Goal: Task Accomplishment & Management: Complete application form

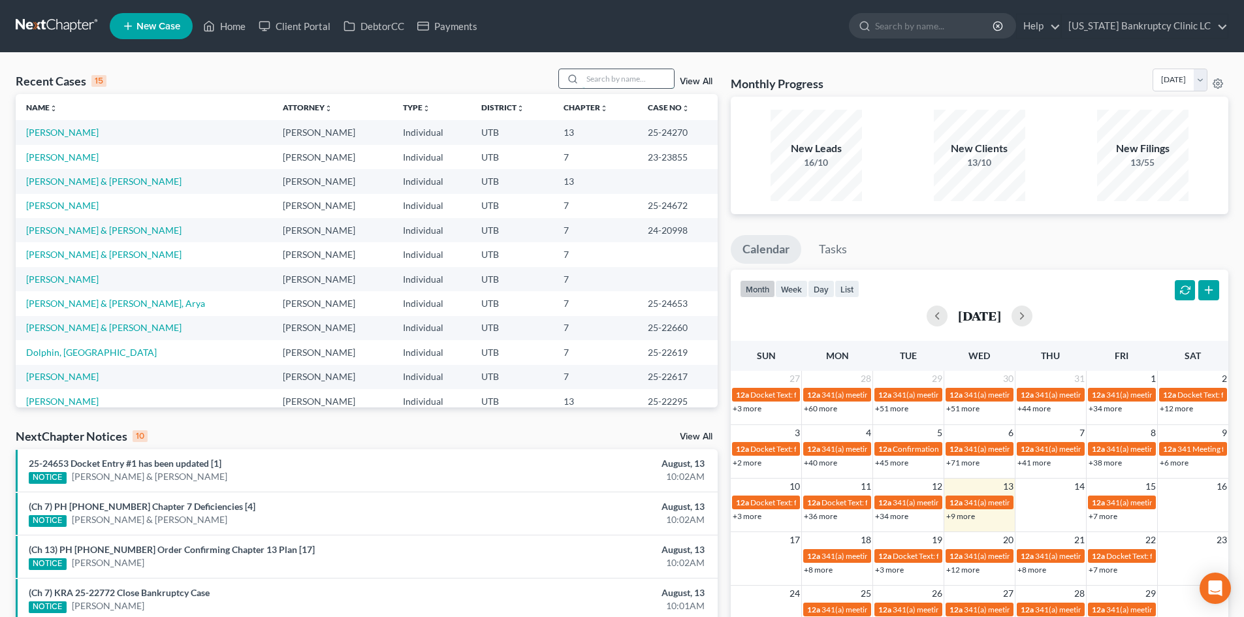
click at [601, 70] on input "search" at bounding box center [627, 78] width 91 height 19
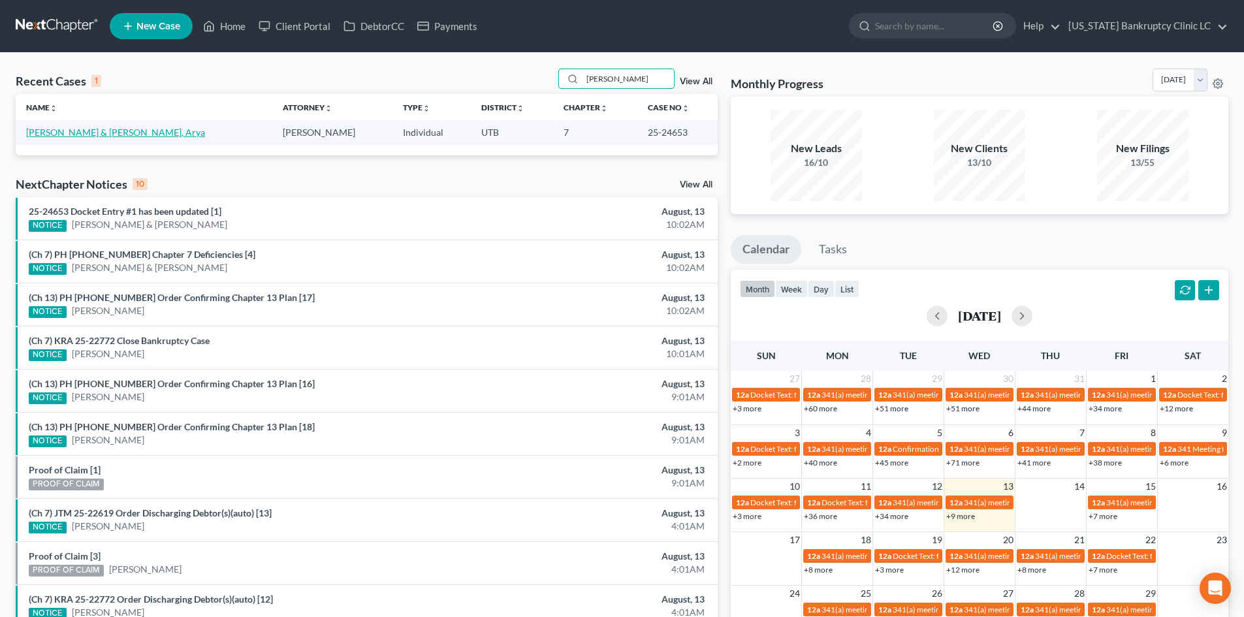
type input "rhodes"
click at [57, 137] on link "[PERSON_NAME] & [PERSON_NAME], Arya" at bounding box center [115, 132] width 179 height 11
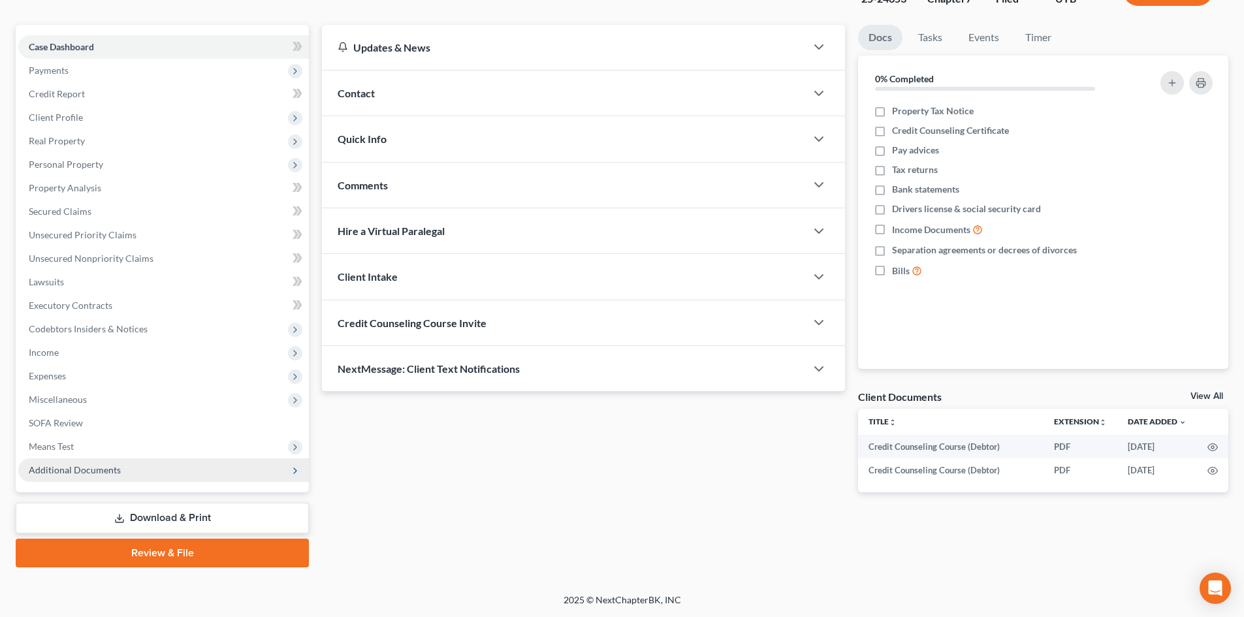
click at [121, 472] on span "Additional Documents" at bounding box center [163, 470] width 291 height 24
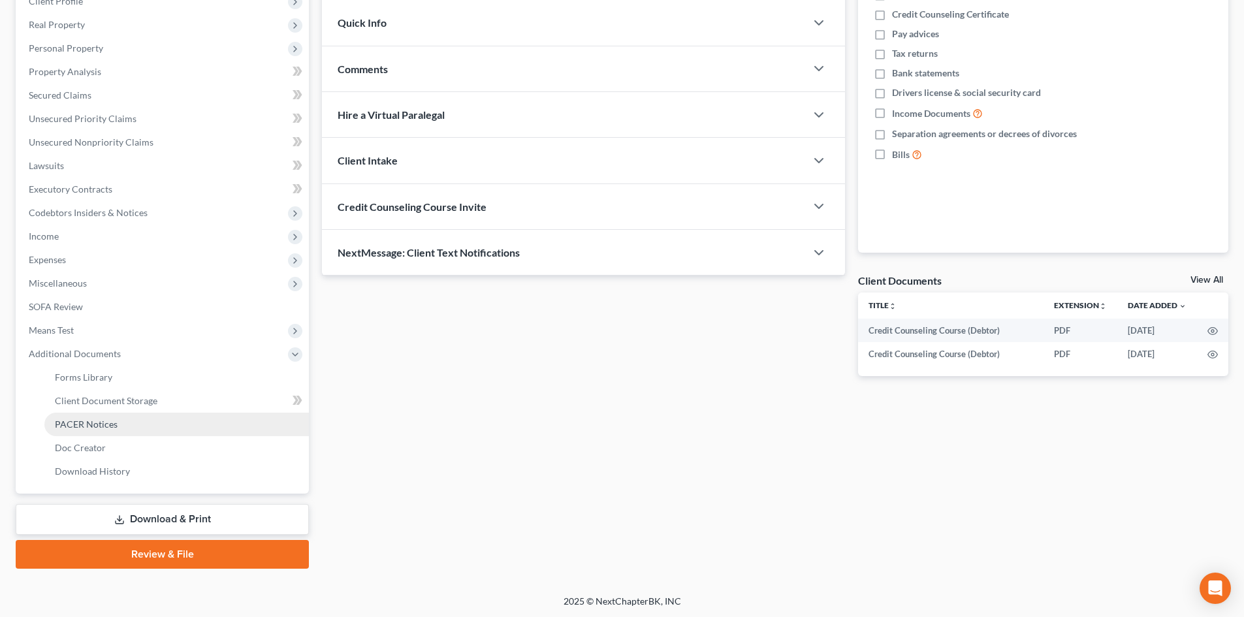
scroll to position [218, 0]
click at [127, 430] on link "PACER Notices" at bounding box center [176, 423] width 264 height 24
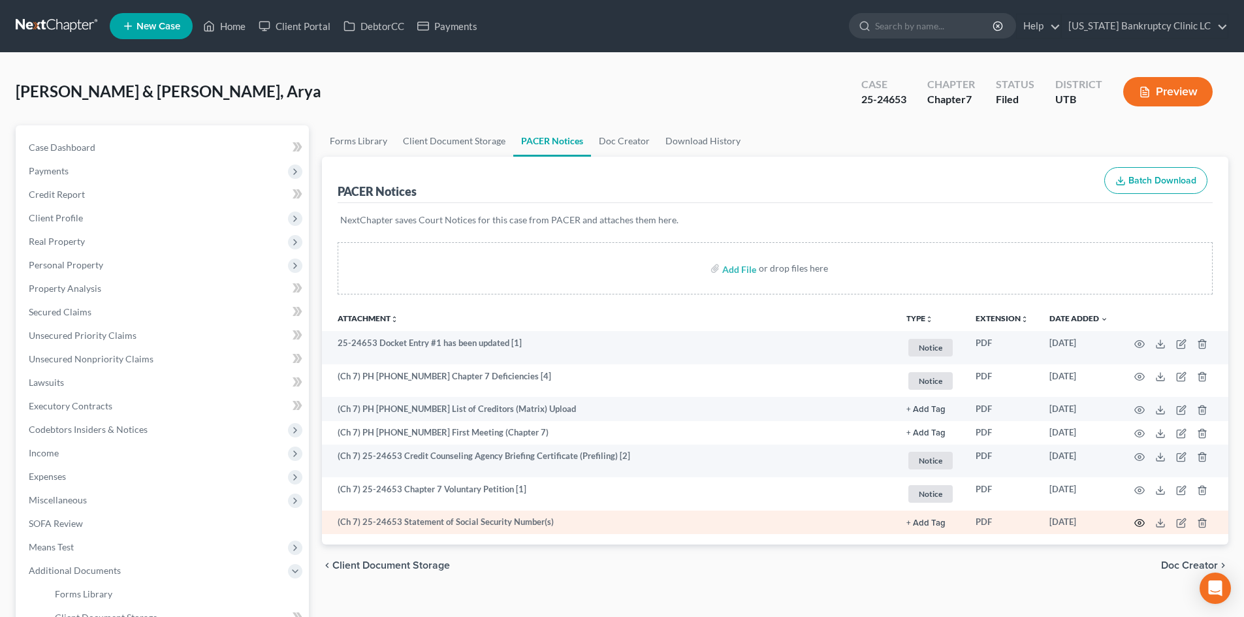
click at [1031, 523] on icon "button" at bounding box center [1139, 523] width 10 height 10
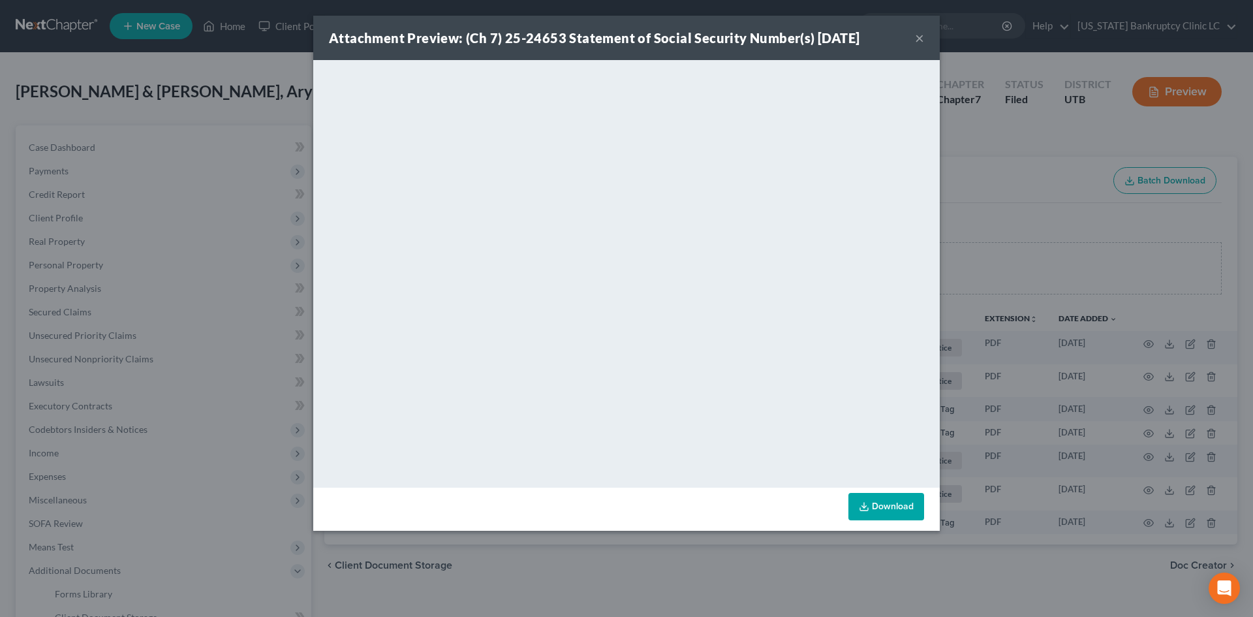
click at [920, 39] on button "×" at bounding box center [919, 38] width 9 height 16
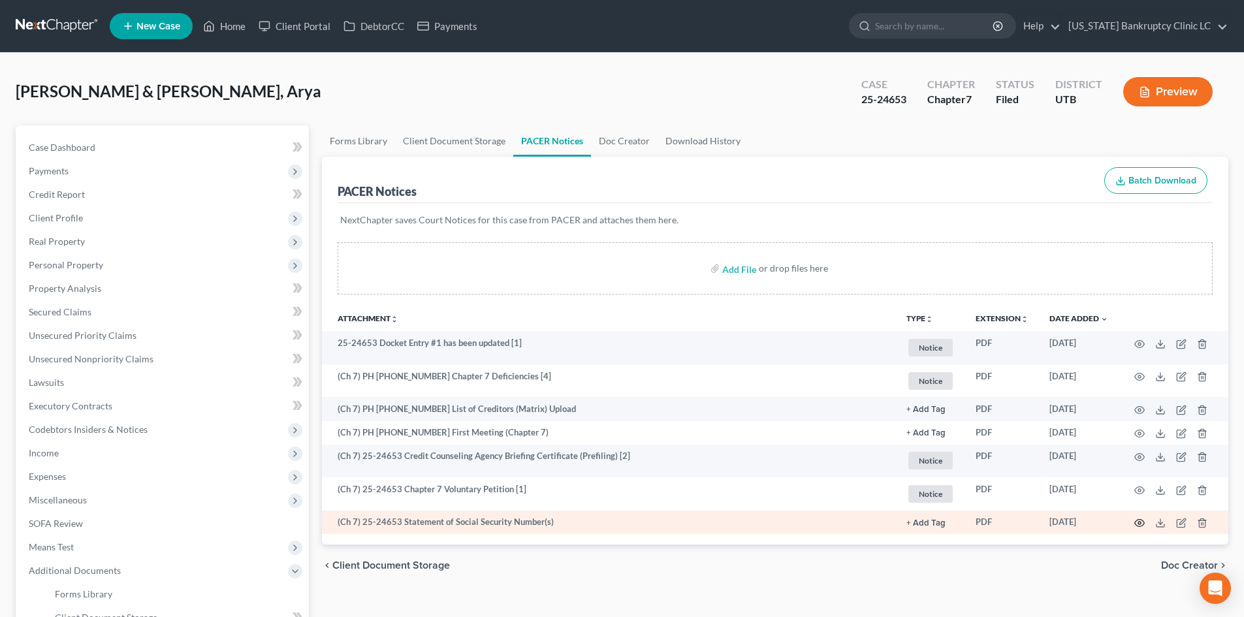
click at [1031, 524] on icon "button" at bounding box center [1139, 523] width 10 height 10
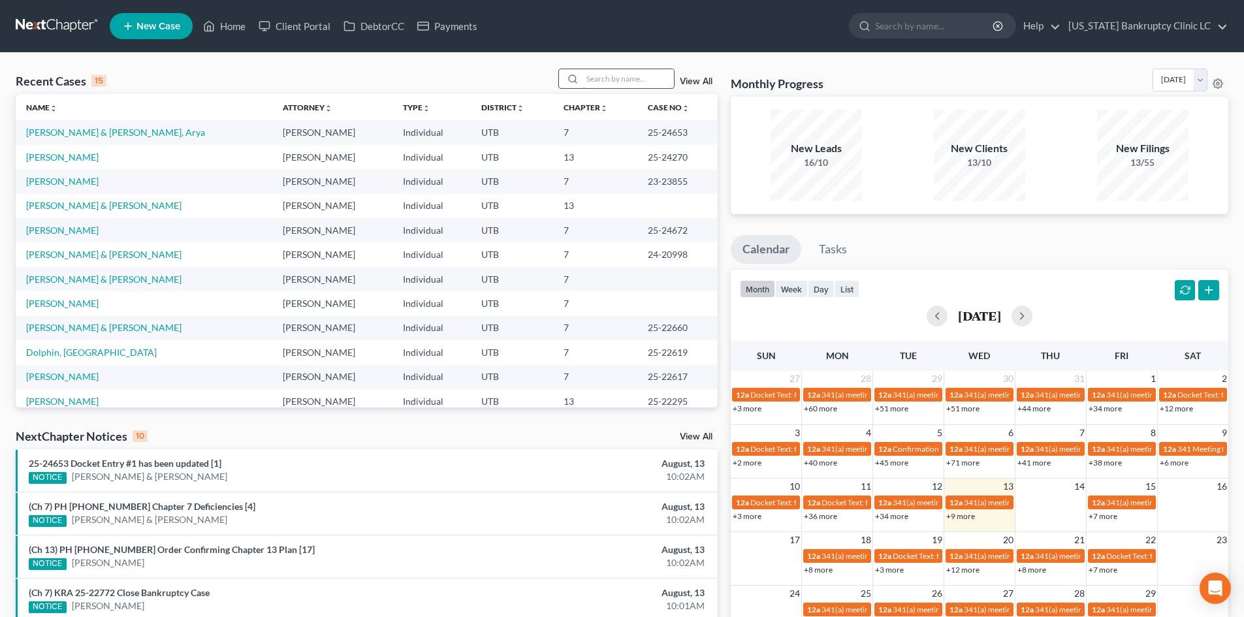
click at [596, 77] on input "search" at bounding box center [627, 78] width 91 height 19
click at [75, 133] on link "[PERSON_NAME] & [PERSON_NAME], Arya" at bounding box center [115, 132] width 179 height 11
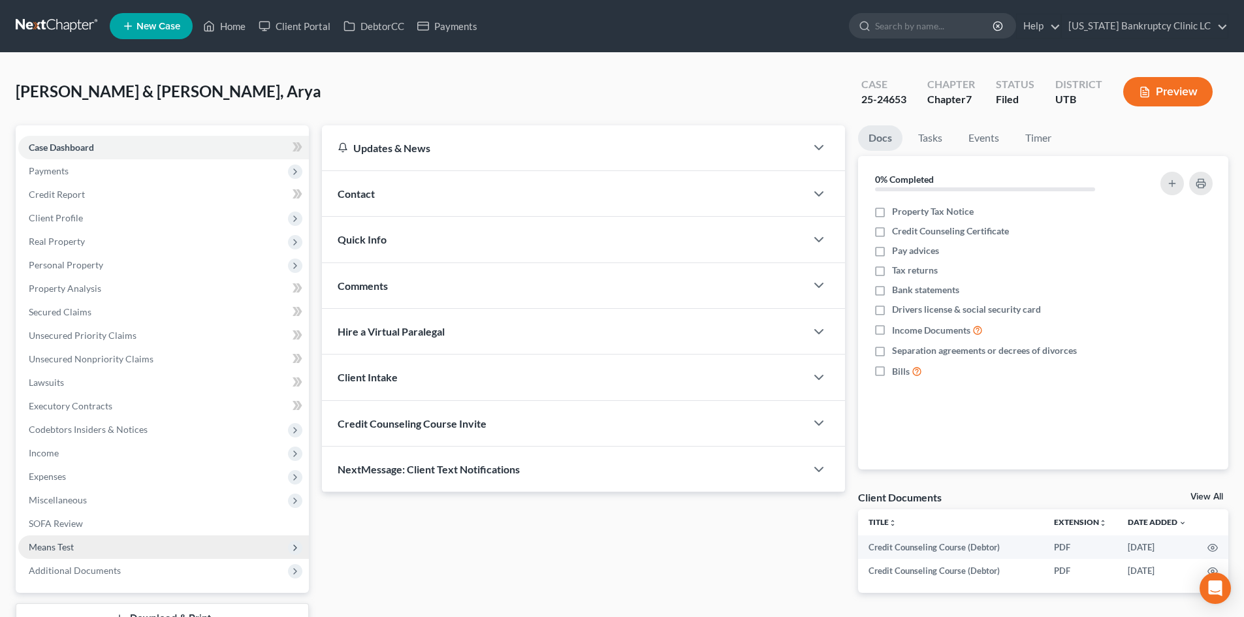
click at [127, 558] on span "Means Test" at bounding box center [163, 547] width 291 height 24
click at [136, 538] on span "Means Test" at bounding box center [163, 547] width 291 height 24
click at [129, 574] on span "Additional Documents" at bounding box center [163, 571] width 291 height 24
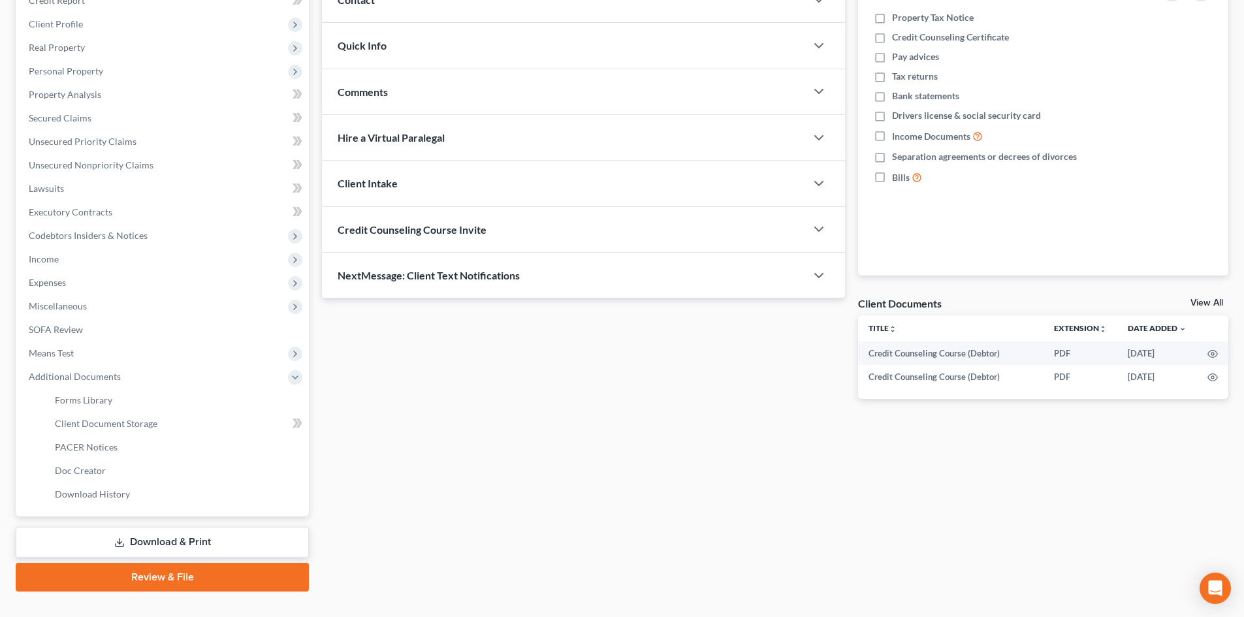
scroll to position [218, 0]
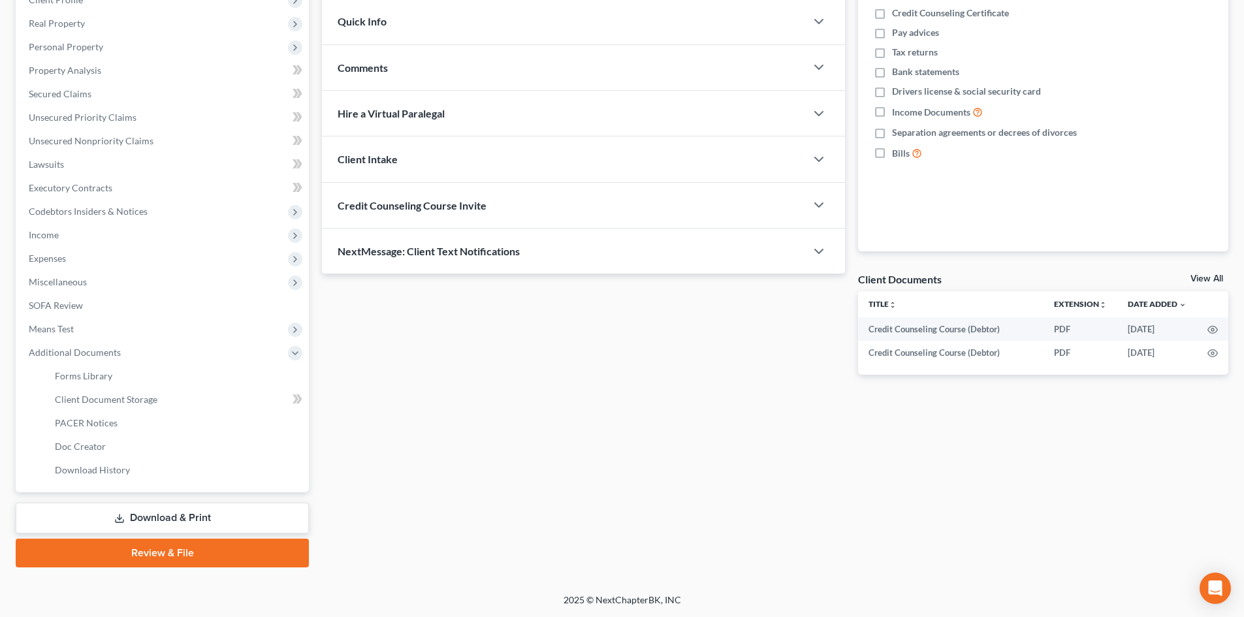
click at [1001, 460] on div "Updates & News × Utah District Notes: Take a look at NextChapter's District Not…" at bounding box center [774, 237] width 919 height 660
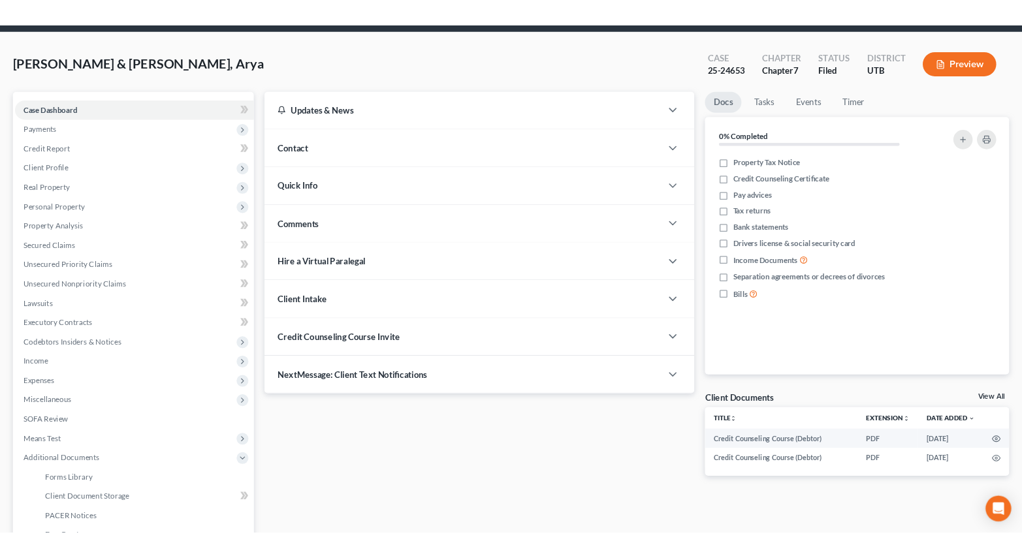
scroll to position [0, 0]
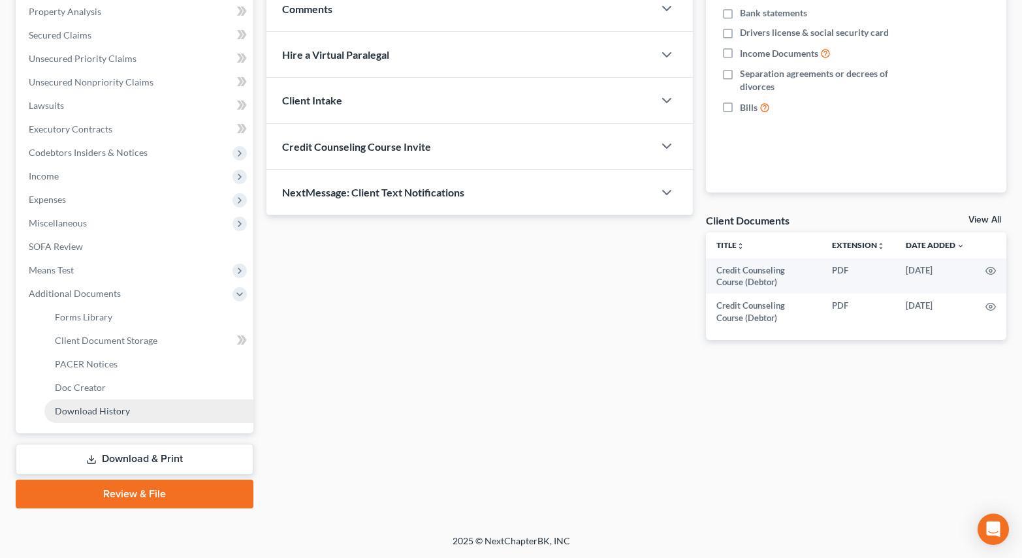
click at [142, 414] on link "Download History" at bounding box center [148, 412] width 209 height 24
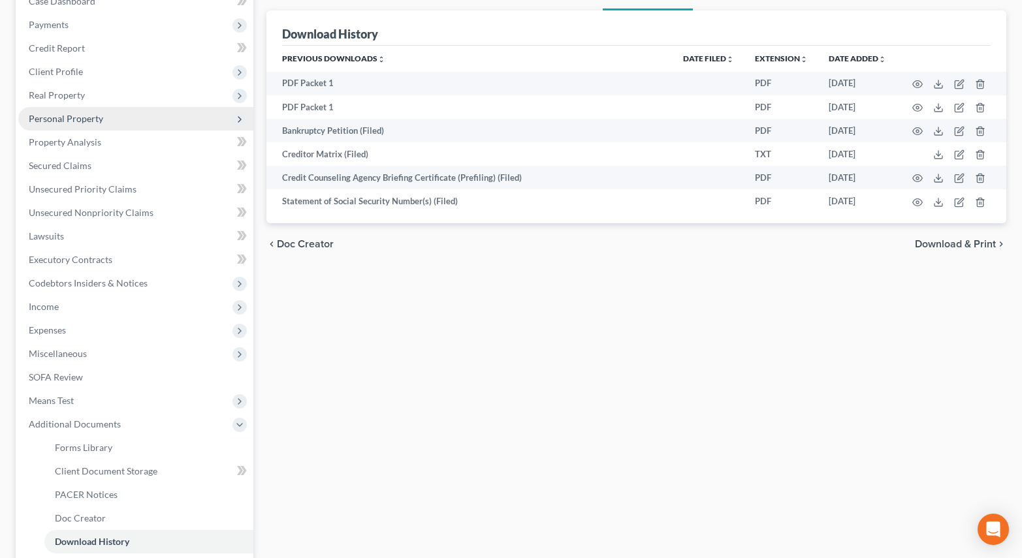
scroll to position [81, 0]
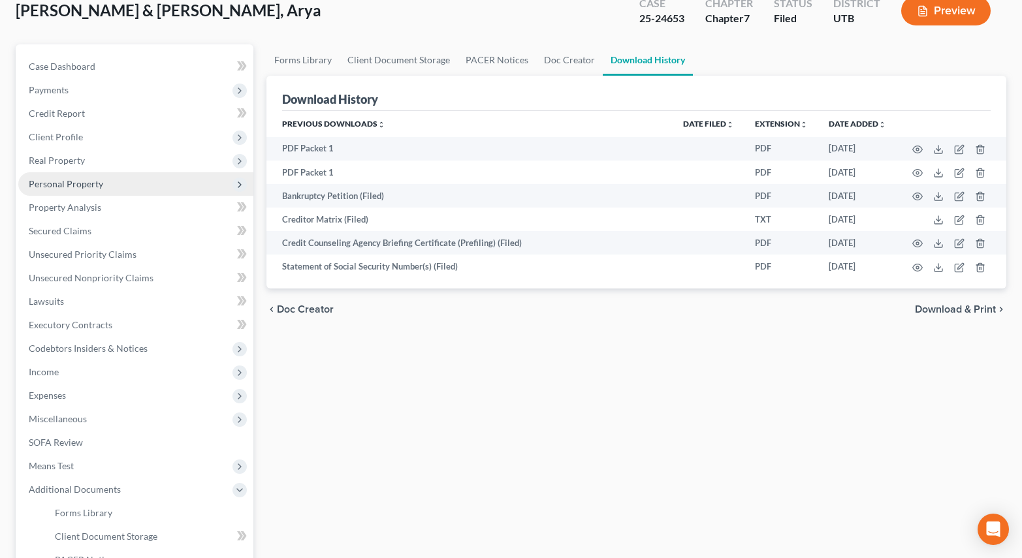
click at [110, 184] on span "Personal Property" at bounding box center [135, 184] width 235 height 24
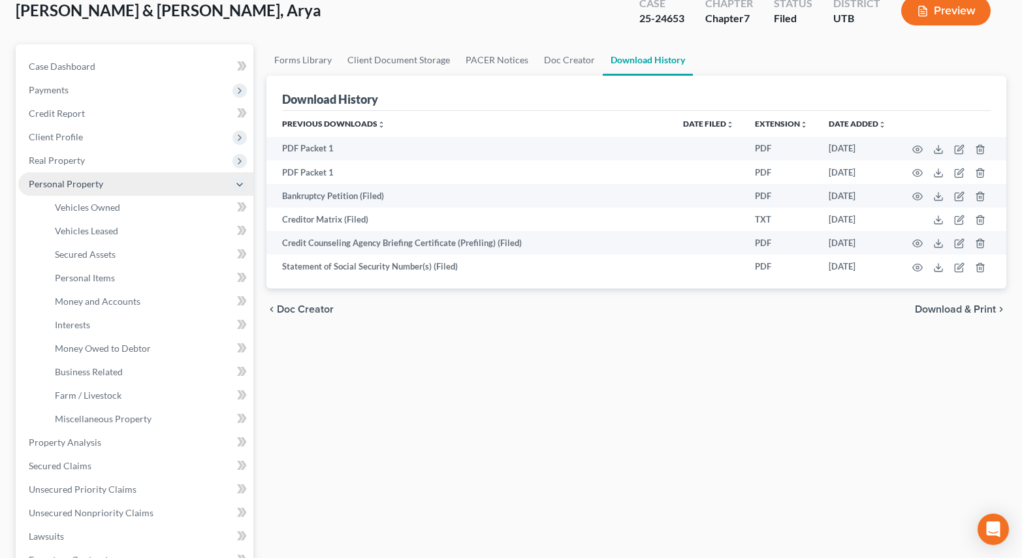
click at [110, 184] on span "Personal Property" at bounding box center [135, 184] width 235 height 24
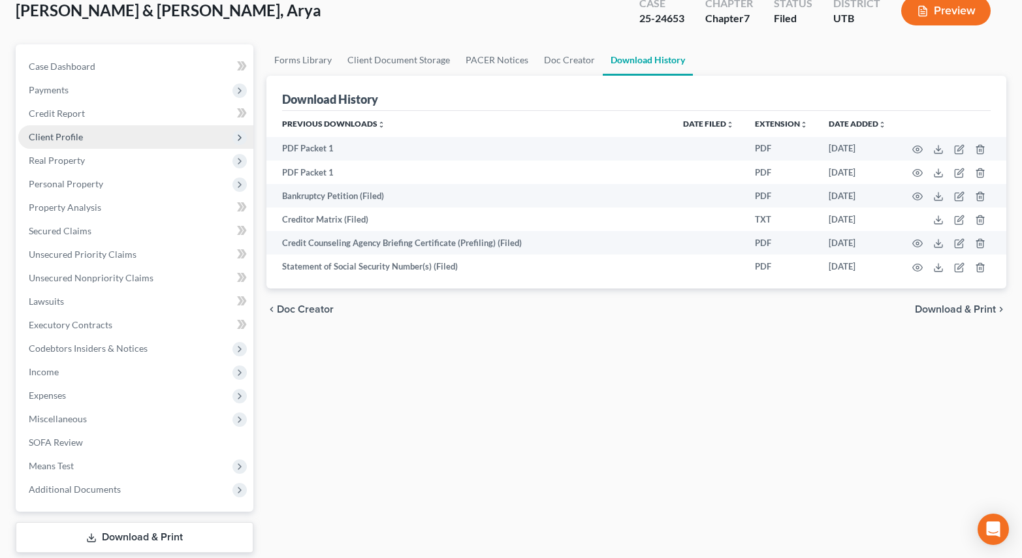
click at [94, 146] on span "Client Profile" at bounding box center [135, 137] width 235 height 24
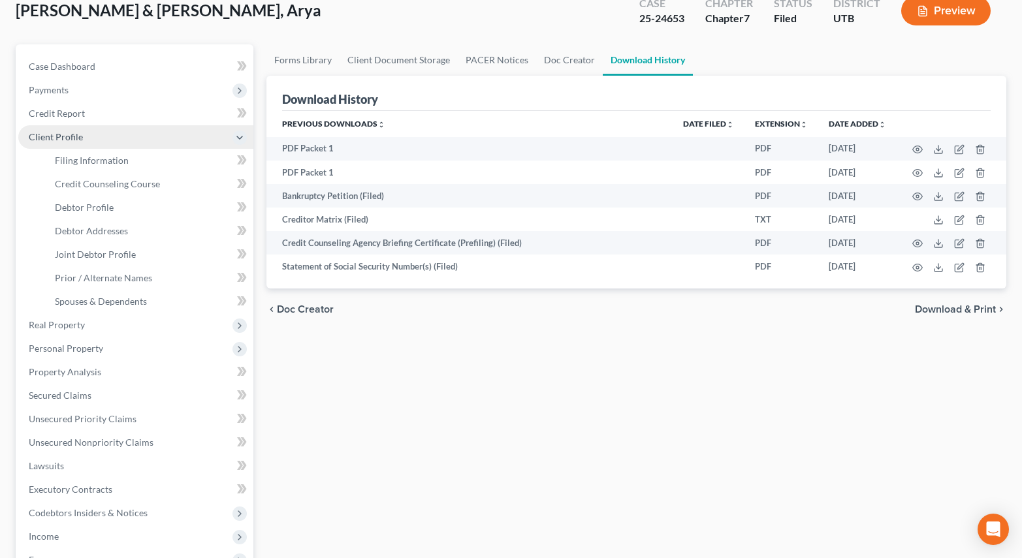
click at [90, 140] on span "Client Profile" at bounding box center [135, 137] width 235 height 24
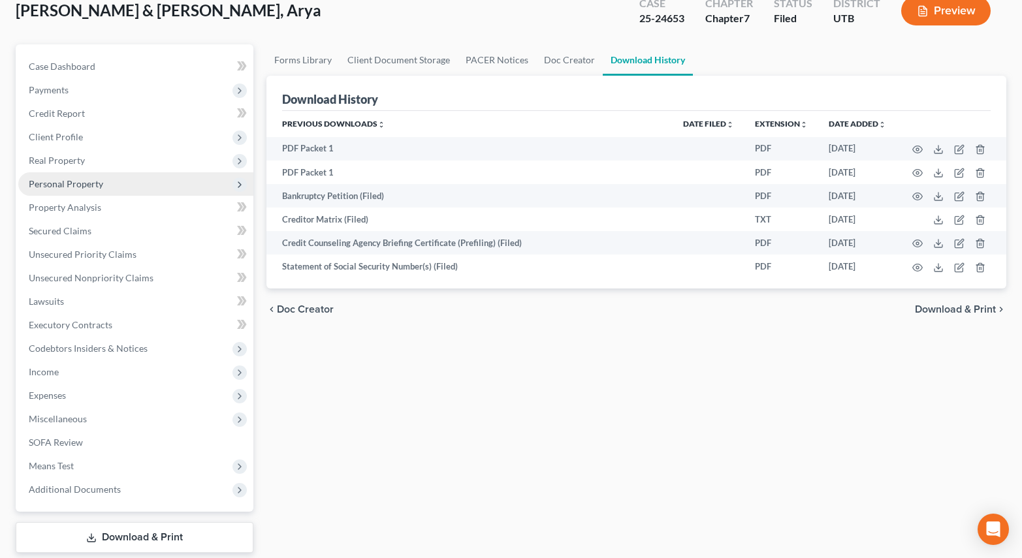
click at [94, 184] on span "Personal Property" at bounding box center [66, 183] width 74 height 11
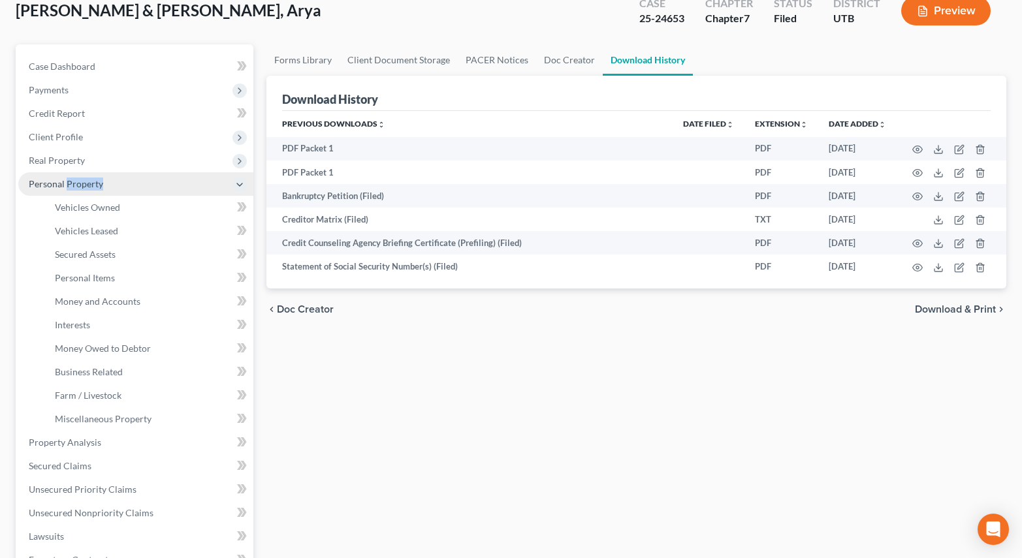
click at [94, 184] on span "Personal Property" at bounding box center [66, 183] width 74 height 11
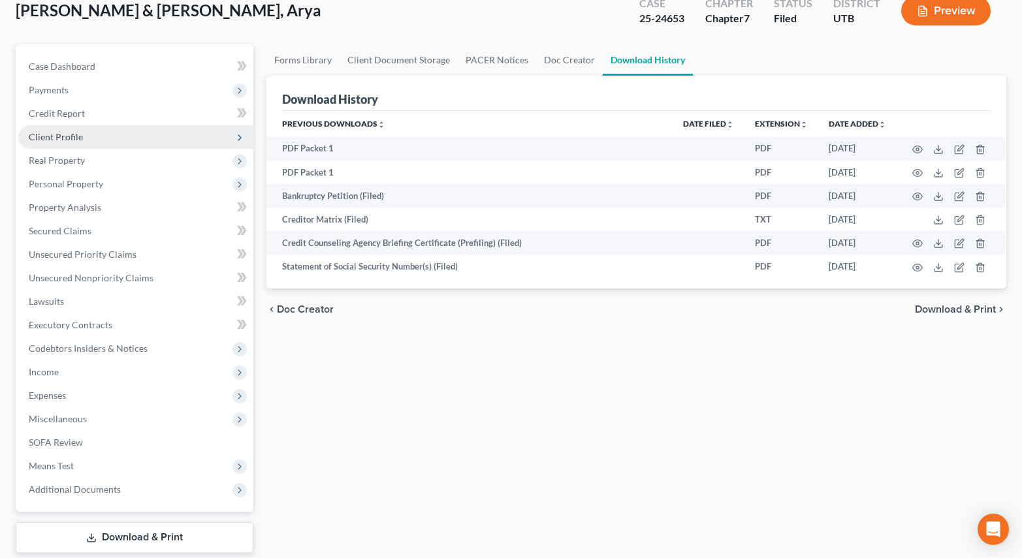
click at [94, 142] on span "Client Profile" at bounding box center [135, 137] width 235 height 24
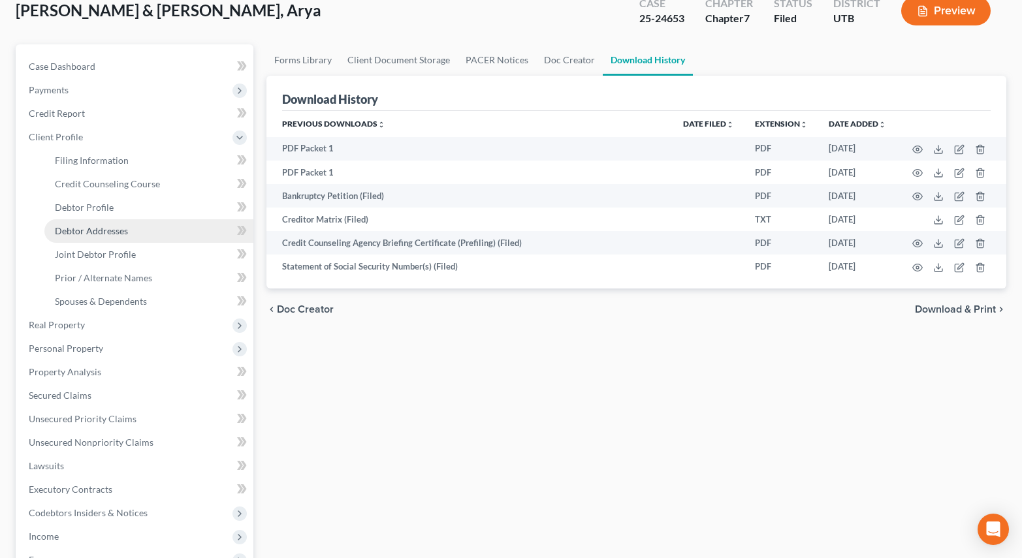
click at [161, 238] on link "Debtor Addresses" at bounding box center [148, 231] width 209 height 24
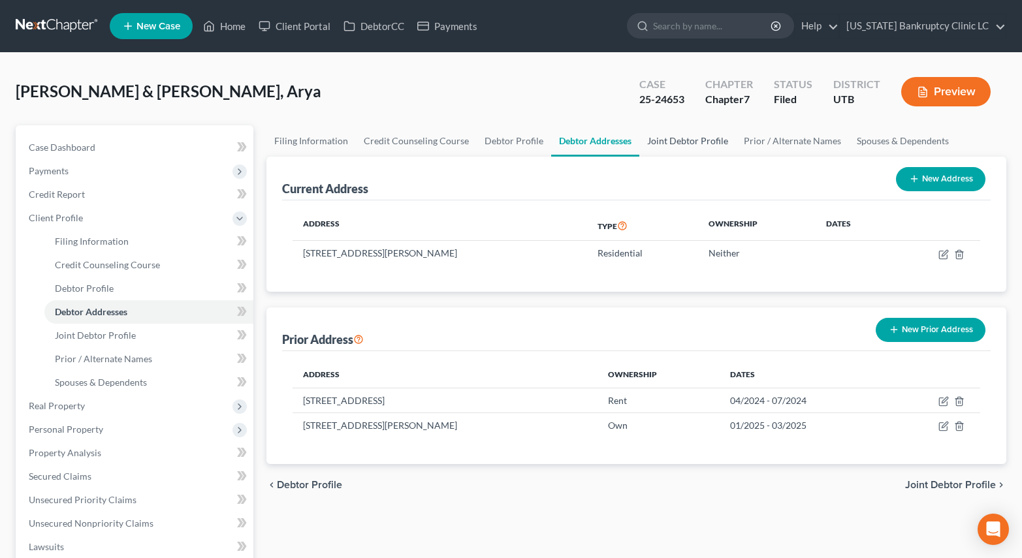
click at [696, 148] on link "Joint Debtor Profile" at bounding box center [687, 140] width 97 height 31
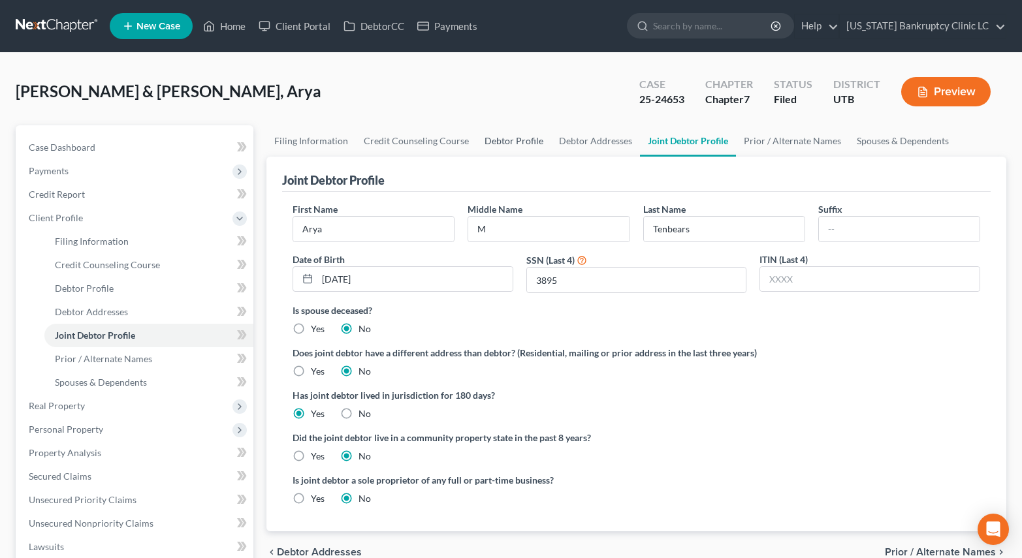
click at [502, 138] on link "Debtor Profile" at bounding box center [514, 140] width 74 height 31
select select "1"
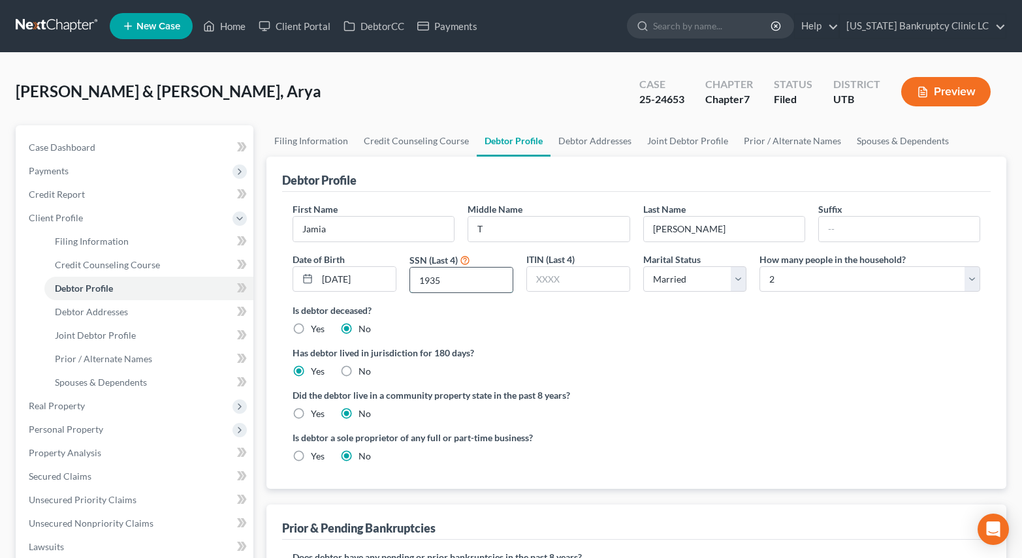
click at [484, 272] on input "1935" at bounding box center [461, 280] width 102 height 25
type input "1934"
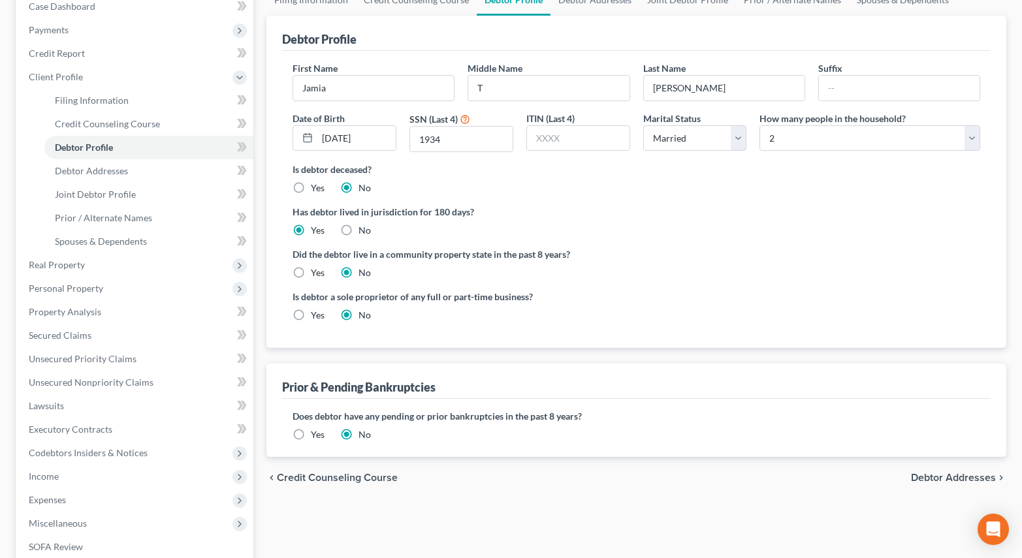
scroll to position [324, 0]
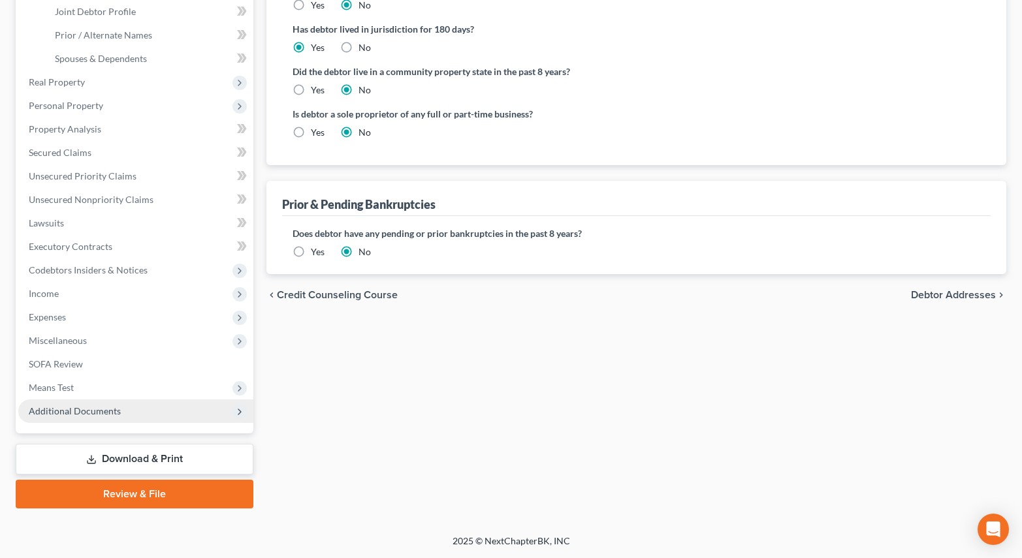
click at [116, 422] on span "Additional Documents" at bounding box center [135, 412] width 235 height 24
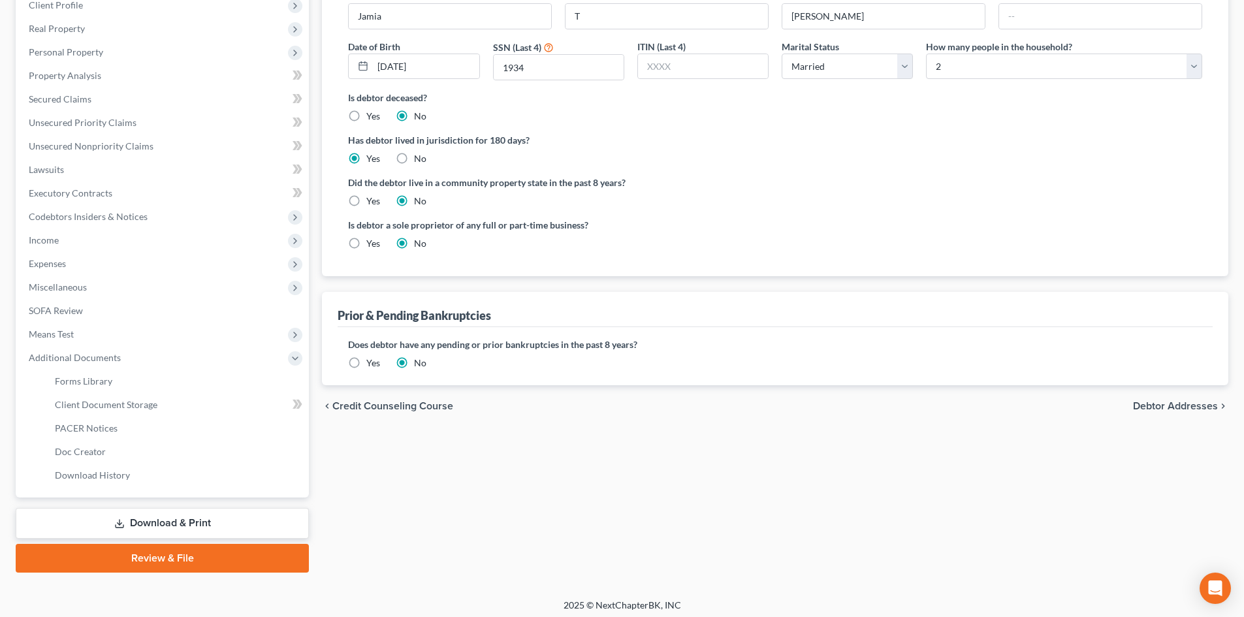
scroll to position [218, 0]
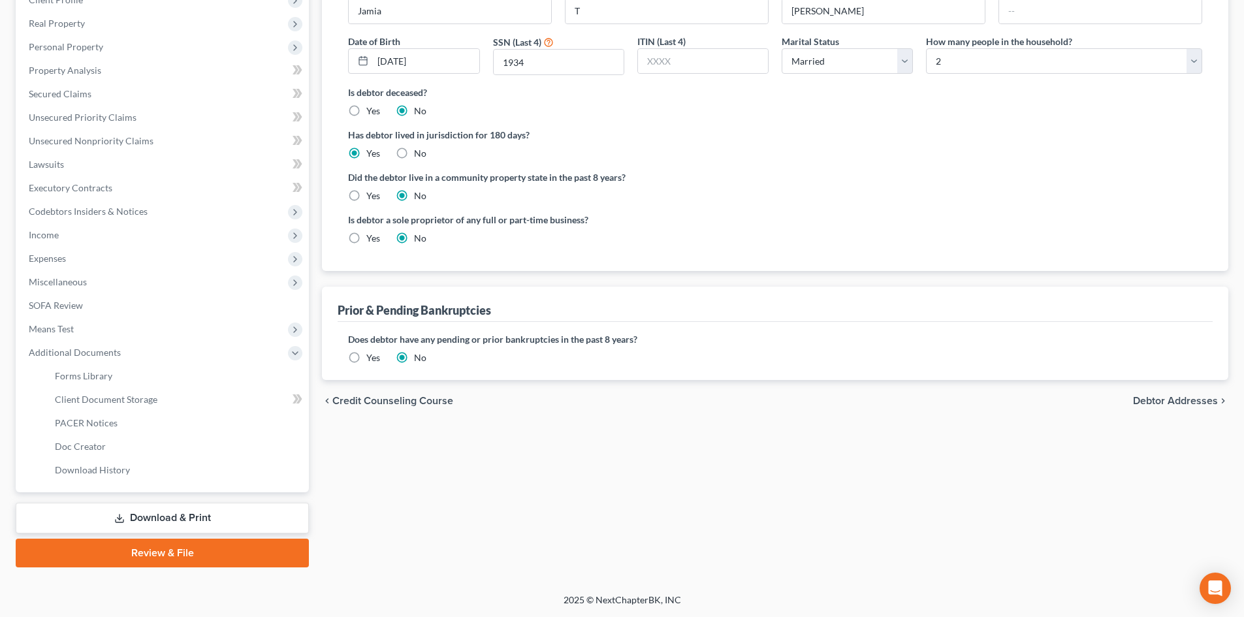
click at [161, 570] on div "Petition Navigation Case Dashboard Payments Invoices Payments Payments Credit R…" at bounding box center [622, 242] width 1212 height 670
click at [175, 521] on link "Download & Print" at bounding box center [162, 518] width 293 height 31
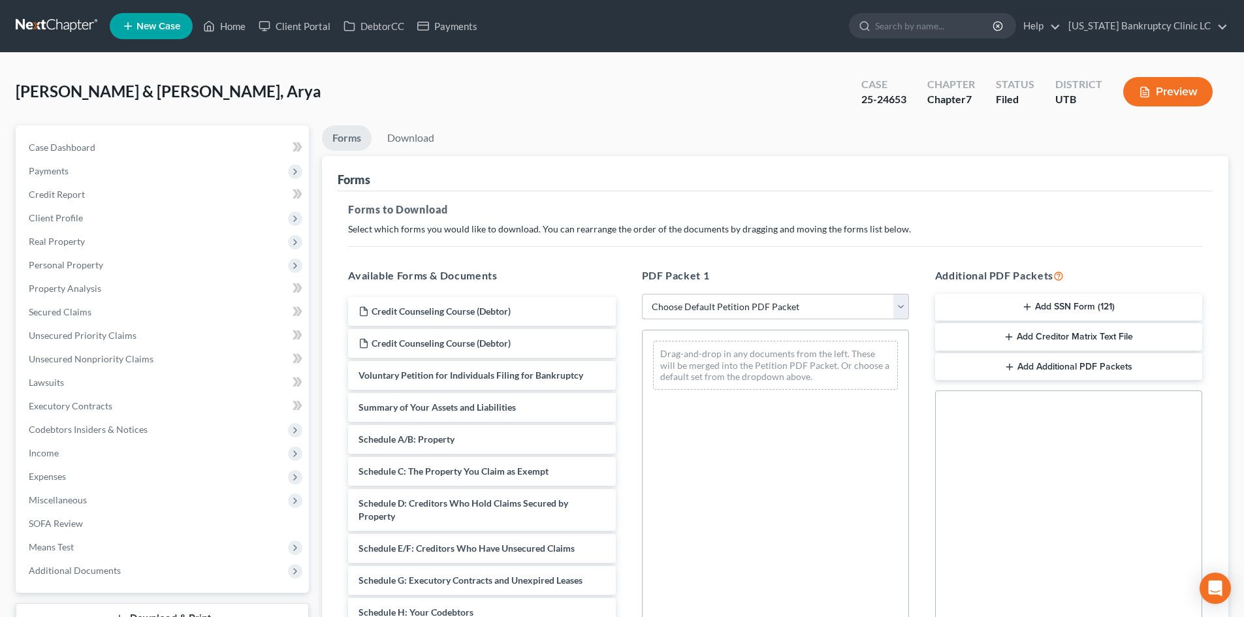
click at [769, 294] on select "Choose Default Petition PDF Packet Complete Bankruptcy Petition (all forms and …" at bounding box center [775, 307] width 267 height 26
select select "2"
click at [642, 294] on select "Choose Default Petition PDF Packet Complete Bankruptcy Petition (all forms and …" at bounding box center [775, 307] width 267 height 26
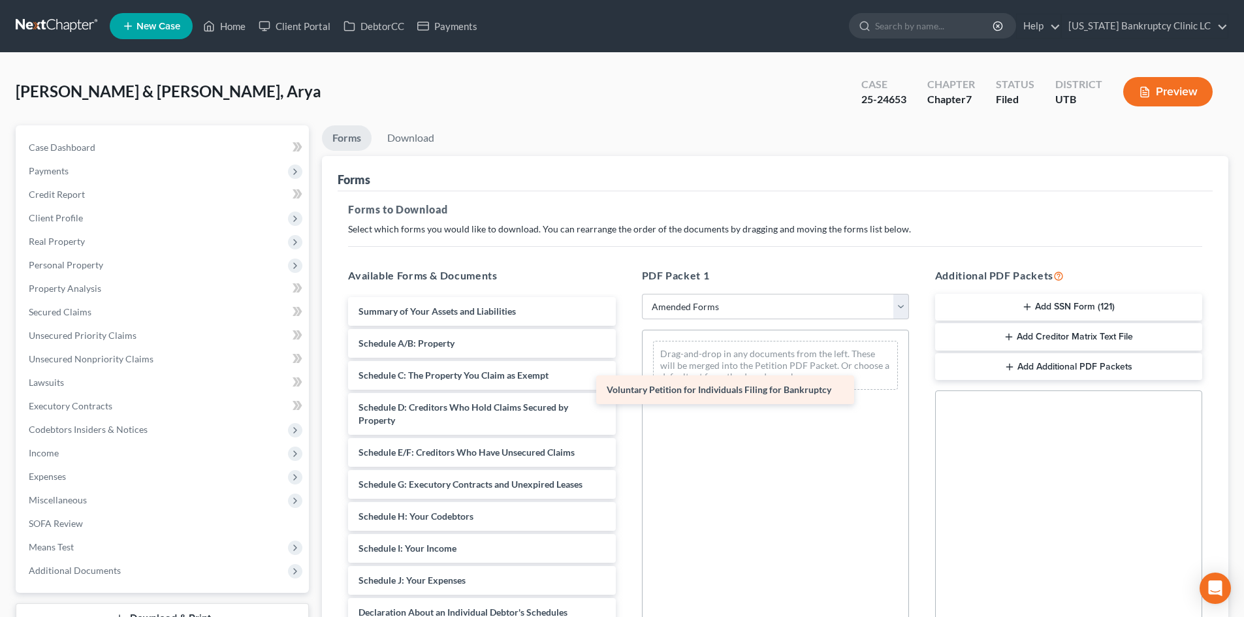
drag, startPoint x: 411, startPoint y: 300, endPoint x: 669, endPoint y: 358, distance: 264.5
click at [625, 359] on div "Voluntary Petition for Individuals Filing for Bankruptcy Voluntary Petition for…" at bounding box center [482, 609] width 288 height 625
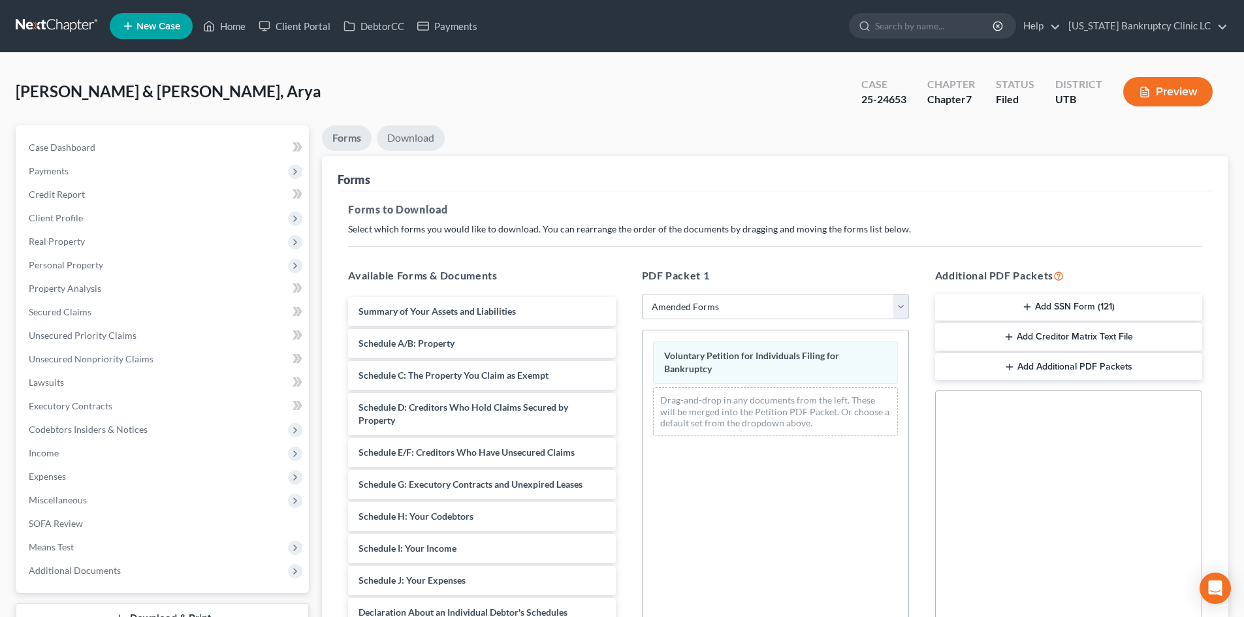
click at [403, 134] on link "Download" at bounding box center [411, 137] width 68 height 25
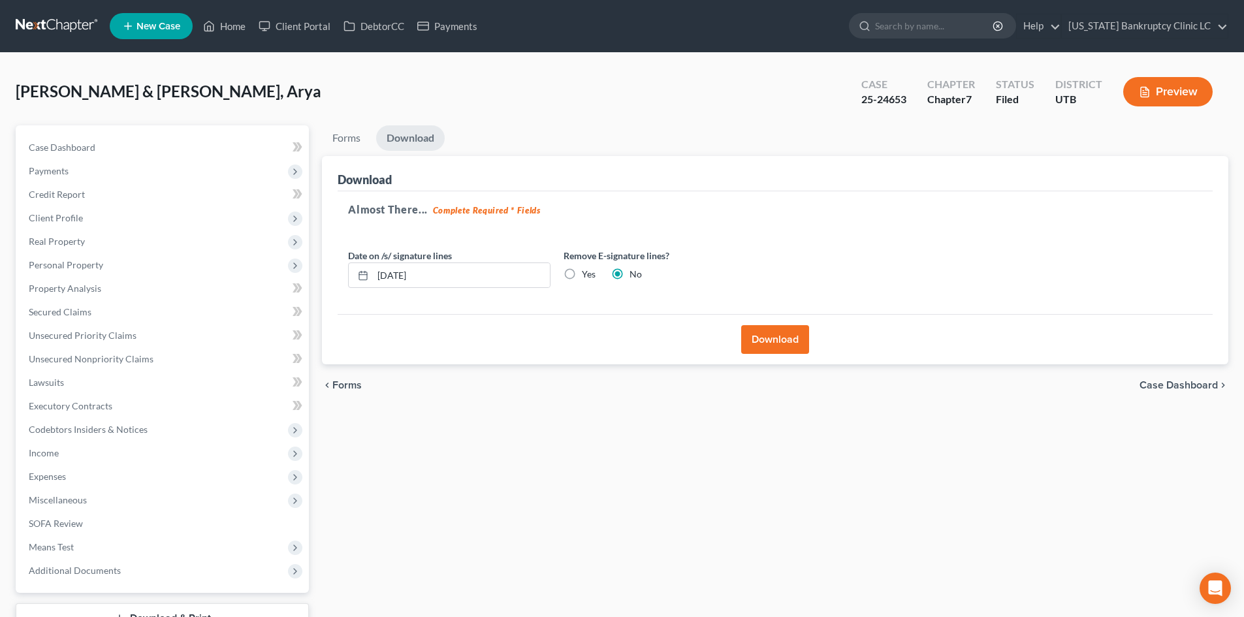
click at [740, 331] on div "Download" at bounding box center [775, 339] width 875 height 50
click at [757, 336] on button "Download" at bounding box center [775, 339] width 68 height 29
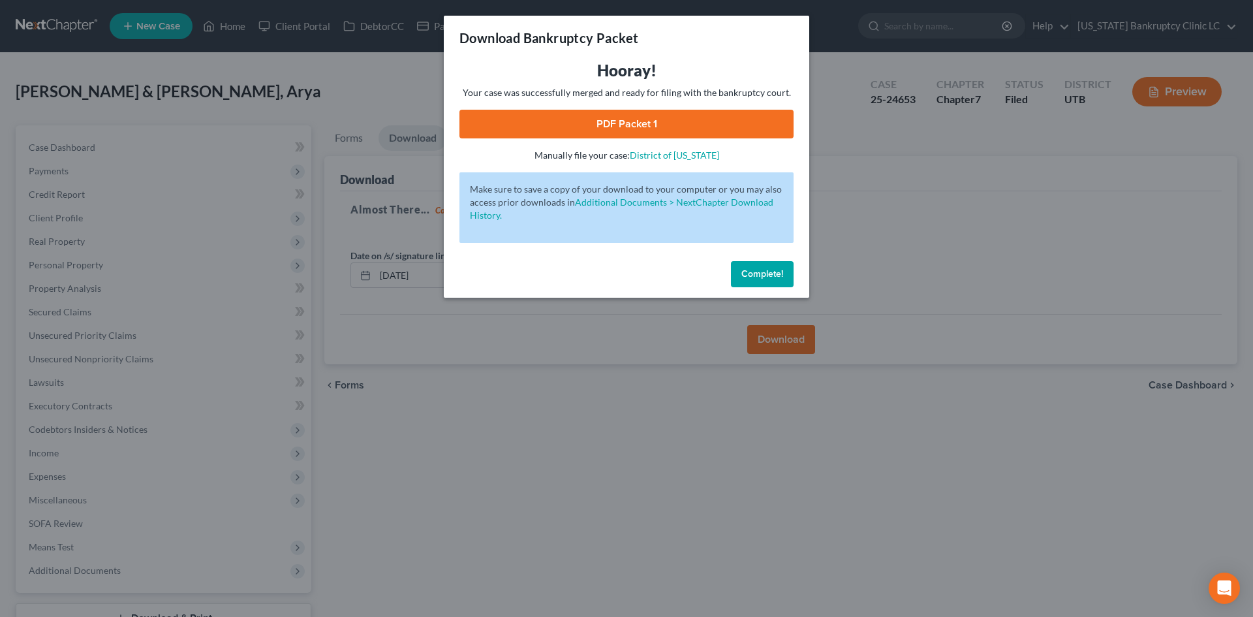
click at [732, 127] on link "PDF Packet 1" at bounding box center [627, 124] width 334 height 29
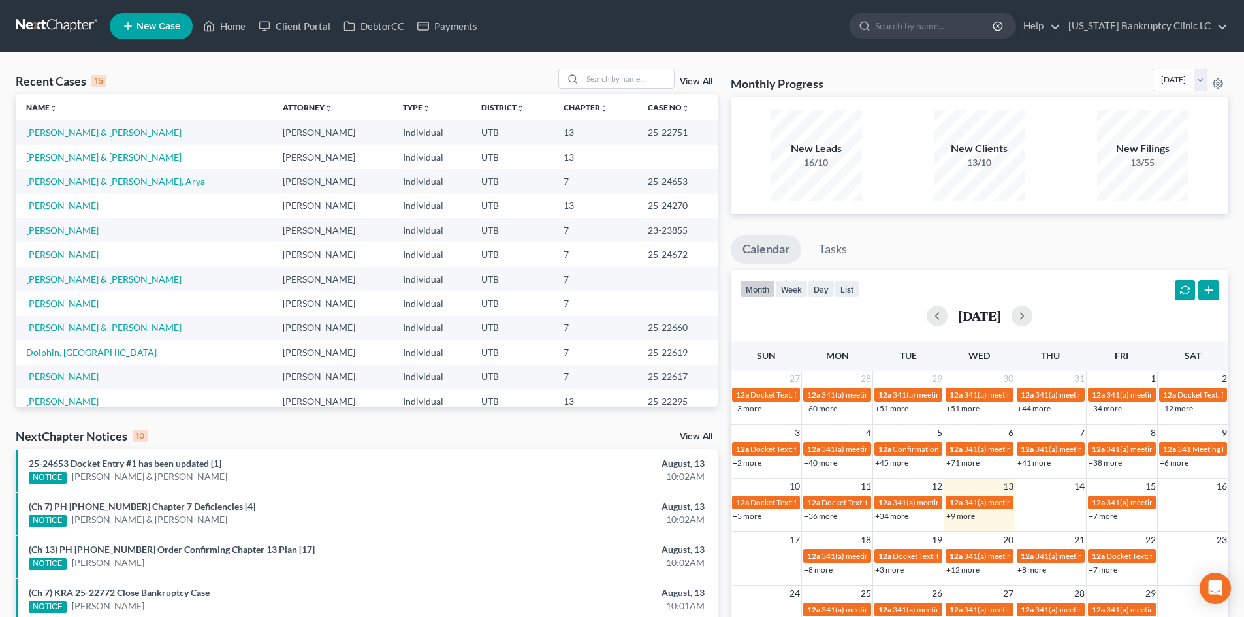
click at [55, 253] on link "[PERSON_NAME]" at bounding box center [62, 254] width 72 height 11
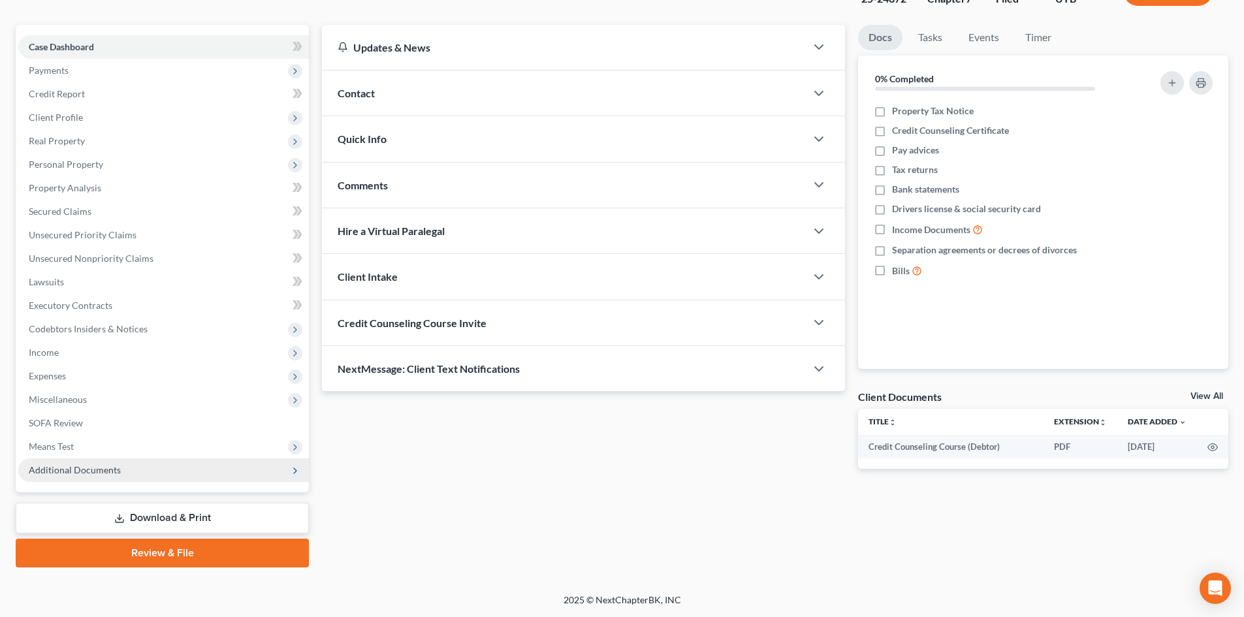
click at [122, 473] on span "Additional Documents" at bounding box center [163, 470] width 291 height 24
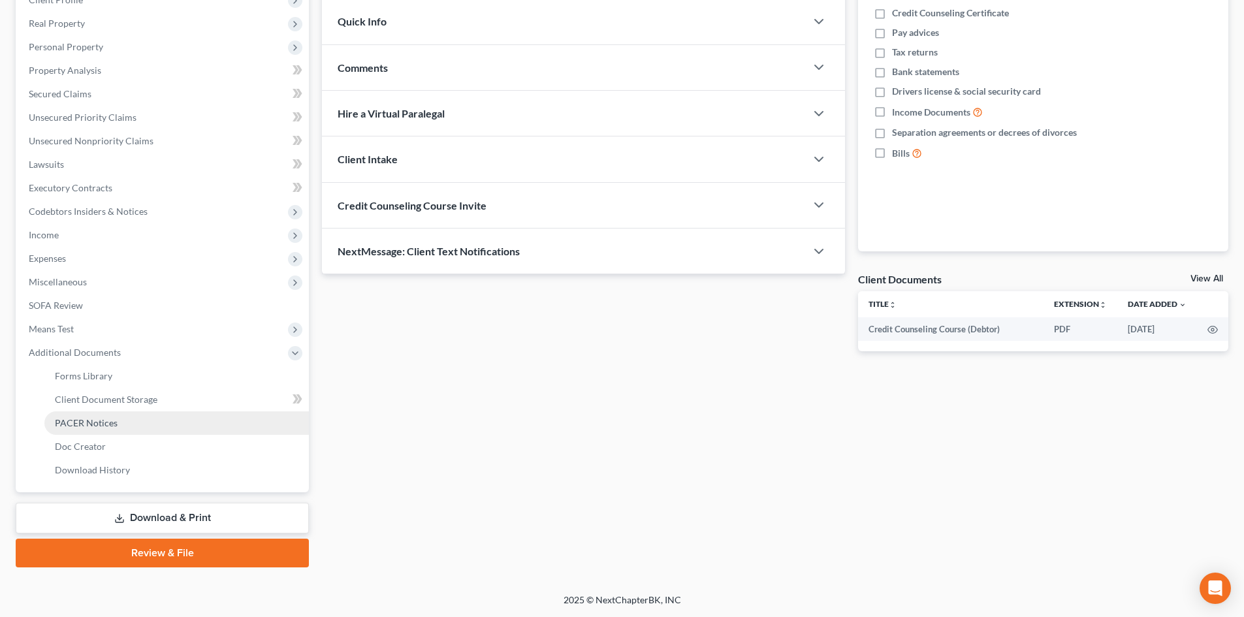
click at [157, 417] on link "PACER Notices" at bounding box center [176, 423] width 264 height 24
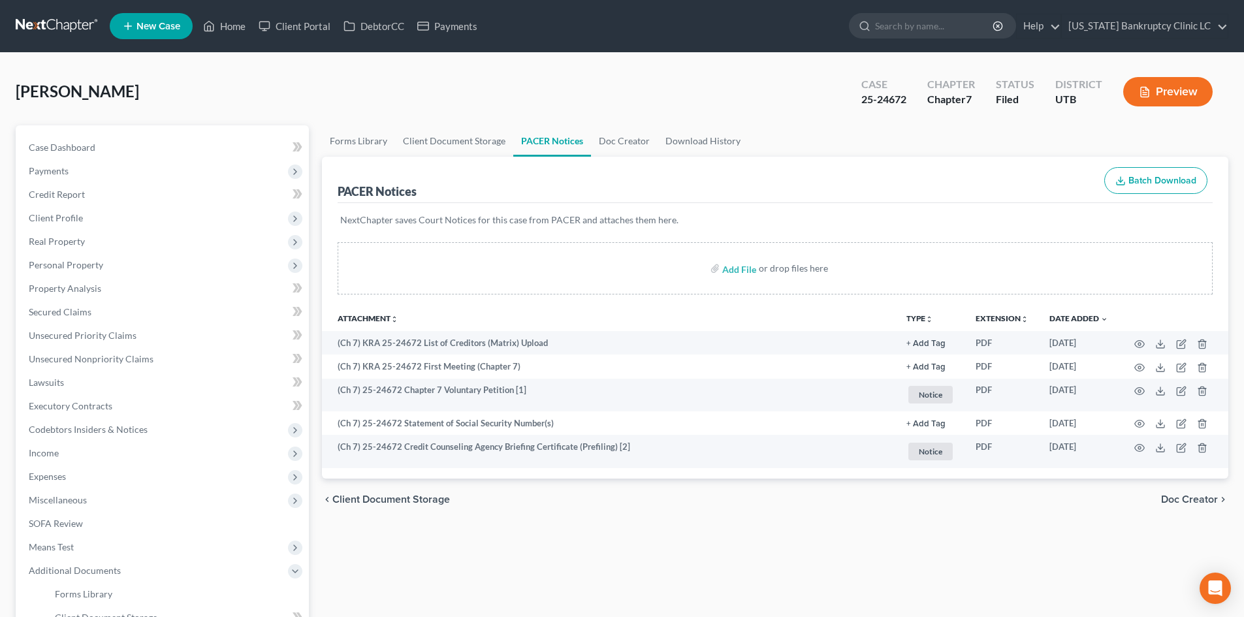
click at [611, 561] on div "Forms Library Client Document Storage PACER Notices Doc Creator Download Histor…" at bounding box center [774, 455] width 919 height 660
click at [79, 465] on span "Expenses" at bounding box center [163, 477] width 291 height 24
click at [83, 456] on span "Income" at bounding box center [163, 453] width 291 height 24
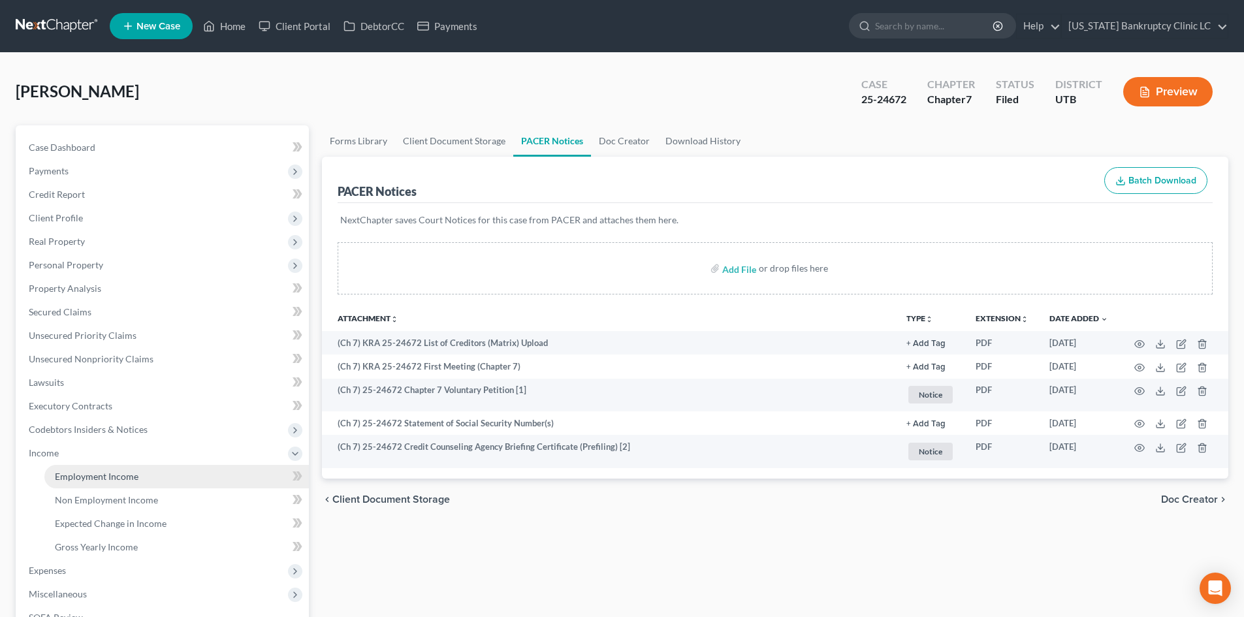
click at [79, 477] on span "Employment Income" at bounding box center [97, 476] width 84 height 11
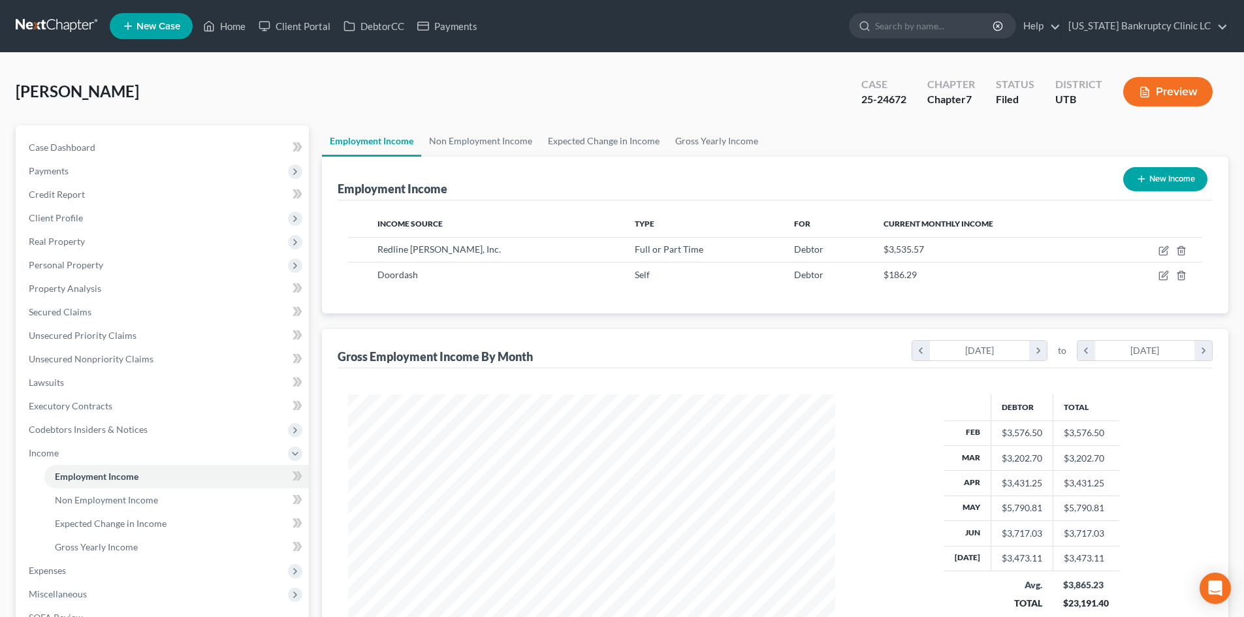
scroll to position [244, 513]
click at [80, 457] on span "Income" at bounding box center [163, 453] width 291 height 24
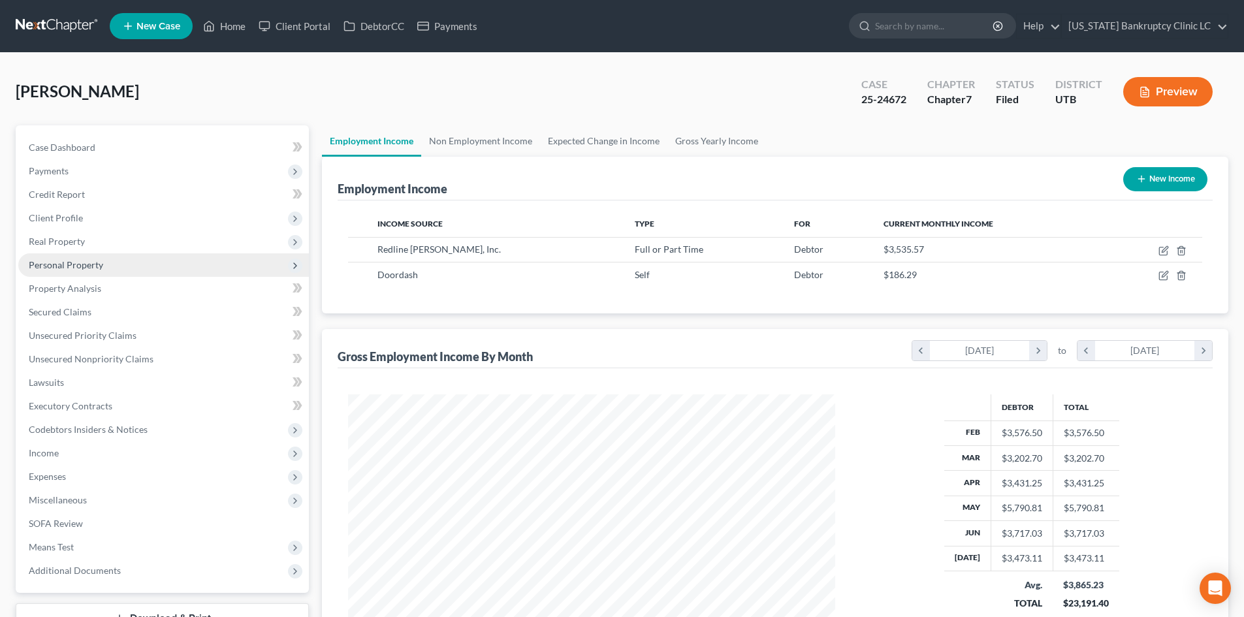
click at [99, 259] on span "Personal Property" at bounding box center [66, 264] width 74 height 11
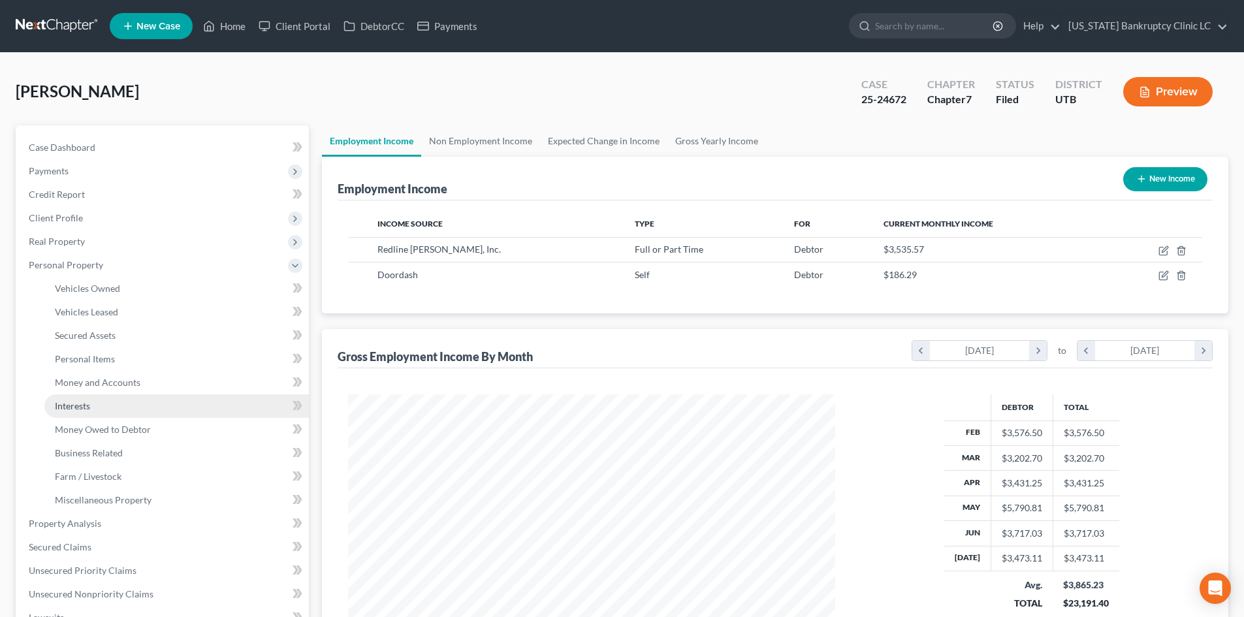
click at [91, 394] on link "Interests" at bounding box center [176, 406] width 264 height 24
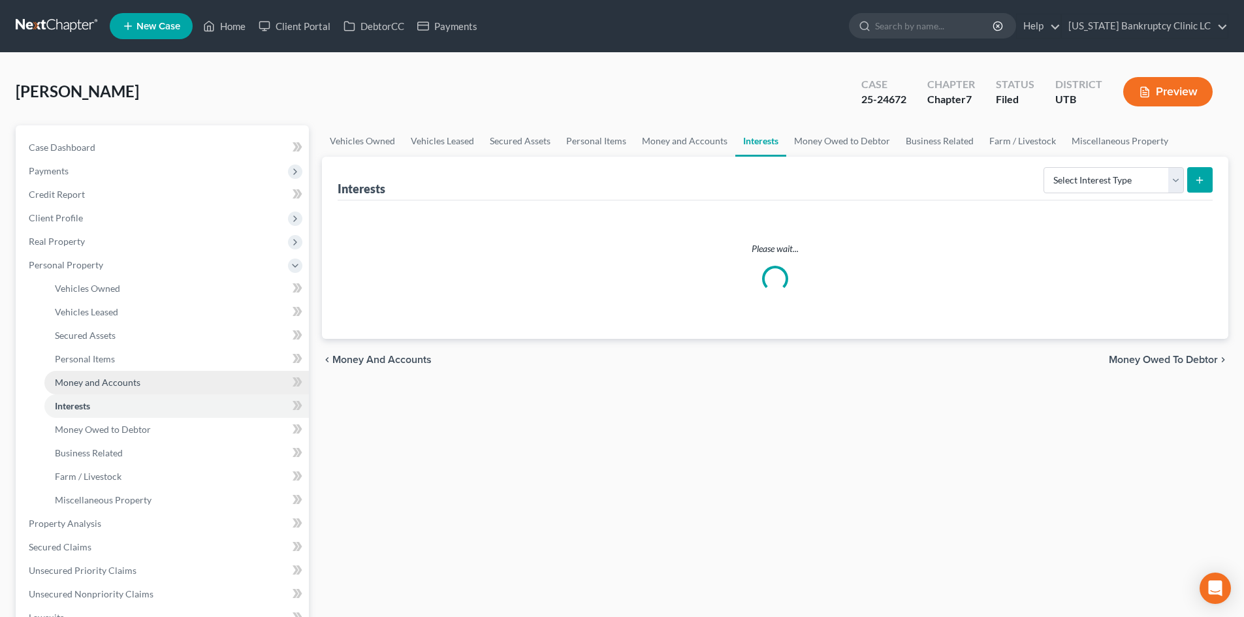
click at [99, 383] on span "Money and Accounts" at bounding box center [98, 382] width 86 height 11
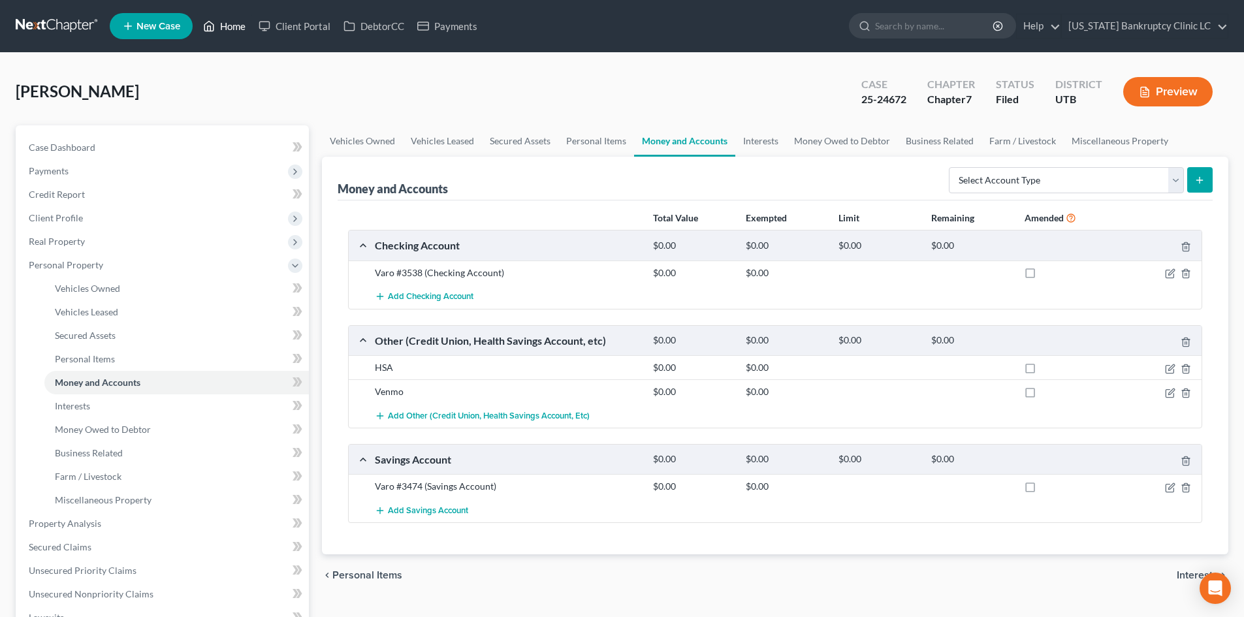
click at [214, 36] on link "Home" at bounding box center [223, 26] width 55 height 24
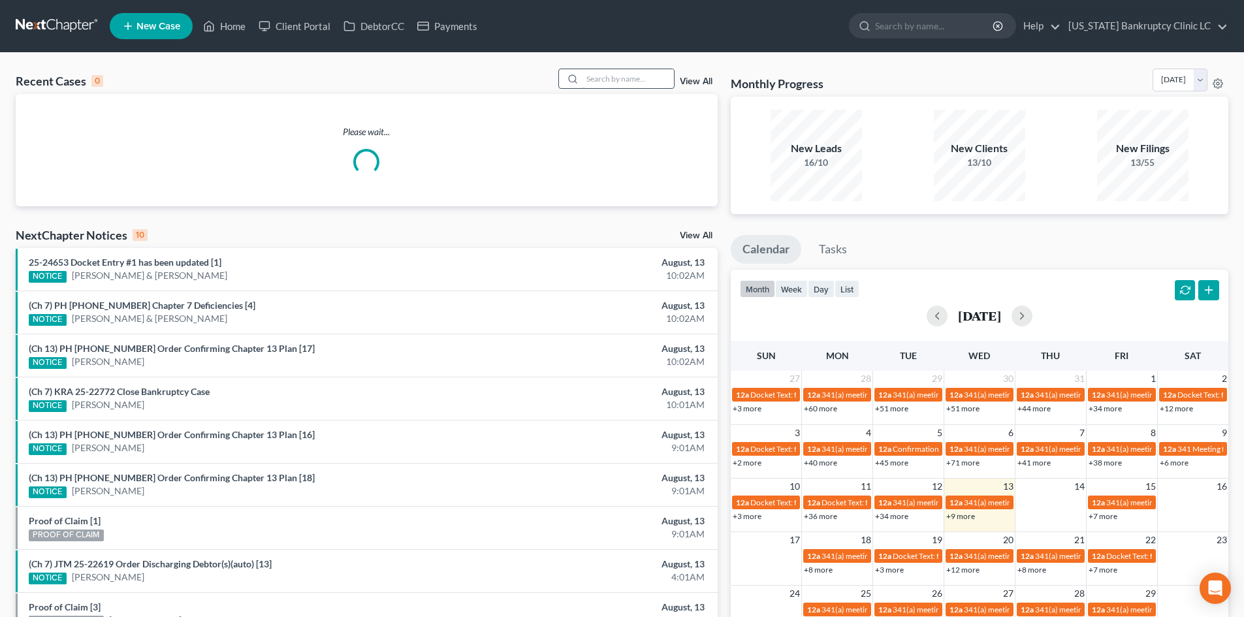
click at [631, 88] on input "search" at bounding box center [627, 78] width 91 height 19
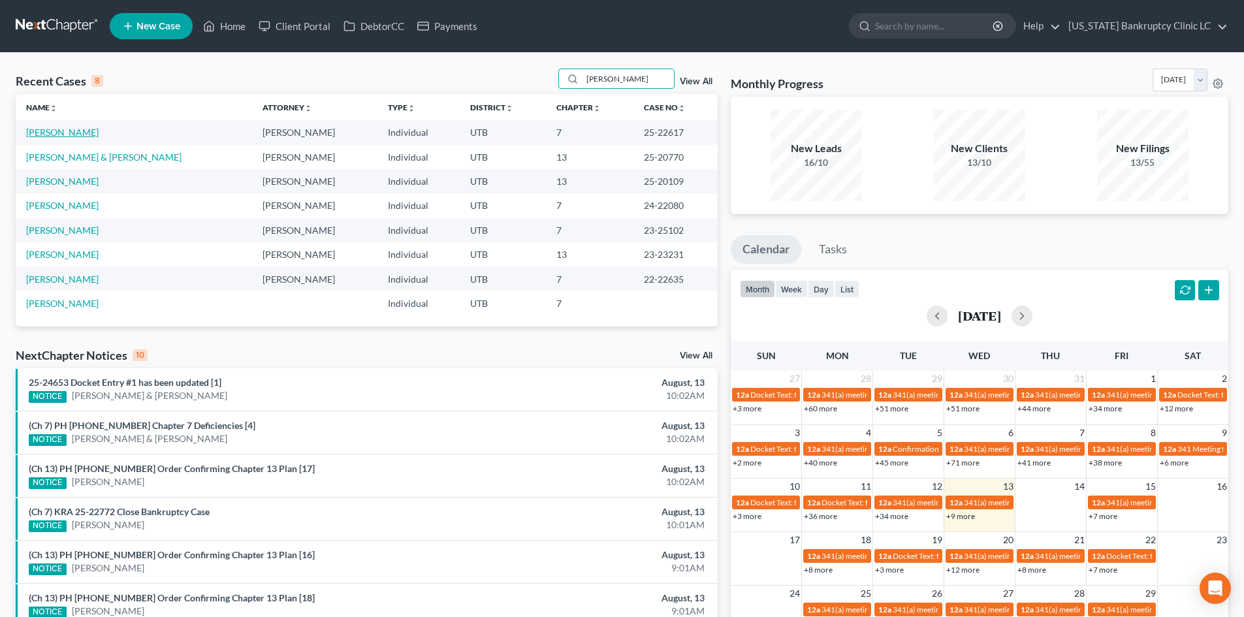
type input "allen"
click at [63, 134] on link "[PERSON_NAME]" at bounding box center [62, 132] width 72 height 11
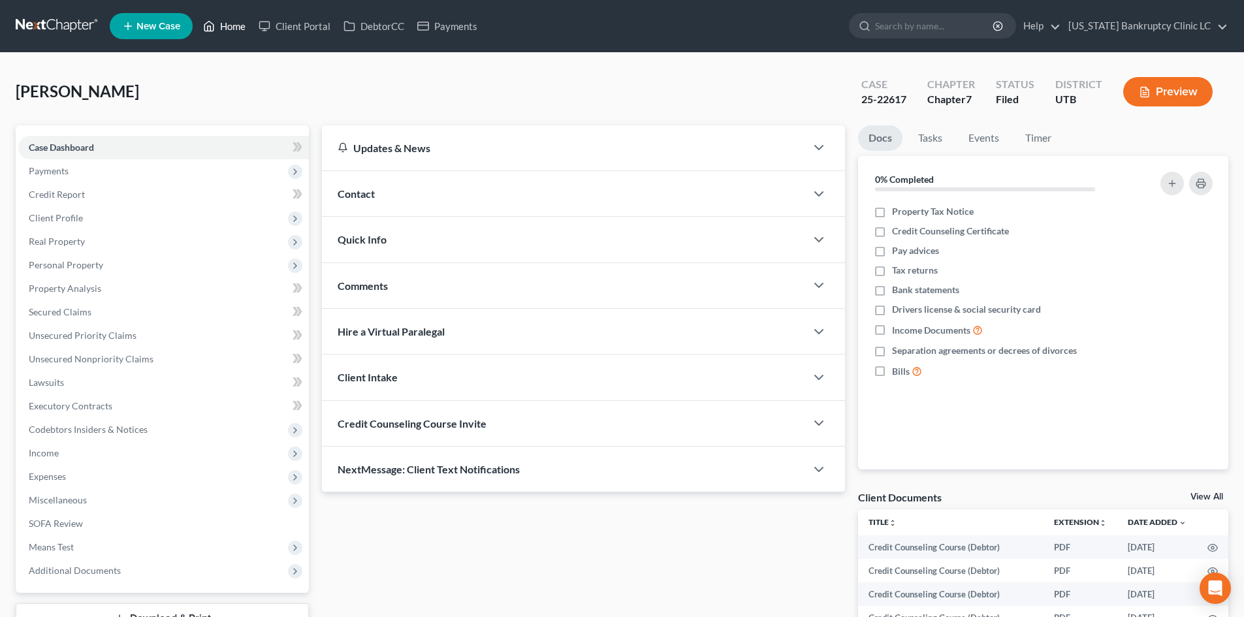
click at [238, 25] on link "Home" at bounding box center [223, 26] width 55 height 24
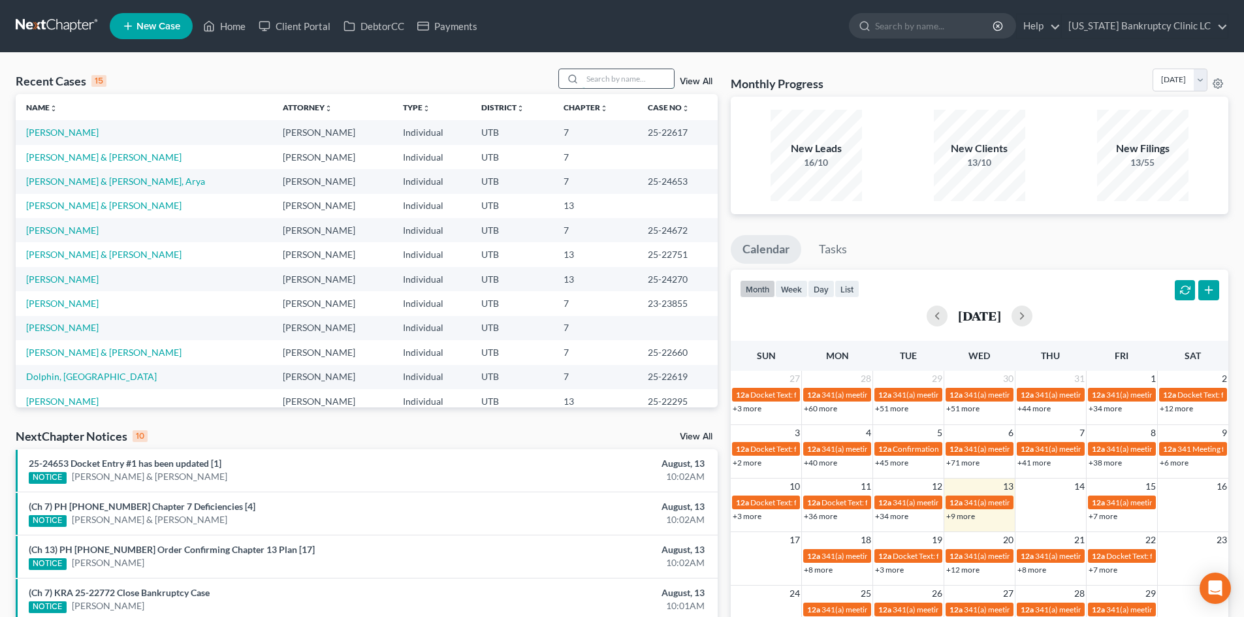
click at [610, 86] on input "search" at bounding box center [627, 78] width 91 height 19
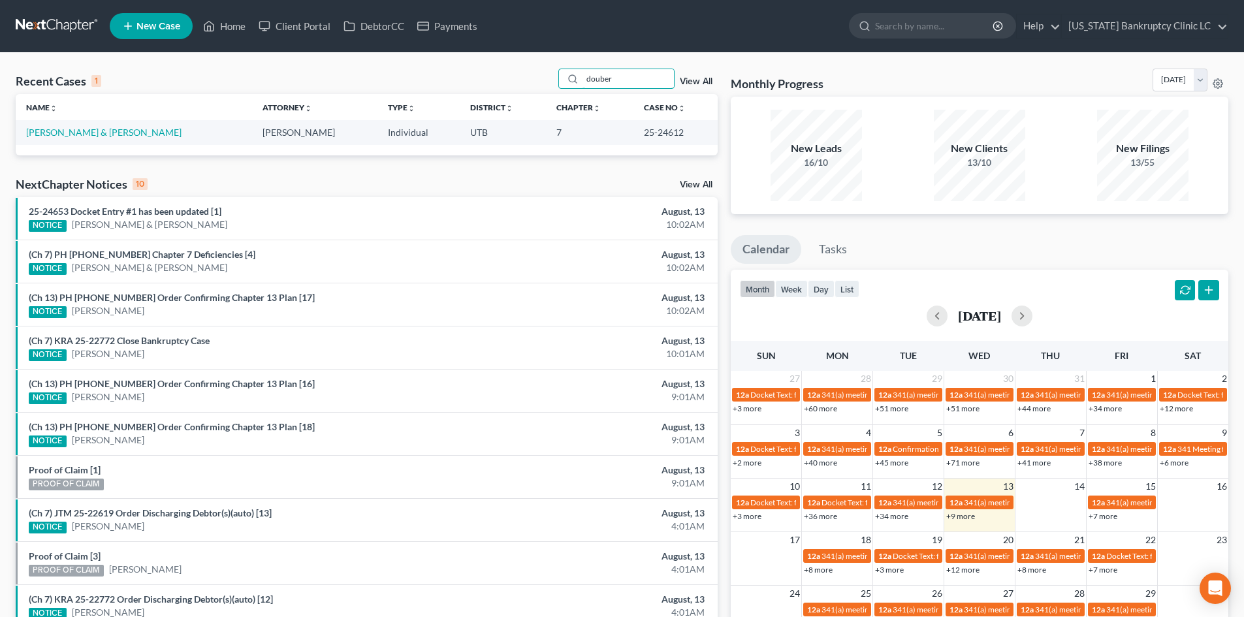
type input "douber"
click at [60, 135] on link "Romero-Douberly, Rebeca & Douberly, Paul" at bounding box center [103, 132] width 155 height 11
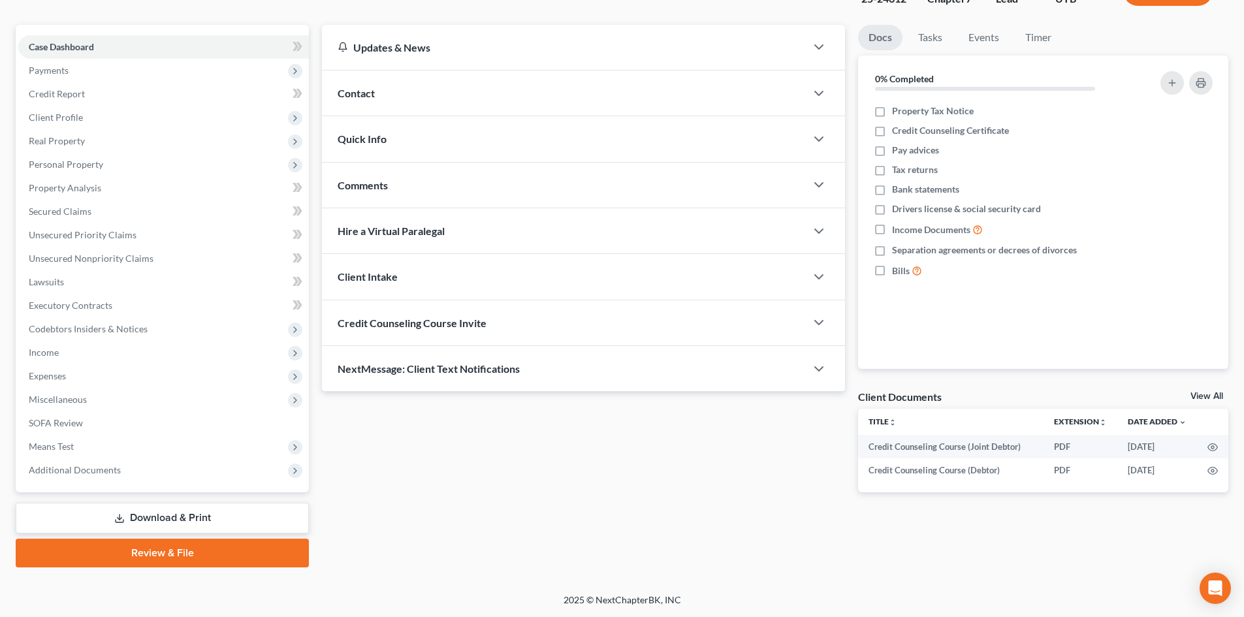
click at [155, 558] on link "Review & File" at bounding box center [162, 553] width 293 height 29
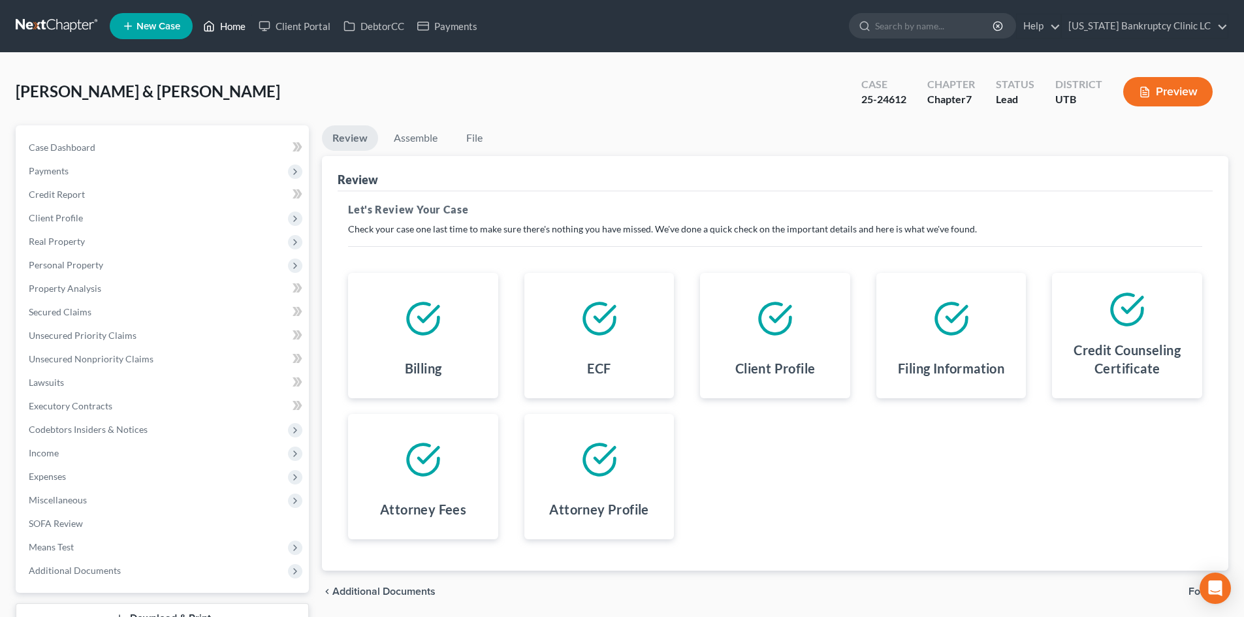
click at [227, 20] on link "Home" at bounding box center [223, 26] width 55 height 24
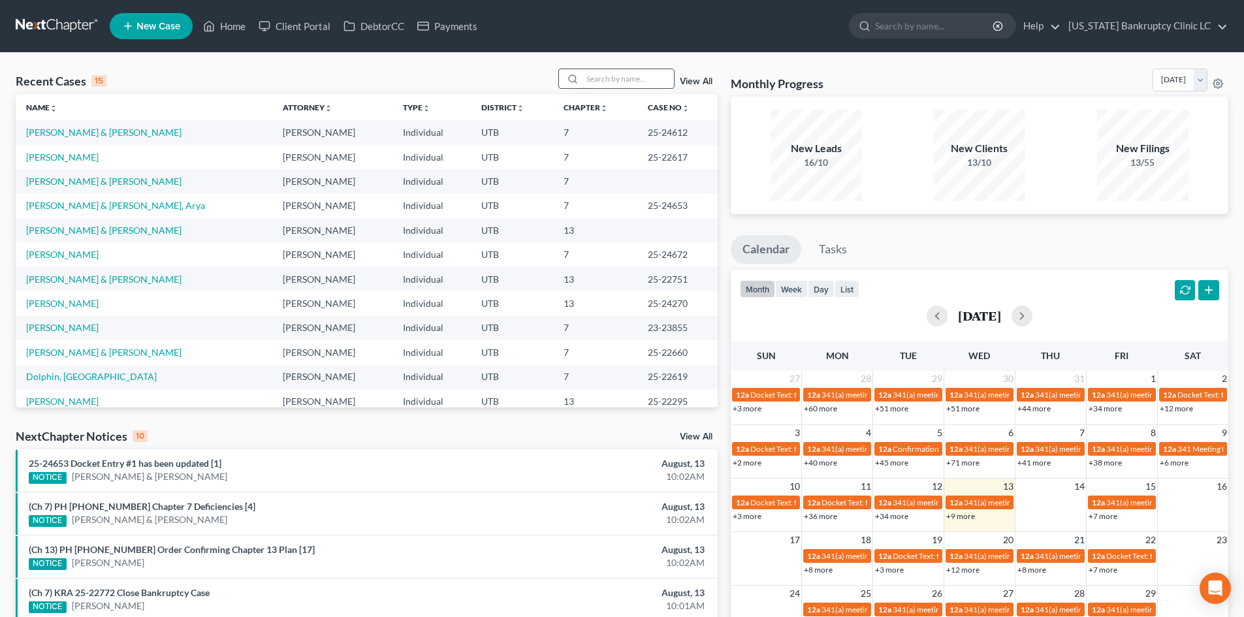
drag, startPoint x: 597, startPoint y: 89, endPoint x: 604, endPoint y: 85, distance: 8.0
click at [597, 89] on div "Recent Cases 15 View All" at bounding box center [367, 81] width 702 height 25
click at [615, 79] on input "search" at bounding box center [627, 78] width 91 height 19
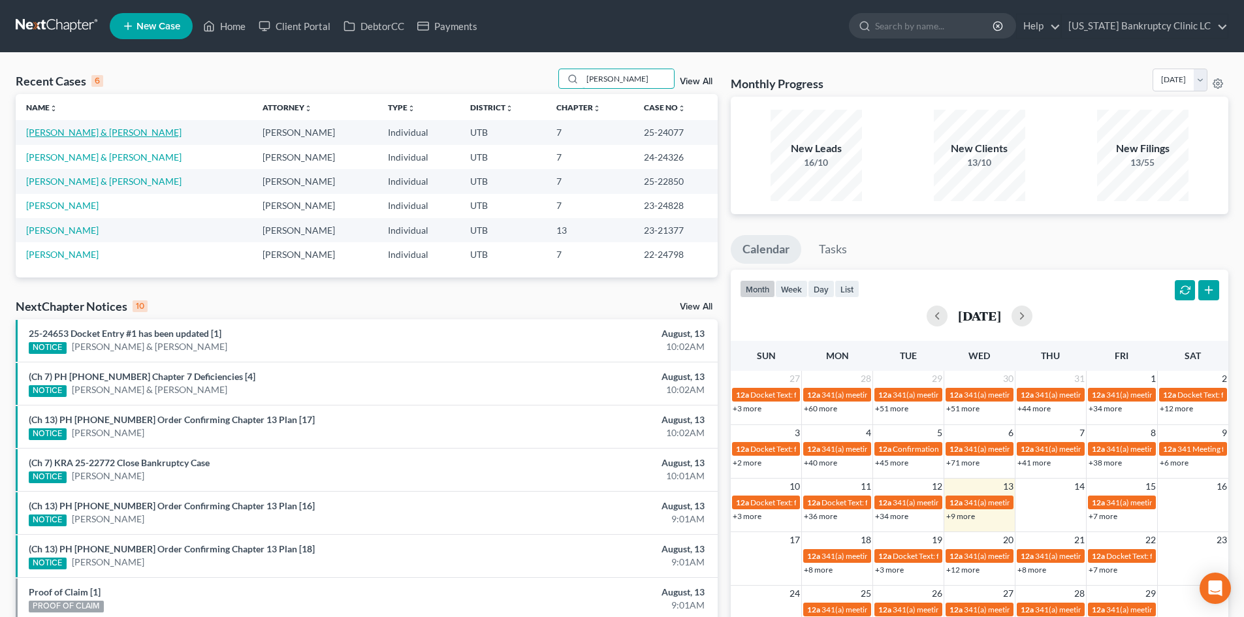
type input "johnson"
click at [61, 134] on link "Johnson, Lauren & Andrew" at bounding box center [103, 132] width 155 height 11
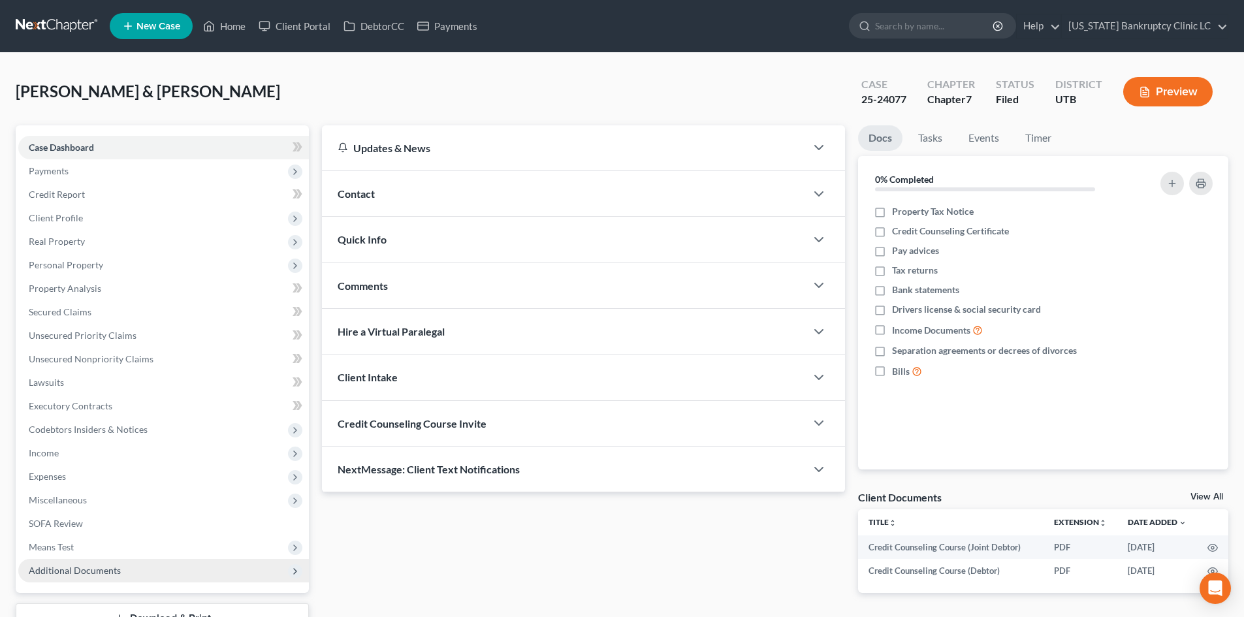
click at [85, 569] on span "Additional Documents" at bounding box center [75, 570] width 92 height 11
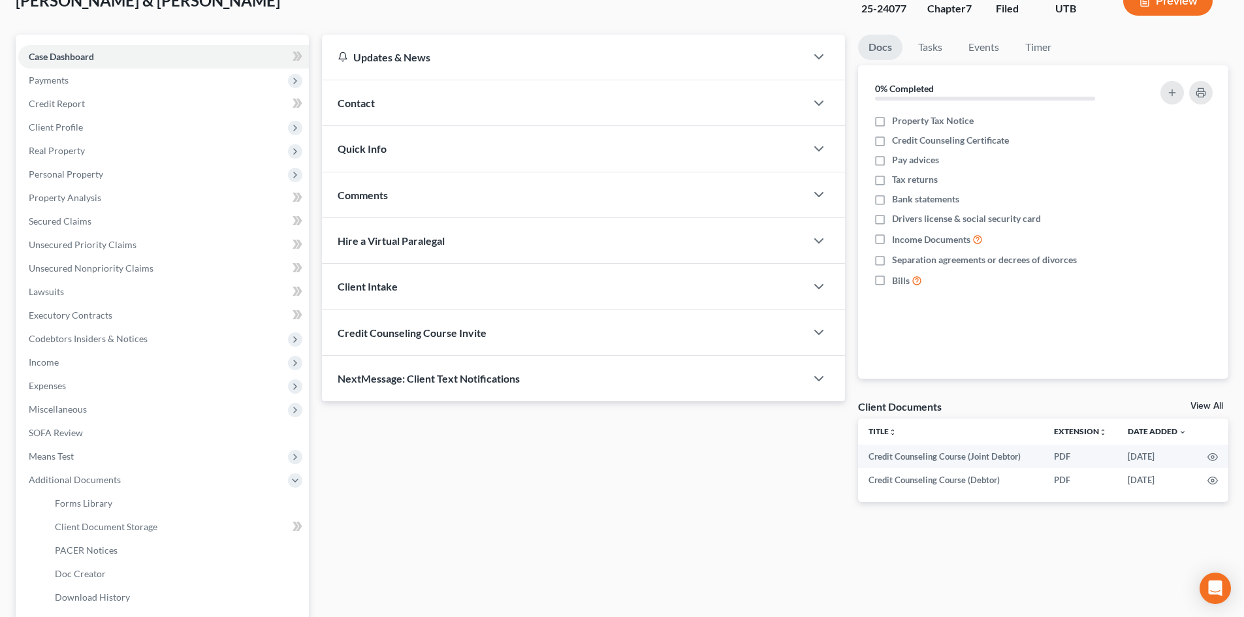
scroll to position [218, 0]
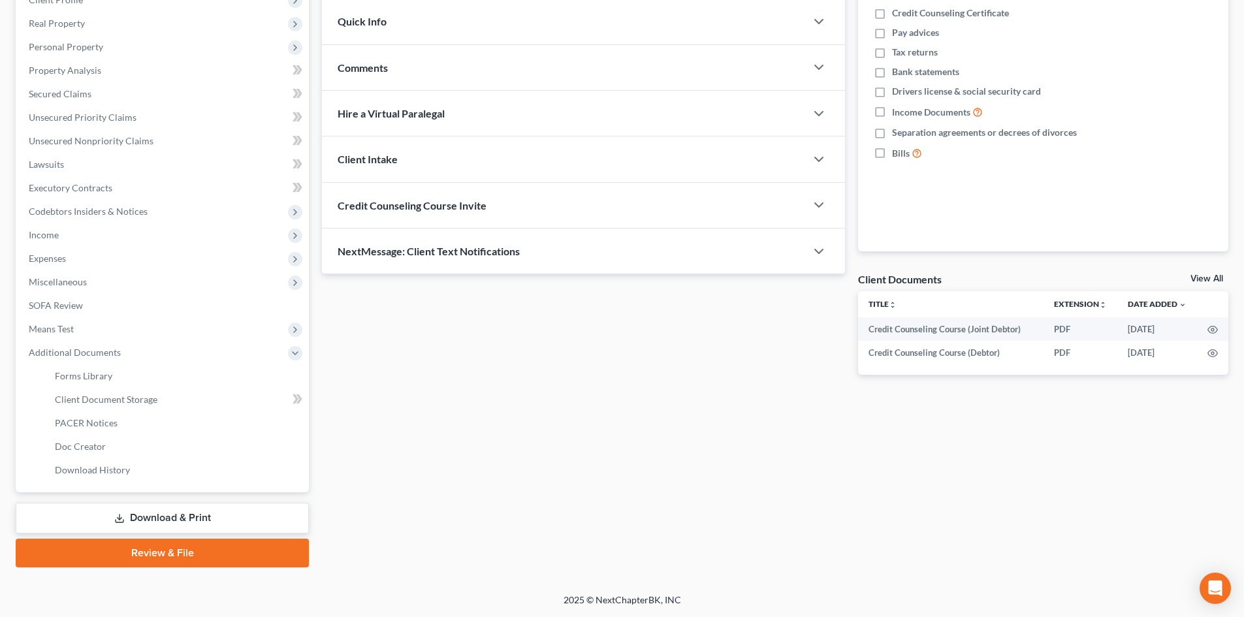
click at [180, 513] on link "Download & Print" at bounding box center [162, 518] width 293 height 31
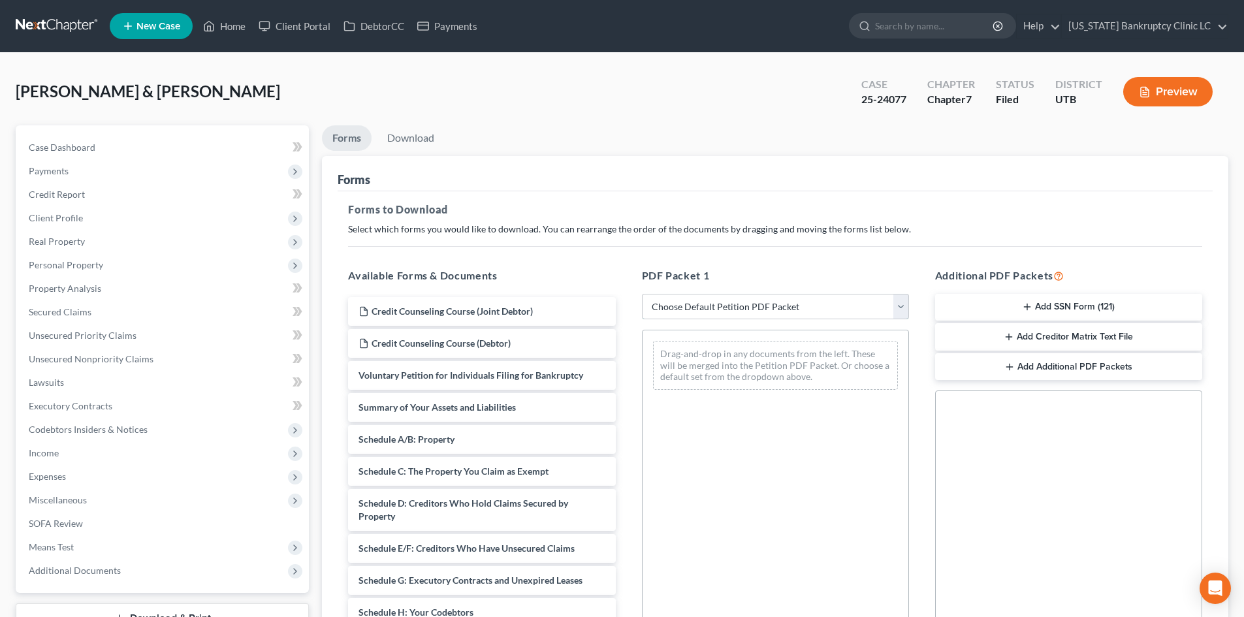
click at [735, 313] on select "Choose Default Petition PDF Packet Complete Bankruptcy Petition (all forms and …" at bounding box center [775, 307] width 267 height 26
select select "0"
click at [642, 294] on select "Choose Default Petition PDF Packet Complete Bankruptcy Petition (all forms and …" at bounding box center [775, 307] width 267 height 26
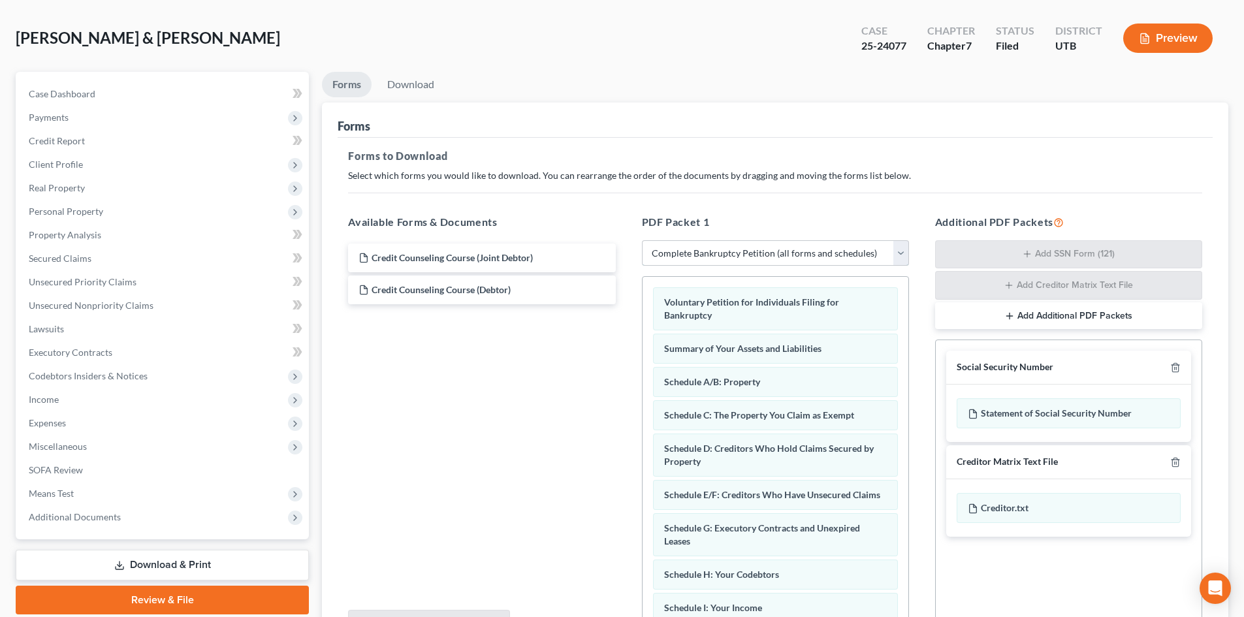
scroll to position [191, 0]
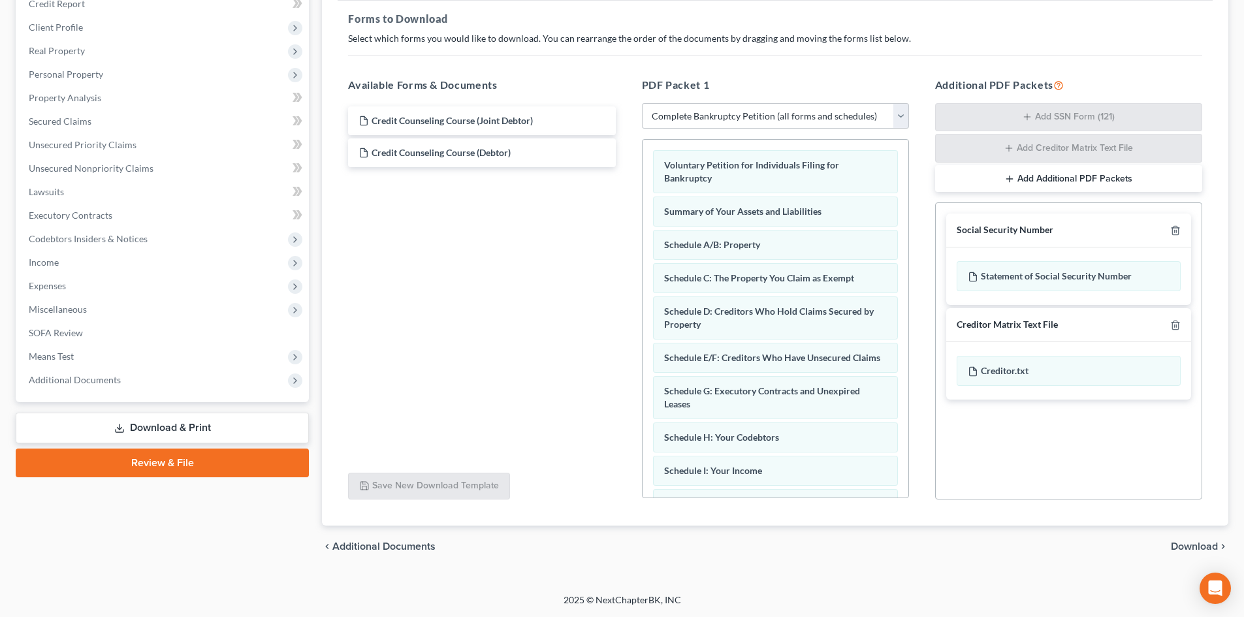
click at [1180, 330] on div "Creditor Matrix Text File" at bounding box center [1068, 325] width 245 height 34
click at [1173, 319] on div at bounding box center [1173, 325] width 16 height 12
click at [1176, 234] on icon "button" at bounding box center [1175, 230] width 10 height 10
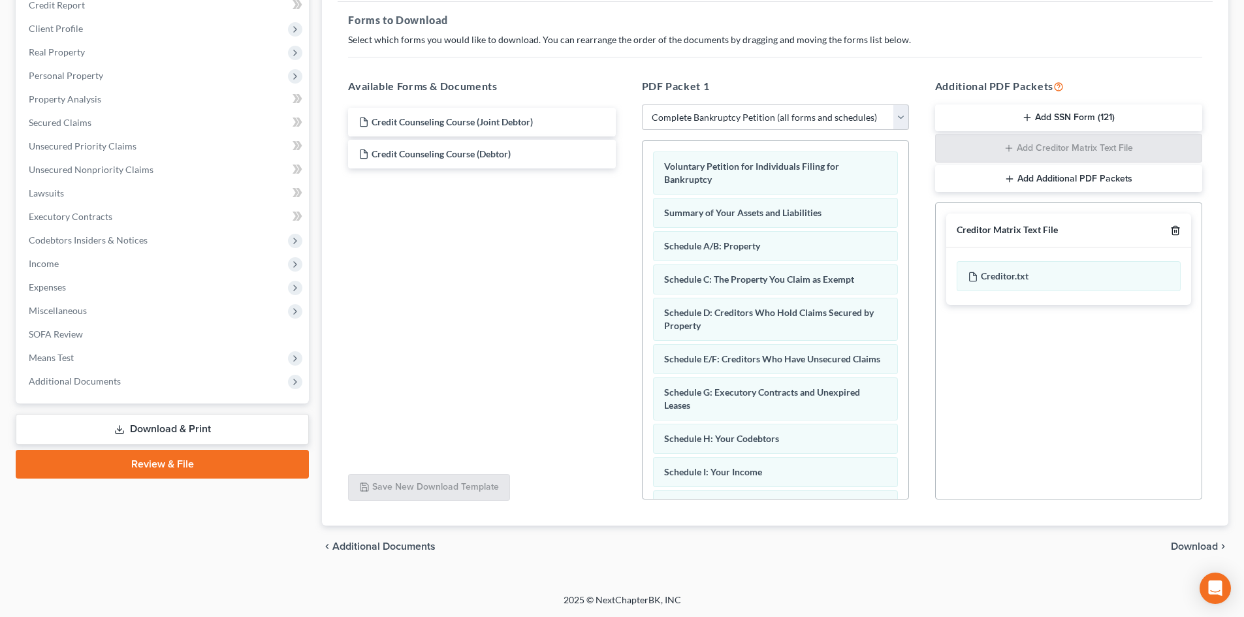
click at [1176, 234] on icon "button" at bounding box center [1175, 230] width 10 height 10
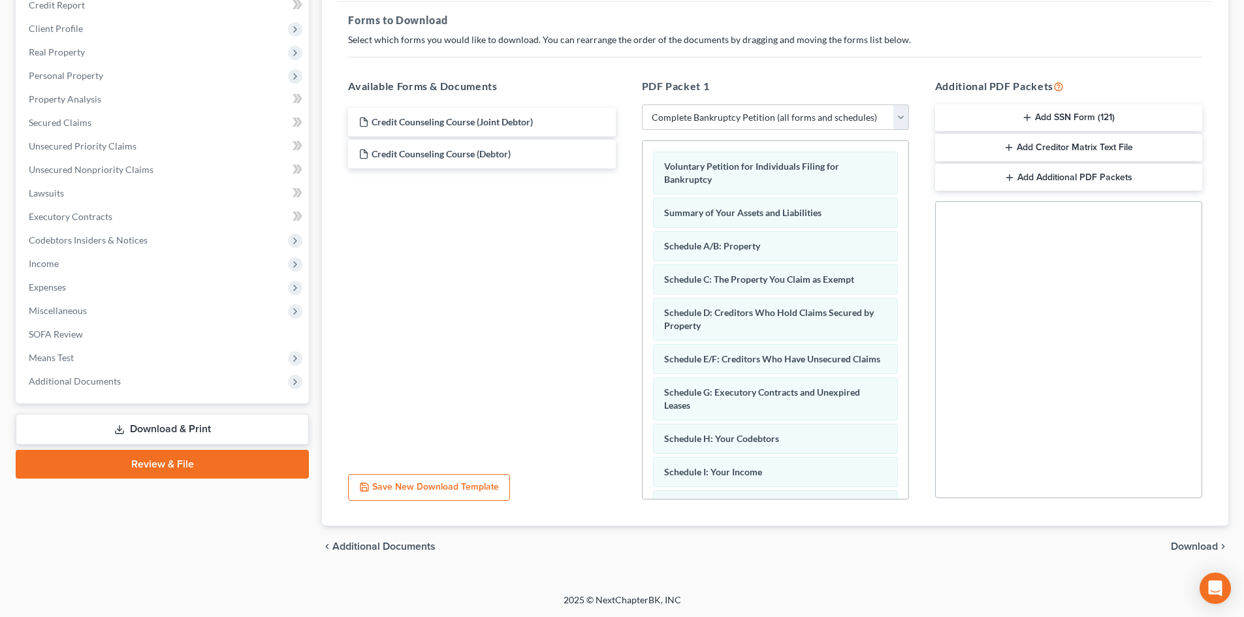
click at [1185, 550] on span "Download" at bounding box center [1194, 546] width 47 height 10
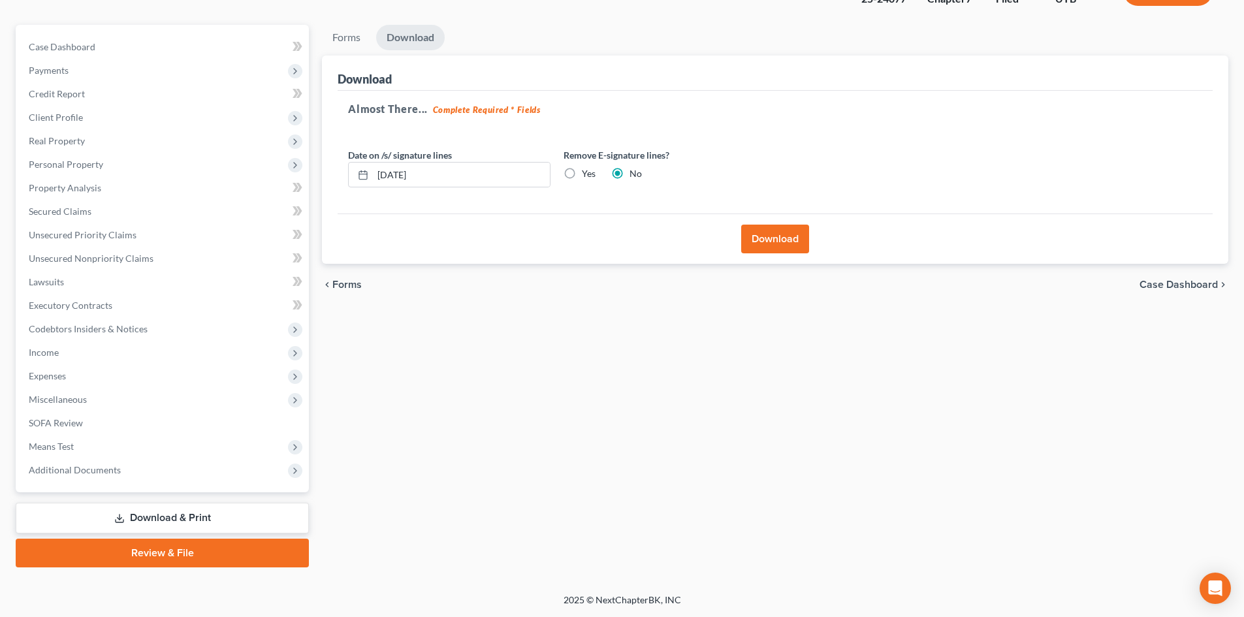
click at [788, 244] on button "Download" at bounding box center [775, 239] width 68 height 29
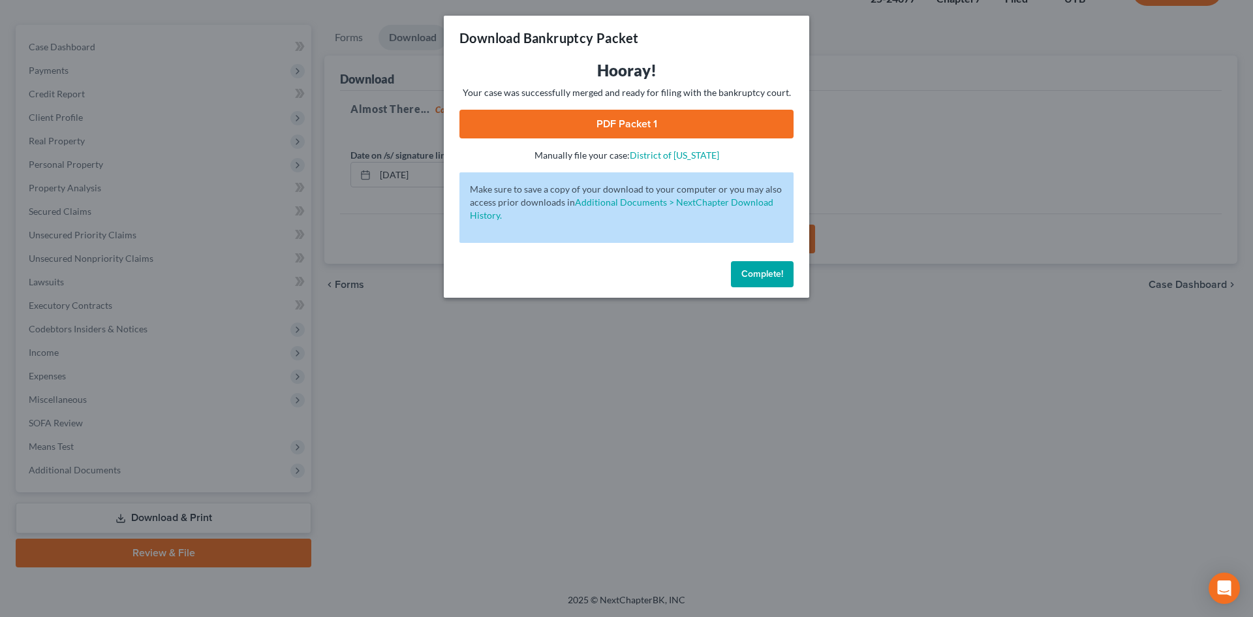
click at [650, 123] on link "PDF Packet 1" at bounding box center [627, 124] width 334 height 29
click at [766, 281] on button "Complete!" at bounding box center [762, 274] width 63 height 26
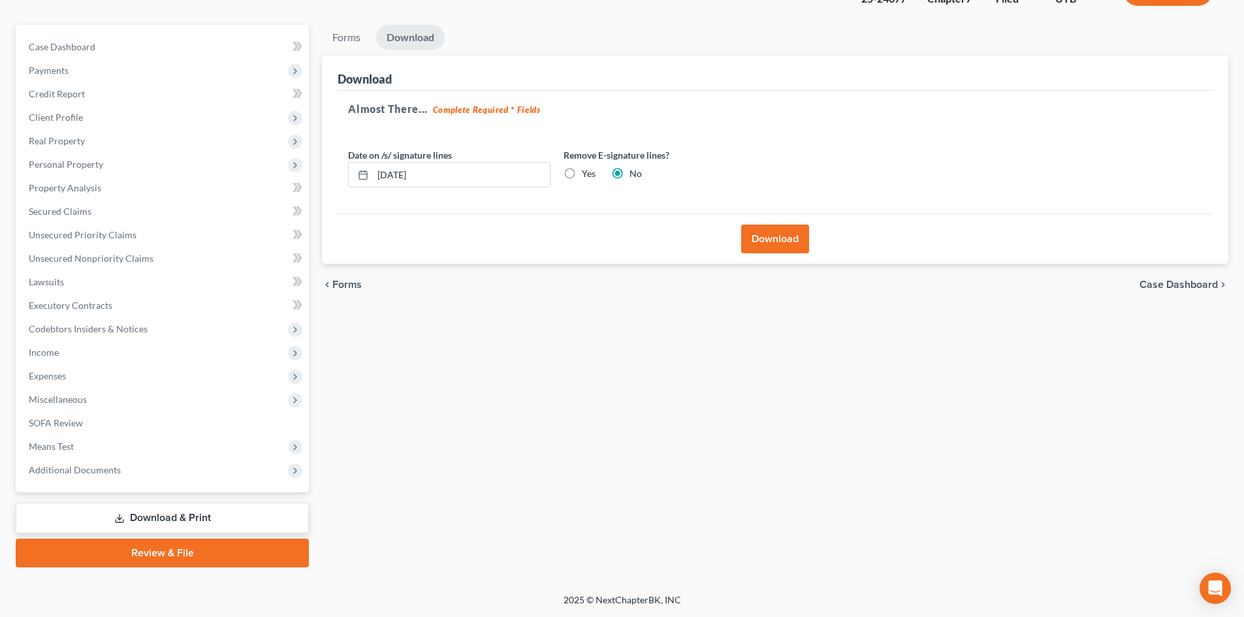
click at [171, 566] on link "Review & File" at bounding box center [162, 553] width 293 height 29
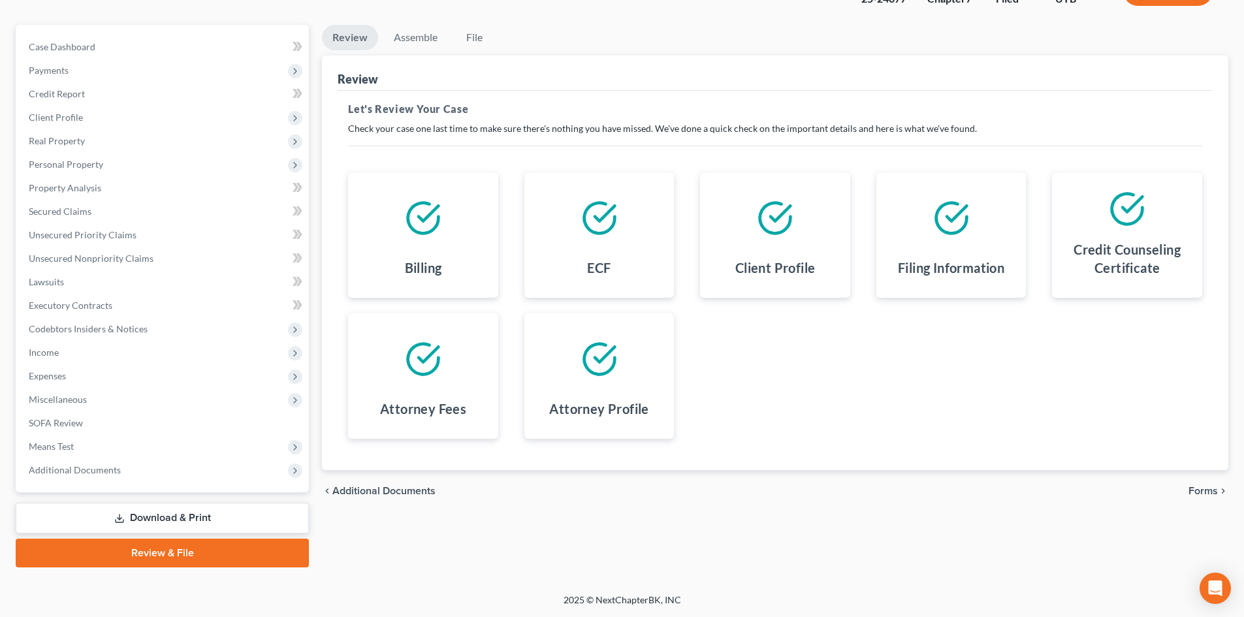
click at [144, 512] on link "Download & Print" at bounding box center [162, 518] width 293 height 31
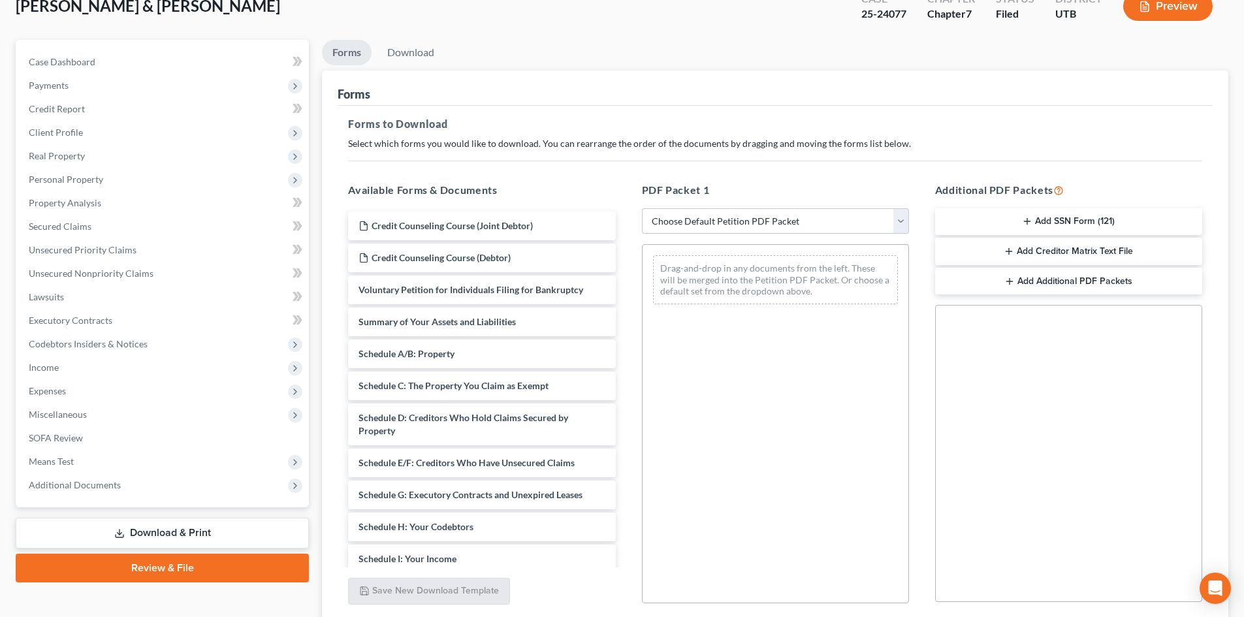
scroll to position [189, 0]
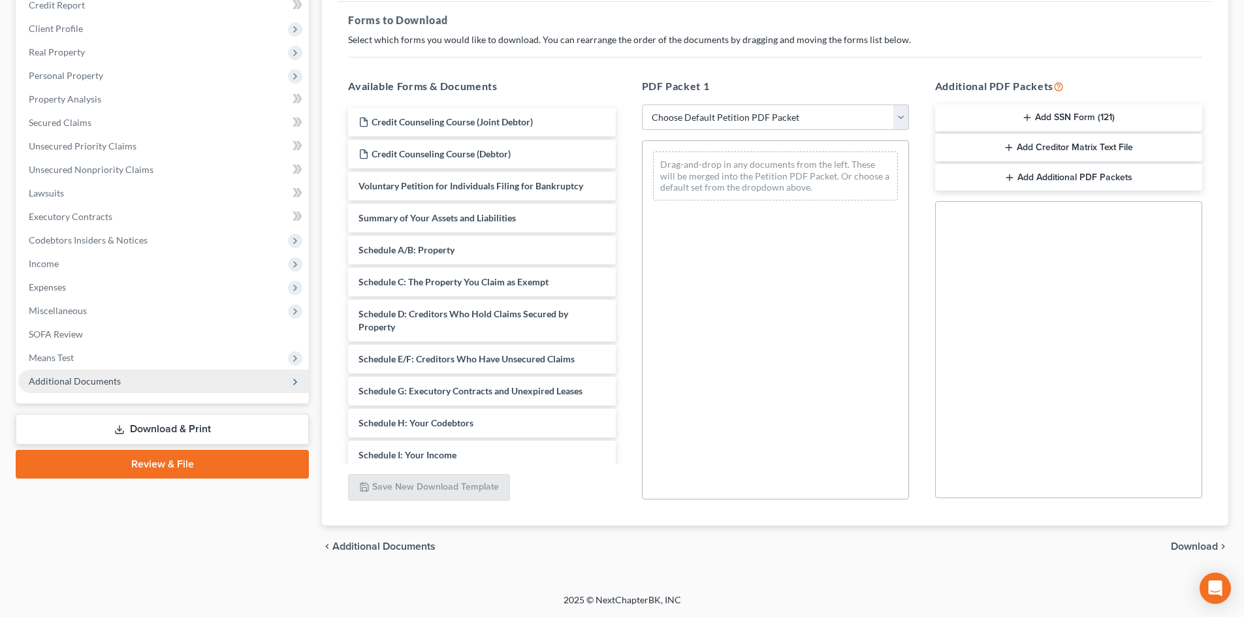
click at [140, 377] on span "Additional Documents" at bounding box center [163, 381] width 291 height 24
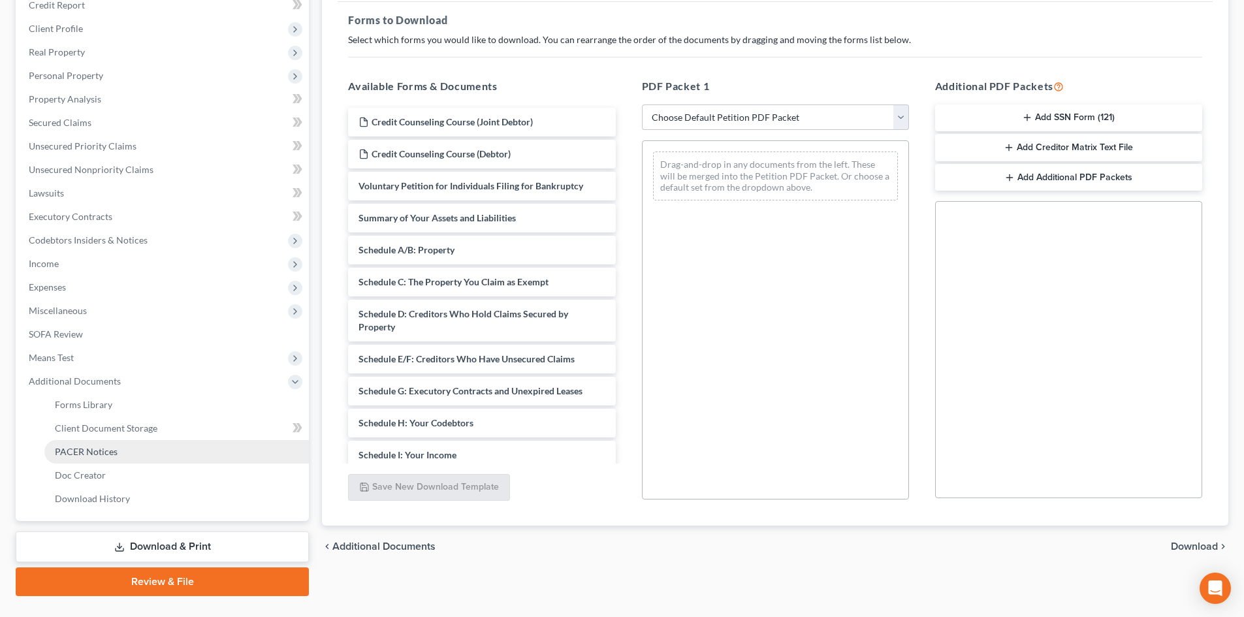
click at [165, 450] on link "PACER Notices" at bounding box center [176, 452] width 264 height 24
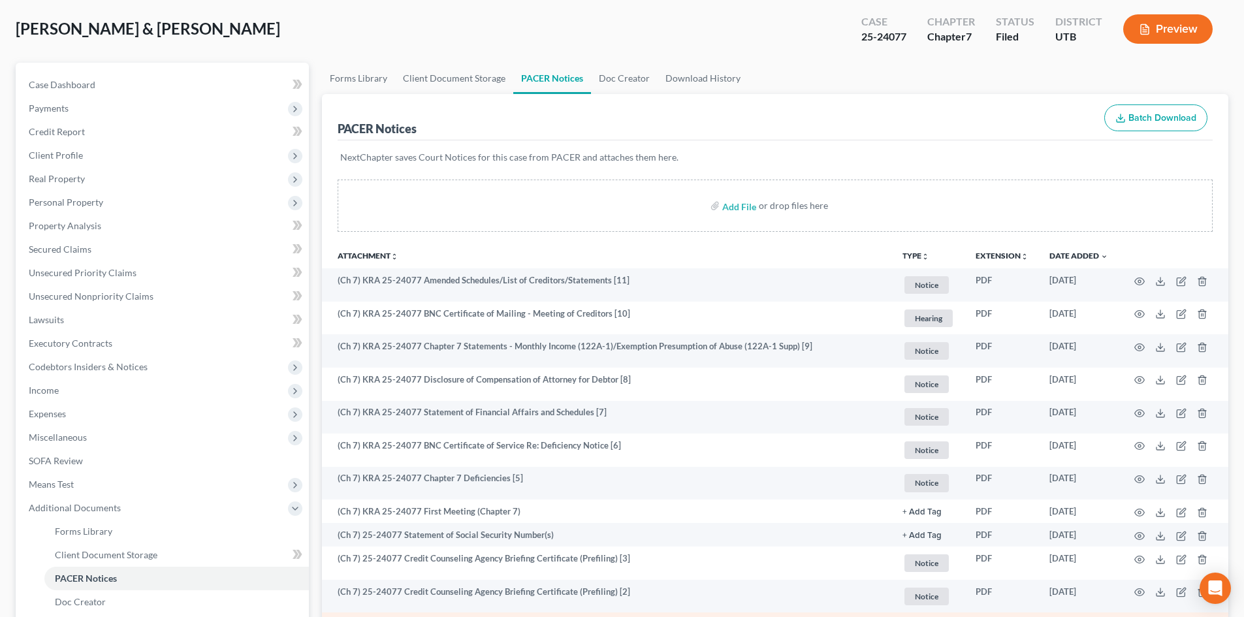
scroll to position [218, 0]
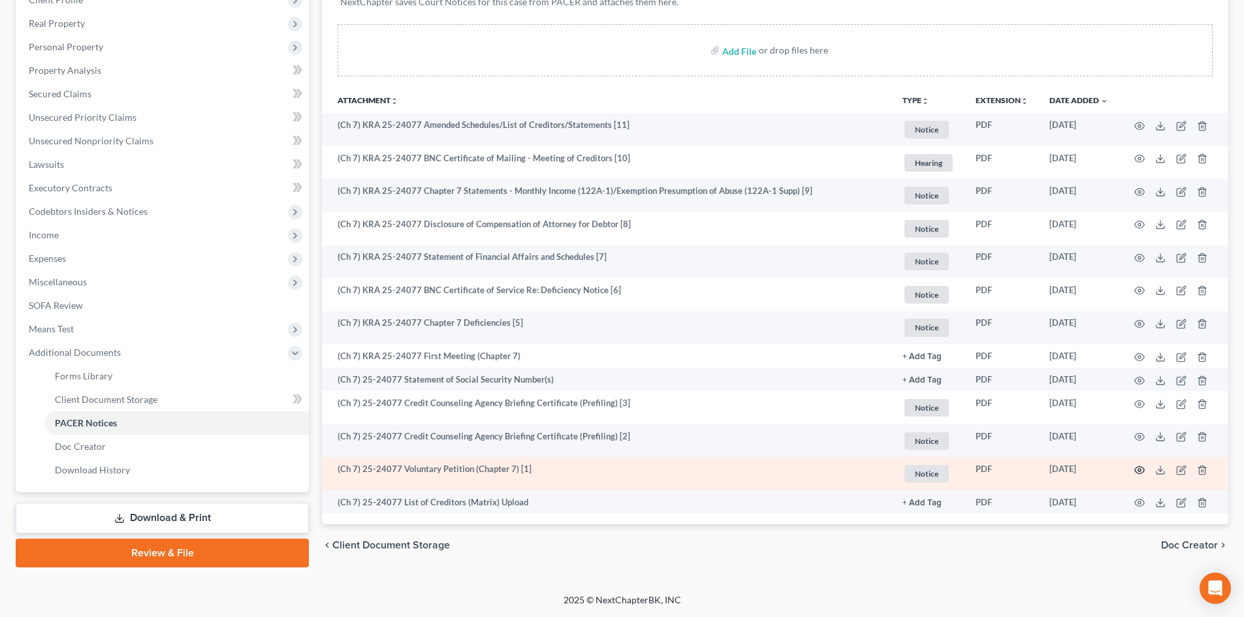
click at [1141, 469] on icon "button" at bounding box center [1139, 470] width 10 height 10
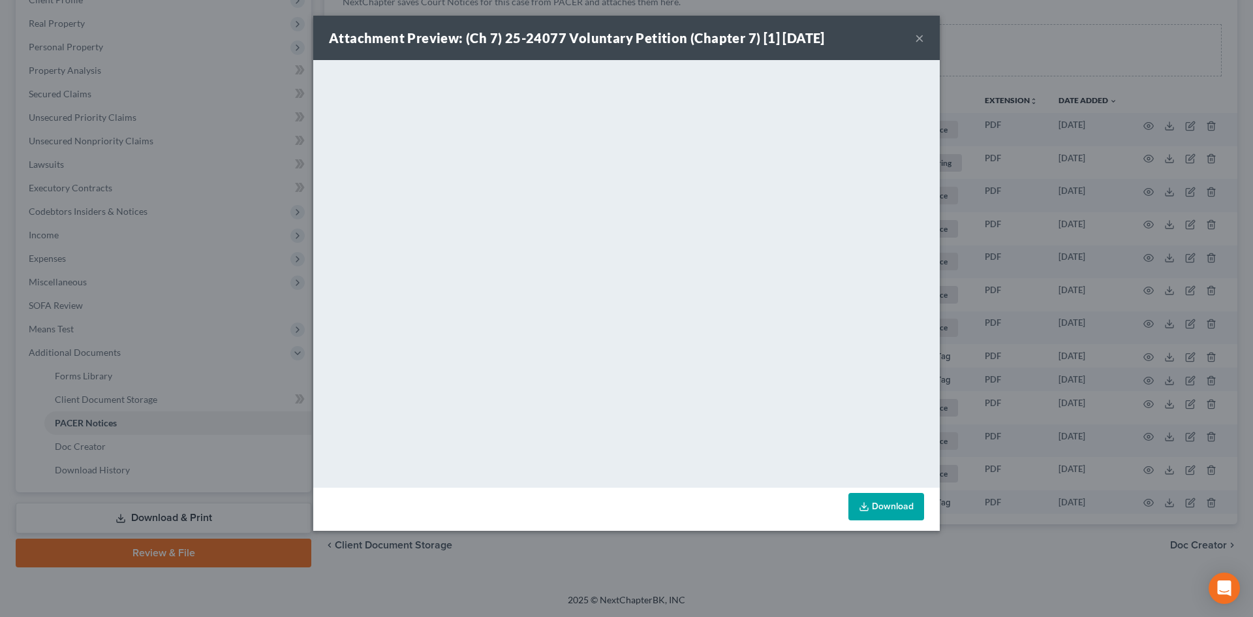
click at [916, 40] on button "×" at bounding box center [919, 38] width 9 height 16
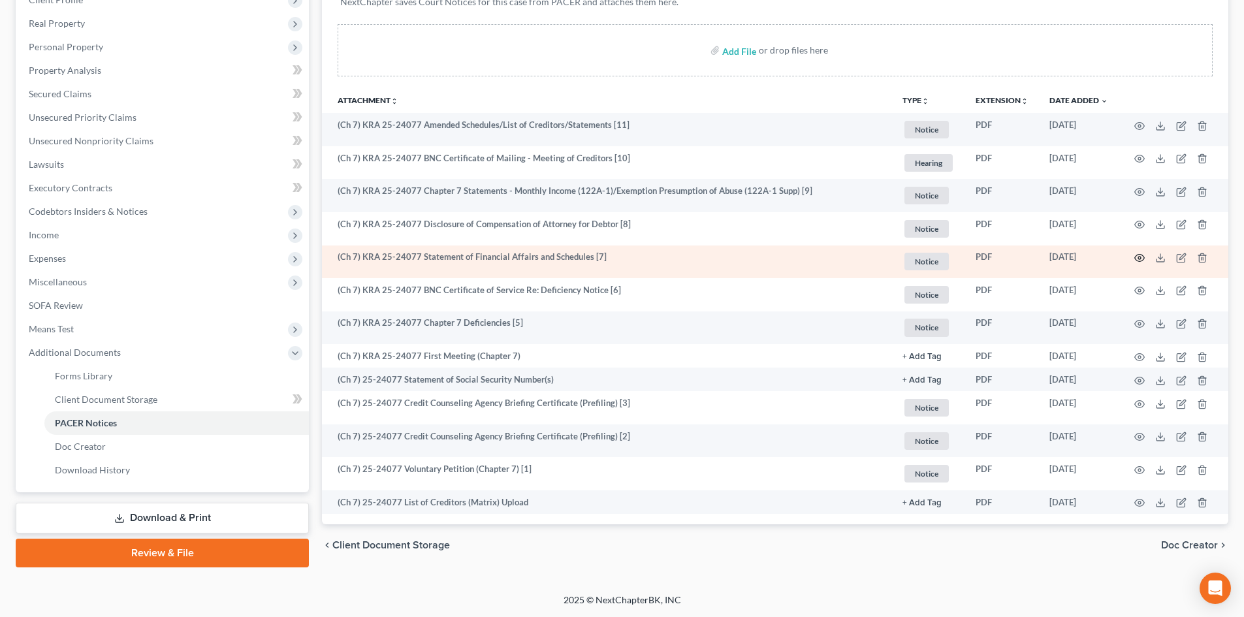
click at [1140, 253] on icon "button" at bounding box center [1139, 258] width 10 height 10
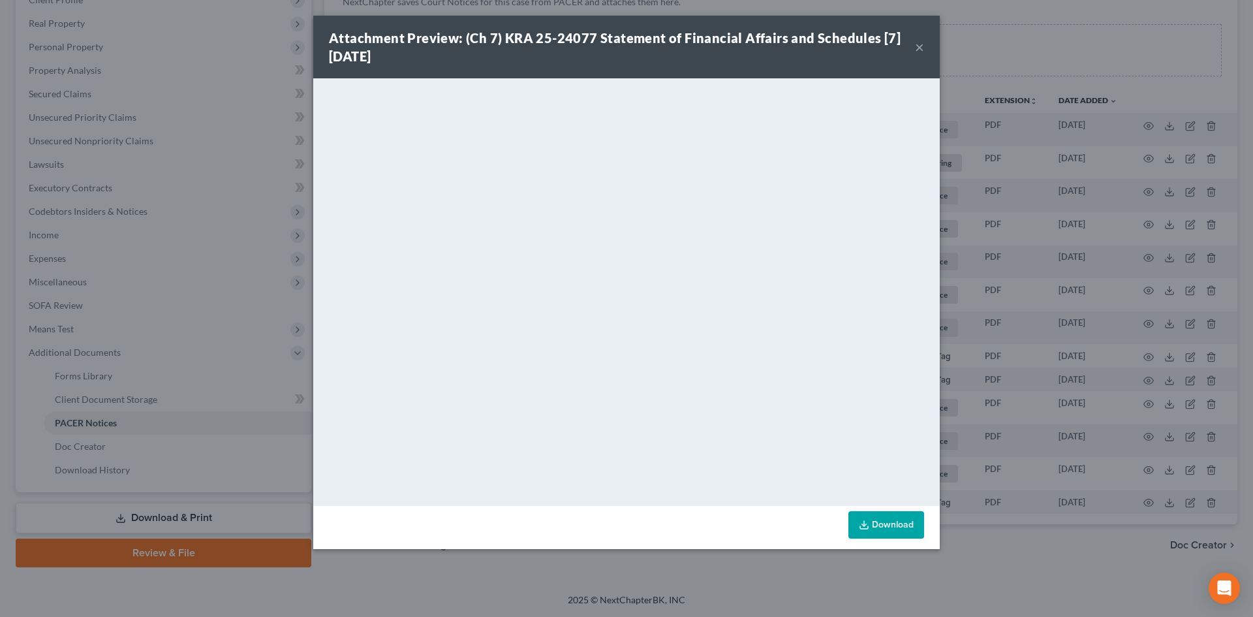
click at [919, 42] on button "×" at bounding box center [919, 47] width 9 height 16
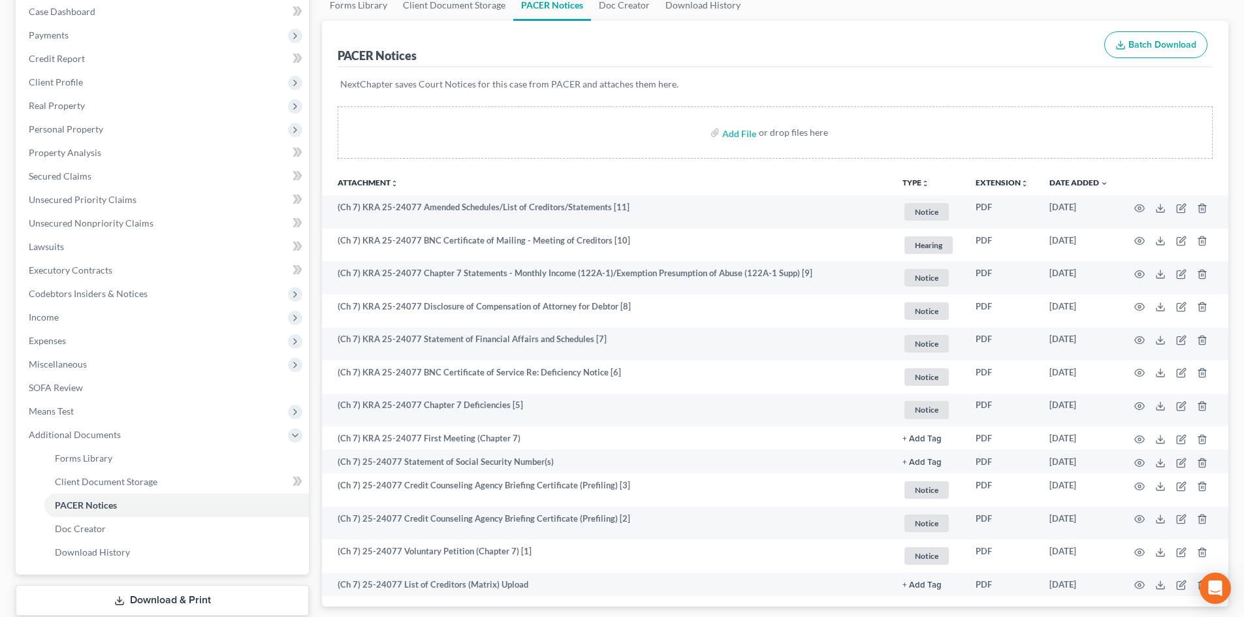
scroll to position [0, 0]
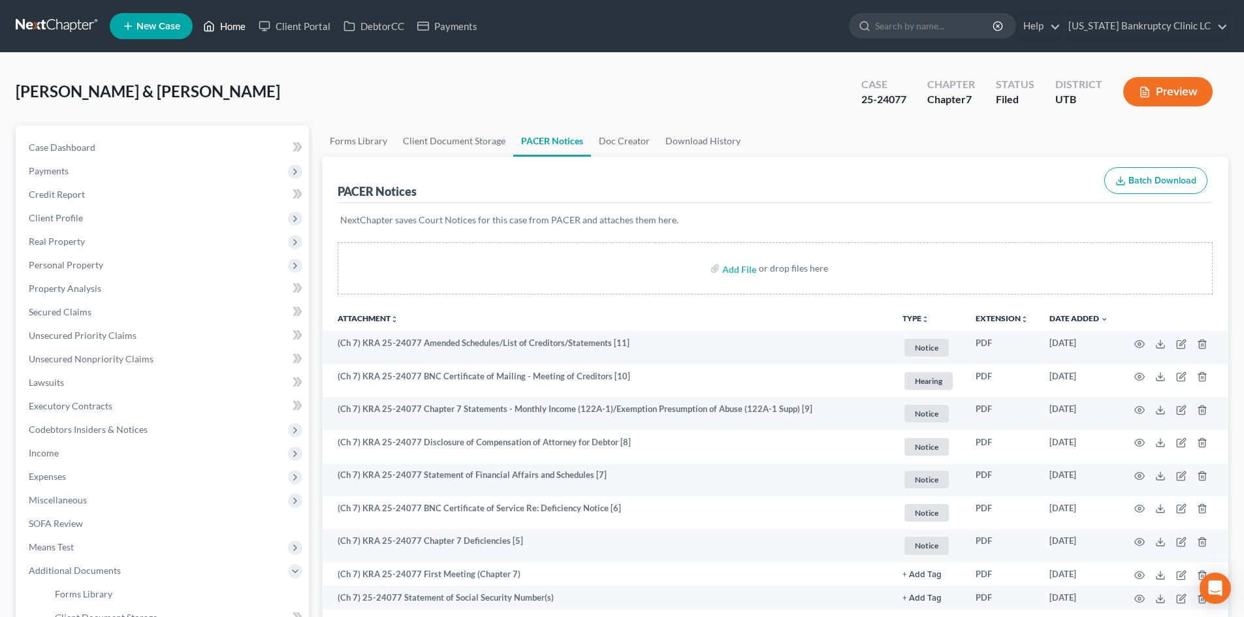
click at [220, 22] on link "Home" at bounding box center [223, 26] width 55 height 24
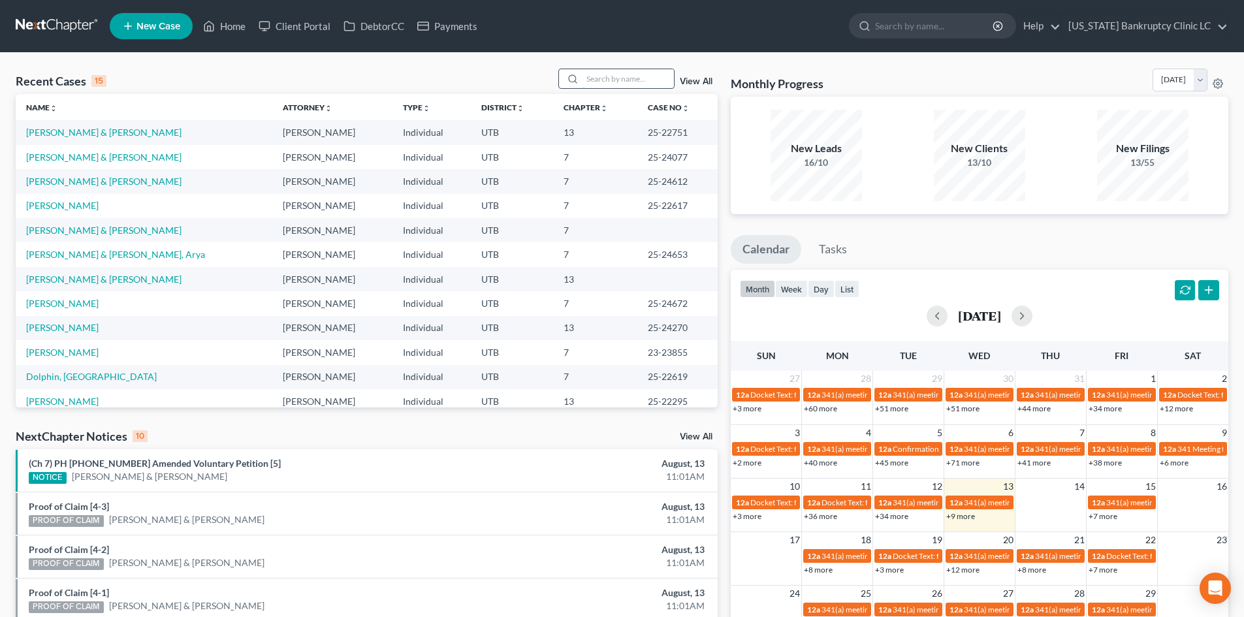
drag, startPoint x: 615, startPoint y: 86, endPoint x: 615, endPoint y: 74, distance: 11.8
click at [615, 86] on input "search" at bounding box center [627, 78] width 91 height 19
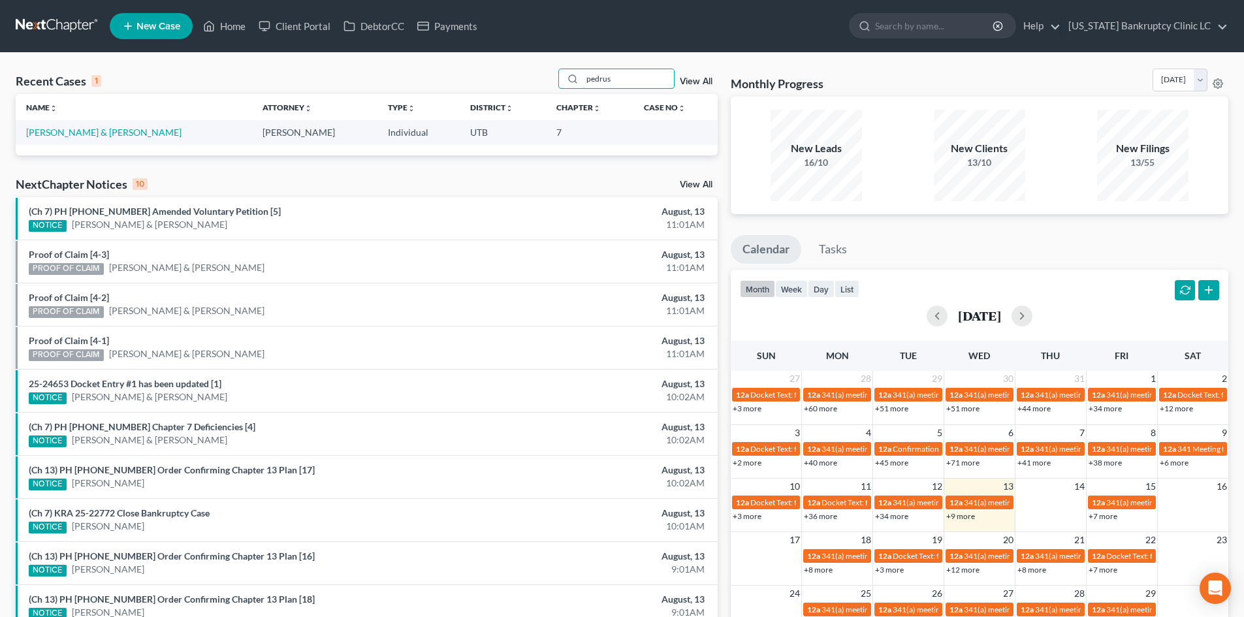
type input "pedrus"
click at [104, 120] on td "Pedrus, Rick & Maryann" at bounding box center [134, 132] width 236 height 24
click at [104, 130] on link "Pedrus, Rick & Maryann" at bounding box center [103, 132] width 155 height 11
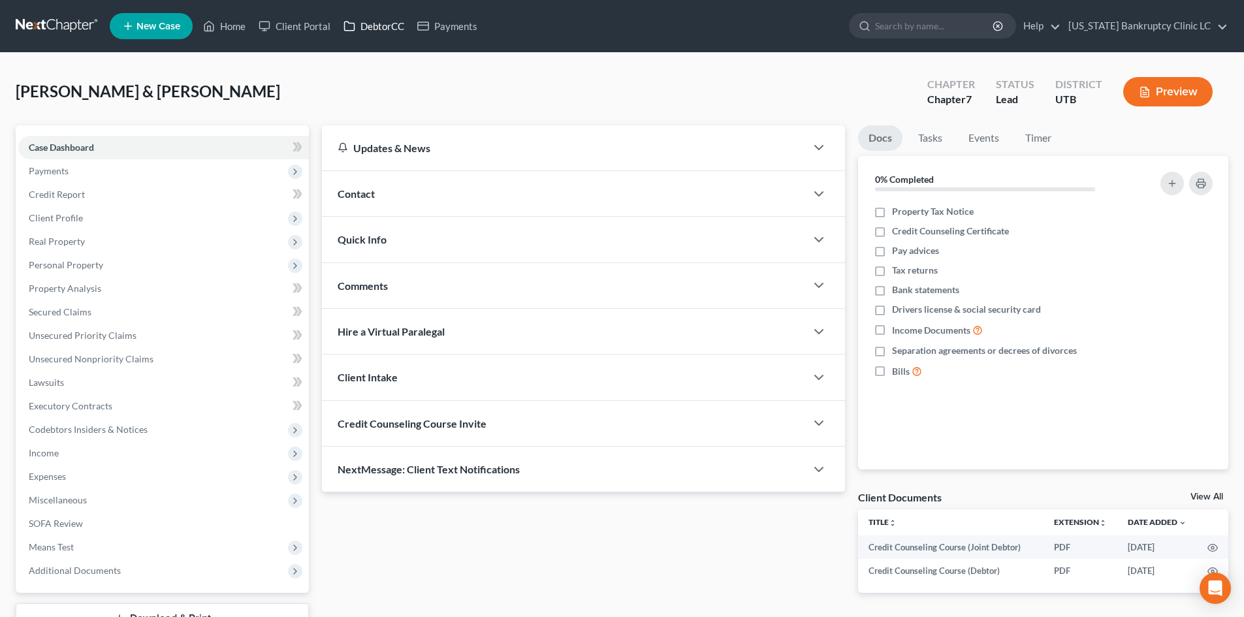
click at [379, 35] on link "DebtorCC" at bounding box center [374, 26] width 74 height 24
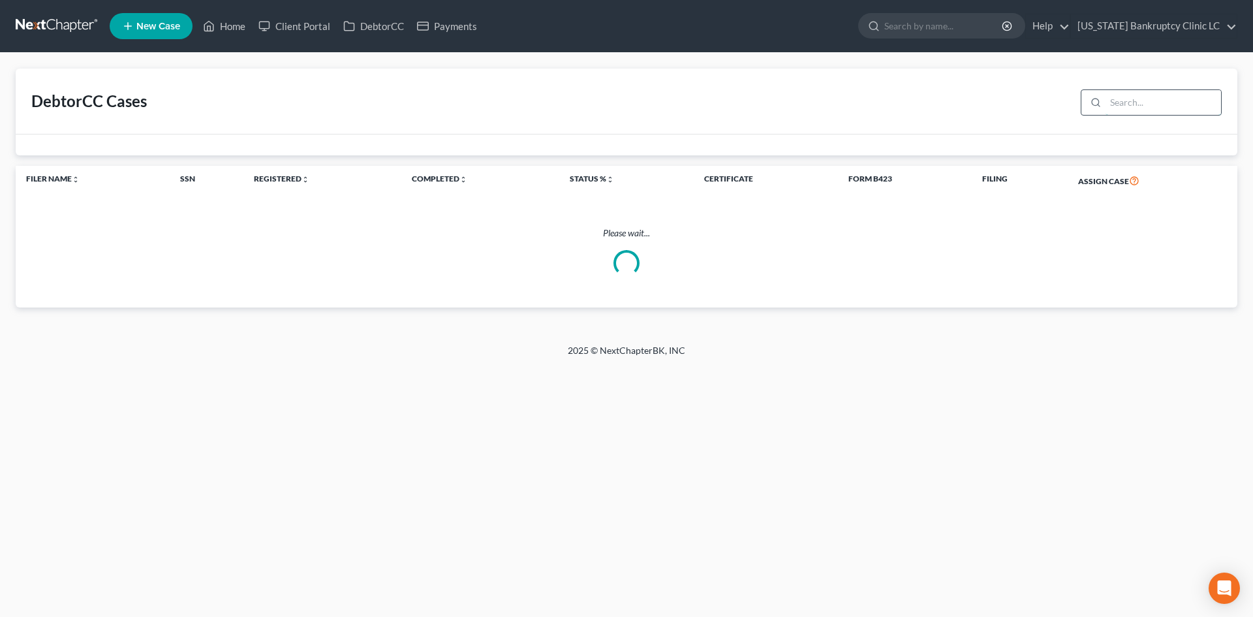
click at [1129, 108] on input "search" at bounding box center [1164, 102] width 116 height 25
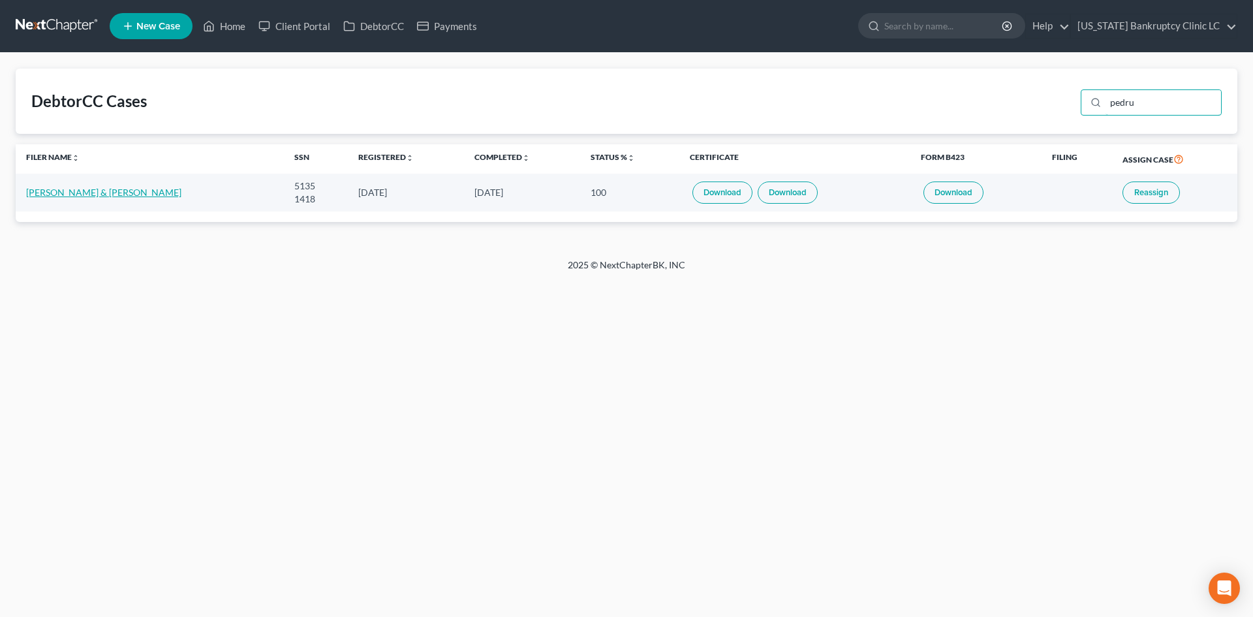
type input "pedru"
click at [81, 191] on link "Rick Pedrus & Maryann Pedrus" at bounding box center [103, 192] width 155 height 11
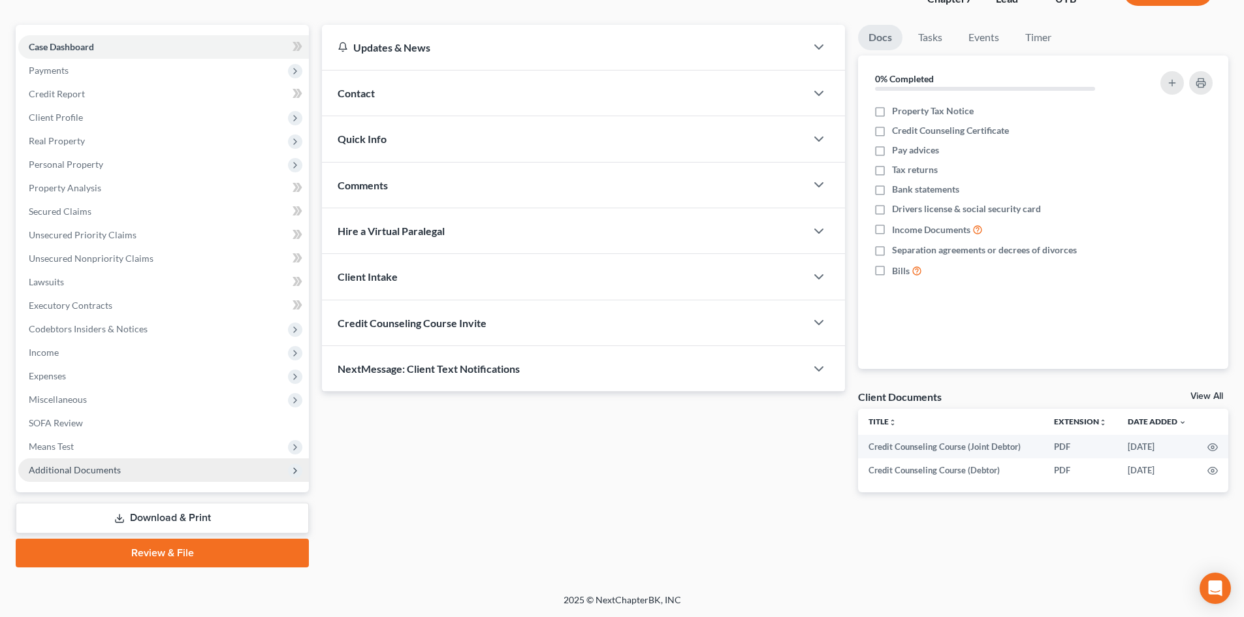
click at [127, 460] on span "Additional Documents" at bounding box center [163, 470] width 291 height 24
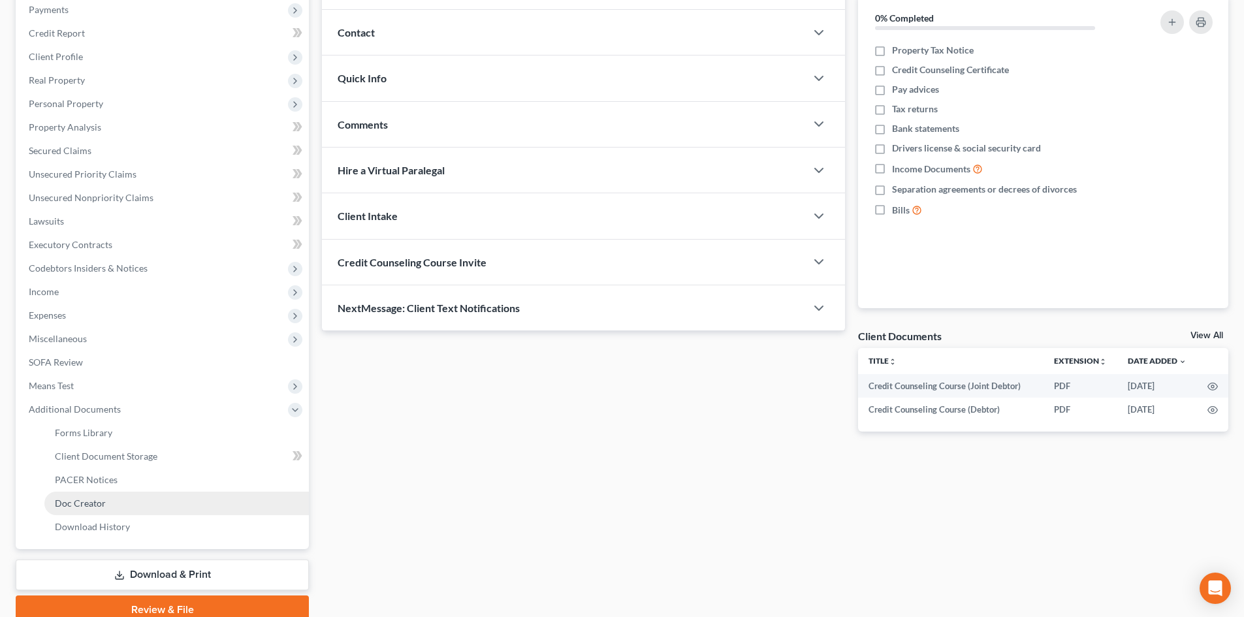
scroll to position [218, 0]
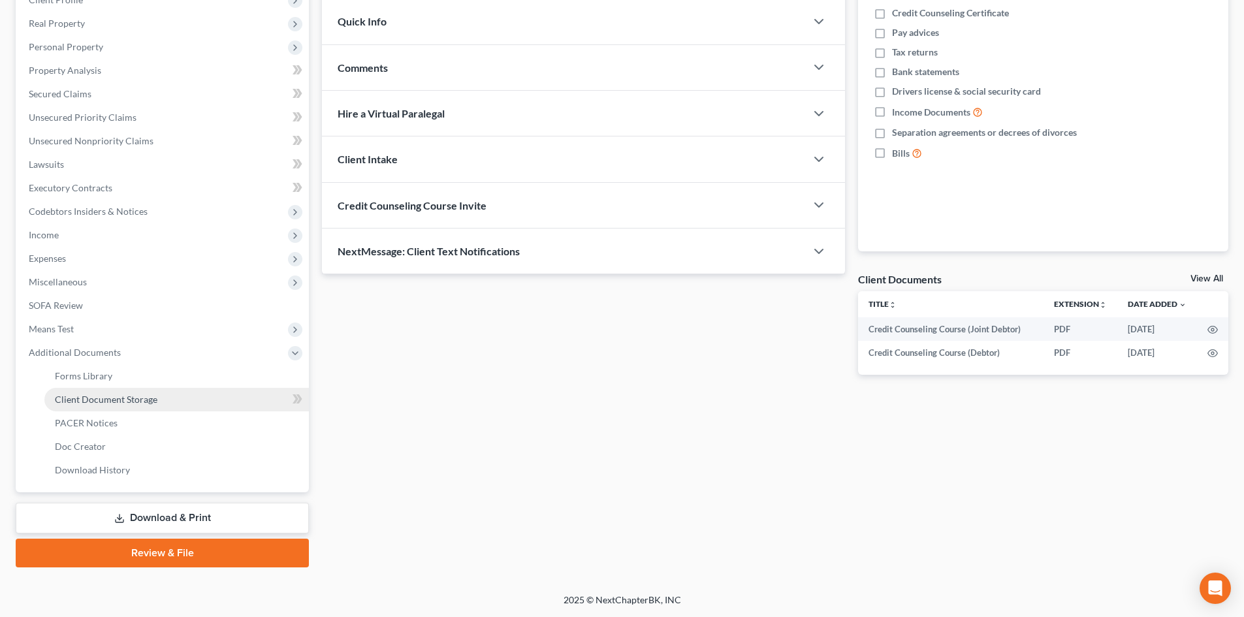
click at [134, 401] on span "Client Document Storage" at bounding box center [106, 399] width 102 height 11
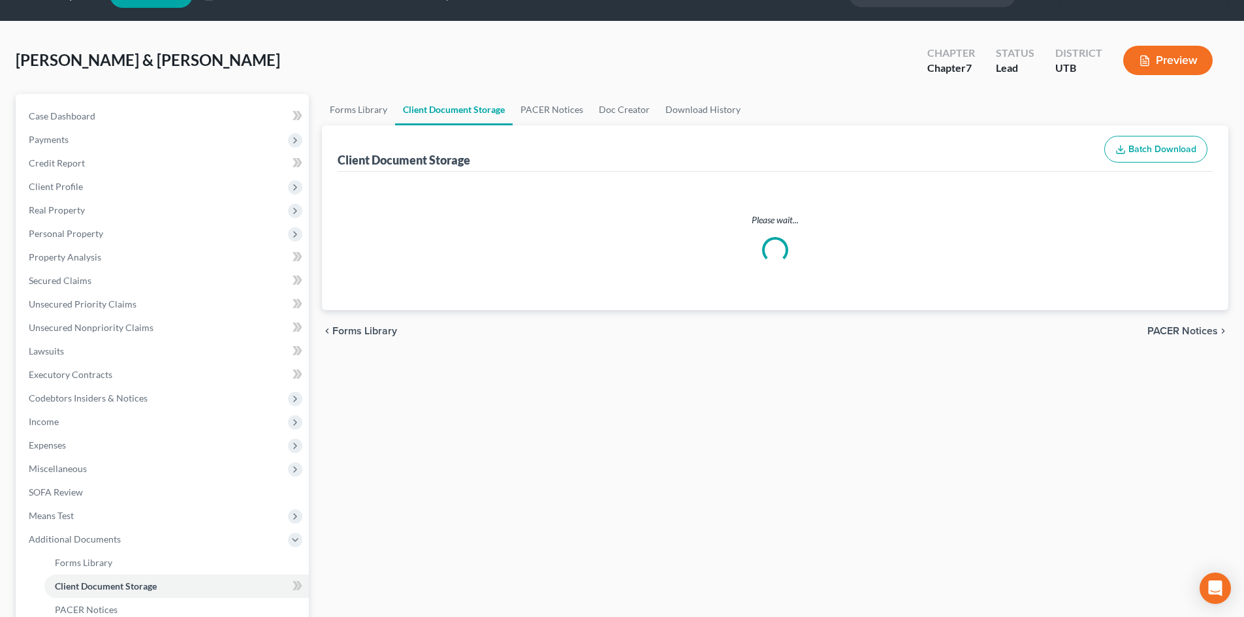
select select "30"
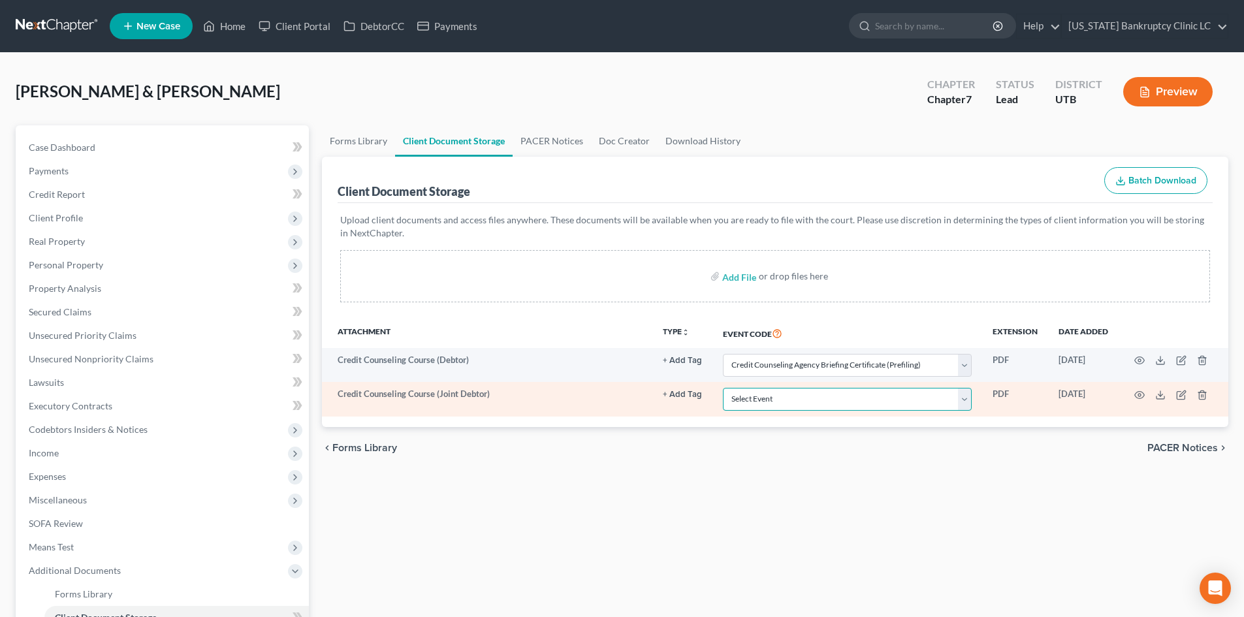
click at [868, 400] on select "Select Event Affidavit/Declaration Amended Chapter 11 Plan Amended Disclosure S…" at bounding box center [847, 399] width 249 height 23
select select "30"
click at [723, 388] on select "Select Event Affidavit/Declaration Amended Chapter 11 Plan Amended Disclosure S…" at bounding box center [847, 399] width 249 height 23
click at [574, 405] on td "Credit Counseling Course (Joint Debtor)" at bounding box center [487, 399] width 330 height 34
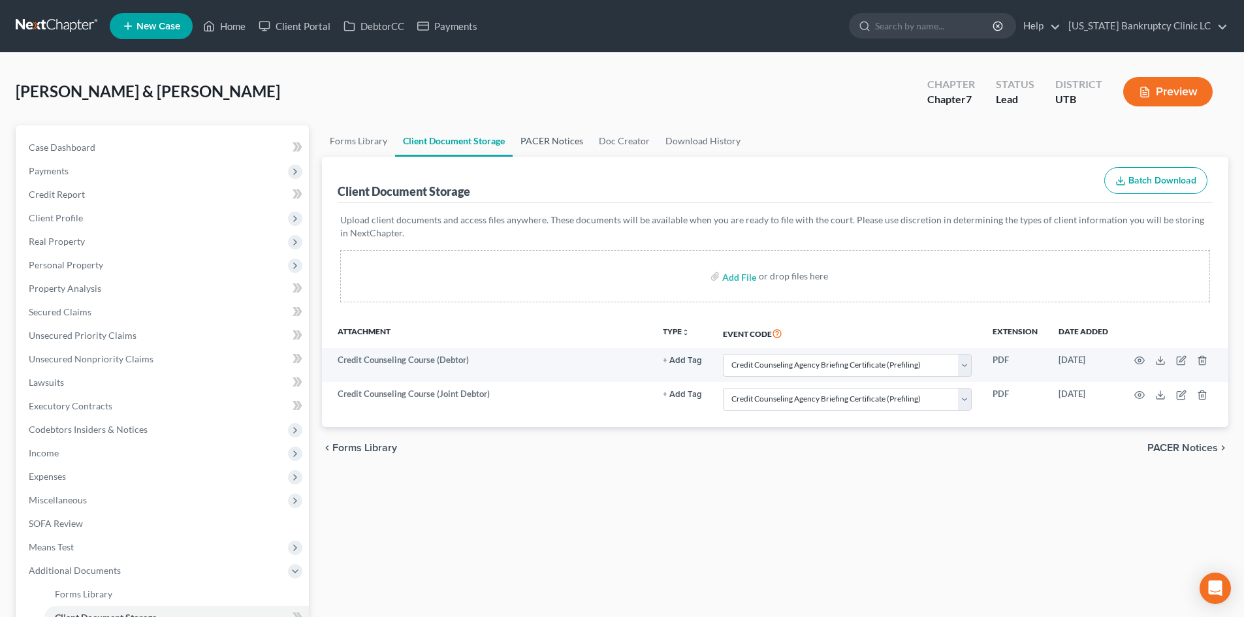
click at [522, 151] on link "PACER Notices" at bounding box center [551, 140] width 78 height 31
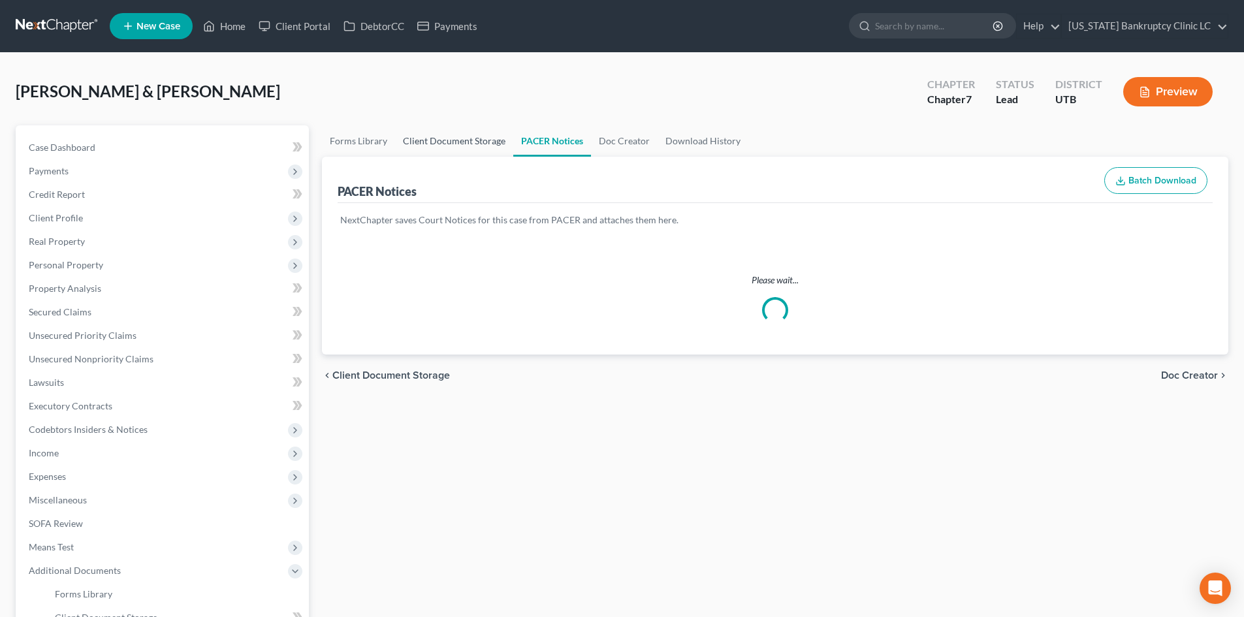
click at [439, 146] on link "Client Document Storage" at bounding box center [454, 140] width 118 height 31
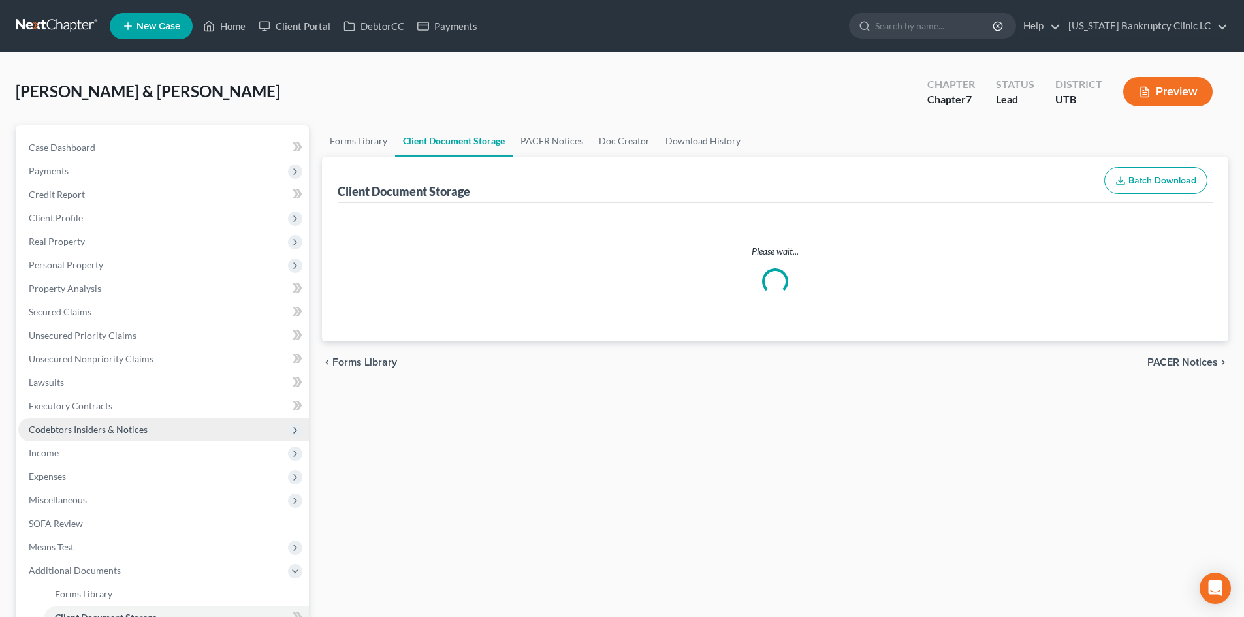
select select "30"
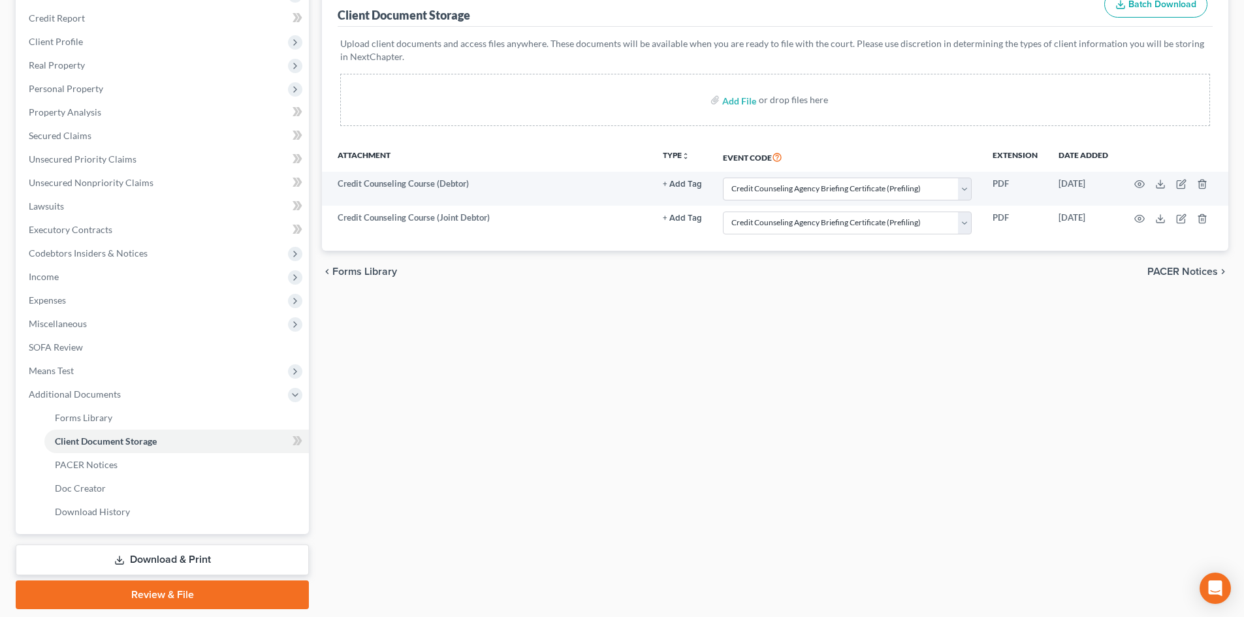
scroll to position [22, 0]
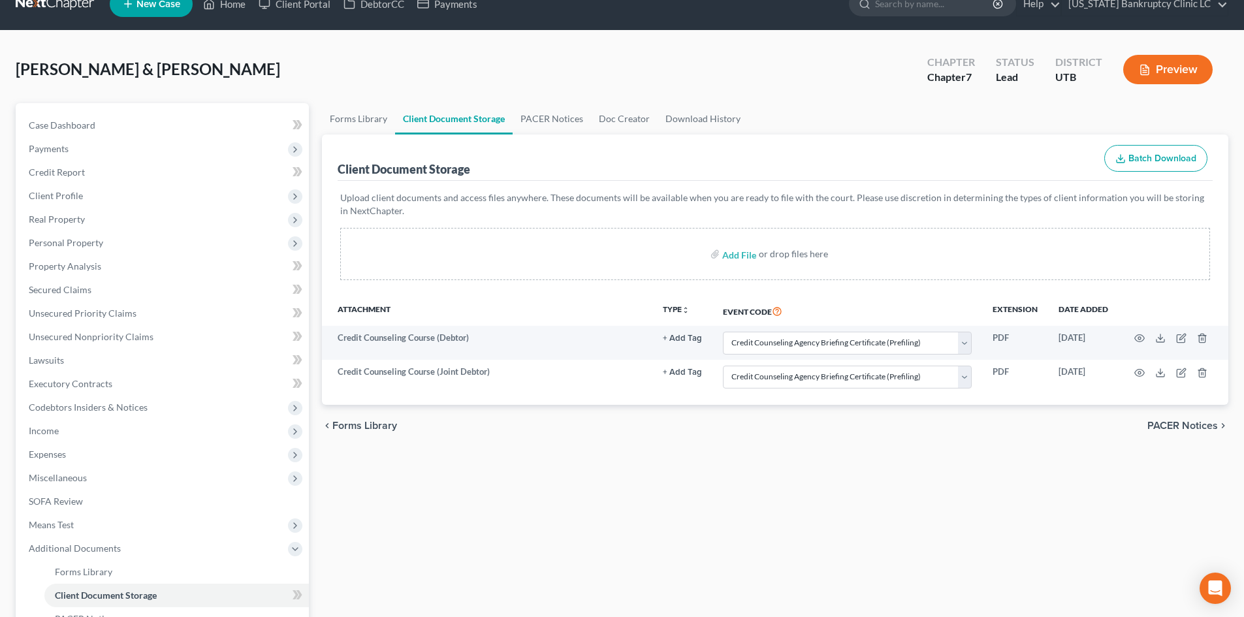
click at [588, 554] on div "Forms Library Client Document Storage PACER Notices Doc Creator Download Histor…" at bounding box center [774, 433] width 919 height 660
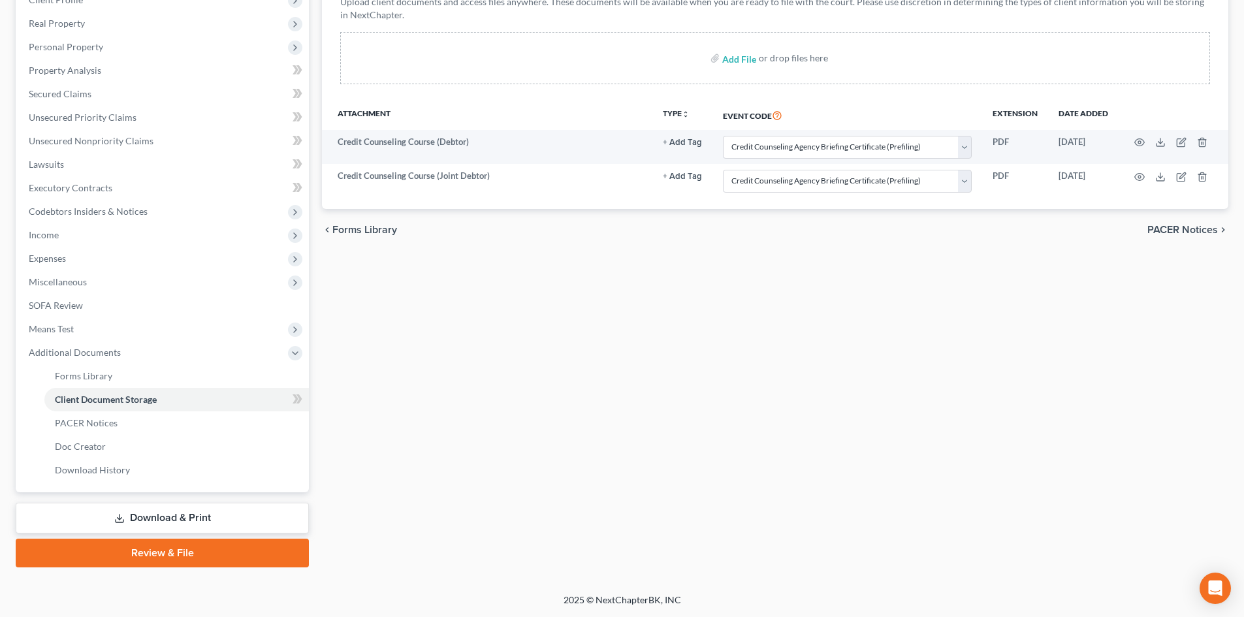
click at [190, 559] on link "Review & File" at bounding box center [162, 553] width 293 height 29
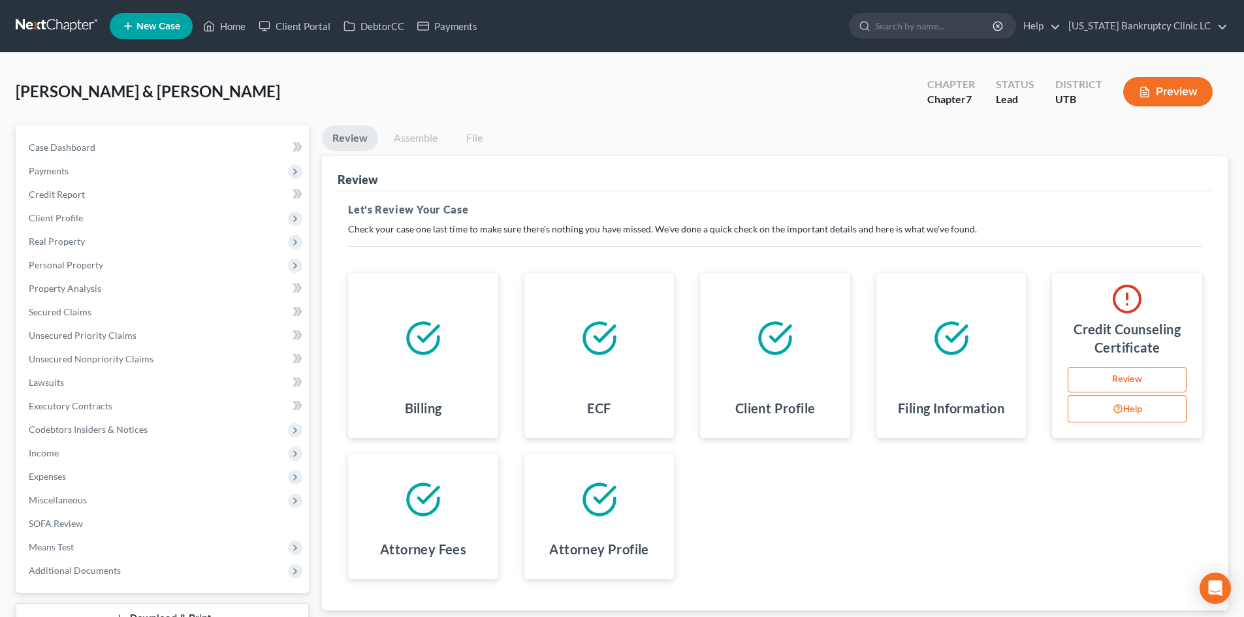
click at [424, 153] on li "Assemble" at bounding box center [415, 140] width 65 height 31
click at [1142, 382] on link "Review" at bounding box center [1126, 380] width 119 height 26
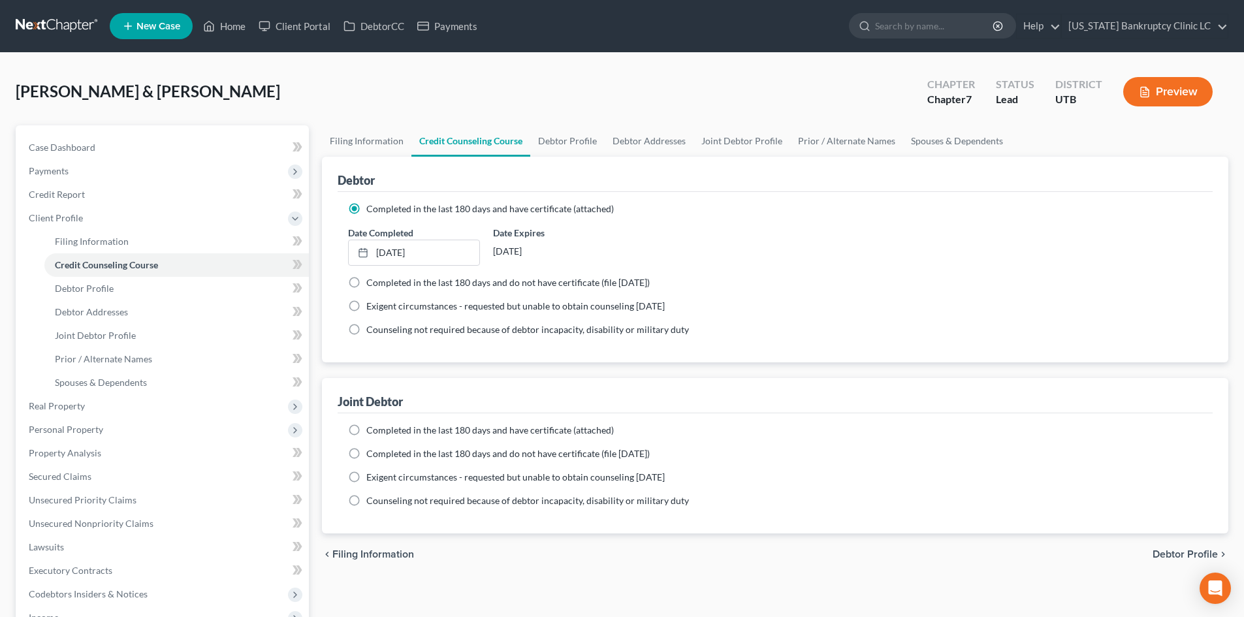
drag, startPoint x: 353, startPoint y: 454, endPoint x: 400, endPoint y: 445, distance: 48.5
click at [419, 462] on ng-include "Completed in the last 180 days and have certificate (attached) Date Completed N…" at bounding box center [775, 466] width 854 height 84
click at [366, 430] on label "Completed in the last 180 days and have certificate (attached)" at bounding box center [489, 430] width 247 height 13
click at [371, 430] on input "Completed in the last 180 days and have certificate (attached)" at bounding box center [375, 428] width 8 height 8
radio input "true"
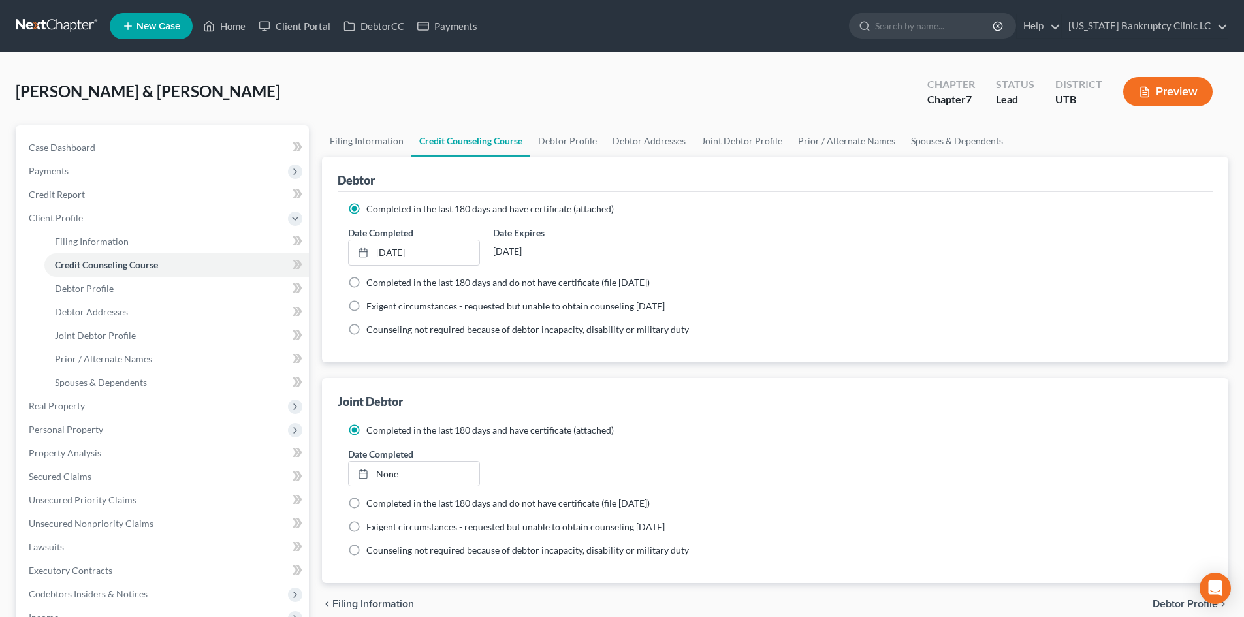
click at [366, 428] on label "Completed in the last 180 days and have certificate (attached)" at bounding box center [489, 430] width 247 height 13
click at [371, 428] on input "Completed in the last 180 days and have certificate (attached)" at bounding box center [375, 428] width 8 height 8
type input "8/13/2025"
click at [394, 472] on link "None" at bounding box center [414, 474] width 130 height 25
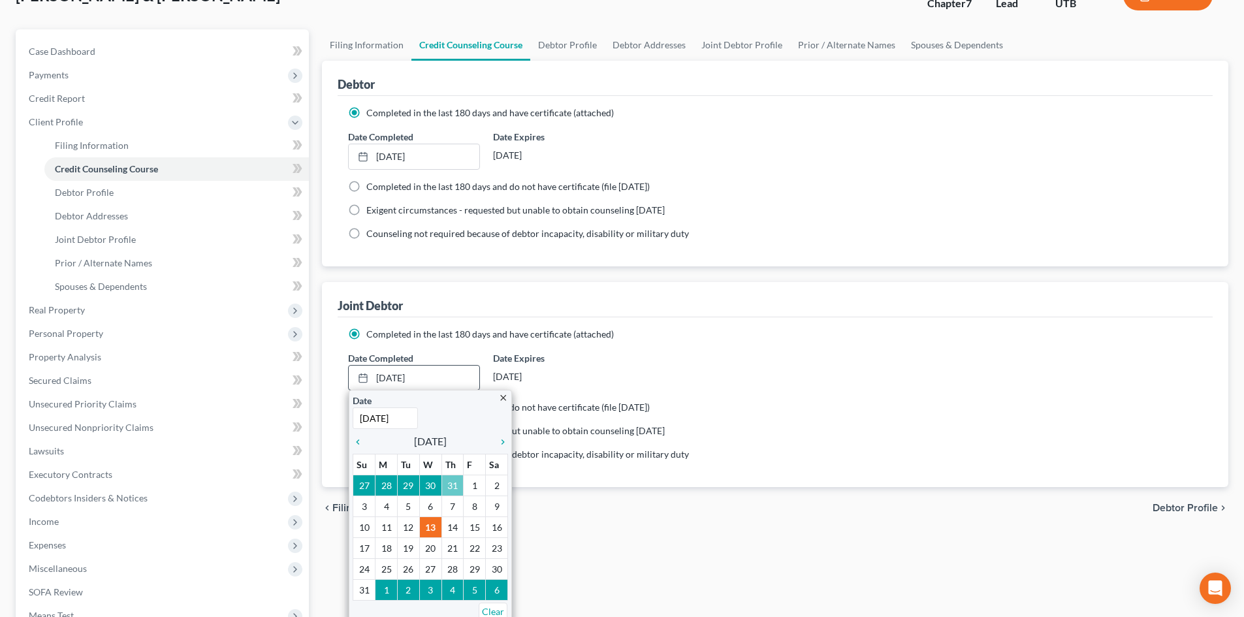
scroll to position [131, 0]
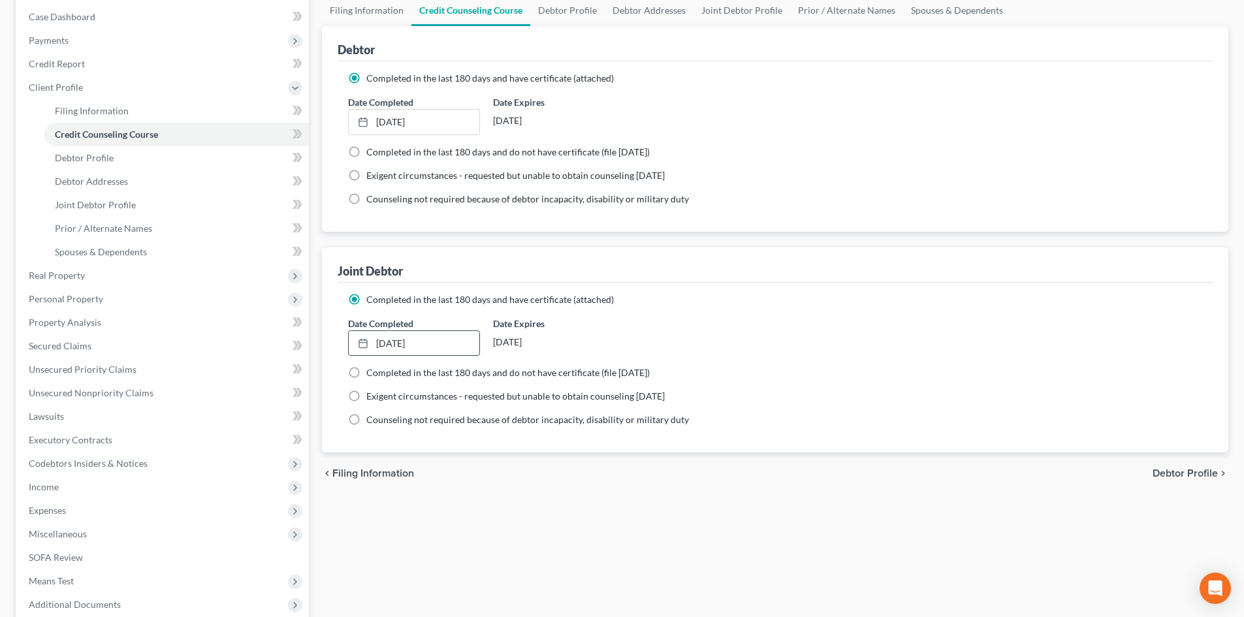
click at [610, 490] on div "chevron_left Filing Information Debtor Profile chevron_right" at bounding box center [775, 473] width 906 height 42
click at [93, 87] on span "Client Profile" at bounding box center [163, 88] width 291 height 24
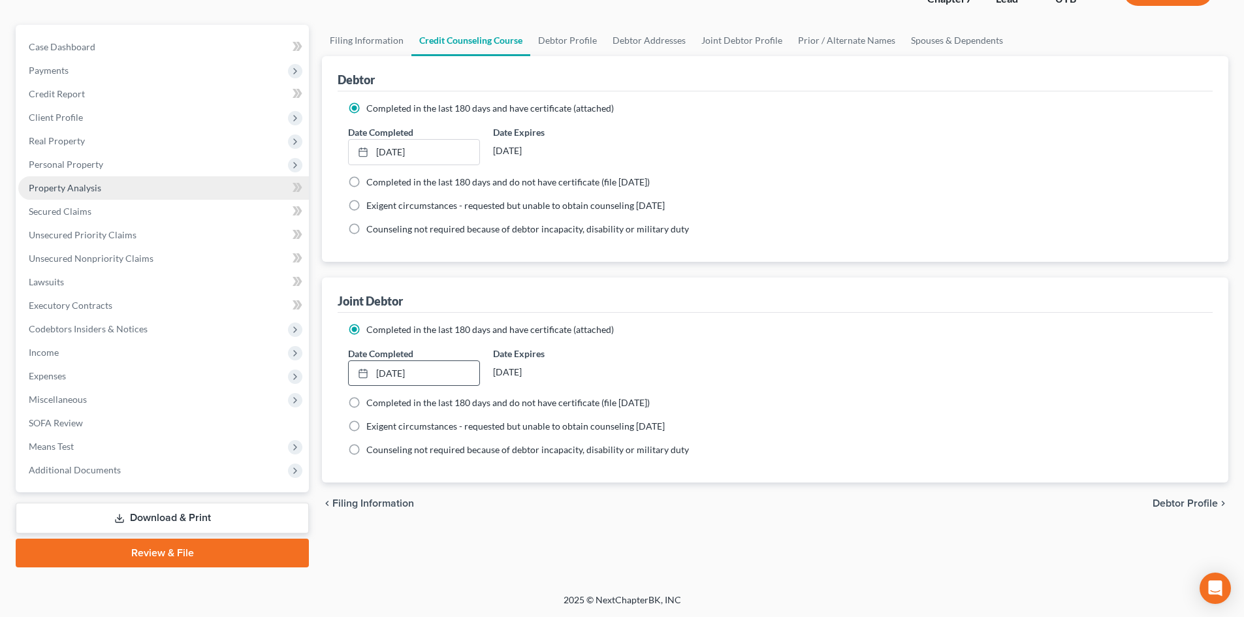
scroll to position [101, 0]
click at [136, 529] on link "Download & Print" at bounding box center [162, 518] width 293 height 31
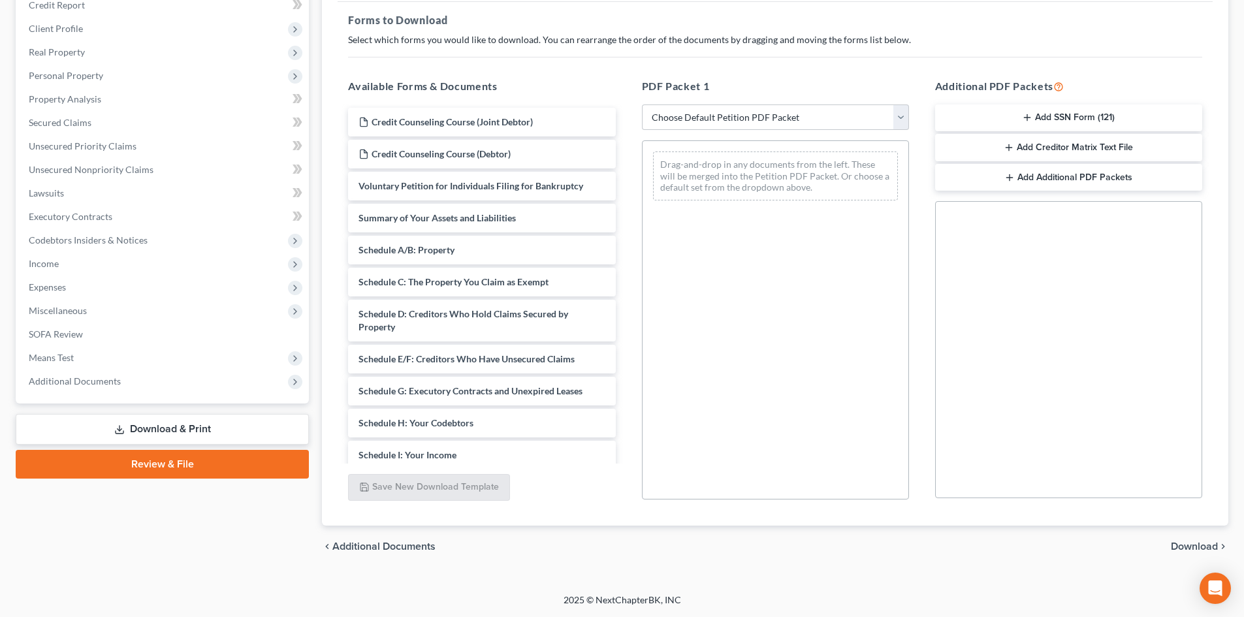
click at [168, 472] on link "Review & File" at bounding box center [162, 464] width 293 height 29
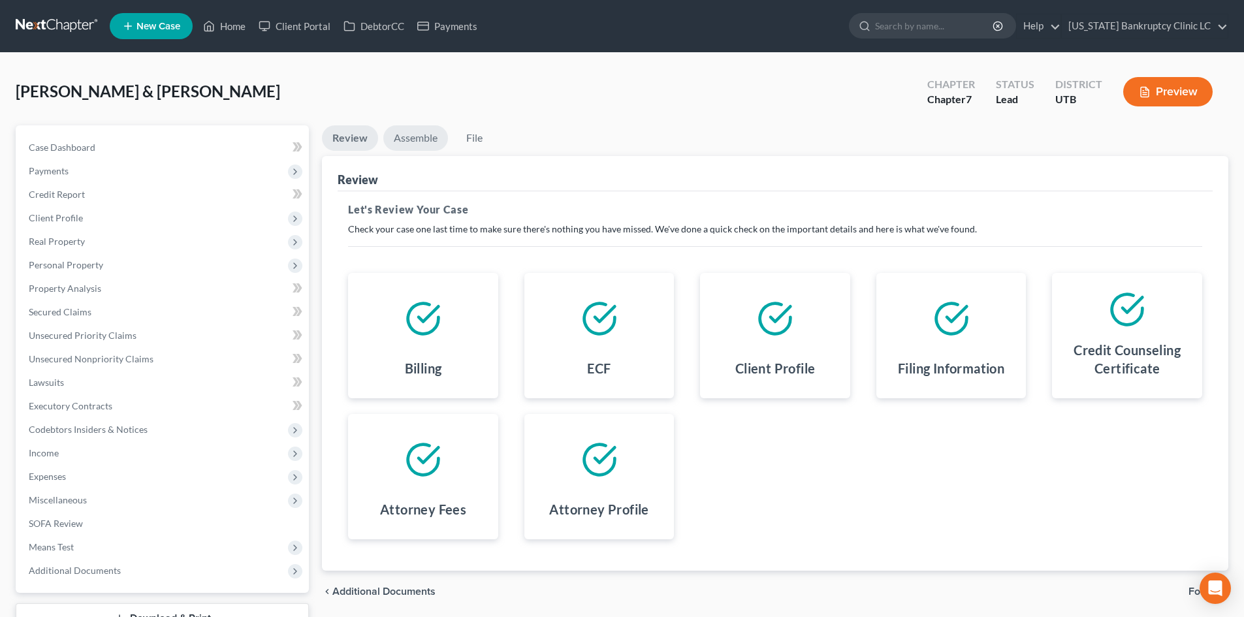
click at [399, 142] on link "Assemble" at bounding box center [415, 137] width 65 height 25
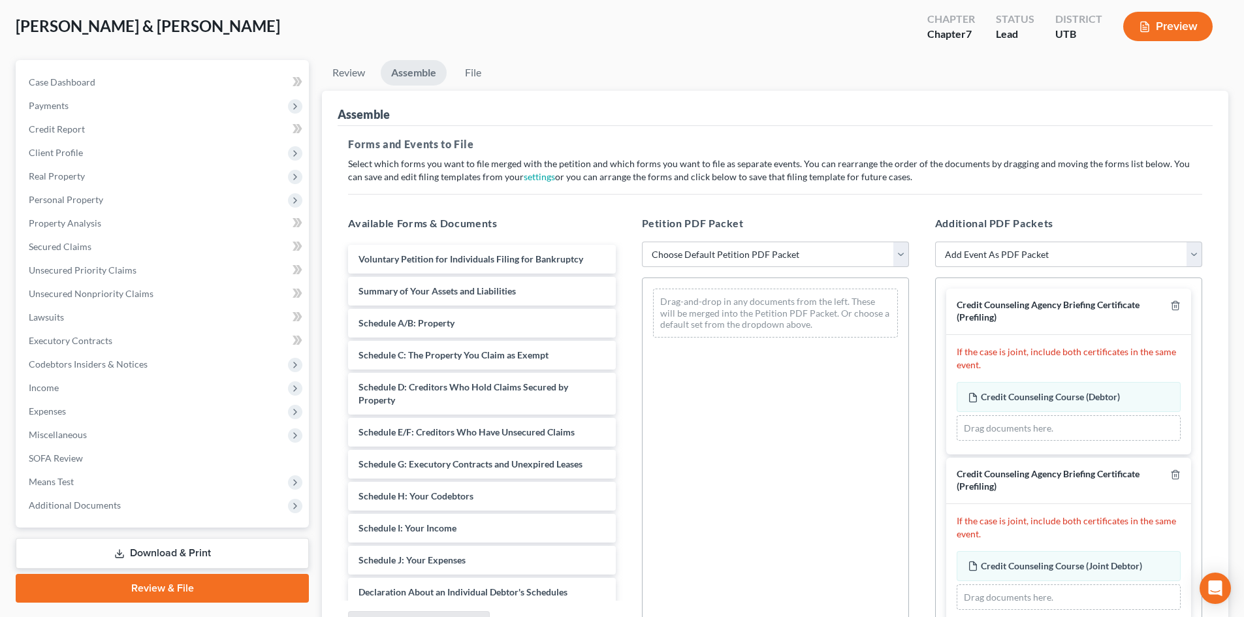
scroll to position [131, 0]
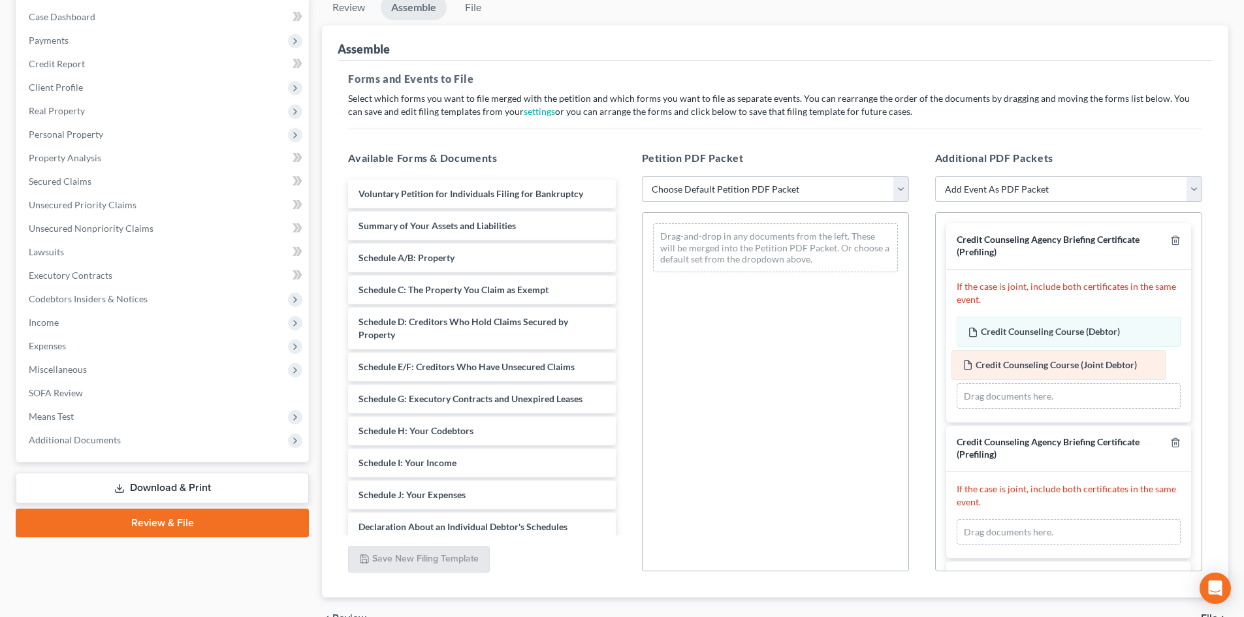
drag, startPoint x: 1071, startPoint y: 503, endPoint x: 1066, endPoint y: 366, distance: 136.5
click at [1066, 519] on div "Credit Counseling Course (Joint Debtor) Amended Credit Counseling Course (Joint…" at bounding box center [1068, 532] width 224 height 26
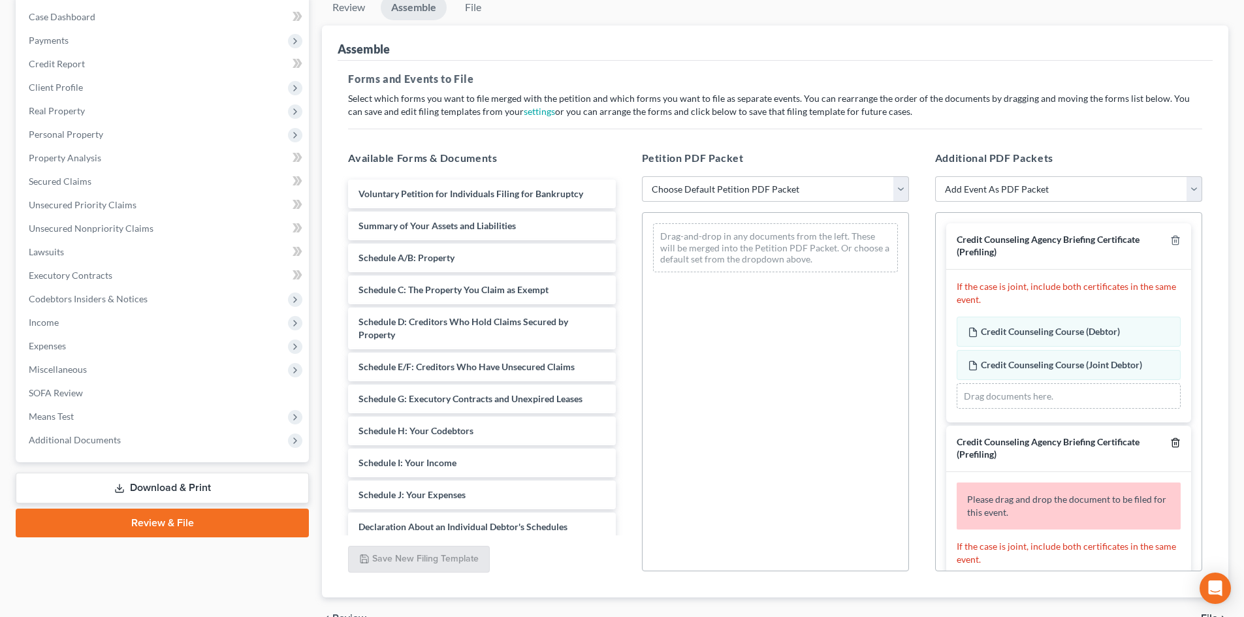
click at [1172, 443] on icon "button" at bounding box center [1175, 443] width 6 height 8
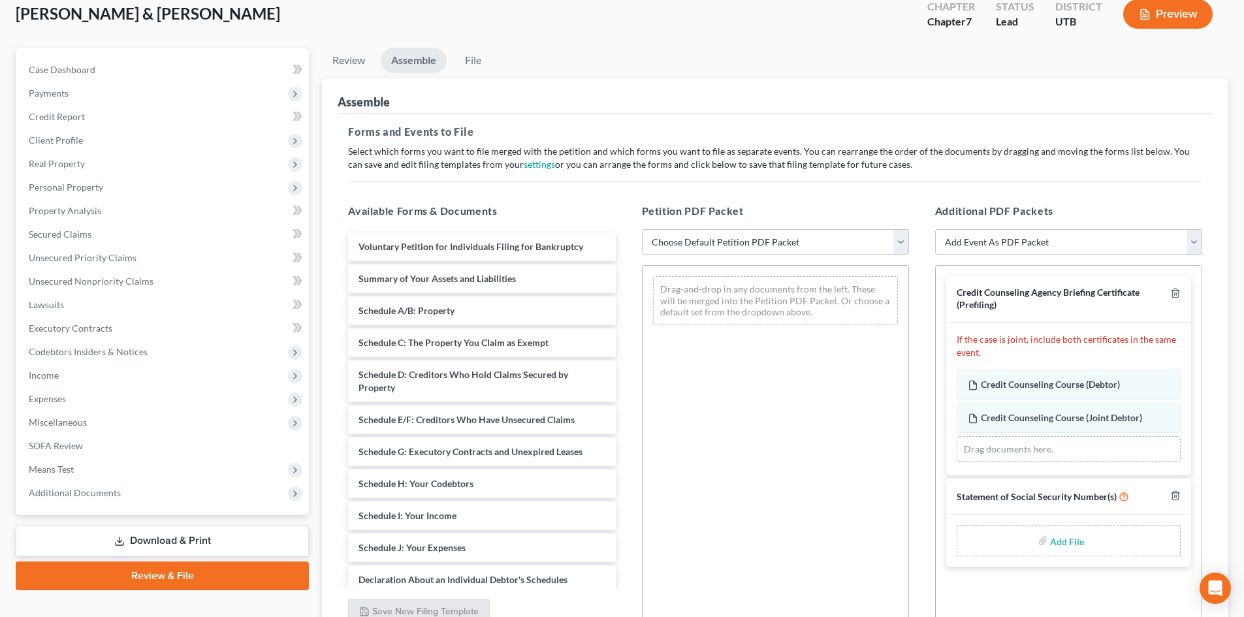
scroll to position [72, 0]
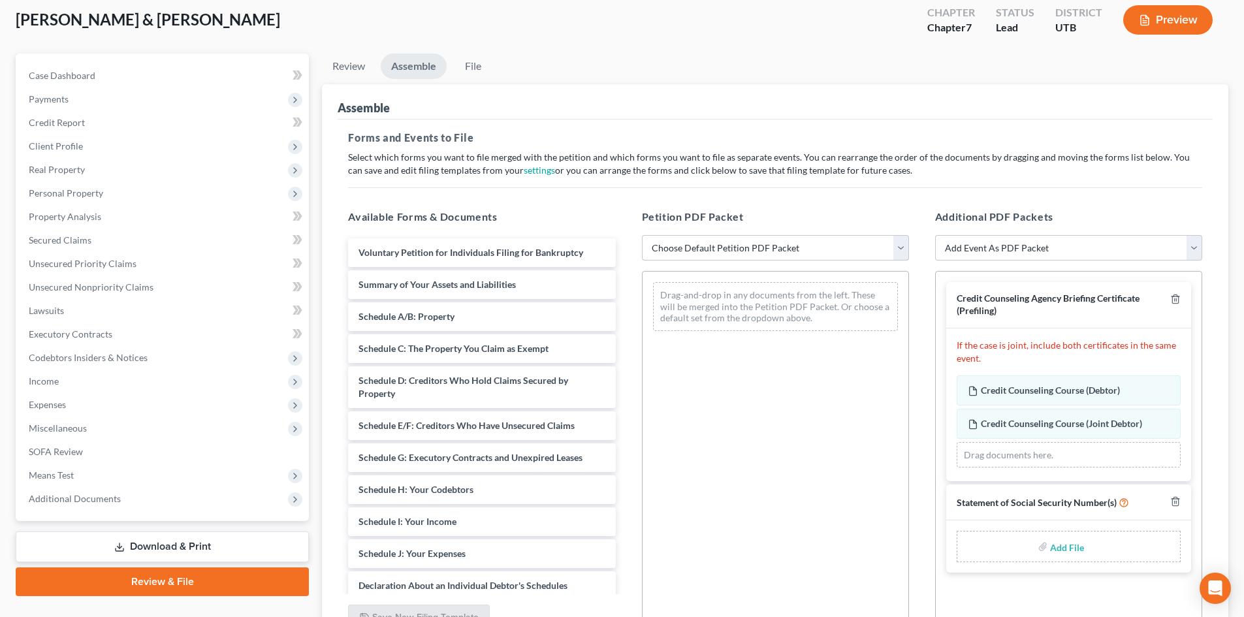
click at [804, 249] on select "Choose Default Petition PDF Packet Emergency Filing (Voluntary Petition and Cre…" at bounding box center [775, 248] width 267 height 26
select select "3"
click at [642, 235] on select "Choose Default Petition PDF Packet Emergency Filing (Voluntary Petition and Cre…" at bounding box center [775, 248] width 267 height 26
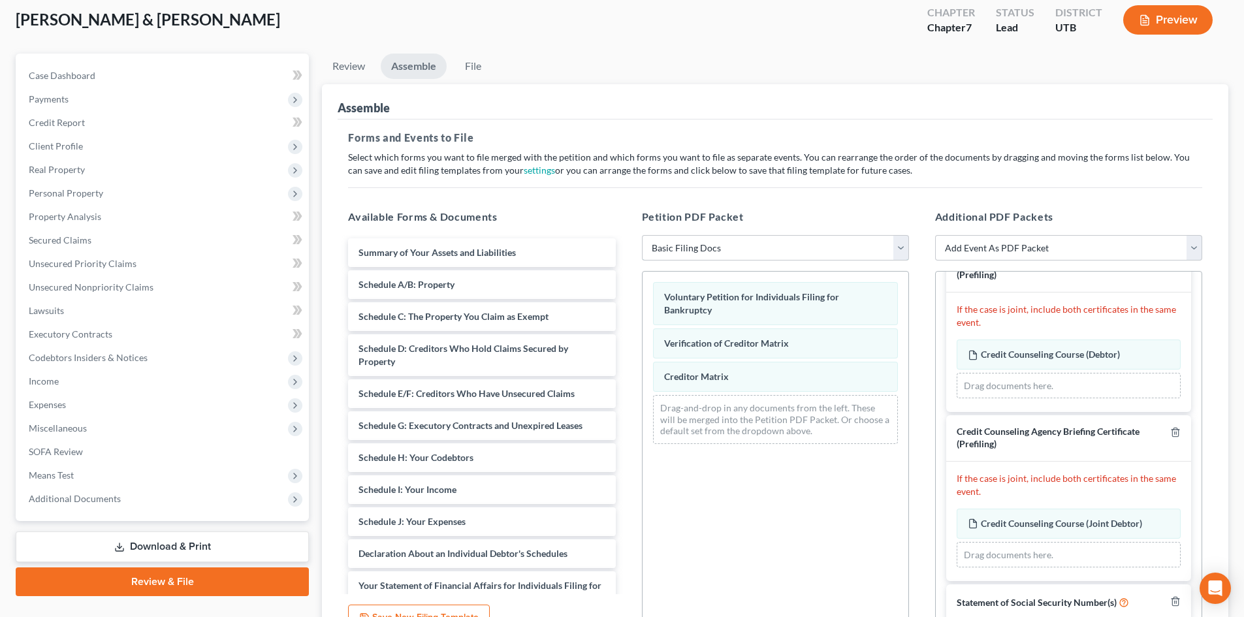
scroll to position [0, 0]
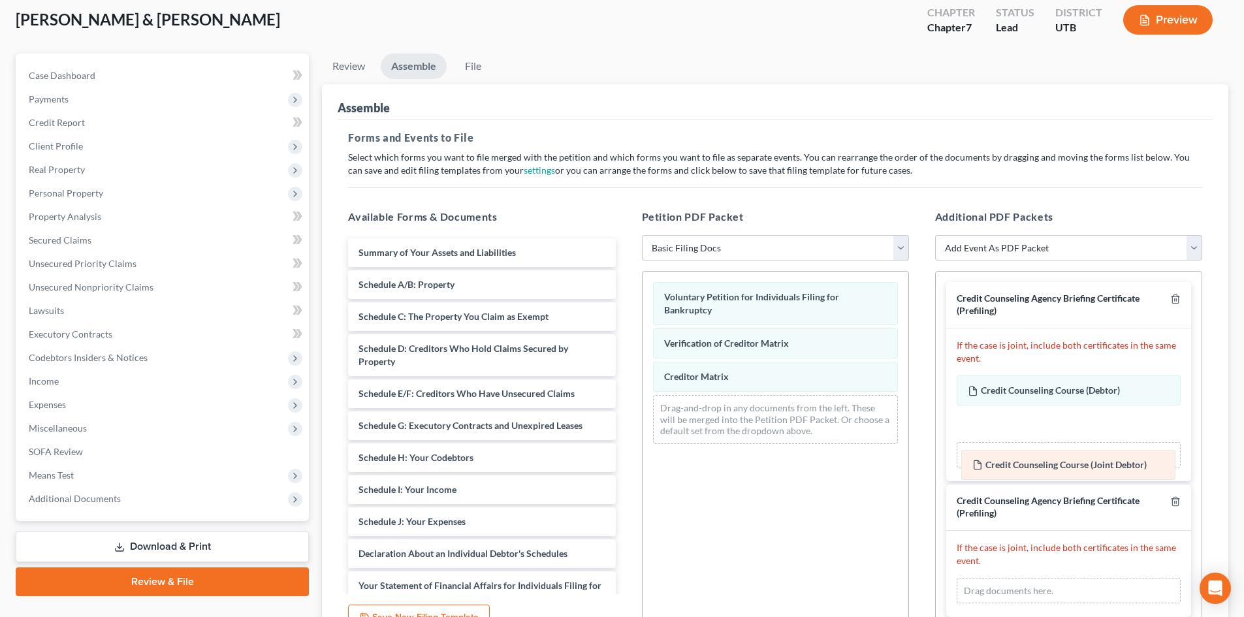
drag, startPoint x: 1043, startPoint y: 567, endPoint x: 1045, endPoint y: 428, distance: 138.4
click at [1045, 578] on div "Credit Counseling Course (Joint Debtor) Amended Credit Counseling Course (Joint…" at bounding box center [1068, 591] width 224 height 26
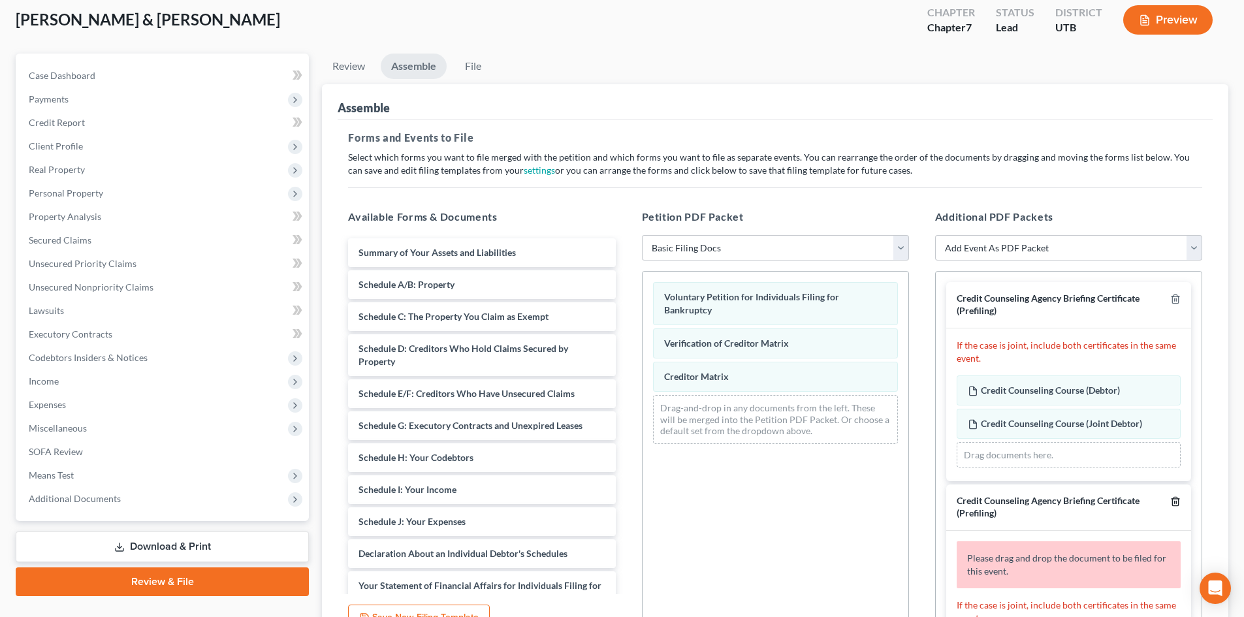
click at [1170, 502] on icon "button" at bounding box center [1175, 501] width 10 height 10
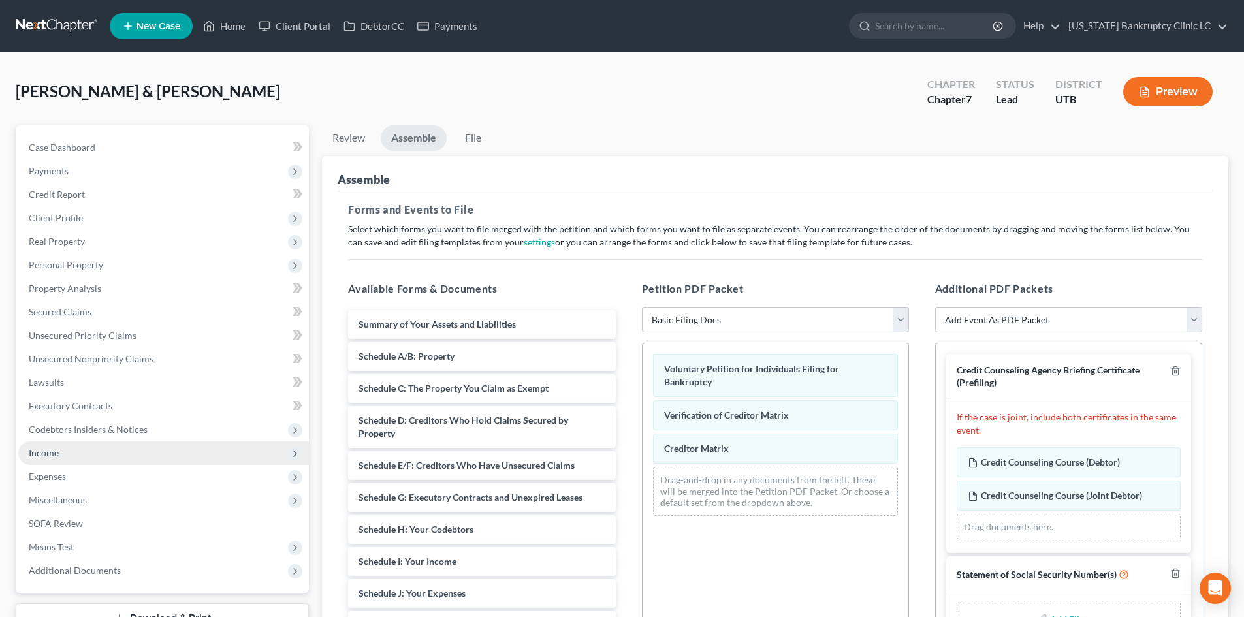
click at [87, 459] on span "Income" at bounding box center [163, 453] width 291 height 24
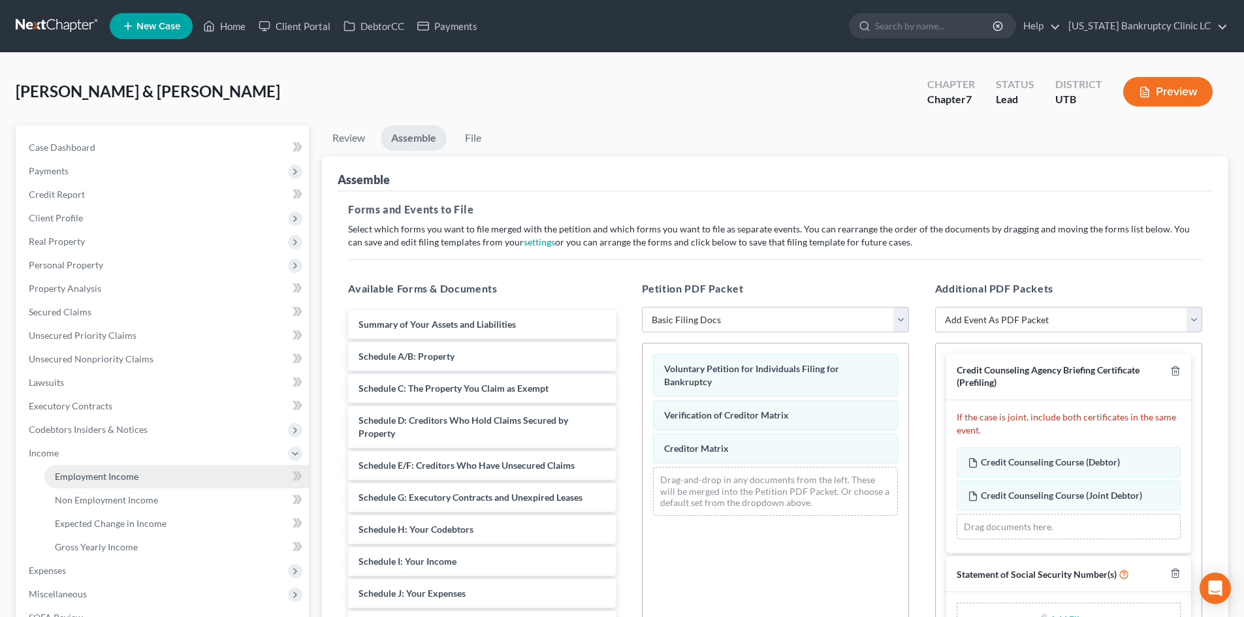
click at [87, 482] on link "Employment Income" at bounding box center [176, 477] width 264 height 24
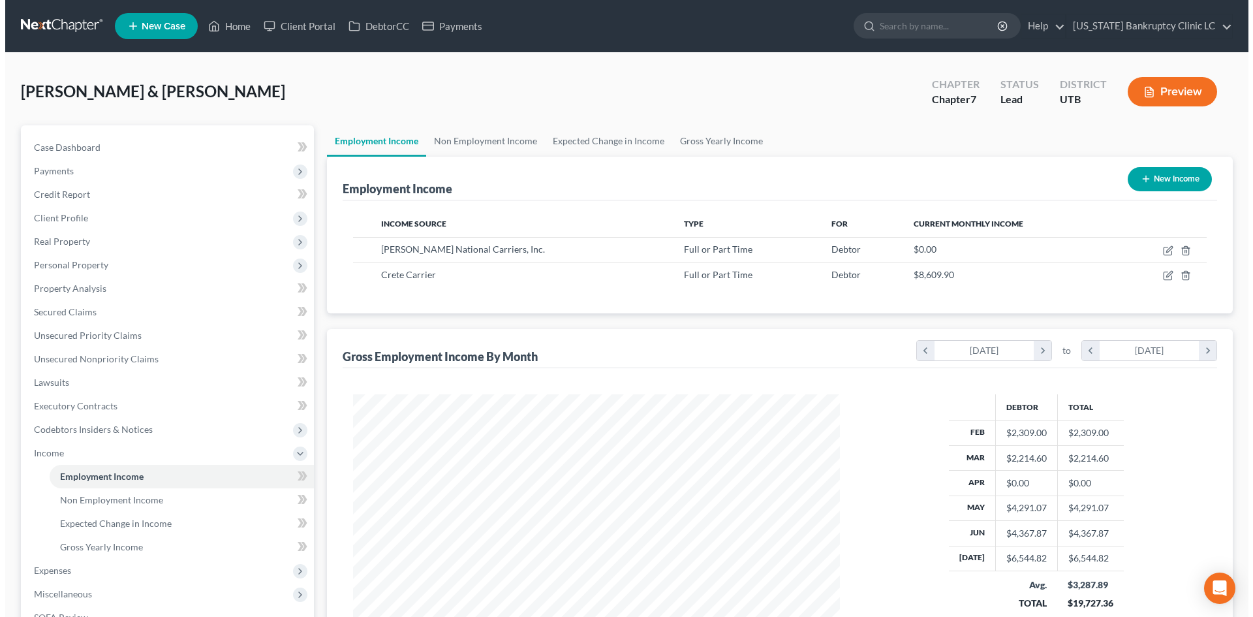
scroll to position [244, 513]
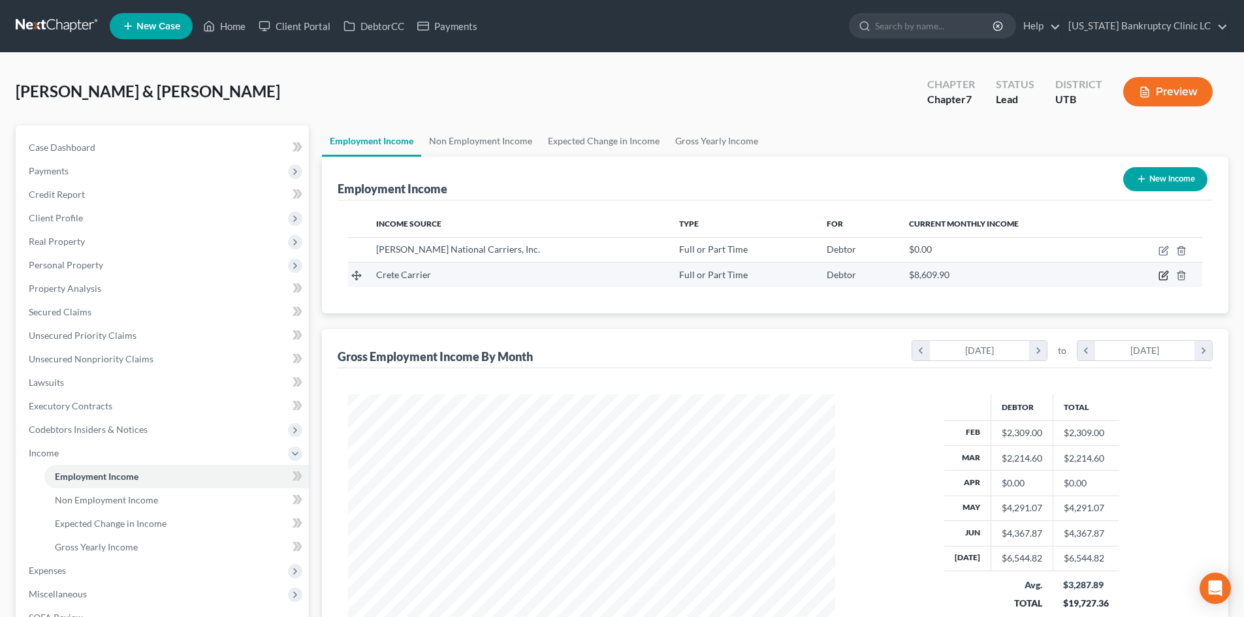
click at [1166, 275] on icon "button" at bounding box center [1164, 275] width 6 height 6
select select "0"
select select "46"
select select "3"
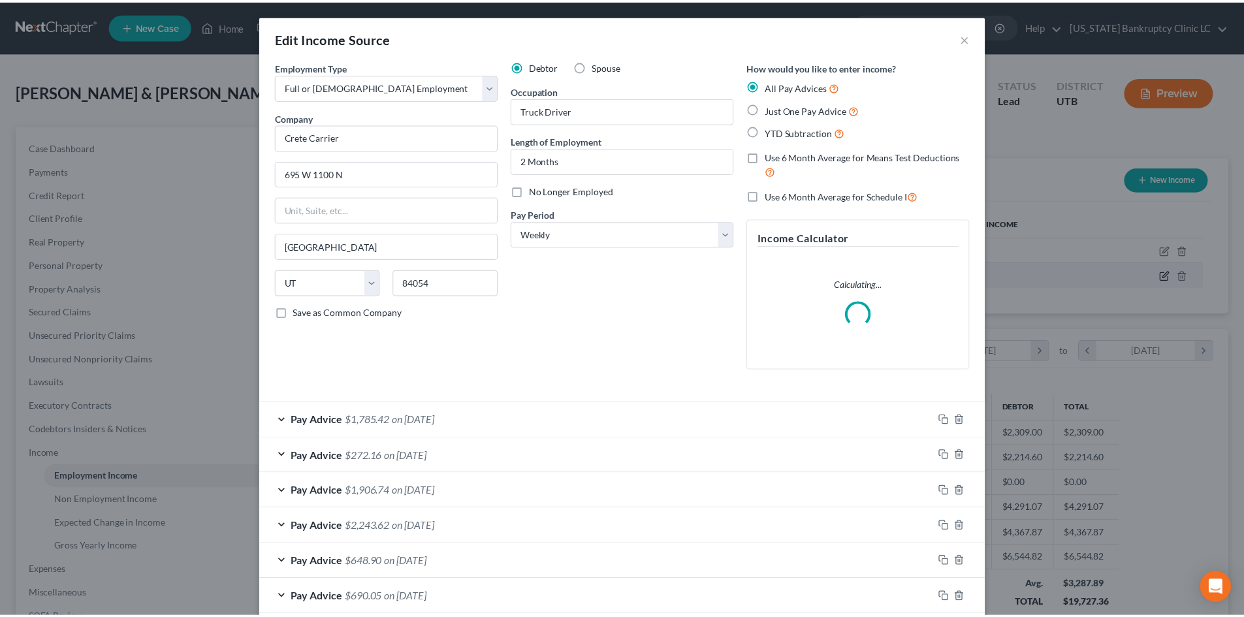
scroll to position [245, 518]
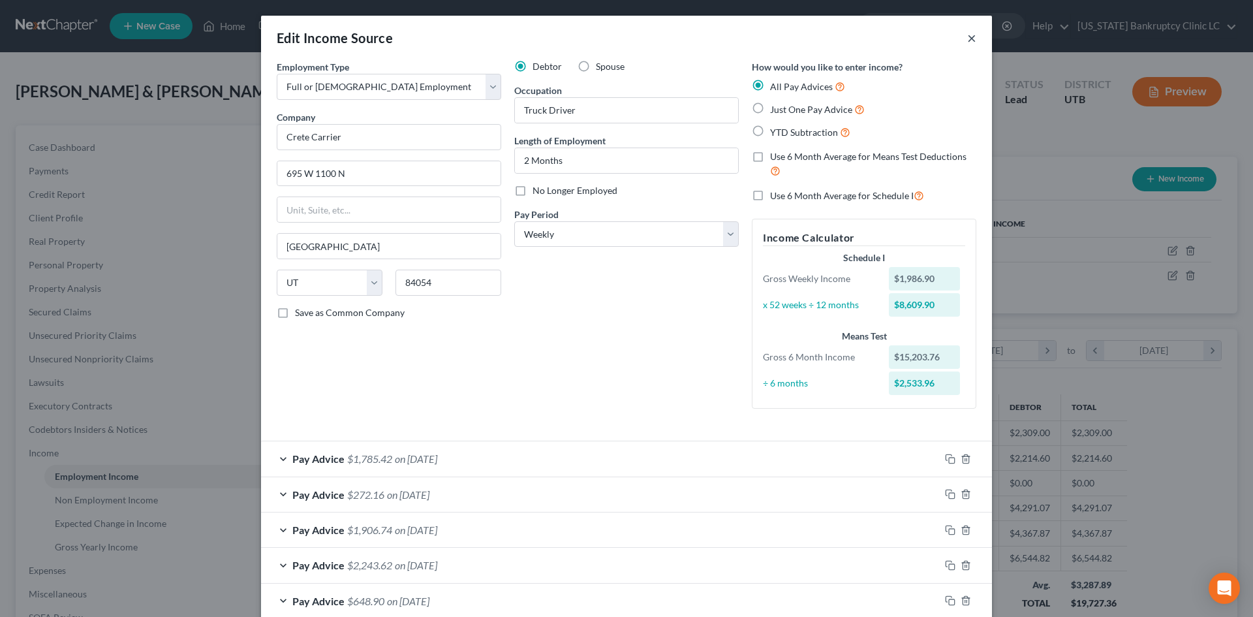
click at [970, 39] on button "×" at bounding box center [971, 38] width 9 height 16
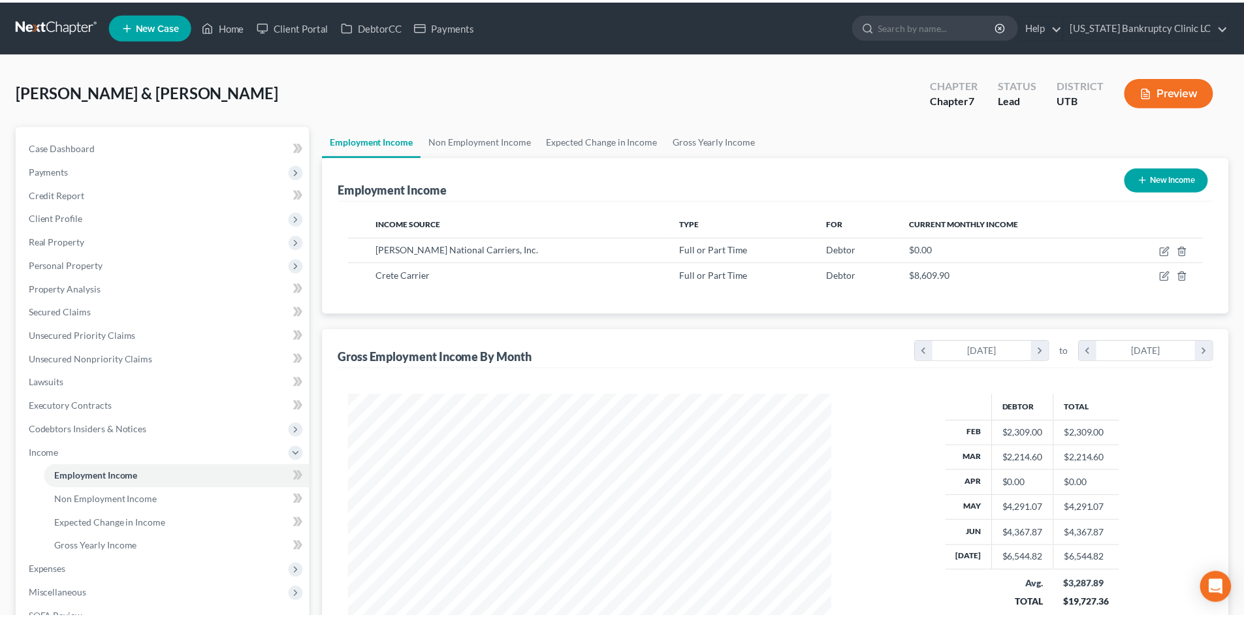
scroll to position [652579, 652309]
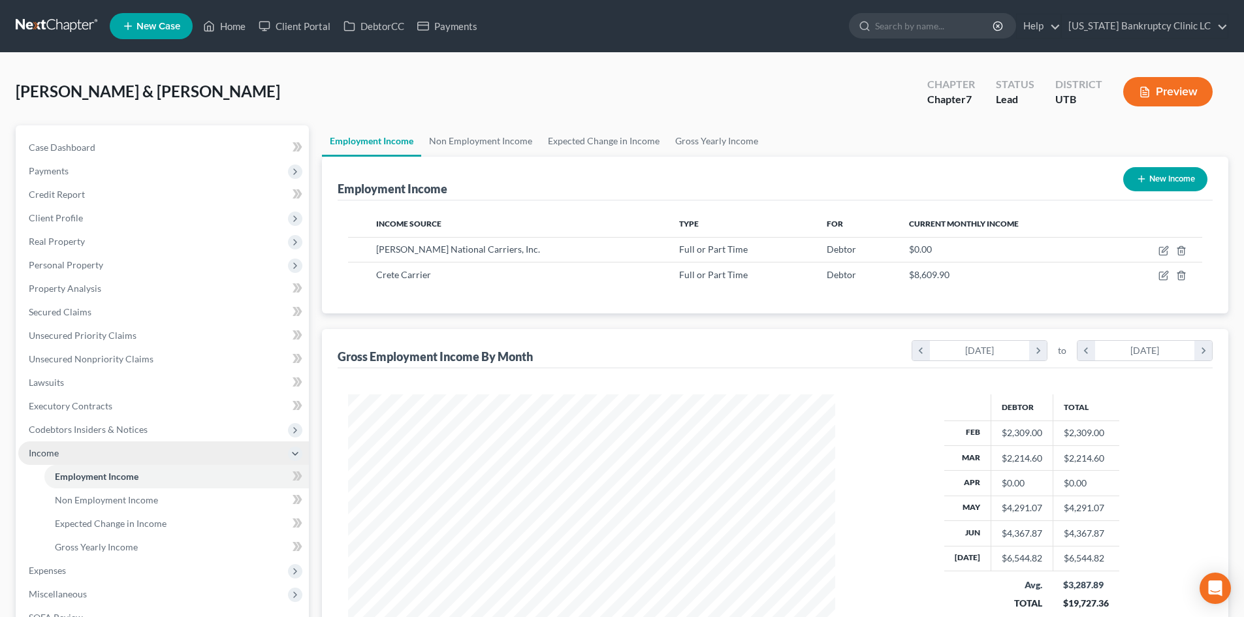
click at [116, 444] on span "Income" at bounding box center [163, 453] width 291 height 24
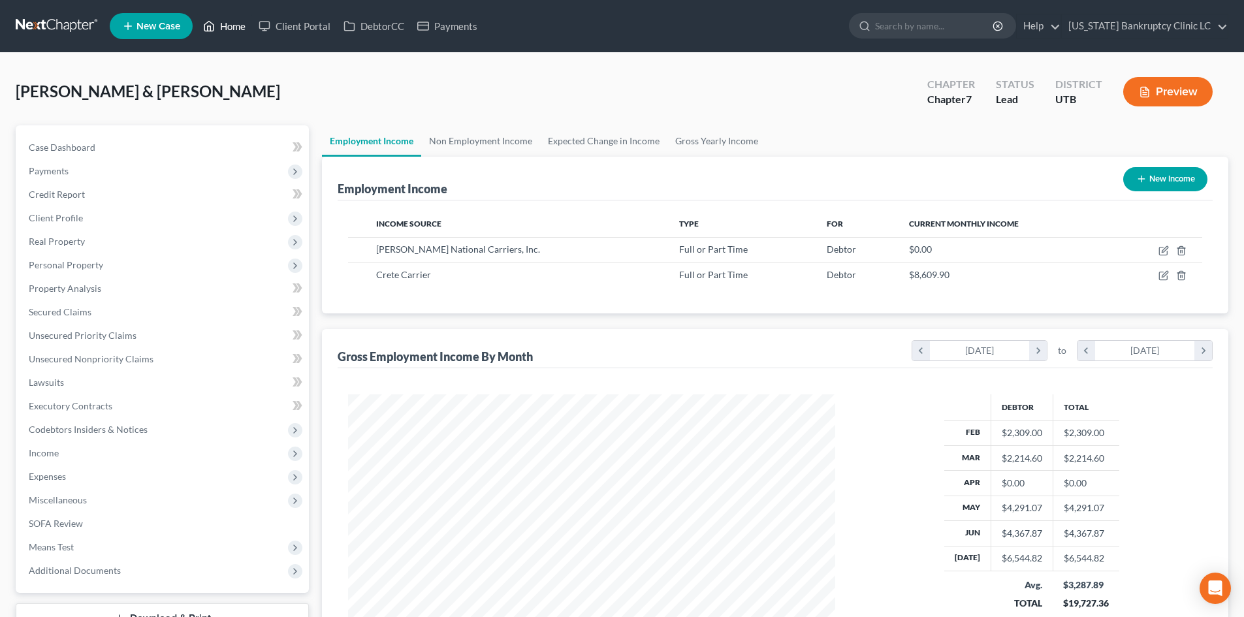
click at [223, 25] on link "Home" at bounding box center [223, 26] width 55 height 24
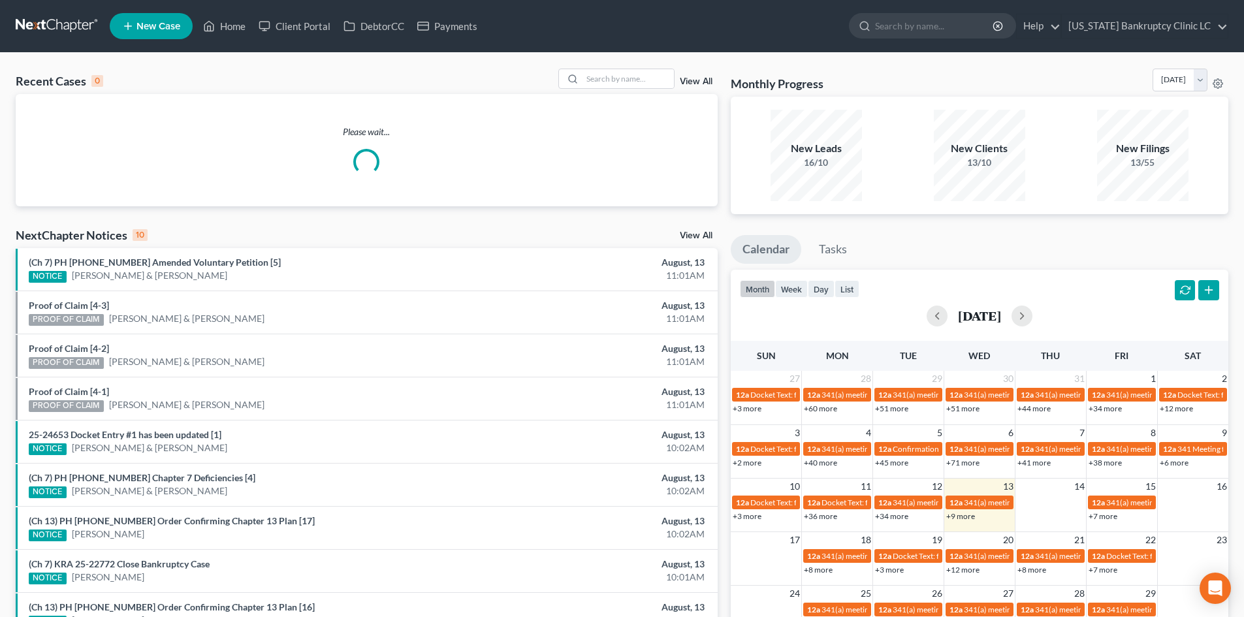
click at [151, 24] on span "New Case" at bounding box center [158, 27] width 44 height 10
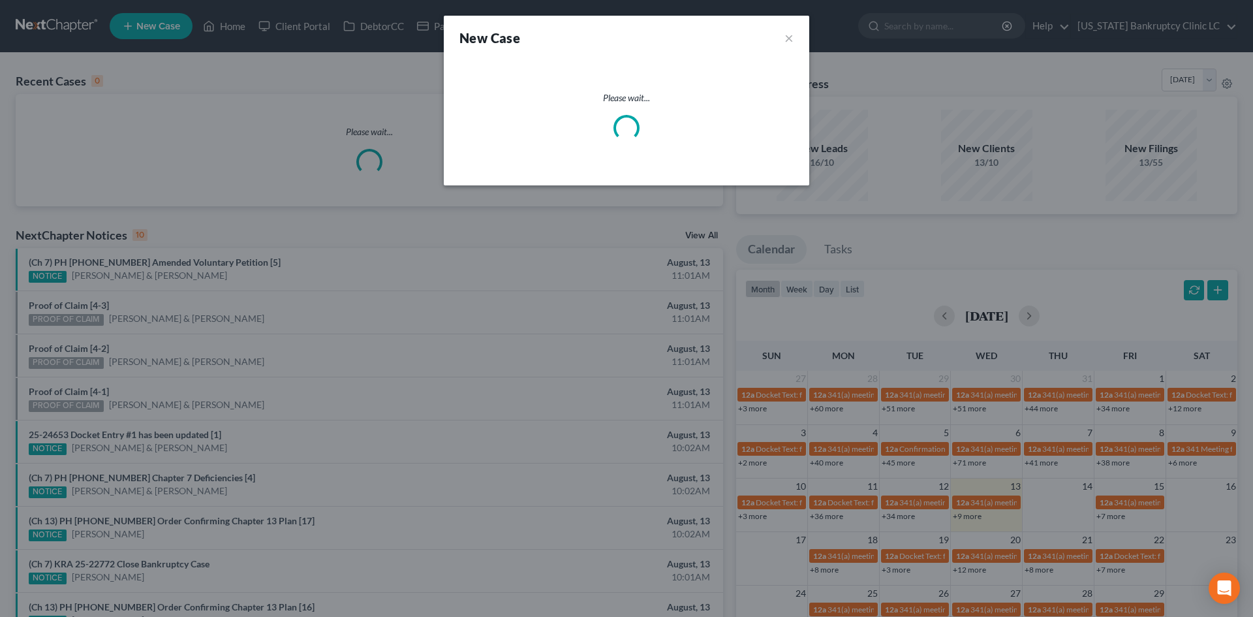
select select "81"
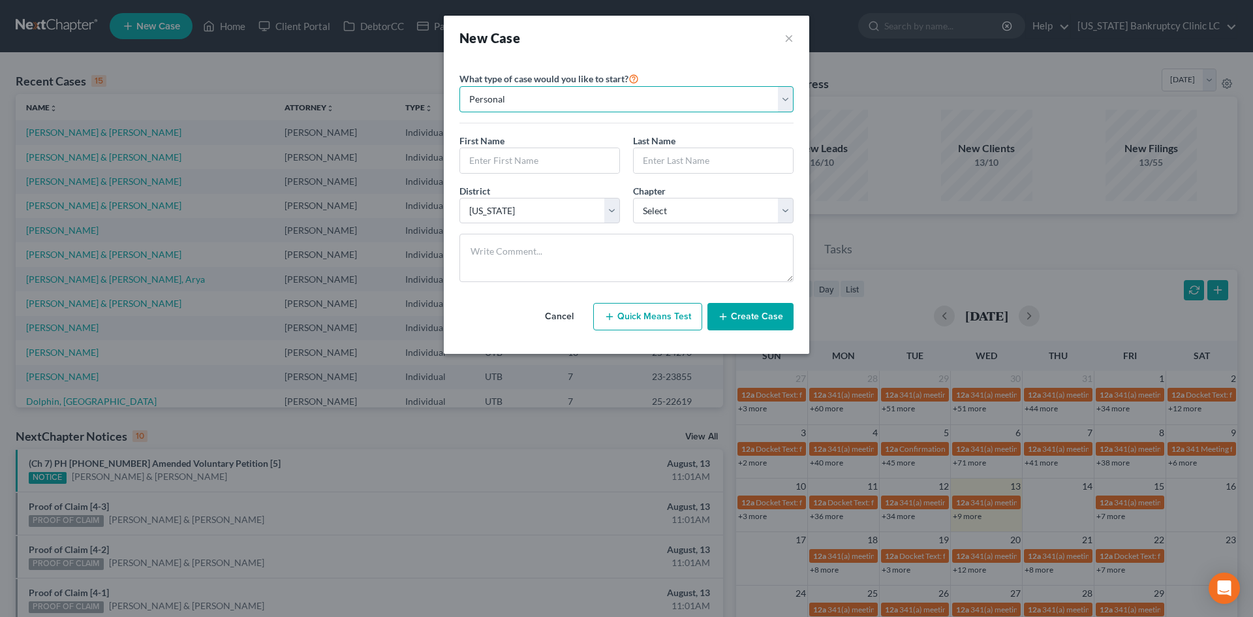
click at [559, 95] on select "Personal Business" at bounding box center [627, 99] width 334 height 26
click at [516, 144] on div "First Name *" at bounding box center [540, 154] width 174 height 40
click at [518, 151] on input "text" at bounding box center [539, 160] width 159 height 25
type input "[PERSON_NAME]"
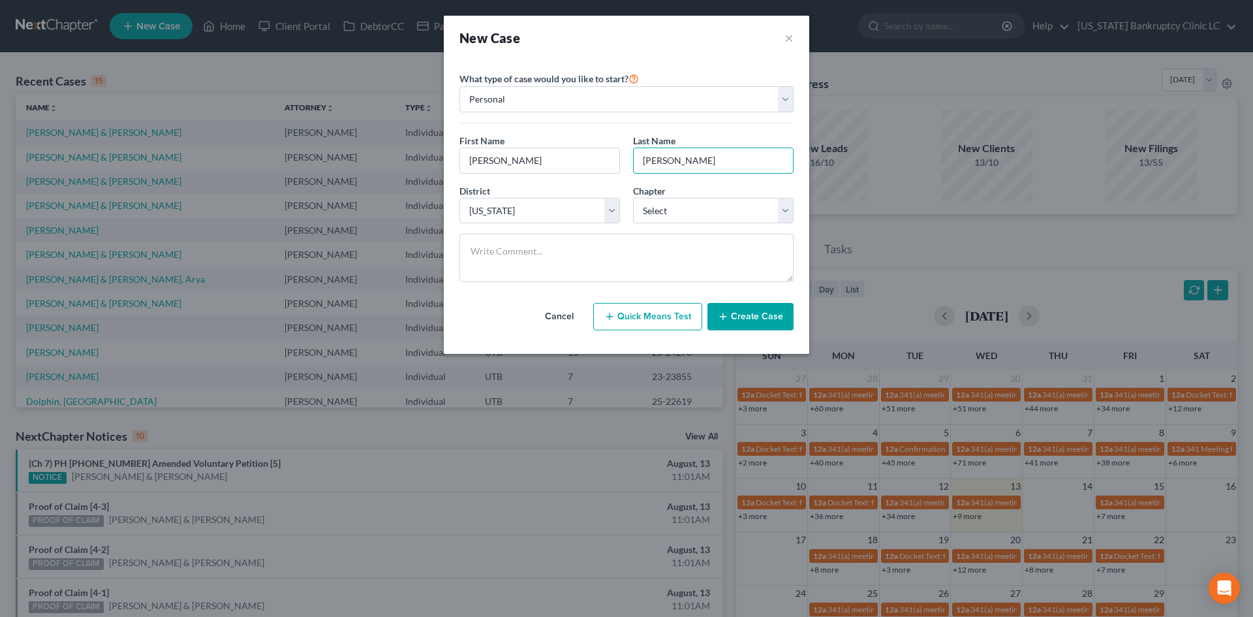
type input "[PERSON_NAME]"
drag, startPoint x: 689, startPoint y: 213, endPoint x: 686, endPoint y: 223, distance: 10.3
click at [688, 215] on select "Select 7 11 12 13" at bounding box center [713, 211] width 161 height 26
select select "0"
click at [633, 198] on select "Select 7 11 12 13" at bounding box center [713, 211] width 161 height 26
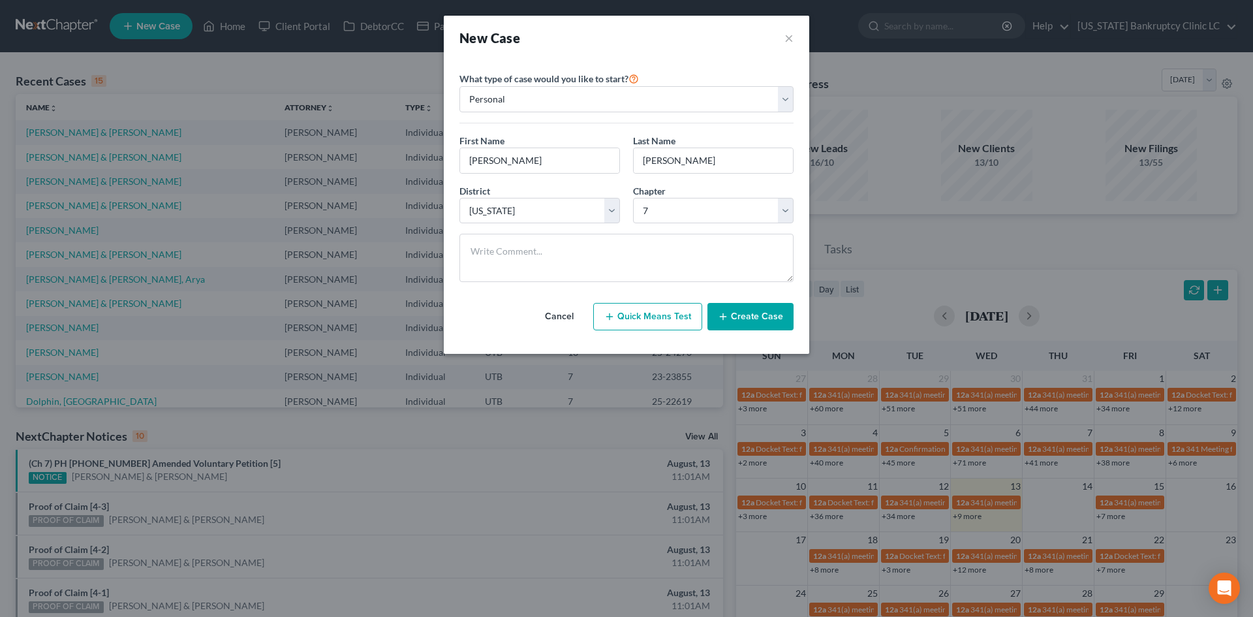
click at [752, 319] on button "Create Case" at bounding box center [751, 316] width 86 height 27
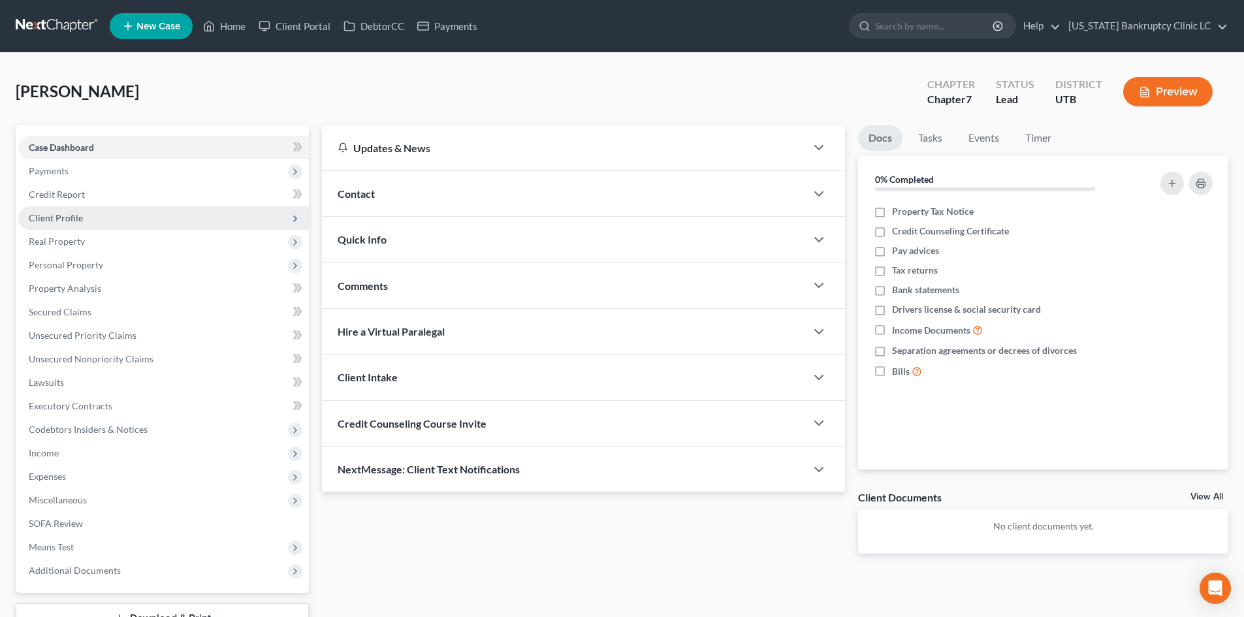
click at [76, 215] on span "Client Profile" at bounding box center [56, 217] width 54 height 11
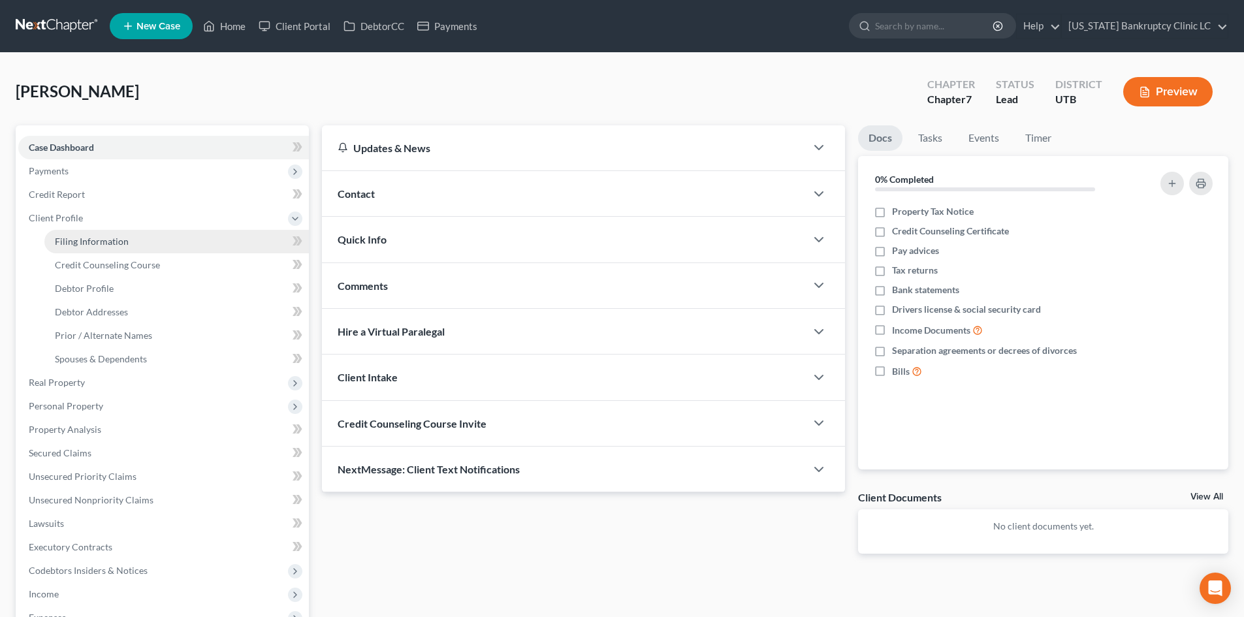
click at [121, 242] on span "Filing Information" at bounding box center [92, 241] width 74 height 11
select select "1"
select select "0"
select select "81"
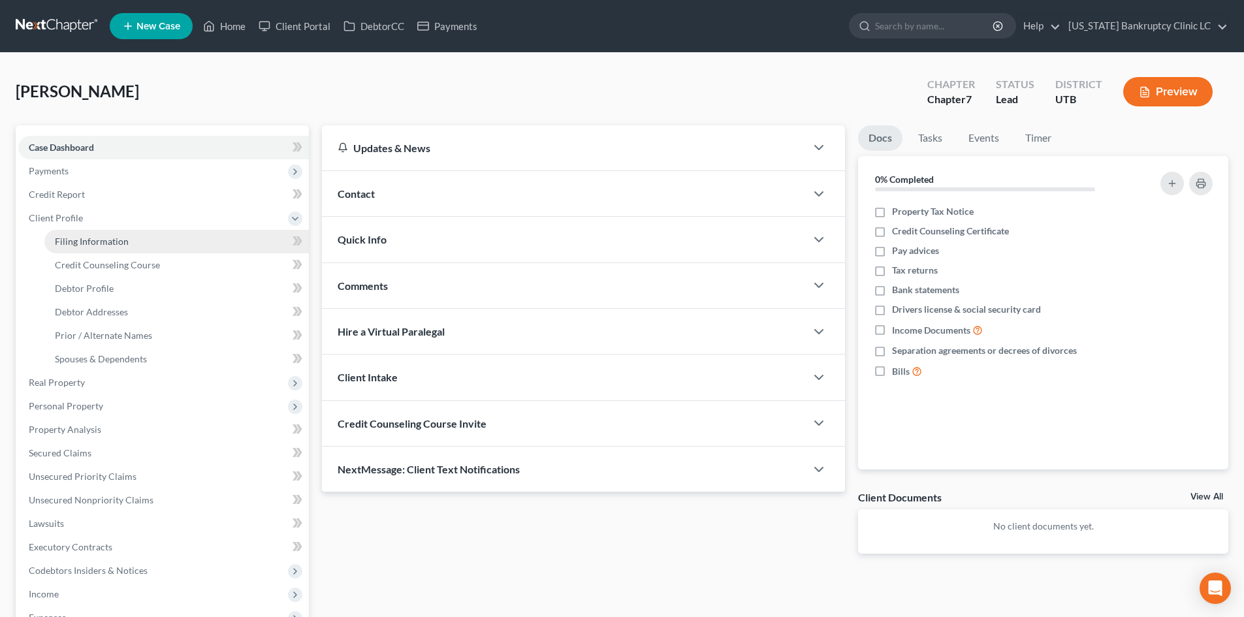
select select "46"
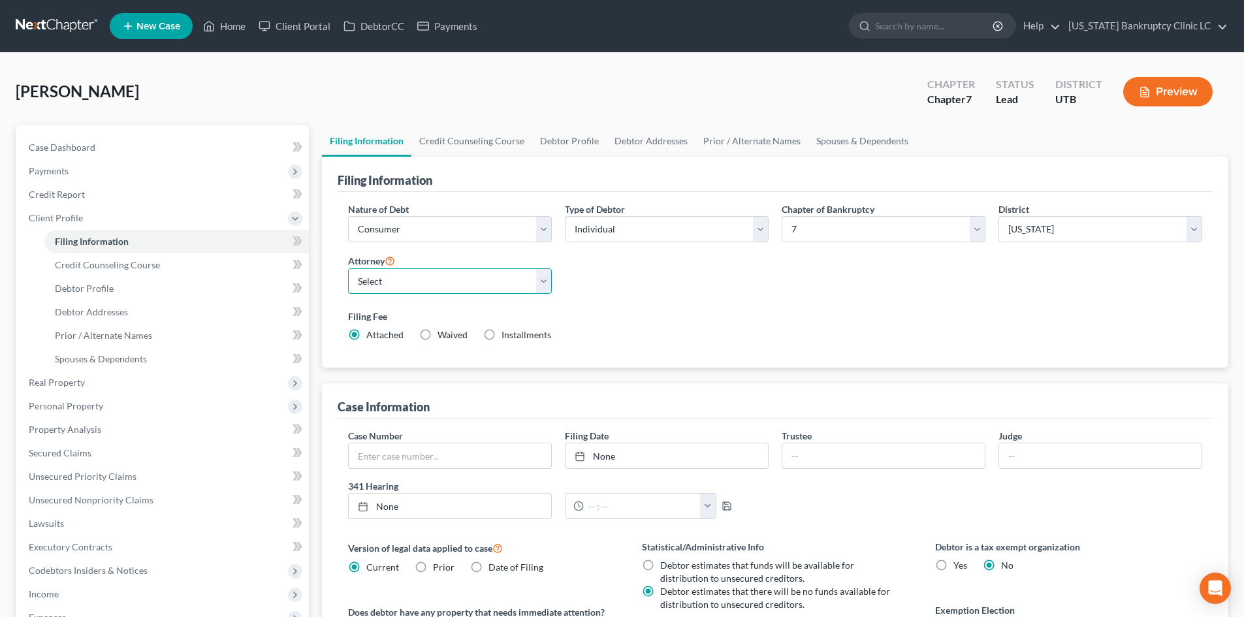
click at [415, 285] on select "Select Aaron Nilsen - UTB Evelyn Shaw - UT" at bounding box center [450, 281] width 204 height 26
select select "0"
click at [348, 268] on select "Select Aaron Nilsen - UTB Evelyn Shaw - UT" at bounding box center [450, 281] width 204 height 26
click at [695, 311] on label "Filing Fee" at bounding box center [775, 316] width 854 height 14
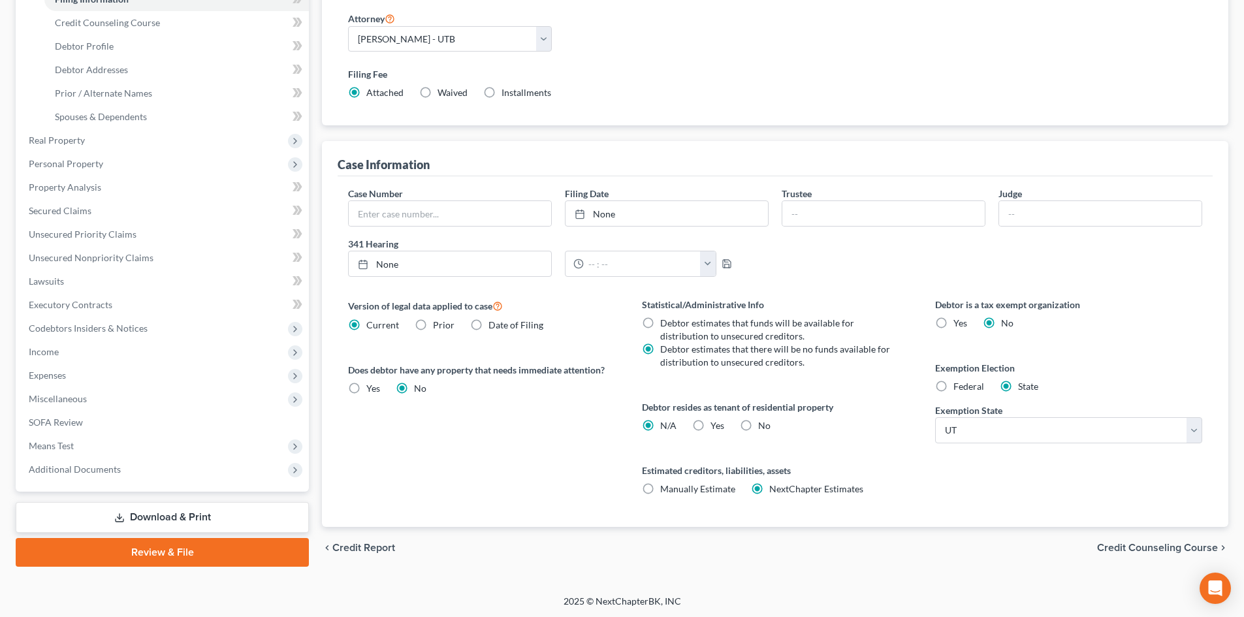
scroll to position [244, 0]
click at [715, 432] on div "Statistical/Administrative Info Debtor estimates that funds will be available f…" at bounding box center [775, 410] width 293 height 229
click at [711, 426] on span "Yes" at bounding box center [717, 423] width 14 height 11
click at [715, 426] on input "Yes Yes" at bounding box center [719, 422] width 8 height 8
radio input "true"
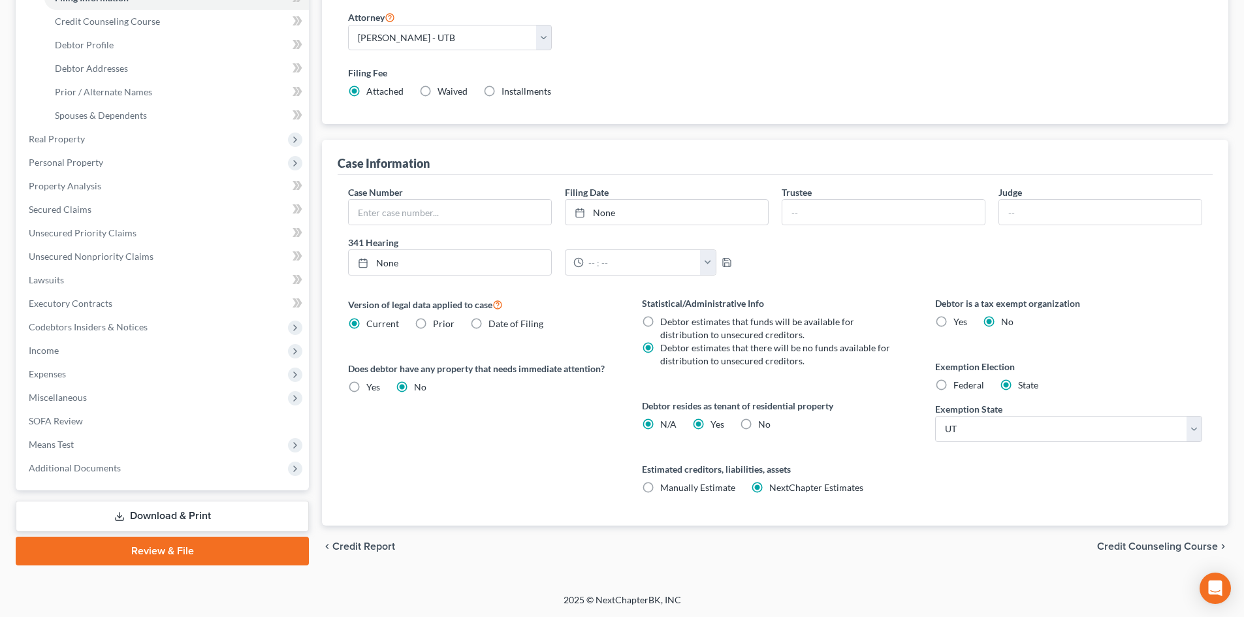
radio input "false"
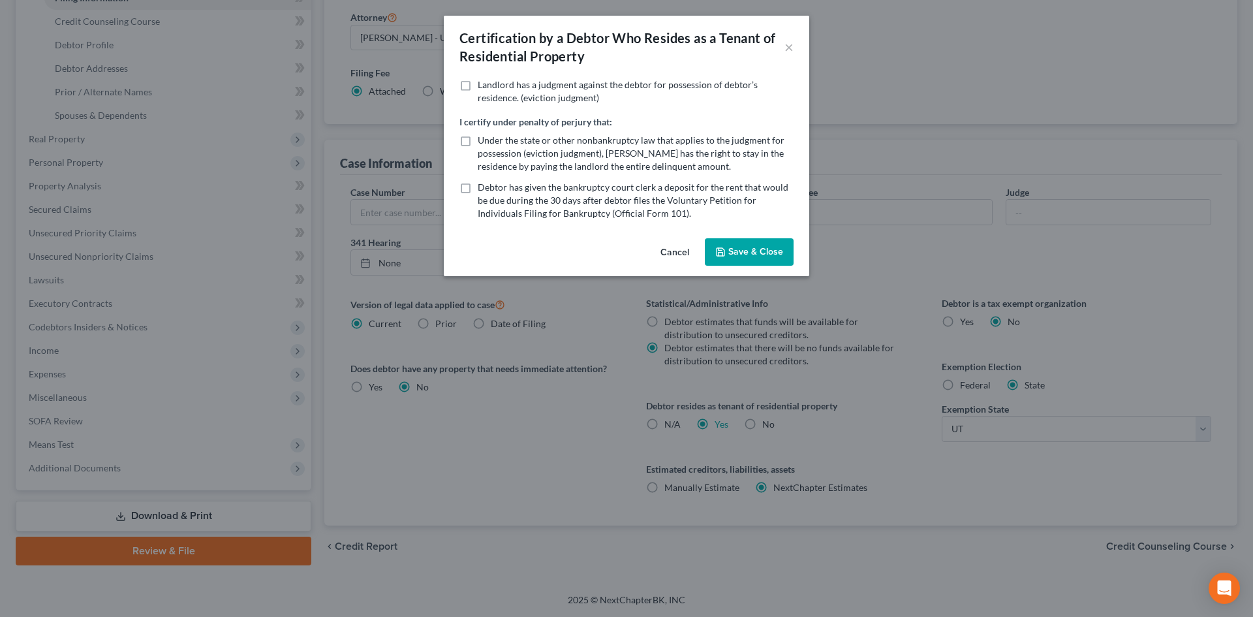
click at [732, 249] on button "Save & Close" at bounding box center [749, 251] width 89 height 27
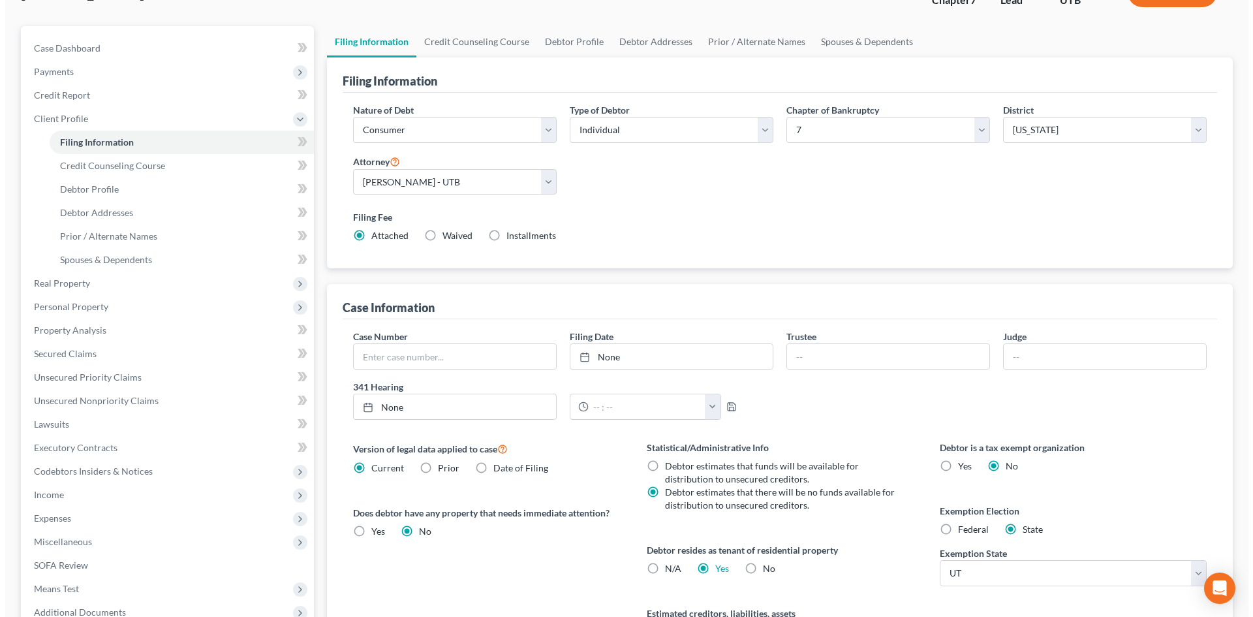
scroll to position [0, 0]
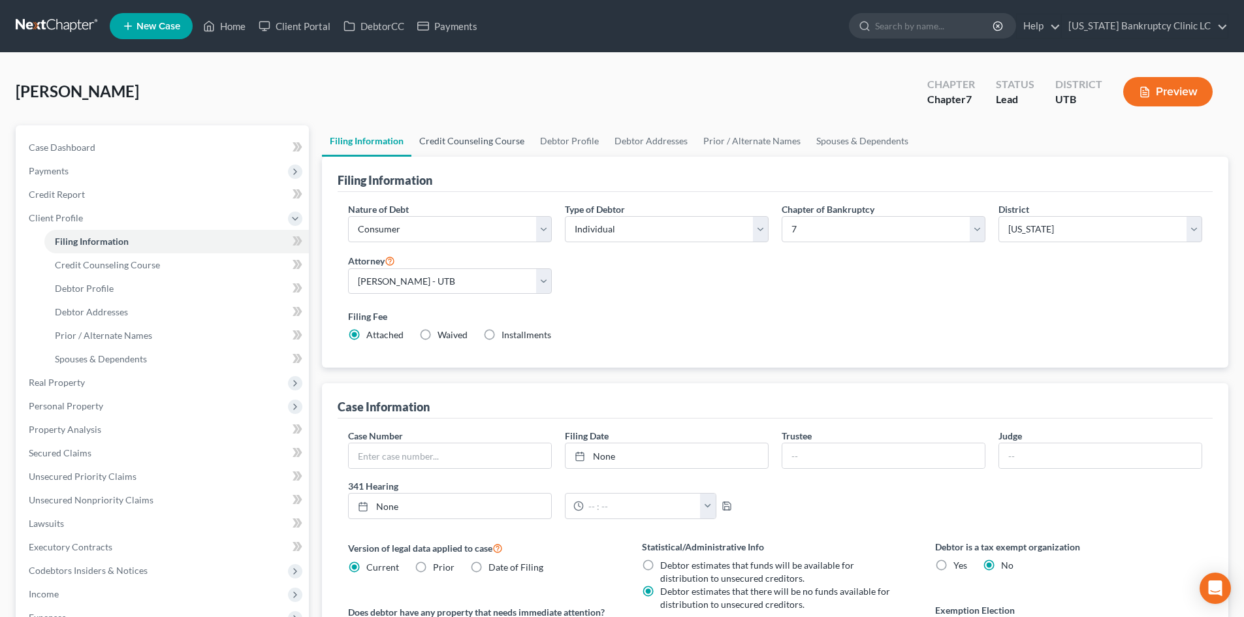
click at [496, 145] on link "Credit Counseling Course" at bounding box center [471, 140] width 121 height 31
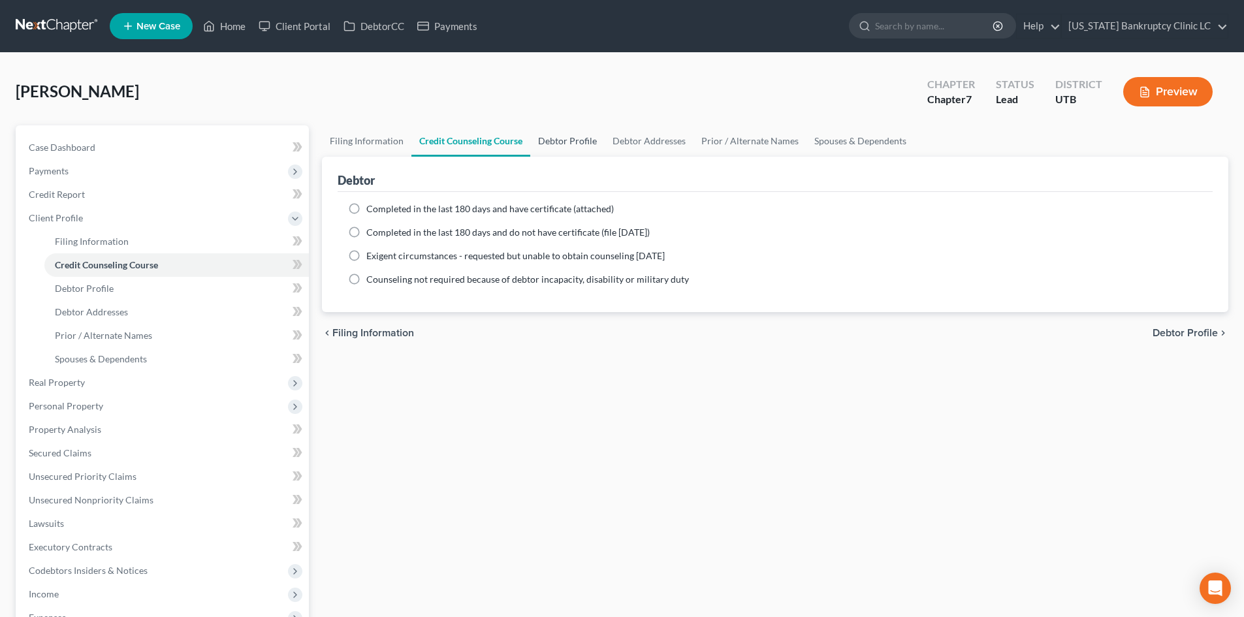
click at [546, 143] on link "Debtor Profile" at bounding box center [567, 140] width 74 height 31
select select "0"
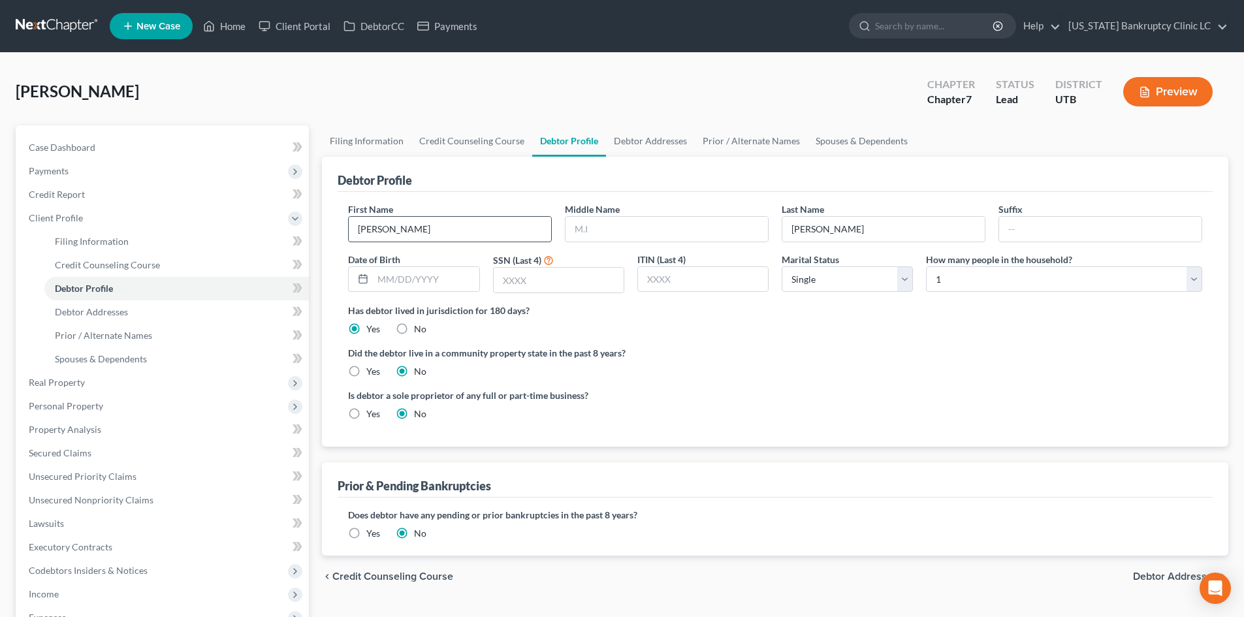
click at [443, 228] on input "[PERSON_NAME]" at bounding box center [450, 229] width 202 height 25
click at [650, 230] on input "text" at bounding box center [666, 229] width 202 height 25
type input "N"
type input "[DATE]"
type input "6964"
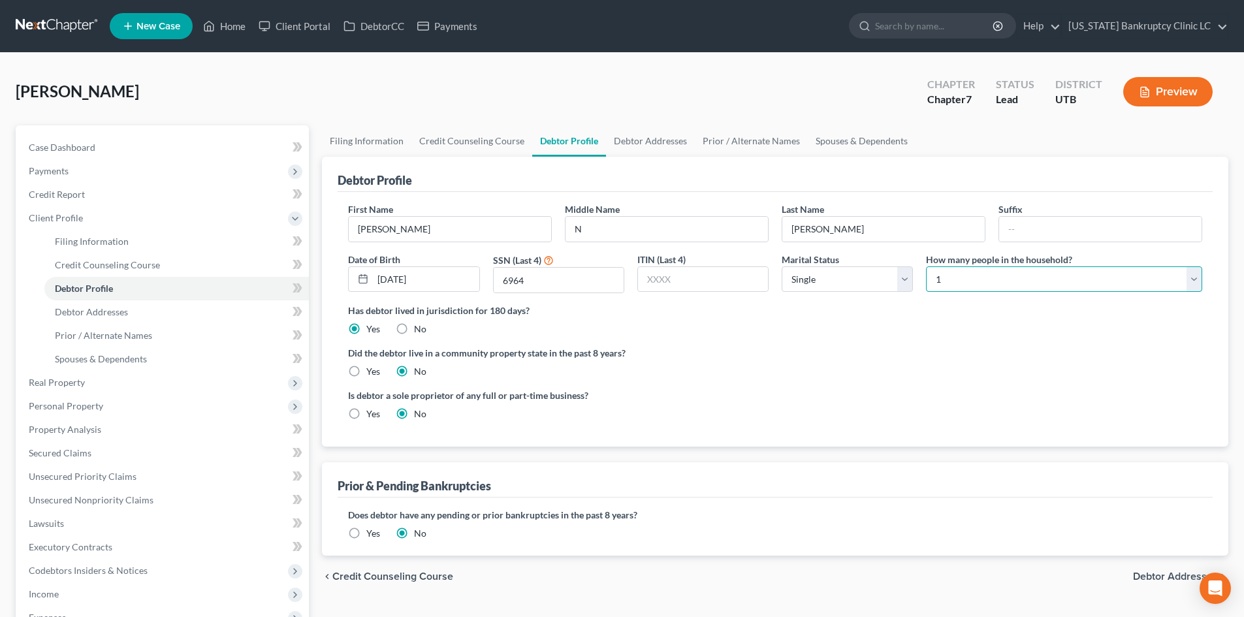
click at [996, 272] on select "Select 1 2 3 4 5 6 7 8 9 10 11 12 13 14 15 16 17 18 19 20" at bounding box center [1064, 279] width 276 height 26
click at [638, 142] on link "Debtor Addresses" at bounding box center [650, 140] width 89 height 31
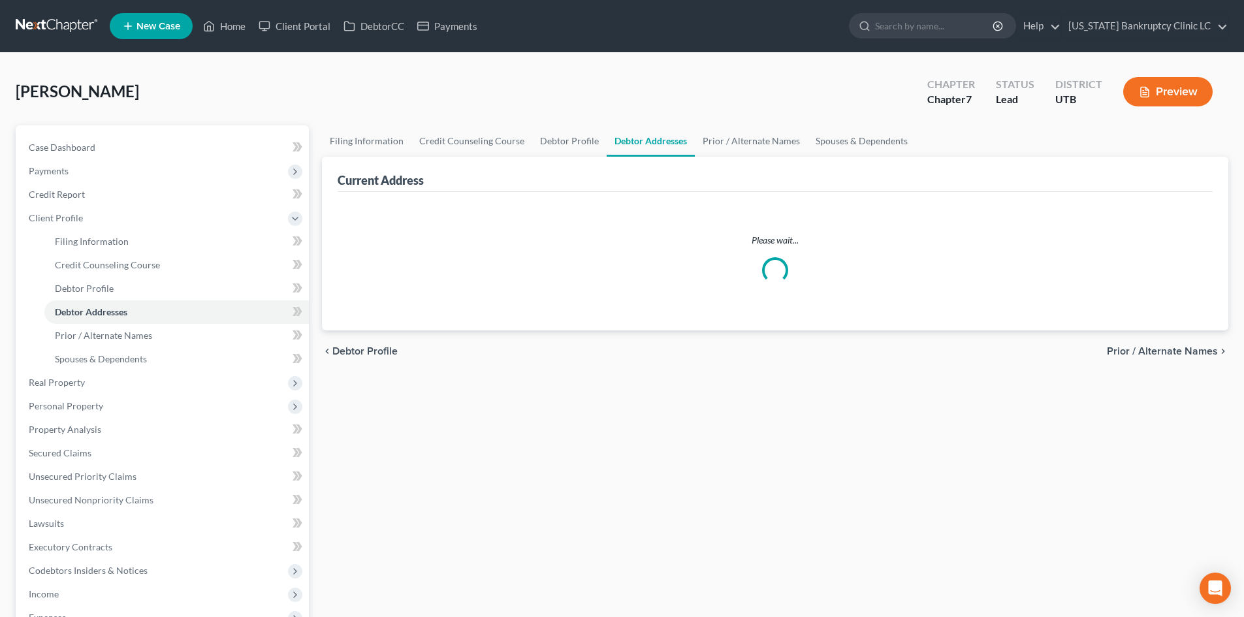
select select "0"
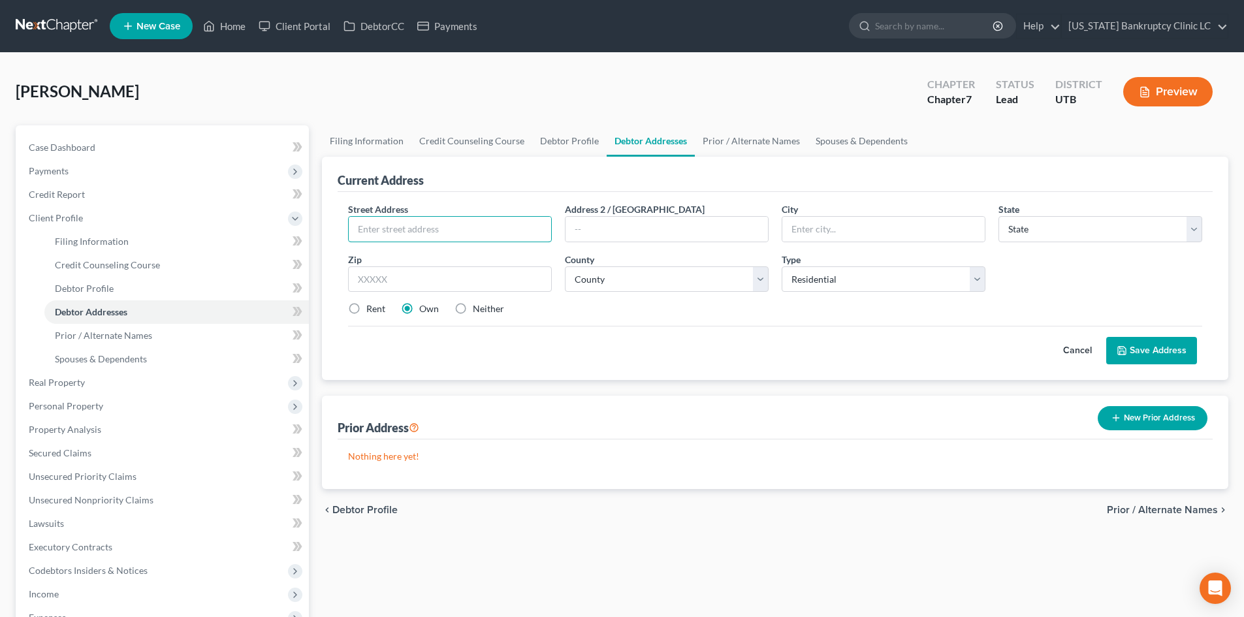
click at [388, 217] on input "text" at bounding box center [450, 229] width 202 height 25
type input "6045 South Ridgeline Dr."
type input "A"
type input "B 202"
click at [424, 232] on input "6045 South Ridgeline Dr." at bounding box center [450, 229] width 202 height 25
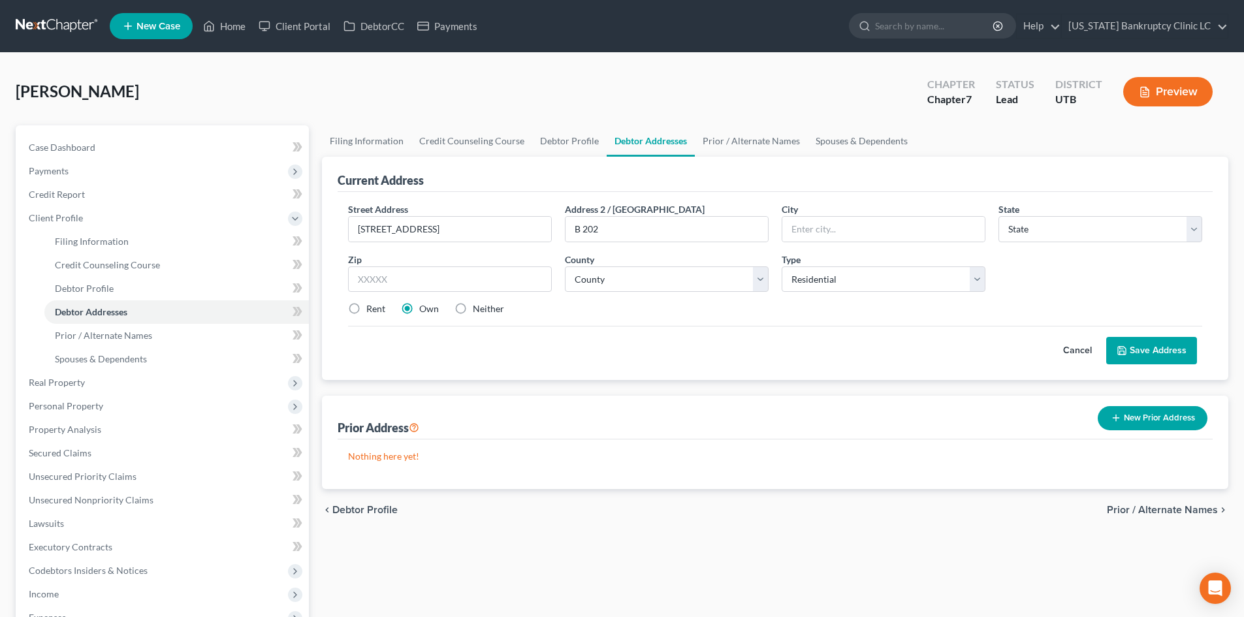
click at [401, 263] on div "Zip *" at bounding box center [449, 273] width 217 height 40
click at [390, 291] on input "text" at bounding box center [450, 279] width 204 height 26
type input "84405"
type input "Ogden"
select select "46"
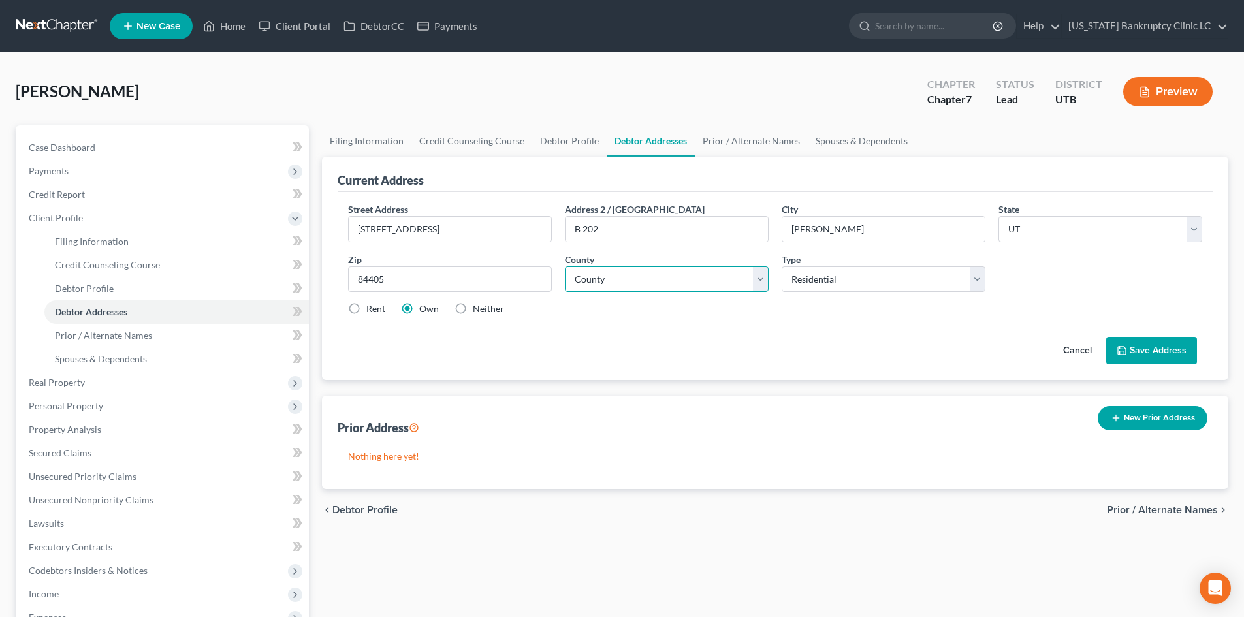
click at [620, 277] on select "County Beaver County Box Elder County Cache County Carbon County Daggett County…" at bounding box center [667, 279] width 204 height 26
select select "28"
click at [565, 266] on select "County Beaver County Box Elder County Cache County Carbon County Daggett County…" at bounding box center [667, 279] width 204 height 26
click at [370, 315] on label "Rent" at bounding box center [375, 308] width 19 height 13
click at [366, 312] on label "Rent" at bounding box center [375, 308] width 19 height 13
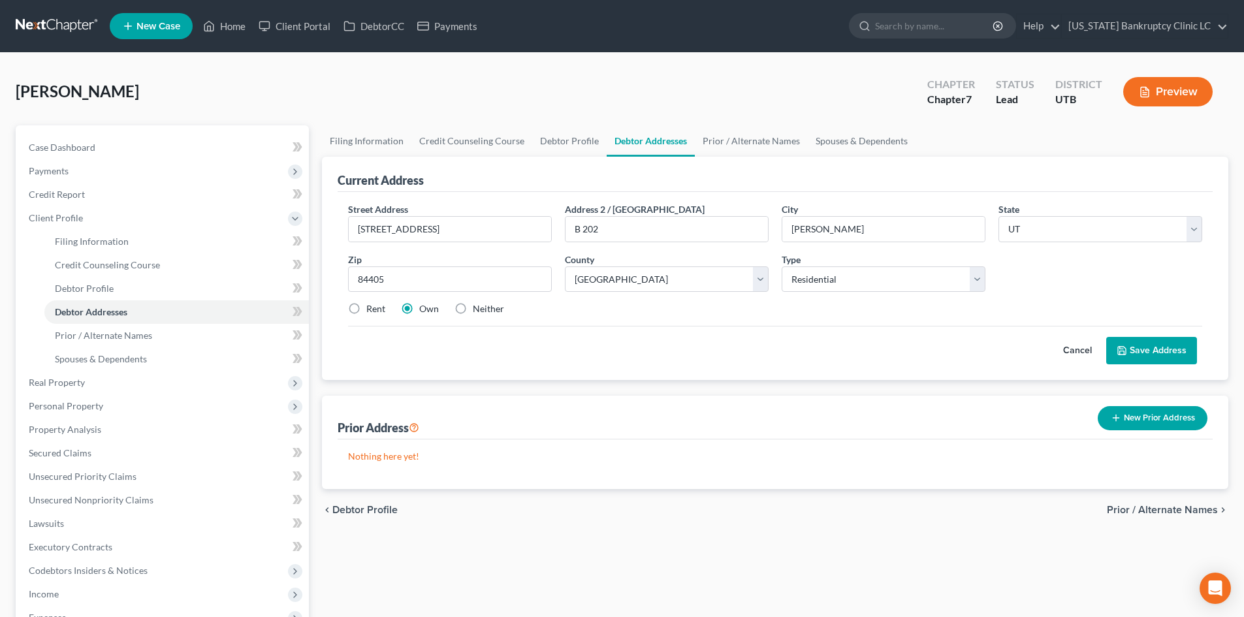
click at [371, 311] on input "Rent" at bounding box center [375, 306] width 8 height 8
radio input "true"
click at [1155, 353] on button "Save Address" at bounding box center [1151, 350] width 91 height 27
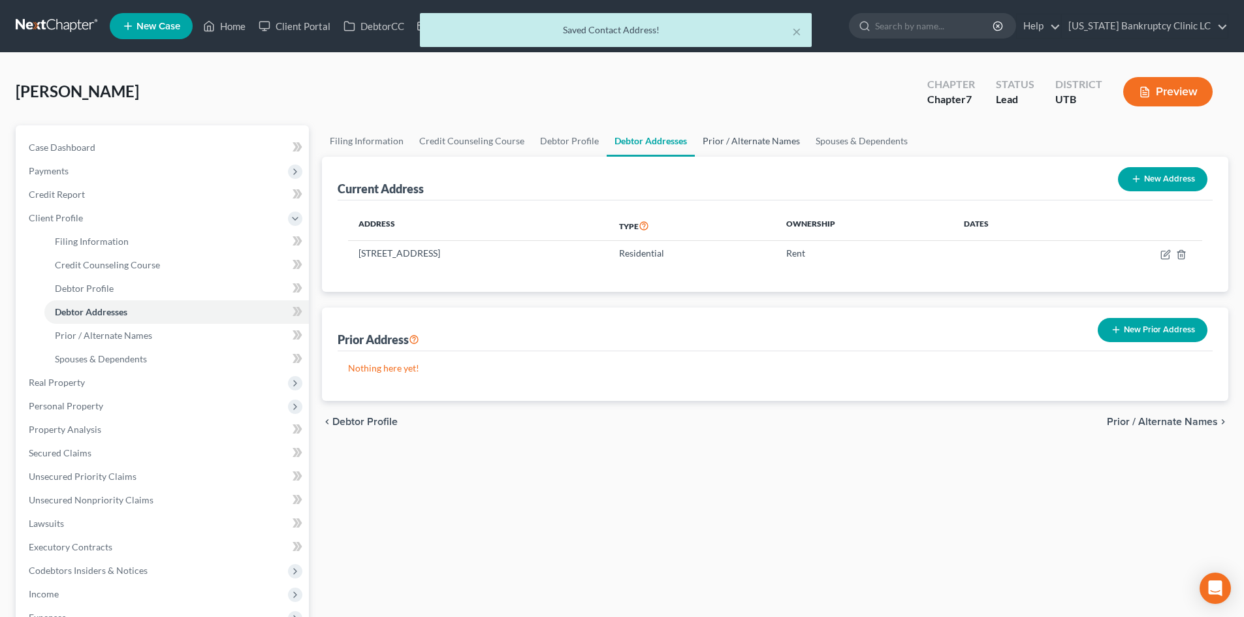
click at [728, 143] on link "Prior / Alternate Names" at bounding box center [751, 140] width 113 height 31
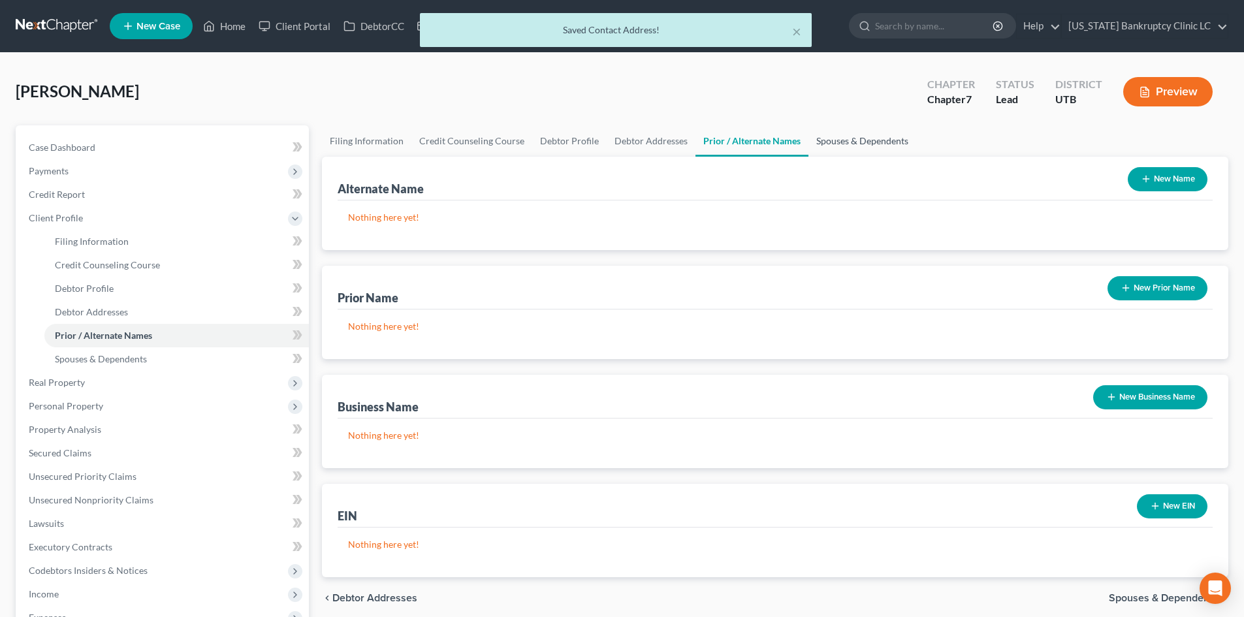
click at [876, 147] on link "Spouses & Dependents" at bounding box center [862, 140] width 108 height 31
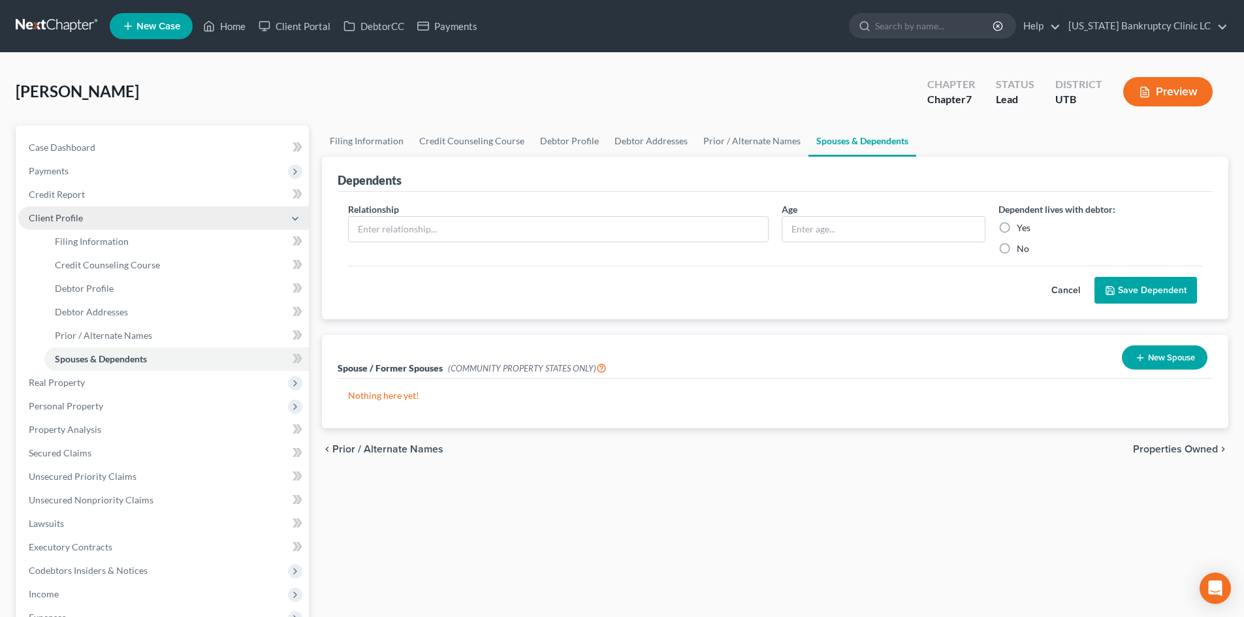
click at [76, 215] on span "Client Profile" at bounding box center [56, 217] width 54 height 11
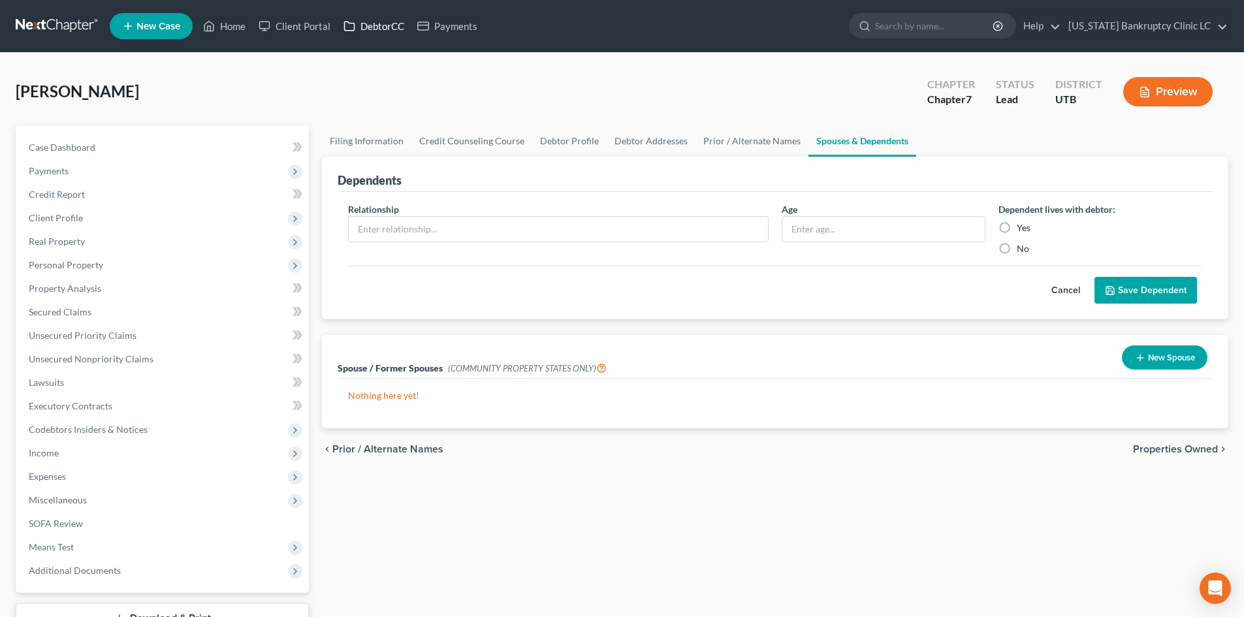
click at [386, 29] on link "DebtorCC" at bounding box center [374, 26] width 74 height 24
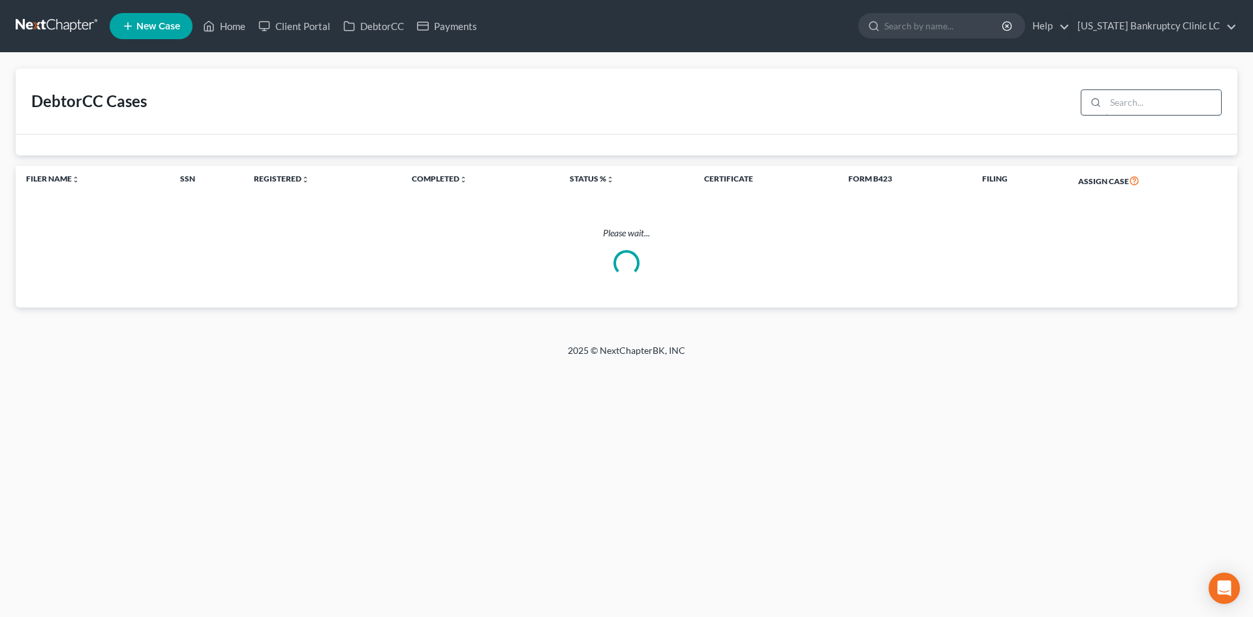
click at [1140, 112] on input "search" at bounding box center [1164, 102] width 116 height 25
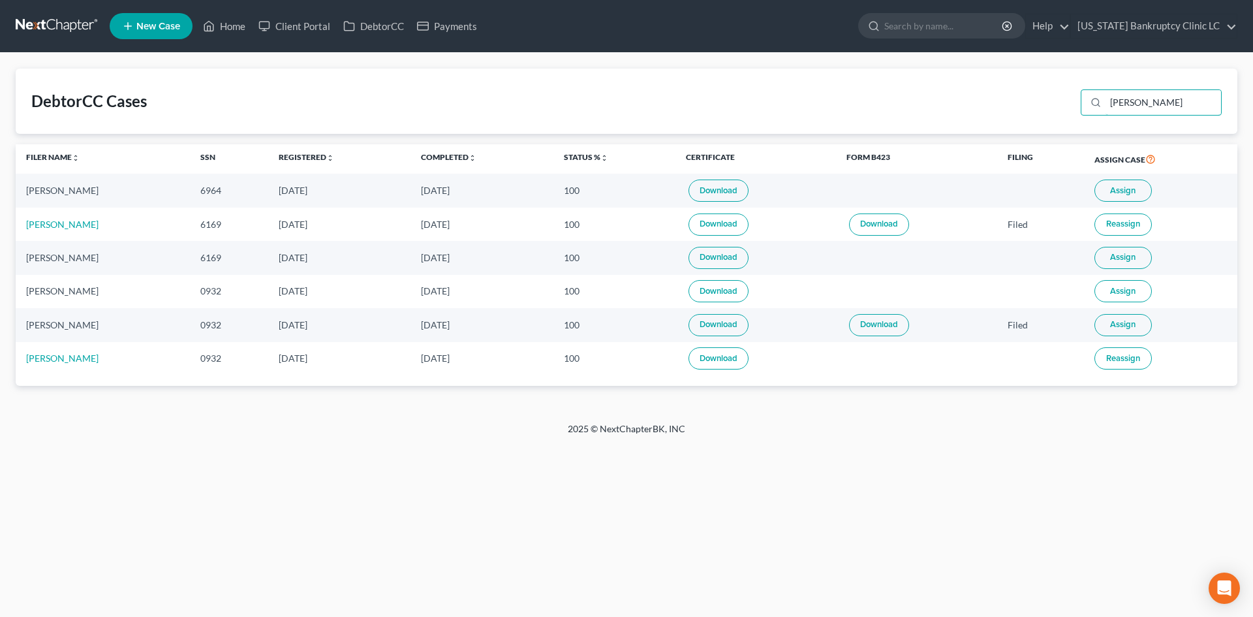
type input "allen"
click at [1110, 192] on span "Assign" at bounding box center [1122, 190] width 25 height 10
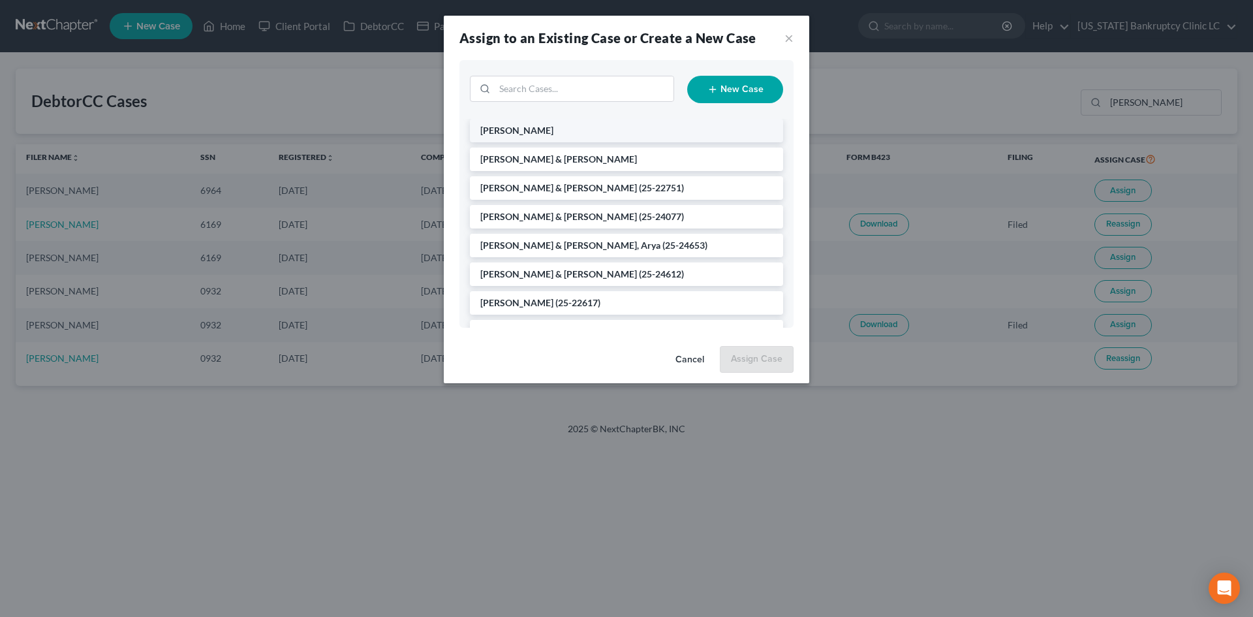
click at [542, 137] on li "[PERSON_NAME]" at bounding box center [626, 131] width 313 height 24
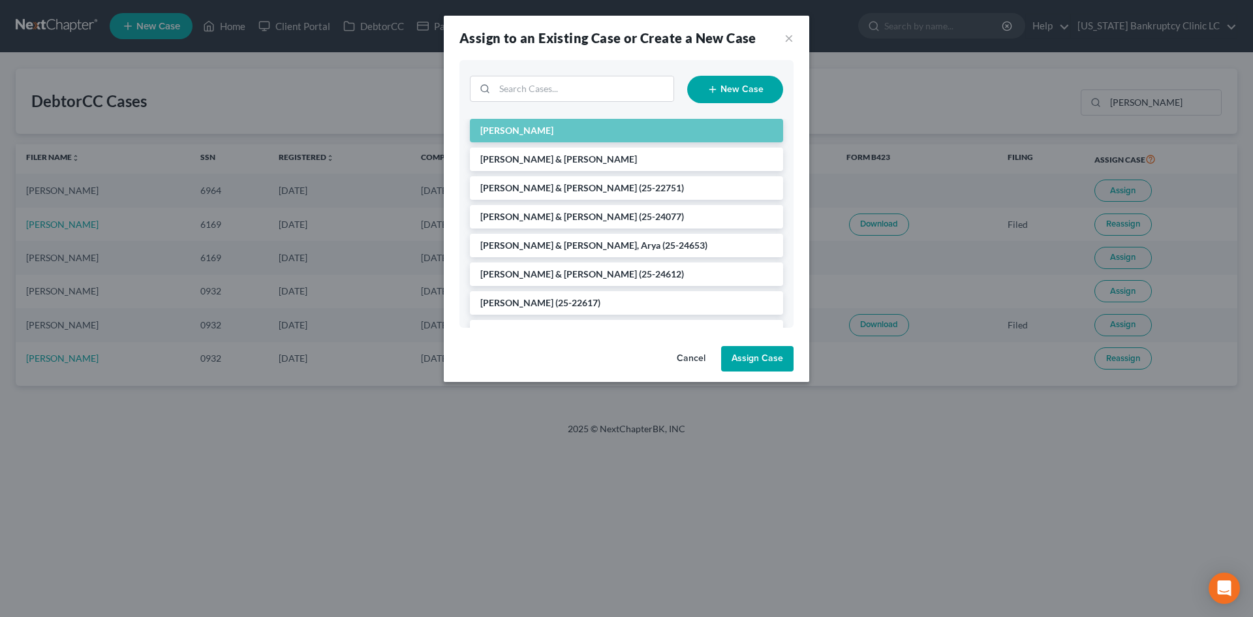
click at [766, 360] on button "Assign Case" at bounding box center [757, 359] width 72 height 26
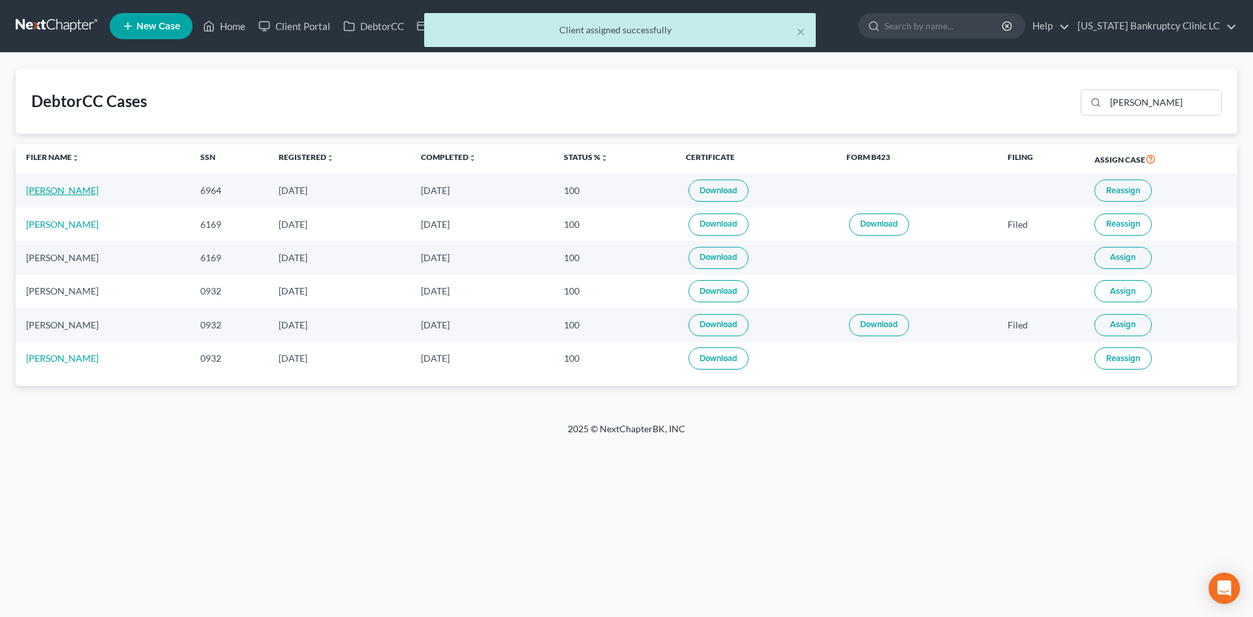
click at [64, 194] on link "Lindsay Allen" at bounding box center [62, 190] width 72 height 11
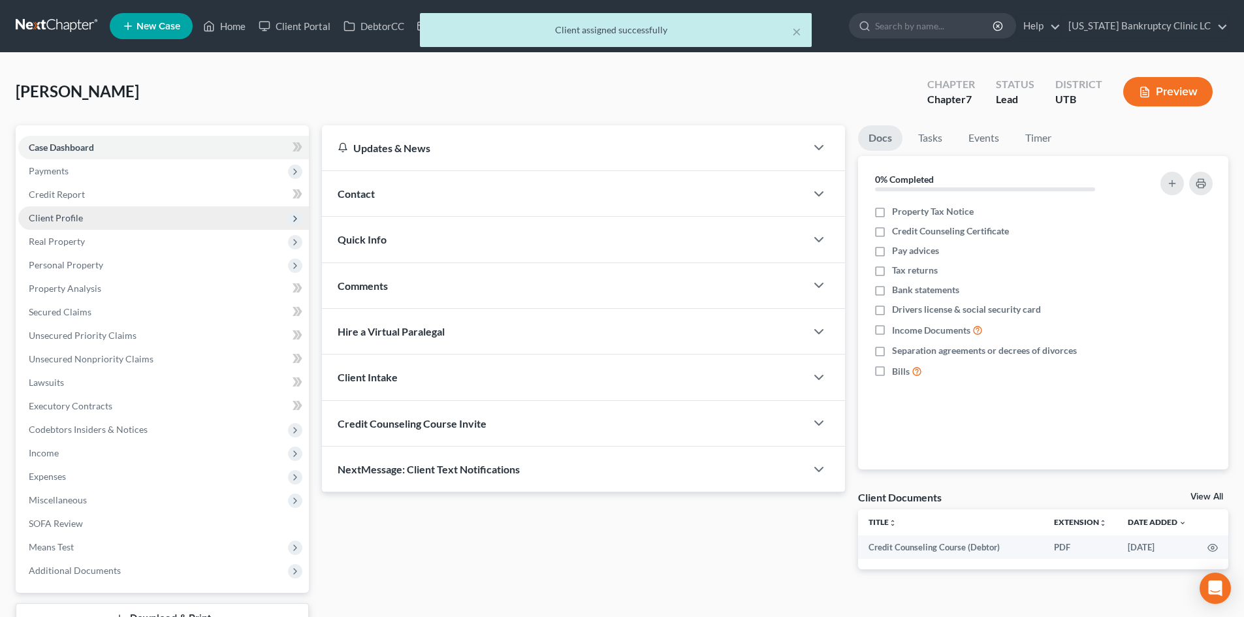
click at [82, 218] on span "Client Profile" at bounding box center [163, 218] width 291 height 24
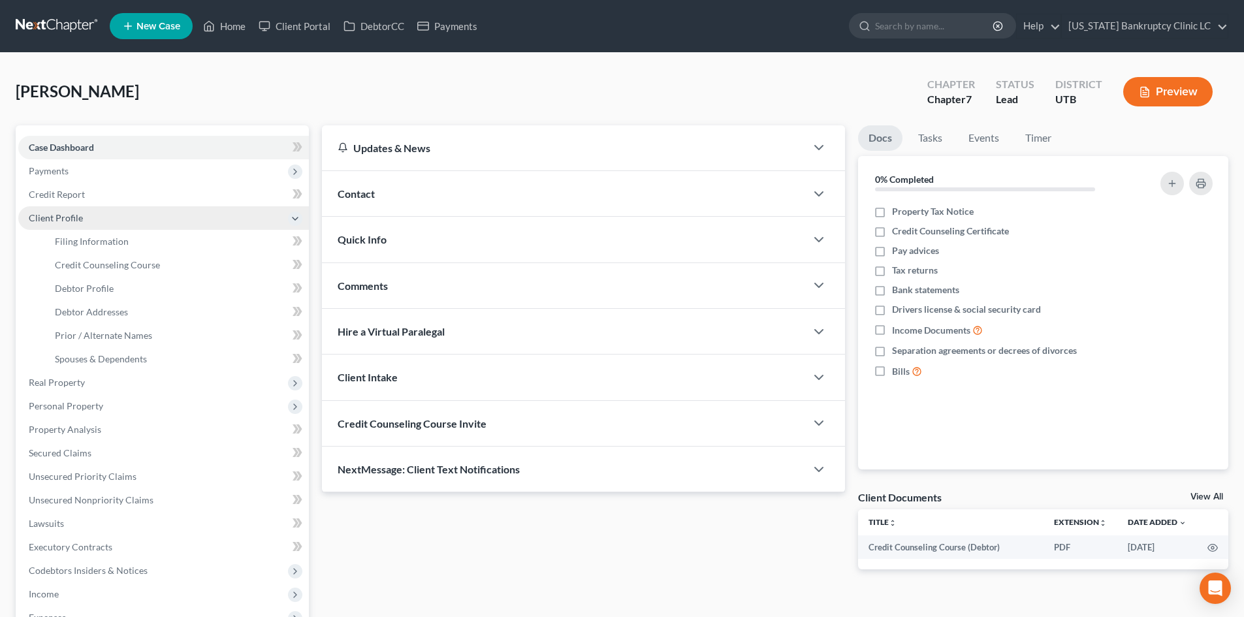
click at [82, 219] on span "Client Profile" at bounding box center [163, 218] width 291 height 24
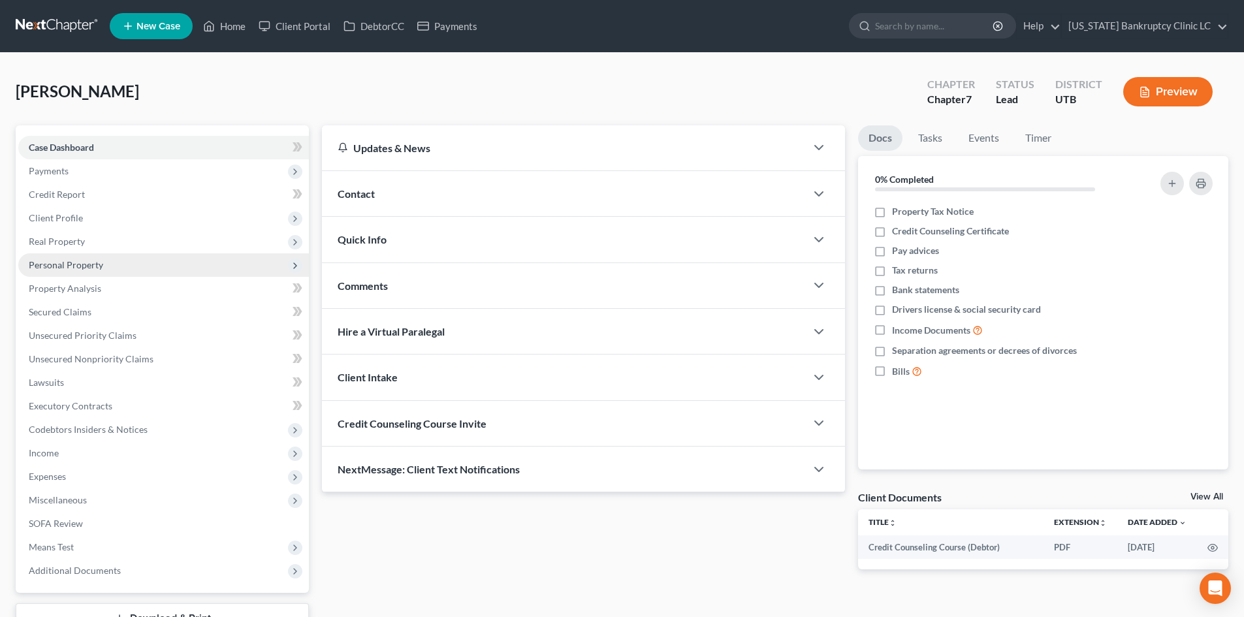
click at [76, 269] on span "Personal Property" at bounding box center [66, 264] width 74 height 11
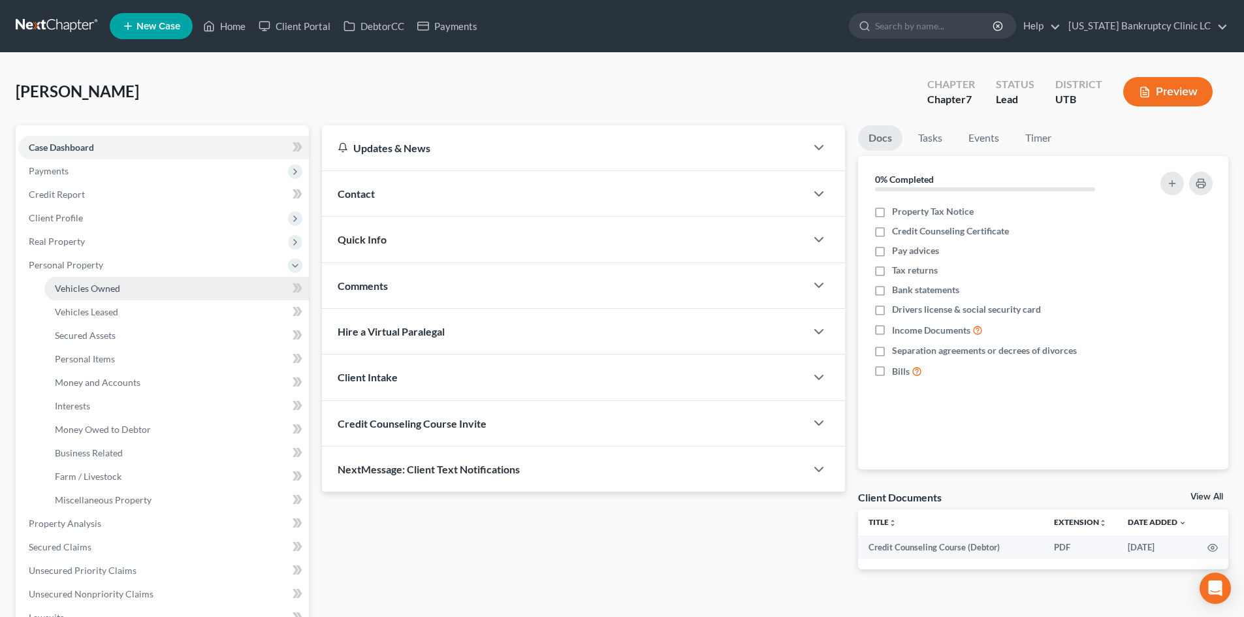
drag, startPoint x: 103, startPoint y: 287, endPoint x: 279, endPoint y: 303, distance: 176.3
click at [104, 287] on span "Vehicles Owned" at bounding box center [87, 288] width 65 height 11
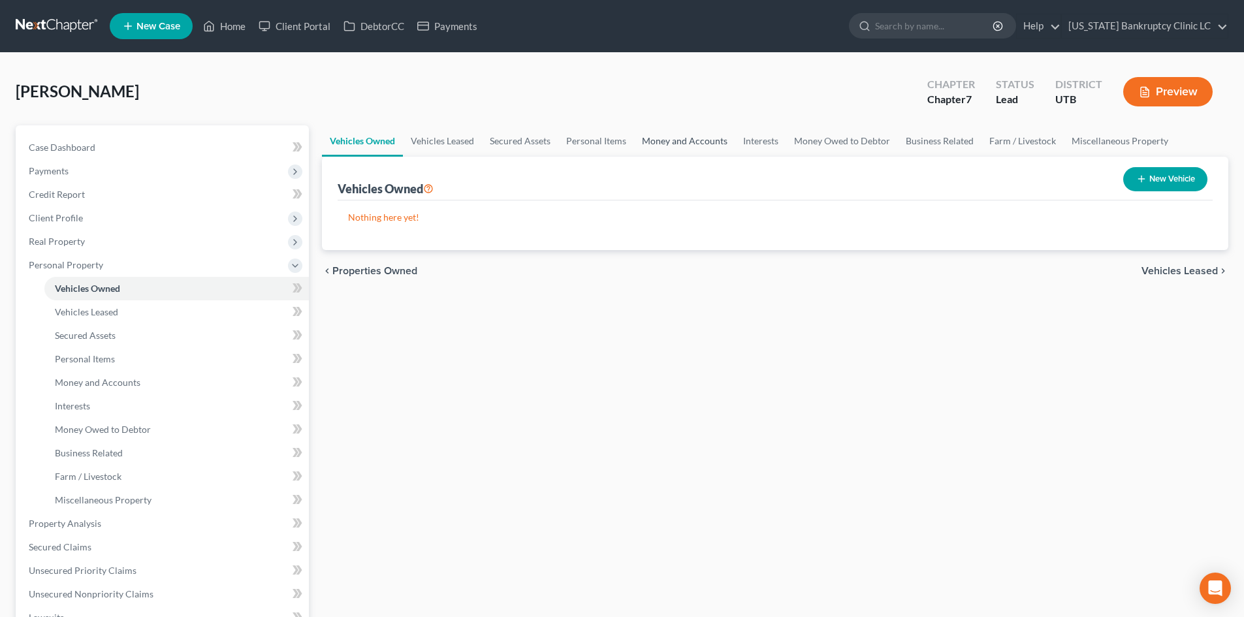
click at [679, 133] on link "Money and Accounts" at bounding box center [684, 140] width 101 height 31
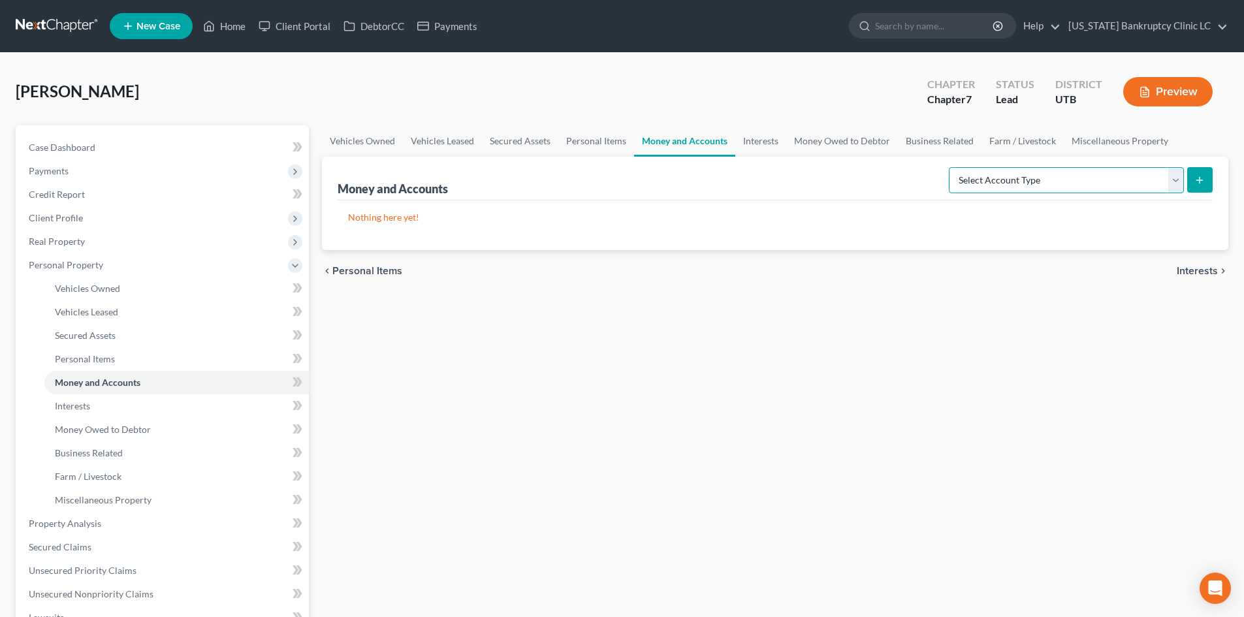
click at [1127, 183] on select "Select Account Type Brokerage Cash on Hand Certificates of Deposit Checking Acc…" at bounding box center [1066, 180] width 235 height 26
select select "checking"
click at [951, 167] on select "Select Account Type Brokerage Cash on Hand Certificates of Deposit Checking Acc…" at bounding box center [1066, 180] width 235 height 26
click at [1201, 172] on button "submit" at bounding box center [1199, 179] width 25 height 25
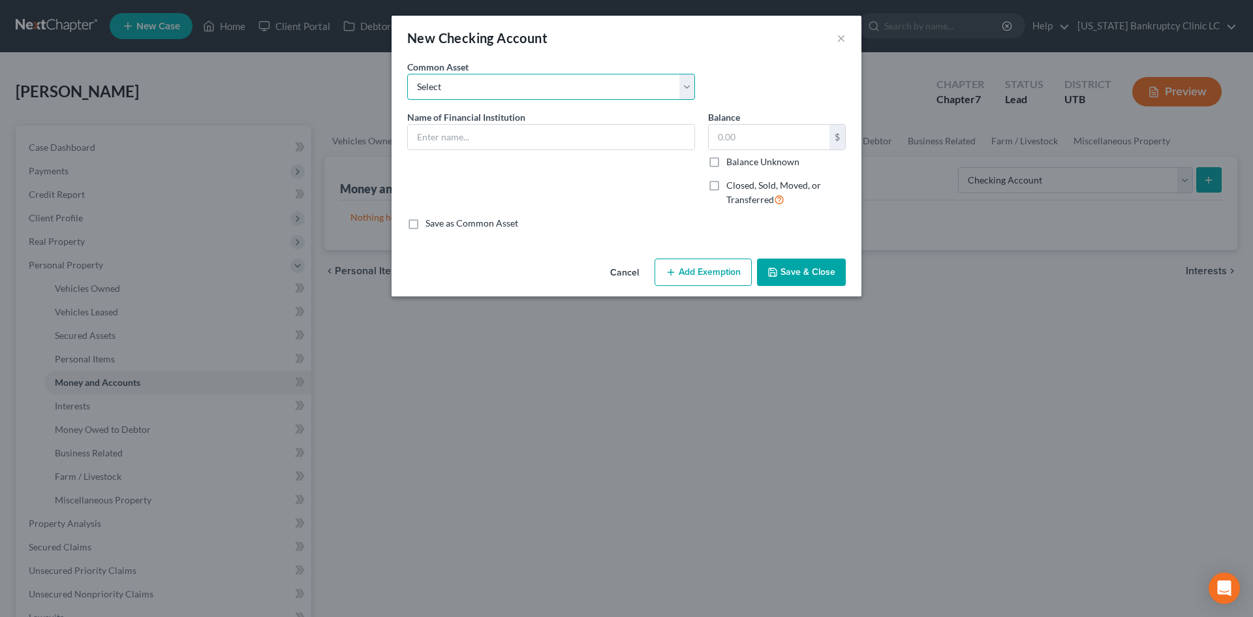
click at [466, 86] on select "Select Wells Fargo #9102 Zions Bank #9168 US Bank Bancorp #3125 JP Morgan Chase…" at bounding box center [551, 87] width 288 height 26
click at [511, 95] on select "Select Wells Fargo #9102 Zions Bank #9168 US Bank Bancorp #3125 JP Morgan Chase…" at bounding box center [551, 87] width 288 height 26
click at [475, 140] on input "text" at bounding box center [551, 137] width 287 height 25
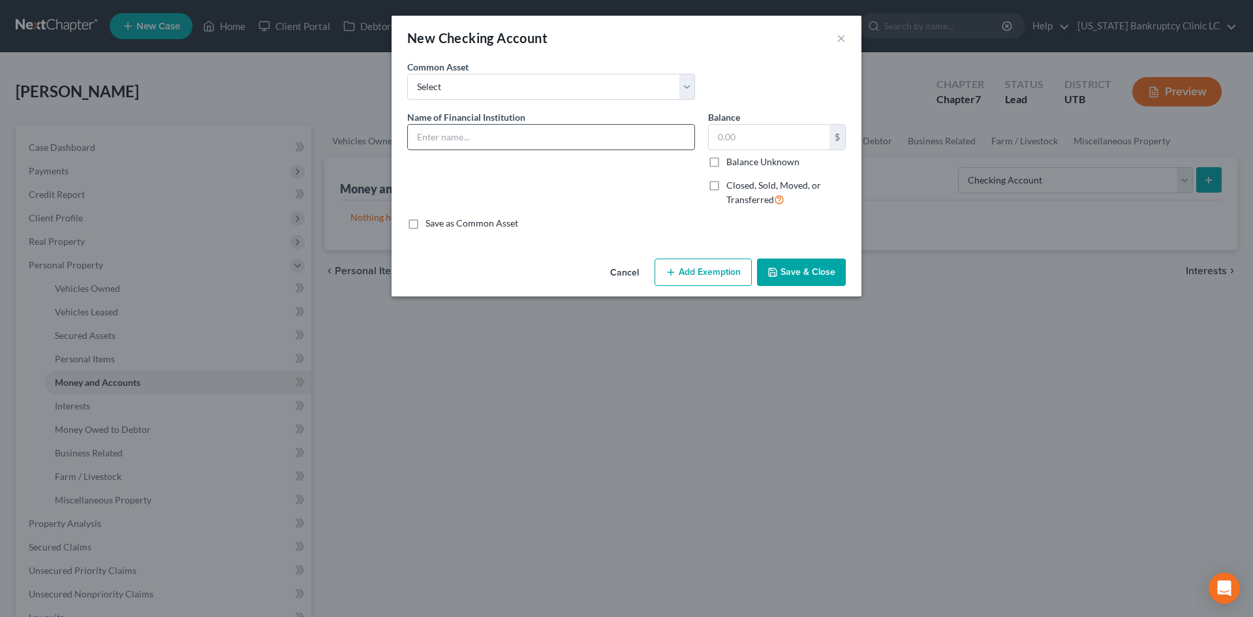
click at [539, 138] on input "text" at bounding box center [551, 137] width 287 height 25
type input "Bank of America #7615"
click at [800, 268] on button "Save & Close" at bounding box center [801, 272] width 89 height 27
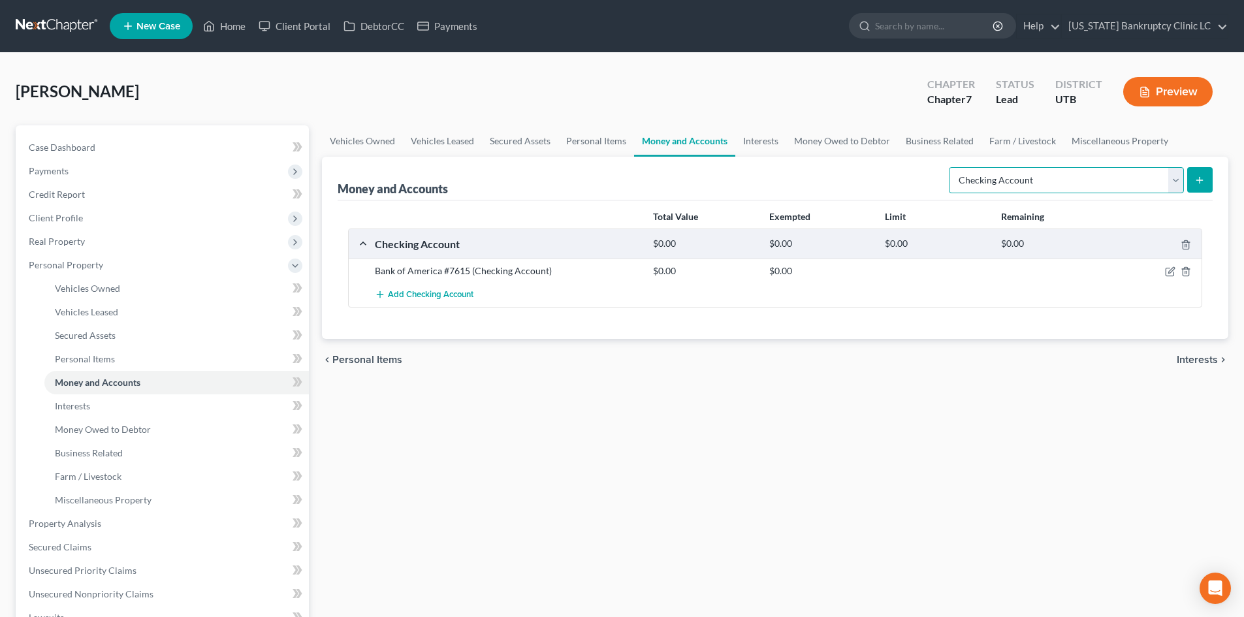
click at [1033, 190] on select "Select Account Type Brokerage Cash on Hand Certificates of Deposit Checking Acc…" at bounding box center [1066, 180] width 235 height 26
select select "savings"
click at [951, 167] on select "Select Account Type Brokerage Cash on Hand Certificates of Deposit Checking Acc…" at bounding box center [1066, 180] width 235 height 26
click at [1197, 183] on icon "submit" at bounding box center [1199, 180] width 10 height 10
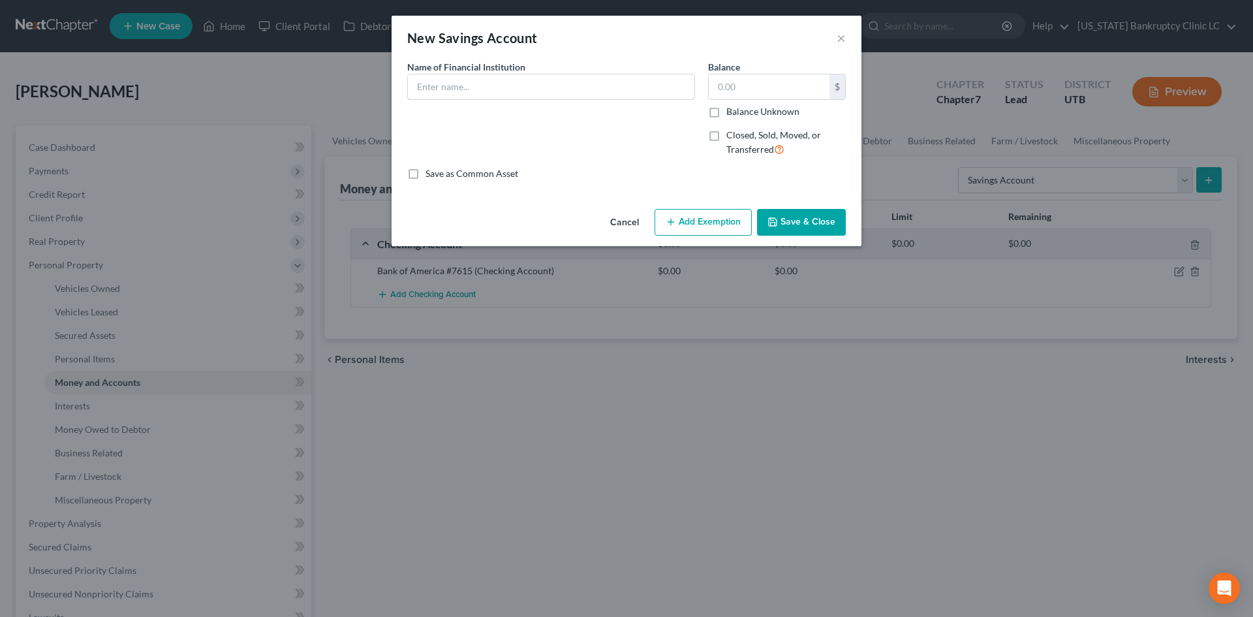
drag, startPoint x: 548, startPoint y: 89, endPoint x: 537, endPoint y: 90, distance: 10.5
click at [548, 89] on input "text" at bounding box center [551, 86] width 287 height 25
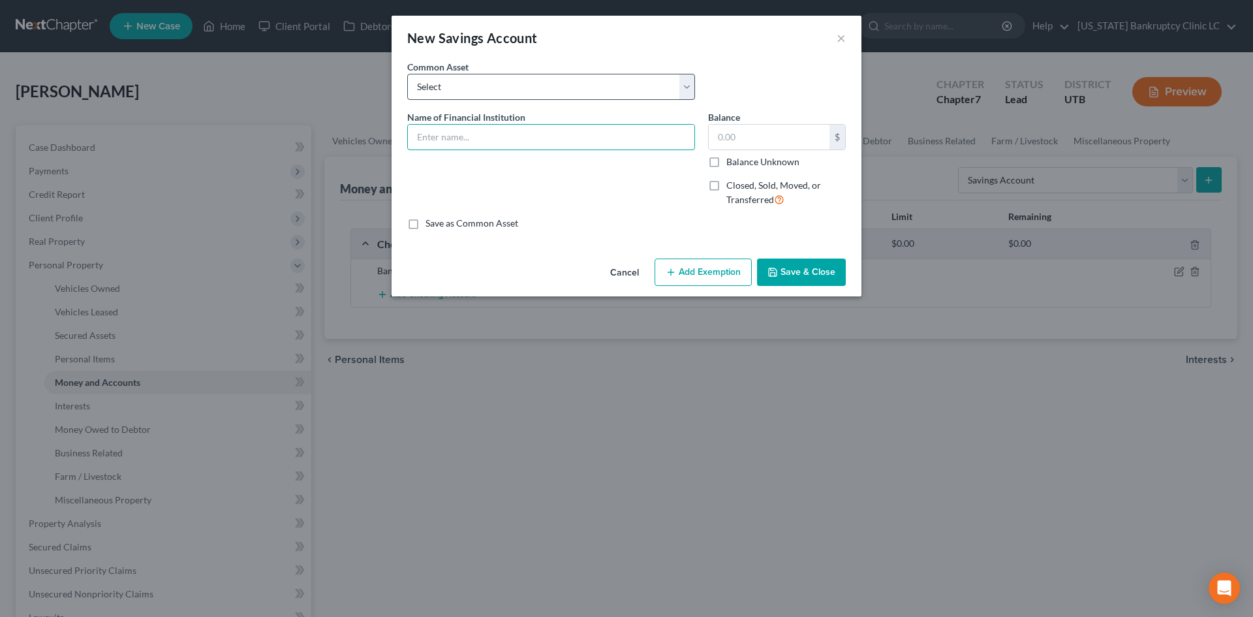
paste input "Bank of America #7615"
click at [504, 141] on input "Bank of America #7615" at bounding box center [551, 137] width 287 height 25
click at [504, 140] on input "Bank of America #7615" at bounding box center [551, 137] width 287 height 25
type input "Bank of America #2597"
click at [808, 273] on button "Save & Close" at bounding box center [801, 272] width 89 height 27
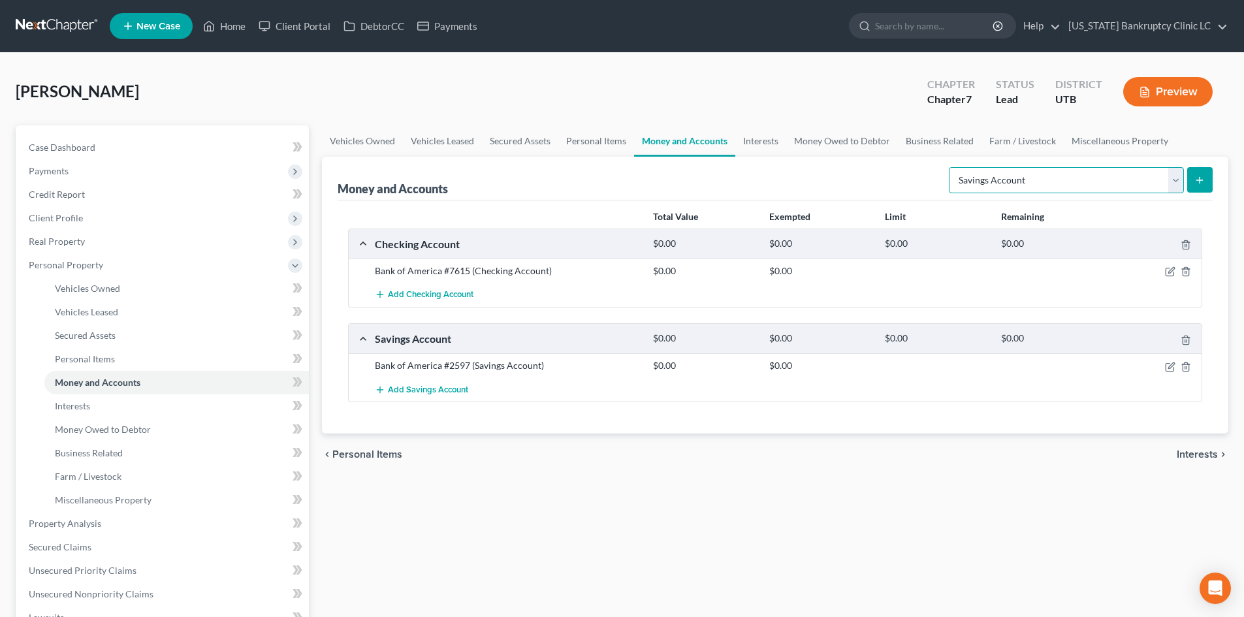
drag, startPoint x: 1026, startPoint y: 172, endPoint x: 1026, endPoint y: 182, distance: 10.4
click at [1026, 172] on select "Select Account Type Brokerage Cash on Hand Certificates of Deposit Checking Acc…" at bounding box center [1066, 180] width 235 height 26
select select "other"
click at [951, 167] on select "Select Account Type Brokerage Cash on Hand Certificates of Deposit Checking Acc…" at bounding box center [1066, 180] width 235 height 26
click at [1200, 173] on button "submit" at bounding box center [1199, 179] width 25 height 25
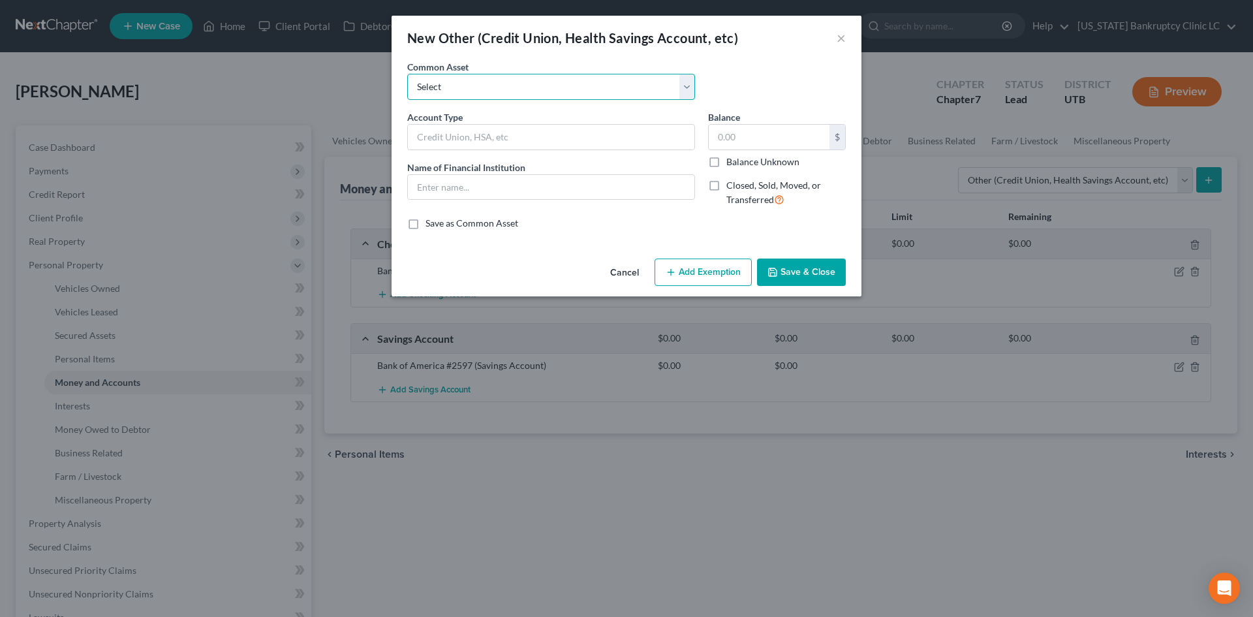
click at [505, 85] on select "Select Dave #7871 Venmo Credit Union Credit Union Venmo PayPal Prepaid Credit U…" at bounding box center [551, 87] width 288 height 26
select select "1"
click at [407, 74] on select "Select Dave #7871 Venmo Credit Union Credit Union Venmo PayPal Prepaid Credit U…" at bounding box center [551, 87] width 288 height 26
type input "Venmo"
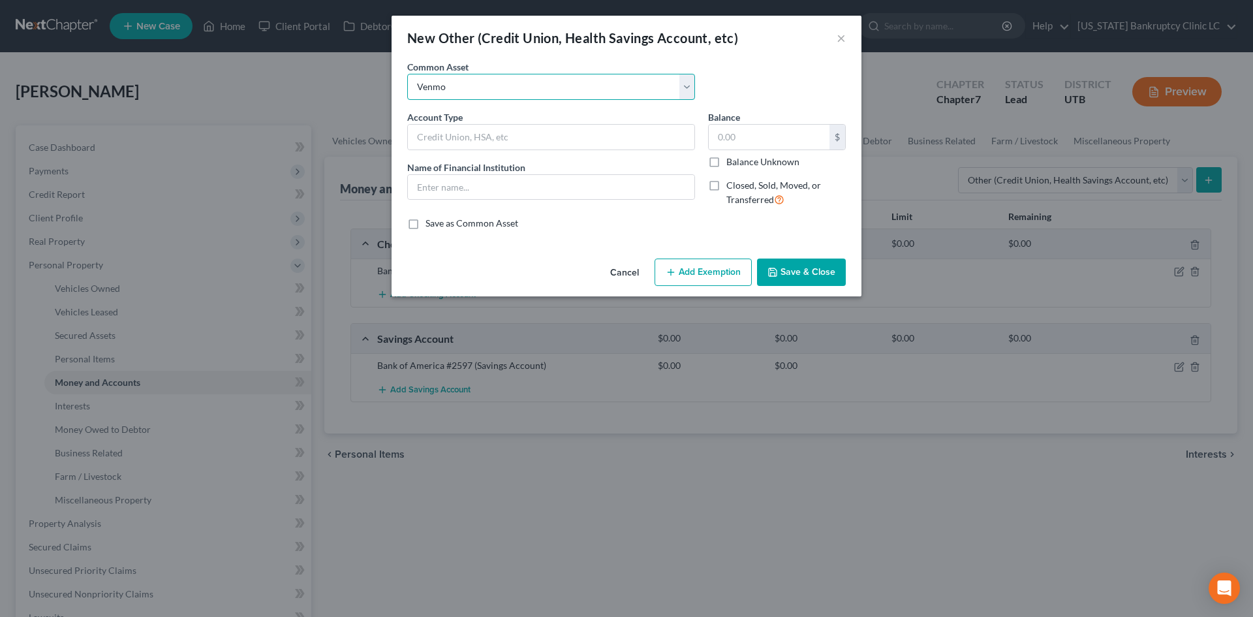
type input "0"
click at [561, 196] on input "Venmo" at bounding box center [551, 187] width 287 height 25
click at [564, 191] on input "Venmo" at bounding box center [551, 187] width 287 height 25
drag, startPoint x: 564, startPoint y: 191, endPoint x: 555, endPoint y: 151, distance: 40.9
click at [564, 191] on input "Venmo" at bounding box center [551, 187] width 287 height 25
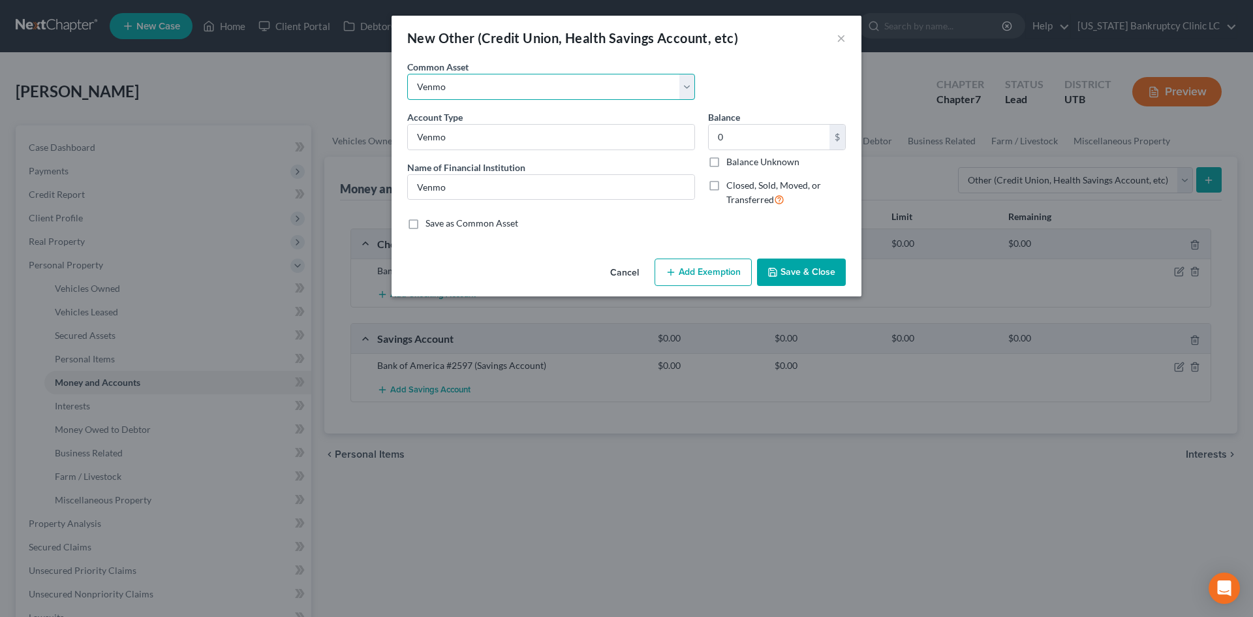
click at [539, 74] on select "Select Dave #7871 Venmo Credit Union Credit Union Venmo PayPal Prepaid Credit U…" at bounding box center [551, 87] width 288 height 26
click at [539, 80] on select "Select Dave #7871 Venmo Credit Union Credit Union Venmo PayPal Prepaid Credit U…" at bounding box center [551, 87] width 288 height 26
drag, startPoint x: 539, startPoint y: 80, endPoint x: 508, endPoint y: 83, distance: 31.4
click at [508, 83] on select "Select Dave #7871 Venmo Credit Union Credit Union Venmo PayPal Prepaid Credit U…" at bounding box center [551, 87] width 288 height 26
click at [637, 69] on div "Common Asset Select Dave #7871 Venmo Credit Union Credit Union Venmo PayPal Pre…" at bounding box center [551, 80] width 301 height 40
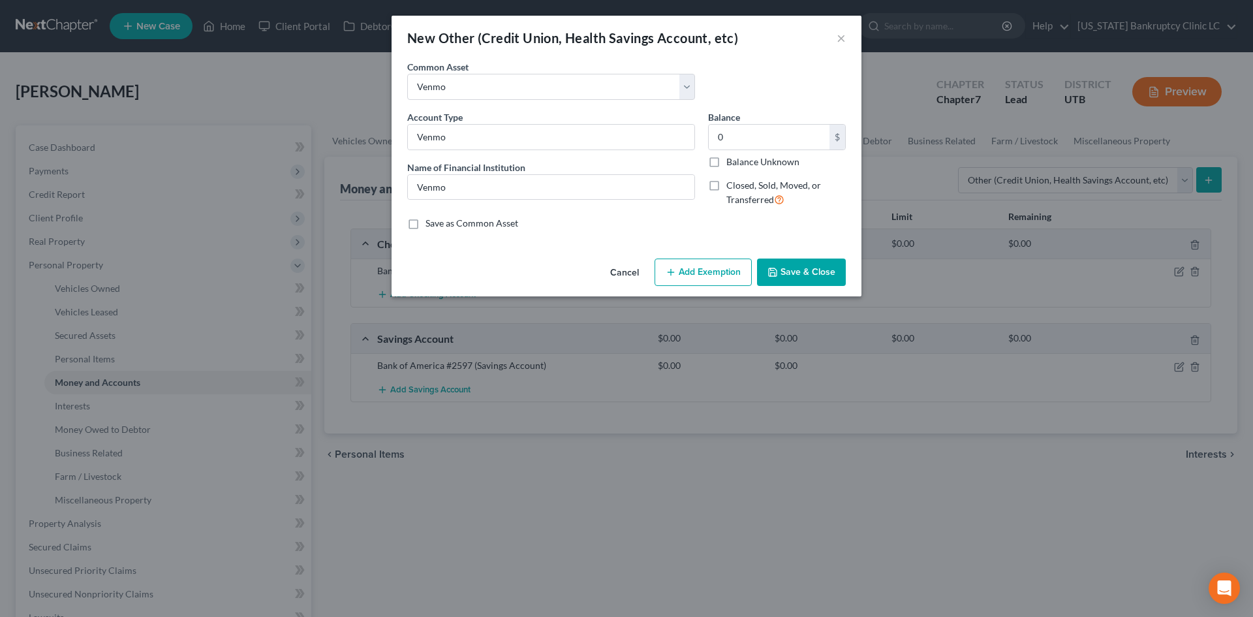
click at [794, 274] on button "Save & Close" at bounding box center [801, 272] width 89 height 27
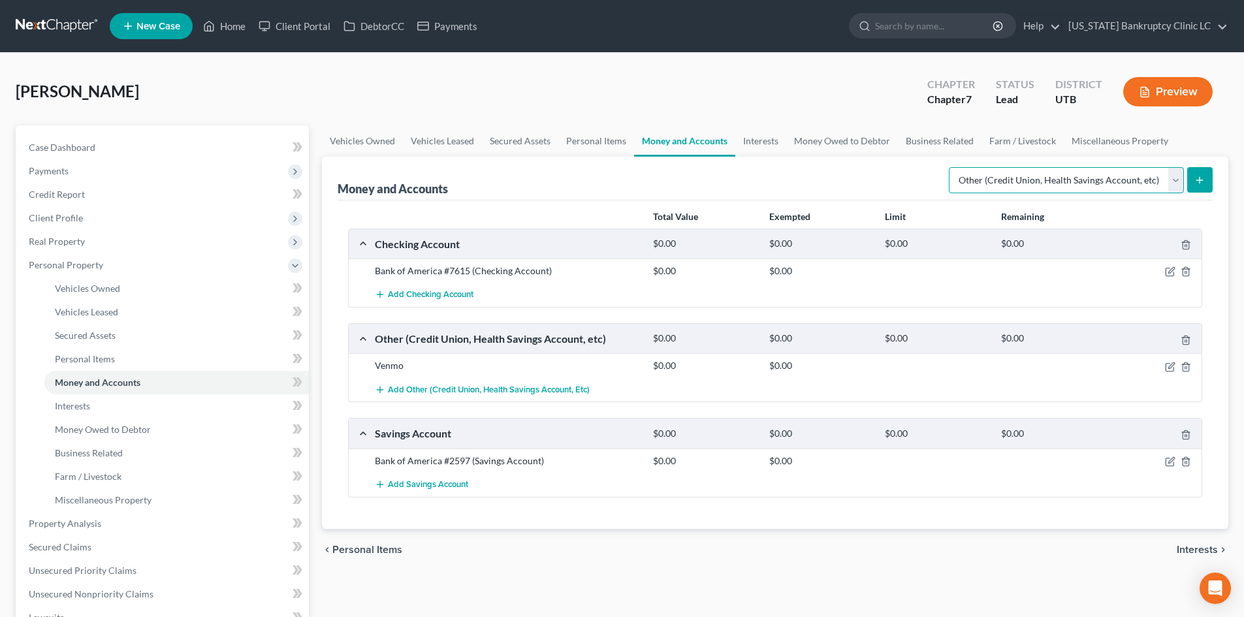
click at [1086, 175] on select "Select Account Type Brokerage Cash on Hand Certificates of Deposit Checking Acc…" at bounding box center [1066, 180] width 235 height 26
click at [1199, 174] on button "submit" at bounding box center [1199, 179] width 25 height 25
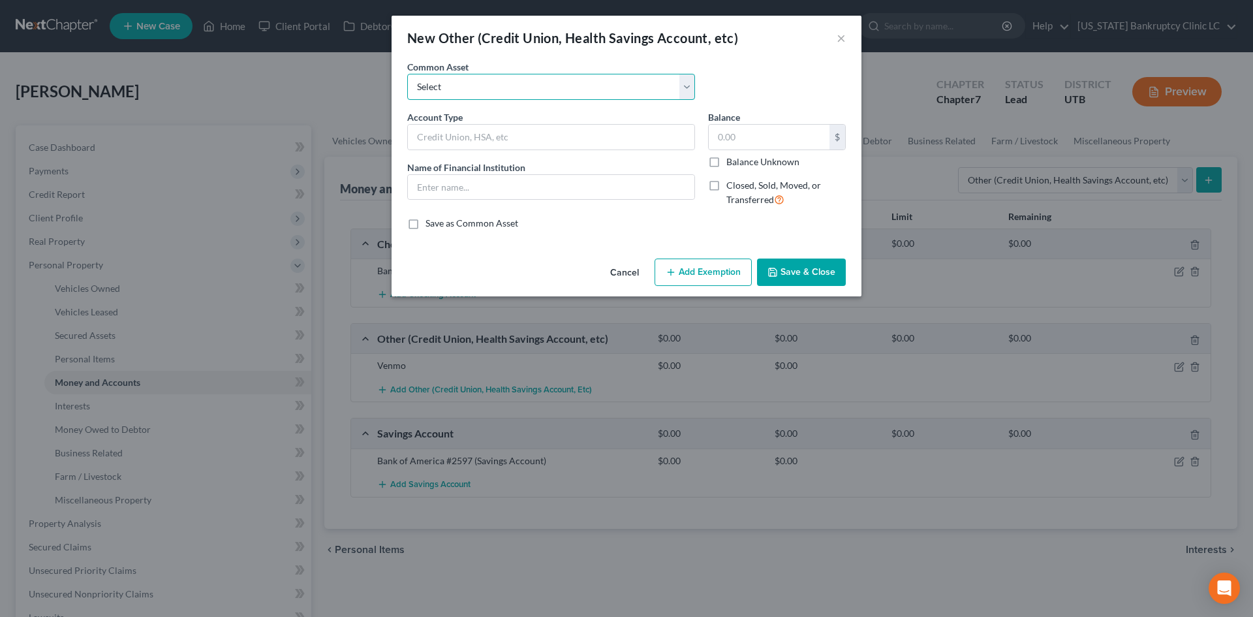
click at [527, 86] on select "Select Dave #7871 Venmo Credit Union Credit Union Venmo PayPal Prepaid Credit U…" at bounding box center [551, 87] width 288 height 26
click at [451, 82] on select "Select Dave #7871 Venmo Credit Union Credit Union Venmo PayPal Prepaid Credit U…" at bounding box center [551, 87] width 288 height 26
click at [474, 138] on input "text" at bounding box center [551, 137] width 287 height 25
click at [469, 127] on input "Chim" at bounding box center [551, 137] width 287 height 25
type input "Chime"
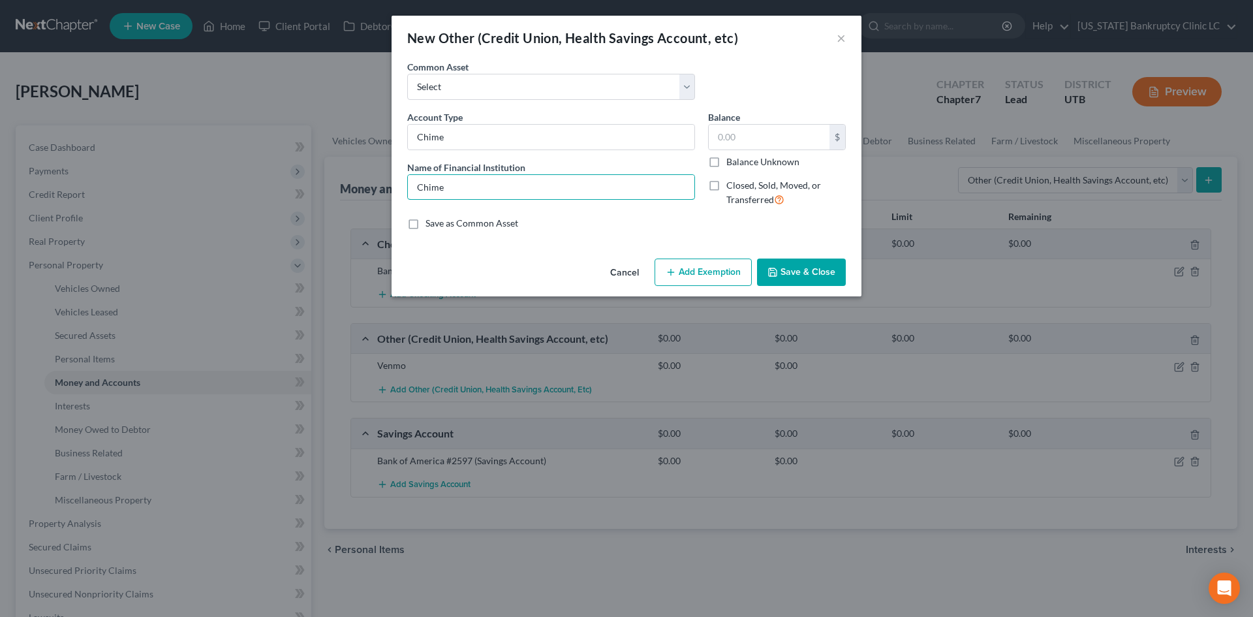
type input "Chime"
click at [828, 274] on button "Save & Close" at bounding box center [801, 272] width 89 height 27
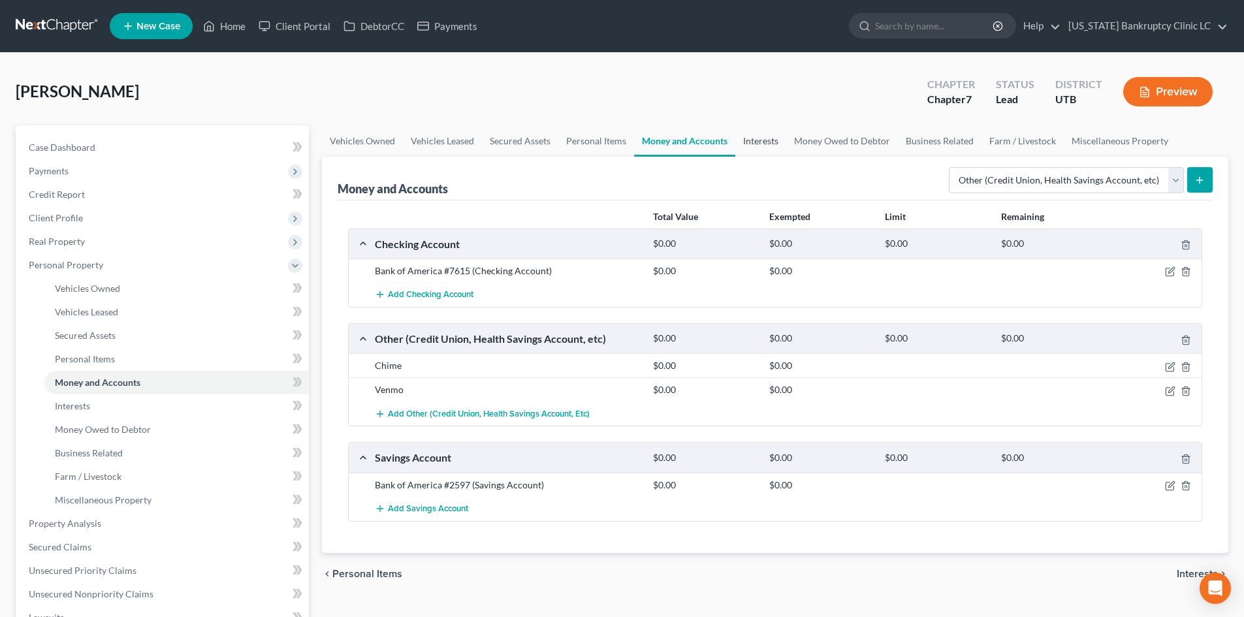
click at [764, 141] on link "Interests" at bounding box center [760, 140] width 51 height 31
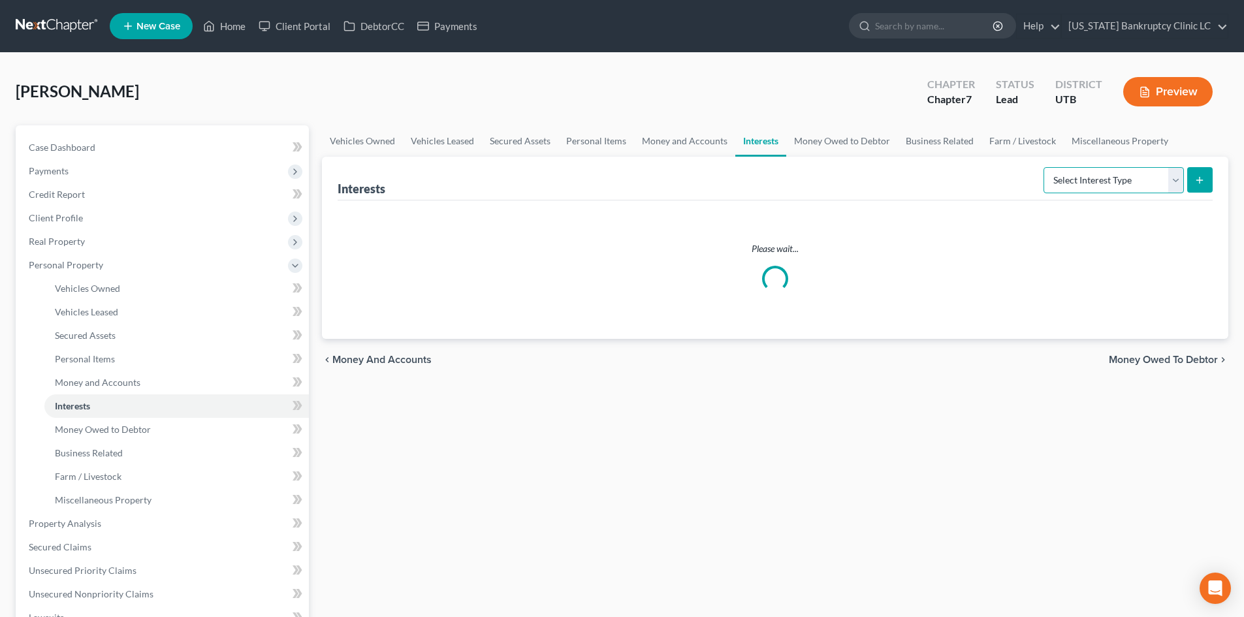
click at [1113, 183] on select "Select Interest Type 401K Annuity Bond Education IRA Government Bond Government…" at bounding box center [1113, 180] width 140 height 26
select select "401k"
click at [1045, 167] on select "Select Interest Type 401K Annuity Bond Education IRA Government Bond Government…" at bounding box center [1113, 180] width 140 height 26
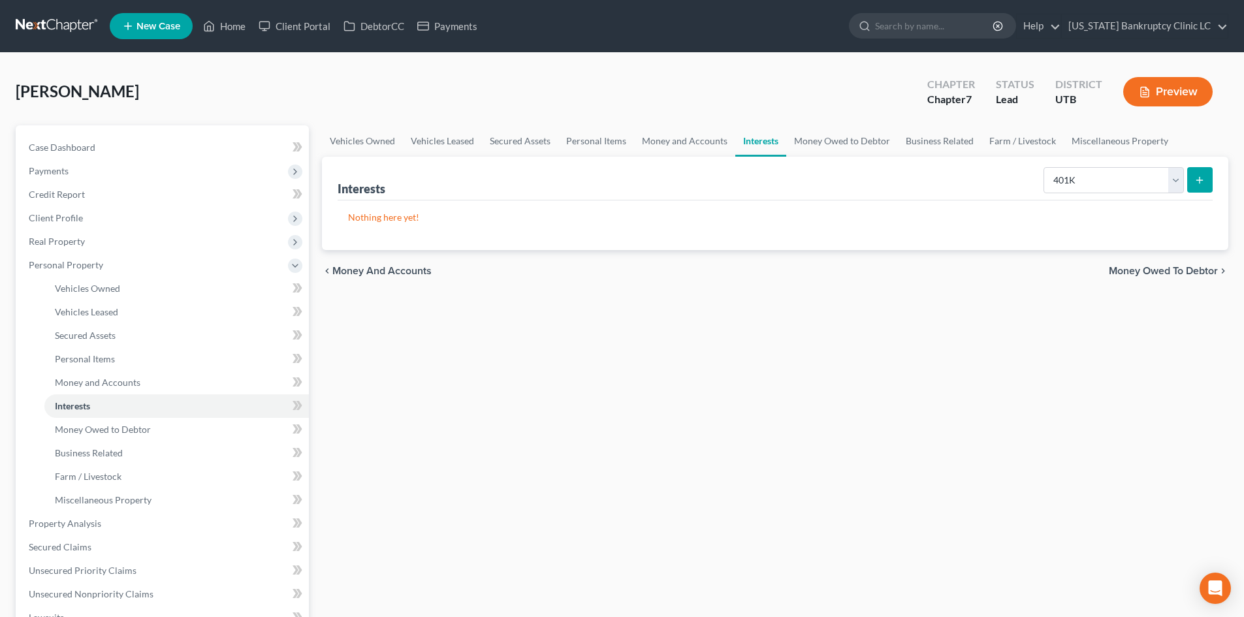
click at [1209, 182] on button "submit" at bounding box center [1199, 179] width 25 height 25
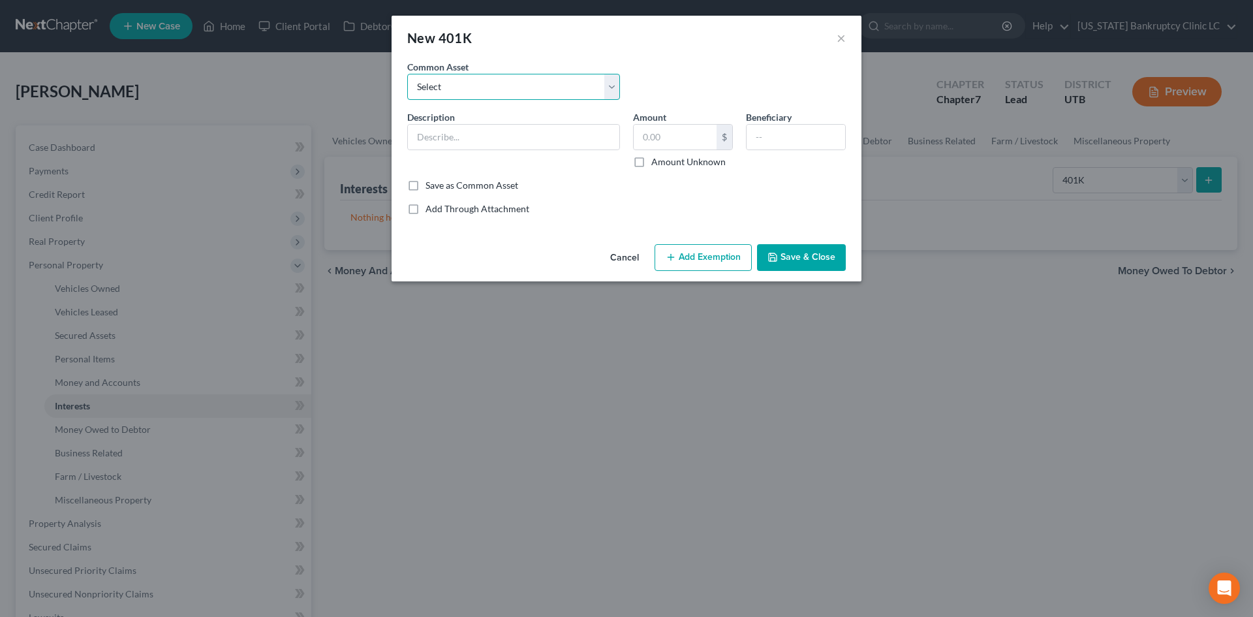
click at [498, 91] on select "Select Principal Financial #8998 Fidelity 401(k) Account Empower Retirement Pac…" at bounding box center [513, 87] width 213 height 26
select select "7"
click at [407, 74] on select "Select Principal Financial #8998 Fidelity 401(k) Account Empower Retirement Pac…" at bounding box center [513, 87] width 213 height 26
type input "Utah Retirement Systems"
click at [664, 153] on div "Amount 10,215.19 $ Amount Unknown" at bounding box center [683, 139] width 113 height 58
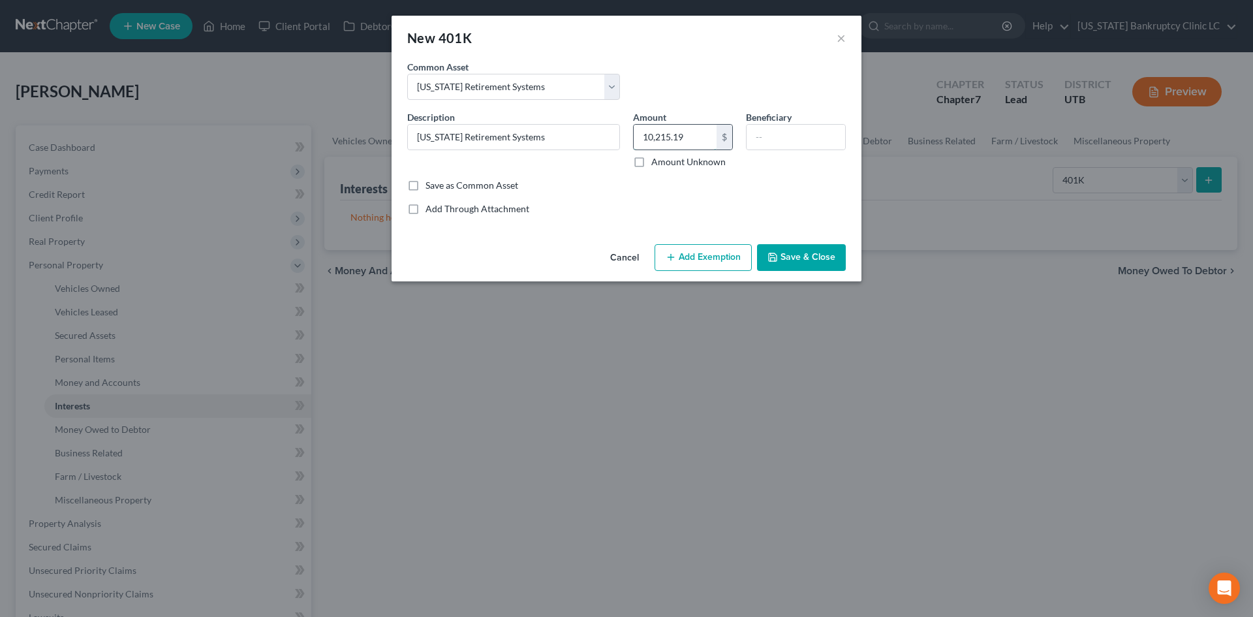
click at [674, 139] on input "10,215.19" at bounding box center [675, 137] width 83 height 25
type input "416"
click at [703, 254] on button "Add Exemption" at bounding box center [703, 257] width 97 height 27
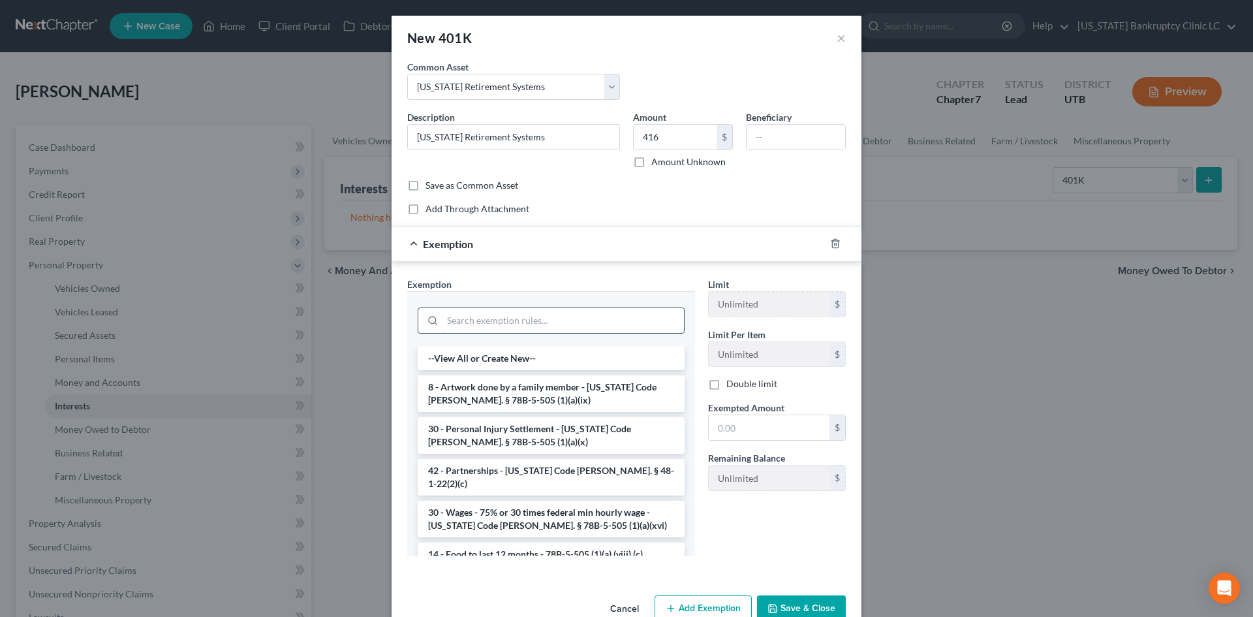
click at [501, 328] on input "search" at bounding box center [564, 320] width 242 height 25
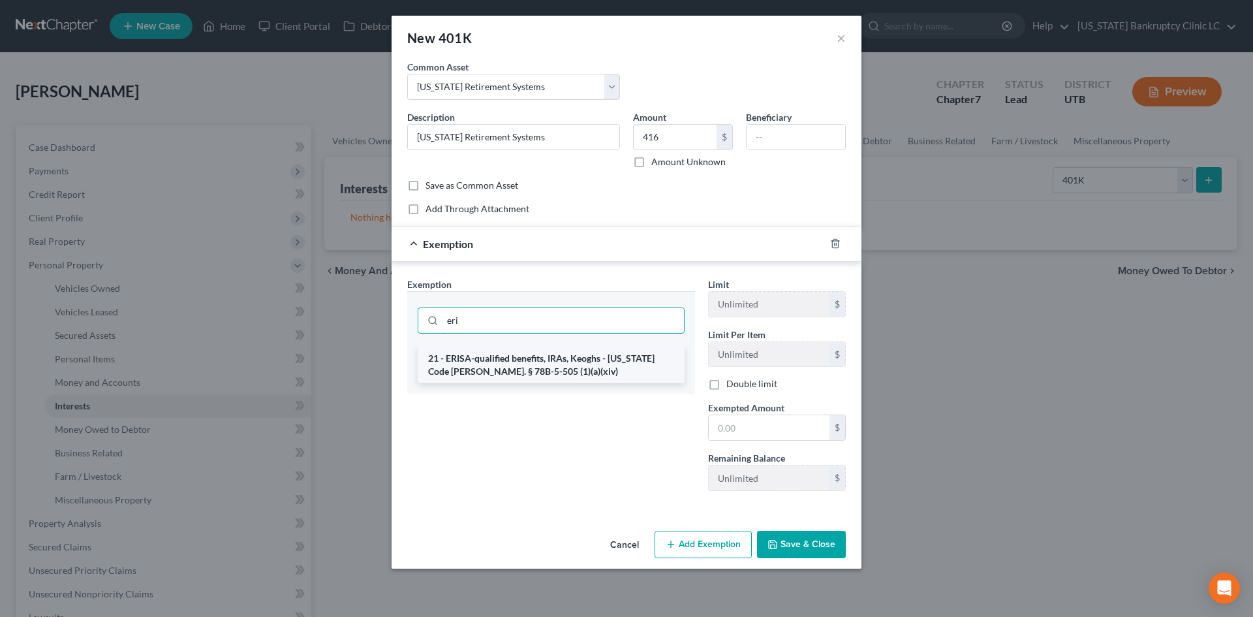
type input "eri"
click at [532, 362] on li "21 - ERISA-qualified benefits, IRAs, Keoghs - Utah Code Ann. § 78B-5-505 (1)(a)…" at bounding box center [551, 365] width 267 height 37
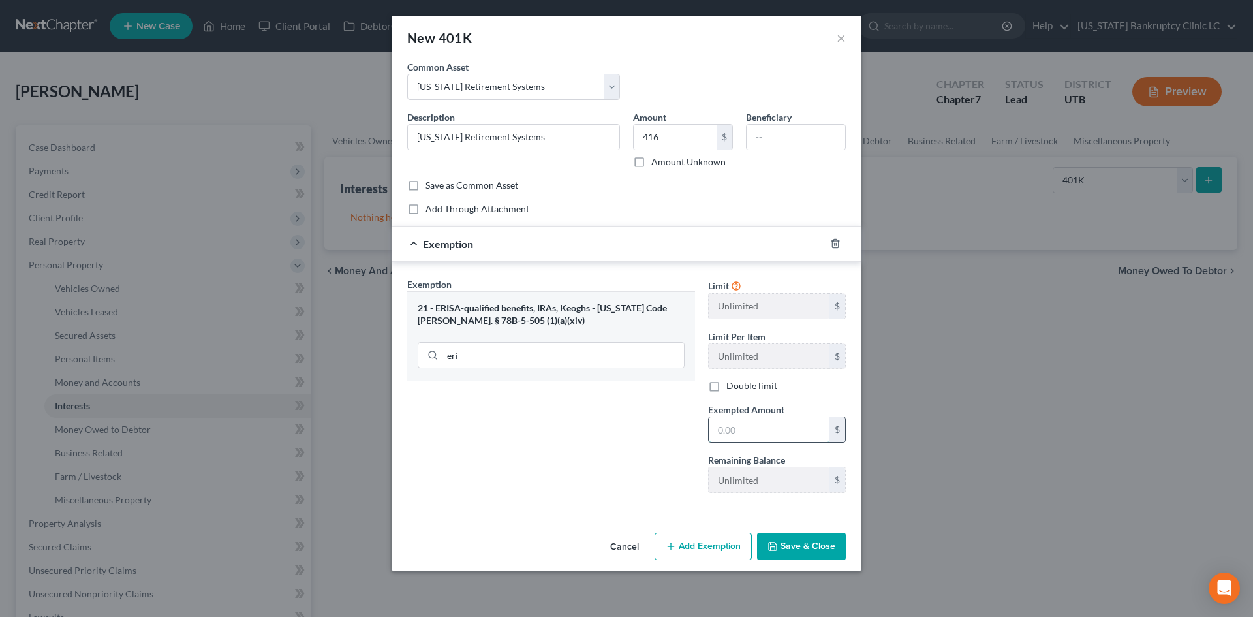
click at [747, 426] on input "text" at bounding box center [769, 429] width 121 height 25
type input "416"
drag, startPoint x: 637, startPoint y: 462, endPoint x: 721, endPoint y: 510, distance: 97.1
click at [637, 462] on div "Exemption Set must be selected for CA. Exemption * 21 - ERISA-qualified benefit…" at bounding box center [551, 390] width 301 height 226
click at [817, 554] on button "Save & Close" at bounding box center [801, 546] width 89 height 27
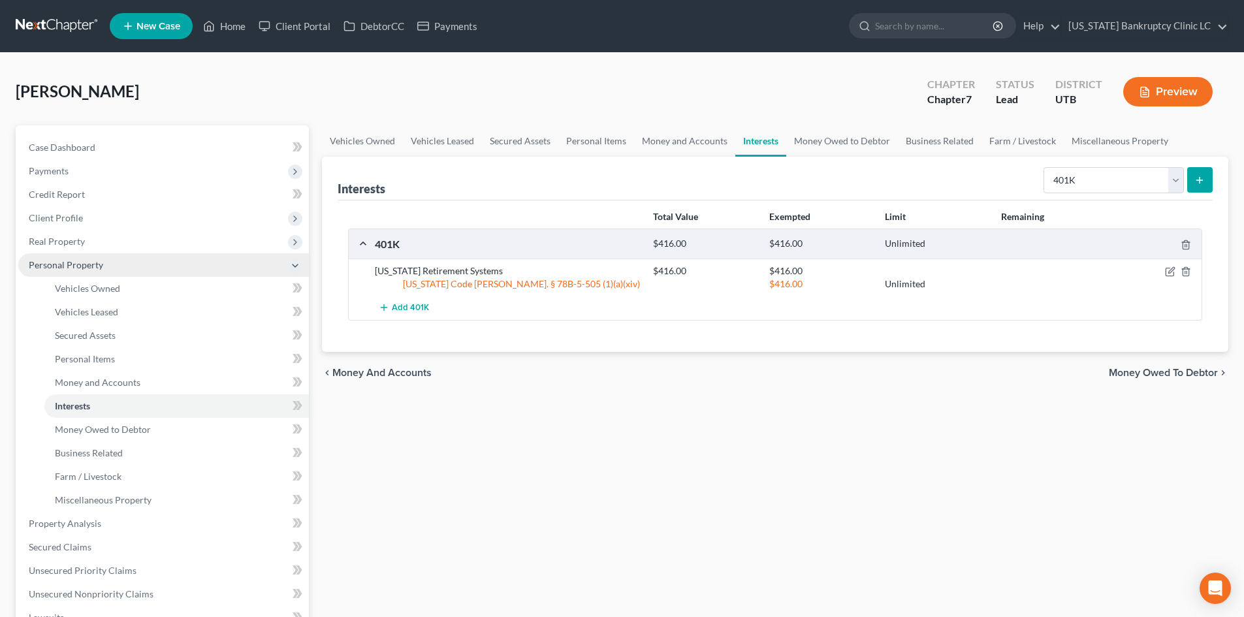
click at [91, 261] on span "Personal Property" at bounding box center [66, 264] width 74 height 11
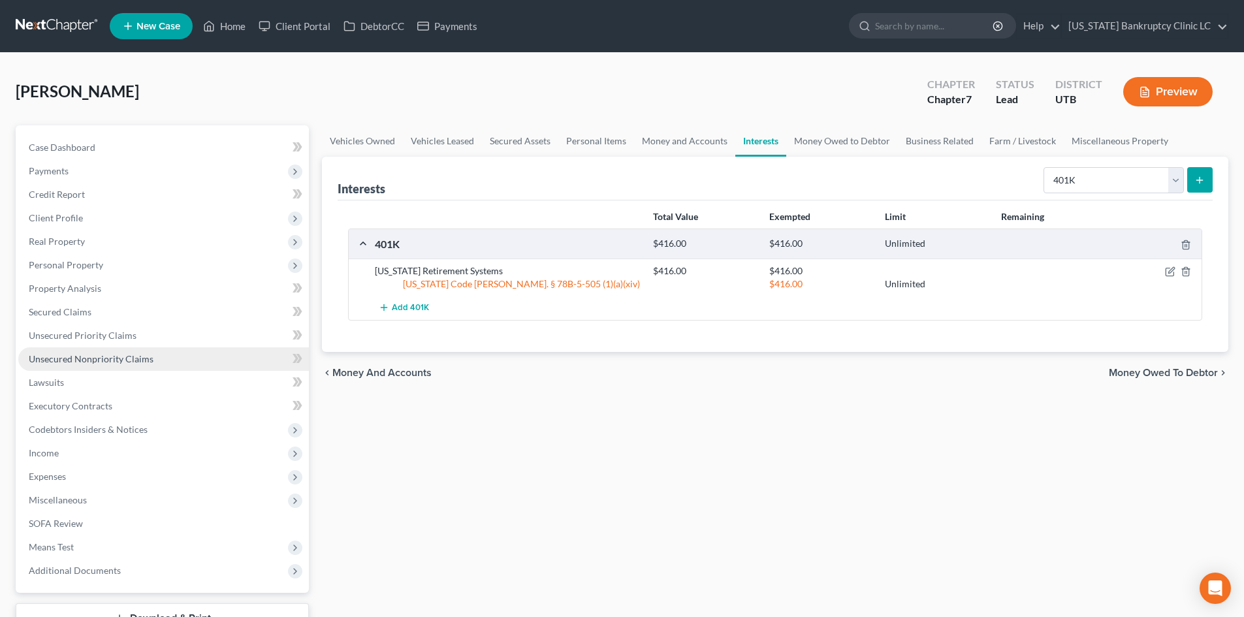
click at [94, 358] on span "Unsecured Nonpriority Claims" at bounding box center [91, 358] width 125 height 11
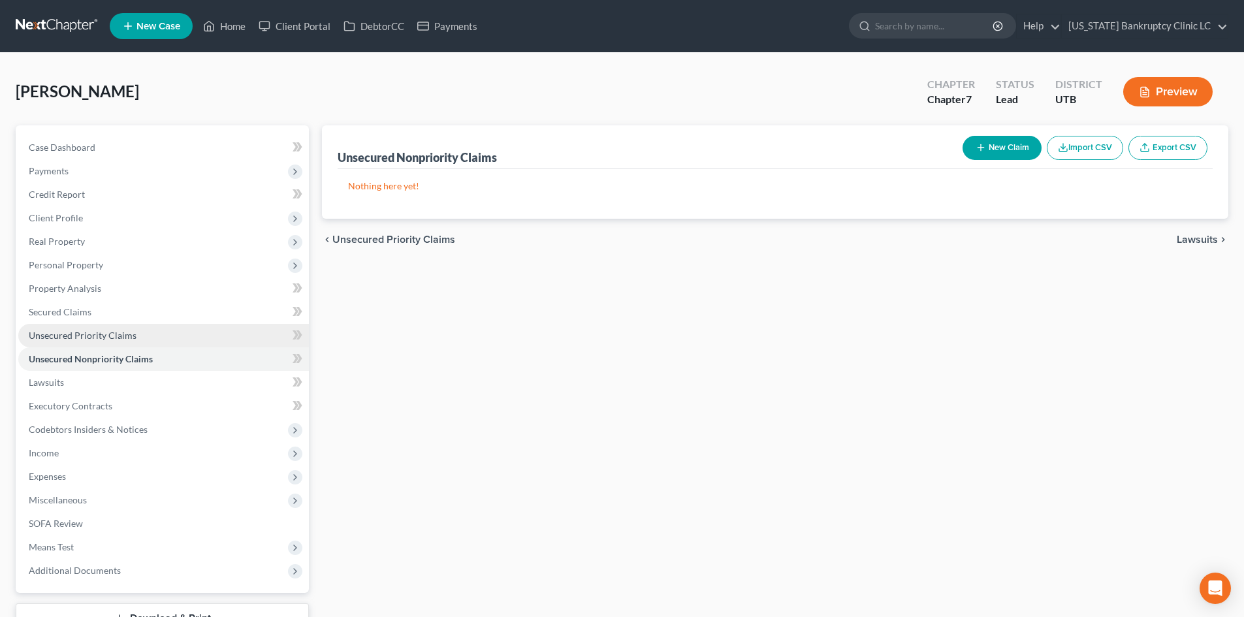
click at [106, 339] on span "Unsecured Priority Claims" at bounding box center [83, 335] width 108 height 11
click at [1006, 142] on button "New Claim" at bounding box center [1001, 148] width 79 height 24
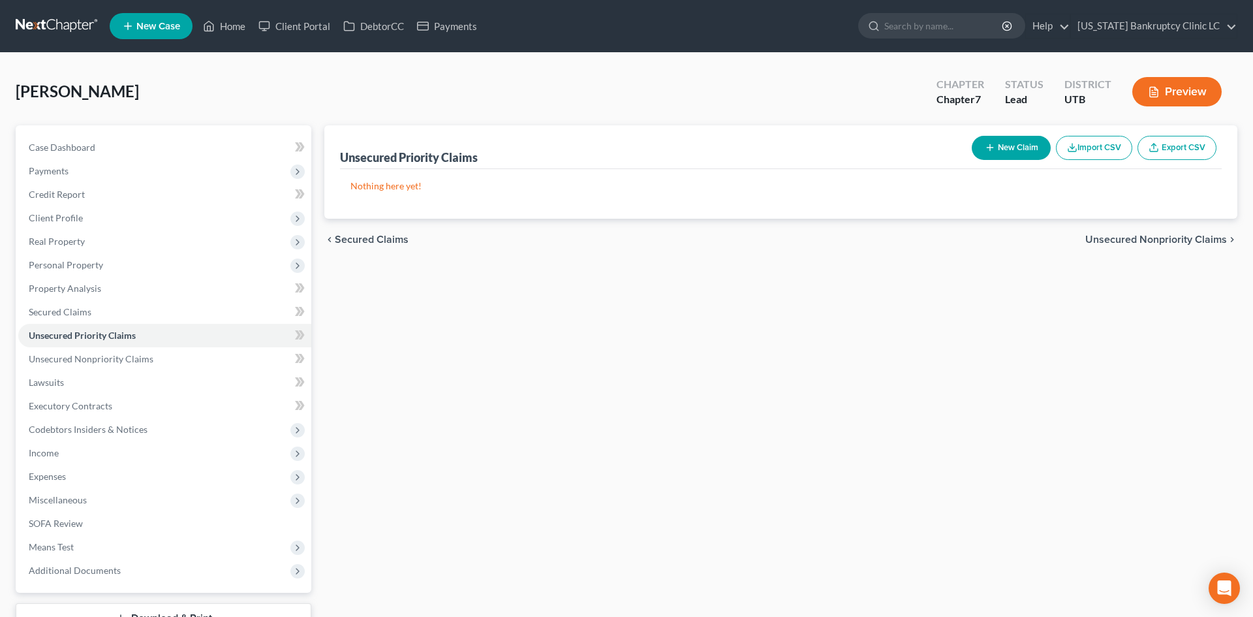
select select "0"
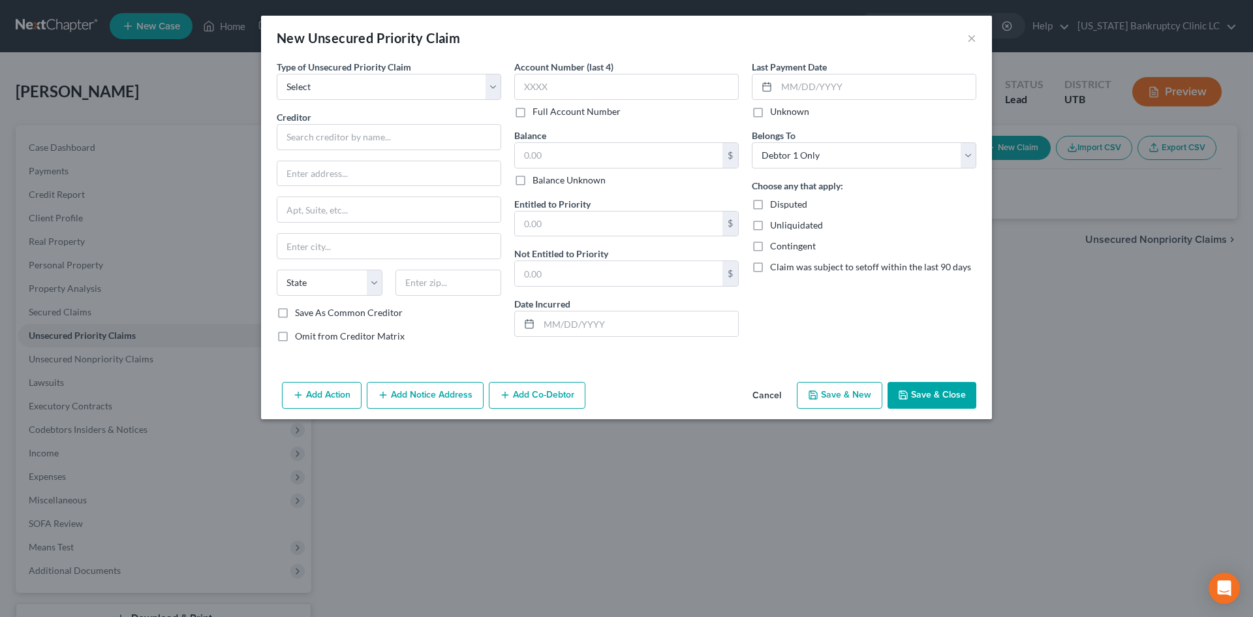
click at [358, 105] on div "Type of Unsecured Priority Claim * Select Taxes & Other Government Units Domest…" at bounding box center [389, 206] width 238 height 293
drag, startPoint x: 351, startPoint y: 91, endPoint x: 347, endPoint y: 99, distance: 9.6
click at [351, 91] on select "Select Taxes & Other Government Units Domestic Support Obligations Extensions o…" at bounding box center [389, 87] width 225 height 26
select select "0"
click at [277, 74] on select "Select Taxes & Other Government Units Domestic Support Obligations Extensions o…" at bounding box center [389, 87] width 225 height 26
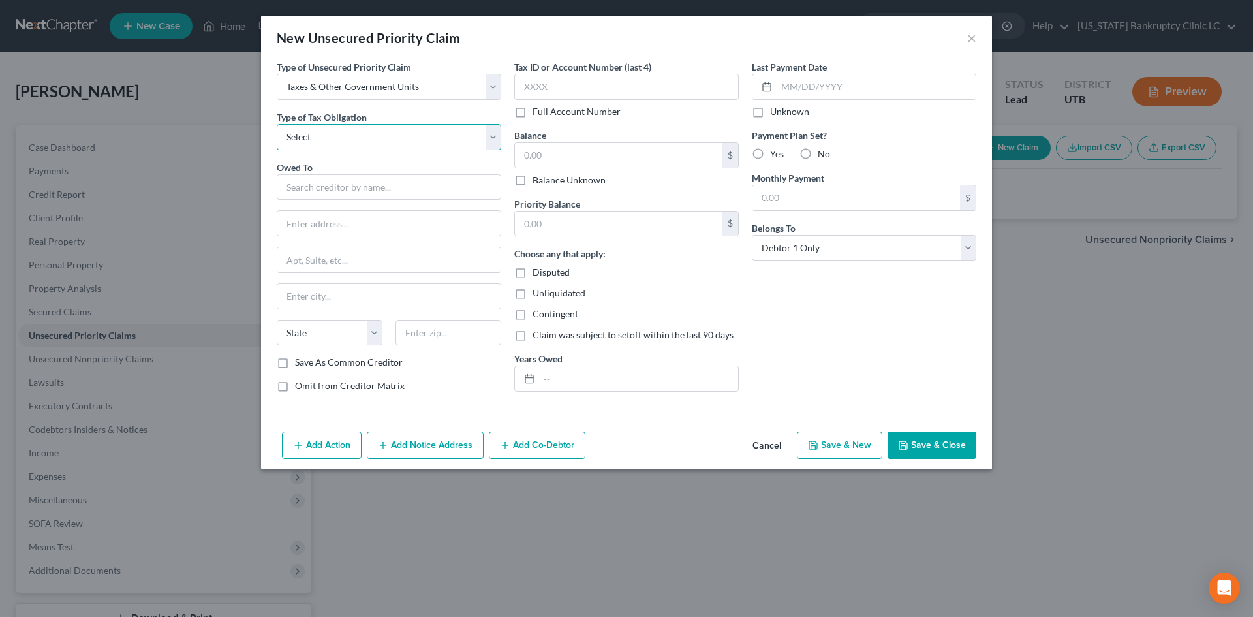
drag, startPoint x: 336, startPoint y: 133, endPoint x: 336, endPoint y: 140, distance: 7.2
click at [336, 133] on select "Select Federal City State Franchise Tax Board Other" at bounding box center [389, 137] width 225 height 26
select select "0"
click at [277, 124] on select "Select Federal City State Franchise Tax Board Other" at bounding box center [389, 137] width 225 height 26
click at [325, 191] on input "text" at bounding box center [389, 187] width 225 height 26
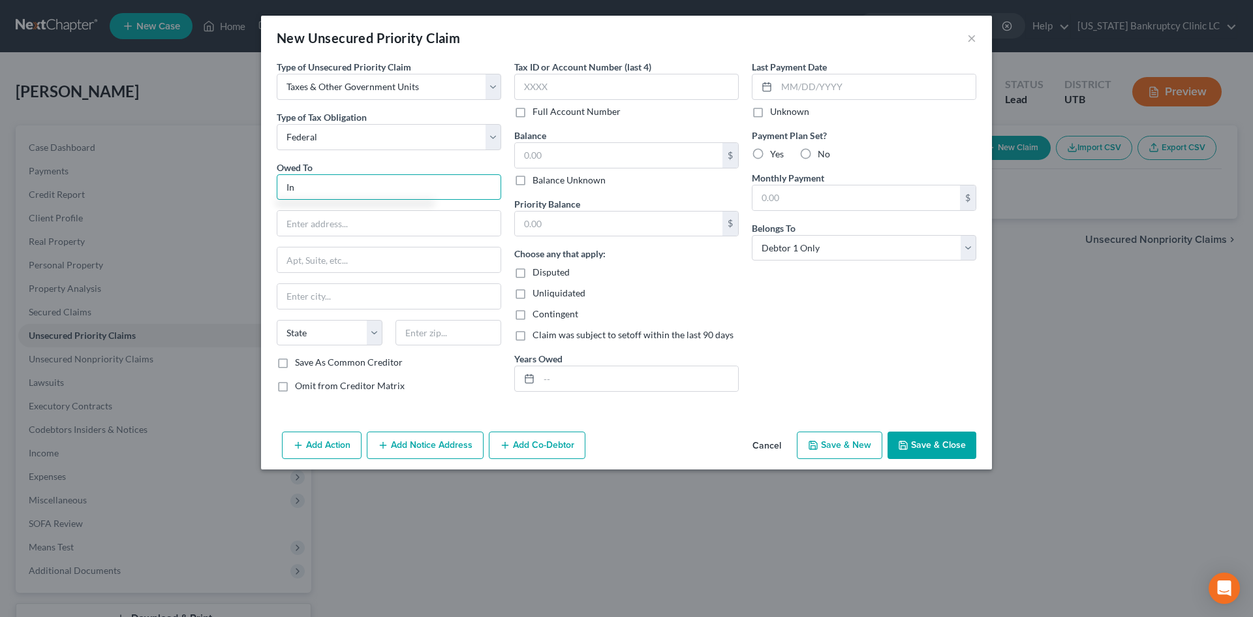
type input "I"
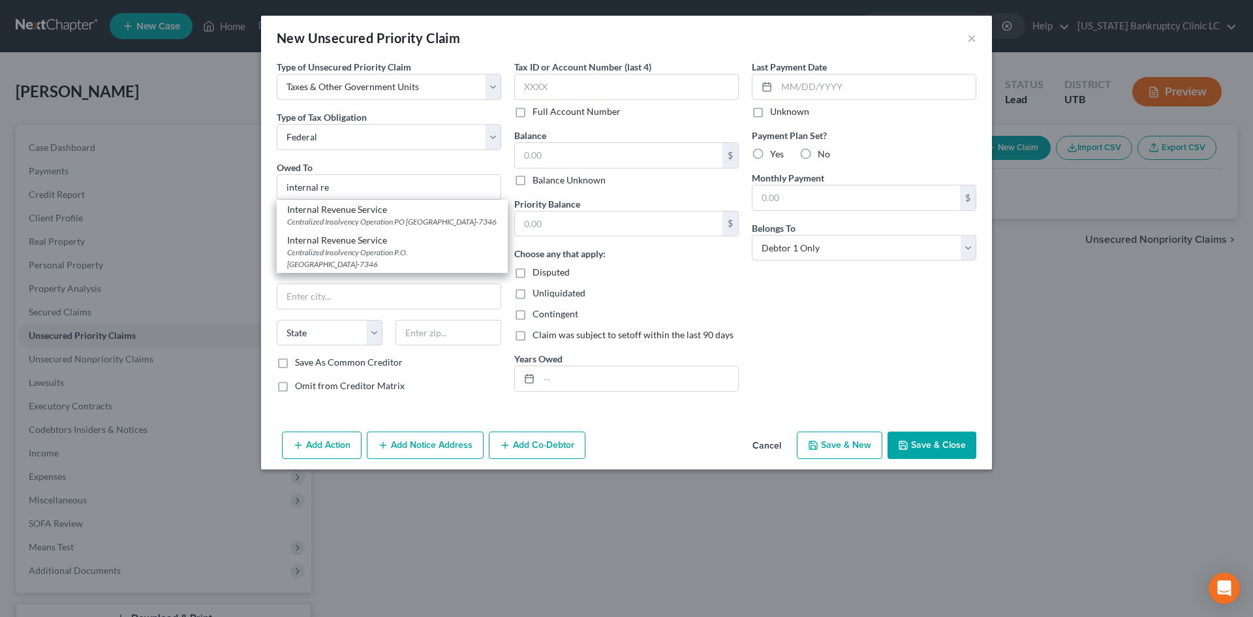
click at [343, 219] on div "Centralized Insolvency Operation PO Box 7346, Philadelphia, PA 19101-7346" at bounding box center [392, 221] width 210 height 11
type input "Internal Revenue Service"
type input "Centralized Insolvency Operation"
type input "PO Box 7346"
type input "Philadelphia"
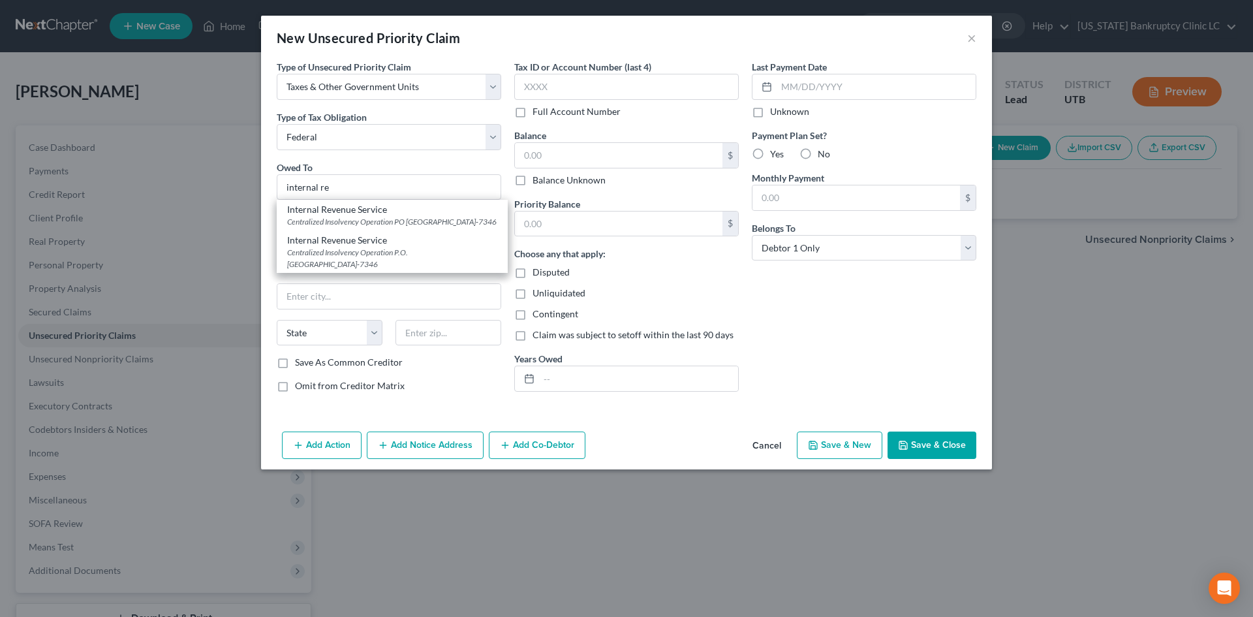
select select "39"
type input "19101-7346"
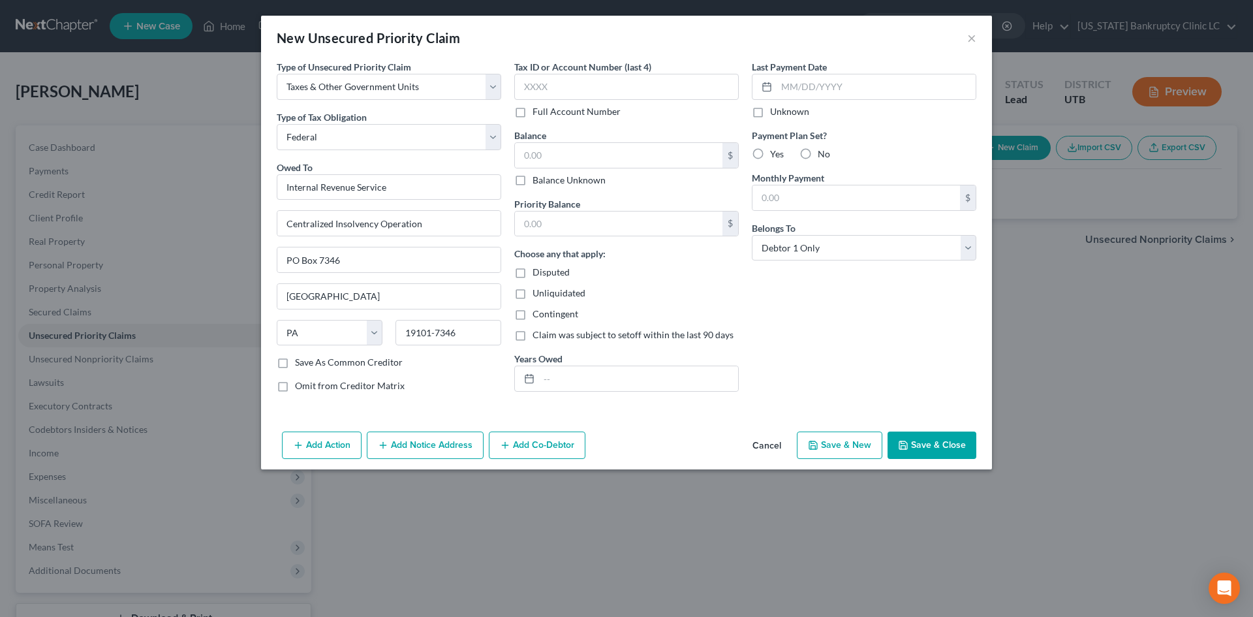
click at [849, 450] on button "Save & New" at bounding box center [840, 445] width 86 height 27
select select "0"
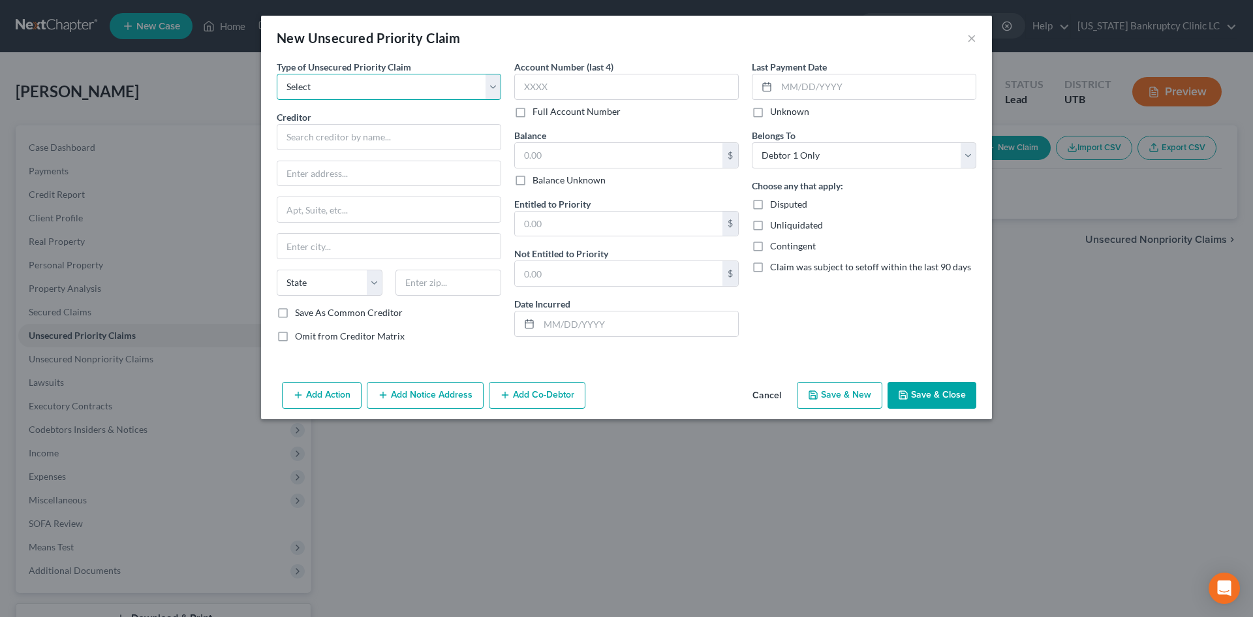
click at [339, 95] on select "Select Taxes & Other Government Units Domestic Support Obligations Extensions o…" at bounding box center [389, 87] width 225 height 26
select select "0"
click at [277, 74] on select "Select Taxes & Other Government Units Domestic Support Obligations Extensions o…" at bounding box center [389, 87] width 225 height 26
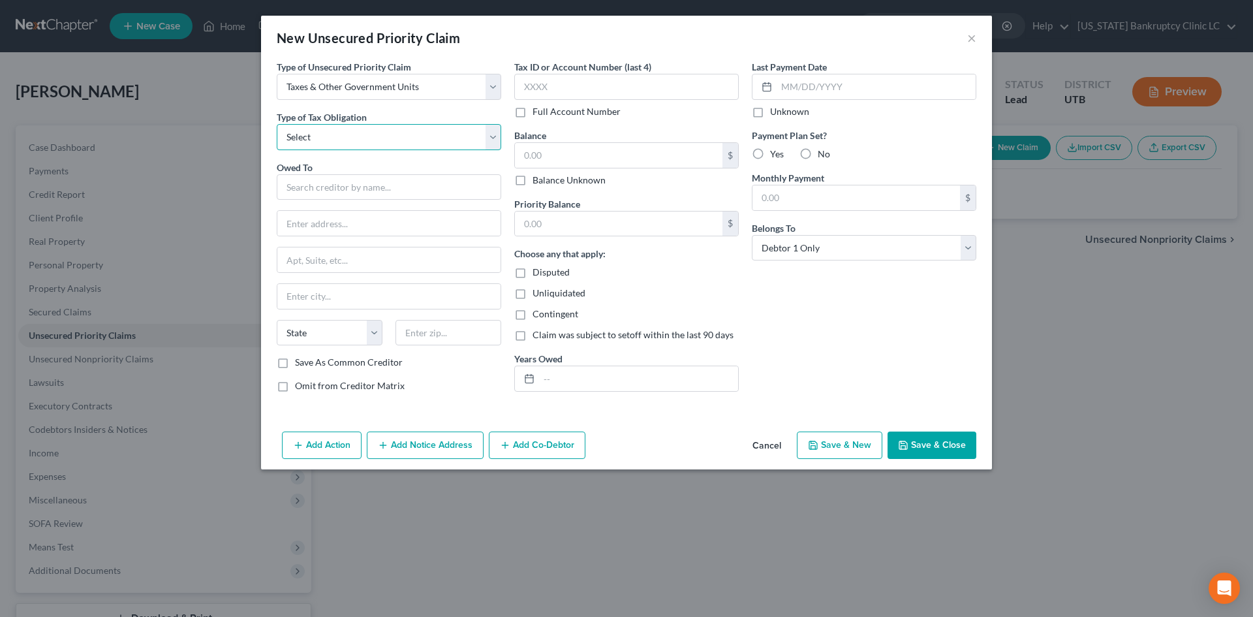
click at [333, 137] on select "Select Federal City State Franchise Tax Board Other" at bounding box center [389, 137] width 225 height 26
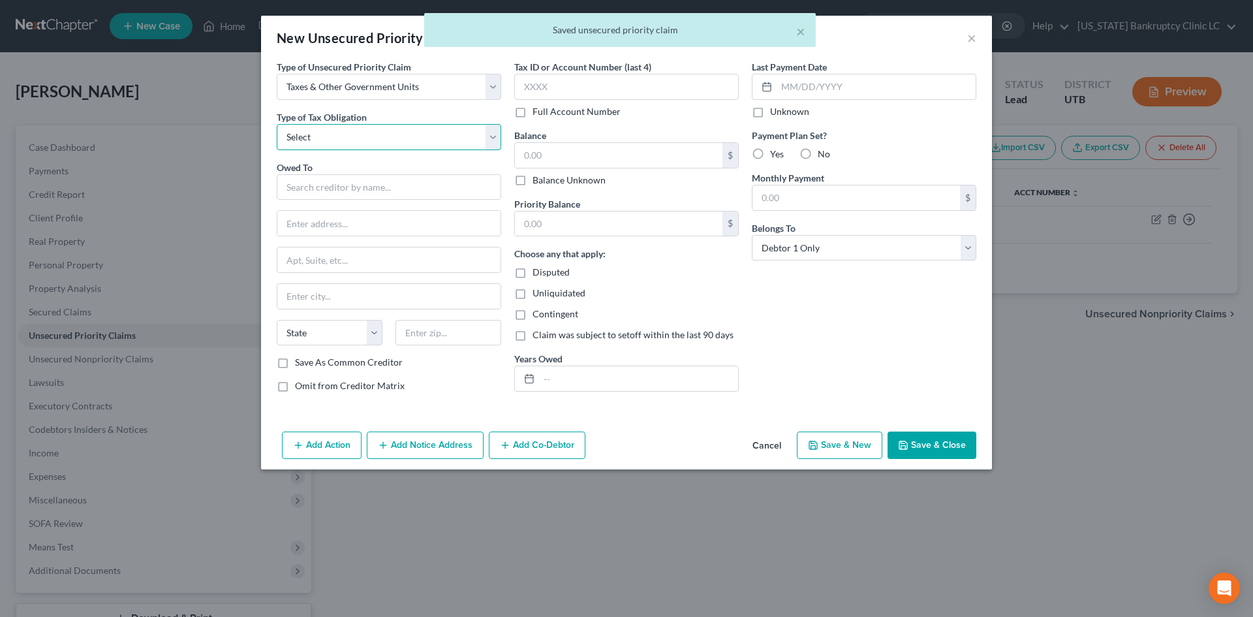
select select "2"
click at [277, 124] on select "Select Federal City State Franchise Tax Board Other" at bounding box center [389, 137] width 225 height 26
click at [334, 189] on input "text" at bounding box center [389, 187] width 225 height 26
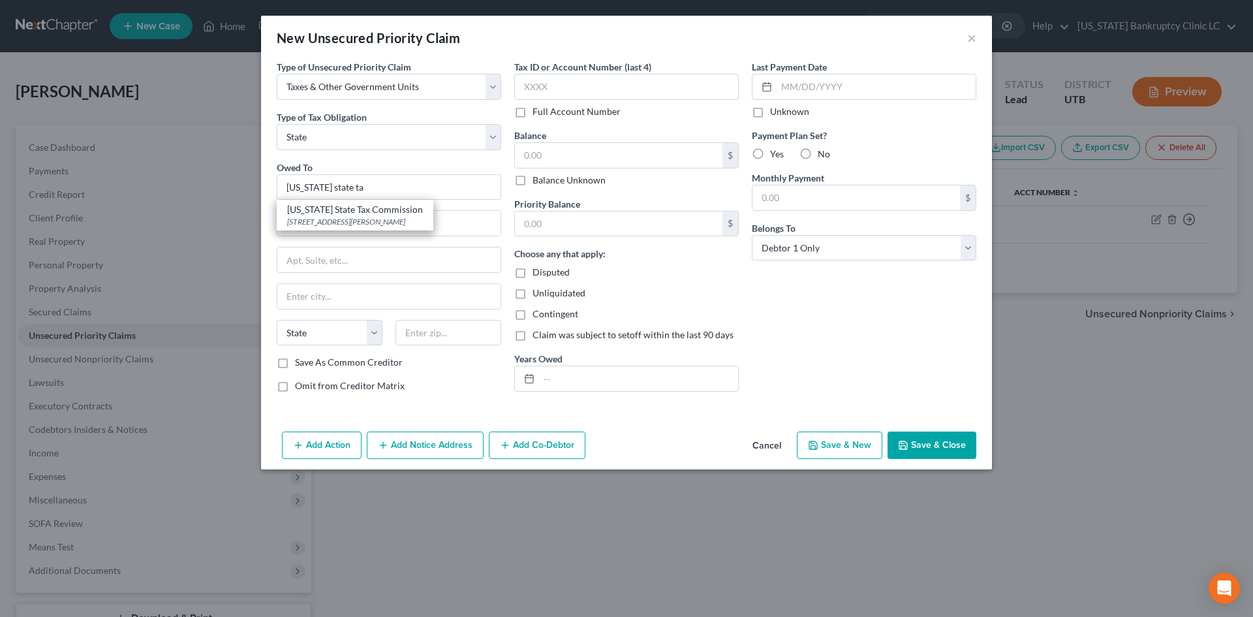
click at [371, 205] on div "Utah State Tax Commission" at bounding box center [355, 209] width 136 height 13
type input "Utah State Tax Commission"
type input "210 North 1950 West"
type input "Special Services Division, Michelle Riggs"
type input "Salt Lake City"
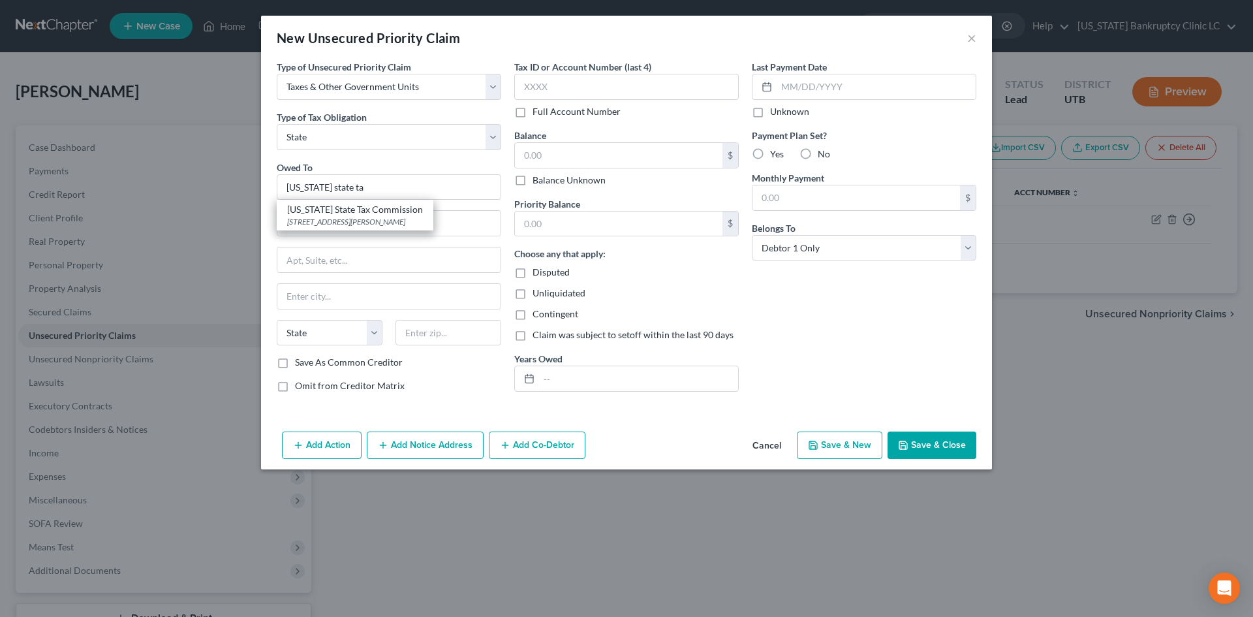
select select "46"
type input "84134"
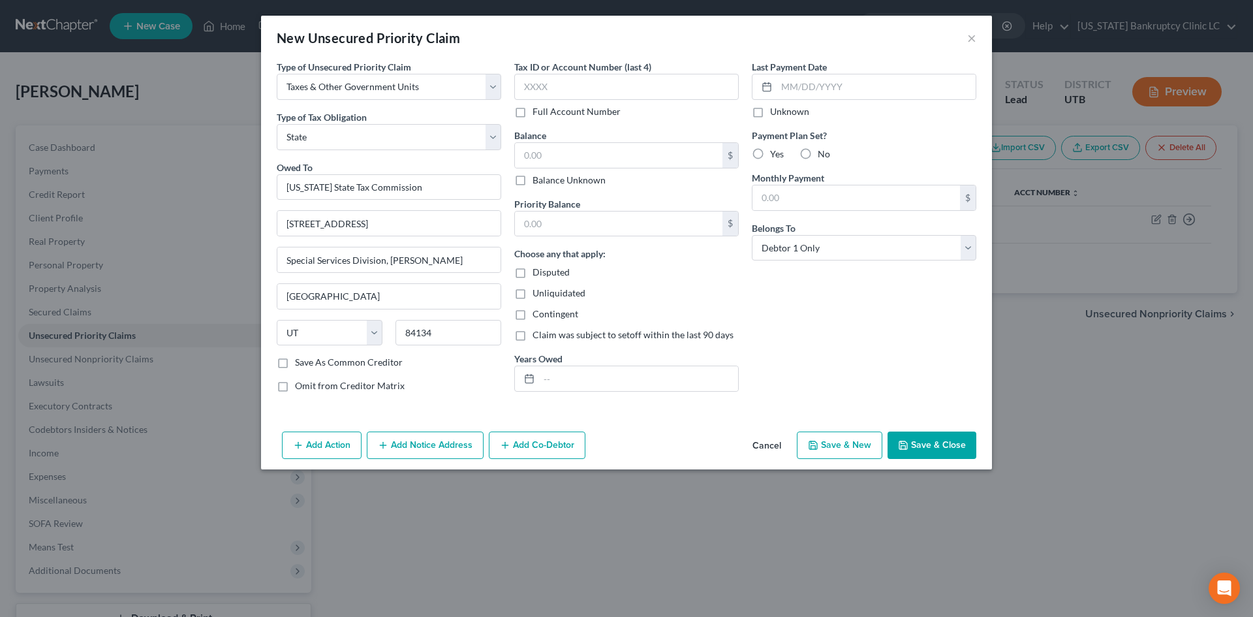
click at [922, 433] on button "Save & Close" at bounding box center [932, 445] width 89 height 27
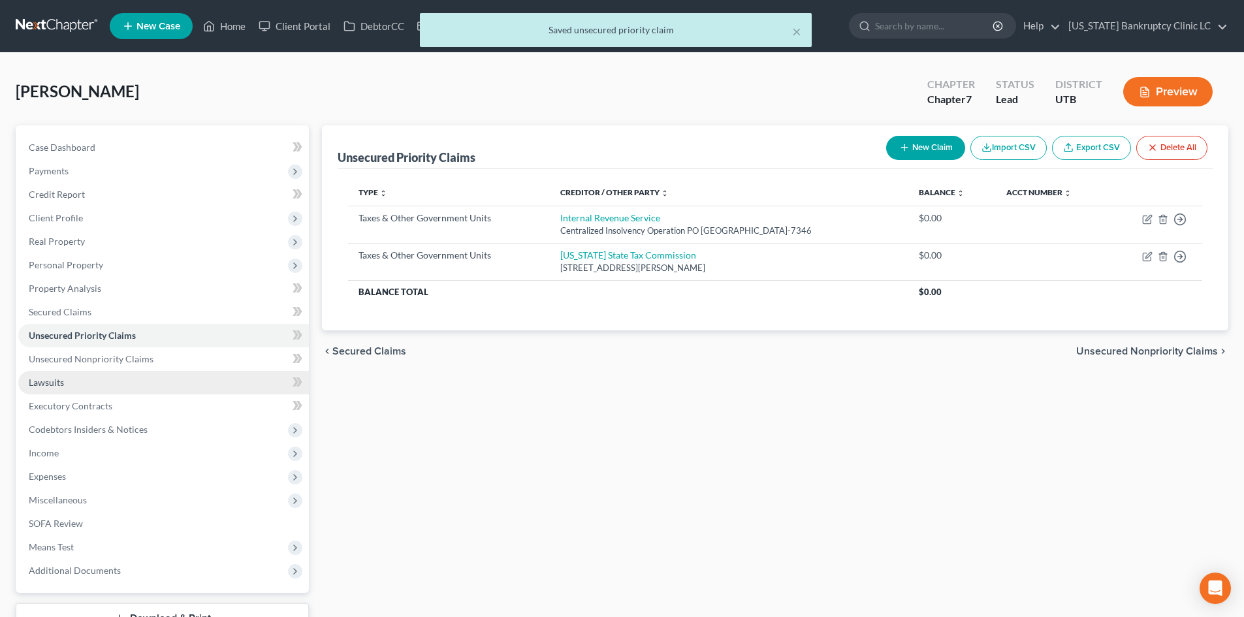
click at [116, 371] on link "Lawsuits" at bounding box center [163, 383] width 291 height 24
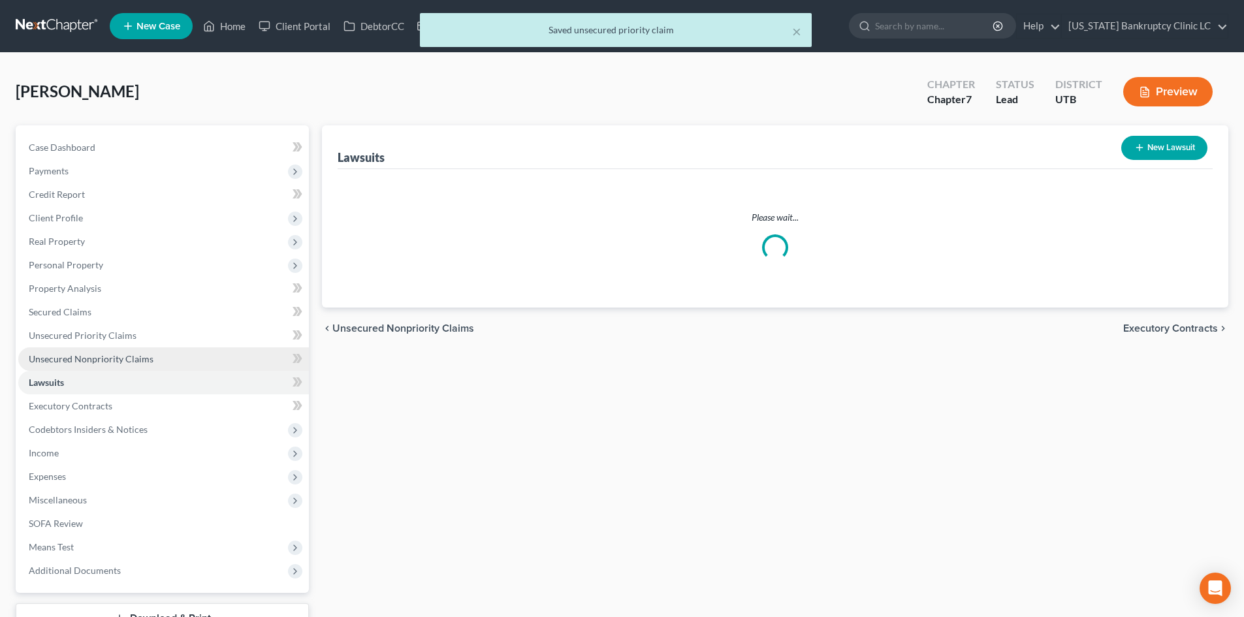
click at [120, 362] on span "Unsecured Nonpriority Claims" at bounding box center [91, 358] width 125 height 11
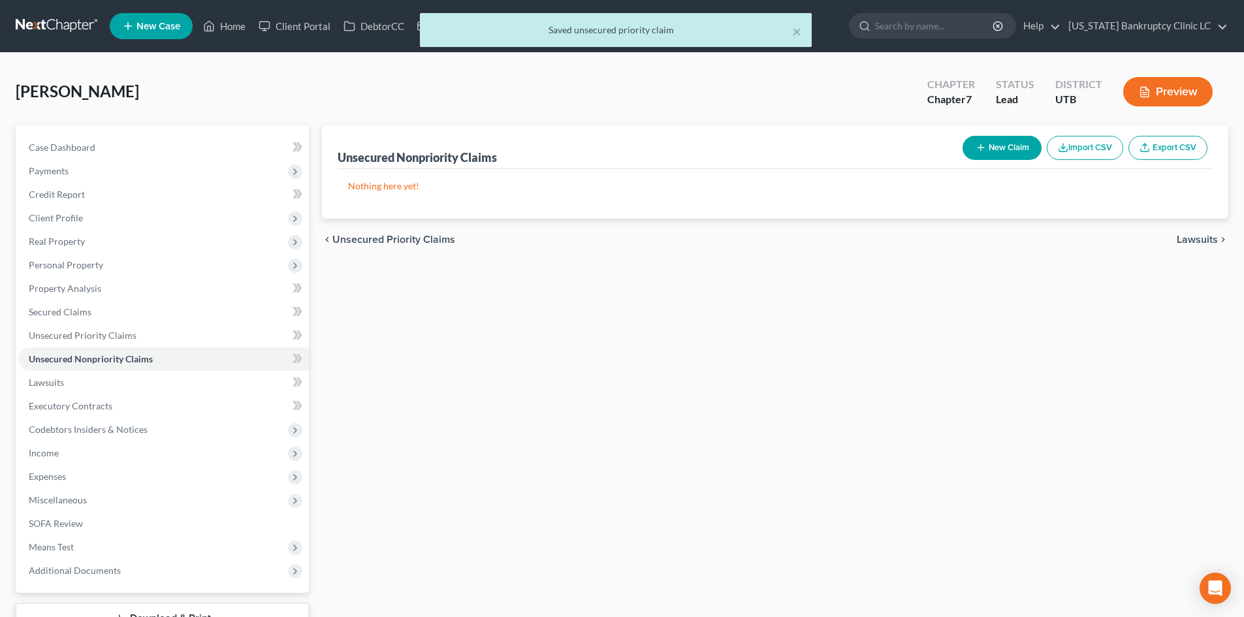
click at [1011, 150] on button "New Claim" at bounding box center [1001, 148] width 79 height 24
select select "0"
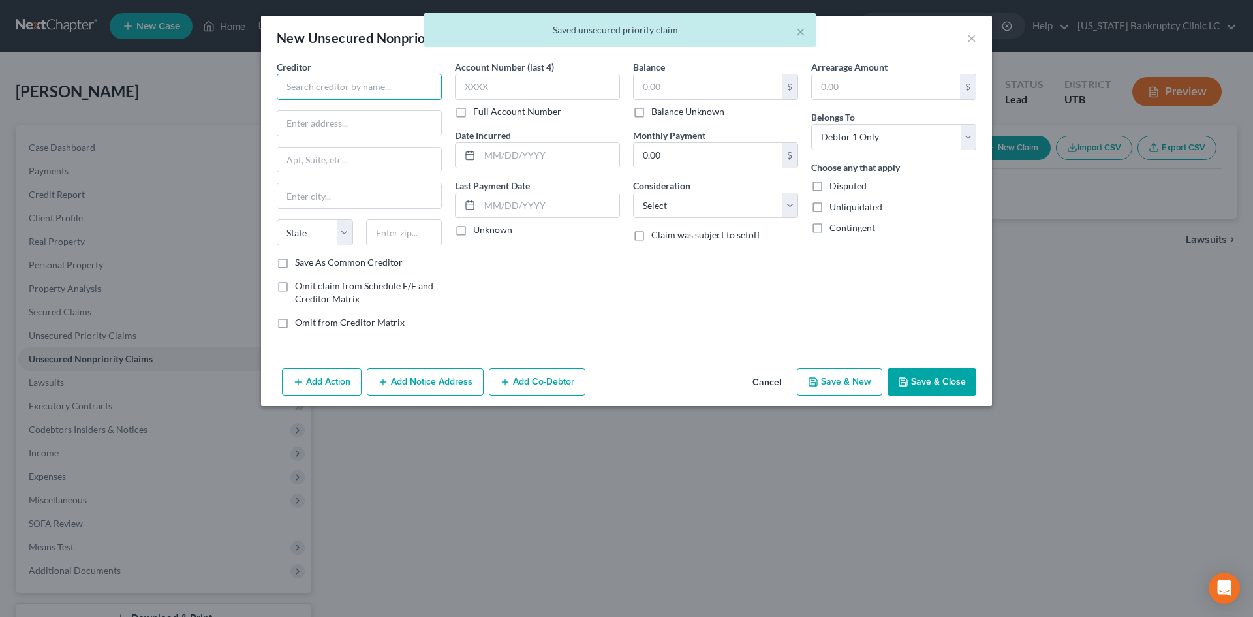
click at [351, 85] on input "text" at bounding box center [359, 87] width 165 height 26
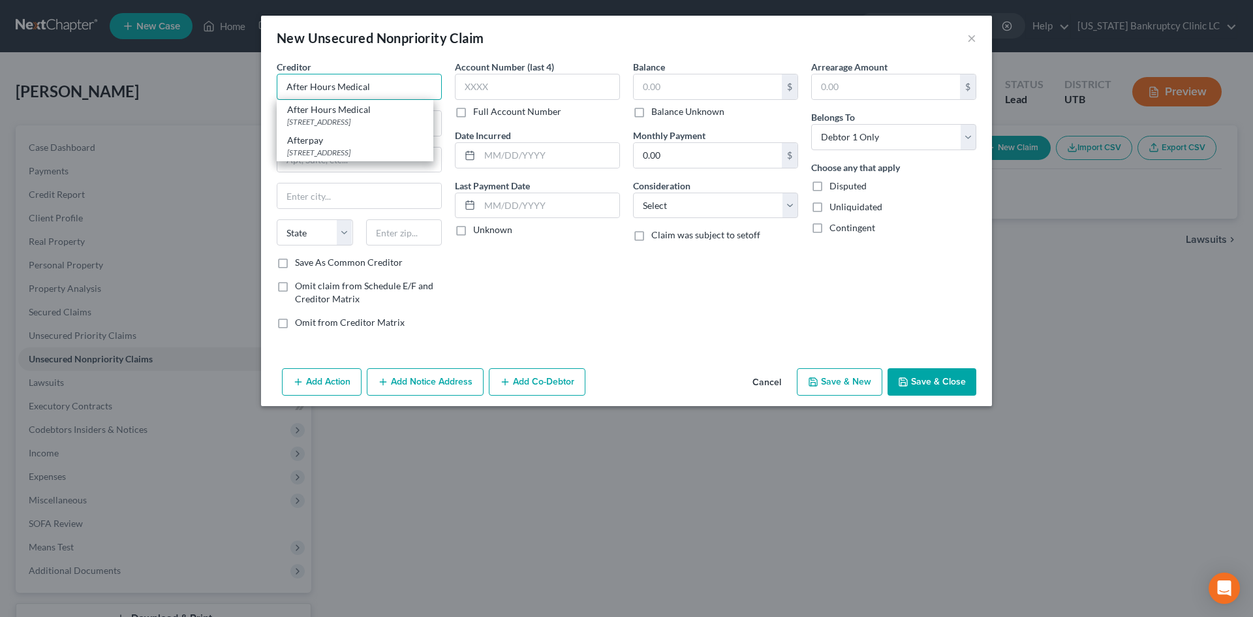
type input "Afterpay"
type input "760 Market St"
type input "Floor 2"
type input "[GEOGRAPHIC_DATA]"
select select "4"
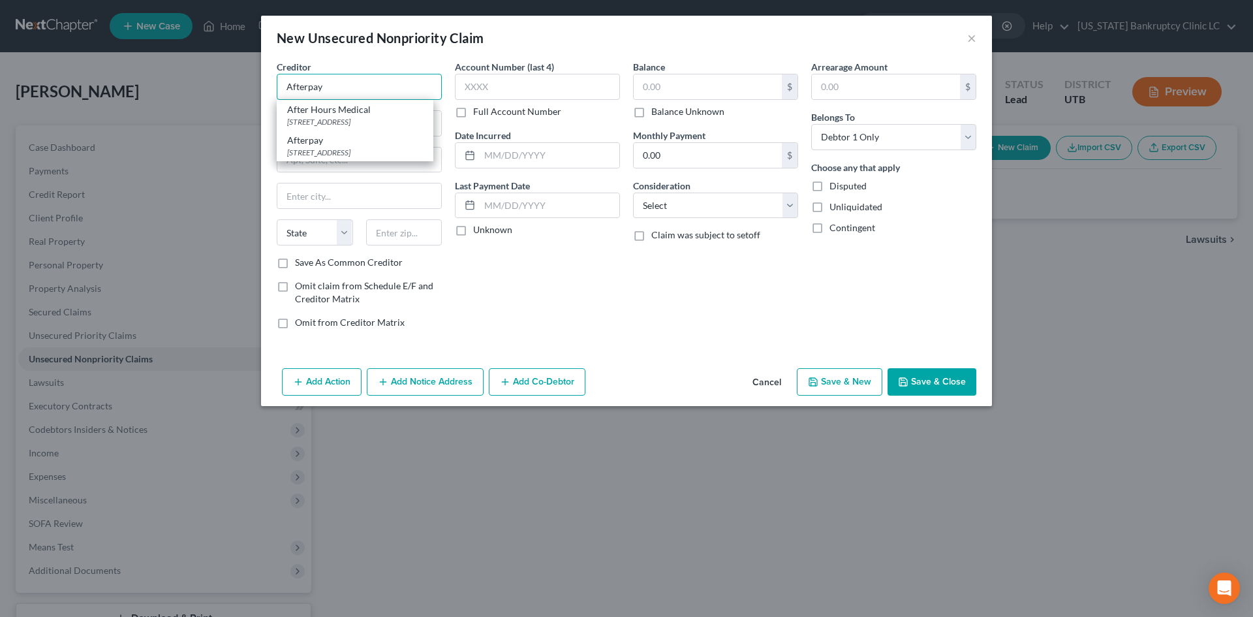
type input "94102"
type input "Afterpay"
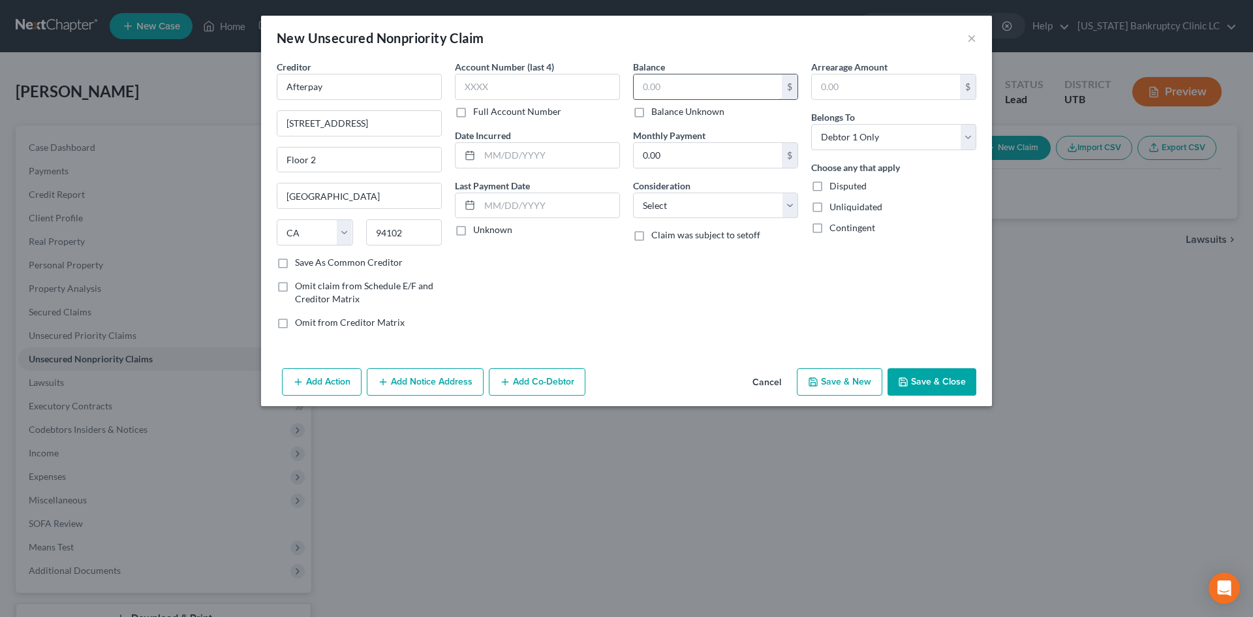
click at [689, 89] on input "text" at bounding box center [708, 86] width 148 height 25
type input "1,700"
click at [848, 383] on button "Save & New" at bounding box center [840, 381] width 86 height 27
select select "0"
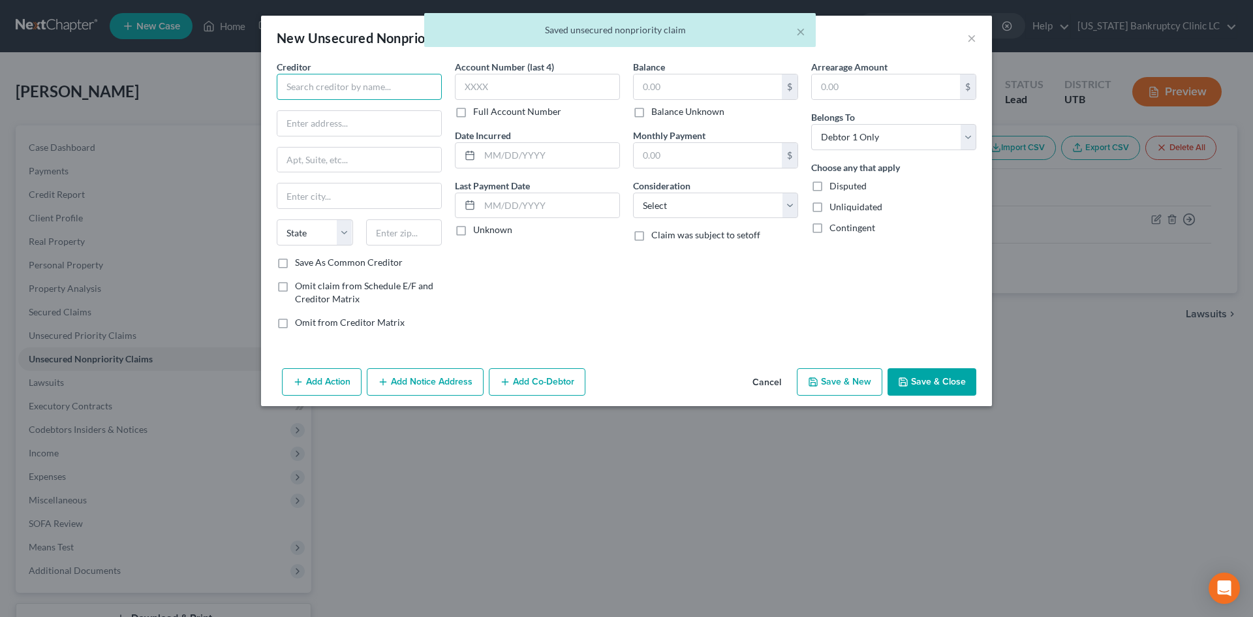
click at [402, 93] on input "text" at bounding box center [359, 87] width 165 height 26
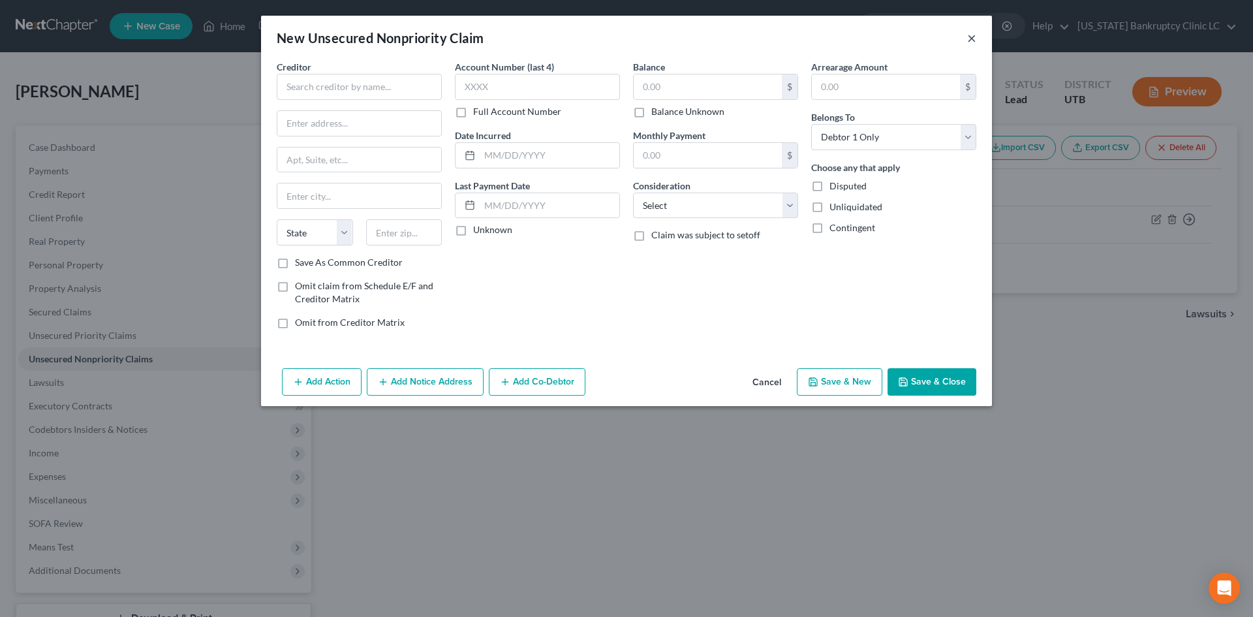
click at [971, 38] on button "×" at bounding box center [971, 38] width 9 height 16
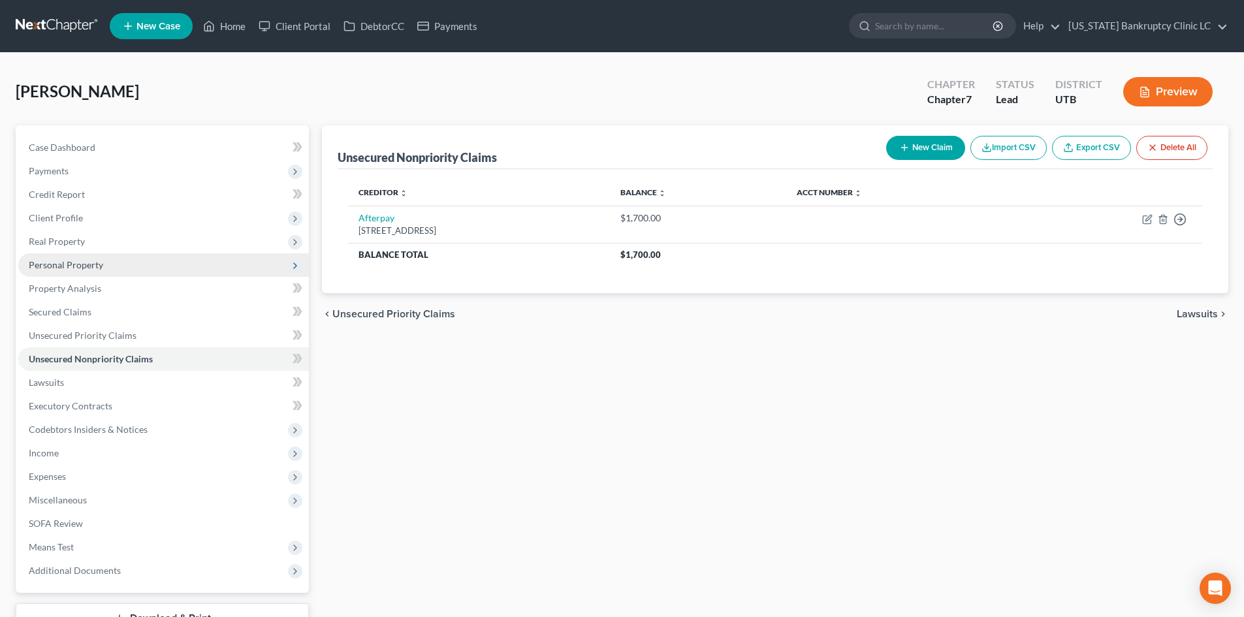
click at [76, 269] on span "Personal Property" at bounding box center [66, 264] width 74 height 11
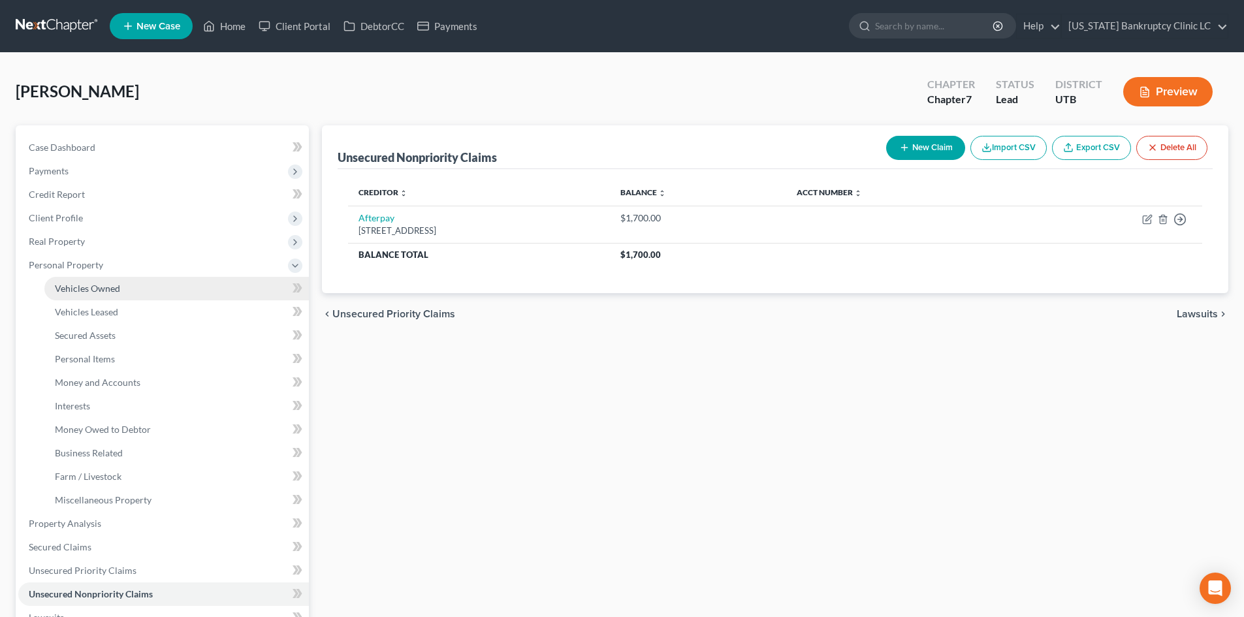
click at [106, 291] on span "Vehicles Owned" at bounding box center [87, 288] width 65 height 11
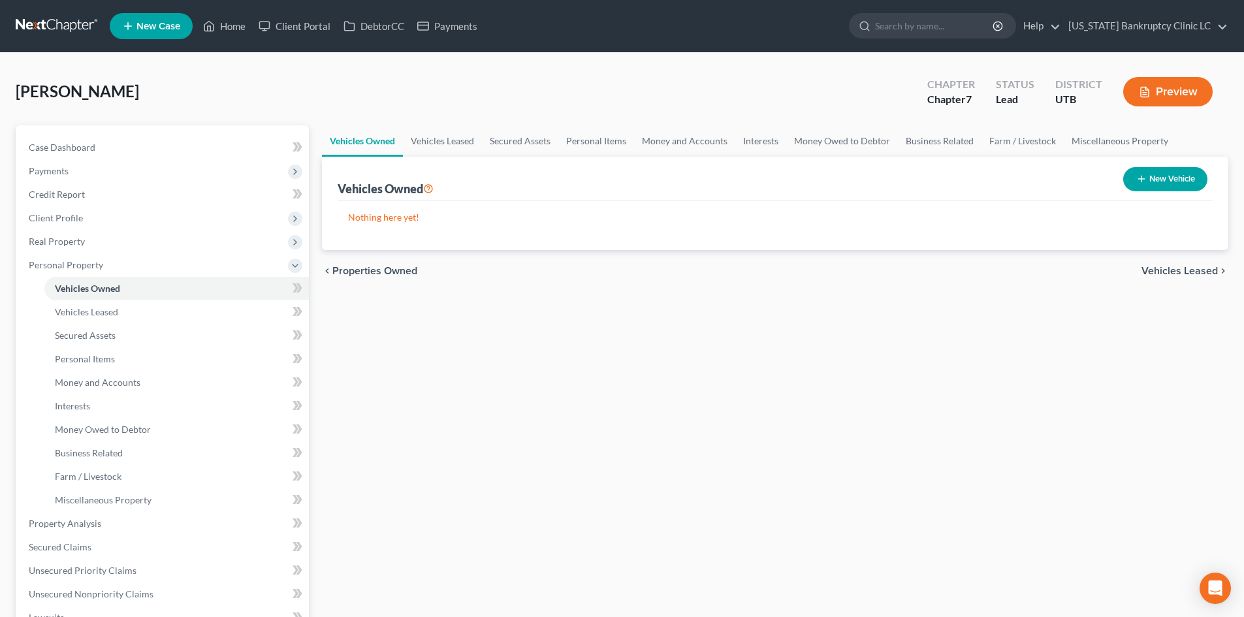
click at [1162, 180] on button "New Vehicle" at bounding box center [1165, 179] width 84 height 24
select select "0"
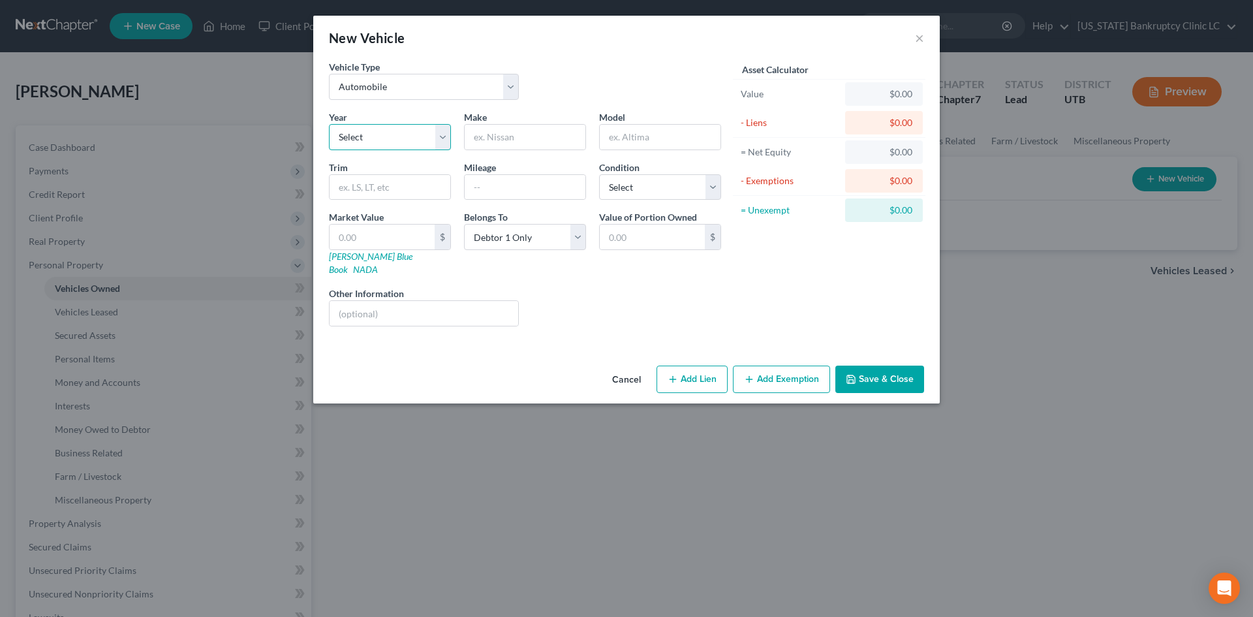
click at [363, 138] on select "Select 2026 2025 2024 2023 2022 2021 2020 2019 2018 2017 2016 2015 2014 2013 20…" at bounding box center [390, 137] width 122 height 26
select select "7"
click at [329, 124] on select "Select 2026 2025 2024 2023 2022 2021 2020 2019 2018 2017 2016 2015 2014 2013 20…" at bounding box center [390, 137] width 122 height 26
type input "Chevrolet"
type input "Equinox"
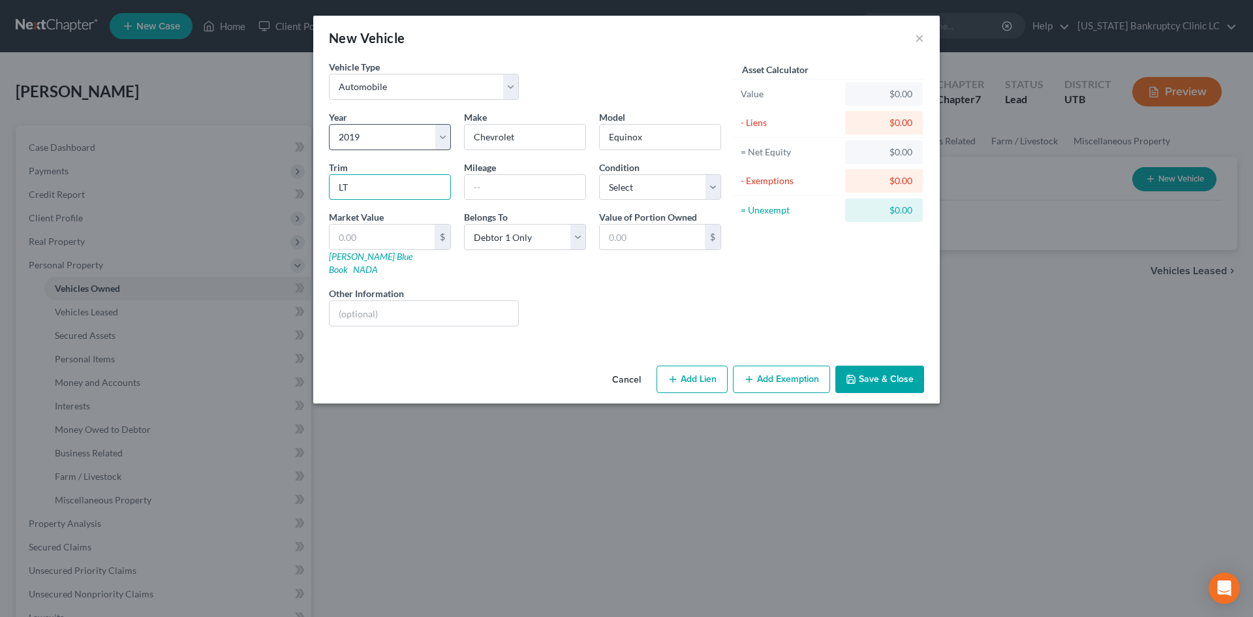
type input "LT"
type input "49500"
select select "1"
click at [360, 257] on link "Kelly Blue Book" at bounding box center [371, 263] width 84 height 24
click at [357, 242] on input "text" at bounding box center [382, 237] width 105 height 25
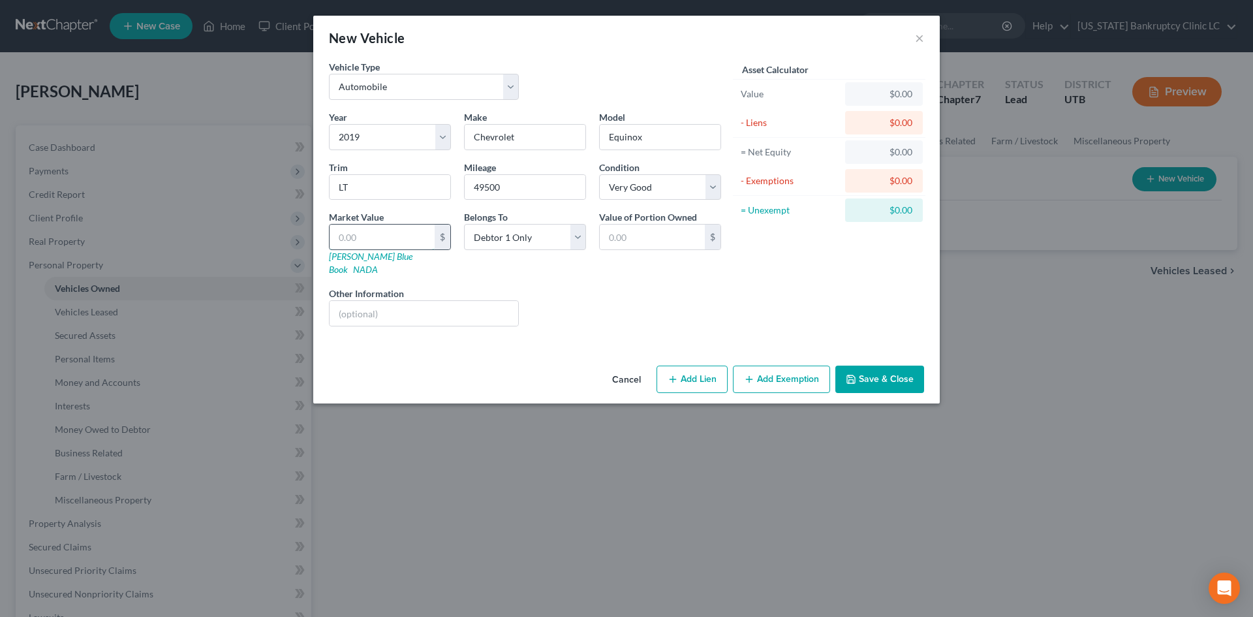
type input "1"
type input "1.00"
type input "13"
type input "13.00"
type input "134"
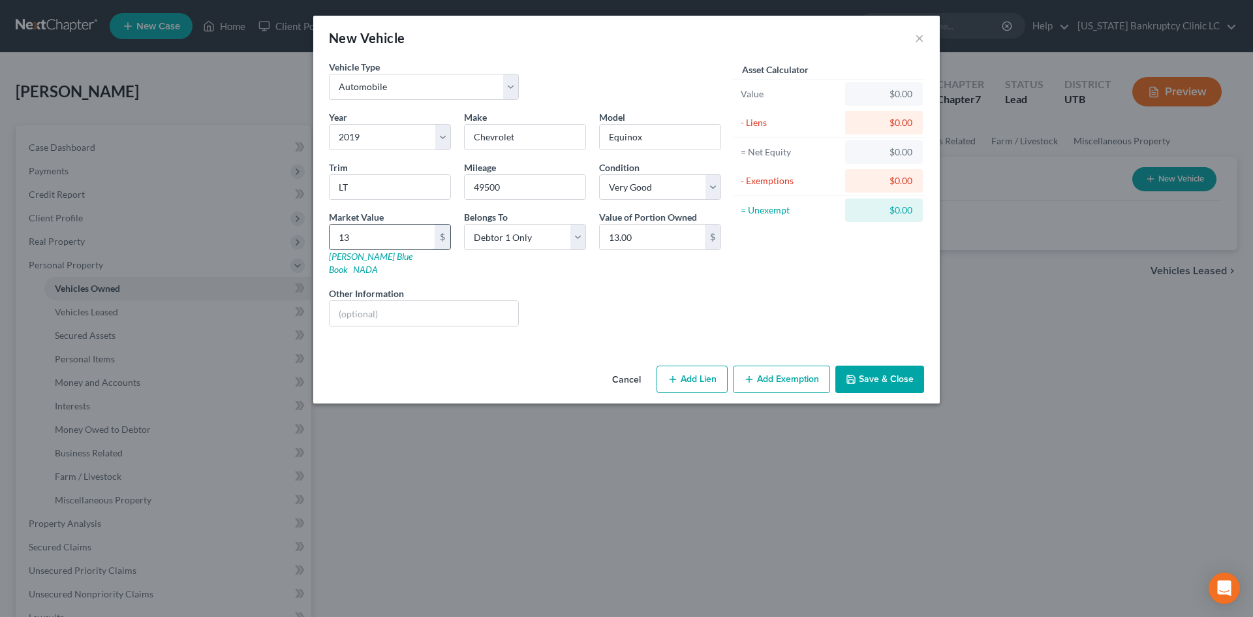
type input "134.00"
type input "13"
type input "13.00"
type input "133"
type input "133.00"
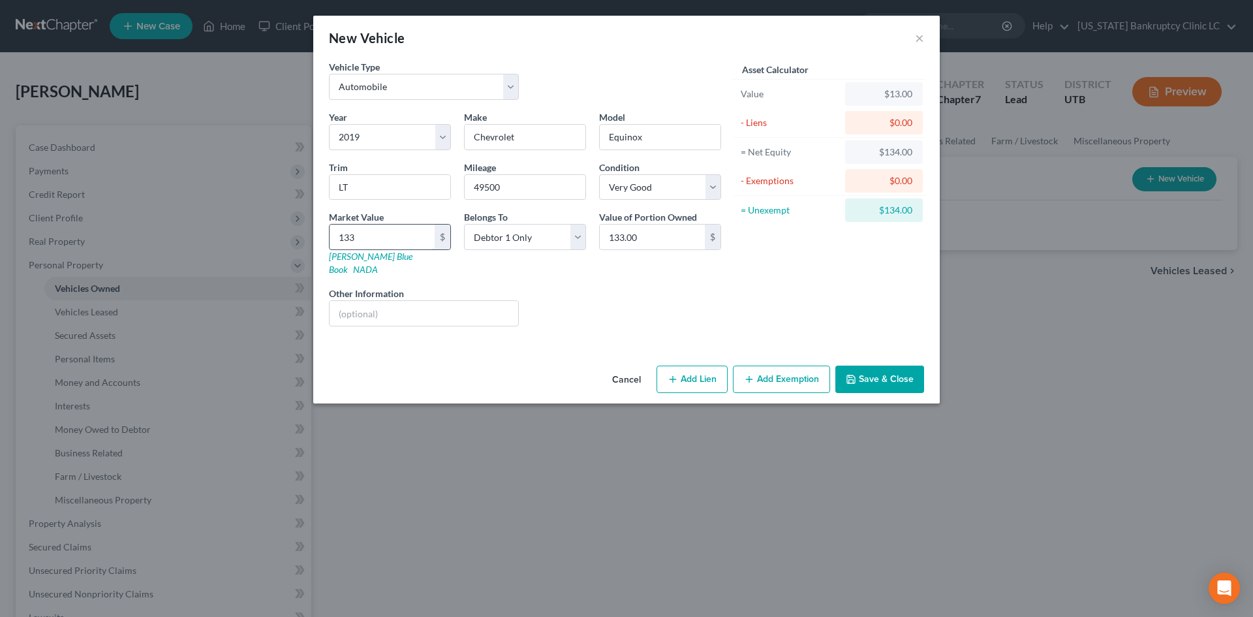
type input "1334"
type input "1,334.00"
type input "1,3343"
type input "13,343.00"
type input "13,343"
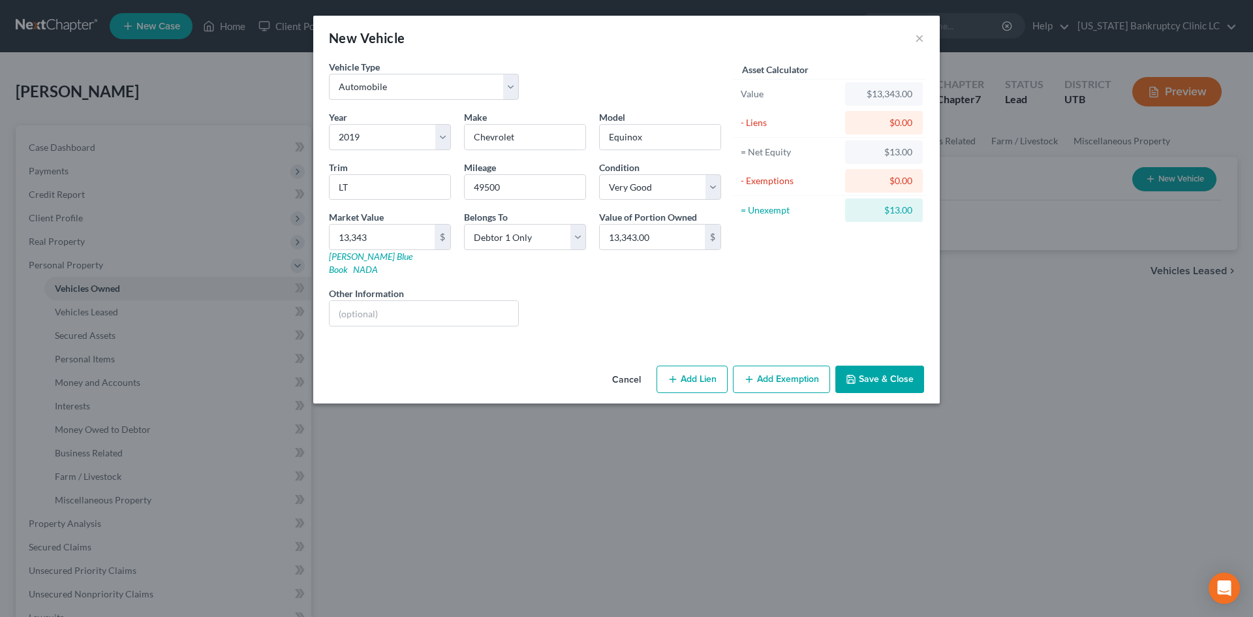
click at [788, 369] on button "Add Exemption" at bounding box center [781, 379] width 97 height 27
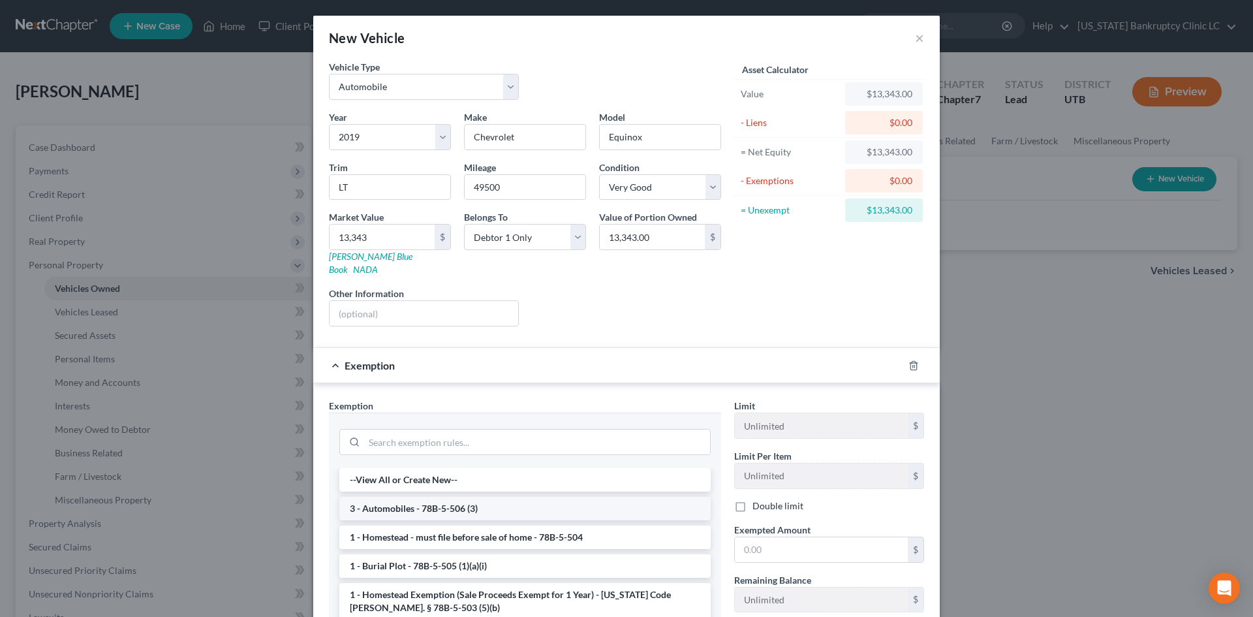
click at [409, 497] on li "3 - Automobiles - 78B-5-506 (3)" at bounding box center [524, 509] width 371 height 24
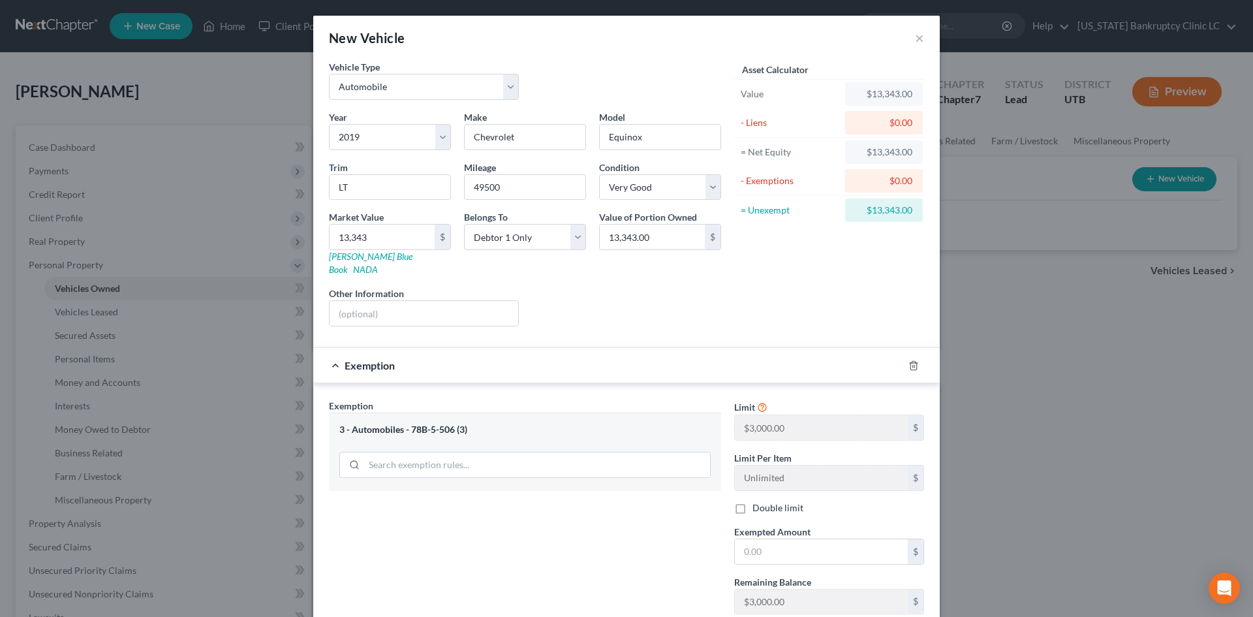
click at [783, 526] on span "Exempted Amount" at bounding box center [772, 531] width 76 height 11
click at [774, 539] on input "text" at bounding box center [821, 551] width 173 height 25
type input "3,000"
click at [485, 544] on div "Exemption Set must be selected for CA. Exemption * 3 - Automobiles - 78B-5-506 …" at bounding box center [524, 512] width 405 height 226
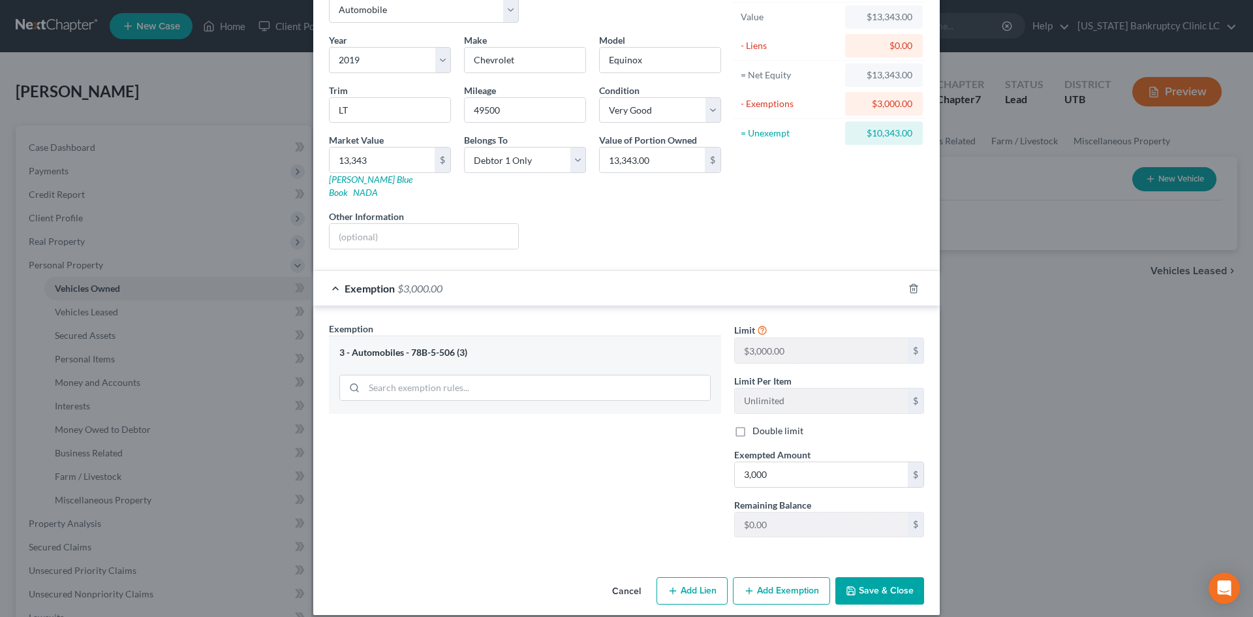
scroll to position [78, 0]
click at [885, 588] on button "Save & Close" at bounding box center [880, 589] width 89 height 27
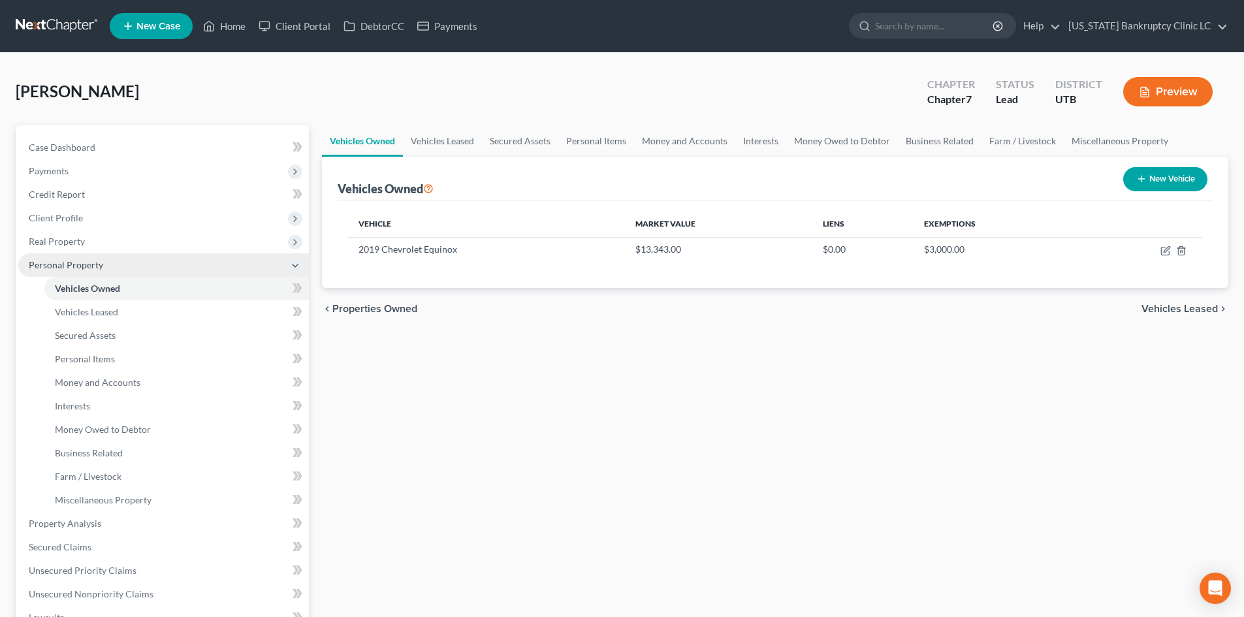
click at [97, 257] on span "Personal Property" at bounding box center [163, 265] width 291 height 24
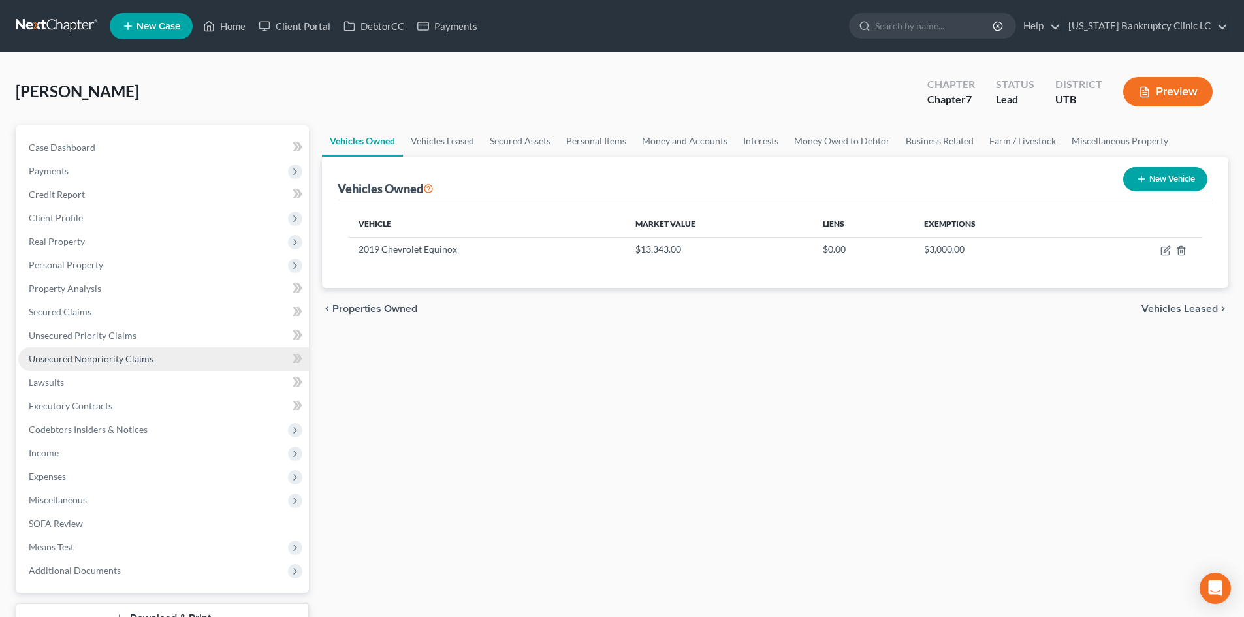
click at [97, 353] on span "Unsecured Nonpriority Claims" at bounding box center [91, 358] width 125 height 11
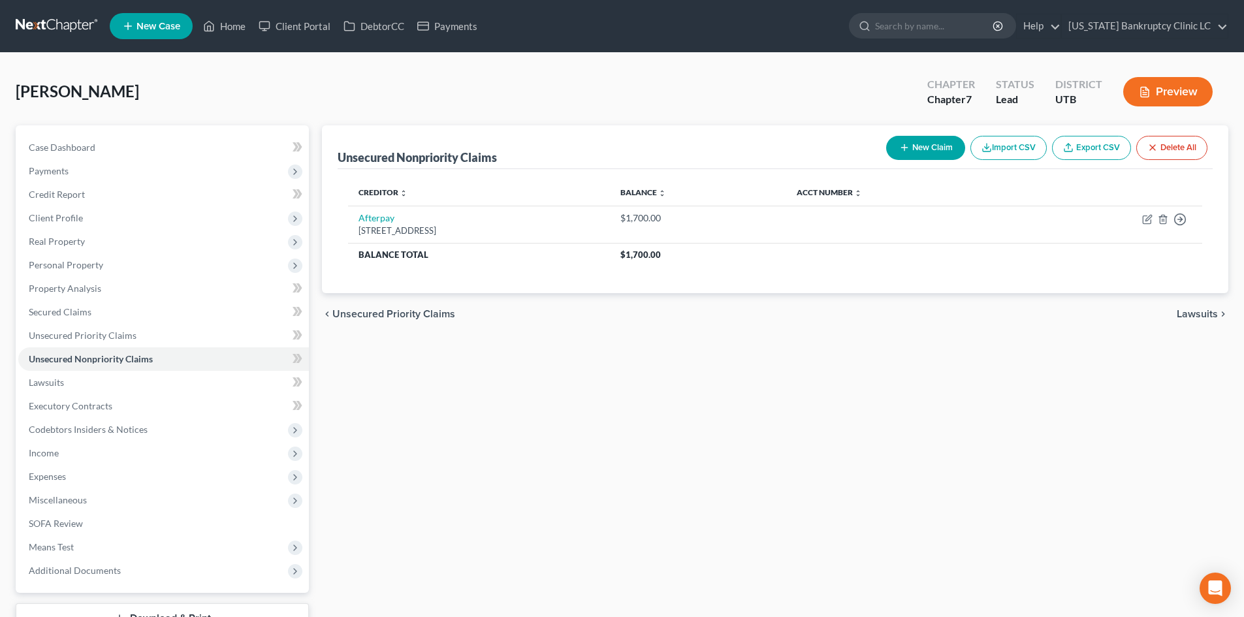
click at [934, 149] on button "New Claim" at bounding box center [925, 148] width 79 height 24
select select "0"
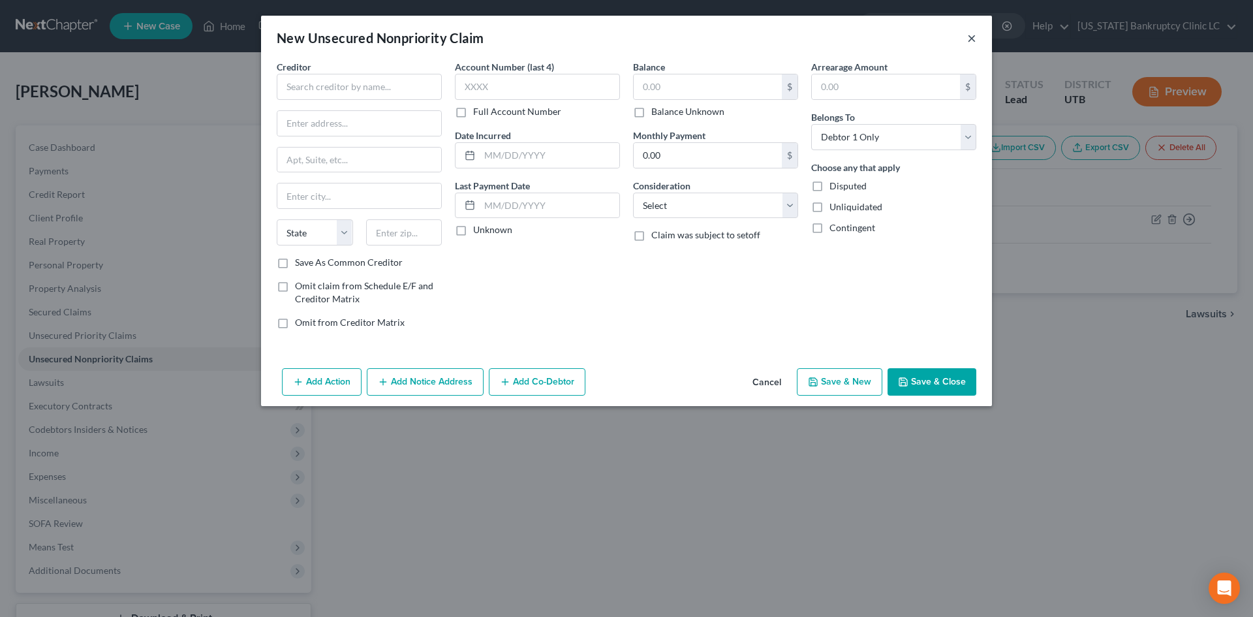
click at [969, 37] on button "×" at bounding box center [971, 38] width 9 height 16
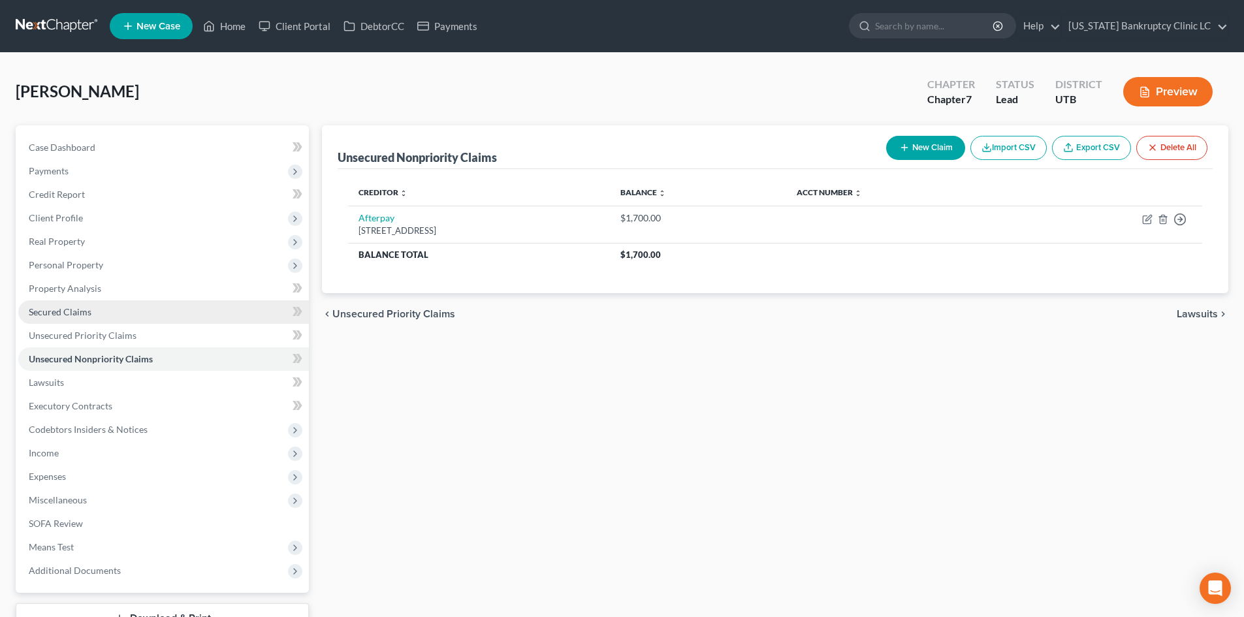
click at [94, 309] on link "Secured Claims" at bounding box center [163, 312] width 291 height 24
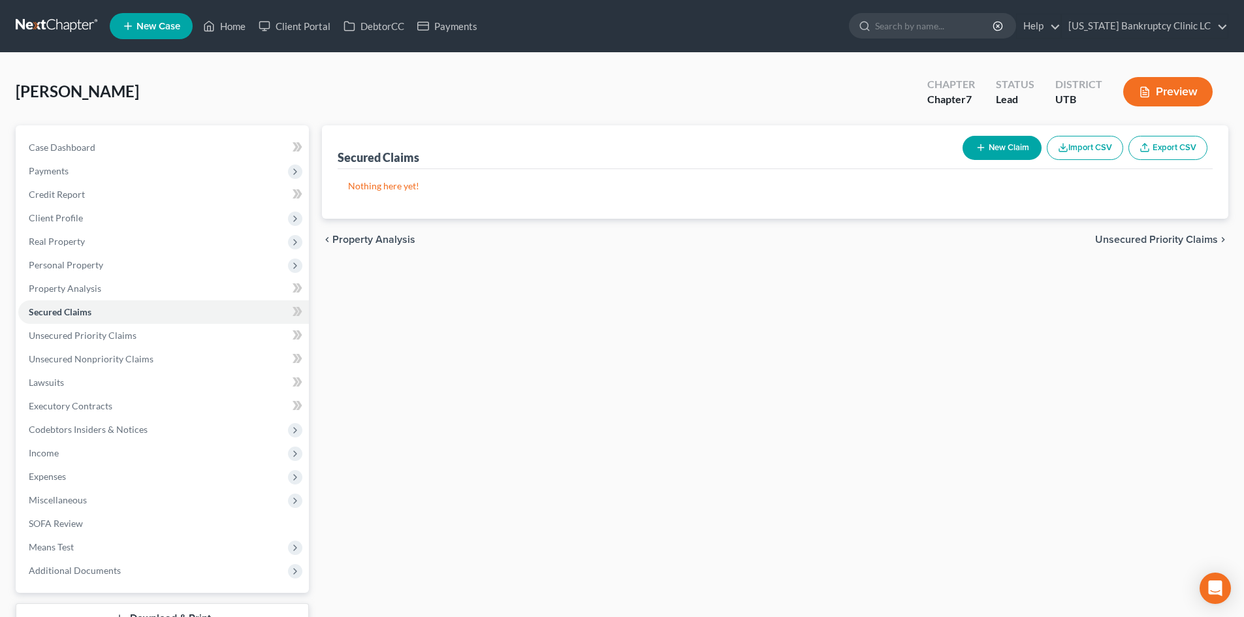
click at [1001, 145] on button "New Claim" at bounding box center [1001, 148] width 79 height 24
select select "0"
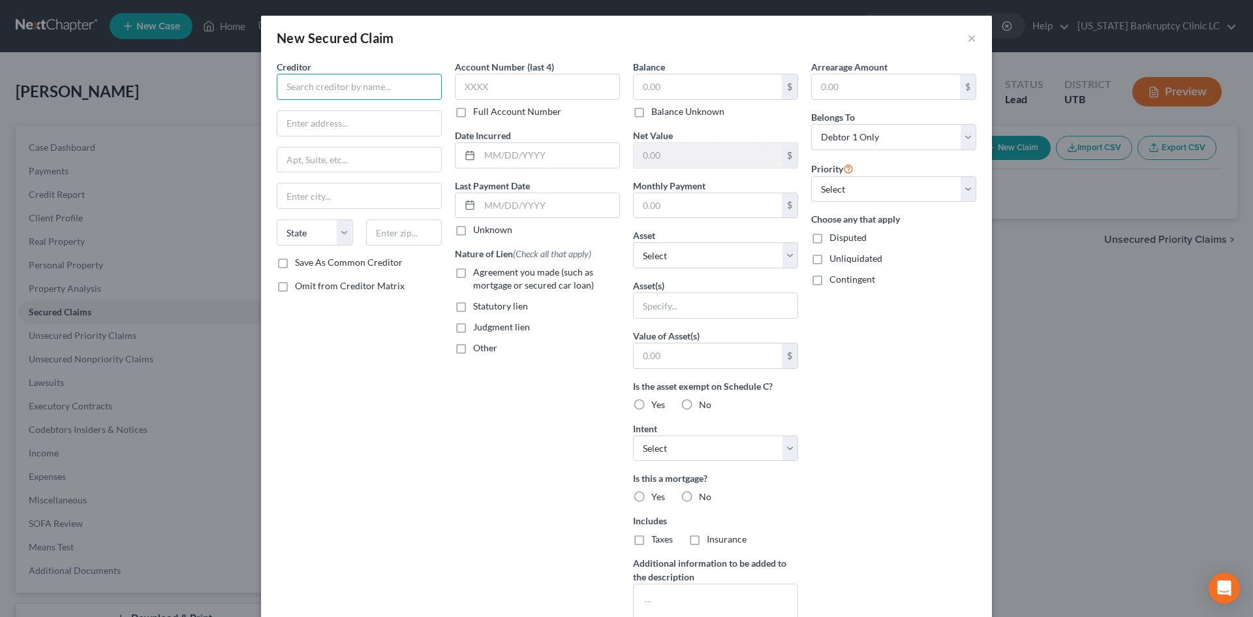
click at [400, 96] on input "text" at bounding box center [359, 87] width 165 height 26
type input "Global FCU"
click at [329, 133] on input "text" at bounding box center [359, 123] width 164 height 25
type input "PO Box 196613"
click at [390, 233] on input "text" at bounding box center [404, 232] width 76 height 26
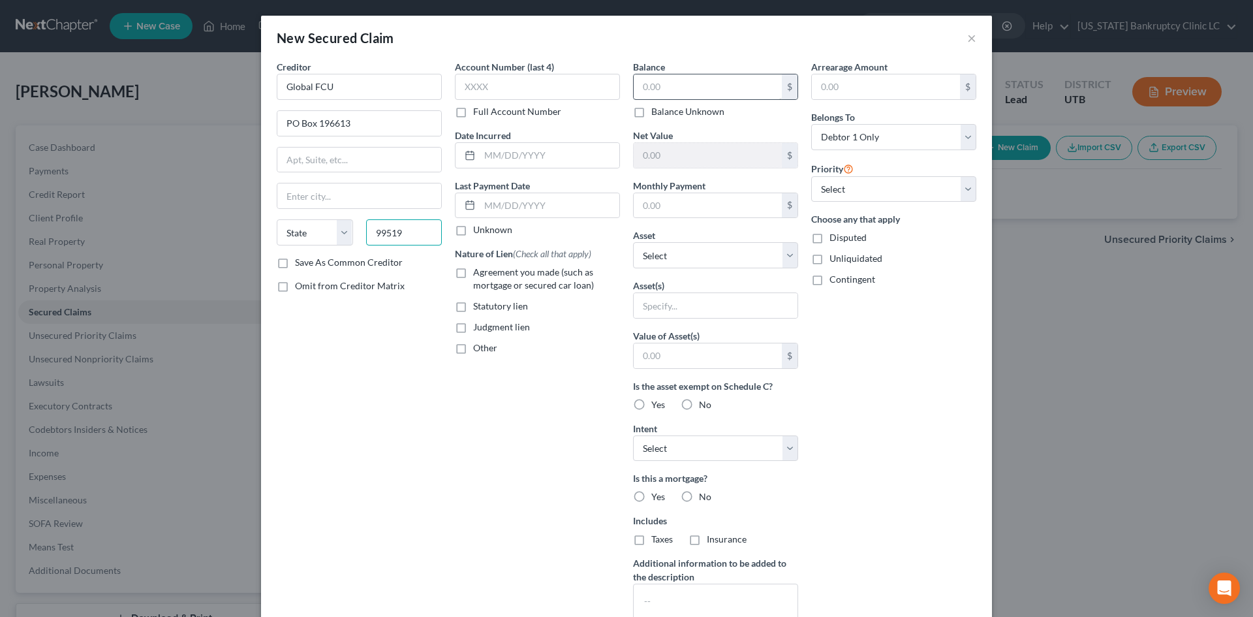
type input "99519"
click at [689, 87] on input "text" at bounding box center [708, 86] width 148 height 25
type input "Anchorage"
select select "1"
type input "17,643"
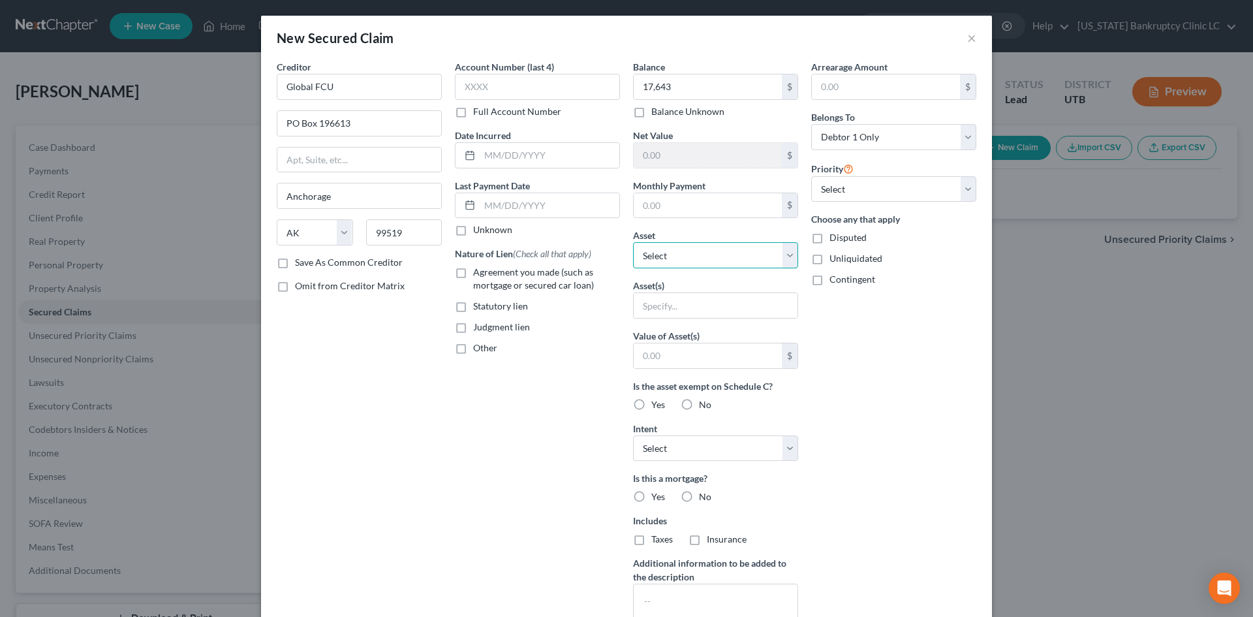
click at [707, 256] on select "Select Other Multiple Assets Bank of America #2597 (Savings Account) - $0.0 201…" at bounding box center [715, 255] width 165 height 26
select select "3"
click at [633, 242] on select "Select Other Multiple Assets Bank of America #2597 (Savings Account) - $0.0 201…" at bounding box center [715, 255] width 165 height 26
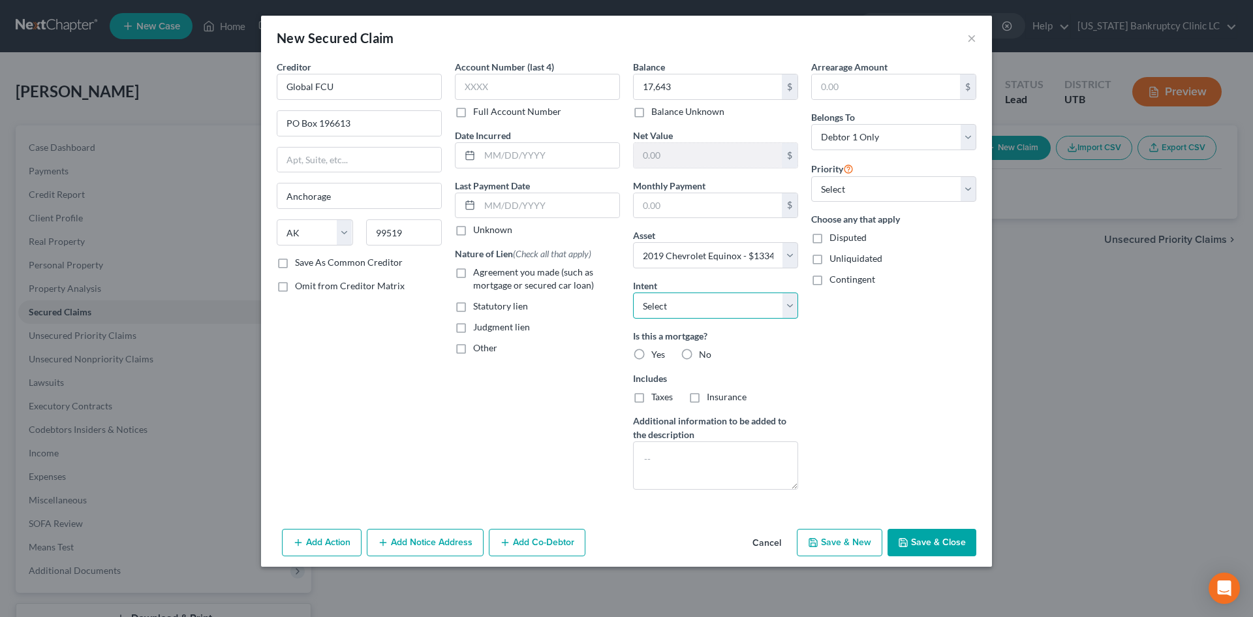
click at [703, 310] on select "Select Surrender Redeem Reaffirm Avoid Other" at bounding box center [715, 305] width 165 height 26
select select "2"
click at [633, 292] on select "Select Surrender Redeem Reaffirm Avoid Other" at bounding box center [715, 305] width 165 height 26
click at [697, 351] on div "No" at bounding box center [696, 354] width 31 height 13
click at [699, 355] on label "No" at bounding box center [705, 354] width 12 height 13
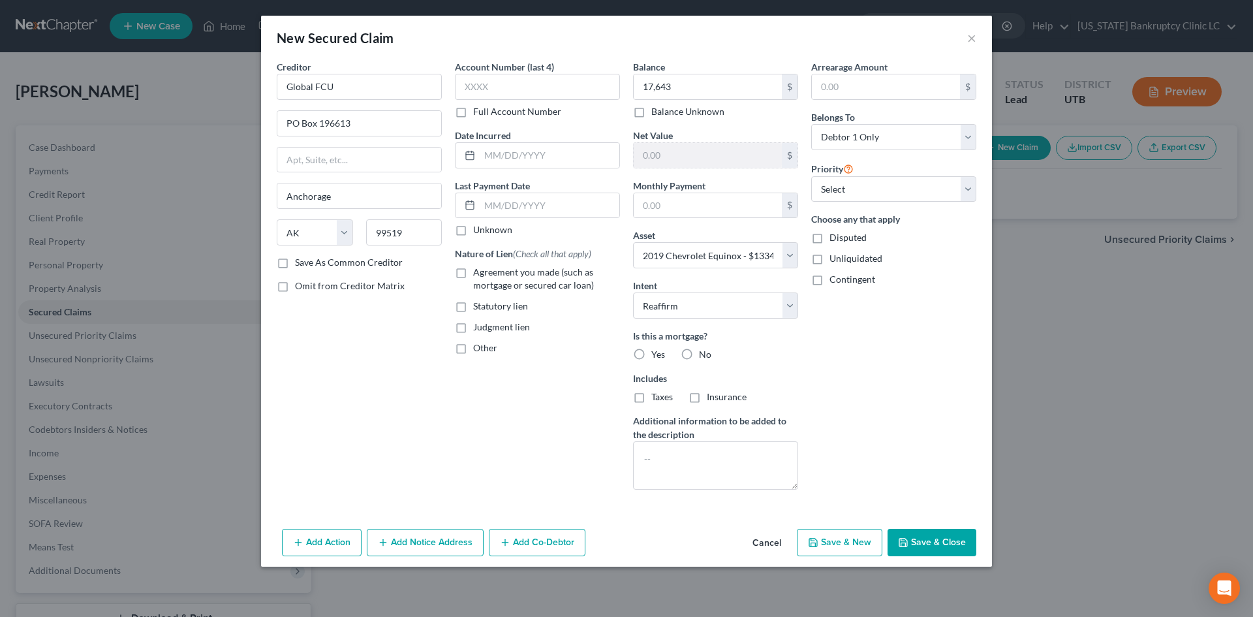
click at [704, 355] on input "No" at bounding box center [708, 352] width 8 height 8
radio input "true"
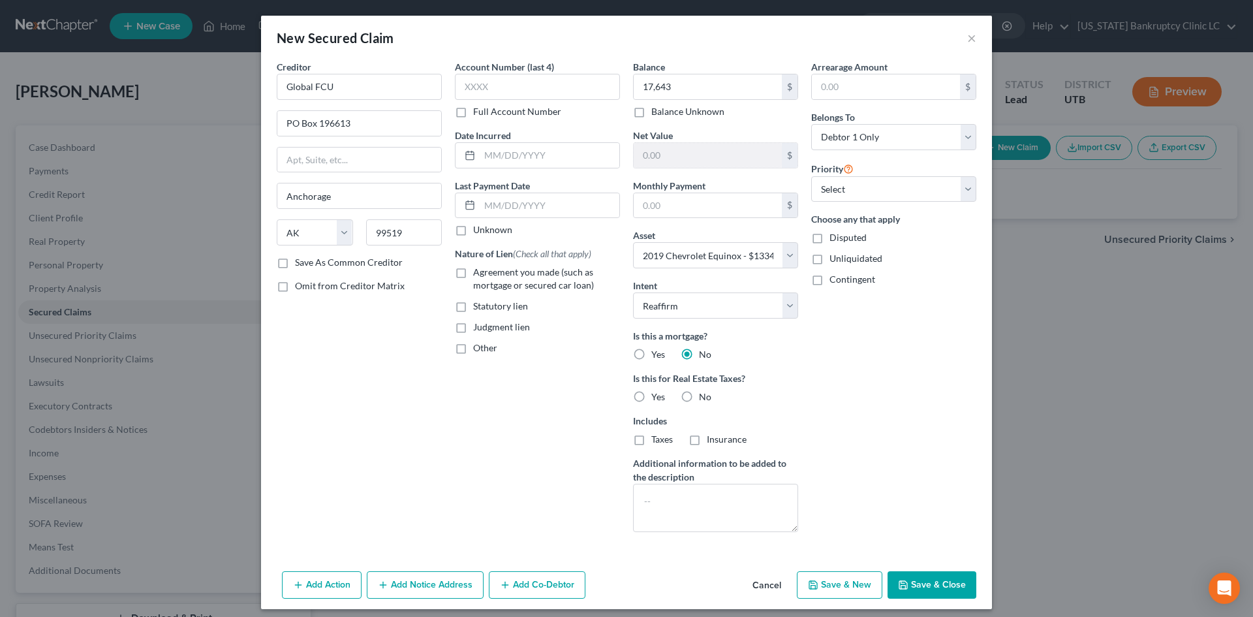
click at [699, 397] on label "No" at bounding box center [705, 396] width 12 height 13
click at [704, 397] on input "No" at bounding box center [708, 394] width 8 height 8
radio input "true"
click at [923, 201] on select "Select 1st 2nd 3rd 4th 5th 6th 7th 8th 9th 10th 11th 12th 13th 14th 15th 16th 1…" at bounding box center [893, 189] width 165 height 26
select select "0"
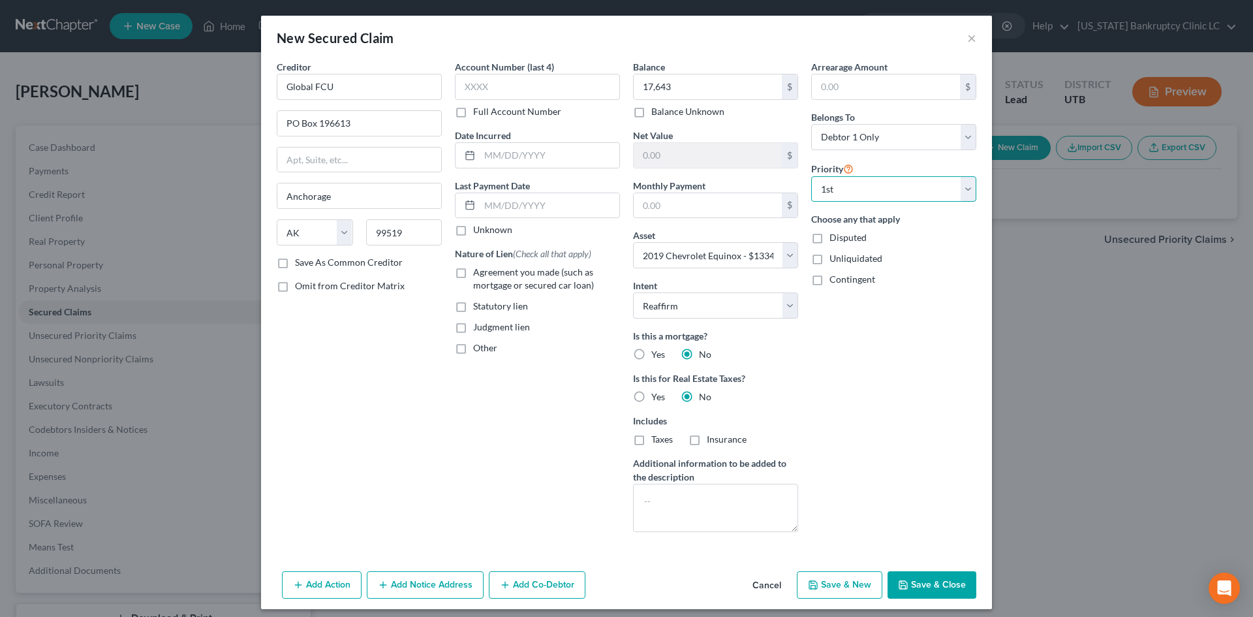
click at [811, 176] on select "Select 1st 2nd 3rd 4th 5th 6th 7th 8th 9th 10th 11th 12th 13th 14th 15th 16th 1…" at bounding box center [893, 189] width 165 height 26
click at [674, 213] on input "text" at bounding box center [708, 205] width 148 height 25
type input "386"
click at [893, 424] on div "Arrearage Amount $ Belongs To * Select Debtor 1 Only Debtor 2 Only Debtor 1 And…" at bounding box center [894, 301] width 178 height 482
click at [927, 591] on button "Save & Close" at bounding box center [932, 584] width 89 height 27
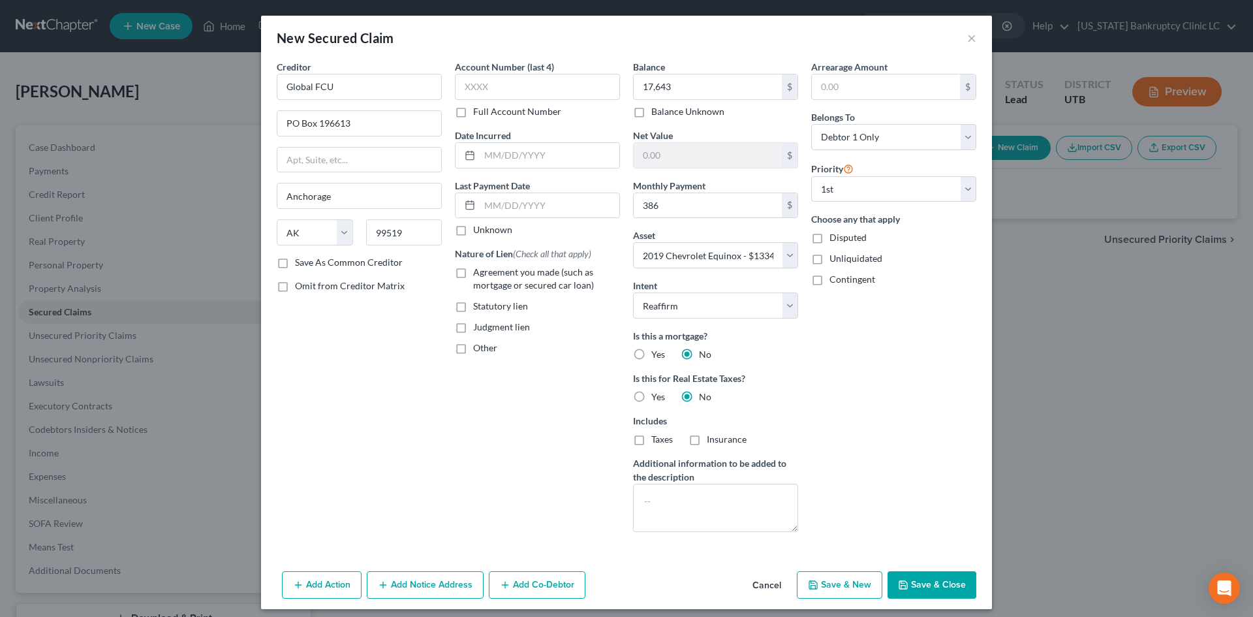
select select
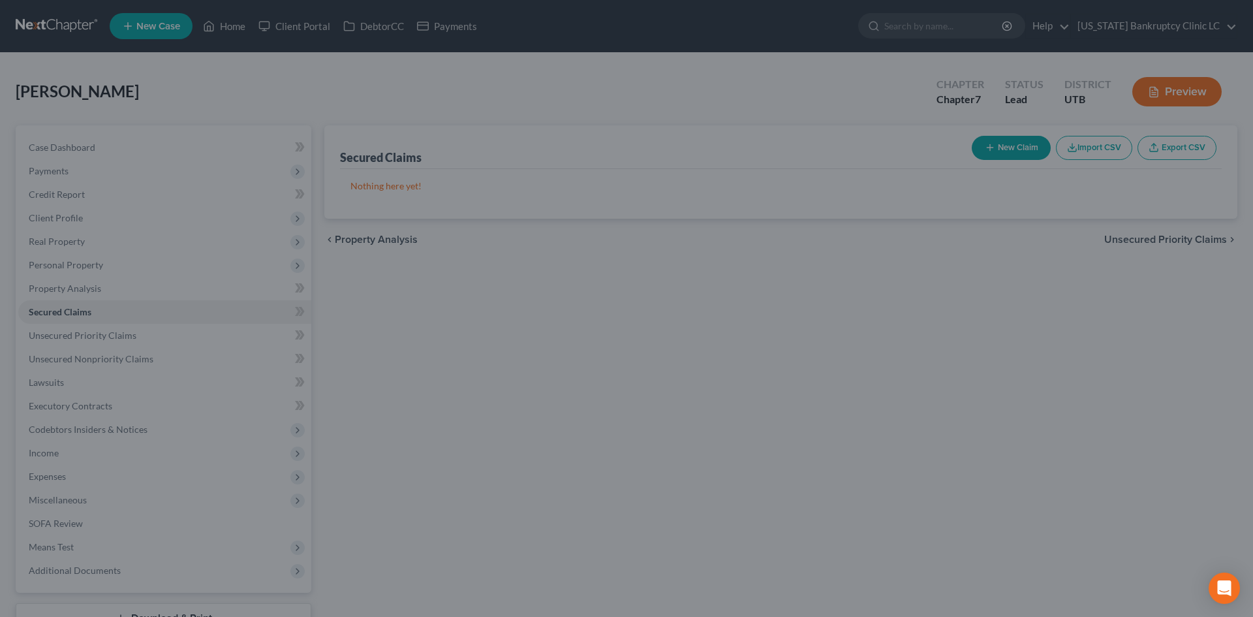
type input "17,643.00"
type input "-4,300.00"
type input "386.00"
select select "3"
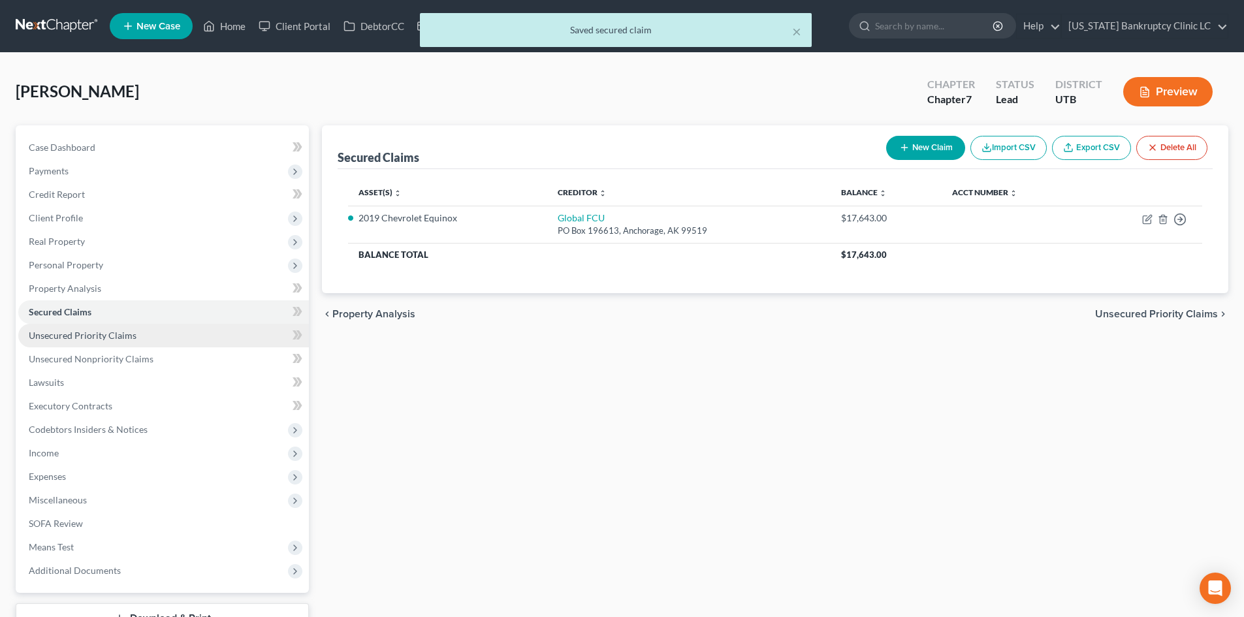
click at [84, 340] on span "Unsecured Priority Claims" at bounding box center [83, 335] width 108 height 11
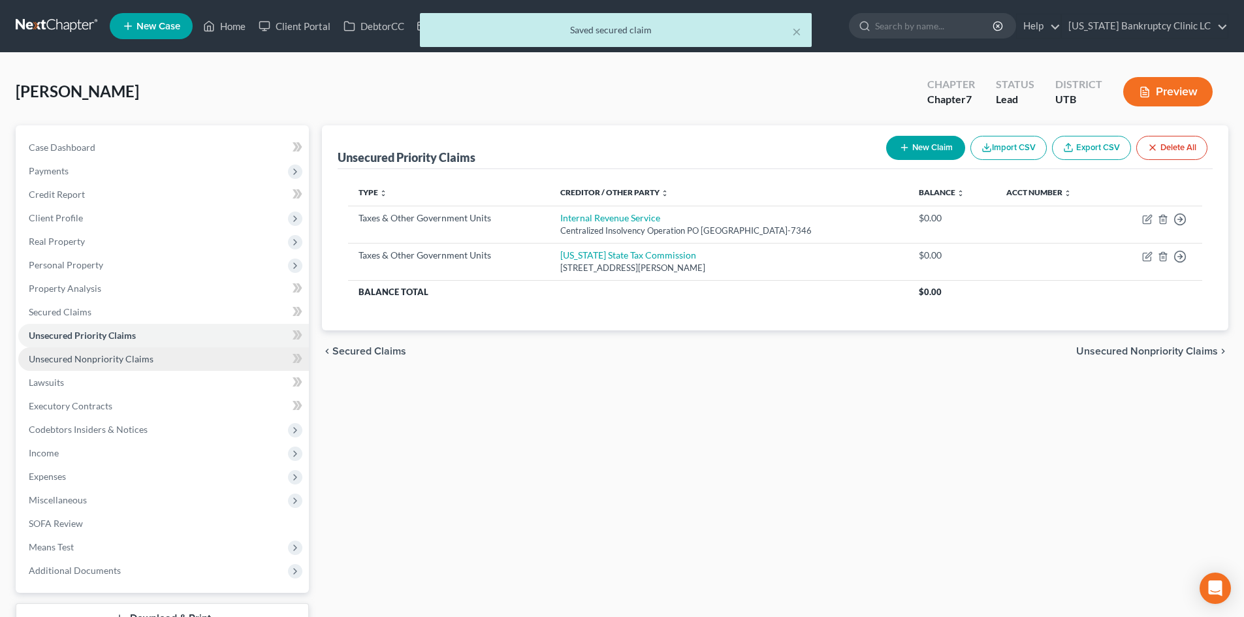
click at [87, 364] on span "Unsecured Nonpriority Claims" at bounding box center [91, 358] width 125 height 11
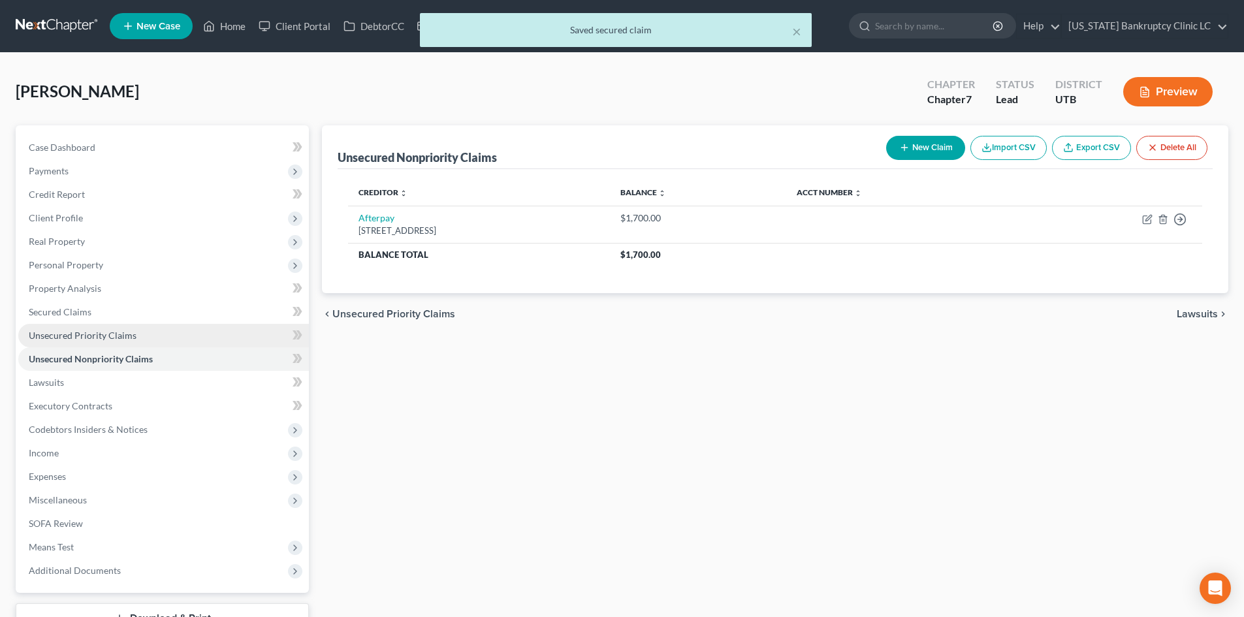
click at [109, 325] on link "Unsecured Priority Claims" at bounding box center [163, 336] width 291 height 24
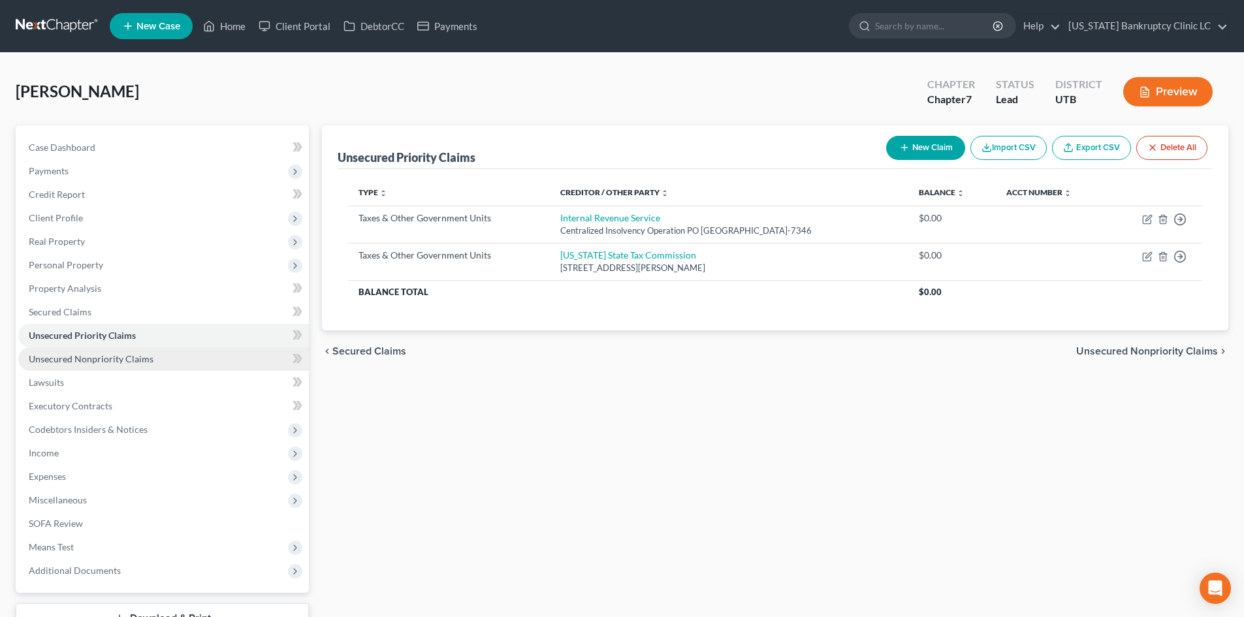
click at [109, 366] on link "Unsecured Nonpriority Claims" at bounding box center [163, 359] width 291 height 24
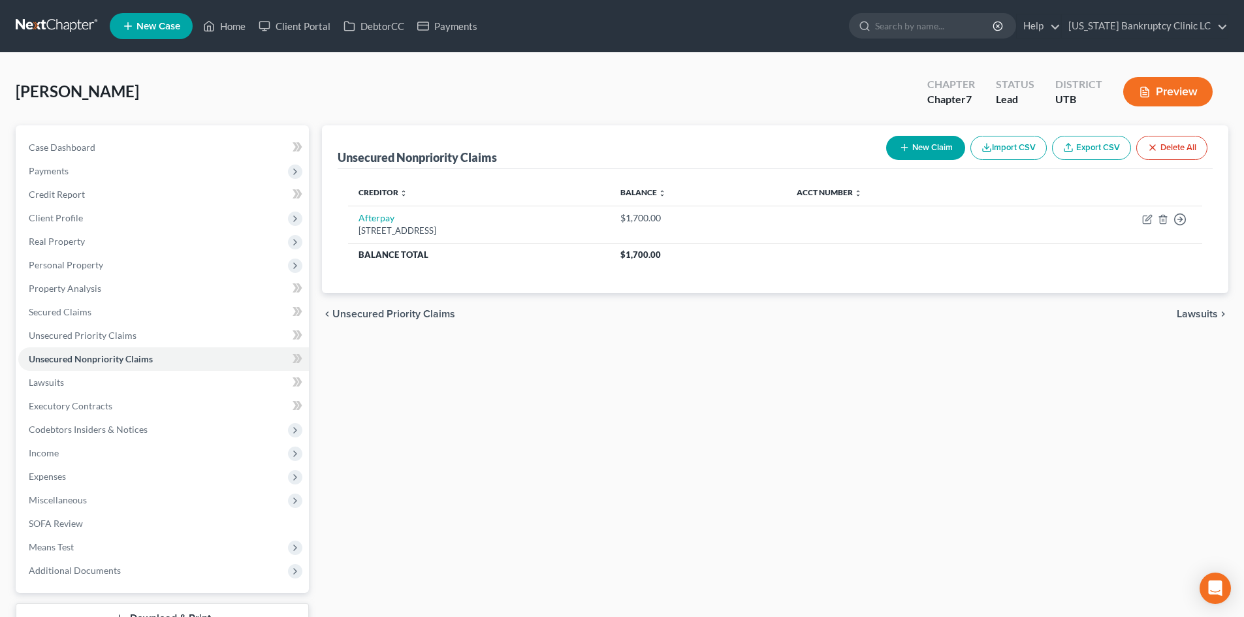
click at [940, 147] on button "New Claim" at bounding box center [925, 148] width 79 height 24
select select "0"
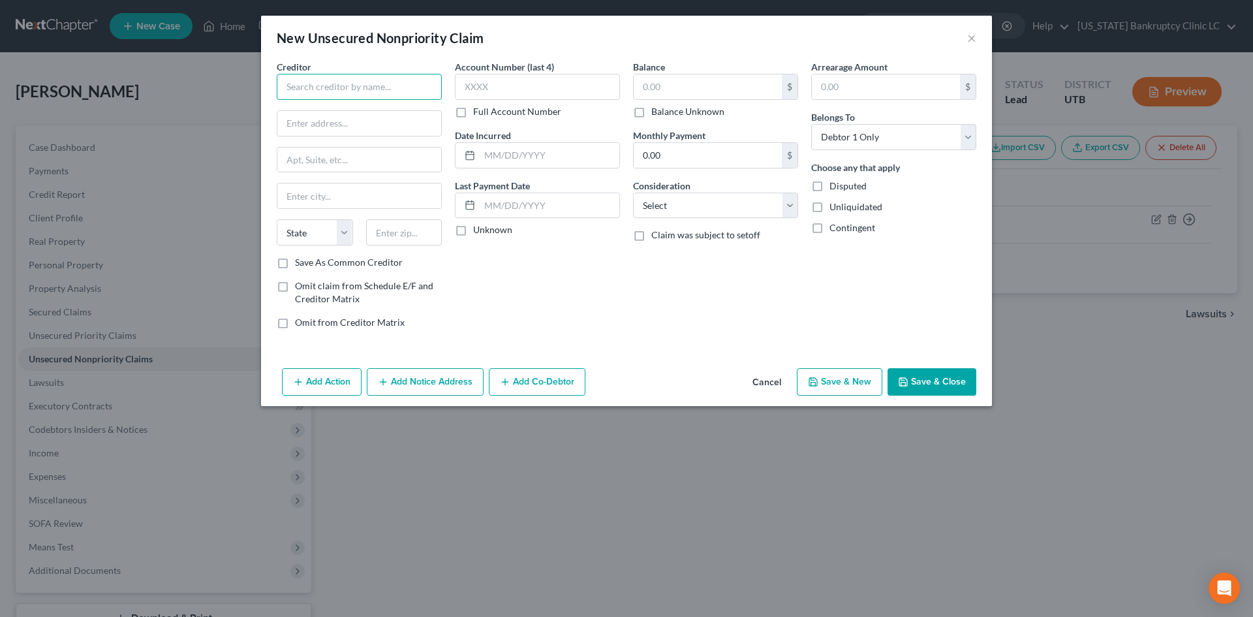
click at [385, 91] on input "text" at bounding box center [359, 87] width 165 height 26
click at [366, 116] on div "1680 Capital One Drive, McLean, VA 22102" at bounding box center [355, 121] width 136 height 11
type input "Capital One Auto Finance"
type input "1680 Capital One Drive"
type input "McLean"
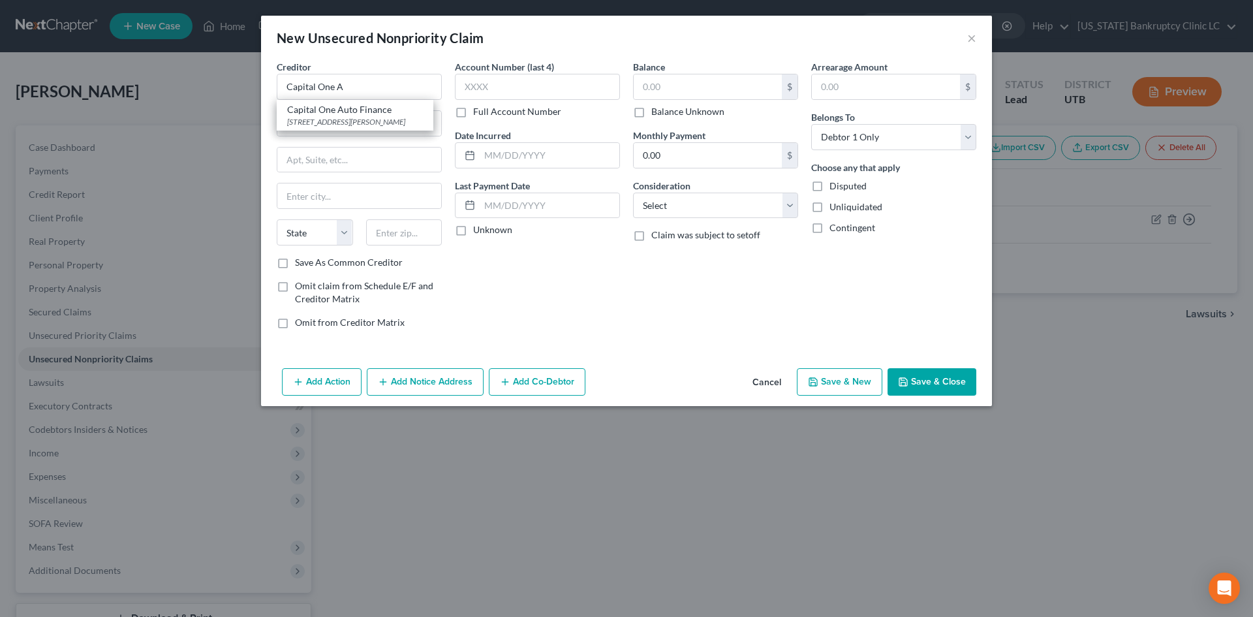
select select "48"
type input "22102"
click at [810, 387] on button "Save & New" at bounding box center [840, 381] width 86 height 27
select select "0"
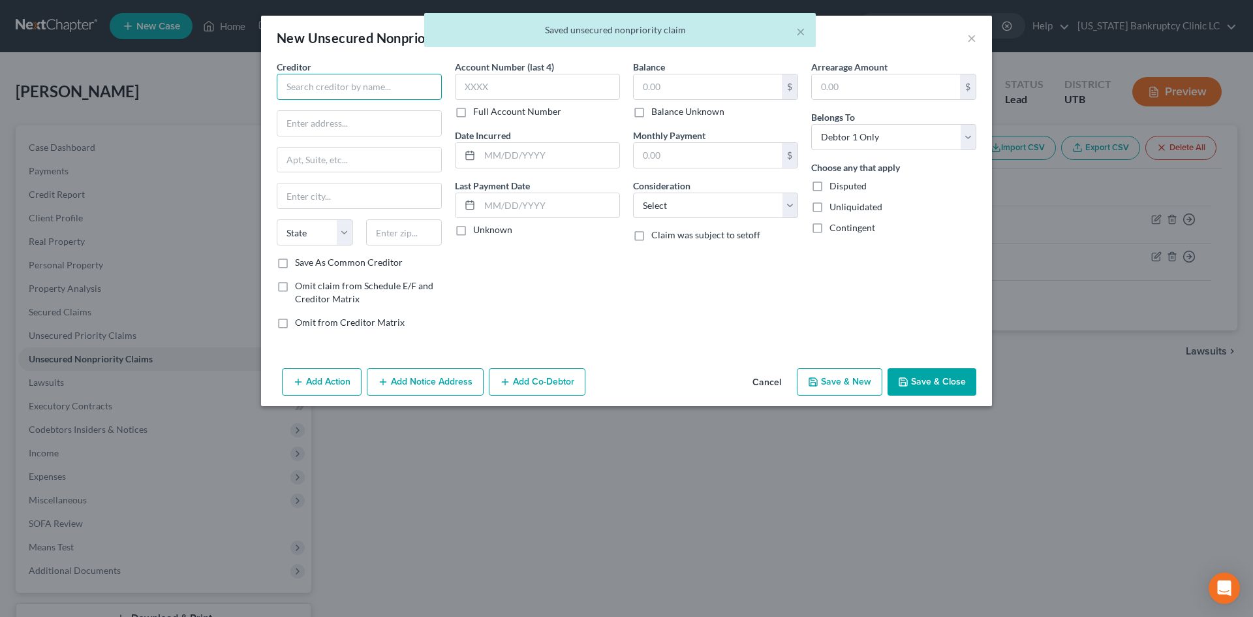
click at [334, 83] on input "text" at bounding box center [359, 87] width 165 height 26
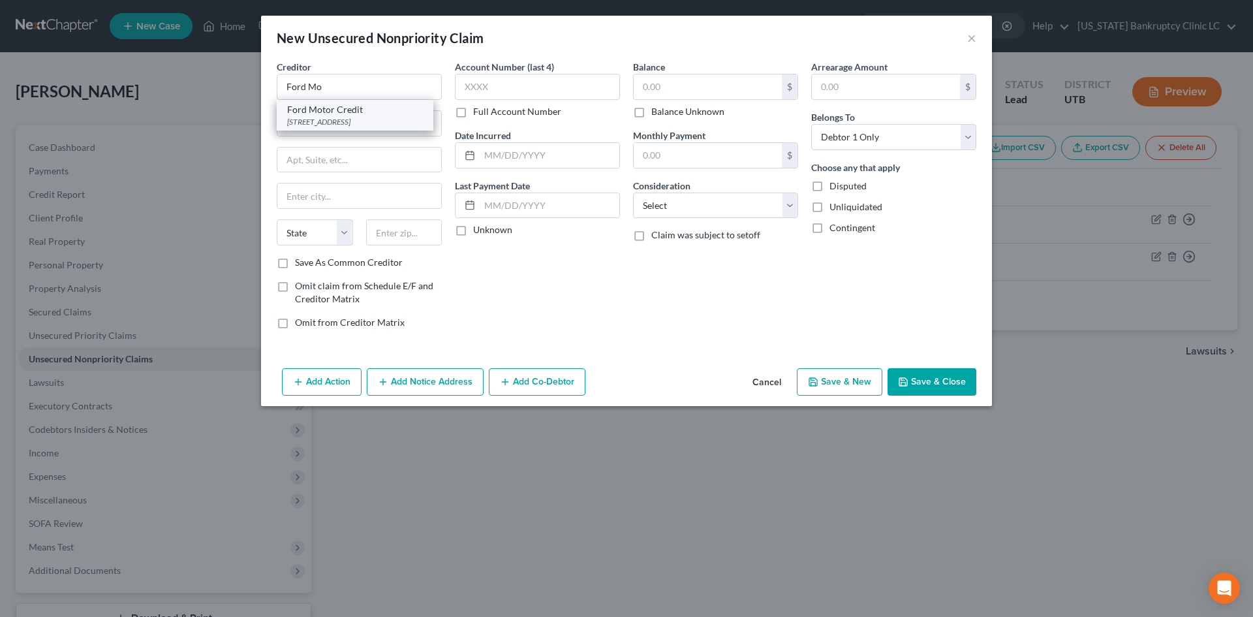
click at [362, 112] on div "Ford Motor Credit" at bounding box center [355, 109] width 136 height 13
type input "Ford Motor Credit"
type input "PO Box 6190"
type input "Sioux Falls"
select select "43"
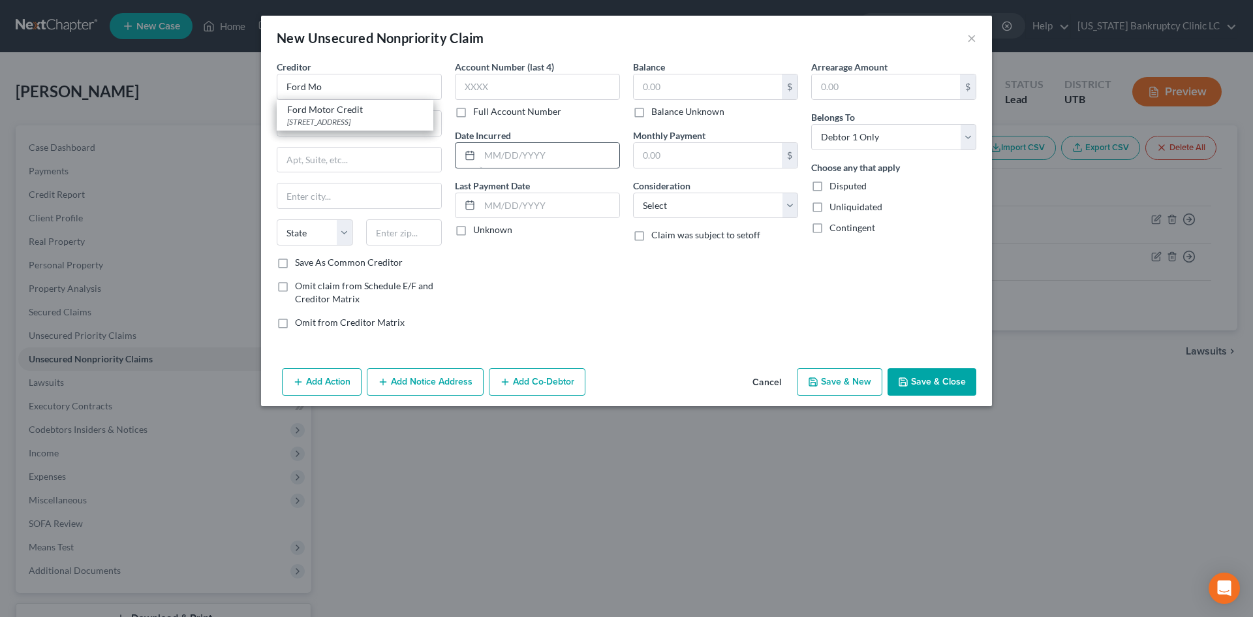
type input "57117"
click at [831, 377] on button "Save & New" at bounding box center [840, 381] width 86 height 27
select select "0"
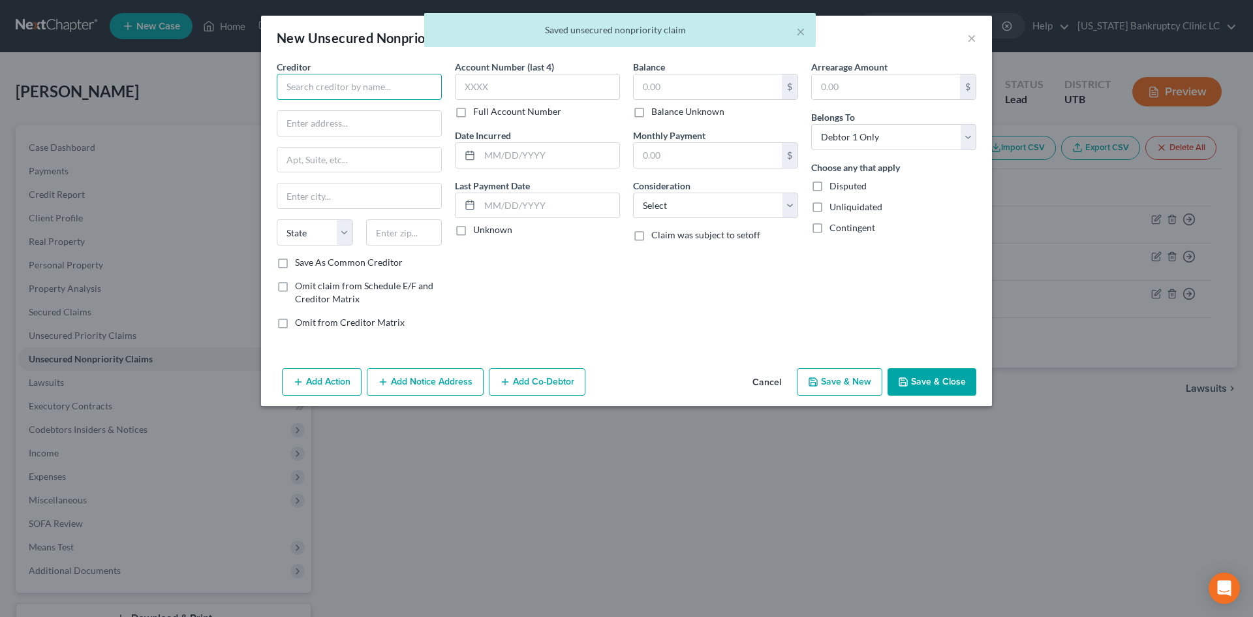
click at [363, 87] on input "text" at bounding box center [359, 87] width 165 height 26
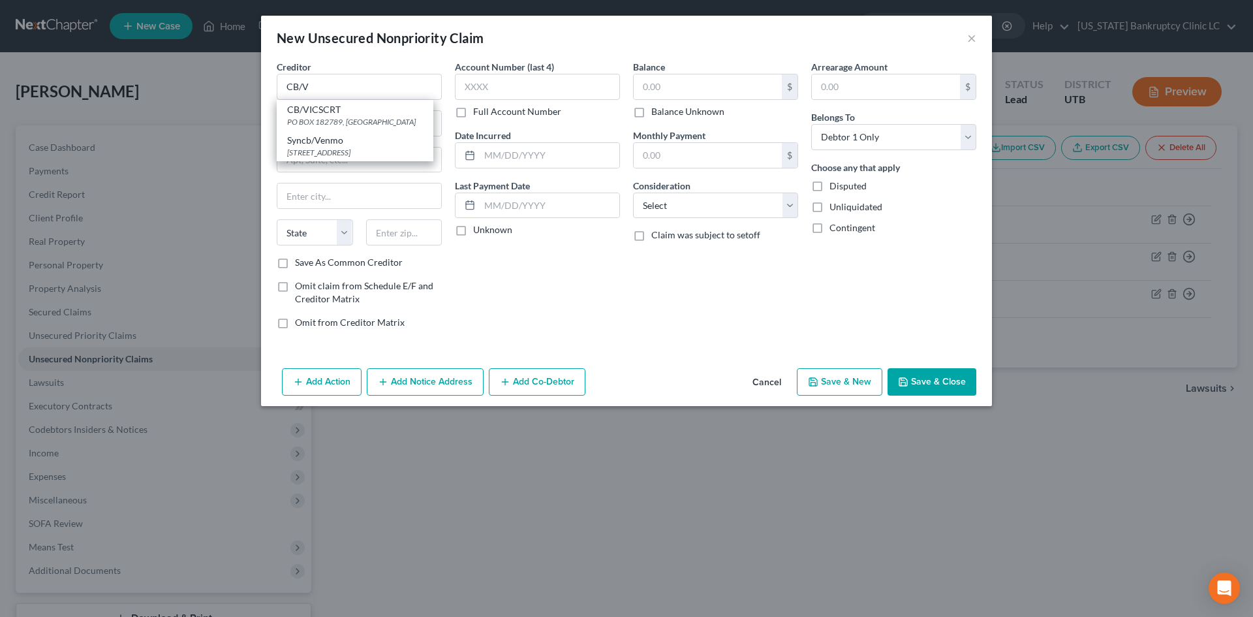
click at [366, 104] on div "CB/VICSCRT" at bounding box center [355, 109] width 136 height 13
type input "CB/VICSCRT"
type input "PO BOX 182789"
type input "Columbus"
select select "36"
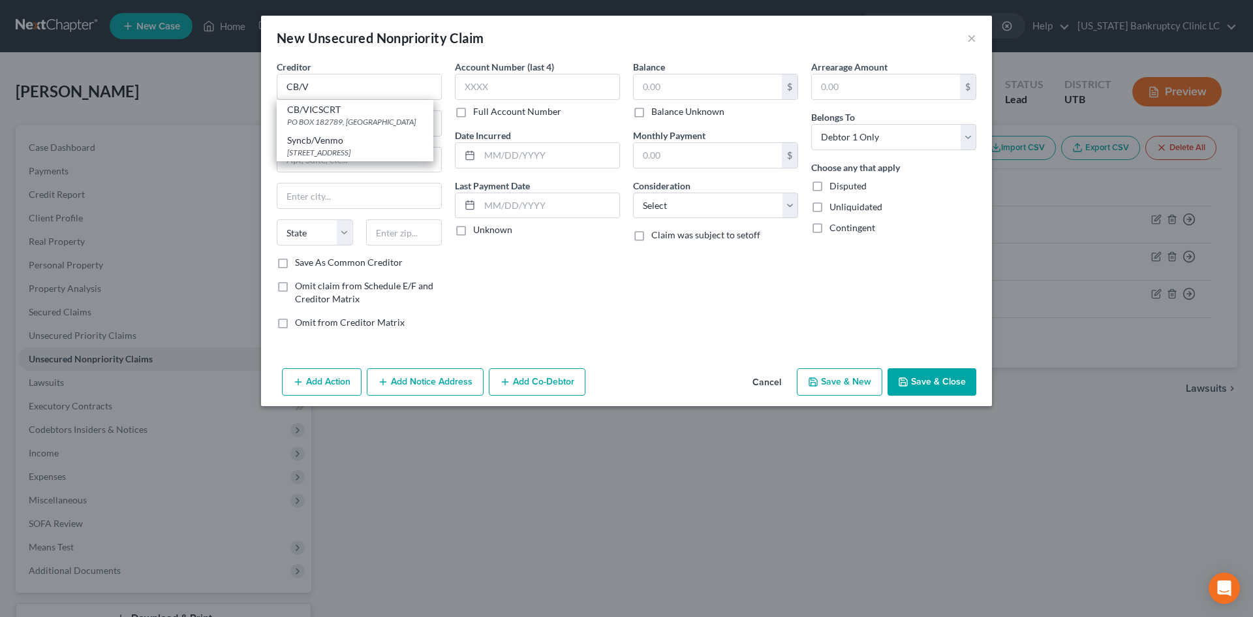
type input "43218"
click at [837, 386] on button "Save & New" at bounding box center [840, 381] width 86 height 27
select select "0"
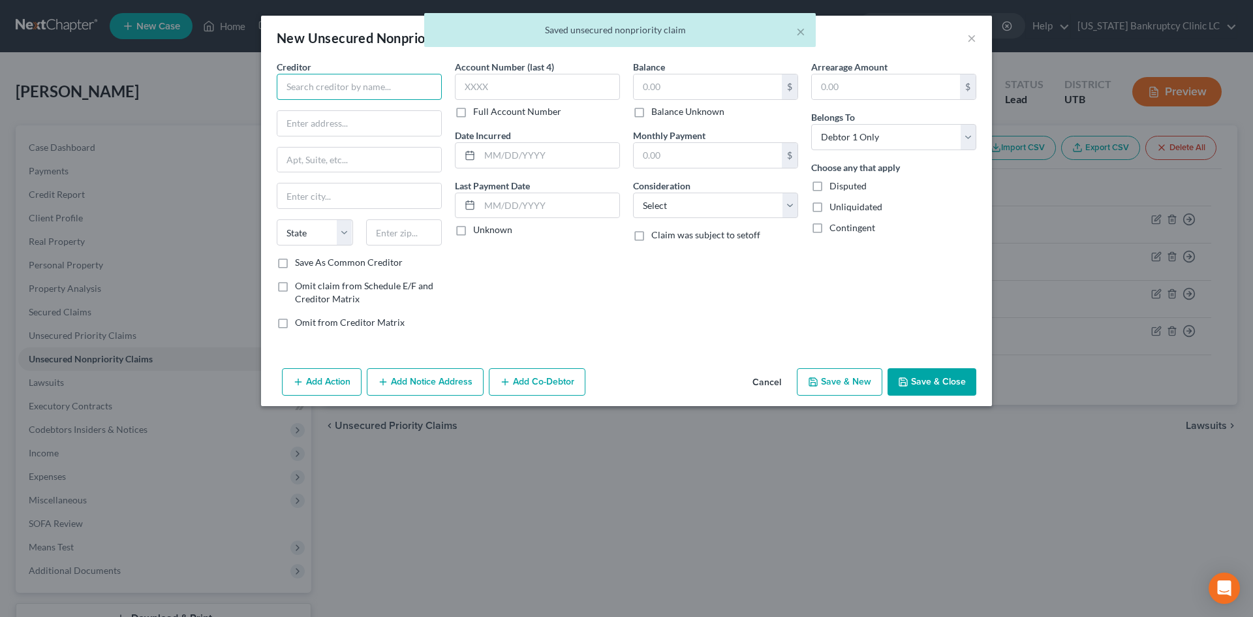
click at [388, 97] on input "text" at bounding box center [359, 87] width 165 height 26
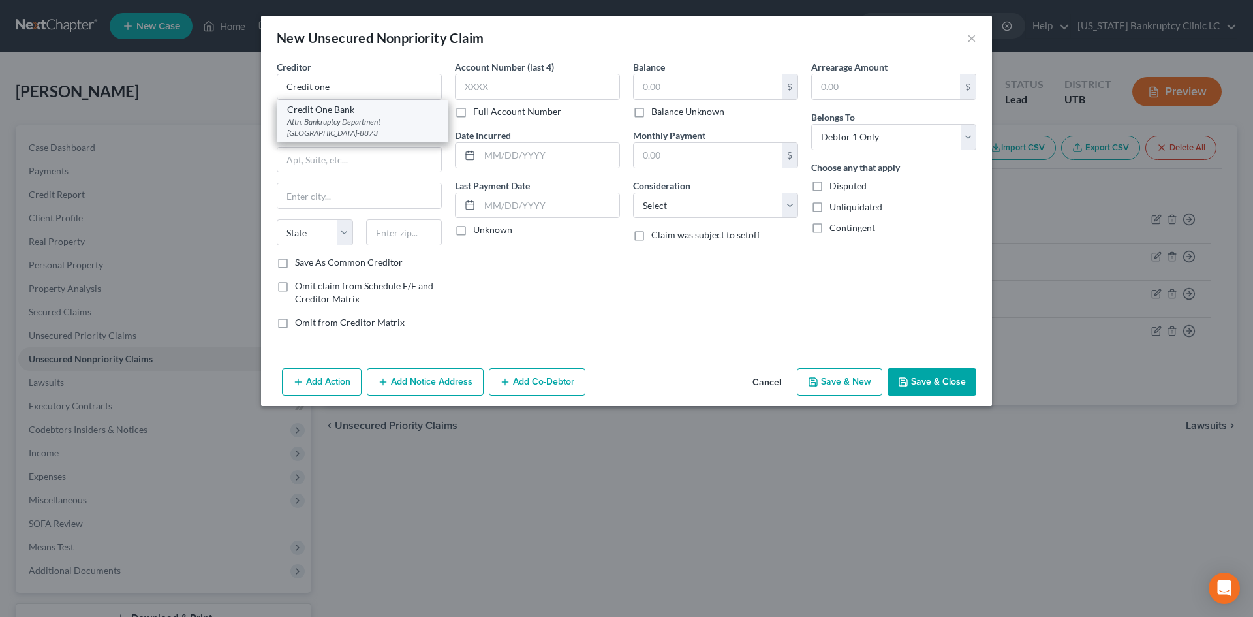
click at [369, 114] on div "Credit One Bank" at bounding box center [362, 109] width 151 height 13
type input "Credit One Bank"
type input "Attn: Bankruptcy Department"
type input "PO Box 98873"
type input "Las Vegas"
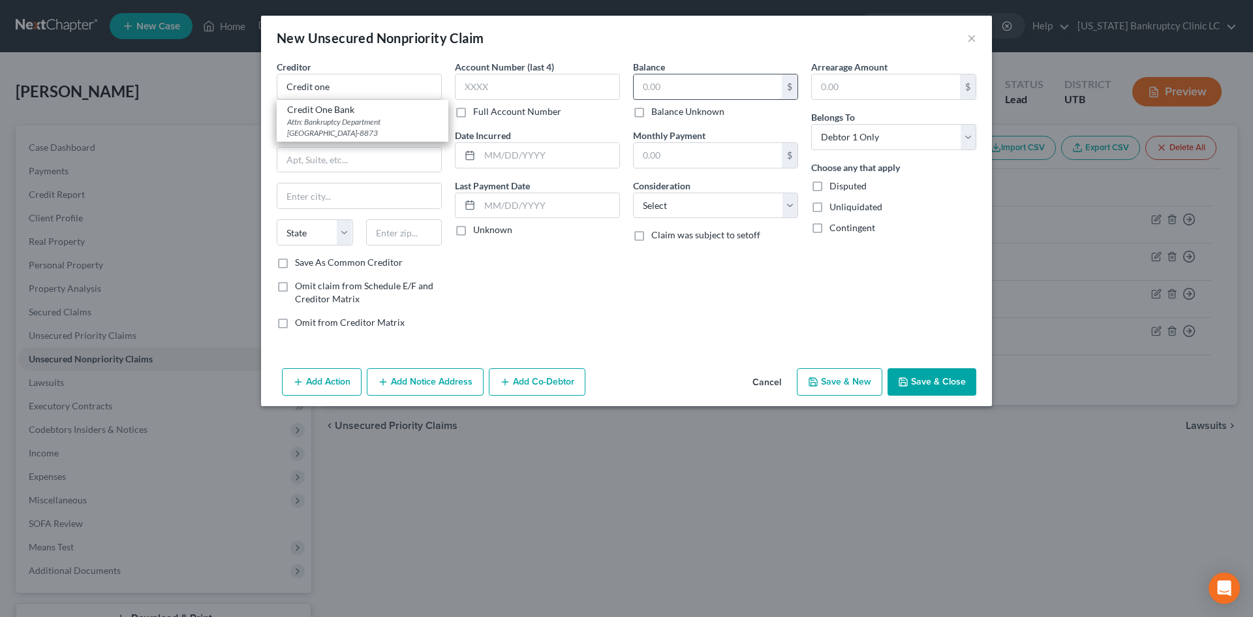
select select "31"
type input "89193-8873"
click at [712, 87] on input "text" at bounding box center [708, 86] width 148 height 25
type input "1,025"
drag, startPoint x: 691, startPoint y: 286, endPoint x: 781, endPoint y: 340, distance: 104.6
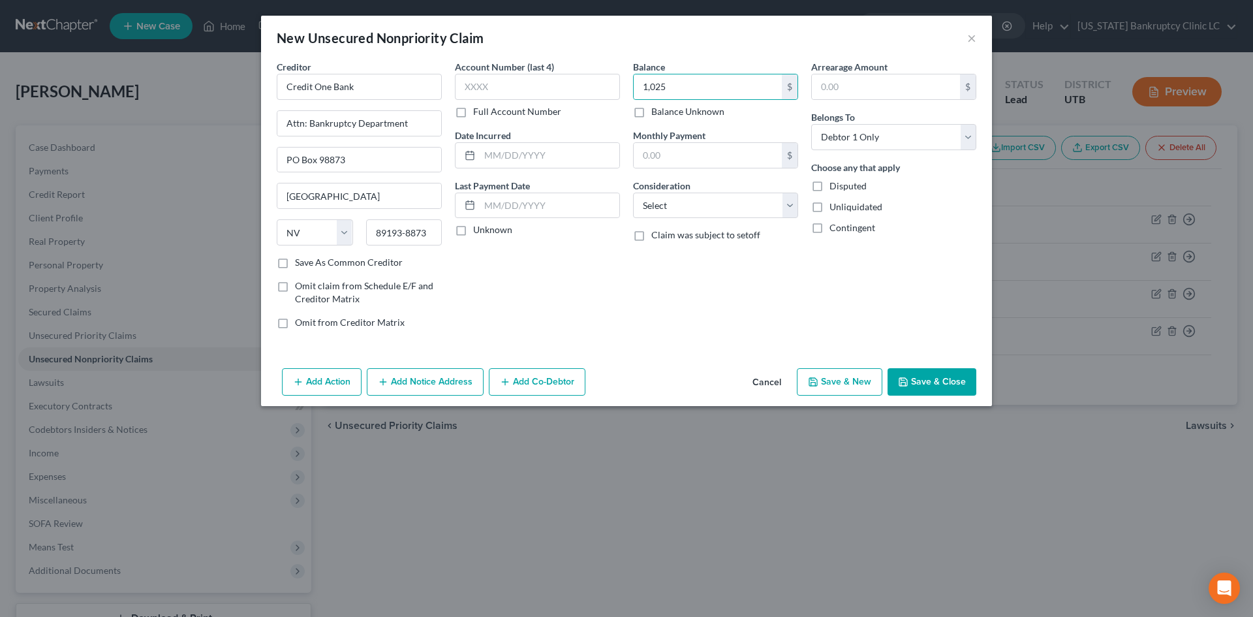
click at [691, 287] on div "Balance 1,025.00 $ Balance Unknown Balance Undetermined 1,025 $ Balance Unknown…" at bounding box center [716, 199] width 178 height 279
click at [836, 390] on button "Save & New" at bounding box center [840, 381] width 86 height 27
select select "0"
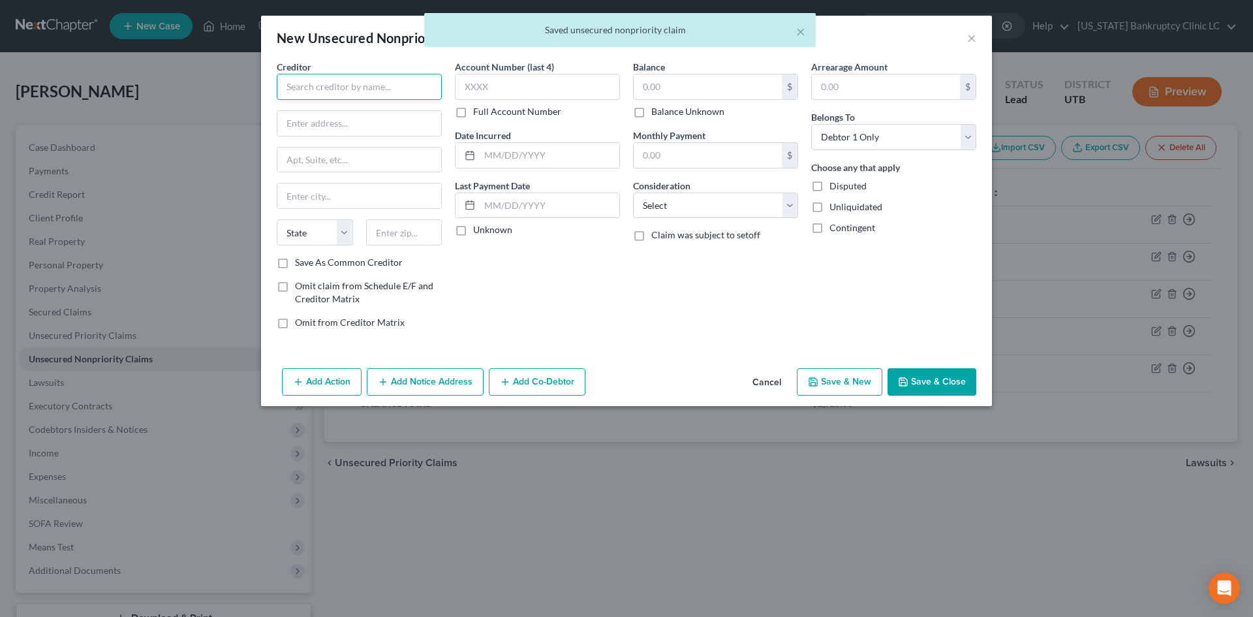
click at [418, 92] on input "text" at bounding box center [359, 87] width 165 height 26
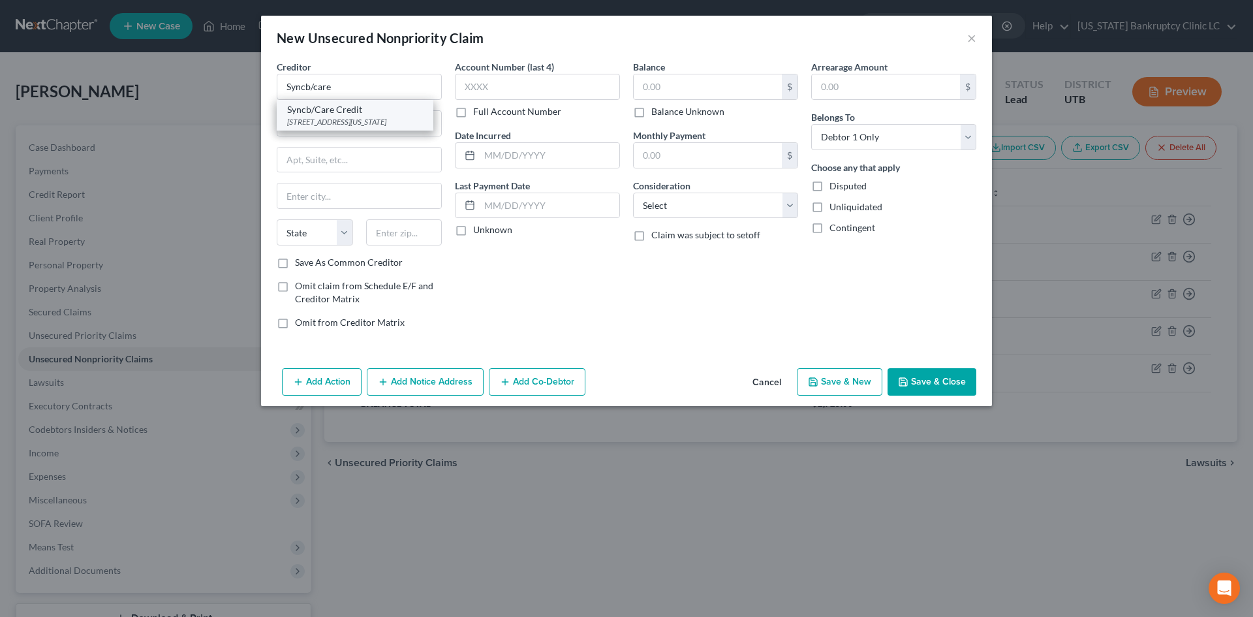
click at [354, 115] on div "Syncb/Care Credit" at bounding box center [355, 109] width 136 height 13
type input "Syncb/Care Credit"
type input "550 17th Street"
type input "NW Washington"
select select "8"
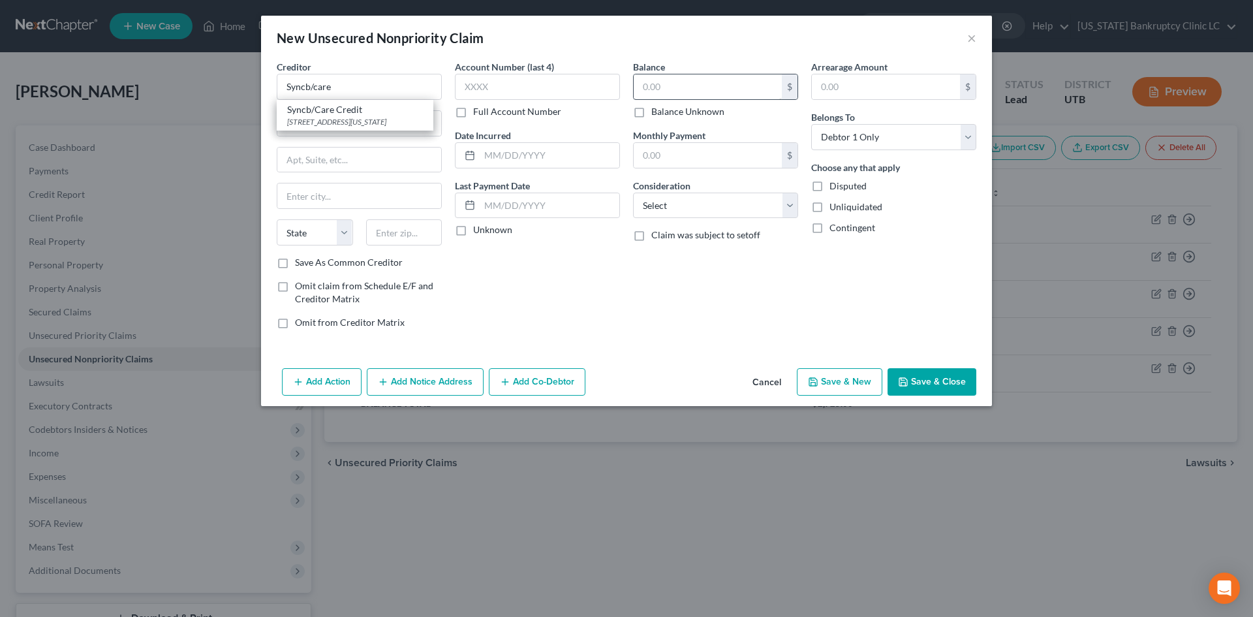
type input "20429"
click at [746, 82] on input "text" at bounding box center [708, 86] width 148 height 25
type input "388"
click at [817, 394] on button "Save & New" at bounding box center [840, 381] width 86 height 27
select select "0"
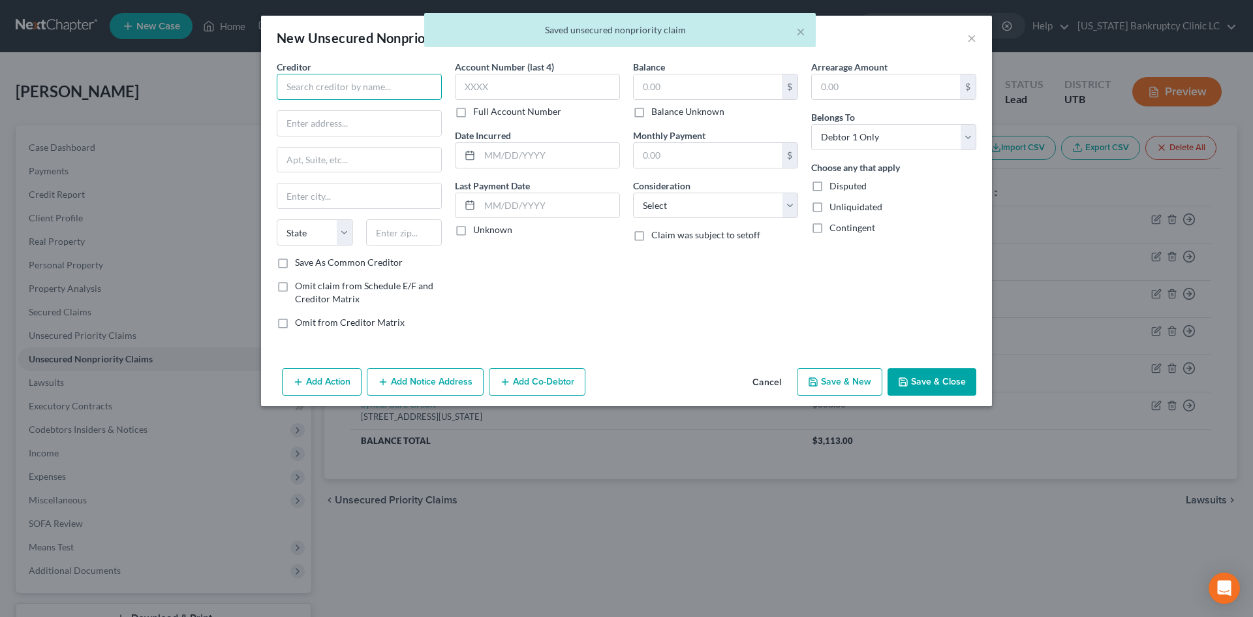
click at [367, 89] on input "text" at bounding box center [359, 87] width 165 height 26
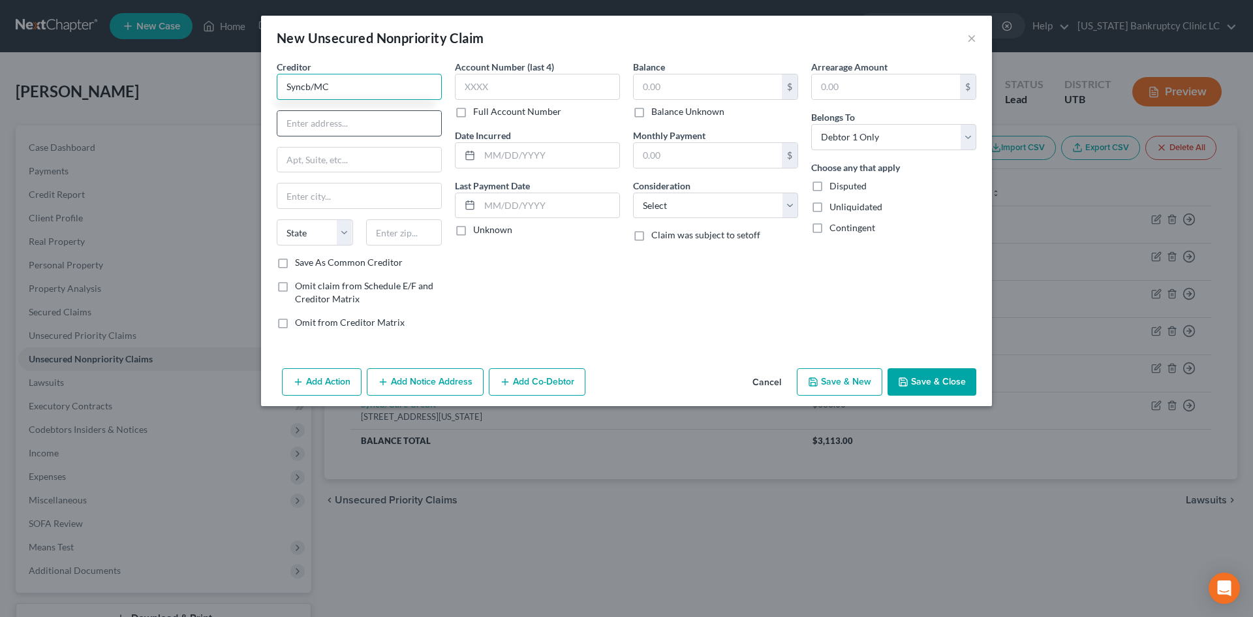
type input "Syncb/MC"
click at [358, 131] on input "text" at bounding box center [359, 123] width 164 height 25
drag, startPoint x: 699, startPoint y: 80, endPoint x: 680, endPoint y: 80, distance: 18.9
click at [699, 80] on input "text" at bounding box center [708, 86] width 148 height 25
type input "2,255"
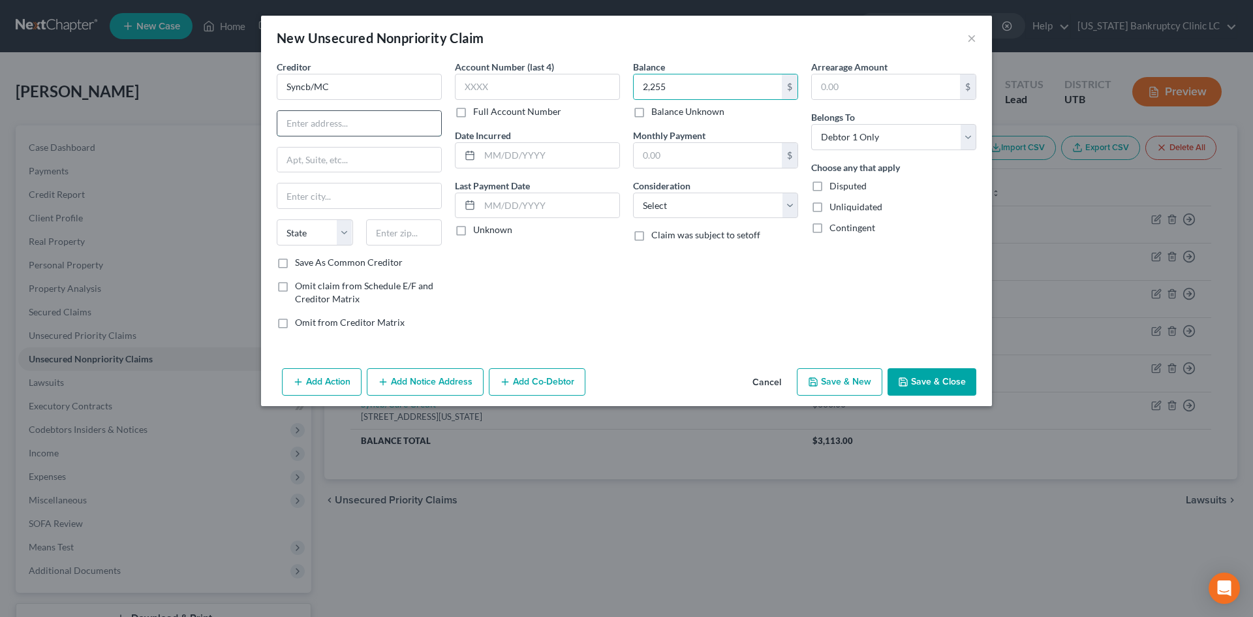
click at [330, 116] on input "text" at bounding box center [359, 123] width 164 height 25
type input "Po Box 71727"
click at [416, 242] on input "text" at bounding box center [404, 232] width 76 height 26
type input "19176"
click at [758, 348] on div "Creditor * Syncb/MC Po Box 71727 State AL AK AR AZ CA CO CT DE DC FL GA GU HI I…" at bounding box center [626, 211] width 731 height 303
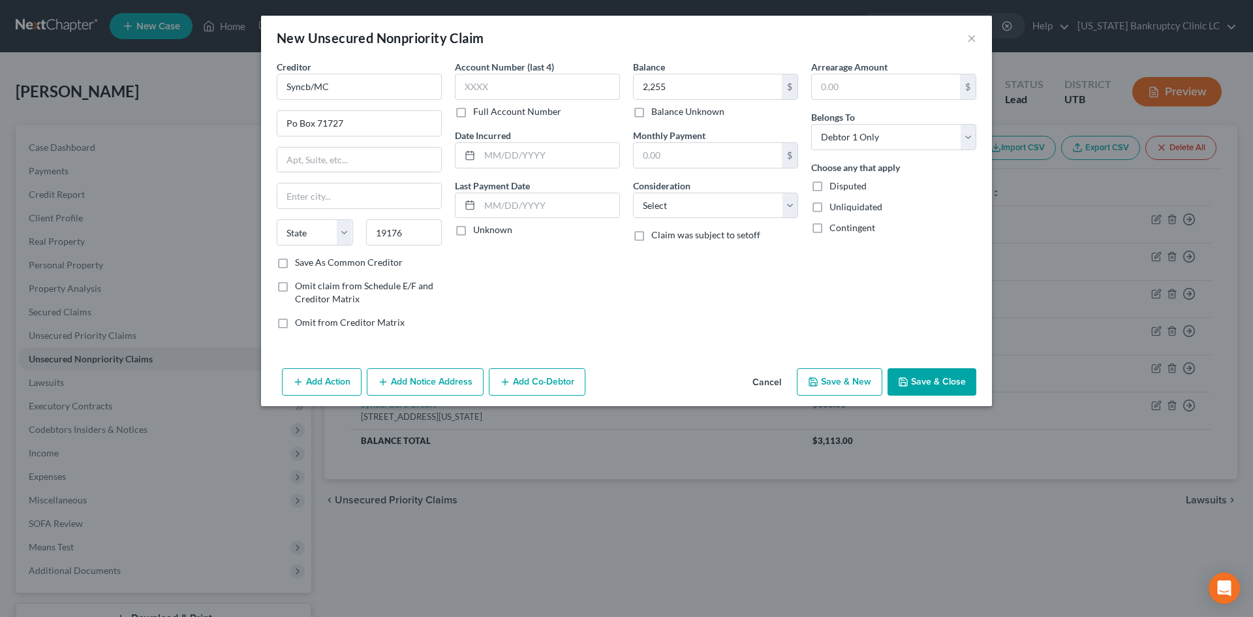
click at [370, 267] on label "Save As Common Creditor" at bounding box center [349, 262] width 108 height 13
click at [309, 264] on input "Save As Common Creditor" at bounding box center [304, 260] width 8 height 8
checkbox input "true"
click at [852, 387] on button "Save & New" at bounding box center [840, 381] width 86 height 27
select select "0"
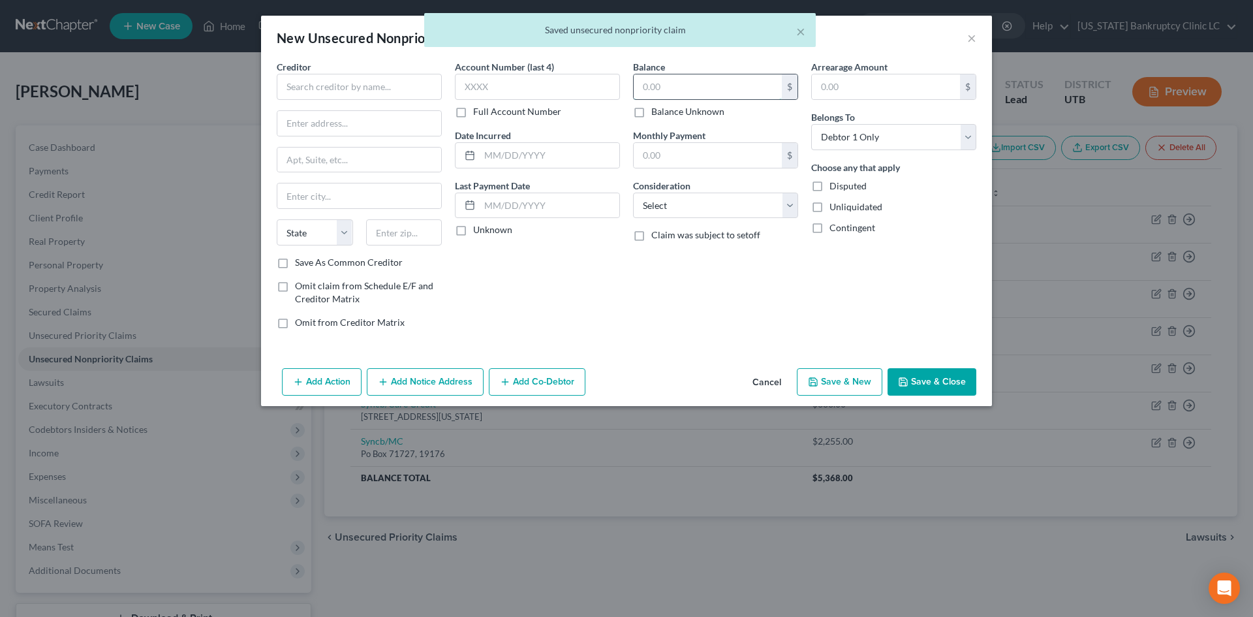
click at [635, 76] on input "text" at bounding box center [708, 86] width 148 height 25
type input "2,219"
click at [301, 92] on input "text" at bounding box center [359, 87] width 165 height 26
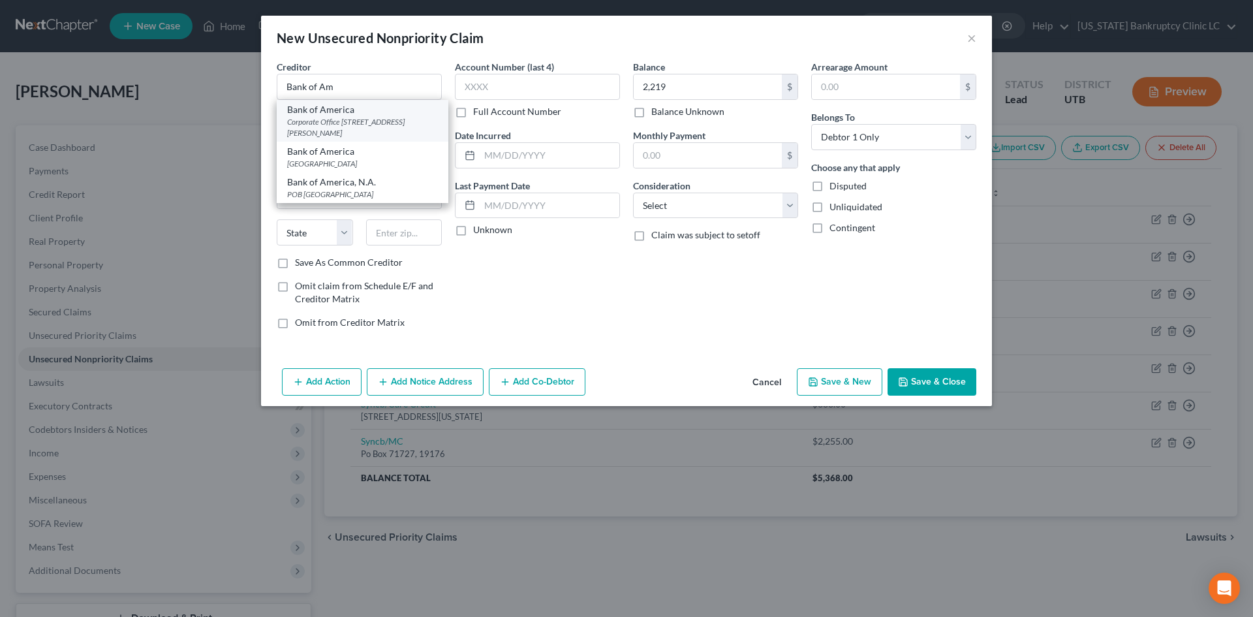
click at [386, 110] on div "Bank of America" at bounding box center [362, 109] width 151 height 13
type input "Bank of America"
type input "Corporate Office"
type input "100 North Tryon St."
type input "Charlotte"
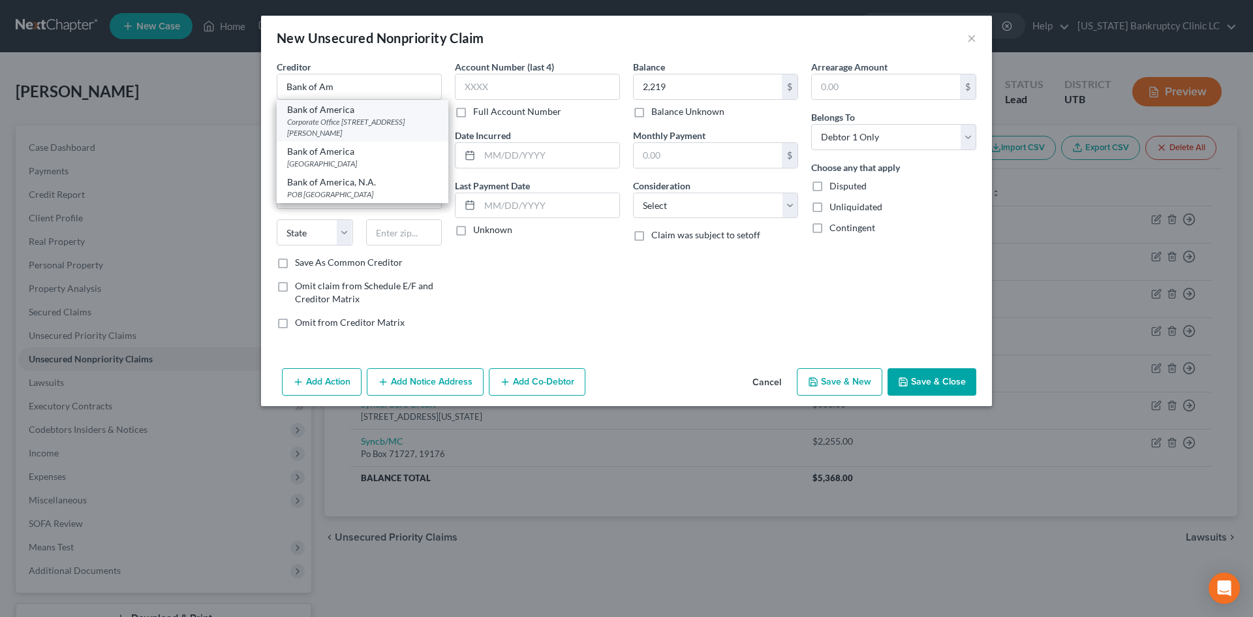
select select "28"
type input "28255"
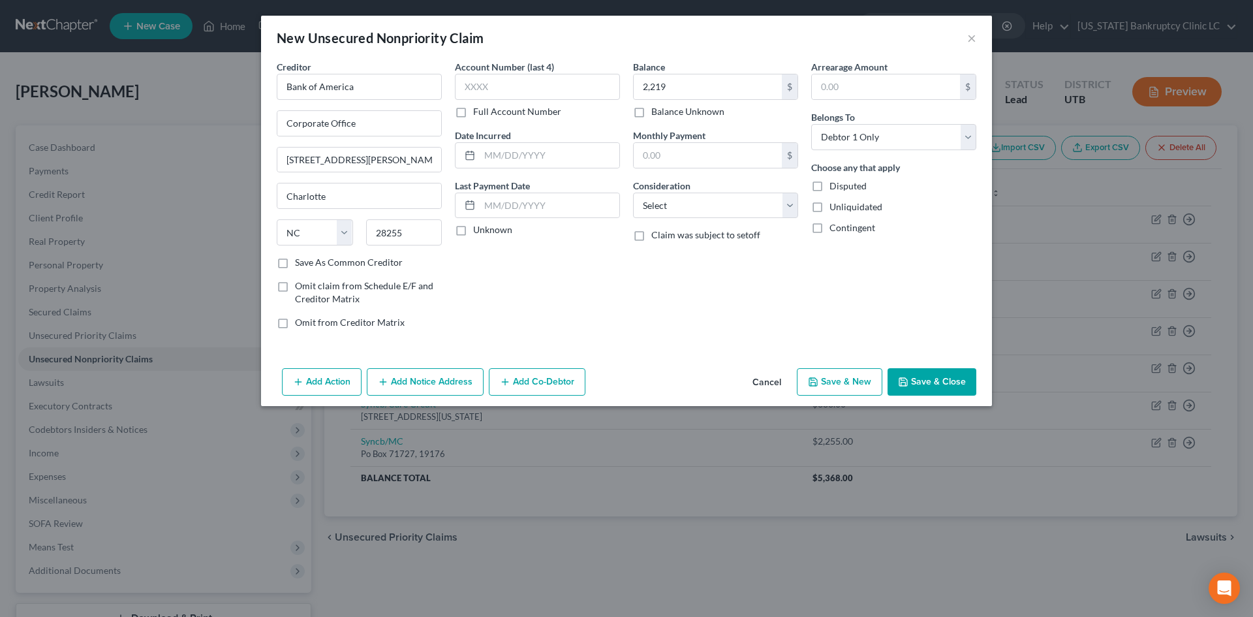
click at [839, 383] on button "Save & New" at bounding box center [840, 381] width 86 height 27
select select "0"
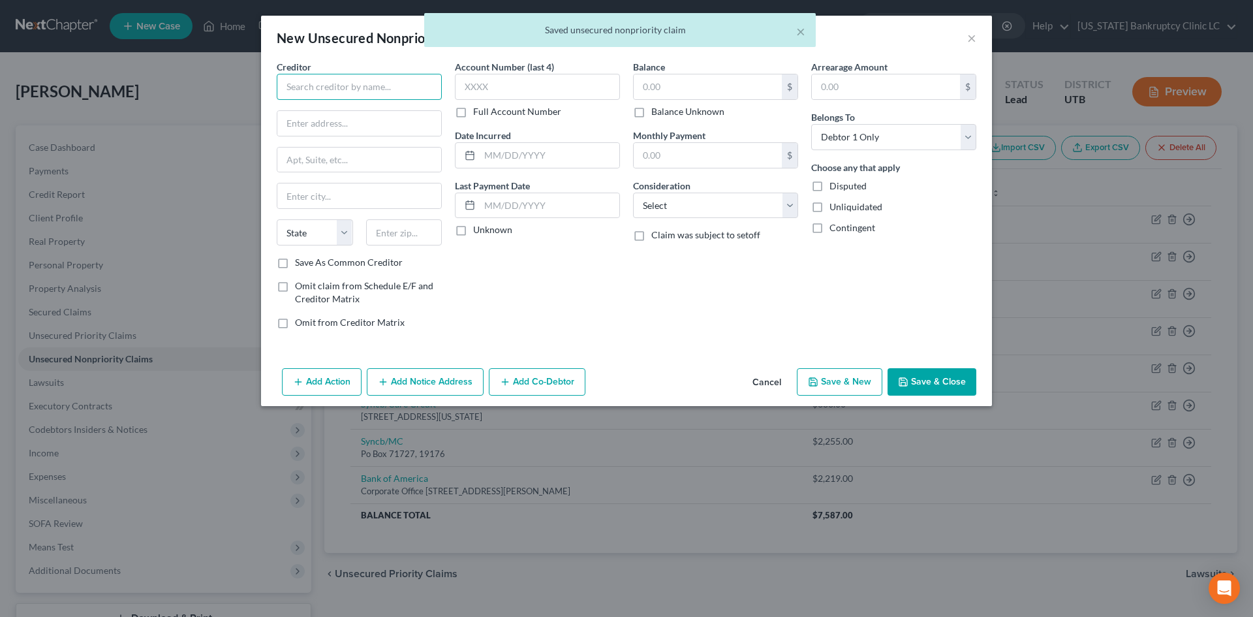
click at [361, 91] on input "text" at bounding box center [359, 87] width 165 height 26
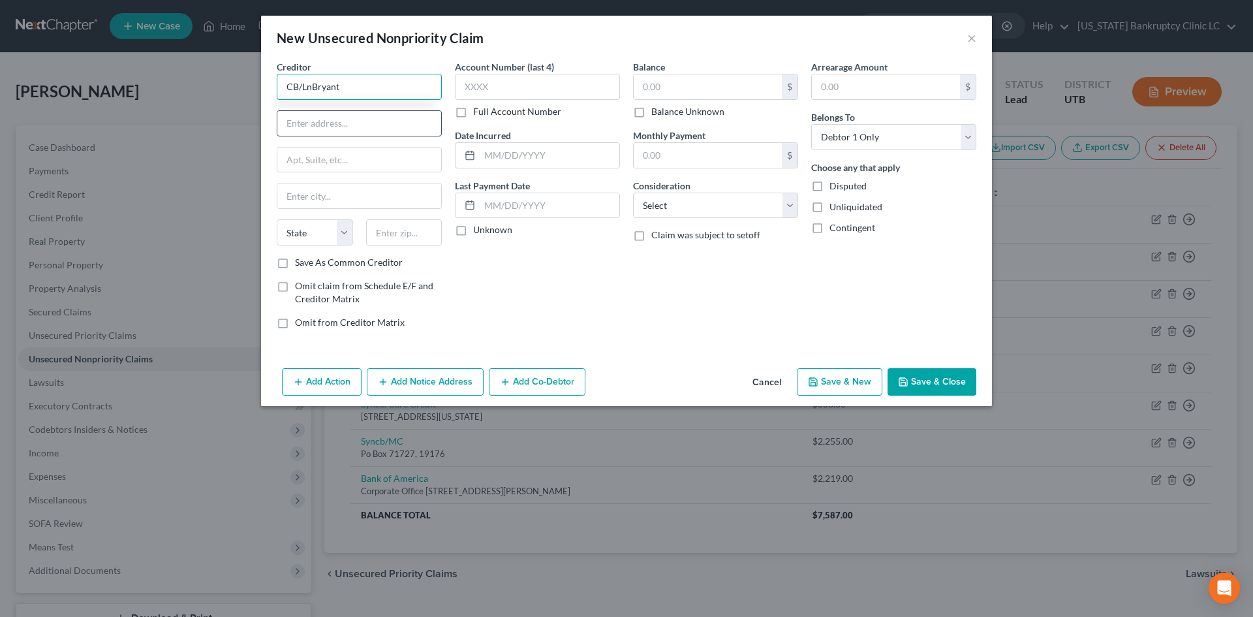
type input "CB/LnBryant"
click at [340, 129] on input "text" at bounding box center [359, 123] width 164 height 25
type input "Po Box 182789"
type input "43218"
type input "Columbus"
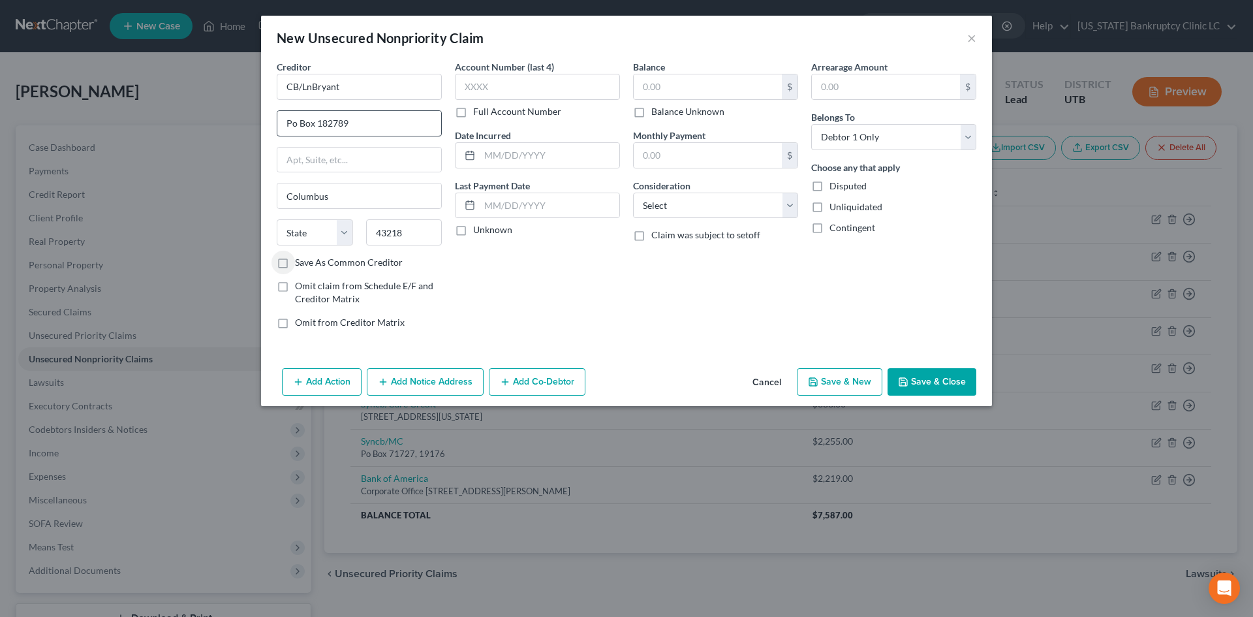
select select "36"
click at [845, 379] on button "Save & New" at bounding box center [840, 381] width 86 height 27
select select "0"
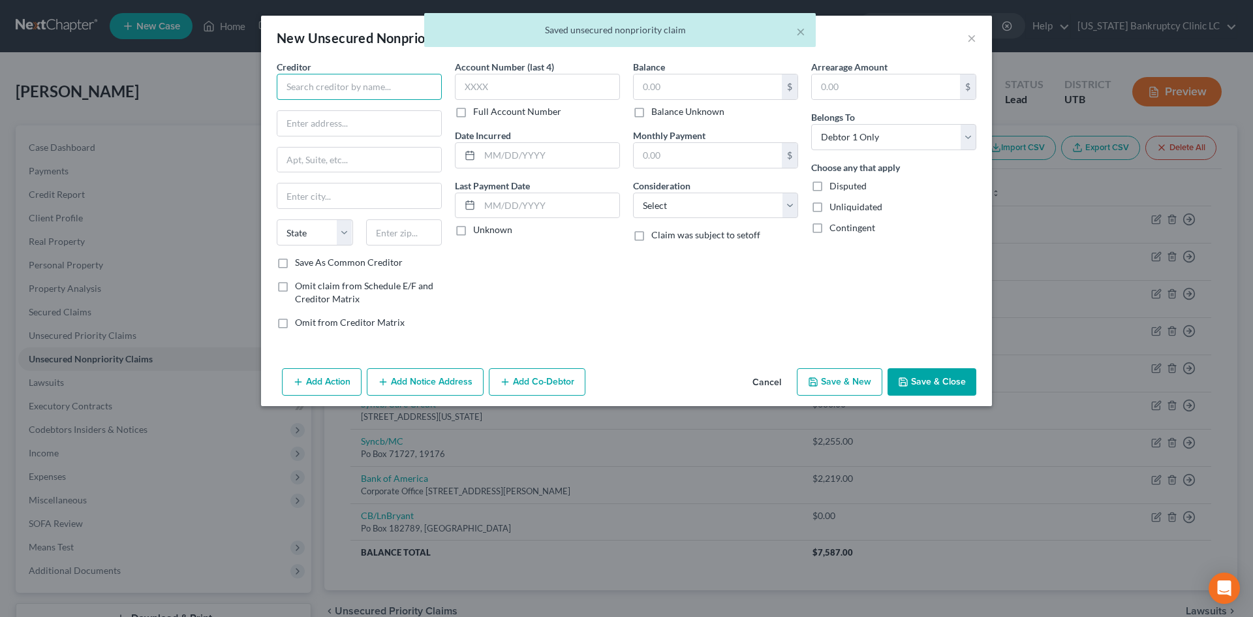
click at [322, 82] on input "text" at bounding box center [359, 87] width 165 height 26
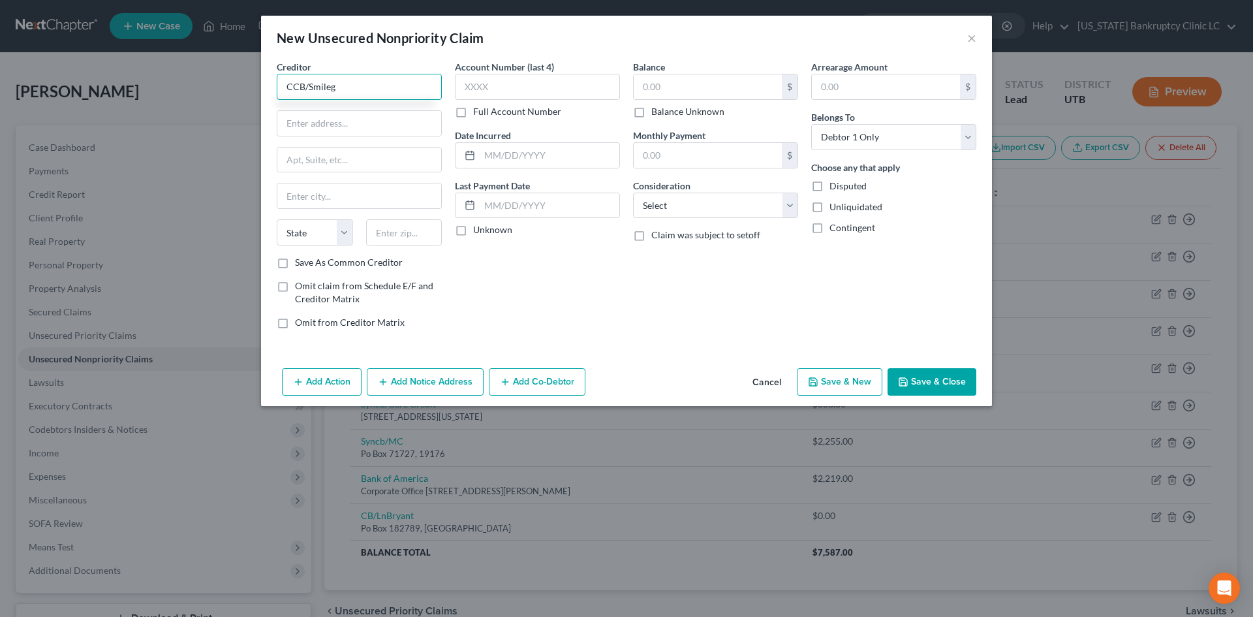
type input "CCB/Smileg"
type input "PO Box 182120"
type input "43218"
type input "Columbus"
select select "36"
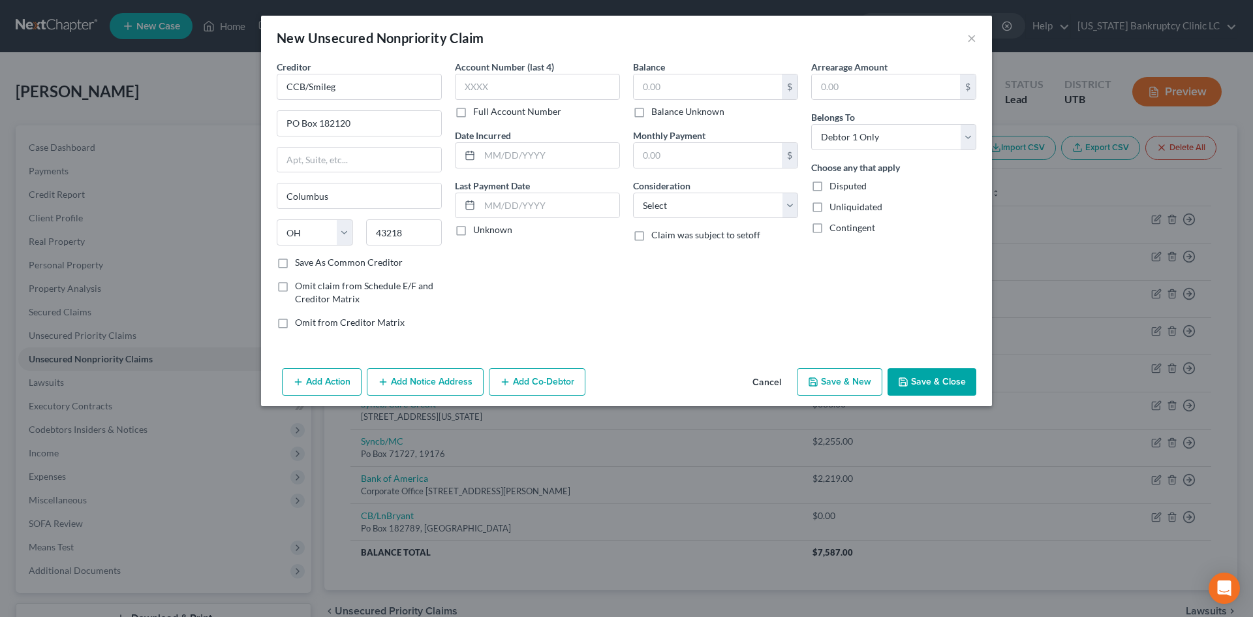
click at [836, 389] on button "Save & New" at bounding box center [840, 381] width 86 height 27
select select "0"
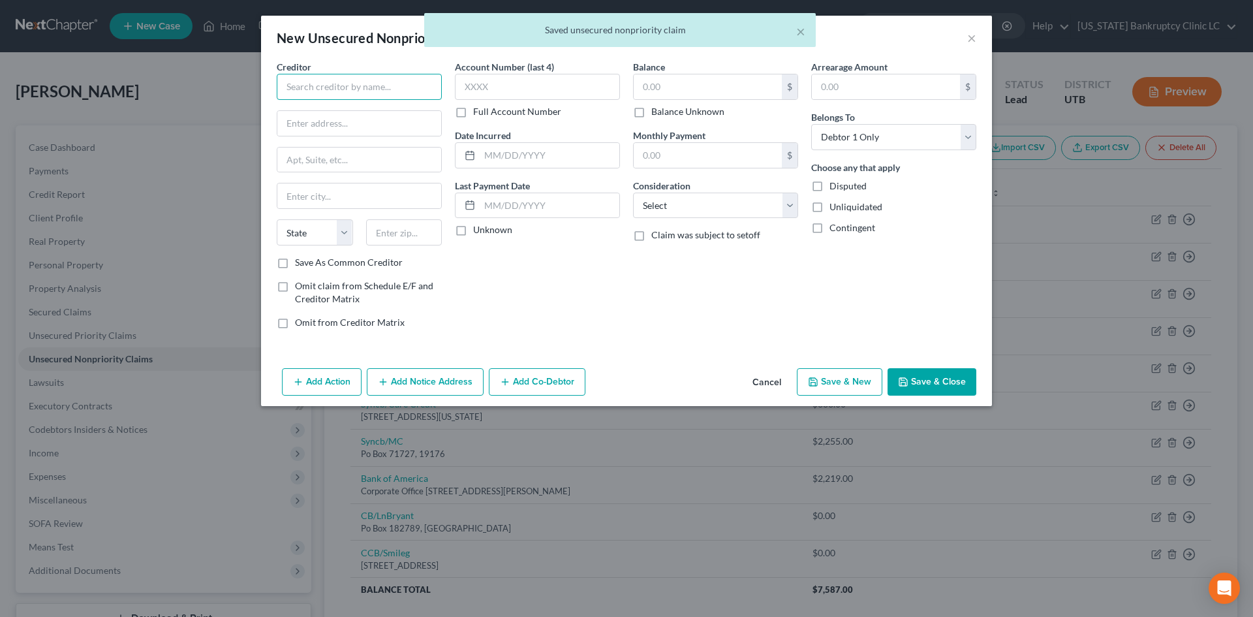
click at [371, 90] on input "text" at bounding box center [359, 87] width 165 height 26
click at [363, 115] on div "Transform Credit Inc." at bounding box center [355, 109] width 136 height 13
type input "Transform Credit Inc."
type input "1440 W Taylor Street #431"
type input "Chicago"
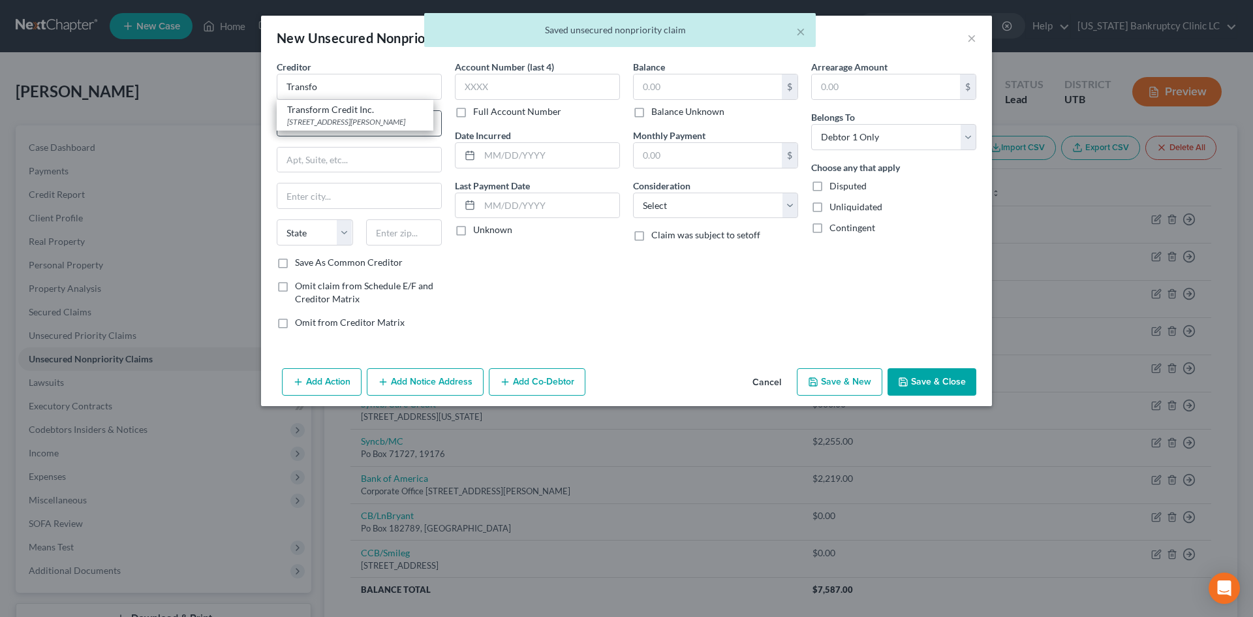
select select "14"
type input "60607"
click at [686, 80] on input "text" at bounding box center [708, 86] width 148 height 25
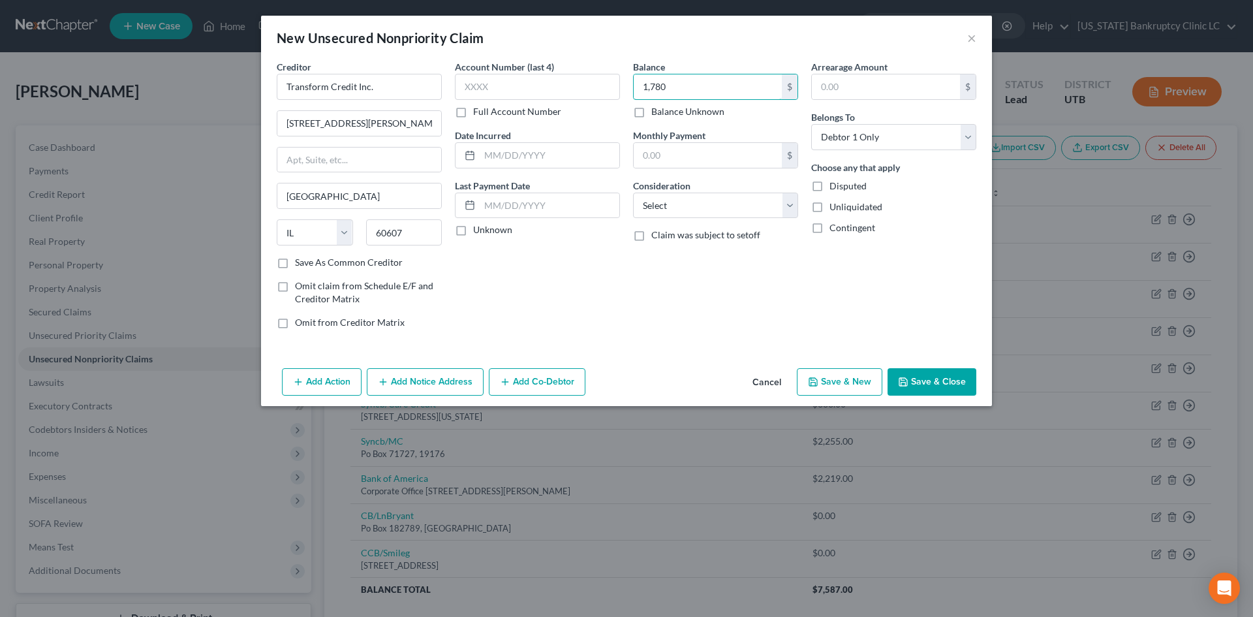
type input "1,780"
click at [838, 373] on button "Save & New" at bounding box center [840, 381] width 86 height 27
select select "0"
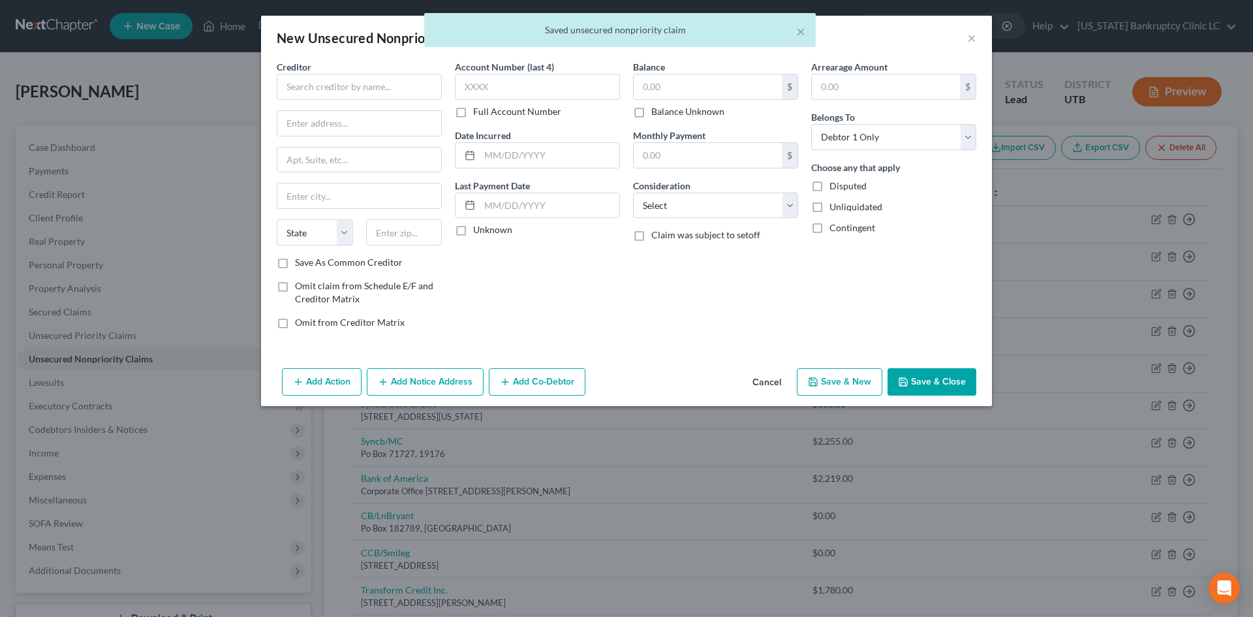
type input "1,780.00"
click at [415, 81] on input "text" at bounding box center [359, 87] width 165 height 26
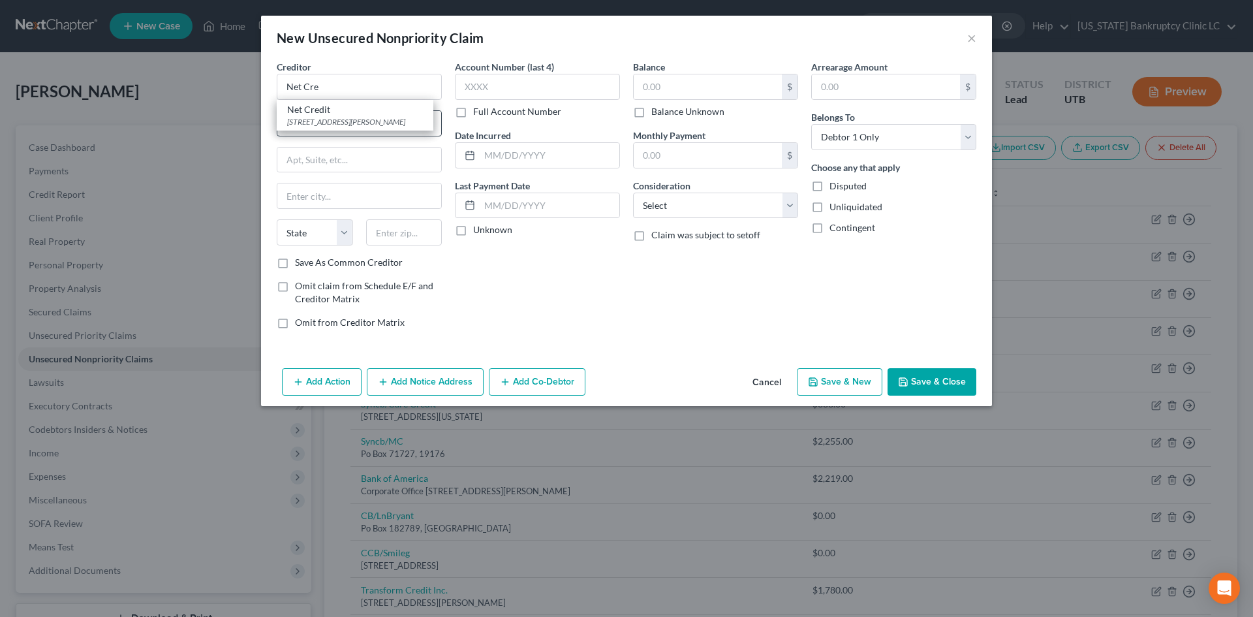
click at [340, 116] on div "175 W Jackson Blvd Suite 1000, Chicago, IL 60604" at bounding box center [355, 121] width 136 height 11
click at [377, 40] on div "New Unsecured Nonpriority Claim" at bounding box center [380, 38] width 207 height 18
click at [744, 84] on input "text" at bounding box center [708, 86] width 148 height 25
click at [834, 374] on button "Save & New" at bounding box center [840, 381] width 86 height 27
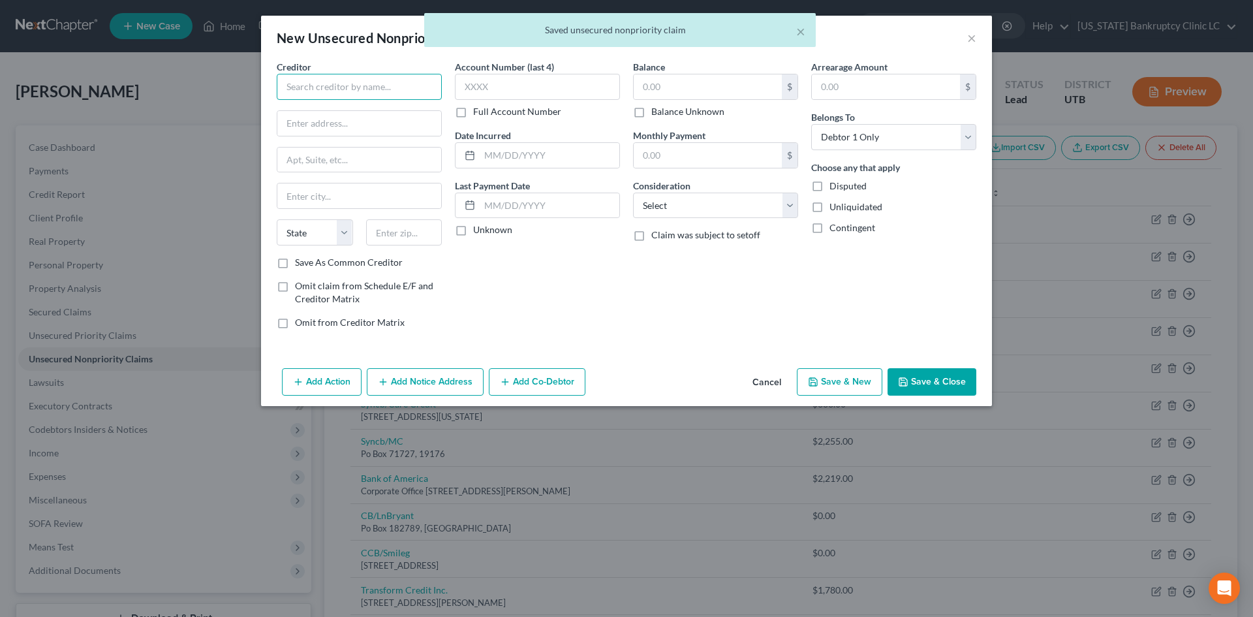
click at [373, 91] on input "text" at bounding box center [359, 87] width 165 height 26
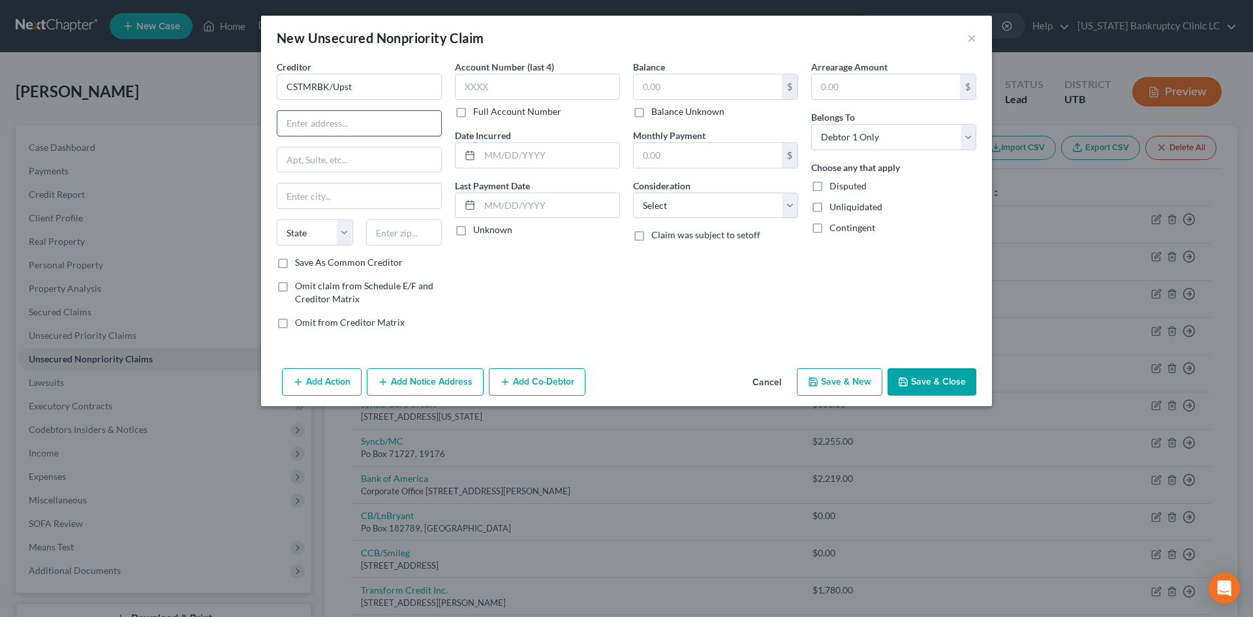
click at [377, 129] on input "text" at bounding box center [359, 123] width 164 height 25
click at [676, 90] on input "text" at bounding box center [708, 86] width 148 height 25
click at [359, 112] on input "text" at bounding box center [359, 123] width 164 height 25
click at [407, 236] on input "text" at bounding box center [404, 232] width 76 height 26
click at [845, 380] on button "Save & New" at bounding box center [840, 381] width 86 height 27
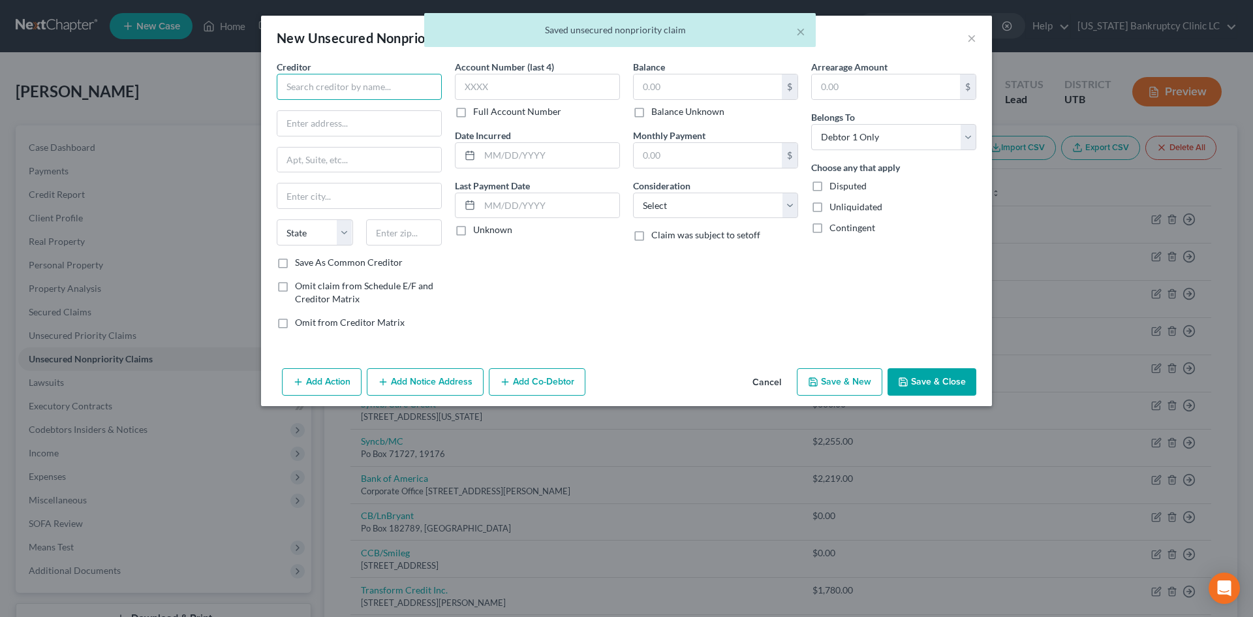
click at [352, 93] on input "text" at bounding box center [359, 87] width 165 height 26
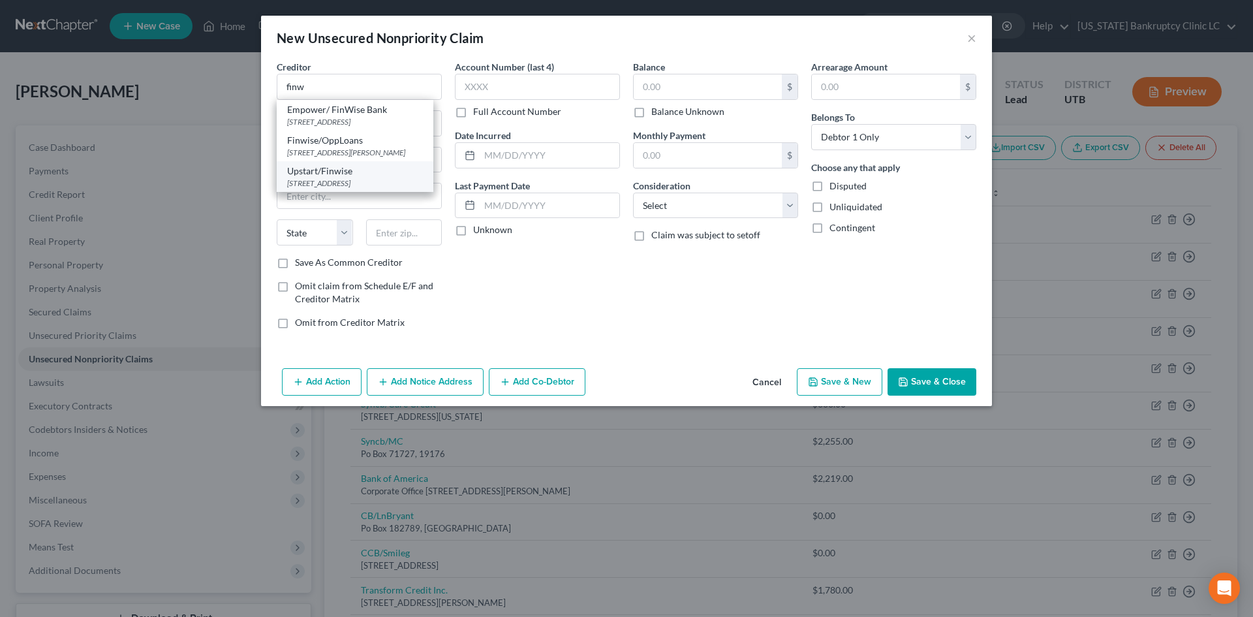
click at [366, 189] on div "2 Circle Star Way 2nd Floor, San Carlos, CA 94070" at bounding box center [355, 183] width 136 height 11
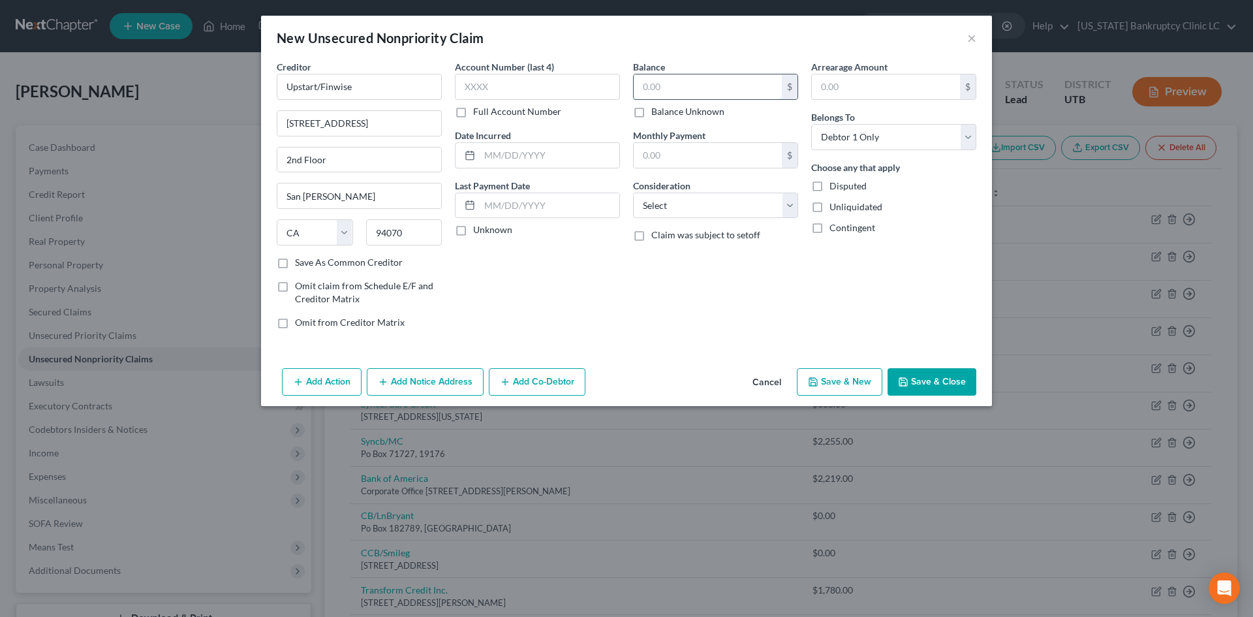
click at [687, 91] on input "text" at bounding box center [708, 86] width 148 height 25
click at [837, 366] on div "Add Action Add Notice Address Add Co-Debtor Cancel Save & New Save & Close" at bounding box center [626, 384] width 731 height 43
click at [839, 379] on button "Save & New" at bounding box center [840, 381] width 86 height 27
click at [338, 88] on input "text" at bounding box center [359, 87] width 165 height 26
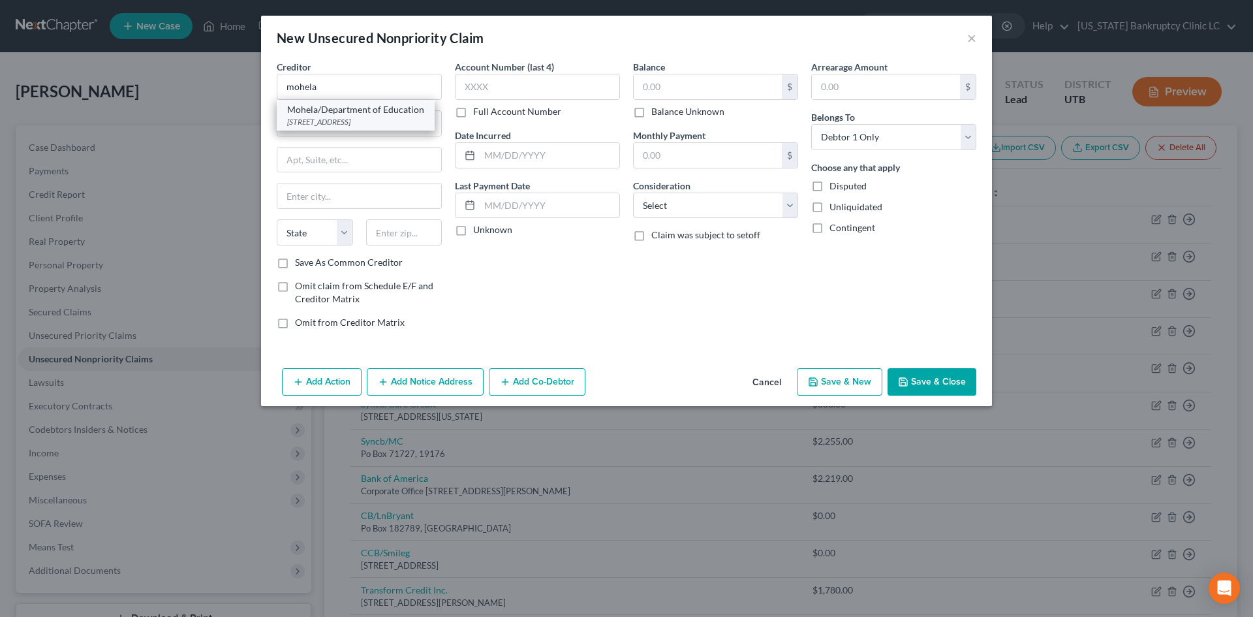
drag, startPoint x: 347, startPoint y: 112, endPoint x: 599, endPoint y: 116, distance: 252.0
click at [348, 112] on div "Mohela/Department of Education" at bounding box center [355, 109] width 137 height 13
click at [733, 87] on input "text" at bounding box center [708, 86] width 148 height 25
click at [676, 90] on input "text" at bounding box center [708, 86] width 148 height 25
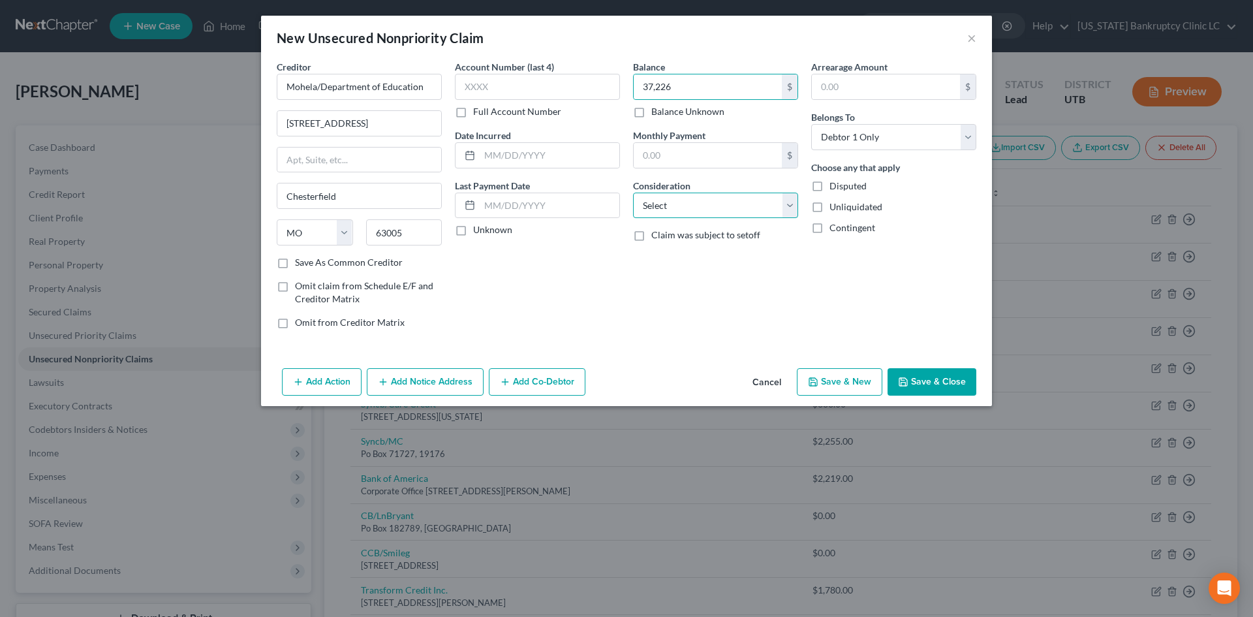
click at [674, 204] on select "Select Cable / Satellite Services Collection Agency Credit Card Debt Debt Couns…" at bounding box center [715, 206] width 165 height 26
click at [633, 193] on select "Select Cable / Satellite Services Collection Agency Credit Card Debt Debt Couns…" at bounding box center [715, 206] width 165 height 26
click at [952, 388] on button "Save & Close" at bounding box center [932, 381] width 89 height 27
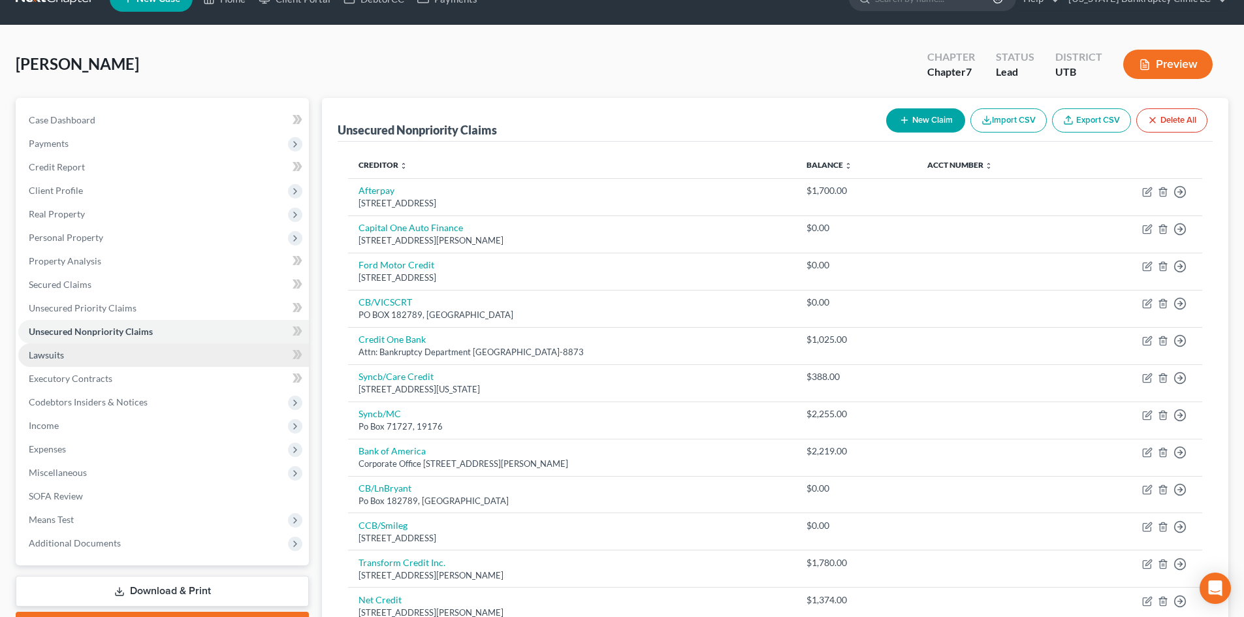
scroll to position [27, 0]
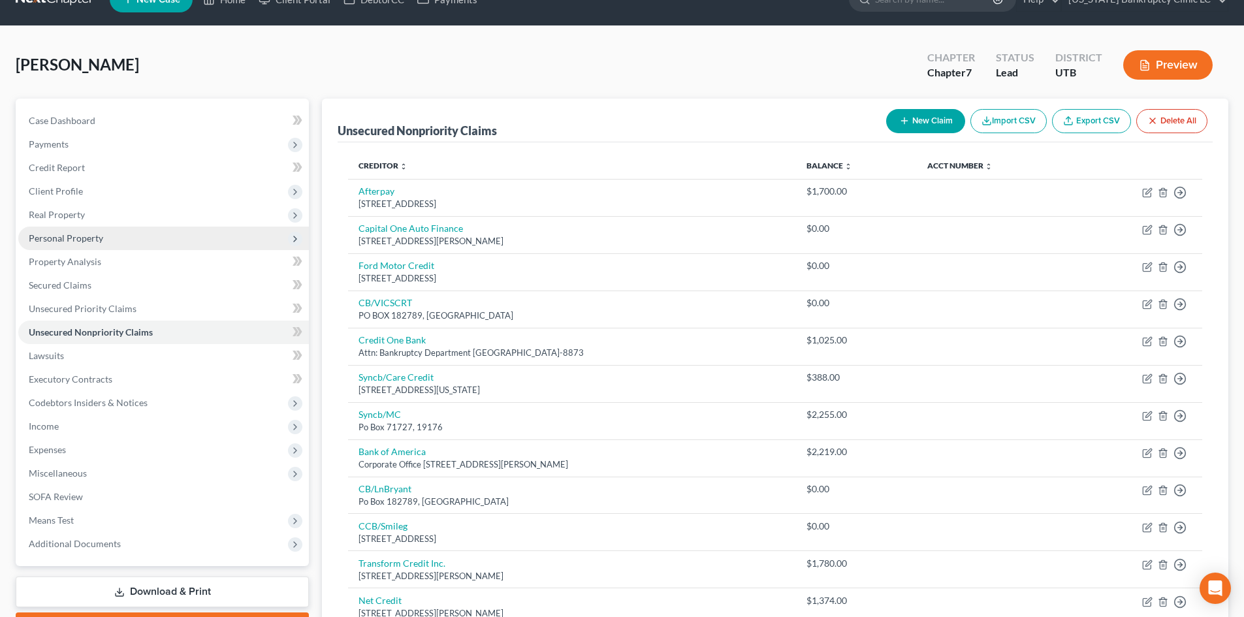
click at [95, 242] on span "Personal Property" at bounding box center [66, 237] width 74 height 11
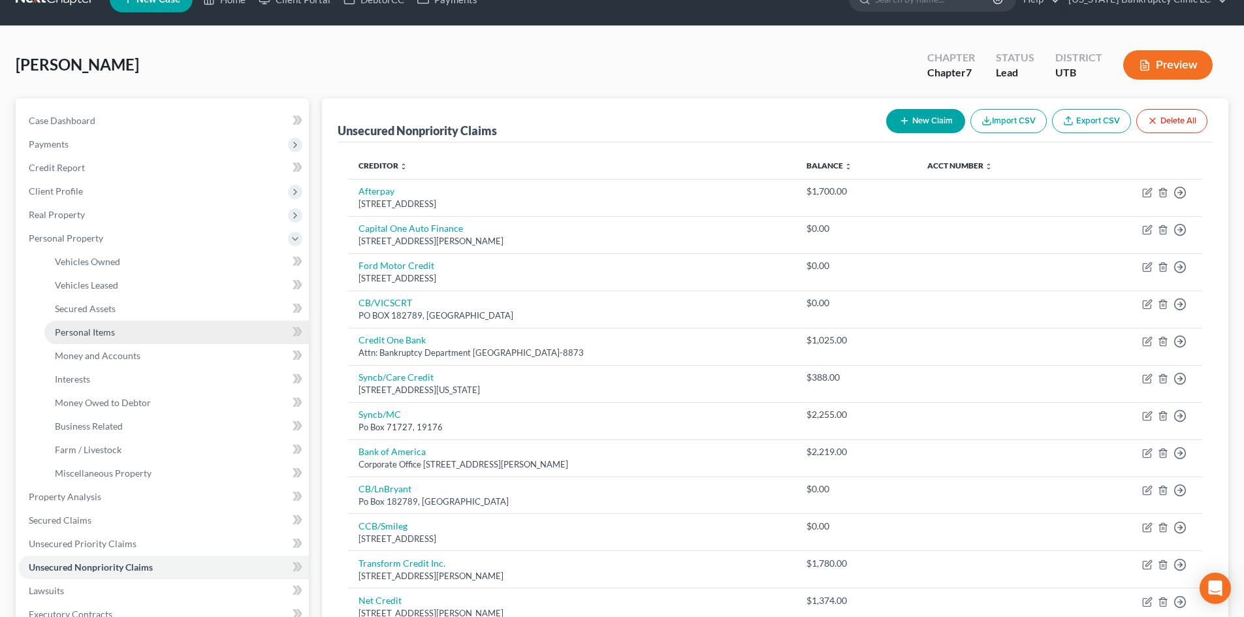
click at [114, 338] on link "Personal Items" at bounding box center [176, 333] width 264 height 24
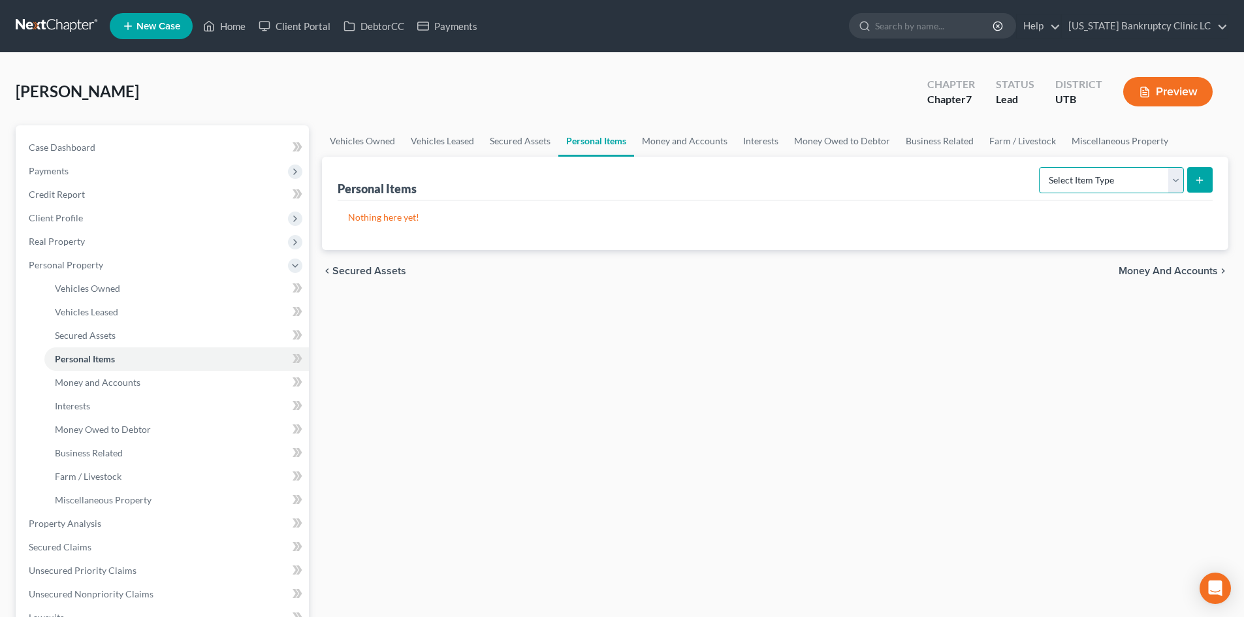
click at [1089, 178] on select "Select Item Type Clothing Collectibles Of Value Electronics Firearms Household …" at bounding box center [1111, 180] width 145 height 26
click at [1040, 167] on select "Select Item Type Clothing Collectibles Of Value Electronics Firearms Household …" at bounding box center [1111, 180] width 145 height 26
click at [1204, 184] on icon "submit" at bounding box center [1199, 180] width 10 height 10
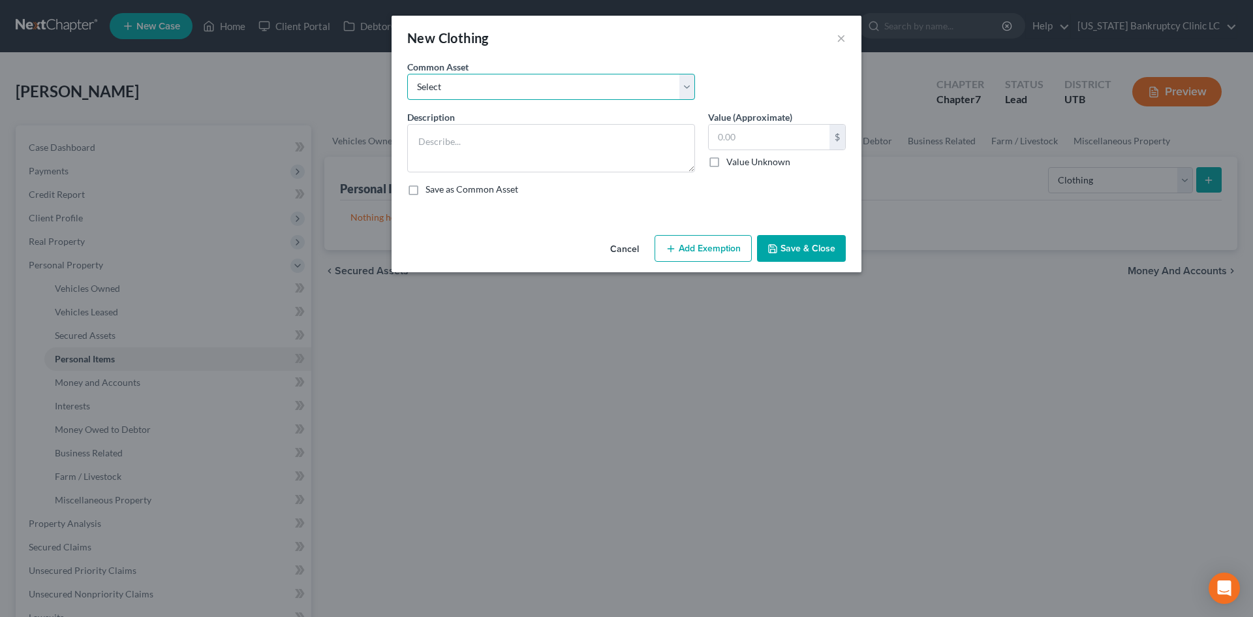
click at [503, 99] on select "Select All Clothing" at bounding box center [551, 87] width 288 height 26
click at [407, 74] on select "Select All Clothing" at bounding box center [551, 87] width 288 height 26
click at [741, 134] on input "500.00" at bounding box center [769, 137] width 121 height 25
click at [689, 238] on button "Add Exemption" at bounding box center [703, 248] width 97 height 27
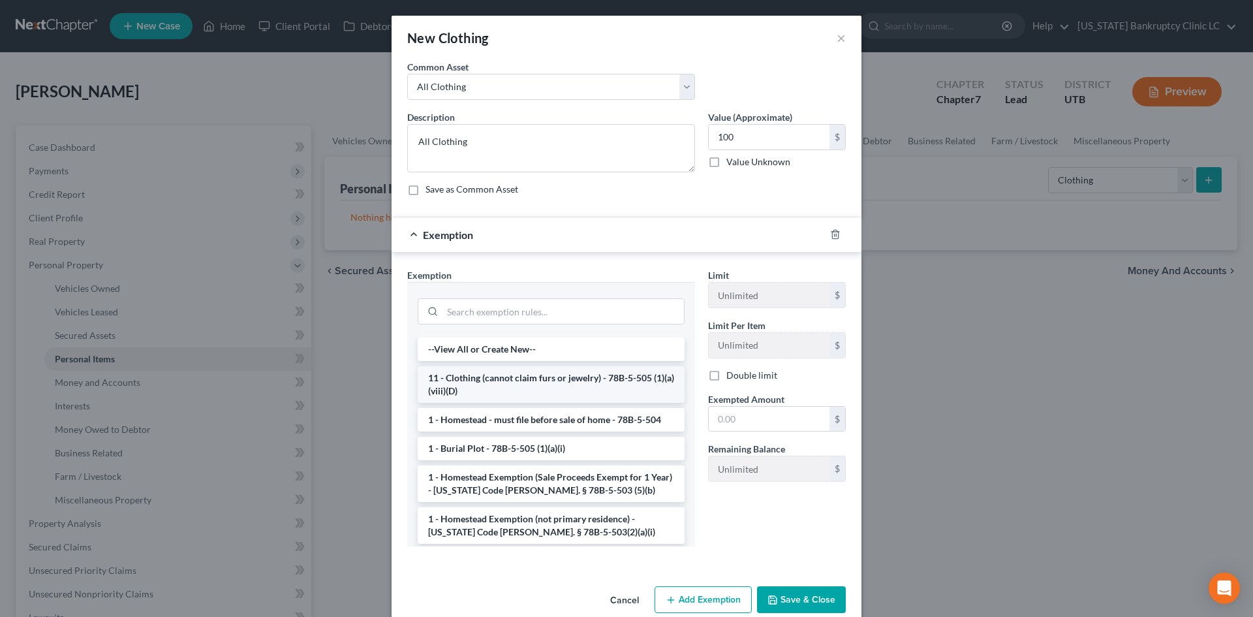
click at [482, 390] on li "11 - Clothing (cannot claim furs or jewelry) - 78B-5-505 (1)(a)(viii)(D)" at bounding box center [551, 384] width 267 height 37
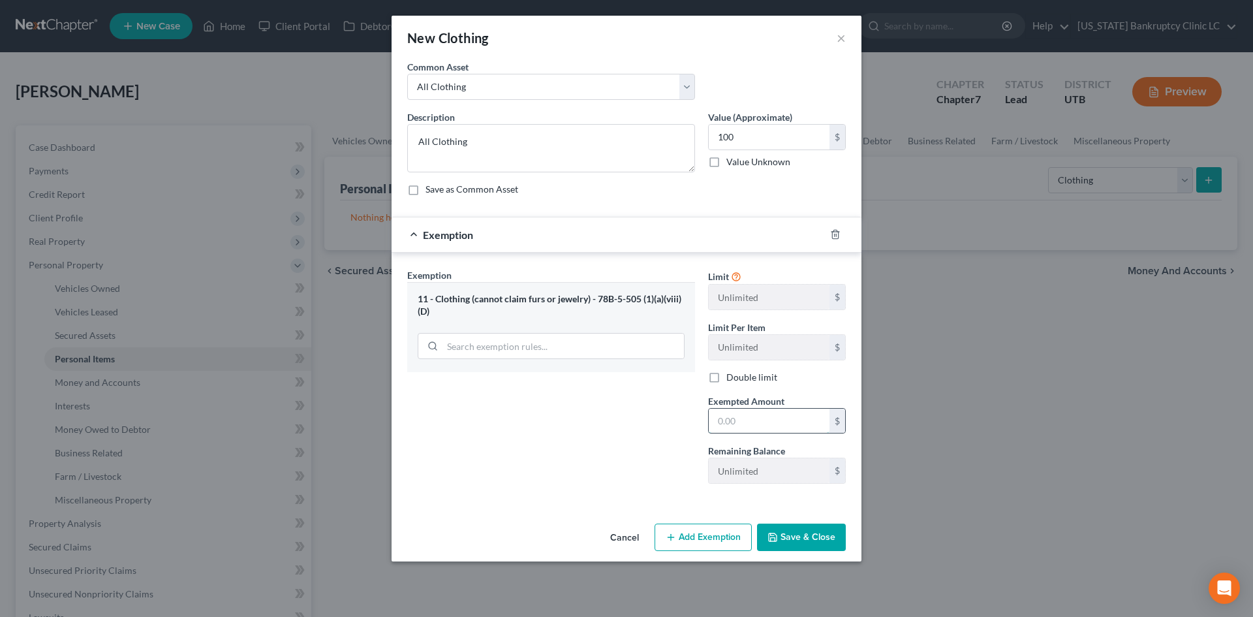
click at [766, 427] on input "text" at bounding box center [769, 421] width 121 height 25
click at [509, 433] on div "Exemption Set must be selected for CA. Exemption * 11 - Clothing (cannot claim …" at bounding box center [551, 381] width 301 height 226
click at [807, 542] on button "Save & Close" at bounding box center [801, 537] width 89 height 27
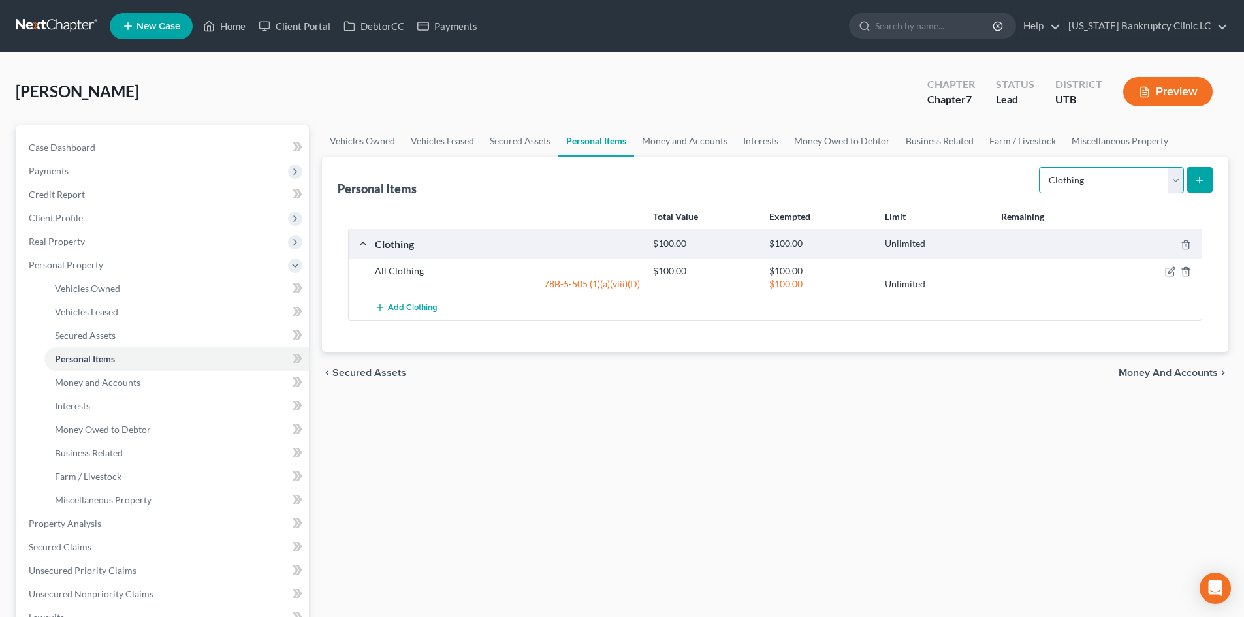
click at [1156, 184] on select "Select Item Type Clothing Collectibles Of Value Electronics Firearms Household …" at bounding box center [1111, 180] width 145 height 26
click at [1040, 167] on select "Select Item Type Clothing Collectibles Of Value Electronics Firearms Household …" at bounding box center [1111, 180] width 145 height 26
click at [1187, 184] on button "submit" at bounding box center [1199, 179] width 25 height 25
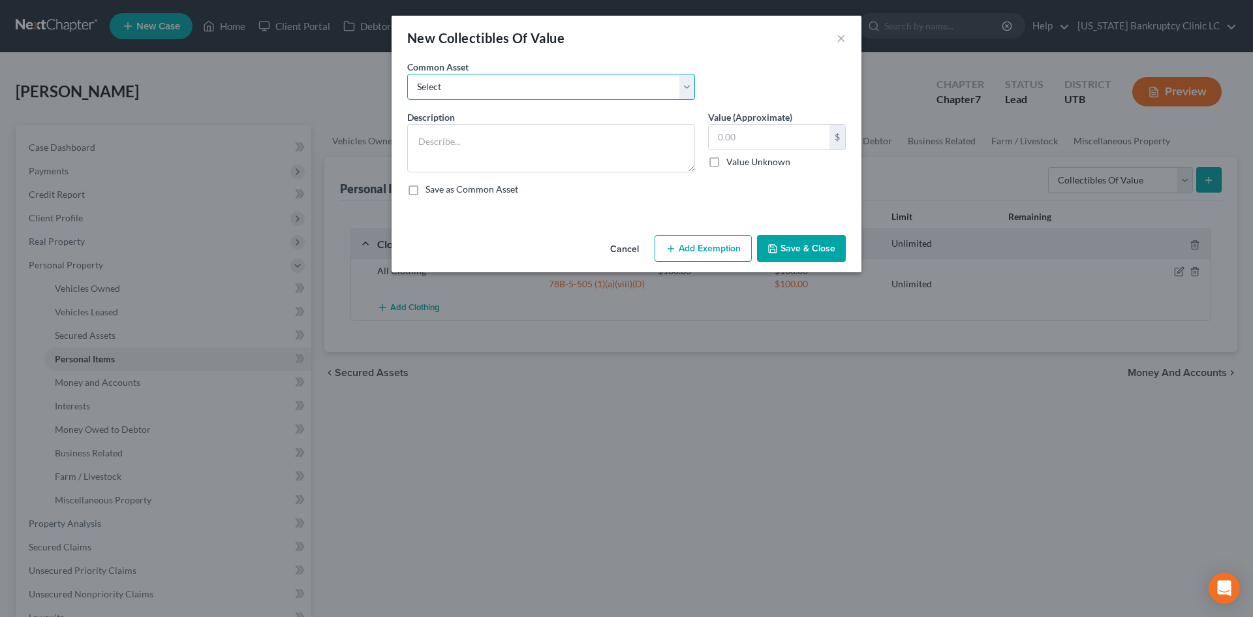
drag, startPoint x: 439, startPoint y: 78, endPoint x: 444, endPoint y: 87, distance: 10.0
click at [439, 78] on select "Select Prints/Paintings/Art Collectibles" at bounding box center [551, 87] width 288 height 26
click at [407, 74] on select "Select Prints/Paintings/Art Collectibles" at bounding box center [551, 87] width 288 height 26
click at [763, 151] on div "35.00 $ Value Unknown" at bounding box center [777, 146] width 138 height 44
click at [768, 140] on input "35.00" at bounding box center [769, 137] width 121 height 25
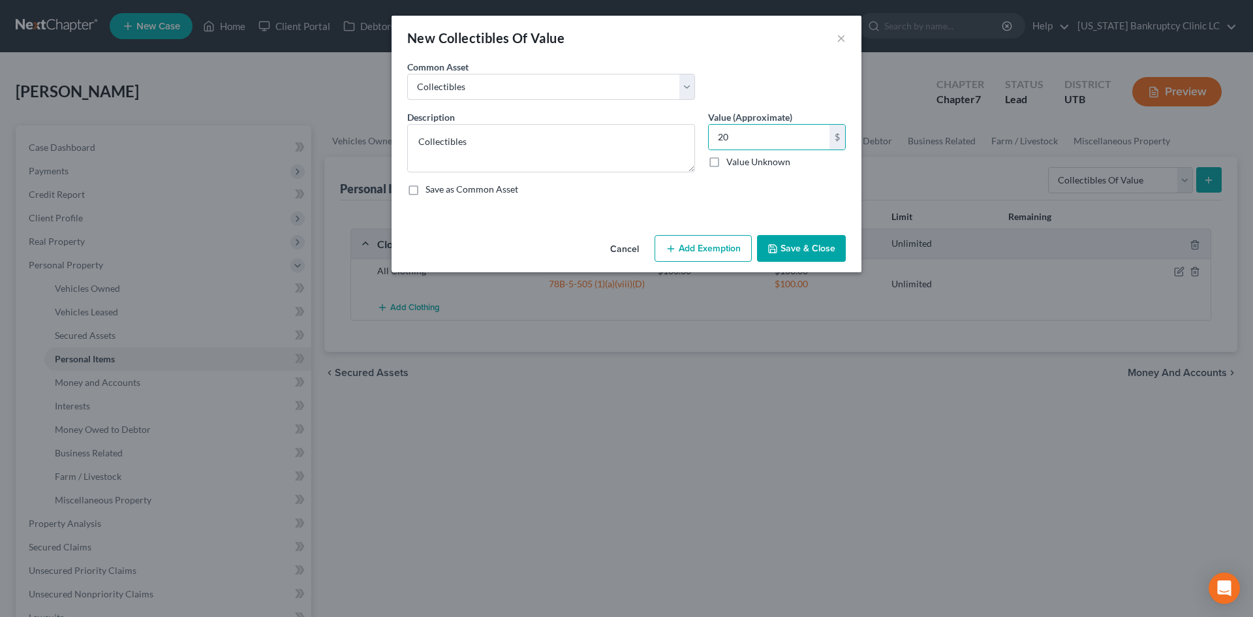
click at [813, 251] on button "Save & Close" at bounding box center [801, 248] width 89 height 27
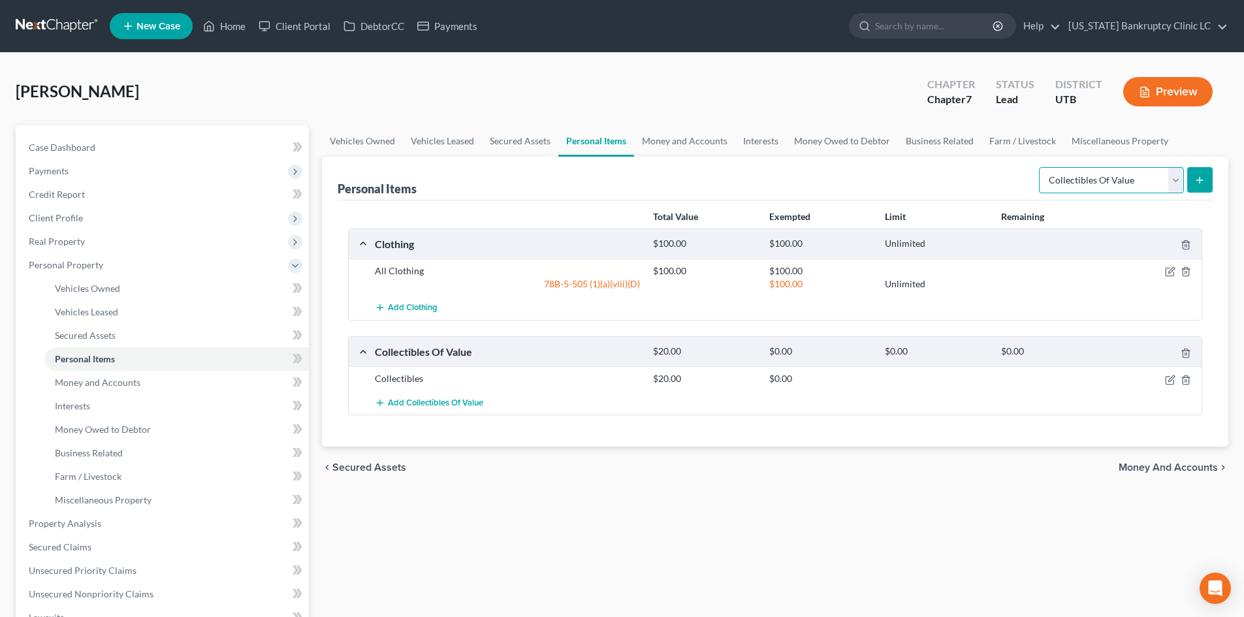
click at [1101, 181] on select "Select Item Type Clothing Collectibles Of Value Electronics Firearms Household …" at bounding box center [1111, 180] width 145 height 26
click at [1040, 167] on select "Select Item Type Clothing Collectibles Of Value Electronics Firearms Household …" at bounding box center [1111, 180] width 145 height 26
click at [1199, 179] on line "submit" at bounding box center [1199, 180] width 0 height 6
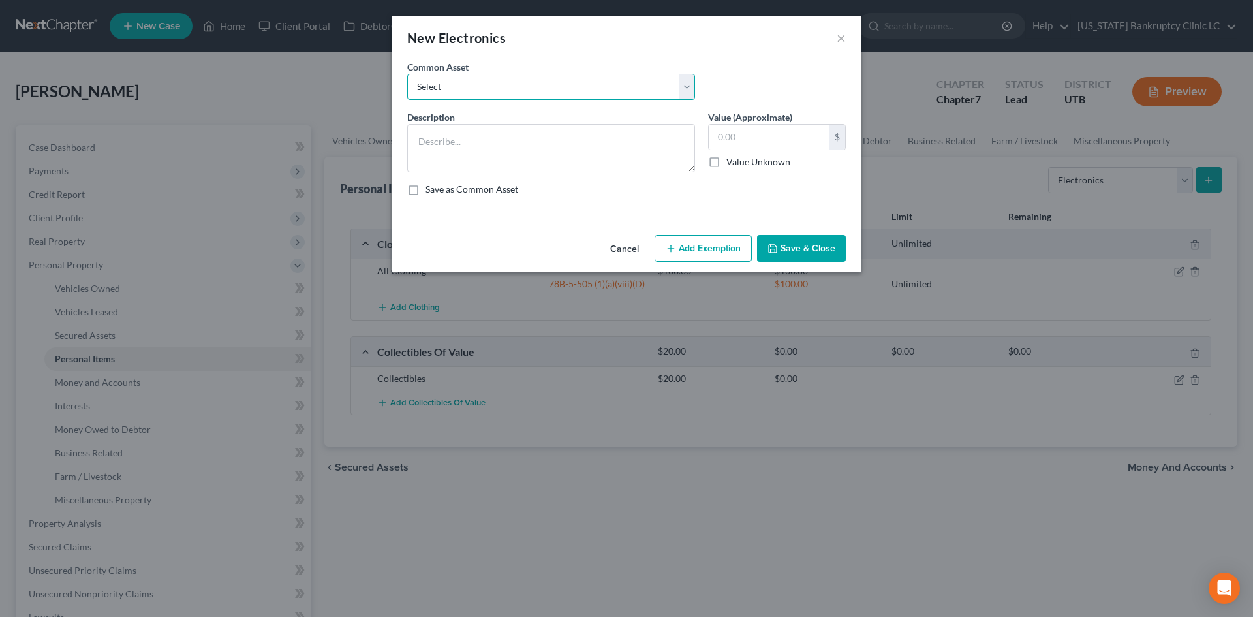
click at [577, 84] on select "Select Television Tablet Computer Printer Cell Phone Gaming Console Smart Watch…" at bounding box center [551, 87] width 288 height 26
click at [513, 135] on textarea at bounding box center [551, 148] width 288 height 48
click at [795, 247] on button "Save & Close" at bounding box center [801, 248] width 89 height 27
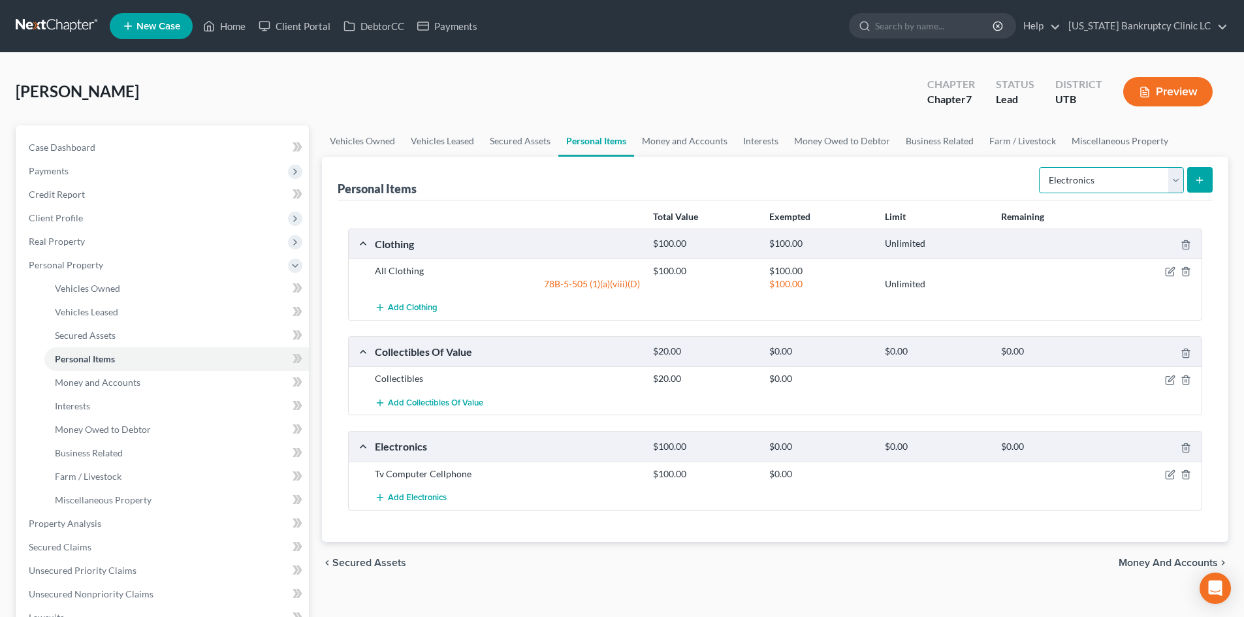
click at [1120, 183] on select "Select Item Type Clothing Collectibles Of Value Electronics Firearms Household …" at bounding box center [1111, 180] width 145 height 26
click at [1040, 167] on select "Select Item Type Clothing Collectibles Of Value Electronics Firearms Household …" at bounding box center [1111, 180] width 145 height 26
click at [1201, 183] on icon "submit" at bounding box center [1199, 180] width 10 height 10
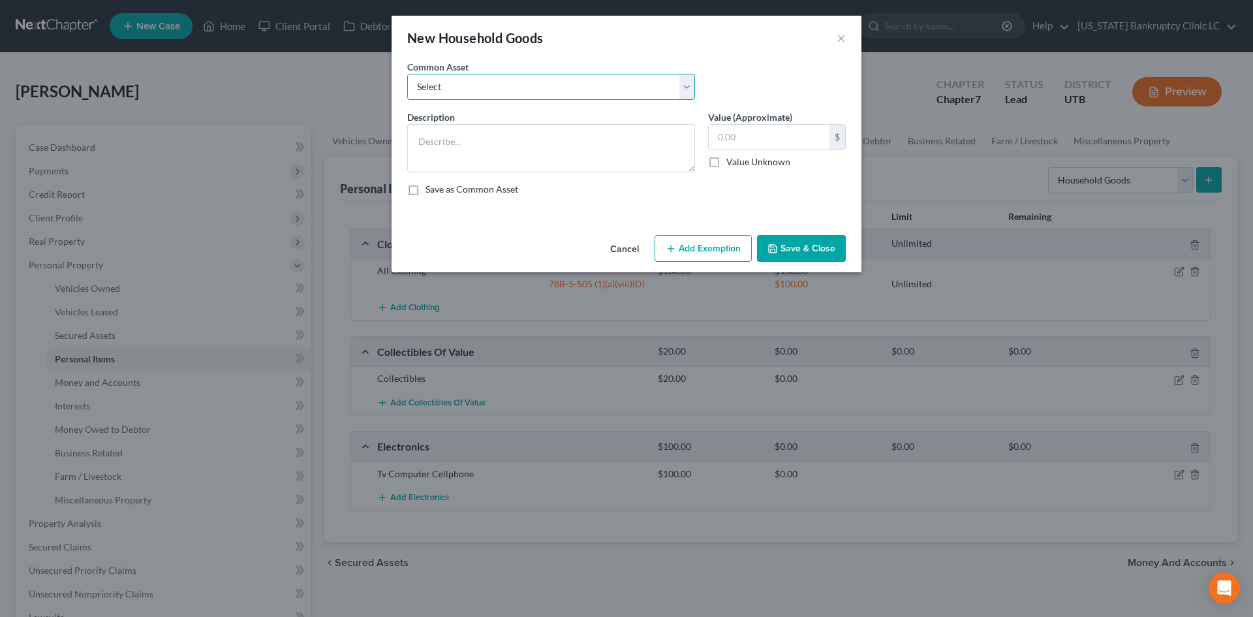
click at [591, 86] on select "Select Couch Chair Entertainment Center End/Coffee Table Stove/Cooking unit Sof…" at bounding box center [551, 87] width 288 height 26
click at [407, 74] on select "Select Couch Chair Entertainment Center End/Coffee Table Stove/Cooking unit Sof…" at bounding box center [551, 87] width 288 height 26
click at [725, 129] on input "550.00" at bounding box center [769, 137] width 121 height 25
click at [695, 255] on button "Add Exemption" at bounding box center [703, 248] width 97 height 27
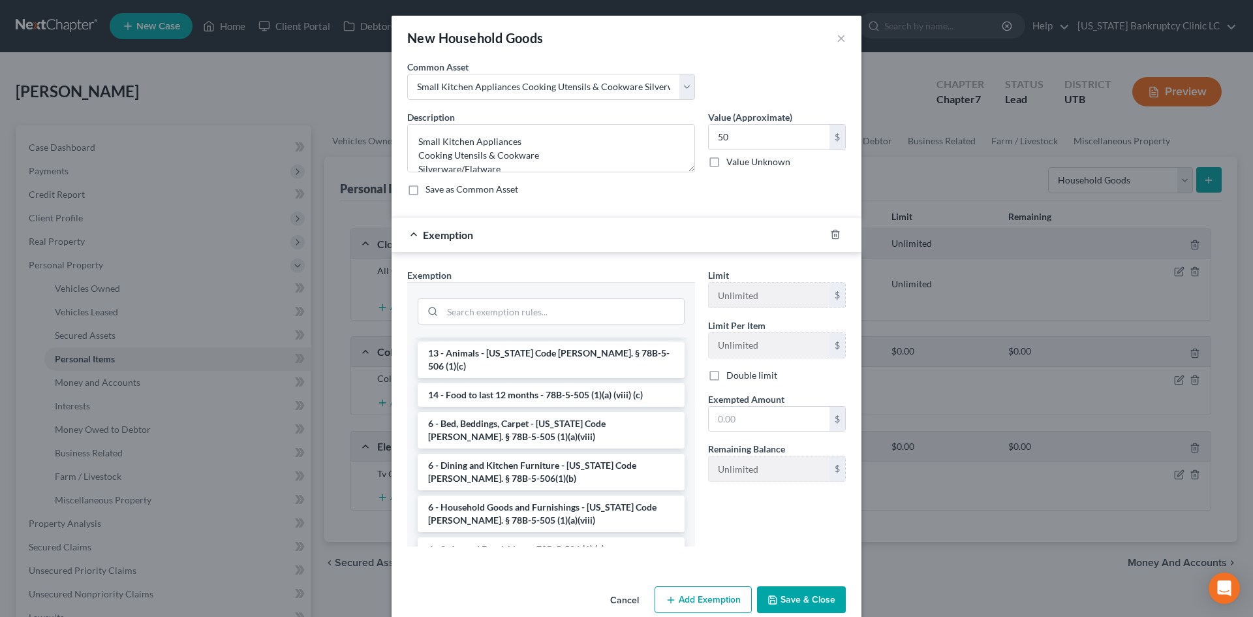
scroll to position [131, 0]
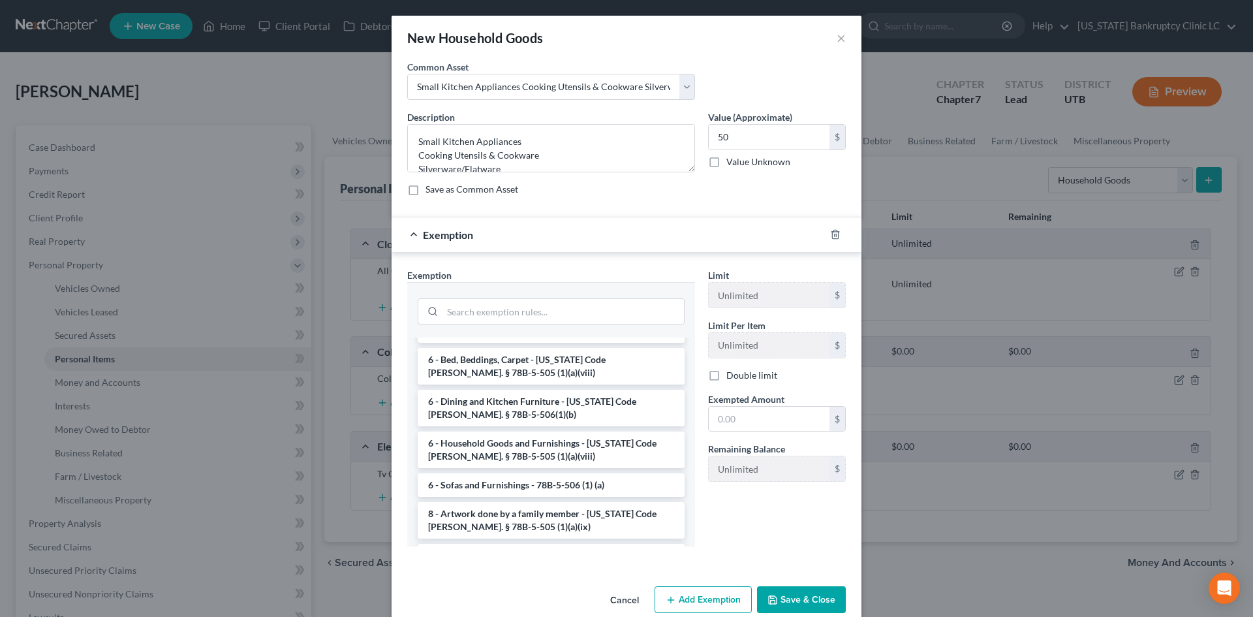
click at [518, 432] on li "6 - Household Goods and Furnishings - Utah Code Ann. § 78B-5-505 (1)(a)(viii)" at bounding box center [551, 450] width 267 height 37
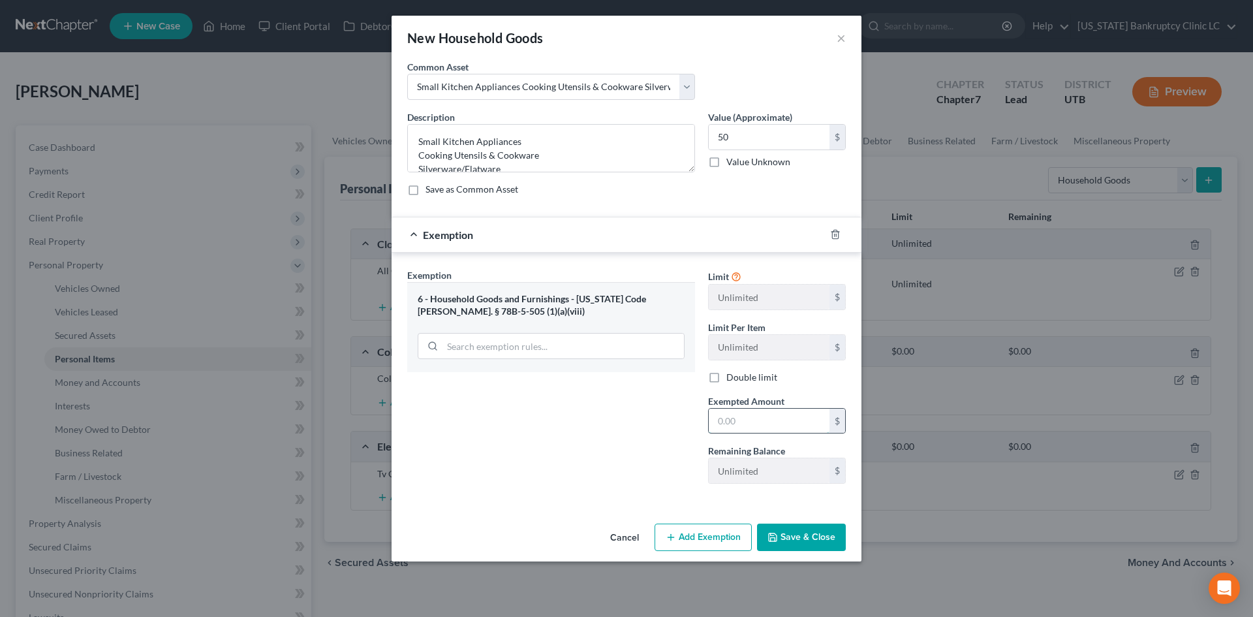
click at [730, 424] on input "text" at bounding box center [769, 421] width 121 height 25
drag, startPoint x: 635, startPoint y: 473, endPoint x: 701, endPoint y: 501, distance: 71.9
click at [635, 473] on div "Exemption Set must be selected for CA. Exemption * 6 - Household Goods and Furn…" at bounding box center [551, 381] width 301 height 226
click at [798, 539] on button "Save & Close" at bounding box center [801, 537] width 89 height 27
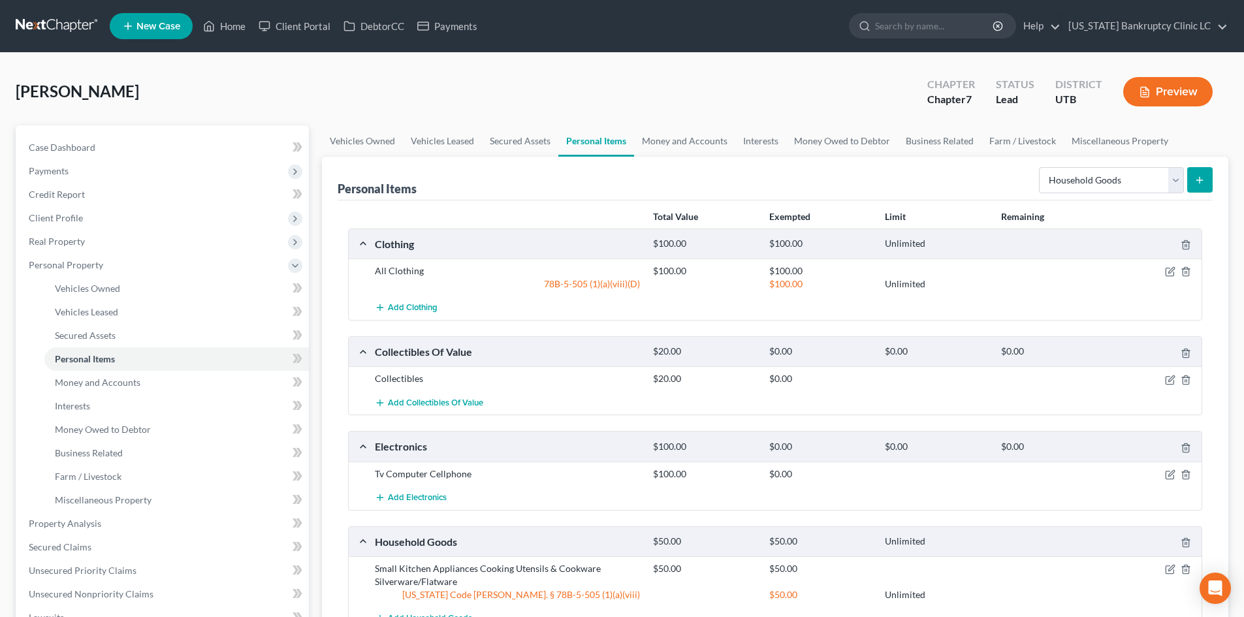
click at [1207, 186] on button "submit" at bounding box center [1199, 179] width 25 height 25
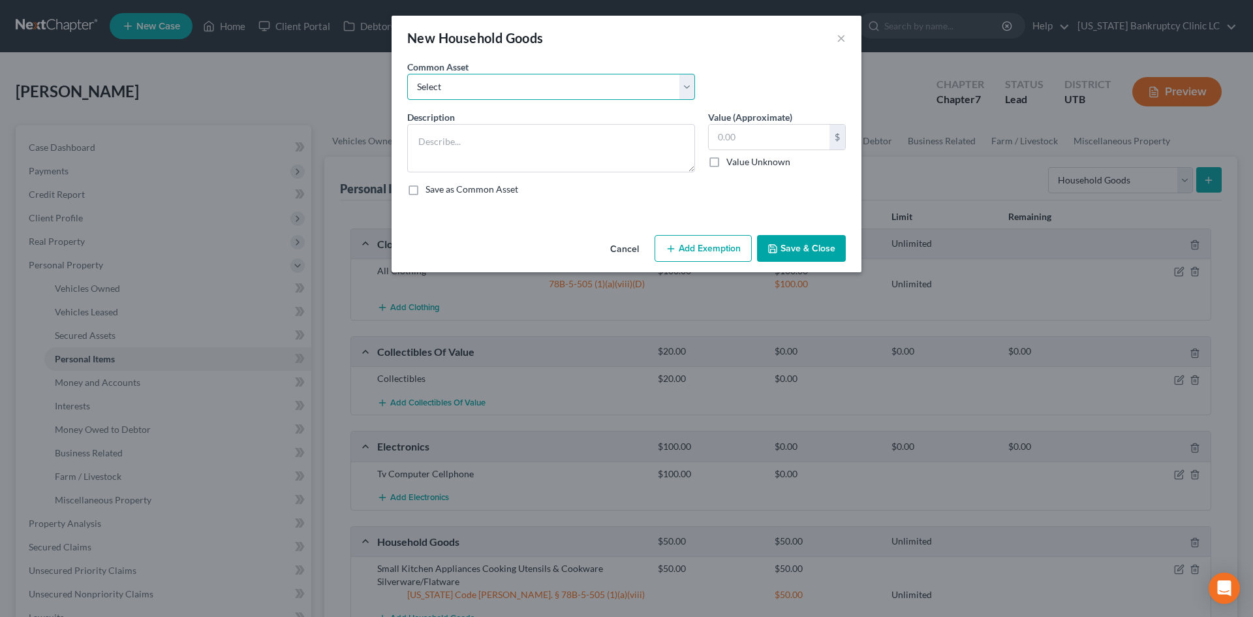
click at [554, 86] on select "Select Couch Chair Entertainment Center End/Coffee Table Stove/Cooking unit Sof…" at bounding box center [551, 87] width 288 height 26
click at [407, 74] on select "Select Couch Chair Entertainment Center End/Coffee Table Stove/Cooking unit Sof…" at bounding box center [551, 87] width 288 height 26
click at [741, 130] on input "50.00" at bounding box center [769, 137] width 121 height 25
click at [693, 249] on button "Add Exemption" at bounding box center [703, 248] width 97 height 27
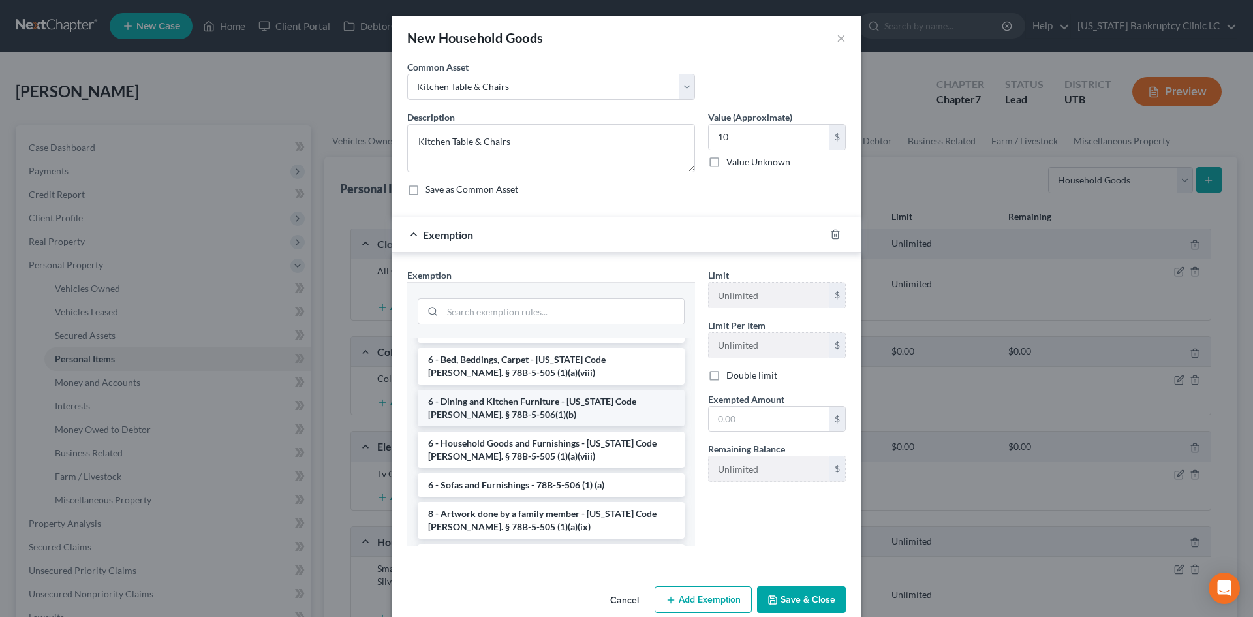
click at [537, 399] on li "6 - Dining and Kitchen Furniture - Utah Code Ann. § 78B-5-506(1)(b)" at bounding box center [551, 408] width 267 height 37
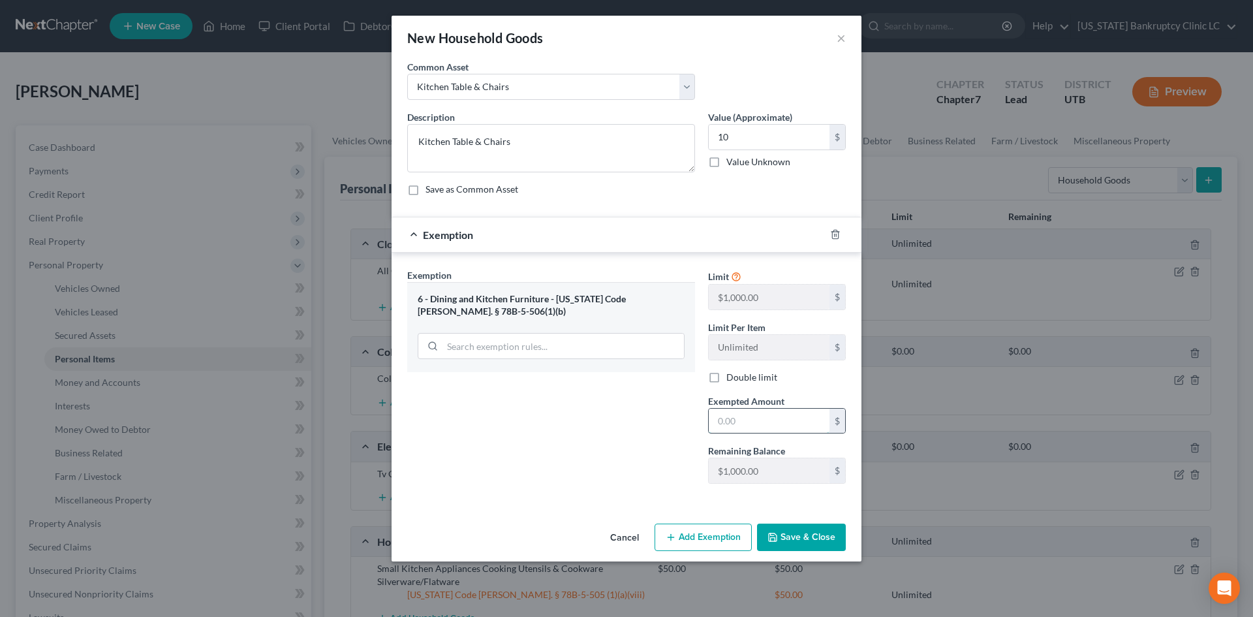
click at [768, 421] on input "text" at bounding box center [769, 421] width 121 height 25
drag, startPoint x: 678, startPoint y: 453, endPoint x: 751, endPoint y: 507, distance: 90.6
click at [678, 452] on div "Exemption Set must be selected for CA. Exemption * 6 - Dining and Kitchen Furni…" at bounding box center [551, 381] width 301 height 226
click at [834, 541] on button "Save & Close" at bounding box center [801, 537] width 89 height 27
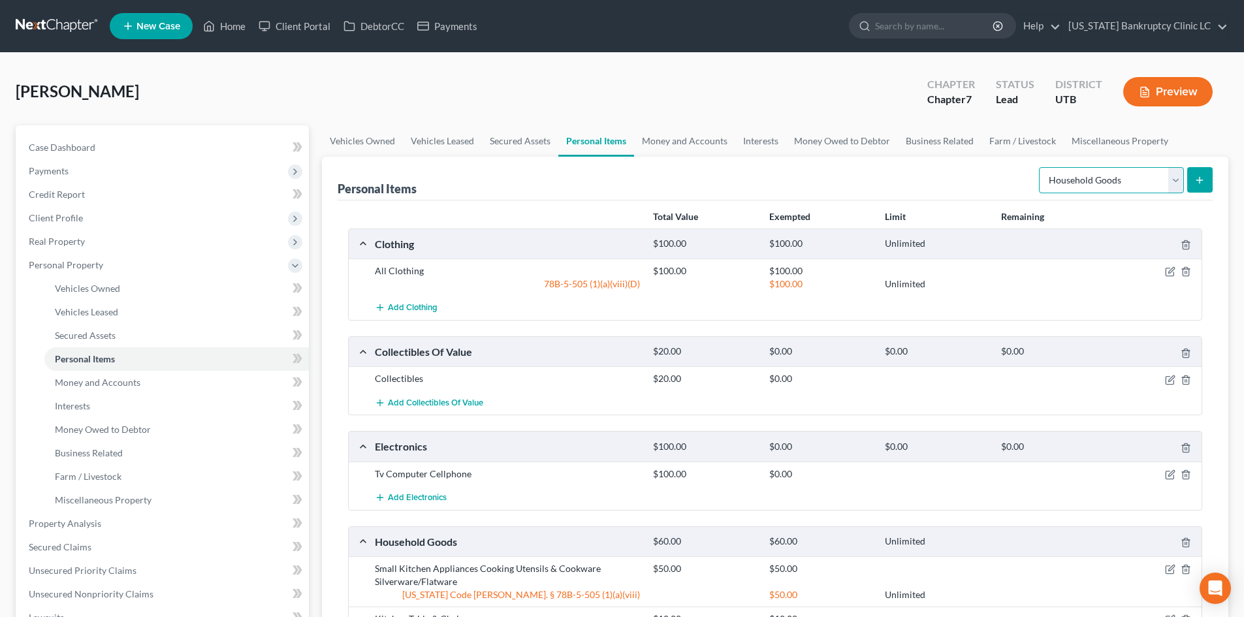
click at [1152, 189] on select "Select Item Type Clothing Collectibles Of Value Electronics Firearms Household …" at bounding box center [1111, 180] width 145 height 26
click at [1205, 187] on button "submit" at bounding box center [1199, 179] width 25 height 25
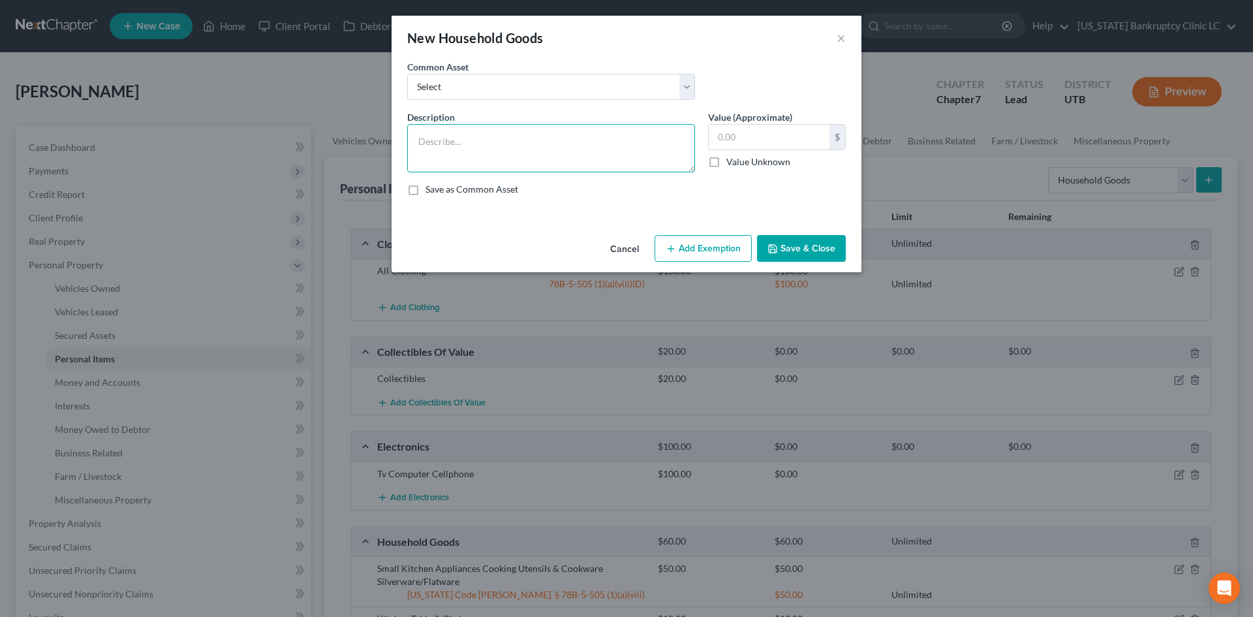
click at [514, 142] on textarea at bounding box center [551, 148] width 288 height 48
click at [782, 133] on input "text" at bounding box center [769, 137] width 121 height 25
click at [708, 247] on button "Add Exemption" at bounding box center [703, 248] width 97 height 27
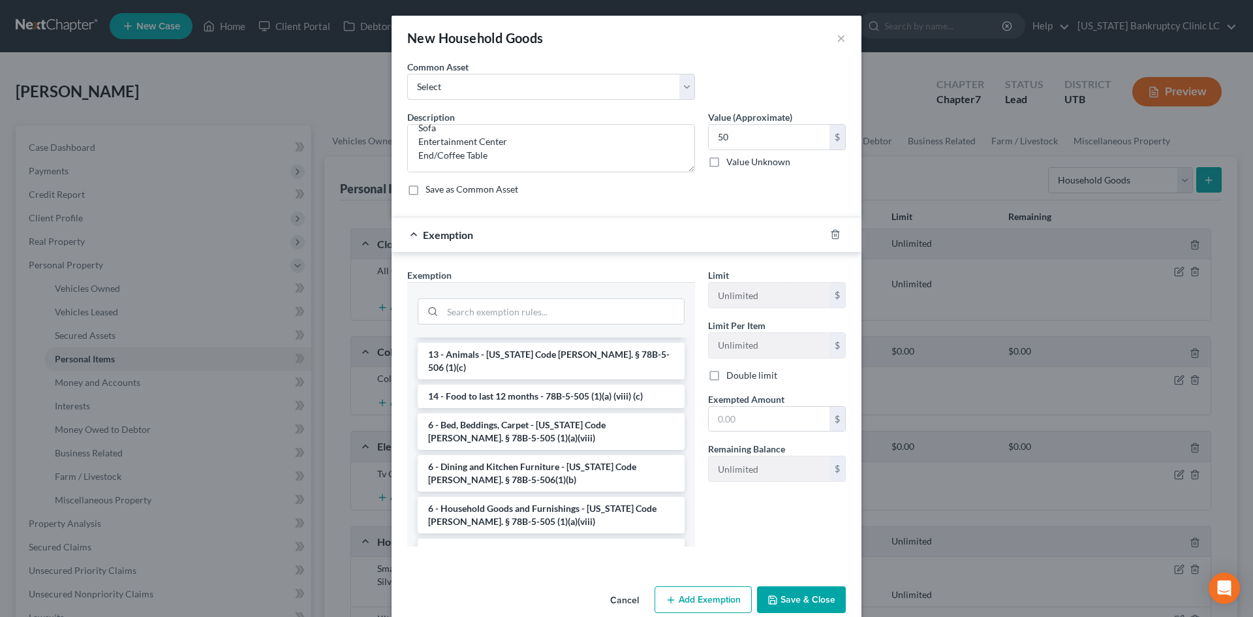
scroll to position [131, 0]
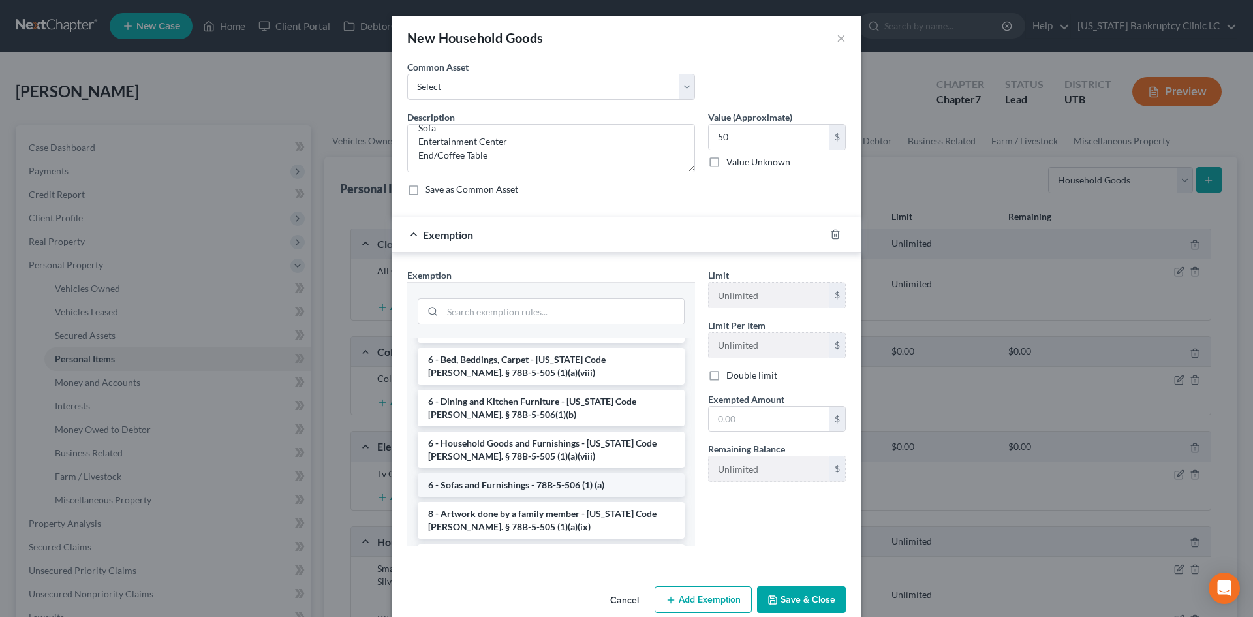
click at [522, 473] on li "6 - Sofas and Furnishings - 78B-5-506 (1) (a)" at bounding box center [551, 485] width 267 height 24
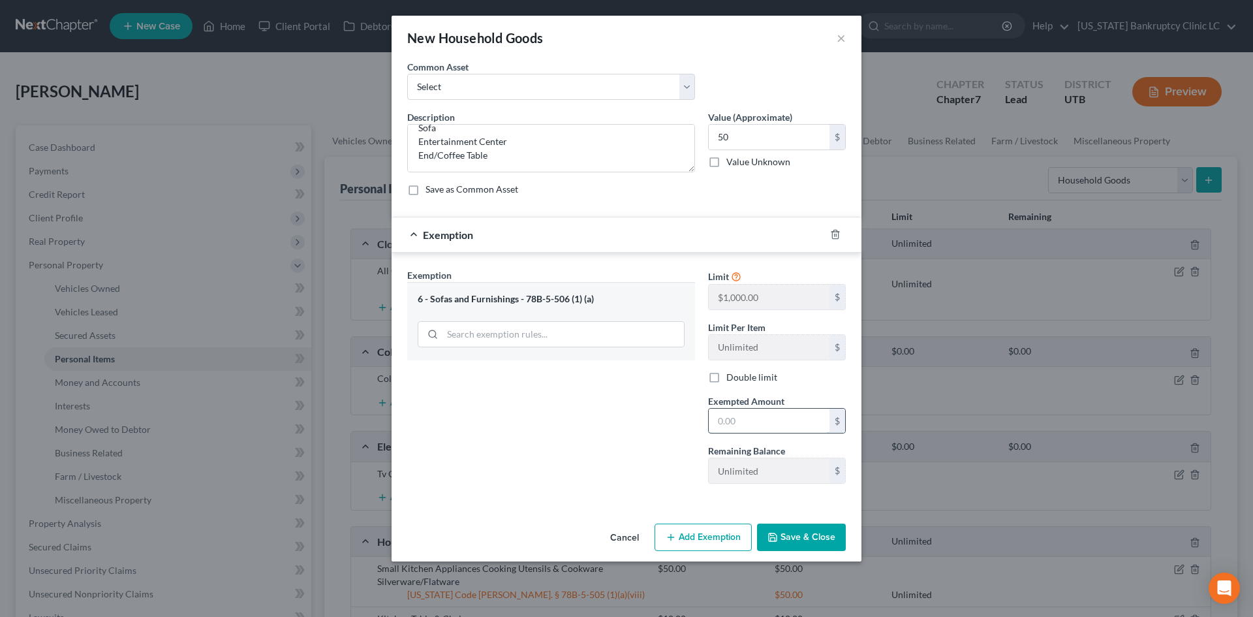
click at [766, 418] on input "text" at bounding box center [769, 421] width 121 height 25
drag, startPoint x: 450, startPoint y: 518, endPoint x: 629, endPoint y: 540, distance: 180.2
click at [450, 518] on div "An exemption set must first be selected from the Filing Information section. Co…" at bounding box center [627, 289] width 470 height 458
click at [785, 530] on button "Save & Close" at bounding box center [801, 537] width 89 height 27
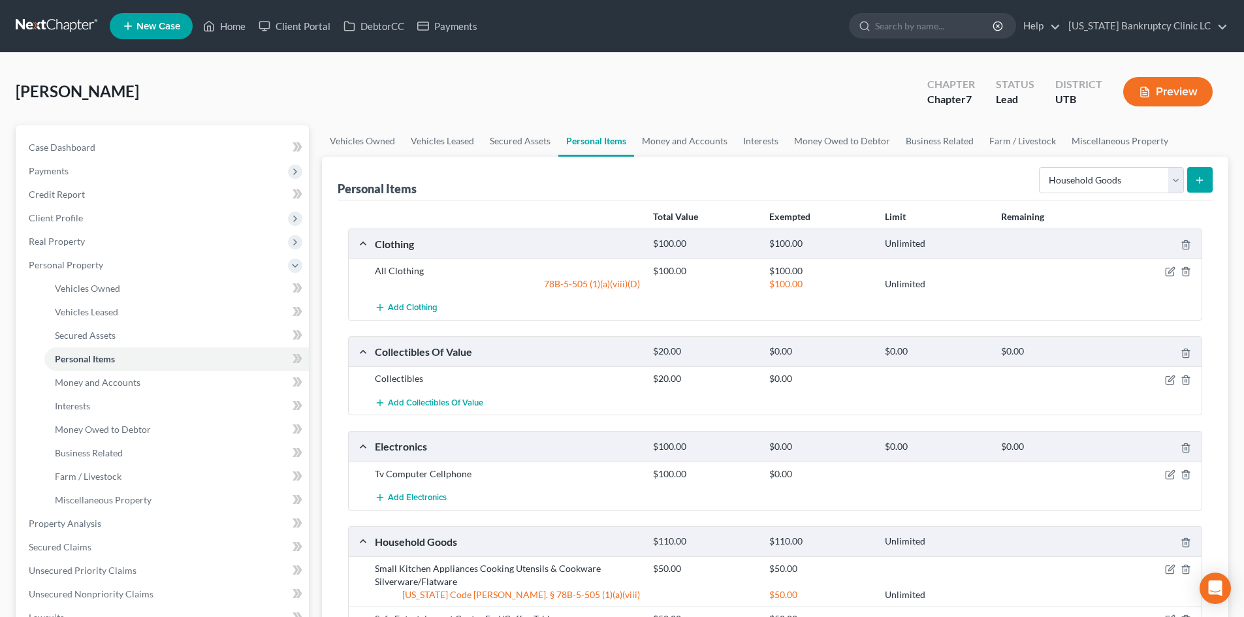
click at [1189, 180] on button "submit" at bounding box center [1199, 179] width 25 height 25
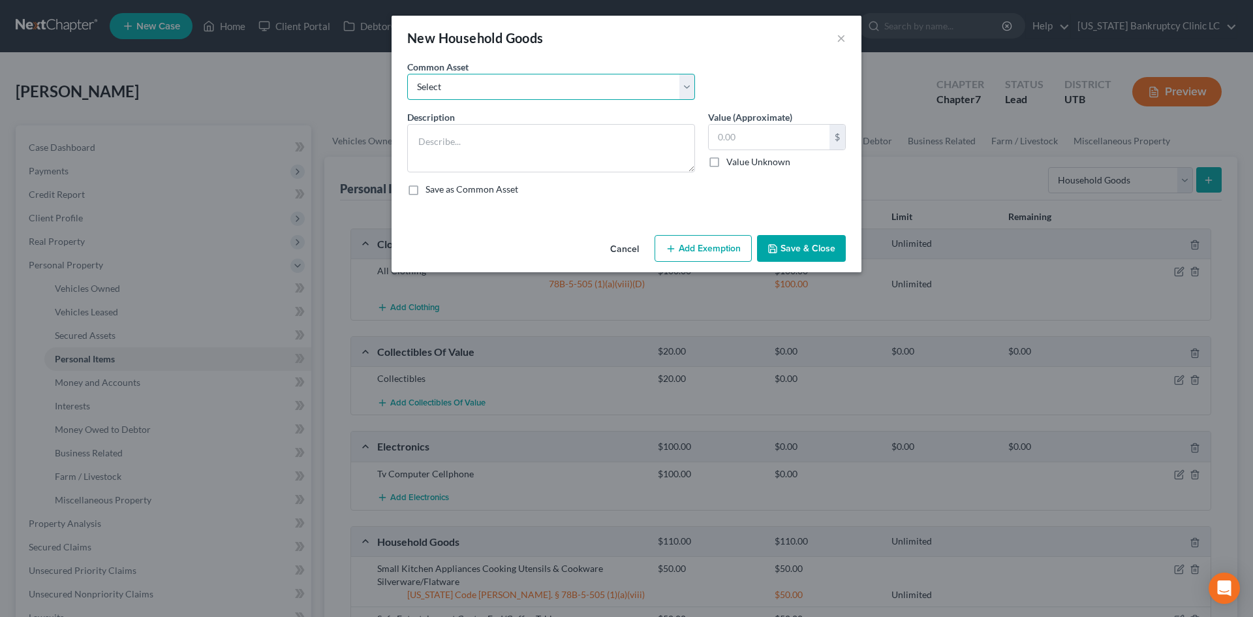
click at [519, 85] on select "Select Couch Chair Entertainment Center End/Coffee Table Stove/Cooking unit Sof…" at bounding box center [551, 87] width 288 height 26
click at [407, 74] on select "Select Couch Chair Entertainment Center End/Coffee Table Stove/Cooking unit Sof…" at bounding box center [551, 87] width 288 height 26
click at [721, 125] on input "550.00" at bounding box center [769, 137] width 121 height 25
click at [695, 243] on button "Add Exemption" at bounding box center [703, 248] width 97 height 27
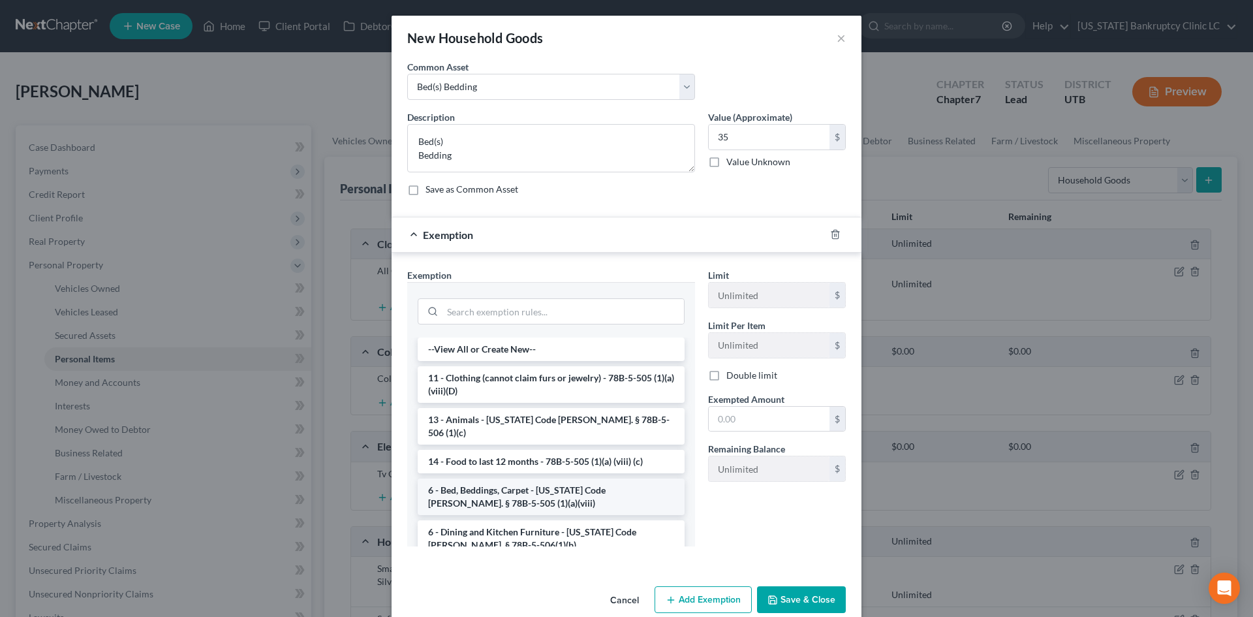
click at [579, 492] on li "6 - Bed, Beddings, Carpet - Utah Code Ann. § 78B-5-505 (1)(a)(viii)" at bounding box center [551, 497] width 267 height 37
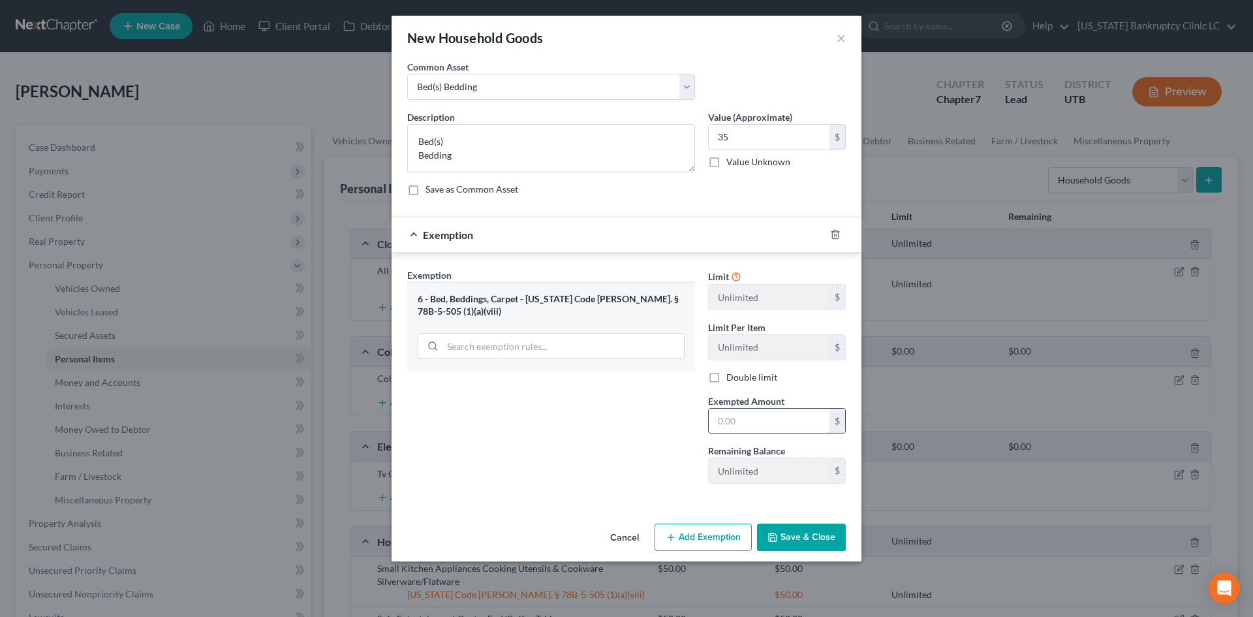
click at [768, 412] on input "text" at bounding box center [769, 421] width 121 height 25
click at [575, 495] on div at bounding box center [627, 494] width 452 height 1
click at [772, 549] on button "Save & Close" at bounding box center [801, 537] width 89 height 27
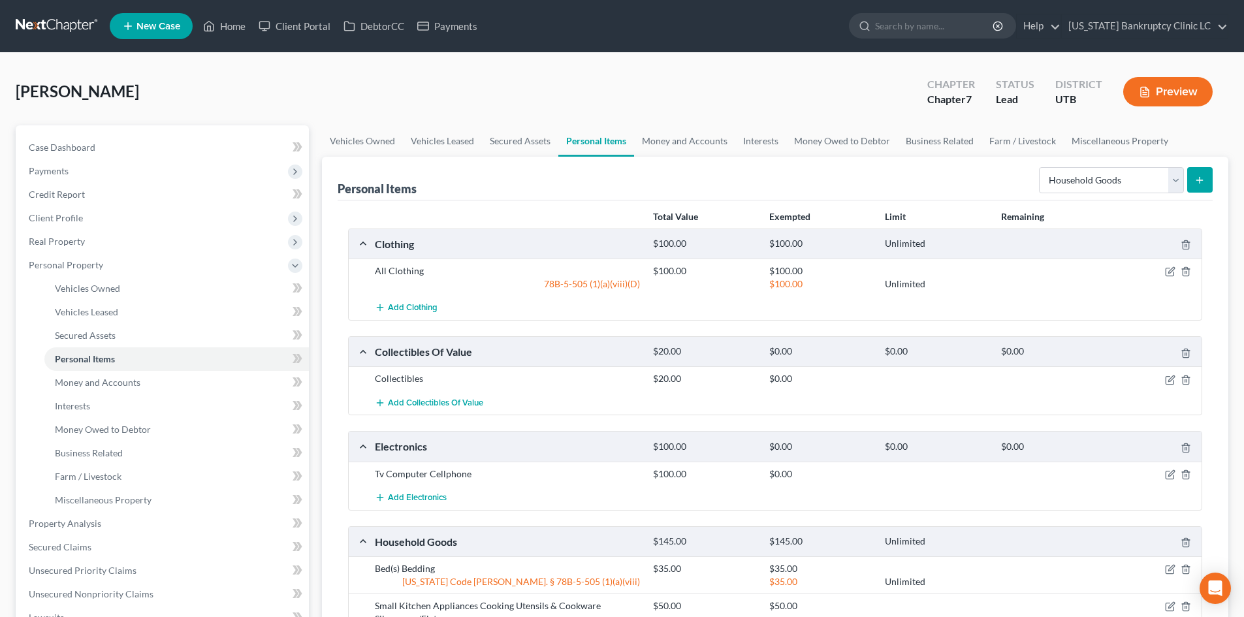
click at [1204, 178] on icon "submit" at bounding box center [1199, 180] width 10 height 10
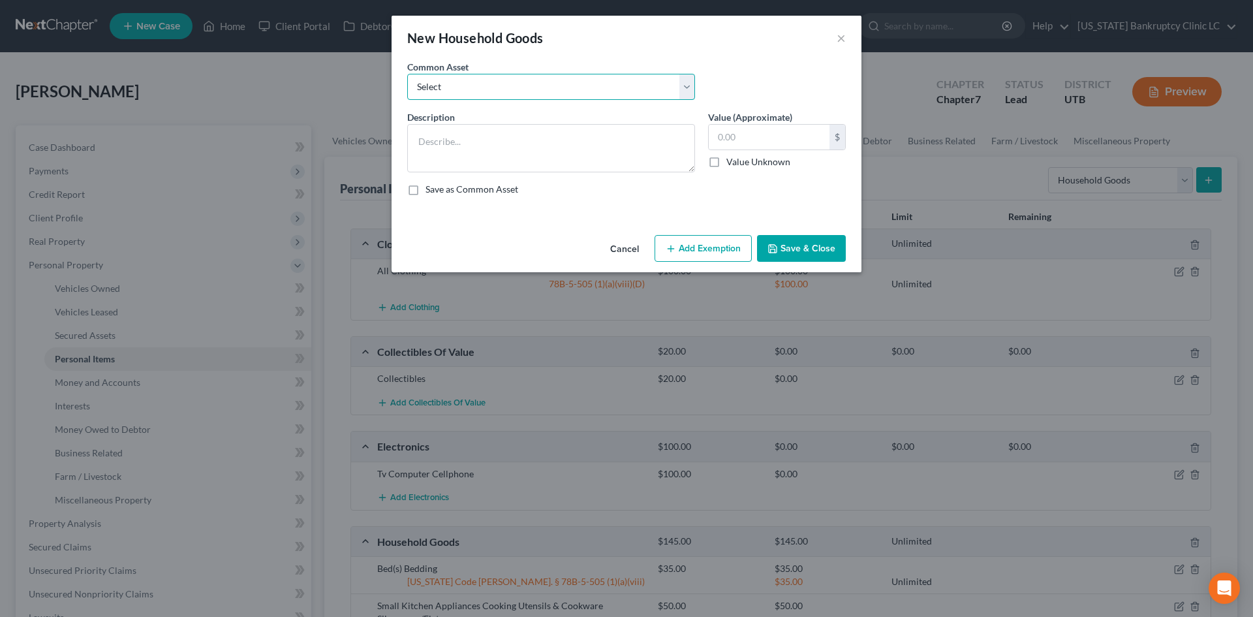
click at [494, 90] on select "Select Couch Chair Entertainment Center End/Coffee Table Stove/Cooking unit Sof…" at bounding box center [551, 87] width 288 height 26
click at [407, 74] on select "Select Couch Chair Entertainment Center End/Coffee Table Stove/Cooking unit Sof…" at bounding box center [551, 87] width 288 height 26
click at [743, 140] on input "125.00" at bounding box center [769, 137] width 121 height 25
click at [421, 133] on textarea "BBQ Grill Patio Table & Chairs" at bounding box center [551, 148] width 288 height 48
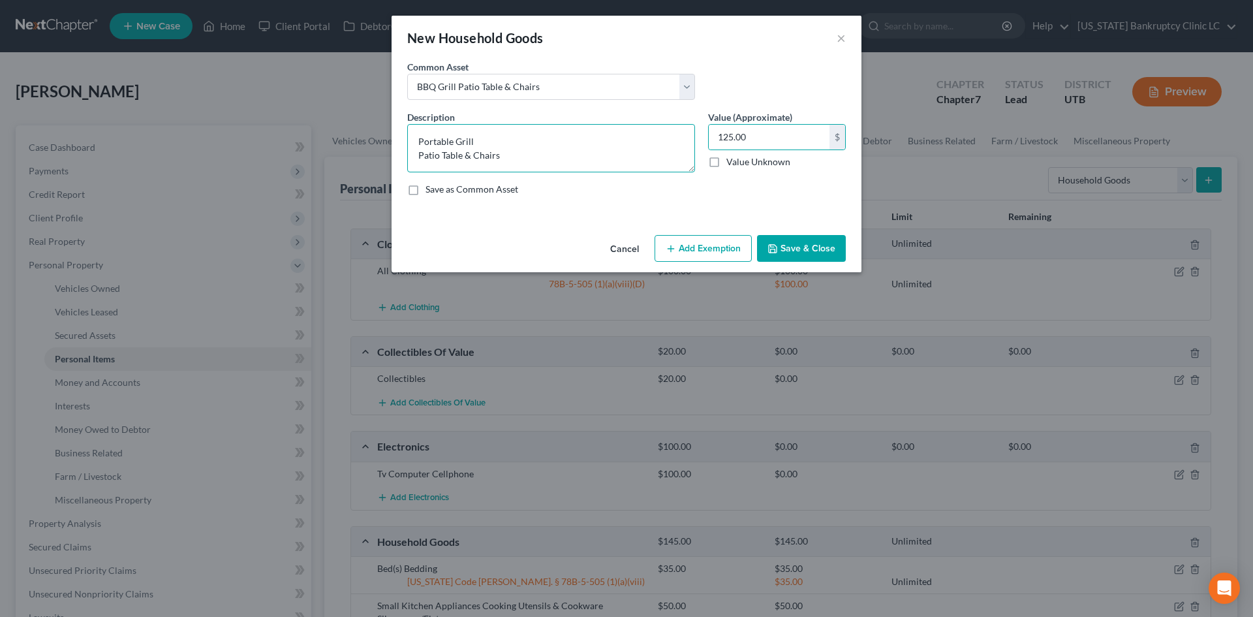
click at [511, 138] on textarea "Portable Grill Patio Table & Chairs" at bounding box center [551, 148] width 288 height 48
click at [416, 138] on textarea "Portable Grill Patio Table & Chairs" at bounding box center [551, 148] width 288 height 48
click at [752, 134] on input "125.00" at bounding box center [769, 137] width 121 height 25
click at [723, 255] on button "Add Exemption" at bounding box center [703, 248] width 97 height 27
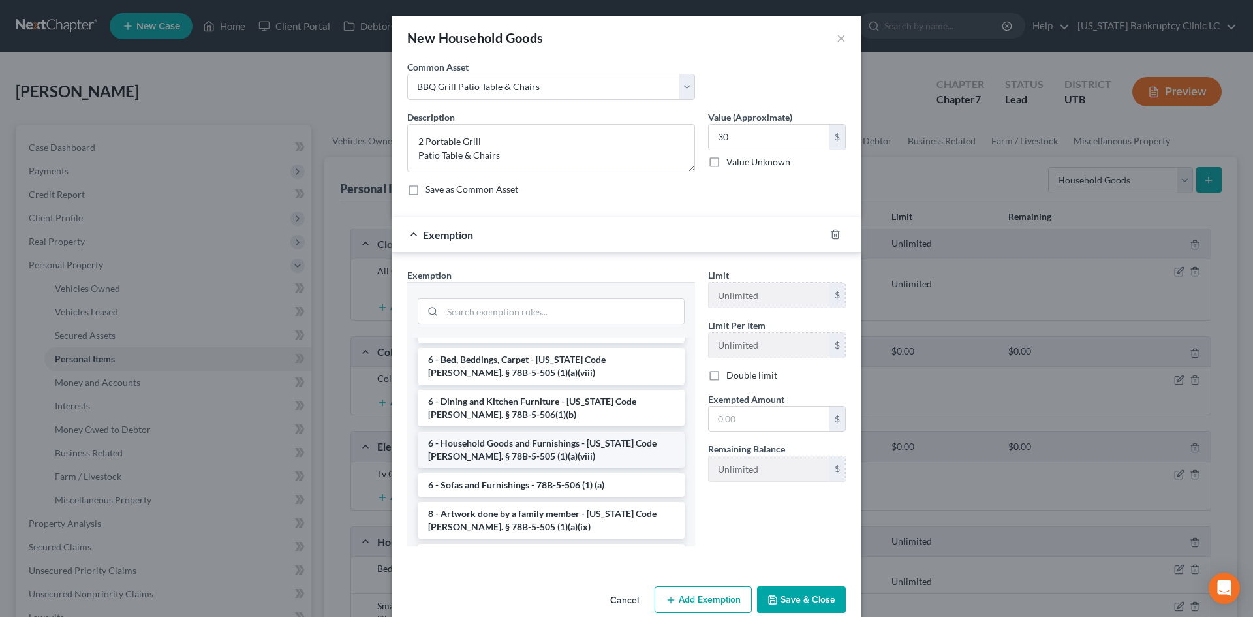
click at [582, 438] on li "6 - Household Goods and Furnishings - Utah Code Ann. § 78B-5-505 (1)(a)(viii)" at bounding box center [551, 450] width 267 height 37
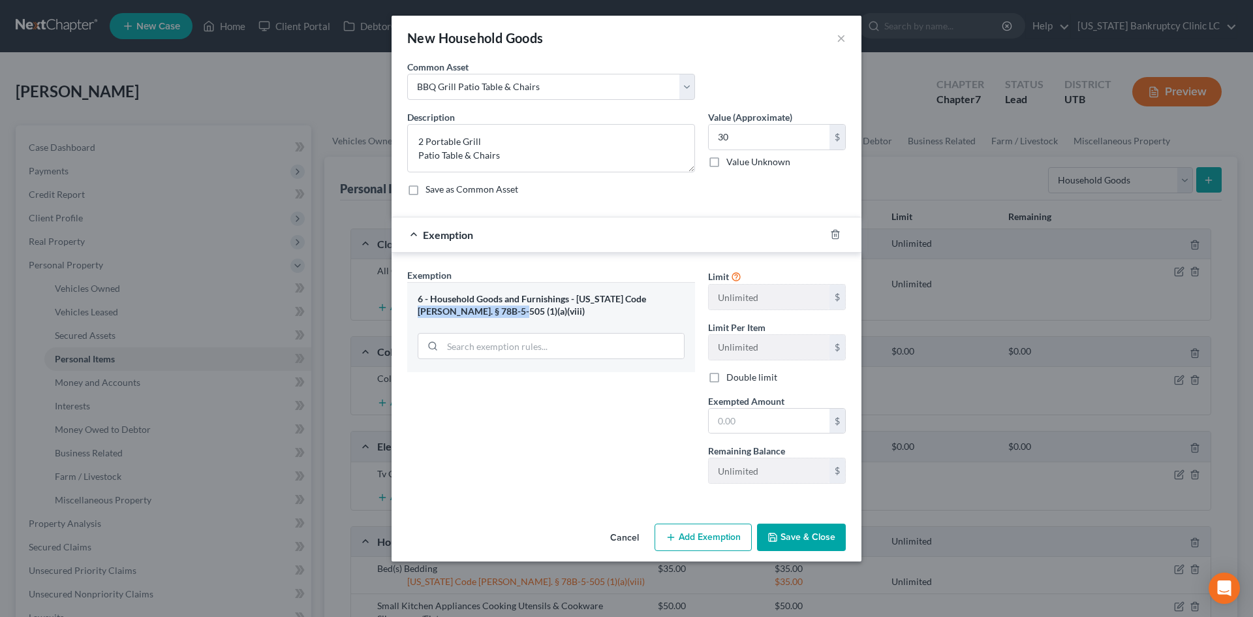
drag, startPoint x: 642, startPoint y: 298, endPoint x: 654, endPoint y: 306, distance: 14.7
click at [654, 306] on div "6 - Household Goods and Furnishings - Utah Code Ann. § 78B-5-505 (1)(a)(viii)" at bounding box center [551, 305] width 267 height 24
copy div "§ 78B-5-505 (1)(a)(viii)"
click at [815, 535] on button "Save & Close" at bounding box center [801, 537] width 89 height 27
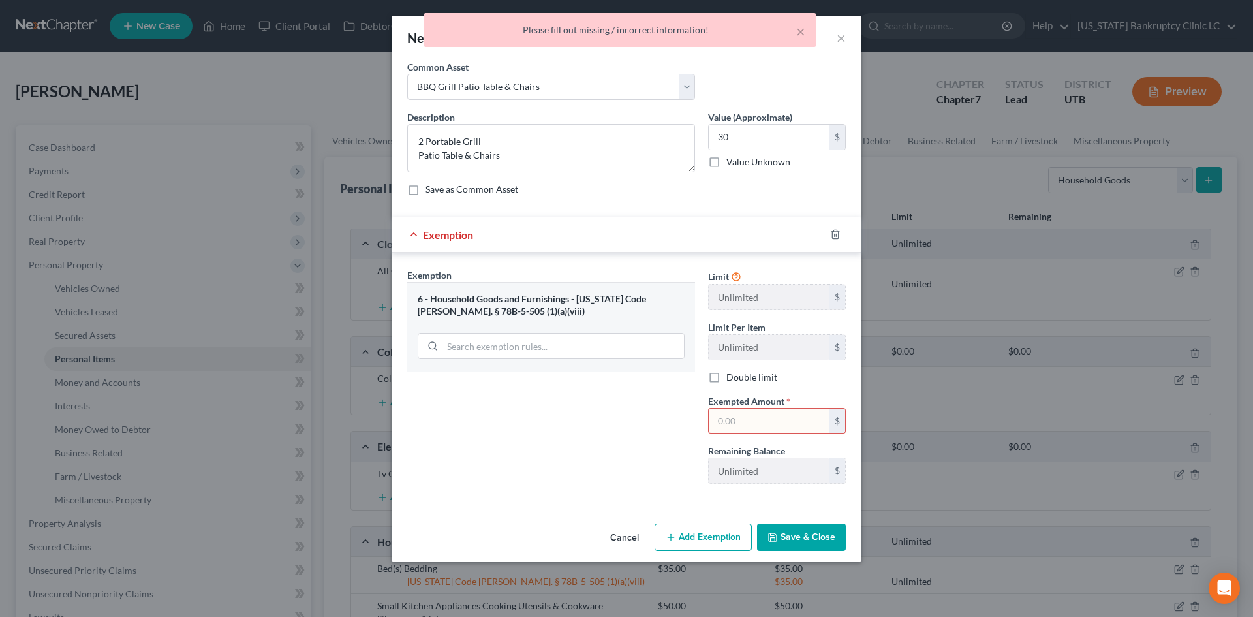
click at [834, 228] on div at bounding box center [843, 234] width 37 height 21
click at [836, 227] on div at bounding box center [843, 234] width 37 height 21
click at [840, 232] on icon "button" at bounding box center [835, 234] width 10 height 10
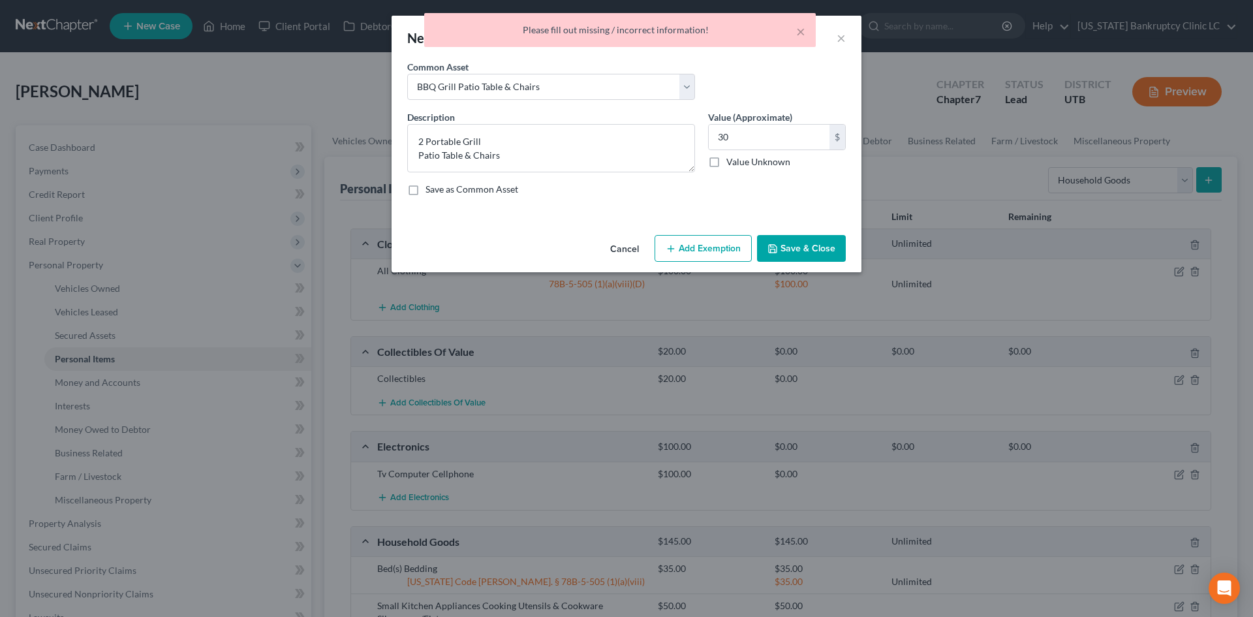
click at [817, 247] on button "Save & Close" at bounding box center [801, 248] width 89 height 27
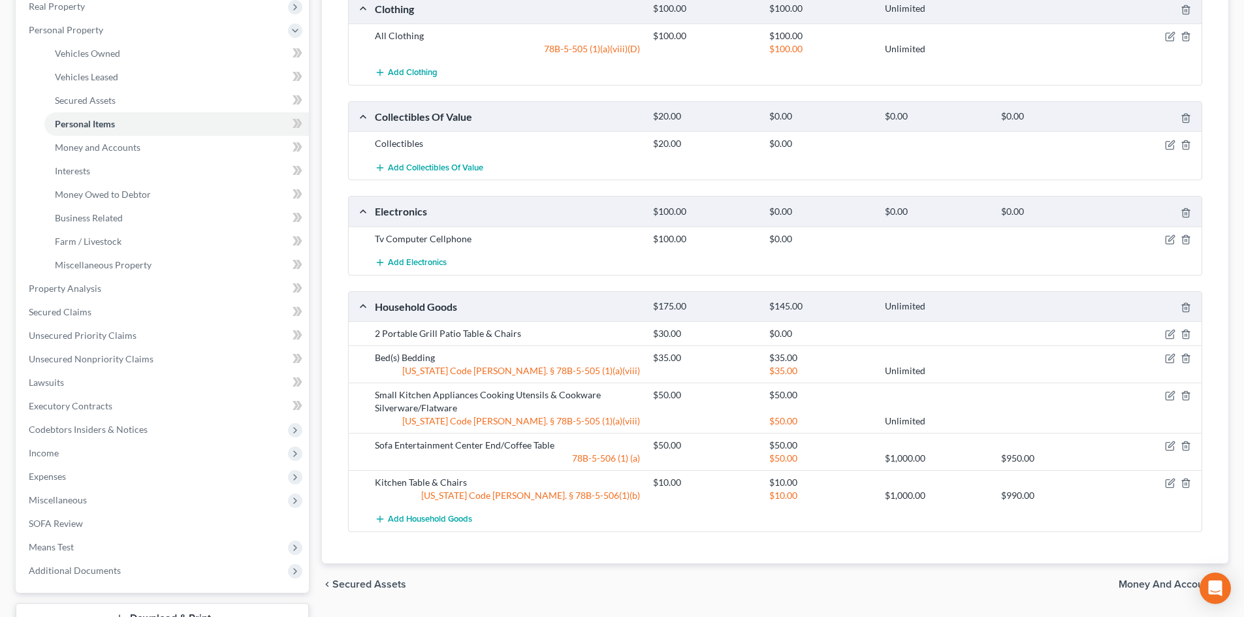
scroll to position [74, 0]
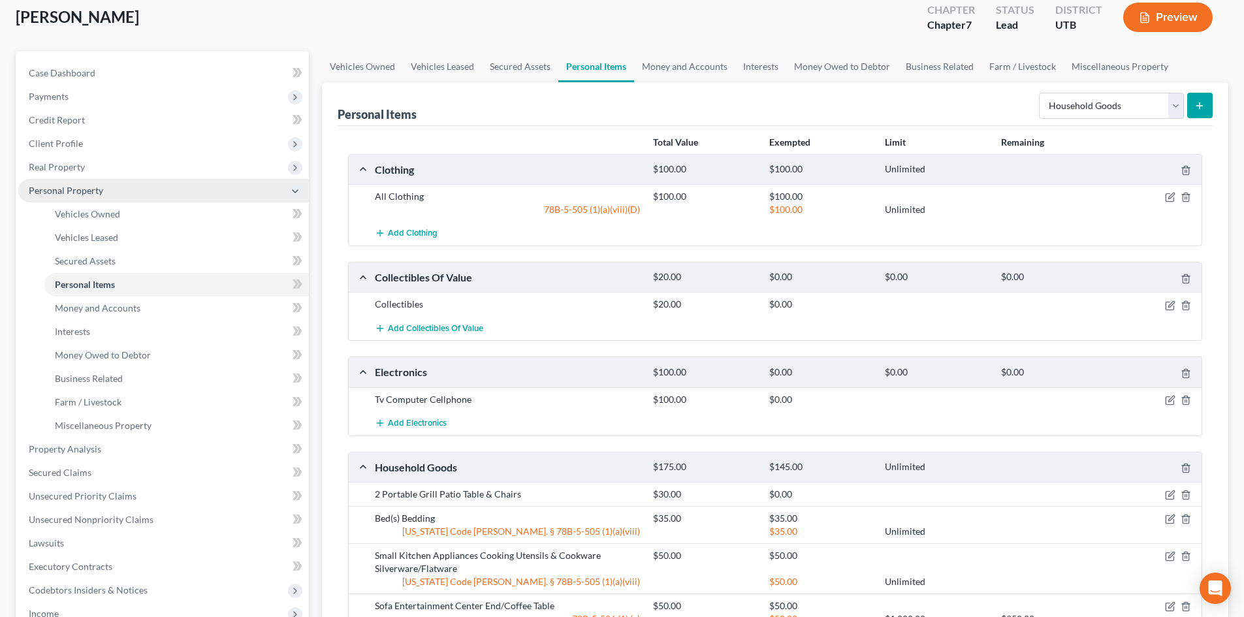
click at [91, 181] on span "Personal Property" at bounding box center [163, 191] width 291 height 24
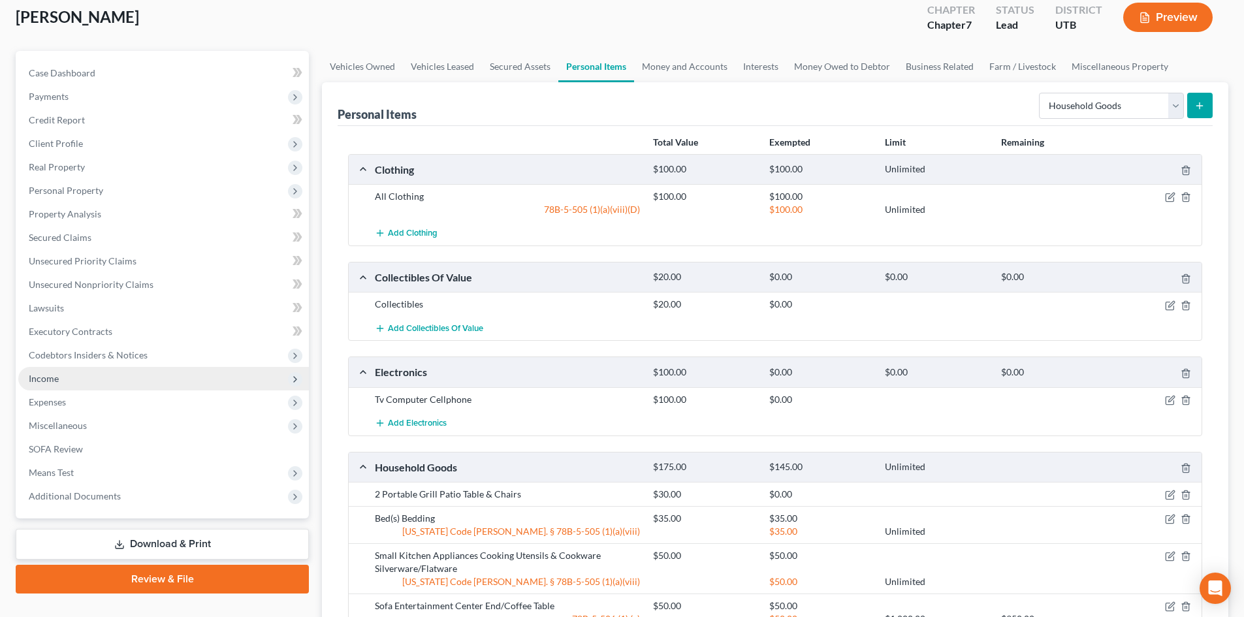
click at [91, 375] on span "Income" at bounding box center [163, 379] width 291 height 24
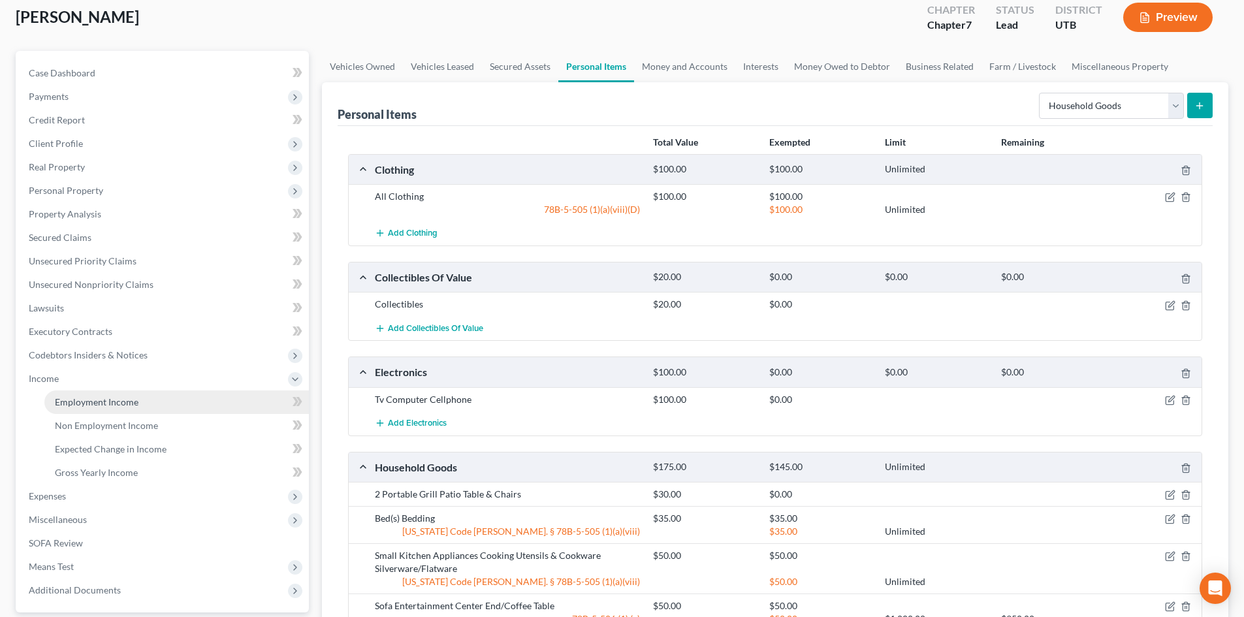
click at [93, 396] on span "Employment Income" at bounding box center [97, 401] width 84 height 11
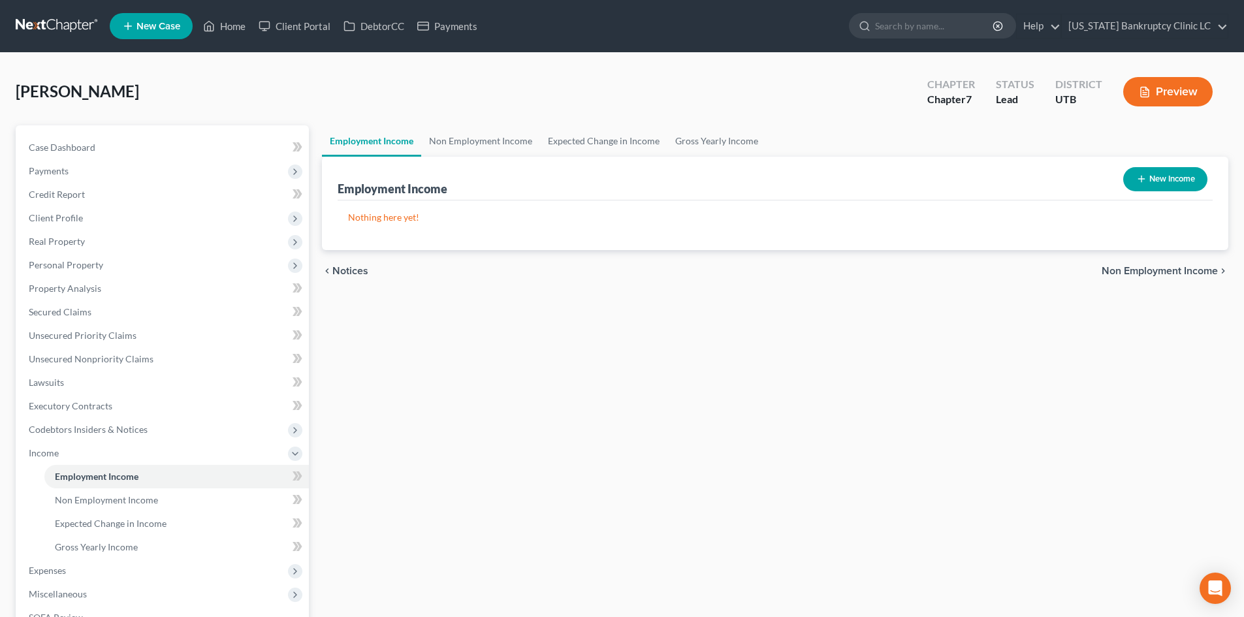
click at [1153, 176] on button "New Income" at bounding box center [1165, 179] width 84 height 24
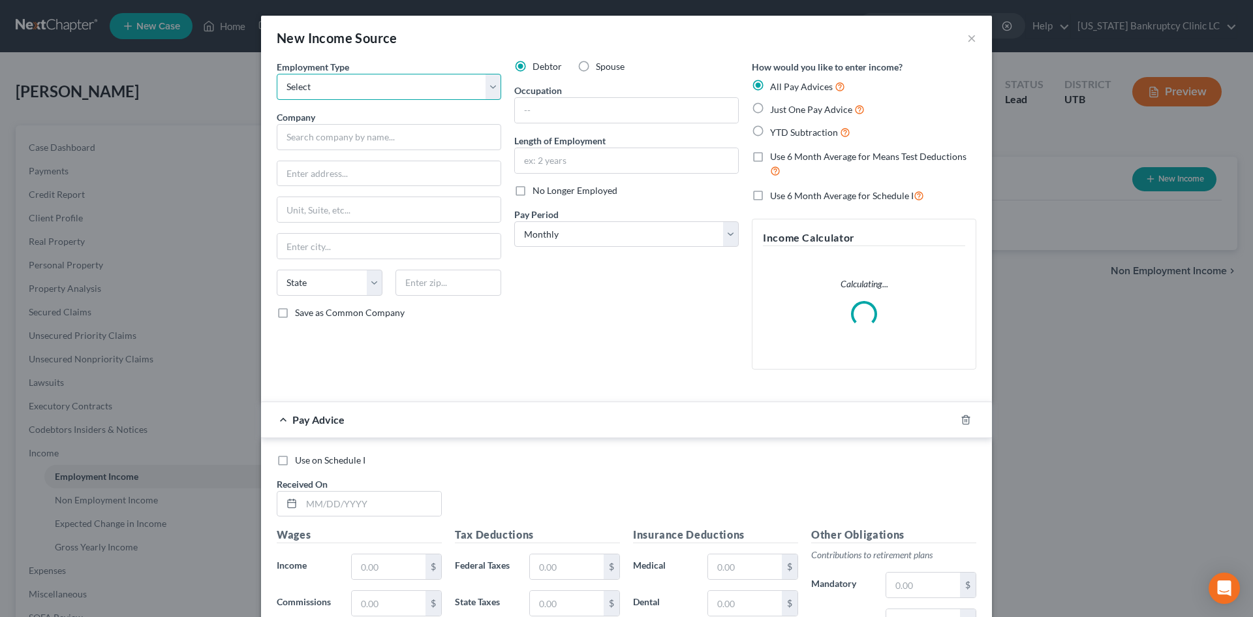
drag, startPoint x: 387, startPoint y: 91, endPoint x: 385, endPoint y: 98, distance: 7.0
click at [387, 91] on select "Select Full or Part Time Employment Self Employment" at bounding box center [389, 87] width 225 height 26
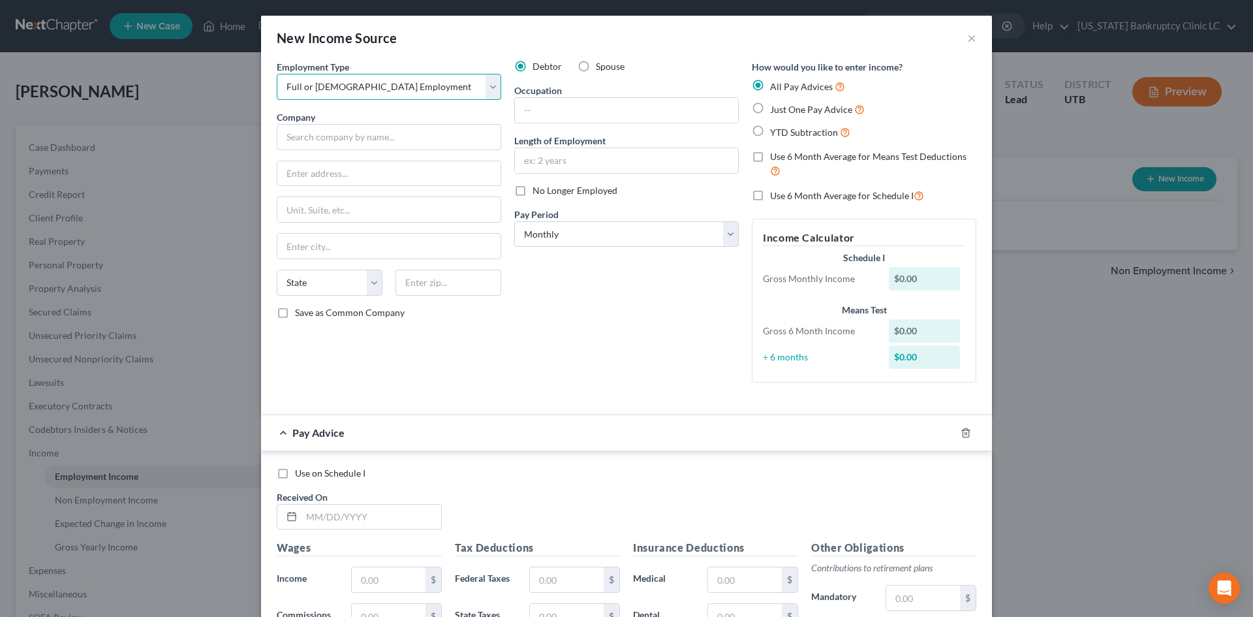
click at [277, 74] on select "Select Full or Part Time Employment Self Employment" at bounding box center [389, 87] width 225 height 26
click at [618, 109] on input "text" at bounding box center [626, 110] width 223 height 25
drag, startPoint x: 562, startPoint y: 153, endPoint x: 569, endPoint y: 155, distance: 6.7
click at [563, 153] on input "text" at bounding box center [626, 160] width 223 height 25
click at [411, 141] on input "text" at bounding box center [389, 137] width 225 height 26
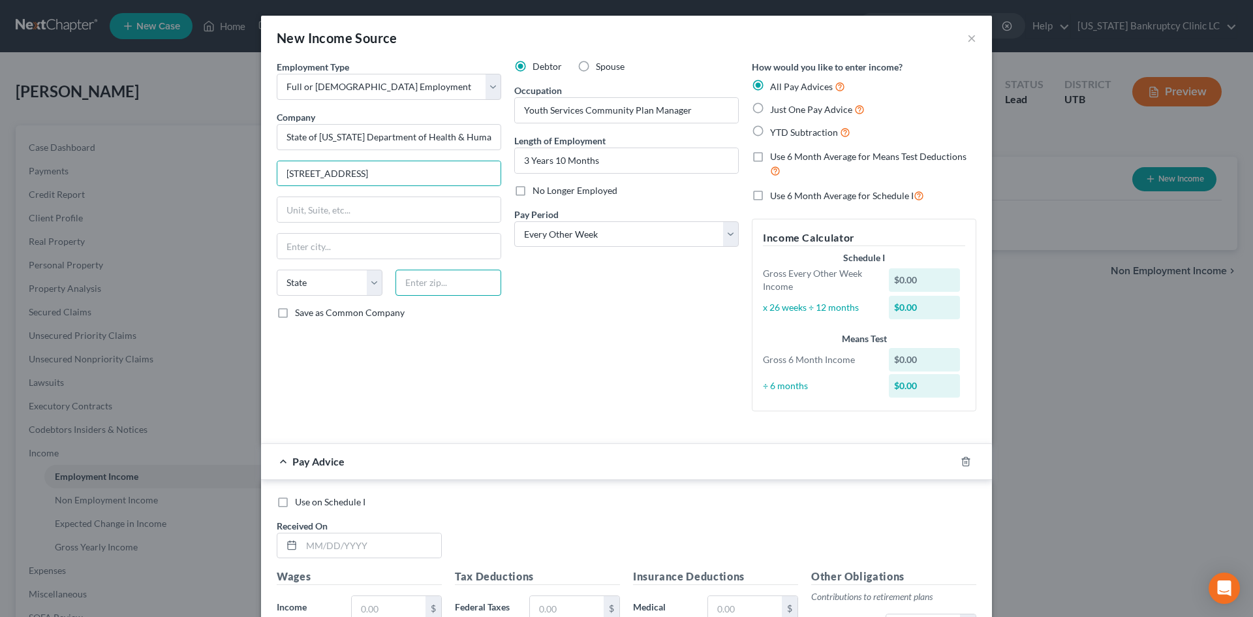
click at [440, 283] on input "text" at bounding box center [449, 283] width 106 height 26
click at [655, 364] on div "Debtor Spouse Occupation Youth Services Community Plan Manager Length of Employ…" at bounding box center [627, 241] width 238 height 362
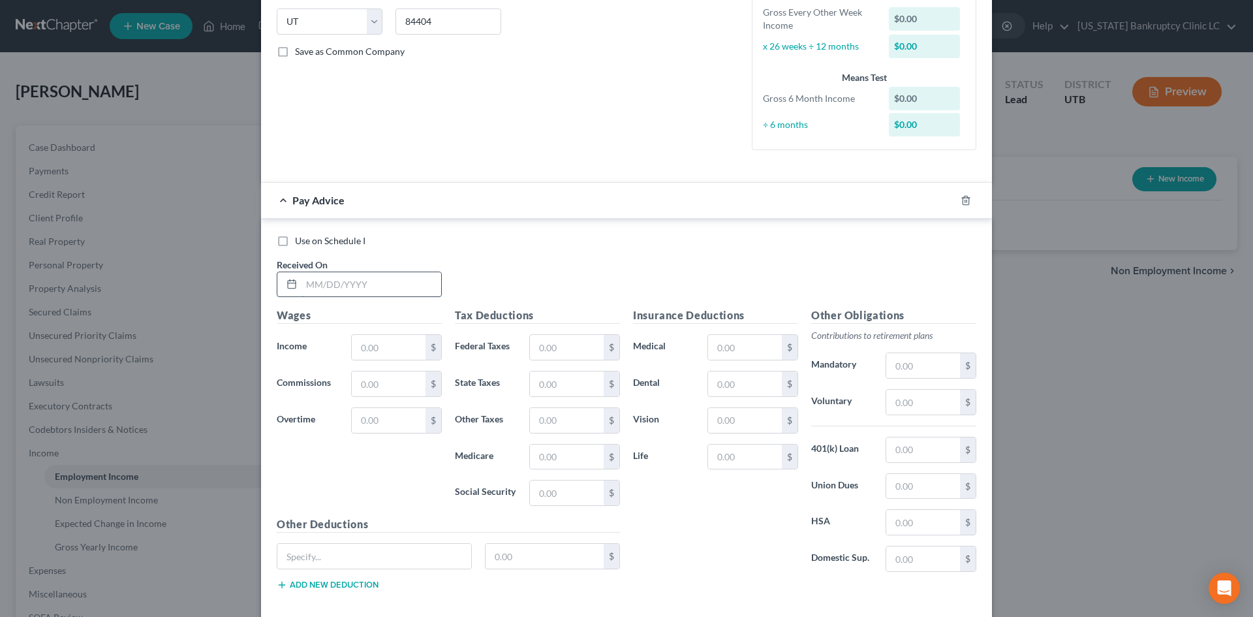
click at [360, 294] on input "text" at bounding box center [372, 284] width 140 height 25
click at [364, 285] on input "text" at bounding box center [372, 284] width 140 height 25
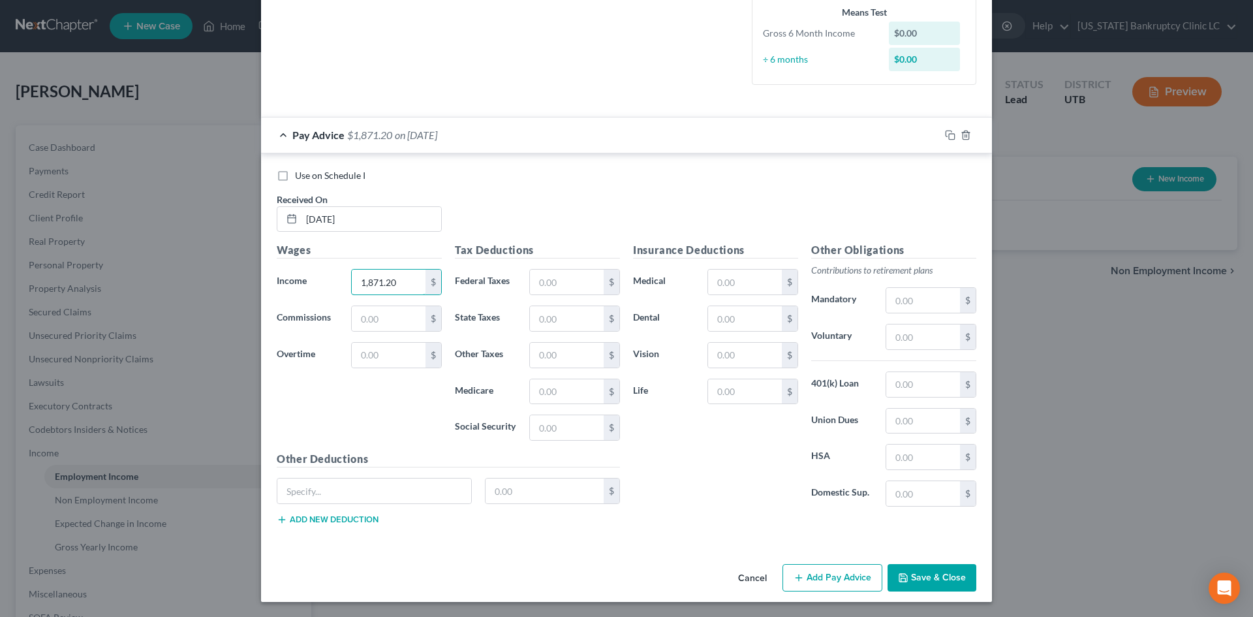
scroll to position [327, 0]
click at [832, 581] on button "Add Pay Advice" at bounding box center [833, 576] width 100 height 27
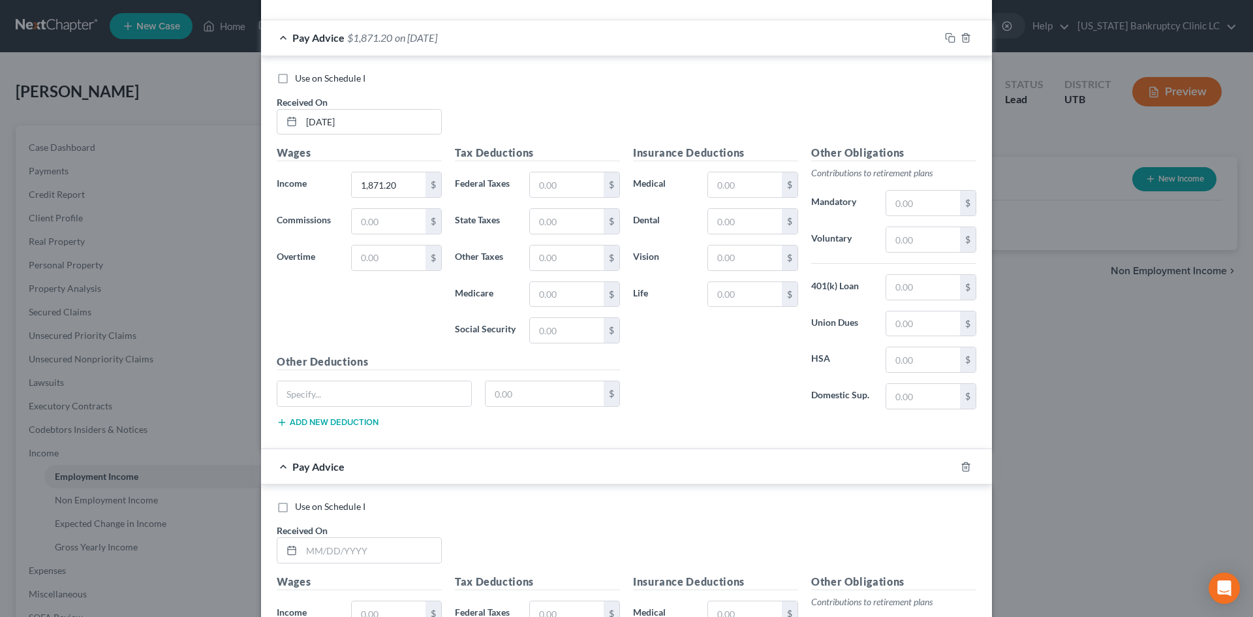
scroll to position [588, 0]
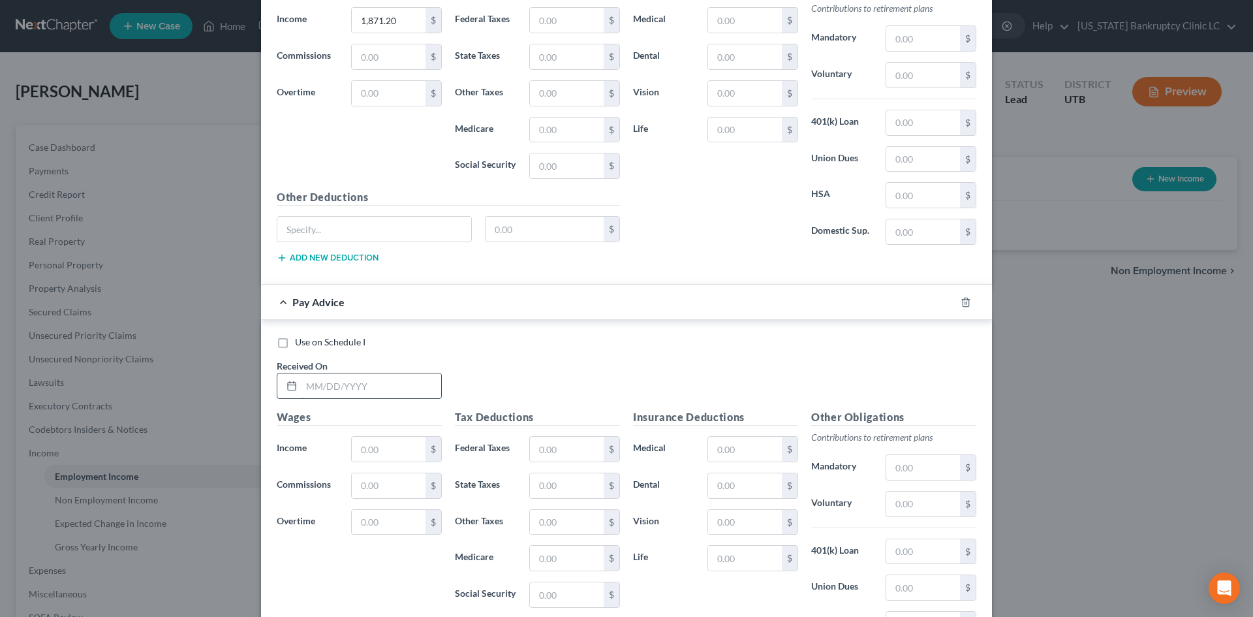
click at [332, 381] on input "text" at bounding box center [372, 385] width 140 height 25
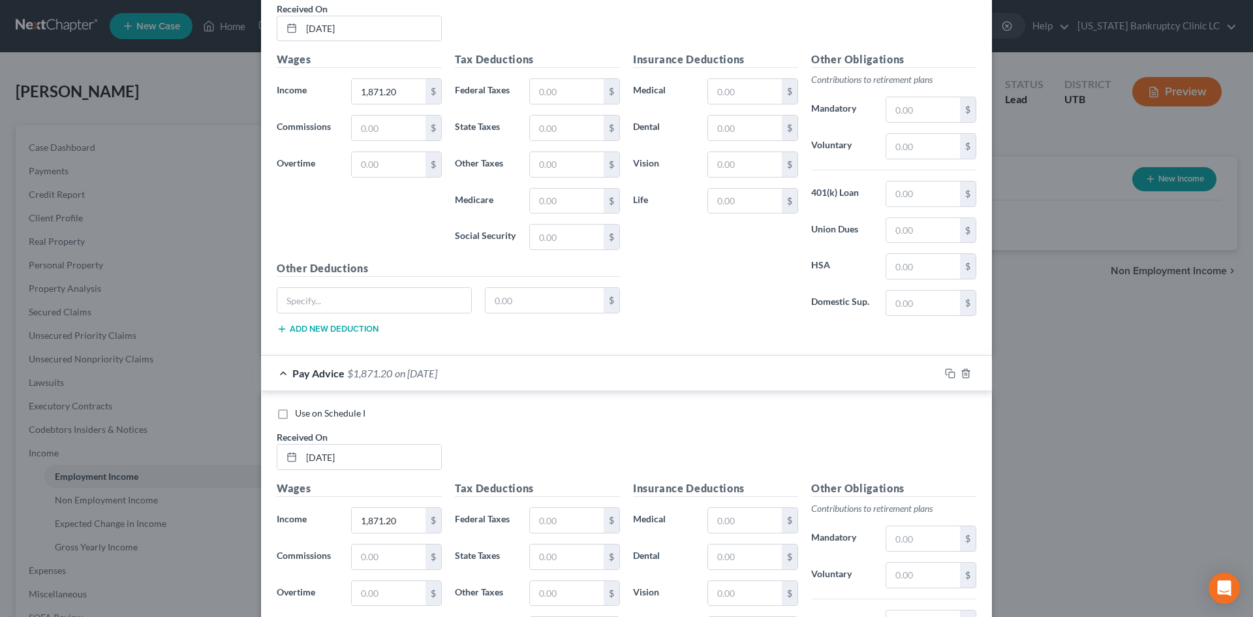
scroll to position [494, 0]
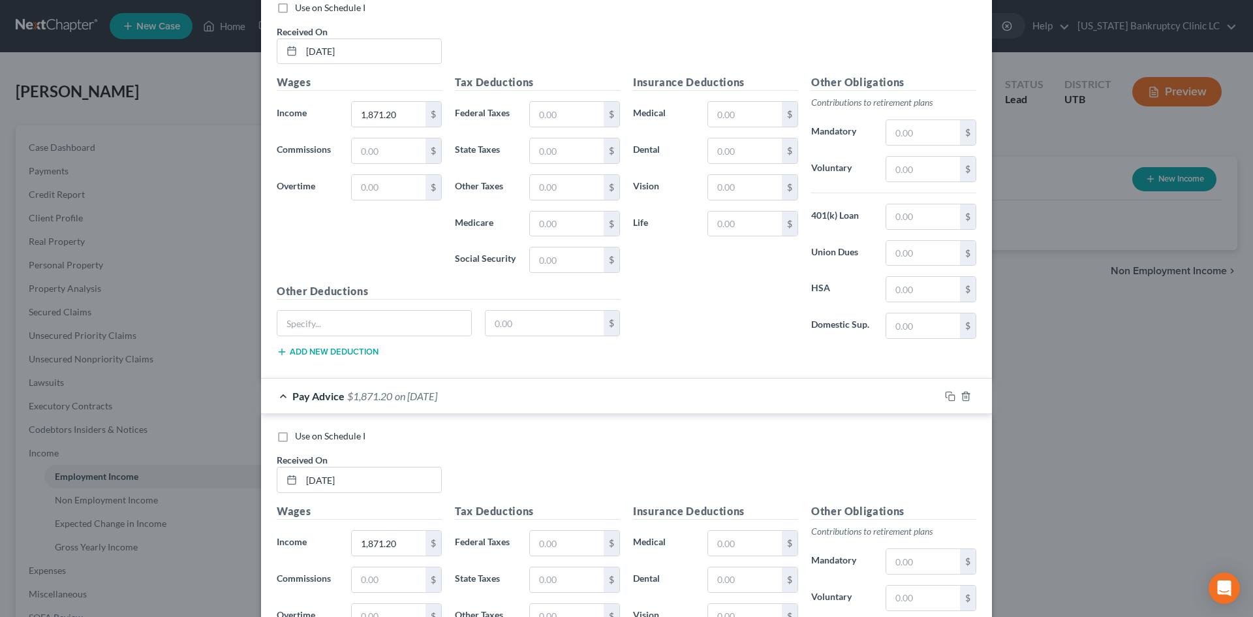
click at [523, 113] on div "$" at bounding box center [575, 114] width 104 height 26
click at [535, 113] on input "text" at bounding box center [567, 114] width 74 height 25
click at [552, 142] on input "text" at bounding box center [567, 150] width 74 height 25
click at [556, 234] on input "text" at bounding box center [567, 224] width 74 height 25
click at [550, 268] on input "text" at bounding box center [567, 259] width 74 height 25
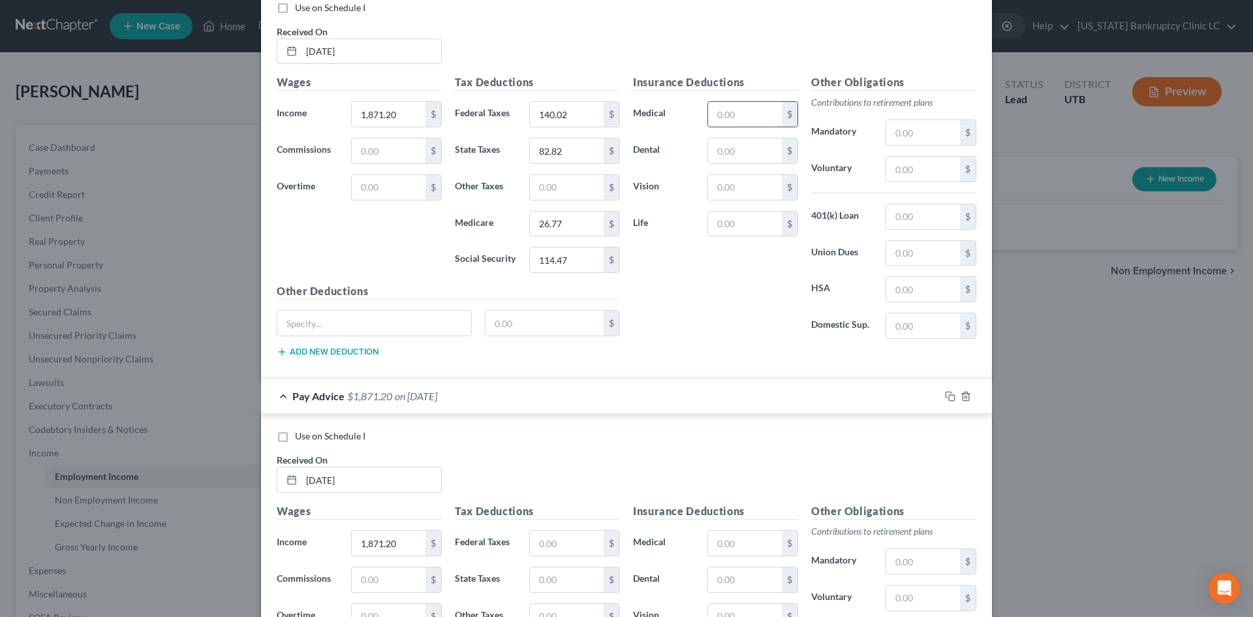
click at [734, 117] on input "text" at bounding box center [745, 114] width 74 height 25
click at [732, 142] on input "text" at bounding box center [745, 150] width 74 height 25
click at [898, 166] on input "text" at bounding box center [924, 169] width 74 height 25
click at [753, 333] on div "Insurance Deductions Medical 22.54 $ Dental 2.46 $ Vision $ Life $" at bounding box center [716, 211] width 178 height 275
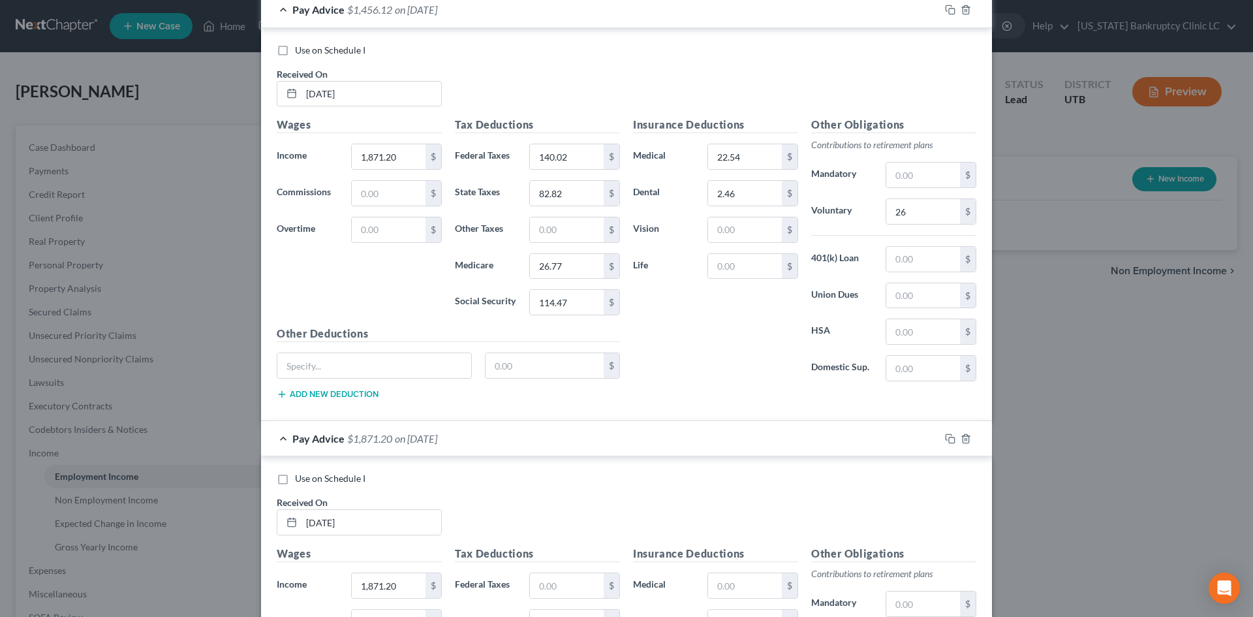
scroll to position [429, 0]
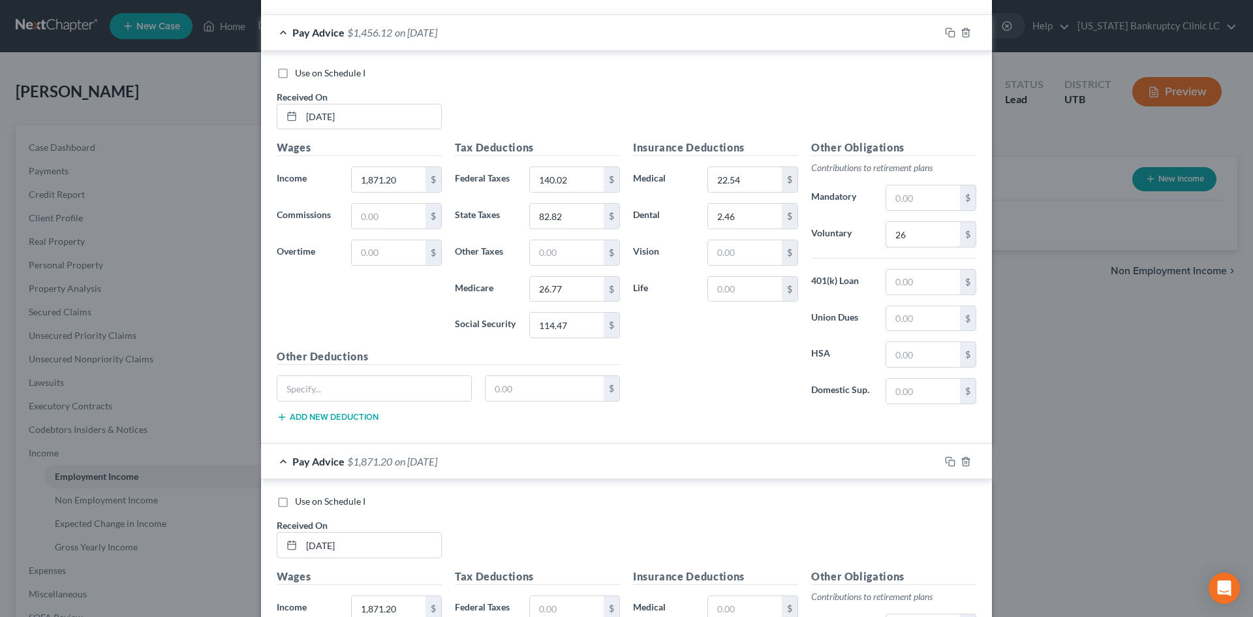
click at [913, 228] on input "26" at bounding box center [924, 234] width 74 height 25
click at [949, 31] on rect "button" at bounding box center [952, 34] width 6 height 6
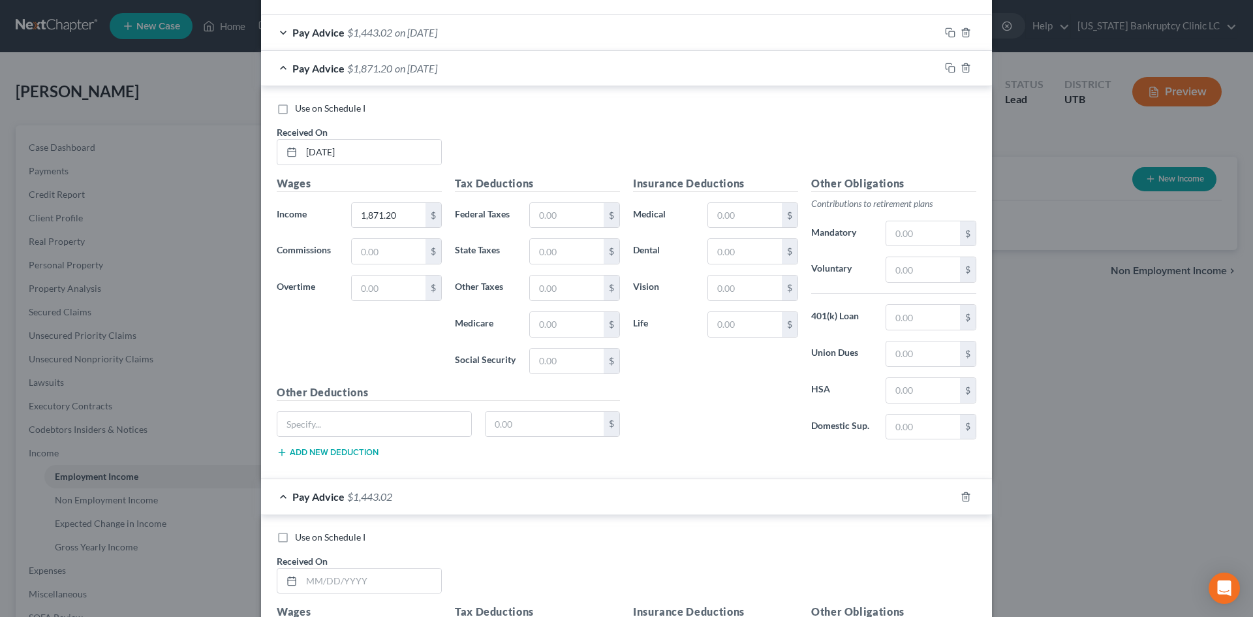
click at [845, 44] on div "Pay Advice $1,443.02 on 05/23/2025" at bounding box center [600, 32] width 679 height 35
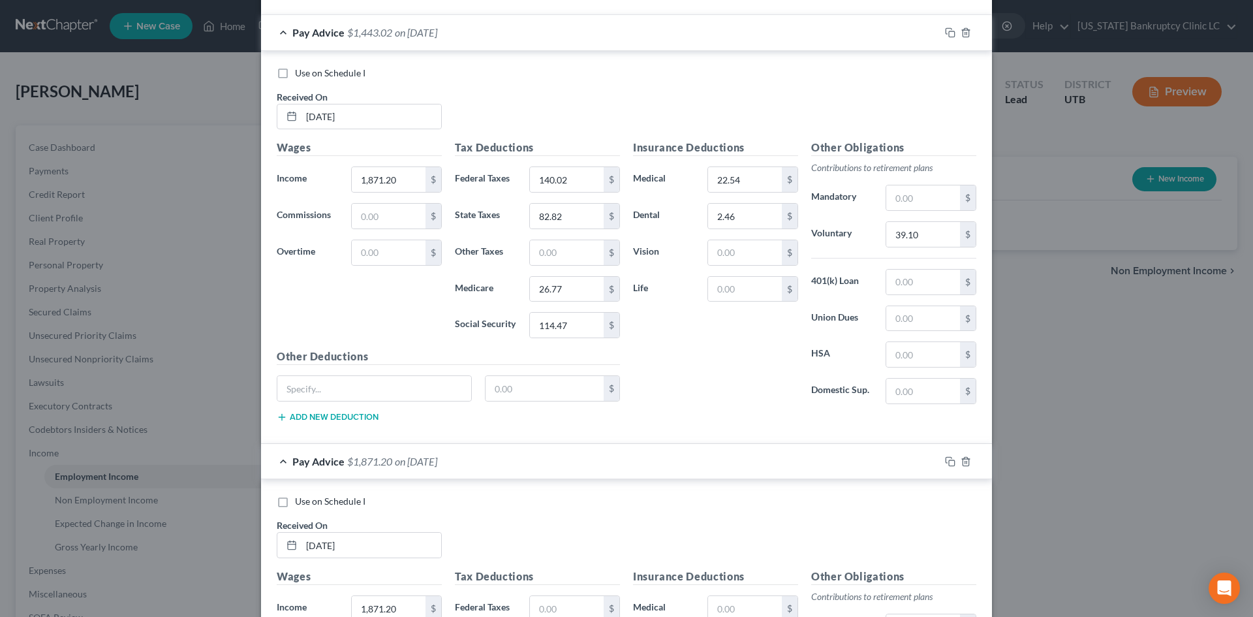
click at [845, 43] on div "Pay Advice $1,443.02 on 05/23/2025" at bounding box center [600, 32] width 679 height 35
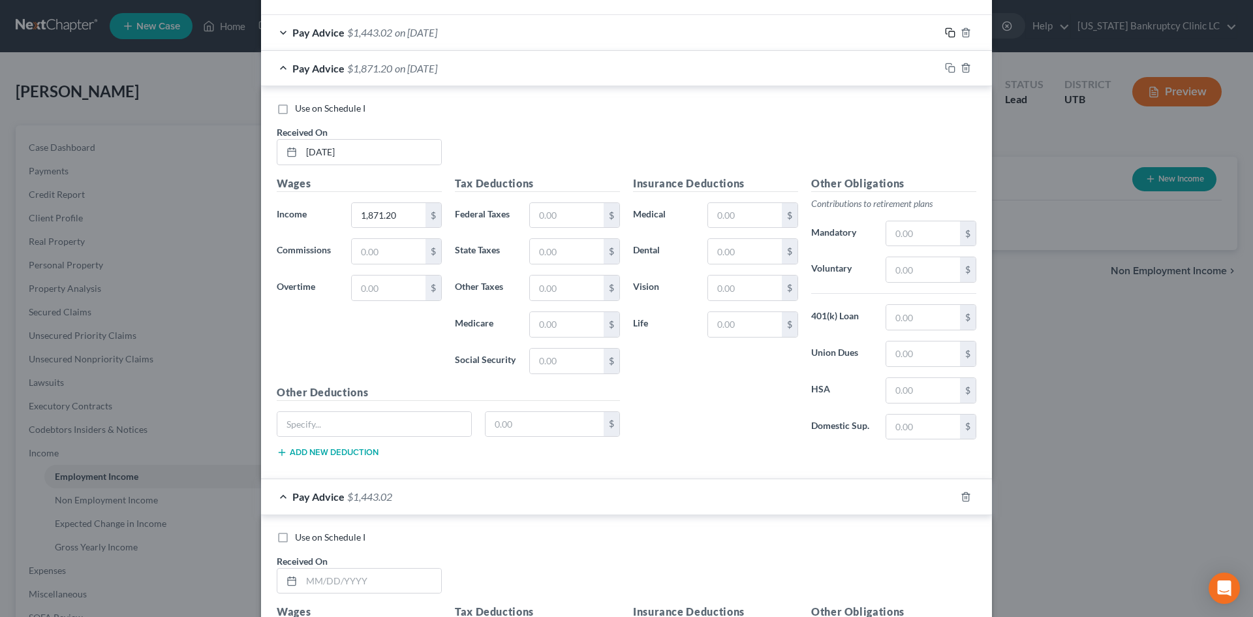
click at [946, 33] on icon "button" at bounding box center [950, 32] width 10 height 10
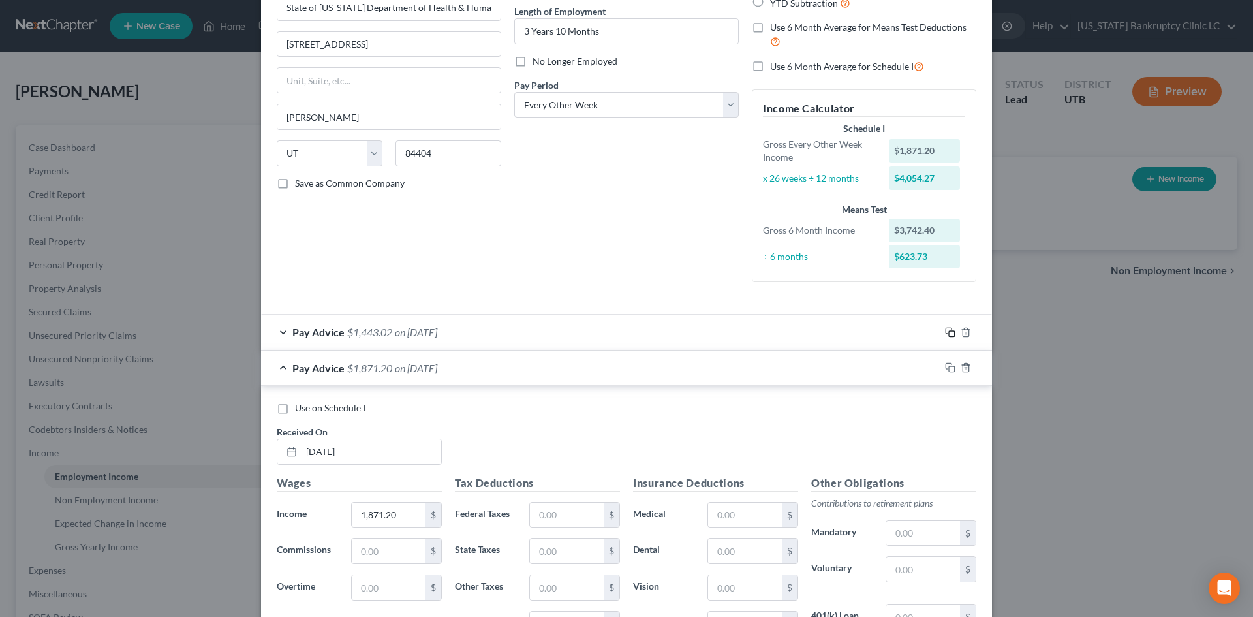
scroll to position [261, 0]
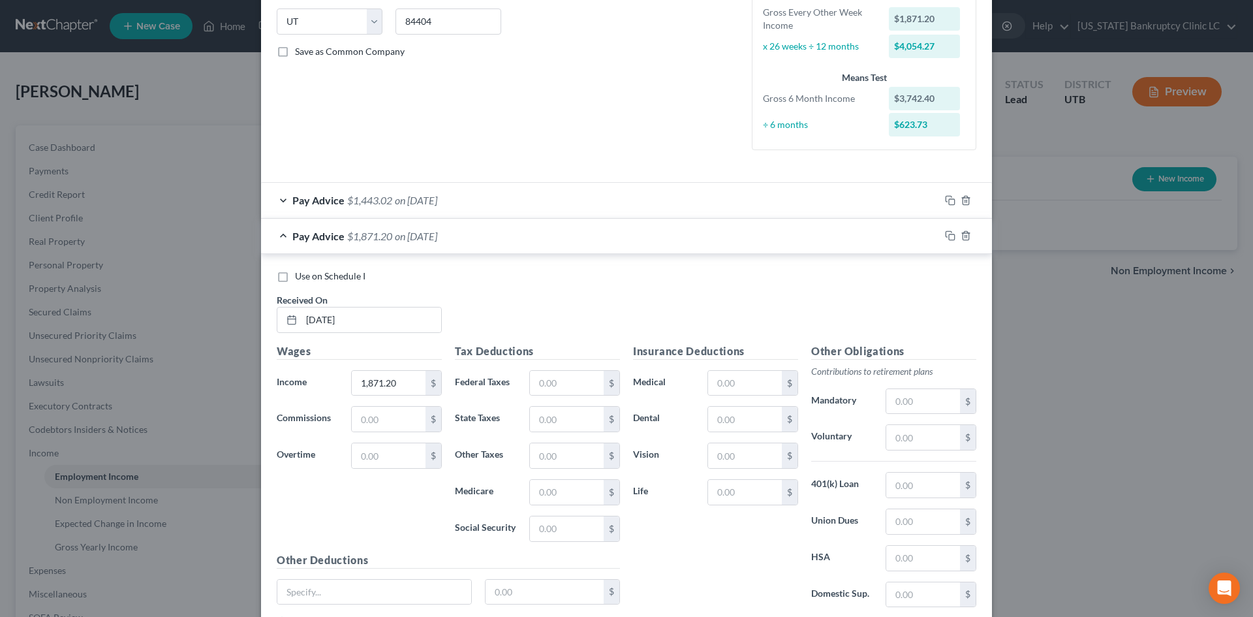
click at [599, 234] on div "Pay Advice $1,871.20 on 03/28/2025" at bounding box center [600, 236] width 679 height 35
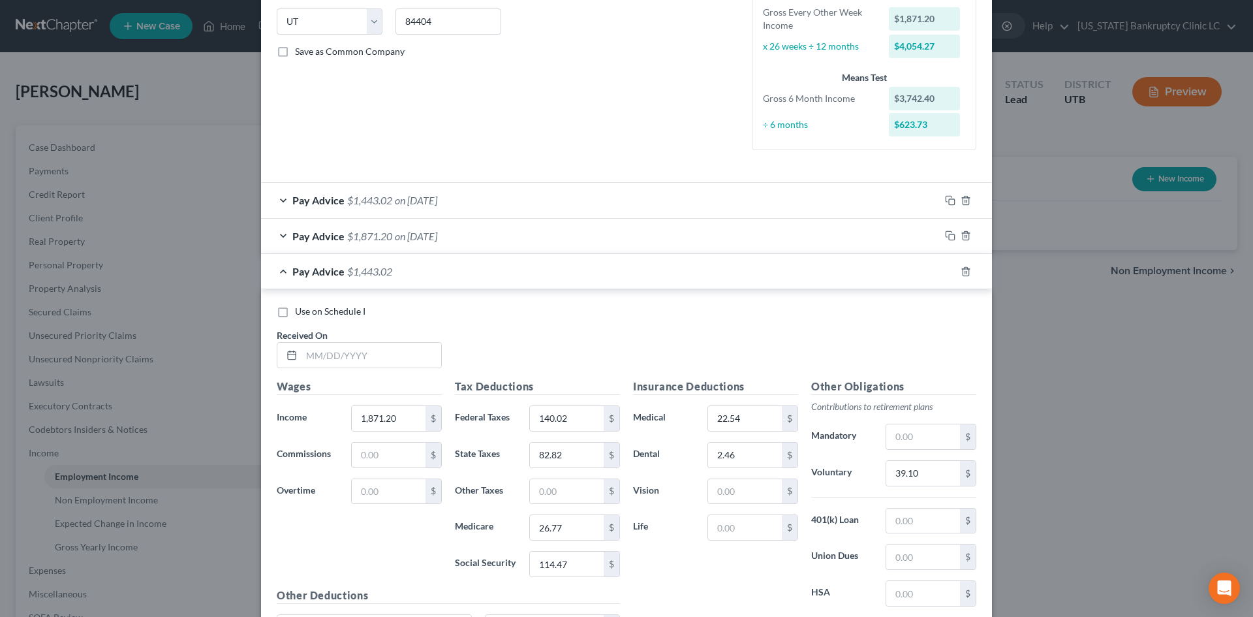
click at [599, 234] on div "Pay Advice $1,871.20 on 03/28/2025" at bounding box center [600, 236] width 679 height 35
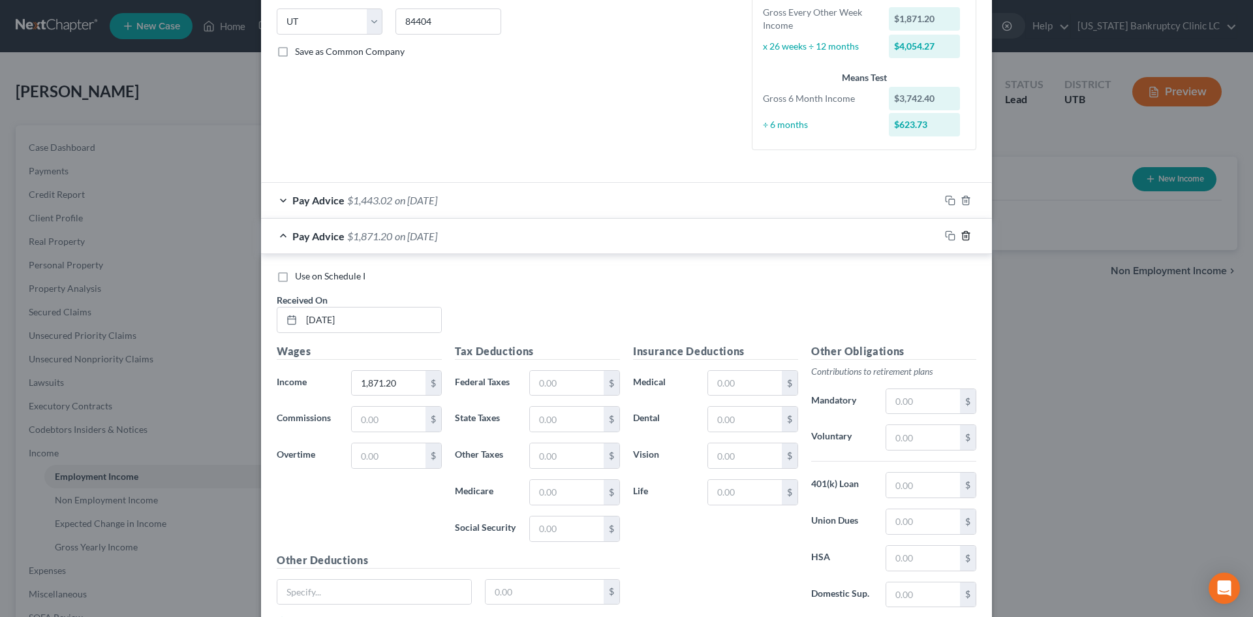
click at [966, 234] on icon "button" at bounding box center [966, 235] width 10 height 10
click at [366, 324] on input "text" at bounding box center [372, 319] width 140 height 25
click at [597, 311] on div "Use on Schedule I Received On *" at bounding box center [626, 307] width 713 height 74
click at [368, 322] on input "text" at bounding box center [372, 319] width 140 height 25
click at [572, 384] on input "140.02" at bounding box center [567, 383] width 74 height 25
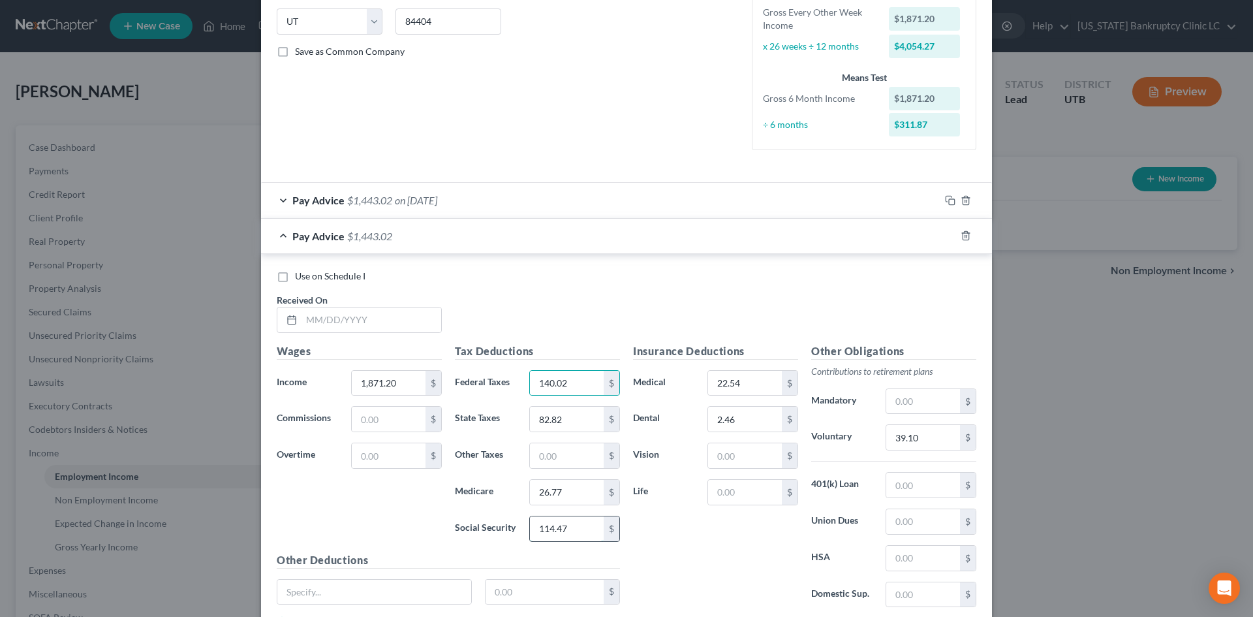
click at [568, 532] on input "114.47" at bounding box center [567, 528] width 74 height 25
click at [391, 311] on input "text" at bounding box center [372, 319] width 140 height 25
click at [595, 230] on div "Pay Advice $1,443.03" at bounding box center [608, 236] width 695 height 35
click at [362, 330] on input "3/28" at bounding box center [372, 319] width 140 height 25
click at [576, 227] on div "Pay Advice $1,443.03 on 03/28/2025" at bounding box center [600, 236] width 679 height 35
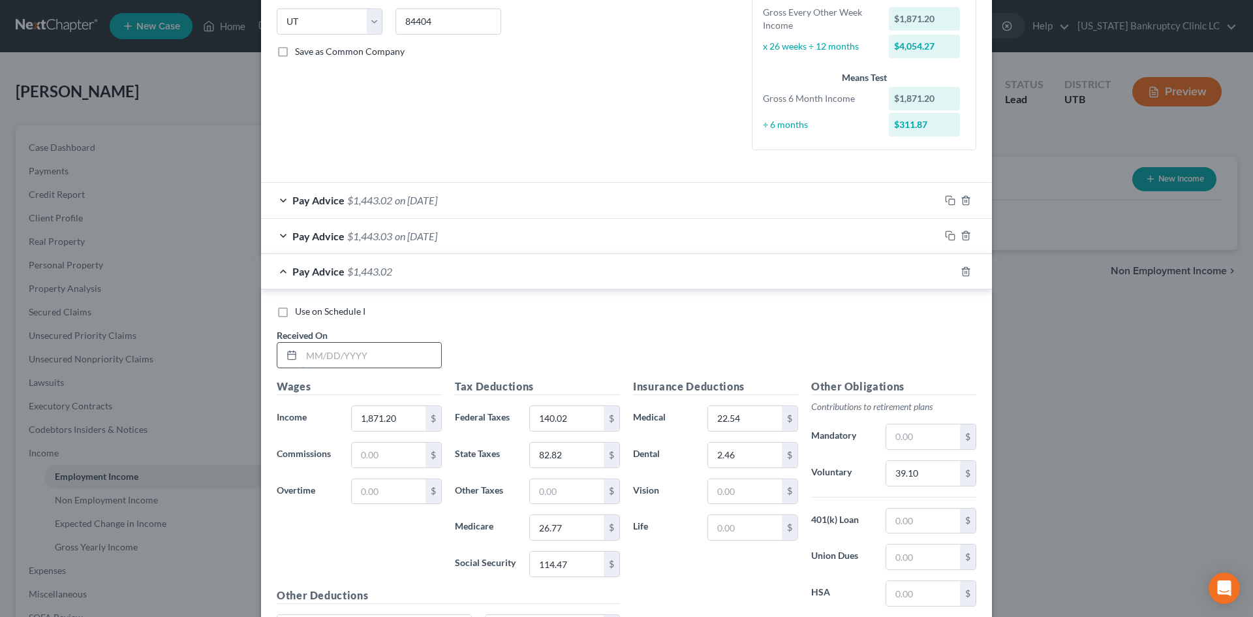
click at [371, 354] on input "text" at bounding box center [372, 355] width 140 height 25
click at [341, 362] on input "text" at bounding box center [372, 355] width 140 height 25
click at [577, 565] on input "114.47" at bounding box center [567, 564] width 74 height 25
click at [582, 527] on input "26.77" at bounding box center [567, 527] width 74 height 25
click at [585, 447] on input "82.82" at bounding box center [567, 455] width 74 height 25
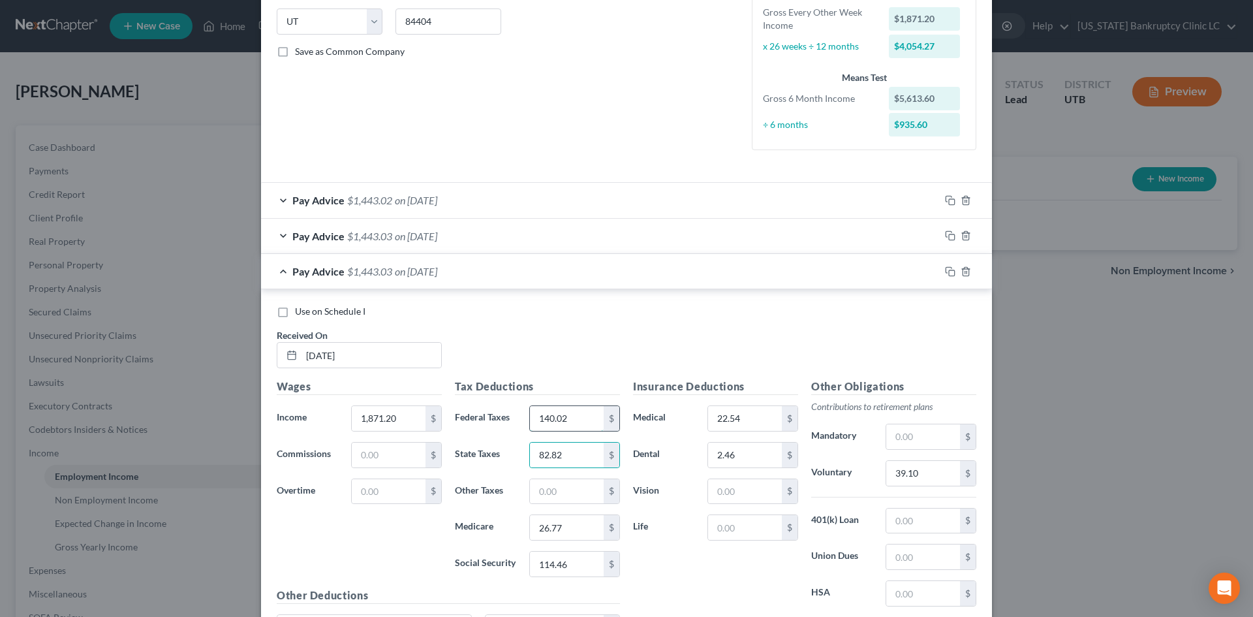
click at [578, 423] on input "140.02" at bounding box center [567, 418] width 74 height 25
click at [571, 284] on div "Pay Advice $1,443.03 on 04/25/2025" at bounding box center [600, 271] width 679 height 35
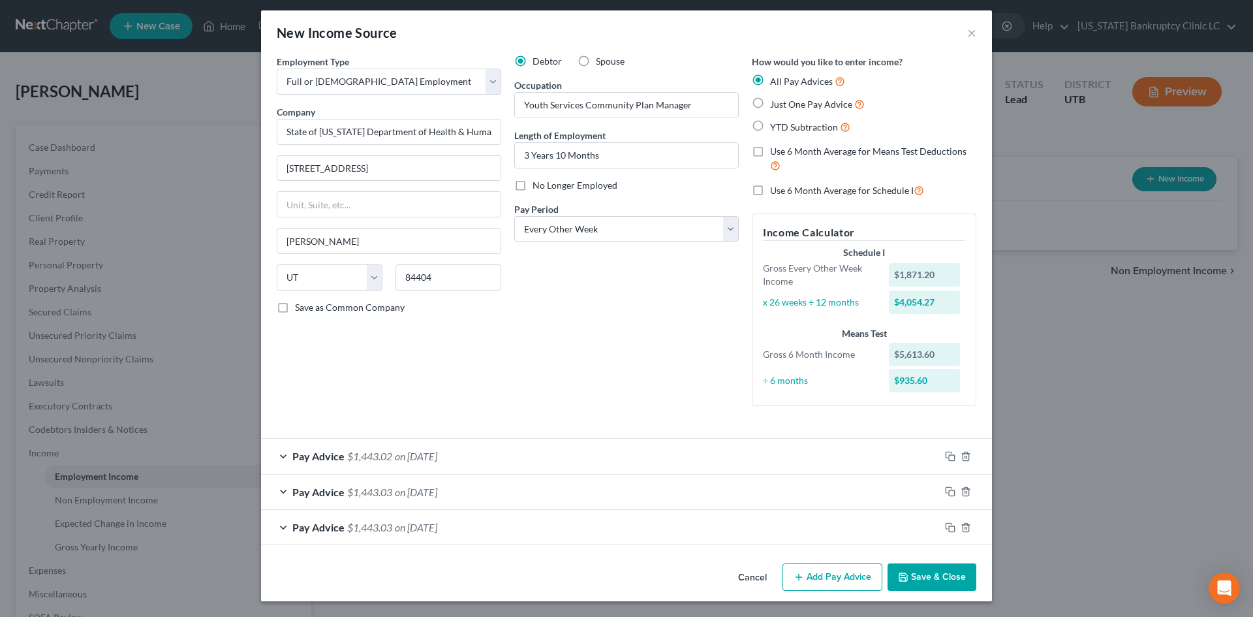
scroll to position [5, 0]
click at [945, 526] on icon "button" at bounding box center [950, 527] width 10 height 10
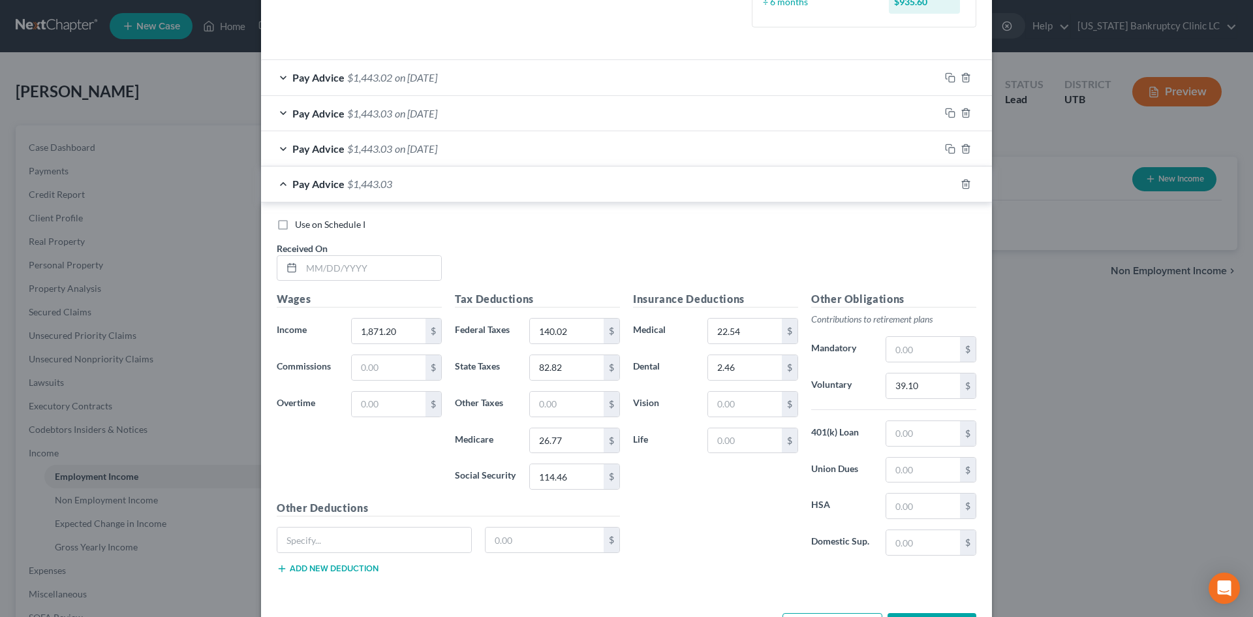
scroll to position [433, 0]
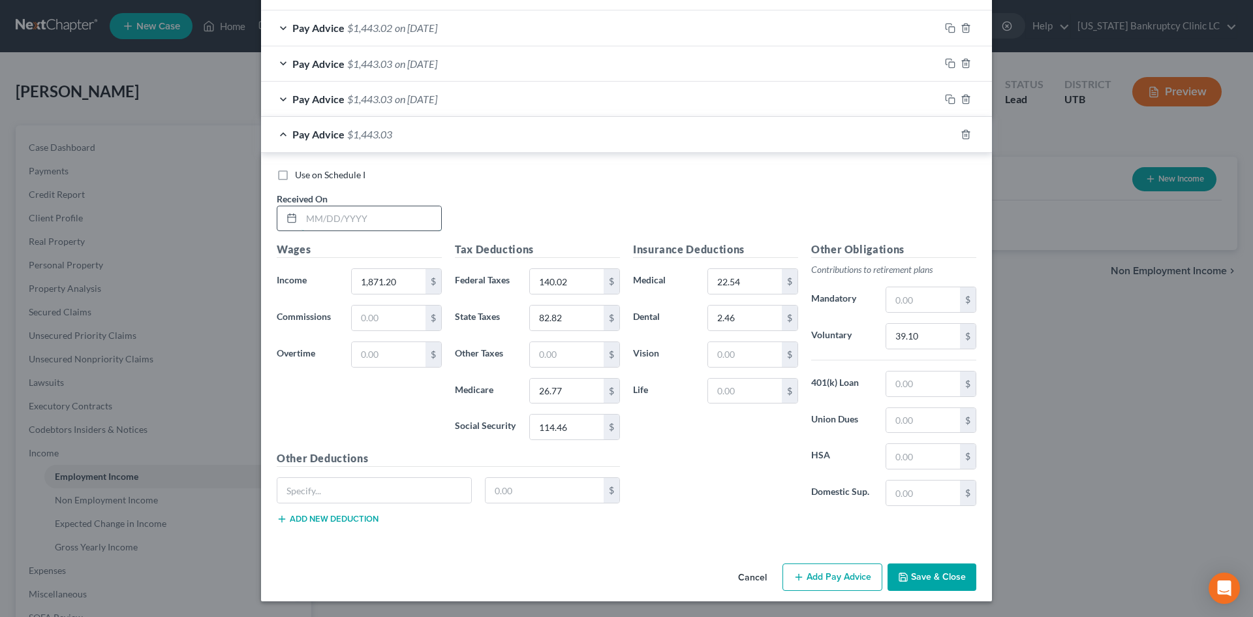
click at [349, 219] on input "text" at bounding box center [372, 218] width 140 height 25
click at [945, 136] on icon "button" at bounding box center [950, 134] width 10 height 10
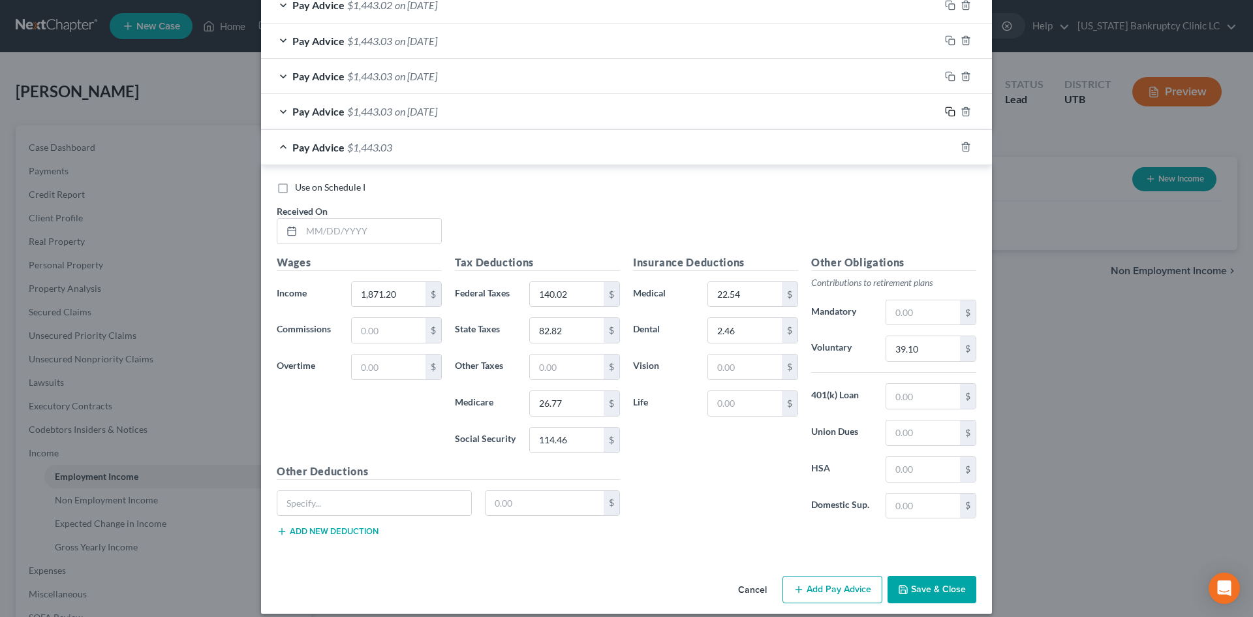
scroll to position [469, 0]
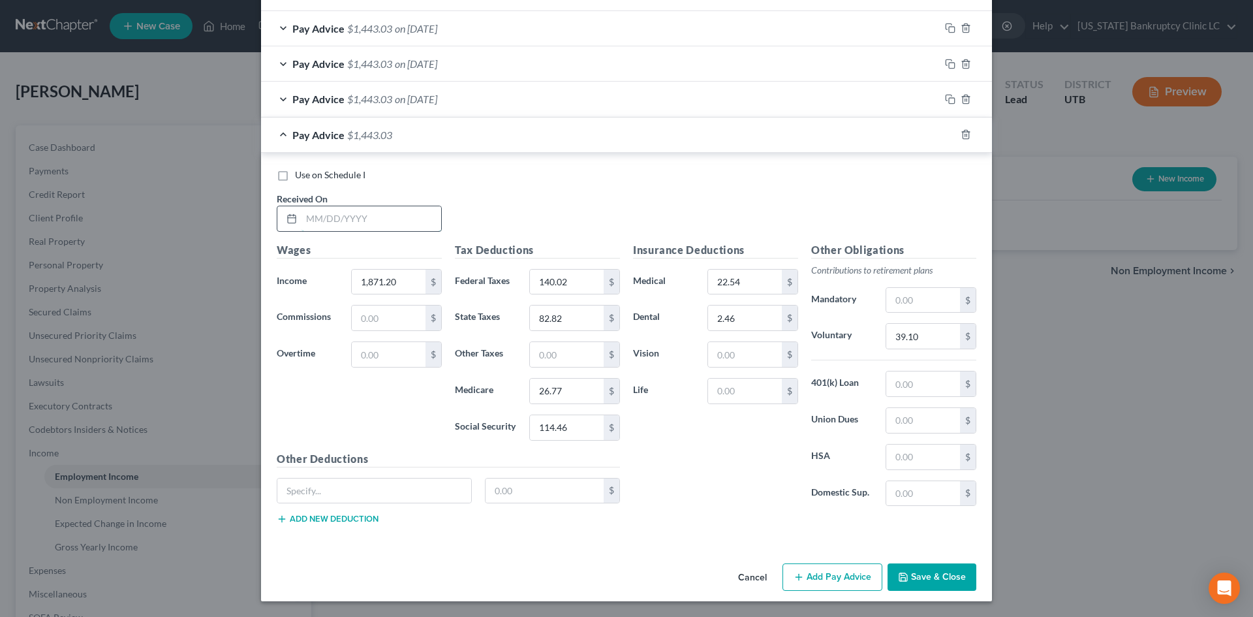
drag, startPoint x: 378, startPoint y: 223, endPoint x: 381, endPoint y: 215, distance: 8.5
click at [378, 223] on input "text" at bounding box center [372, 218] width 140 height 25
drag, startPoint x: 945, startPoint y: 131, endPoint x: 477, endPoint y: 238, distance: 480.9
click at [946, 131] on icon "button" at bounding box center [949, 134] width 6 height 6
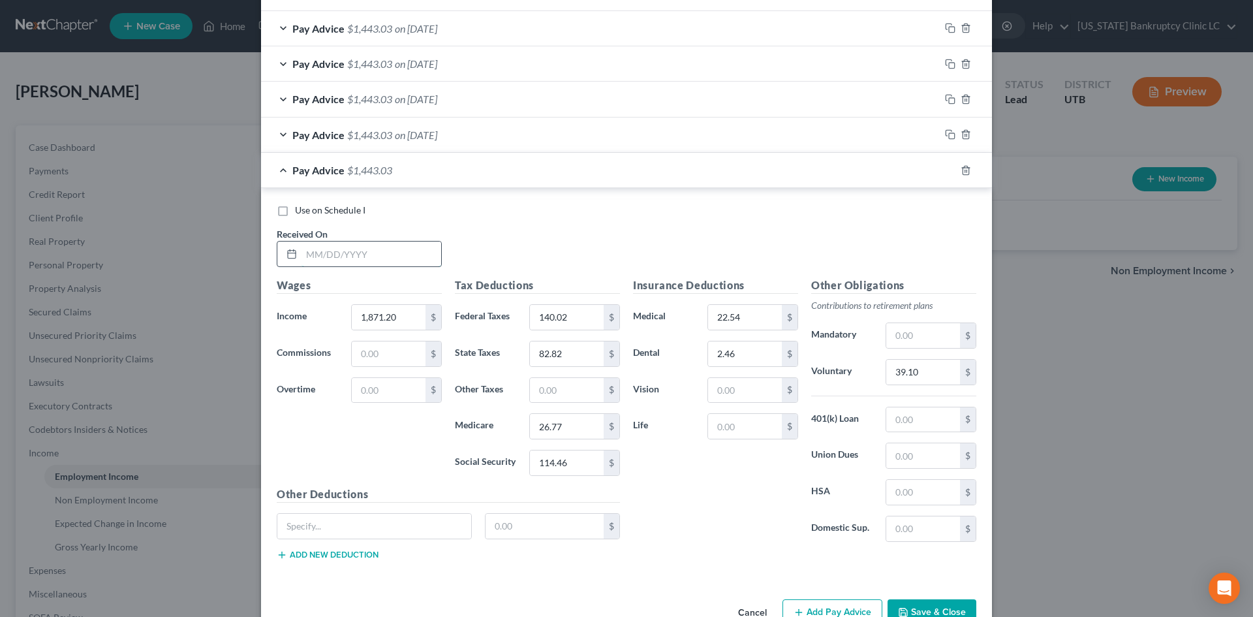
click at [356, 243] on input "text" at bounding box center [372, 254] width 140 height 25
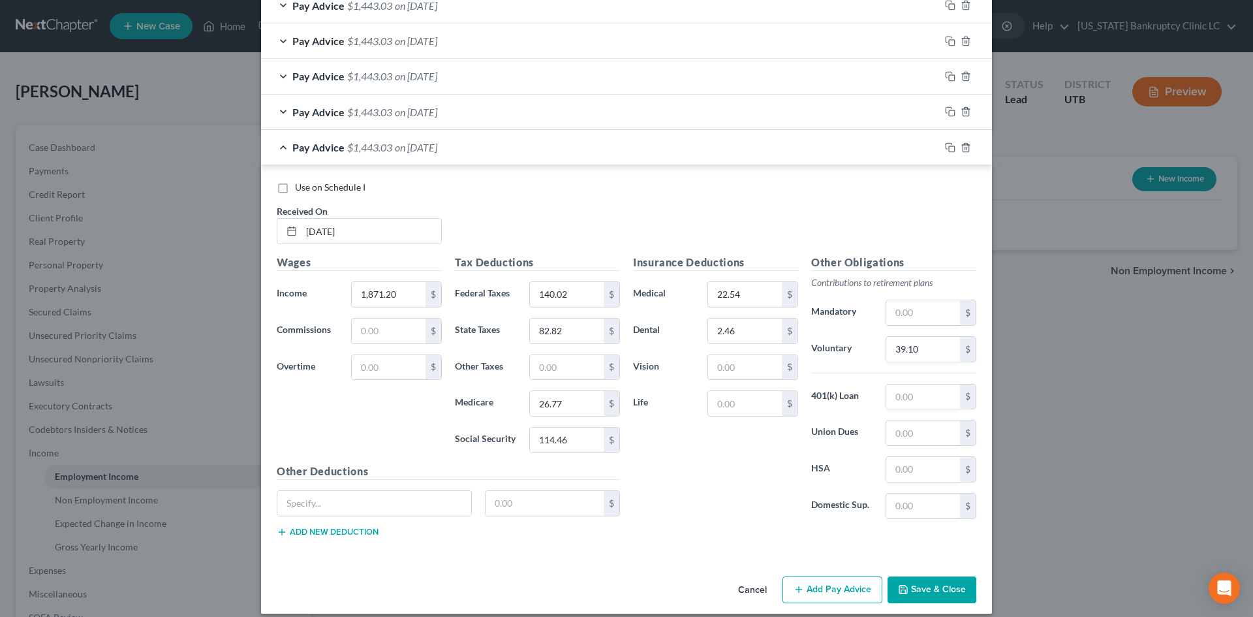
scroll to position [504, 0]
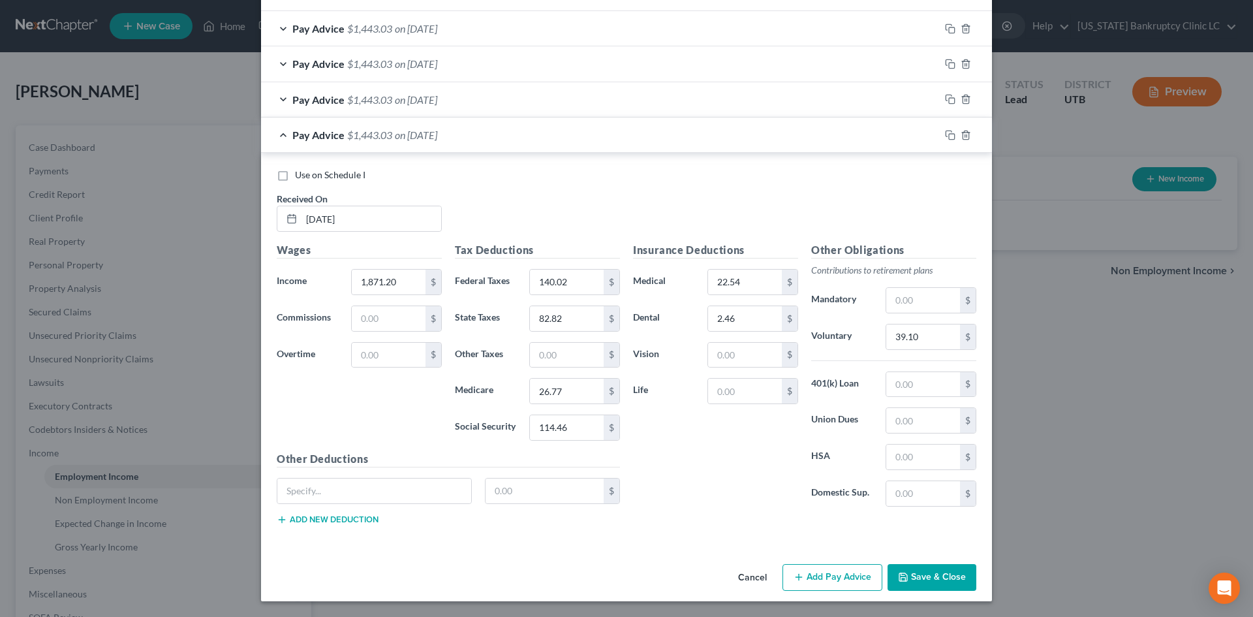
click at [847, 574] on button "Add Pay Advice" at bounding box center [833, 577] width 100 height 27
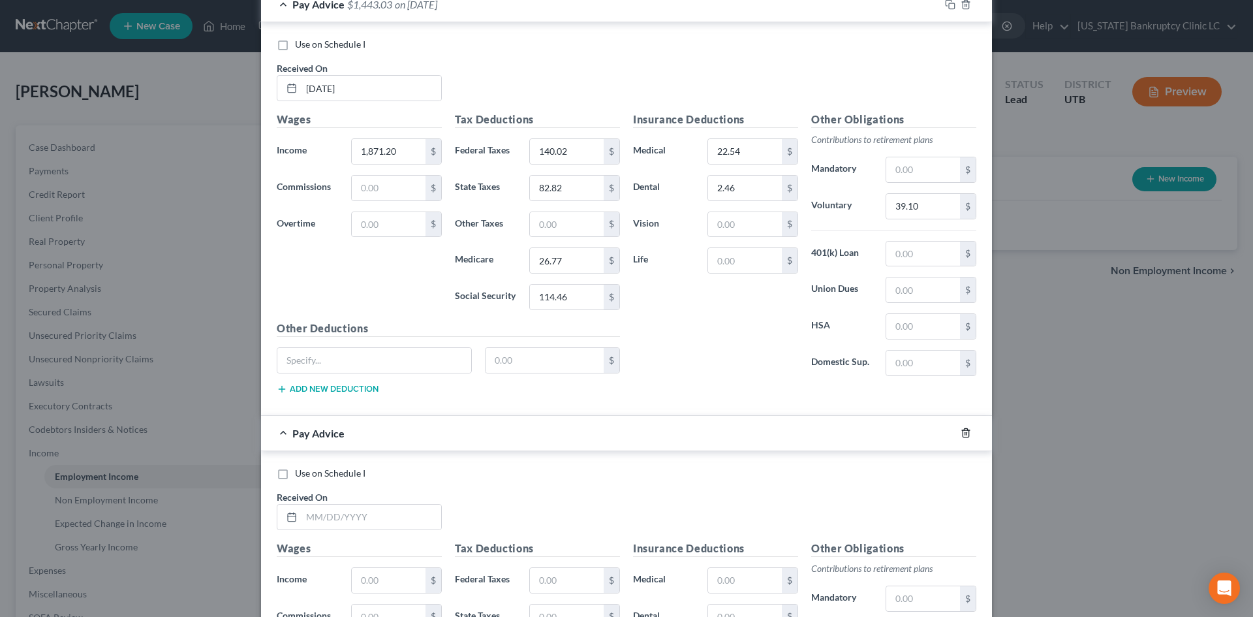
click at [962, 430] on polyline "button" at bounding box center [966, 430] width 8 height 0
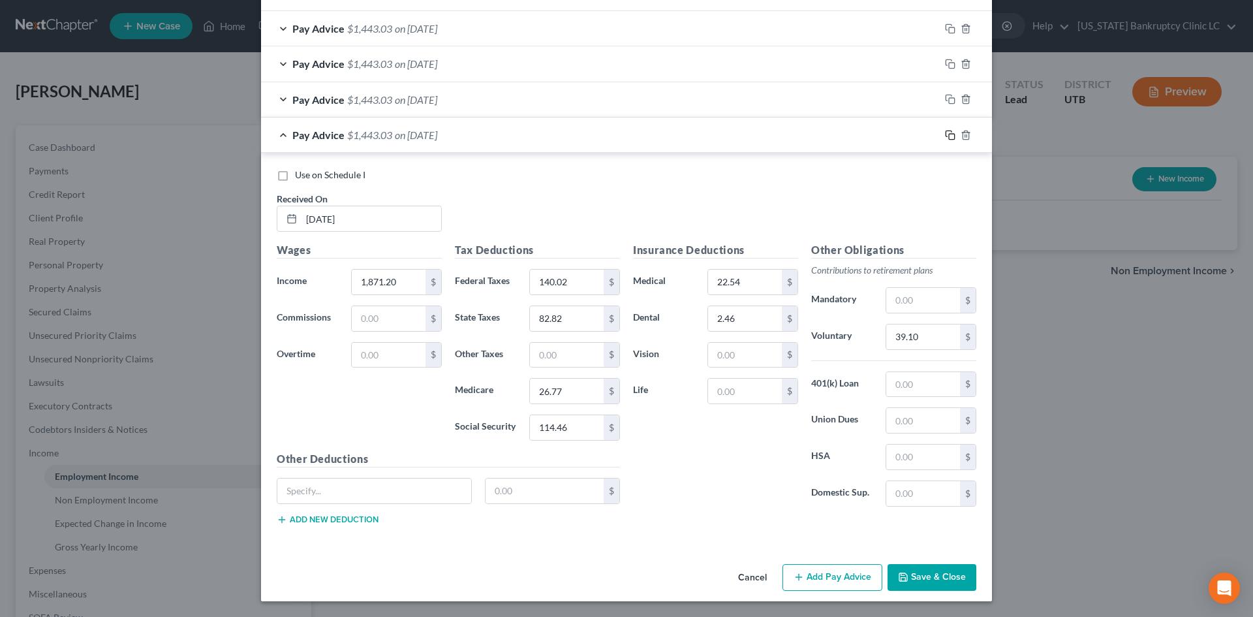
click at [945, 133] on icon "button" at bounding box center [950, 135] width 10 height 10
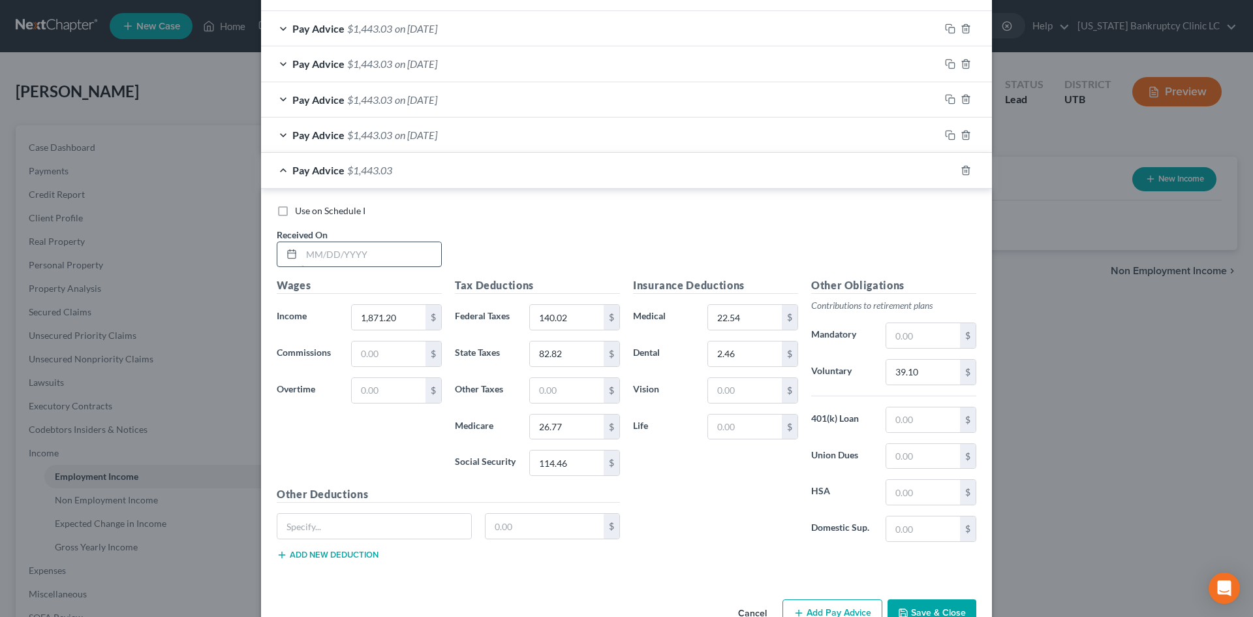
drag, startPoint x: 373, startPoint y: 268, endPoint x: 370, endPoint y: 261, distance: 7.6
click at [373, 268] on div "Use on Schedule I Received On *" at bounding box center [626, 241] width 713 height 74
click at [370, 260] on input "text" at bounding box center [372, 254] width 140 height 25
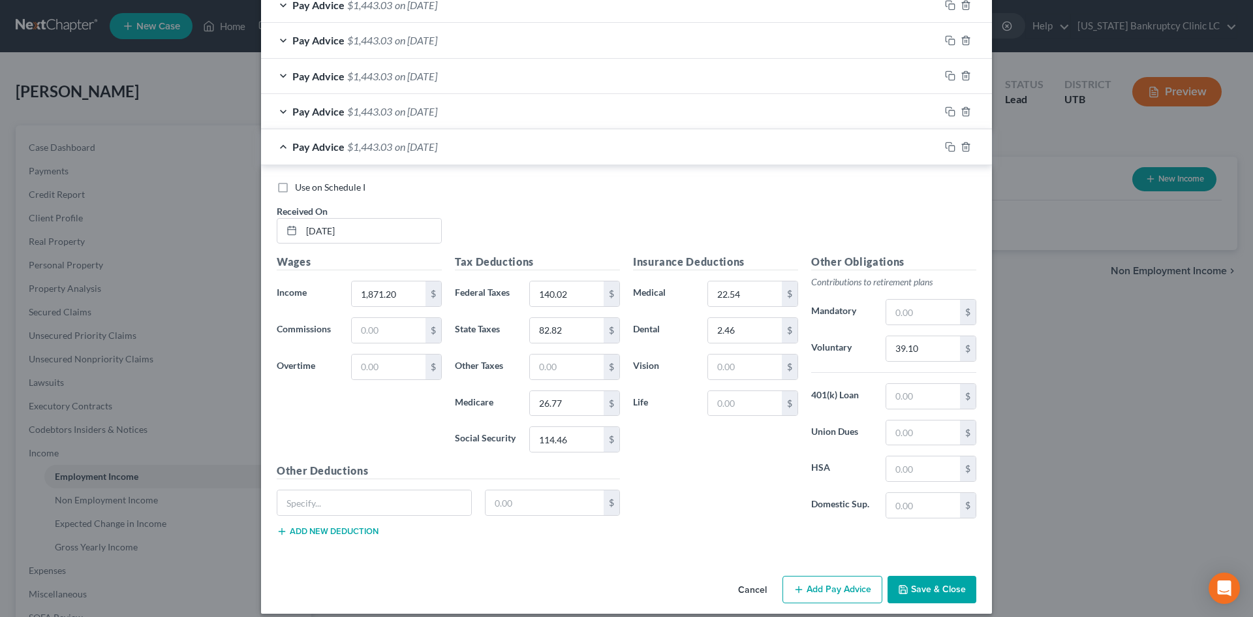
scroll to position [540, 0]
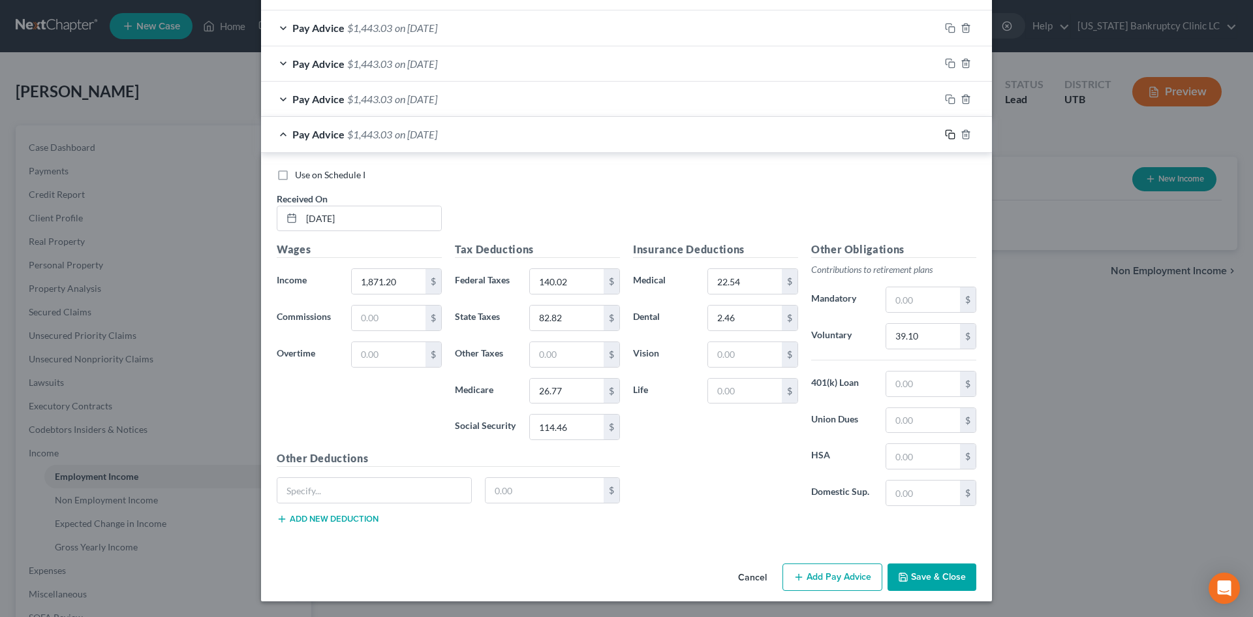
click at [945, 135] on icon "button" at bounding box center [950, 134] width 10 height 10
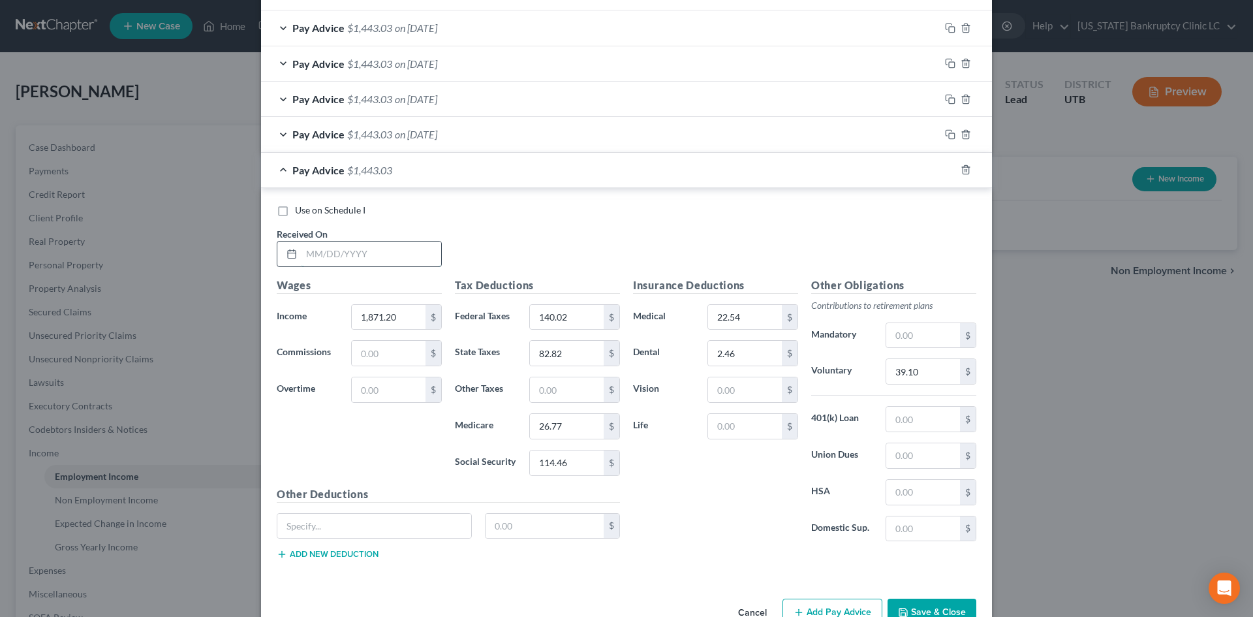
click at [359, 245] on input "text" at bounding box center [372, 254] width 140 height 25
click at [605, 174] on div "Pay Advice $1,443.03 on 07/18/2025" at bounding box center [600, 170] width 679 height 35
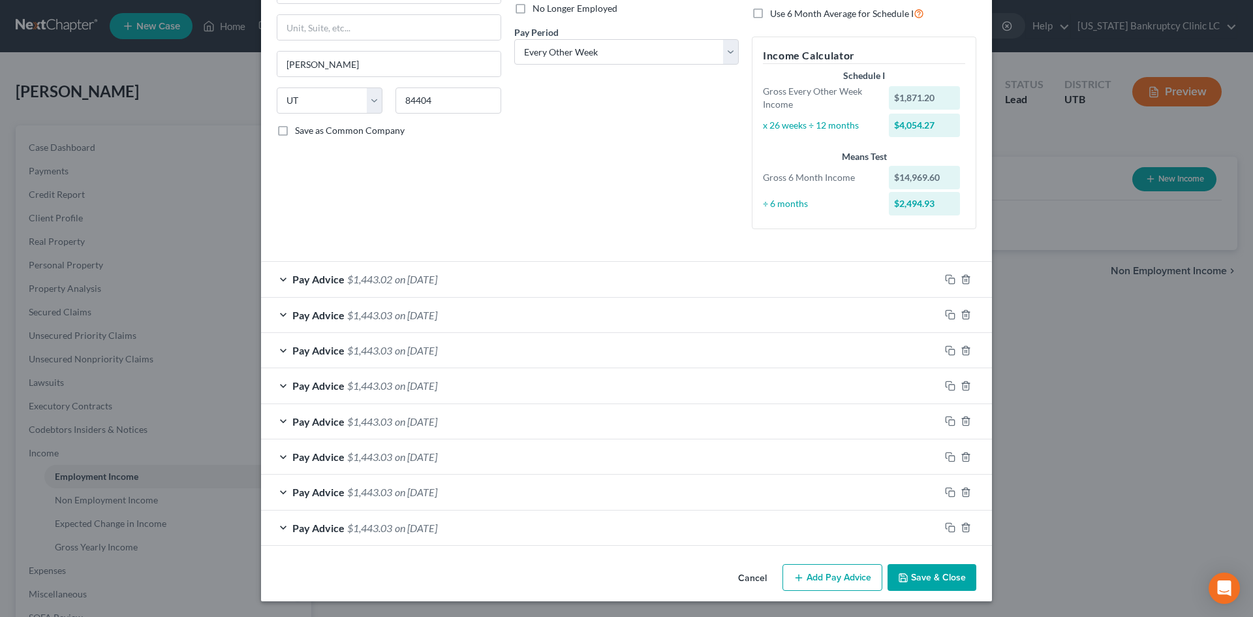
scroll to position [182, 0]
click at [947, 531] on icon "button" at bounding box center [950, 527] width 10 height 10
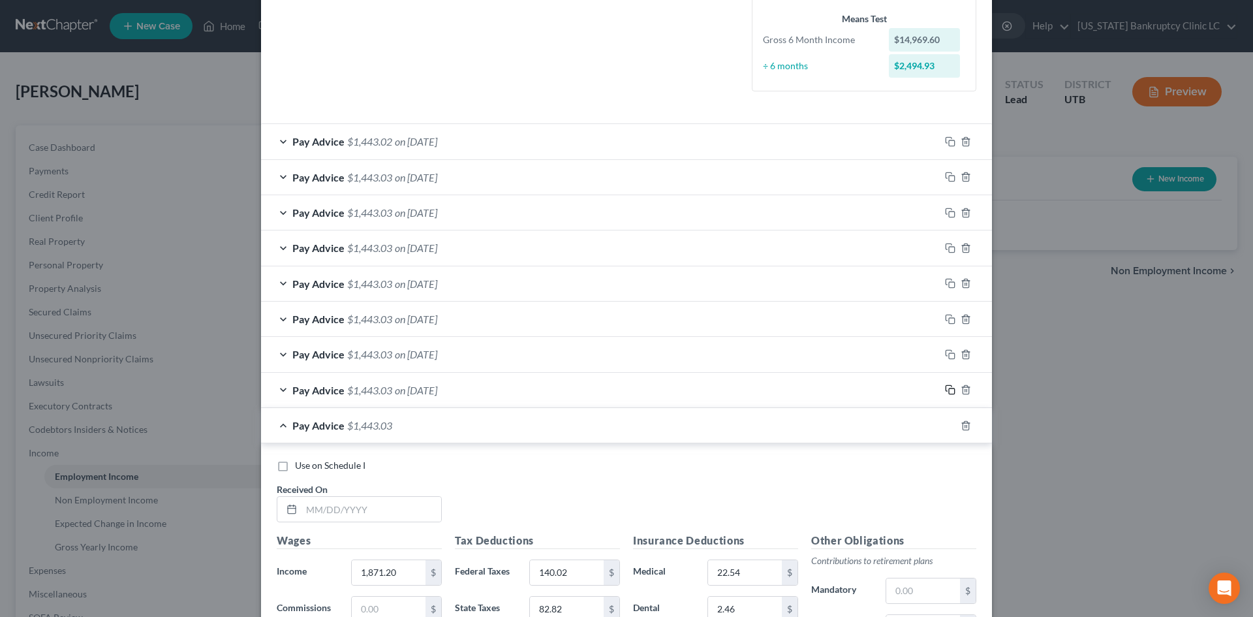
scroll to position [443, 0]
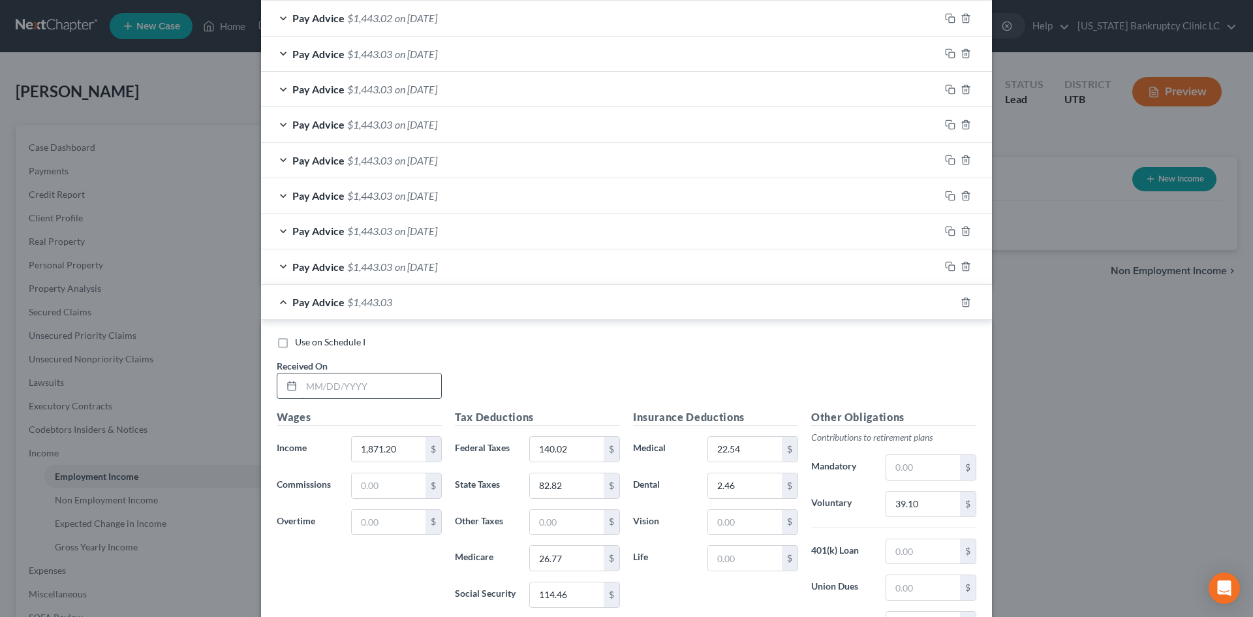
click at [390, 386] on input "text" at bounding box center [372, 385] width 140 height 25
click at [573, 451] on input "140.02" at bounding box center [567, 449] width 74 height 25
click at [396, 448] on input "1,871.20" at bounding box center [389, 449] width 74 height 25
click at [754, 310] on div "Pay Advice $1,443.04 on 02/28/2025" at bounding box center [600, 302] width 679 height 35
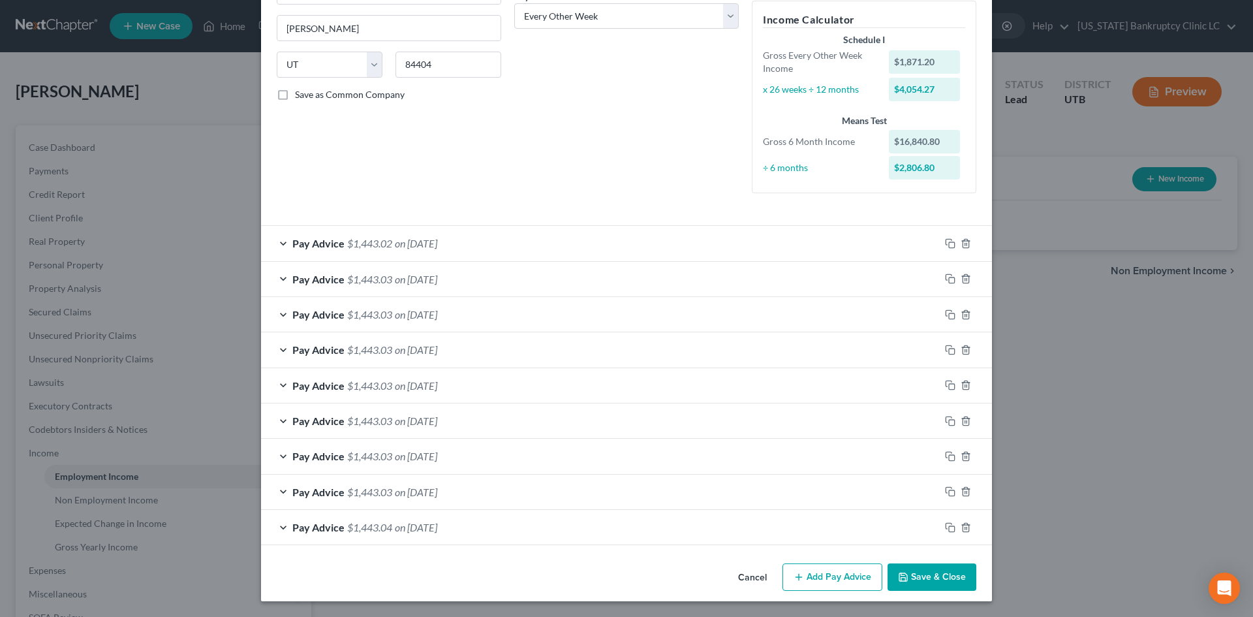
scroll to position [218, 0]
drag, startPoint x: 943, startPoint y: 528, endPoint x: 749, endPoint y: 497, distance: 196.3
click at [945, 528] on icon "button" at bounding box center [950, 527] width 10 height 10
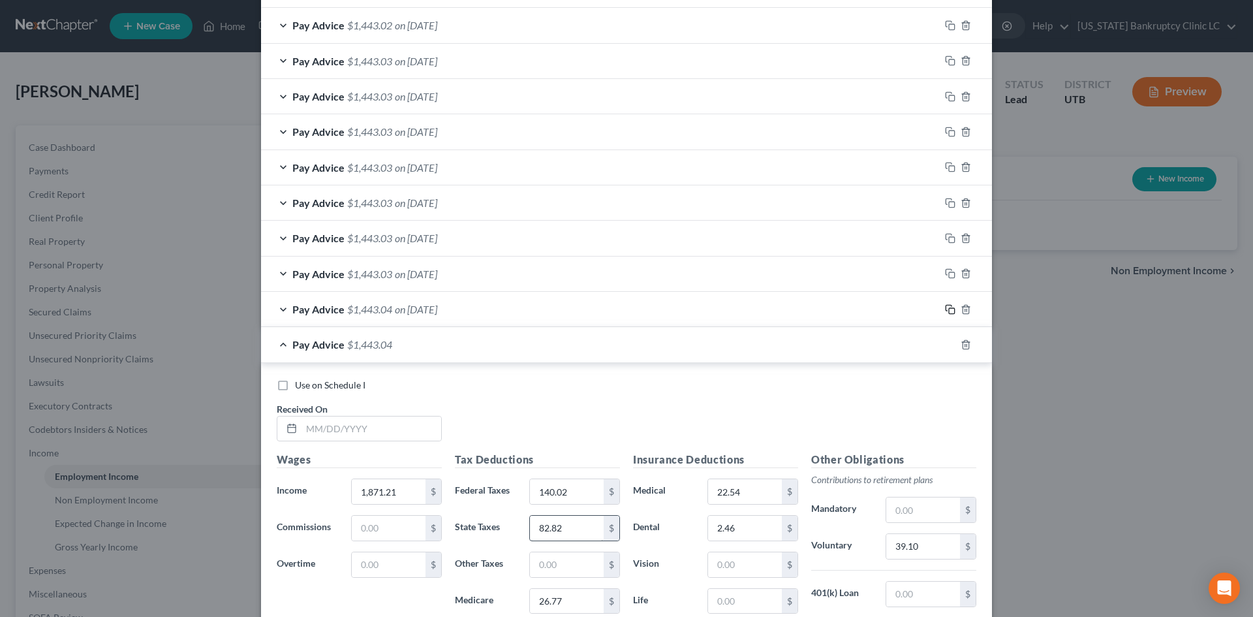
scroll to position [479, 0]
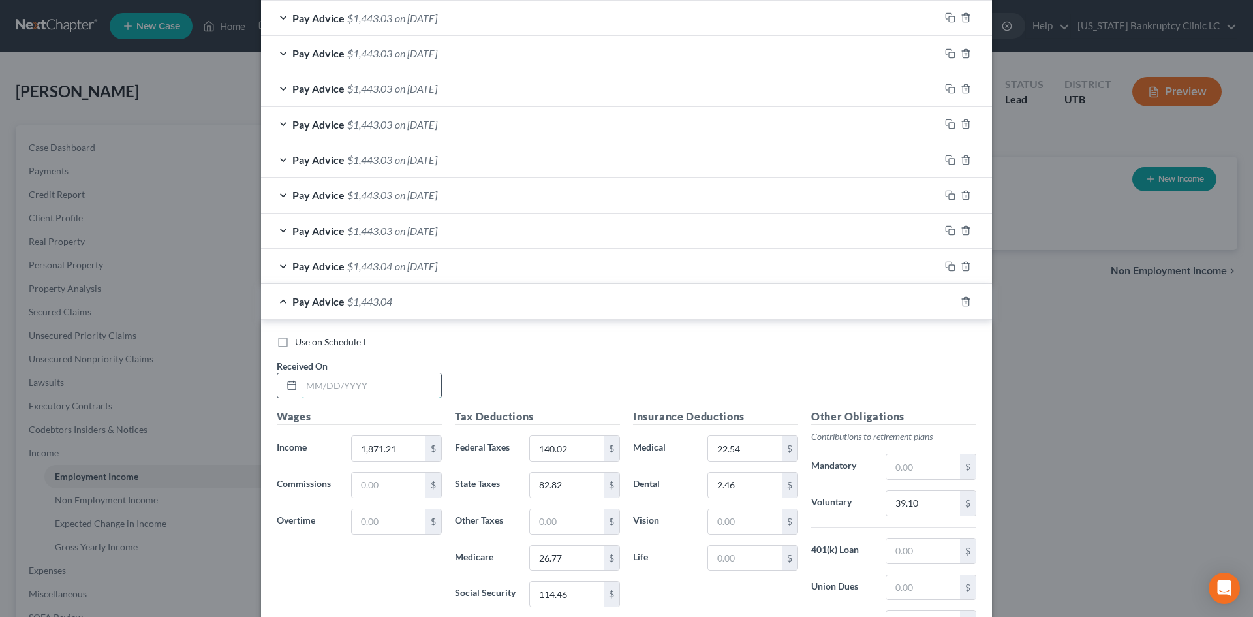
click at [397, 390] on input "text" at bounding box center [372, 385] width 140 height 25
click at [676, 361] on div "Use on Schedule I Received On * 06/06/25" at bounding box center [626, 373] width 713 height 74
click at [569, 589] on input "114.46" at bounding box center [567, 594] width 74 height 25
click at [689, 595] on div "Insurance Deductions Medical 22.54 $ Dental 2.46 $ Vision $ Life $" at bounding box center [716, 546] width 178 height 275
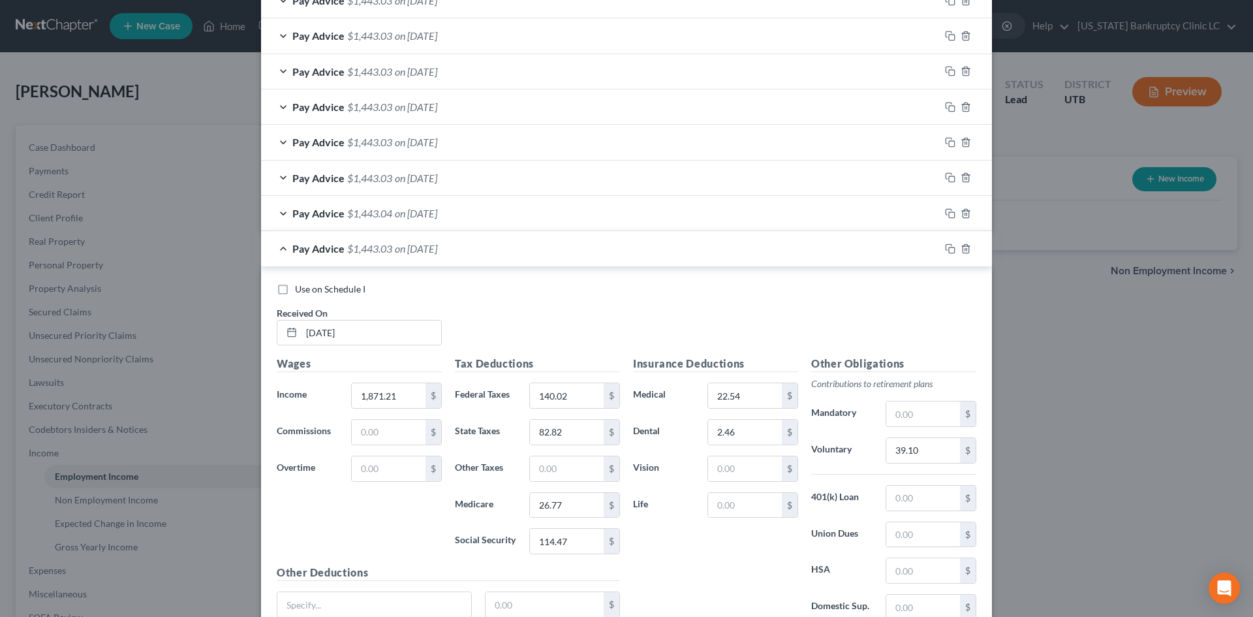
scroll to position [646, 0]
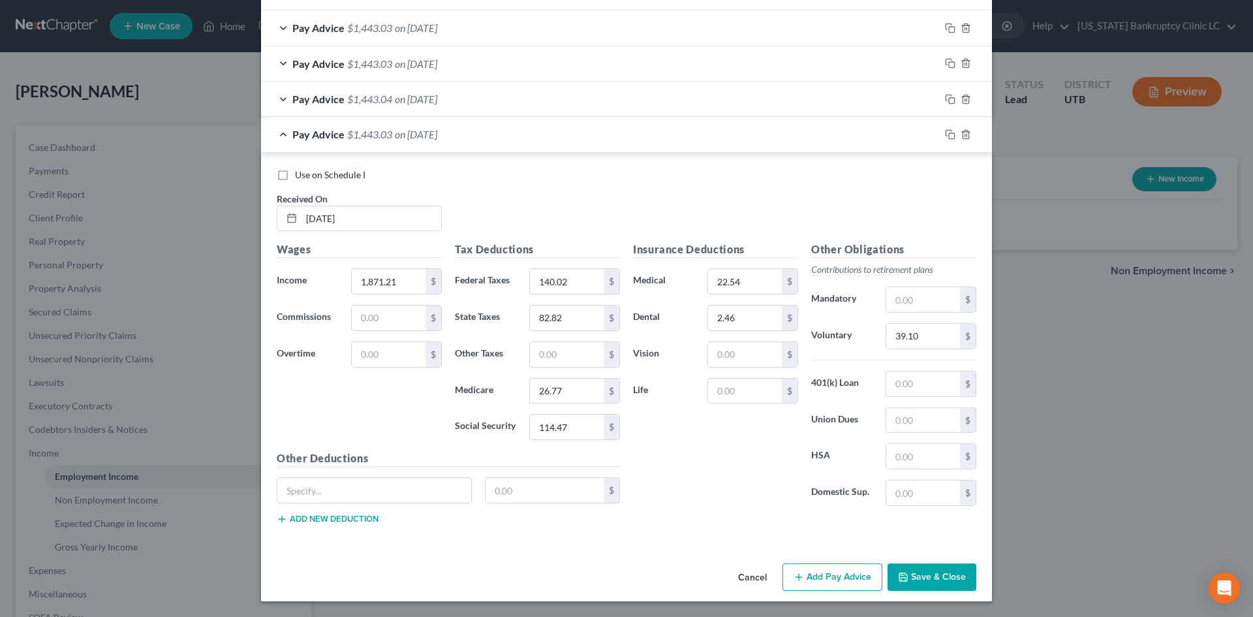
click at [1101, 563] on div "New Income Source × Employment Type * Select Full or Part Time Employment Self …" at bounding box center [626, 308] width 1253 height 617
click at [946, 136] on icon "button" at bounding box center [949, 133] width 6 height 6
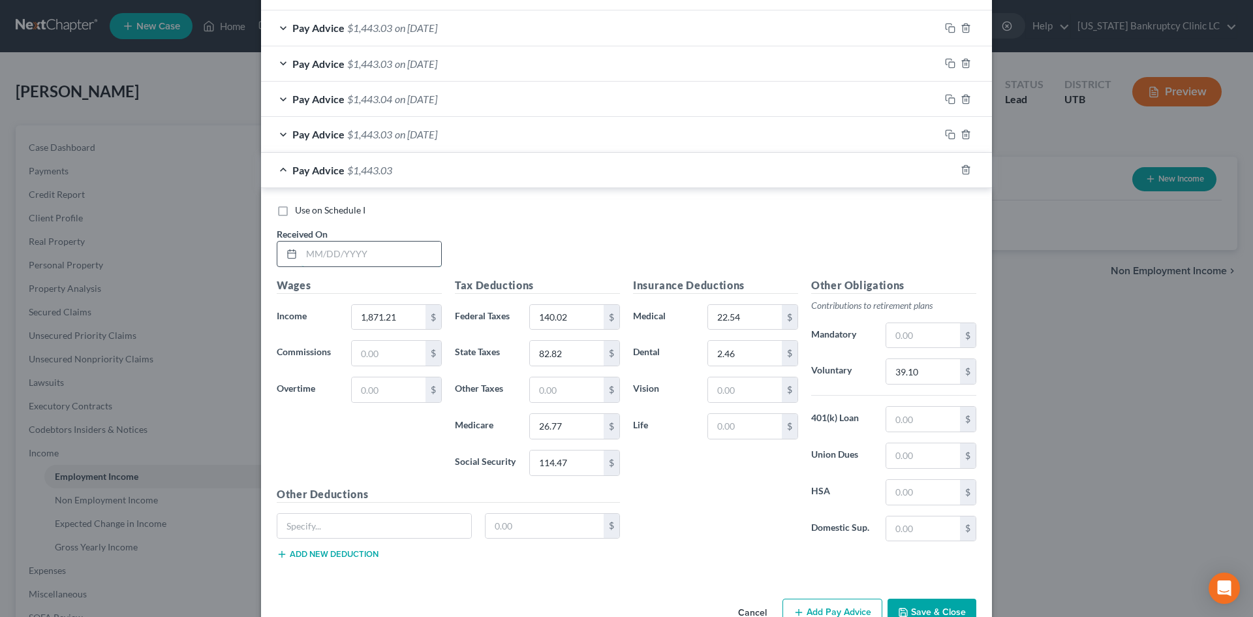
click at [394, 263] on input "text" at bounding box center [372, 254] width 140 height 25
click at [405, 319] on input "1,871.21" at bounding box center [389, 317] width 74 height 25
click at [744, 511] on div "Insurance Deductions Medical 22.54 $ Dental 2.46 $ Vision $ Life $" at bounding box center [716, 414] width 178 height 275
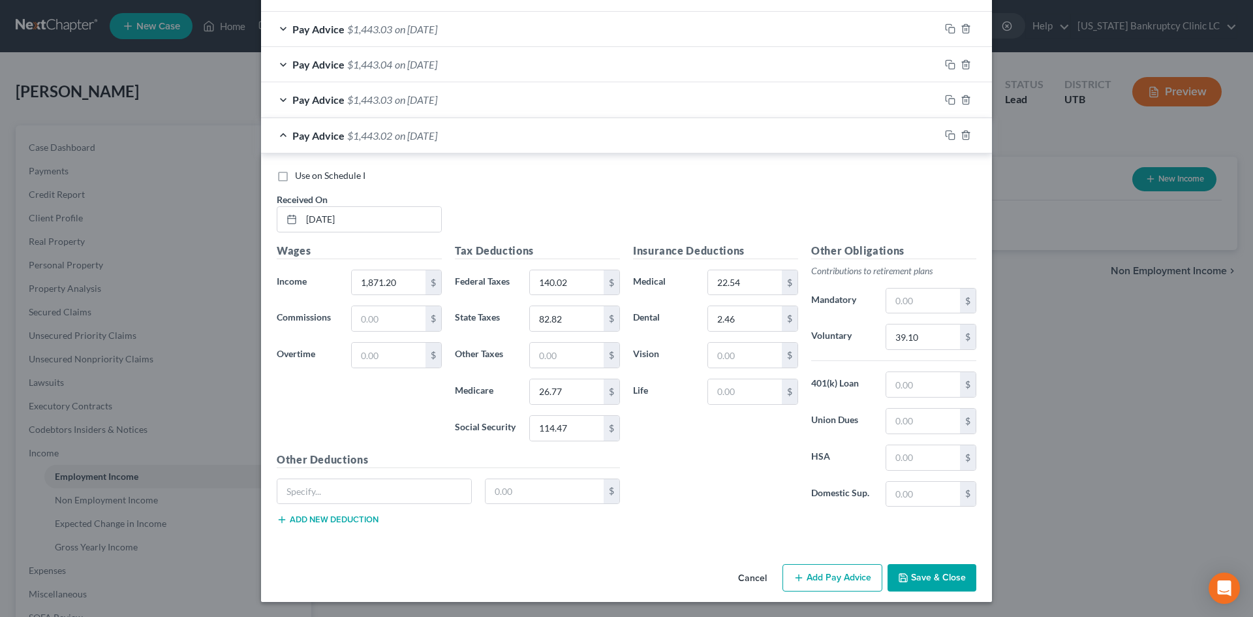
scroll to position [682, 0]
drag, startPoint x: 944, startPoint y: 138, endPoint x: 1005, endPoint y: 177, distance: 71.9
click at [949, 138] on rect "button" at bounding box center [952, 136] width 6 height 6
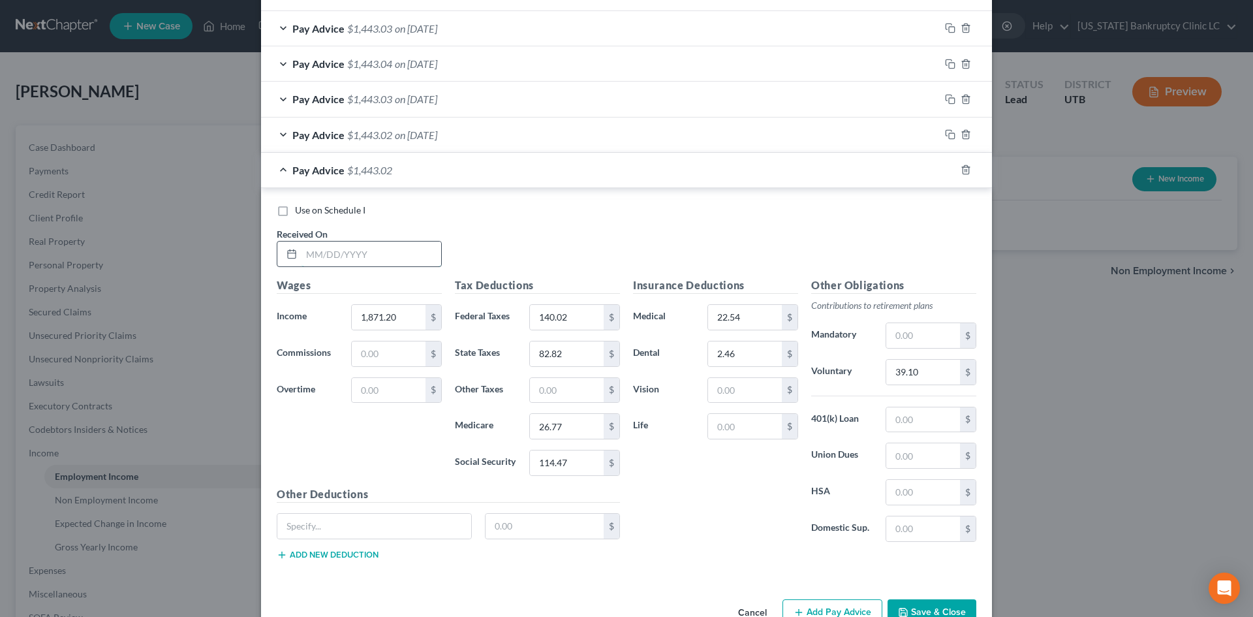
click at [407, 253] on input "text" at bounding box center [372, 254] width 140 height 25
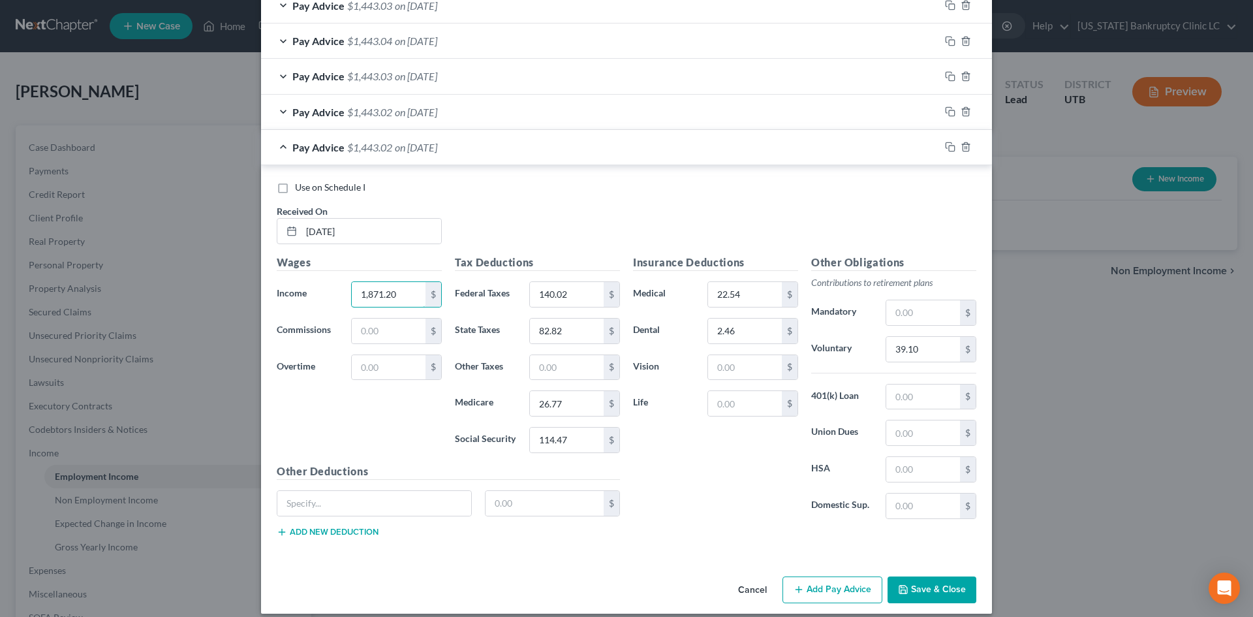
scroll to position [717, 0]
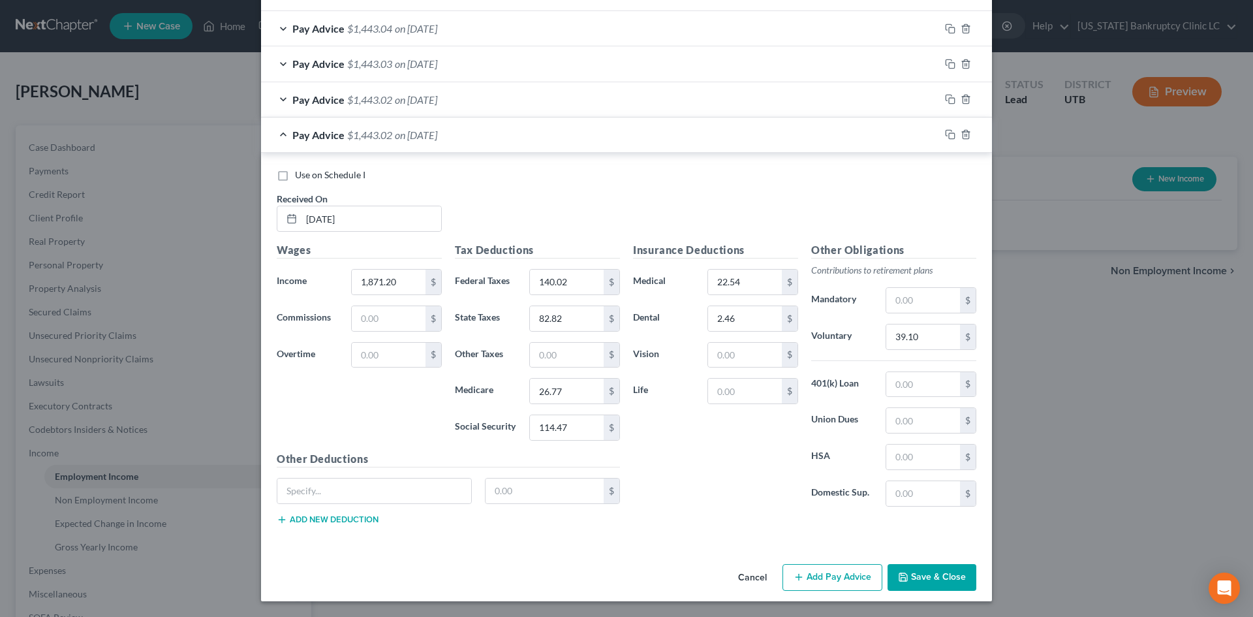
click at [580, 198] on div "Use on Schedule I Received On * 4/11/25" at bounding box center [626, 205] width 713 height 74
click at [954, 577] on button "Save & Close" at bounding box center [932, 577] width 89 height 27
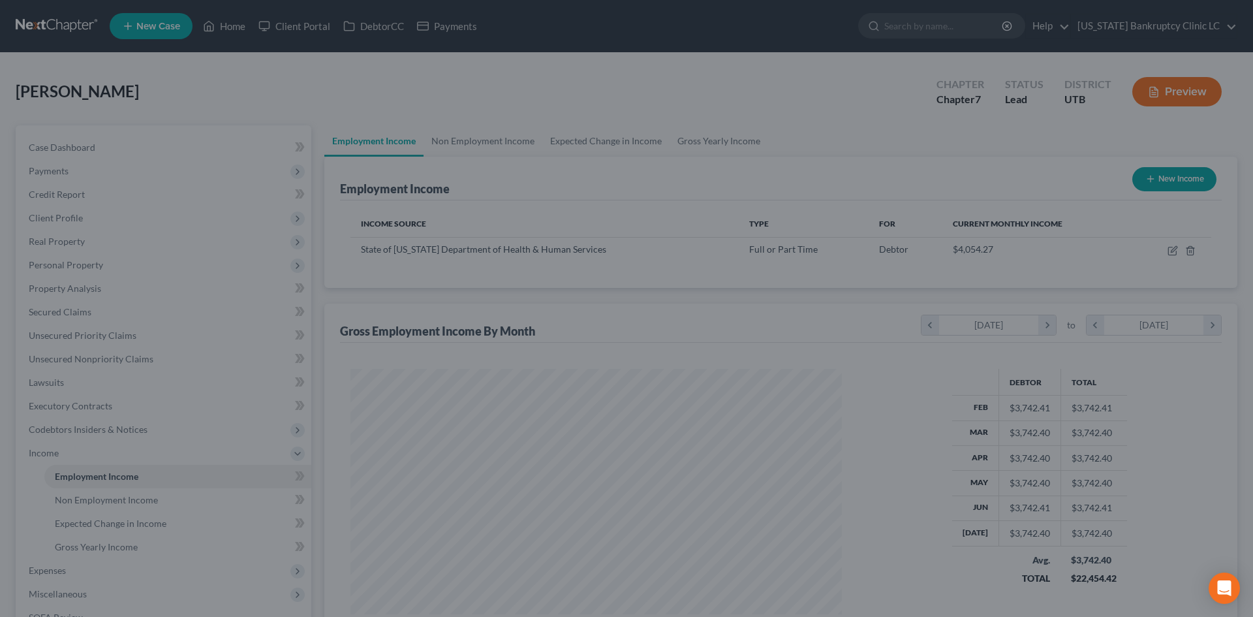
scroll to position [244, 513]
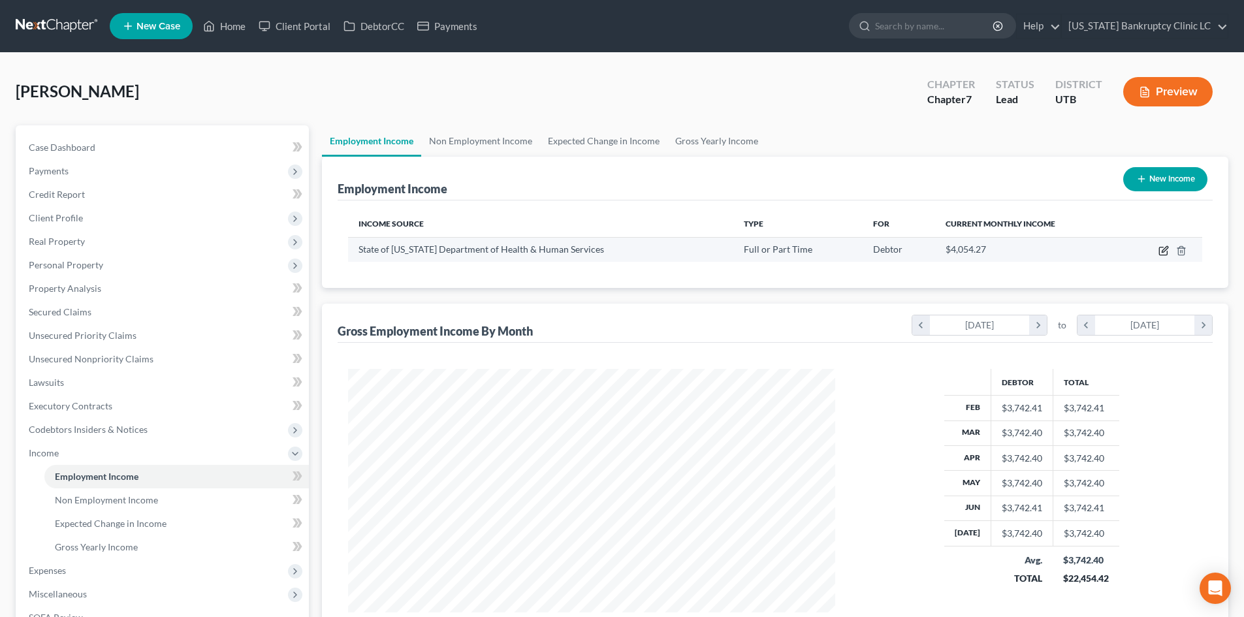
click at [1164, 254] on icon "button" at bounding box center [1163, 250] width 10 height 10
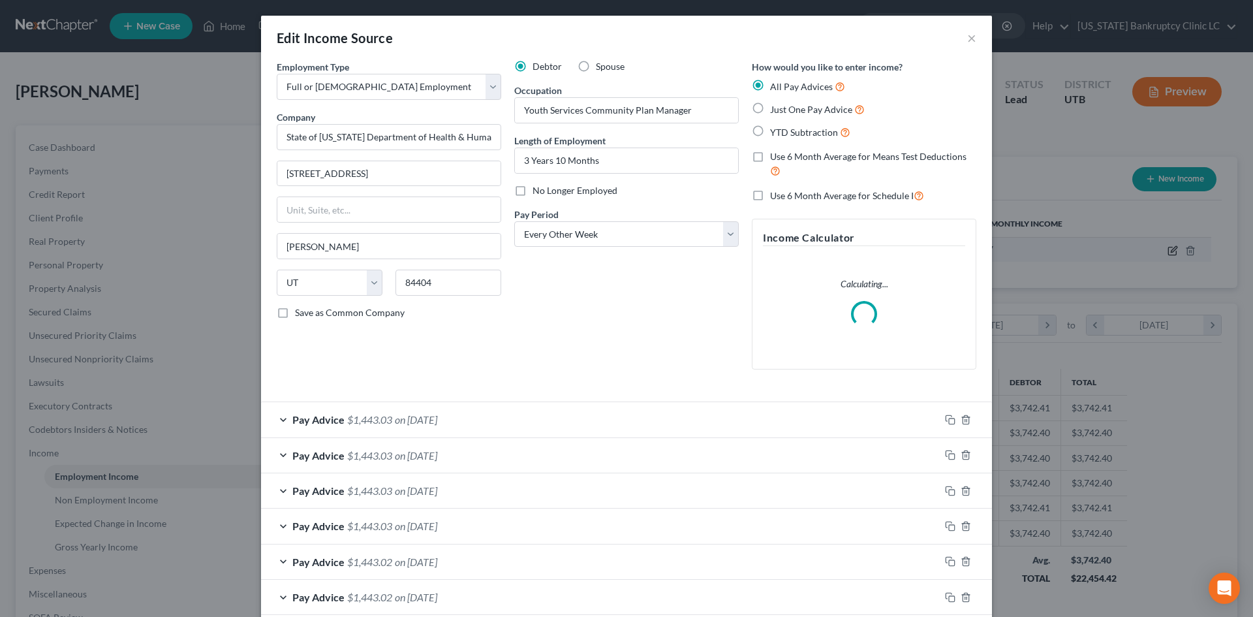
scroll to position [245, 518]
click at [819, 199] on span "Use 6 Month Average for Schedule I" at bounding box center [842, 195] width 144 height 11
click at [784, 196] on input "Use 6 Month Average for Schedule I" at bounding box center [780, 192] width 8 height 8
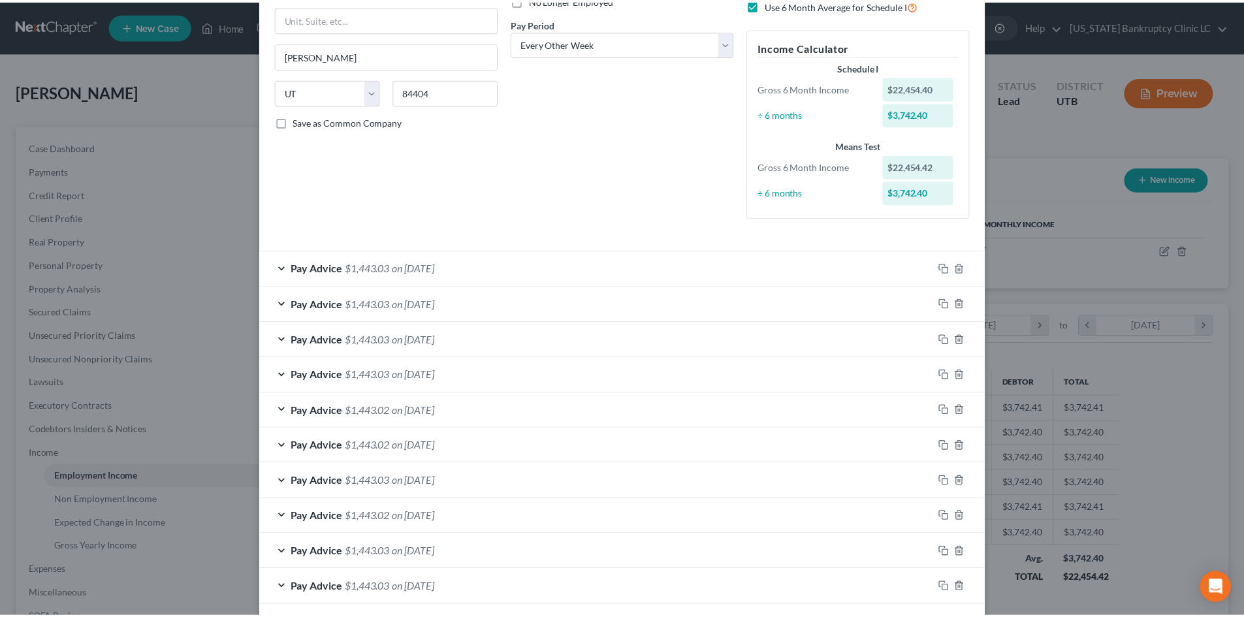
scroll to position [322, 0]
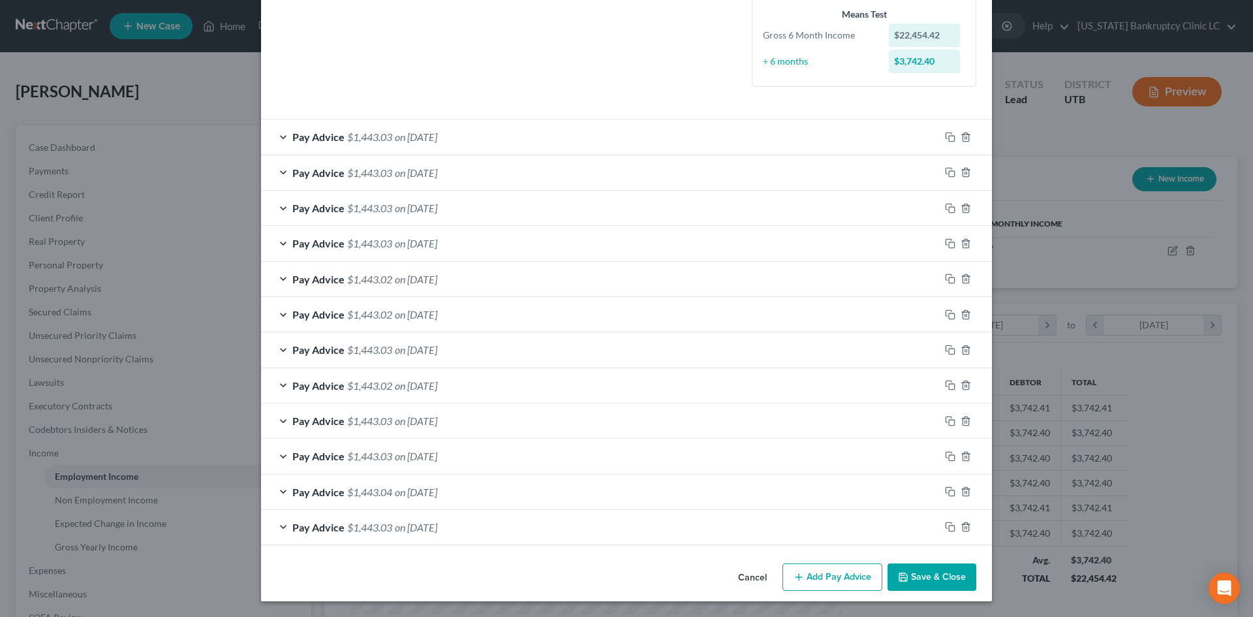
click at [909, 563] on div "Cancel Add Pay Advice Save & Close" at bounding box center [626, 579] width 731 height 43
click at [917, 578] on button "Save & Close" at bounding box center [932, 576] width 89 height 27
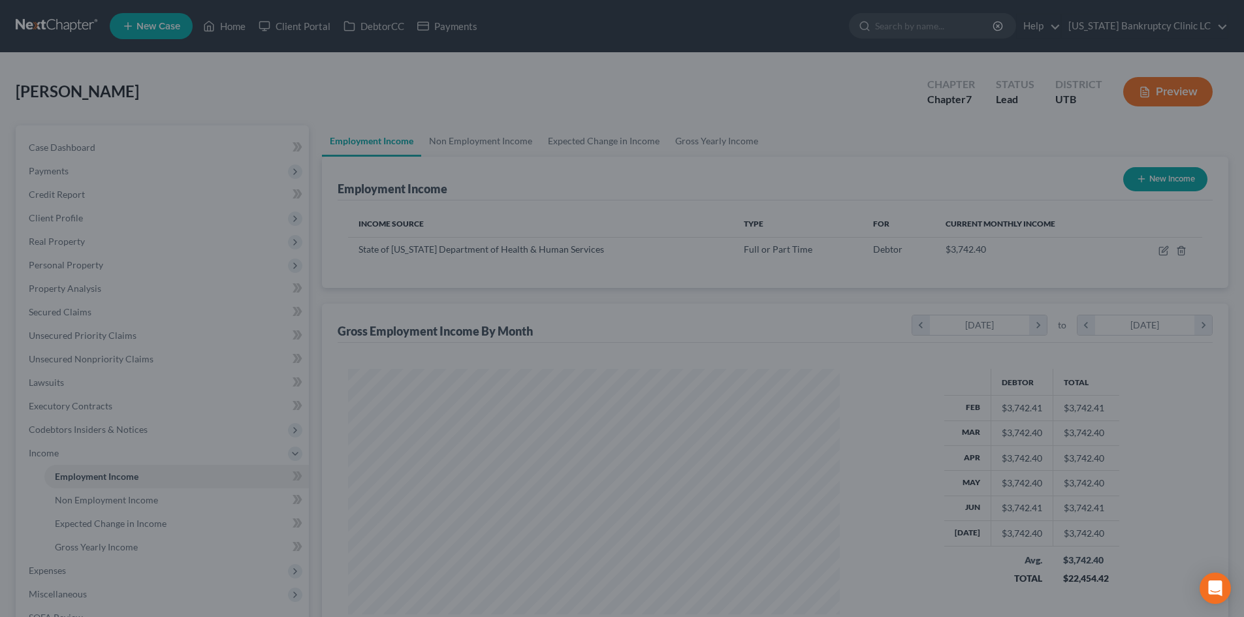
scroll to position [652579, 652309]
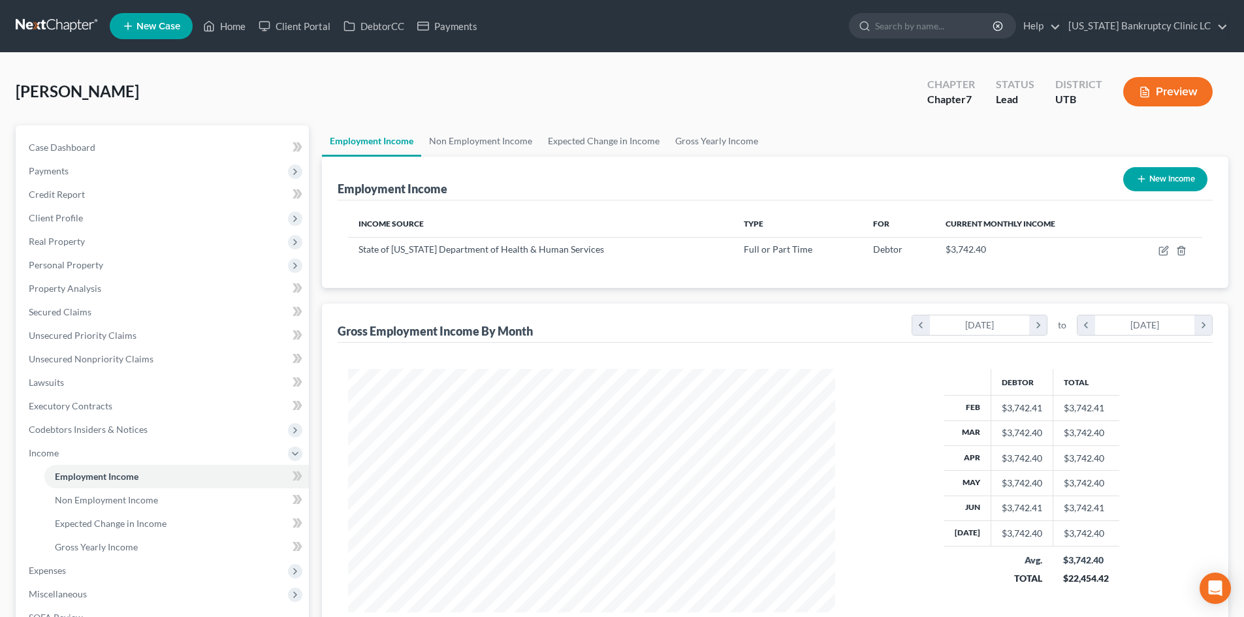
click at [712, 157] on div "Employment Income New Income" at bounding box center [775, 179] width 875 height 44
click at [714, 141] on link "Gross Yearly Income" at bounding box center [716, 140] width 99 height 31
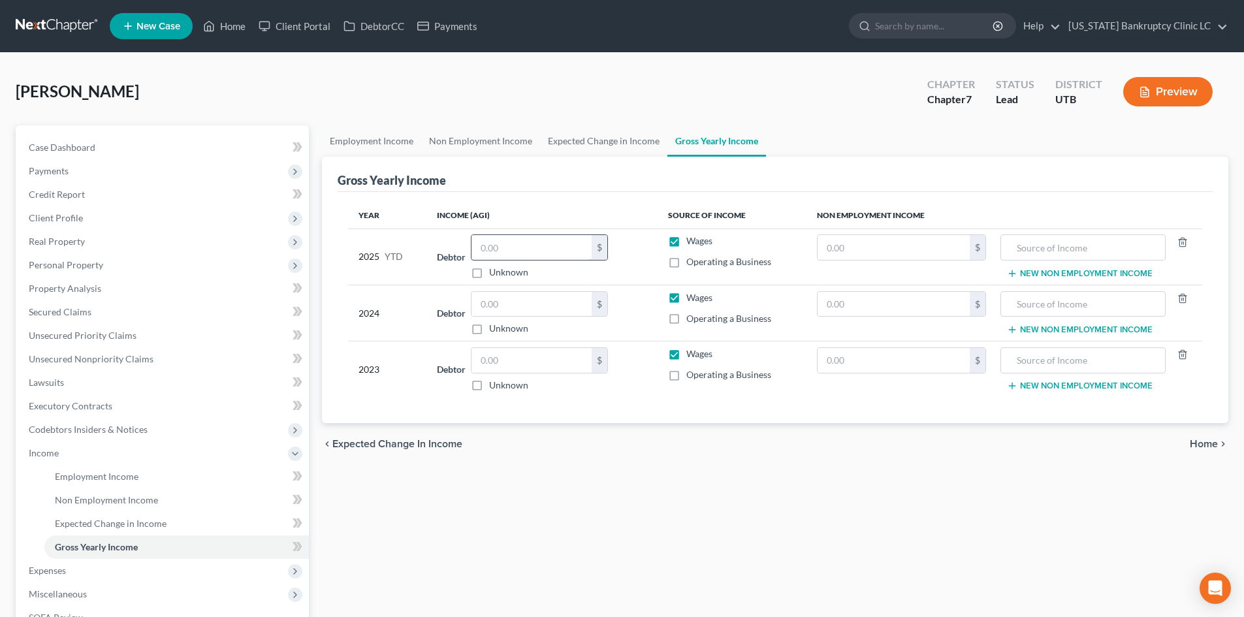
click at [505, 236] on input "text" at bounding box center [531, 247] width 120 height 25
click at [518, 308] on input "text" at bounding box center [531, 304] width 120 height 25
click at [533, 361] on input "text" at bounding box center [531, 360] width 120 height 25
click at [71, 456] on span "Income" at bounding box center [163, 453] width 291 height 24
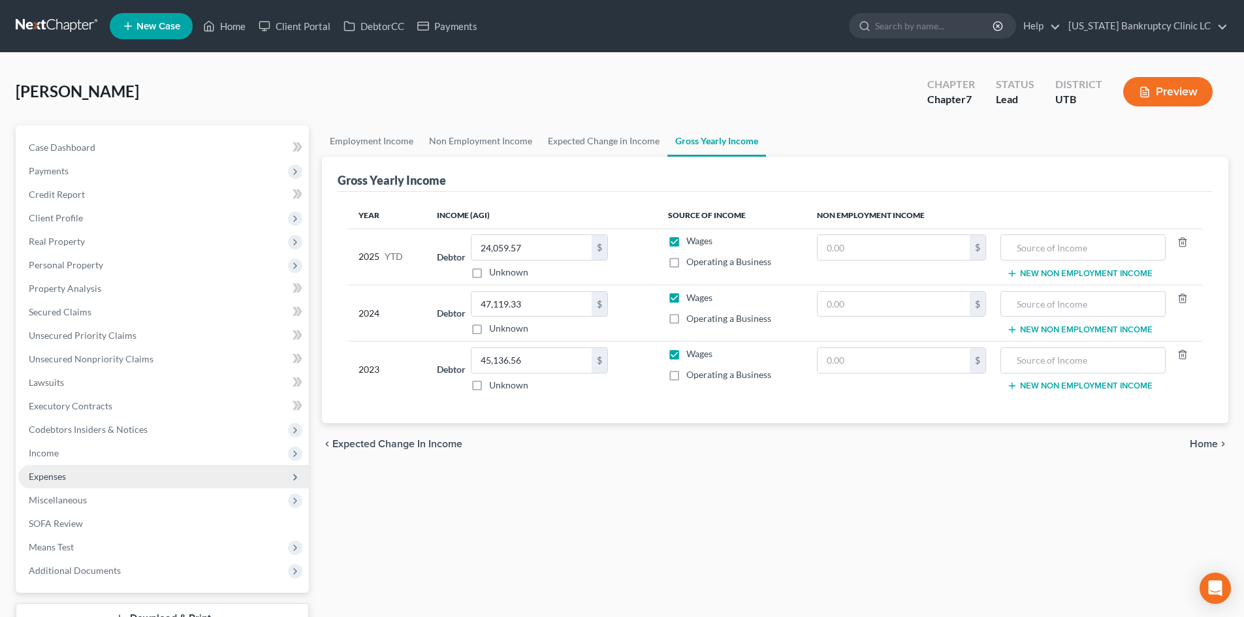
click at [83, 482] on span "Expenses" at bounding box center [163, 477] width 291 height 24
click at [95, 485] on span "Expenses" at bounding box center [163, 477] width 291 height 24
click at [388, 144] on link "Employment Income" at bounding box center [371, 140] width 99 height 31
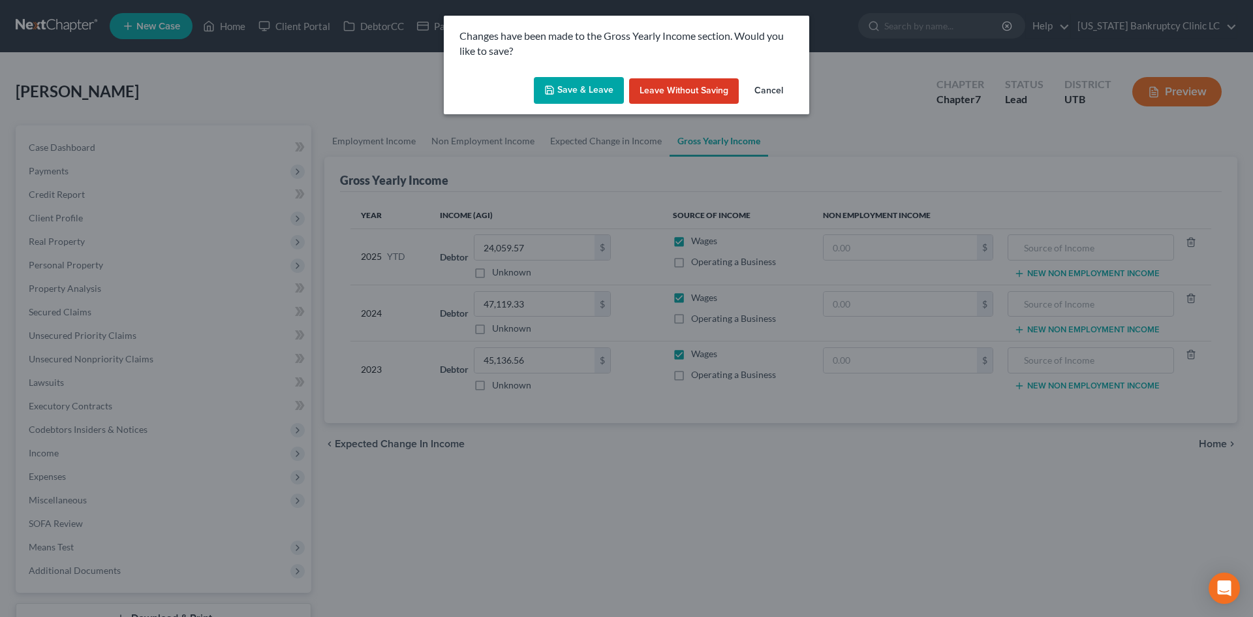
click at [574, 91] on button "Save & Leave" at bounding box center [579, 90] width 90 height 27
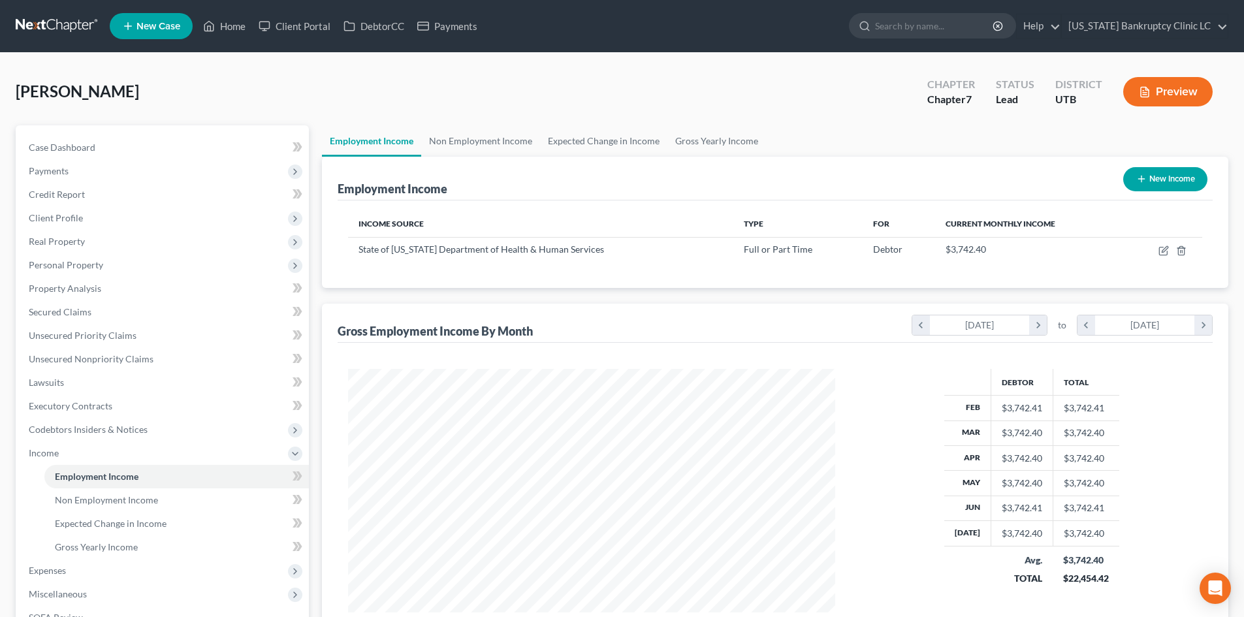
scroll to position [244, 513]
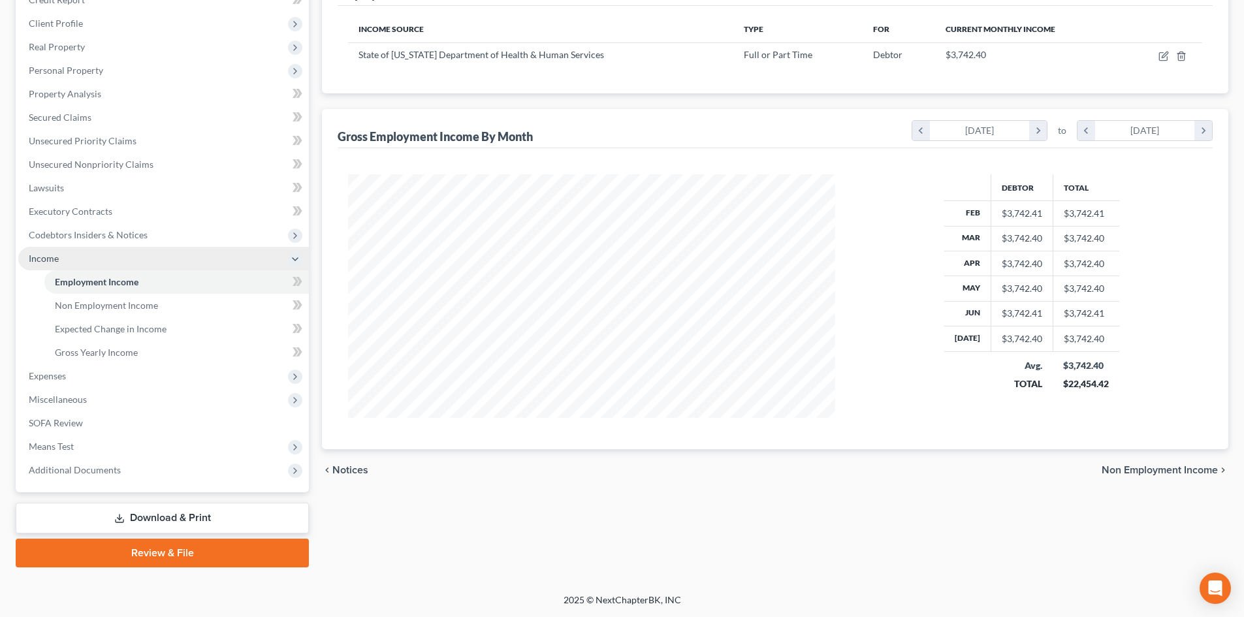
click at [46, 257] on span "Income" at bounding box center [44, 258] width 30 height 11
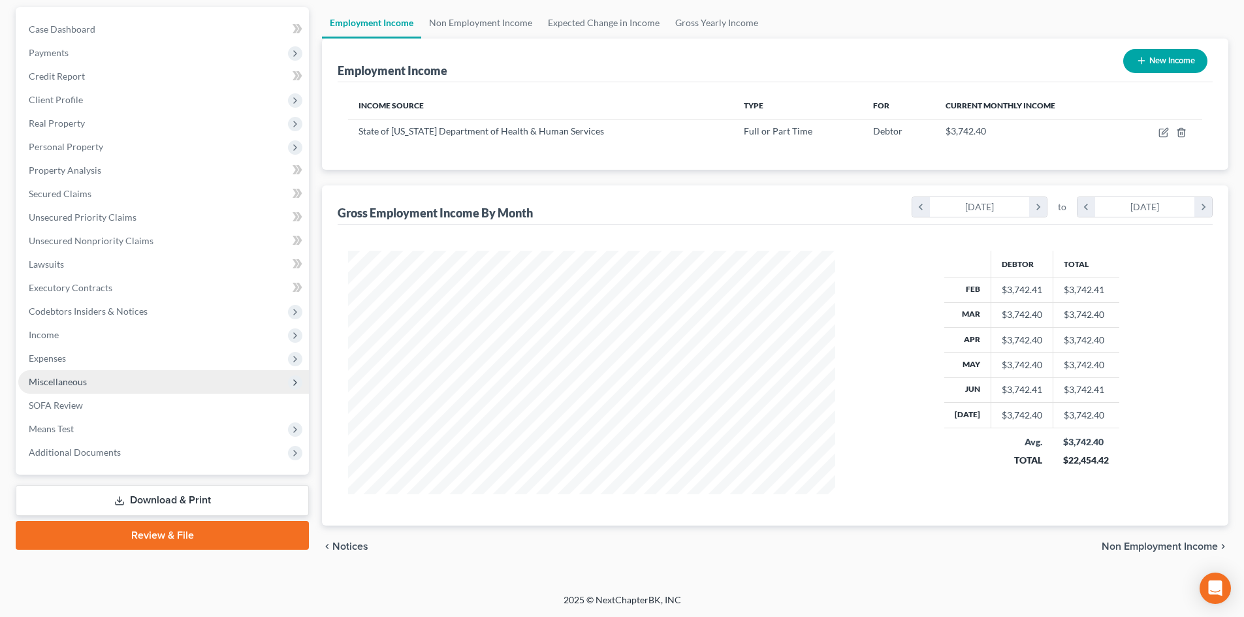
click at [70, 377] on span "Miscellaneous" at bounding box center [58, 381] width 58 height 11
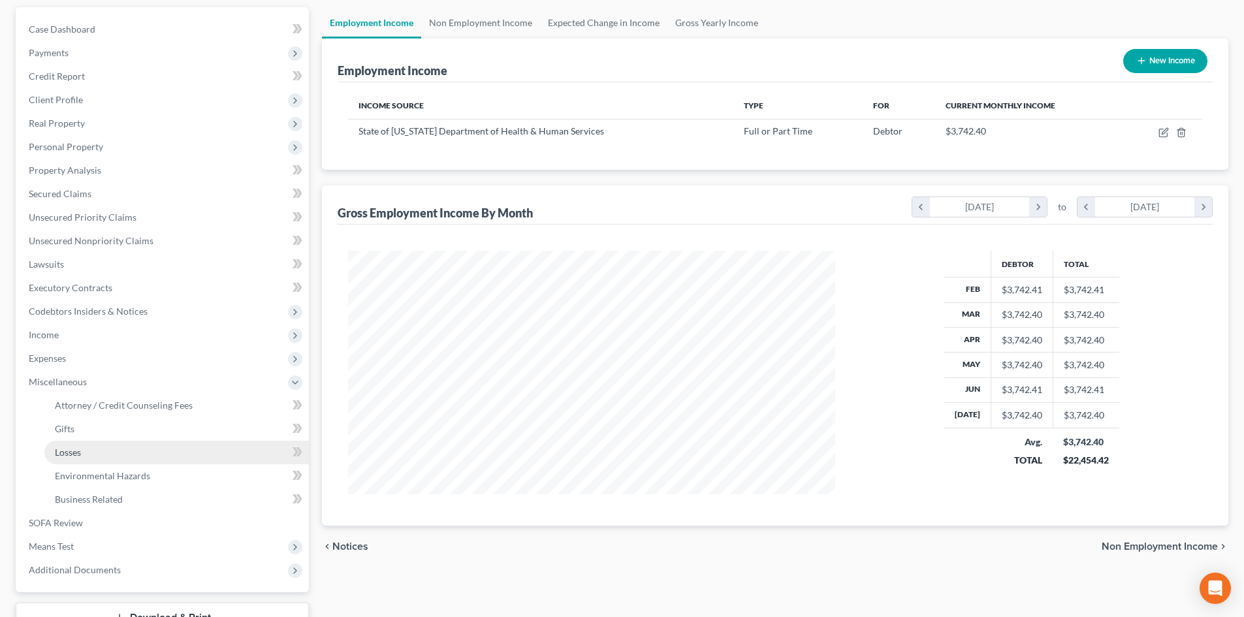
scroll to position [195, 0]
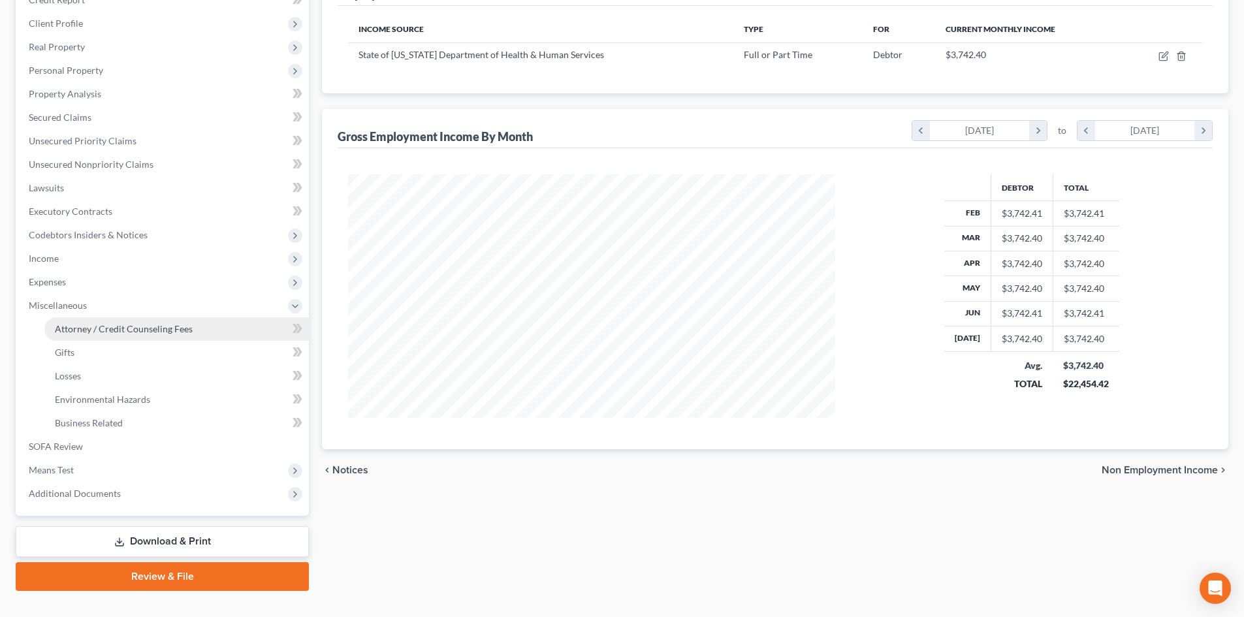
click at [101, 332] on span "Attorney / Credit Counseling Fees" at bounding box center [124, 328] width 138 height 11
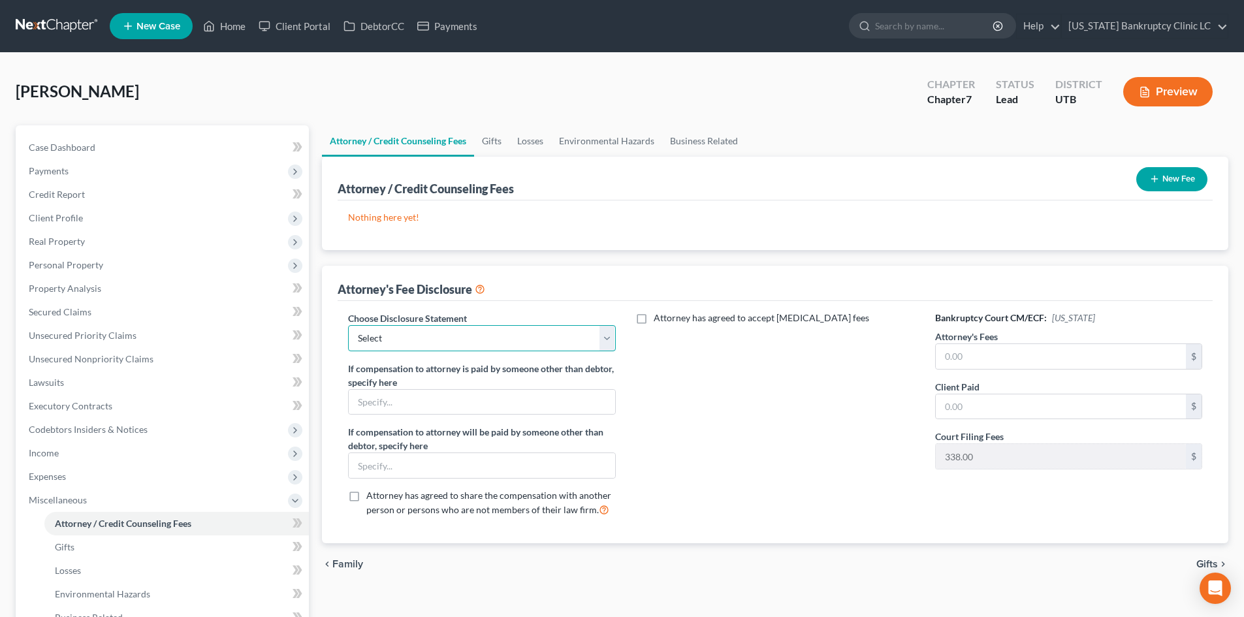
click at [480, 336] on select "Select Installment Chapter 7 Cases Salt Lake Custom Disclosure Fresh Start Fund…" at bounding box center [481, 338] width 267 height 26
click at [348, 325] on select "Select Installment Chapter 7 Cases Salt Lake Custom Disclosure Fresh Start Fund…" at bounding box center [481, 338] width 267 height 26
drag, startPoint x: 932, startPoint y: 360, endPoint x: 984, endPoint y: 362, distance: 52.3
click at [939, 360] on div "Bankruptcy Court CM/ECF: Utah Attorney's Fees $ Client Paid $ Court Filing Fees…" at bounding box center [1068, 419] width 293 height 216
click at [984, 362] on input "text" at bounding box center [1060, 356] width 250 height 25
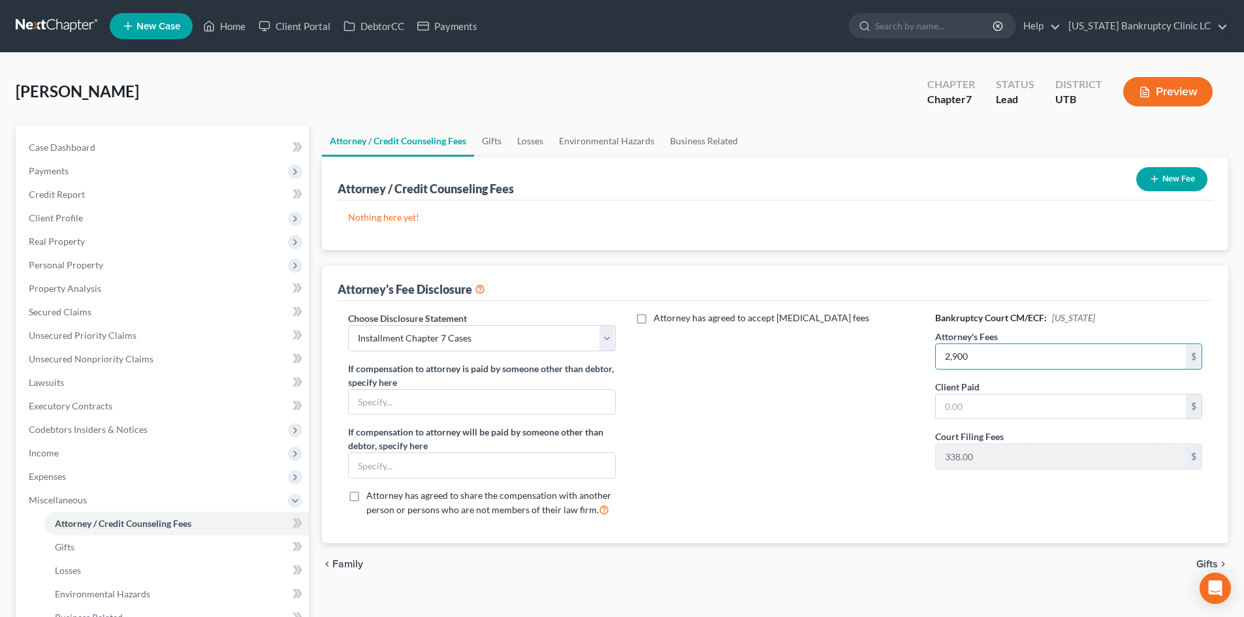
drag, startPoint x: 769, startPoint y: 400, endPoint x: 827, endPoint y: 454, distance: 79.0
click at [770, 400] on div "Attorney has agreed to accept retainer fees" at bounding box center [775, 419] width 293 height 216
click at [55, 506] on span "Miscellaneous" at bounding box center [163, 500] width 291 height 24
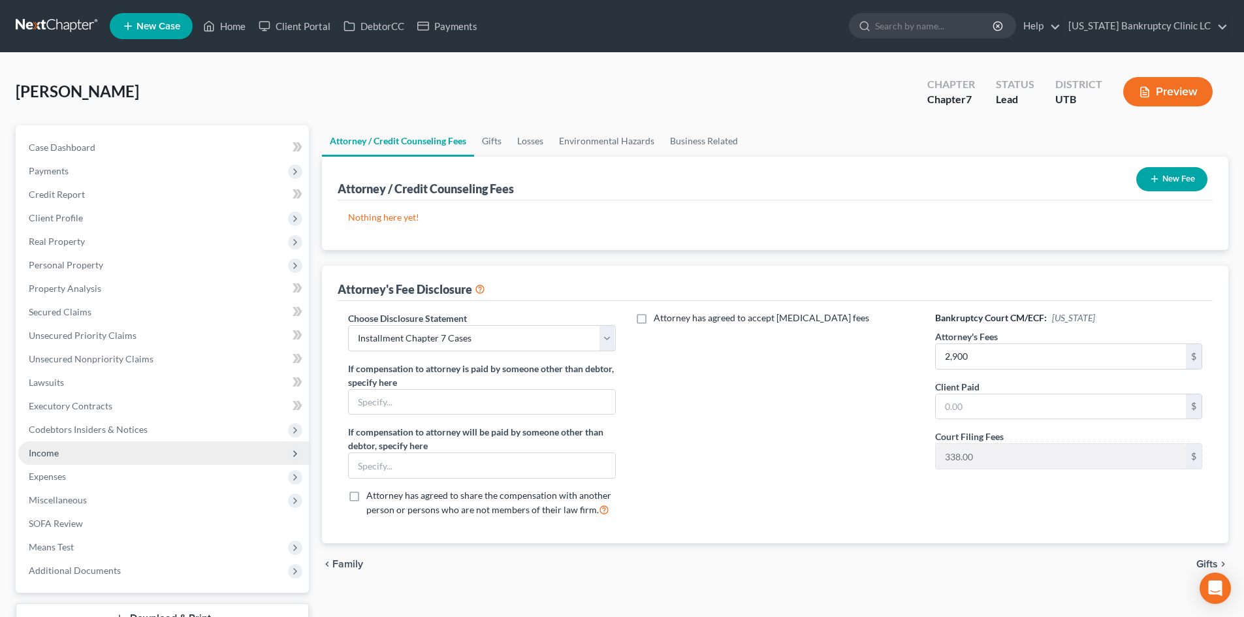
click at [74, 462] on span "Income" at bounding box center [163, 453] width 291 height 24
click at [74, 458] on span "Income" at bounding box center [163, 453] width 291 height 24
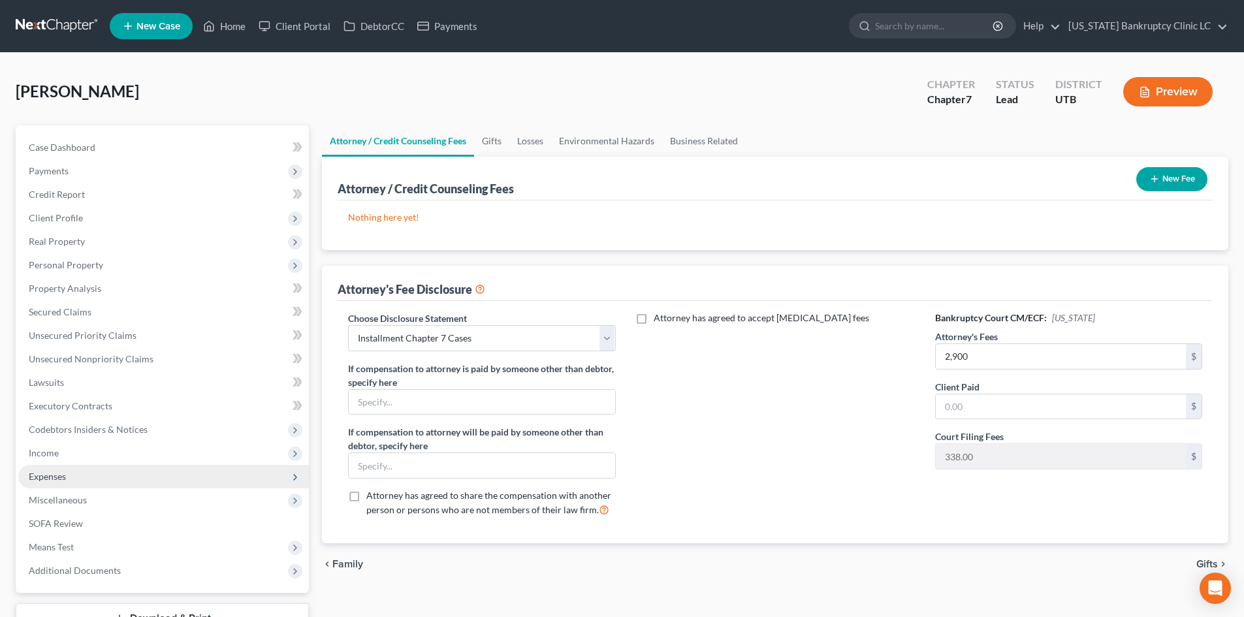
click at [71, 473] on span "Expenses" at bounding box center [163, 477] width 291 height 24
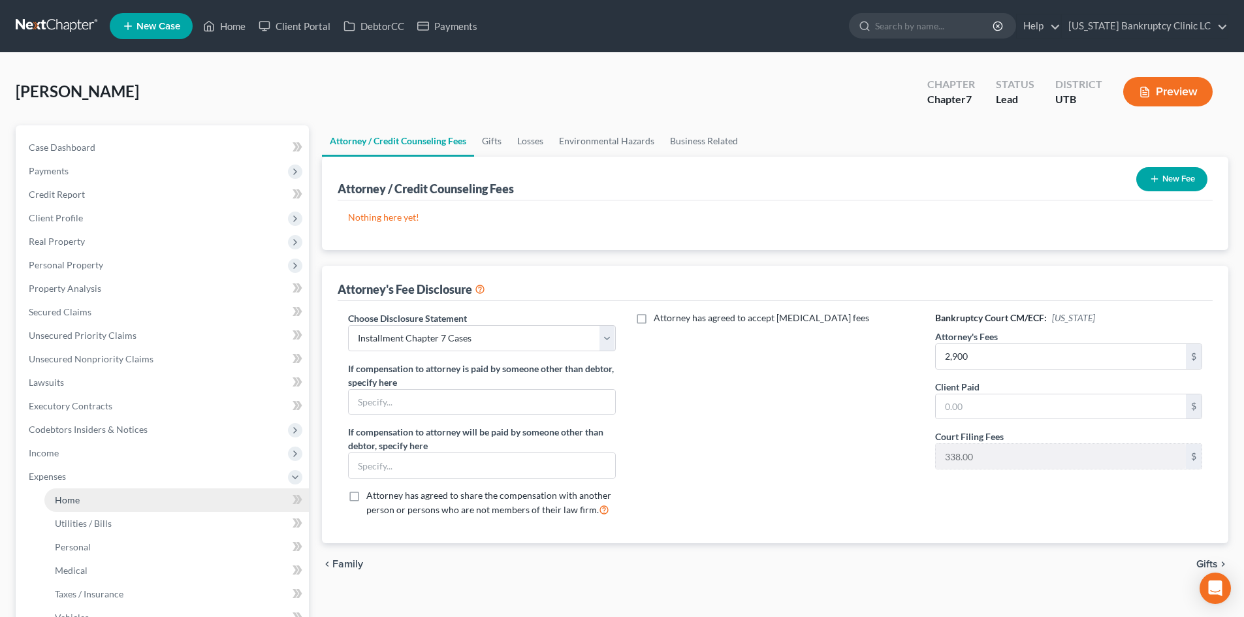
click at [78, 499] on span "Home" at bounding box center [67, 499] width 25 height 11
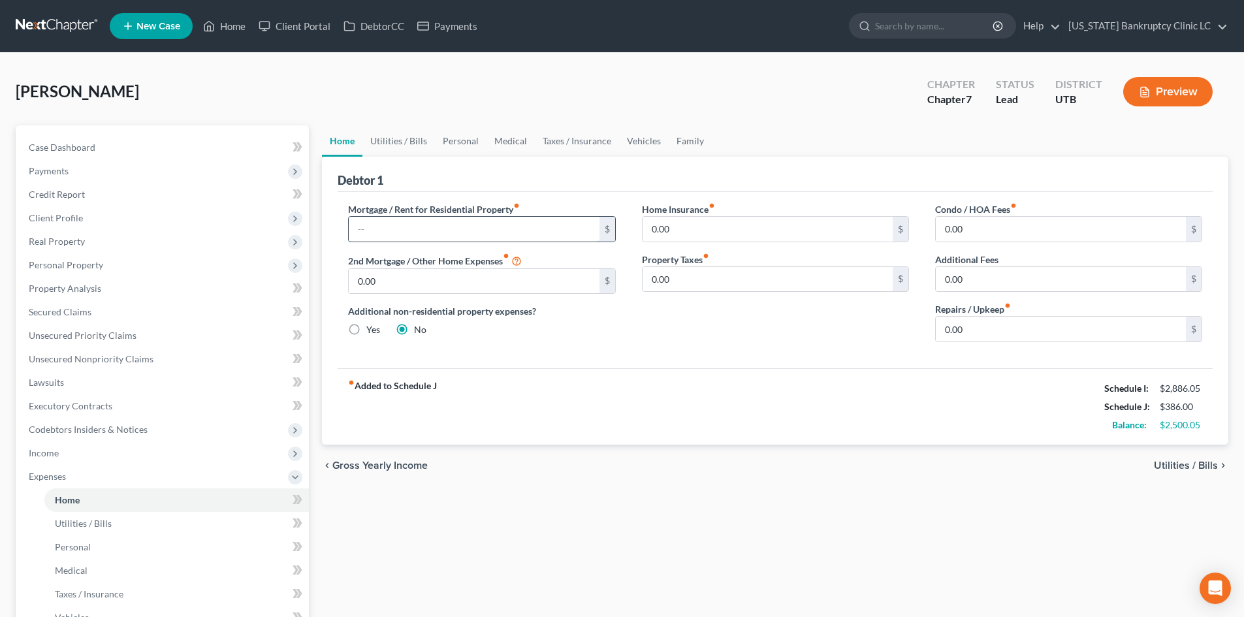
click at [462, 229] on input "text" at bounding box center [474, 229] width 250 height 25
click at [774, 361] on div "Mortgage / Rent for Residential Property fiber_manual_record 1,629 $ 2nd Mortga…" at bounding box center [775, 280] width 875 height 176
click at [409, 134] on link "Utilities / Bills" at bounding box center [398, 140] width 72 height 31
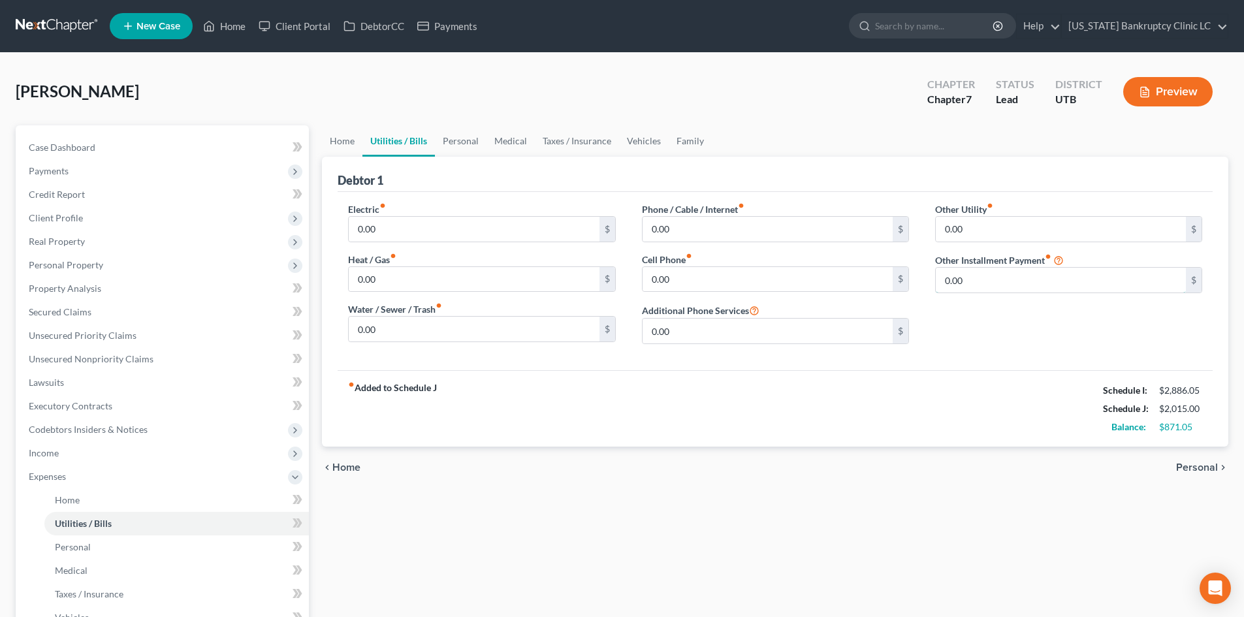
drag, startPoint x: 949, startPoint y: 270, endPoint x: 952, endPoint y: 263, distance: 7.0
click at [950, 270] on input "0.00" at bounding box center [1060, 280] width 250 height 25
click at [1007, 321] on input "text" at bounding box center [1068, 316] width 266 height 25
click at [493, 144] on link "Medical" at bounding box center [510, 140] width 48 height 31
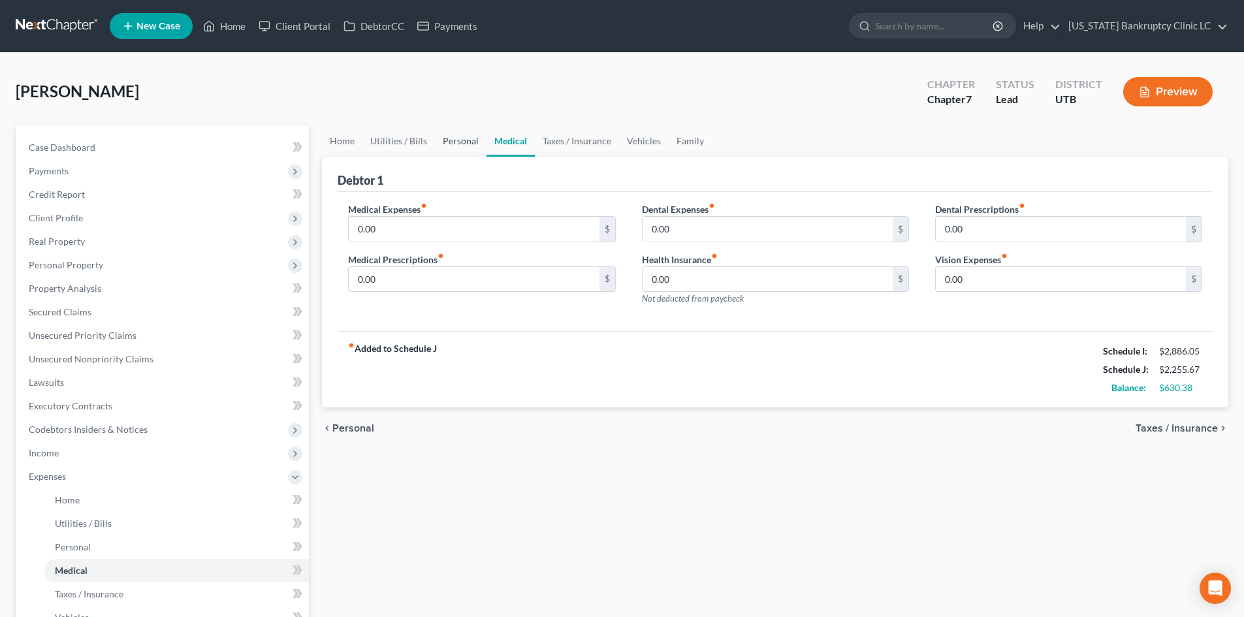
click at [471, 140] on link "Personal" at bounding box center [461, 140] width 52 height 31
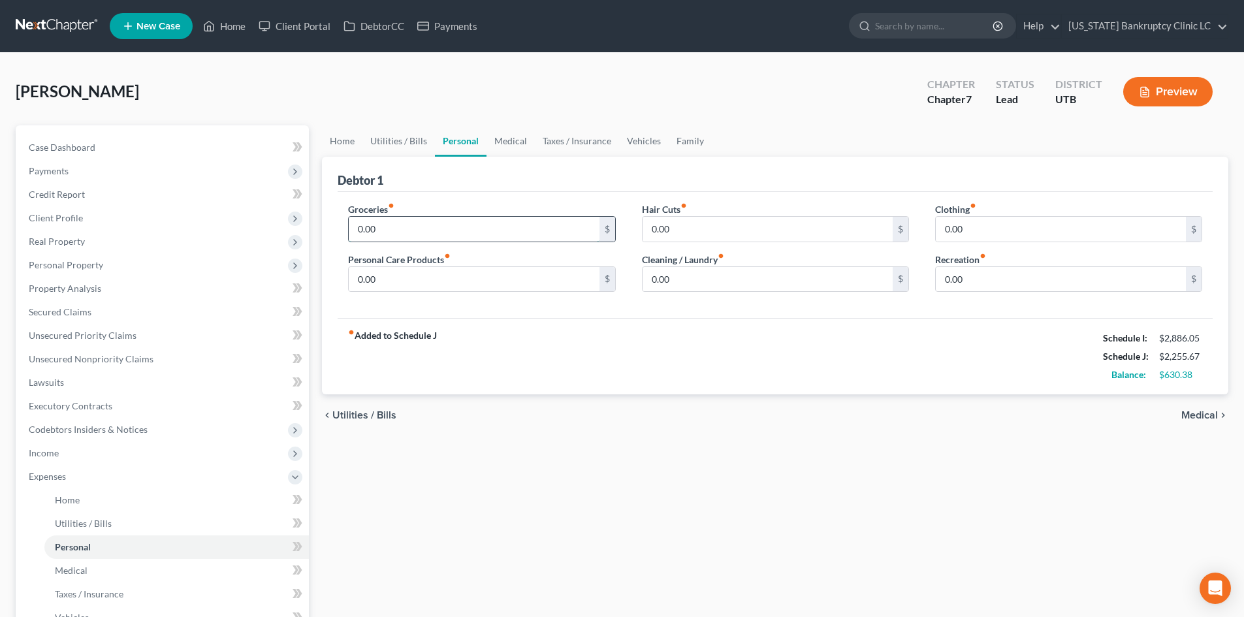
click at [410, 225] on input "0.00" at bounding box center [474, 229] width 250 height 25
click at [807, 339] on div "fiber_manual_record Added to Schedule J Schedule I: $2,886.05 Schedule J: $2,55…" at bounding box center [775, 356] width 875 height 76
click at [655, 140] on link "Vehicles" at bounding box center [644, 140] width 50 height 31
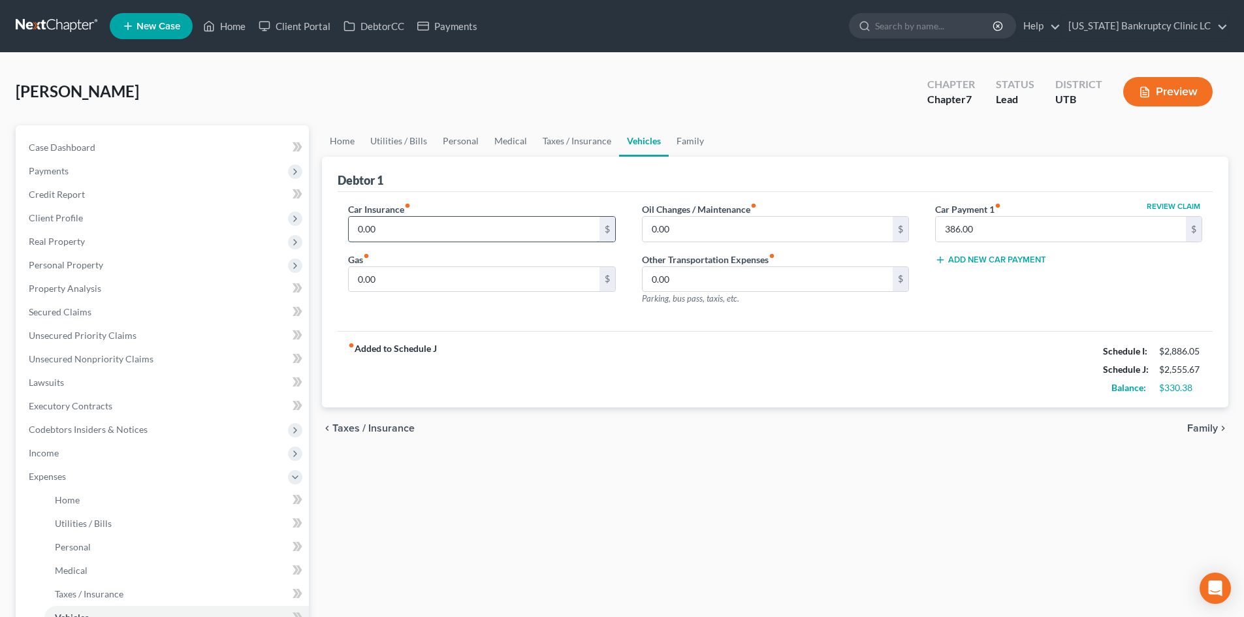
click at [440, 236] on input "0.00" at bounding box center [474, 229] width 250 height 25
click at [47, 477] on span "Expenses" at bounding box center [47, 476] width 37 height 11
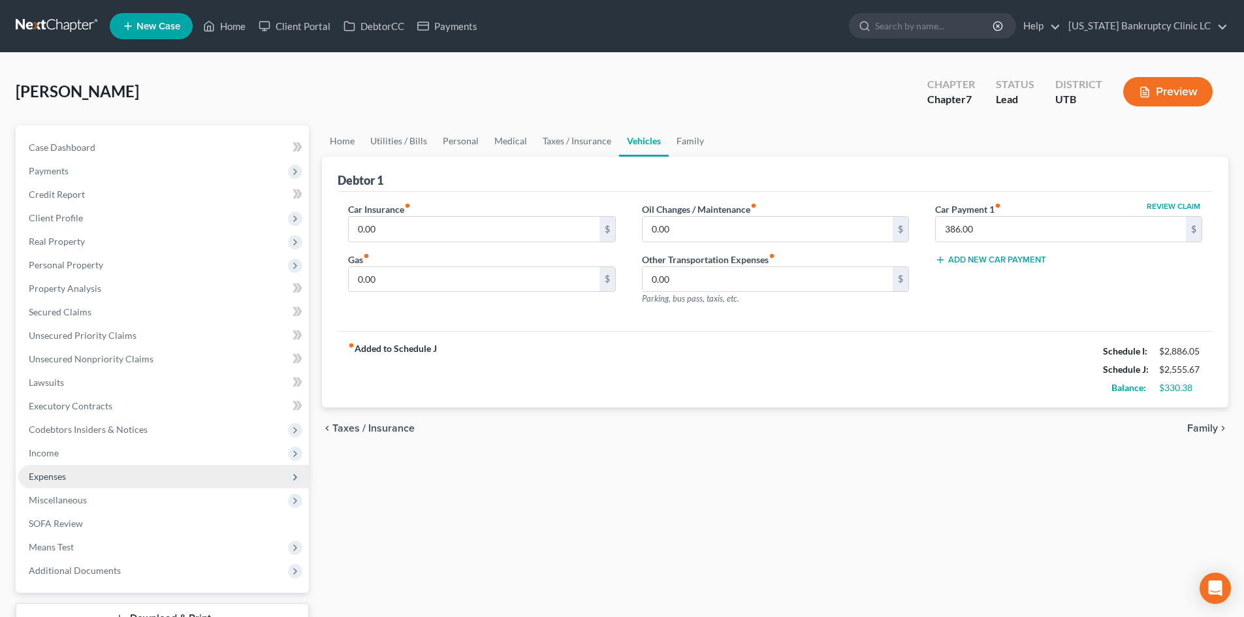
drag, startPoint x: 67, startPoint y: 482, endPoint x: 139, endPoint y: 477, distance: 72.1
click at [168, 479] on span "Expenses" at bounding box center [163, 477] width 291 height 24
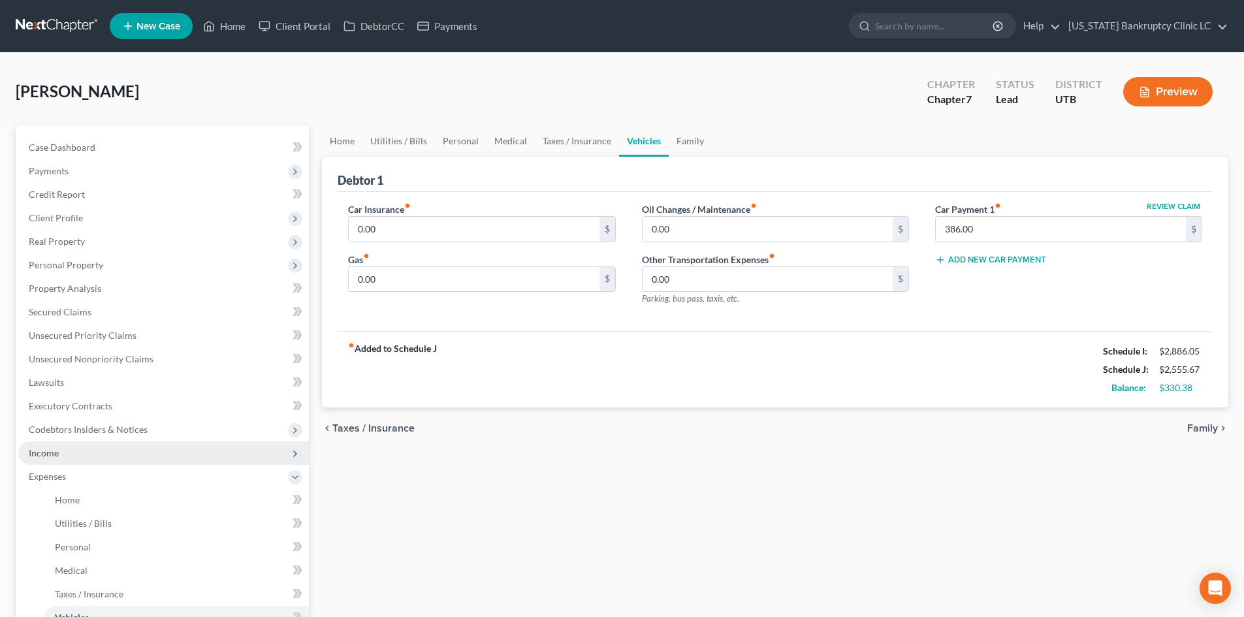
click at [76, 459] on span "Income" at bounding box center [163, 453] width 291 height 24
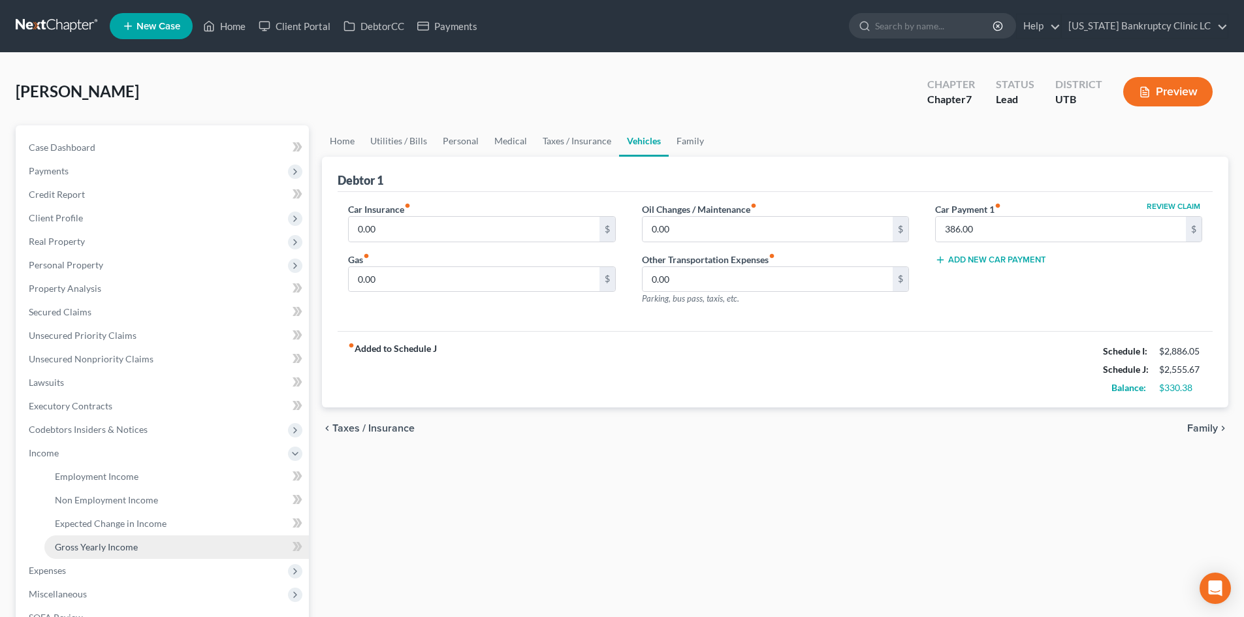
click at [91, 542] on span "Gross Yearly Income" at bounding box center [96, 546] width 83 height 11
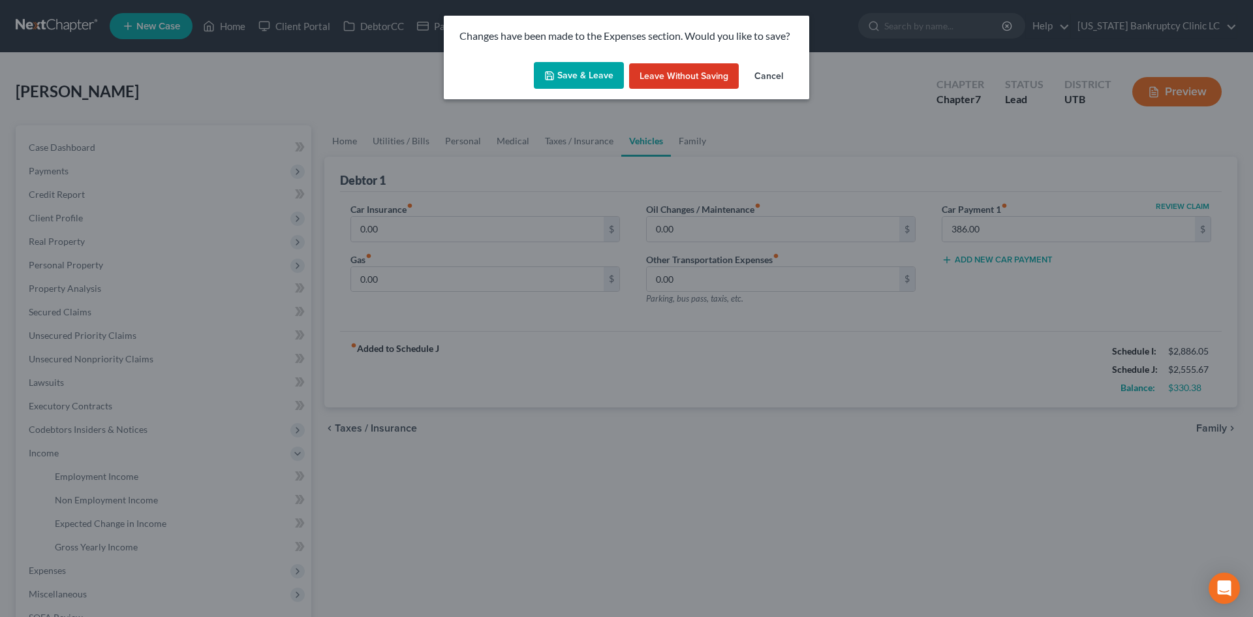
click at [586, 80] on button "Save & Leave" at bounding box center [579, 75] width 90 height 27
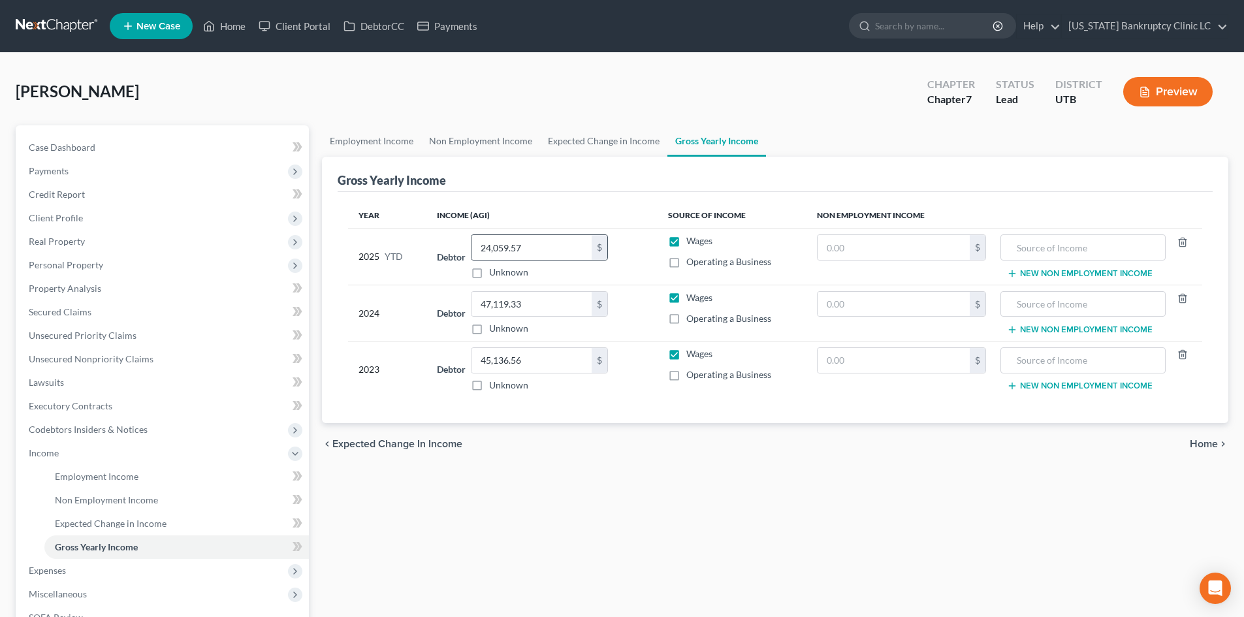
click at [534, 260] on div "24,059.57 $" at bounding box center [539, 247] width 137 height 26
click at [535, 251] on input "24,059.57" at bounding box center [531, 247] width 120 height 25
click at [525, 304] on input "47,119.33" at bounding box center [531, 304] width 120 height 25
click at [549, 353] on input "45,136.56" at bounding box center [531, 360] width 120 height 25
click at [80, 452] on span "Income" at bounding box center [163, 453] width 291 height 24
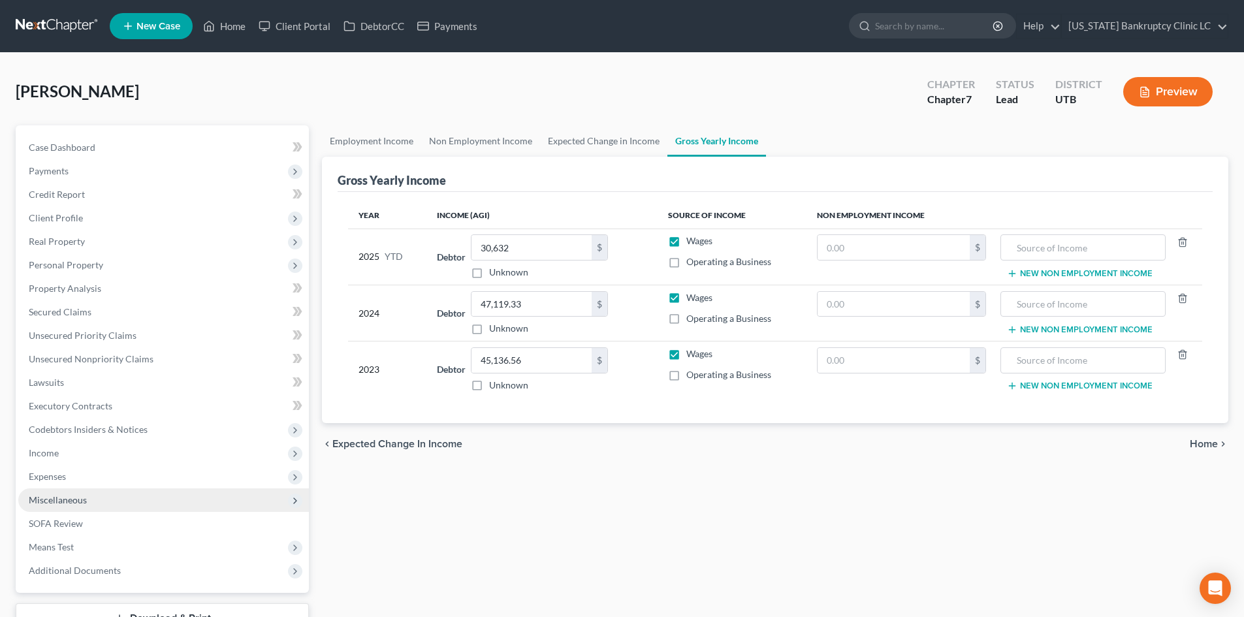
click at [89, 505] on span "Miscellaneous" at bounding box center [163, 500] width 291 height 24
click at [90, 505] on span "Miscellaneous" at bounding box center [163, 500] width 291 height 24
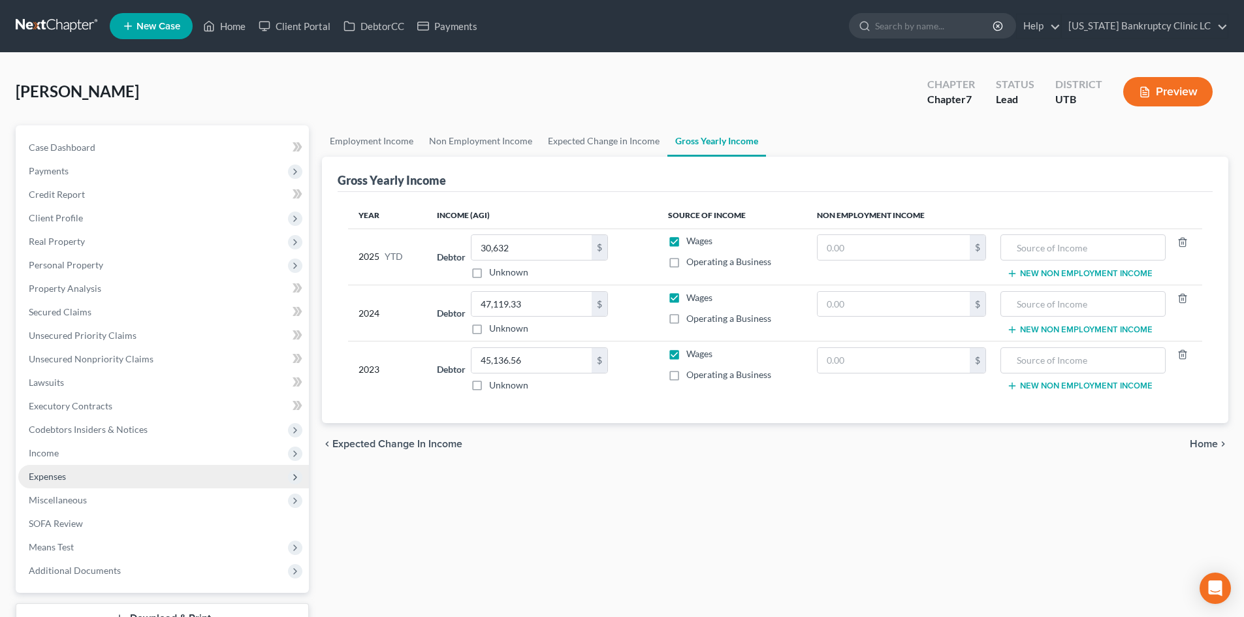
click at [81, 480] on span "Expenses" at bounding box center [163, 477] width 291 height 24
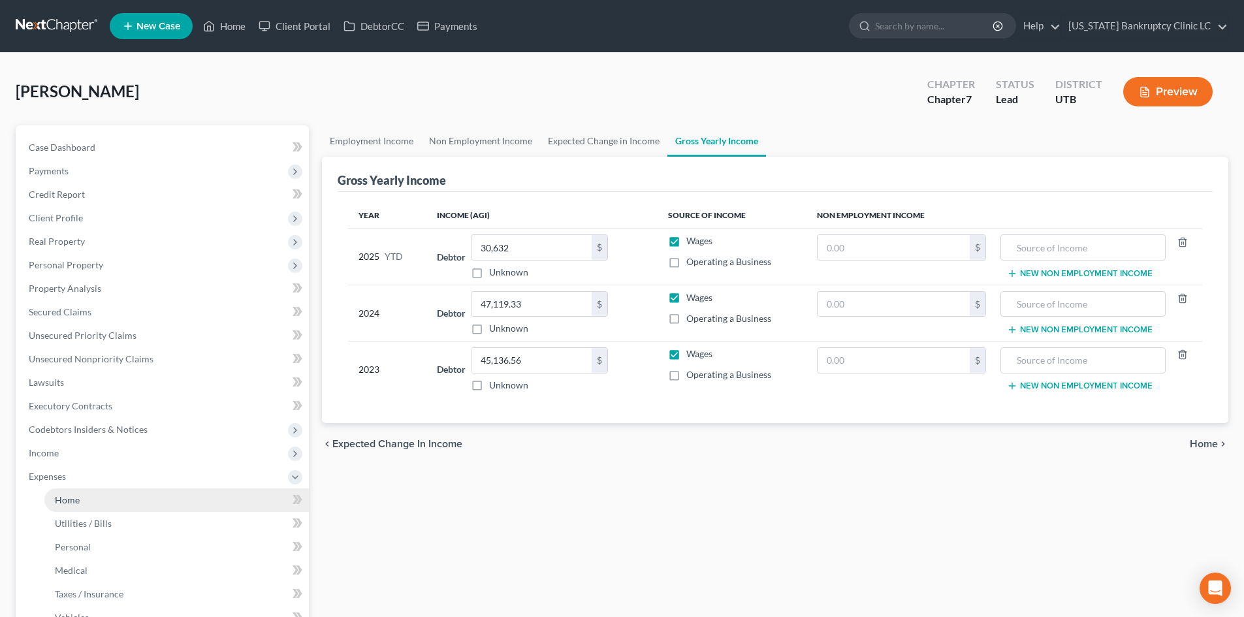
click at [90, 501] on link "Home" at bounding box center [176, 500] width 264 height 24
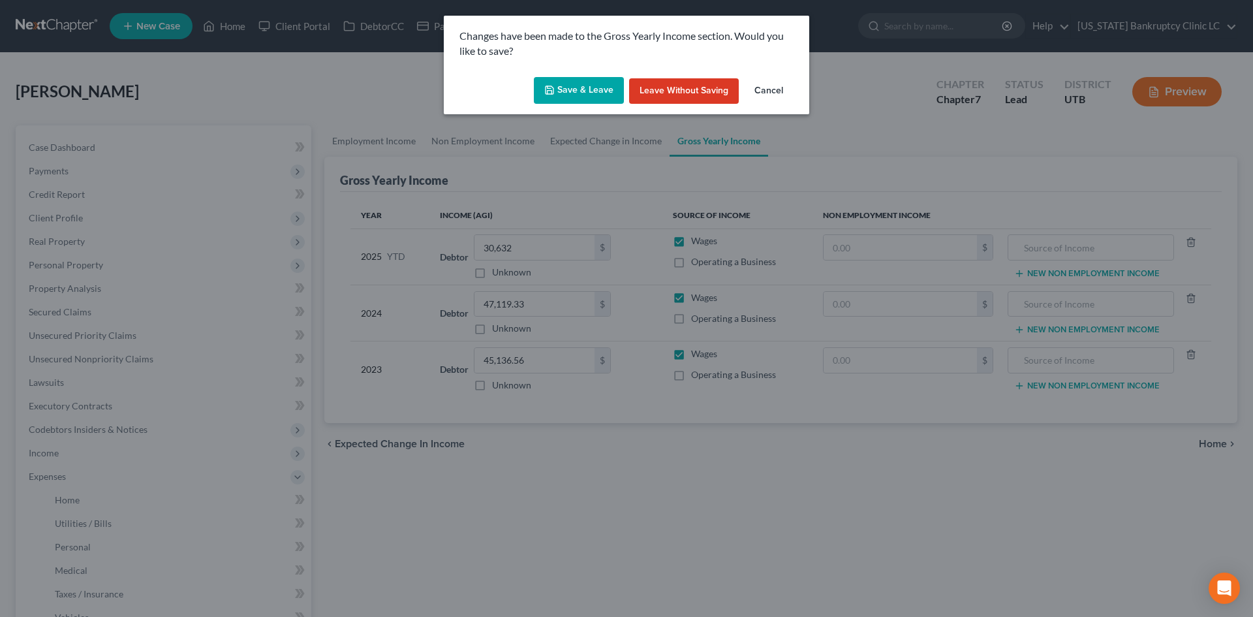
click at [554, 73] on div "Save & Leave Leave without Saving Cancel" at bounding box center [627, 93] width 366 height 43
click at [560, 89] on button "Save & Leave" at bounding box center [579, 90] width 90 height 27
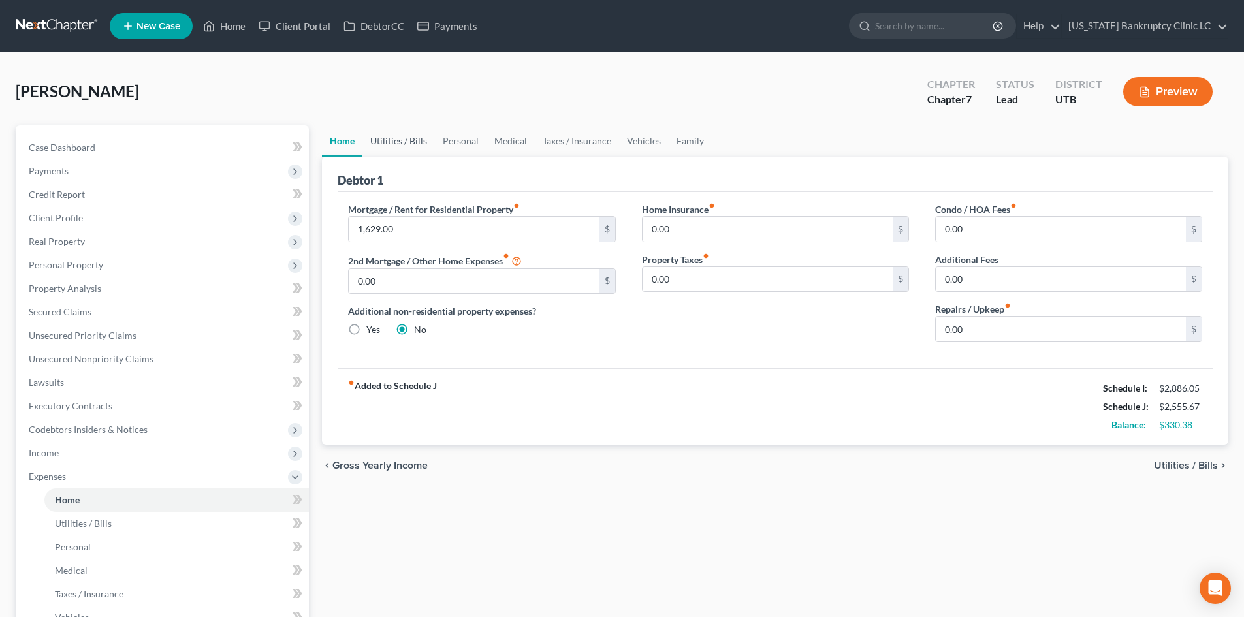
click at [412, 142] on link "Utilities / Bills" at bounding box center [398, 140] width 72 height 31
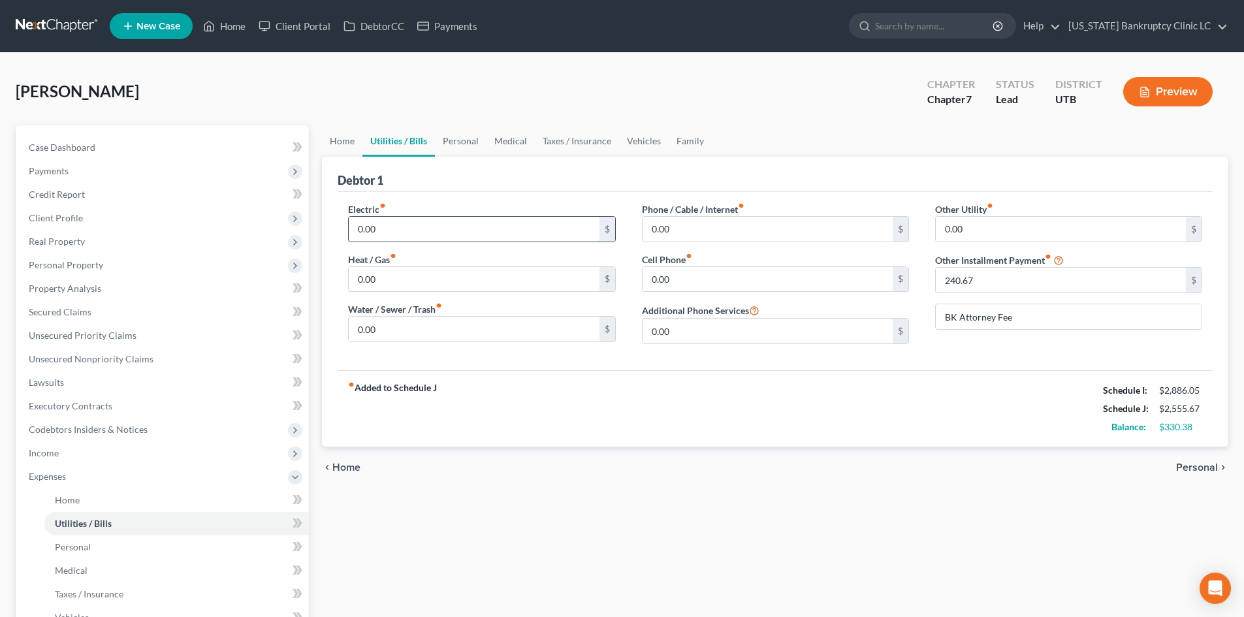
click at [415, 228] on input "0.00" at bounding box center [474, 229] width 250 height 25
click at [413, 264] on div "Heat / Gas fiber_manual_record 0.00 $" at bounding box center [481, 273] width 267 height 40
click at [406, 274] on input "0.00" at bounding box center [474, 279] width 250 height 25
click at [633, 351] on div "Phone / Cable / Internet fiber_manual_record 0.00 $ Cell Phone fiber_manual_rec…" at bounding box center [775, 278] width 293 height 152
click at [469, 142] on link "Personal" at bounding box center [461, 140] width 52 height 31
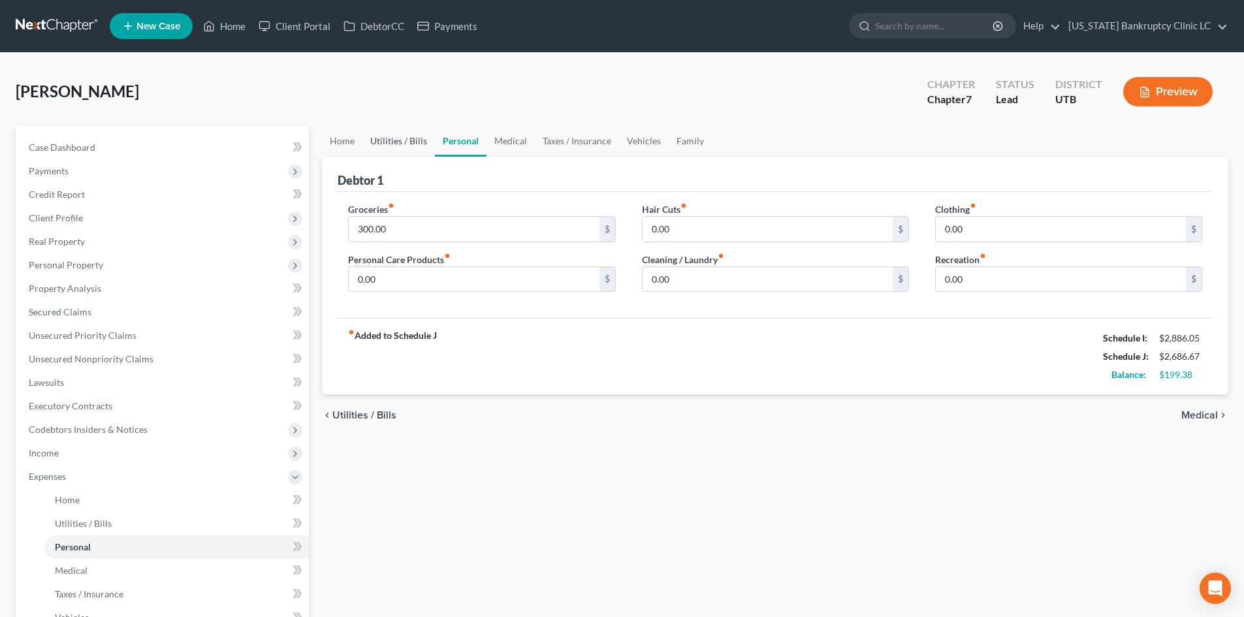
click at [400, 140] on link "Utilities / Bills" at bounding box center [398, 140] width 72 height 31
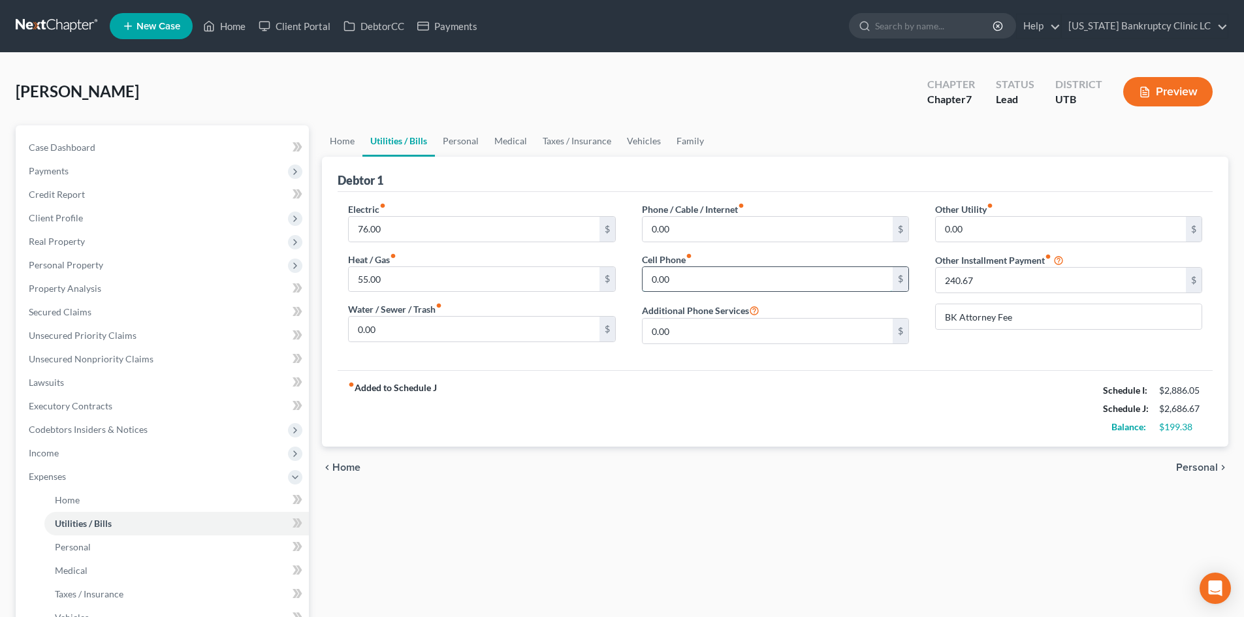
click at [698, 289] on input "0.00" at bounding box center [767, 279] width 250 height 25
click at [757, 369] on div "Electric fiber_manual_record 76.00 $ Heat / Gas fiber_manual_record 55.00 $ Wat…" at bounding box center [775, 281] width 875 height 178
click at [421, 221] on input "76.00" at bounding box center [474, 229] width 250 height 25
click at [379, 275] on input "55.00" at bounding box center [474, 279] width 250 height 25
click at [725, 394] on div "fiber_manual_record Added to Schedule J Schedule I: $2,886.05 Schedule J: $2,70…" at bounding box center [775, 408] width 875 height 76
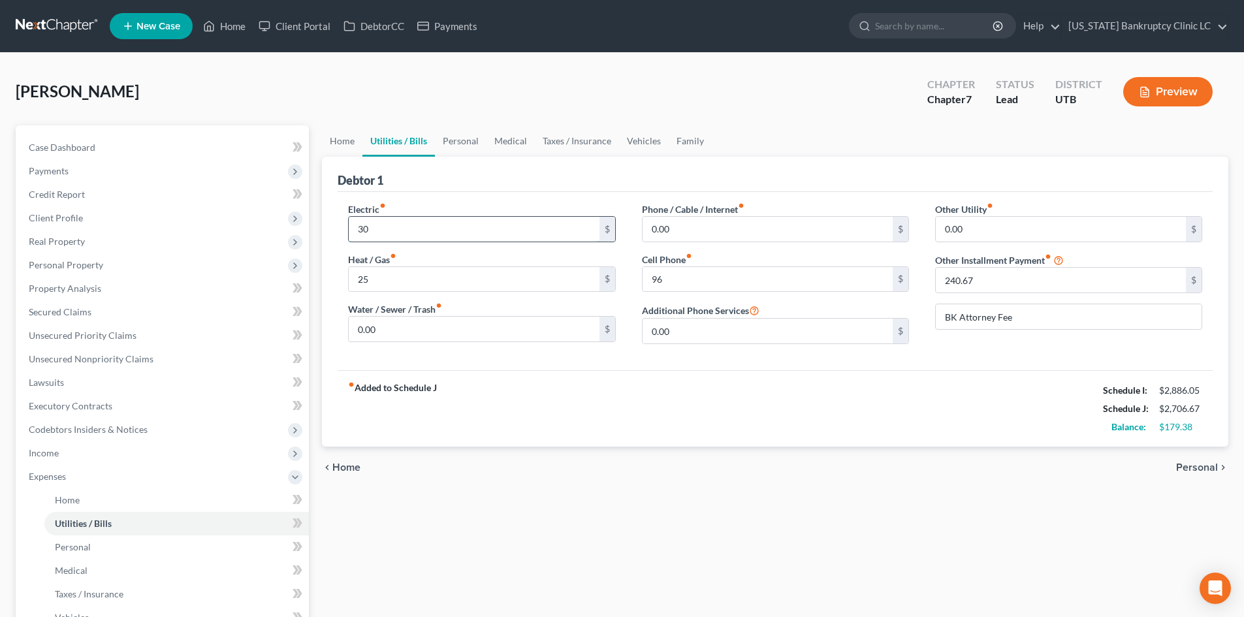
click at [393, 233] on input "30" at bounding box center [474, 229] width 250 height 25
click at [392, 281] on input "25" at bounding box center [474, 279] width 250 height 25
click at [630, 393] on div "fiber_manual_record Added to Schedule J Schedule I: $2,886.05 Schedule J: $2,71…" at bounding box center [775, 408] width 875 height 76
click at [447, 142] on link "Personal" at bounding box center [461, 140] width 52 height 31
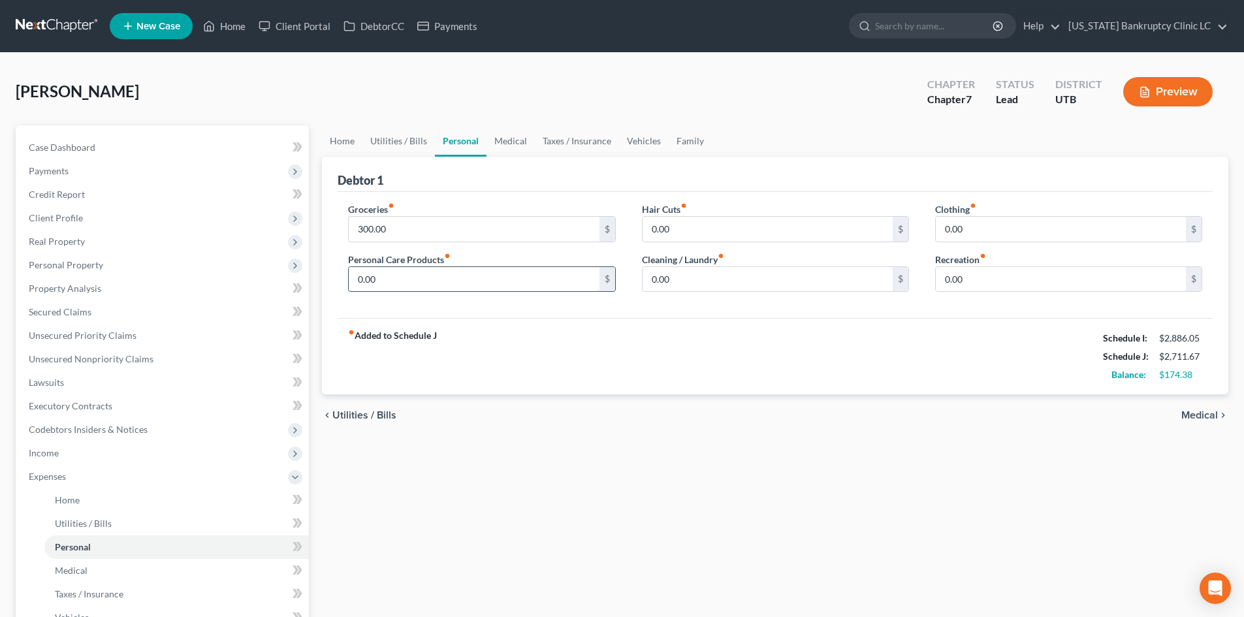
click at [406, 285] on input "0.00" at bounding box center [474, 279] width 250 height 25
click at [736, 278] on input "0.00" at bounding box center [767, 279] width 250 height 25
click at [1002, 240] on input "0.00" at bounding box center [1060, 229] width 250 height 25
click at [648, 136] on link "Vehicles" at bounding box center [644, 140] width 50 height 31
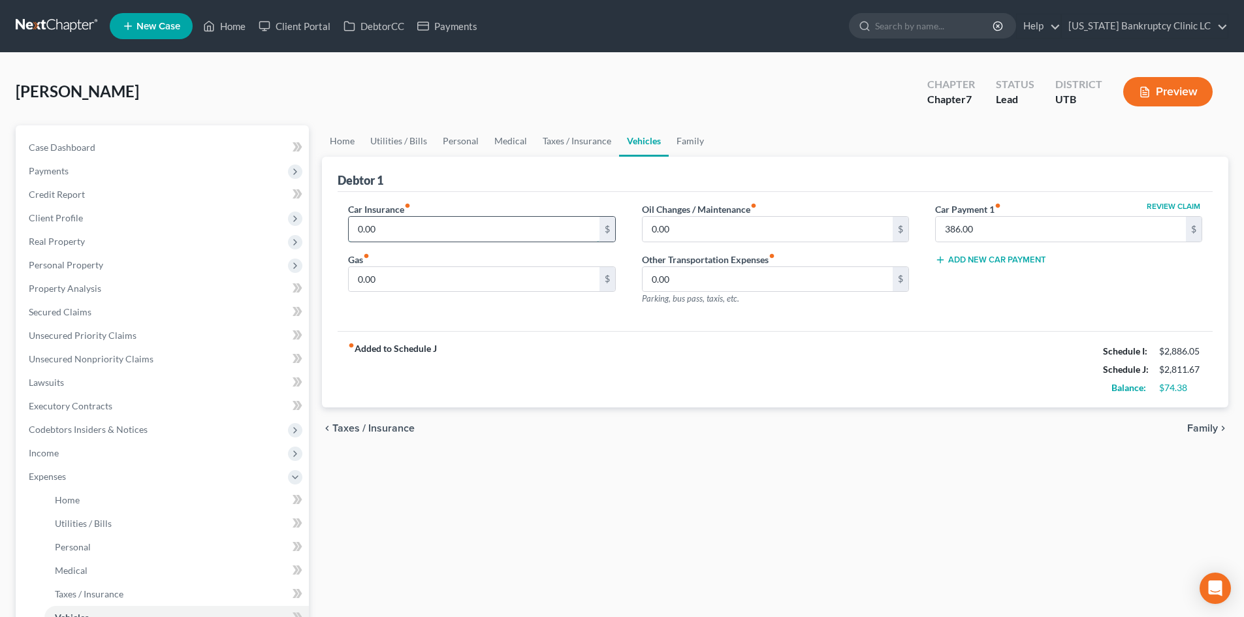
click at [420, 227] on input "0.00" at bounding box center [474, 229] width 250 height 25
click at [460, 144] on link "Personal" at bounding box center [461, 140] width 52 height 31
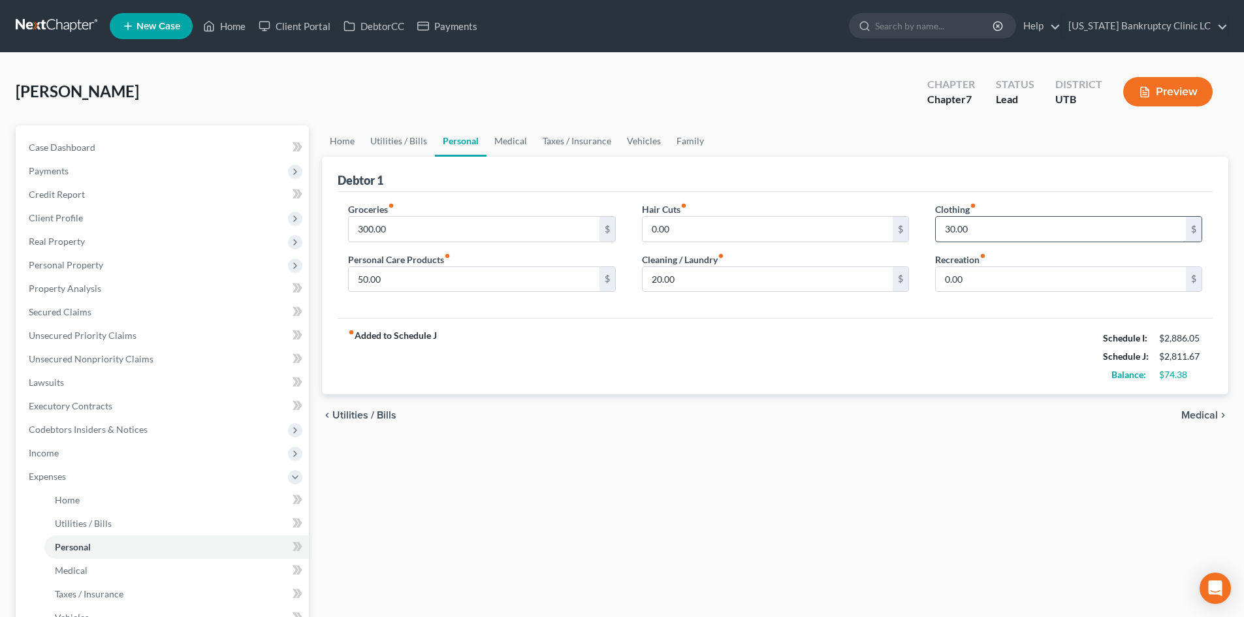
click at [981, 234] on input "30.00" at bounding box center [1060, 229] width 250 height 25
click at [760, 283] on input "20.00" at bounding box center [767, 279] width 250 height 25
click at [687, 142] on link "Family" at bounding box center [689, 140] width 43 height 31
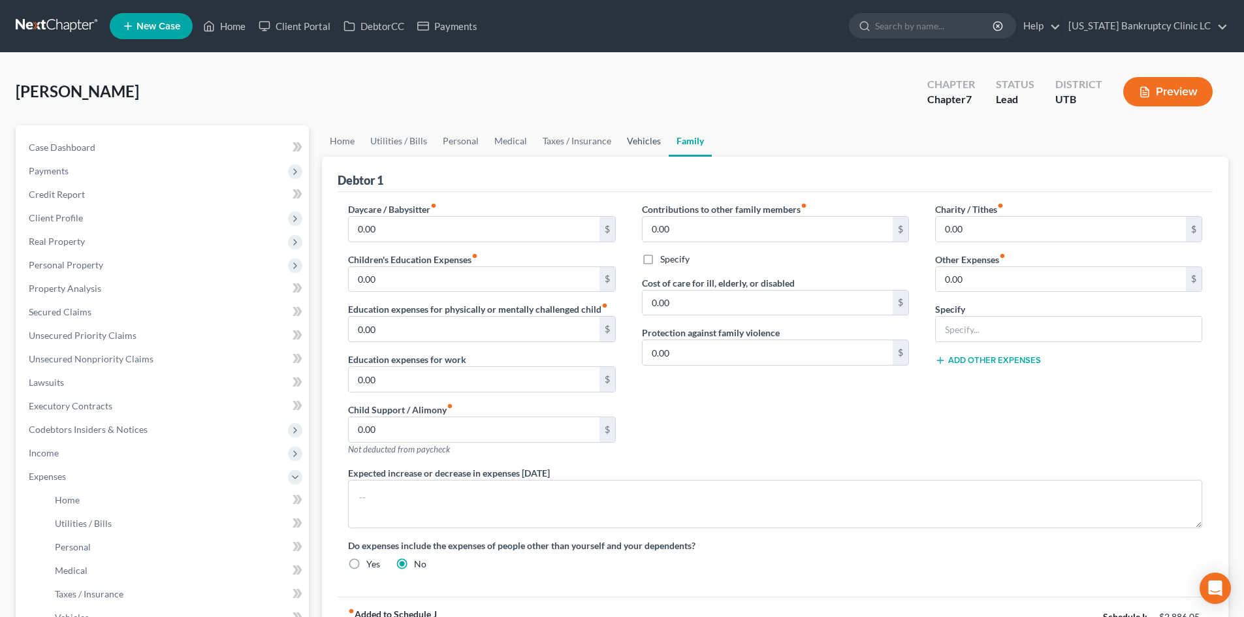
click at [634, 145] on link "Vehicles" at bounding box center [644, 140] width 50 height 31
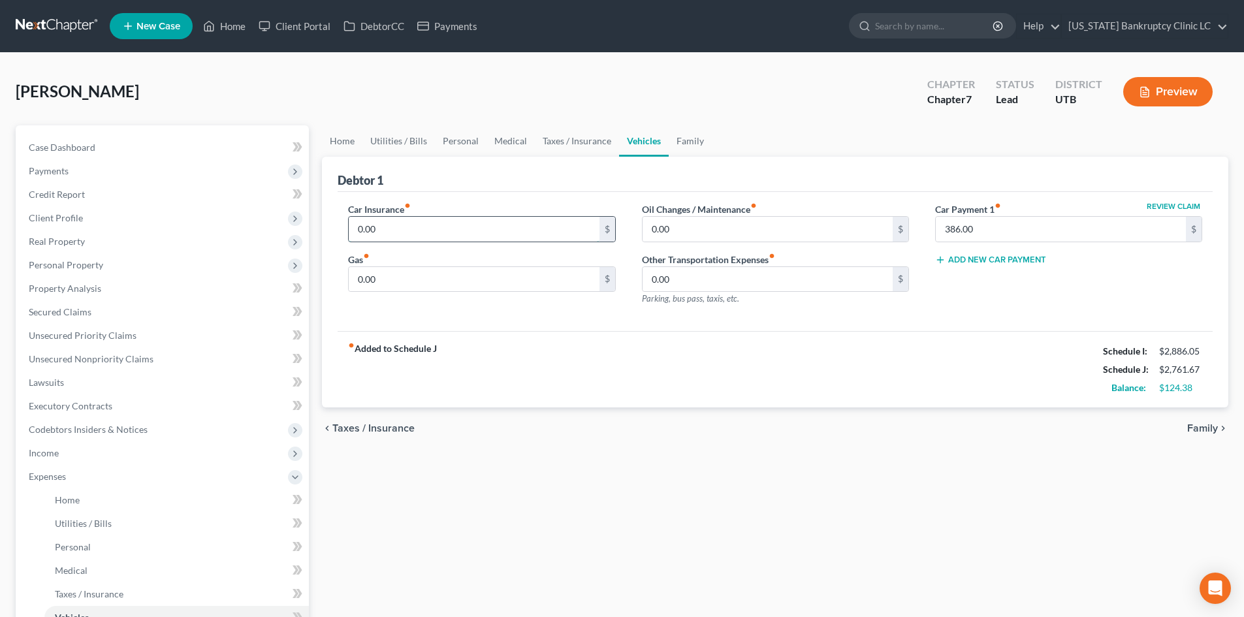
click at [424, 230] on input "0.00" at bounding box center [474, 229] width 250 height 25
click at [386, 287] on input "0.00" at bounding box center [474, 279] width 250 height 25
click at [409, 224] on input "0.00" at bounding box center [474, 229] width 250 height 25
click at [370, 276] on input "65" at bounding box center [474, 279] width 250 height 25
click at [585, 138] on link "Taxes / Insurance" at bounding box center [577, 140] width 84 height 31
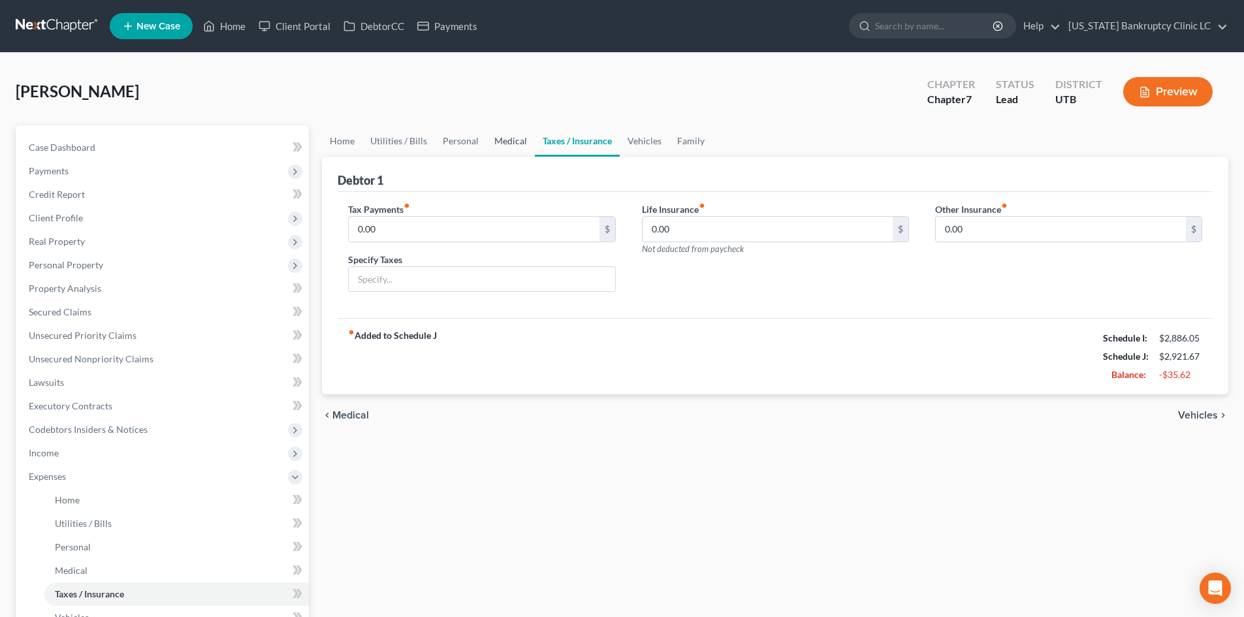
drag, startPoint x: 512, startPoint y: 142, endPoint x: 471, endPoint y: 167, distance: 48.6
click at [512, 143] on link "Medical" at bounding box center [510, 140] width 48 height 31
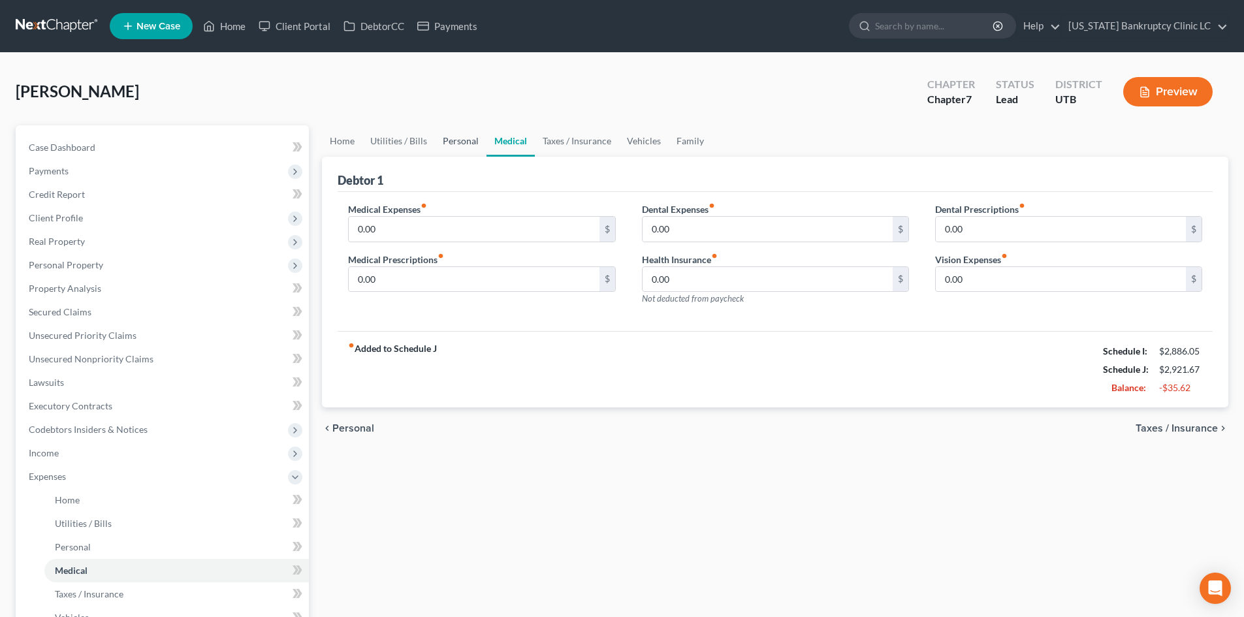
click at [447, 137] on link "Personal" at bounding box center [461, 140] width 52 height 31
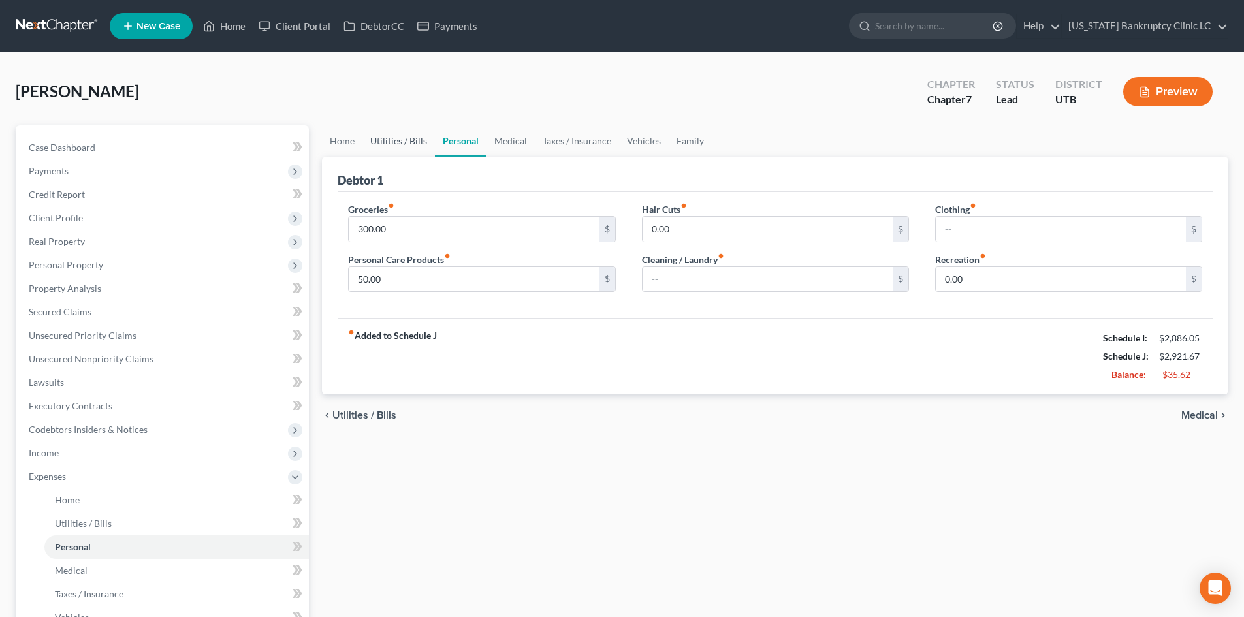
click at [405, 148] on link "Utilities / Bills" at bounding box center [398, 140] width 72 height 31
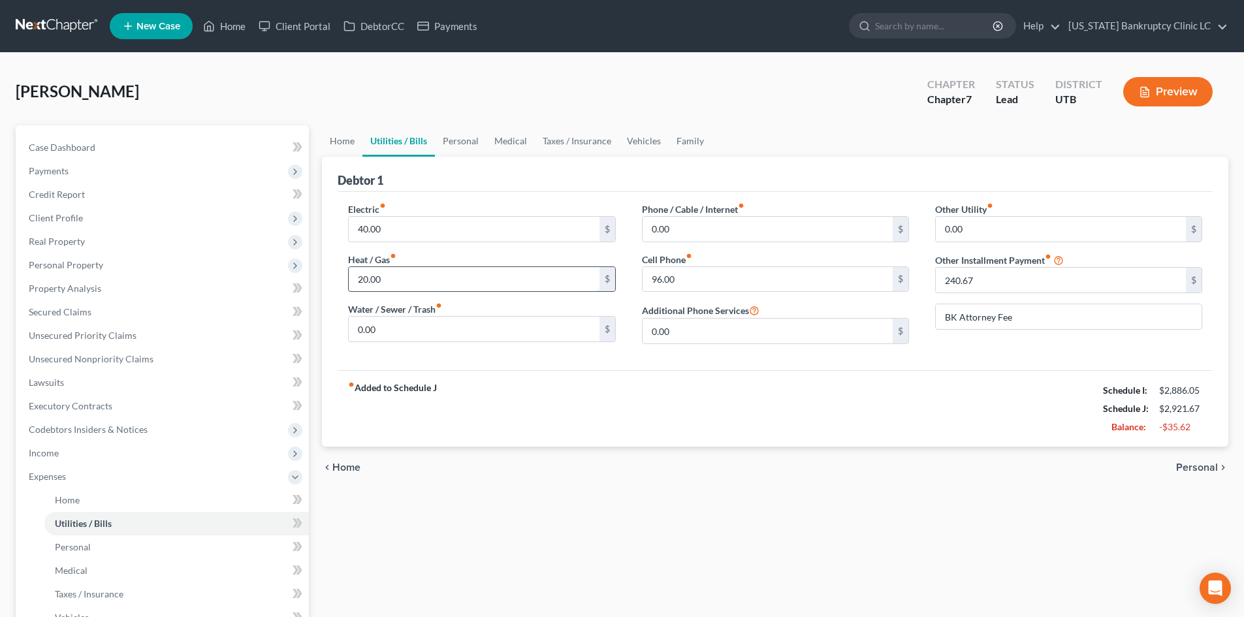
click at [407, 270] on input "20.00" at bounding box center [474, 279] width 250 height 25
click at [410, 230] on input "40.00" at bounding box center [474, 229] width 250 height 25
drag, startPoint x: 606, startPoint y: 368, endPoint x: 591, endPoint y: 194, distance: 174.9
click at [606, 368] on div "Electric fiber_manual_record 30 $ Heat / Gas fiber_manual_record 20.00 $ Water …" at bounding box center [775, 281] width 875 height 178
click at [490, 136] on link "Medical" at bounding box center [510, 140] width 48 height 31
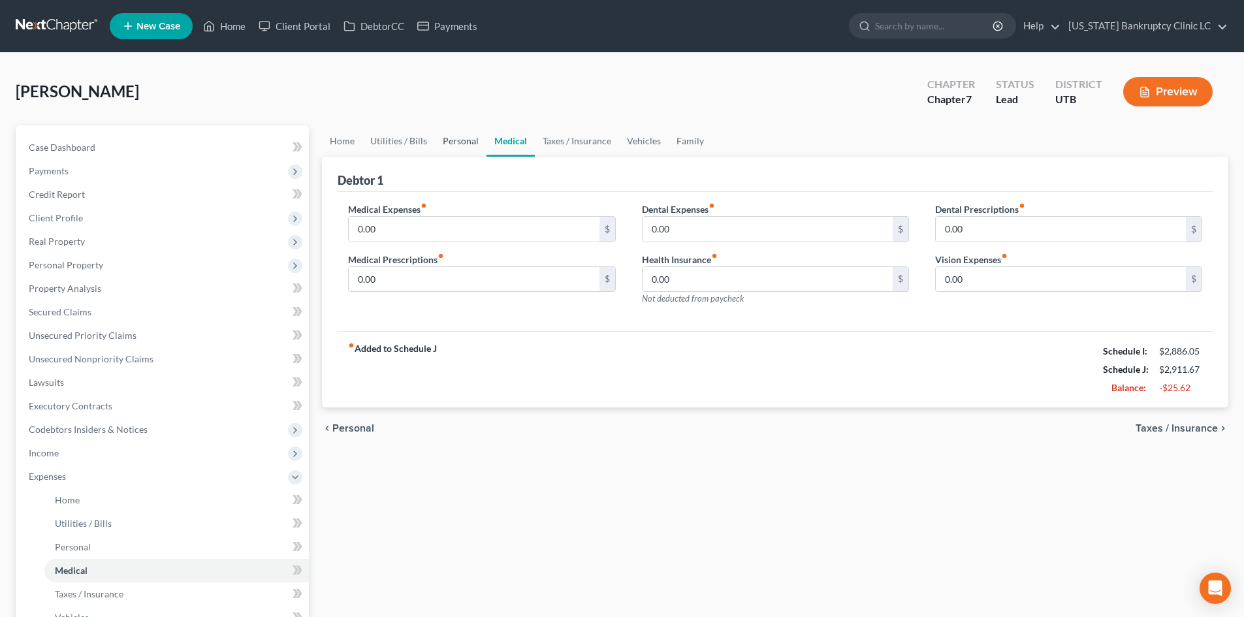
click at [464, 136] on link "Personal" at bounding box center [461, 140] width 52 height 31
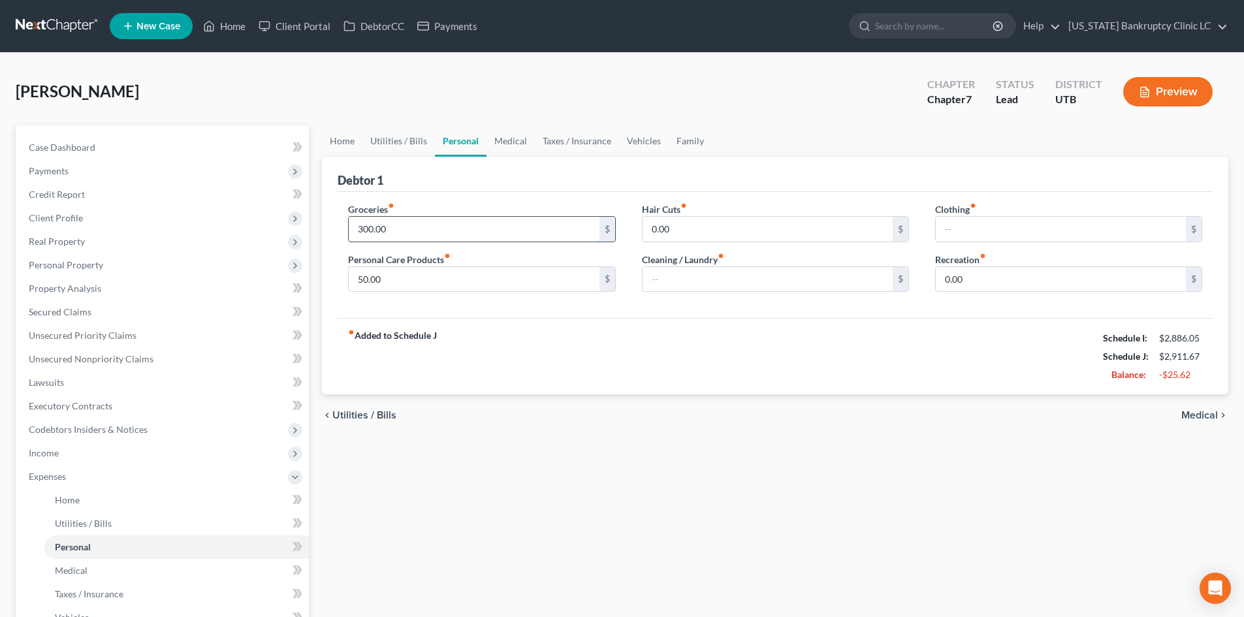
click at [455, 227] on input "300.00" at bounding box center [474, 229] width 250 height 25
drag, startPoint x: 722, startPoint y: 331, endPoint x: 682, endPoint y: 252, distance: 88.8
click at [722, 331] on div "fiber_manual_record Added to Schedule J Schedule I: $2,886.05 Schedule J: $2,90…" at bounding box center [775, 356] width 875 height 76
click at [639, 146] on link "Vehicles" at bounding box center [644, 140] width 50 height 31
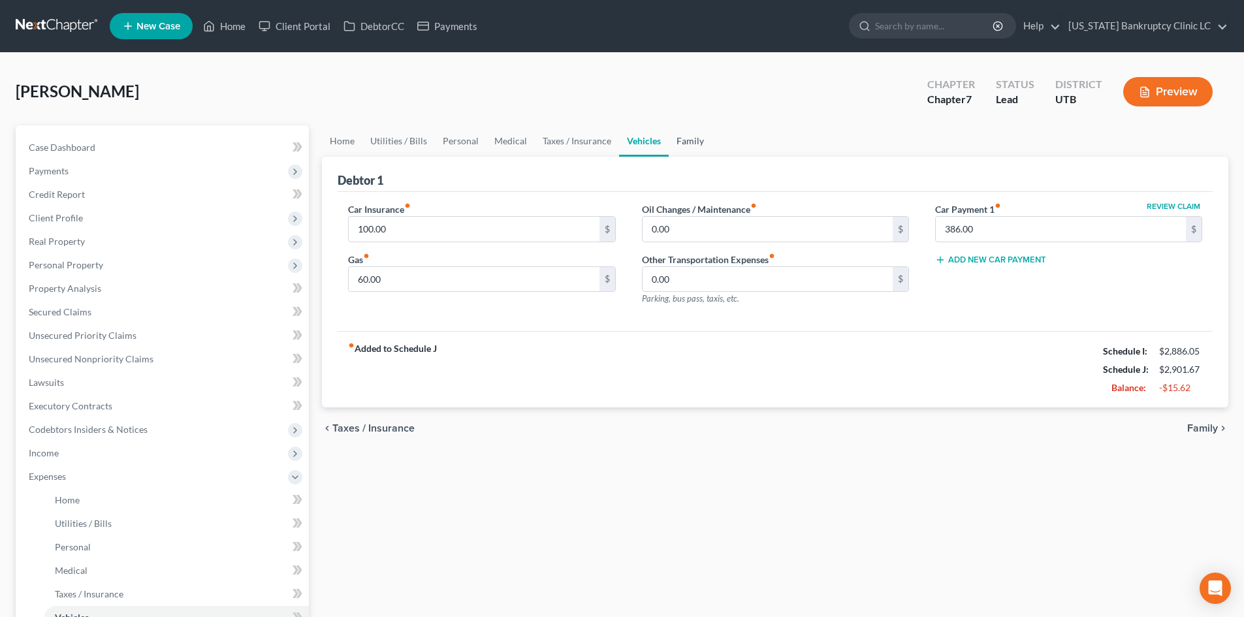
click at [704, 144] on link "Family" at bounding box center [689, 140] width 43 height 31
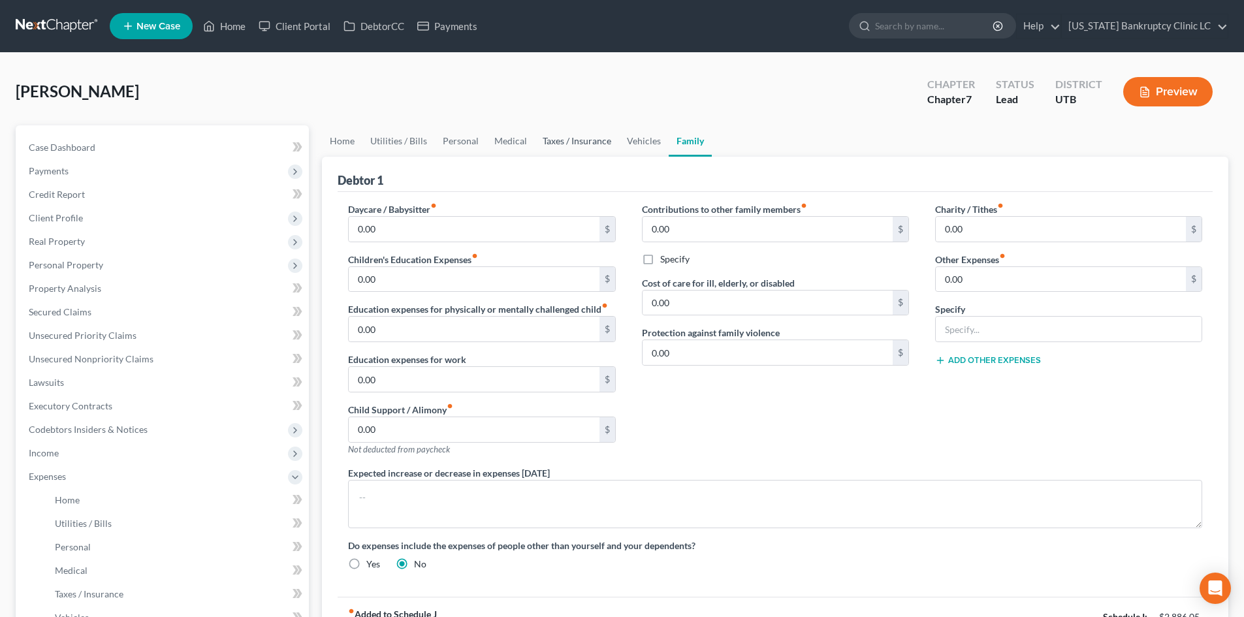
click at [612, 145] on link "Taxes / Insurance" at bounding box center [577, 140] width 84 height 31
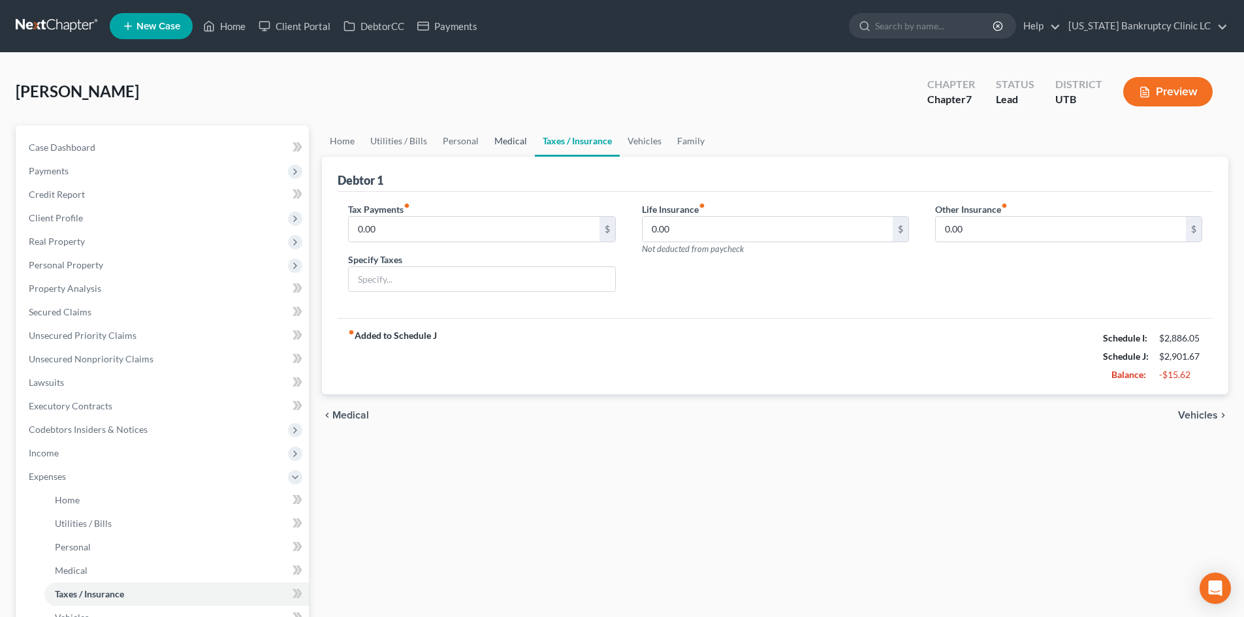
click at [500, 140] on link "Medical" at bounding box center [510, 140] width 48 height 31
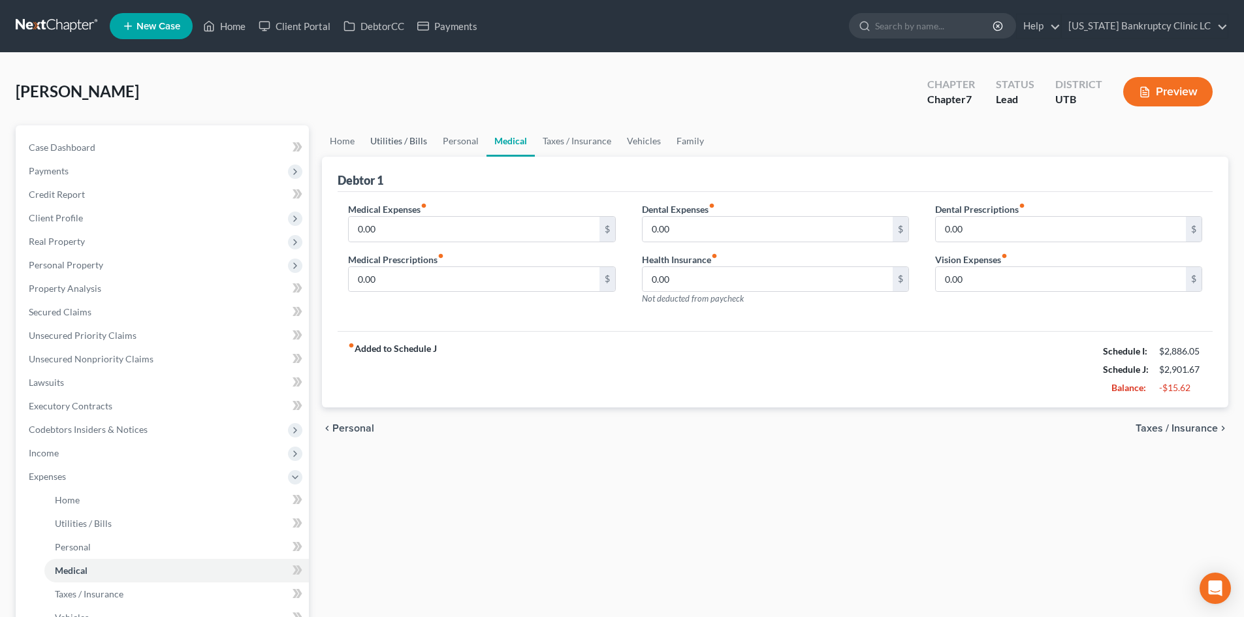
click at [392, 142] on link "Utilities / Bills" at bounding box center [398, 140] width 72 height 31
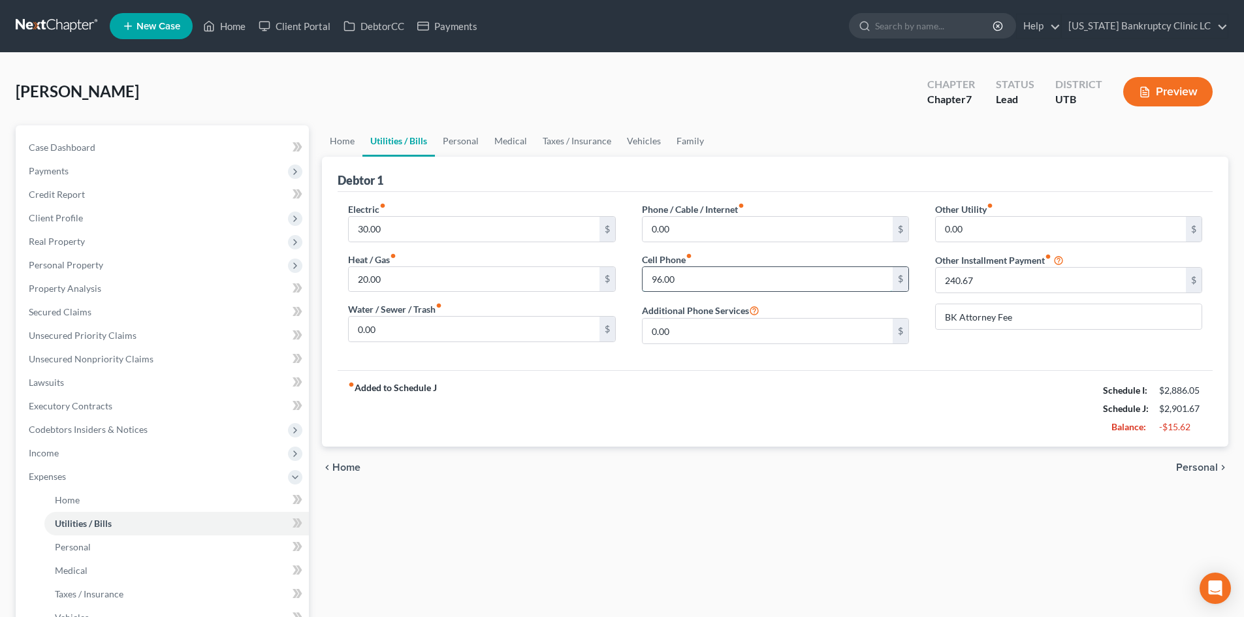
click at [743, 272] on input "96.00" at bounding box center [767, 279] width 250 height 25
drag, startPoint x: 102, startPoint y: 477, endPoint x: 98, endPoint y: 468, distance: 9.3
click at [101, 477] on span "Expenses" at bounding box center [163, 477] width 291 height 24
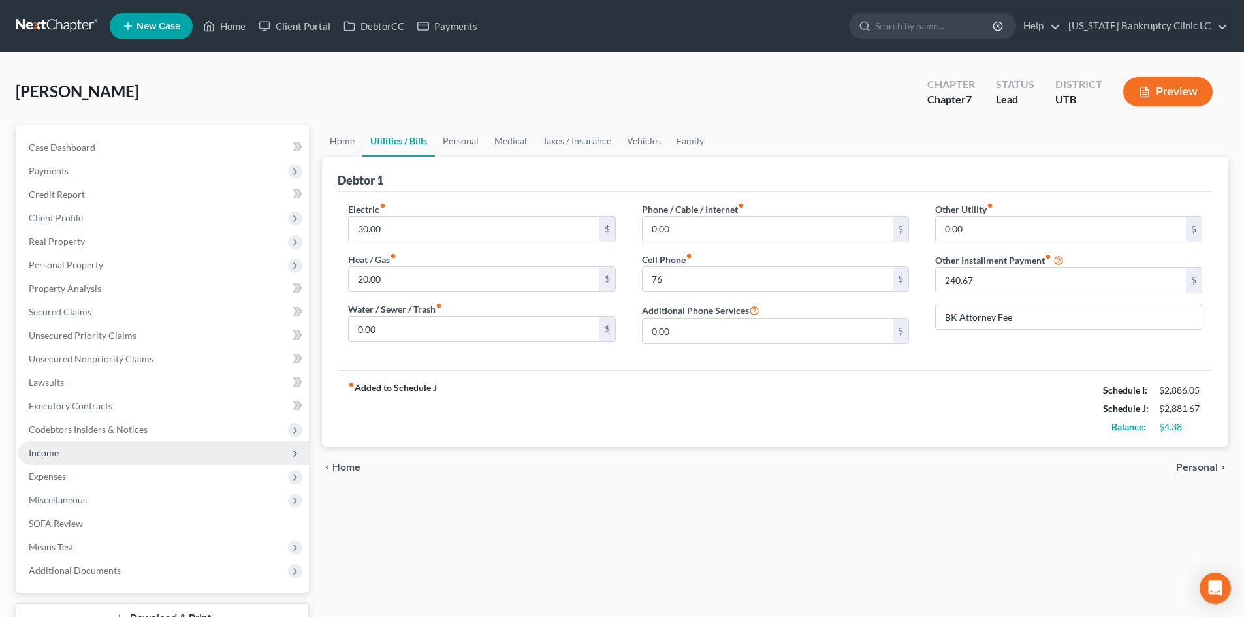
click at [93, 449] on span "Income" at bounding box center [163, 453] width 291 height 24
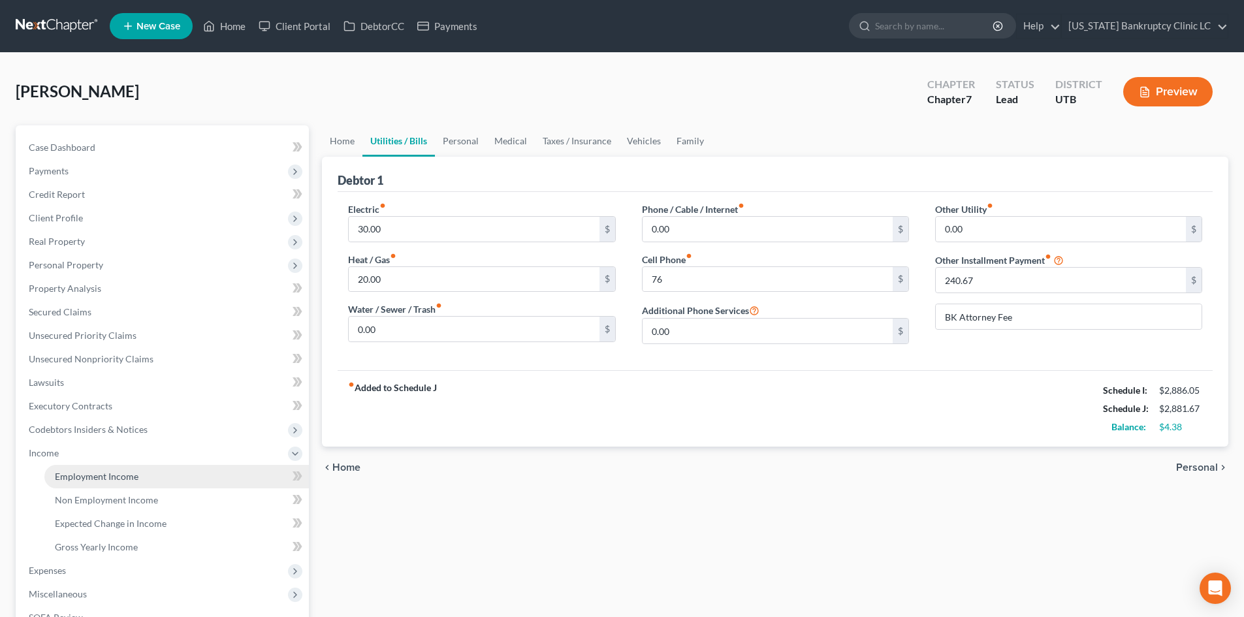
click at [93, 472] on span "Employment Income" at bounding box center [97, 476] width 84 height 11
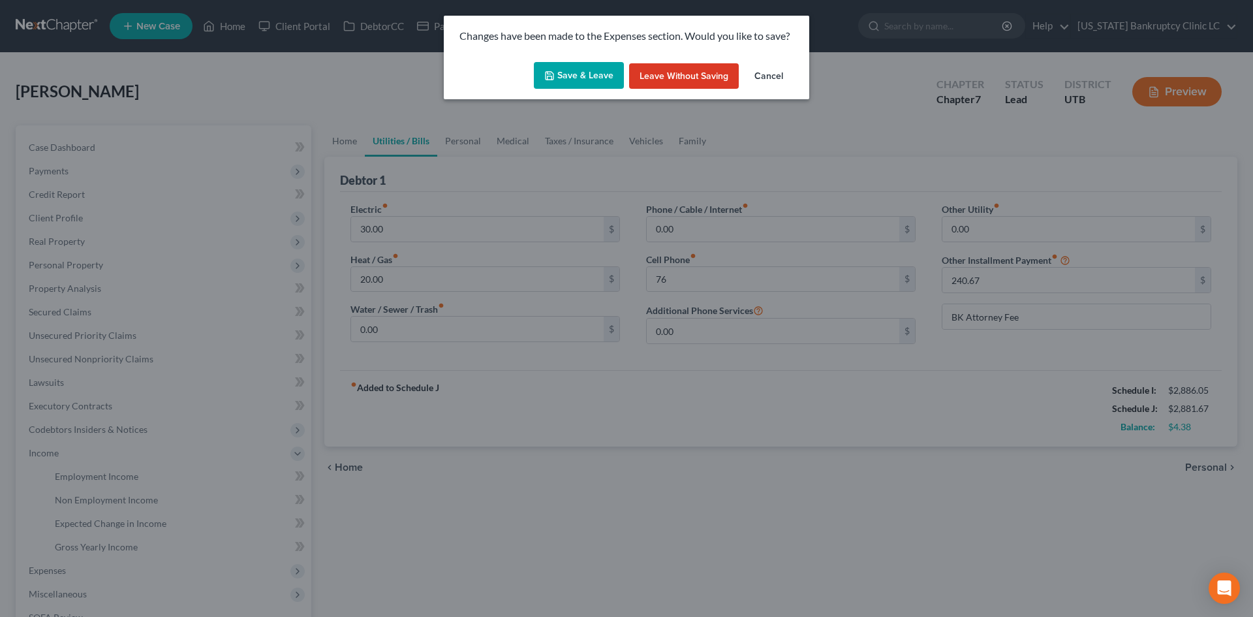
click at [575, 59] on div "Save & Leave Leave without Saving Cancel" at bounding box center [627, 78] width 366 height 43
click at [578, 78] on button "Save & Leave" at bounding box center [579, 75] width 90 height 27
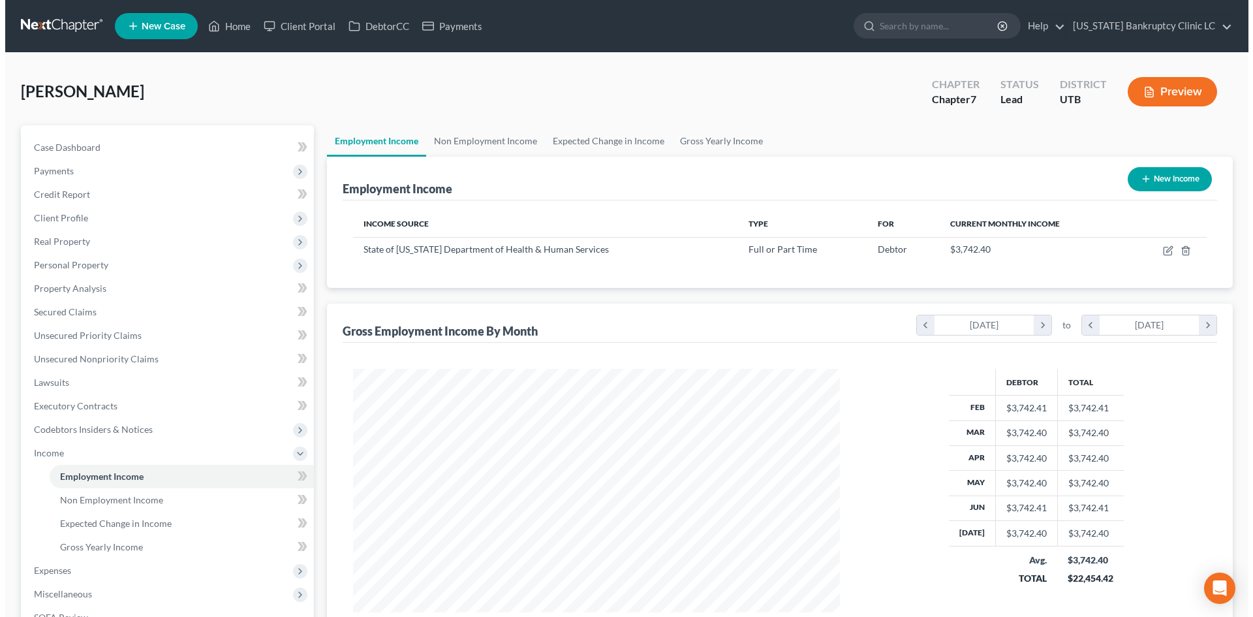
scroll to position [244, 513]
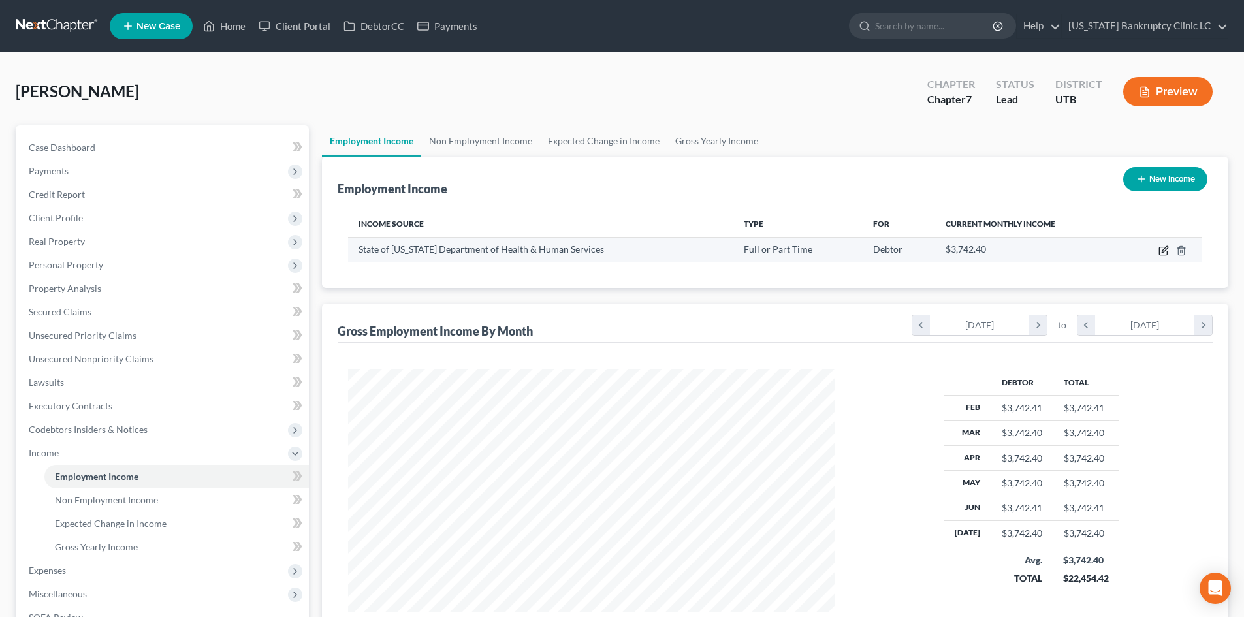
click at [1163, 251] on icon "button" at bounding box center [1163, 250] width 10 height 10
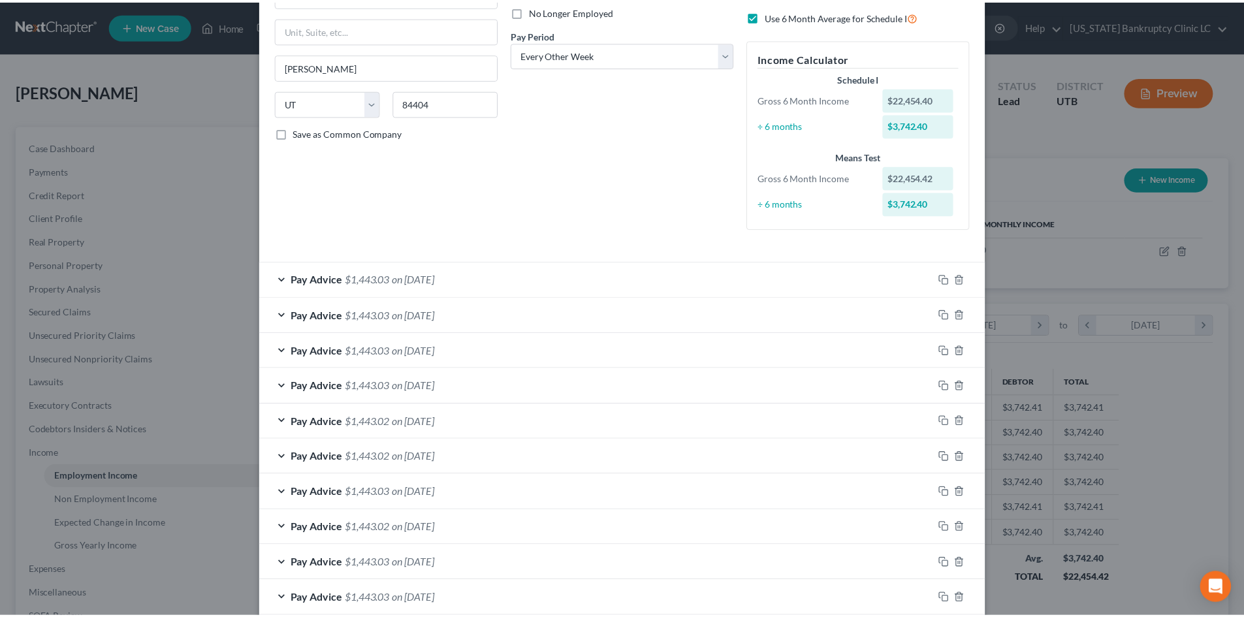
scroll to position [322, 0]
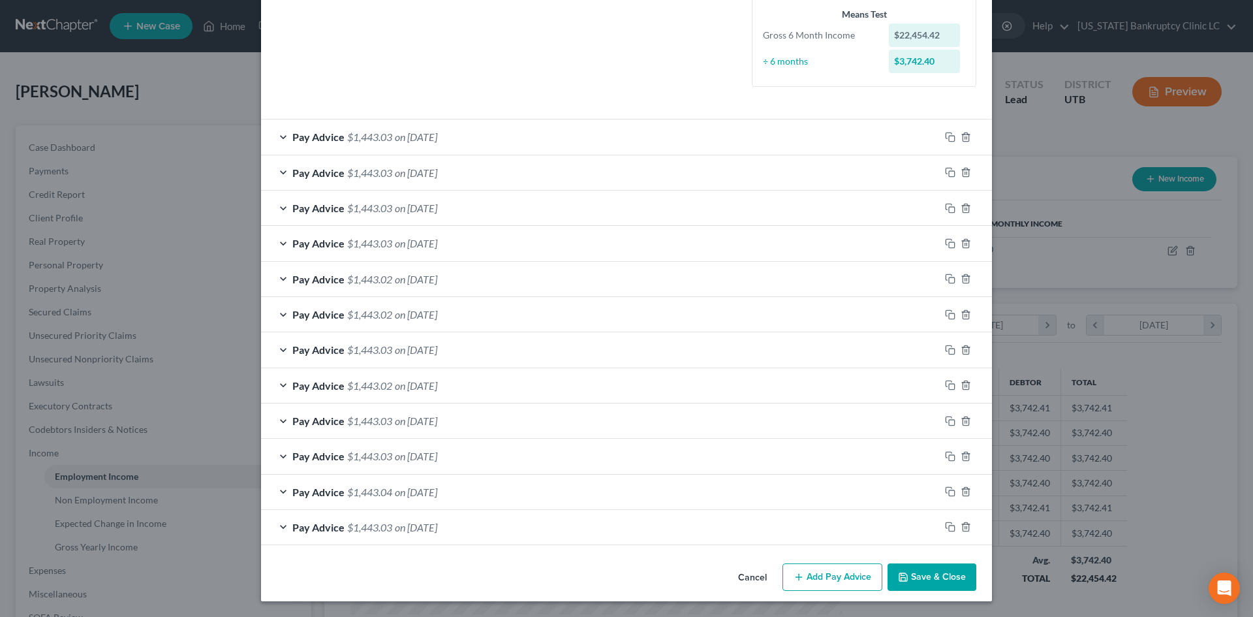
click at [943, 587] on button "Save & Close" at bounding box center [932, 576] width 89 height 27
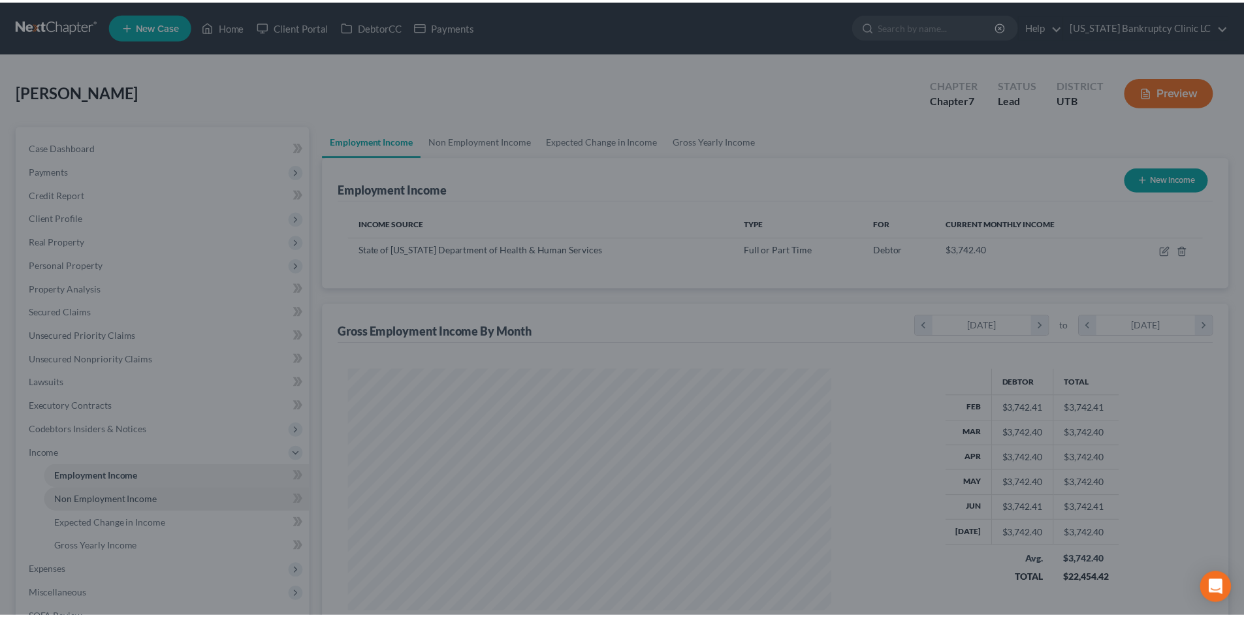
scroll to position [652579, 652309]
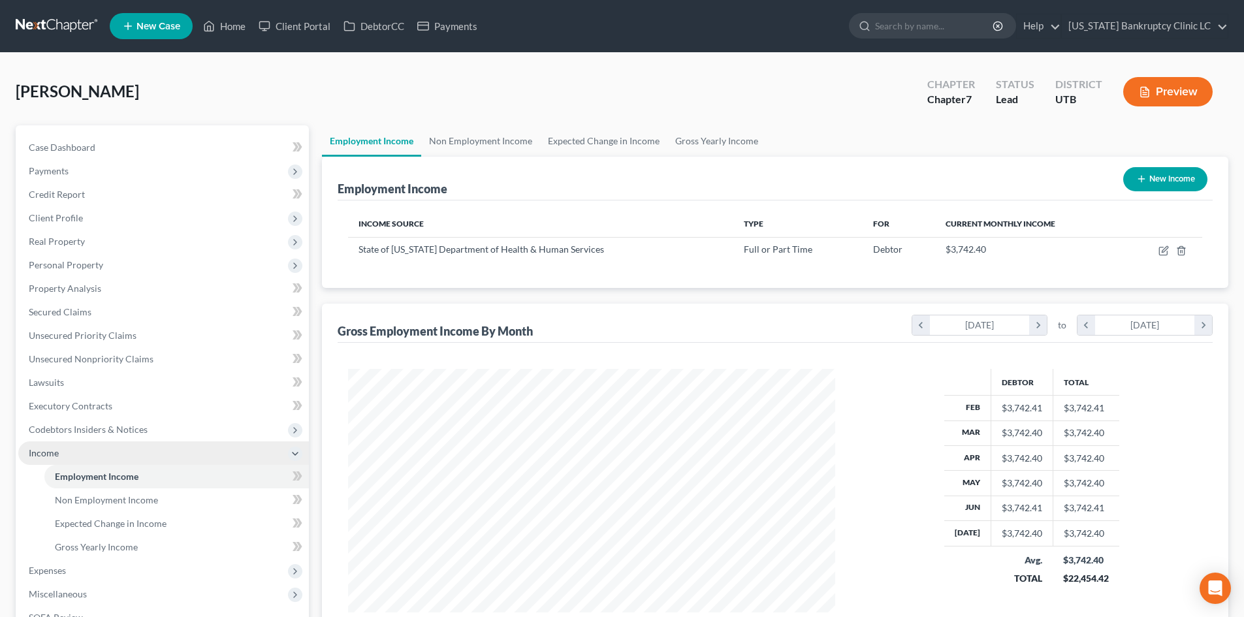
click at [113, 452] on span "Income" at bounding box center [163, 453] width 291 height 24
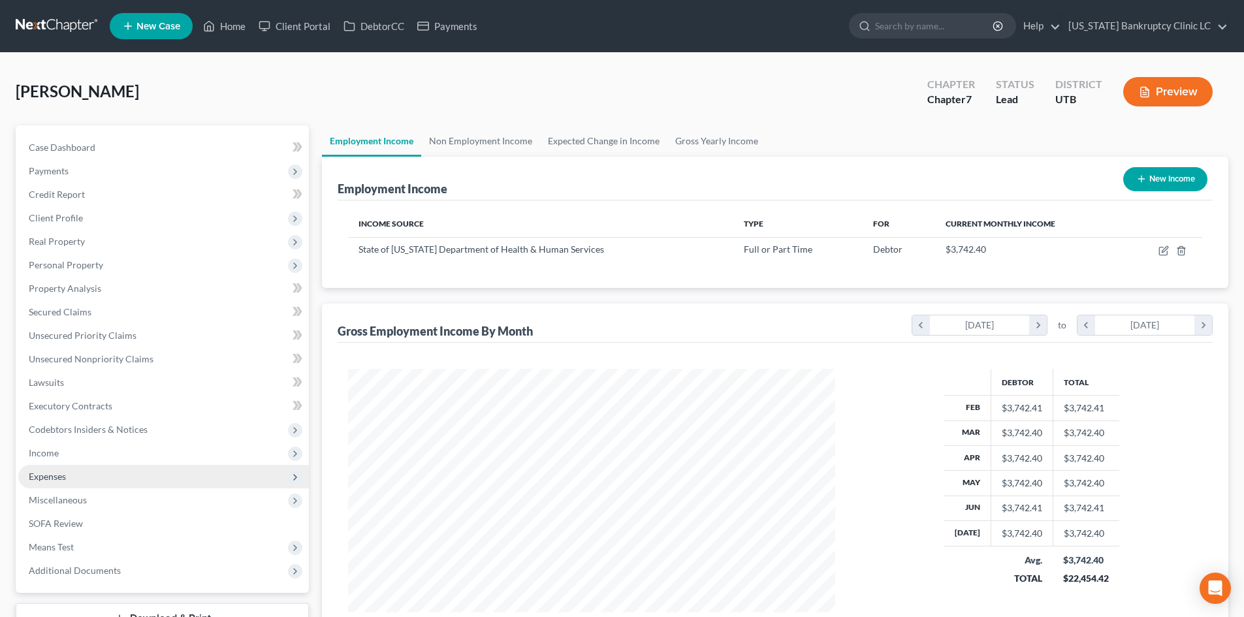
click at [115, 468] on span "Expenses" at bounding box center [163, 477] width 291 height 24
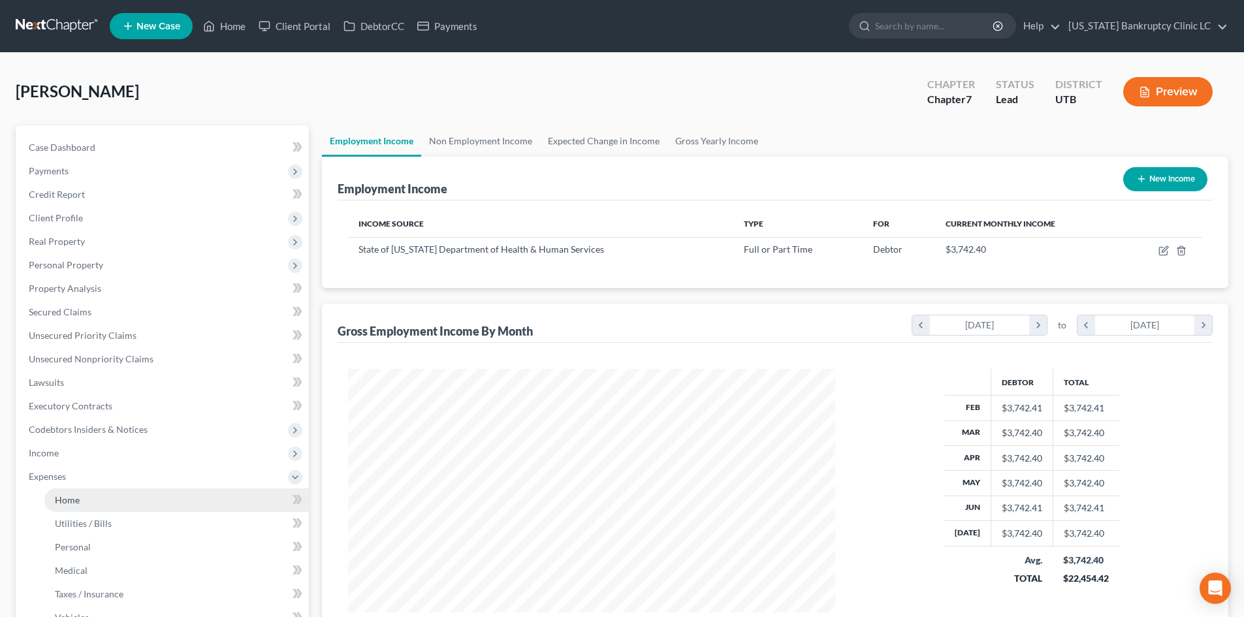
click at [123, 505] on link "Home" at bounding box center [176, 500] width 264 height 24
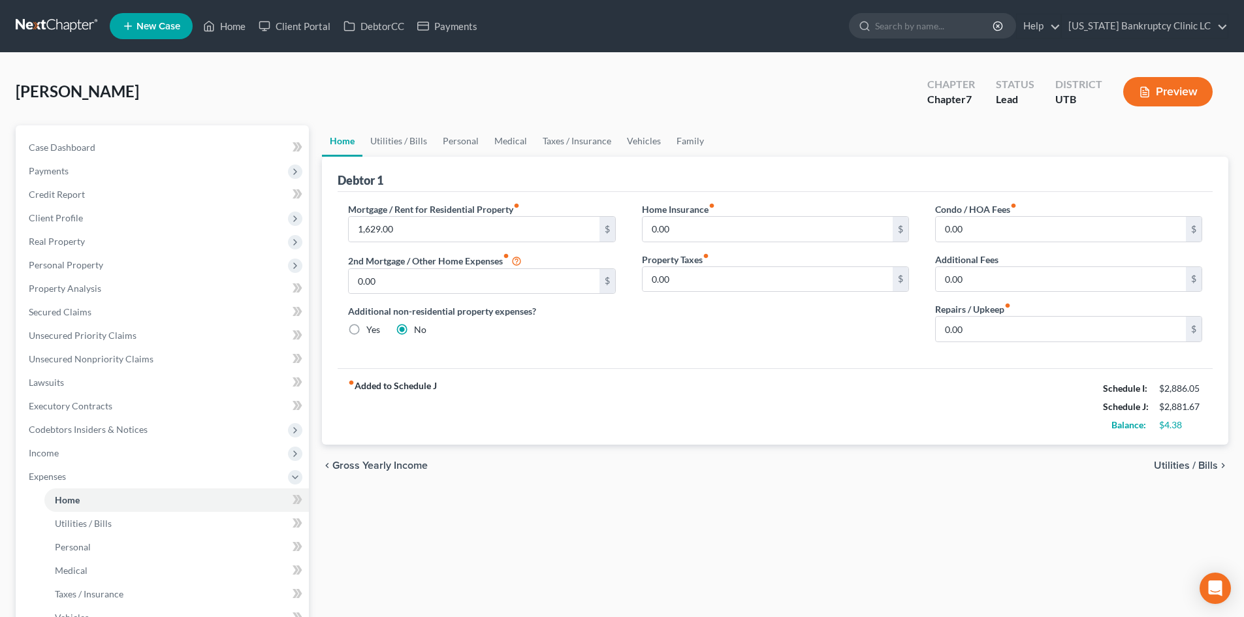
click at [396, 159] on div "Debtor 1" at bounding box center [775, 174] width 875 height 35
click at [398, 146] on link "Utilities / Bills" at bounding box center [398, 140] width 72 height 31
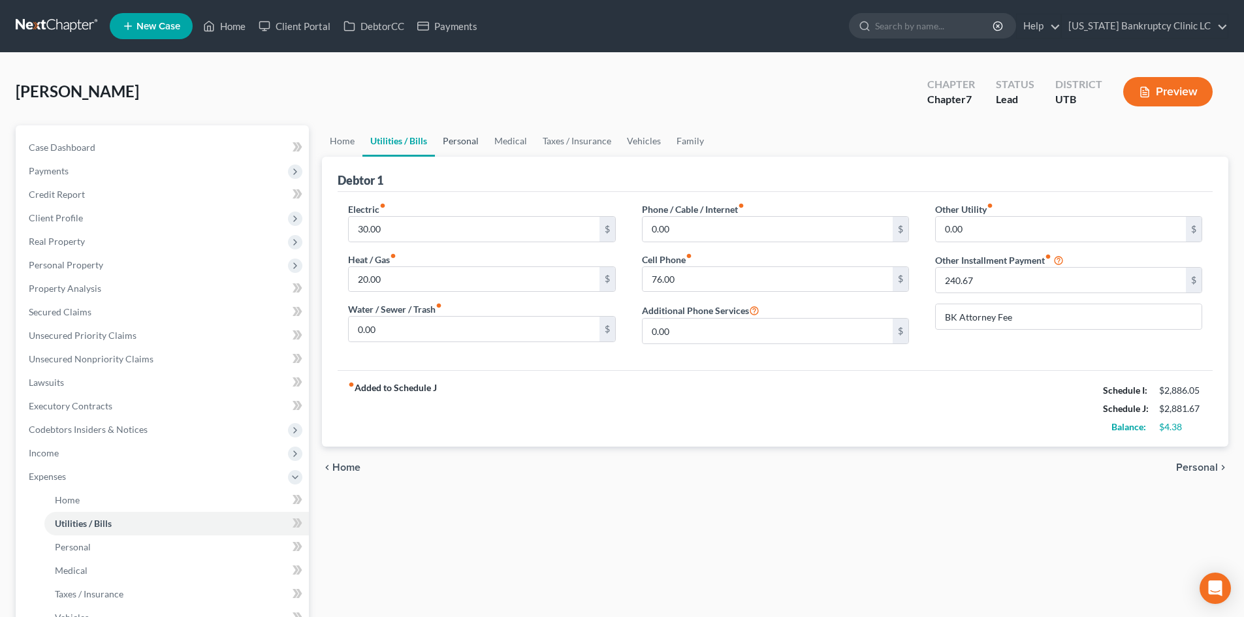
click at [453, 143] on link "Personal" at bounding box center [461, 140] width 52 height 31
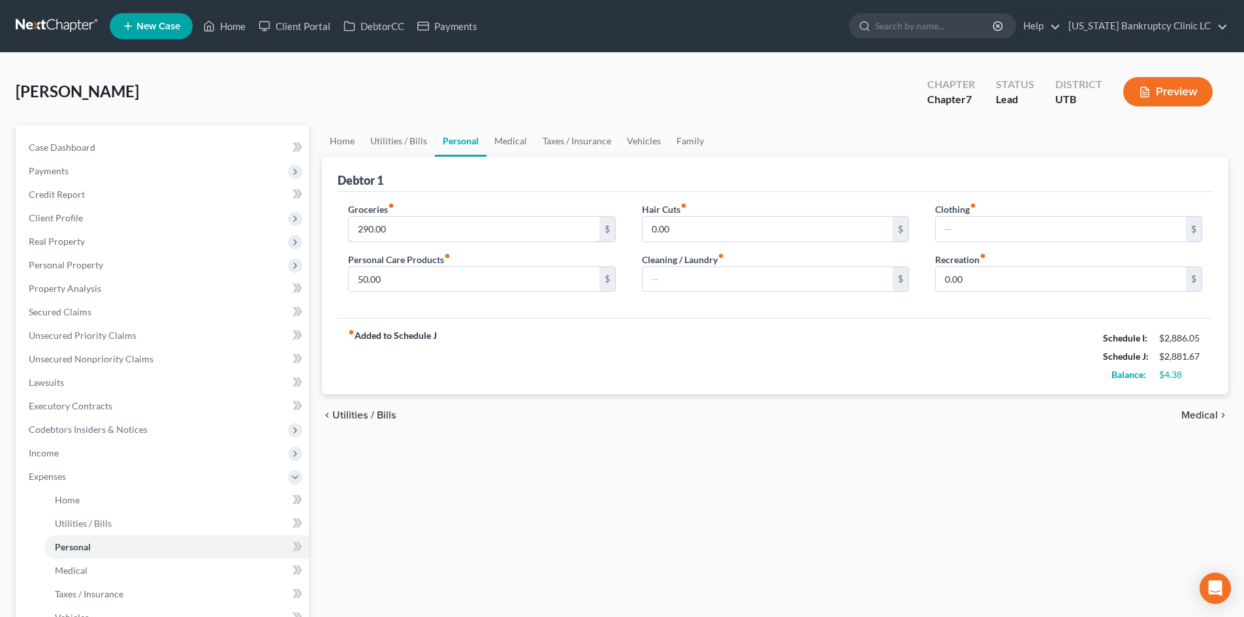
drag, startPoint x: 430, startPoint y: 227, endPoint x: 437, endPoint y: 210, distance: 17.8
click at [430, 227] on input "290.00" at bounding box center [474, 229] width 250 height 25
click at [383, 285] on input "50.00" at bounding box center [474, 279] width 250 height 25
click at [559, 362] on div "fiber_manual_record Added to Schedule J Schedule I: $2,886.05 Schedule J: $2,88…" at bounding box center [775, 356] width 875 height 76
click at [501, 144] on link "Medical" at bounding box center [510, 140] width 48 height 31
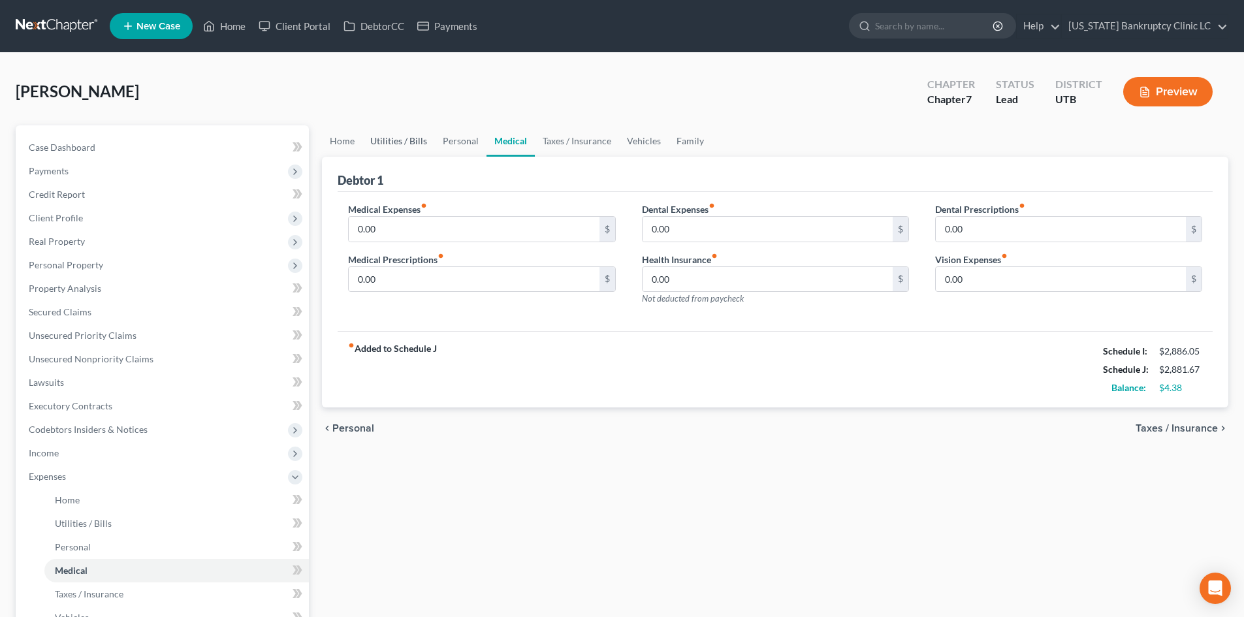
click at [424, 138] on link "Utilities / Bills" at bounding box center [398, 140] width 72 height 31
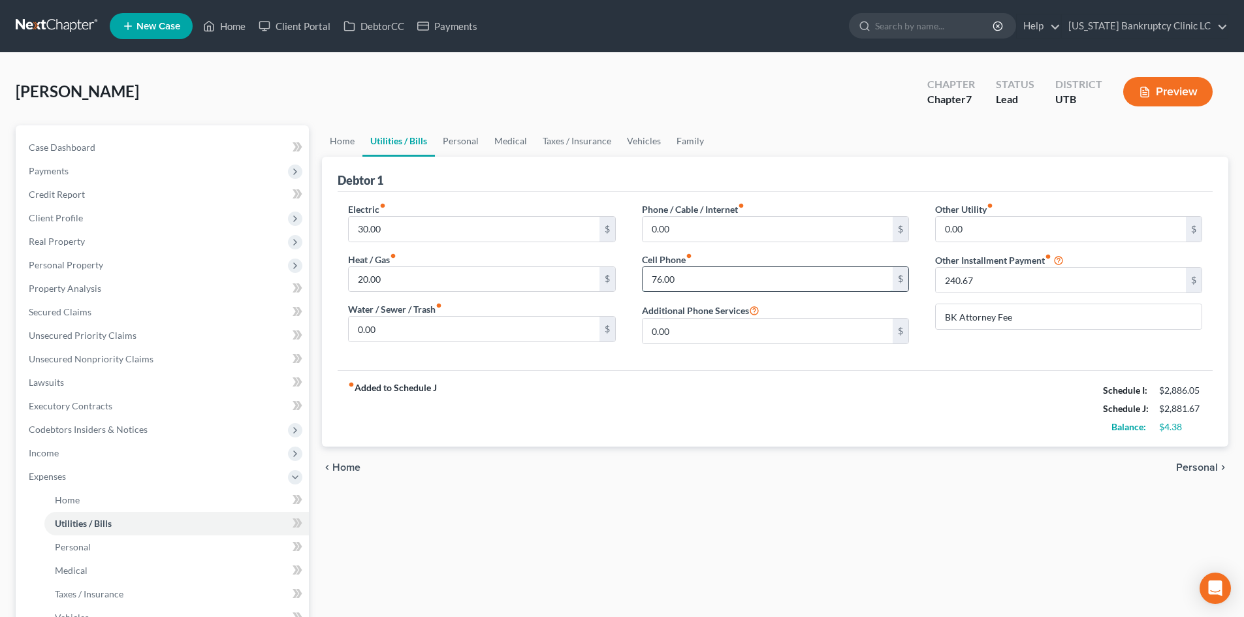
click at [702, 275] on input "76.00" at bounding box center [767, 279] width 250 height 25
click at [736, 392] on div "fiber_manual_record Added to Schedule J Schedule I: $2,886.05 Schedule J: $2,88…" at bounding box center [775, 408] width 875 height 76
click at [91, 488] on link "Home" at bounding box center [176, 500] width 264 height 24
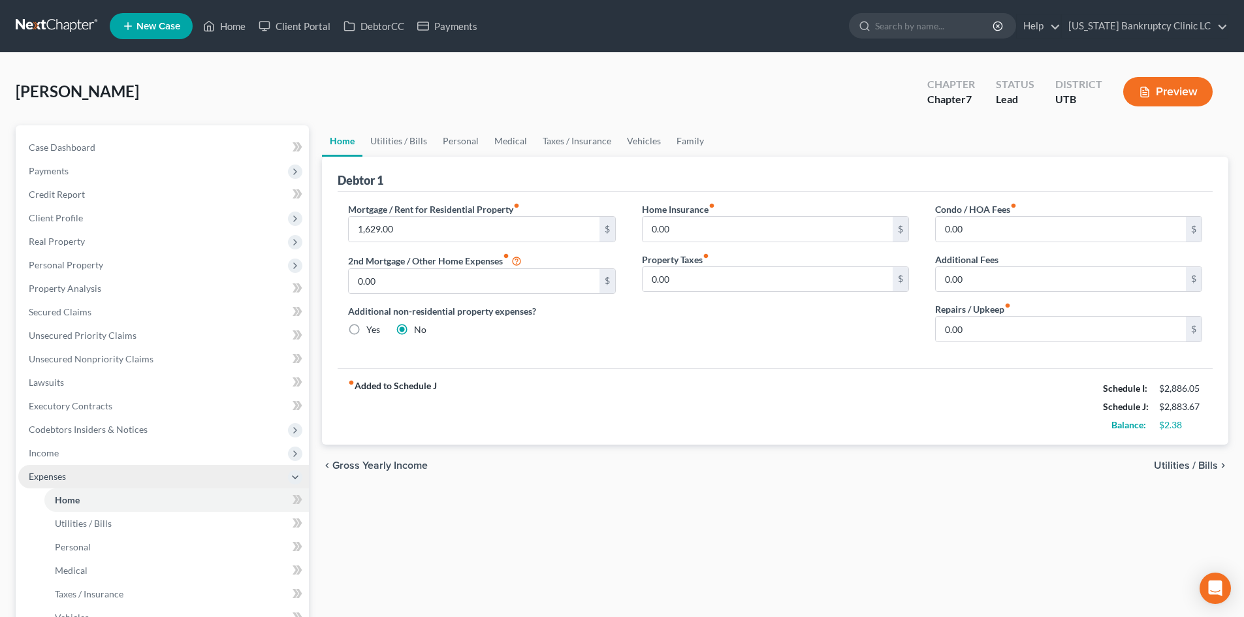
click at [96, 481] on span "Expenses" at bounding box center [163, 477] width 291 height 24
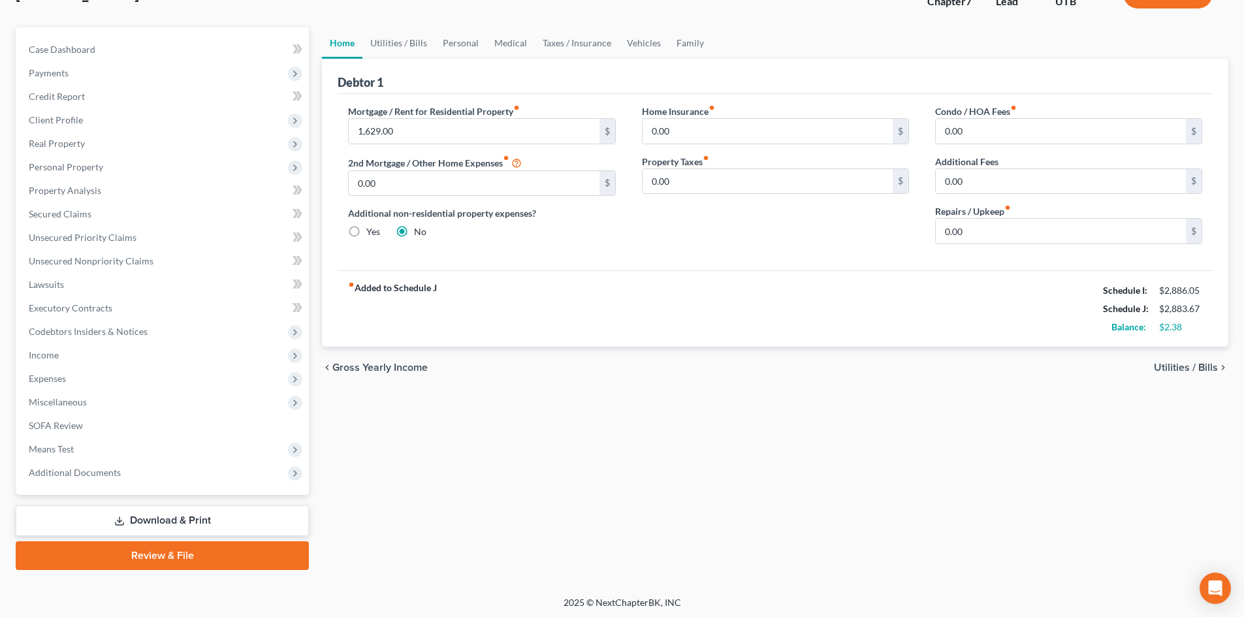
scroll to position [101, 0]
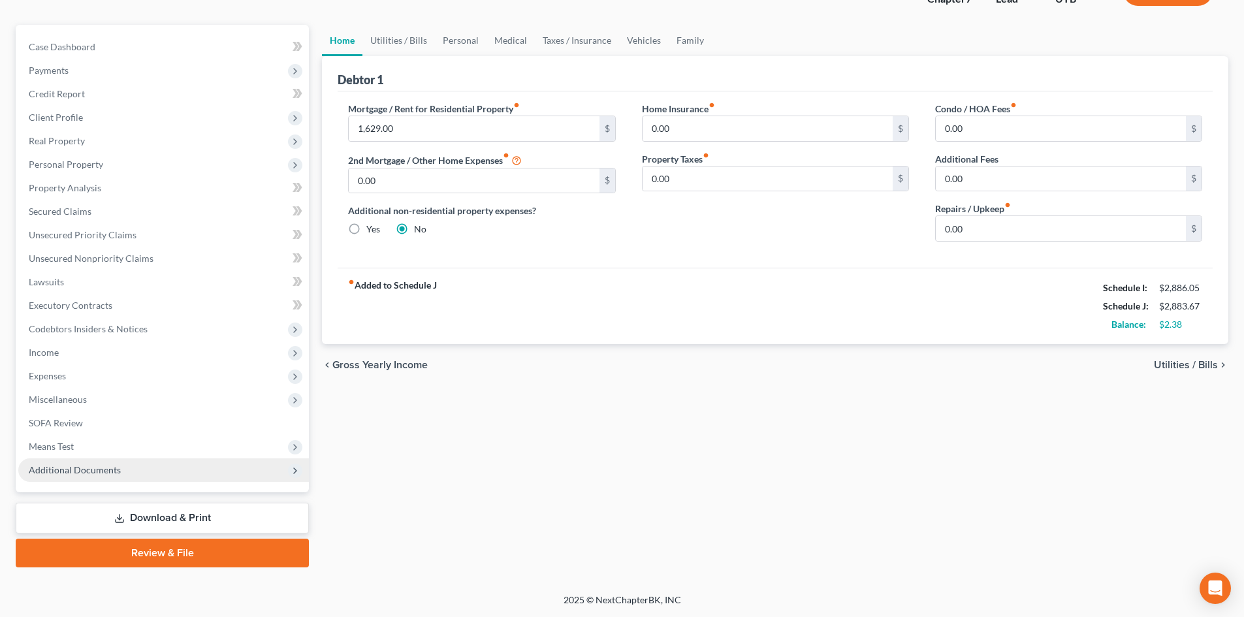
click at [109, 475] on span "Additional Documents" at bounding box center [163, 470] width 291 height 24
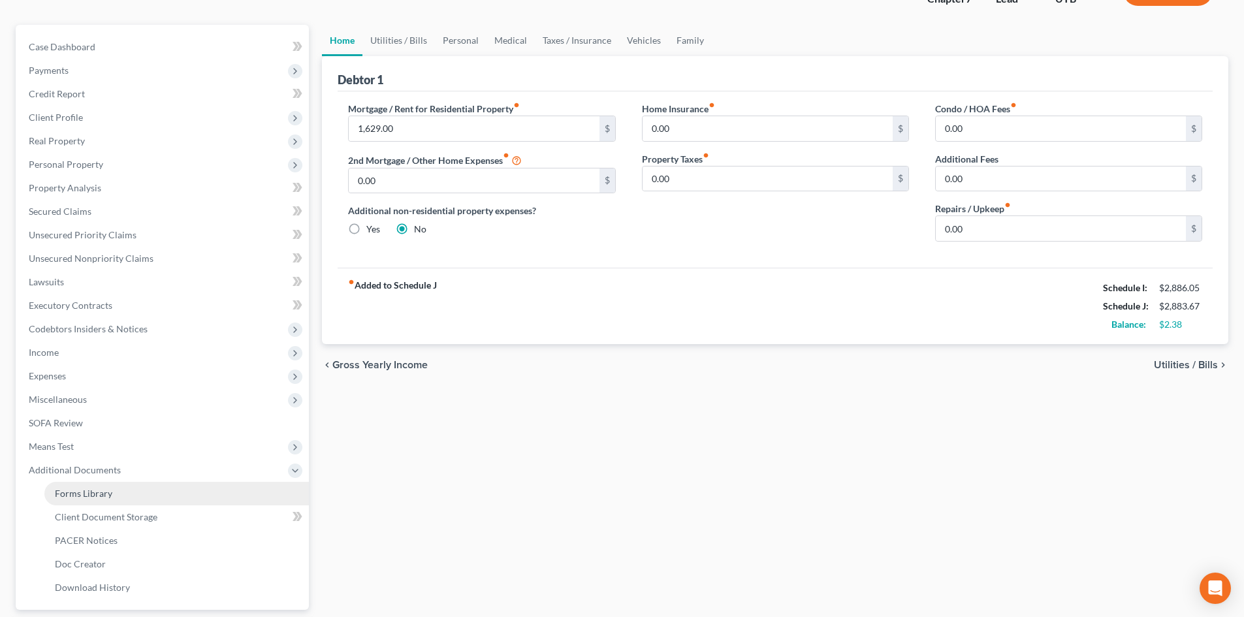
click at [121, 499] on link "Forms Library" at bounding box center [176, 494] width 264 height 24
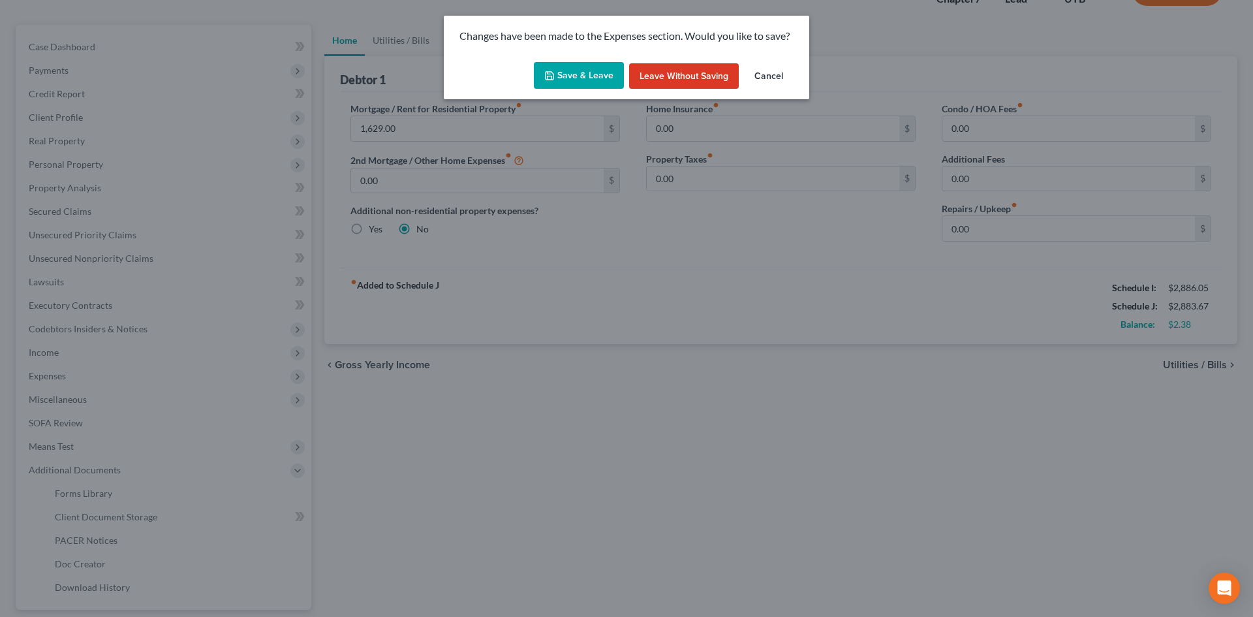
click at [595, 69] on button "Save & Leave" at bounding box center [579, 75] width 90 height 27
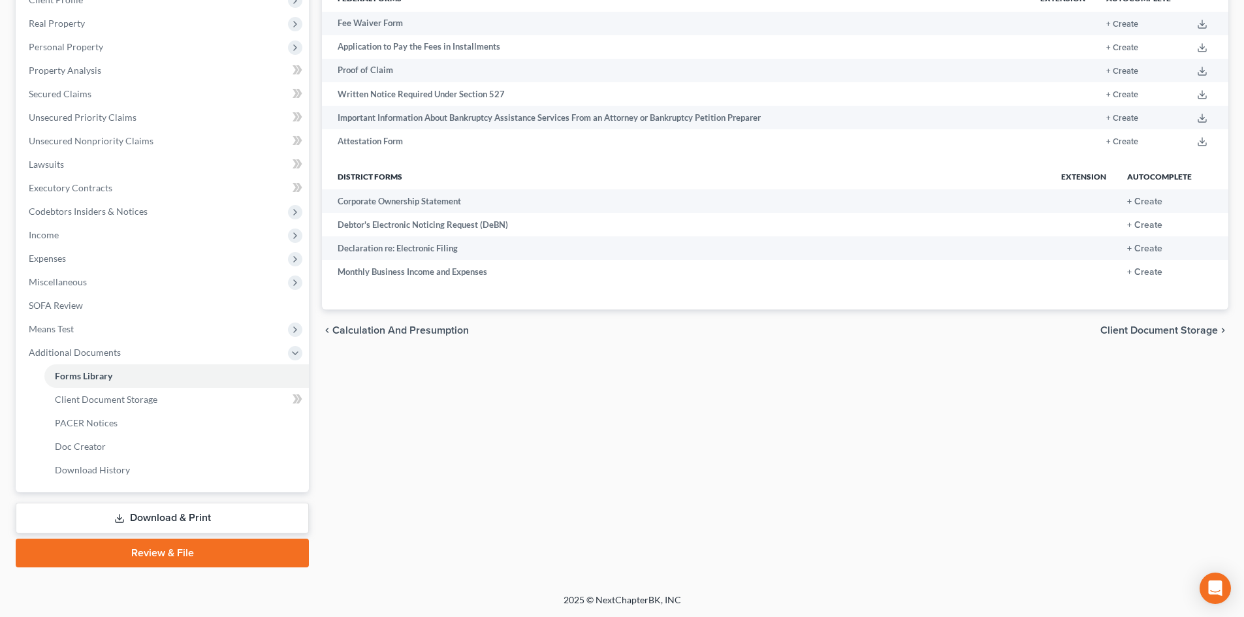
click at [178, 556] on link "Review & File" at bounding box center [162, 553] width 293 height 29
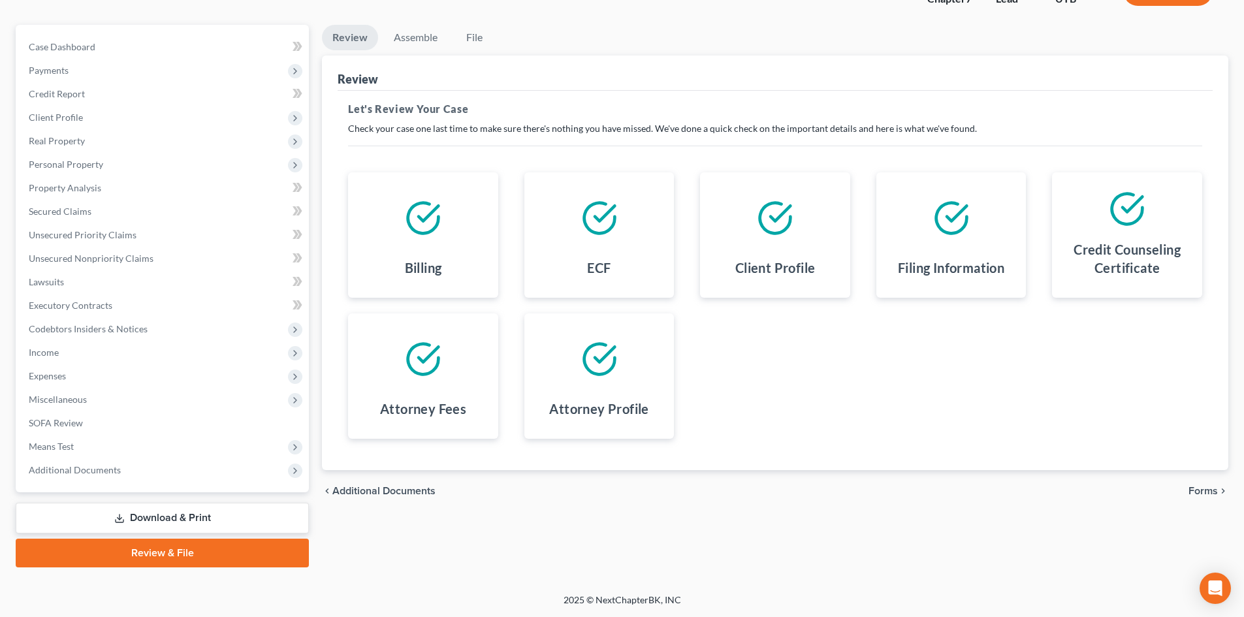
click at [193, 515] on link "Download & Print" at bounding box center [162, 518] width 293 height 31
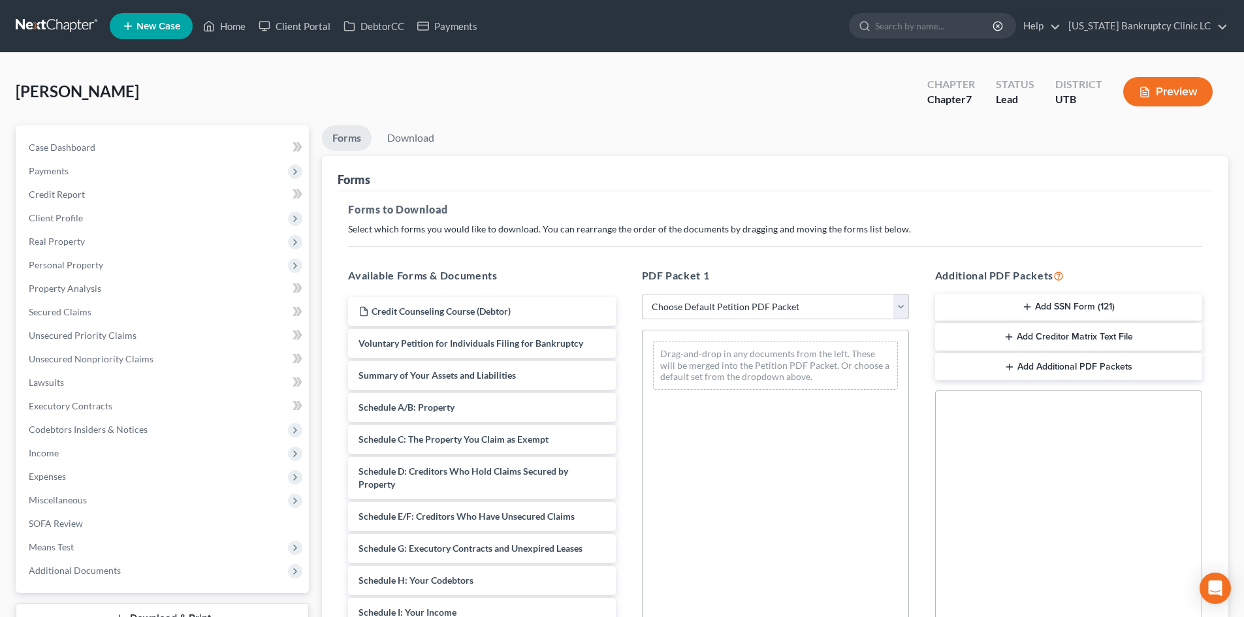
click at [731, 303] on select "Choose Default Petition PDF Packet Complete Bankruptcy Petition (all forms and …" at bounding box center [775, 307] width 267 height 26
click at [642, 294] on select "Choose Default Petition PDF Packet Complete Bankruptcy Petition (all forms and …" at bounding box center [775, 307] width 267 height 26
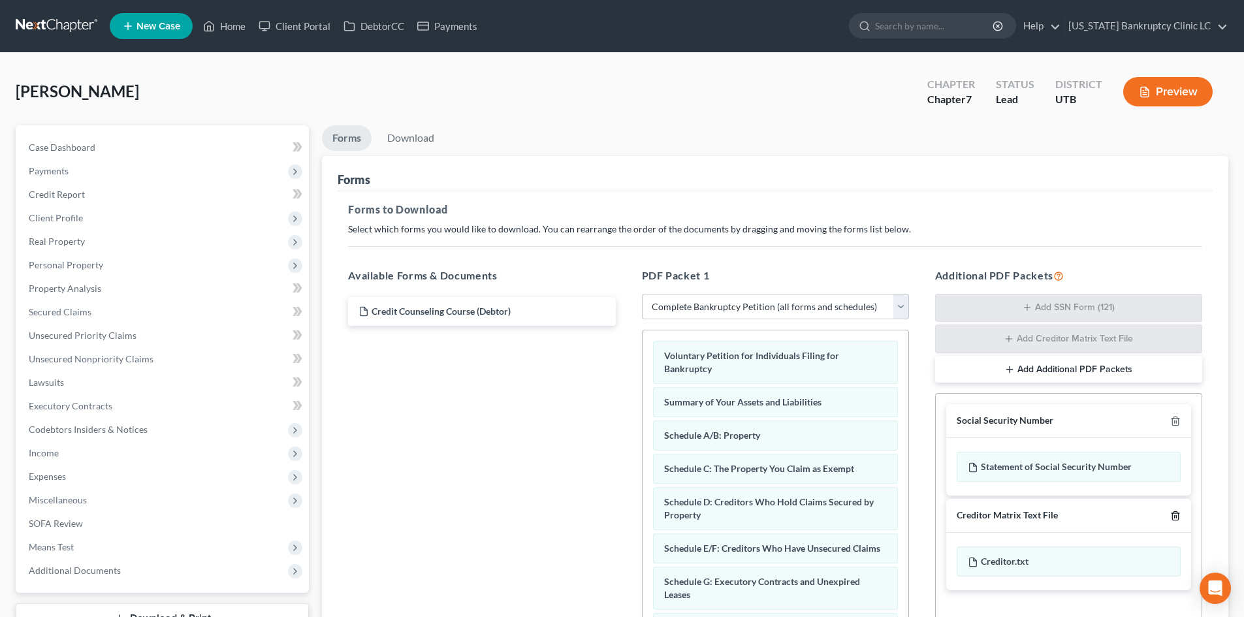
click at [1172, 517] on icon "button" at bounding box center [1175, 515] width 6 height 8
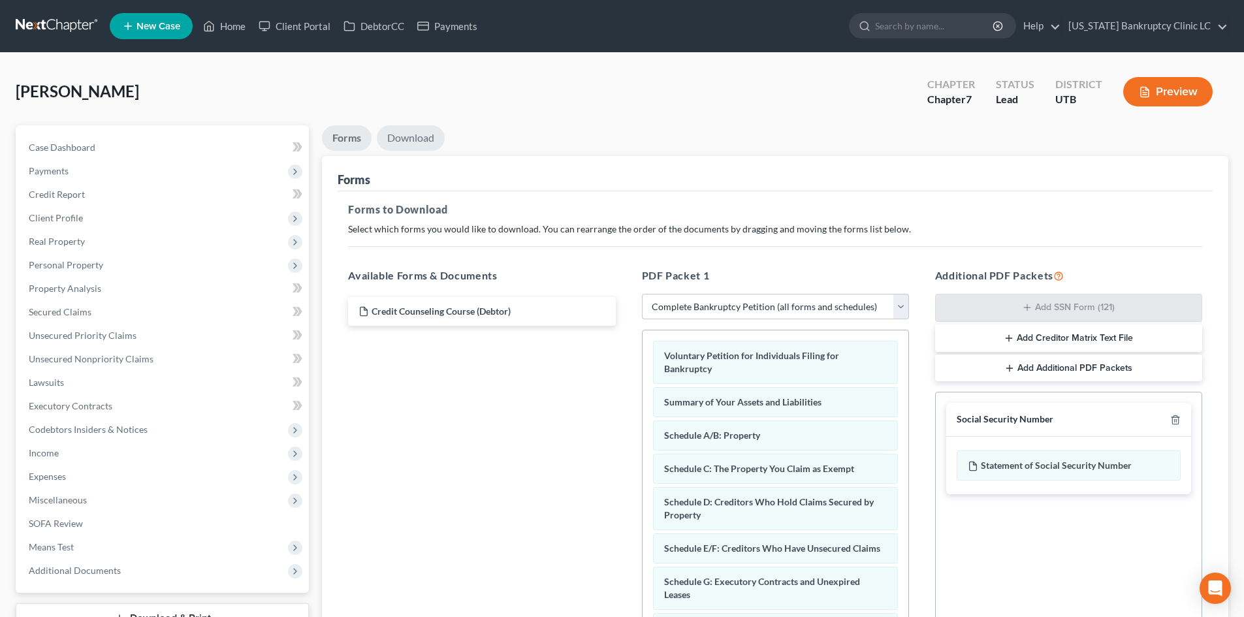
click at [426, 137] on link "Download" at bounding box center [411, 137] width 68 height 25
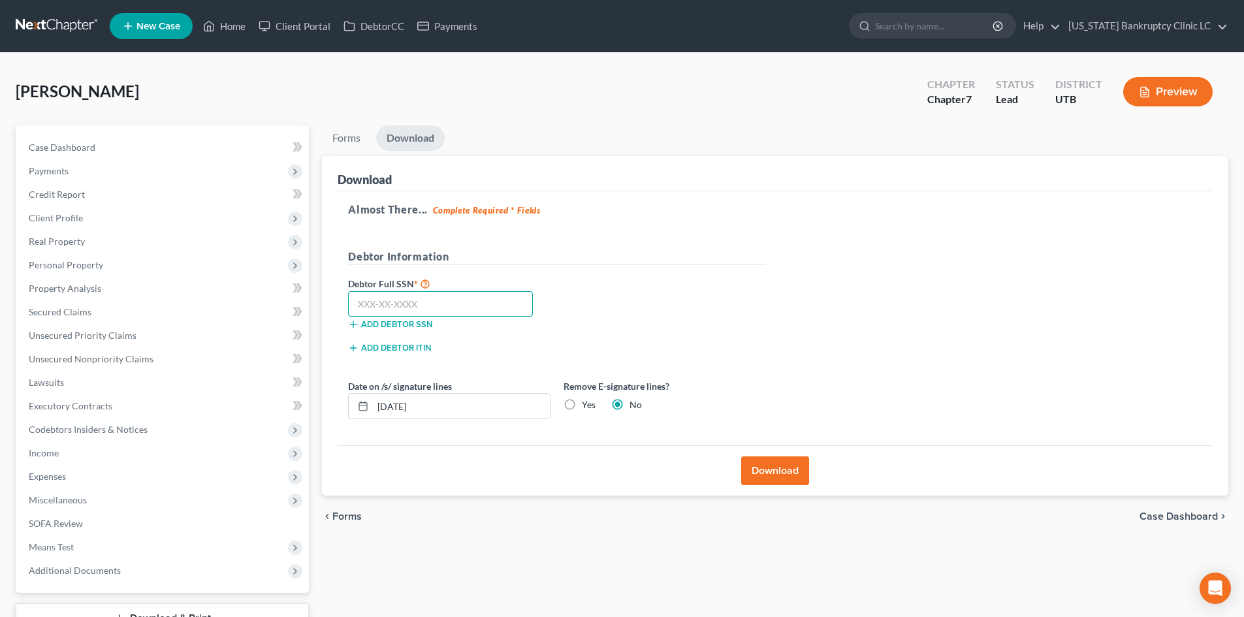
click at [446, 306] on input "text" at bounding box center [440, 304] width 185 height 26
click at [789, 469] on button "Download" at bounding box center [775, 470] width 68 height 29
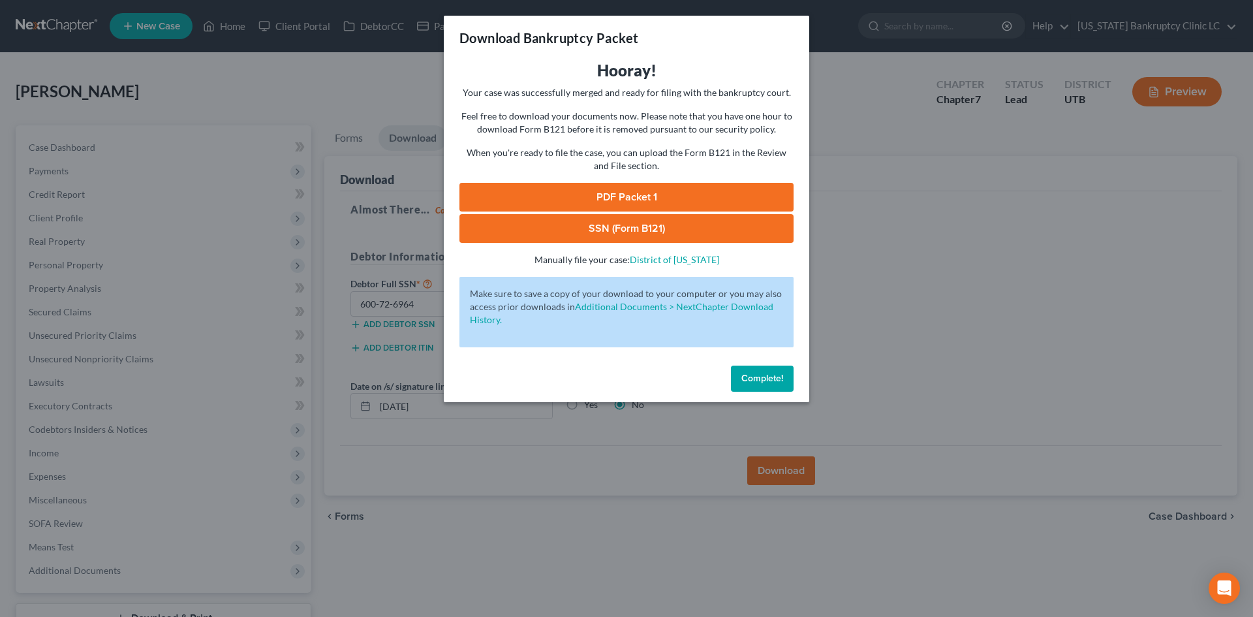
drag, startPoint x: 579, startPoint y: 188, endPoint x: 560, endPoint y: 196, distance: 20.5
click at [579, 188] on link "PDF Packet 1" at bounding box center [627, 197] width 334 height 29
click at [589, 224] on link "SSN (Form B121)" at bounding box center [627, 228] width 334 height 29
click at [759, 360] on div "Complete!" at bounding box center [627, 381] width 366 height 42
click at [761, 373] on span "Complete!" at bounding box center [763, 378] width 42 height 11
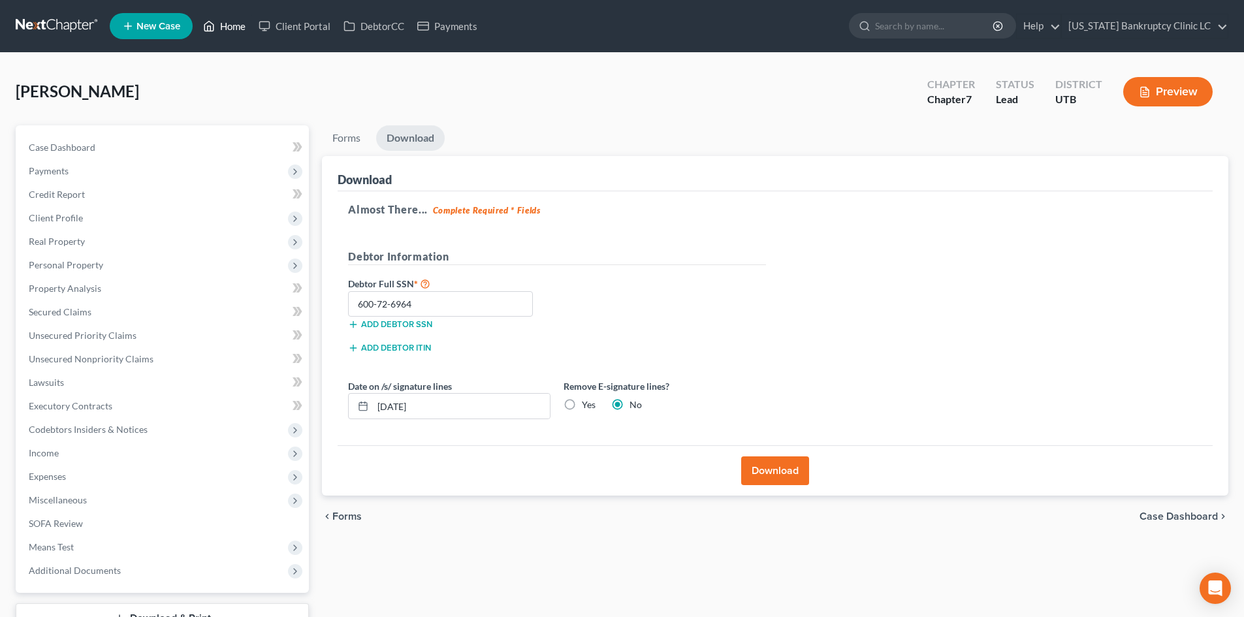
click at [230, 34] on link "Home" at bounding box center [223, 26] width 55 height 24
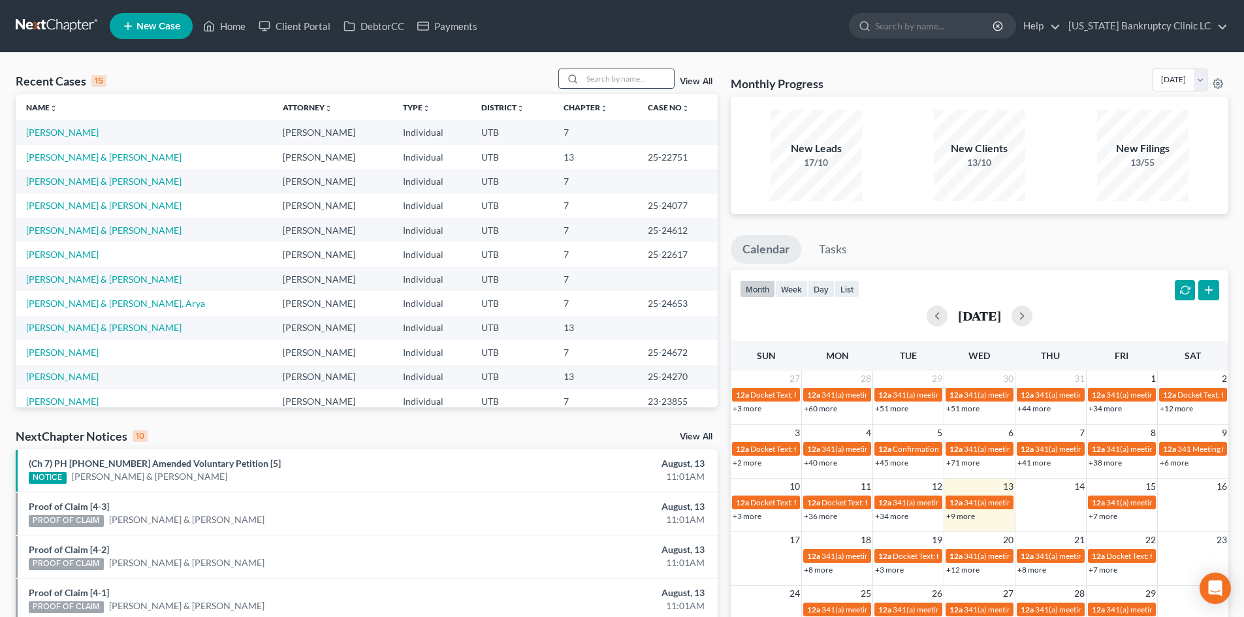
click at [638, 80] on input "search" at bounding box center [627, 78] width 91 height 19
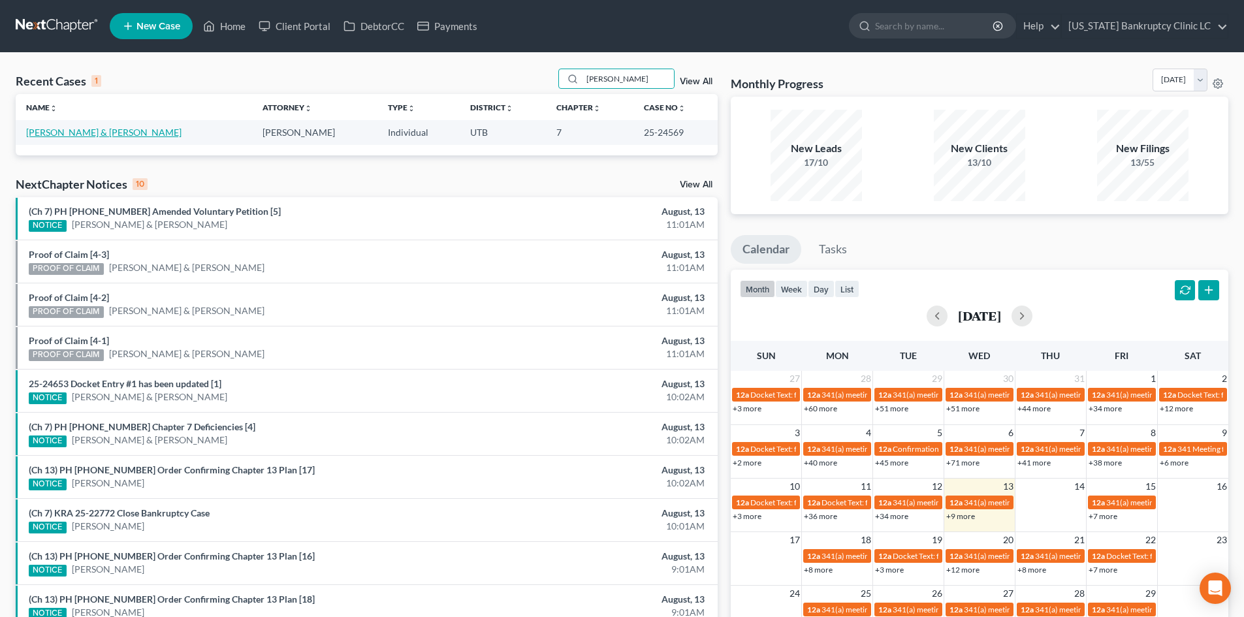
click at [57, 135] on link "[PERSON_NAME] & [PERSON_NAME]" at bounding box center [103, 132] width 155 height 11
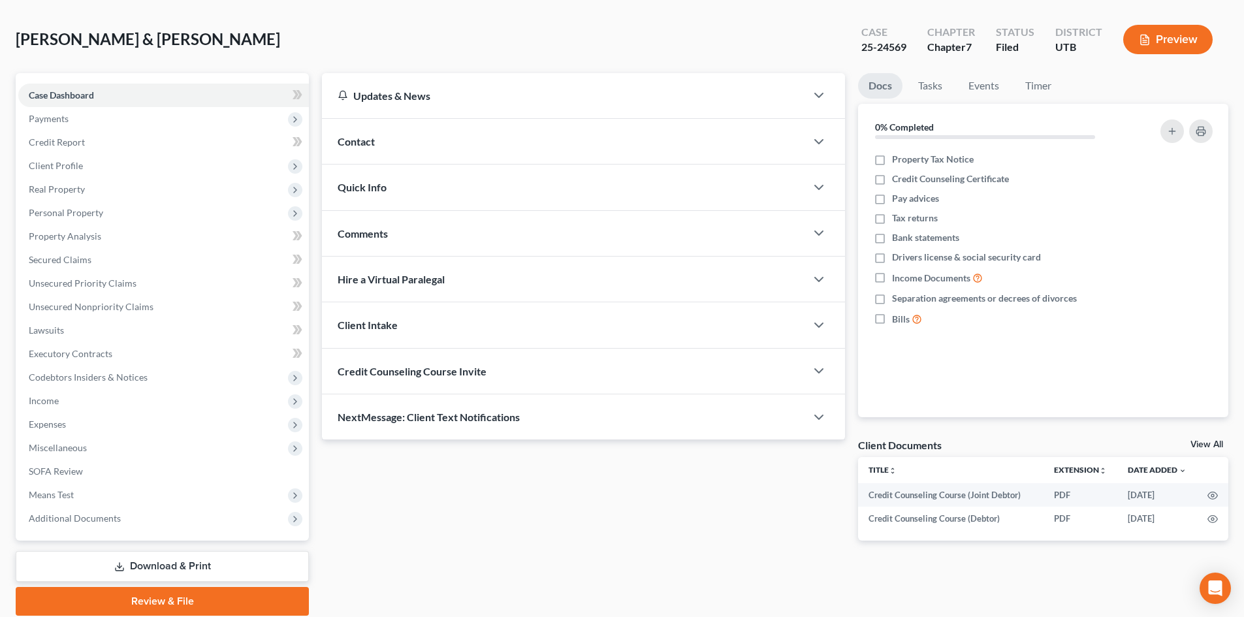
scroll to position [101, 0]
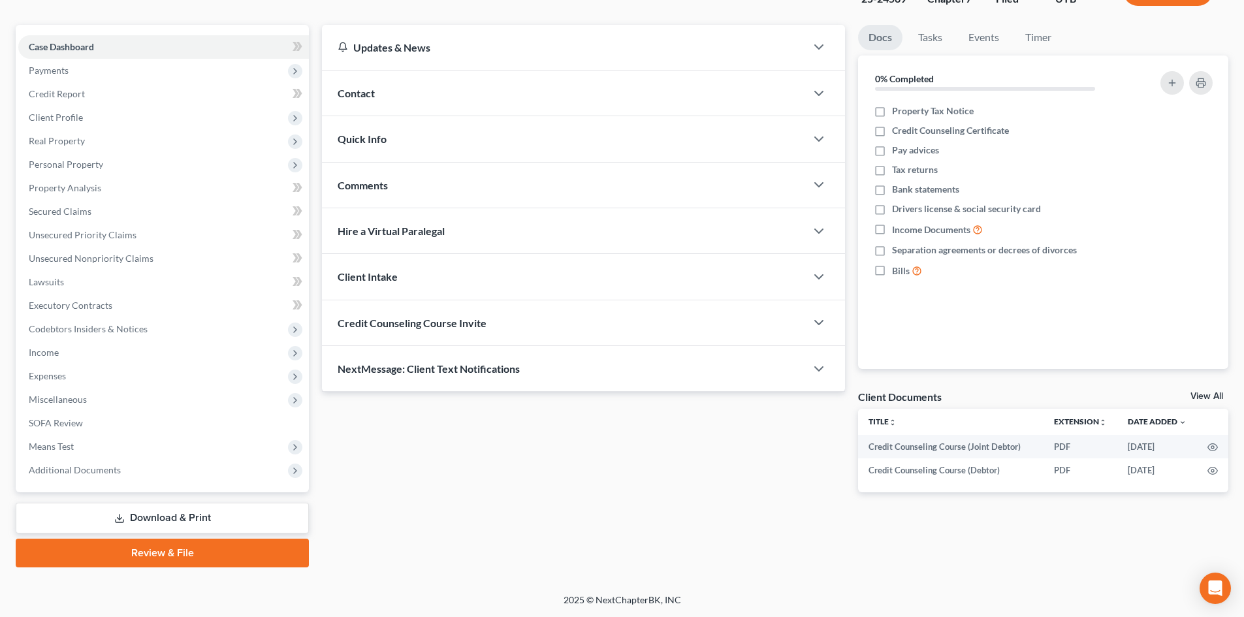
click at [163, 549] on link "Review & File" at bounding box center [162, 553] width 293 height 29
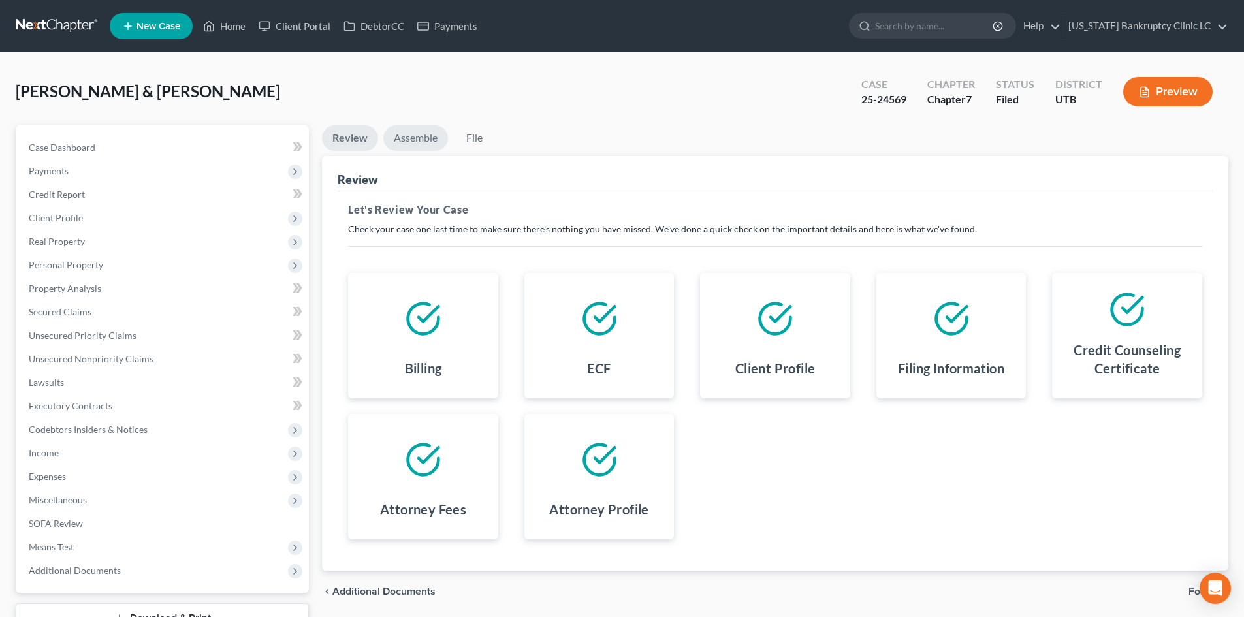
click at [416, 134] on link "Assemble" at bounding box center [415, 137] width 65 height 25
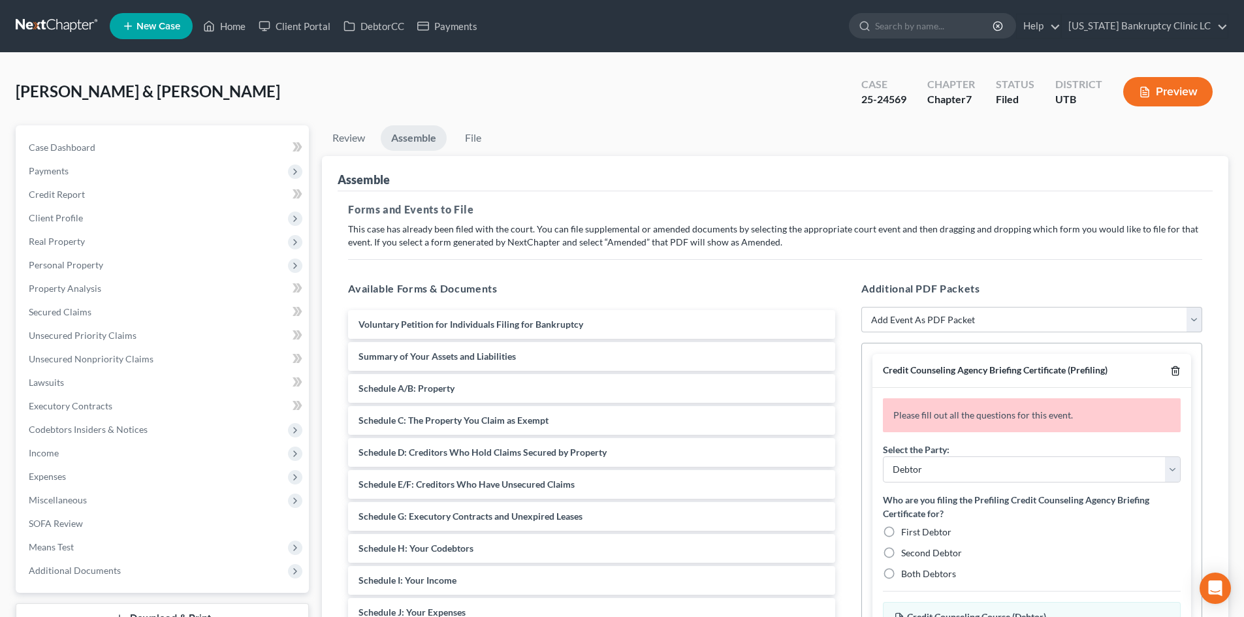
click at [1171, 368] on polyline "button" at bounding box center [1175, 368] width 8 height 0
click at [1164, 369] on div "Credit Counseling Agency Briefing Certificate (Prefiling)" at bounding box center [1031, 371] width 319 height 34
click at [1177, 368] on polyline "button" at bounding box center [1175, 368] width 8 height 0
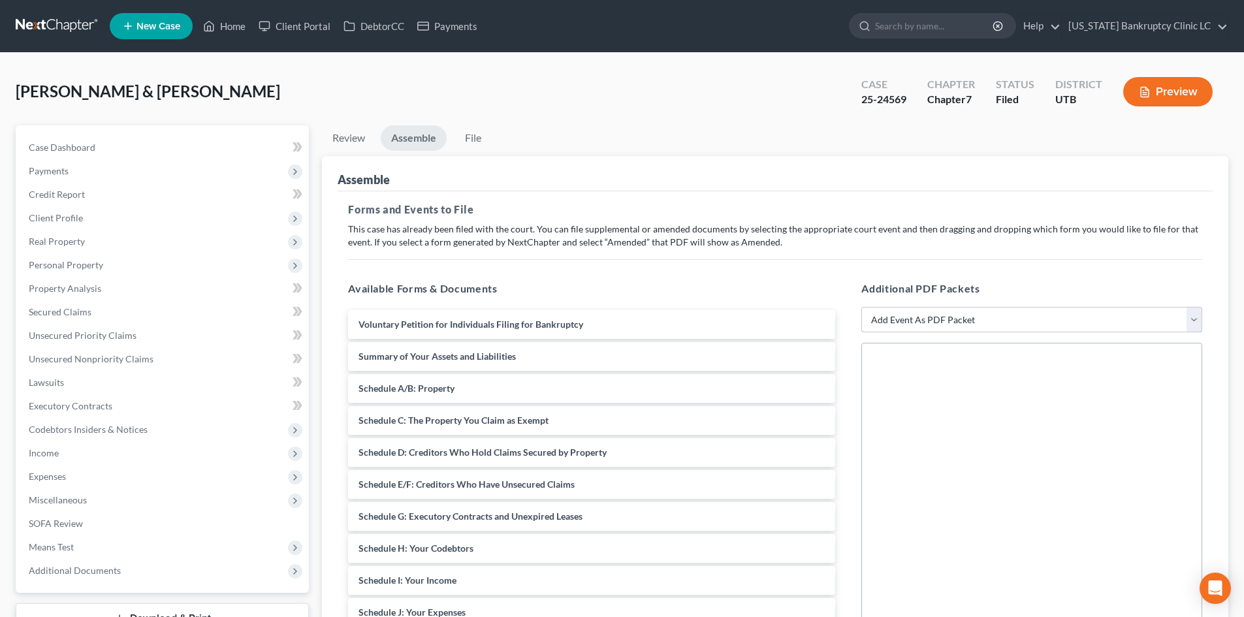
click at [973, 323] on select "Add Event As PDF Packet Affidavit/Declaration Amended Document Amended Schedule…" at bounding box center [1031, 320] width 341 height 26
click at [861, 307] on select "Add Event As PDF Packet Affidavit/Declaration Amended Document Amended Schedule…" at bounding box center [1031, 320] width 341 height 26
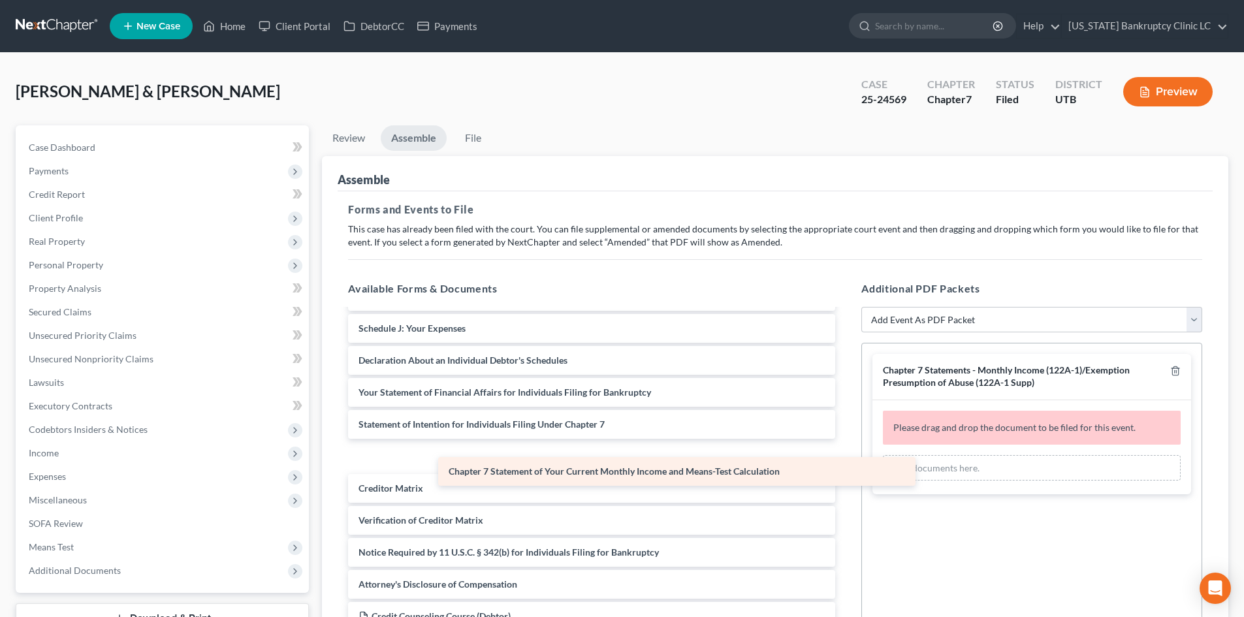
scroll to position [252, 0]
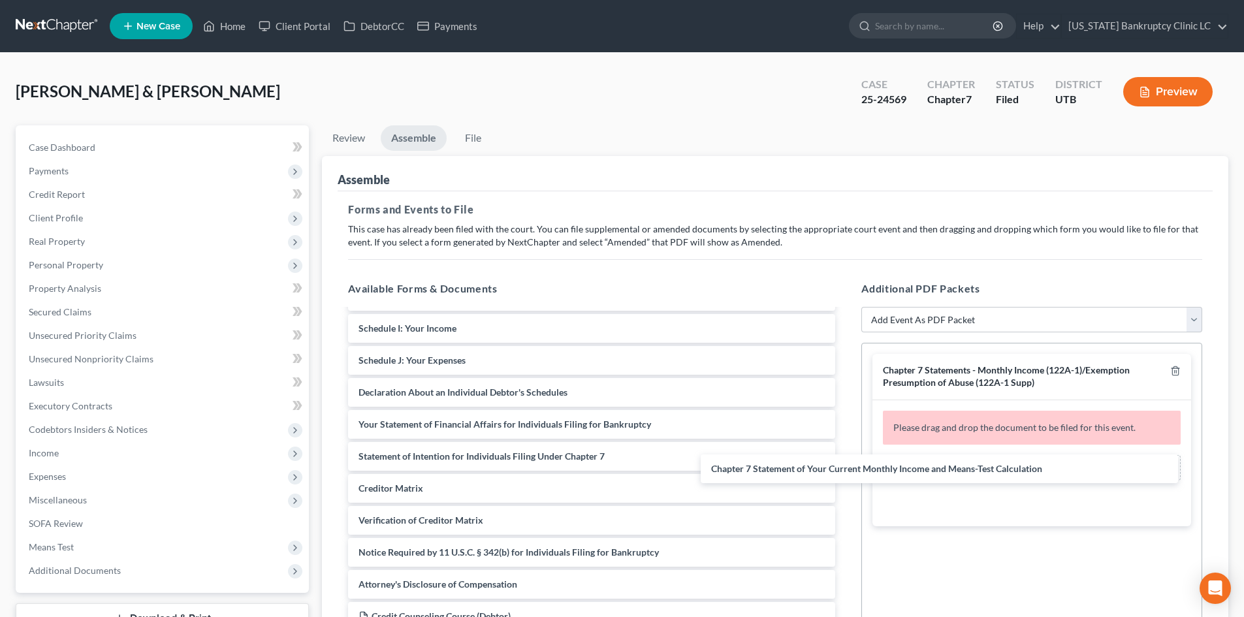
drag, startPoint x: 552, startPoint y: 458, endPoint x: 964, endPoint y: 362, distance: 423.4
click at [845, 469] on div "Chapter 7 Statement of Your Current Monthly Income and Means-Test Calculation V…" at bounding box center [592, 360] width 508 height 605
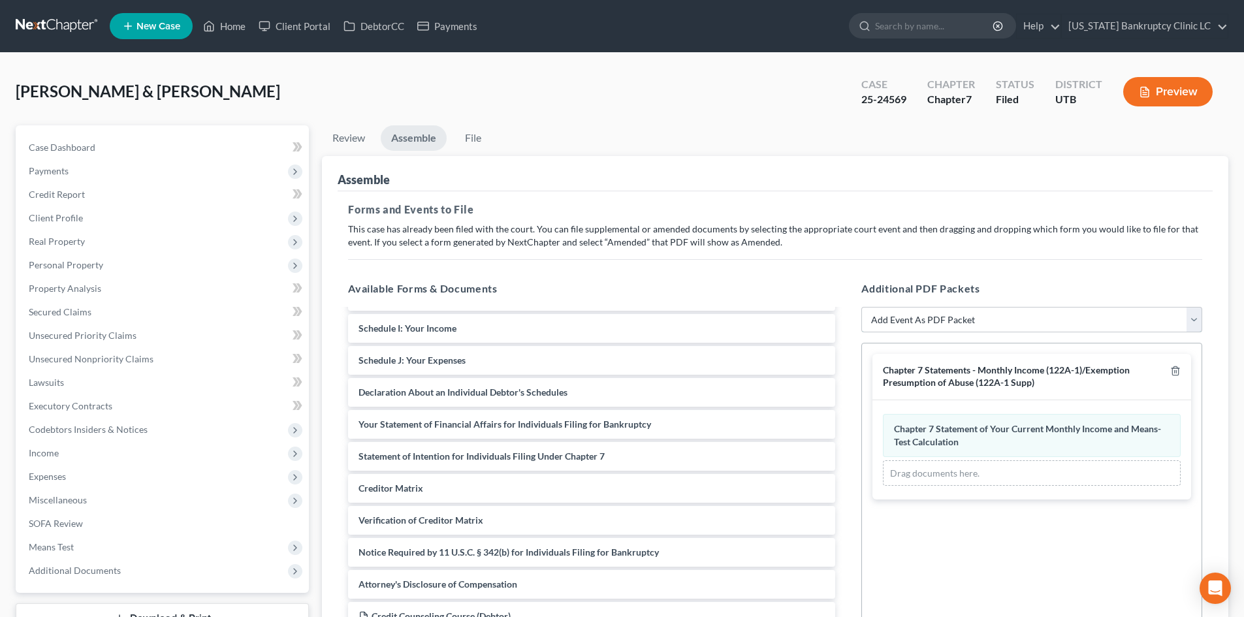
click at [954, 320] on select "Add Event As PDF Packet Affidavit/Declaration Amended Document Amended Schedule…" at bounding box center [1031, 320] width 341 height 26
click at [861, 307] on select "Add Event As PDF Packet Affidavit/Declaration Amended Document Amended Schedule…" at bounding box center [1031, 320] width 341 height 26
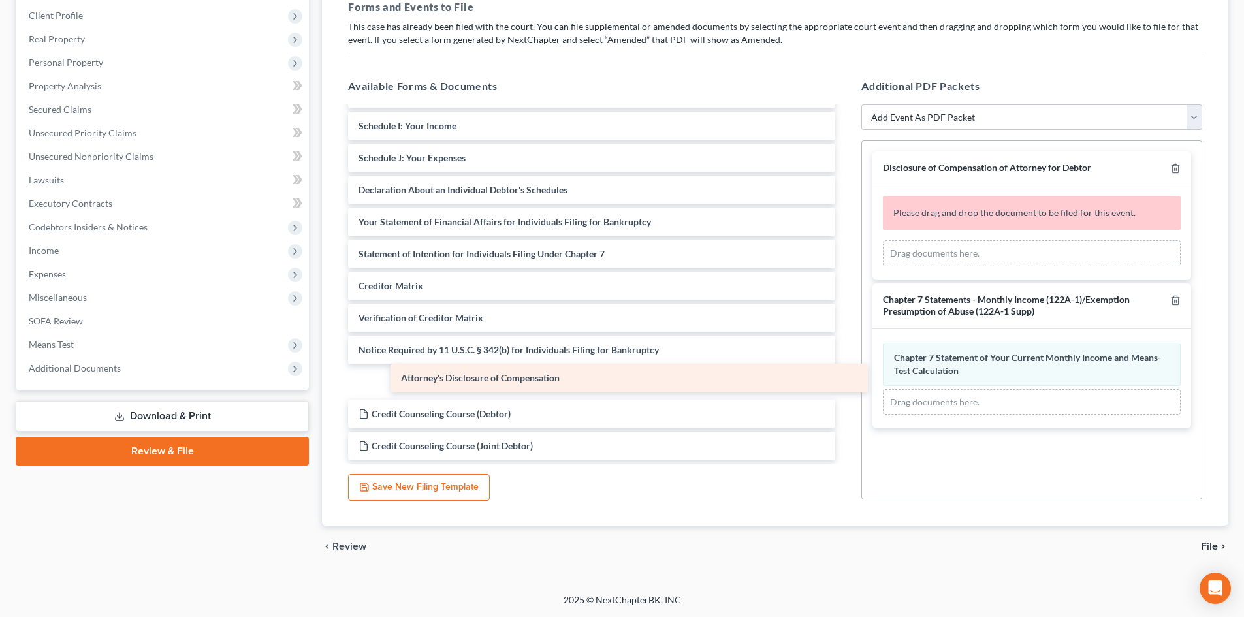
scroll to position [220, 0]
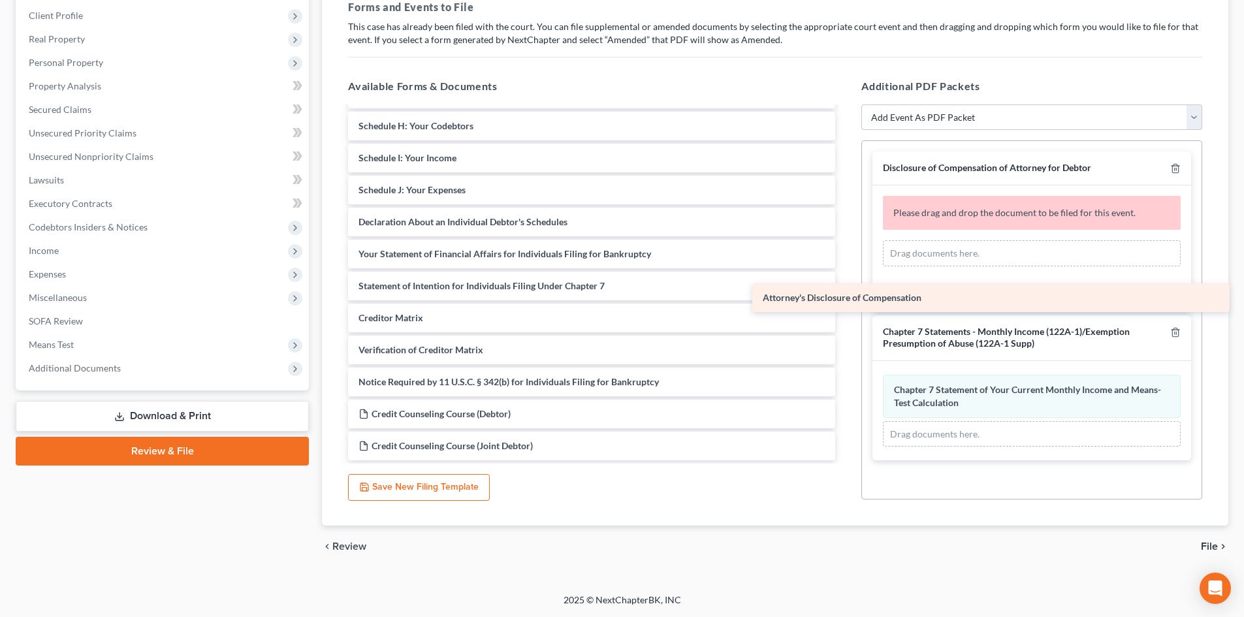
drag, startPoint x: 520, startPoint y: 378, endPoint x: 940, endPoint y: 268, distance: 433.9
click at [845, 270] on div "Attorney's Disclosure of Compensation Voluntary Petition for Individuals Filing…" at bounding box center [592, 174] width 508 height 573
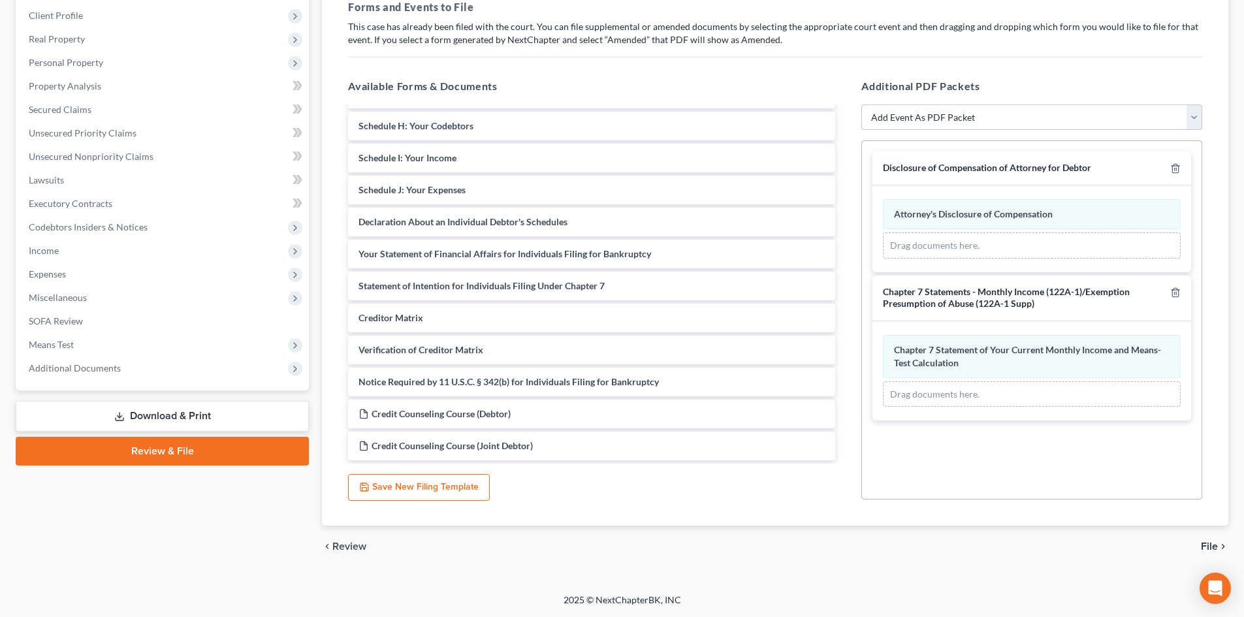
click at [942, 145] on div "Disclosure of Compensation of Attorney for Debtor Attorney's Disclosure of Comp…" at bounding box center [1031, 286] width 339 height 290
click at [941, 119] on select "Add Event As PDF Packet Affidavit/Declaration Amended Document Amended Schedule…" at bounding box center [1031, 117] width 341 height 26
click at [861, 104] on select "Add Event As PDF Packet Affidavit/Declaration Amended Document Amended Schedule…" at bounding box center [1031, 117] width 341 height 26
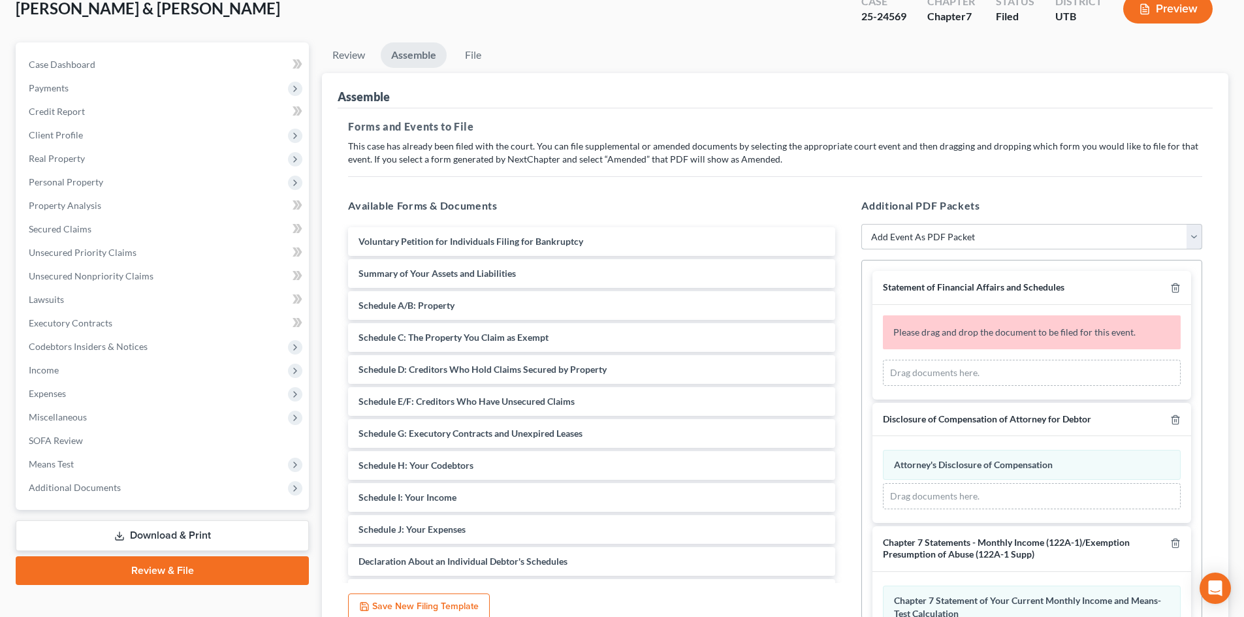
scroll to position [72, 0]
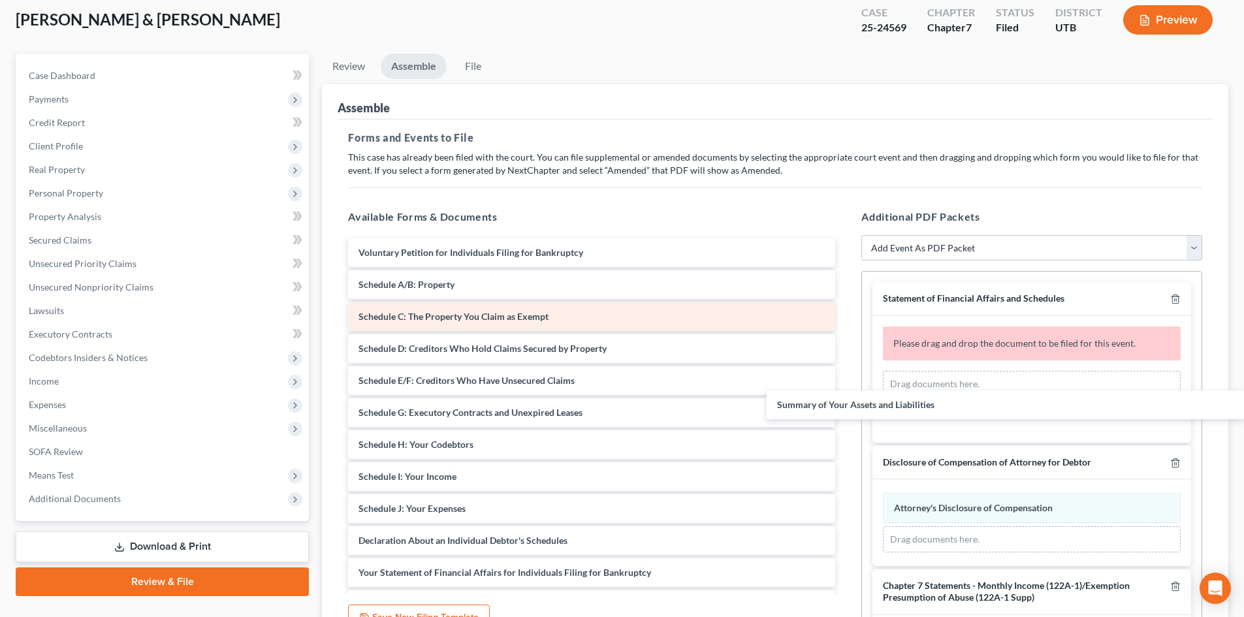
drag, startPoint x: 490, startPoint y: 278, endPoint x: 627, endPoint y: 310, distance: 141.4
click at [845, 392] on div "Summary of Your Assets and Liabilities Voluntary Petition for Individuals Filin…" at bounding box center [592, 508] width 508 height 541
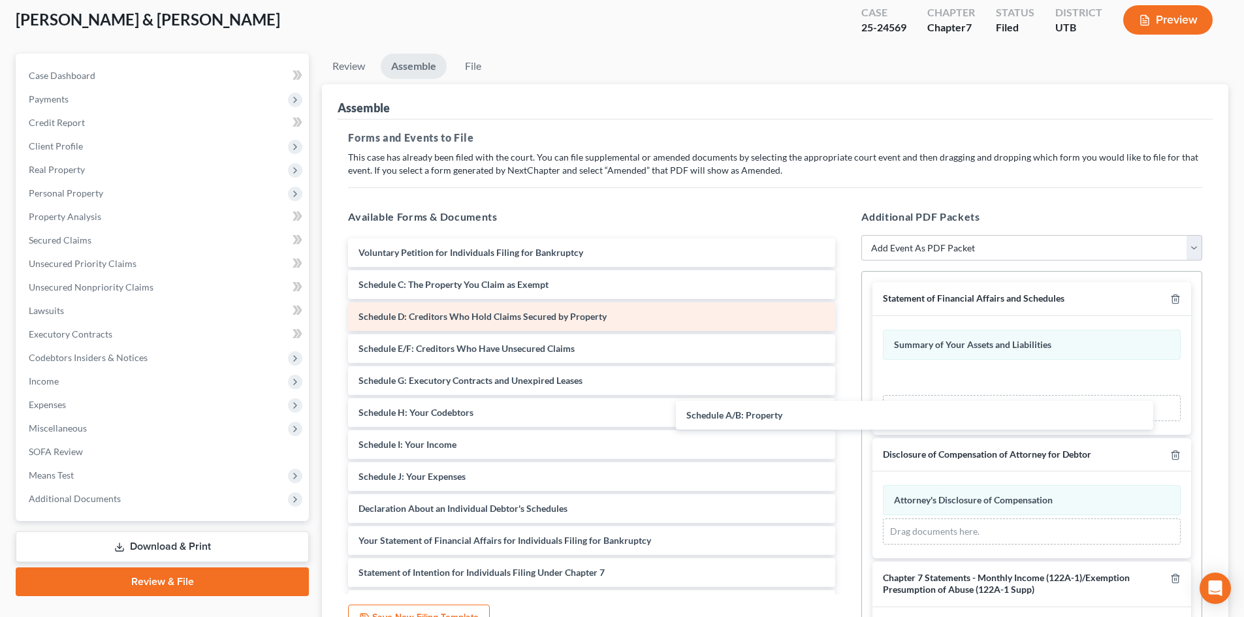
drag, startPoint x: 522, startPoint y: 279, endPoint x: 531, endPoint y: 302, distance: 24.3
click at [845, 389] on div "Schedule A/B: Property Voluntary Petition for Individuals Filing for Bankruptcy…" at bounding box center [592, 492] width 508 height 509
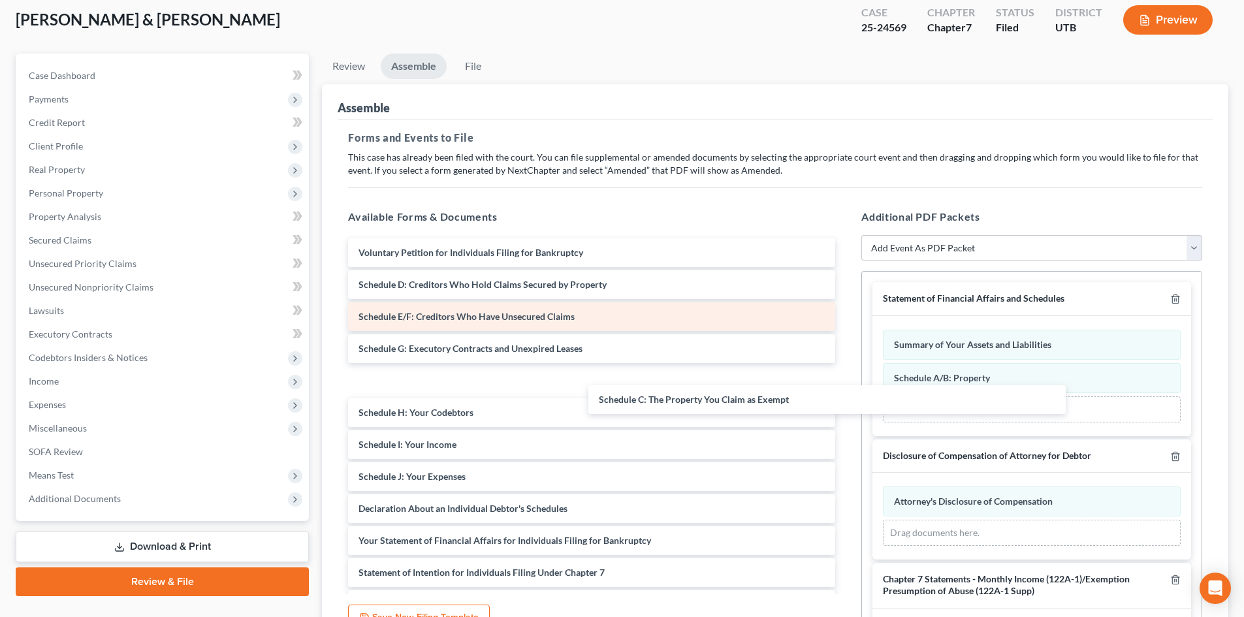
drag, startPoint x: 488, startPoint y: 279, endPoint x: 525, endPoint y: 308, distance: 47.4
click at [845, 398] on div "Schedule C: The Property You Claim as Exempt Voluntary Petition for Individuals…" at bounding box center [592, 492] width 508 height 509
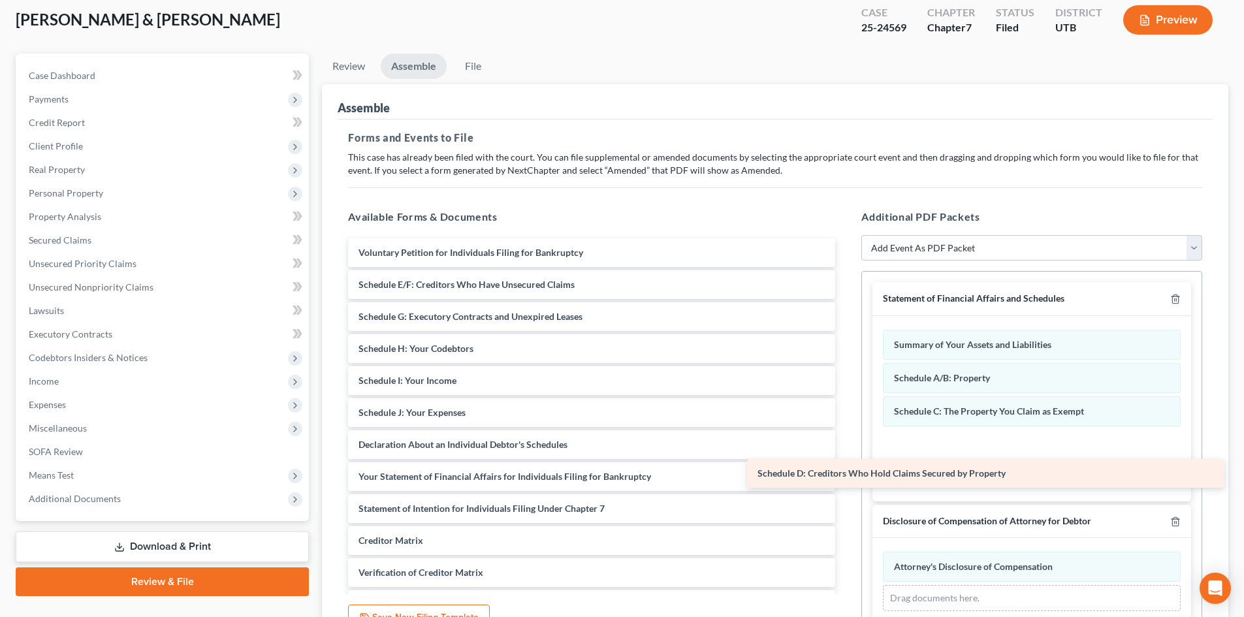
drag, startPoint x: 458, startPoint y: 287, endPoint x: 875, endPoint y: 473, distance: 455.9
click at [845, 473] on div "Schedule D: Creditors Who Hold Claims Secured by Property Voluntary Petition fo…" at bounding box center [592, 460] width 508 height 445
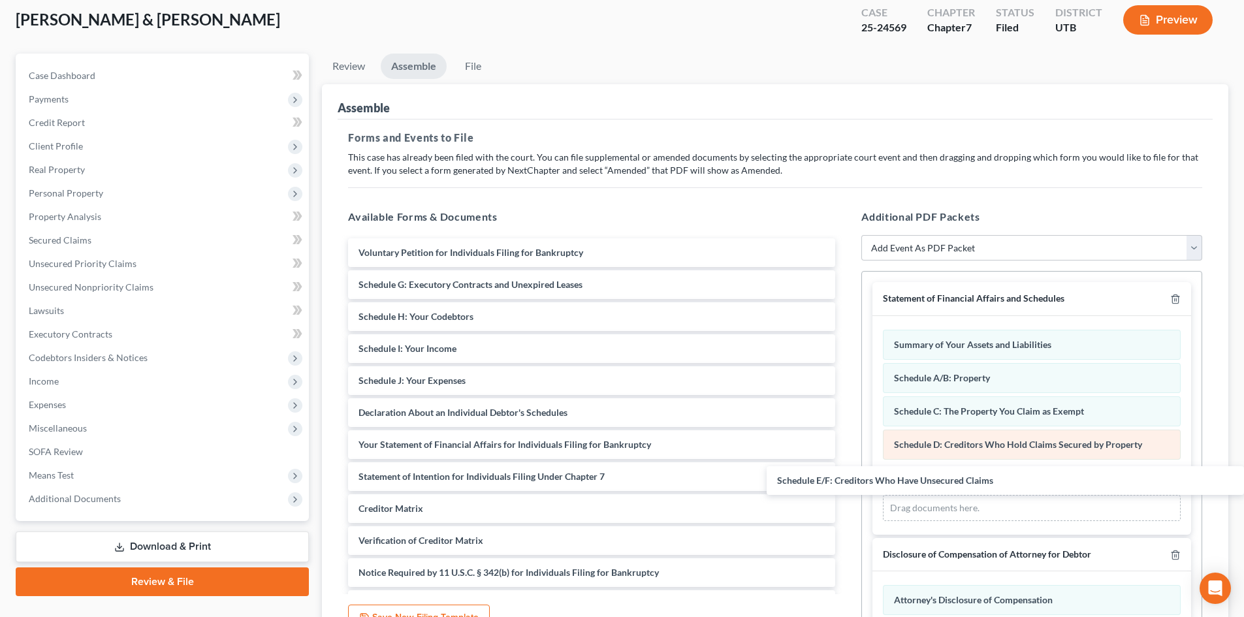
drag, startPoint x: 434, startPoint y: 286, endPoint x: 891, endPoint y: 455, distance: 487.3
click at [845, 481] on div "Schedule E/F: Creditors Who Have Unsecured Claims Voluntary Petition for Indivi…" at bounding box center [592, 444] width 508 height 413
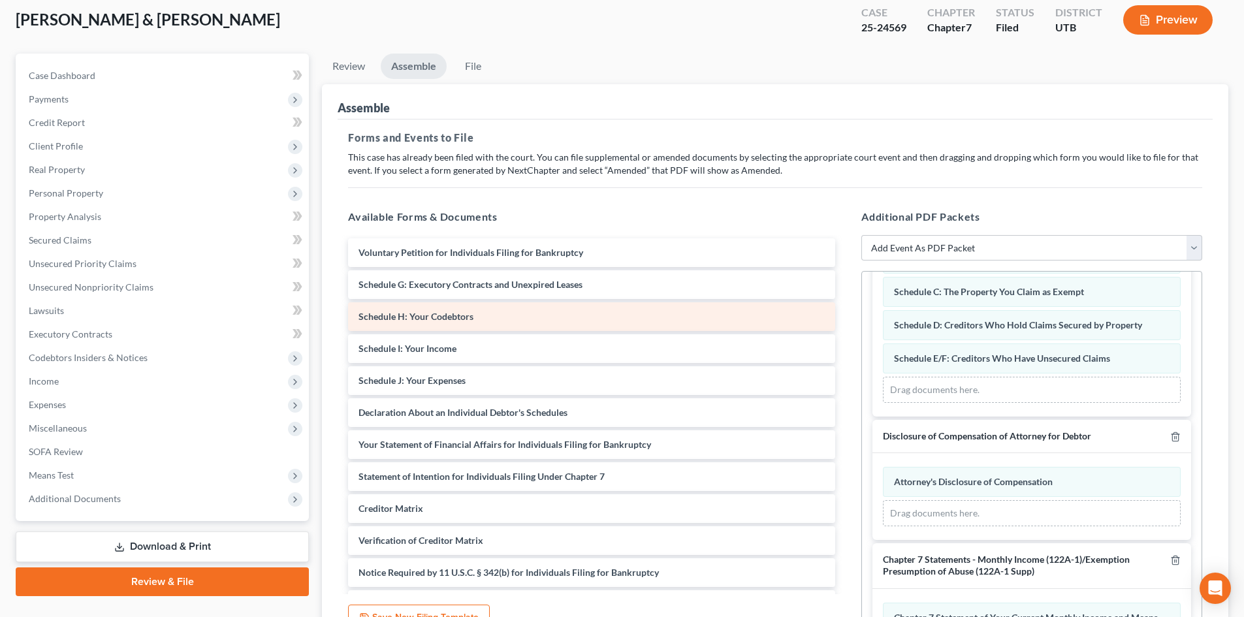
scroll to position [131, 0]
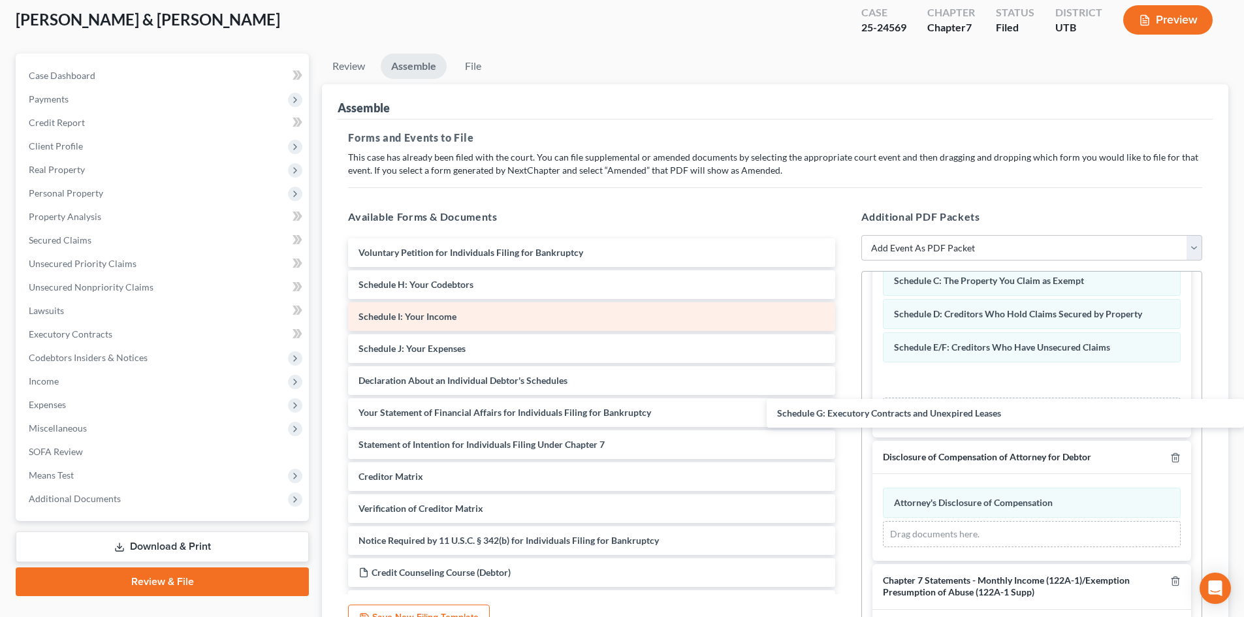
drag, startPoint x: 484, startPoint y: 285, endPoint x: 545, endPoint y: 321, distance: 70.5
click at [845, 407] on div "Schedule G: Executory Contracts and Unexpired Leases Voluntary Petition for Ind…" at bounding box center [592, 428] width 508 height 381
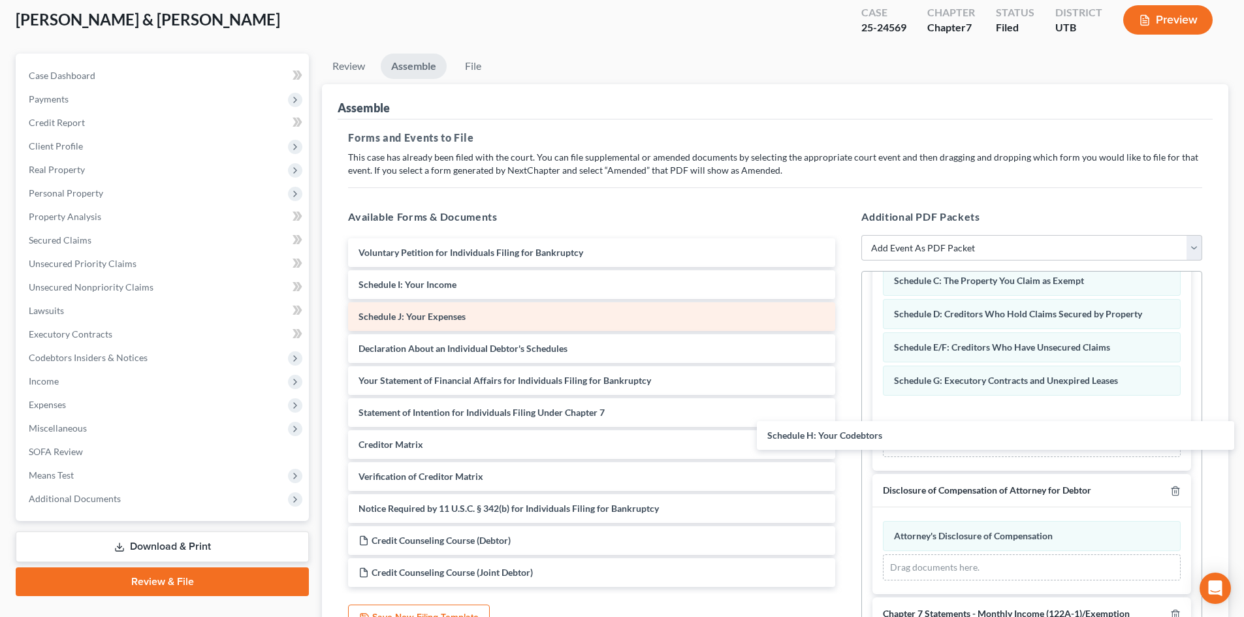
drag, startPoint x: 460, startPoint y: 283, endPoint x: 473, endPoint y: 308, distance: 28.0
click at [845, 434] on div "Schedule H: Your Codebtors Voluntary Petition for Individuals Filing for Bankru…" at bounding box center [592, 412] width 508 height 349
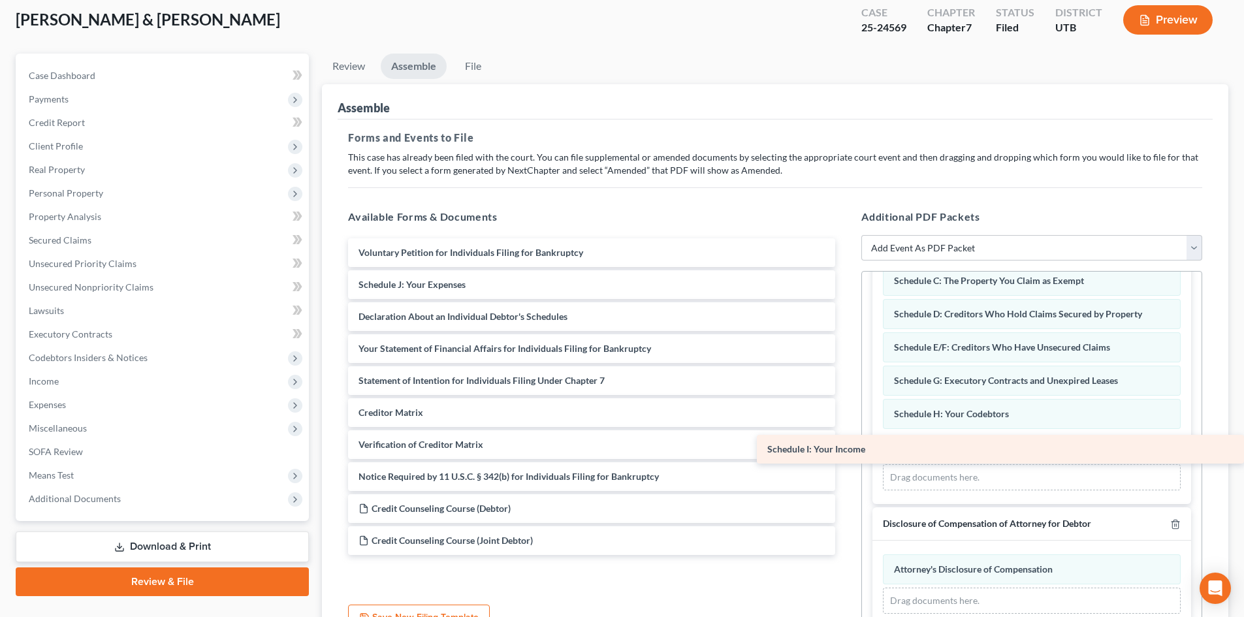
drag, startPoint x: 439, startPoint y: 279, endPoint x: 893, endPoint y: 444, distance: 482.6
click at [845, 444] on div "Schedule I: Your Income Voluntary Petition for Individuals Filing for Bankruptc…" at bounding box center [592, 396] width 508 height 317
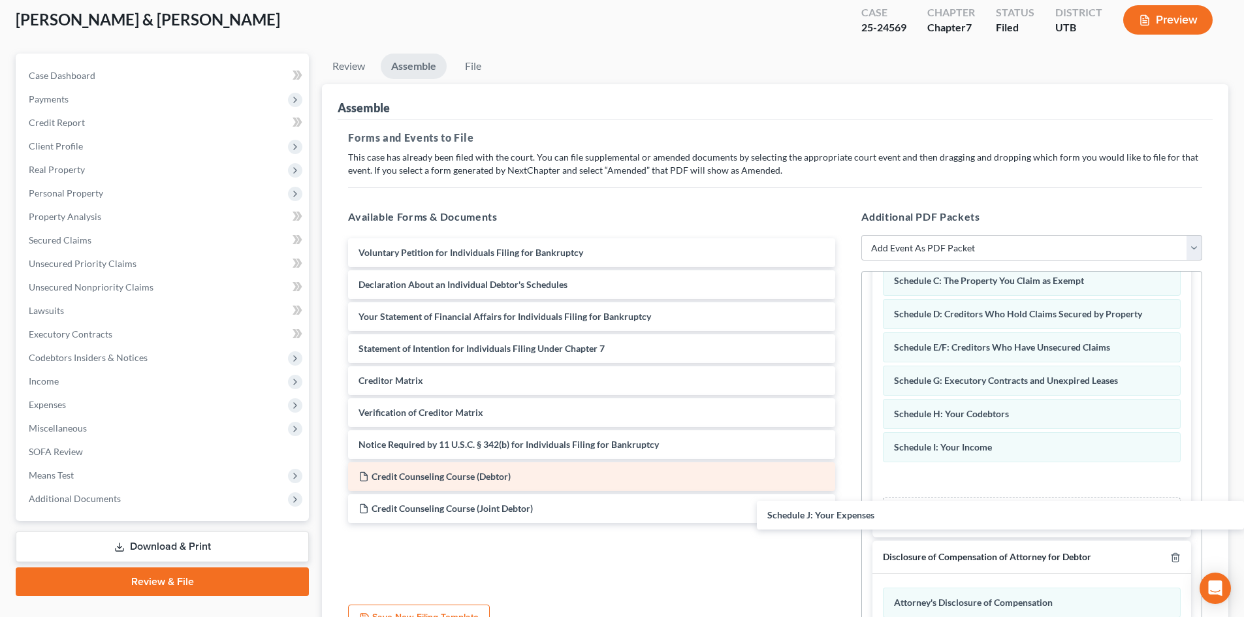
drag, startPoint x: 453, startPoint y: 282, endPoint x: 824, endPoint y: 470, distance: 415.7
click at [845, 506] on div "Schedule J: Your Expenses Voluntary Petition for Individuals Filing for Bankrup…" at bounding box center [592, 380] width 508 height 285
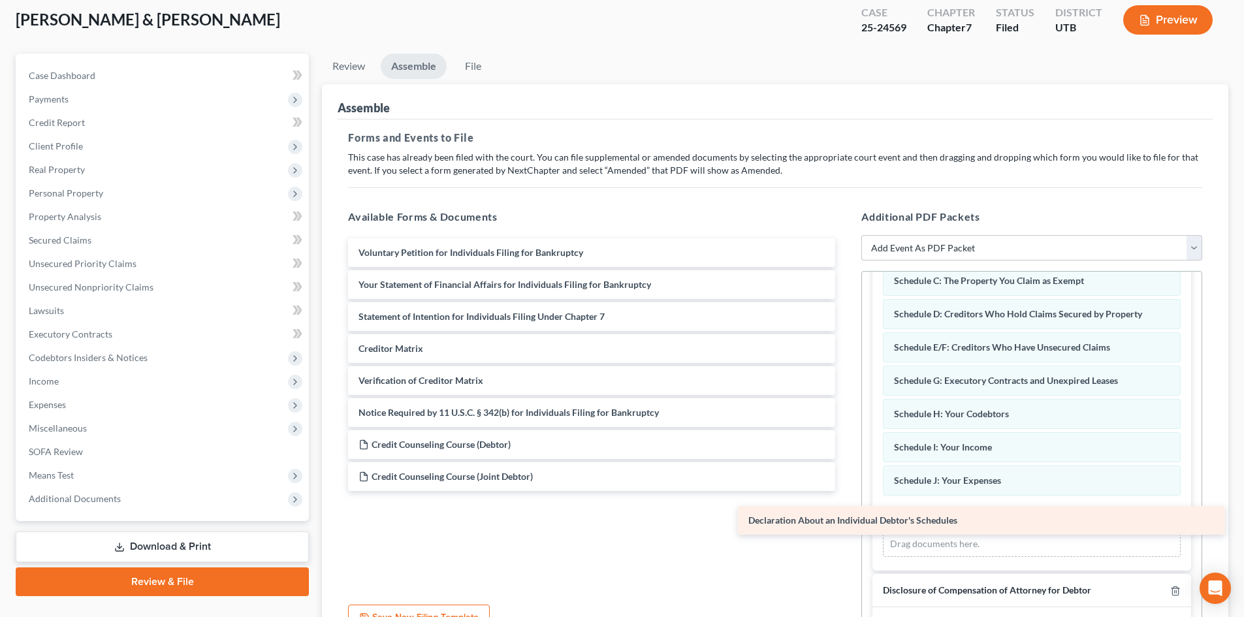
drag, startPoint x: 493, startPoint y: 281, endPoint x: 883, endPoint y: 517, distance: 455.4
click at [845, 491] on div "Declaration About an Individual Debtor's Schedules Voluntary Petition for Indiv…" at bounding box center [592, 364] width 508 height 253
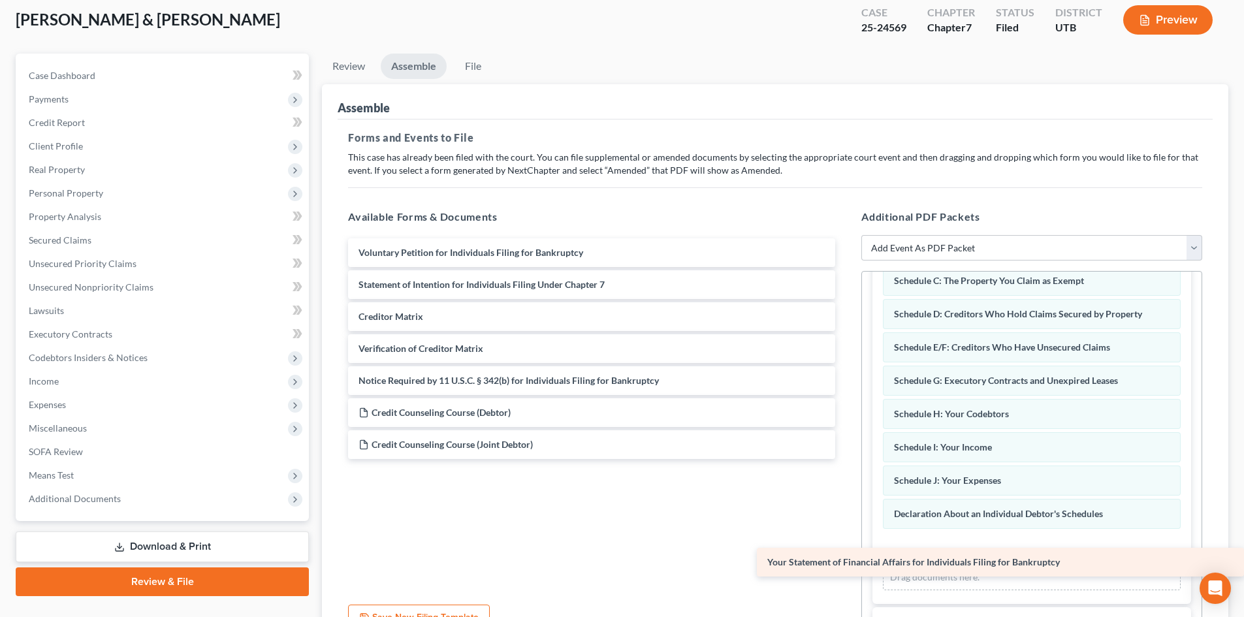
drag, startPoint x: 445, startPoint y: 281, endPoint x: 887, endPoint y: 558, distance: 521.8
click at [845, 459] on div "Your Statement of Financial Affairs for Individuals Filing for Bankruptcy Volun…" at bounding box center [592, 348] width 508 height 221
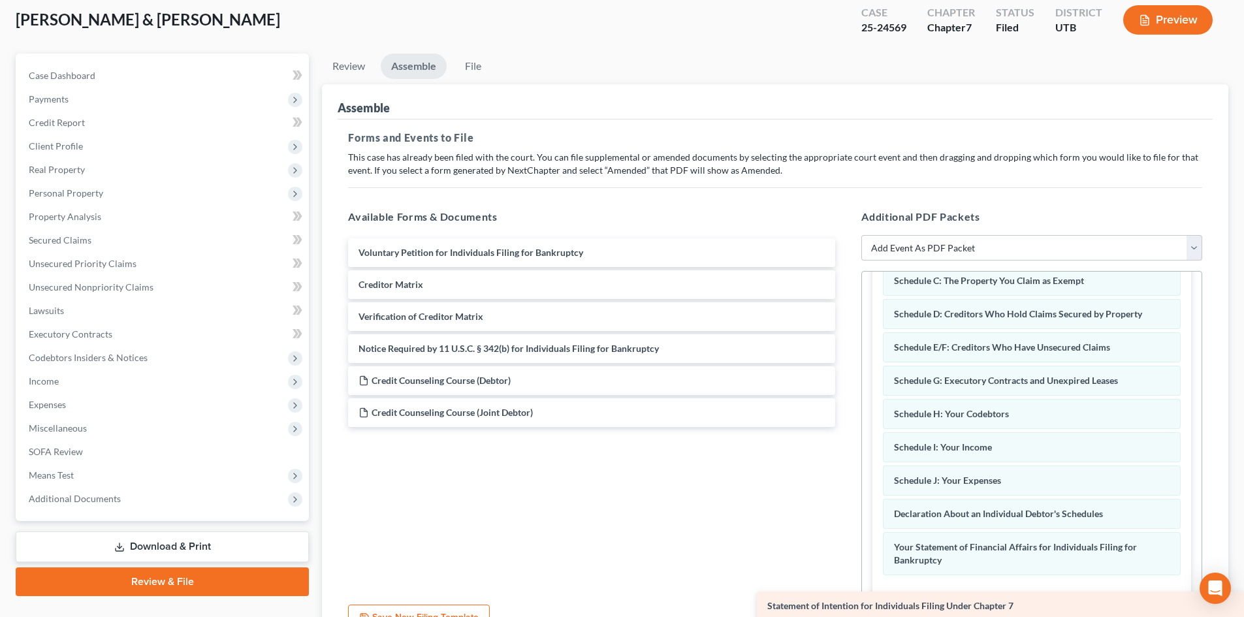
drag, startPoint x: 437, startPoint y: 280, endPoint x: 874, endPoint y: 601, distance: 542.1
click at [845, 427] on div "Statement of Intention for Individuals Filing Under Chapter 7 Voluntary Petitio…" at bounding box center [592, 332] width 508 height 189
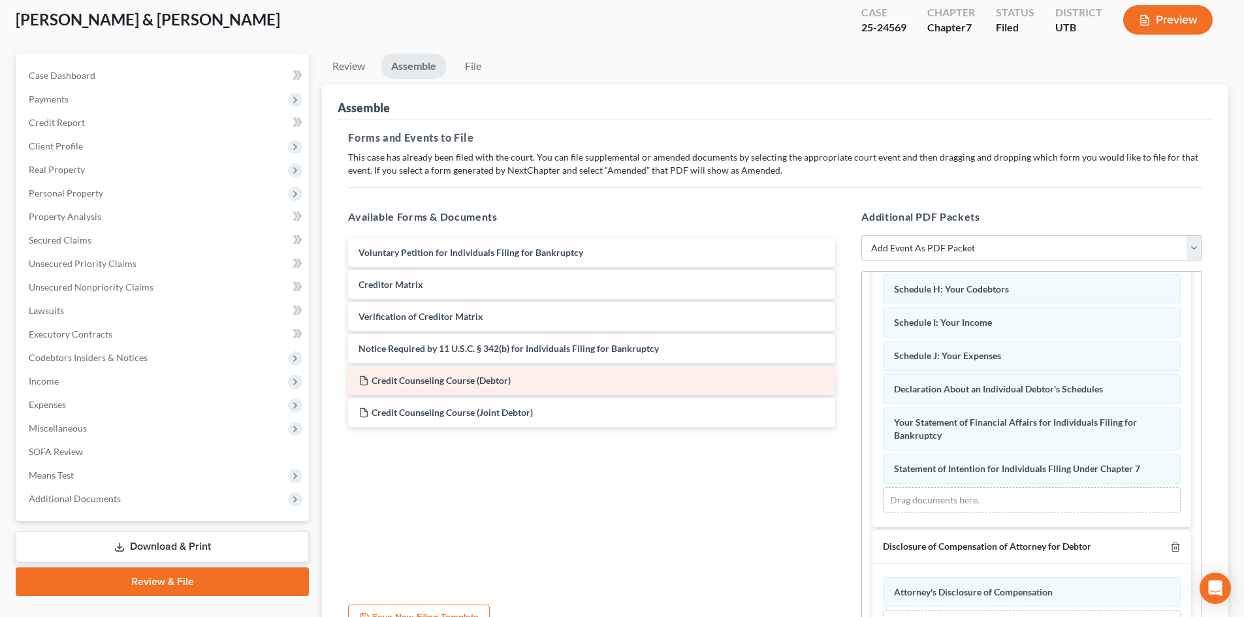
scroll to position [261, 0]
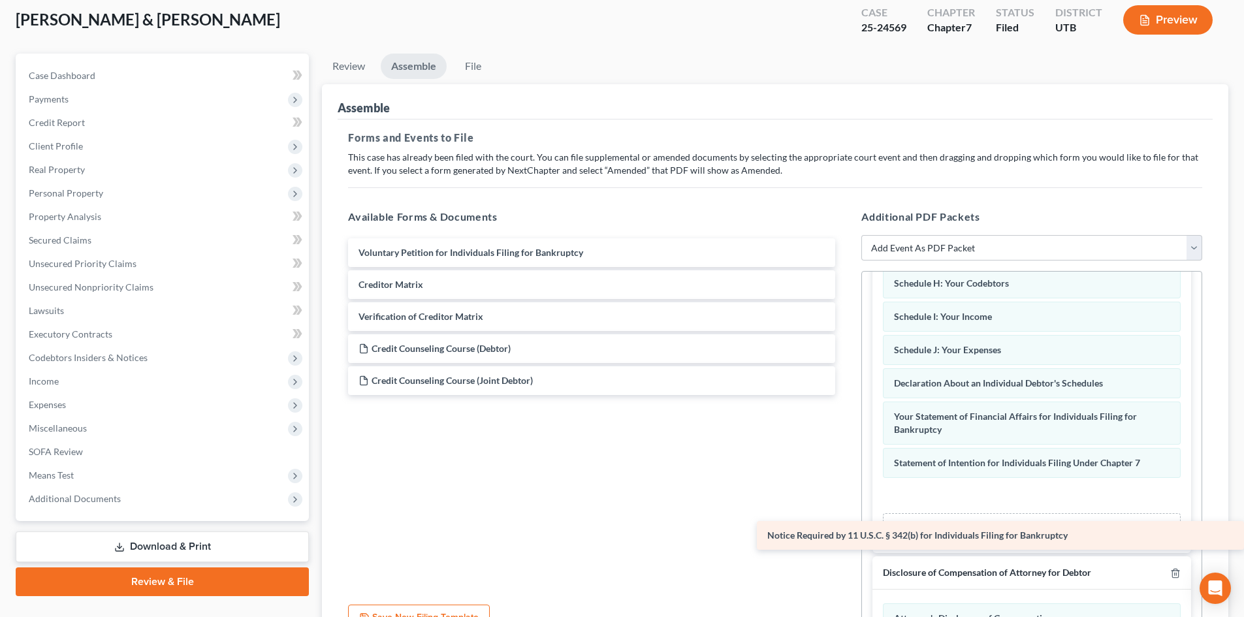
drag, startPoint x: 495, startPoint y: 337, endPoint x: 911, endPoint y: 518, distance: 453.5
click at [845, 395] on div "Notice Required by 11 U.S.C. § 342(b) for Individuals Filing for Bankruptcy Vol…" at bounding box center [592, 316] width 508 height 157
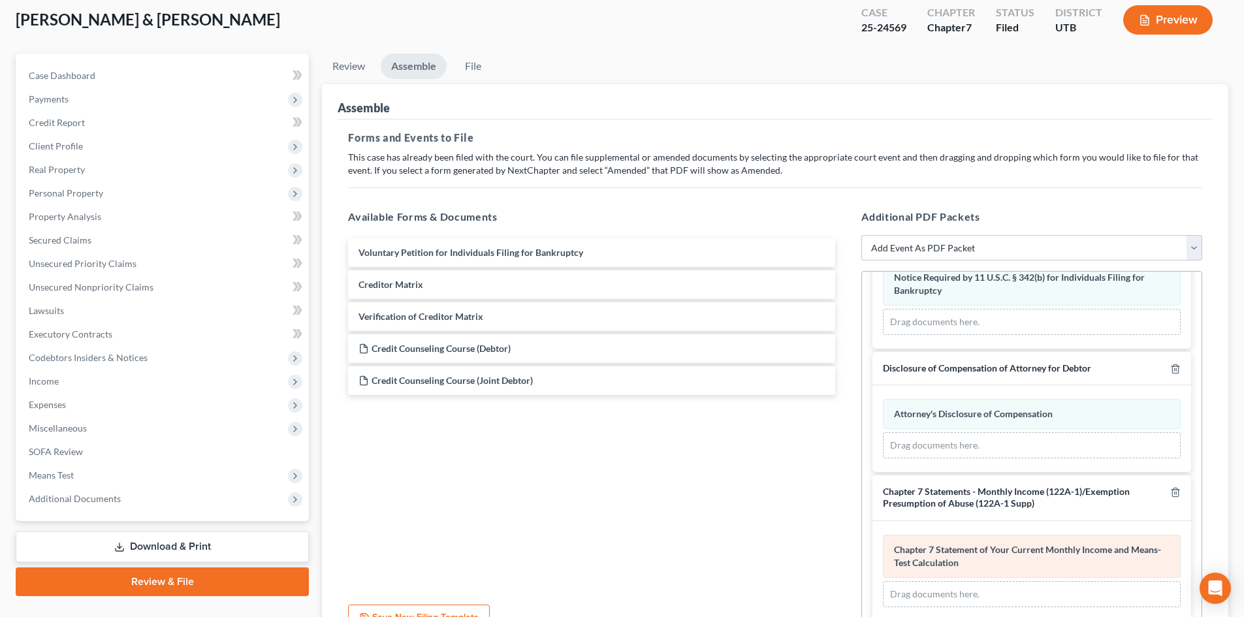
scroll to position [481, 0]
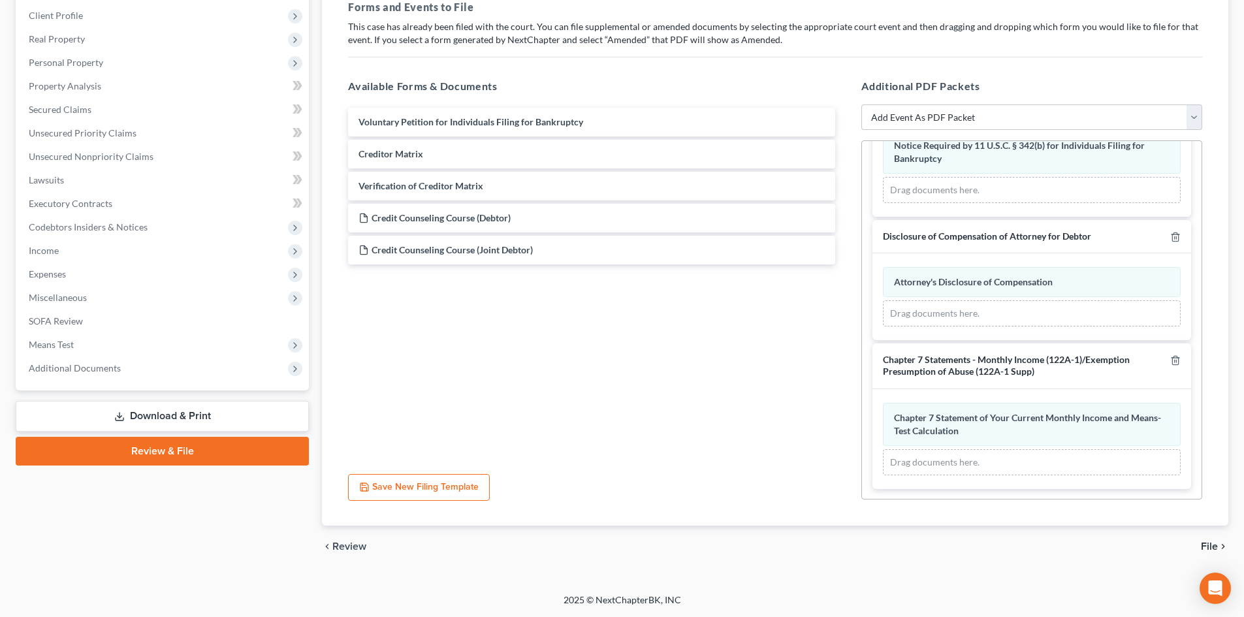
click at [1208, 543] on span "File" at bounding box center [1209, 546] width 17 height 10
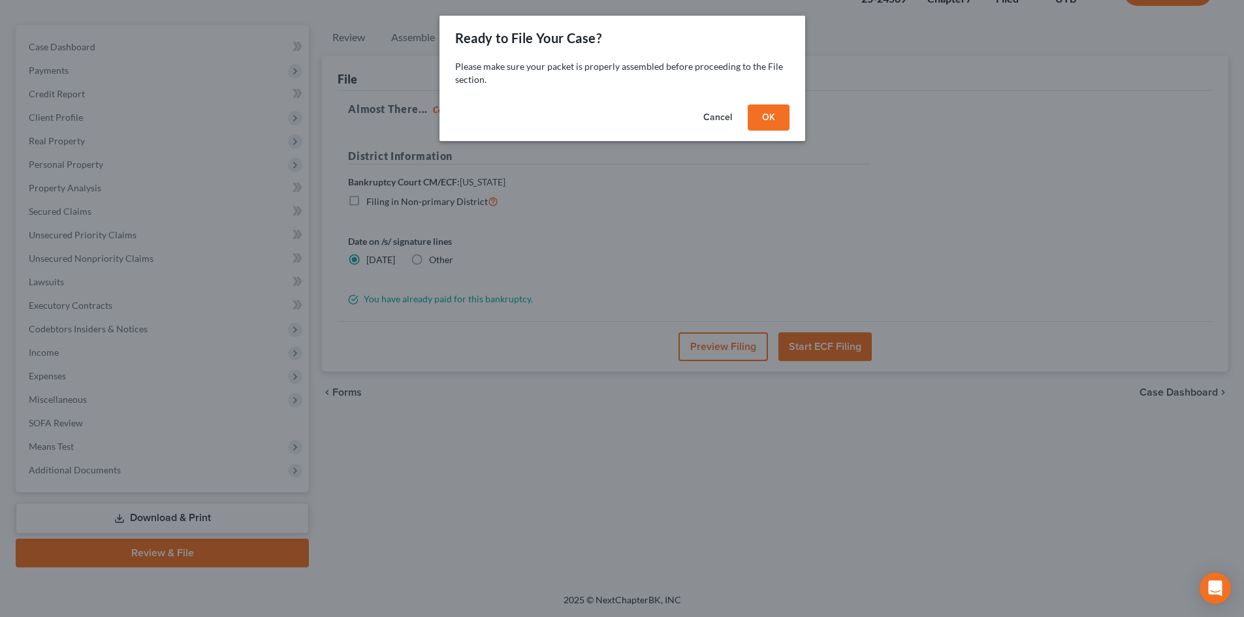
scroll to position [101, 0]
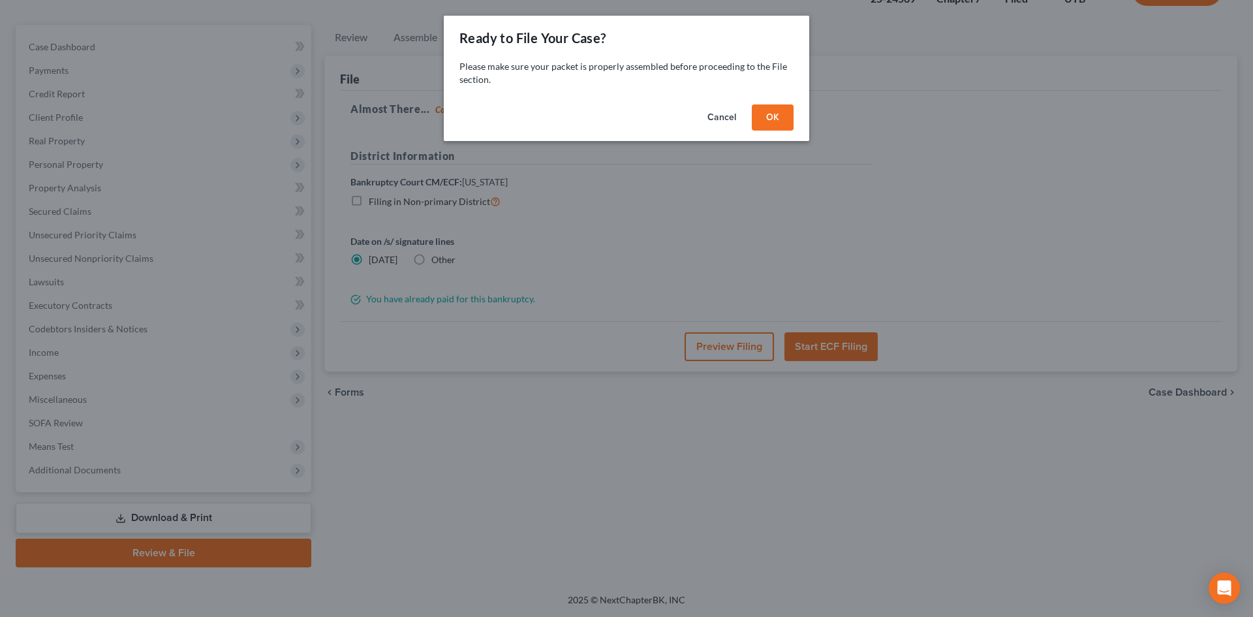
click at [775, 117] on button "OK" at bounding box center [773, 117] width 42 height 26
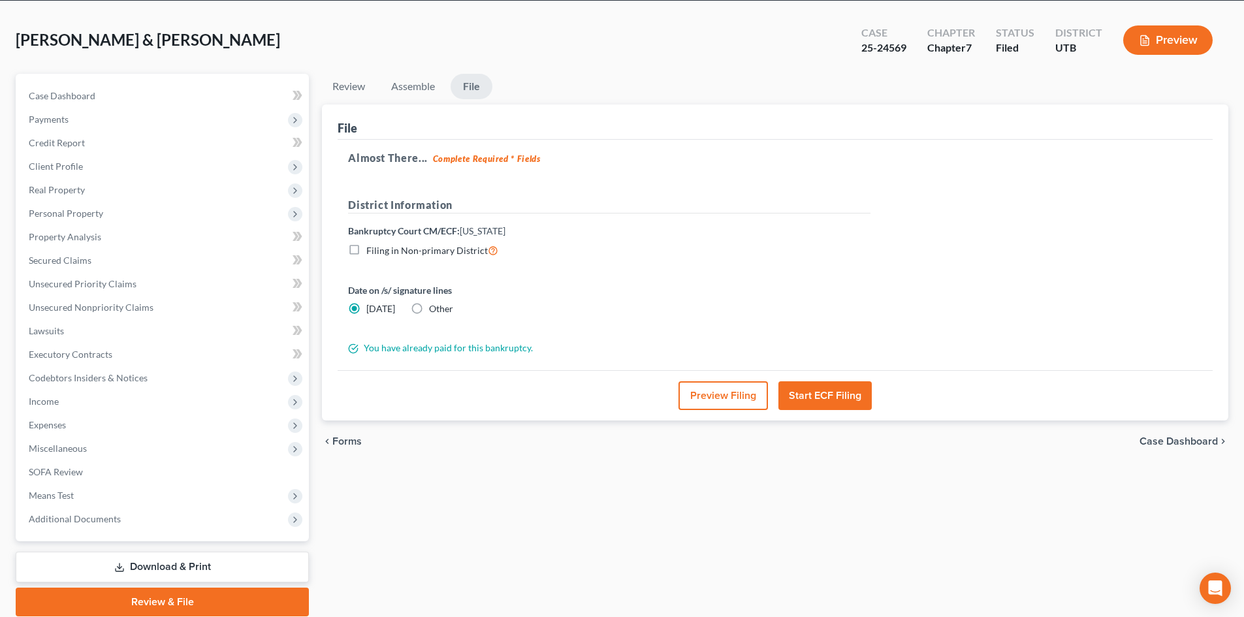
scroll to position [0, 0]
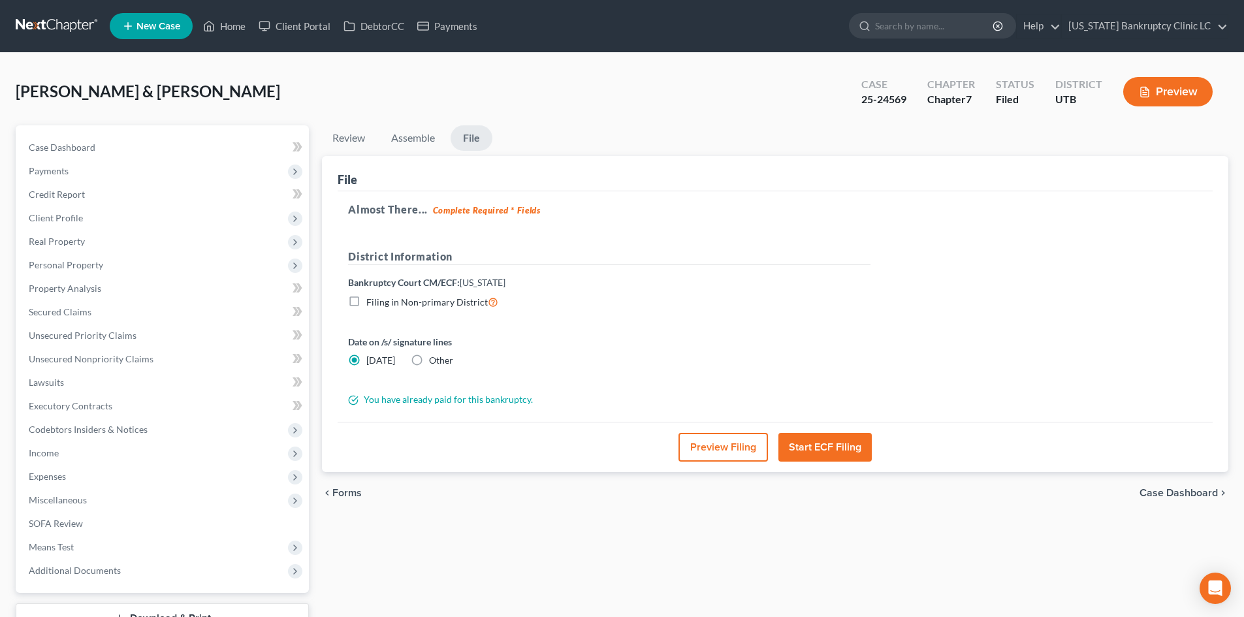
click at [836, 441] on button "Start ECF Filing" at bounding box center [824, 447] width 93 height 29
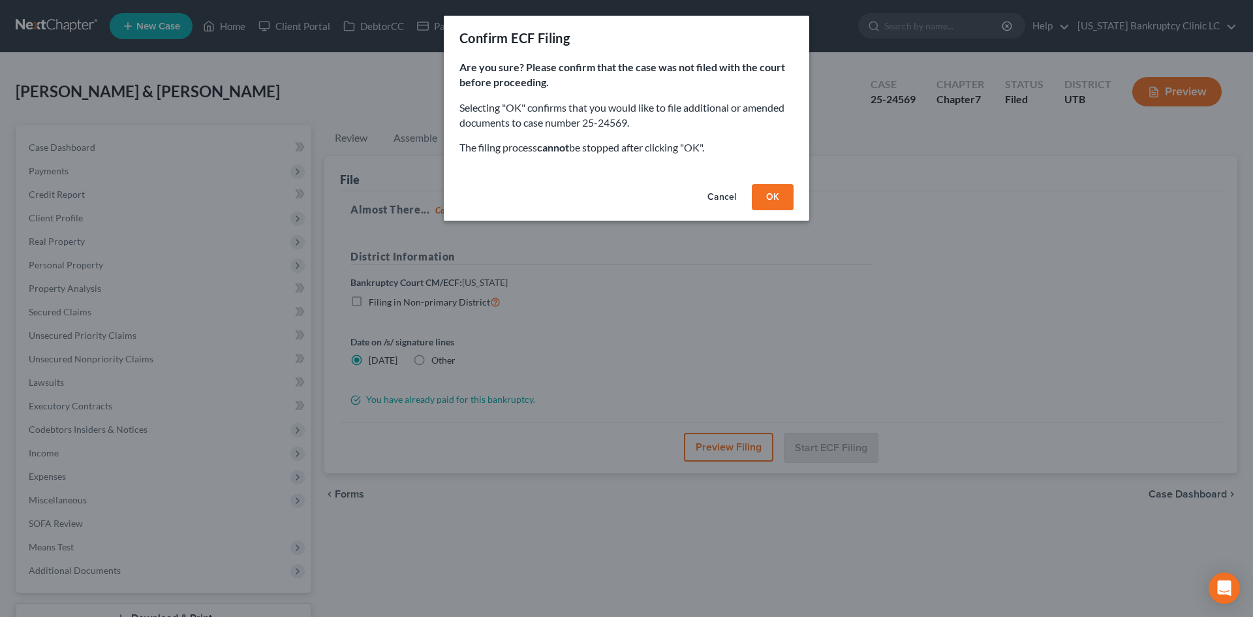
click at [774, 182] on div "Cancel OK" at bounding box center [627, 200] width 366 height 42
click at [774, 202] on button "OK" at bounding box center [773, 197] width 42 height 26
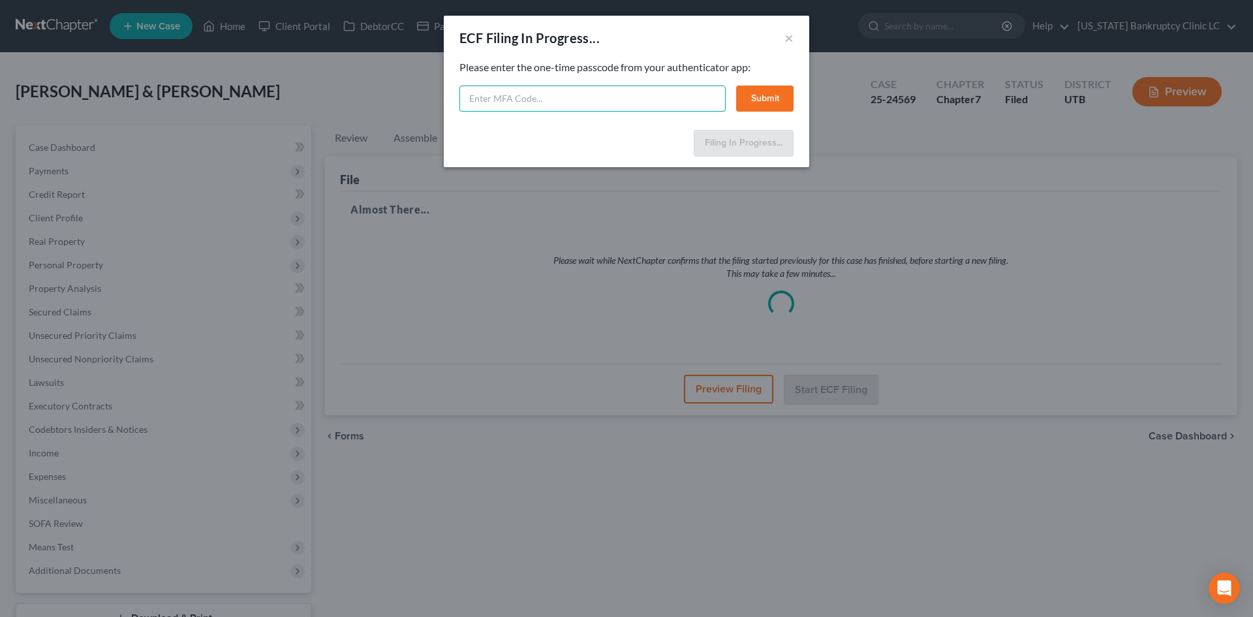
click at [685, 99] on input "text" at bounding box center [593, 99] width 266 height 26
click at [562, 91] on input "text" at bounding box center [593, 99] width 266 height 26
click at [791, 87] on button "Submit" at bounding box center [764, 99] width 57 height 26
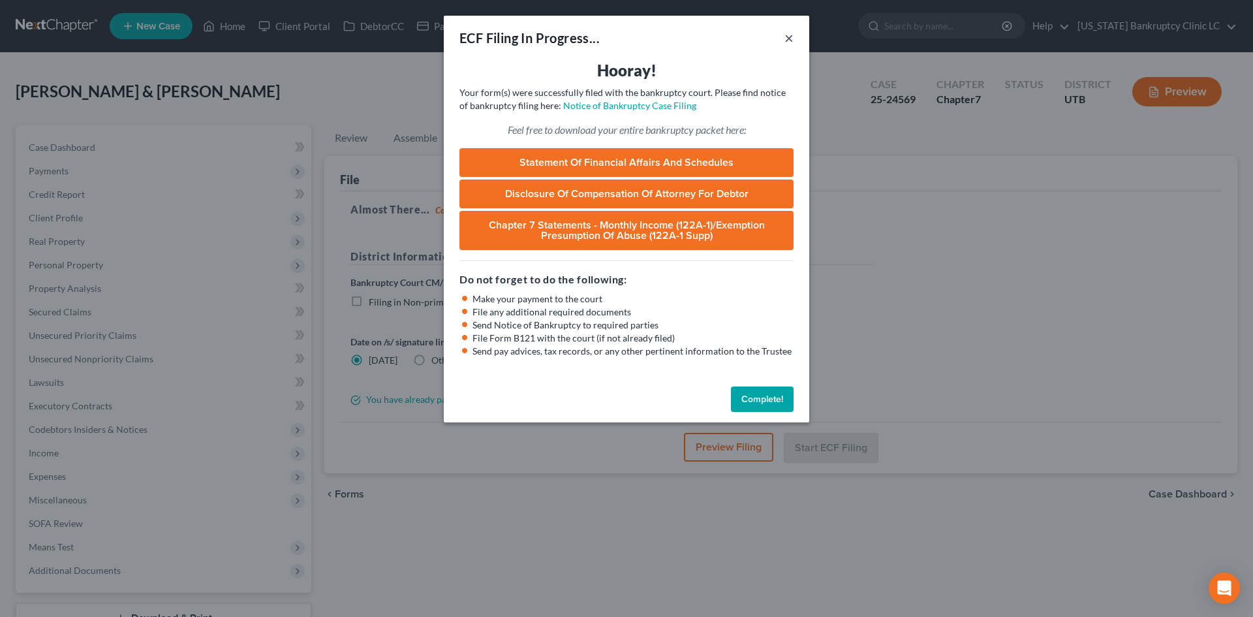
click at [789, 40] on button "×" at bounding box center [789, 38] width 9 height 16
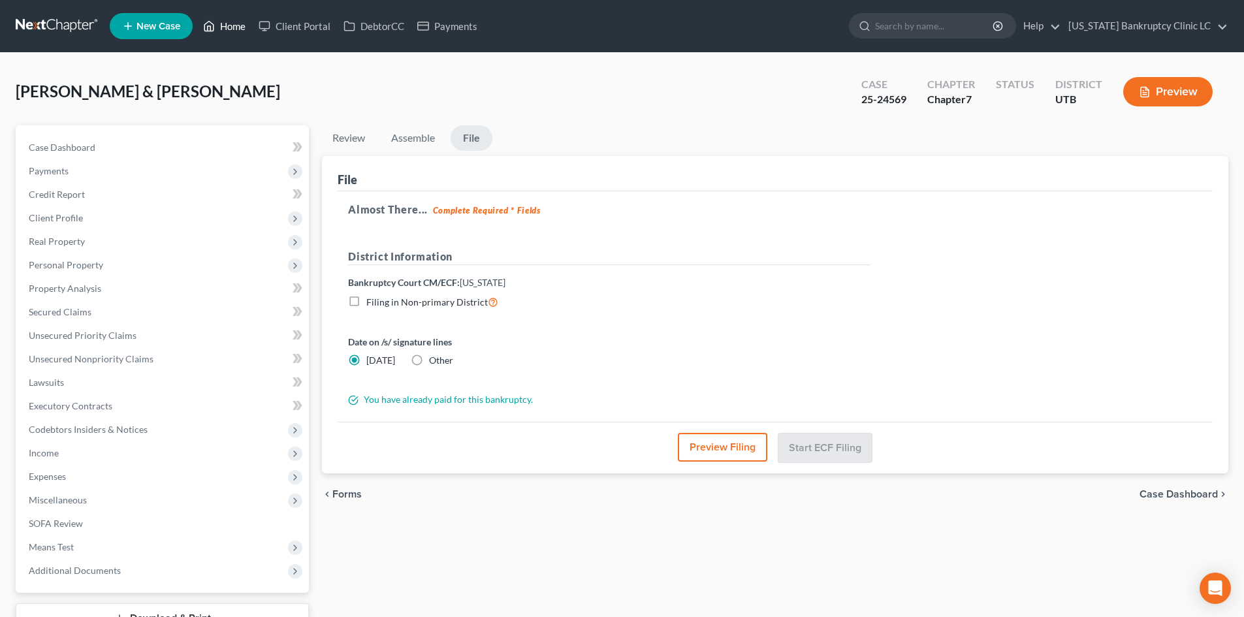
click at [221, 33] on link "Home" at bounding box center [223, 26] width 55 height 24
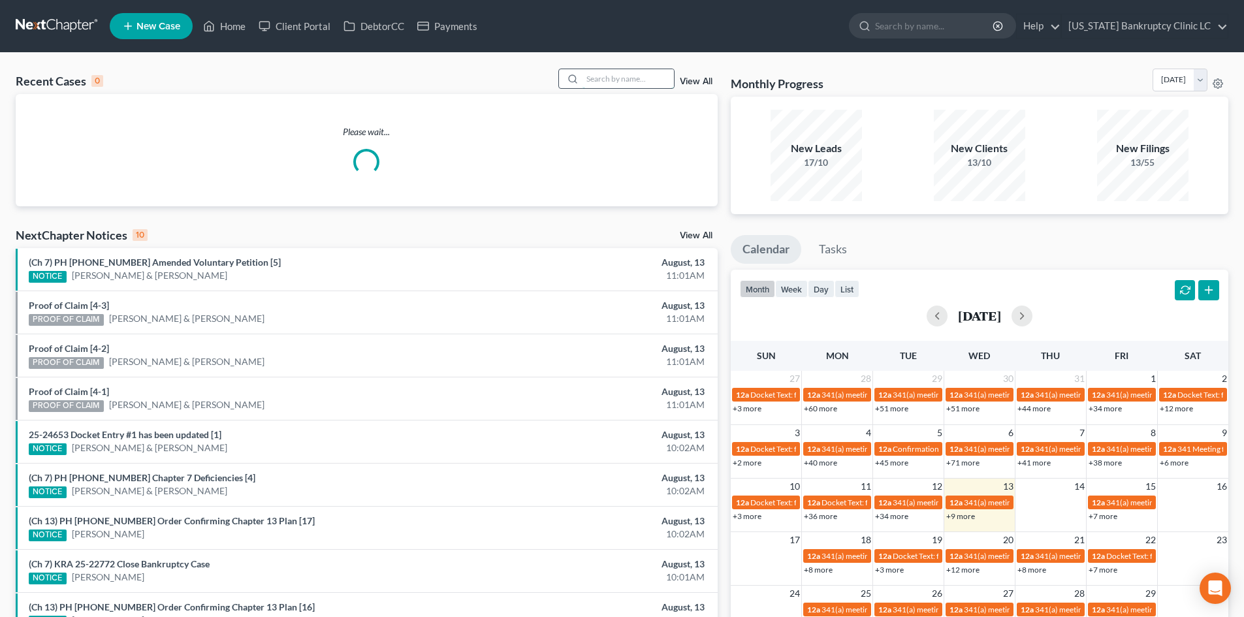
click at [631, 76] on input "search" at bounding box center [627, 78] width 91 height 19
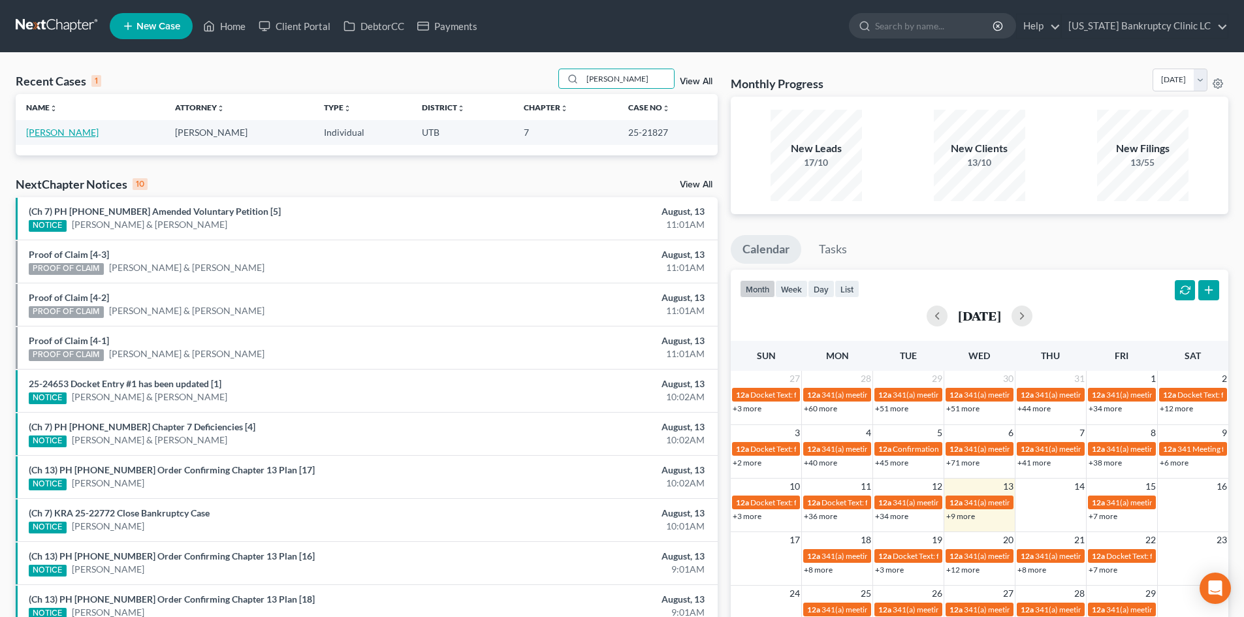
click at [59, 135] on link "[PERSON_NAME]" at bounding box center [62, 132] width 72 height 11
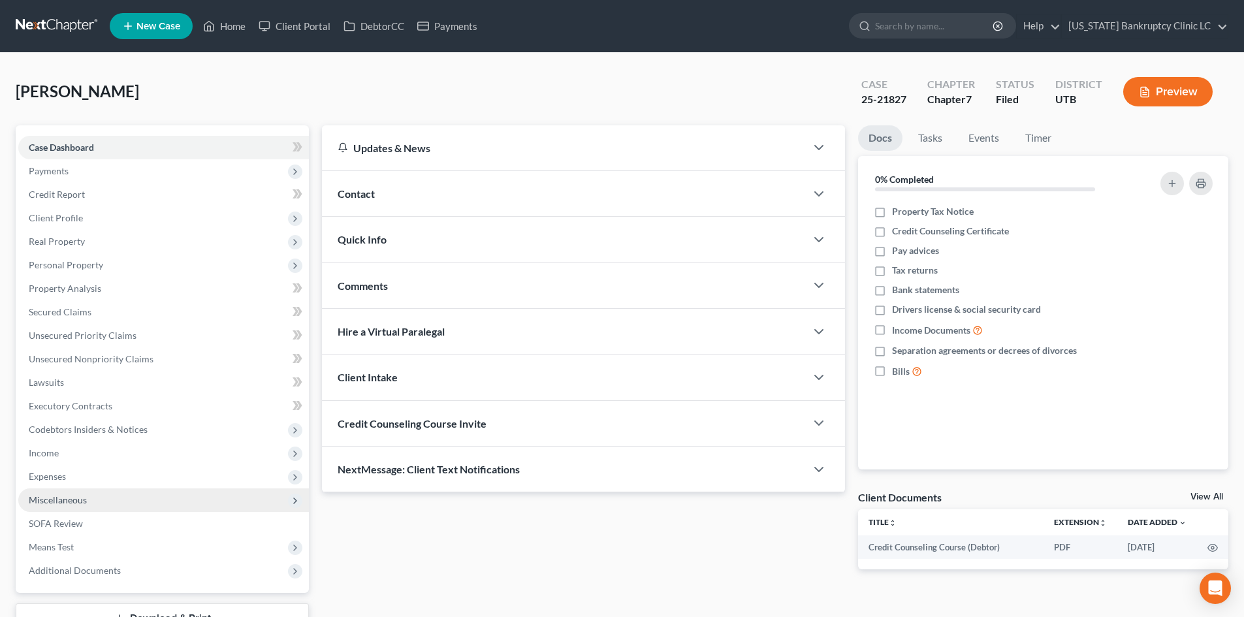
click at [91, 507] on span "Miscellaneous" at bounding box center [163, 500] width 291 height 24
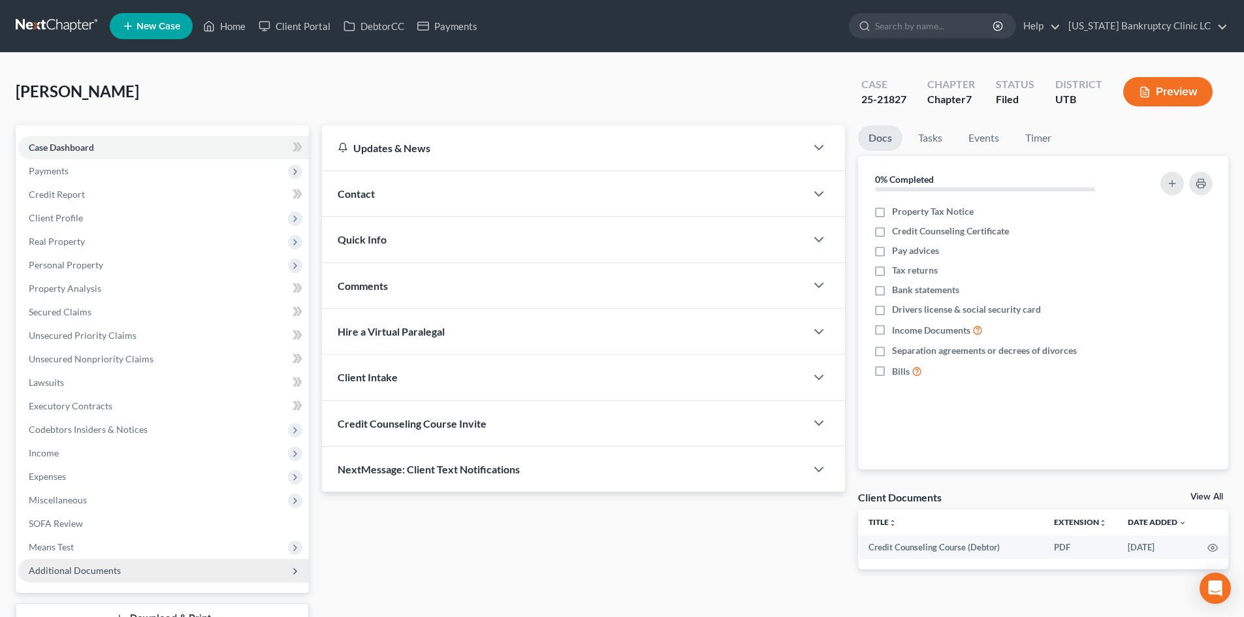
click at [114, 567] on span "Additional Documents" at bounding box center [75, 570] width 92 height 11
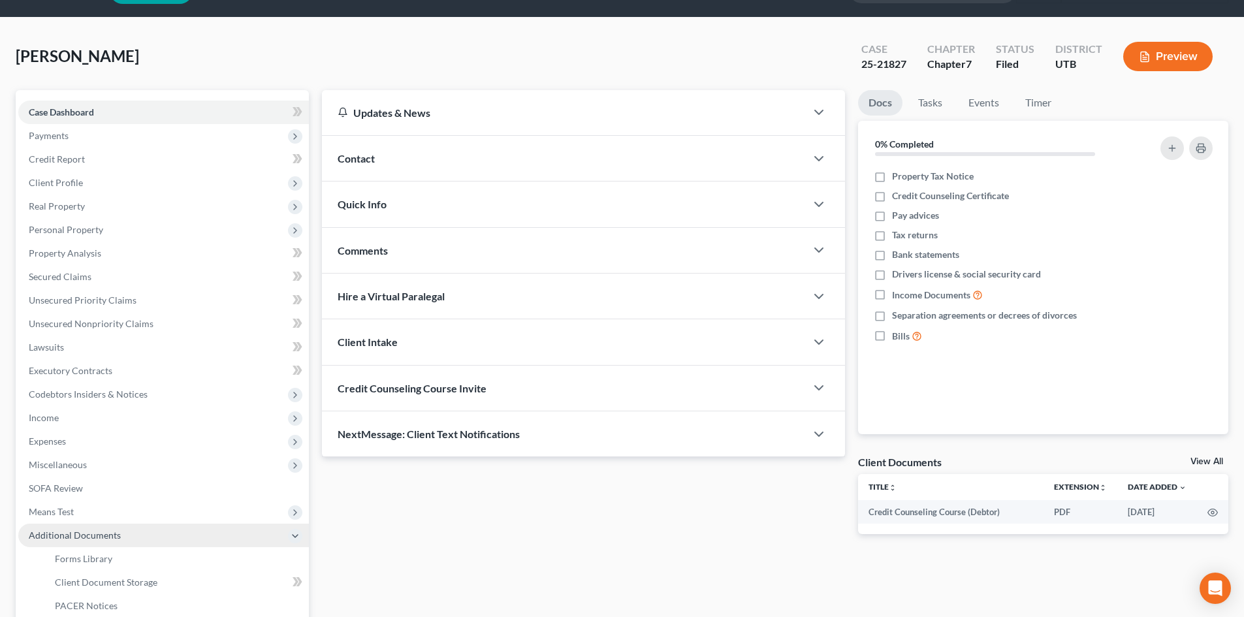
scroll to position [65, 0]
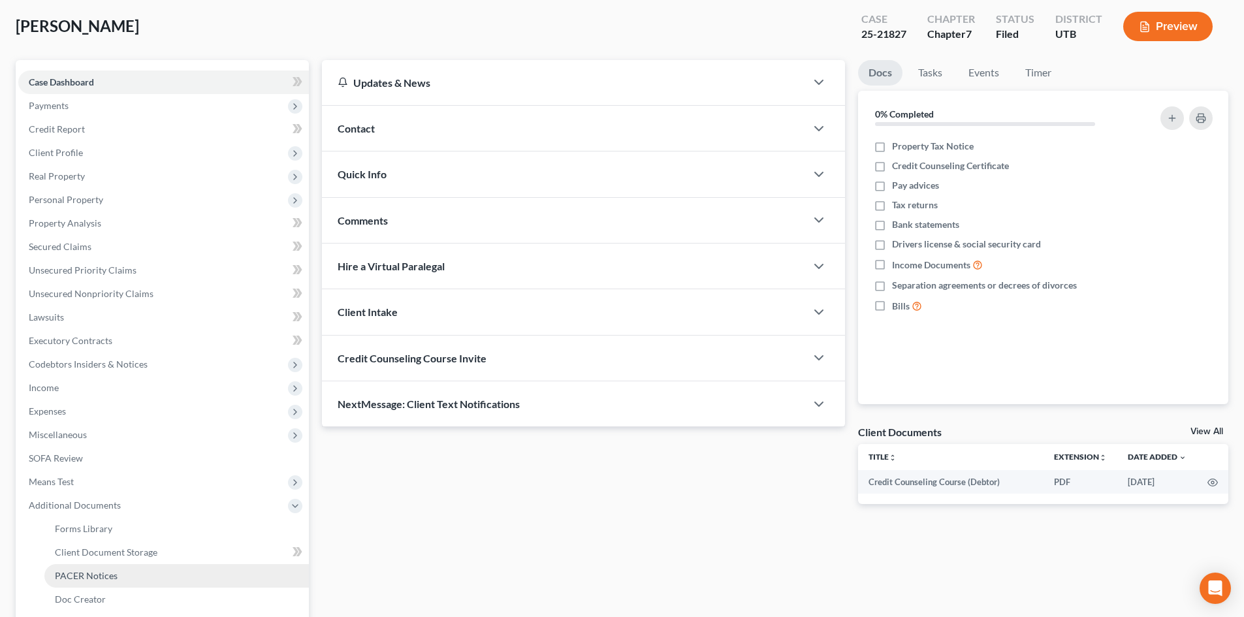
click at [113, 580] on span "PACER Notices" at bounding box center [86, 575] width 63 height 11
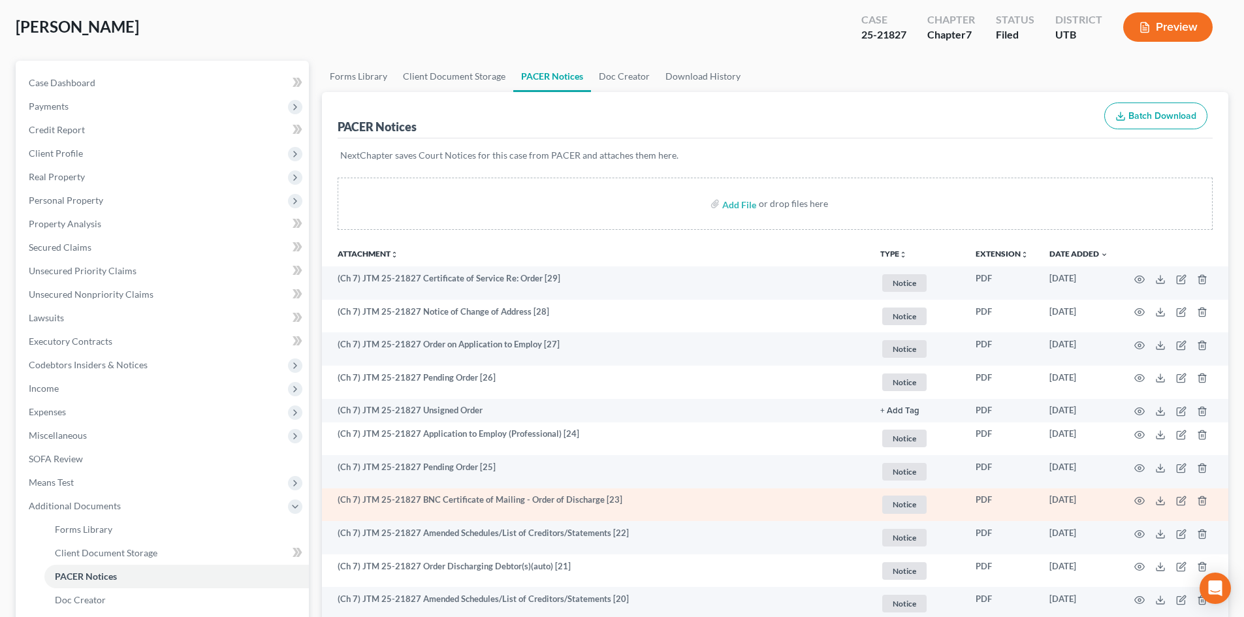
scroll to position [65, 0]
click at [1139, 503] on icon "button" at bounding box center [1140, 500] width 10 height 7
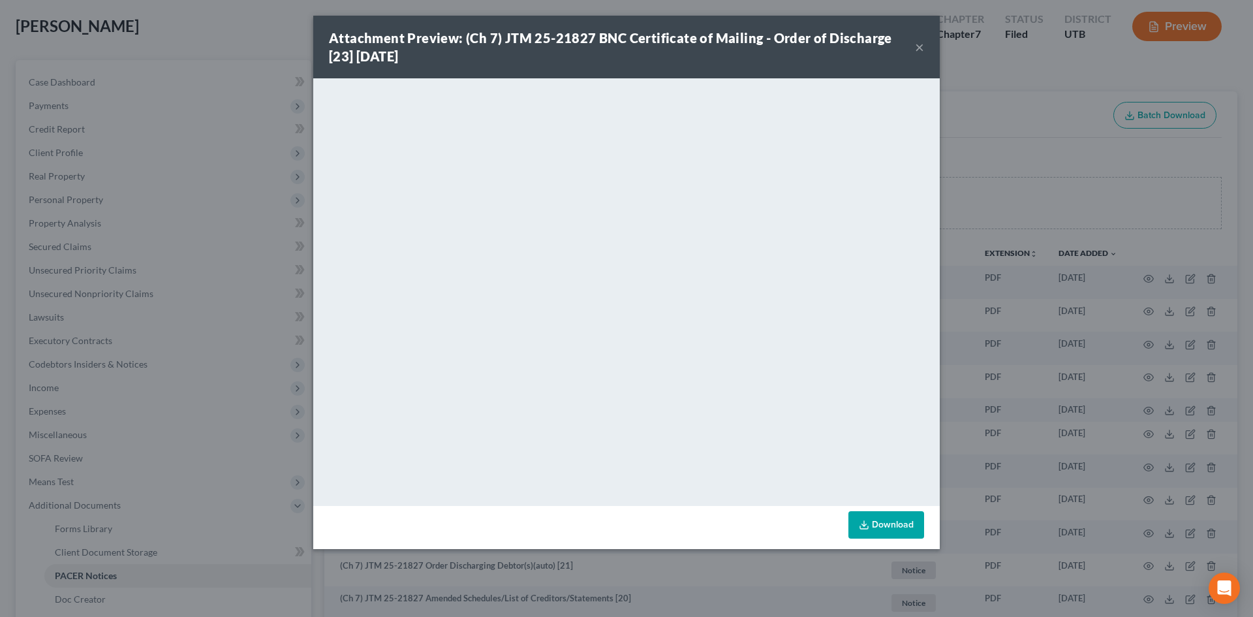
click at [917, 49] on button "×" at bounding box center [919, 47] width 9 height 16
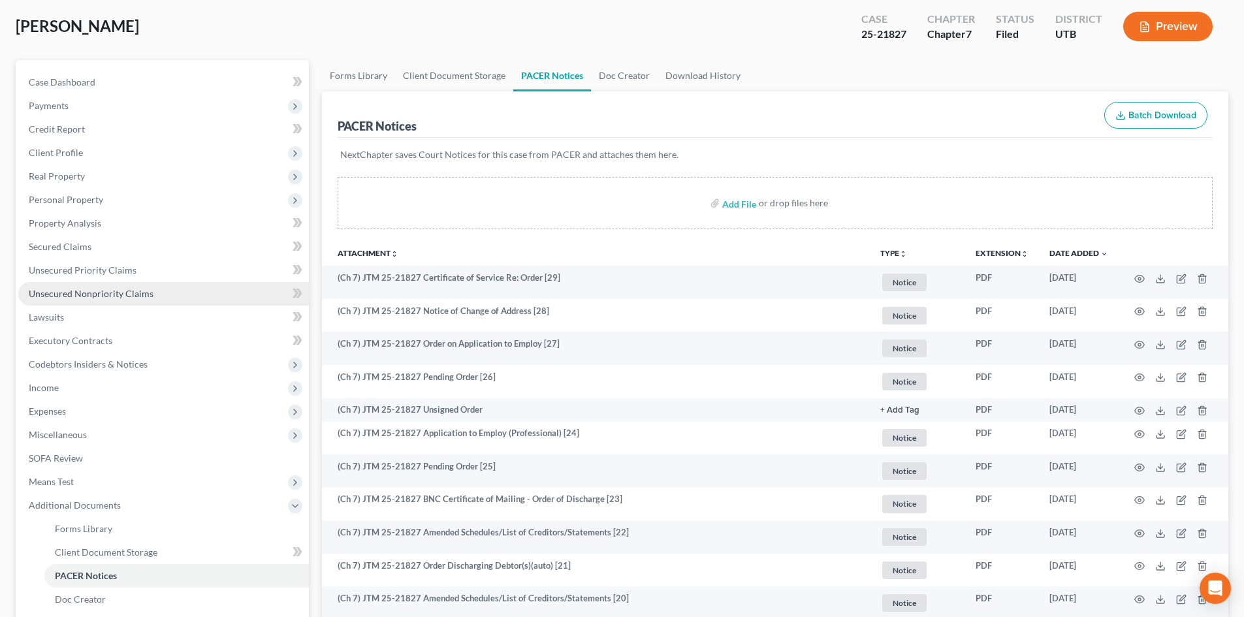
click at [110, 288] on span "Unsecured Nonpriority Claims" at bounding box center [91, 293] width 125 height 11
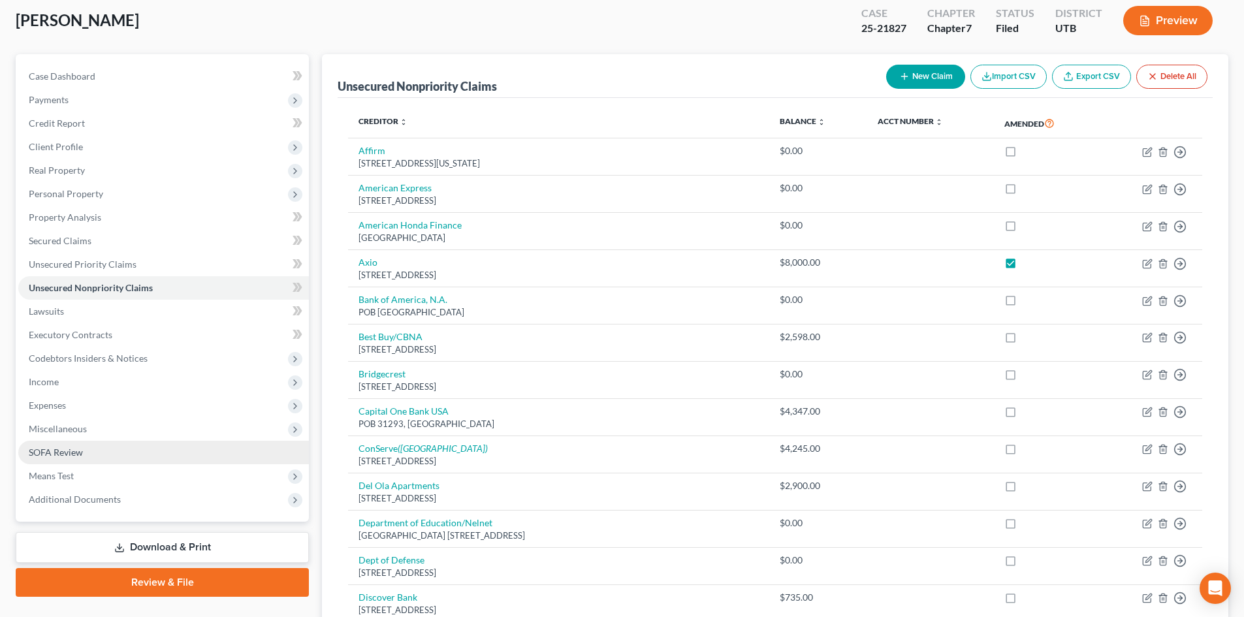
scroll to position [196, 0]
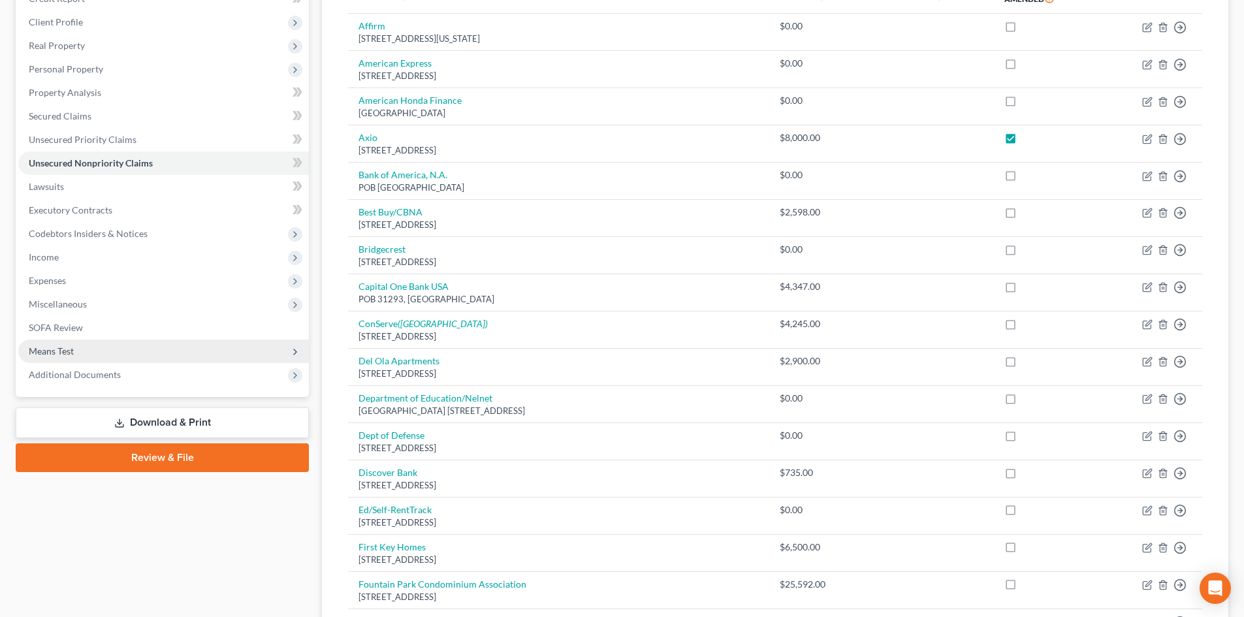
click at [107, 360] on span "Means Test" at bounding box center [163, 351] width 291 height 24
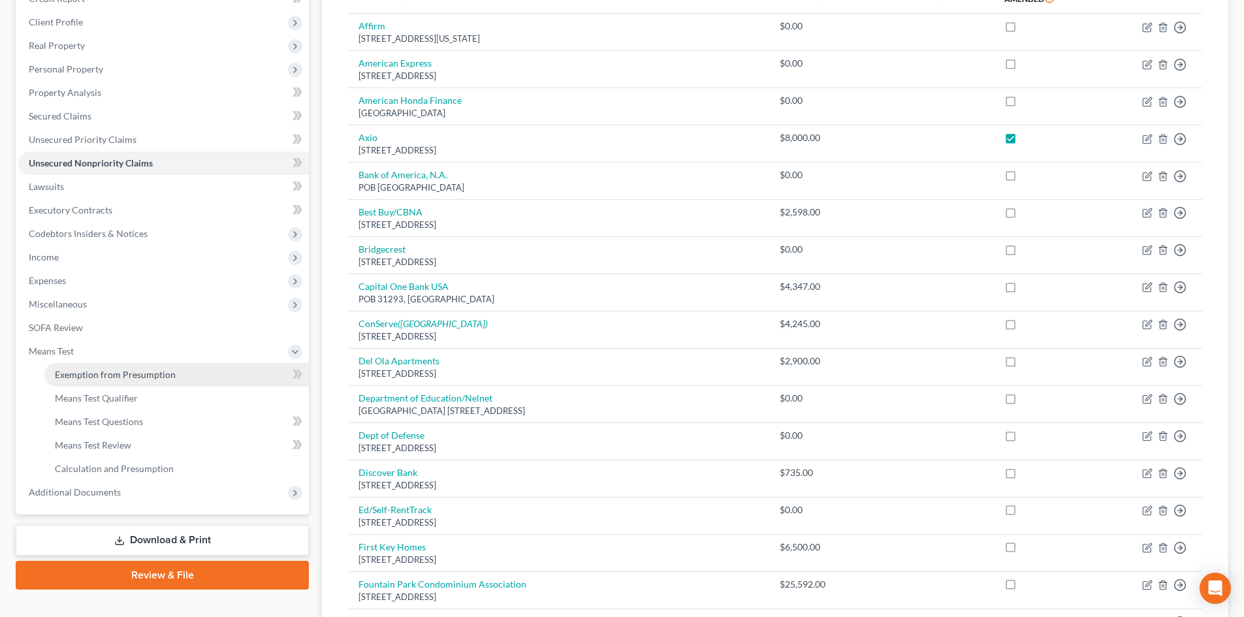
drag, startPoint x: 107, startPoint y: 360, endPoint x: 107, endPoint y: 377, distance: 17.0
click at [108, 362] on span "Means Test" at bounding box center [163, 351] width 291 height 24
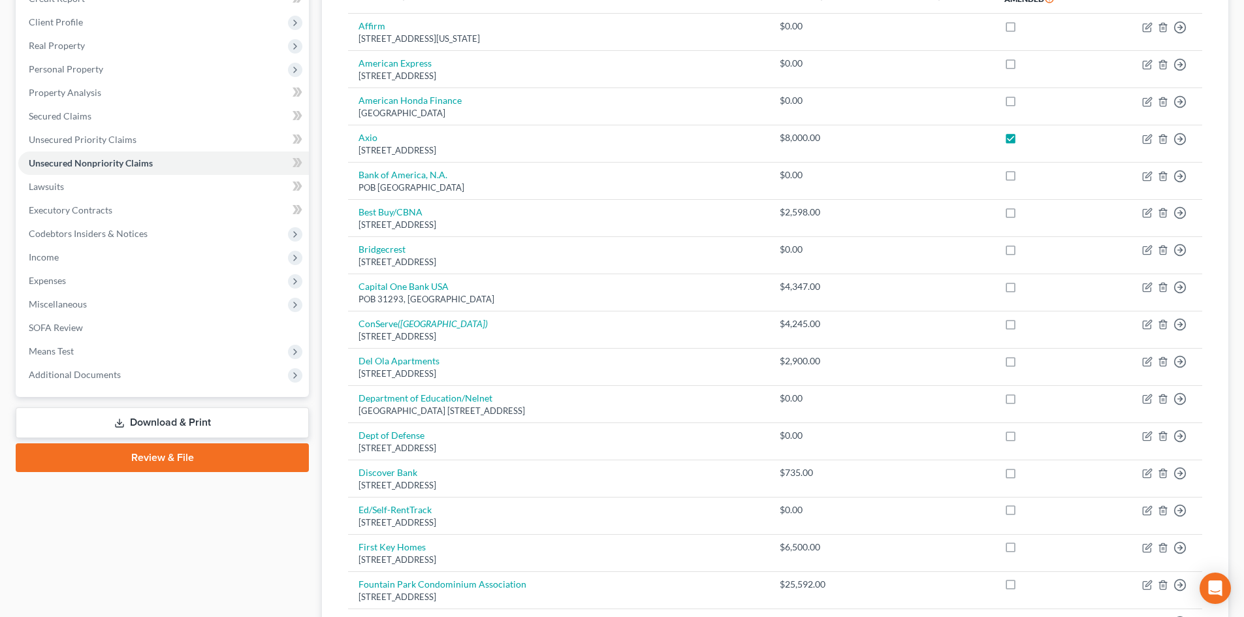
click at [103, 388] on div "Case Dashboard Payments Invoices Payments Payments Credit Report Client Profile…" at bounding box center [162, 162] width 293 height 467
click at [110, 382] on span "Additional Documents" at bounding box center [163, 375] width 291 height 24
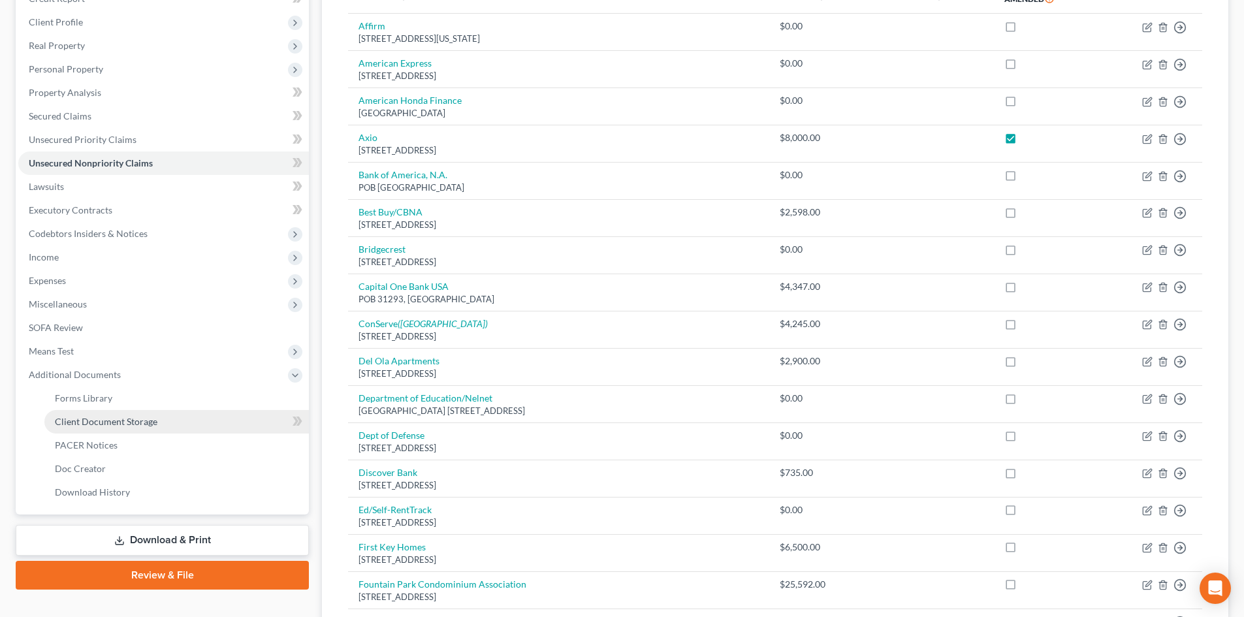
click at [120, 432] on link "Client Document Storage" at bounding box center [176, 422] width 264 height 24
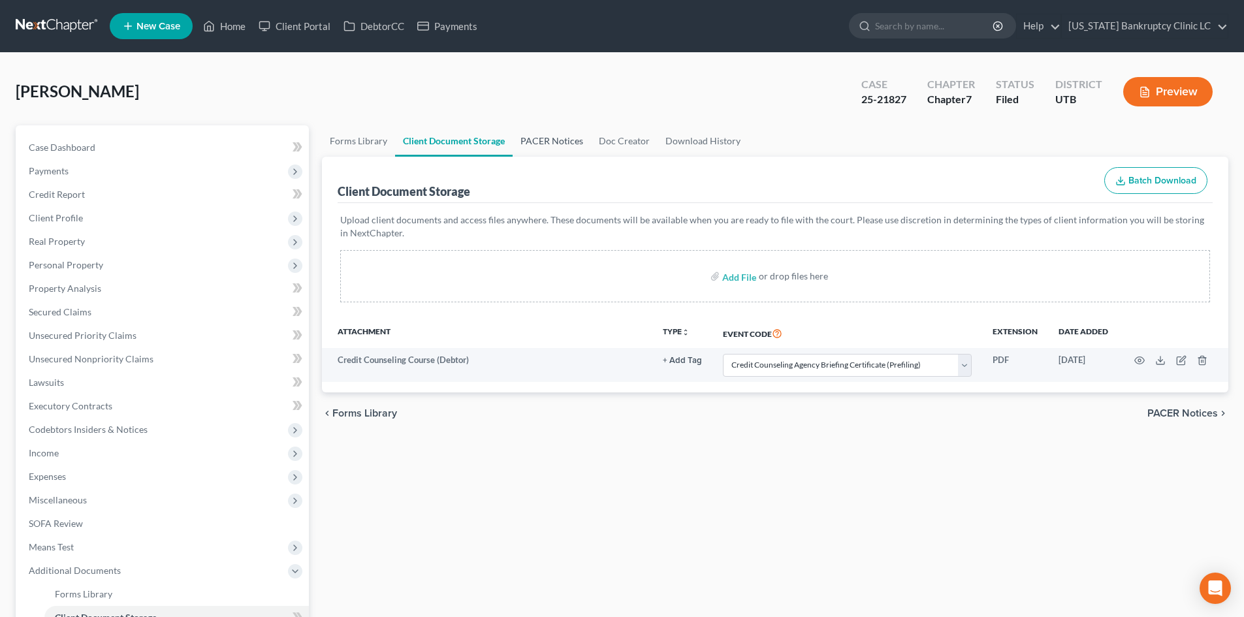
click at [575, 153] on link "PACER Notices" at bounding box center [551, 140] width 78 height 31
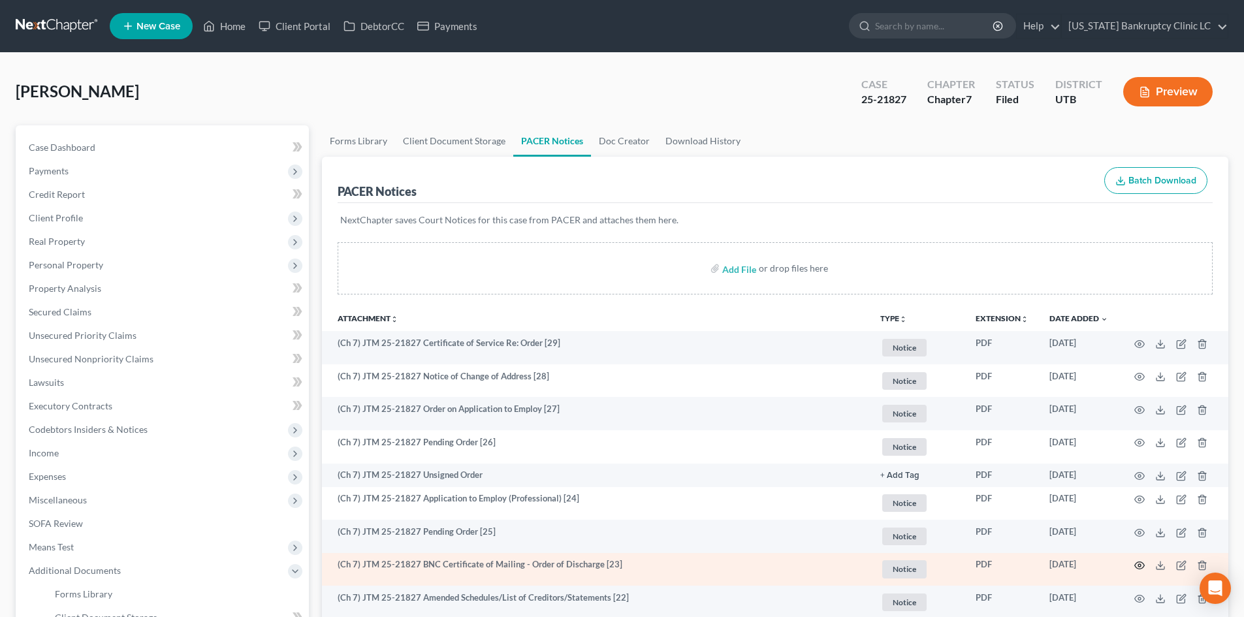
click at [1136, 567] on icon "button" at bounding box center [1139, 565] width 10 height 10
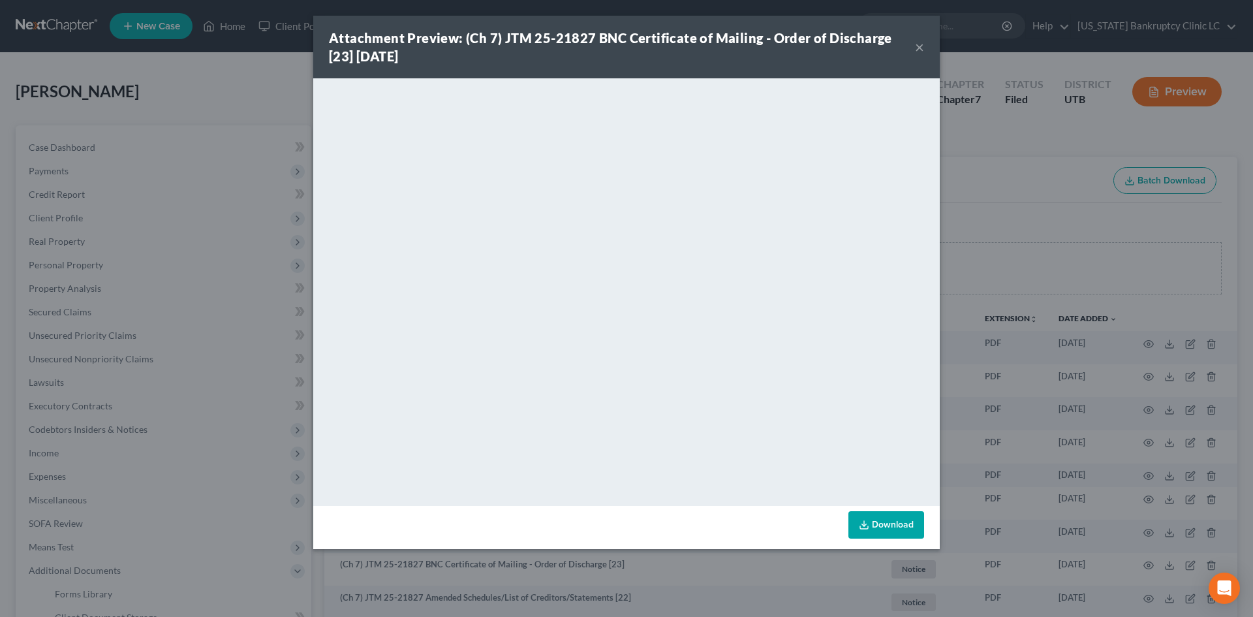
click at [915, 49] on div "Attachment Preview: (Ch 7) JTM 25-21827 BNC Certificate of Mailing - Order of D…" at bounding box center [622, 47] width 586 height 37
click at [919, 48] on button "×" at bounding box center [919, 47] width 9 height 16
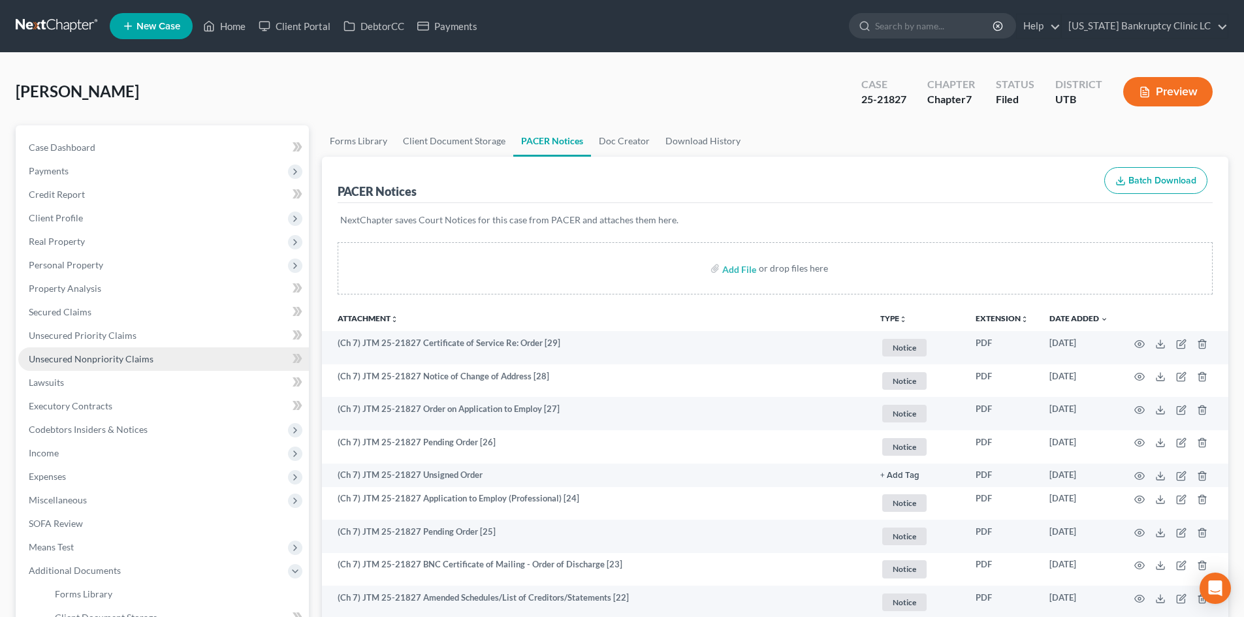
click at [121, 355] on span "Unsecured Nonpriority Claims" at bounding box center [91, 358] width 125 height 11
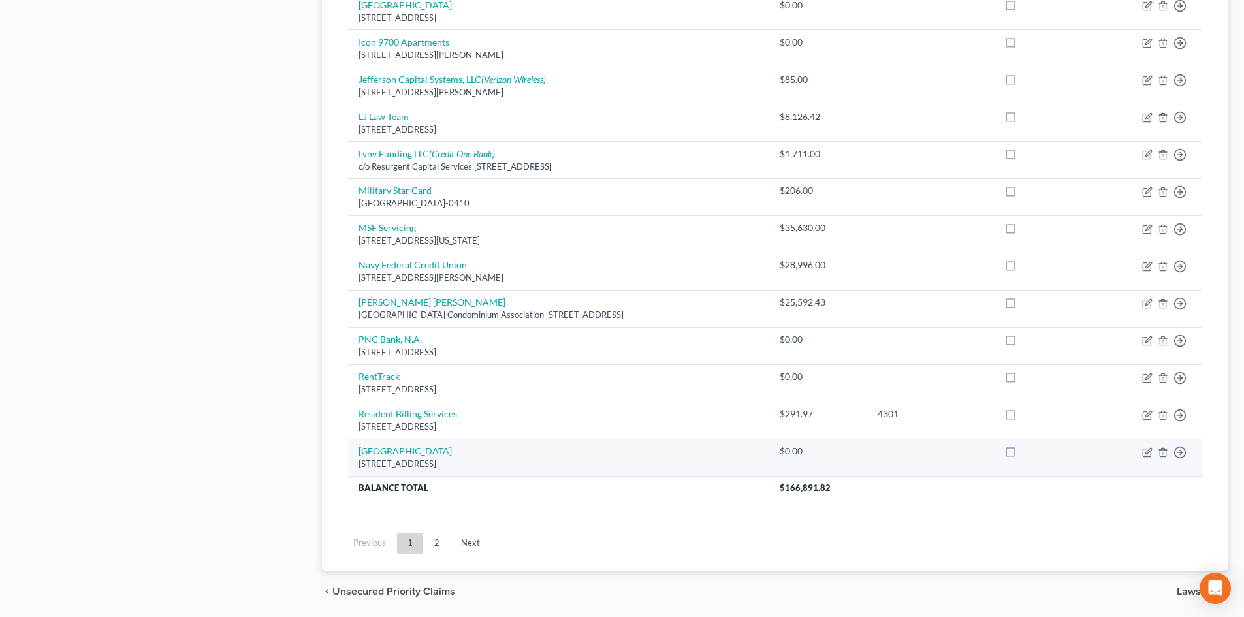
scroll to position [894, 0]
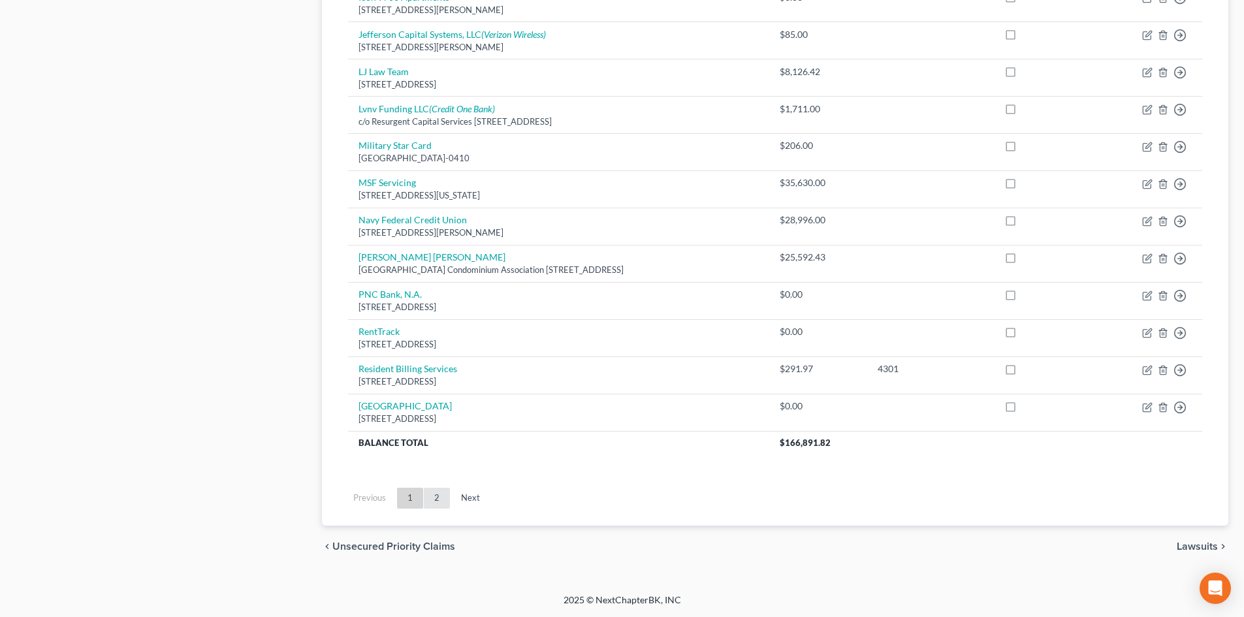
click at [427, 505] on link "2" at bounding box center [437, 498] width 26 height 21
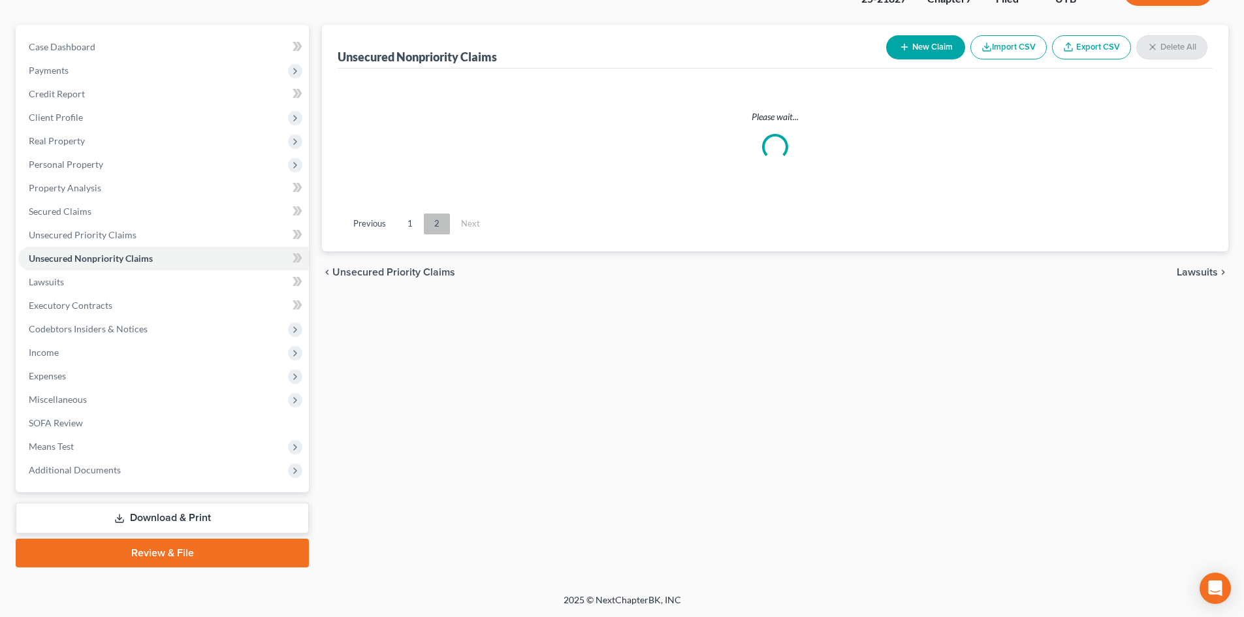
scroll to position [101, 0]
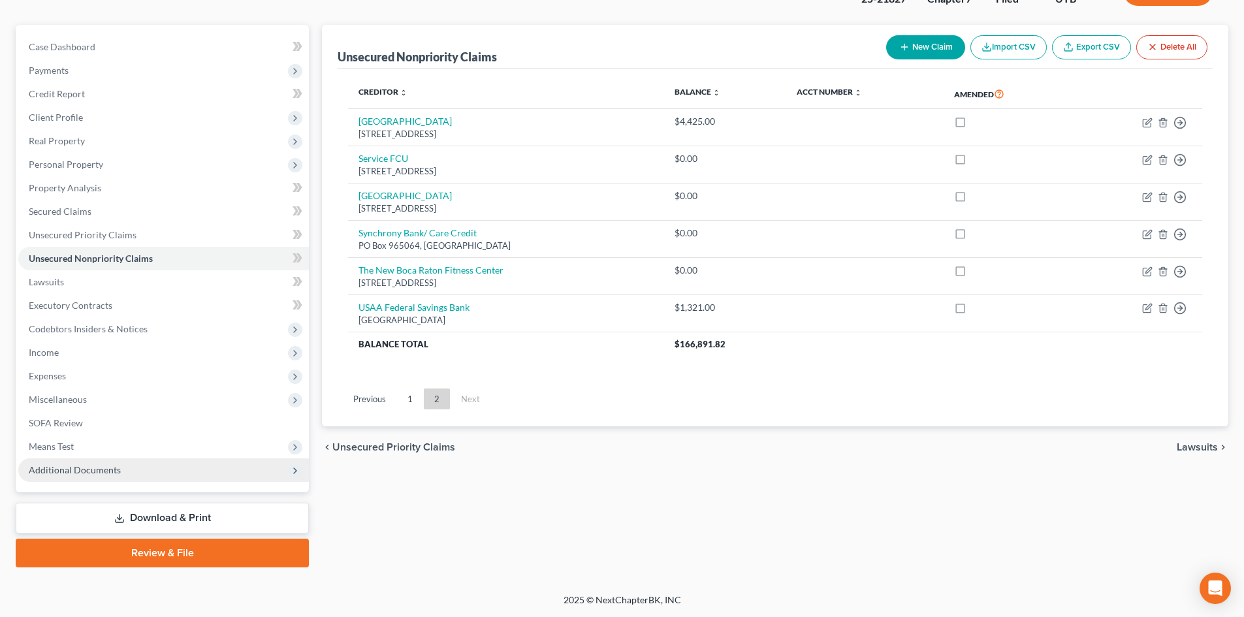
click at [111, 473] on span "Additional Documents" at bounding box center [75, 469] width 92 height 11
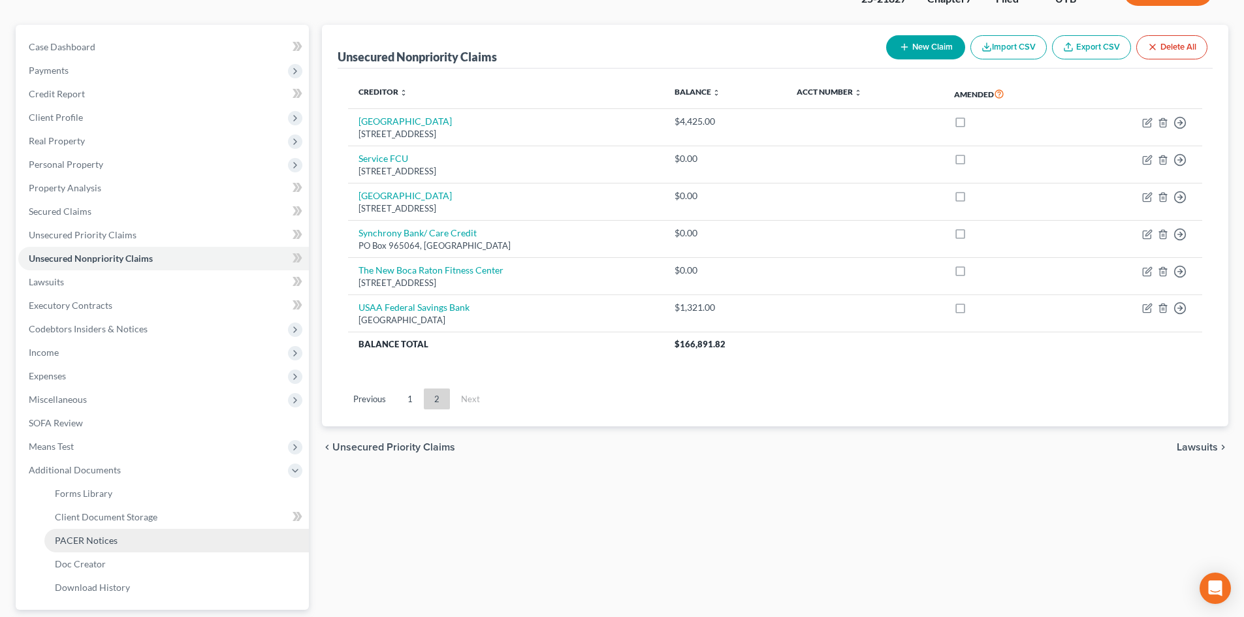
click at [123, 543] on link "PACER Notices" at bounding box center [176, 541] width 264 height 24
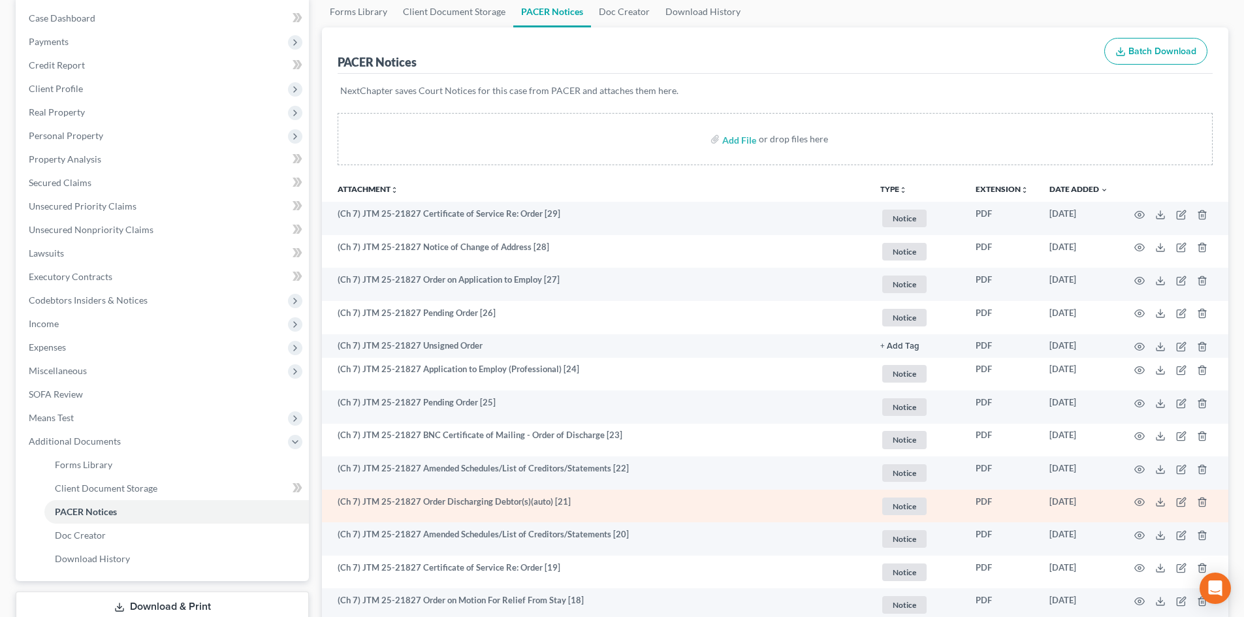
scroll to position [131, 0]
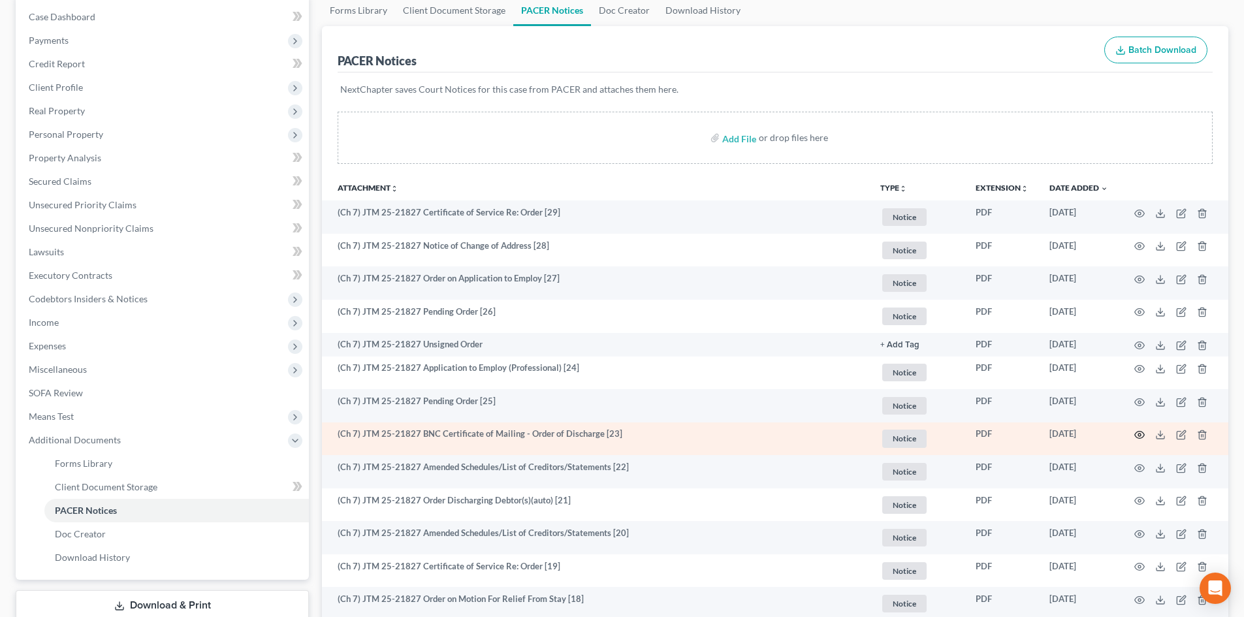
click at [1136, 435] on icon "button" at bounding box center [1139, 435] width 10 height 10
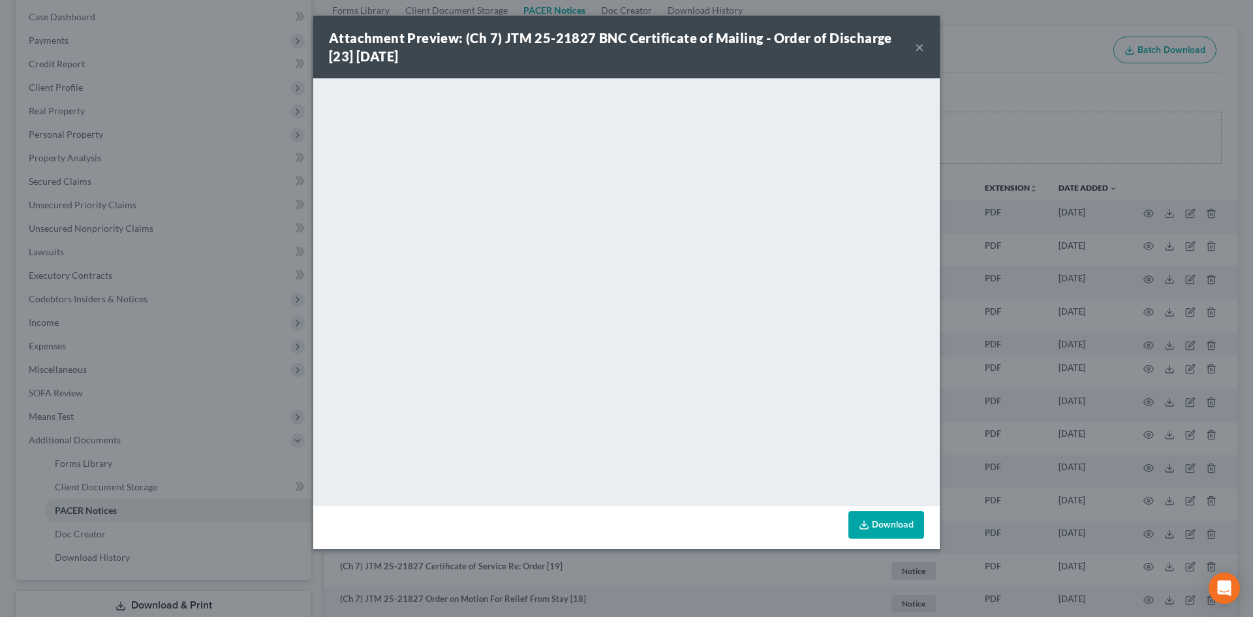
click at [919, 43] on button "×" at bounding box center [919, 47] width 9 height 16
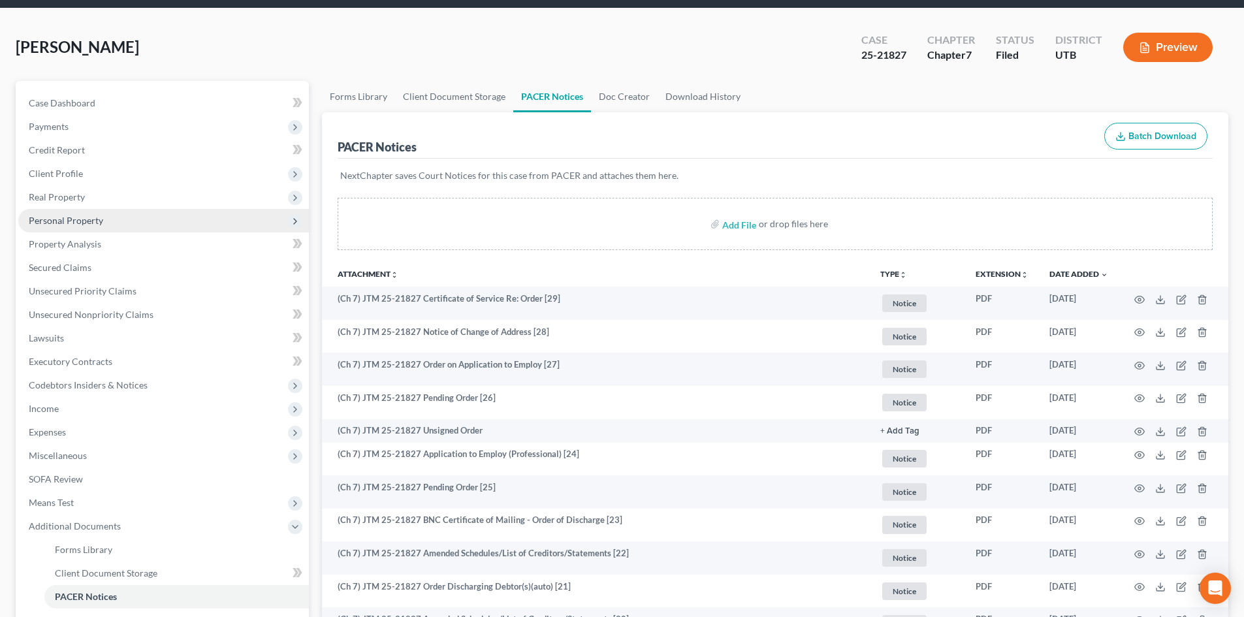
scroll to position [0, 0]
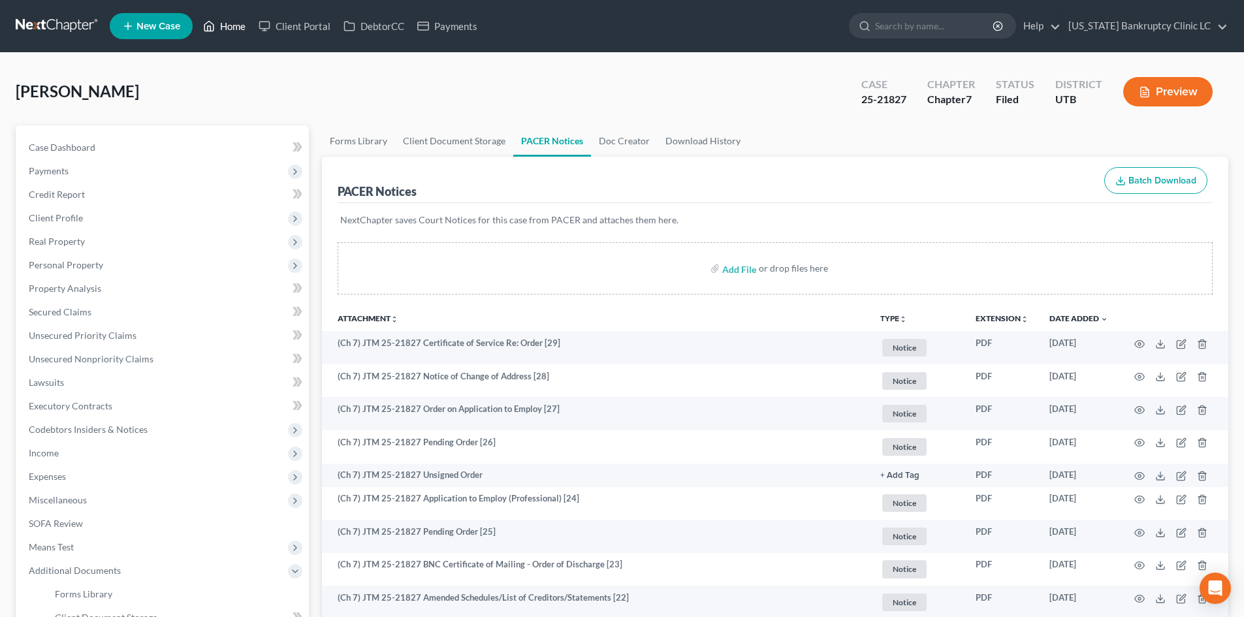
drag, startPoint x: 222, startPoint y: 36, endPoint x: 480, endPoint y: 235, distance: 325.8
click at [223, 36] on link "Home" at bounding box center [223, 26] width 55 height 24
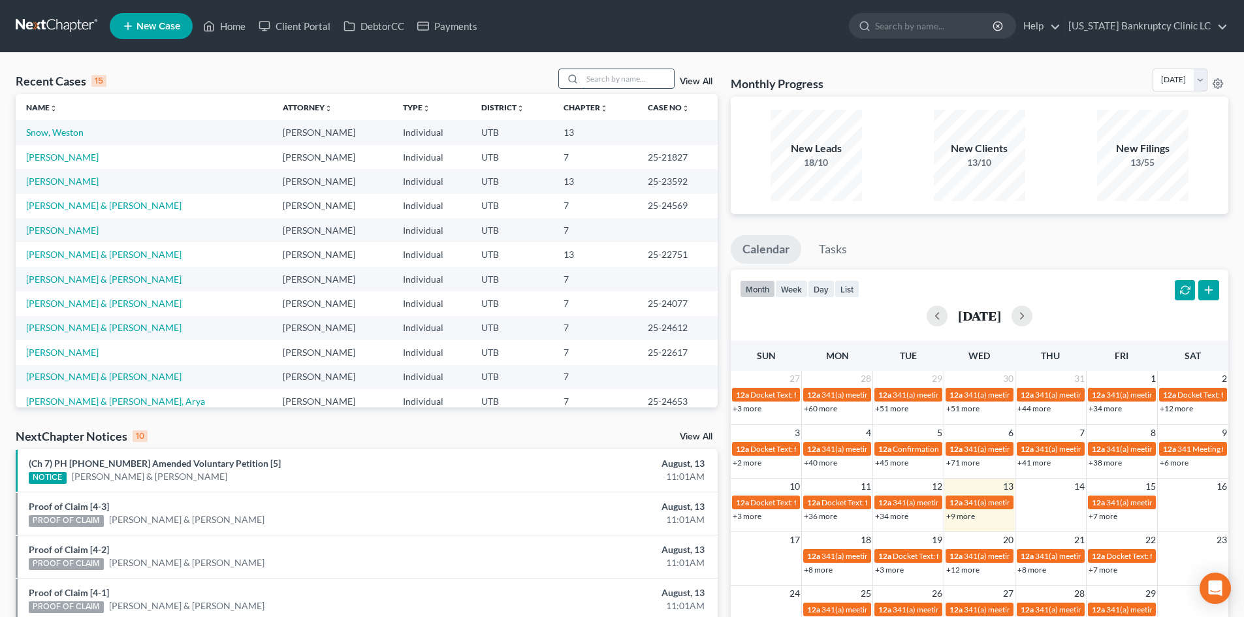
click at [623, 77] on input "search" at bounding box center [627, 78] width 91 height 19
click at [638, 78] on input "search" at bounding box center [627, 78] width 91 height 19
click at [95, 200] on link "[PERSON_NAME] & [PERSON_NAME]" at bounding box center [103, 205] width 155 height 11
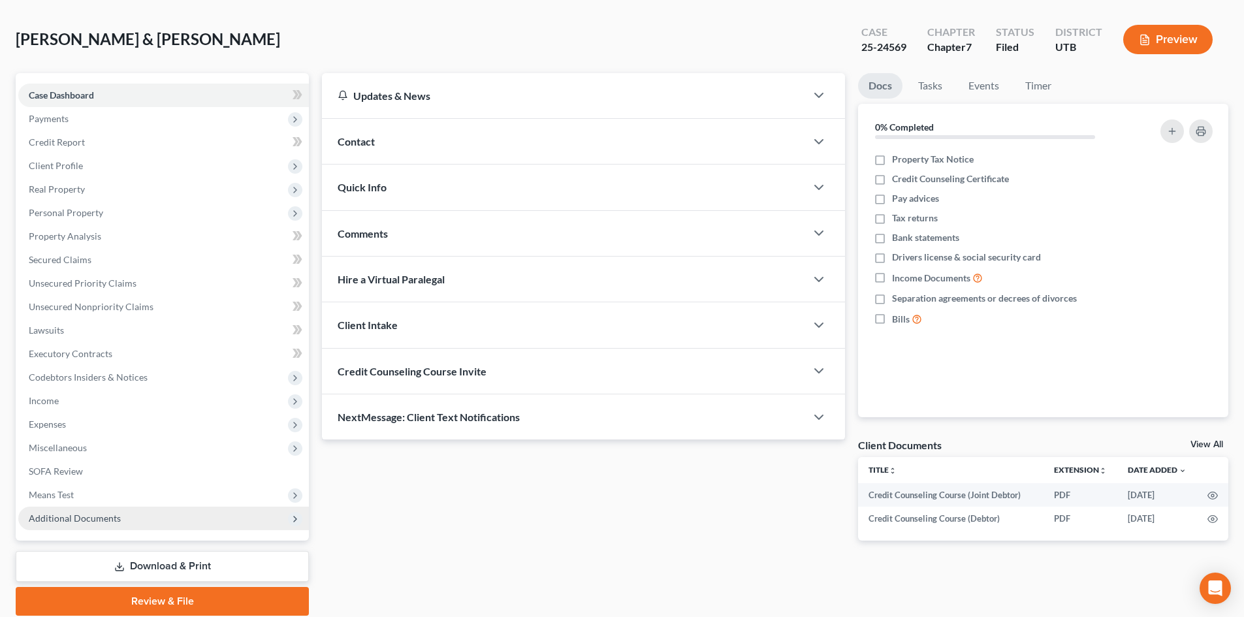
scroll to position [101, 0]
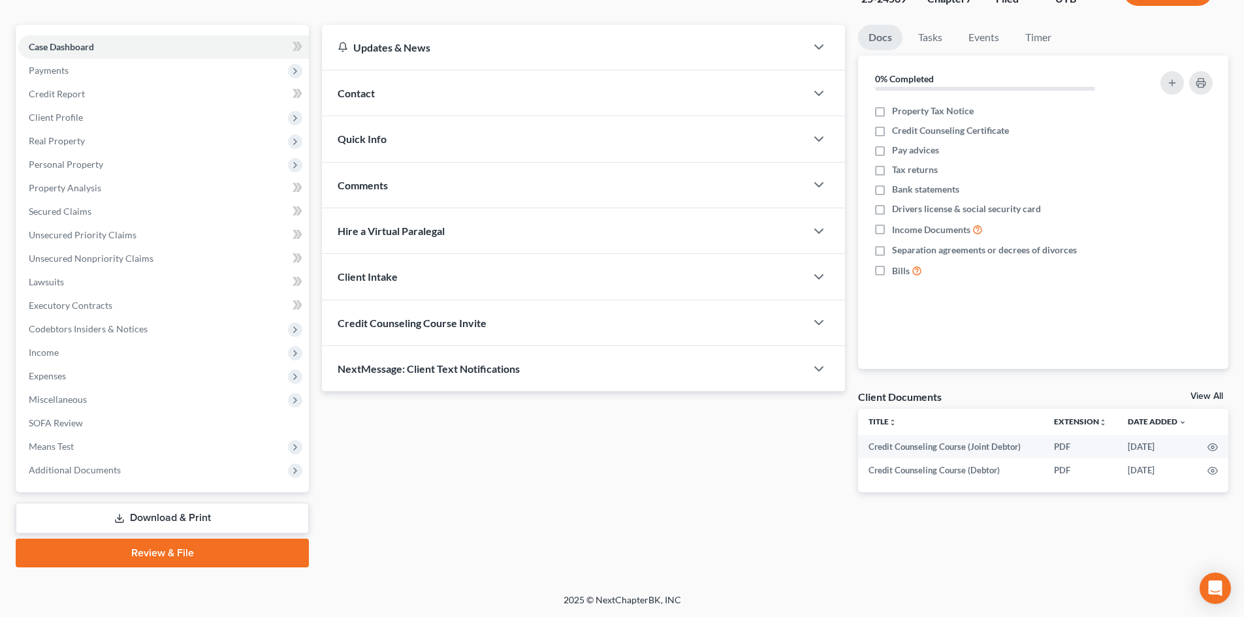
drag, startPoint x: 158, startPoint y: 560, endPoint x: 812, endPoint y: 460, distance: 661.8
click at [158, 560] on link "Review & File" at bounding box center [162, 553] width 293 height 29
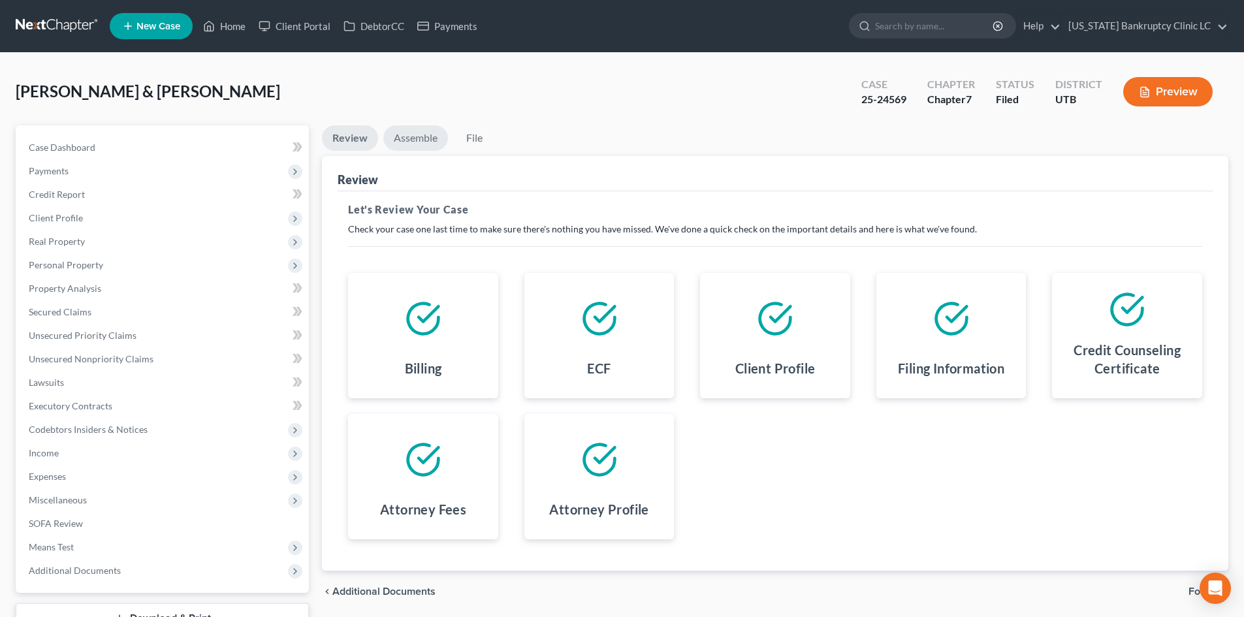
click at [418, 133] on link "Assemble" at bounding box center [415, 137] width 65 height 25
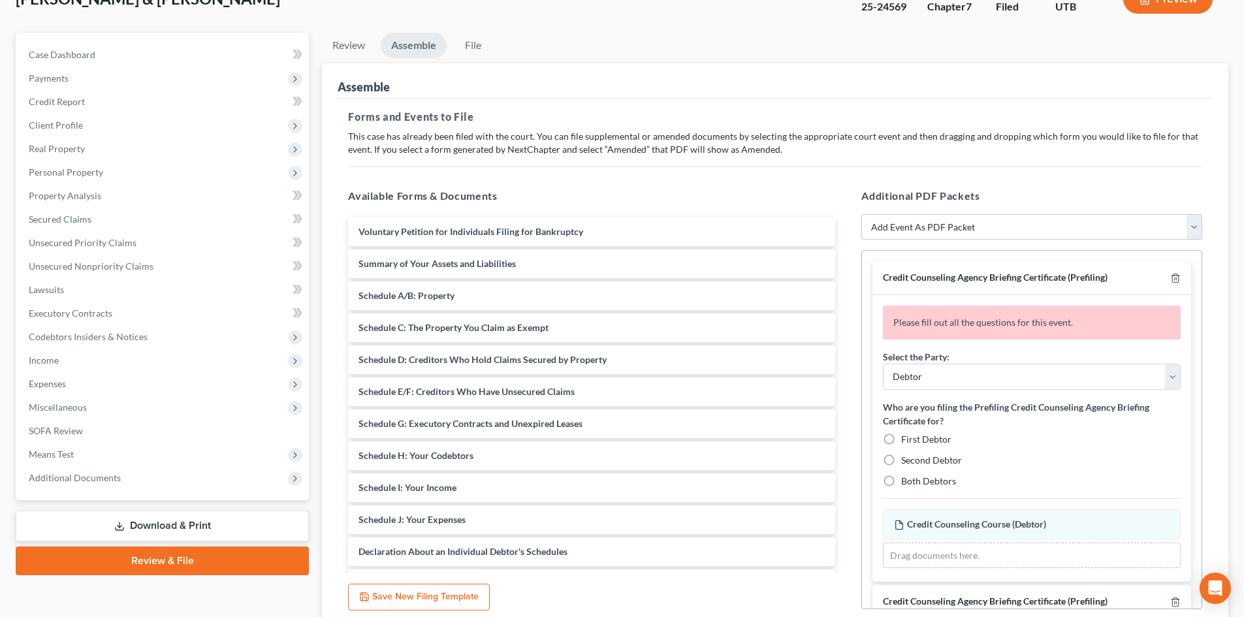
scroll to position [72, 0]
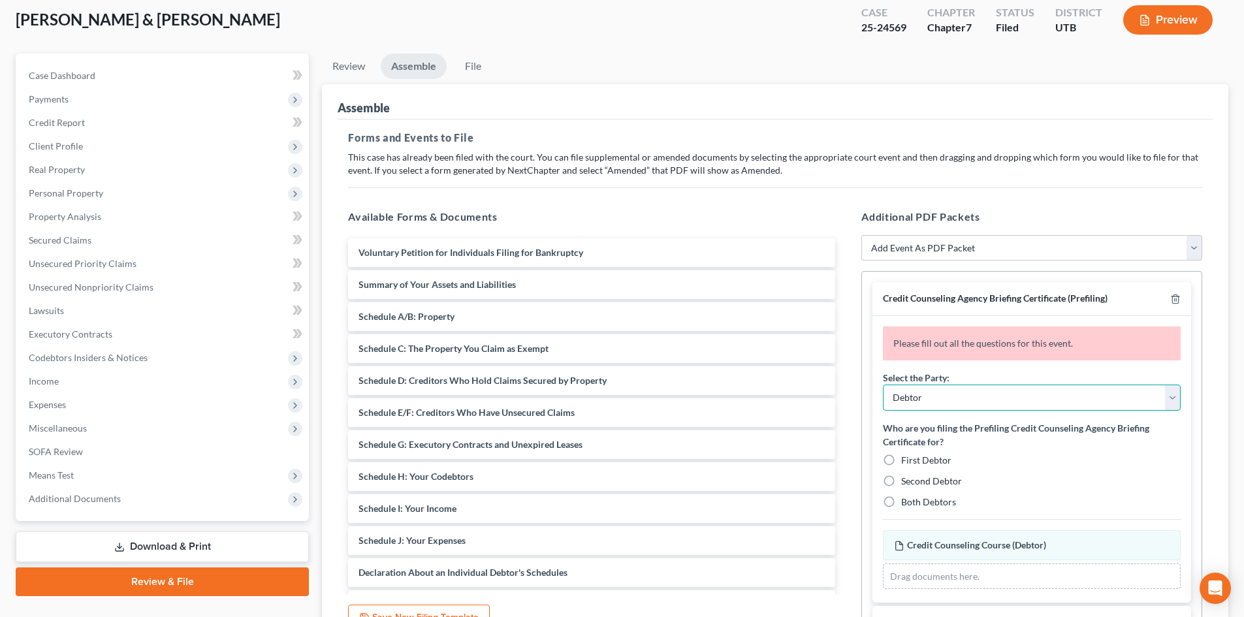
click at [938, 398] on select "Debtor Joint Debtor Debtor and Joint Debtor" at bounding box center [1032, 398] width 298 height 26
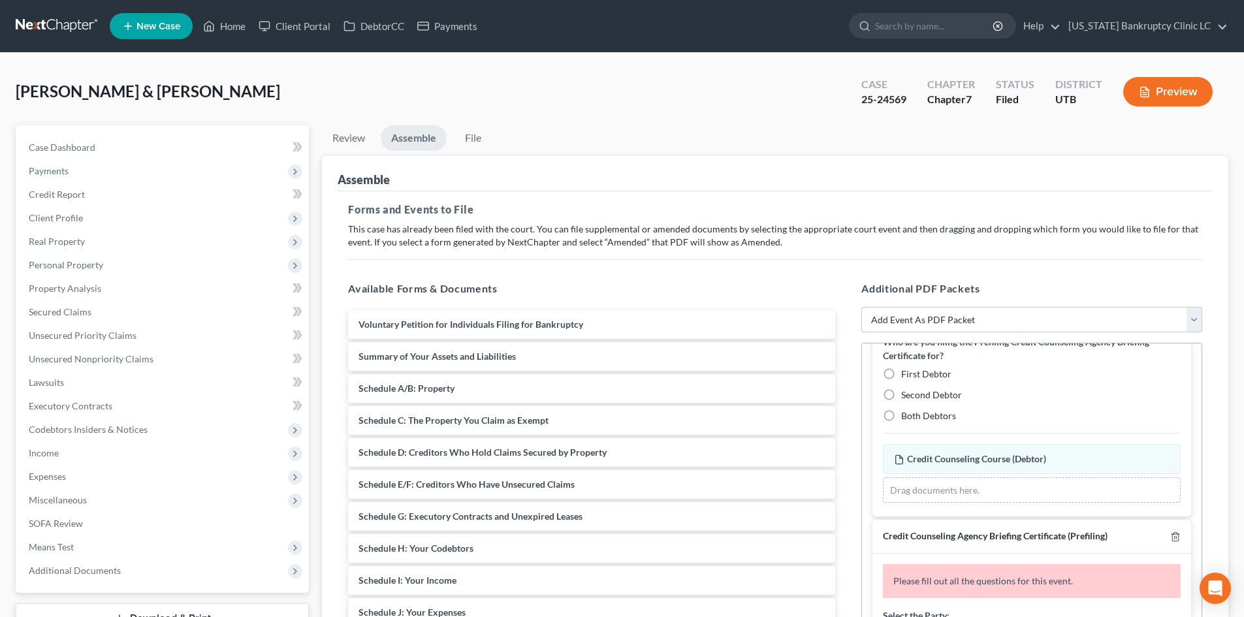
scroll to position [0, 0]
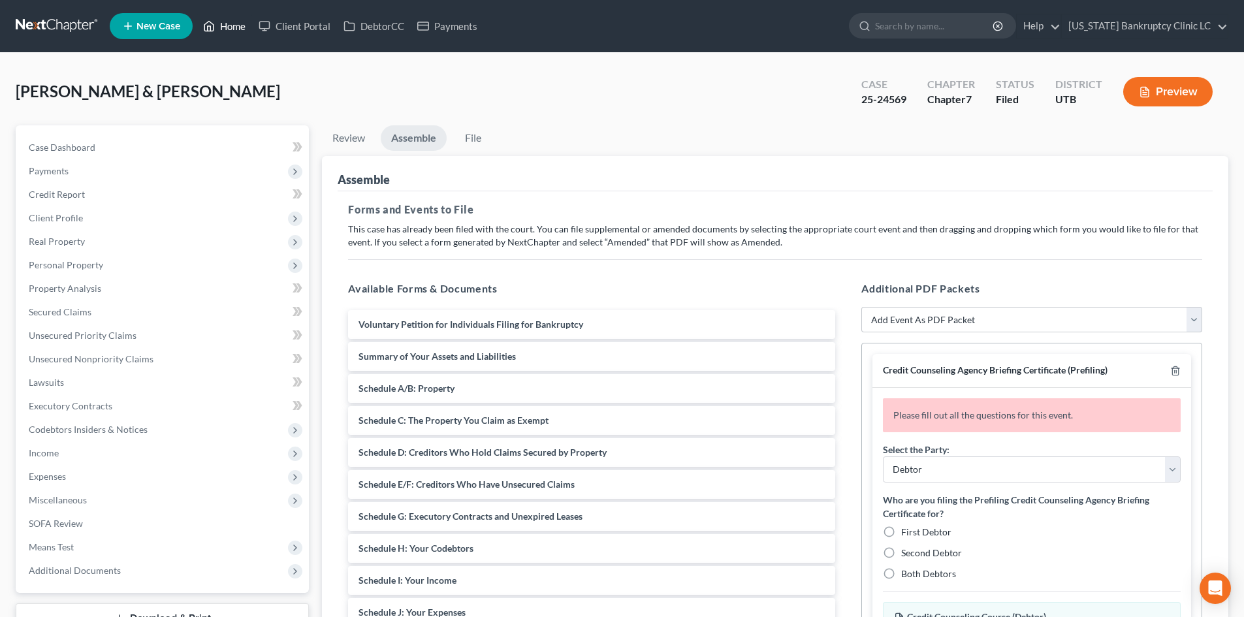
click at [234, 19] on link "Home" at bounding box center [223, 26] width 55 height 24
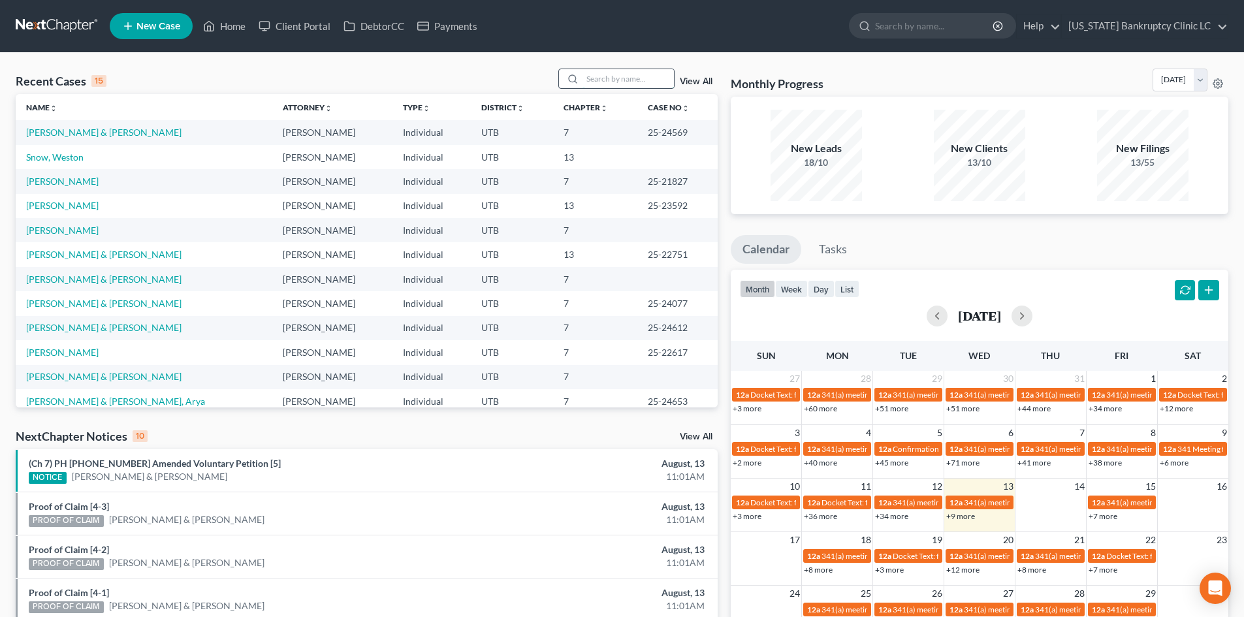
click at [634, 87] on input "search" at bounding box center [627, 78] width 91 height 19
click at [83, 135] on link "[PERSON_NAME] & [PERSON_NAME]" at bounding box center [103, 132] width 155 height 11
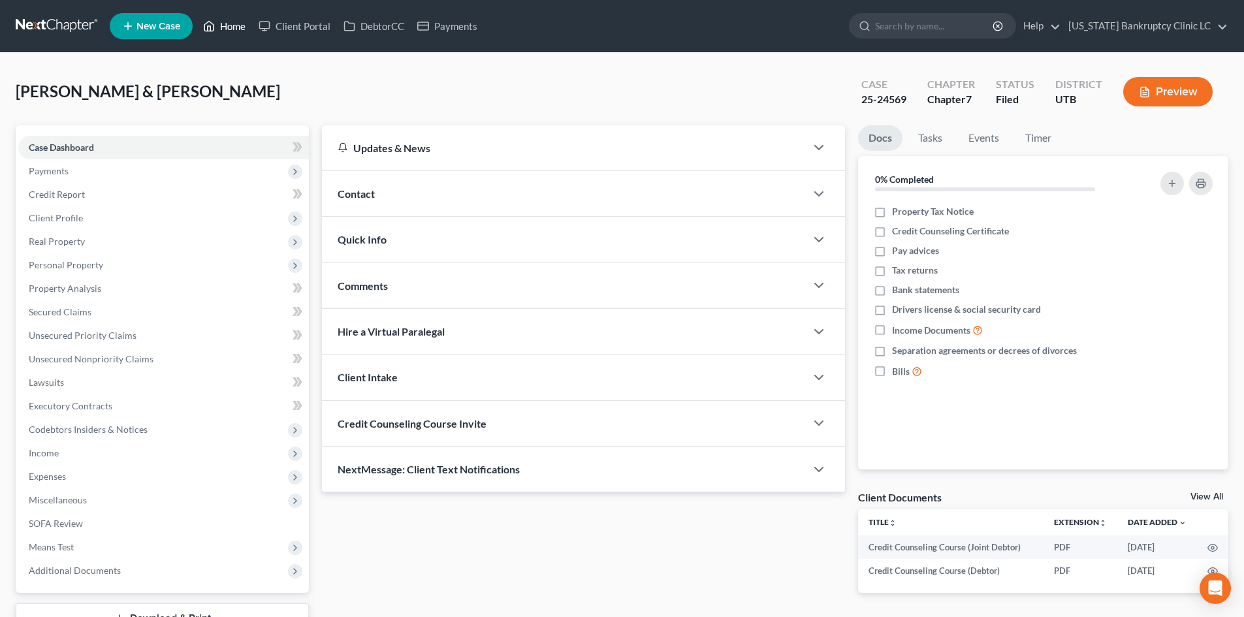
click at [239, 19] on link "Home" at bounding box center [223, 26] width 55 height 24
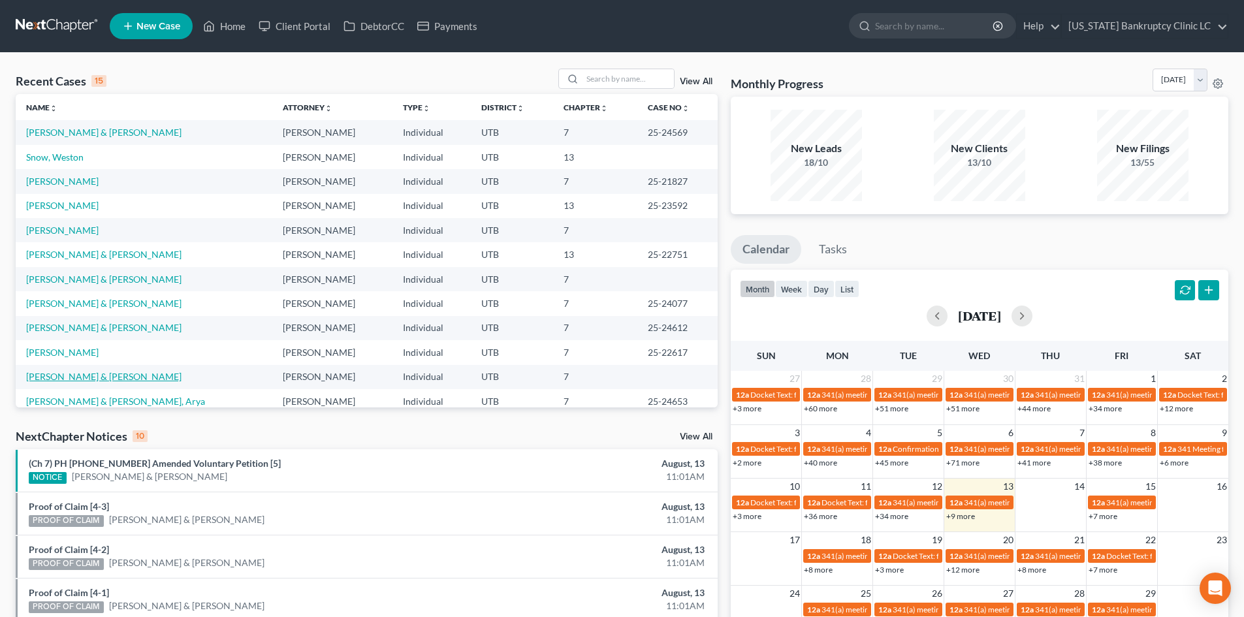
click at [120, 378] on link "[PERSON_NAME] & [PERSON_NAME]" at bounding box center [103, 376] width 155 height 11
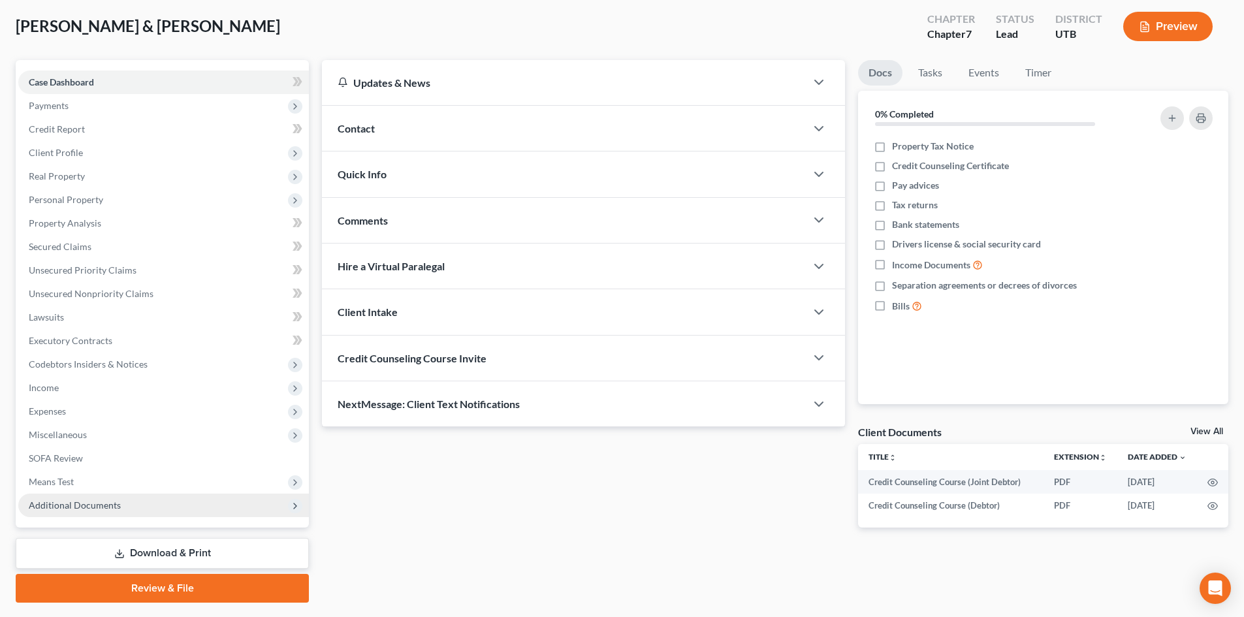
click at [198, 507] on span "Additional Documents" at bounding box center [163, 506] width 291 height 24
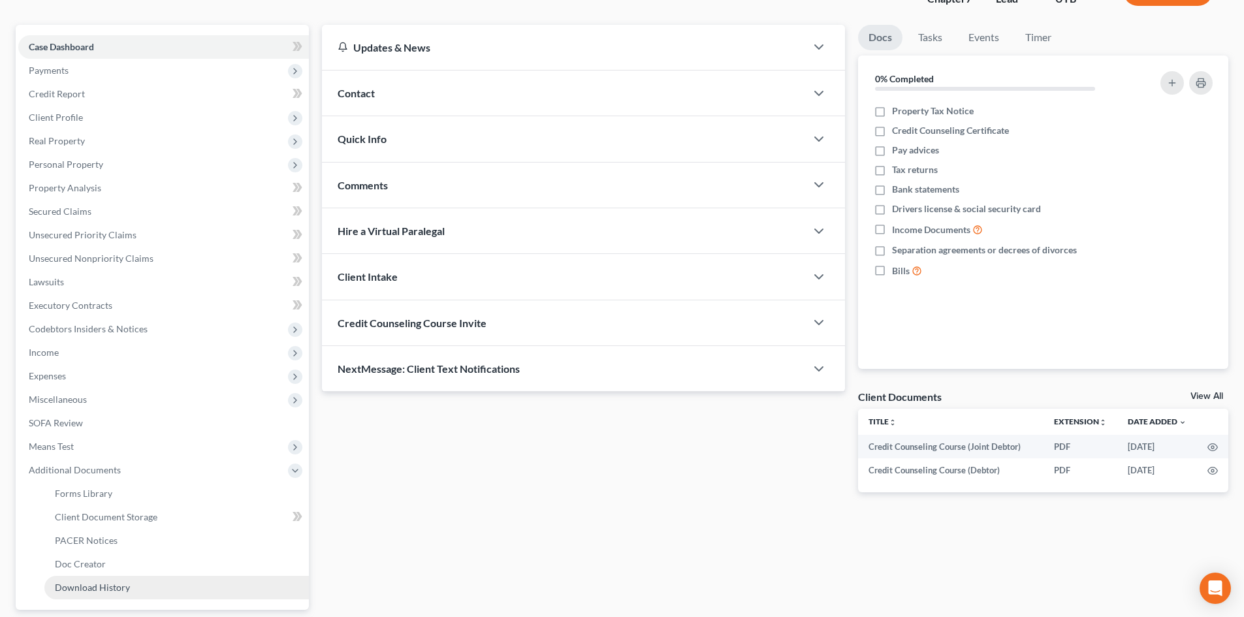
scroll to position [218, 0]
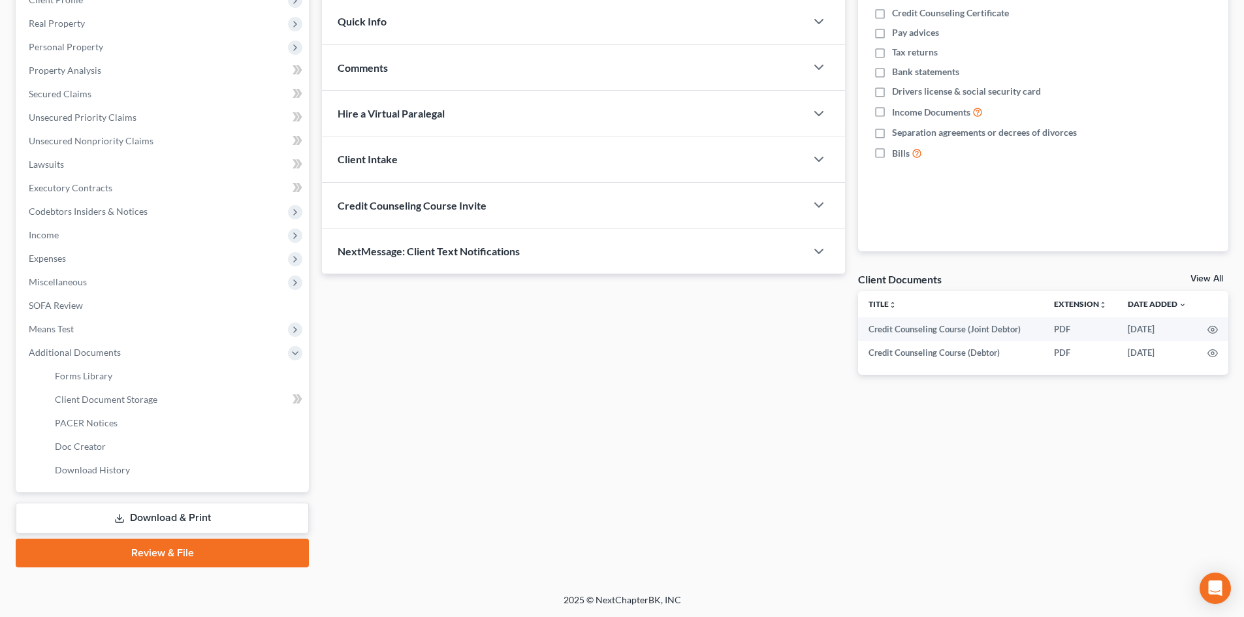
drag, startPoint x: 210, startPoint y: 551, endPoint x: 1137, endPoint y: 541, distance: 927.1
click at [212, 551] on link "Review & File" at bounding box center [162, 553] width 293 height 29
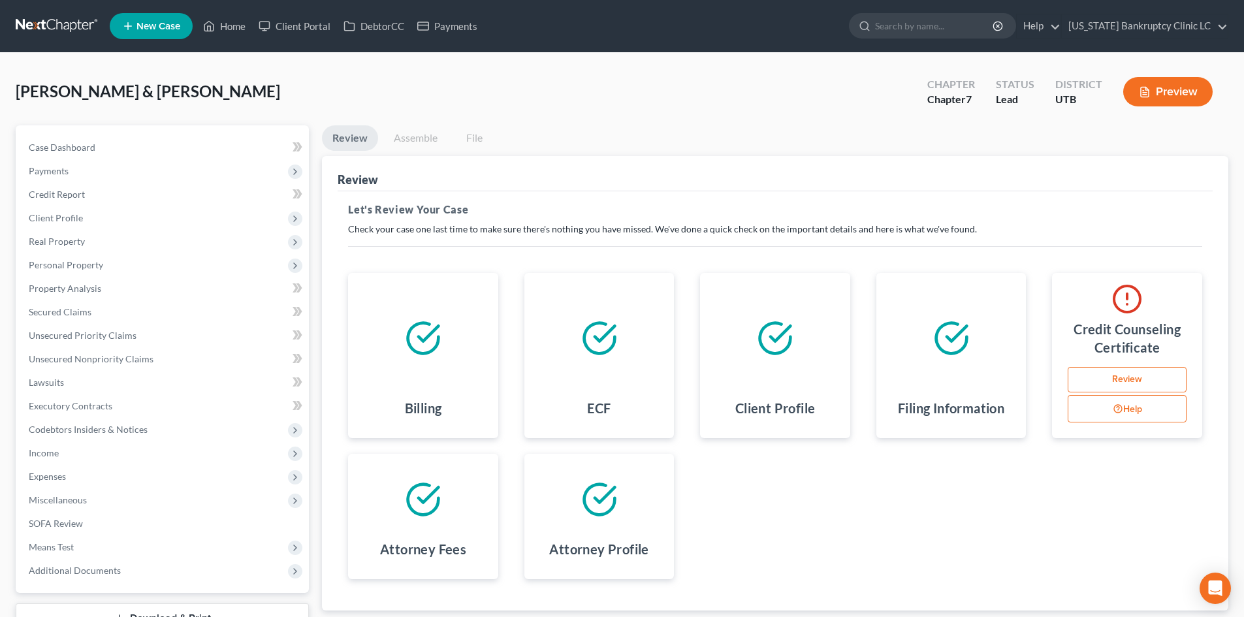
click at [1127, 392] on link "Review" at bounding box center [1126, 380] width 119 height 26
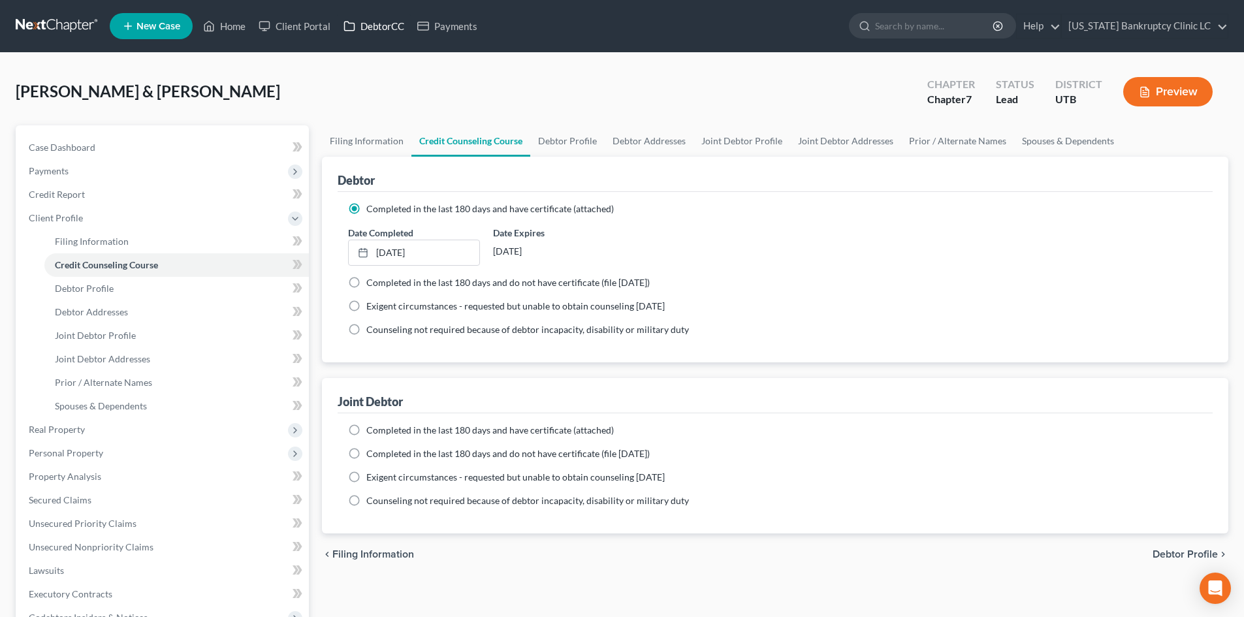
click at [348, 24] on icon at bounding box center [349, 26] width 12 height 16
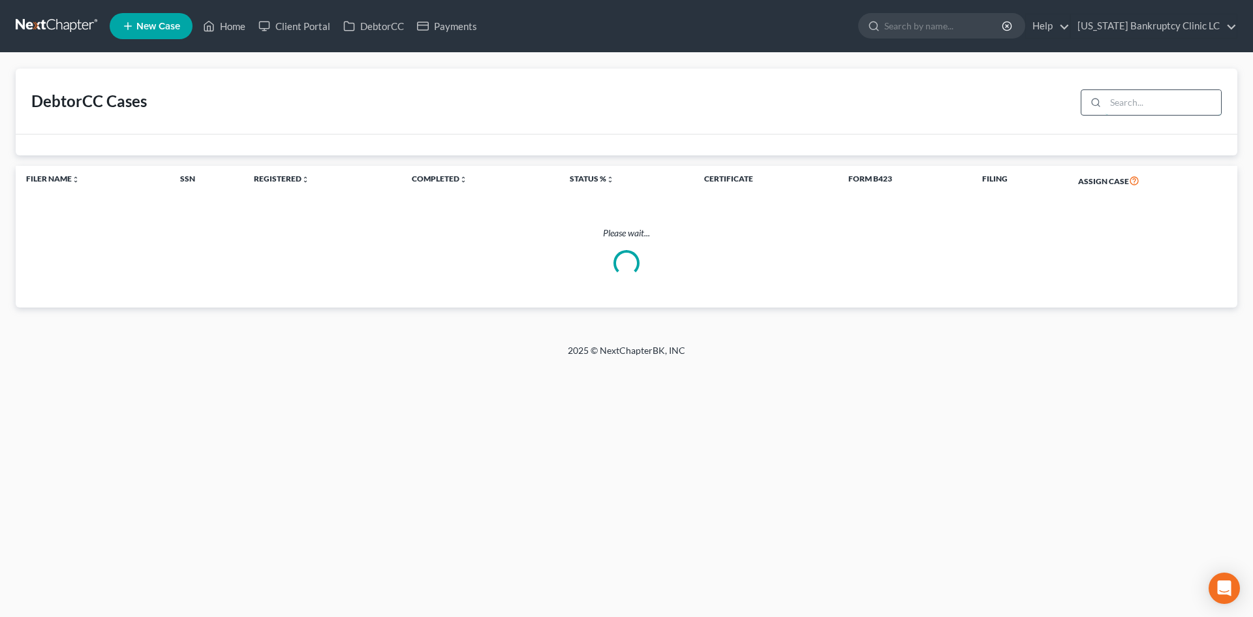
click at [1162, 107] on input "search" at bounding box center [1164, 102] width 116 height 25
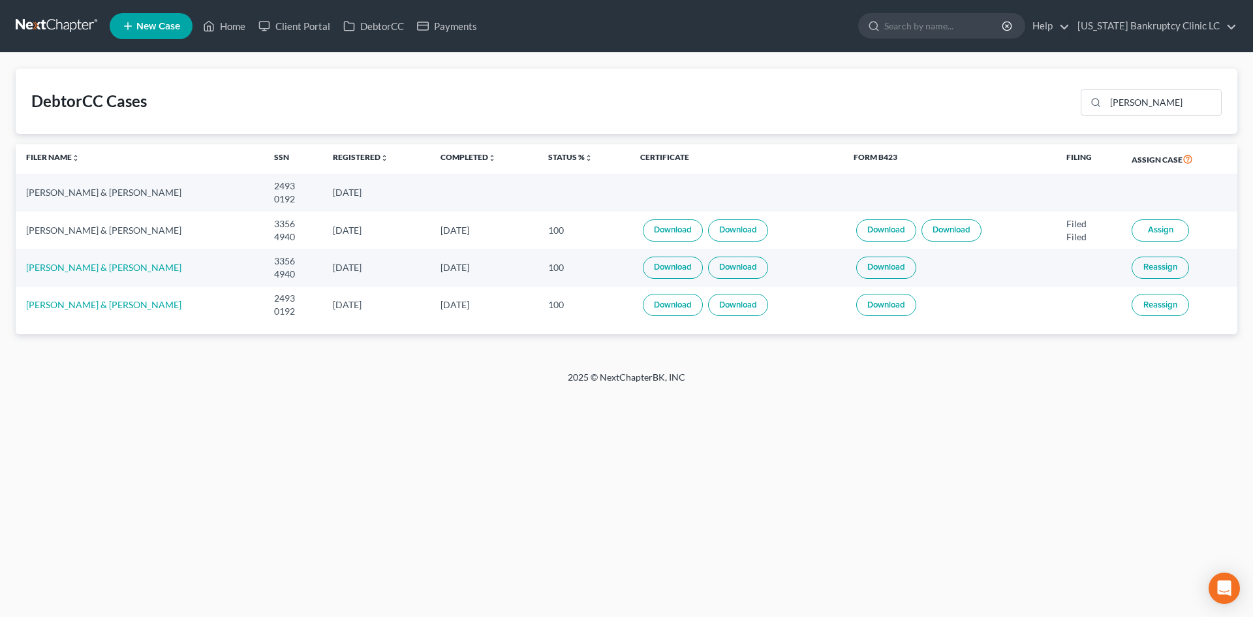
click at [144, 187] on div "Brittney Martin & Larryn Brooks" at bounding box center [139, 192] width 227 height 13
click at [354, 196] on td "08/08/2025" at bounding box center [376, 192] width 108 height 37
click at [93, 194] on div "Brittney Martin & Larryn Brooks" at bounding box center [139, 192] width 227 height 13
click at [238, 37] on link "Home" at bounding box center [223, 26] width 55 height 24
click at [234, 24] on link "Home" at bounding box center [223, 26] width 55 height 24
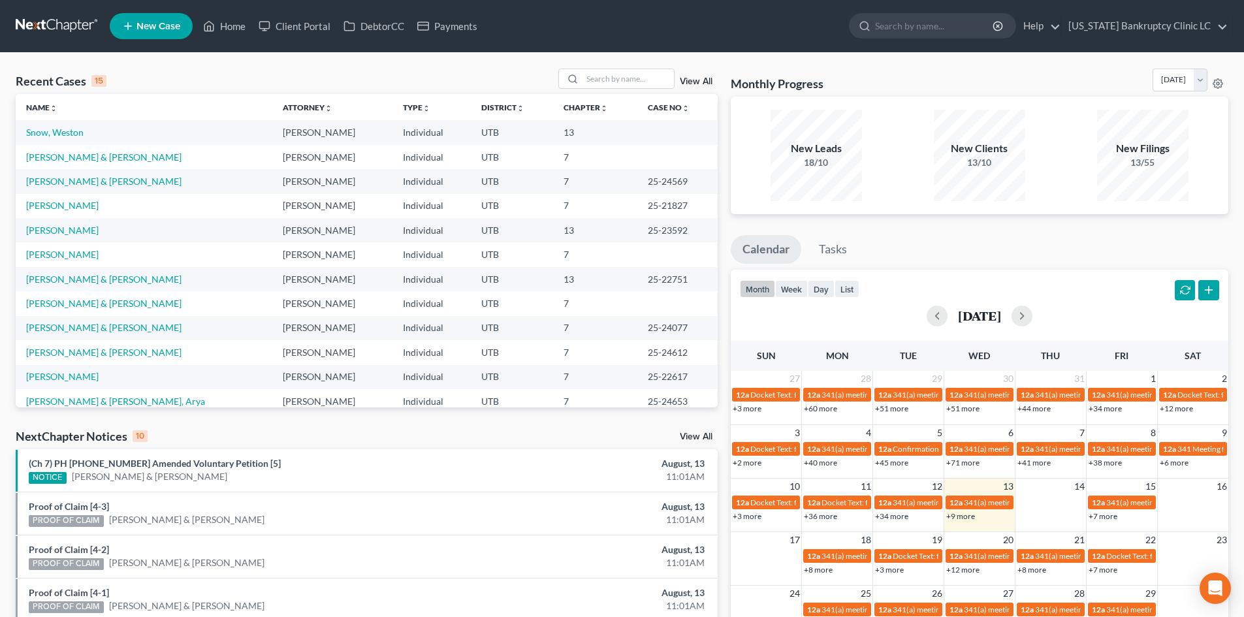
click at [78, 149] on td "[PERSON_NAME] & [PERSON_NAME]" at bounding box center [144, 157] width 257 height 24
click at [78, 158] on link "[PERSON_NAME] & [PERSON_NAME]" at bounding box center [103, 156] width 155 height 11
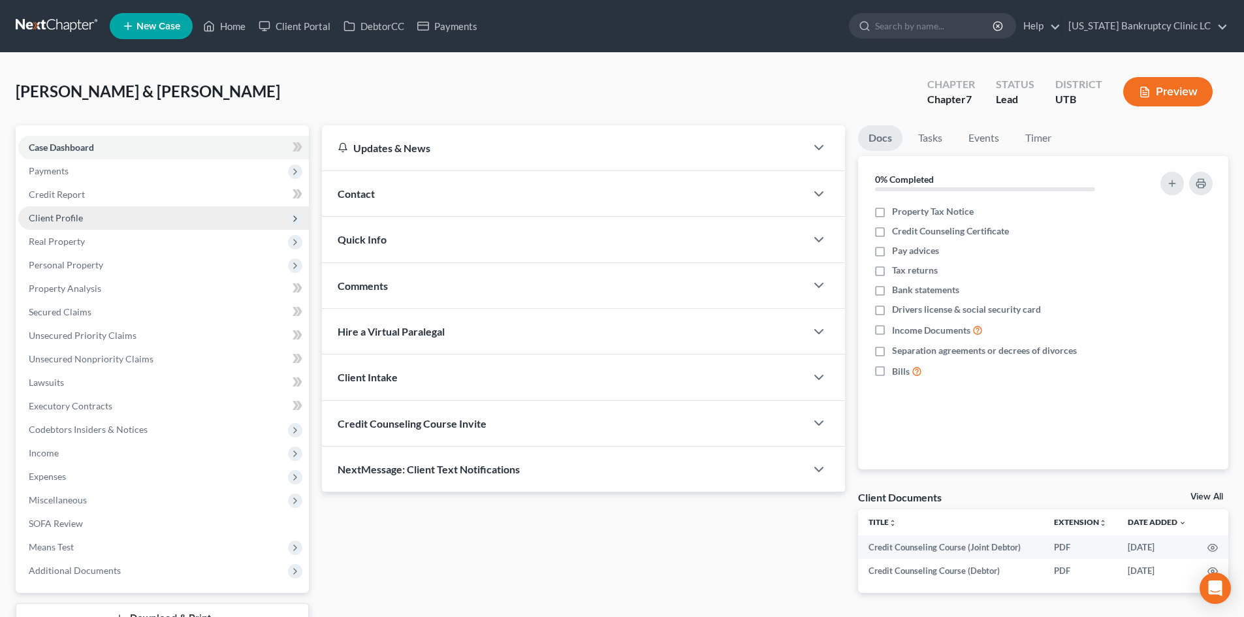
click at [129, 221] on span "Client Profile" at bounding box center [163, 218] width 291 height 24
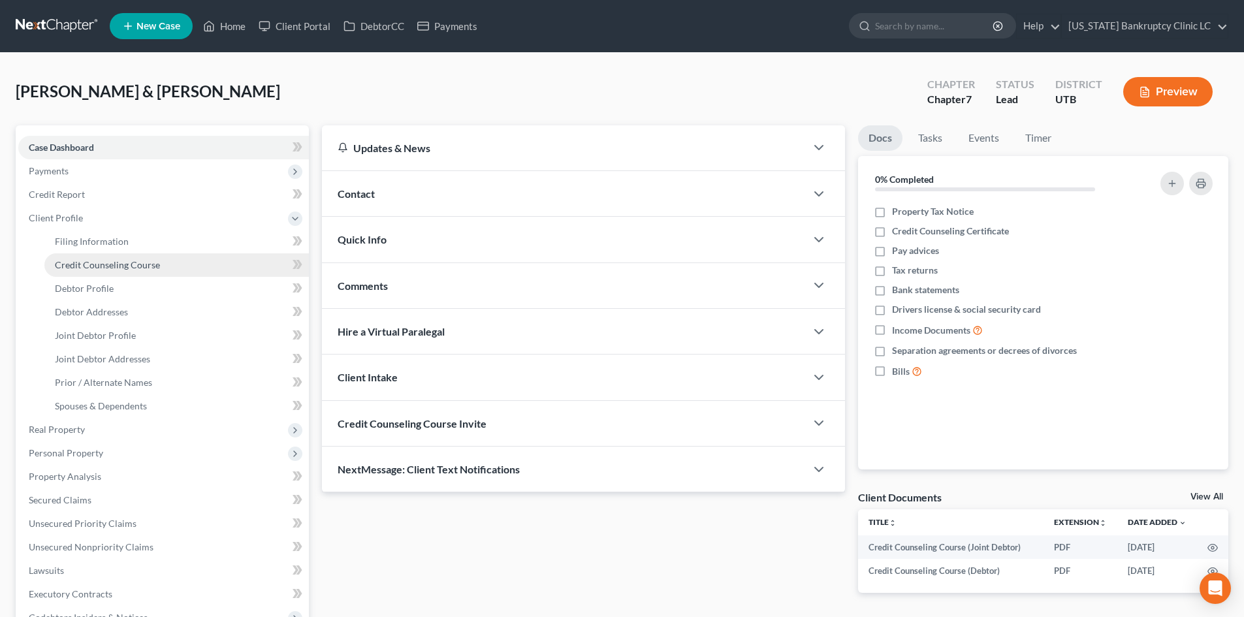
click at [131, 254] on link "Credit Counseling Course" at bounding box center [176, 265] width 264 height 24
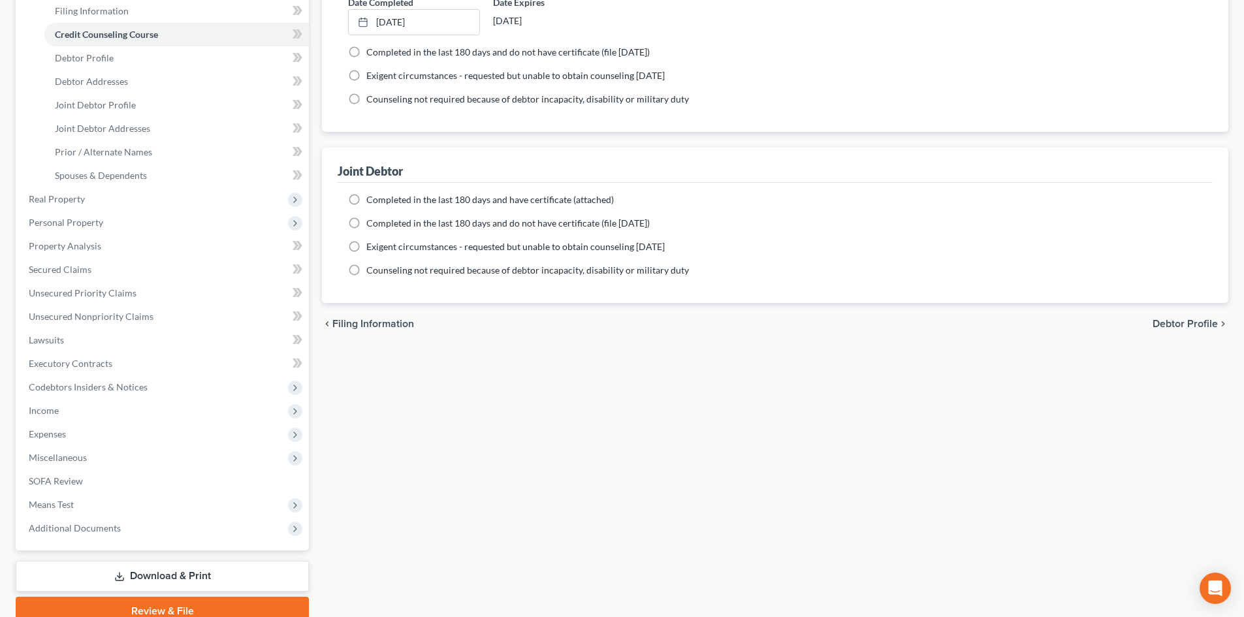
scroll to position [261, 0]
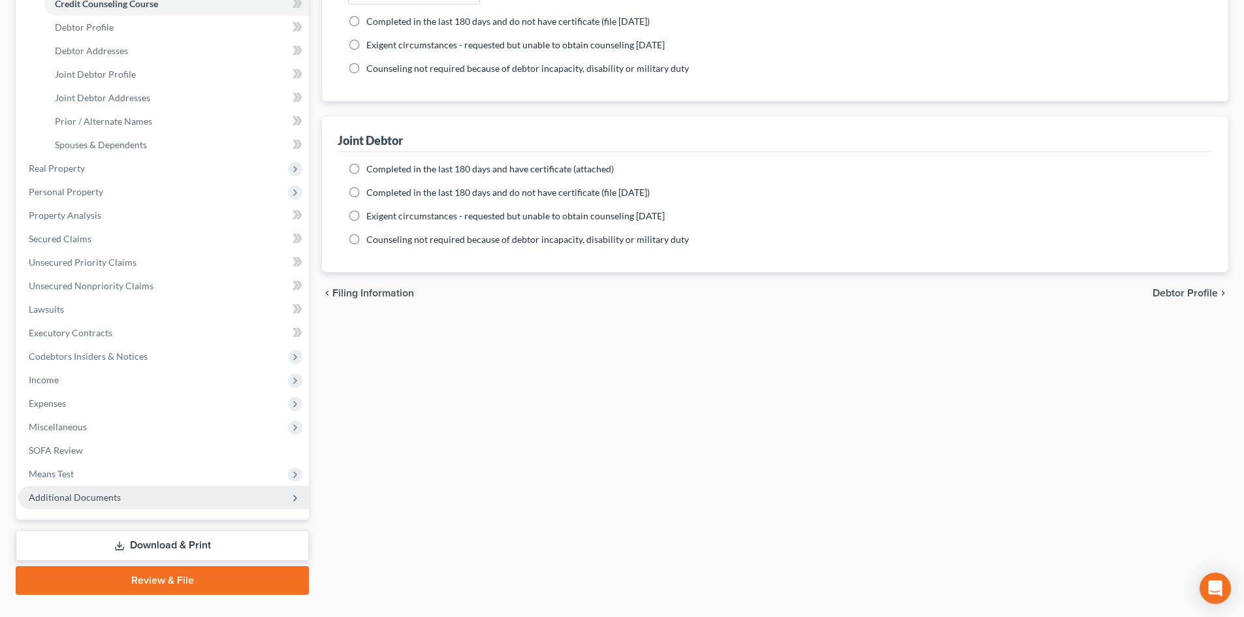
click at [133, 507] on span "Additional Documents" at bounding box center [163, 498] width 291 height 24
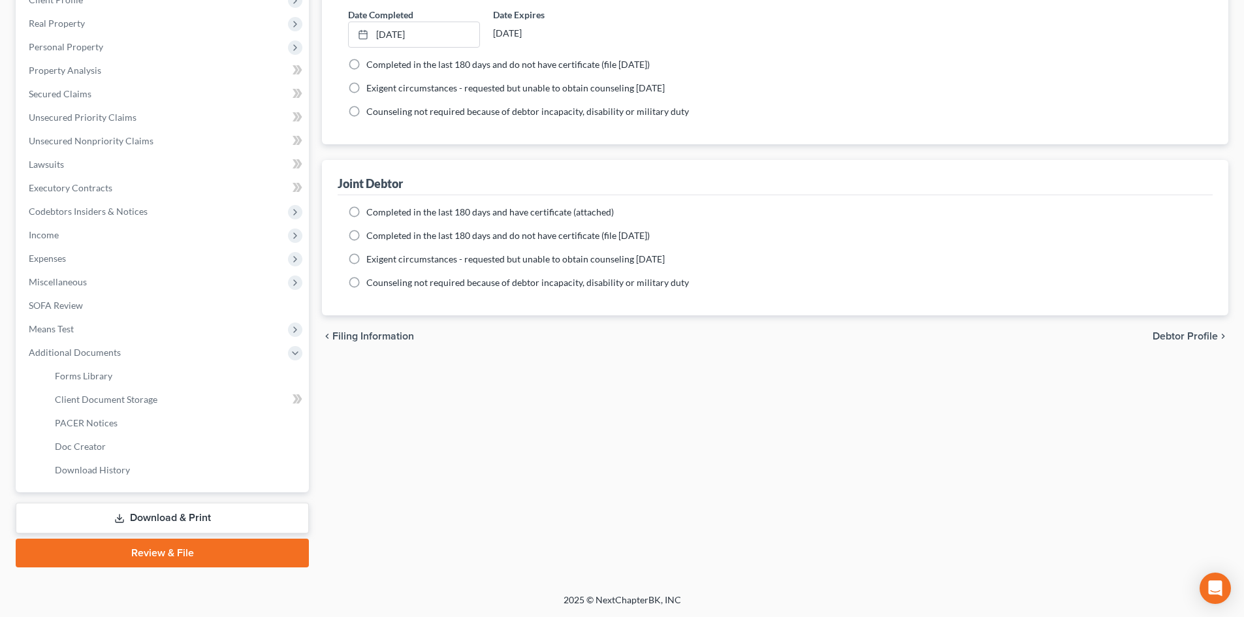
scroll to position [218, 0]
click at [155, 401] on span "Client Document Storage" at bounding box center [106, 399] width 102 height 11
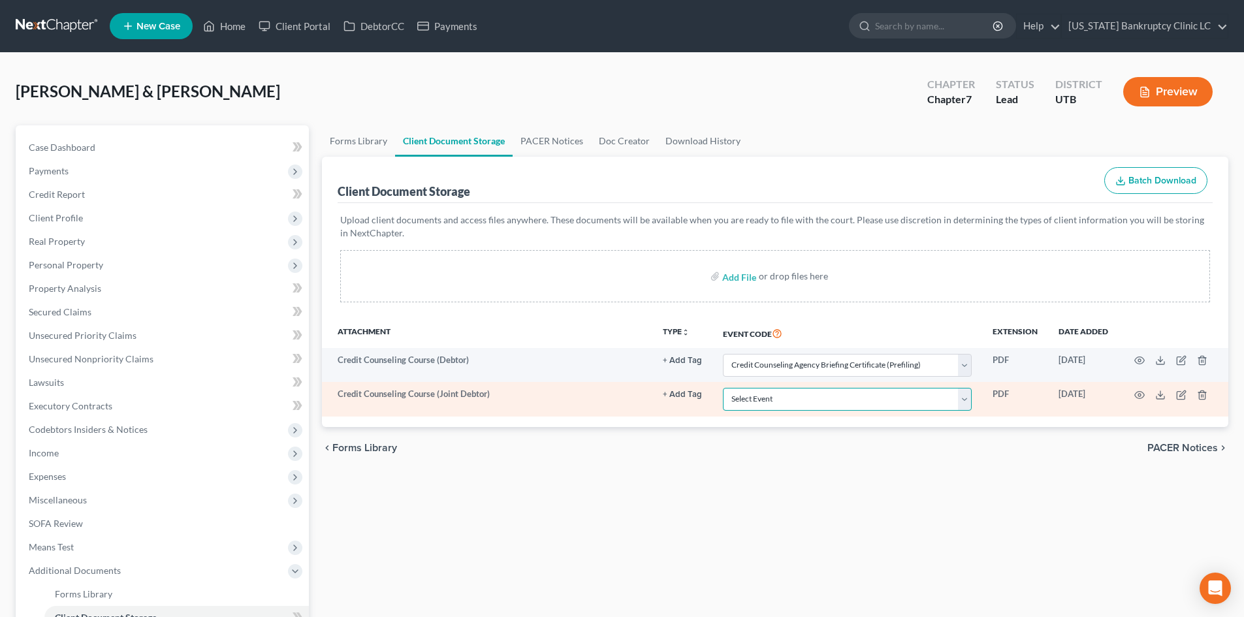
click at [856, 400] on select "Select Event Affidavit/Declaration Amended Chapter 11 Plan Amended Disclosure S…" at bounding box center [847, 399] width 249 height 23
click at [723, 388] on select "Select Event Affidavit/Declaration Amended Chapter 11 Plan Amended Disclosure S…" at bounding box center [847, 399] width 249 height 23
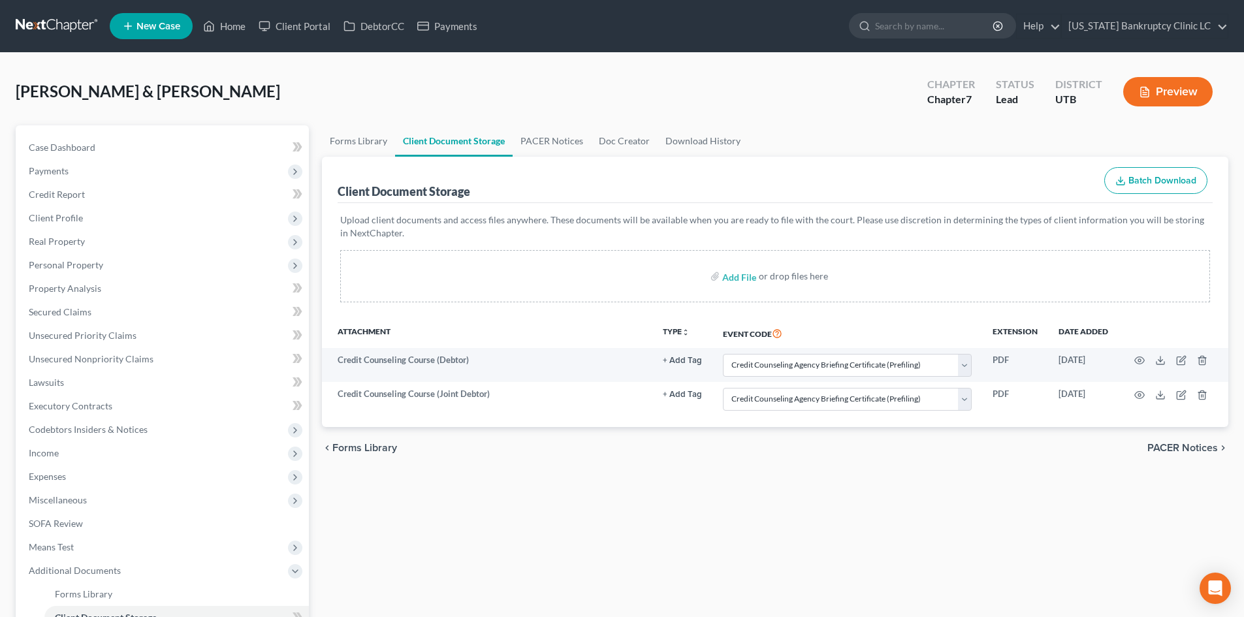
click at [667, 452] on div "chevron_left Forms Library PACER Notices chevron_right" at bounding box center [775, 448] width 906 height 42
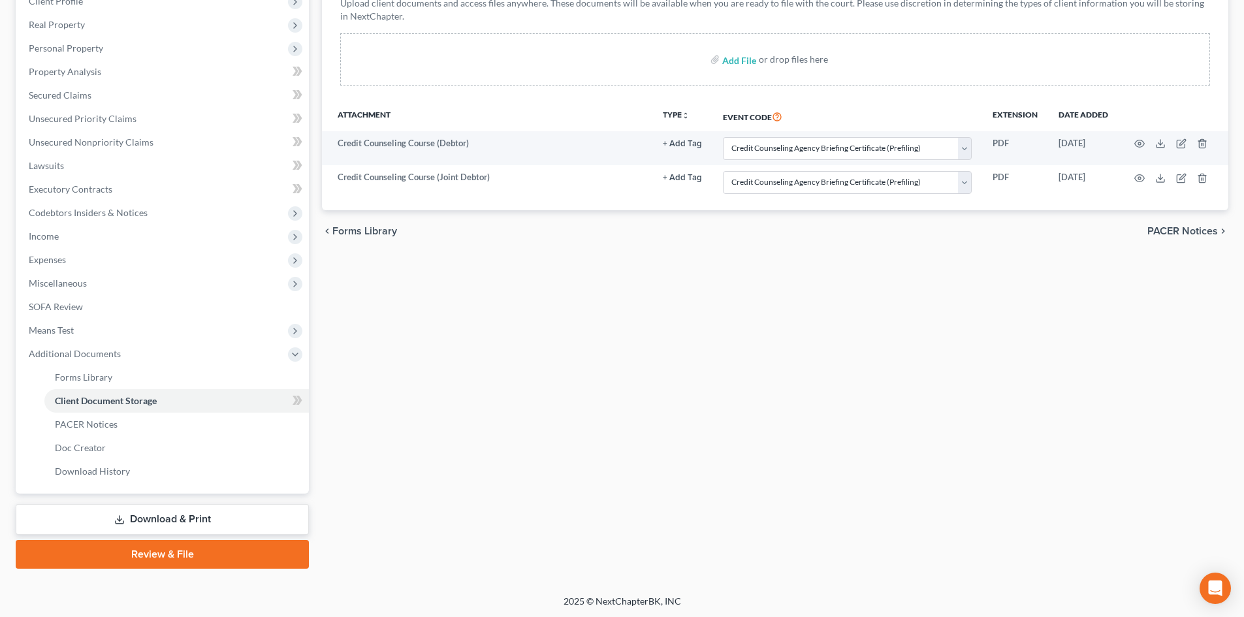
scroll to position [218, 0]
click at [180, 547] on link "Review & File" at bounding box center [162, 553] width 293 height 29
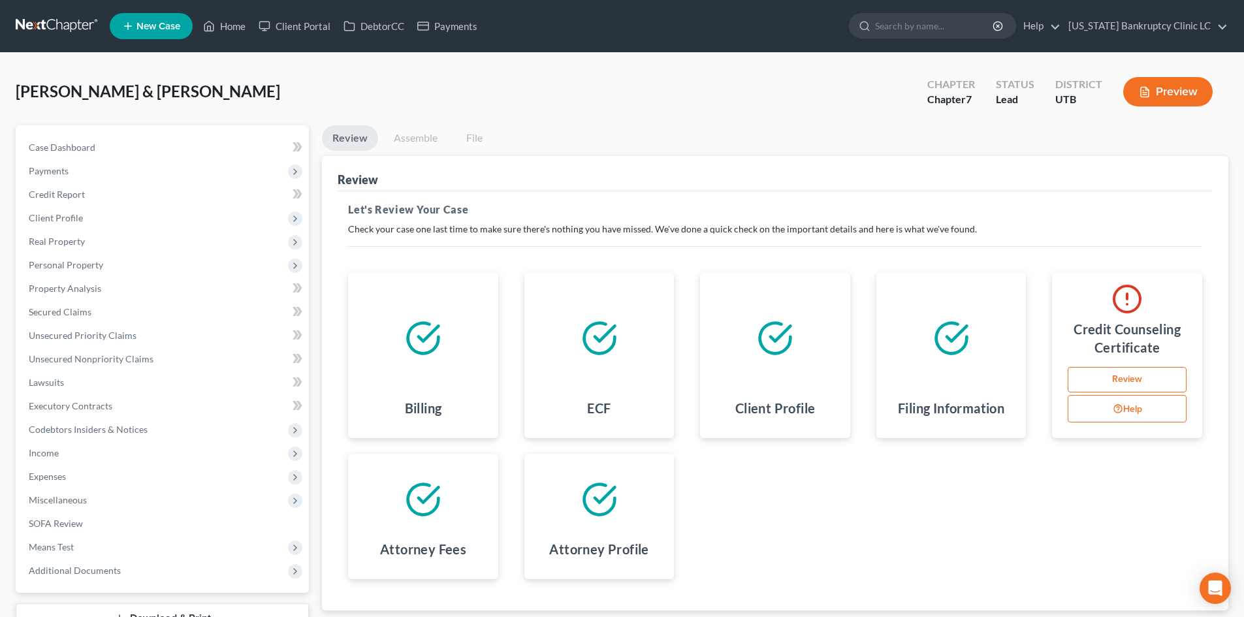
click at [1140, 378] on link "Review" at bounding box center [1126, 380] width 119 height 26
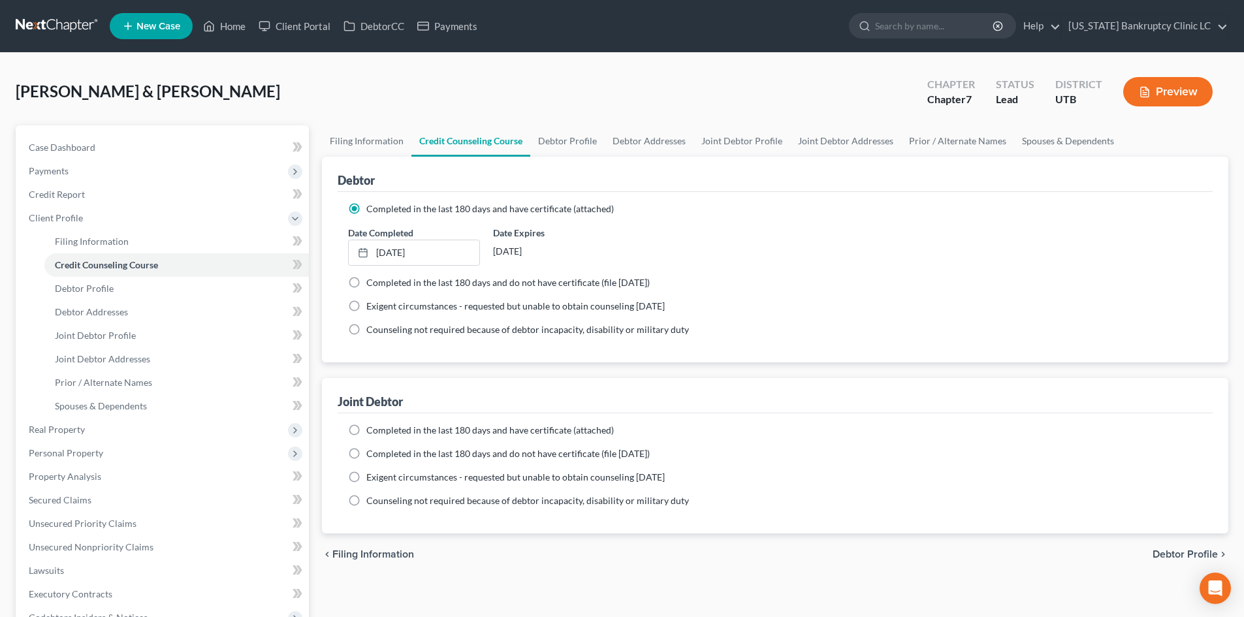
click at [394, 455] on span "Completed in the last 180 days and do not have certificate (file within 14 days)" at bounding box center [507, 453] width 283 height 11
click at [380, 455] on input "Completed in the last 180 days and do not have certificate (file within 14 days)" at bounding box center [375, 451] width 8 height 8
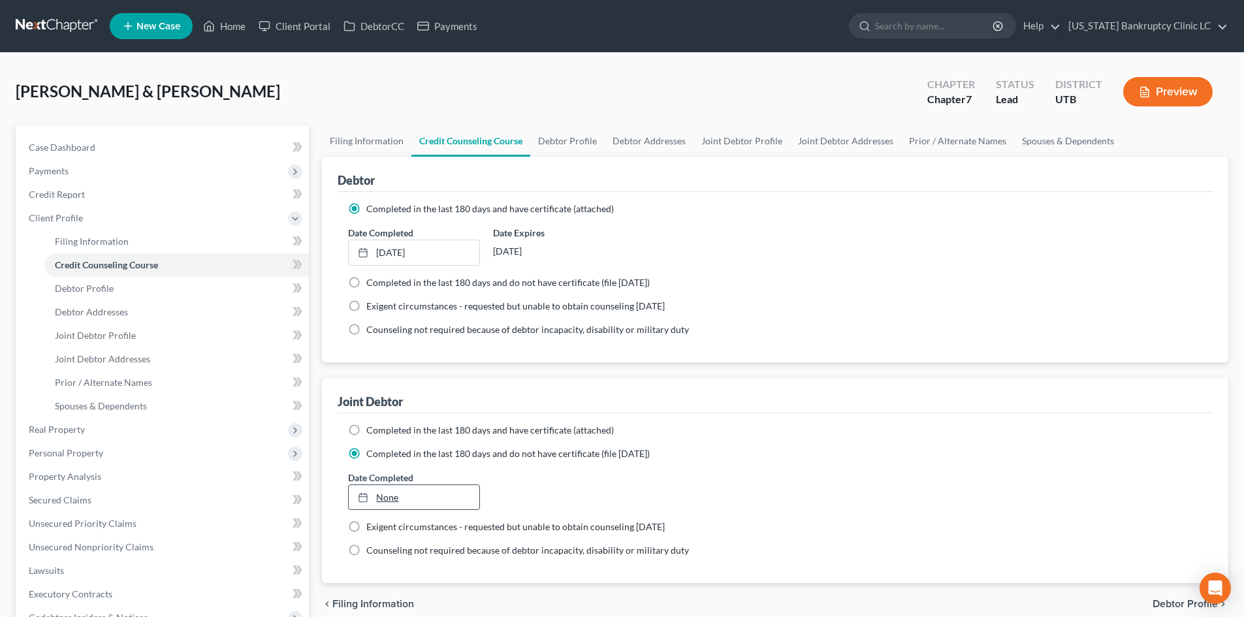
click at [389, 505] on link "None" at bounding box center [414, 497] width 130 height 25
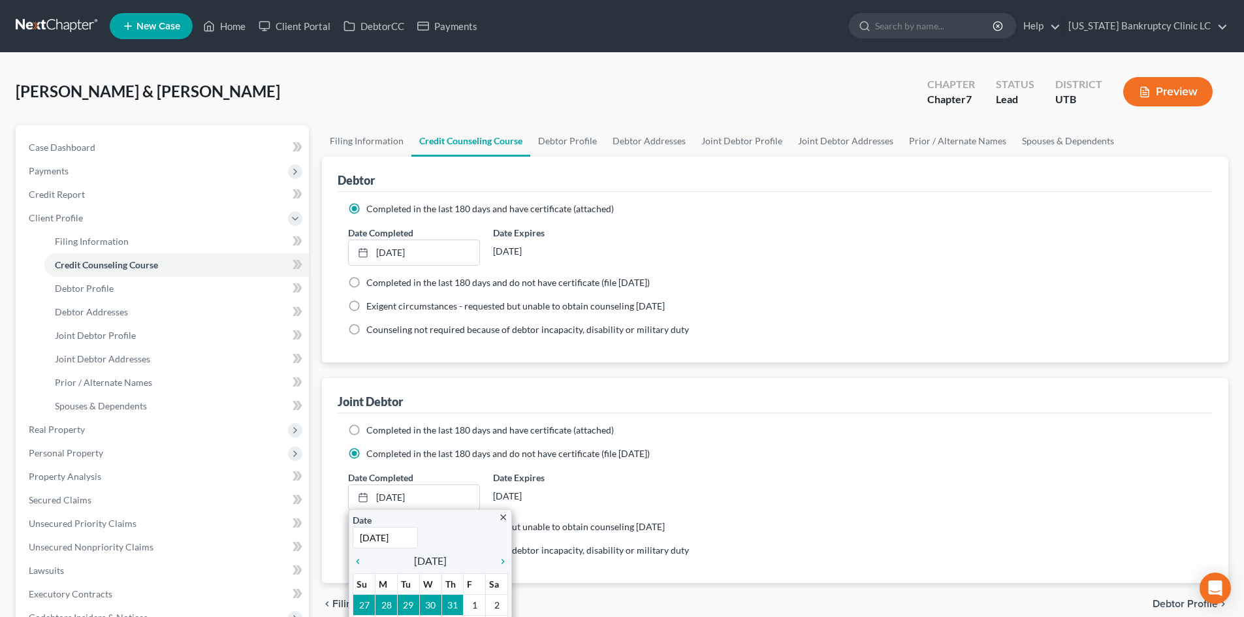
click at [732, 472] on div "Date Completed 8/13/2025 close Date 8/13/2025 Time 12:00 AM chevron_left August…" at bounding box center [774, 491] width 867 height 40
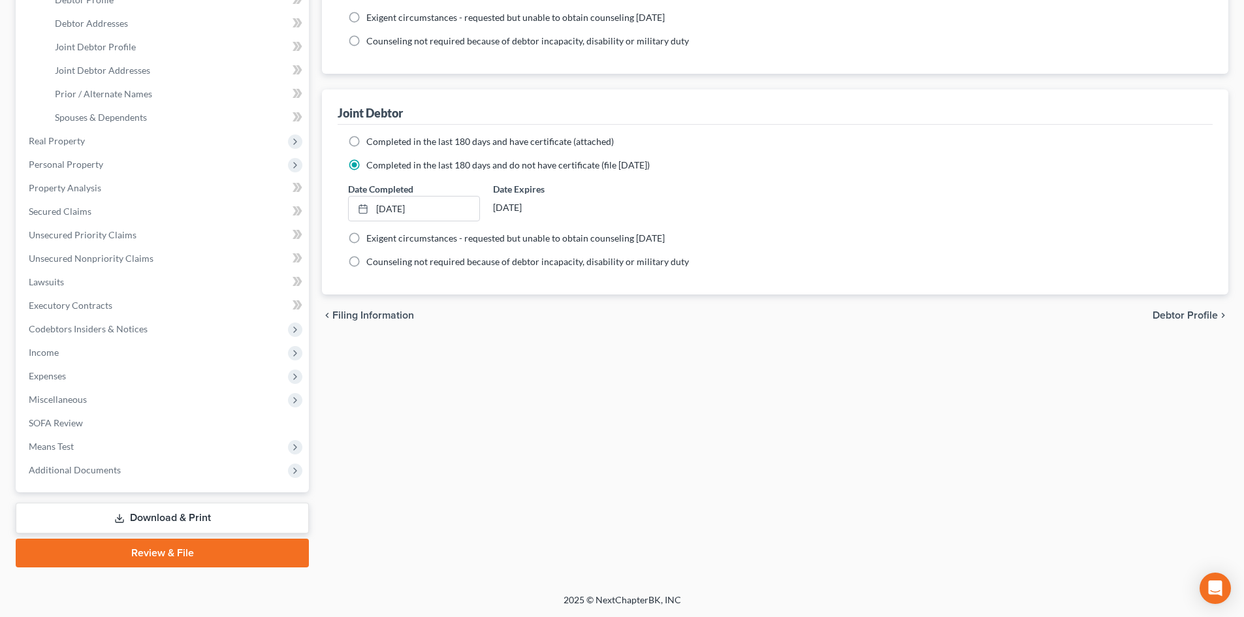
click at [166, 548] on link "Review & File" at bounding box center [162, 553] width 293 height 29
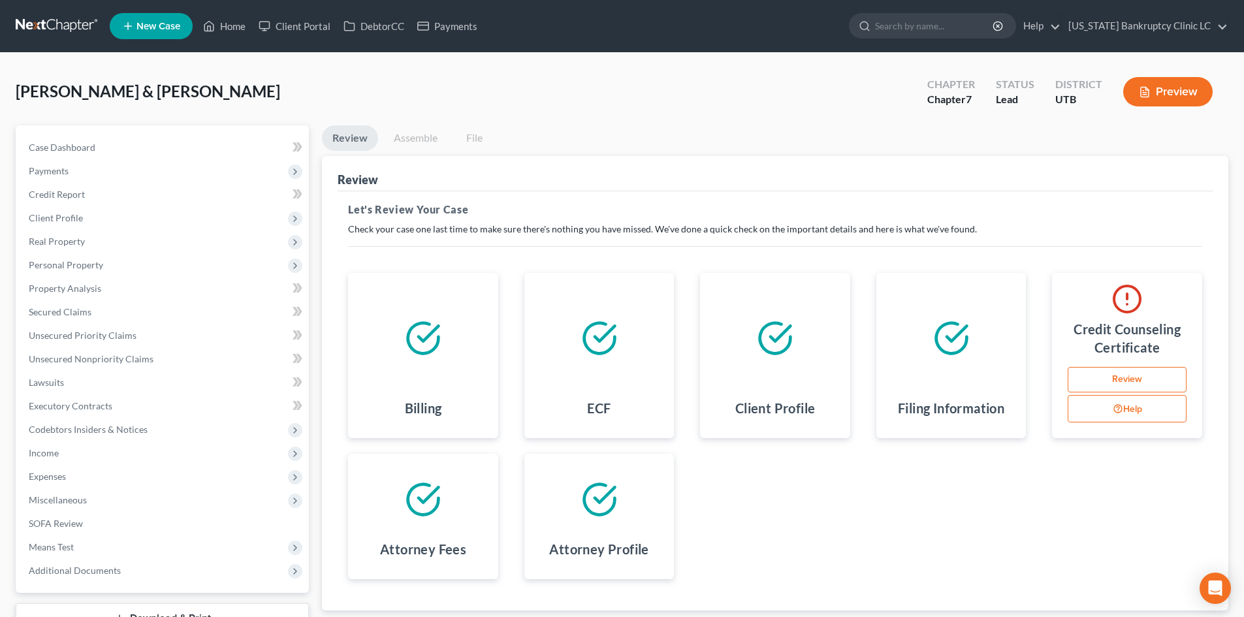
click at [1159, 373] on link "Review" at bounding box center [1126, 380] width 119 height 26
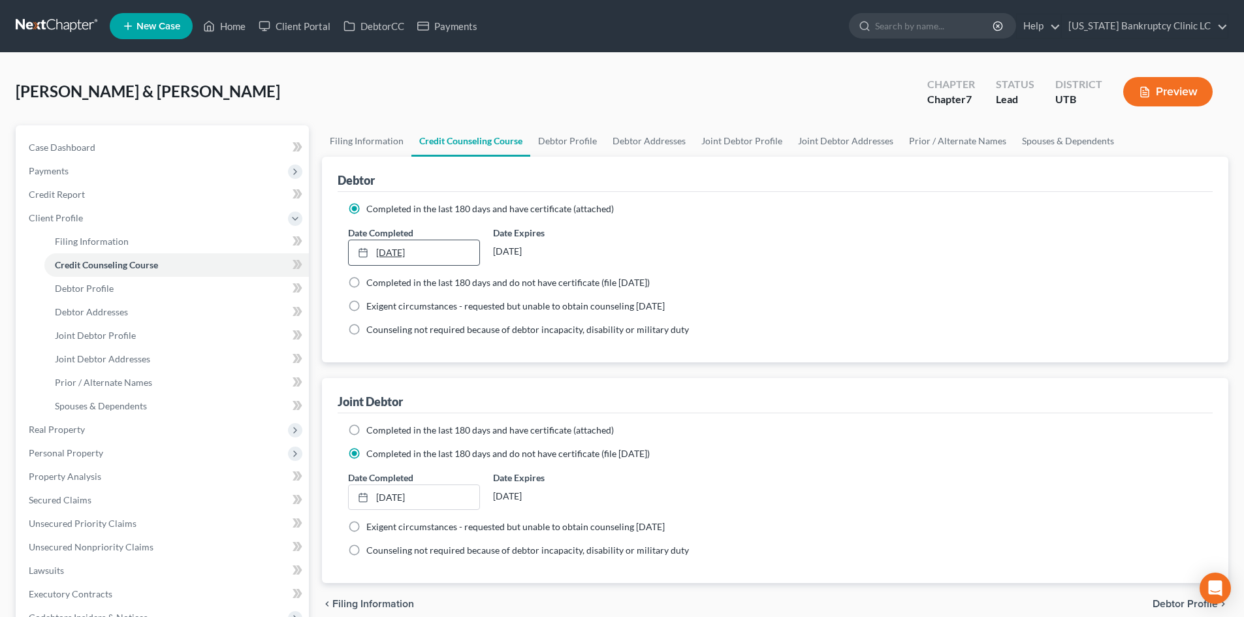
click at [445, 251] on link "5/1/2023" at bounding box center [414, 252] width 130 height 25
click at [383, 252] on link "5/1/2023" at bounding box center [414, 252] width 130 height 25
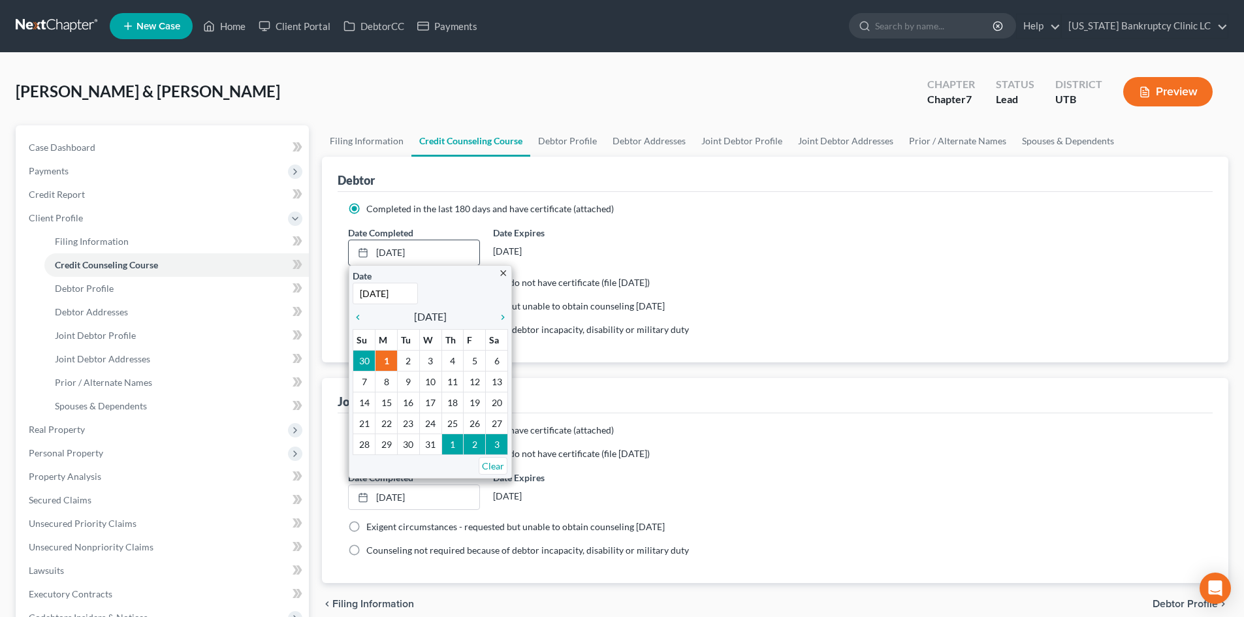
click at [397, 296] on input "5/1/2023" at bounding box center [385, 294] width 65 height 22
click at [745, 348] on div "Completed in the last 180 days and have certificate (attached) Date Completed 5…" at bounding box center [775, 277] width 875 height 170
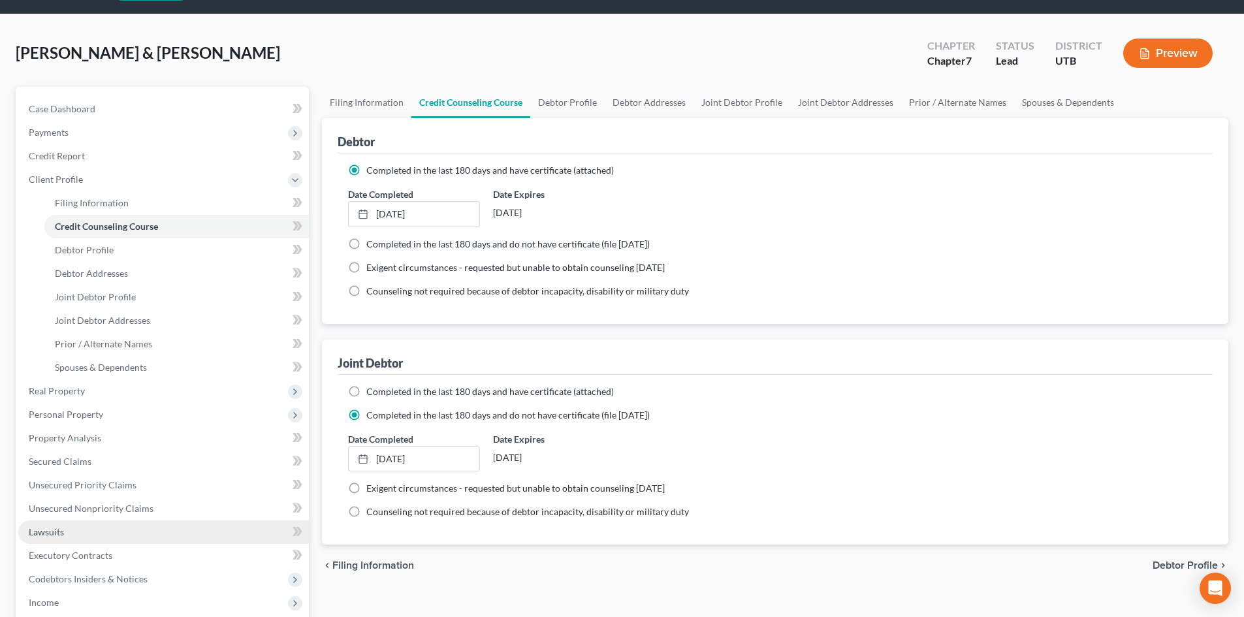
scroll to position [196, 0]
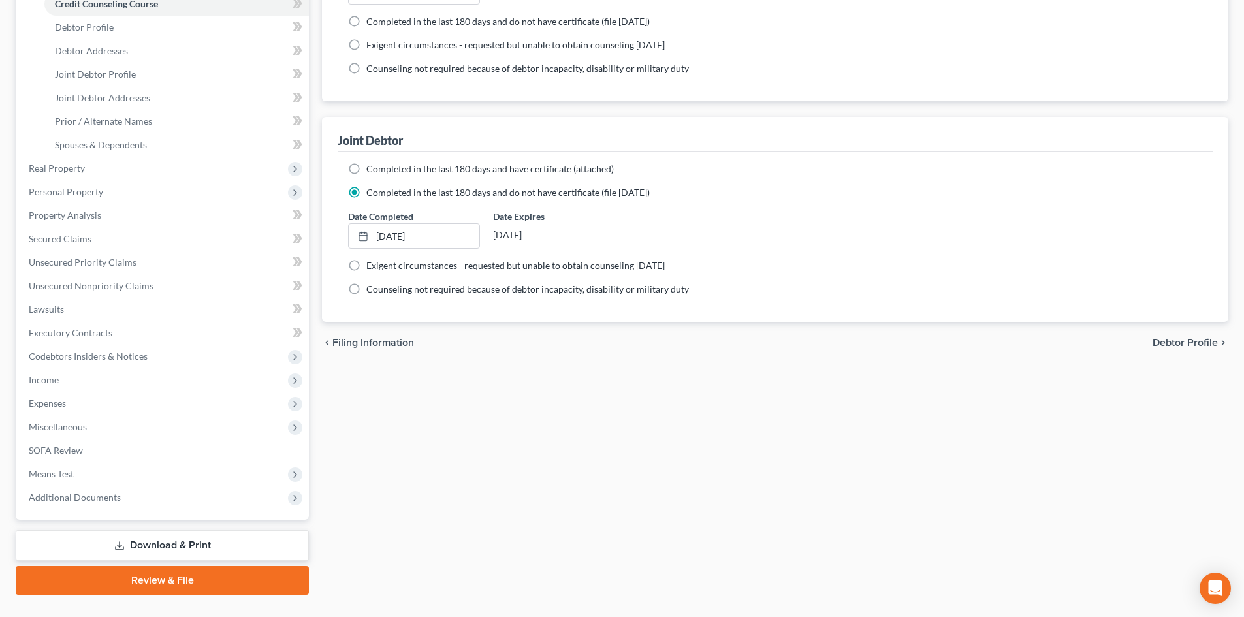
click at [188, 582] on link "Review & File" at bounding box center [162, 580] width 293 height 29
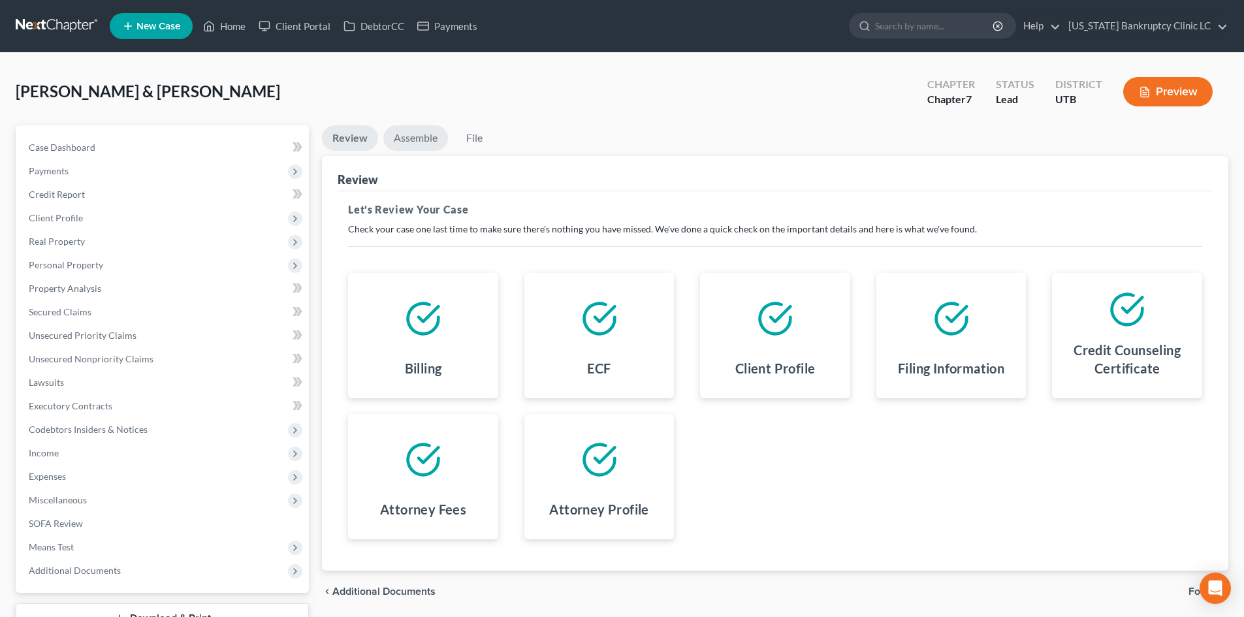
click at [403, 137] on link "Assemble" at bounding box center [415, 137] width 65 height 25
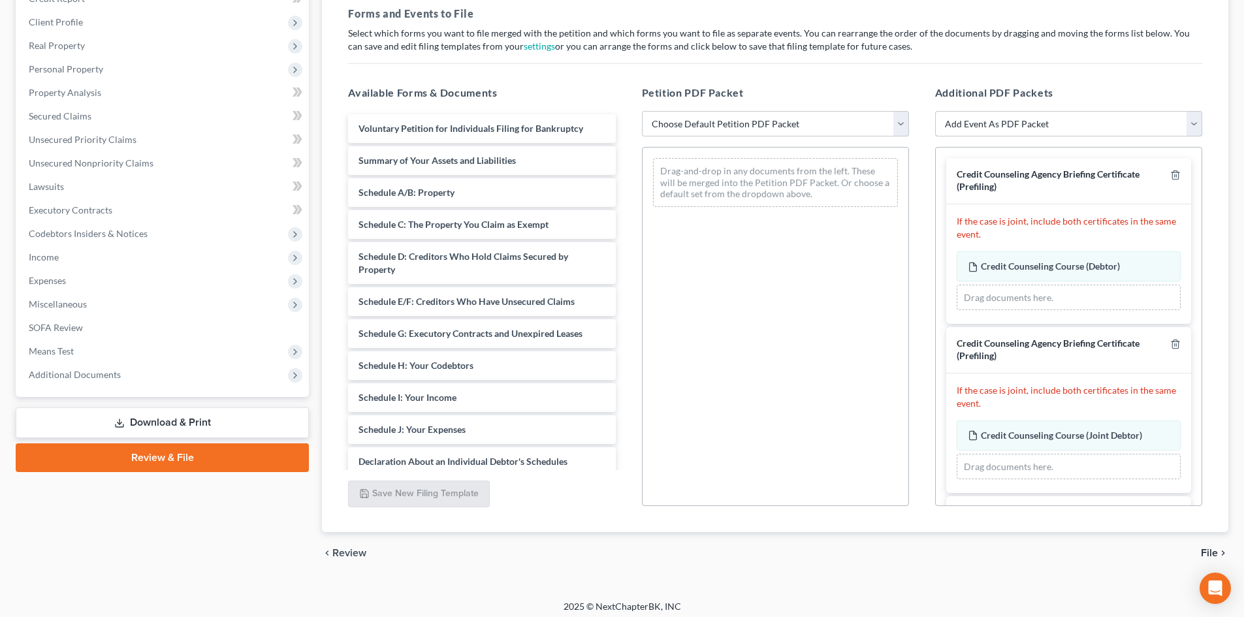
click at [1016, 113] on select "Add Event As PDF Packet Affidavit/Declaration Amended Document Amended Schedule…" at bounding box center [1068, 124] width 267 height 26
click at [935, 111] on select "Add Event As PDF Packet Affidavit/Declaration Amended Document Amended Schedule…" at bounding box center [1068, 124] width 267 height 26
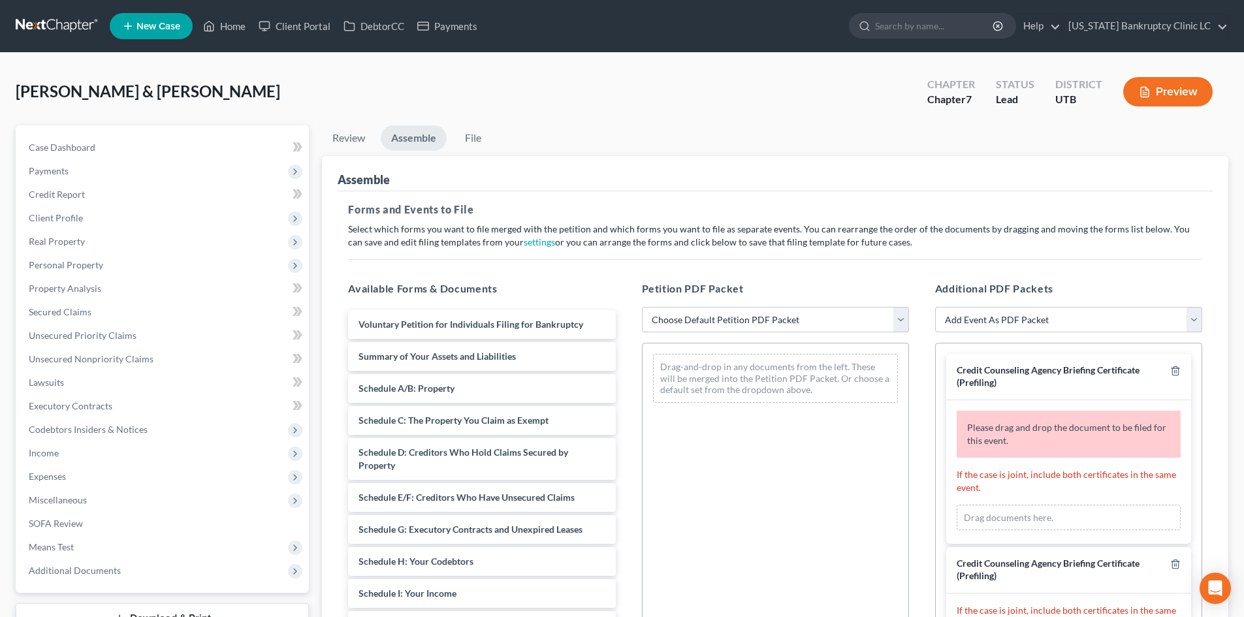
click at [557, 99] on div "Martin, Brittney & Brooks, Larryn Upgraded Chapter Chapter 7 Status Lead Distri…" at bounding box center [622, 97] width 1212 height 57
click at [1216, 595] on icon "Open Intercom Messenger" at bounding box center [1215, 589] width 22 height 22
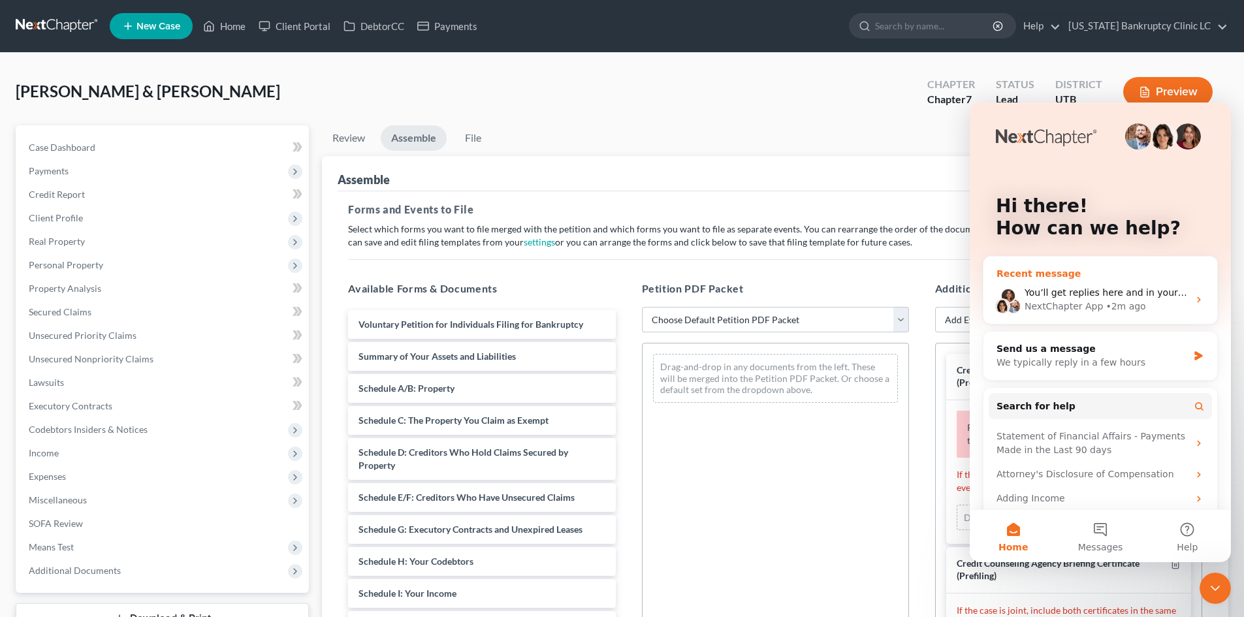
click at [1176, 311] on div "NextChapter App • 2m ago" at bounding box center [1106, 307] width 164 height 14
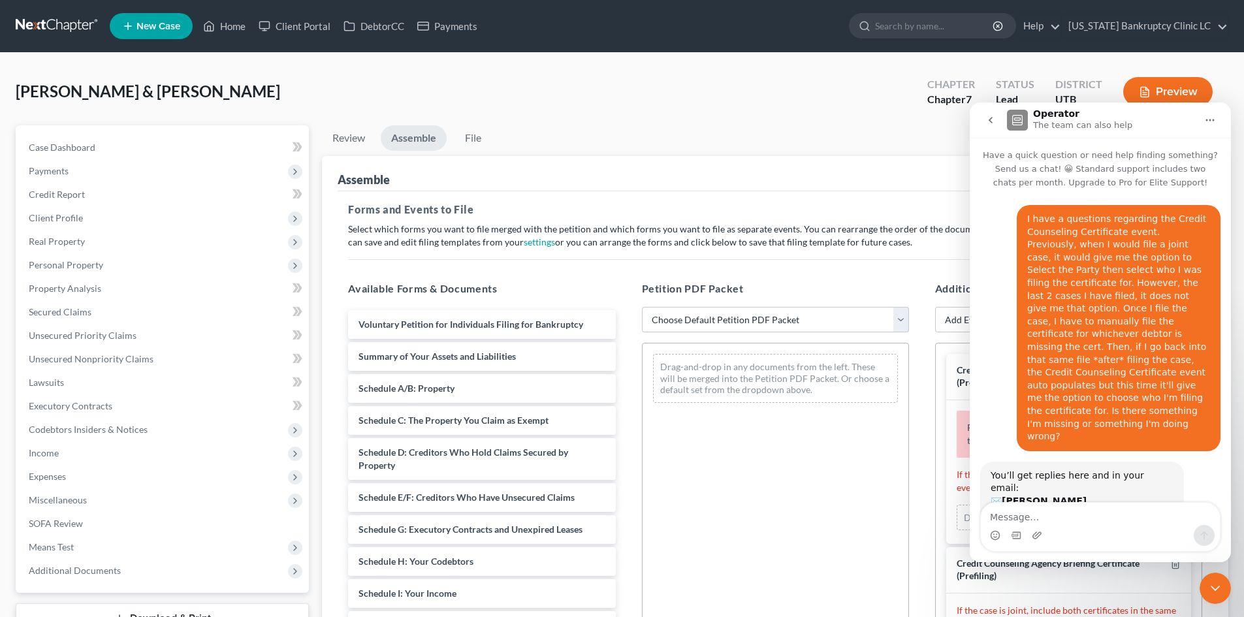
click at [989, 121] on icon "go back" at bounding box center [990, 120] width 10 height 10
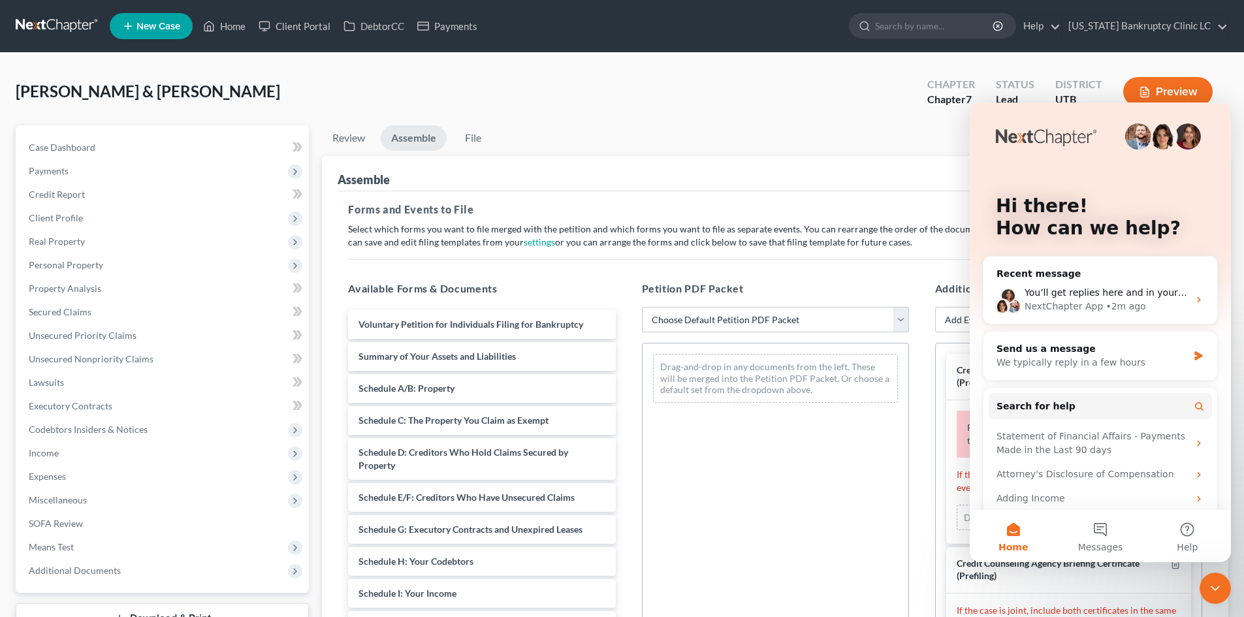
click at [770, 93] on div "Martin, Brittney & Brooks, Larryn Upgraded Chapter Chapter 7 Status Lead Distri…" at bounding box center [622, 97] width 1212 height 57
click at [1176, 312] on div "NextChapter App • 2m ago" at bounding box center [1106, 307] width 164 height 14
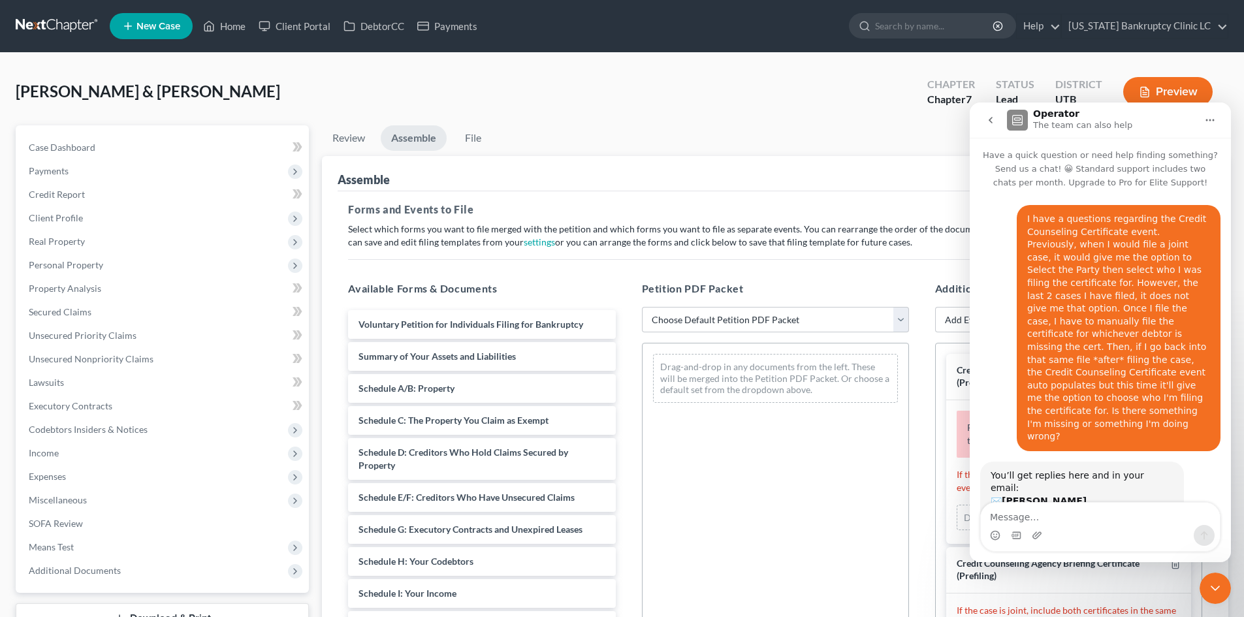
scroll to position [21, 0]
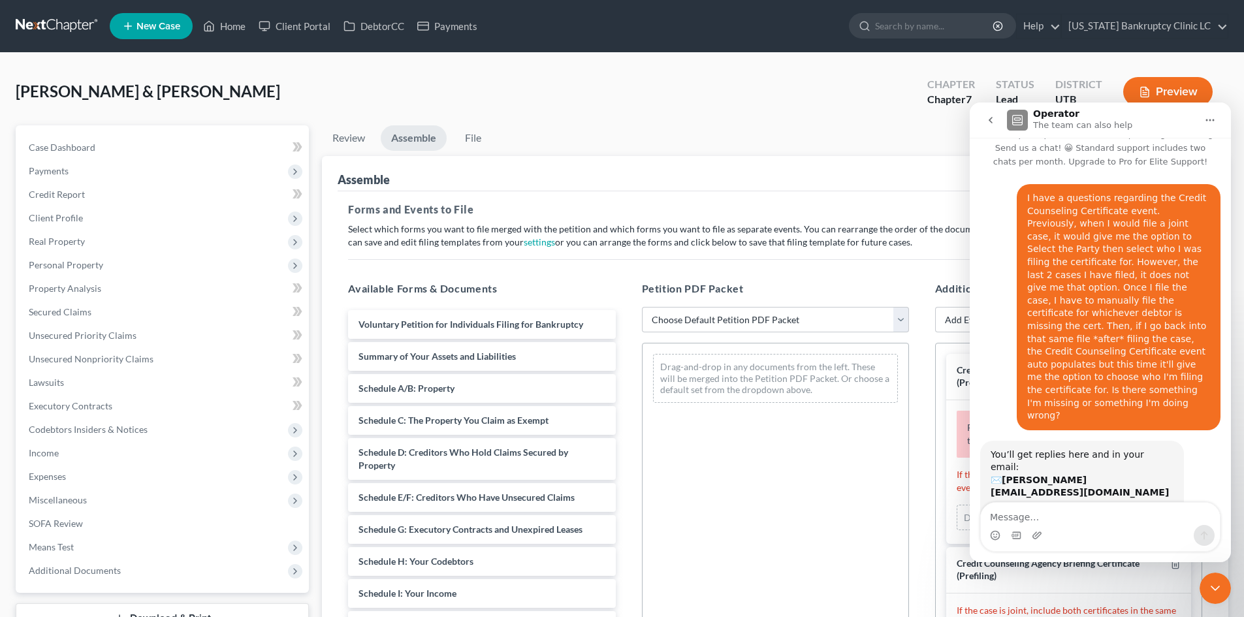
drag, startPoint x: 1217, startPoint y: 597, endPoint x: 1203, endPoint y: 578, distance: 23.4
click at [1217, 597] on div "Close Intercom Messenger" at bounding box center [1214, 588] width 31 height 31
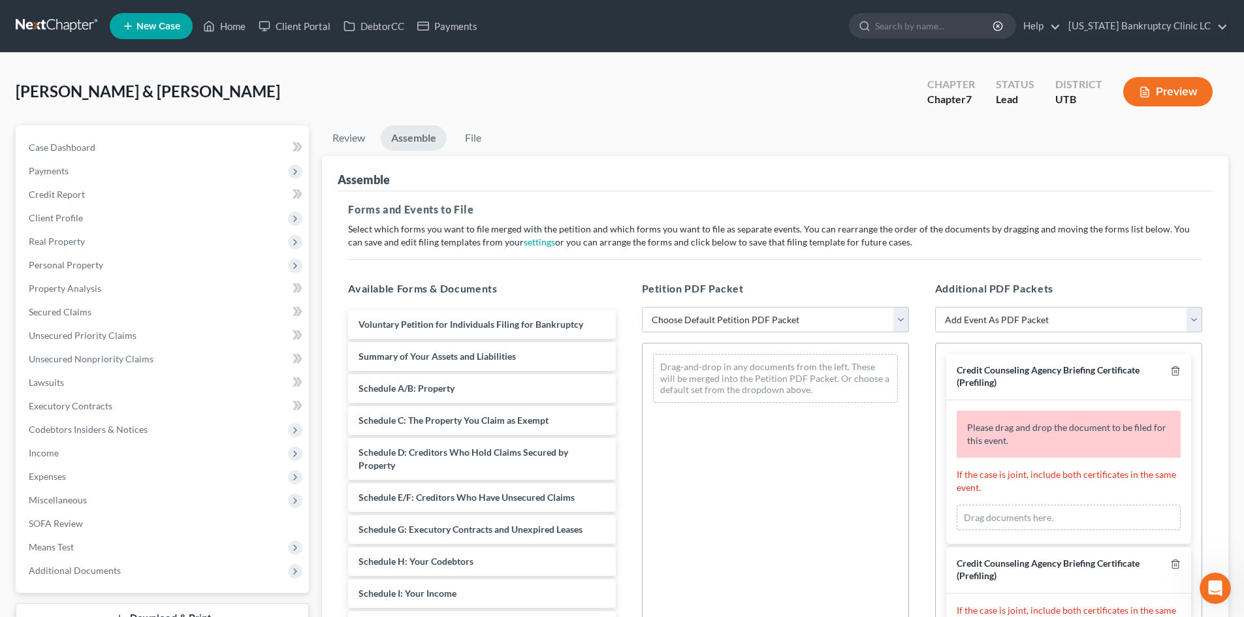
click at [611, 129] on ul "Review Assemble File" at bounding box center [775, 140] width 906 height 31
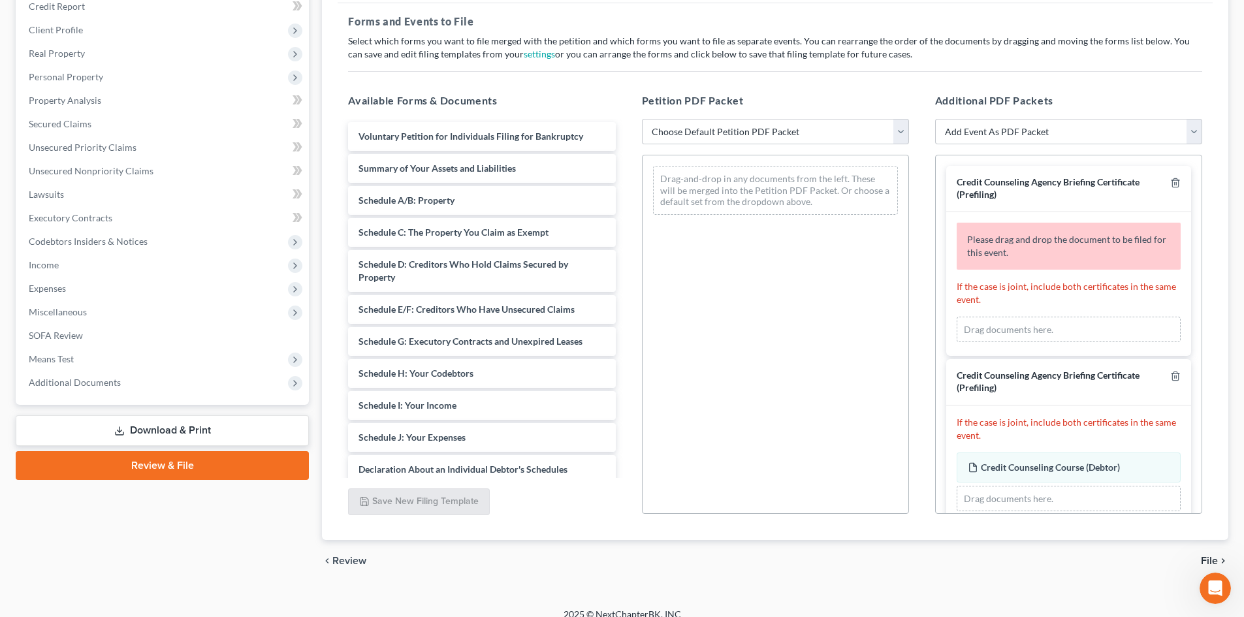
scroll to position [202, 0]
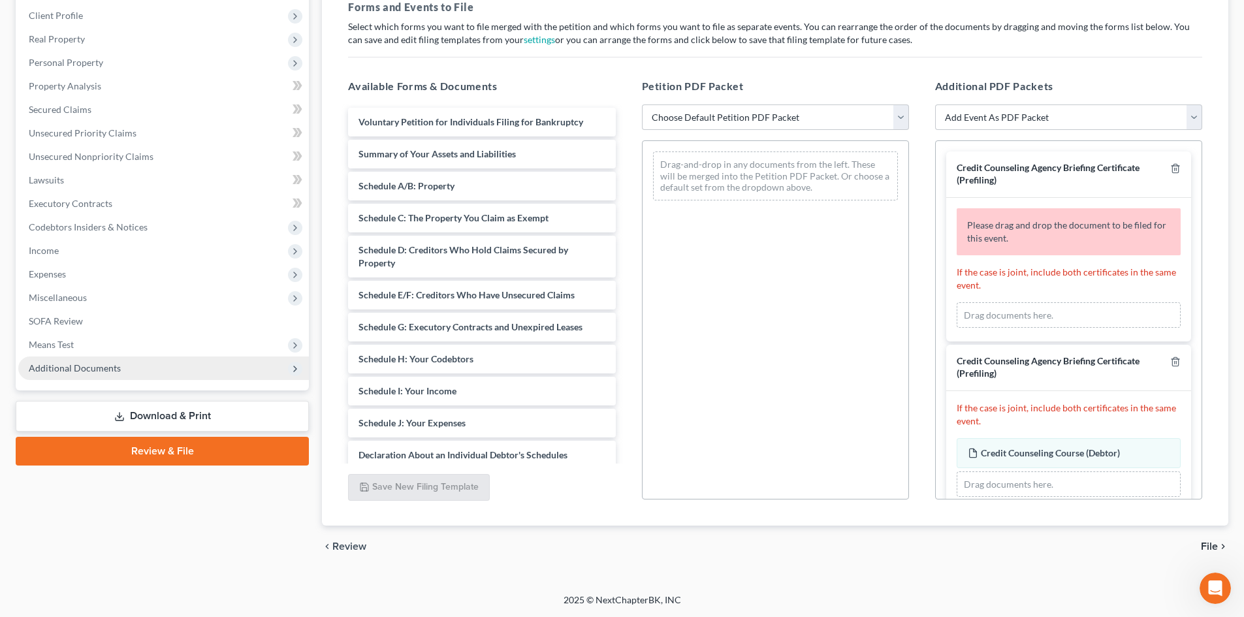
click at [114, 369] on span "Additional Documents" at bounding box center [75, 367] width 92 height 11
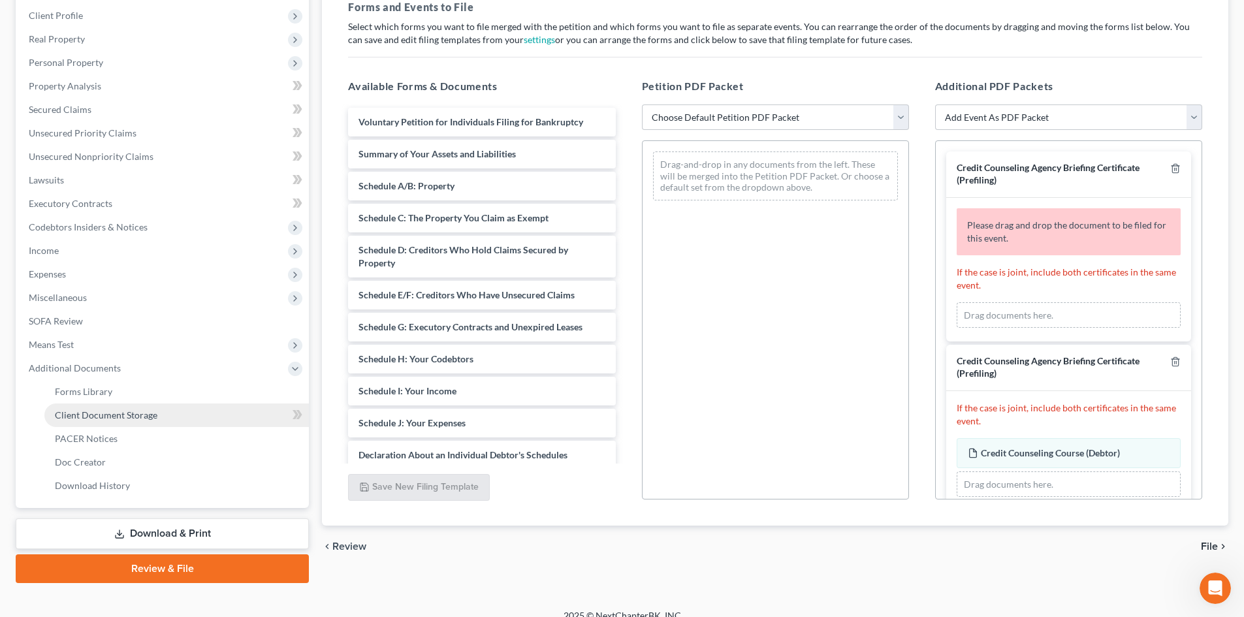
click at [131, 416] on span "Client Document Storage" at bounding box center [106, 414] width 102 height 11
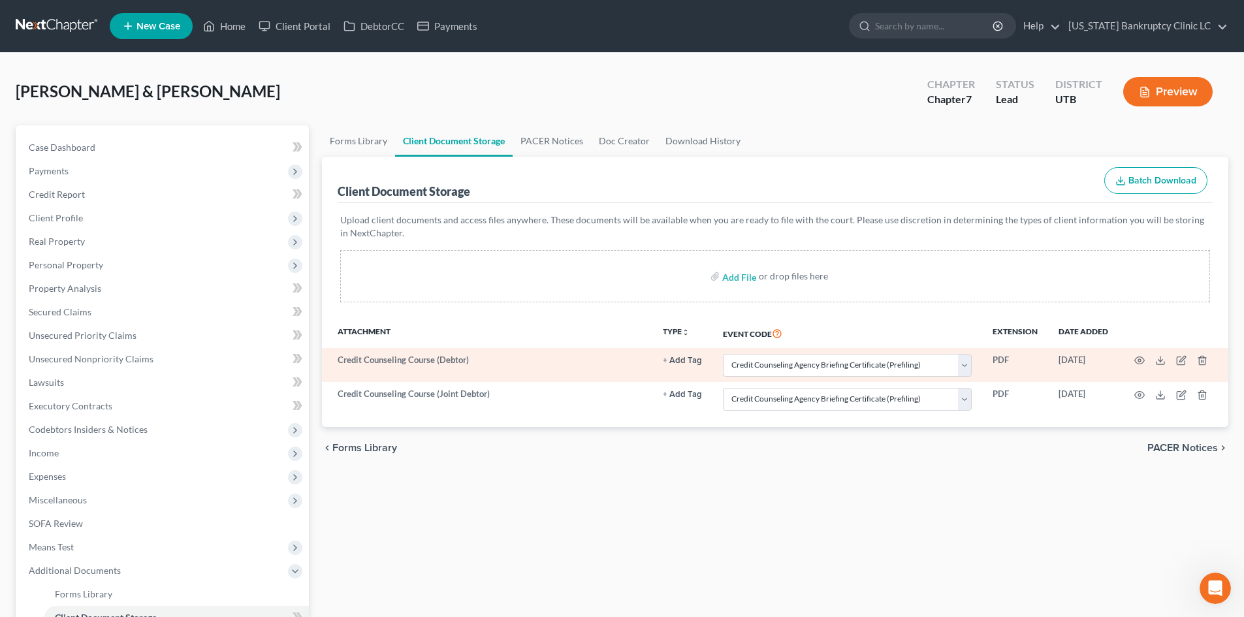
click at [1196, 358] on td at bounding box center [1173, 365] width 110 height 34
click at [1198, 358] on polyline "button" at bounding box center [1202, 358] width 8 height 0
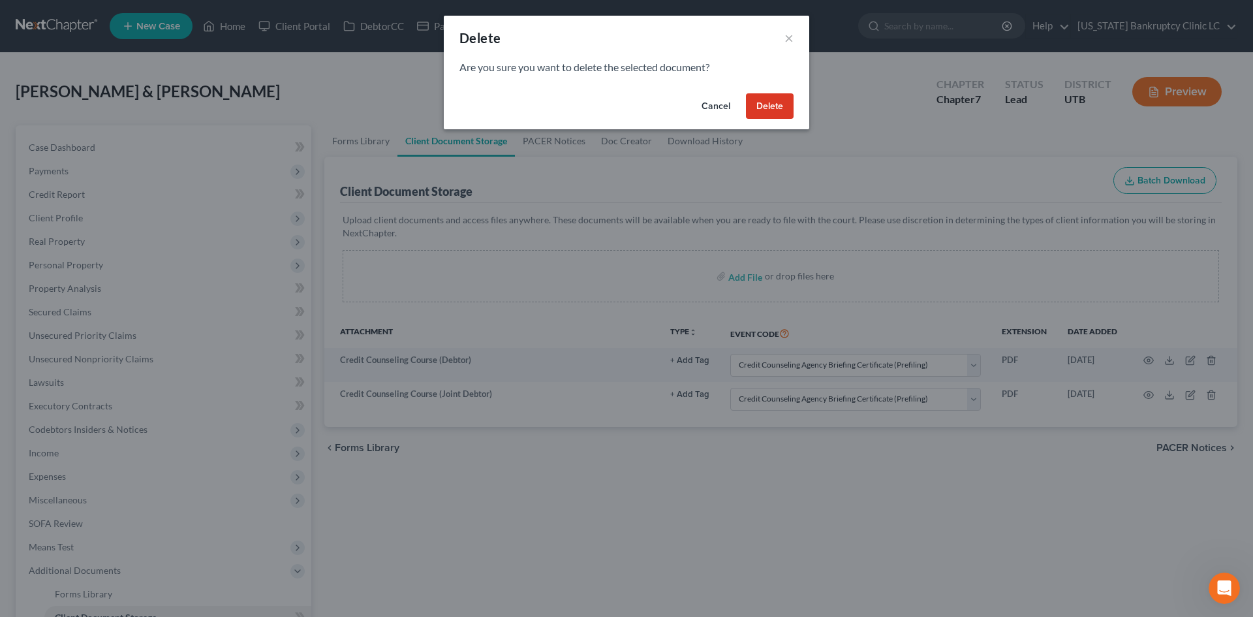
drag, startPoint x: 778, startPoint y: 106, endPoint x: 1174, endPoint y: 379, distance: 481.7
click at [777, 106] on button "Delete" at bounding box center [770, 106] width 48 height 26
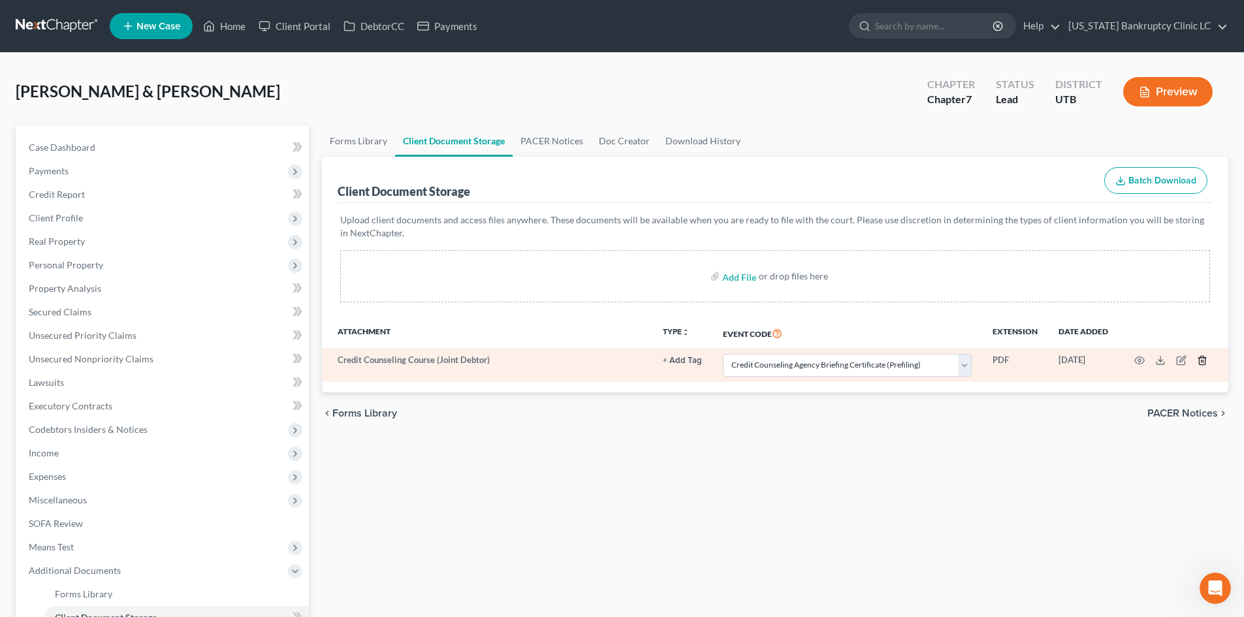
click at [1204, 364] on icon "button" at bounding box center [1202, 360] width 10 height 10
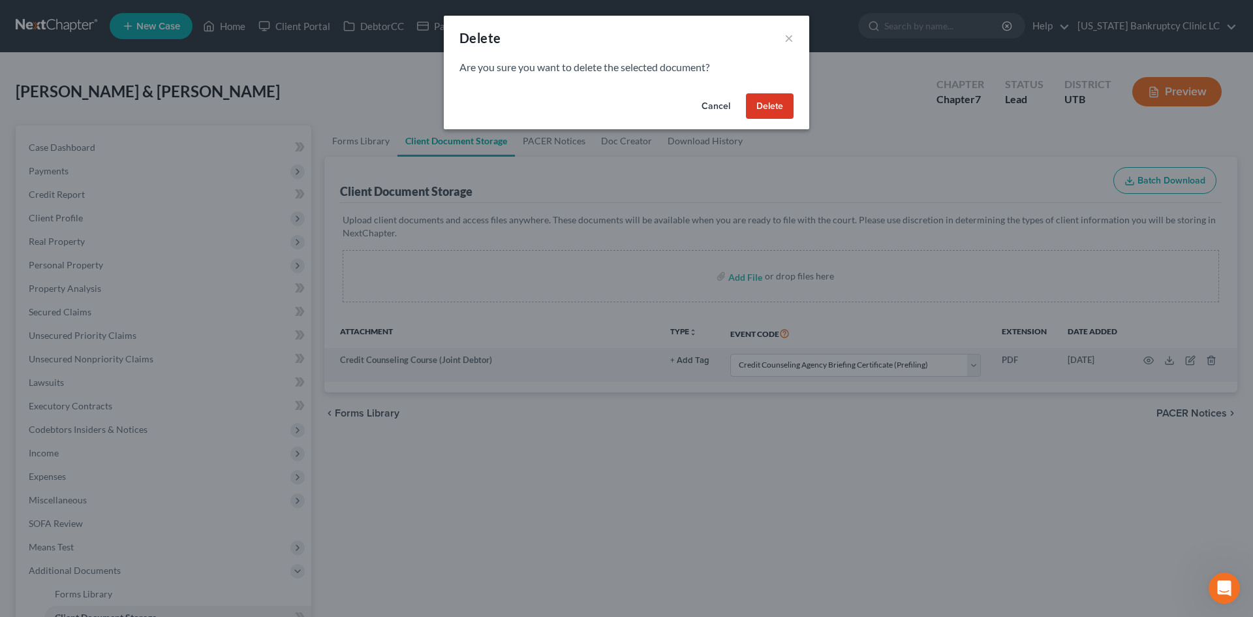
click at [781, 104] on button "Delete" at bounding box center [770, 106] width 48 height 26
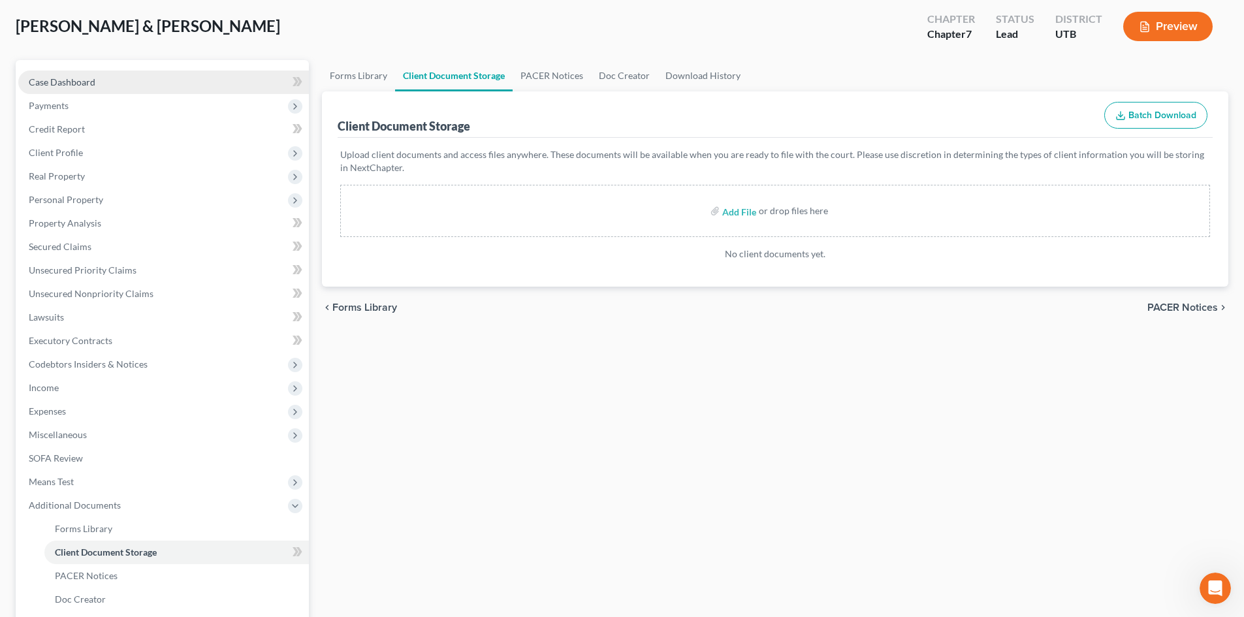
click at [115, 79] on link "Case Dashboard" at bounding box center [163, 83] width 291 height 24
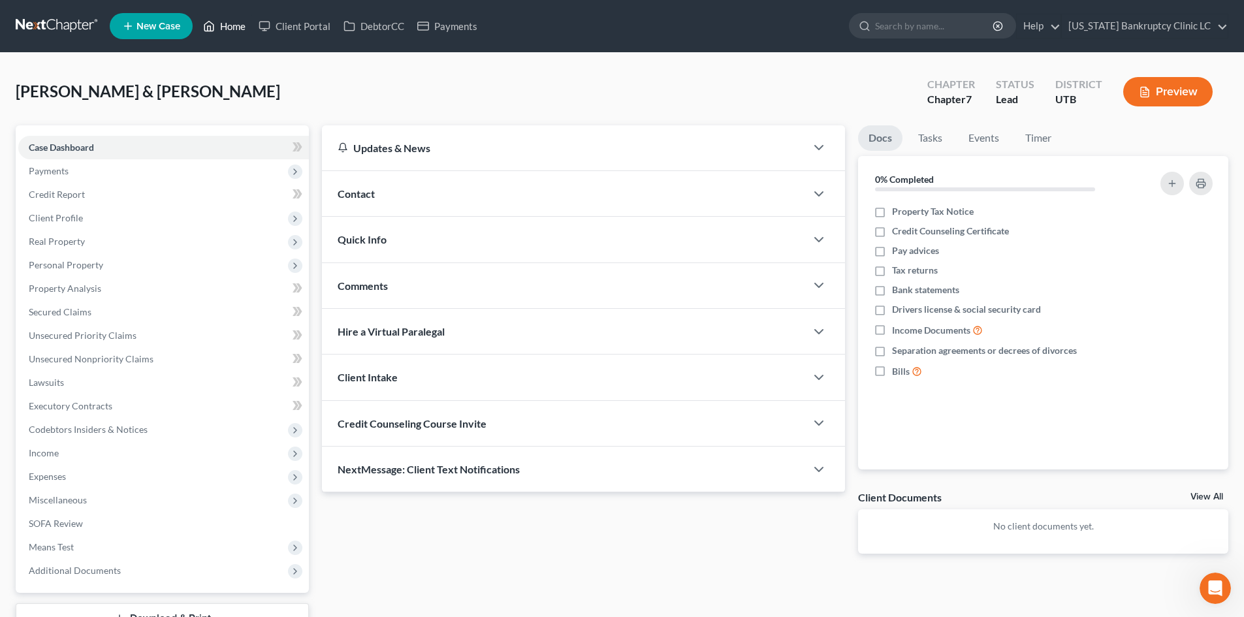
click at [236, 28] on link "Home" at bounding box center [223, 26] width 55 height 24
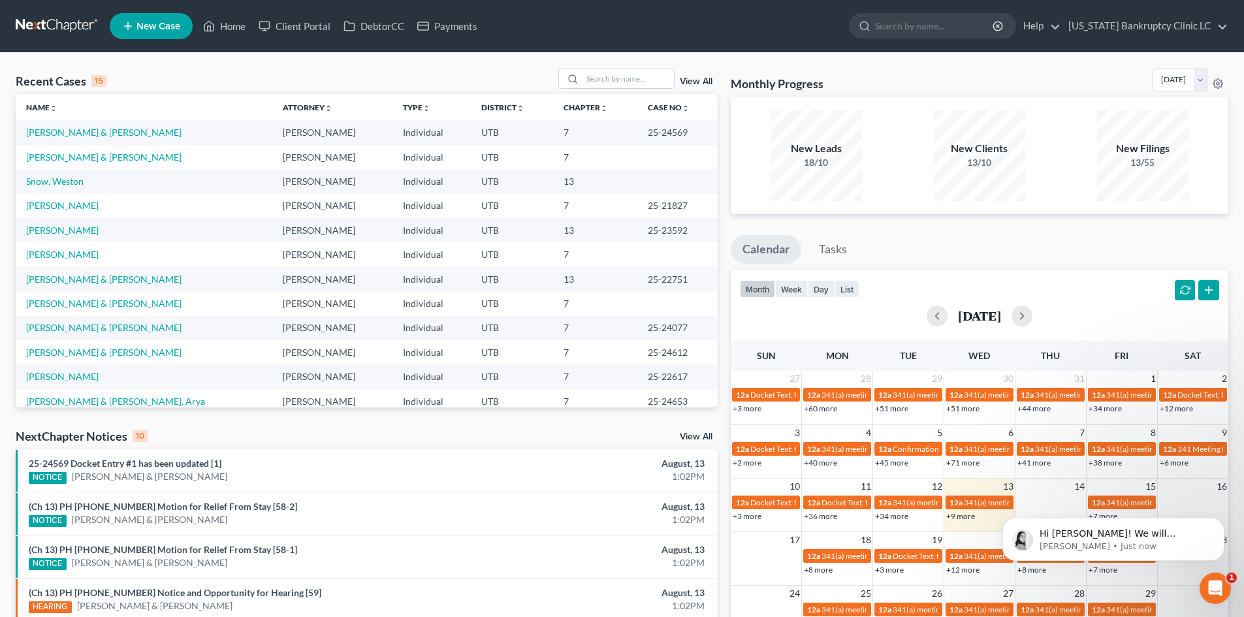
scroll to position [72, 0]
click at [1123, 541] on p "Lindsey • Just now" at bounding box center [1123, 547] width 168 height 12
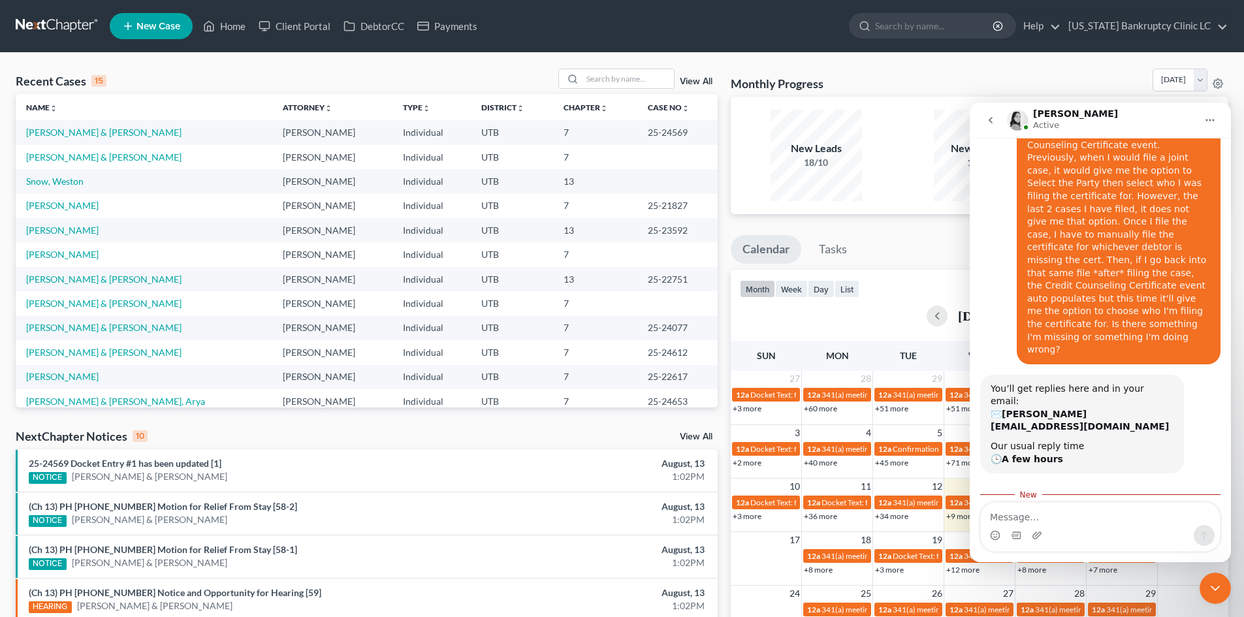
scroll to position [94, 0]
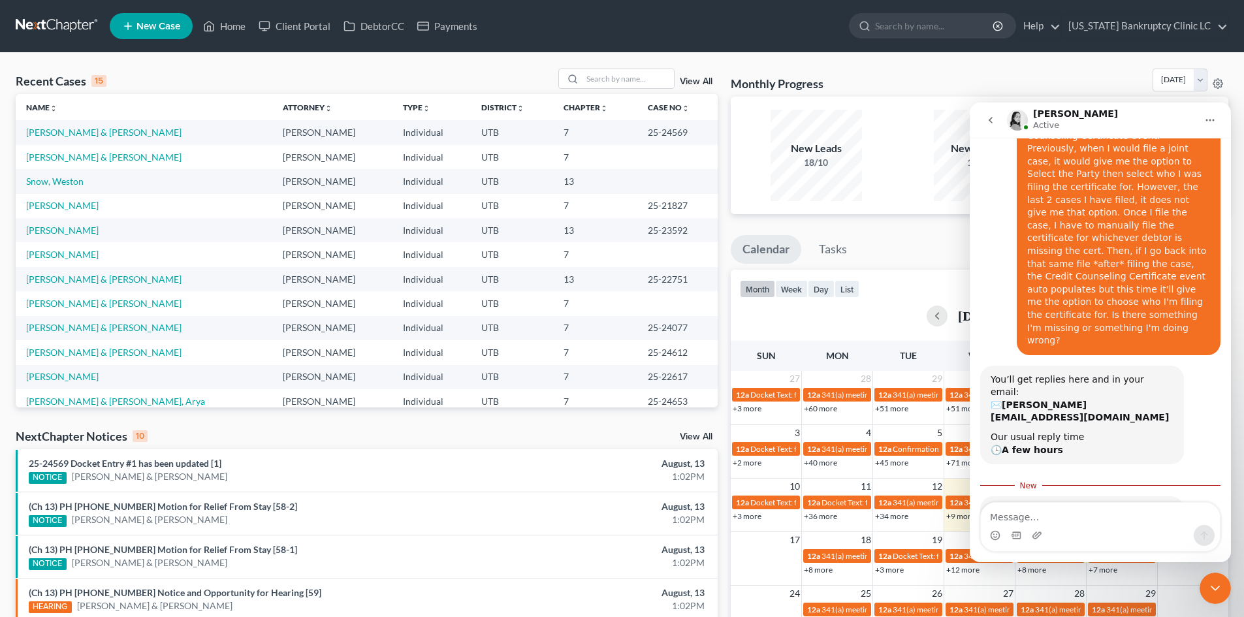
click at [1219, 582] on icon "Close Intercom Messenger" at bounding box center [1215, 588] width 16 height 16
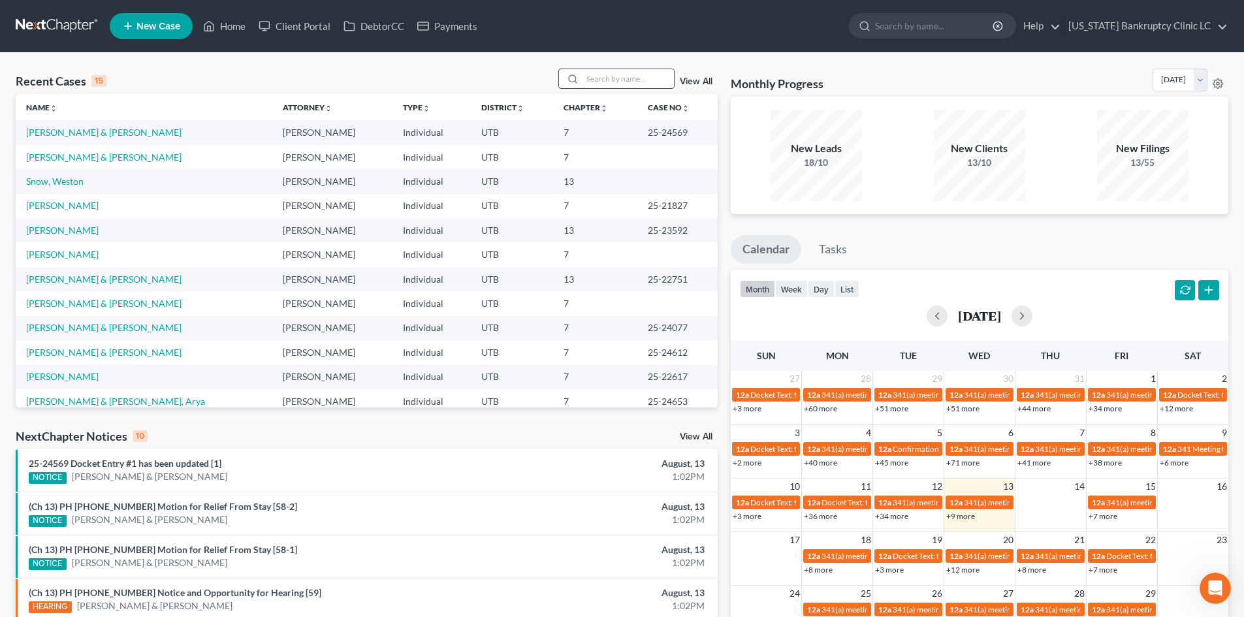
click at [645, 81] on input "search" at bounding box center [627, 78] width 91 height 19
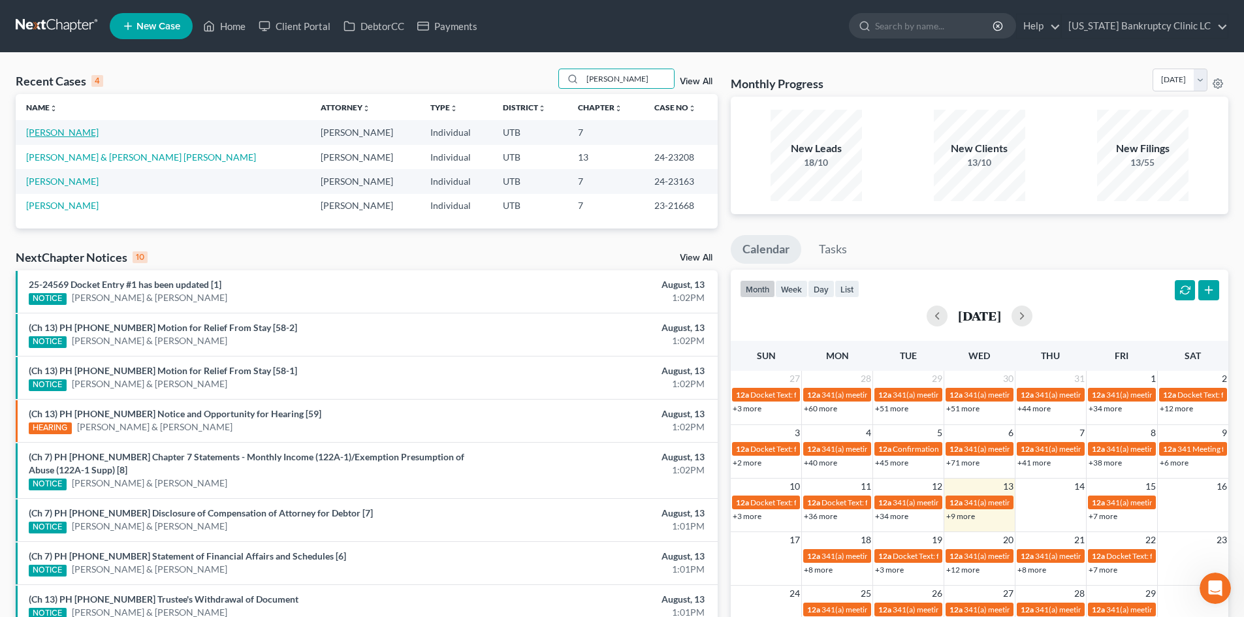
click at [53, 131] on link "[PERSON_NAME]" at bounding box center [62, 132] width 72 height 11
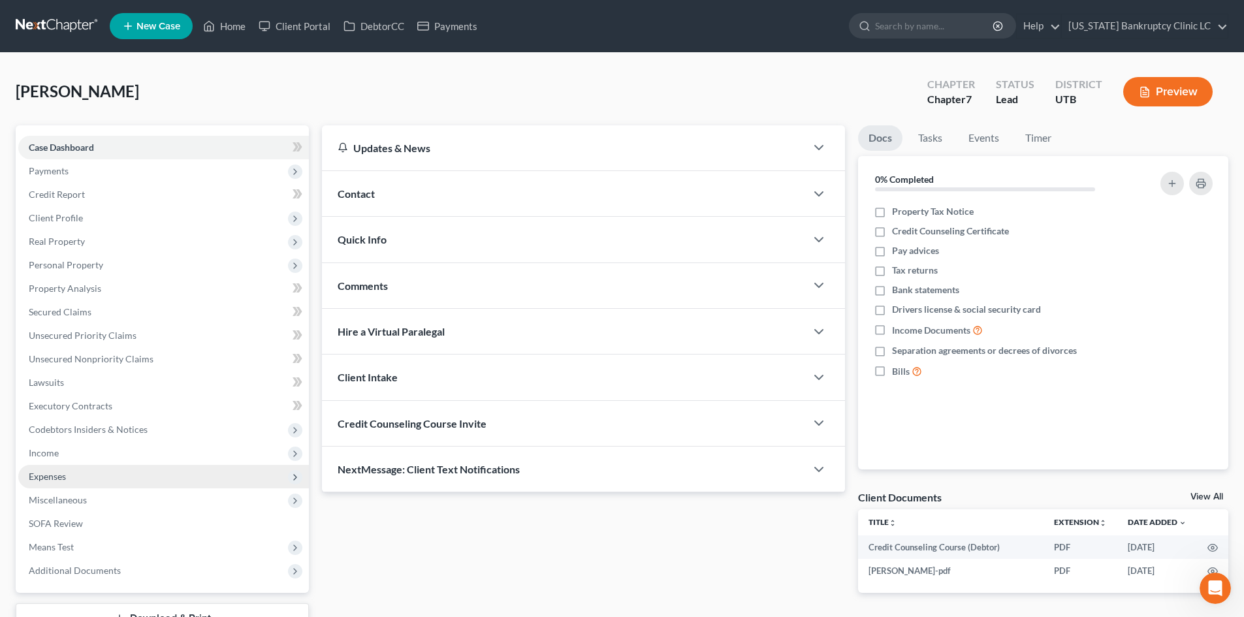
drag, startPoint x: 87, startPoint y: 456, endPoint x: 88, endPoint y: 479, distance: 22.2
click at [87, 456] on span "Income" at bounding box center [163, 453] width 291 height 24
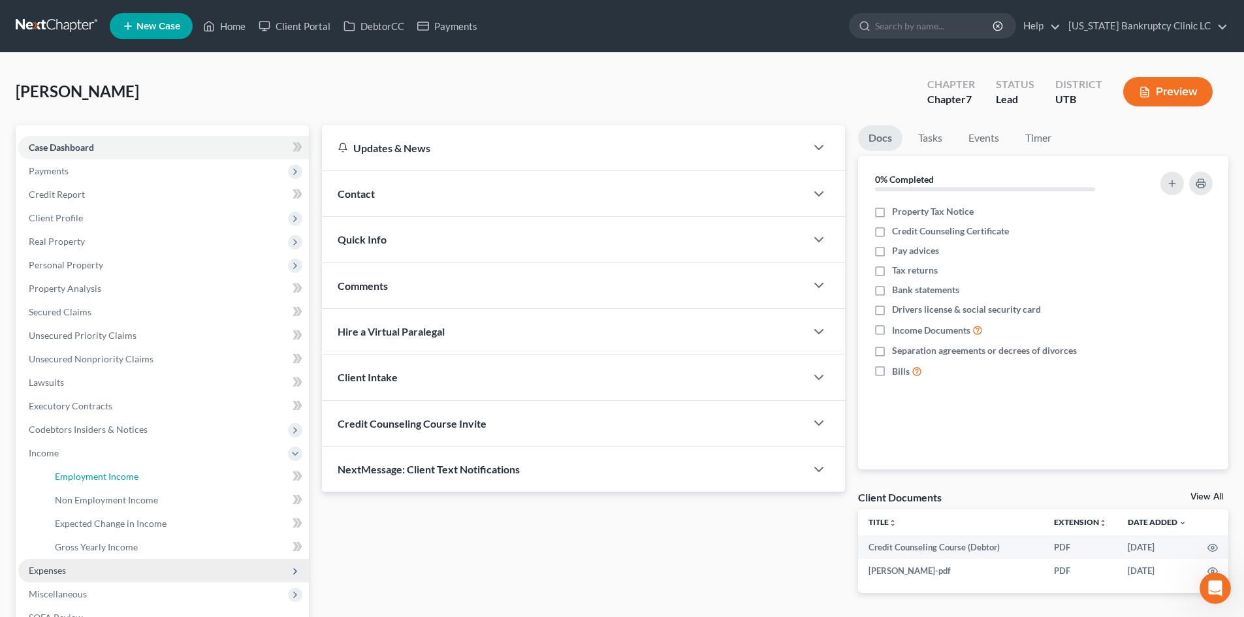
click at [88, 479] on span "Employment Income" at bounding box center [97, 476] width 84 height 11
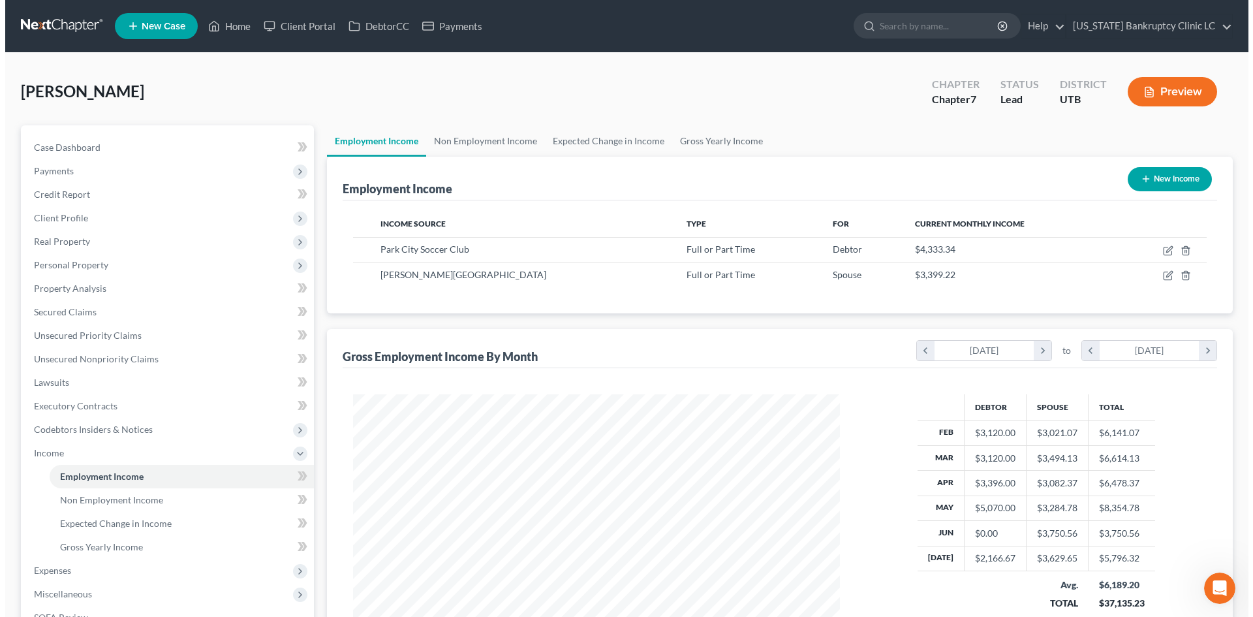
scroll to position [244, 513]
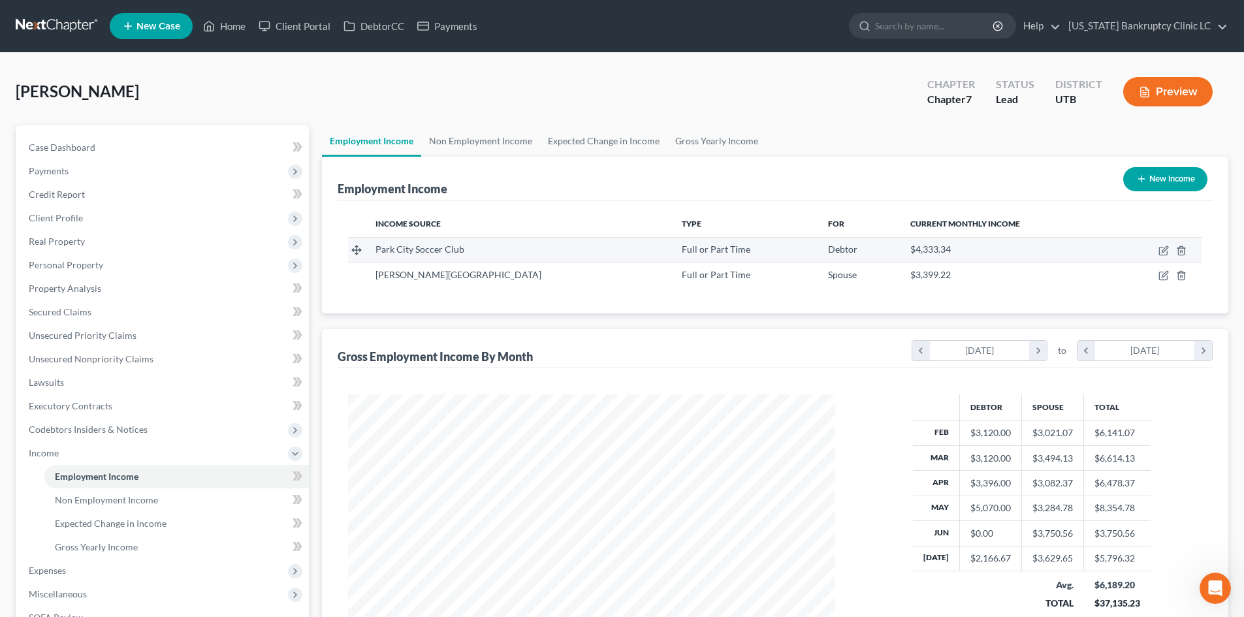
click at [1165, 241] on td at bounding box center [1157, 249] width 89 height 25
click at [1157, 253] on td at bounding box center [1157, 249] width 89 height 25
click at [1164, 249] on icon "button" at bounding box center [1164, 249] width 6 height 6
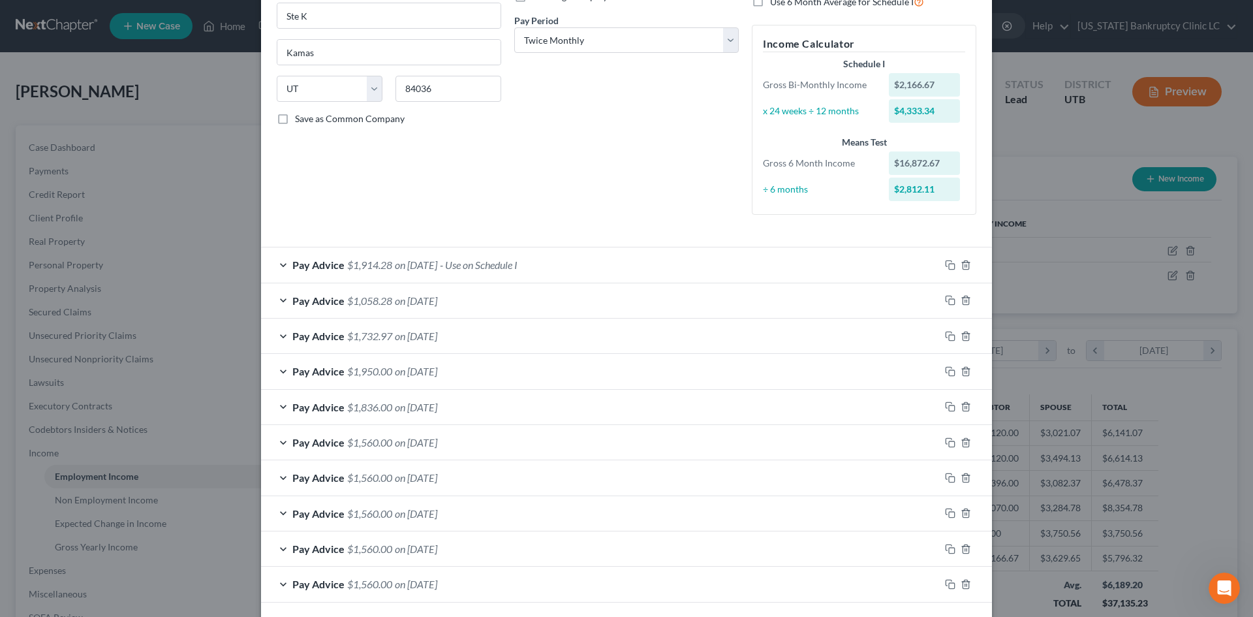
scroll to position [251, 0]
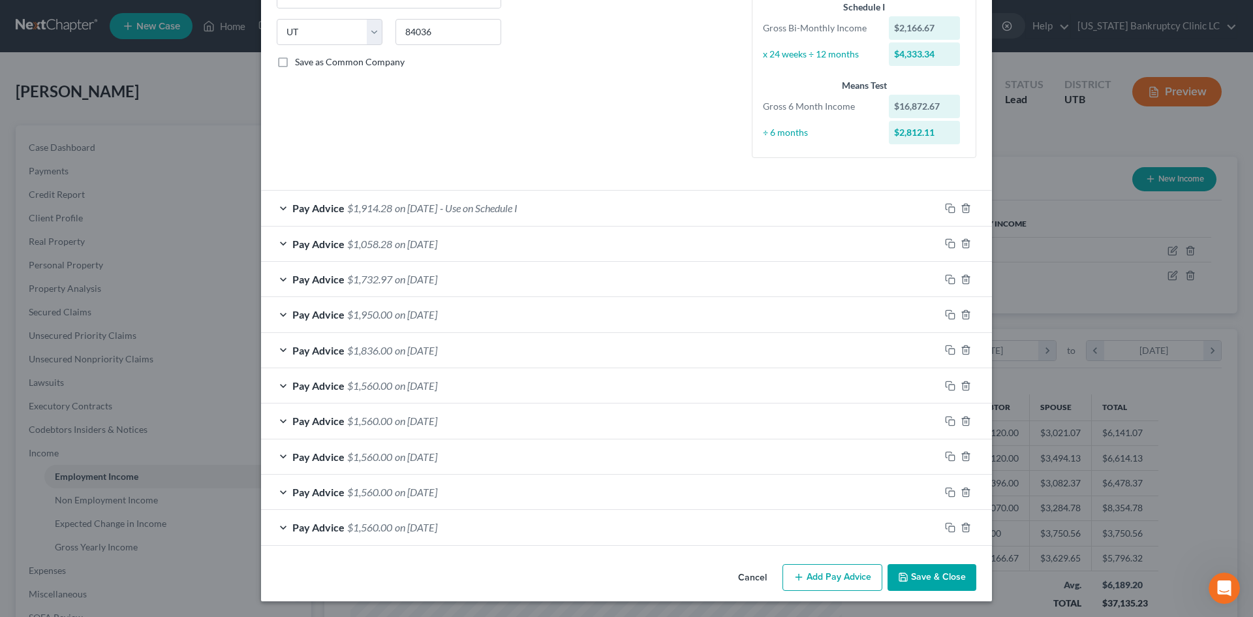
drag, startPoint x: 829, startPoint y: 581, endPoint x: 763, endPoint y: 406, distance: 187.0
click at [829, 581] on button "Add Pay Advice" at bounding box center [833, 577] width 100 height 27
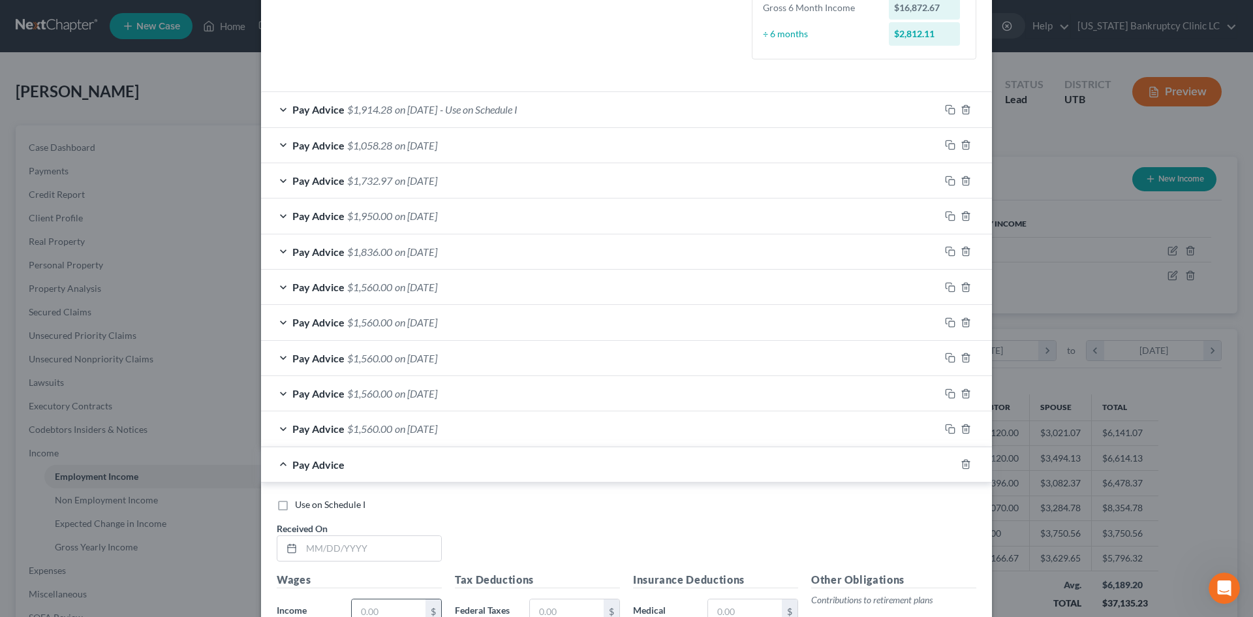
scroll to position [447, 0]
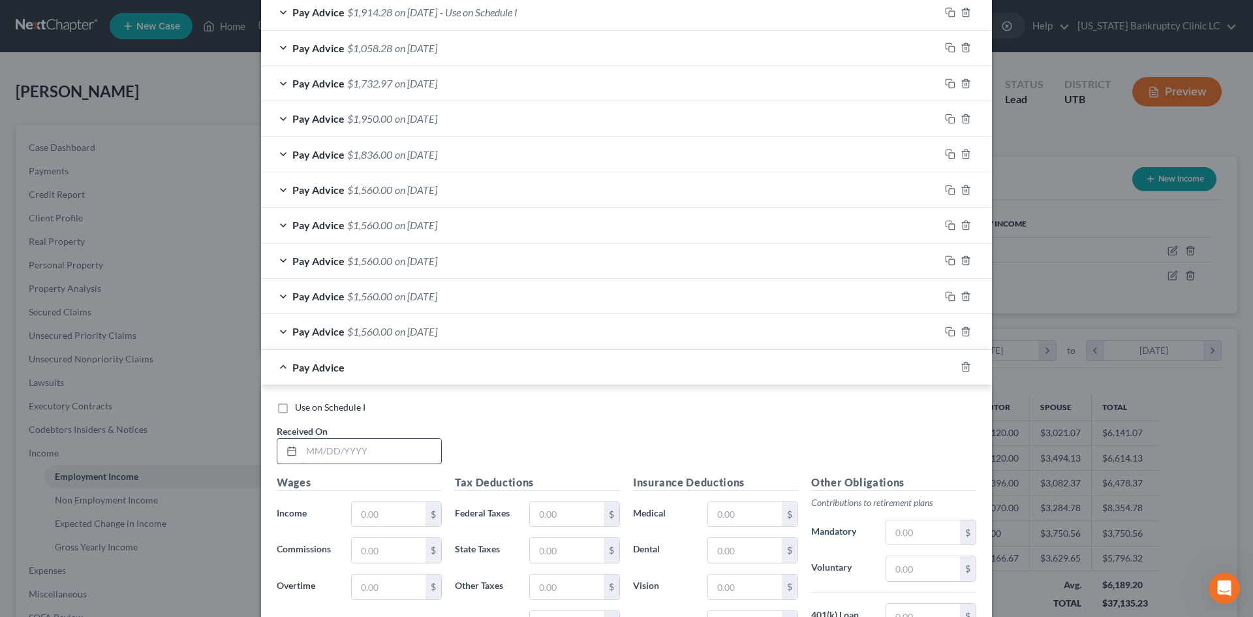
click at [345, 460] on input "text" at bounding box center [372, 451] width 140 height 25
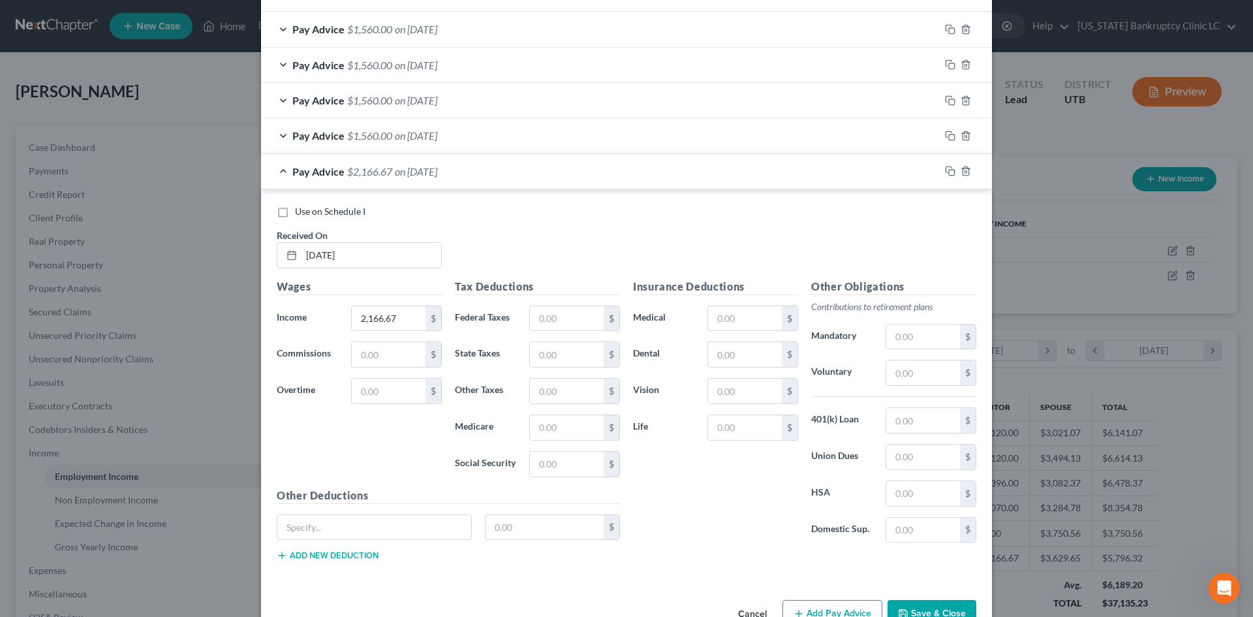
scroll to position [679, 0]
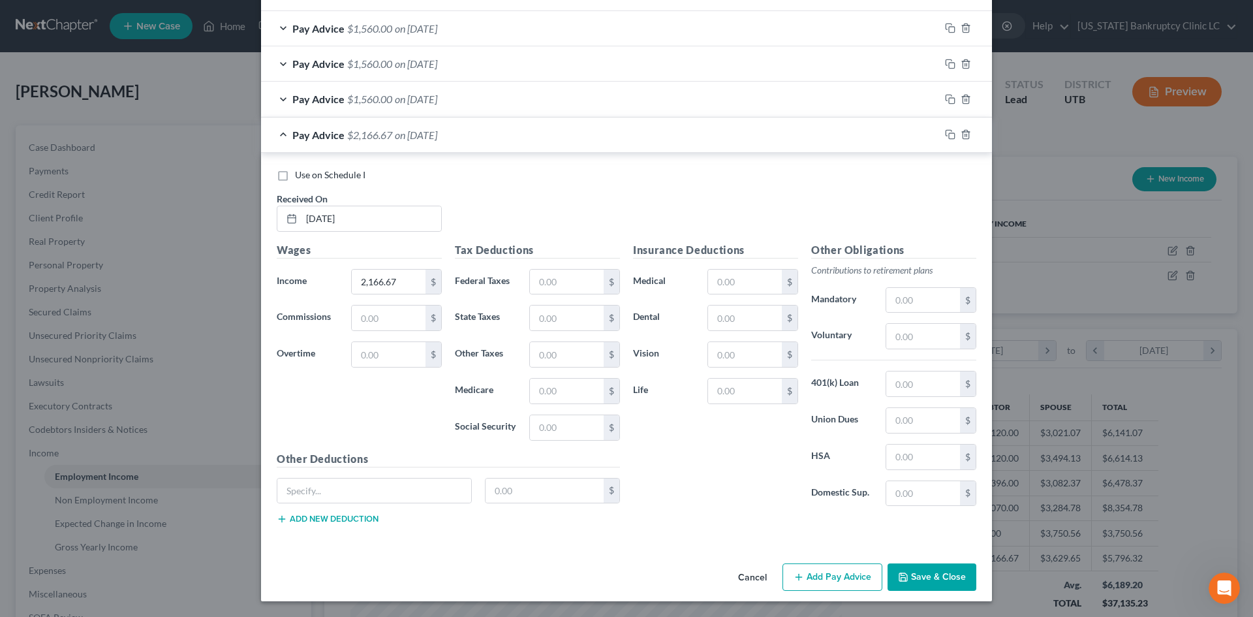
click at [826, 573] on button "Add Pay Advice" at bounding box center [833, 576] width 100 height 27
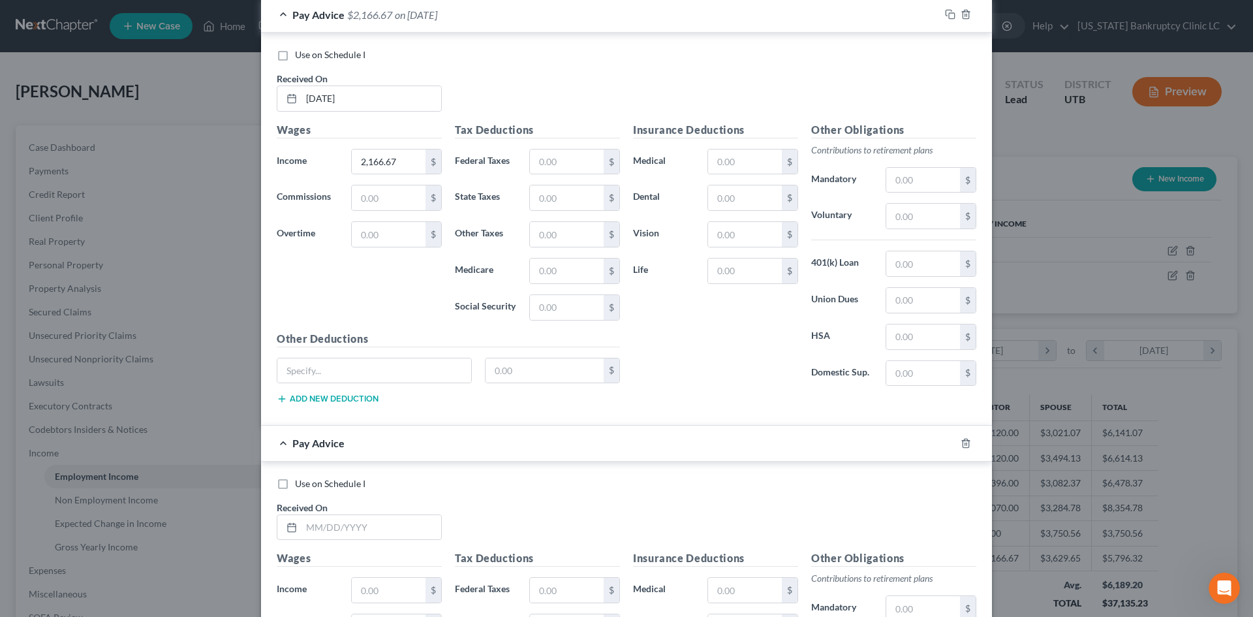
scroll to position [940, 0]
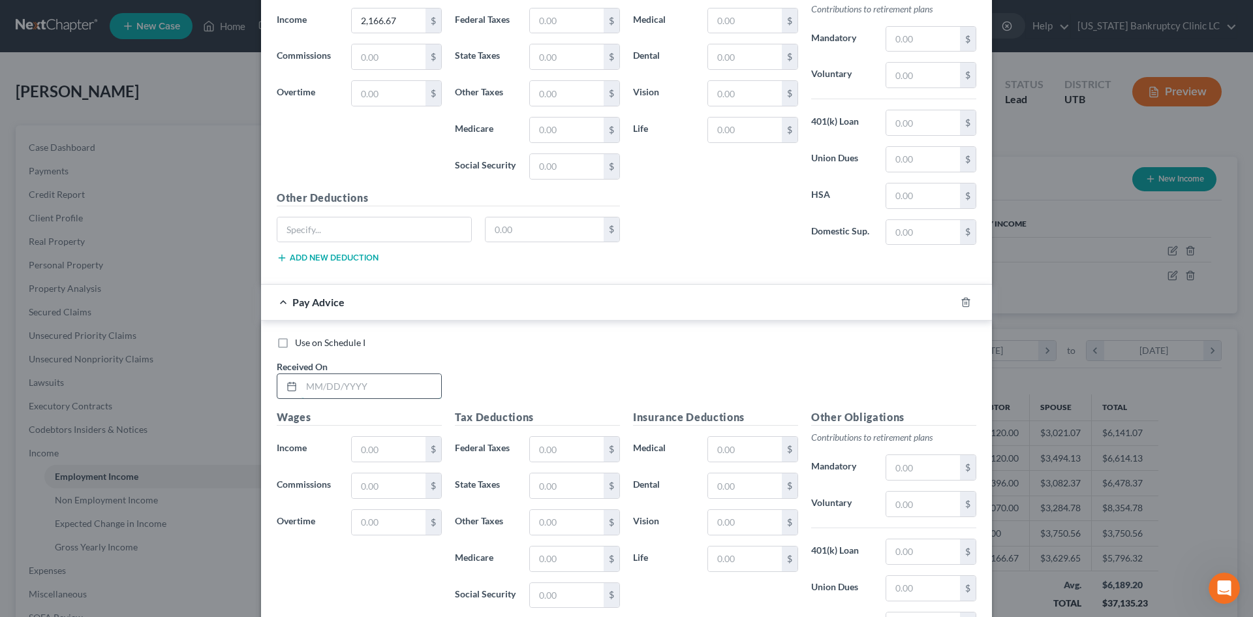
drag, startPoint x: 369, startPoint y: 392, endPoint x: 362, endPoint y: 392, distance: 7.2
click at [369, 392] on input "text" at bounding box center [372, 386] width 140 height 25
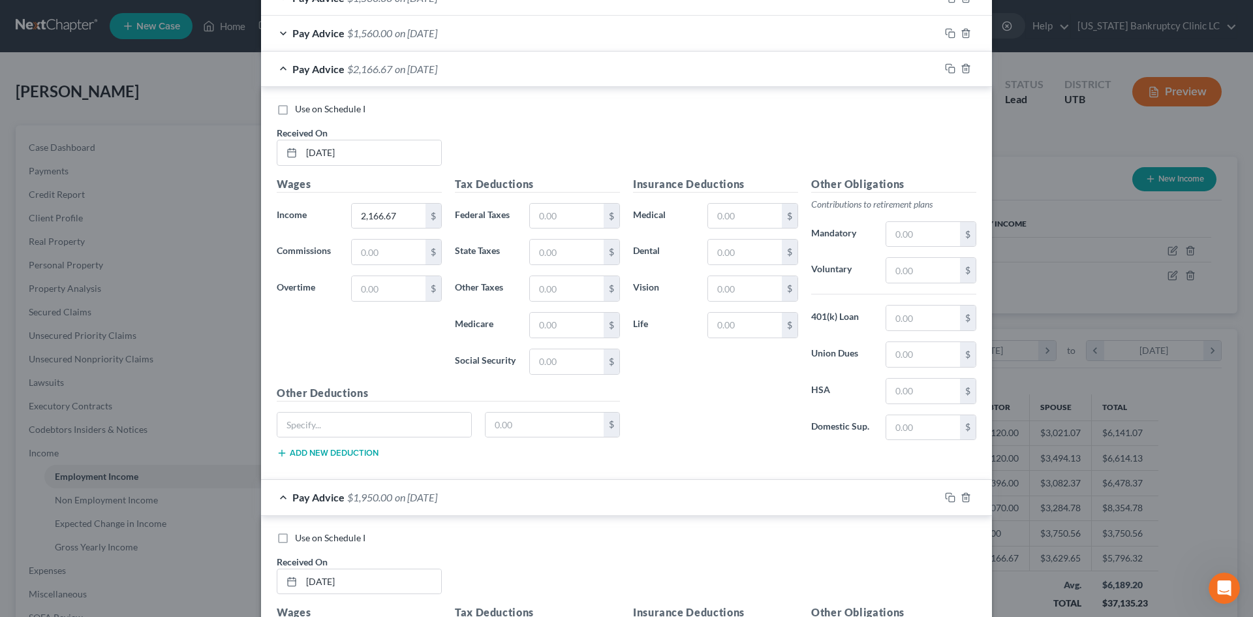
scroll to position [744, 0]
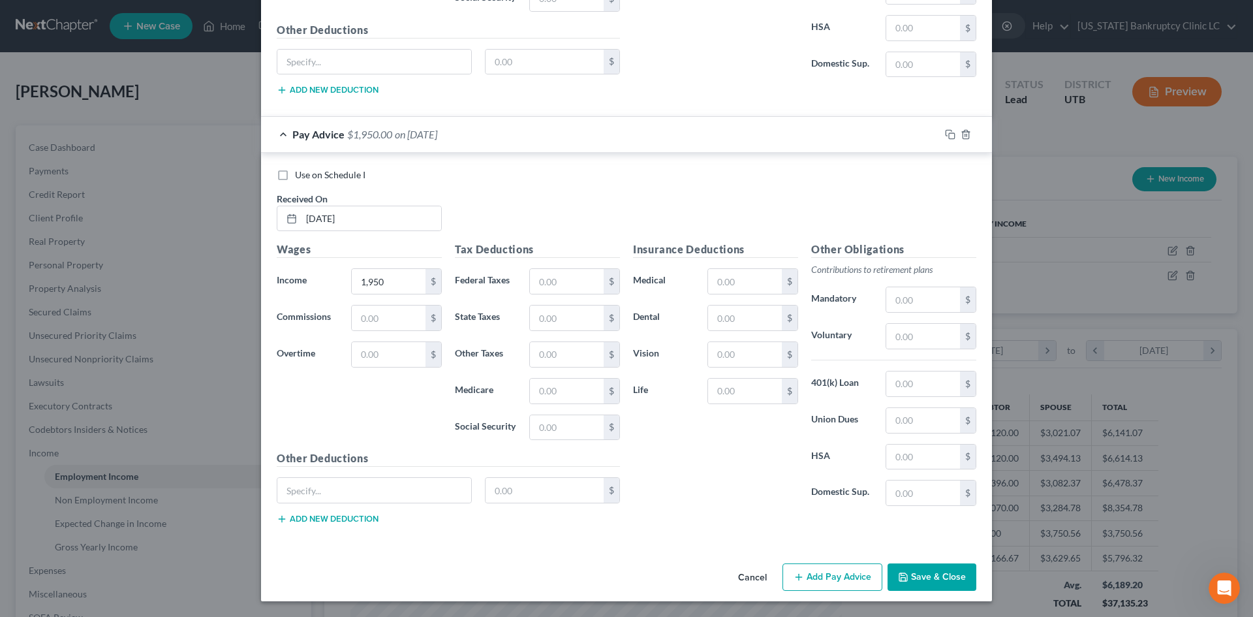
click at [826, 575] on button "Add Pay Advice" at bounding box center [833, 576] width 100 height 27
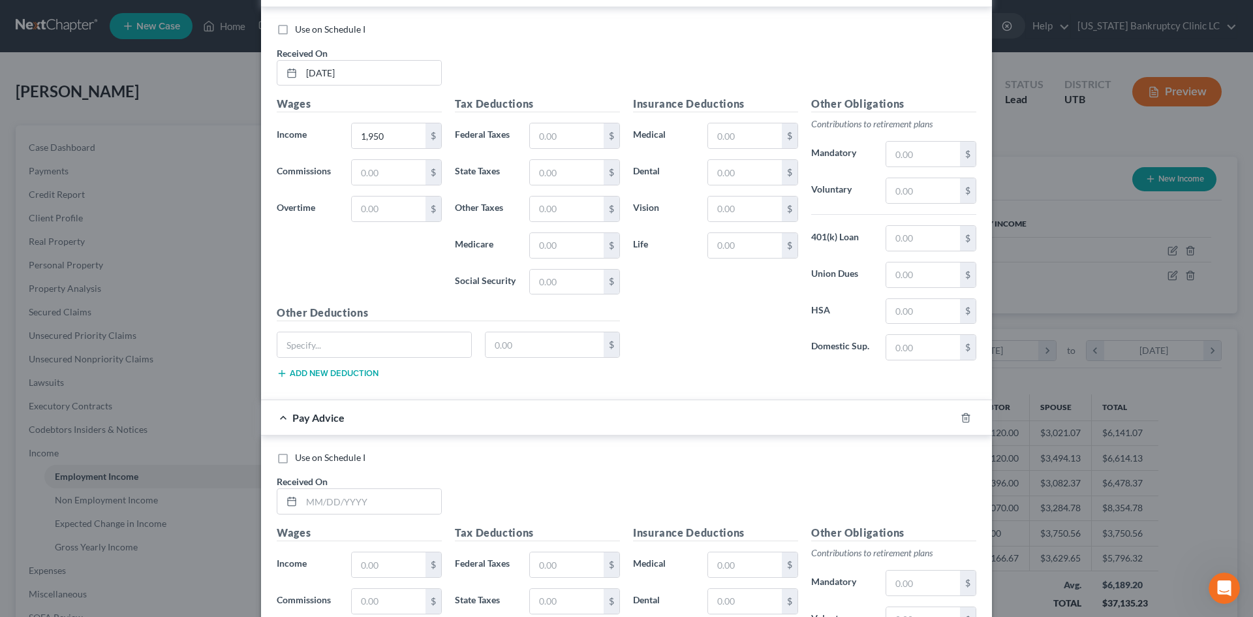
scroll to position [1434, 0]
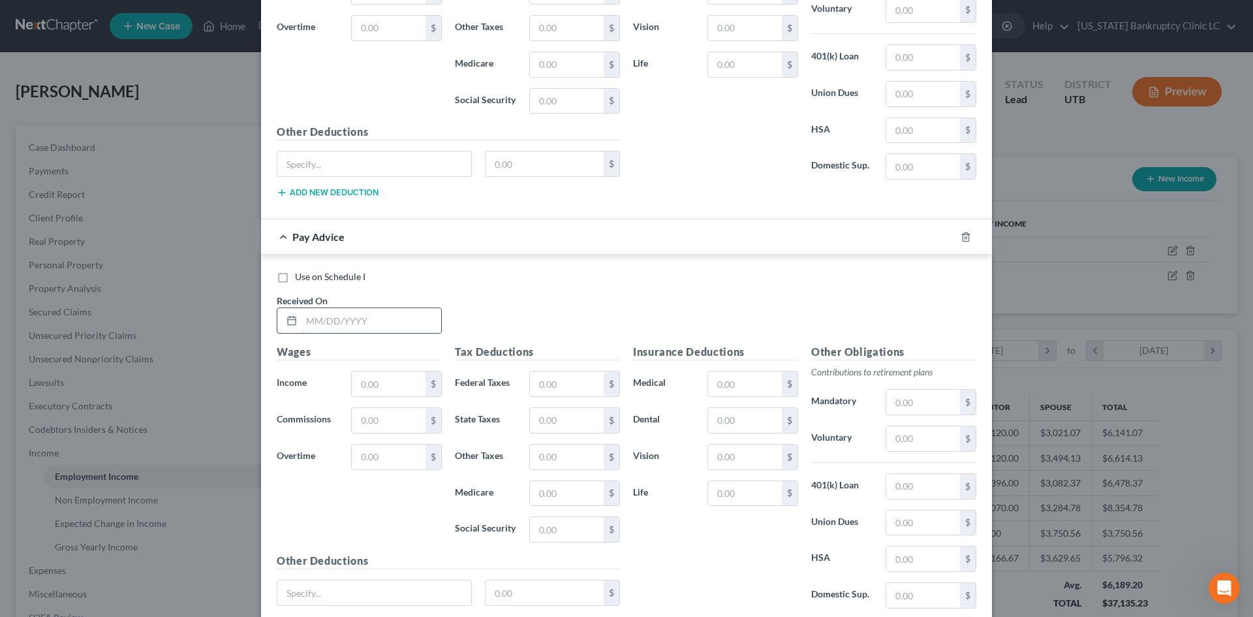
click at [382, 321] on input "text" at bounding box center [372, 320] width 140 height 25
click at [364, 385] on input "text" at bounding box center [389, 383] width 74 height 25
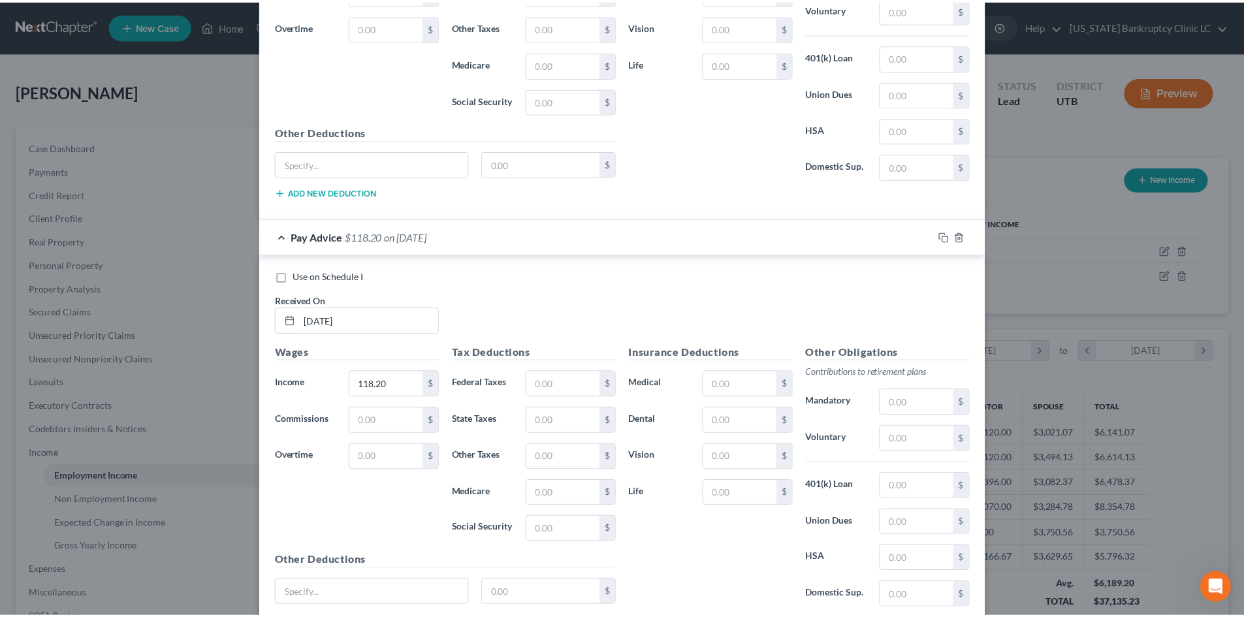
scroll to position [1536, 0]
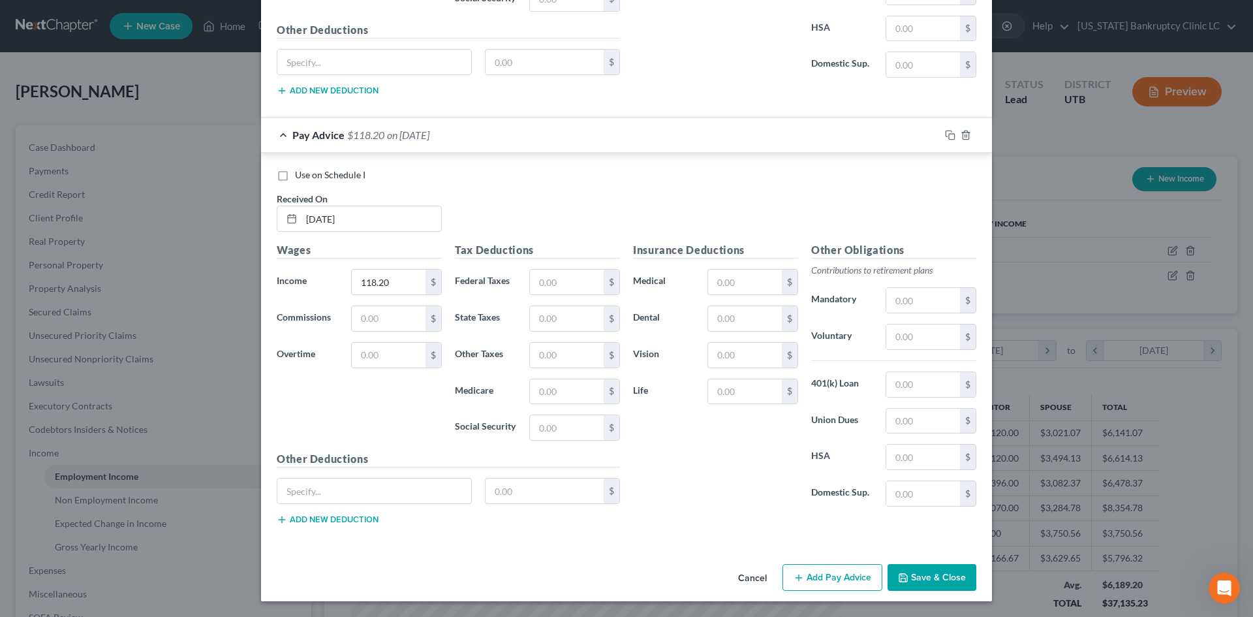
drag, startPoint x: 939, startPoint y: 573, endPoint x: 1045, endPoint y: 551, distance: 108.7
click at [939, 573] on button "Save & Close" at bounding box center [932, 577] width 89 height 27
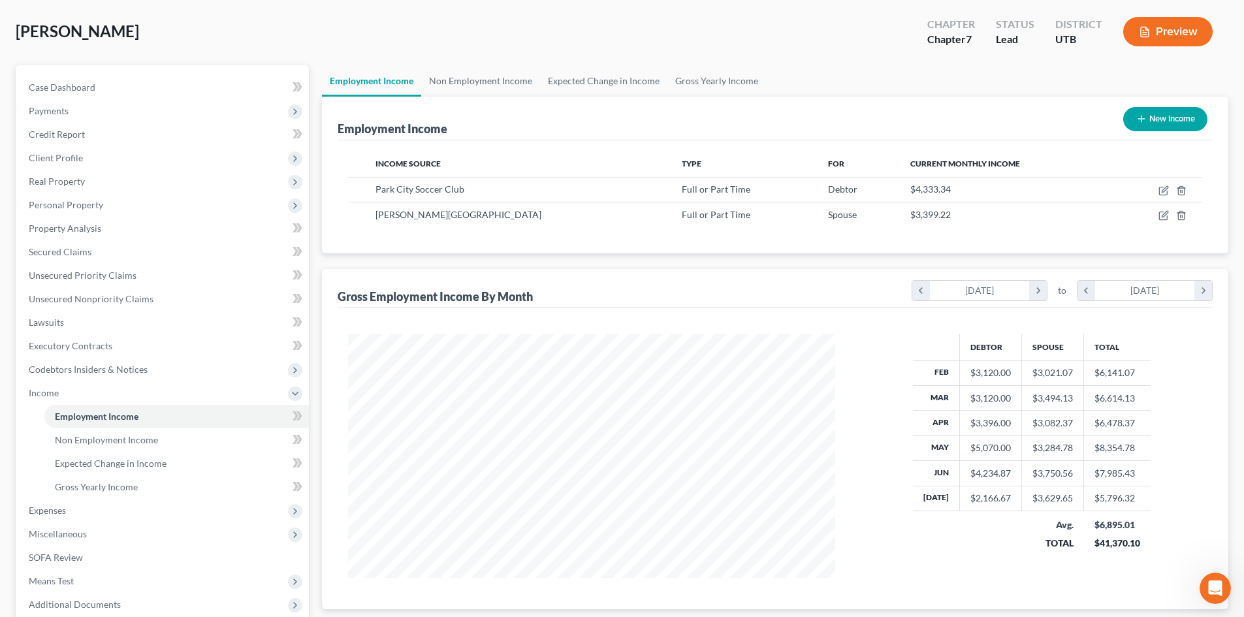
scroll to position [195, 0]
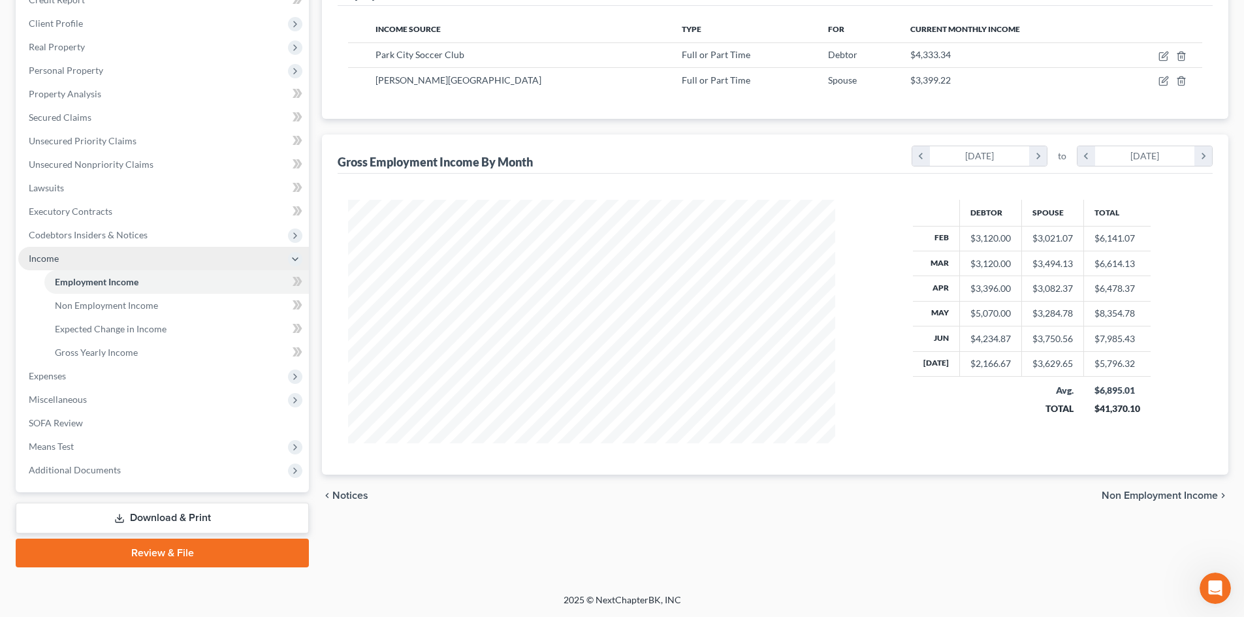
click at [63, 261] on span "Income" at bounding box center [163, 259] width 291 height 24
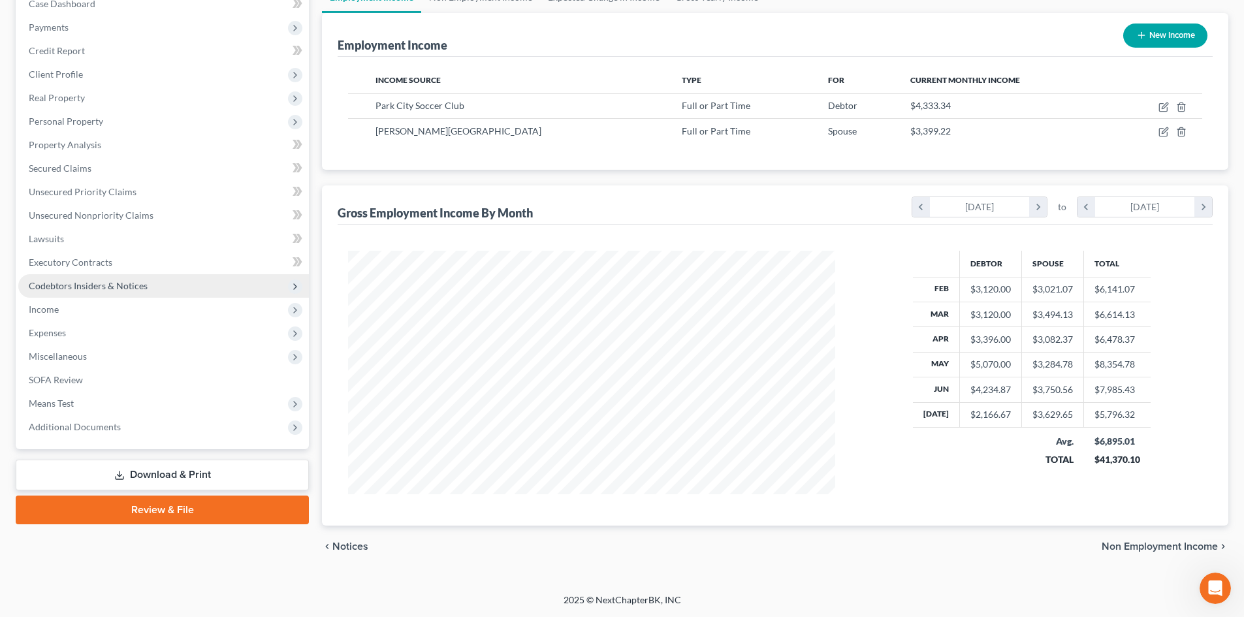
scroll to position [144, 0]
click at [99, 386] on link "SOFA Review" at bounding box center [163, 380] width 291 height 24
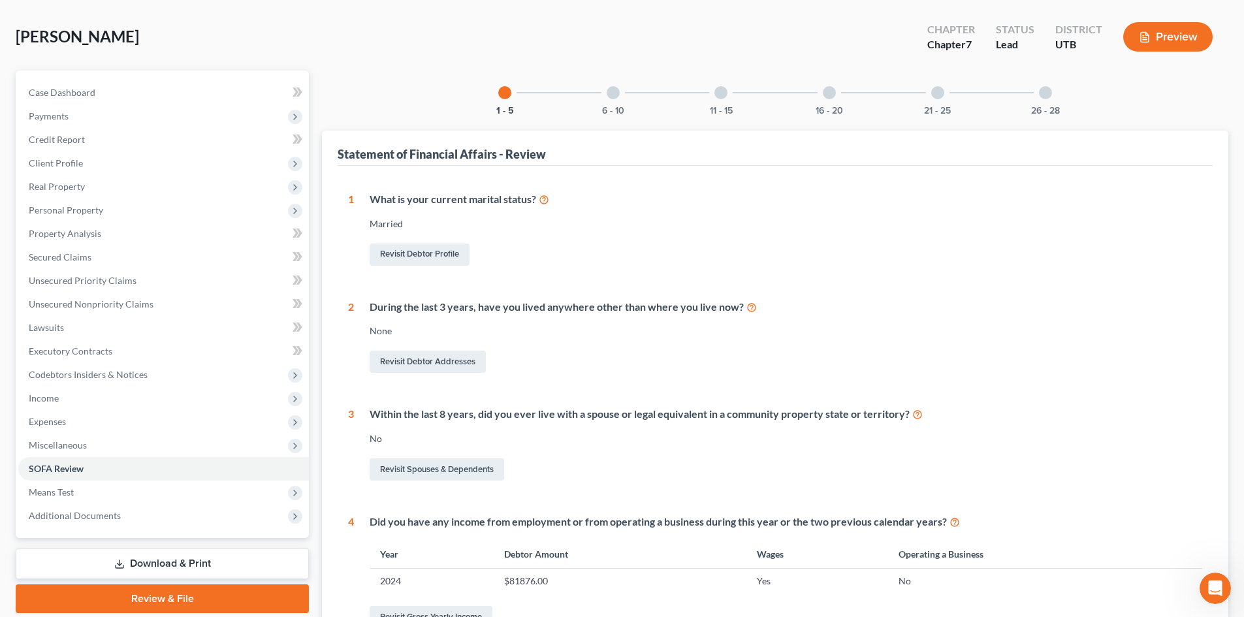
scroll to position [131, 0]
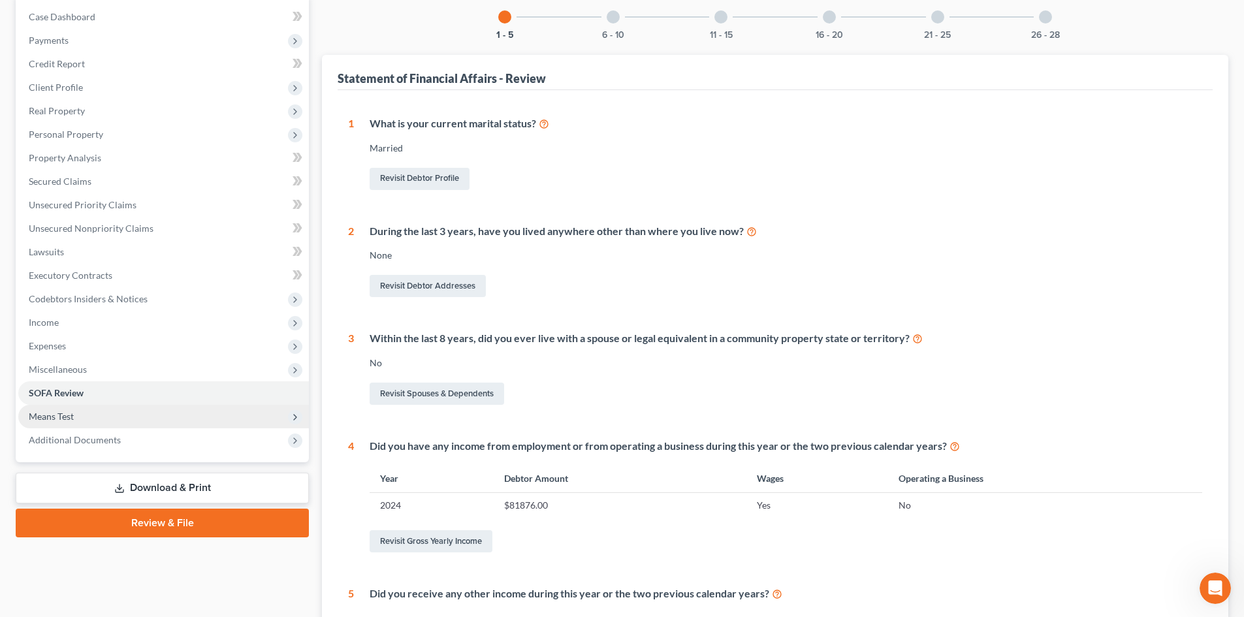
click at [78, 412] on span "Means Test" at bounding box center [163, 417] width 291 height 24
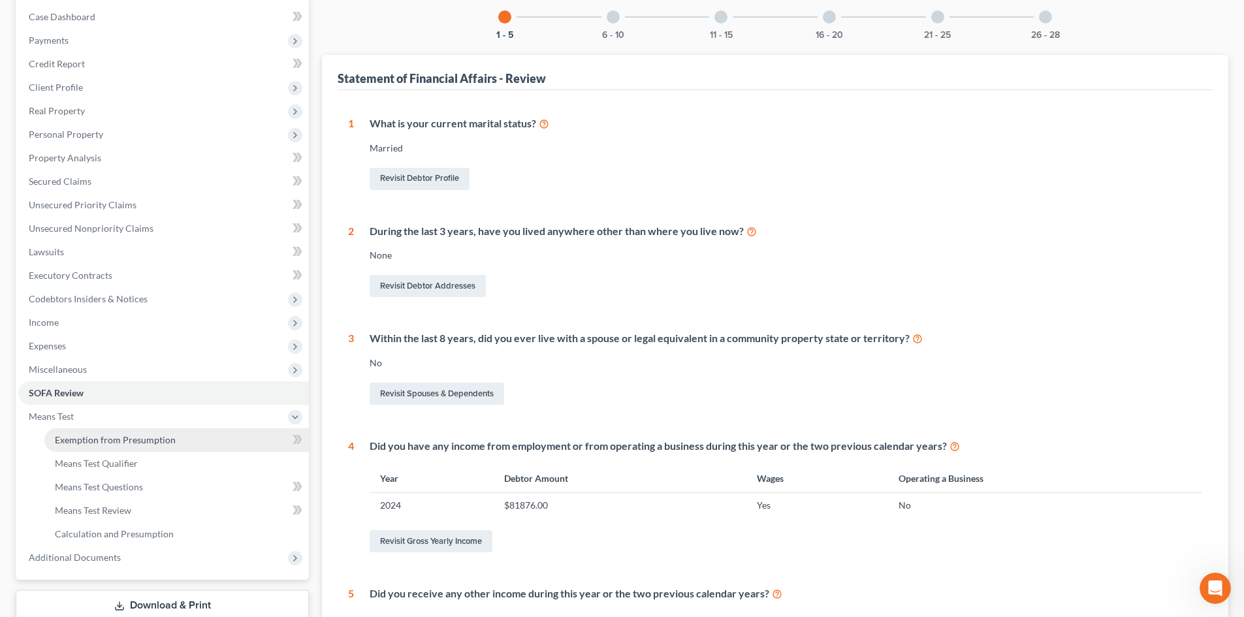
click at [89, 443] on span "Exemption from Presumption" at bounding box center [115, 439] width 121 height 11
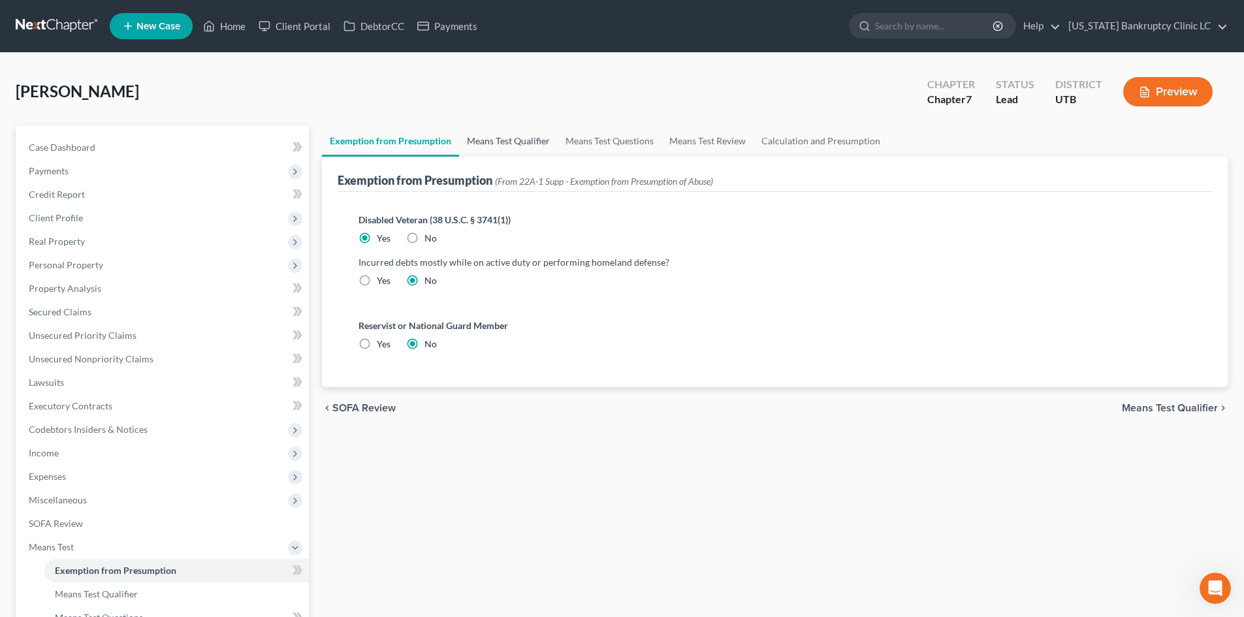
click at [490, 153] on link "Means Test Qualifier" at bounding box center [508, 140] width 99 height 31
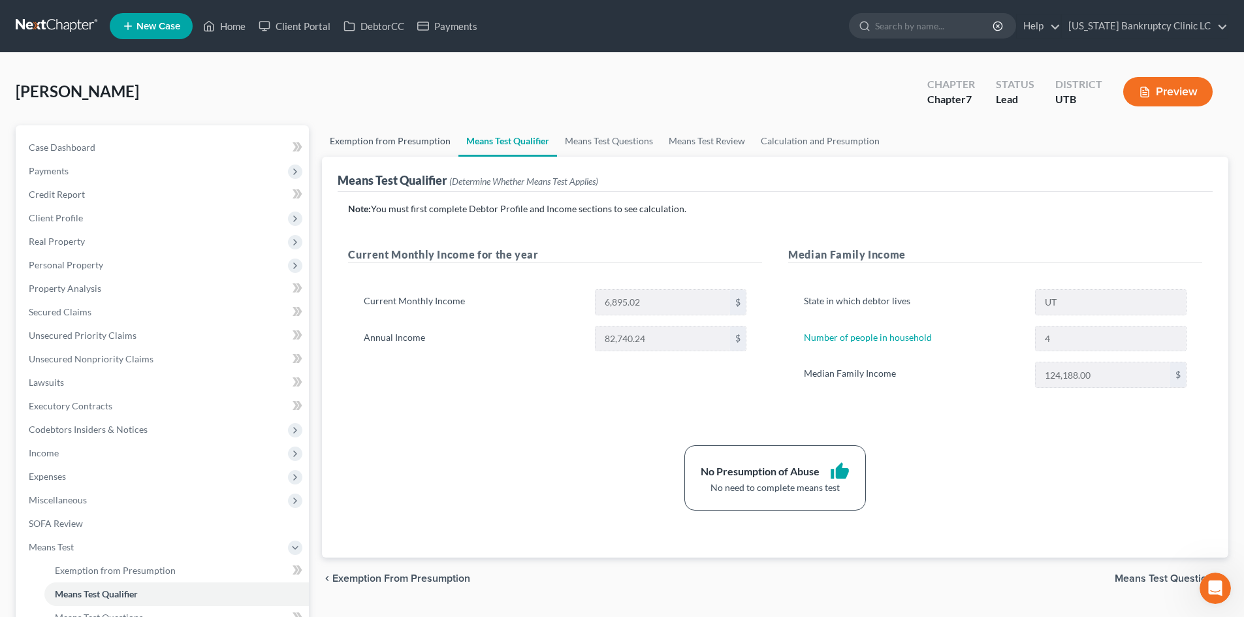
click at [422, 151] on link "Exemption from Presumption" at bounding box center [390, 140] width 136 height 31
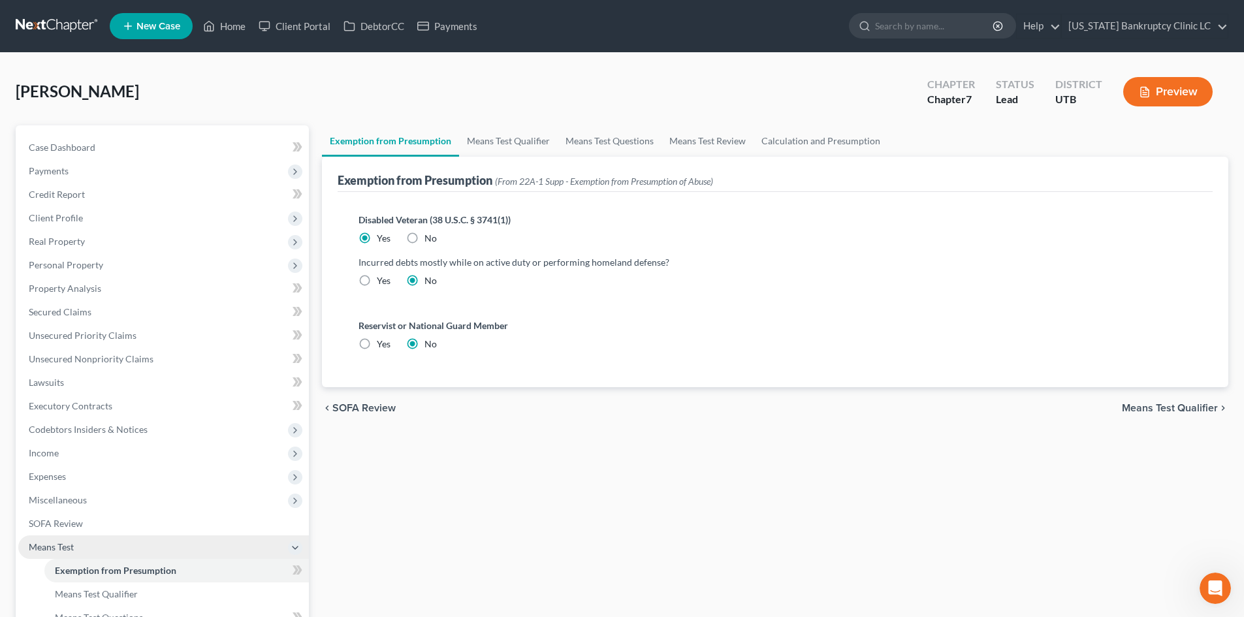
click at [46, 542] on span "Means Test" at bounding box center [51, 546] width 45 height 11
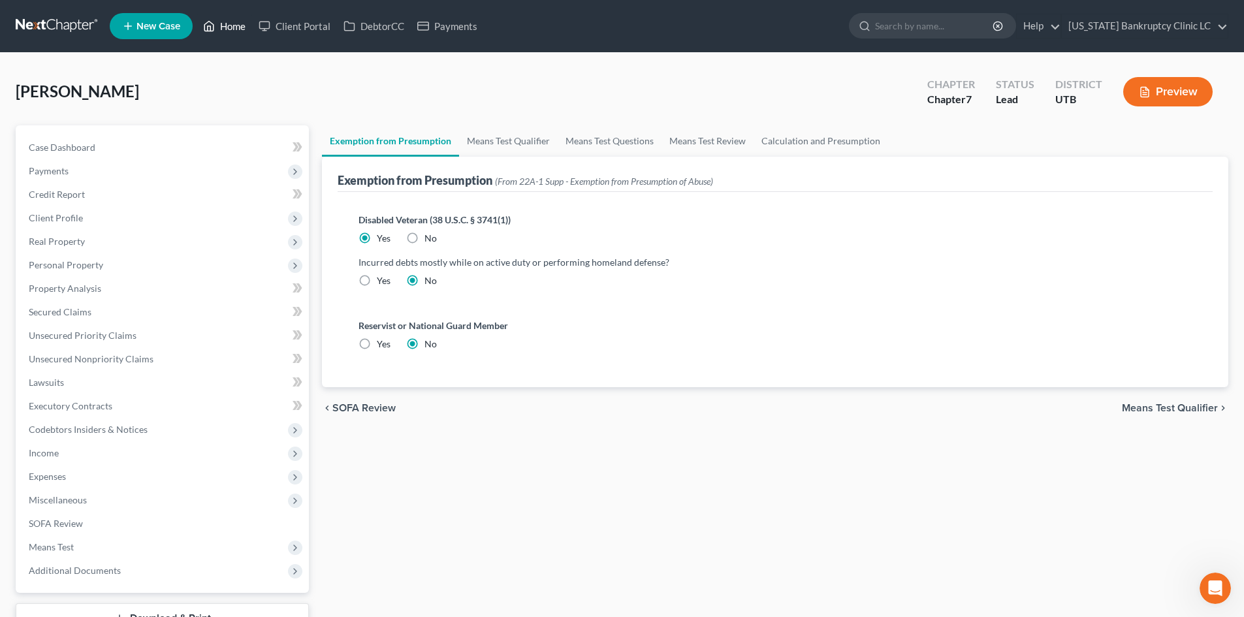
click at [227, 33] on link "Home" at bounding box center [223, 26] width 55 height 24
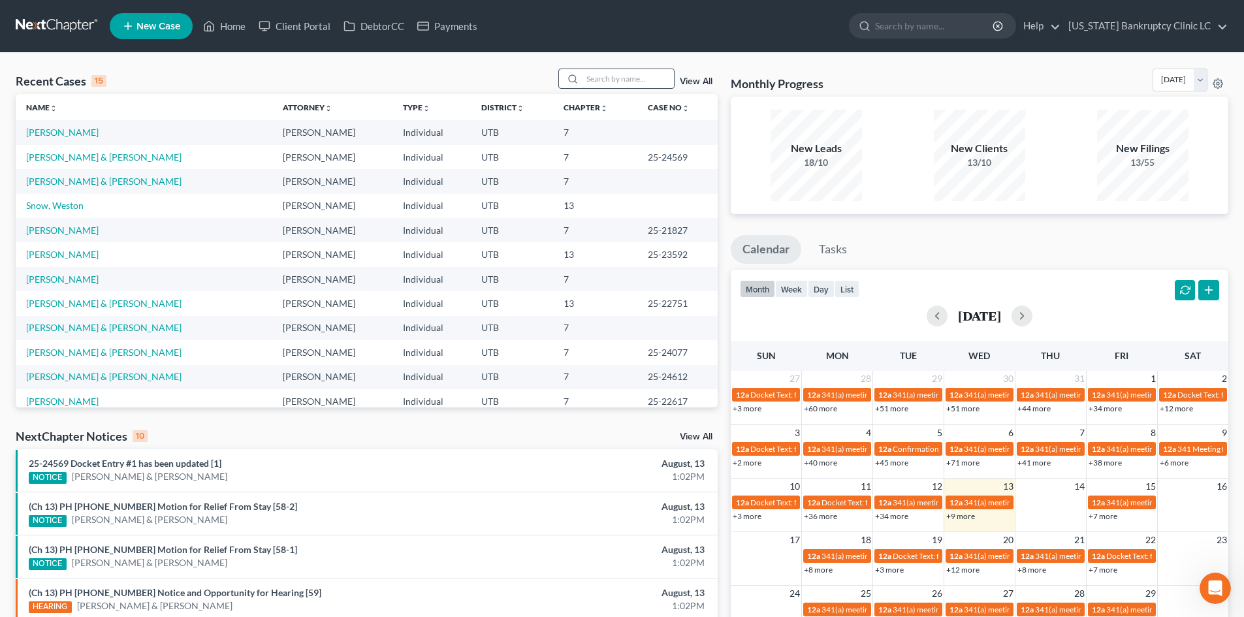
click at [618, 82] on input "search" at bounding box center [627, 78] width 91 height 19
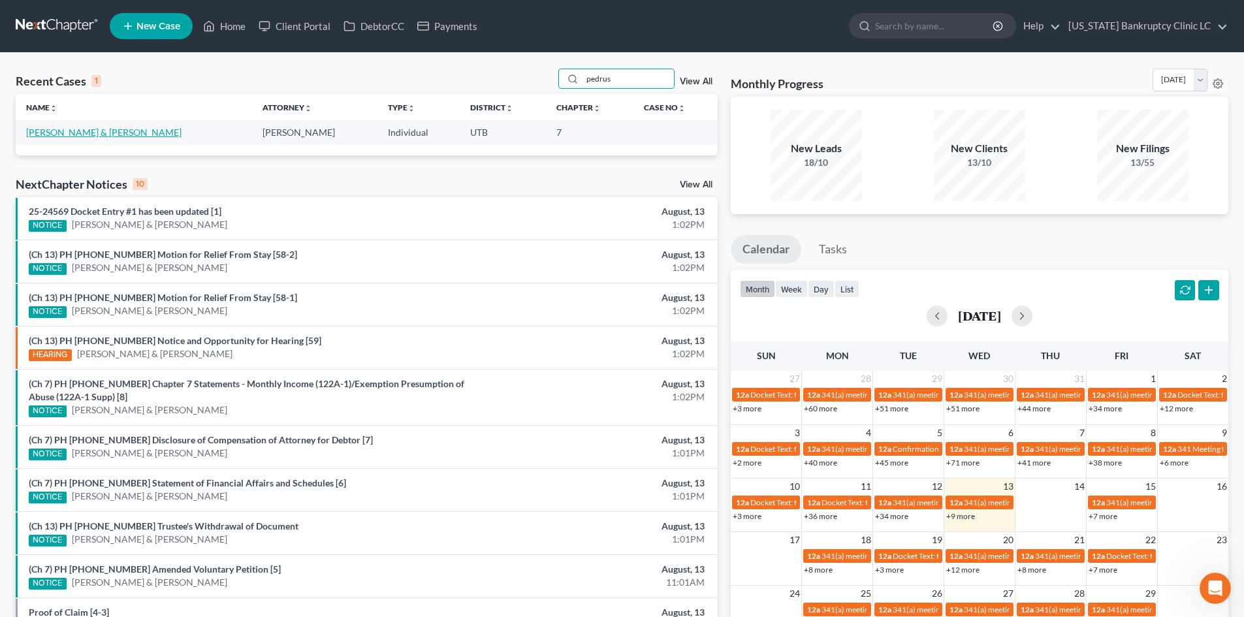
click at [60, 136] on link "[PERSON_NAME] & [PERSON_NAME]" at bounding box center [103, 132] width 155 height 11
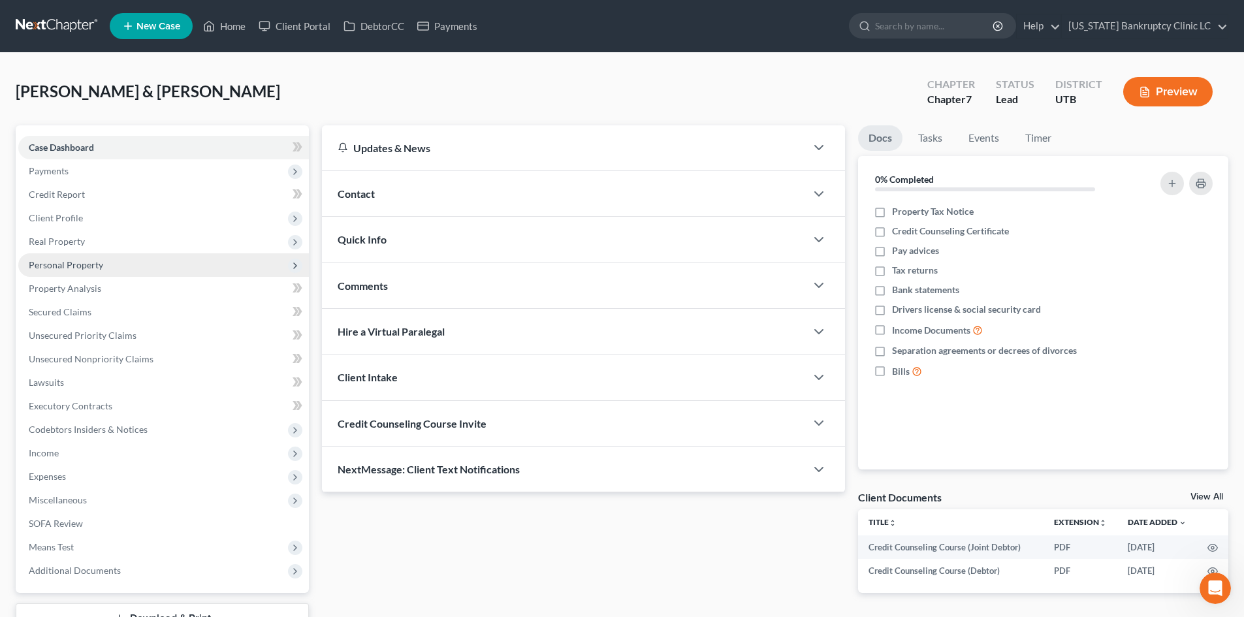
click at [78, 262] on span "Personal Property" at bounding box center [66, 264] width 74 height 11
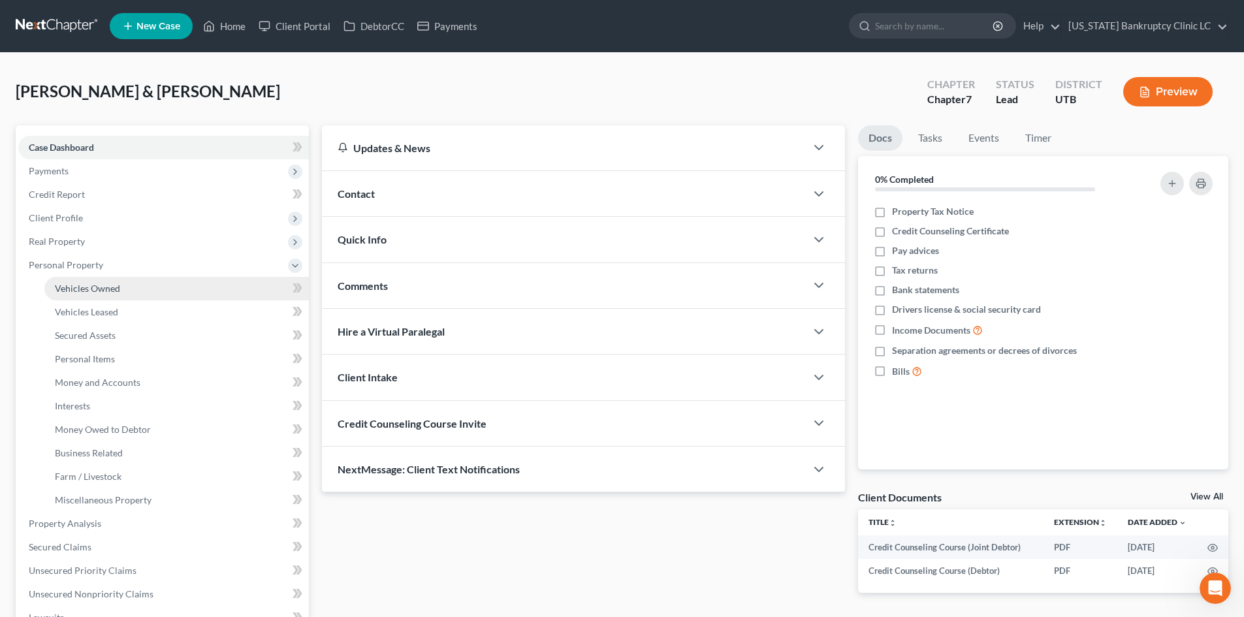
click at [117, 292] on span "Vehicles Owned" at bounding box center [87, 288] width 65 height 11
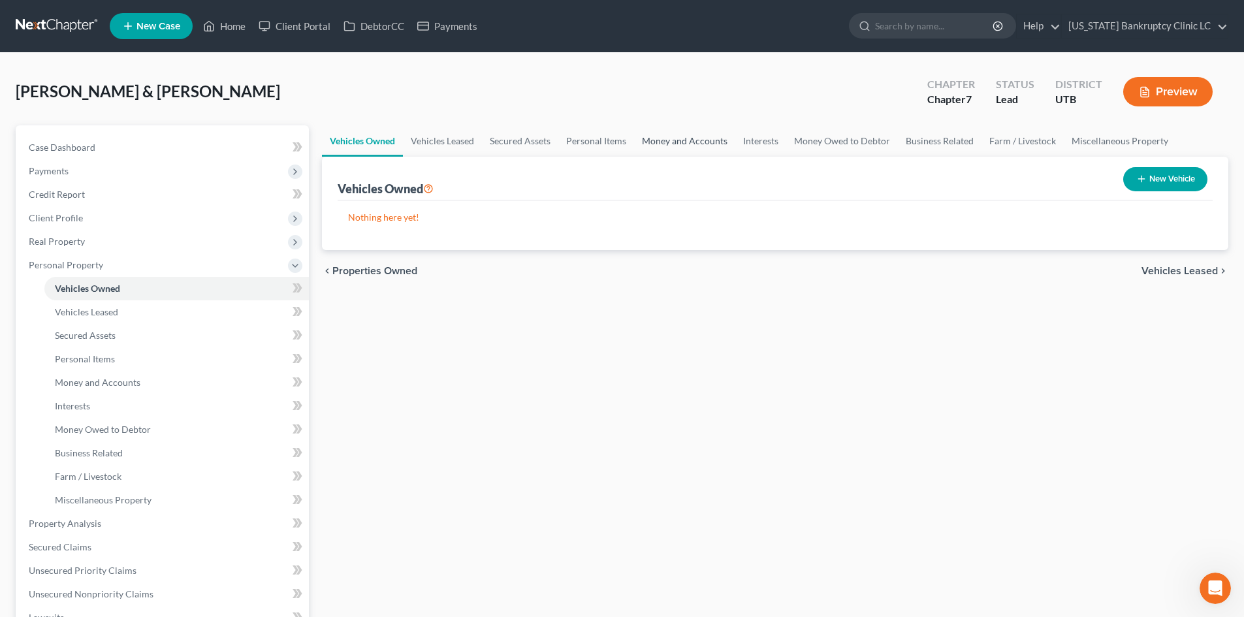
click at [669, 144] on link "Money and Accounts" at bounding box center [684, 140] width 101 height 31
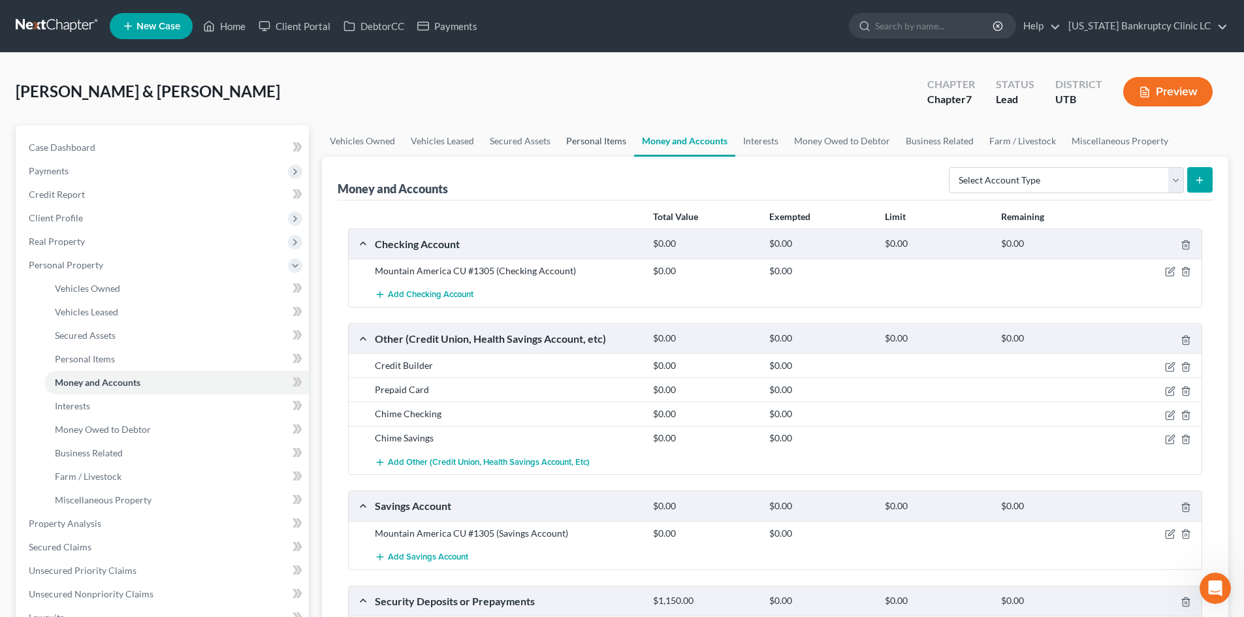
click at [616, 146] on link "Personal Items" at bounding box center [596, 140] width 76 height 31
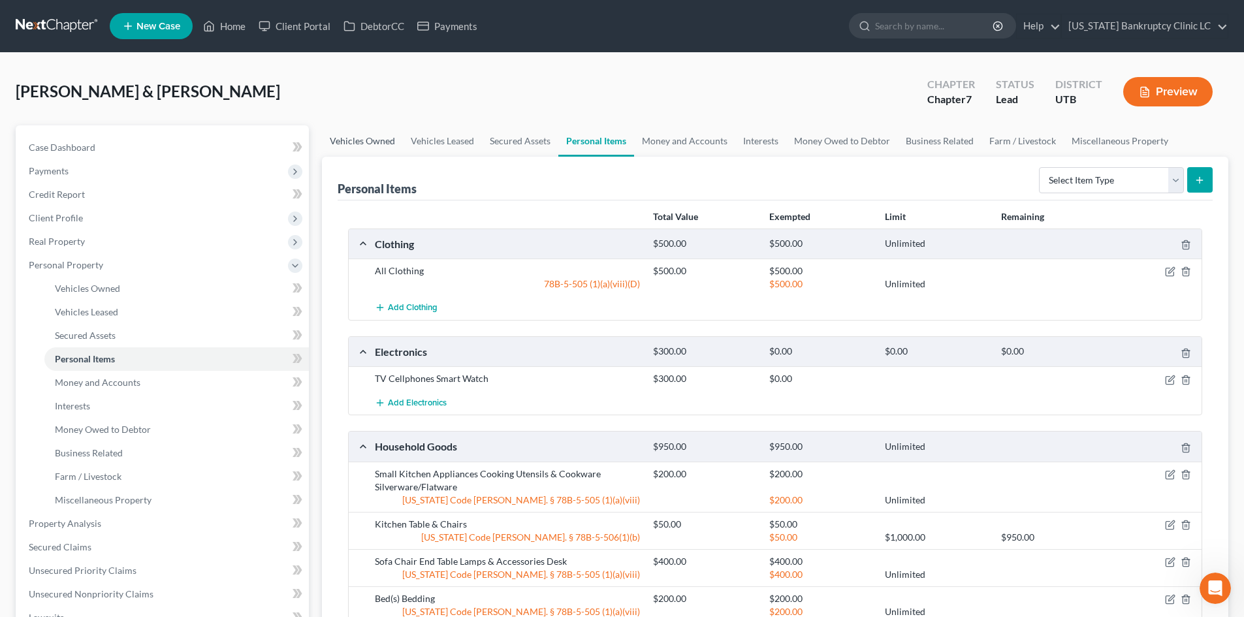
click at [366, 140] on link "Vehicles Owned" at bounding box center [362, 140] width 81 height 31
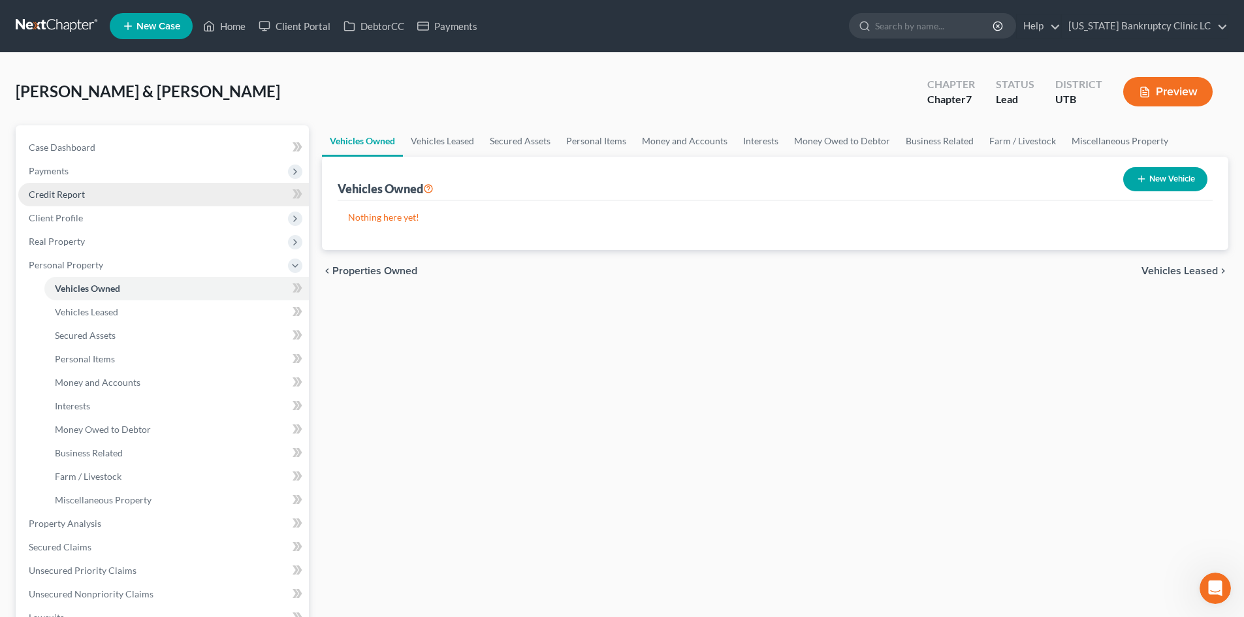
drag, startPoint x: 232, startPoint y: 93, endPoint x: 207, endPoint y: 195, distance: 104.8
click at [232, 90] on div "Pedrus, Rick & Maryann Upgraded Chapter Chapter 7 Status Lead District UTB Prev…" at bounding box center [622, 97] width 1212 height 57
click at [247, 32] on link "Home" at bounding box center [223, 26] width 55 height 24
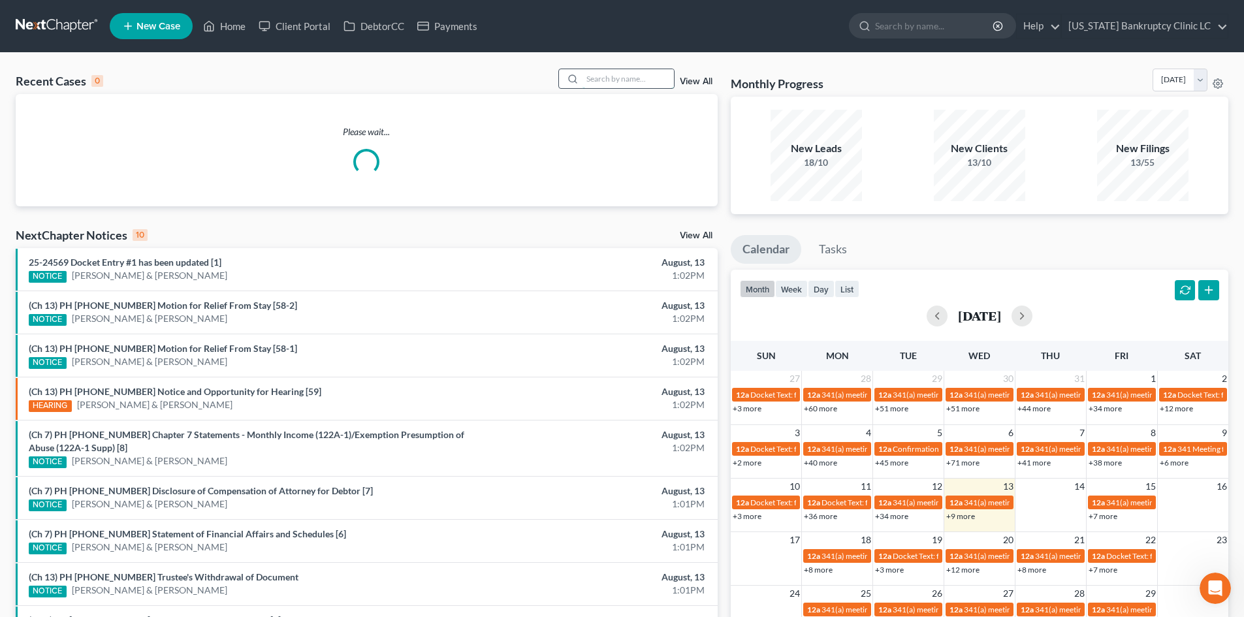
click at [653, 72] on input "search" at bounding box center [627, 78] width 91 height 19
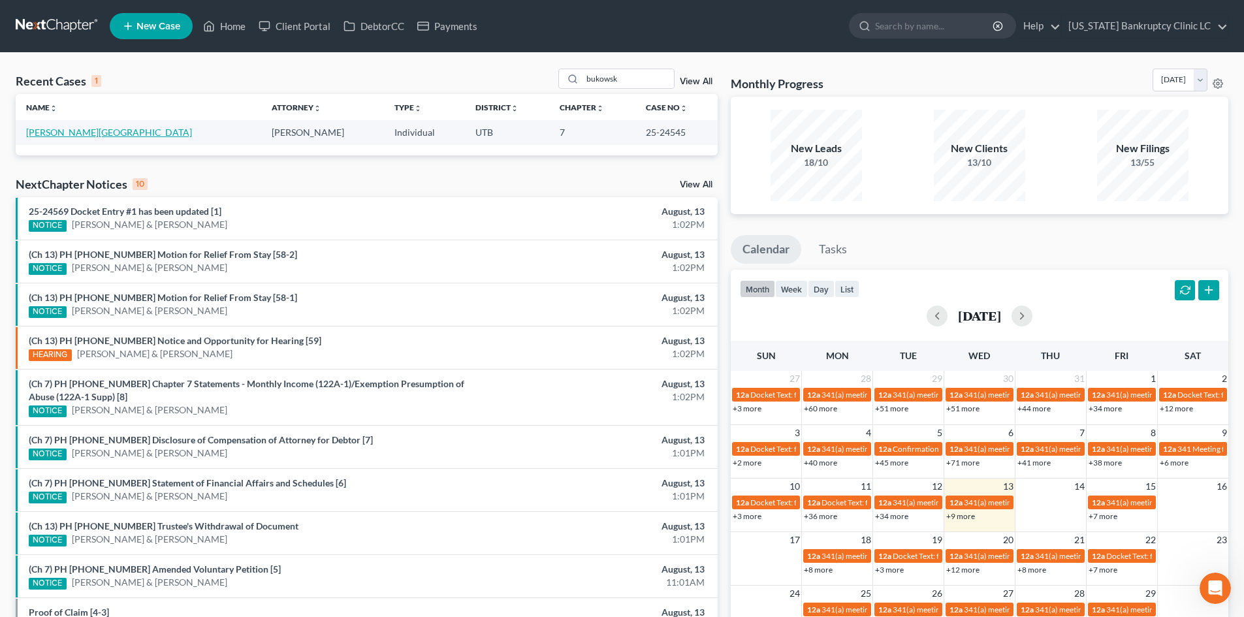
click at [63, 128] on link "[PERSON_NAME][GEOGRAPHIC_DATA]" at bounding box center [109, 132] width 166 height 11
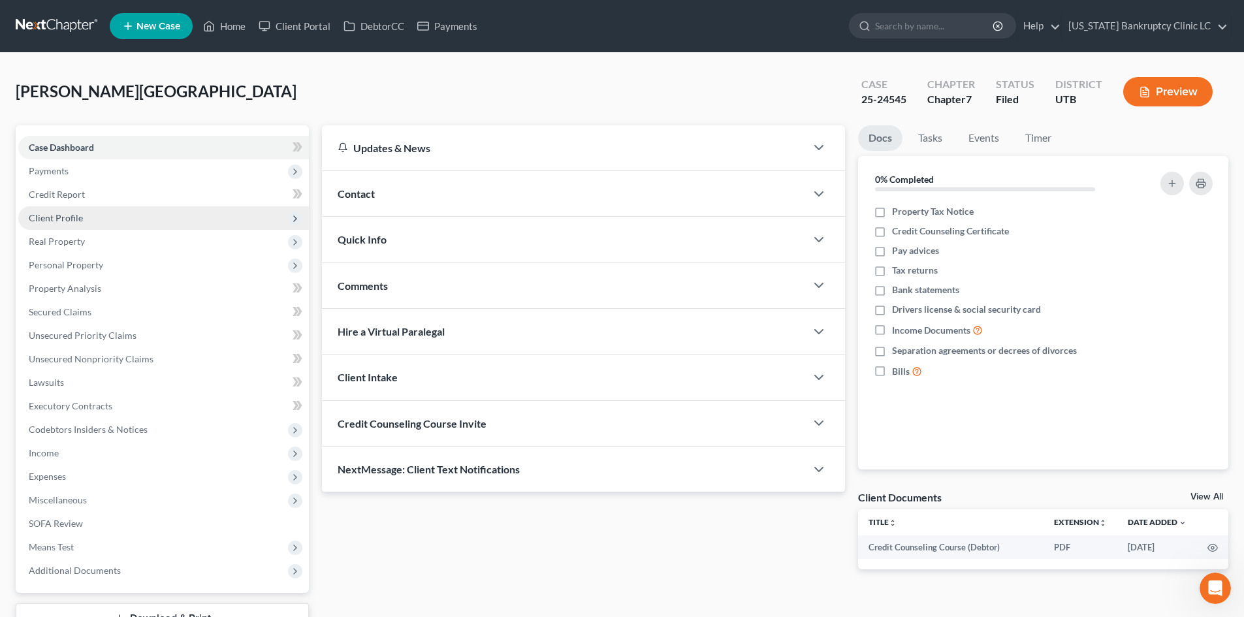
click at [89, 221] on span "Client Profile" at bounding box center [163, 218] width 291 height 24
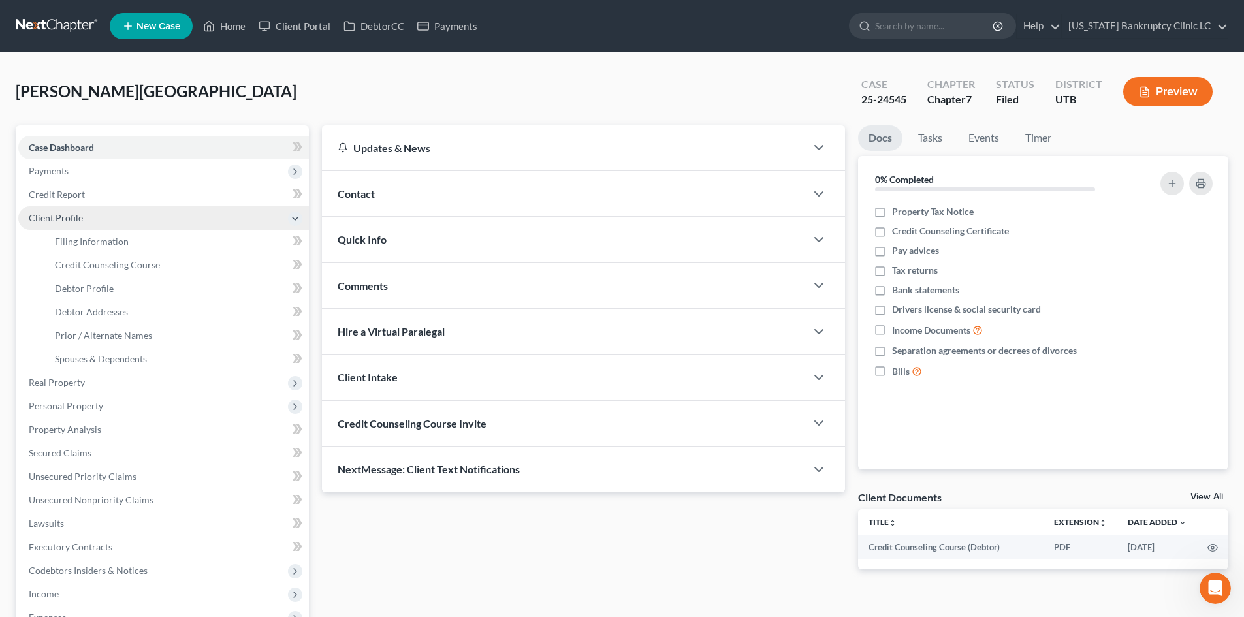
click at [103, 223] on span "Client Profile" at bounding box center [163, 218] width 291 height 24
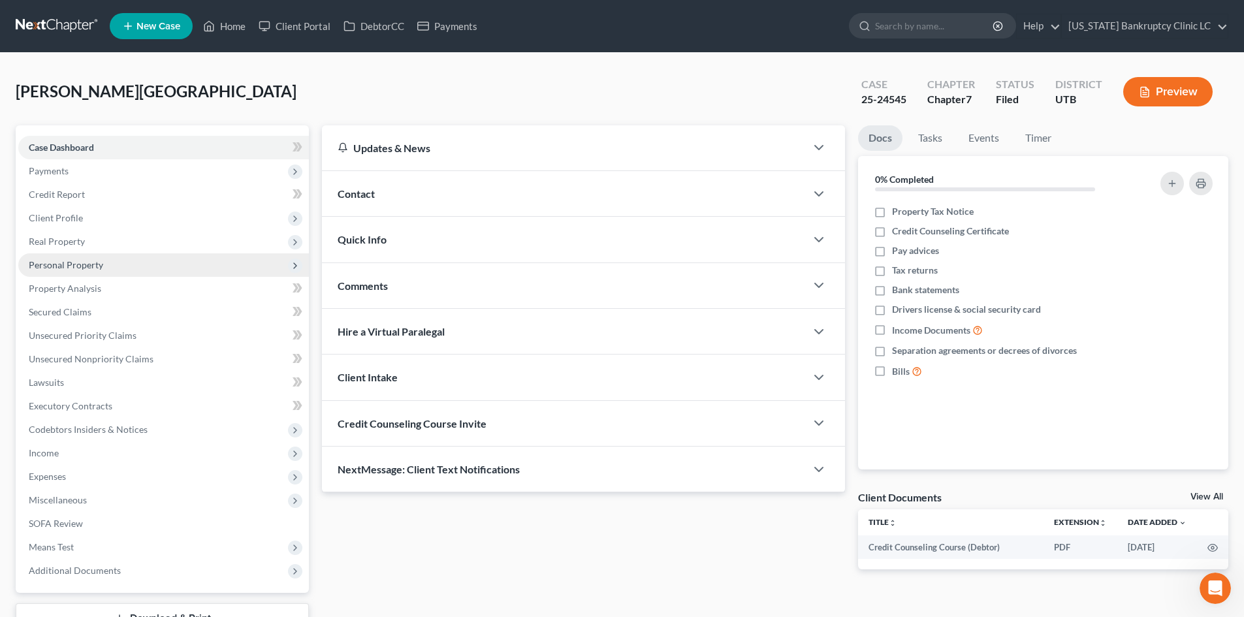
click at [106, 272] on span "Personal Property" at bounding box center [163, 265] width 291 height 24
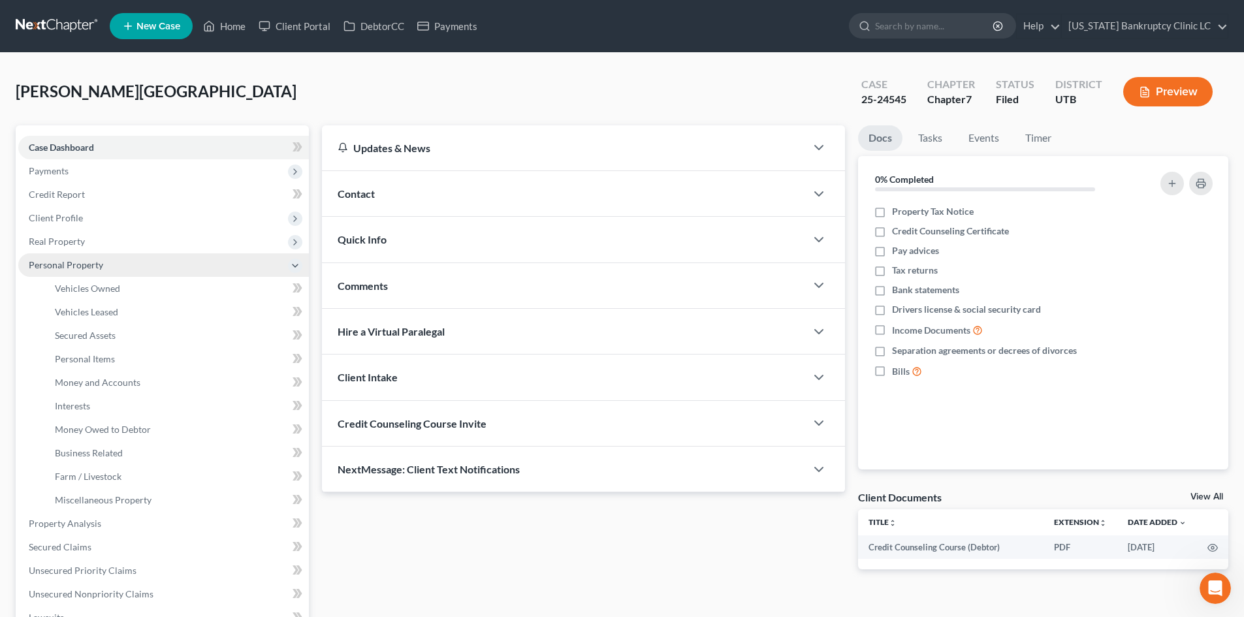
click at [106, 272] on span "Personal Property" at bounding box center [163, 265] width 291 height 24
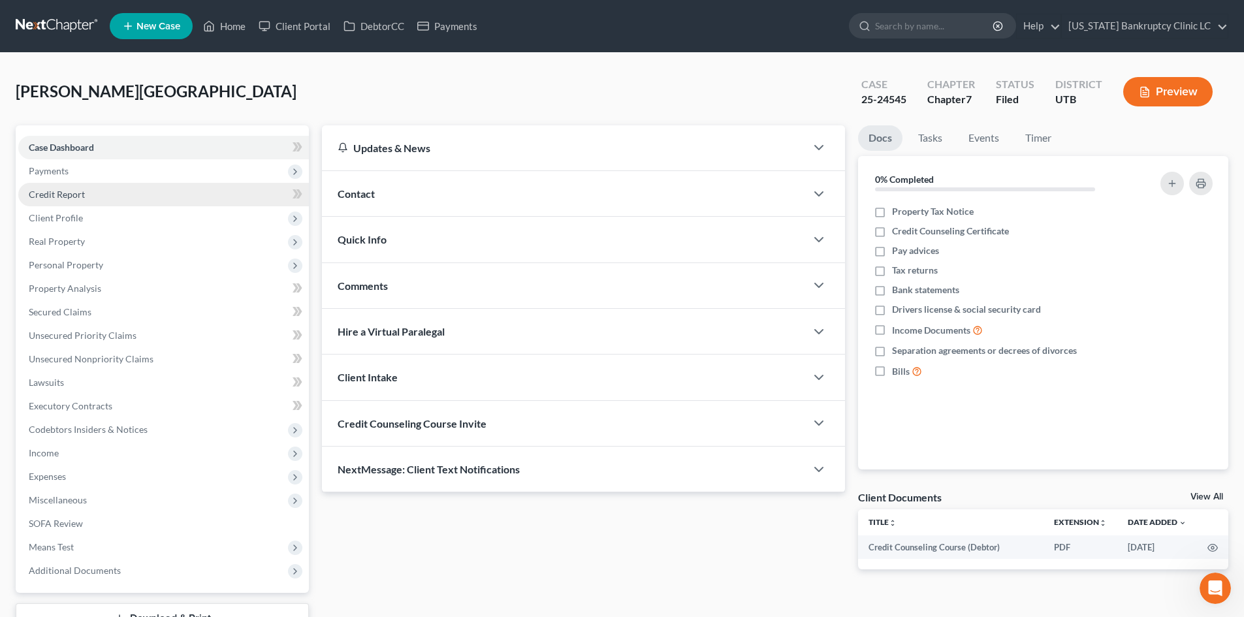
click at [88, 200] on link "Credit Report" at bounding box center [163, 195] width 291 height 24
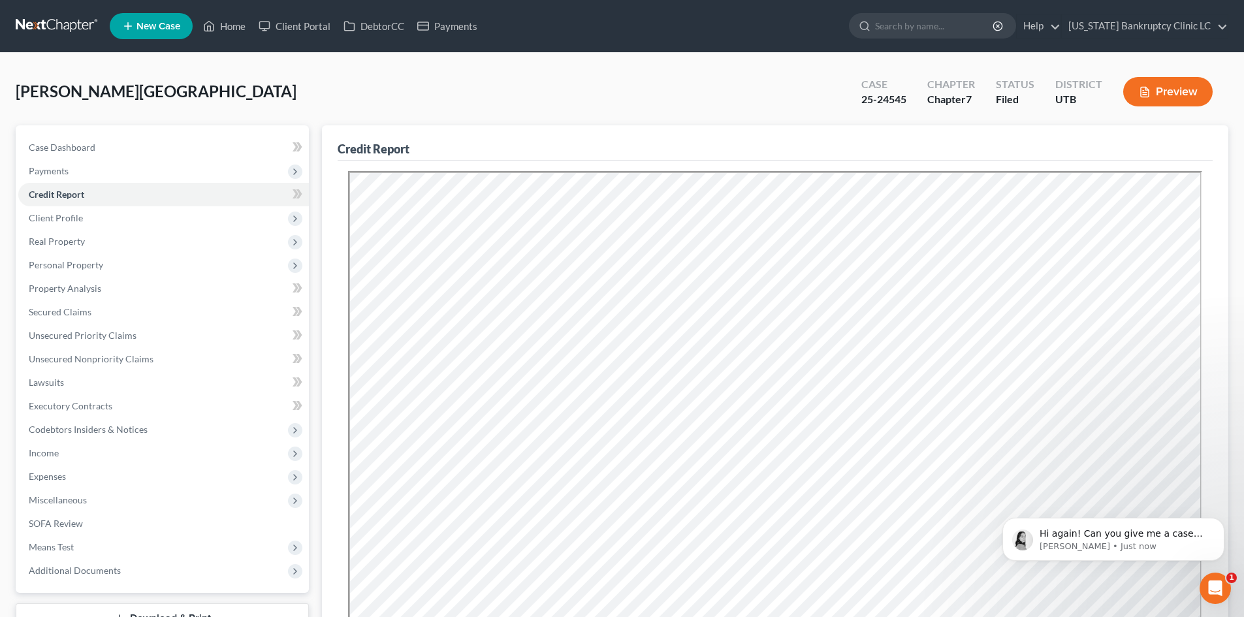
scroll to position [128, 0]
click at [1139, 533] on p "Hi again! Can you give me a case name where you saw this happen? I'm wondering …" at bounding box center [1123, 533] width 168 height 13
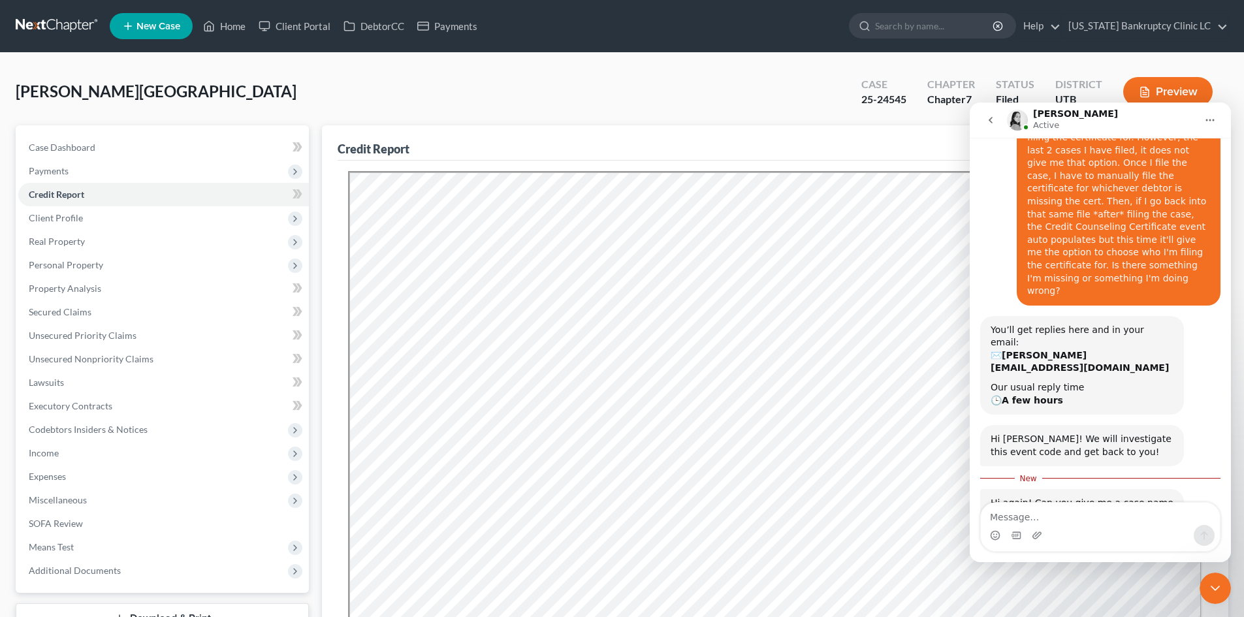
scroll to position [149, 0]
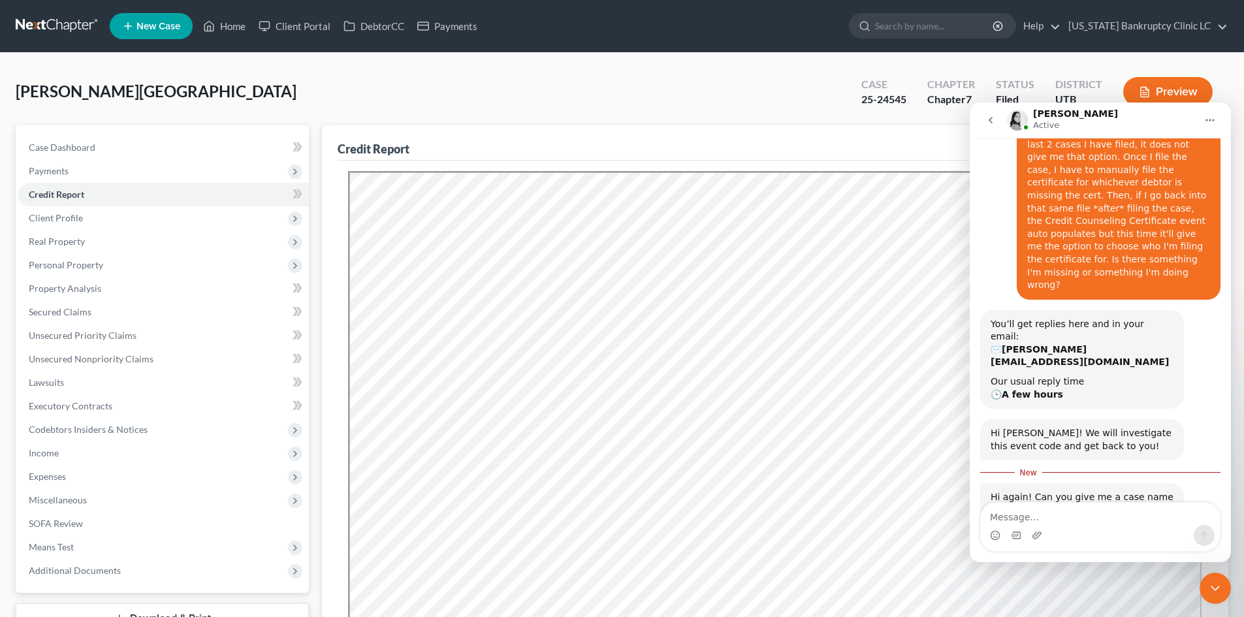
click at [1093, 526] on div "Intercom messenger" at bounding box center [1100, 535] width 239 height 21
click at [1084, 517] on textarea "Message…" at bounding box center [1100, 514] width 239 height 22
click at [1033, 516] on textarea "Message…" at bounding box center [1100, 514] width 239 height 22
click at [1106, 531] on div "Intercom messenger" at bounding box center [1100, 535] width 239 height 21
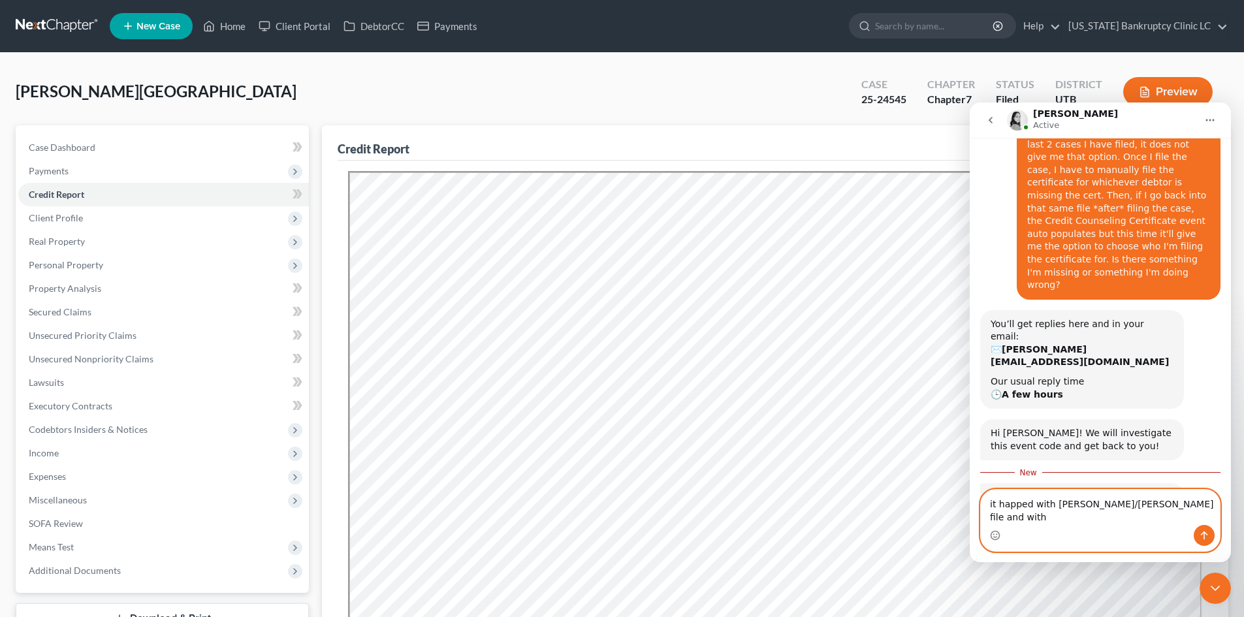
click at [1206, 515] on textarea "it happed with julio franco/megan mize file and with" at bounding box center [1100, 507] width 239 height 35
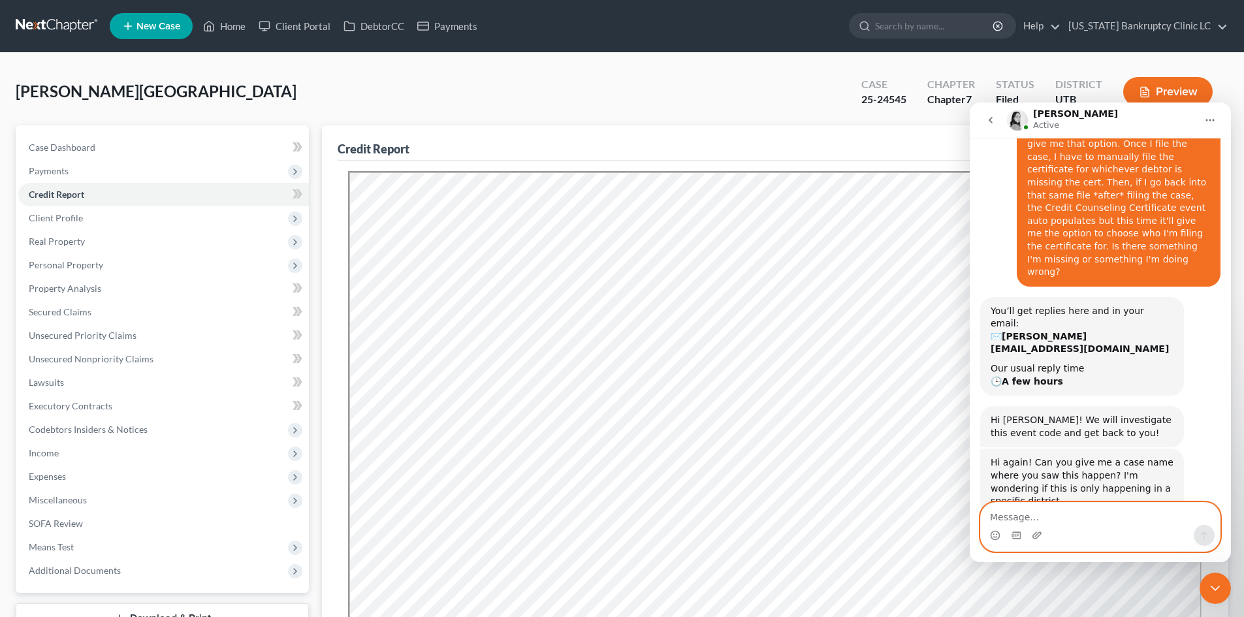
scroll to position [180, 0]
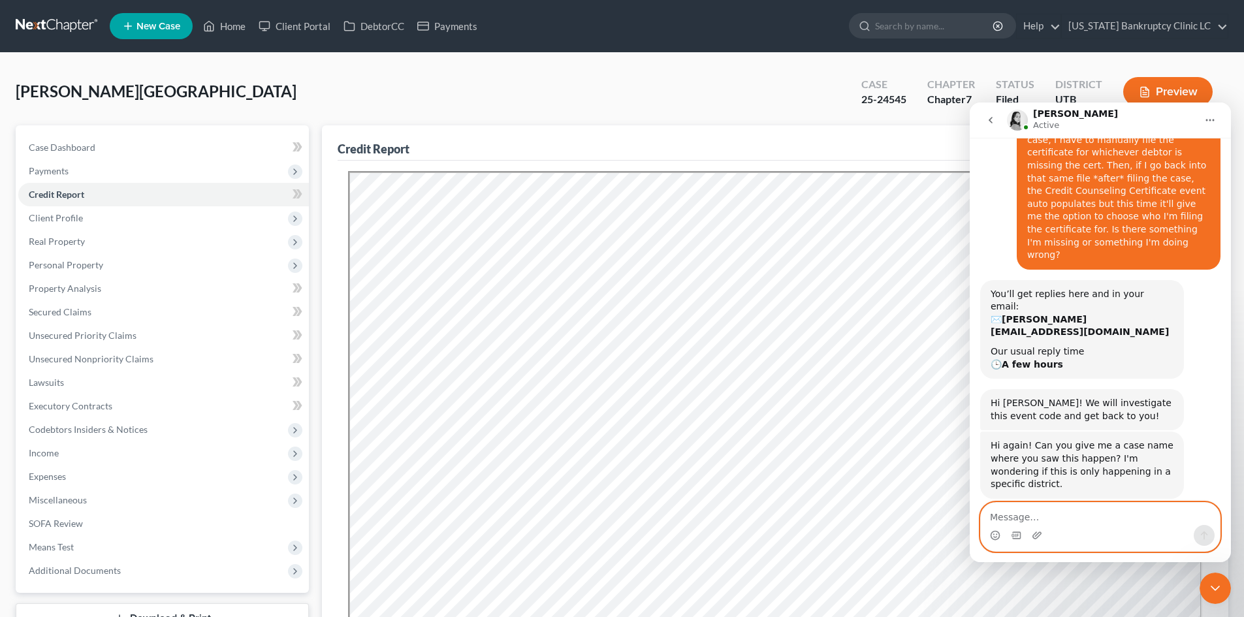
click at [1124, 503] on textarea "Message…" at bounding box center [1100, 514] width 239 height 22
click at [1105, 511] on textarea "Message…" at bounding box center [1100, 514] width 239 height 22
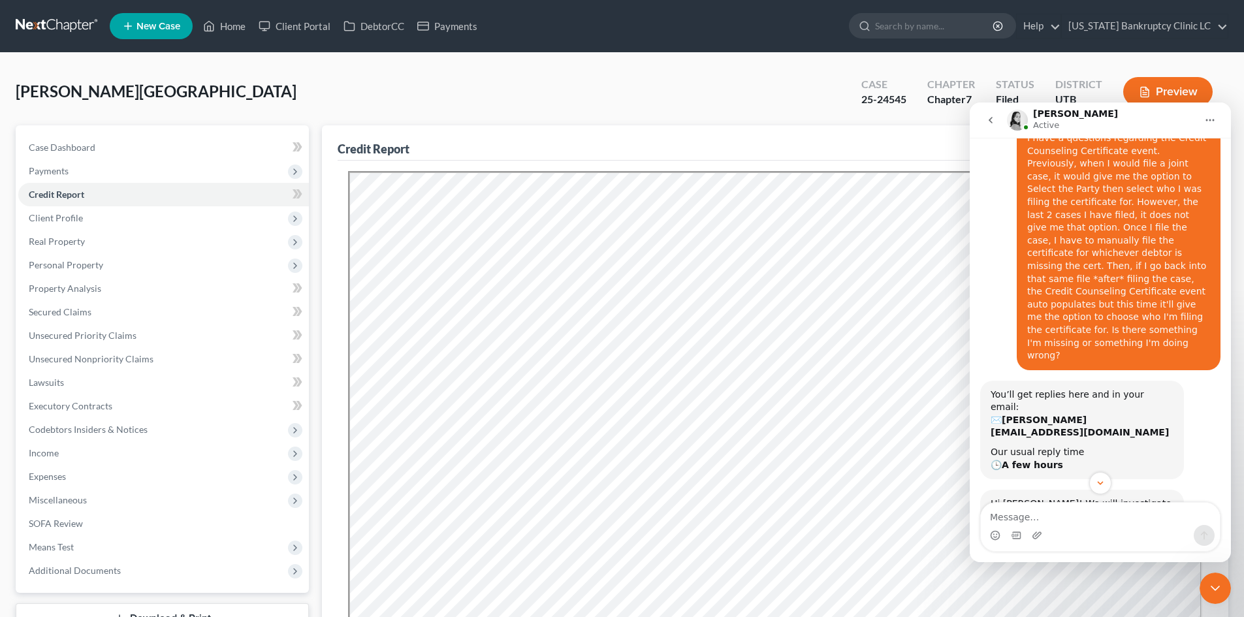
scroll to position [210, 0]
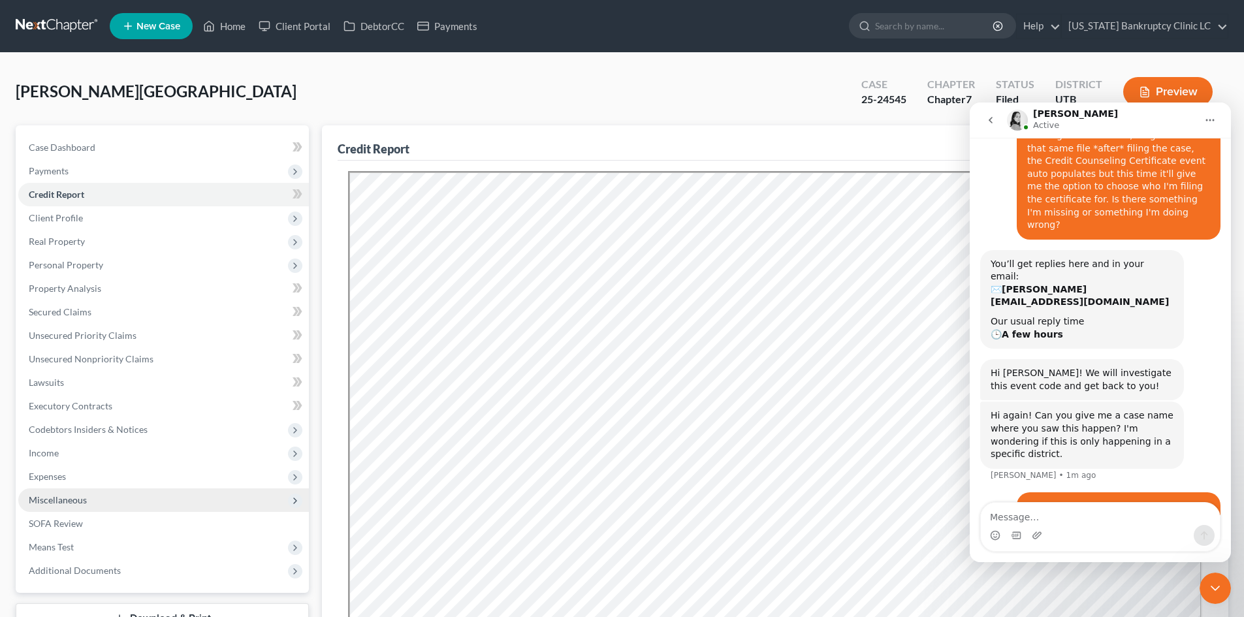
click at [212, 108] on div "Bukowski, Devon Upgraded Case 25-24545 Chapter Chapter 7 Status Filed District …" at bounding box center [622, 97] width 1212 height 57
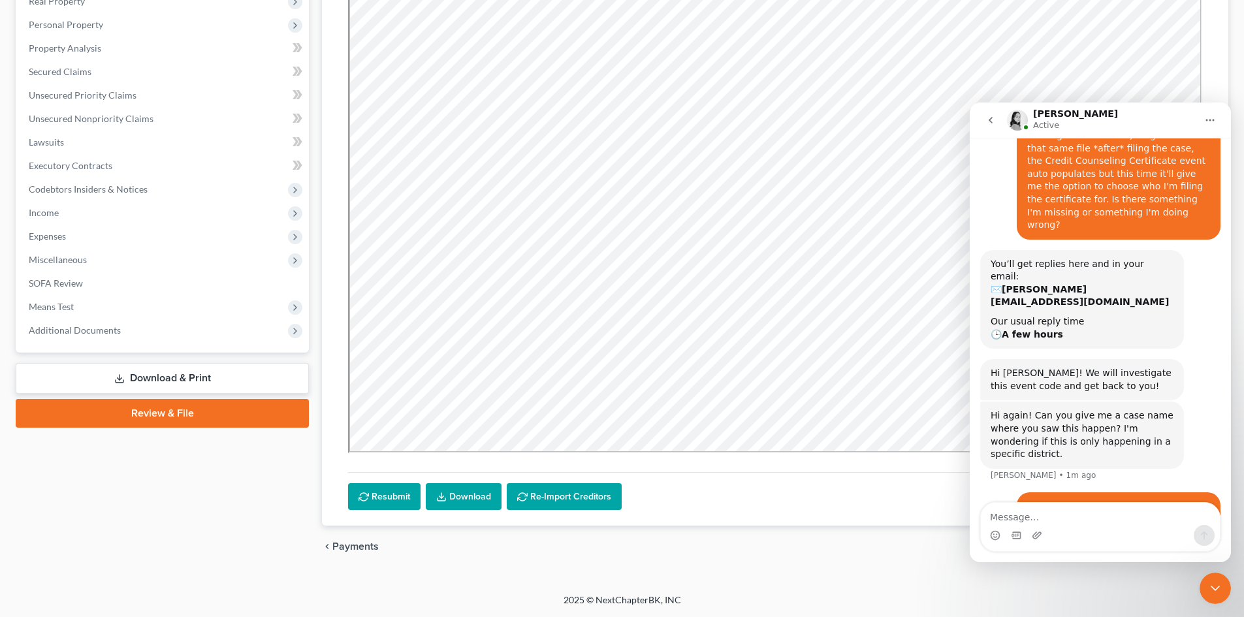
click at [176, 427] on link "Review & File" at bounding box center [162, 413] width 293 height 29
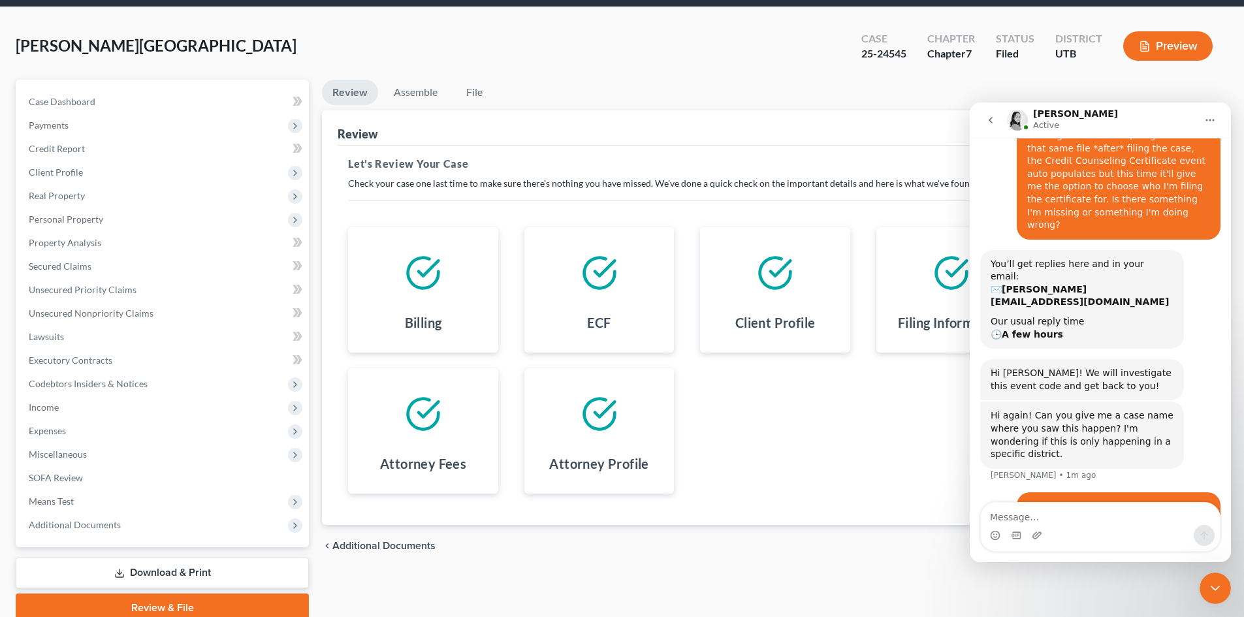
scroll to position [65, 0]
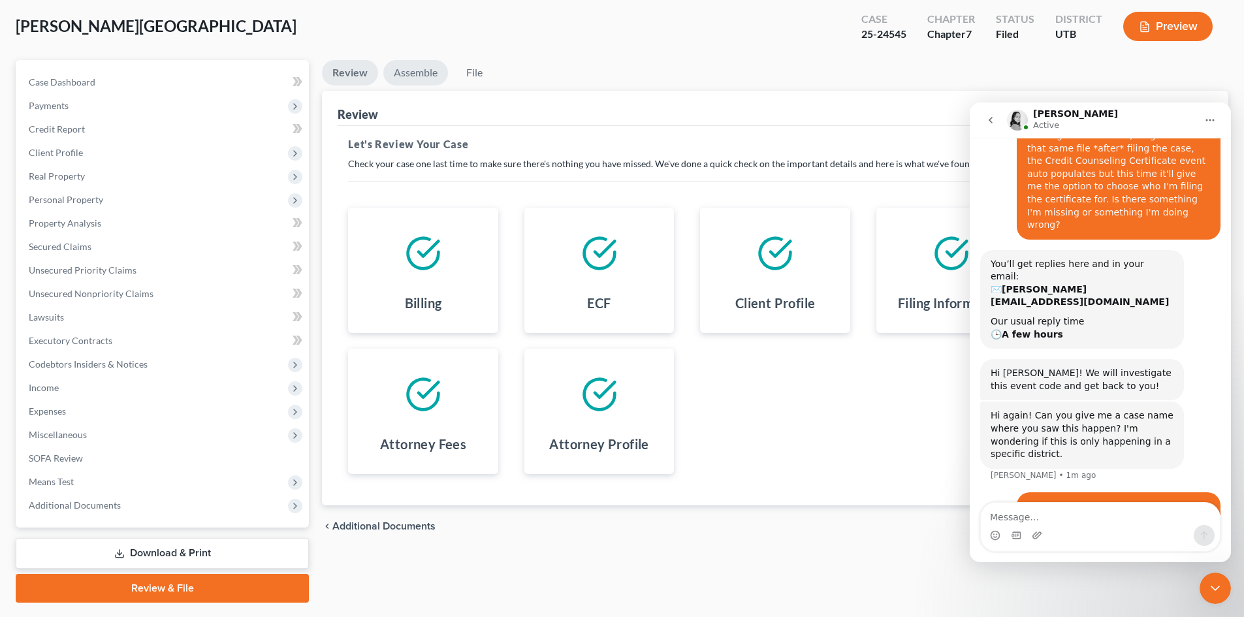
click at [403, 70] on link "Assemble" at bounding box center [415, 72] width 65 height 25
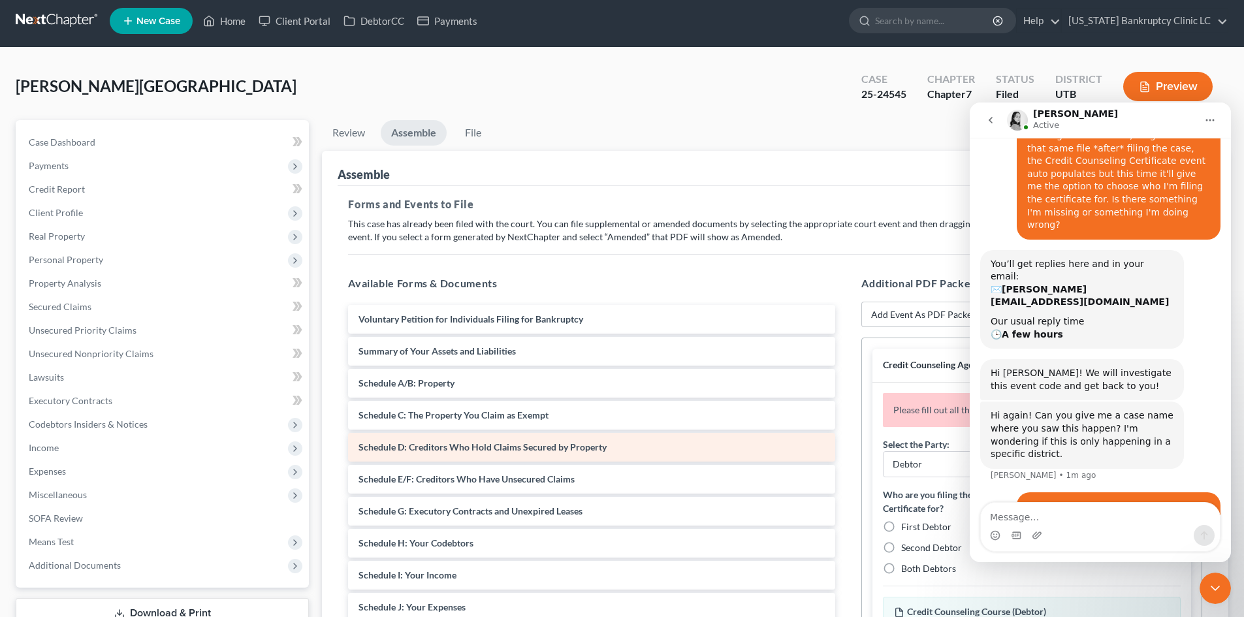
scroll to position [0, 0]
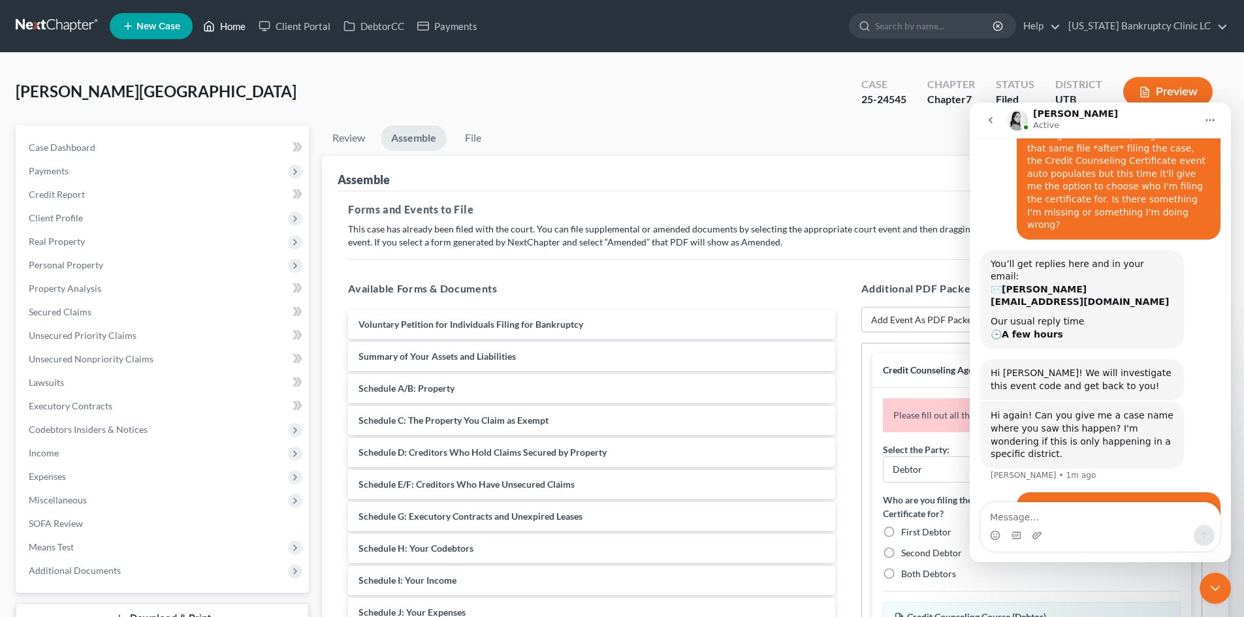
click at [225, 31] on link "Home" at bounding box center [223, 26] width 55 height 24
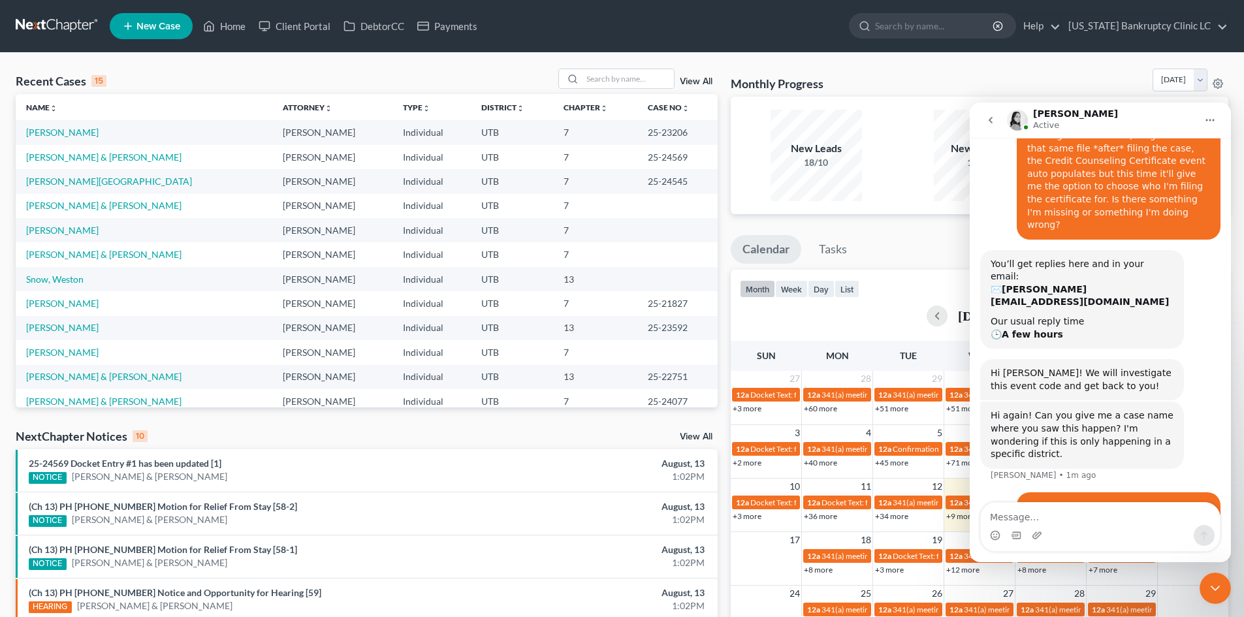
click at [95, 198] on td "[PERSON_NAME] & [PERSON_NAME]" at bounding box center [144, 206] width 257 height 24
click at [95, 202] on link "[PERSON_NAME] & [PERSON_NAME]" at bounding box center [103, 205] width 155 height 11
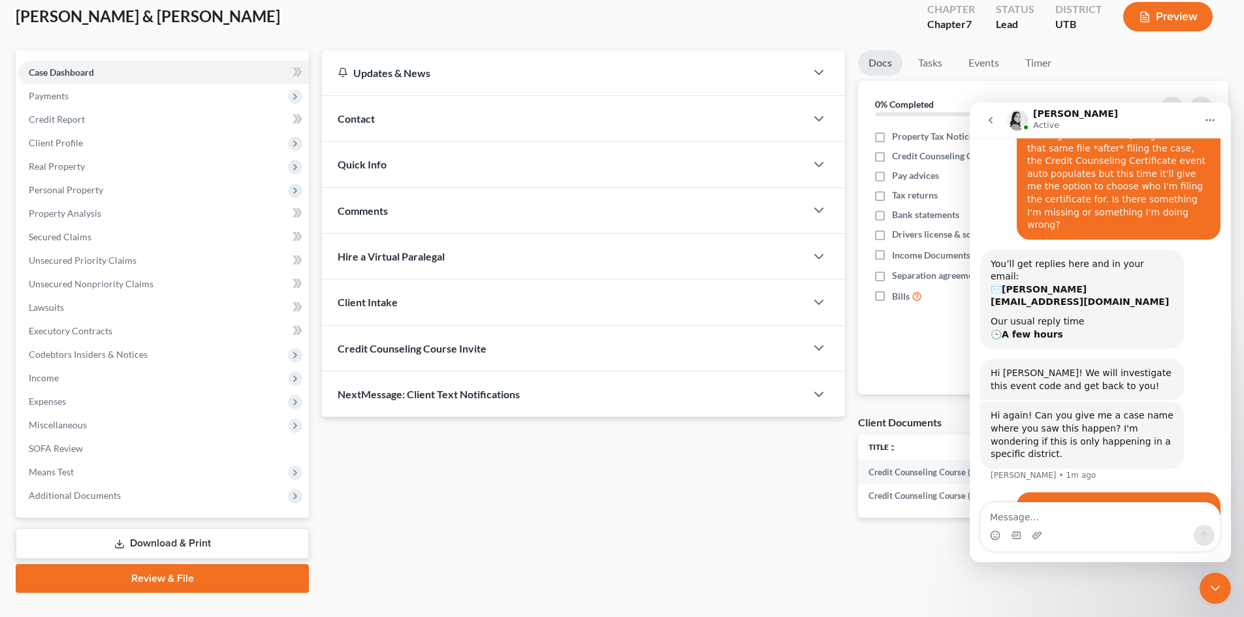
scroll to position [101, 0]
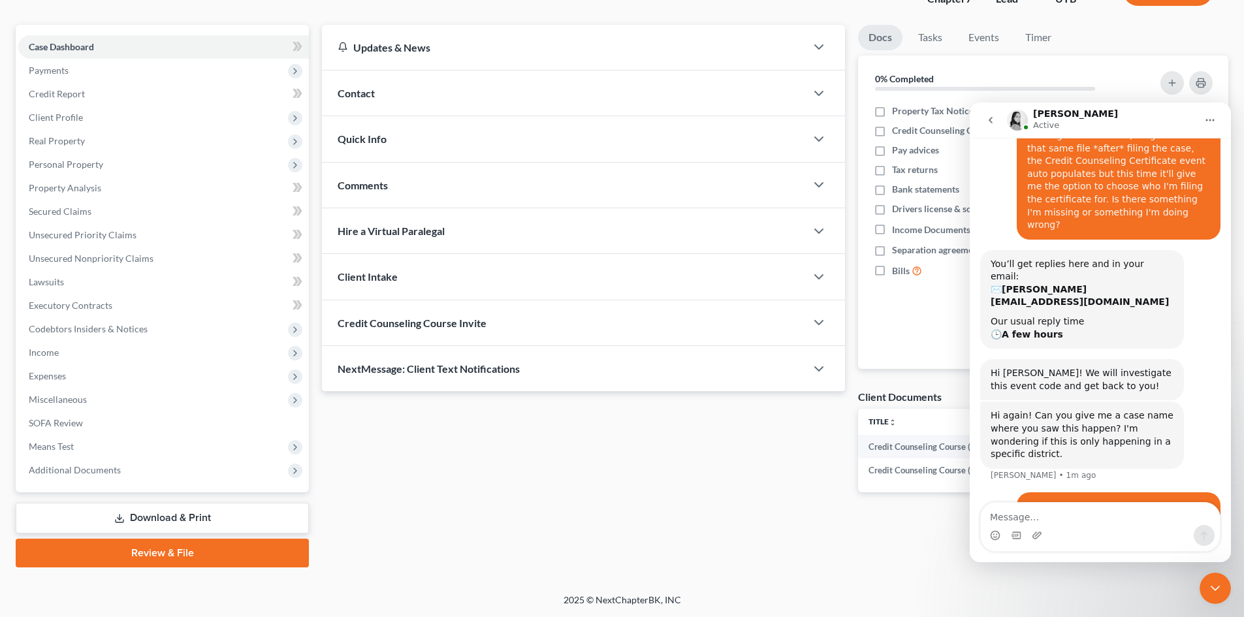
click at [172, 549] on link "Review & File" at bounding box center [162, 553] width 293 height 29
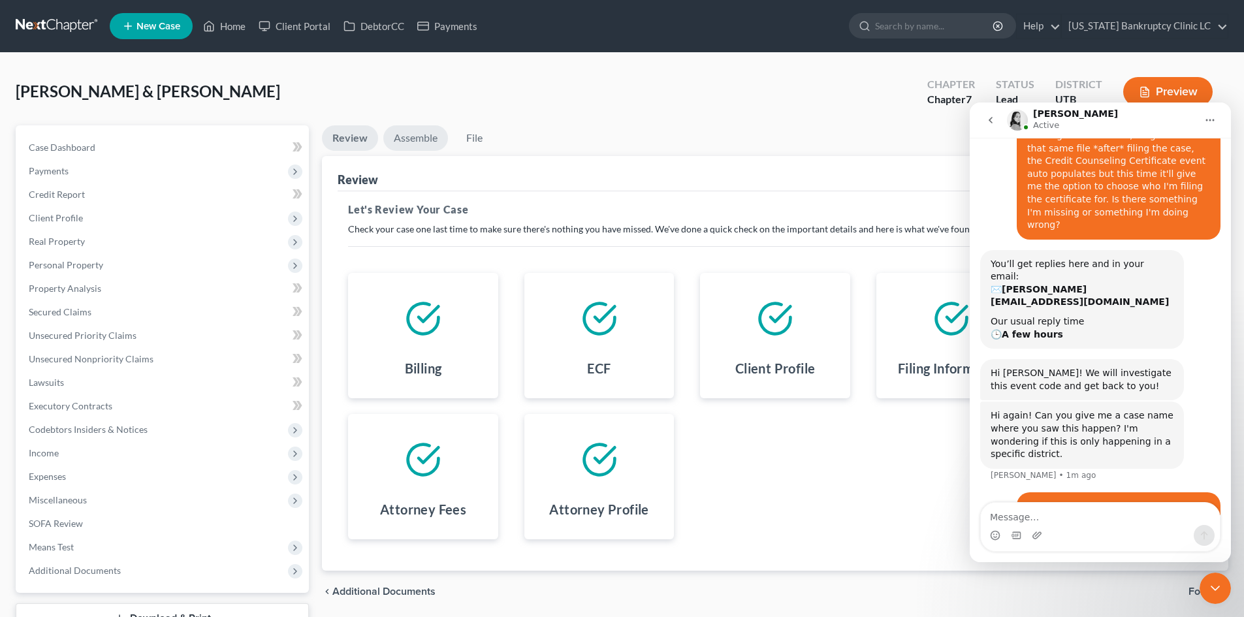
click at [412, 138] on link "Assemble" at bounding box center [415, 137] width 65 height 25
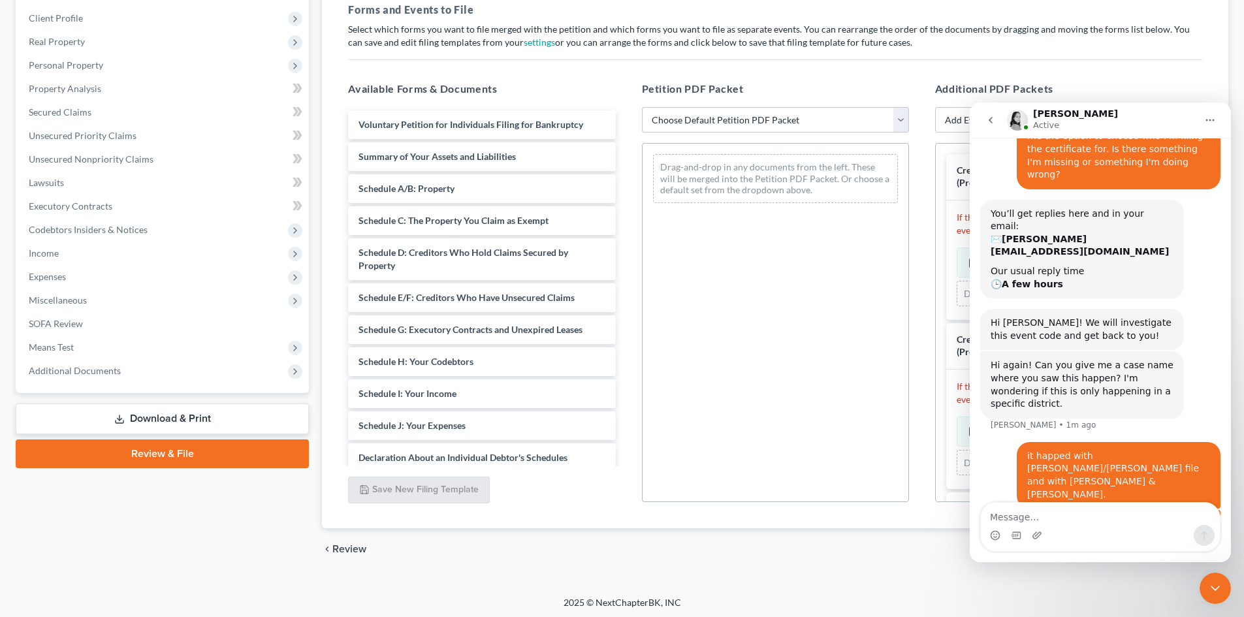
scroll to position [202, 0]
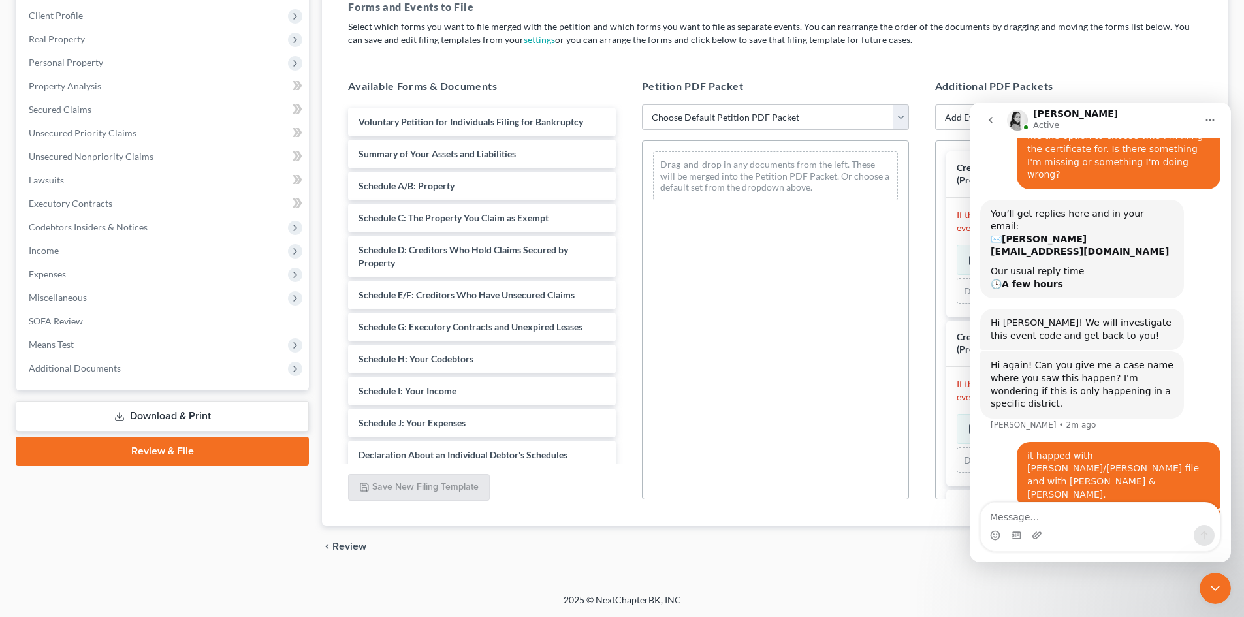
click at [971, 45] on p "Select which forms you want to file merged with the petition and which forms yo…" at bounding box center [775, 33] width 854 height 26
click at [1055, 81] on h5 "Additional PDF Packets" at bounding box center [1068, 86] width 267 height 16
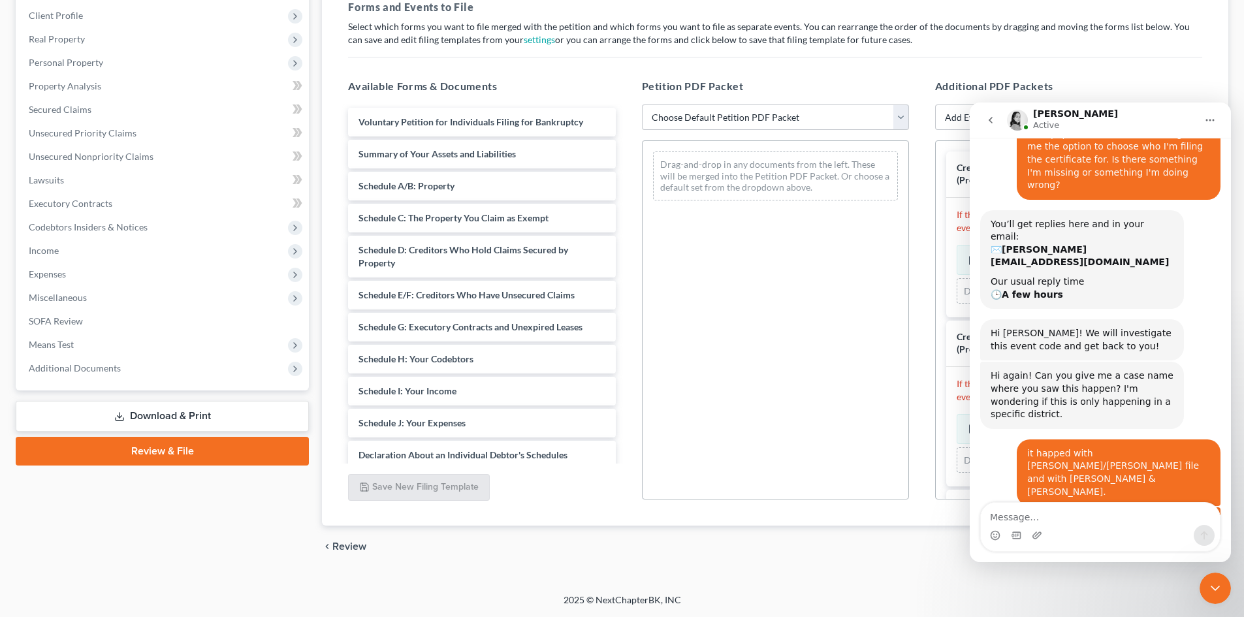
scroll to position [249, 0]
click at [1206, 583] on div "Close Intercom Messenger" at bounding box center [1214, 588] width 31 height 31
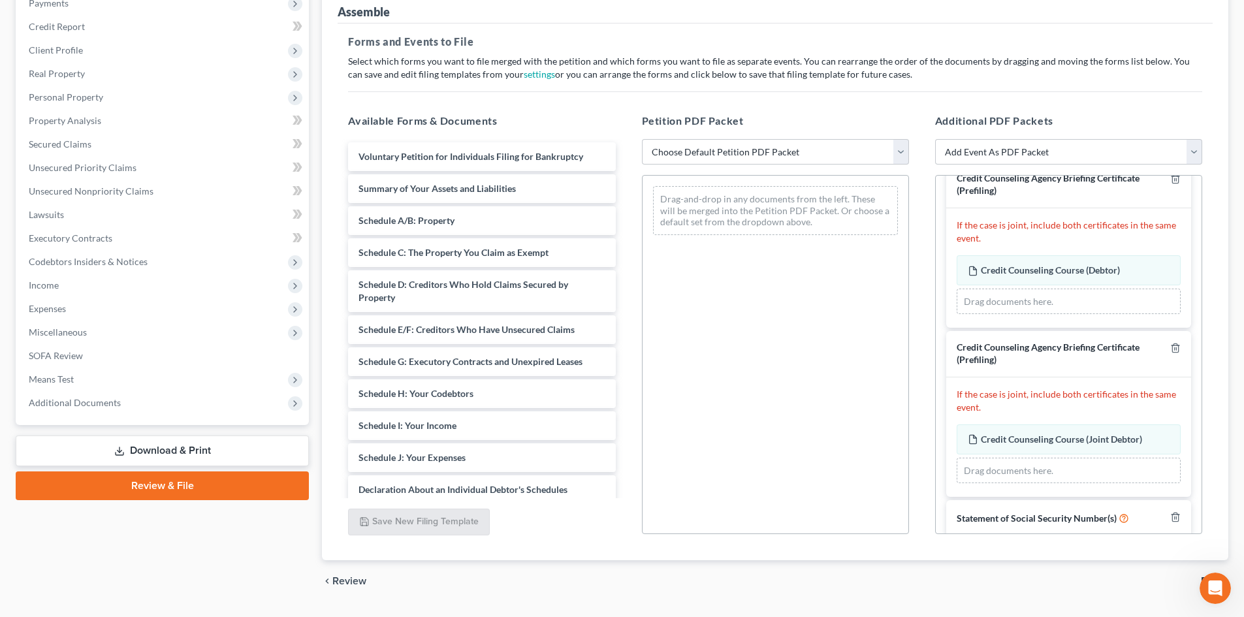
scroll to position [196, 0]
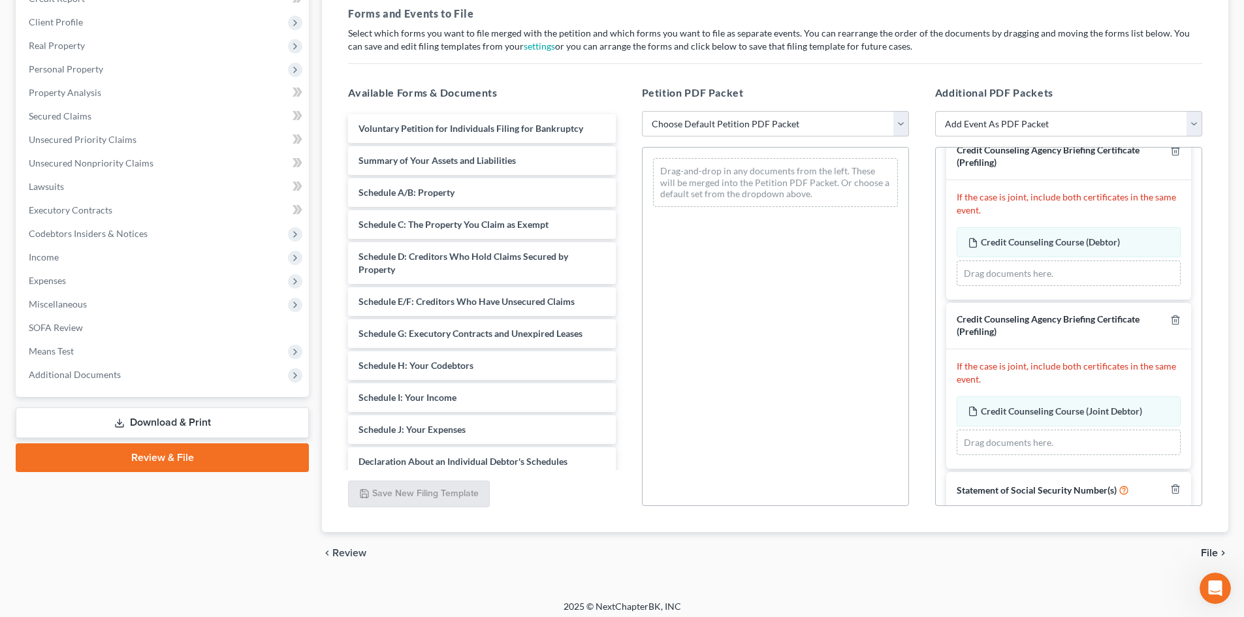
click at [153, 422] on link "Download & Print" at bounding box center [162, 422] width 293 height 31
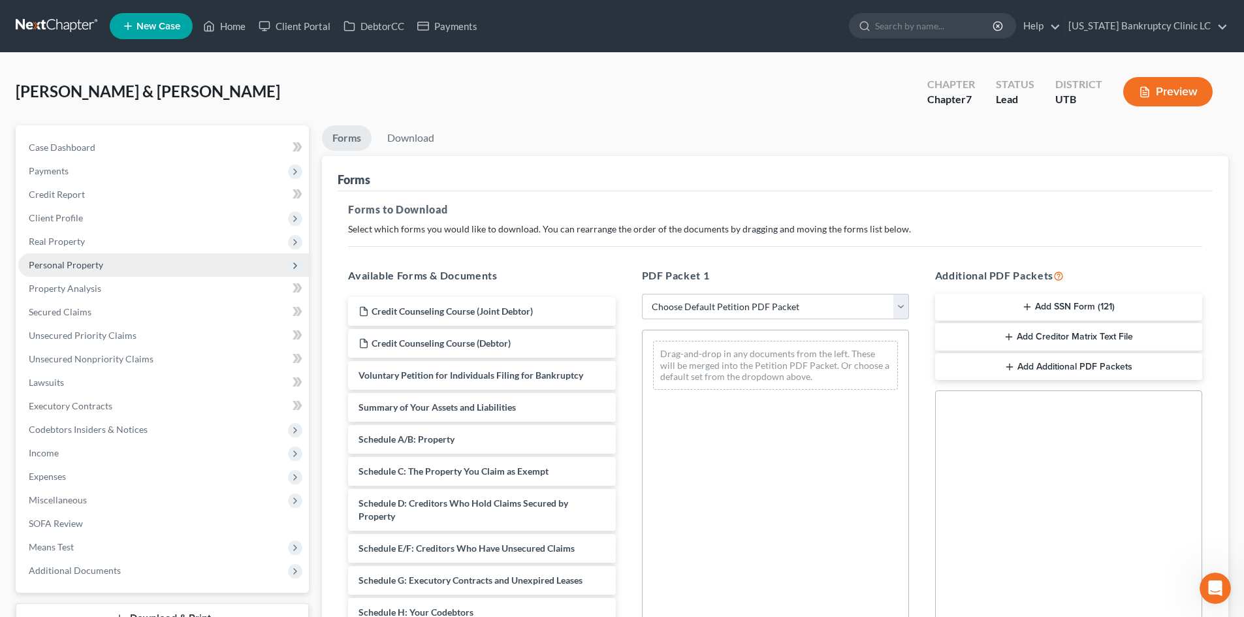
click at [89, 268] on span "Personal Property" at bounding box center [66, 264] width 74 height 11
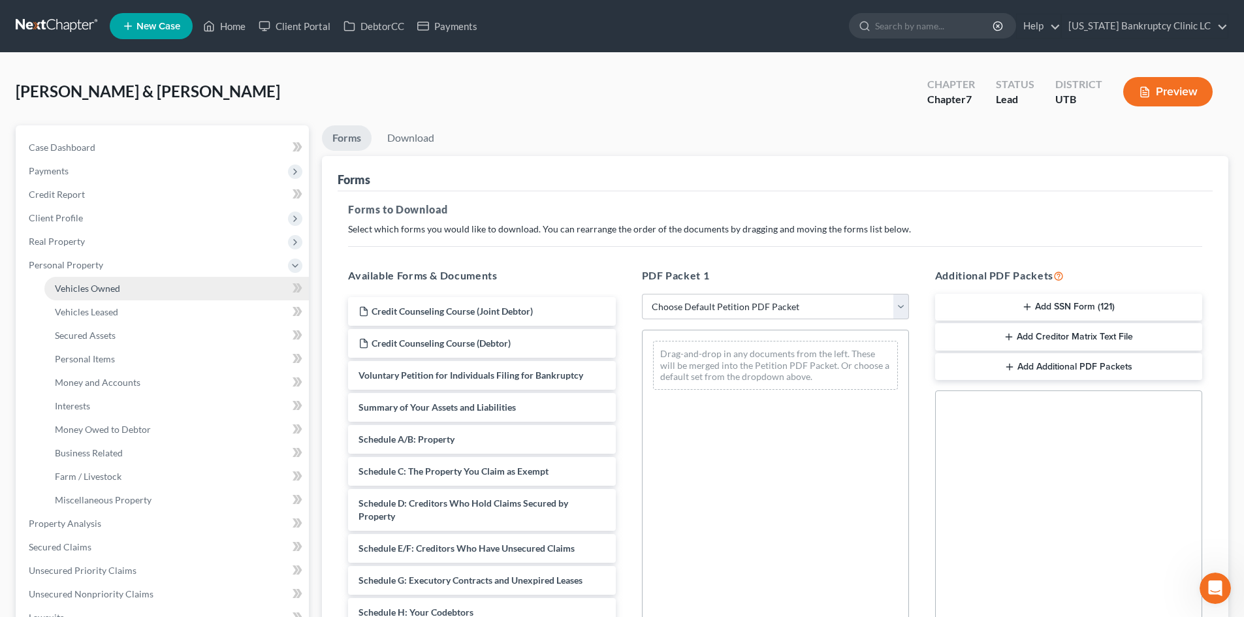
click at [99, 291] on span "Vehicles Owned" at bounding box center [87, 288] width 65 height 11
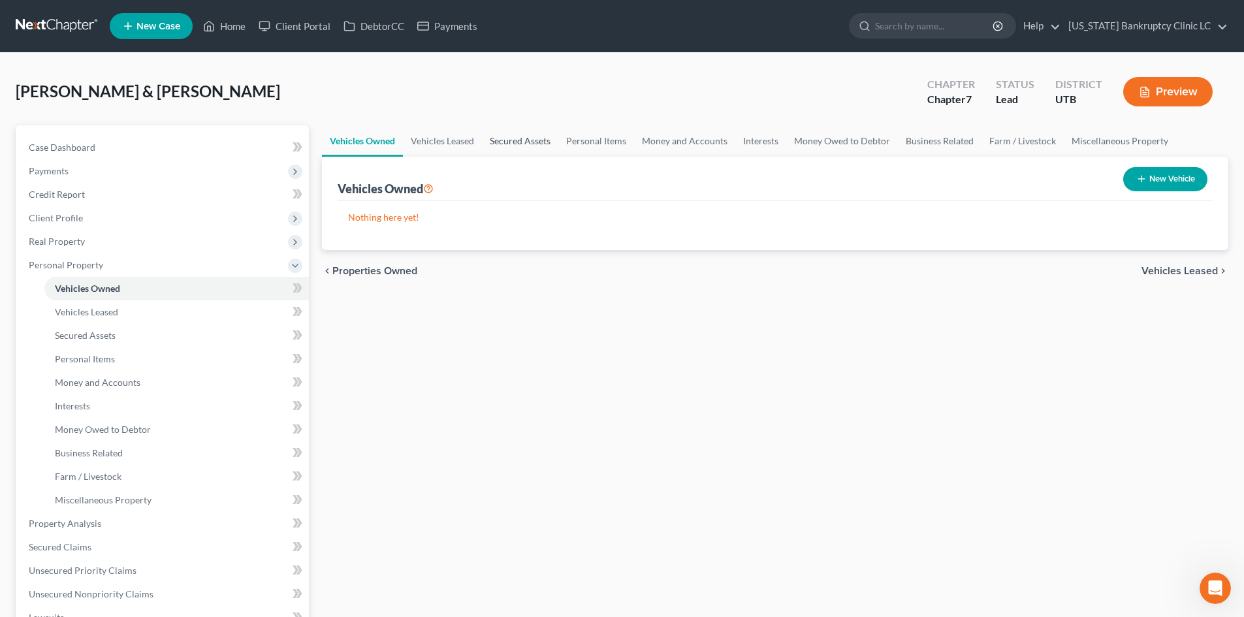
click at [506, 146] on link "Secured Assets" at bounding box center [520, 140] width 76 height 31
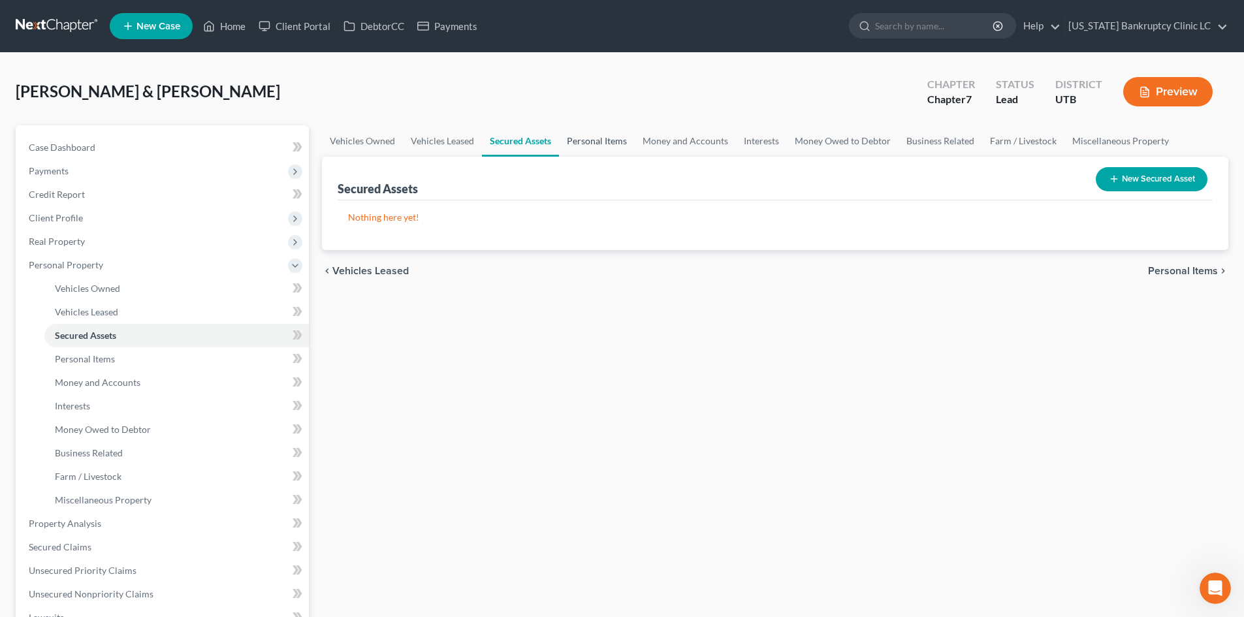
click at [589, 142] on link "Personal Items" at bounding box center [597, 140] width 76 height 31
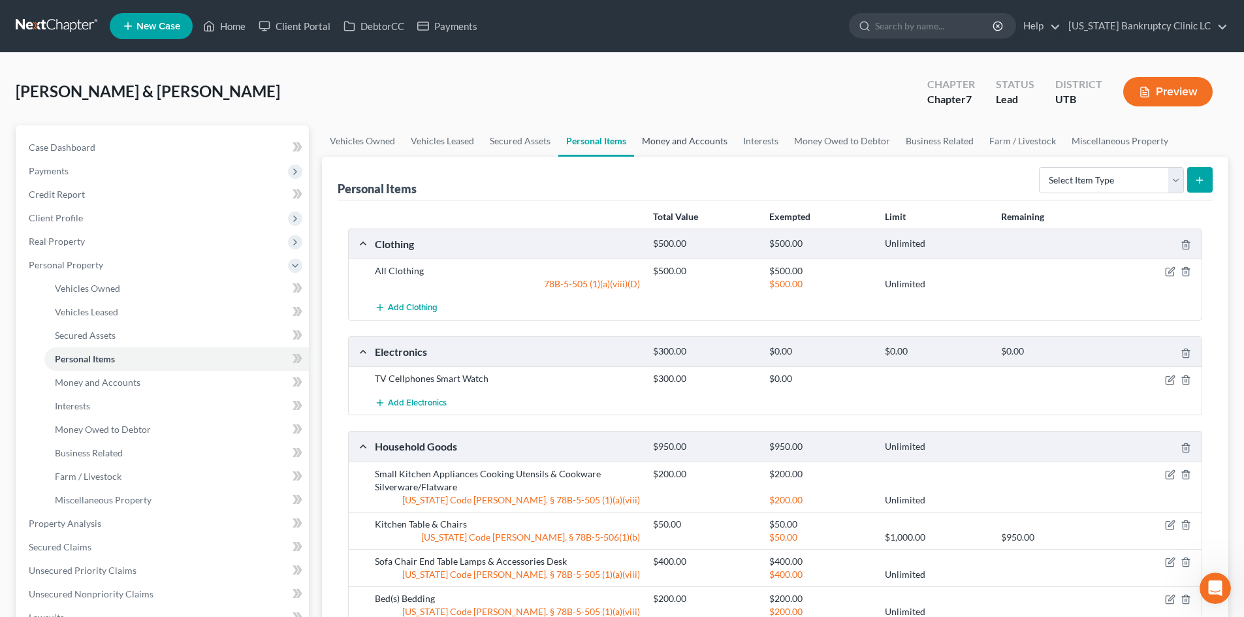
click at [694, 143] on link "Money and Accounts" at bounding box center [684, 140] width 101 height 31
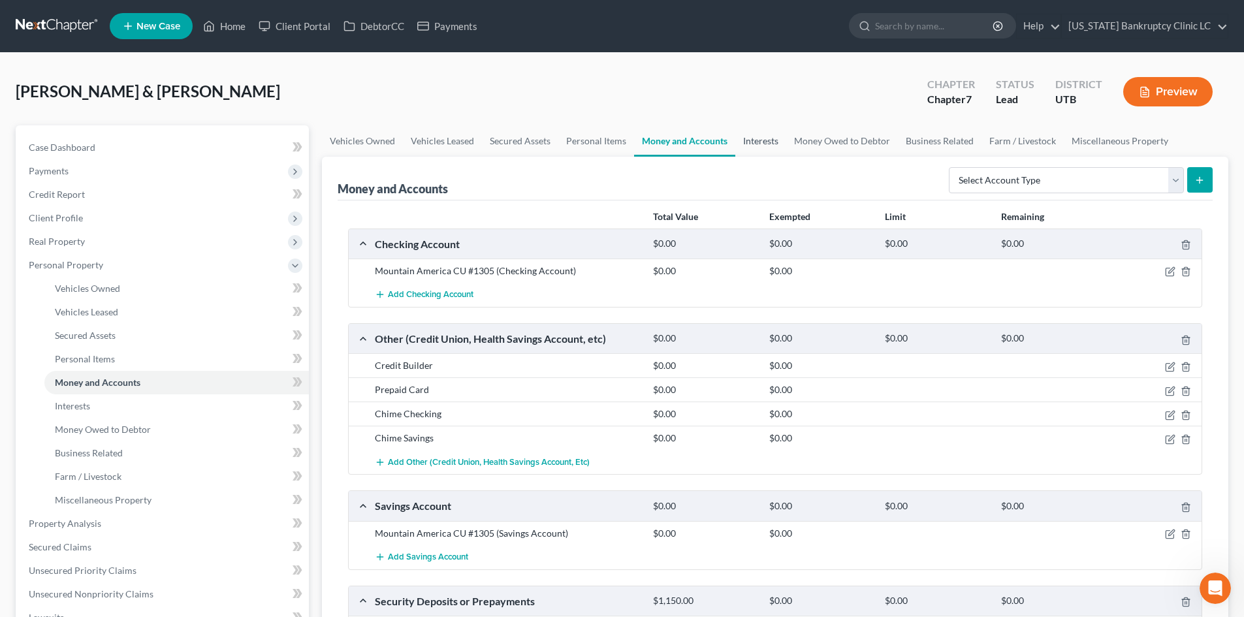
click at [779, 141] on link "Interests" at bounding box center [760, 140] width 51 height 31
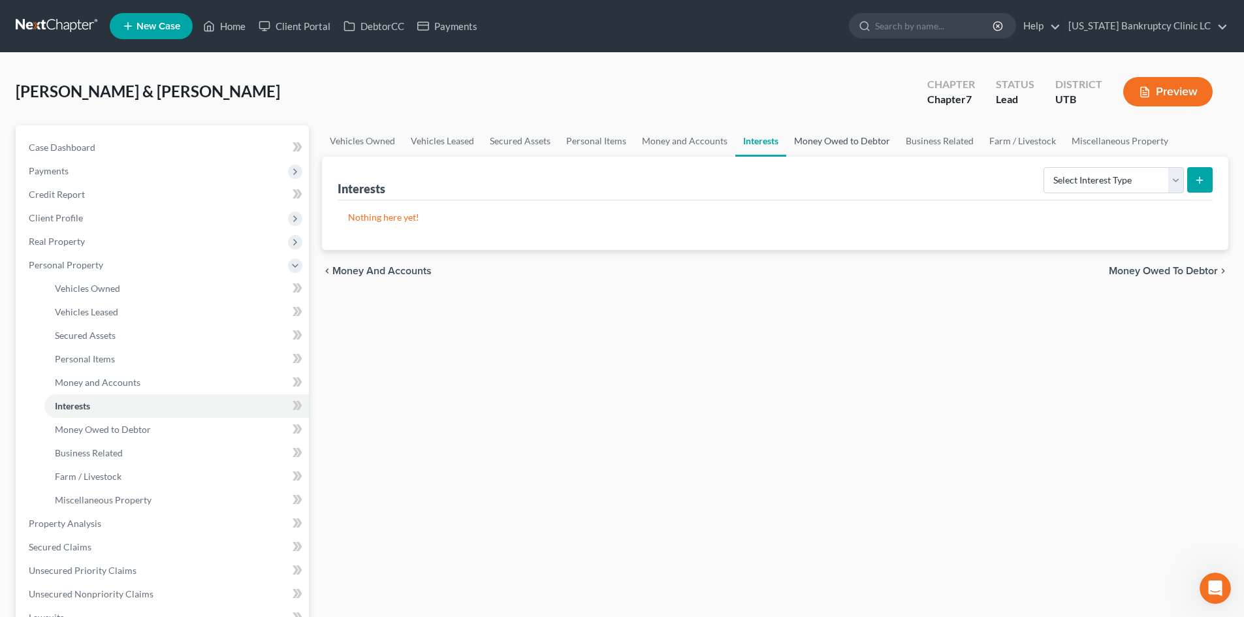
click at [855, 142] on link "Money Owed to Debtor" at bounding box center [842, 140] width 112 height 31
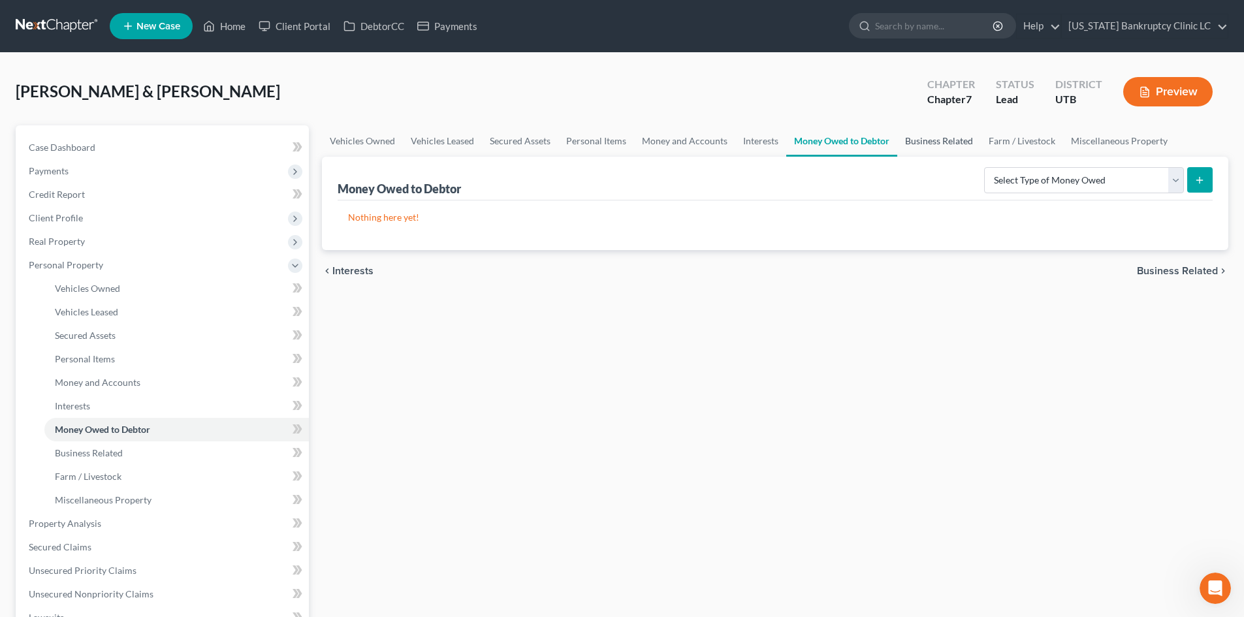
click at [920, 139] on link "Business Related" at bounding box center [939, 140] width 84 height 31
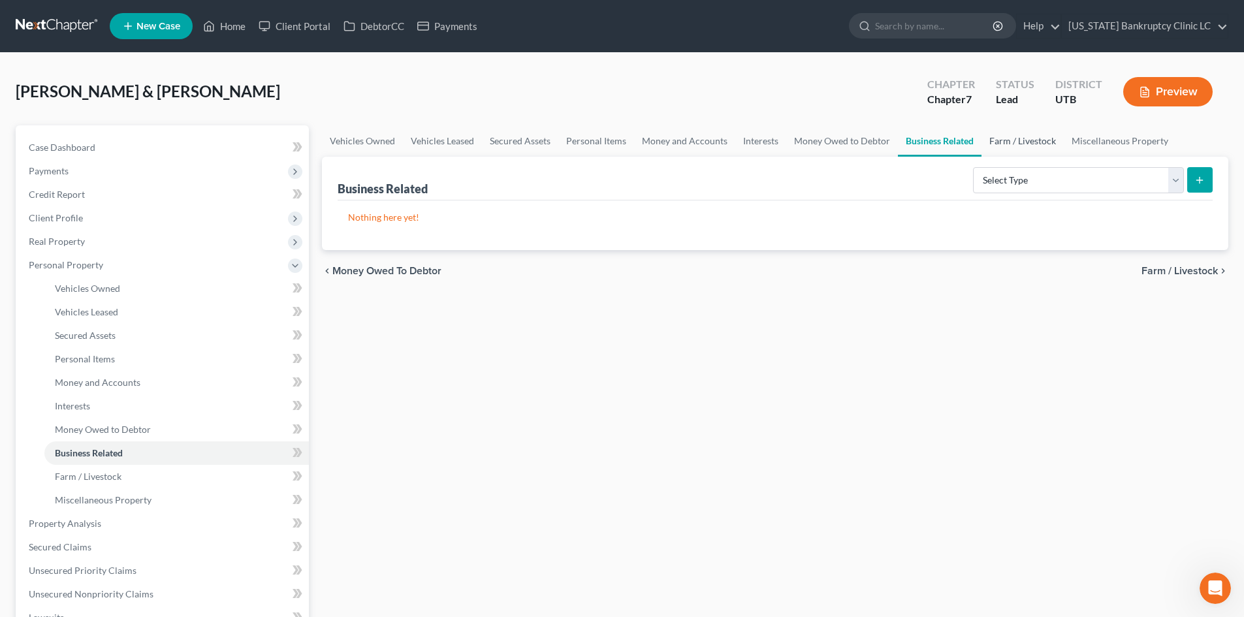
click at [997, 140] on link "Farm / Livestock" at bounding box center [1022, 140] width 82 height 31
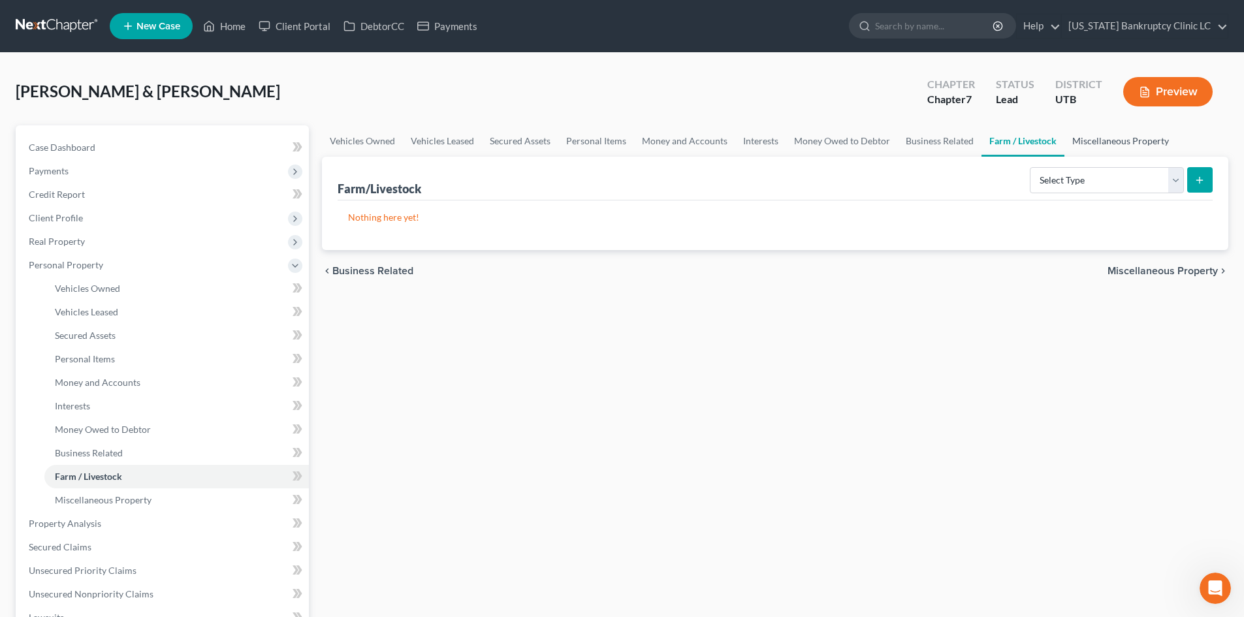
click at [1142, 143] on link "Miscellaneous Property" at bounding box center [1120, 140] width 112 height 31
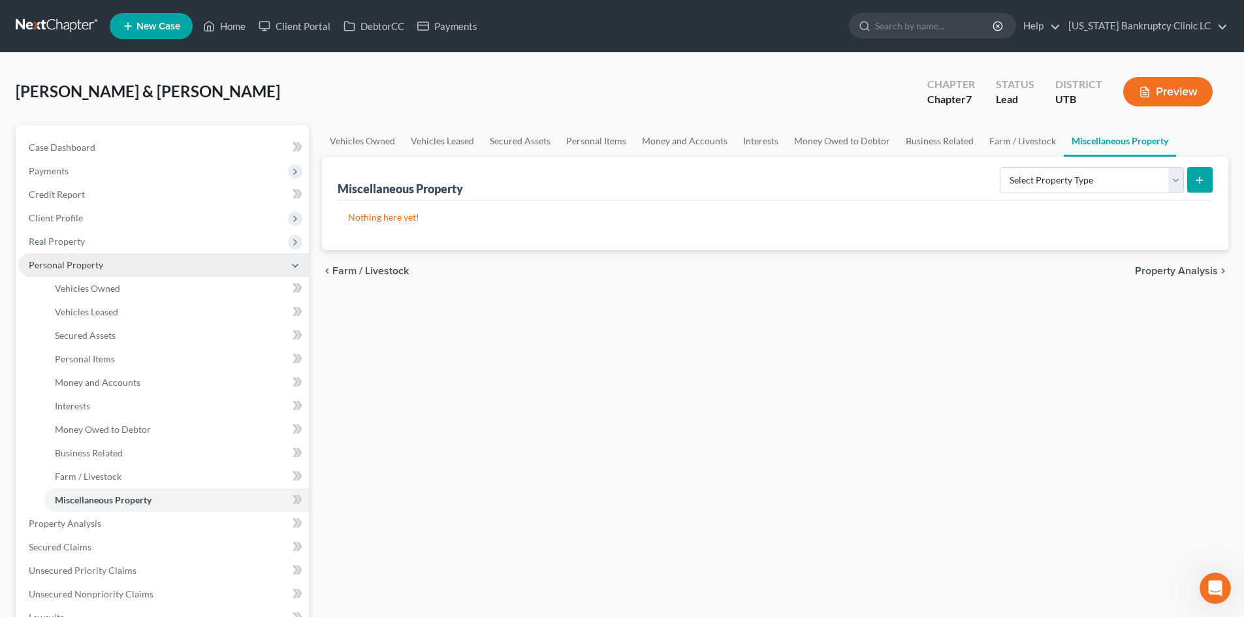
click at [83, 259] on span "Personal Property" at bounding box center [66, 264] width 74 height 11
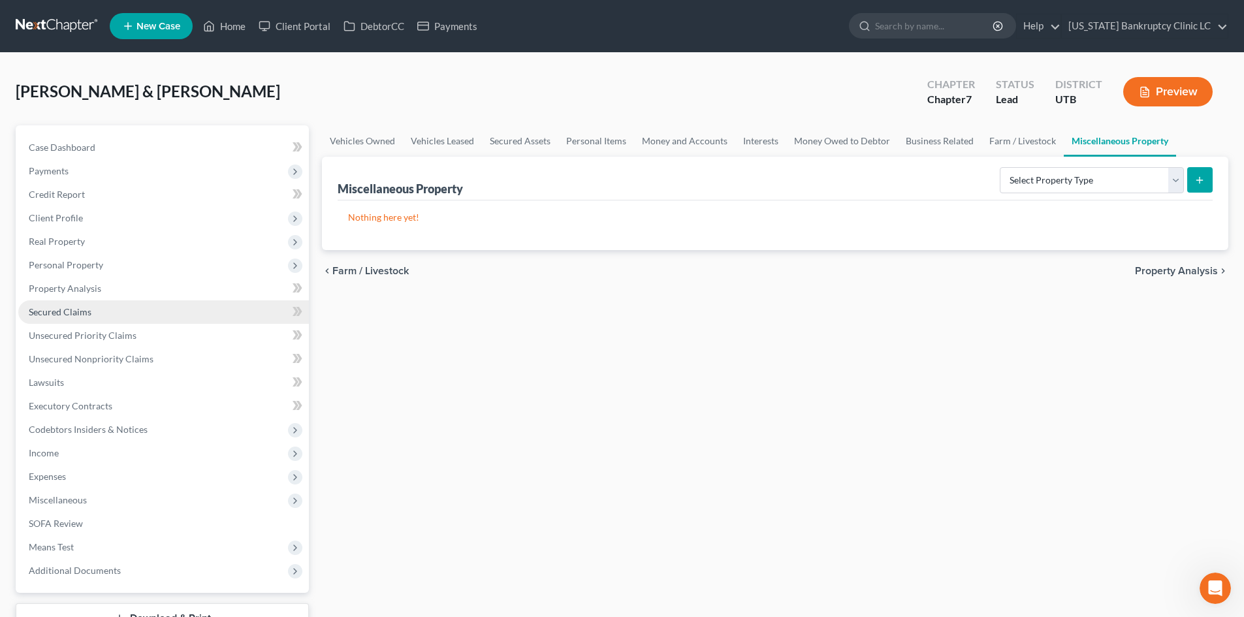
click at [106, 303] on link "Secured Claims" at bounding box center [163, 312] width 291 height 24
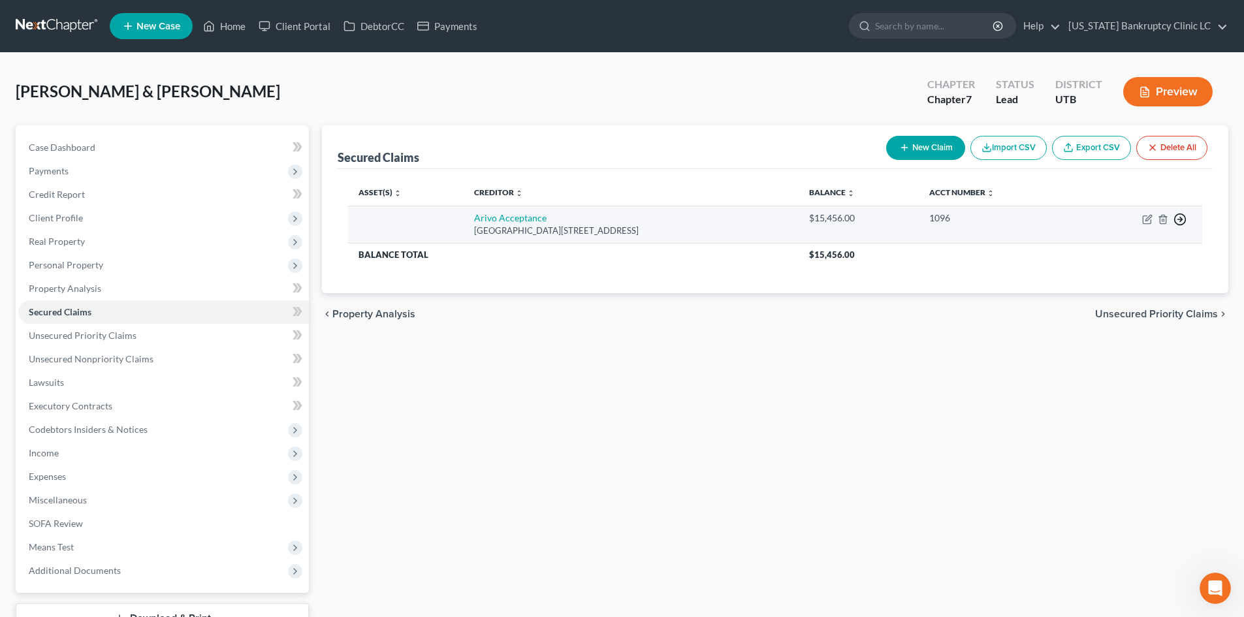
click at [1180, 222] on icon "button" at bounding box center [1179, 219] width 13 height 13
click at [1125, 245] on link "Move to F" at bounding box center [1119, 251] width 109 height 22
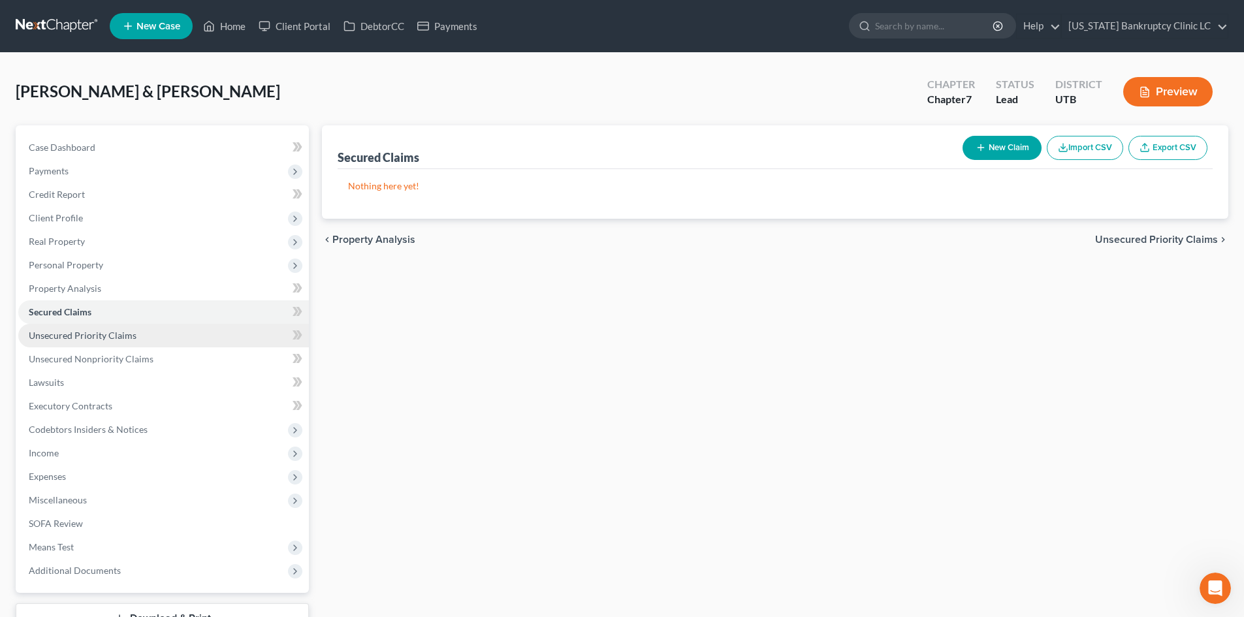
click at [121, 341] on link "Unsecured Priority Claims" at bounding box center [163, 336] width 291 height 24
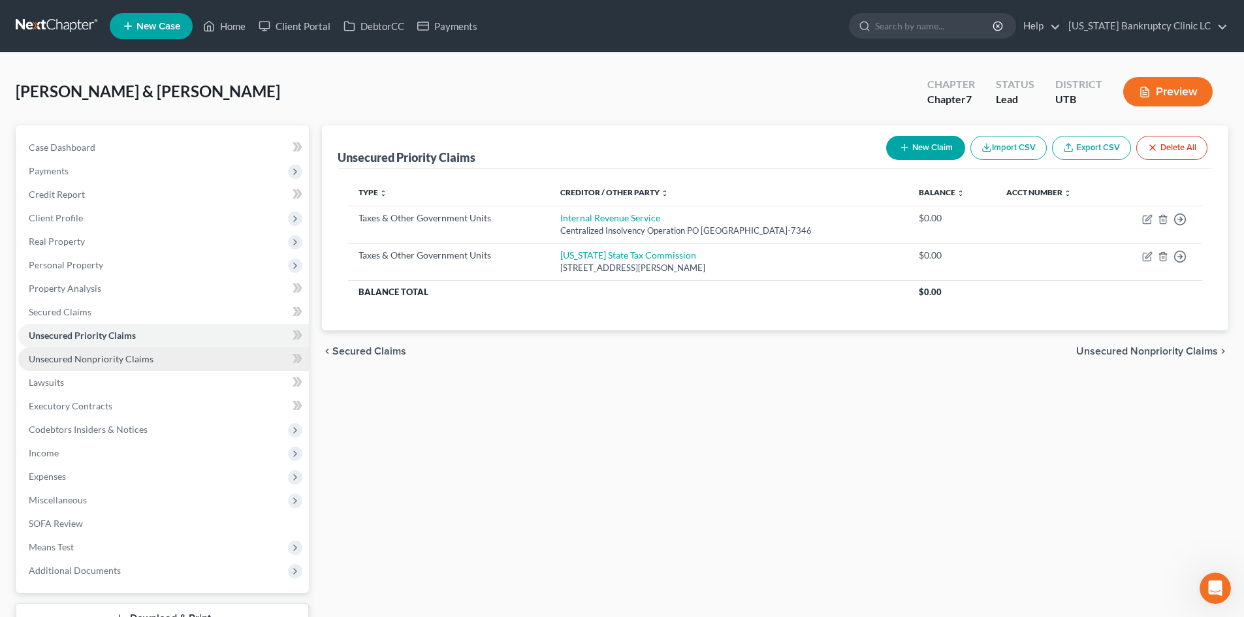
click at [119, 365] on link "Unsecured Nonpriority Claims" at bounding box center [163, 359] width 291 height 24
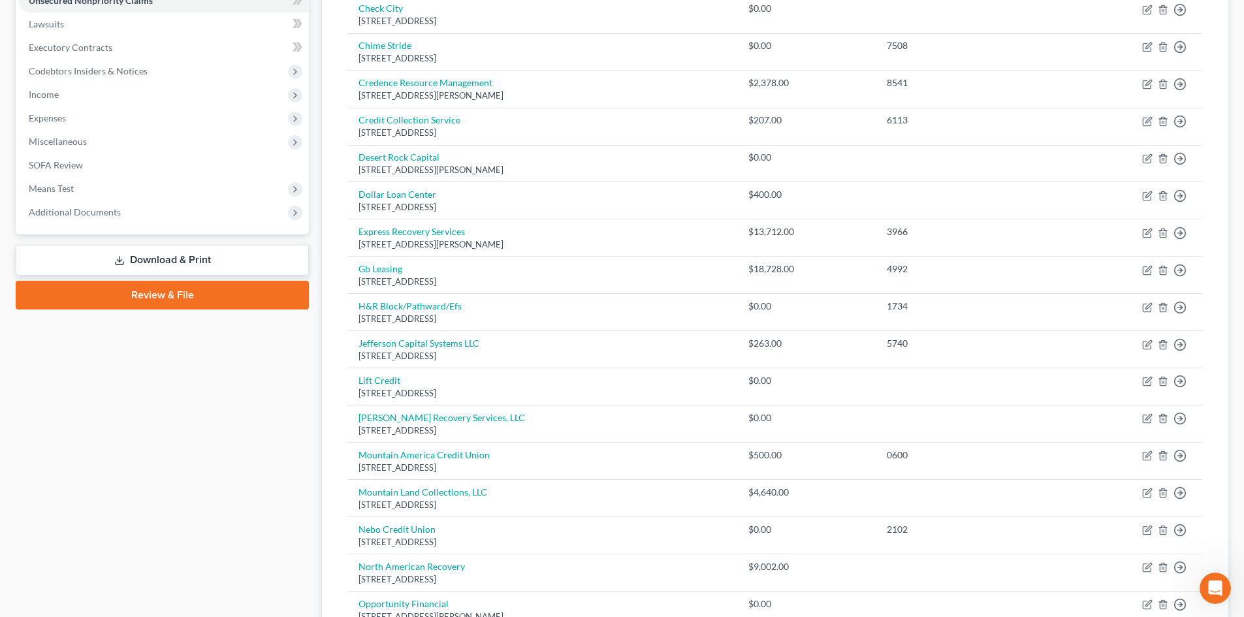
scroll to position [326, 0]
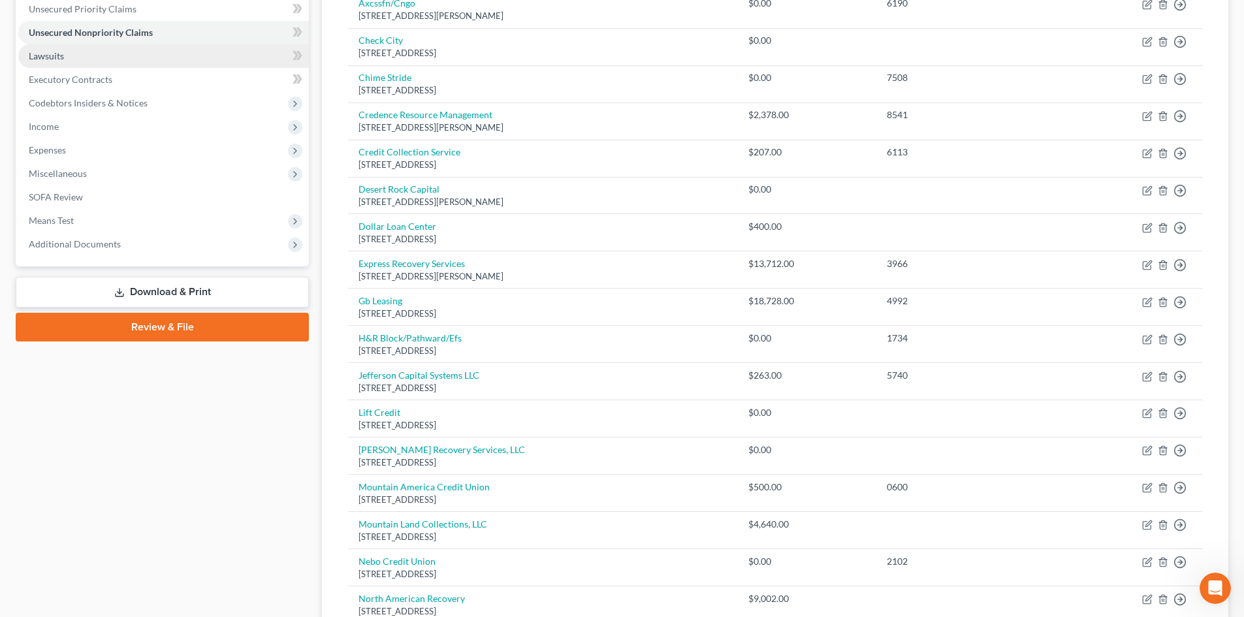
click at [106, 62] on link "Lawsuits" at bounding box center [163, 56] width 291 height 24
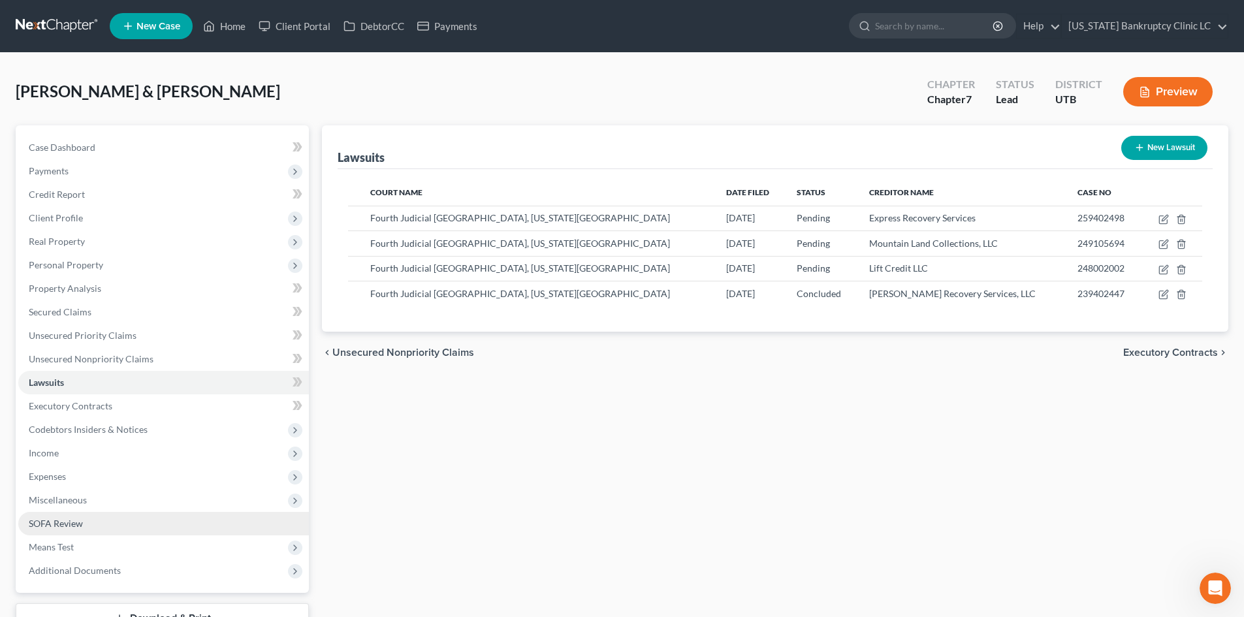
click at [108, 521] on link "SOFA Review" at bounding box center [163, 524] width 291 height 24
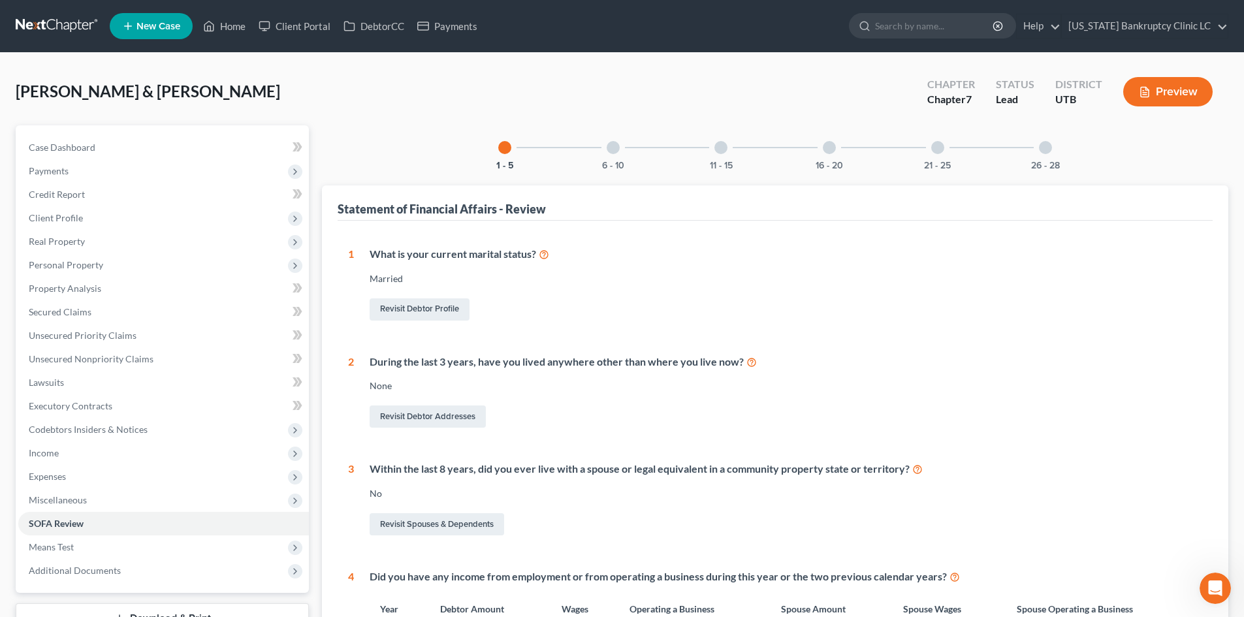
click at [612, 153] on div at bounding box center [612, 147] width 13 height 13
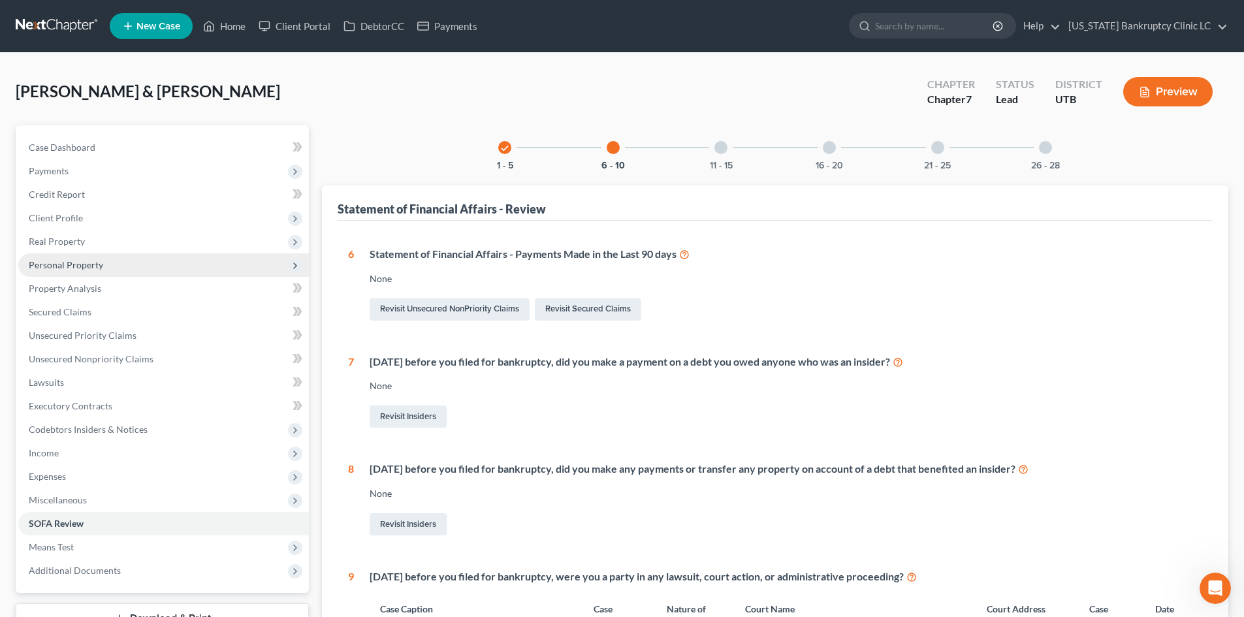
click at [105, 263] on span "Personal Property" at bounding box center [163, 265] width 291 height 24
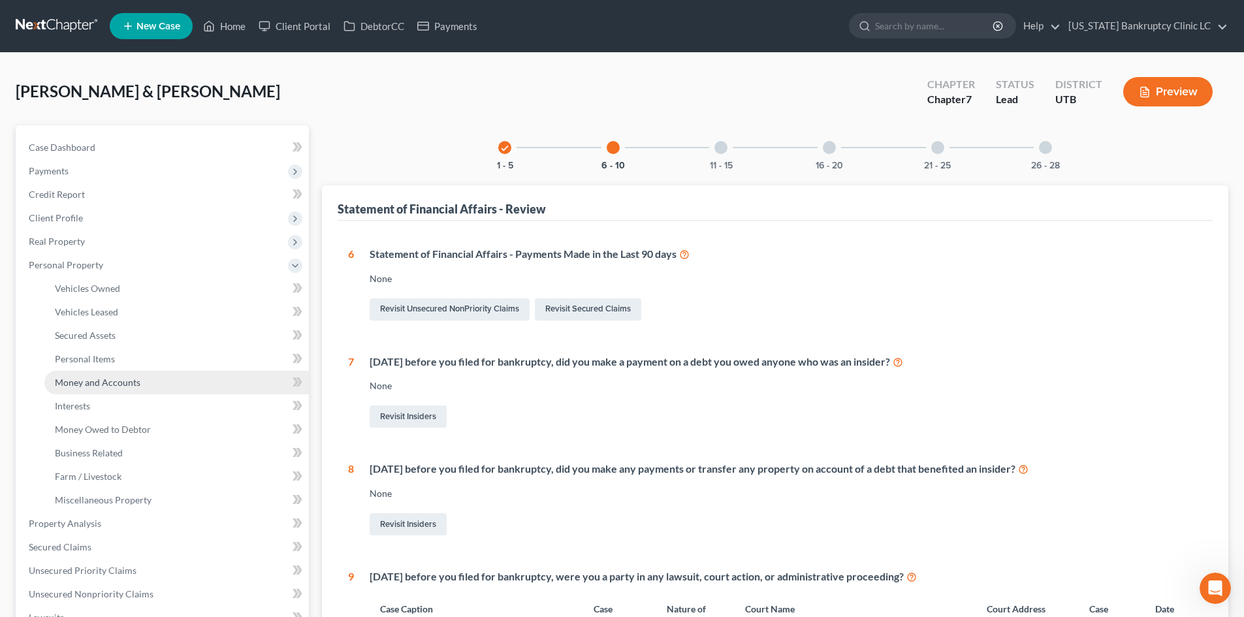
click at [133, 383] on span "Money and Accounts" at bounding box center [98, 382] width 86 height 11
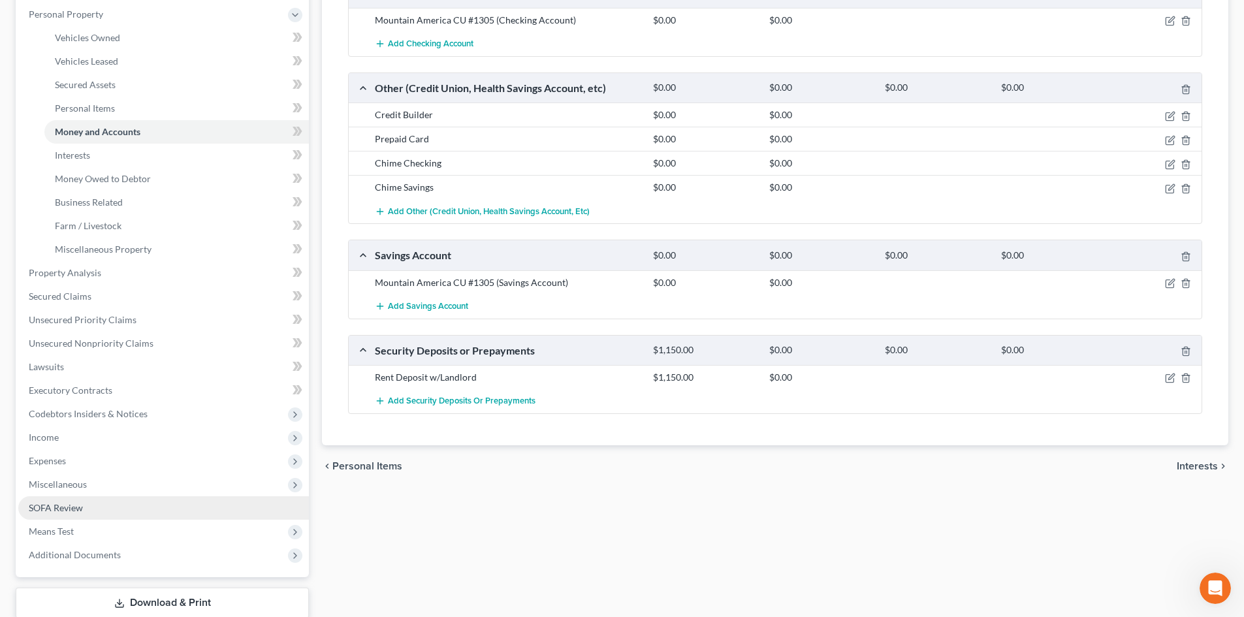
scroll to position [336, 0]
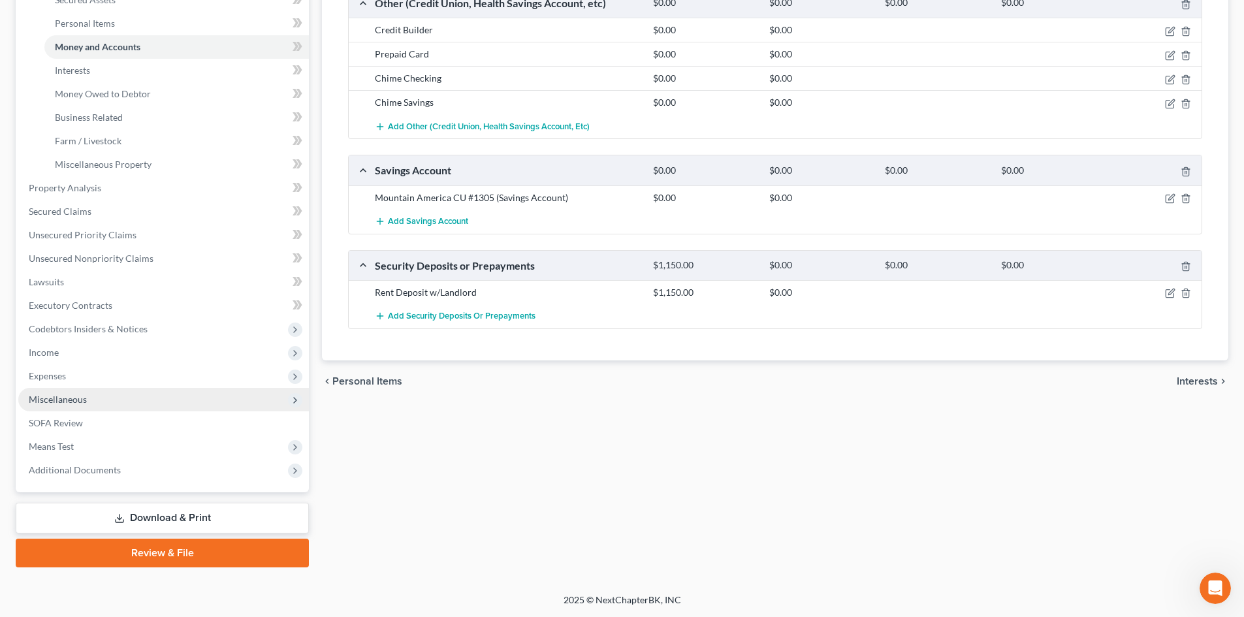
click at [118, 403] on span "Miscellaneous" at bounding box center [163, 400] width 291 height 24
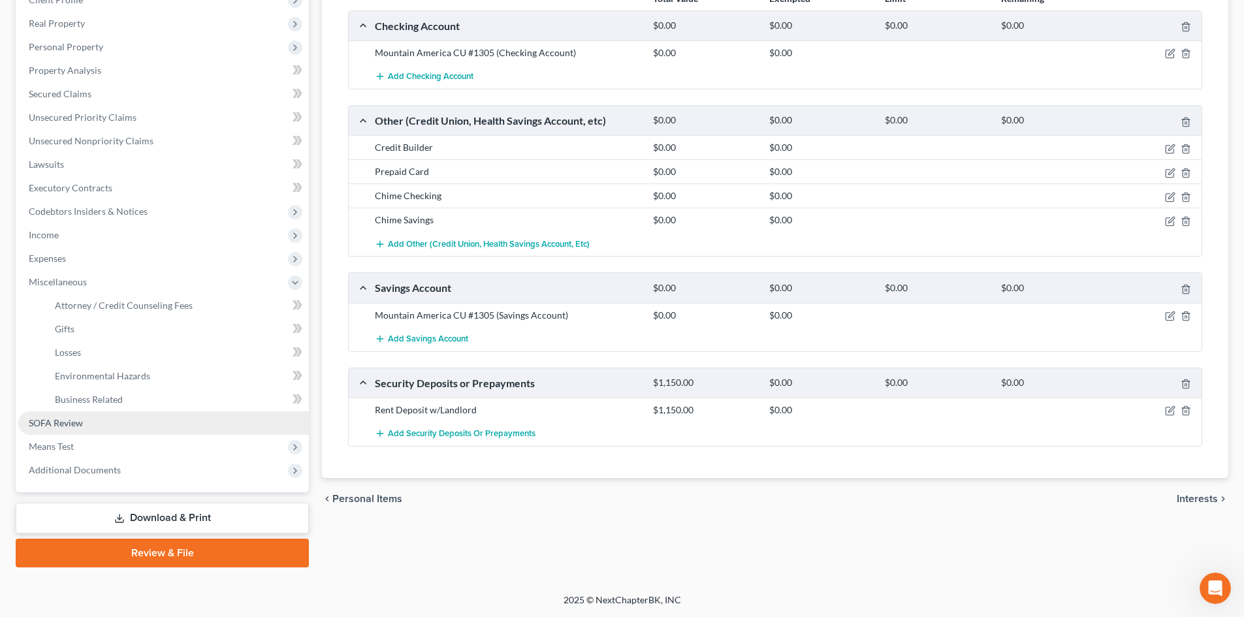
scroll to position [218, 0]
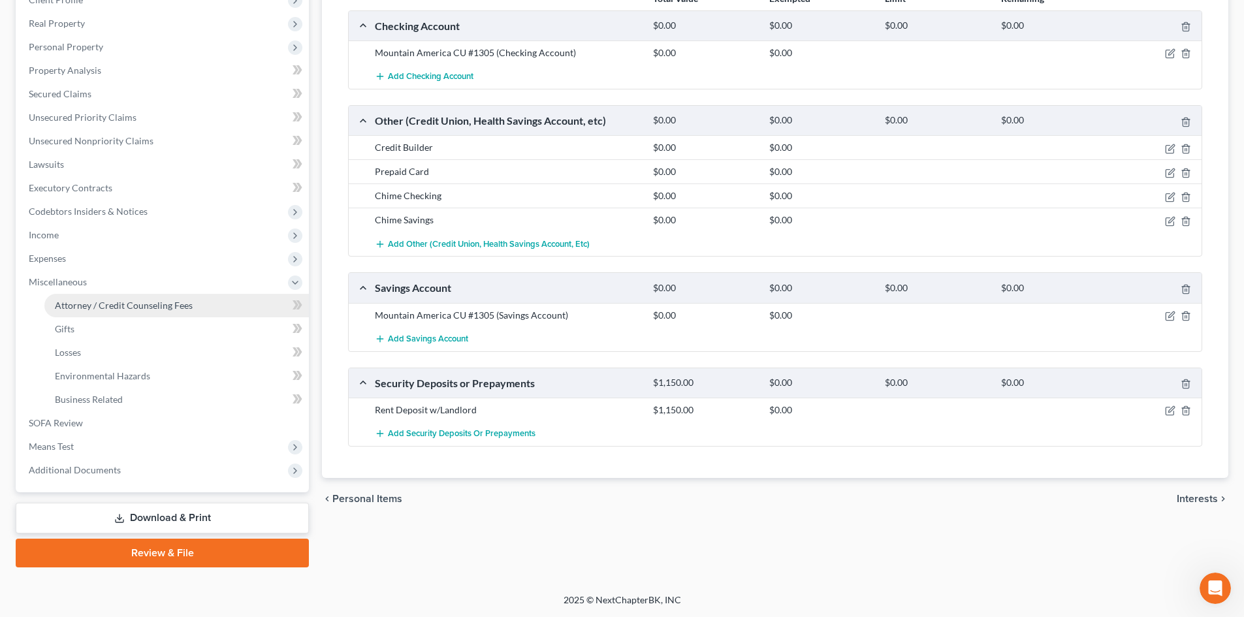
click at [108, 306] on span "Attorney / Credit Counseling Fees" at bounding box center [124, 305] width 138 height 11
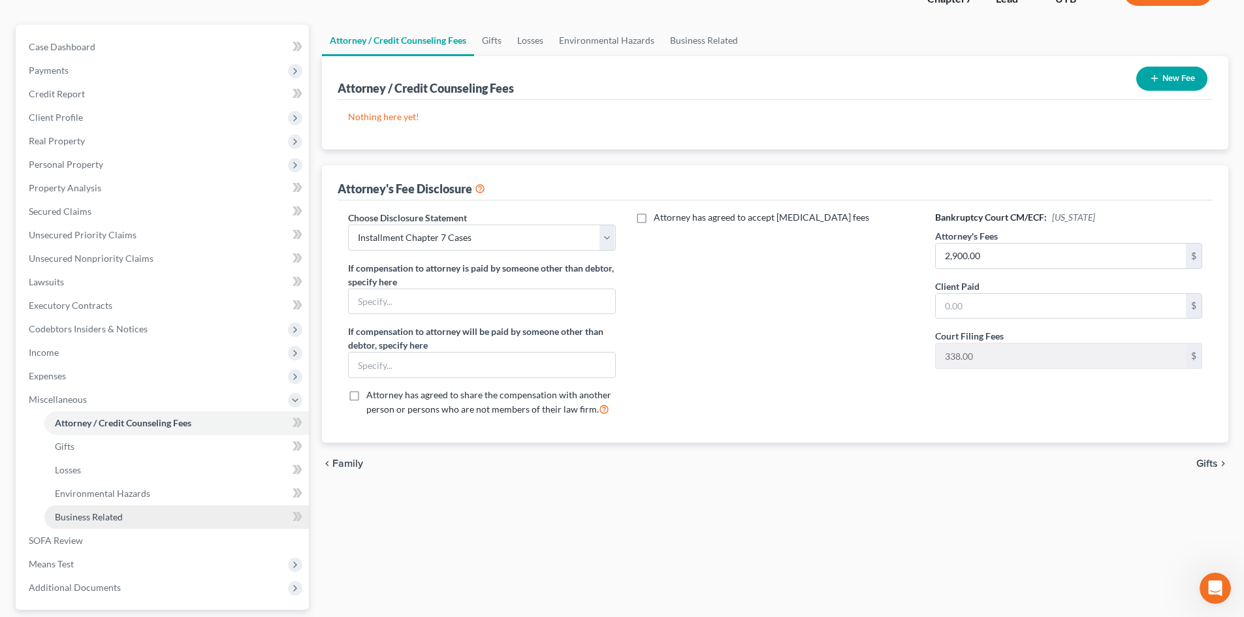
scroll to position [218, 0]
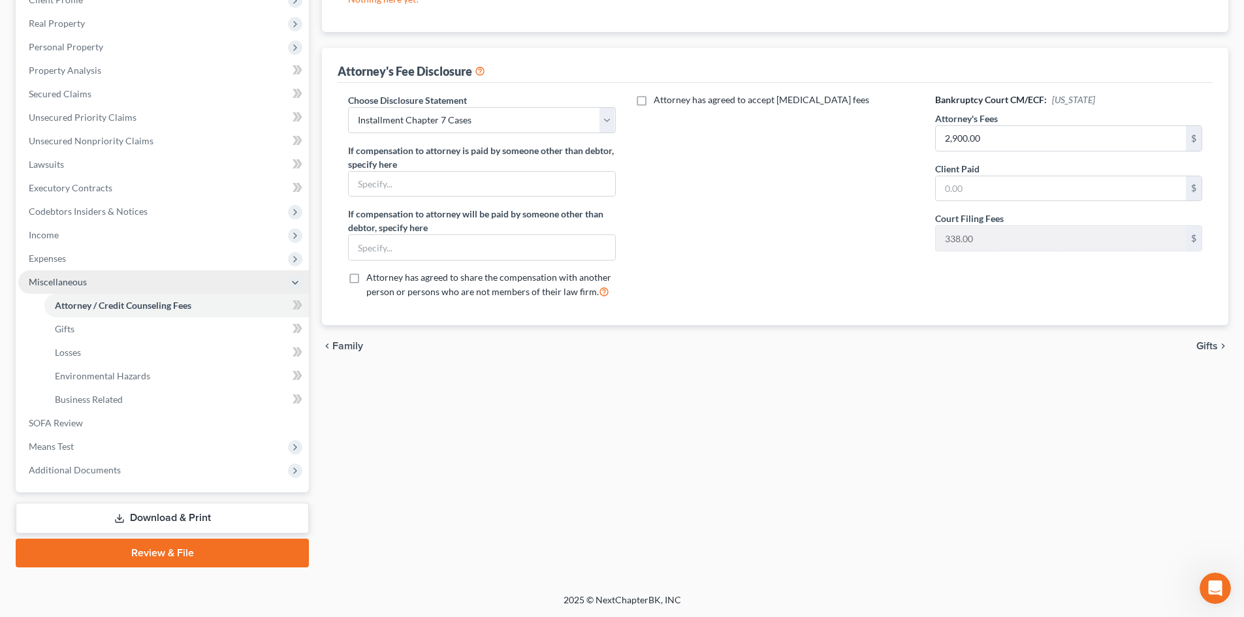
click at [94, 285] on span "Miscellaneous" at bounding box center [163, 282] width 291 height 24
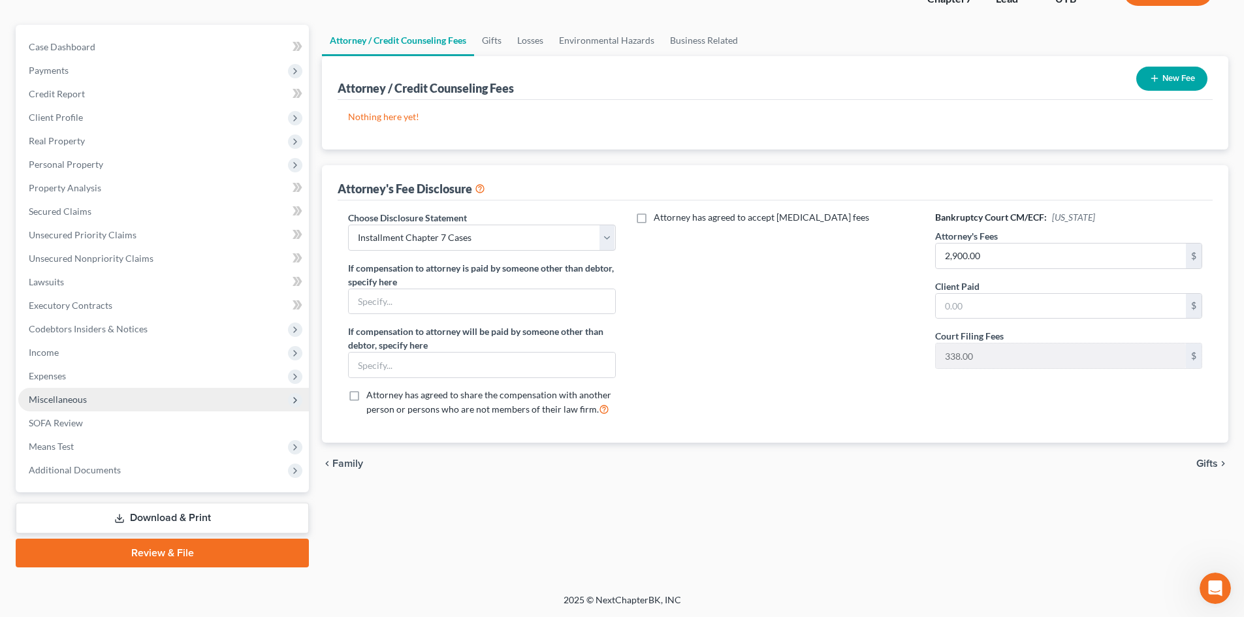
scroll to position [101, 0]
click at [189, 507] on link "Download & Print" at bounding box center [162, 518] width 293 height 31
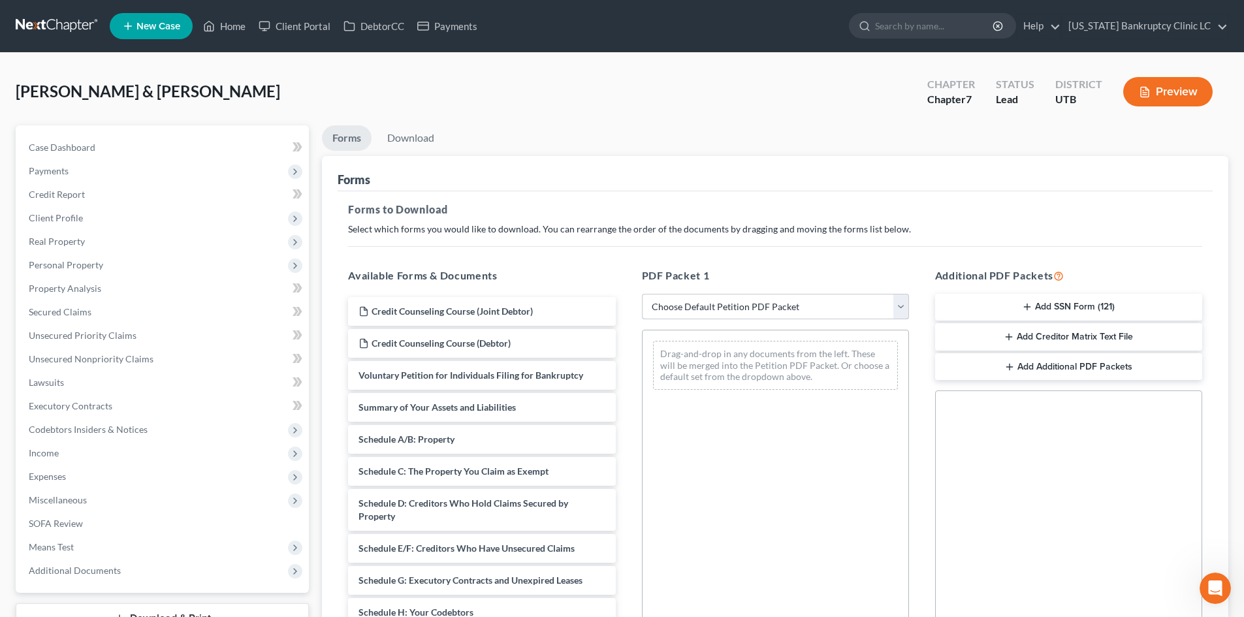
click at [759, 314] on select "Choose Default Petition PDF Packet Complete Bankruptcy Petition (all forms and …" at bounding box center [775, 307] width 267 height 26
click at [642, 294] on select "Choose Default Petition PDF Packet Complete Bankruptcy Petition (all forms and …" at bounding box center [775, 307] width 267 height 26
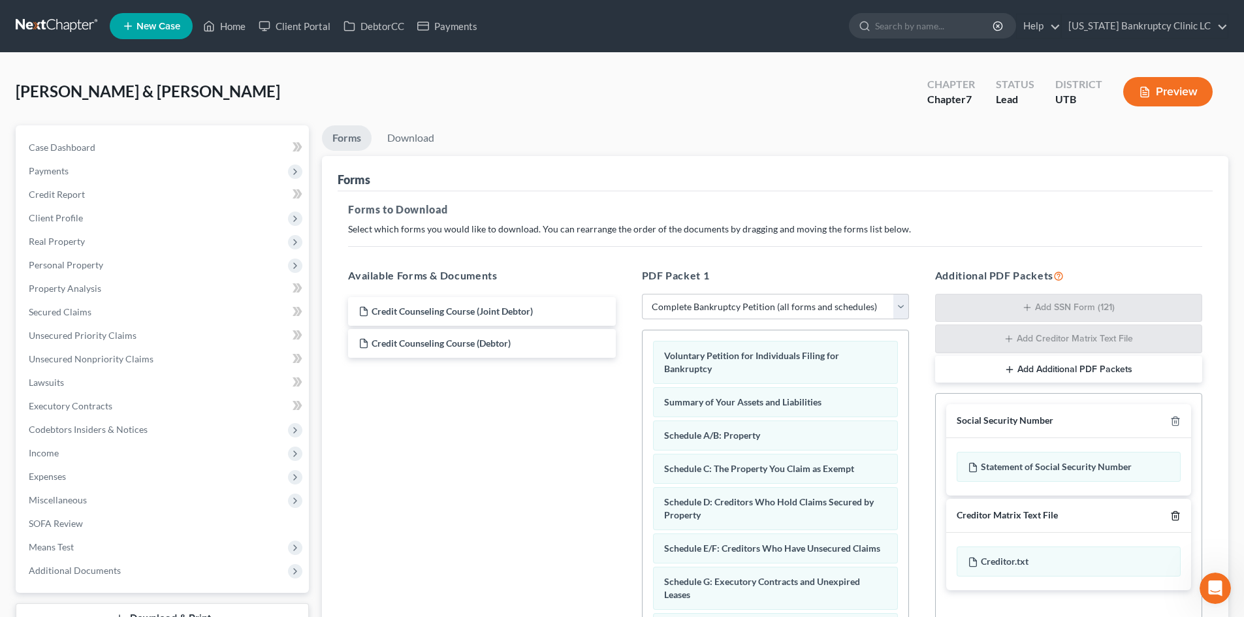
click at [1176, 518] on icon "button" at bounding box center [1175, 516] width 10 height 10
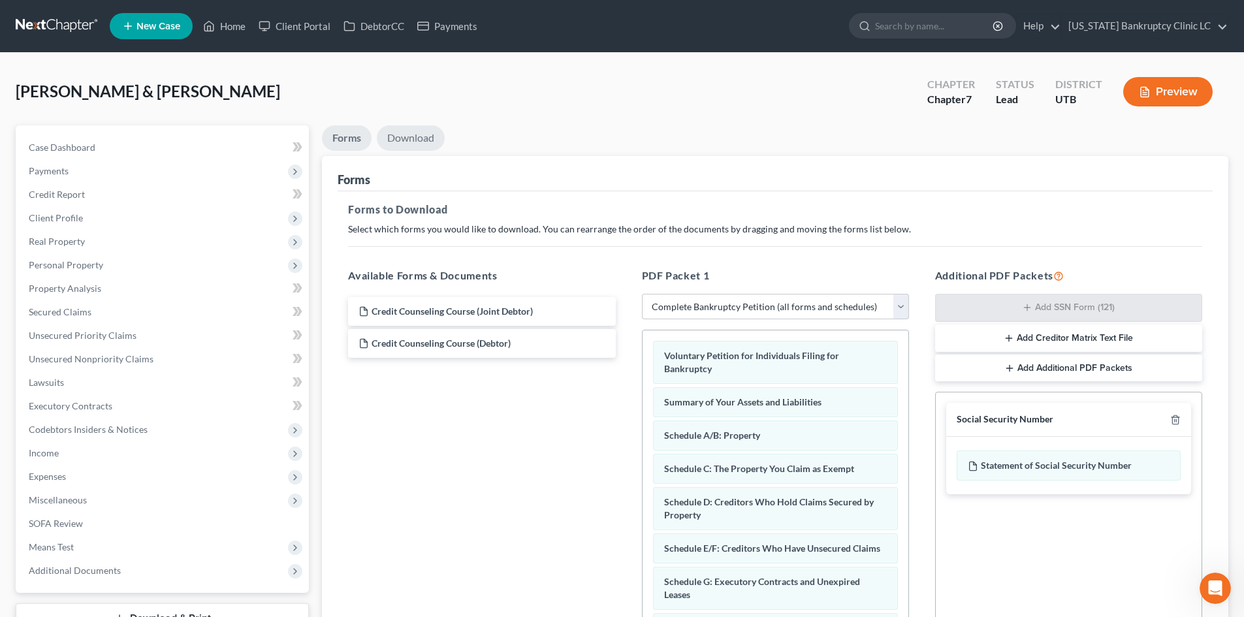
click at [435, 140] on link "Download" at bounding box center [411, 137] width 68 height 25
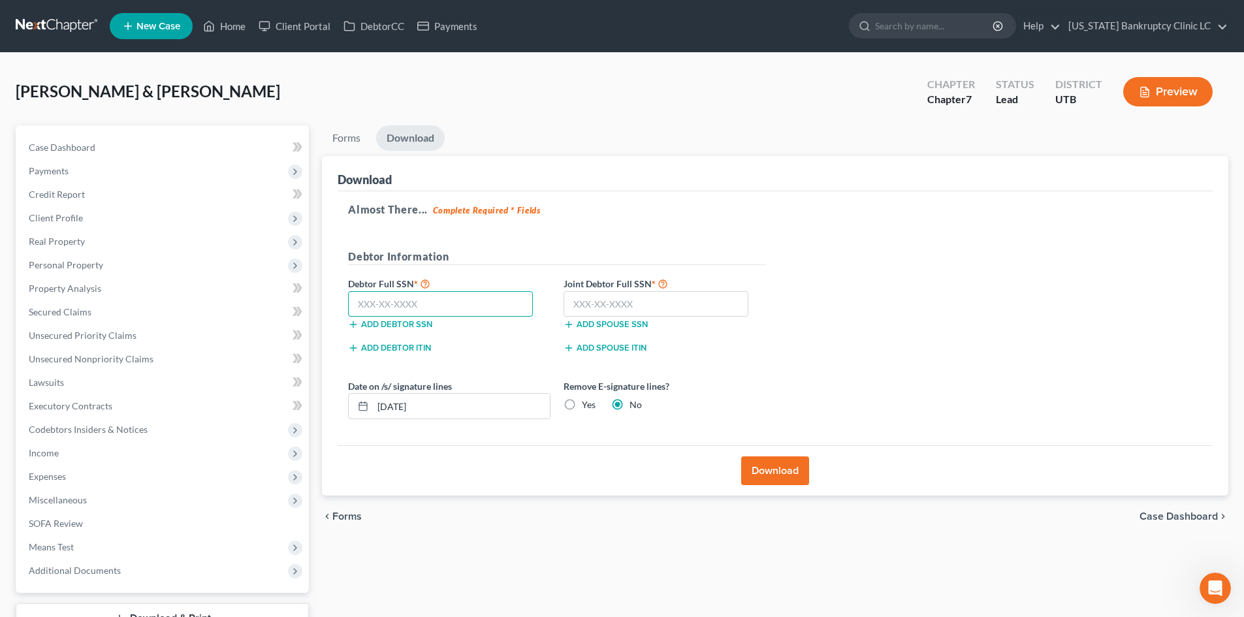
click at [402, 306] on input "text" at bounding box center [440, 304] width 185 height 26
click at [615, 302] on input "text" at bounding box center [655, 304] width 185 height 26
click at [776, 479] on button "Download" at bounding box center [775, 470] width 68 height 29
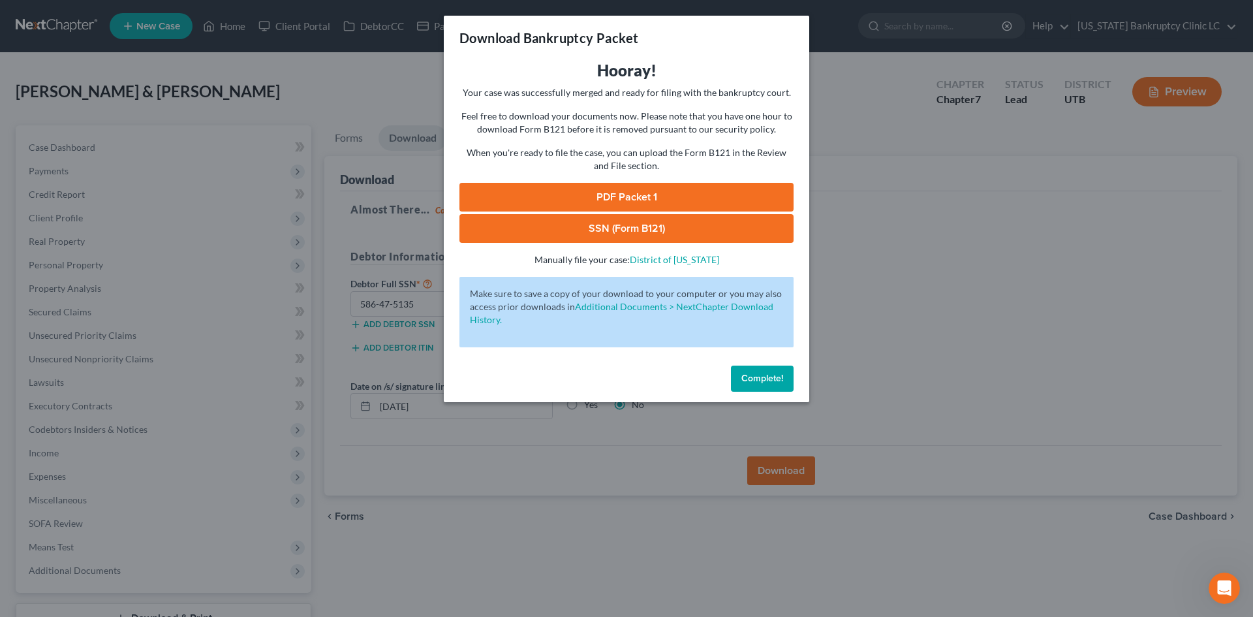
click at [665, 193] on link "PDF Packet 1" at bounding box center [627, 197] width 334 height 29
click at [545, 227] on link "SSN (Form B121)" at bounding box center [627, 228] width 334 height 29
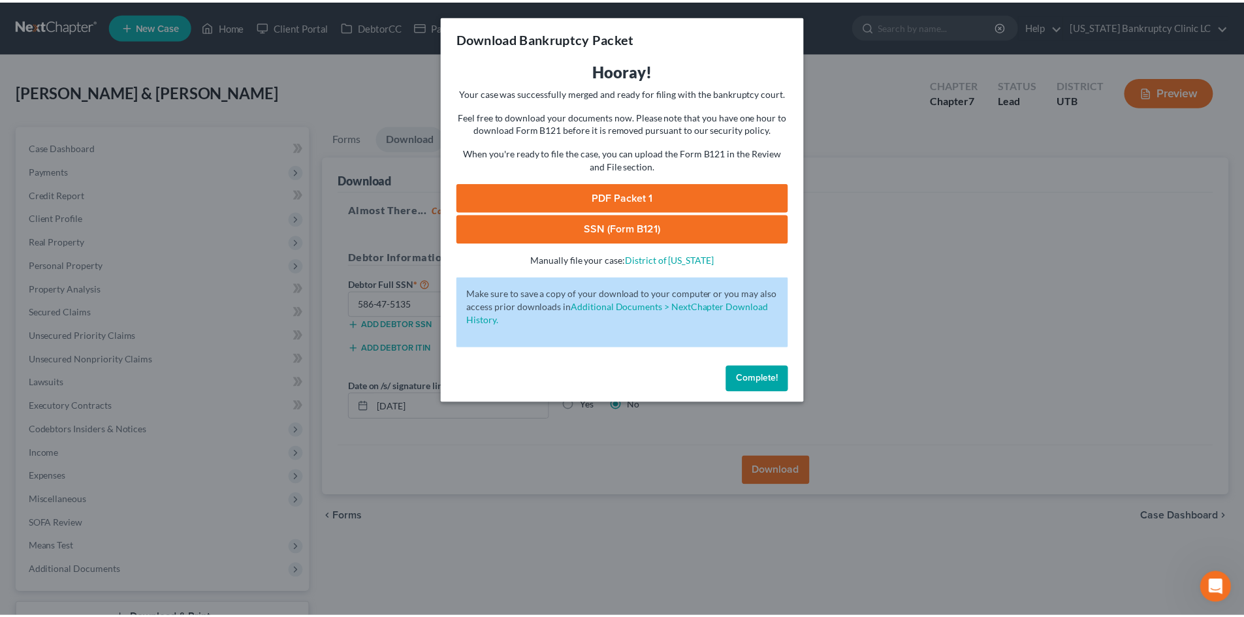
scroll to position [249, 0]
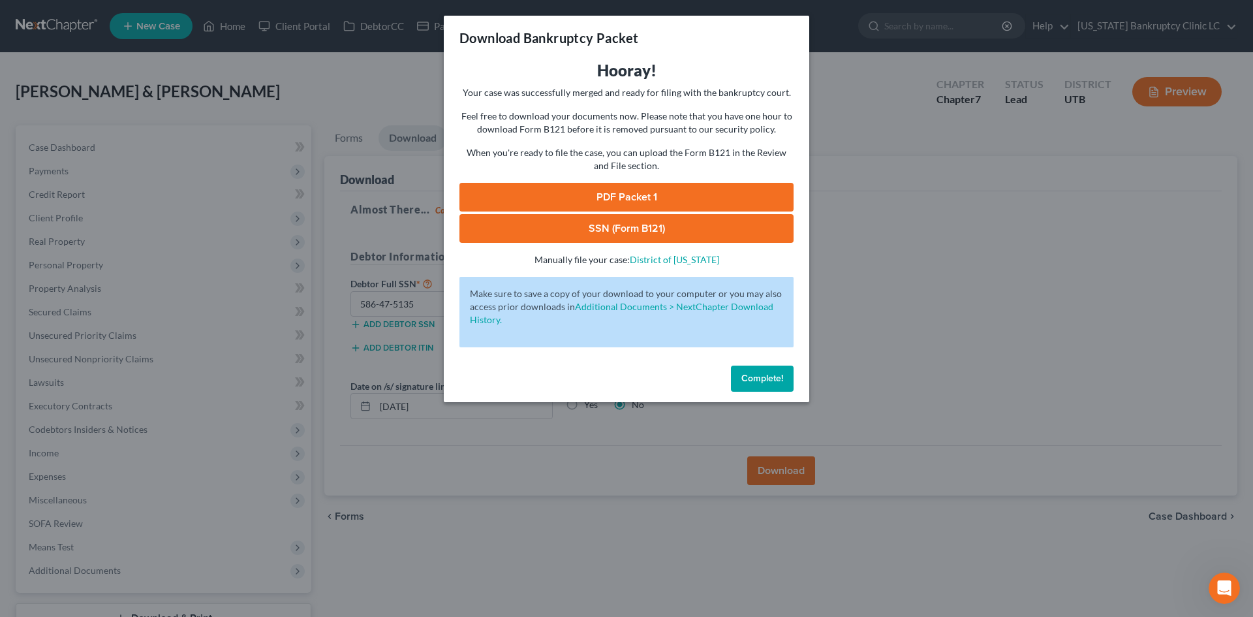
drag, startPoint x: 757, startPoint y: 379, endPoint x: 878, endPoint y: 442, distance: 136.4
click at [758, 379] on span "Complete!" at bounding box center [763, 378] width 42 height 11
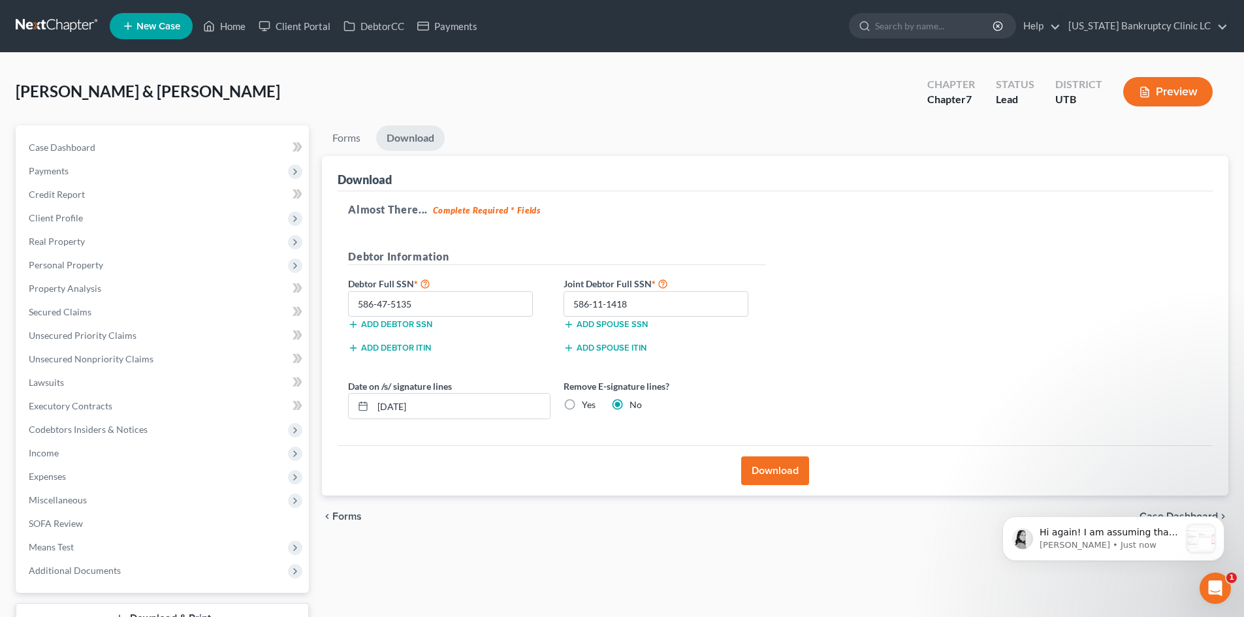
scroll to position [635, 0]
click at [1111, 531] on p "Hi again! I am assuming that event code is appearing differently because it is …" at bounding box center [1109, 532] width 141 height 13
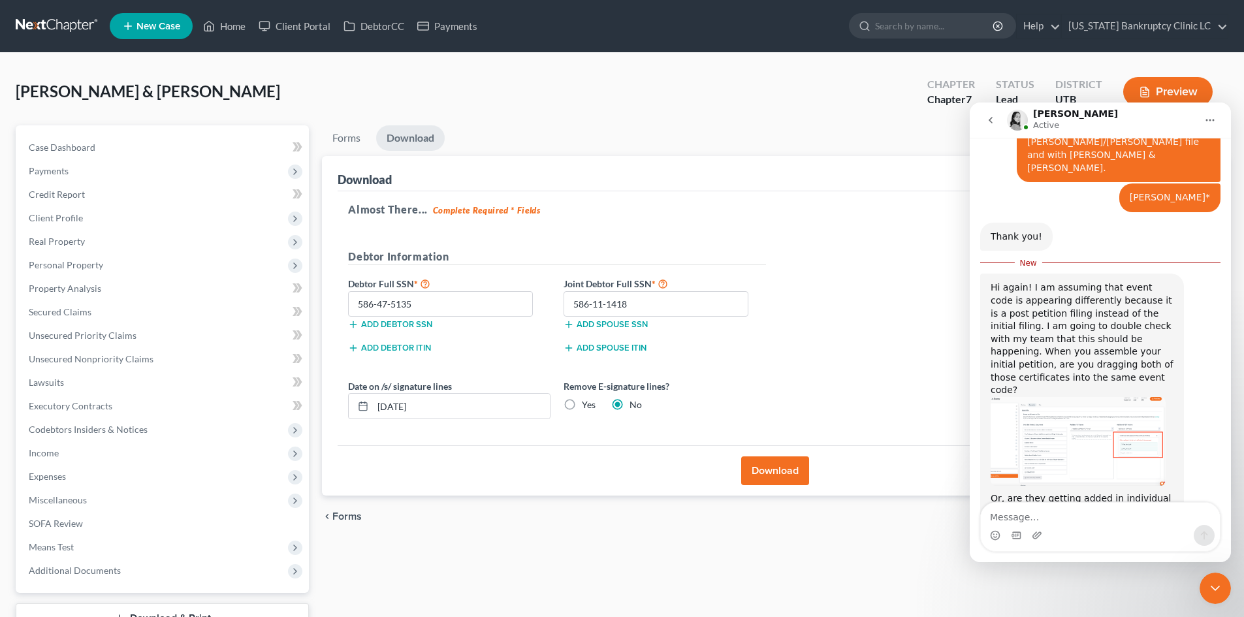
scroll to position [593, 0]
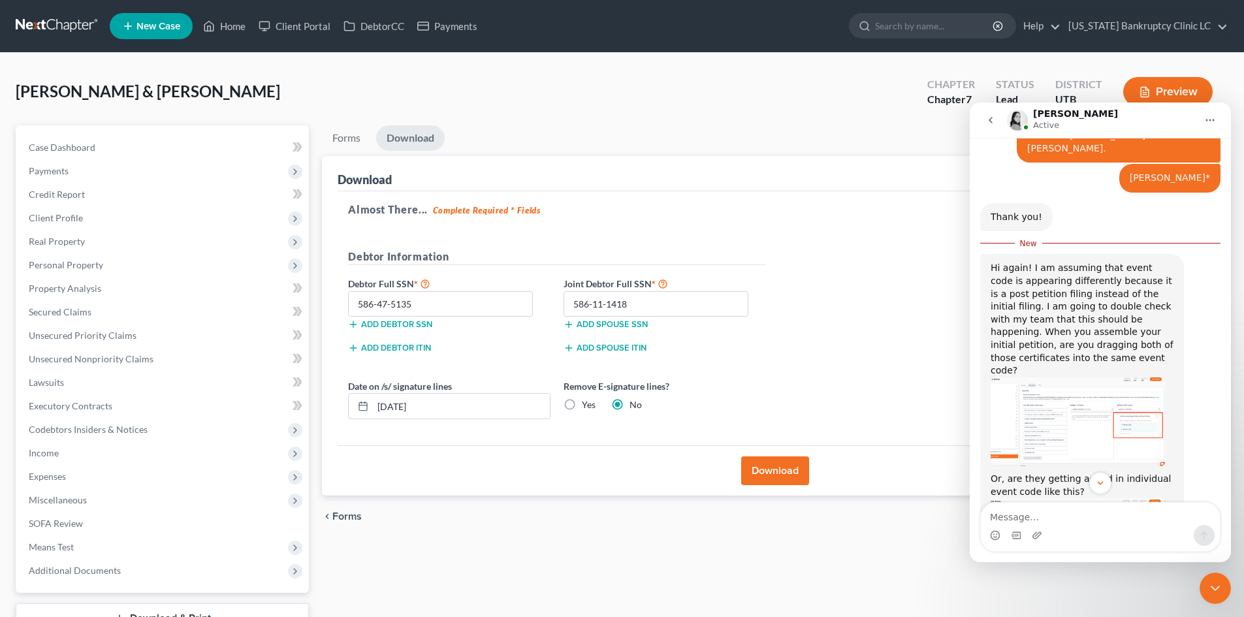
click at [1105, 377] on img "Lindsey says…" at bounding box center [1077, 421] width 175 height 89
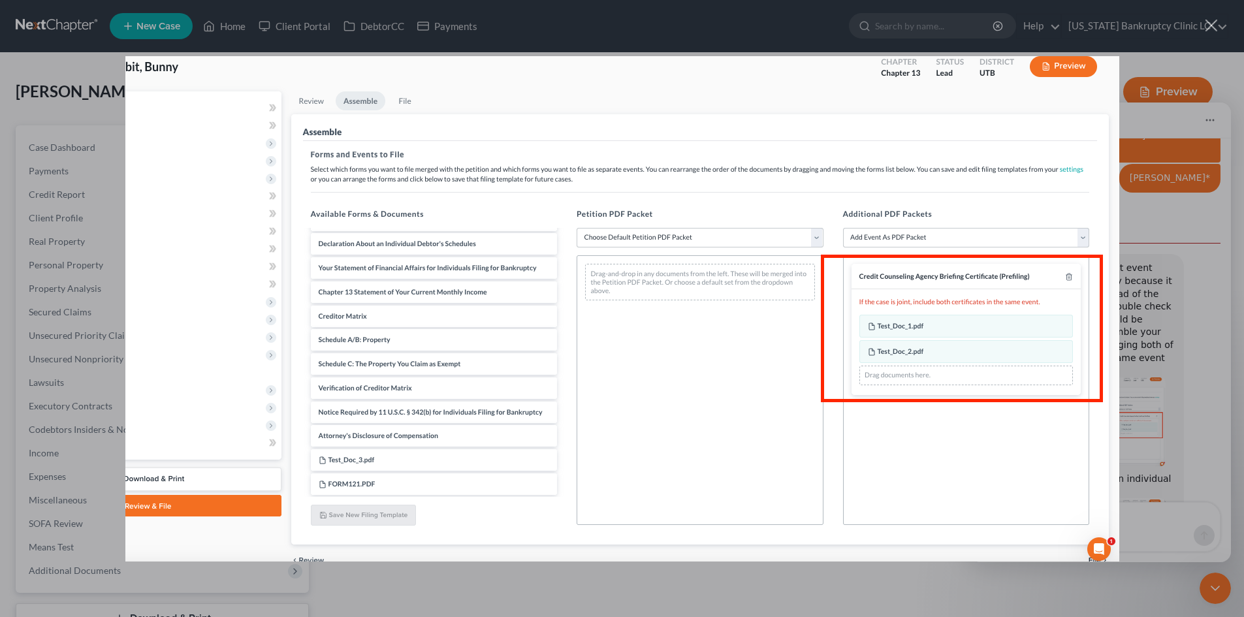
click at [1152, 311] on div "Intercom messenger" at bounding box center [622, 308] width 1244 height 617
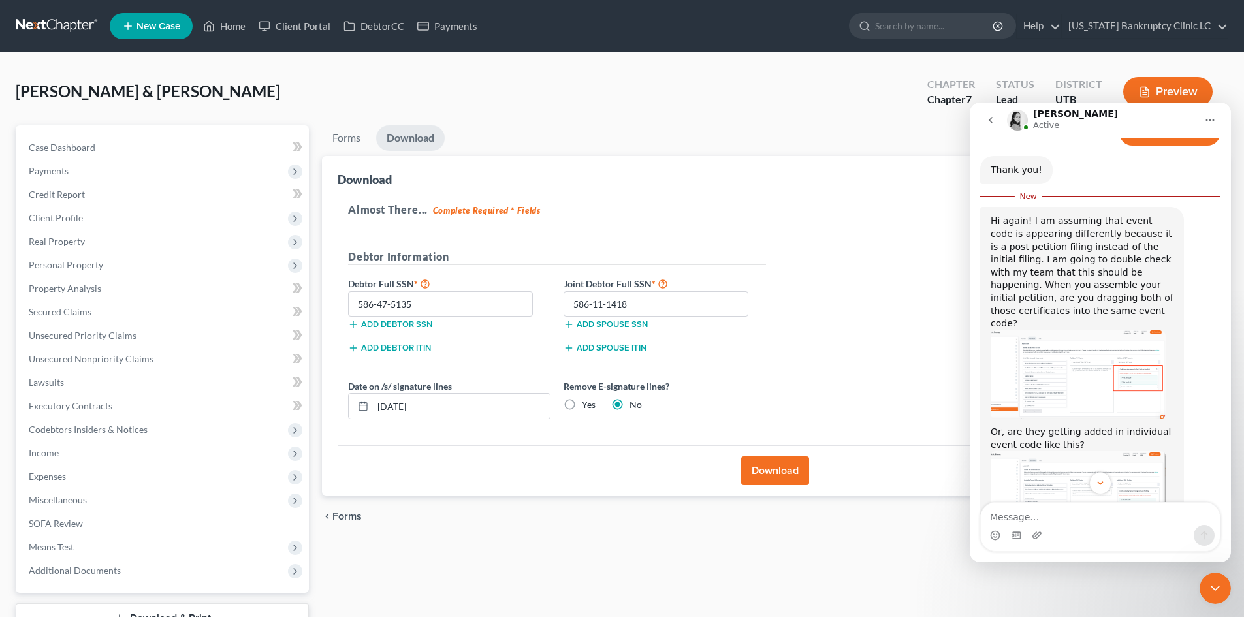
scroll to position [656, 0]
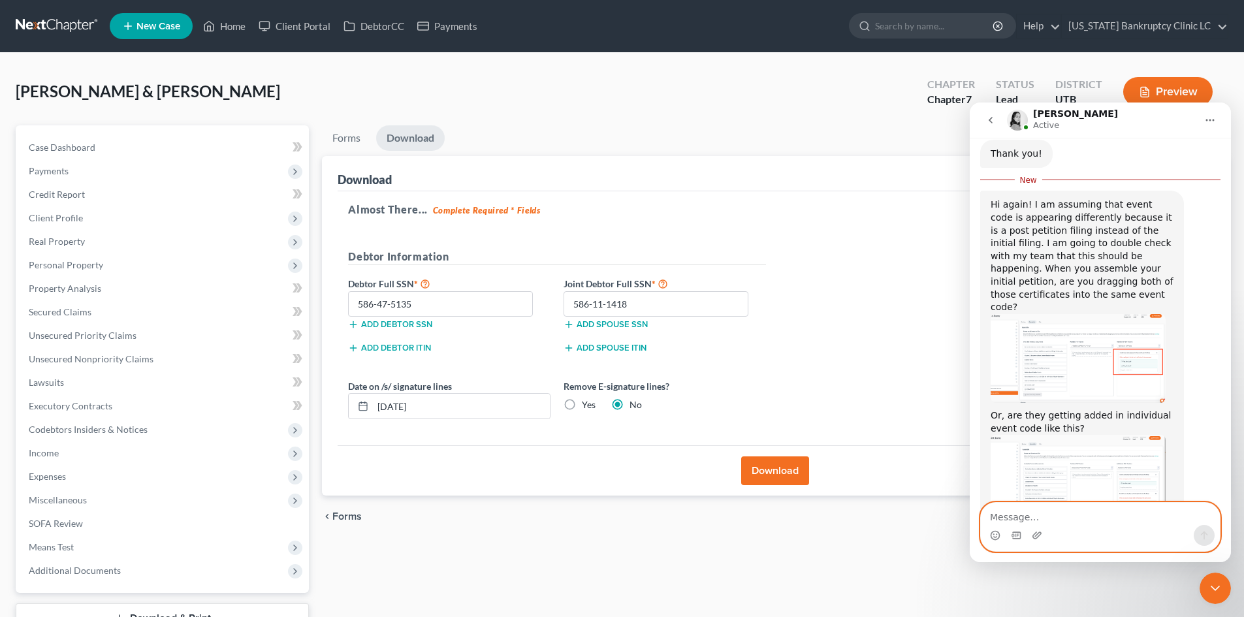
click at [1031, 516] on textarea "Message…" at bounding box center [1100, 514] width 239 height 22
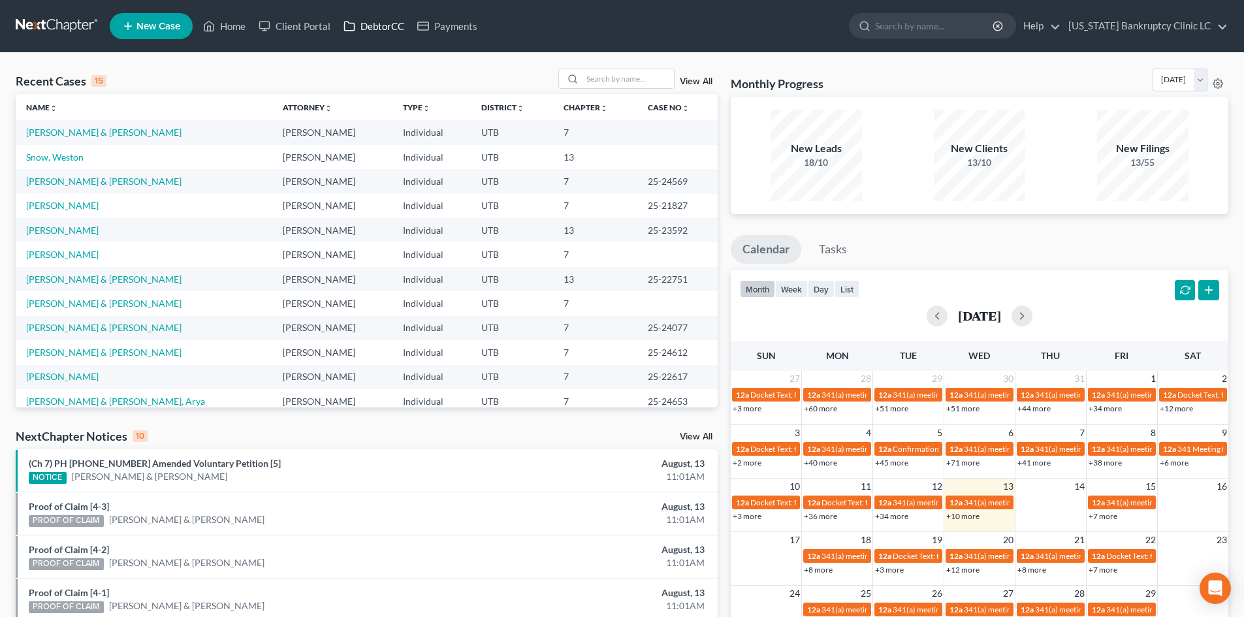
click at [392, 30] on link "DebtorCC" at bounding box center [374, 26] width 74 height 24
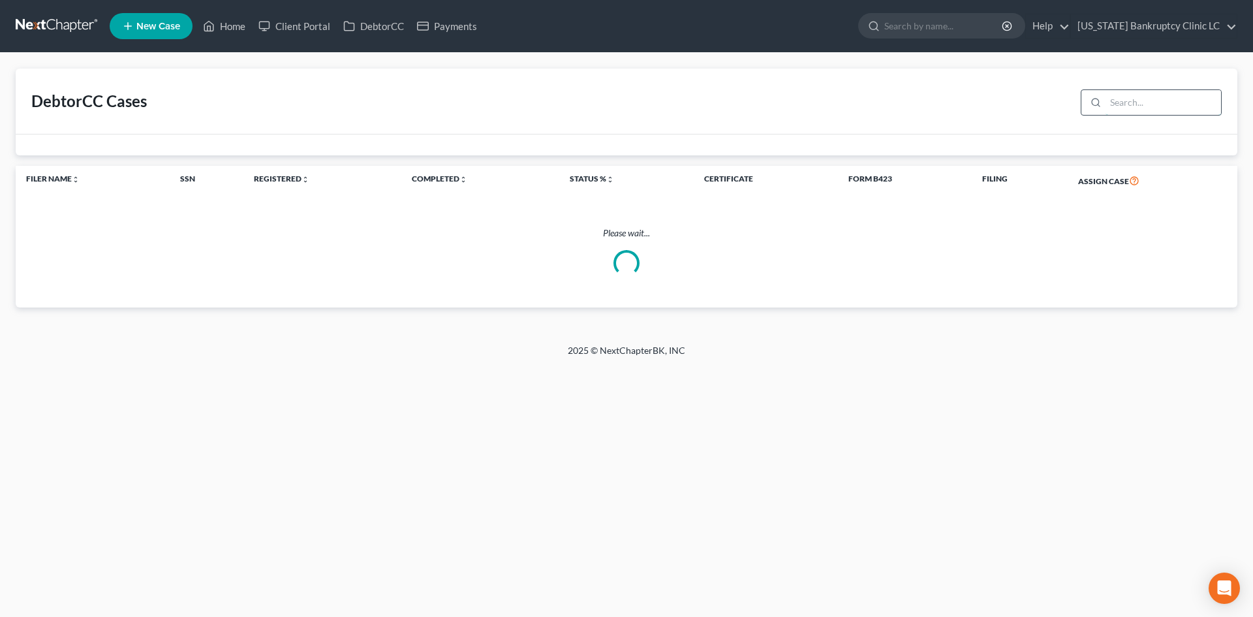
click at [1130, 106] on input "search" at bounding box center [1164, 102] width 116 height 25
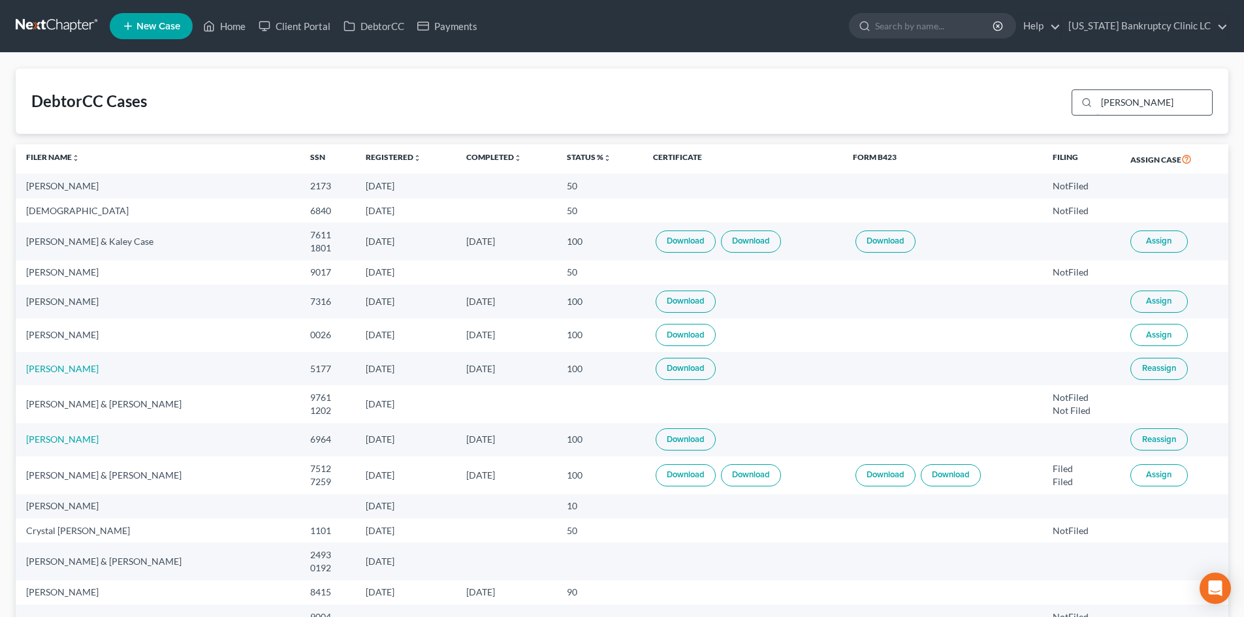
click at [1165, 106] on input "martin" at bounding box center [1154, 102] width 116 height 25
click at [1164, 104] on input "martin" at bounding box center [1154, 102] width 116 height 25
type input "brooks"
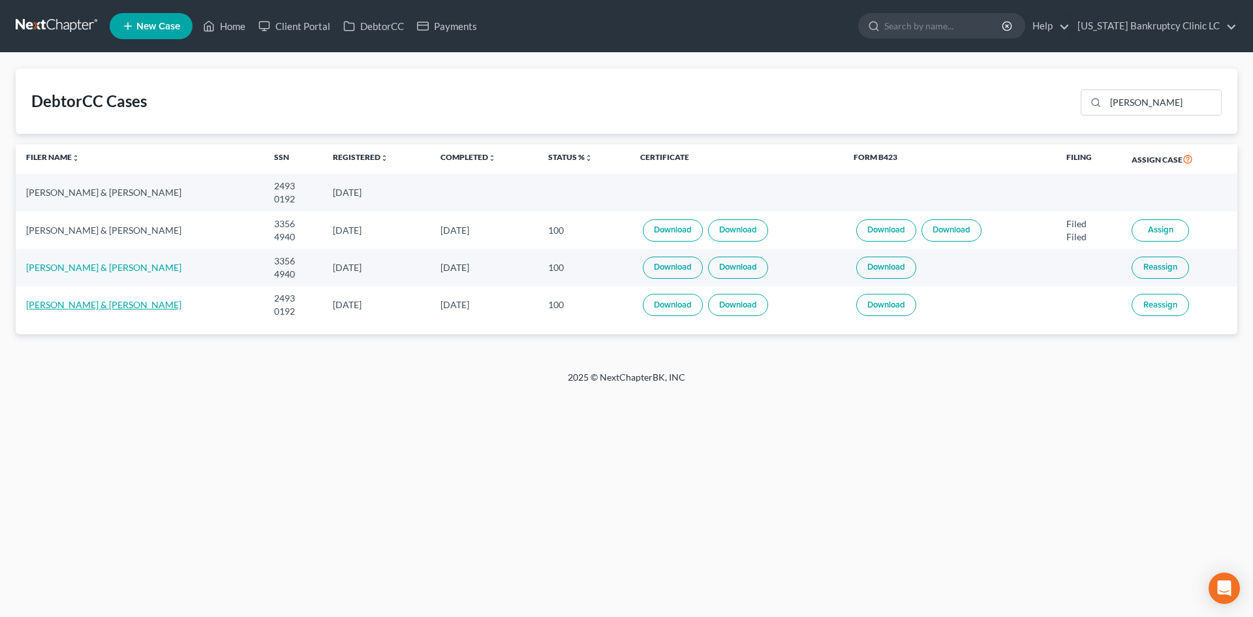
click at [111, 310] on link "Brittney Martin & Larryn Brooks" at bounding box center [103, 304] width 155 height 11
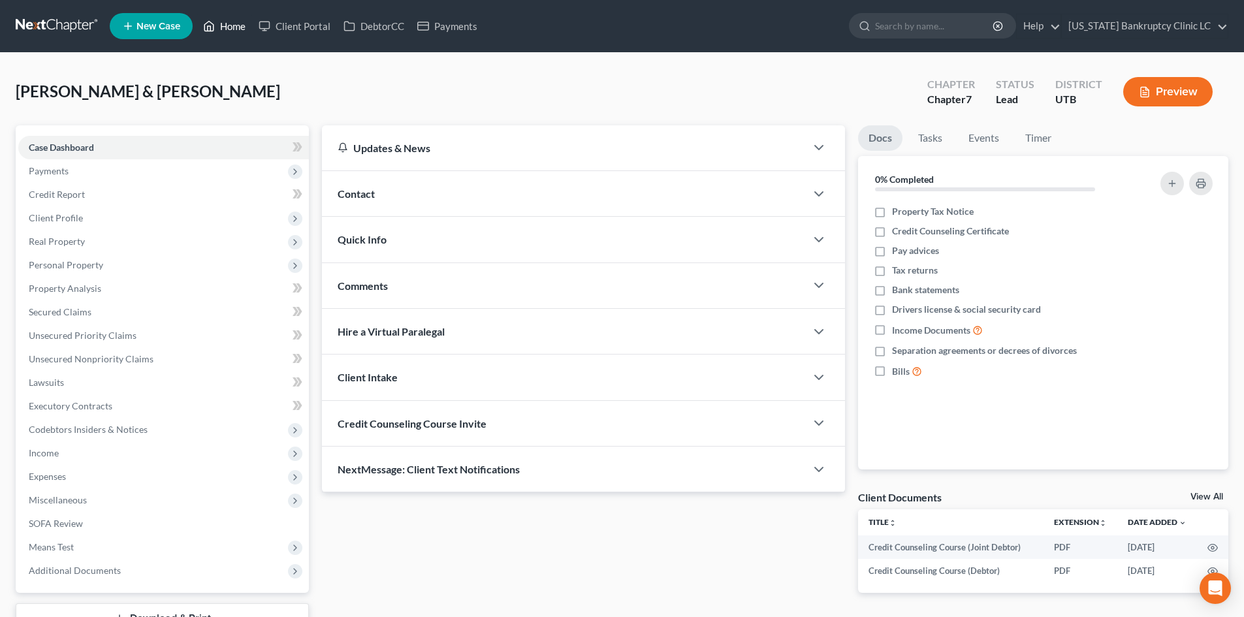
click at [212, 21] on icon at bounding box center [209, 26] width 12 height 16
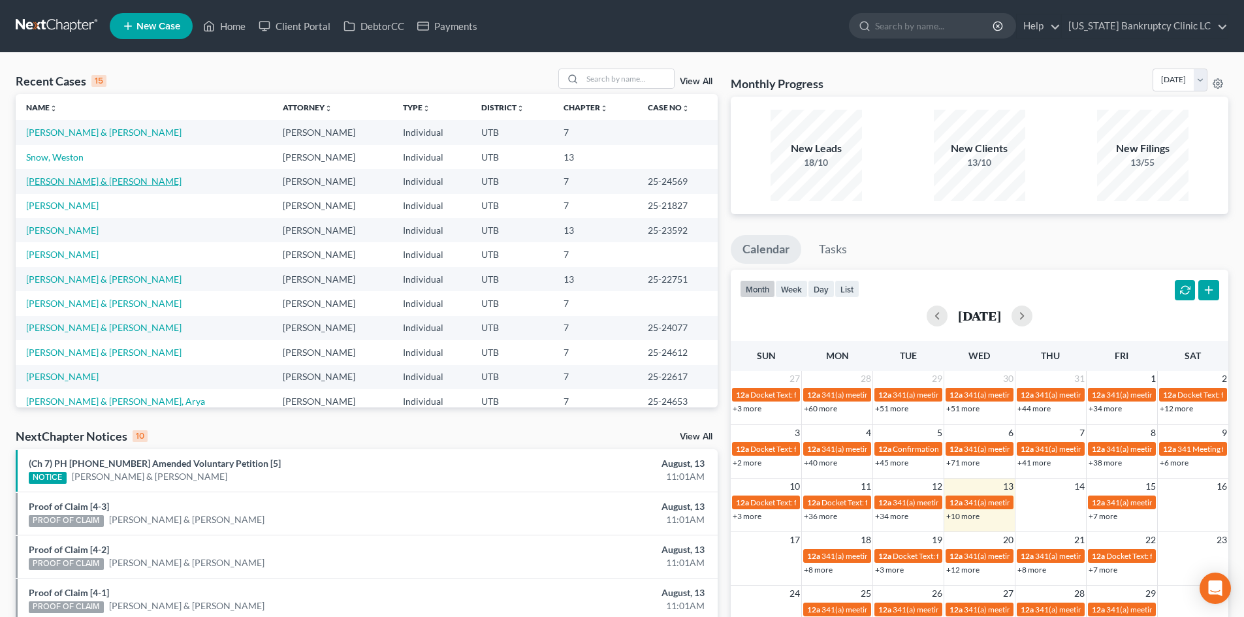
click at [65, 182] on link "Franco, Julio & Mize, Megan" at bounding box center [103, 181] width 155 height 11
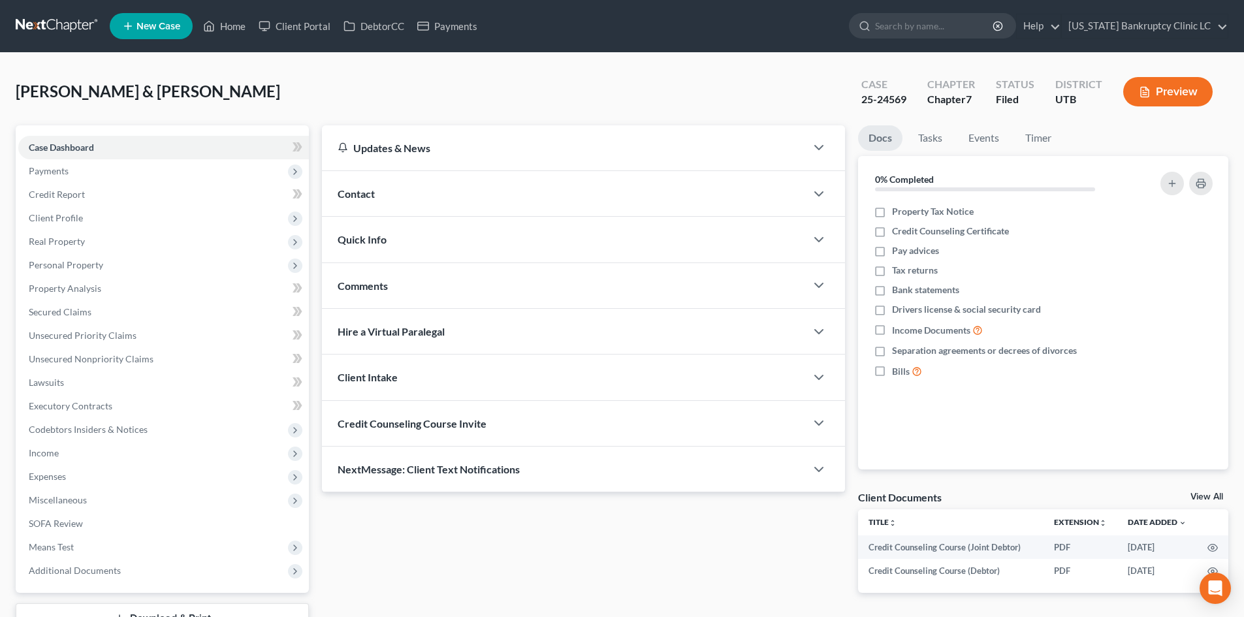
scroll to position [101, 0]
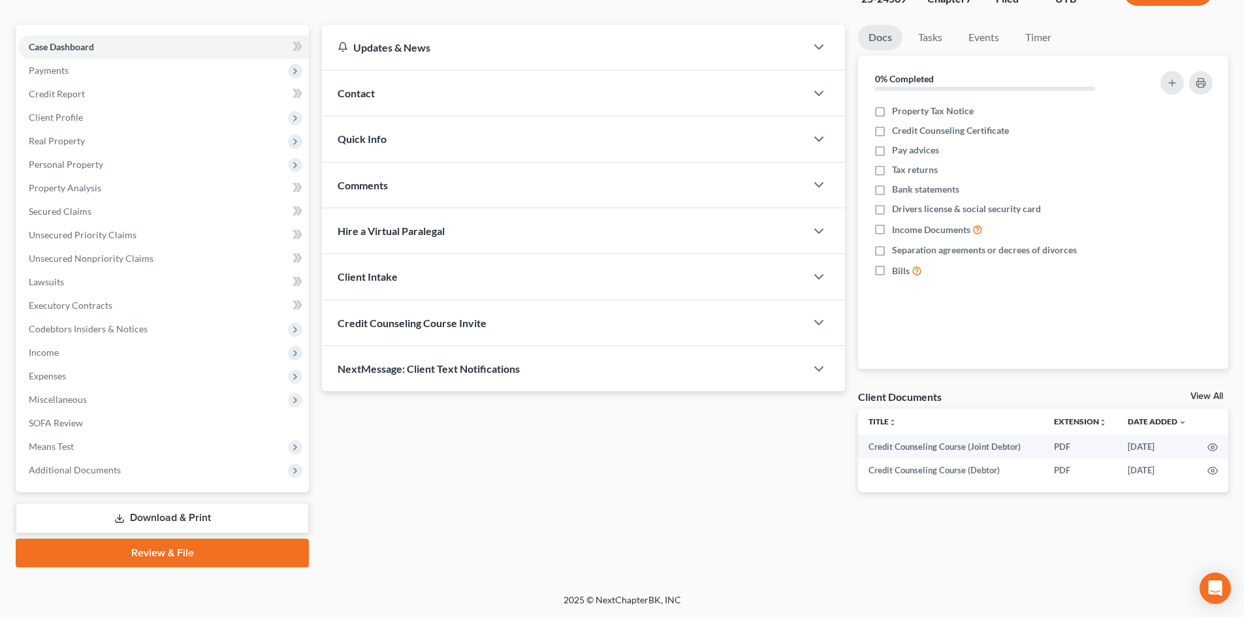
click at [131, 556] on link "Review & File" at bounding box center [162, 553] width 293 height 29
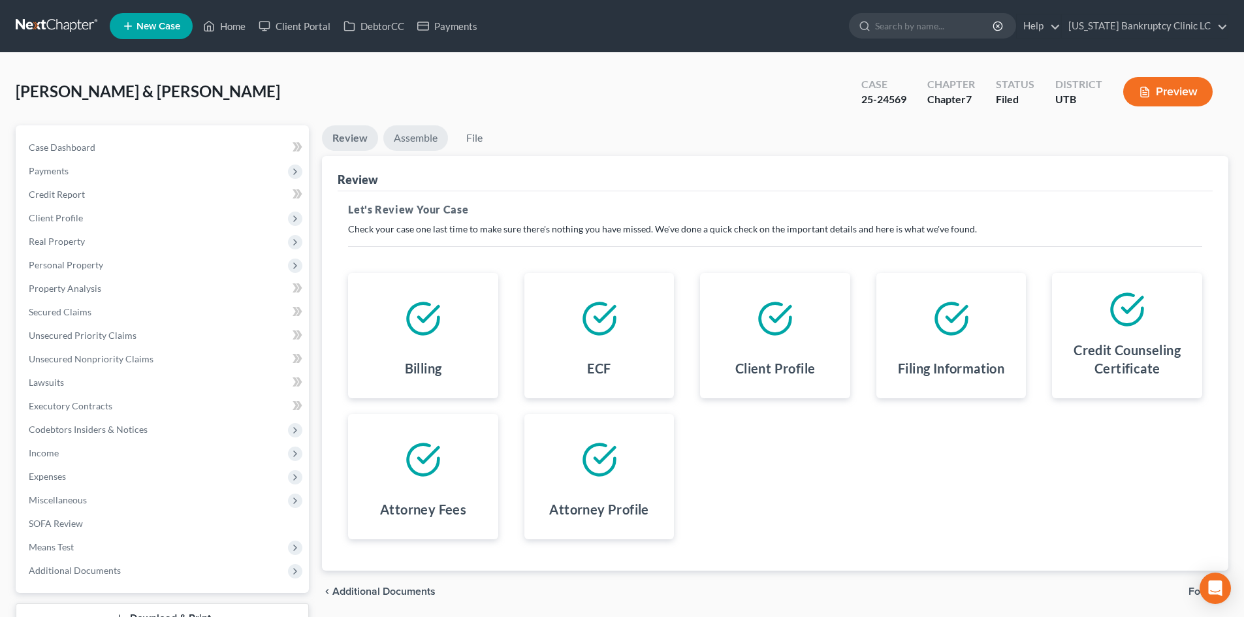
click at [400, 135] on link "Assemble" at bounding box center [415, 137] width 65 height 25
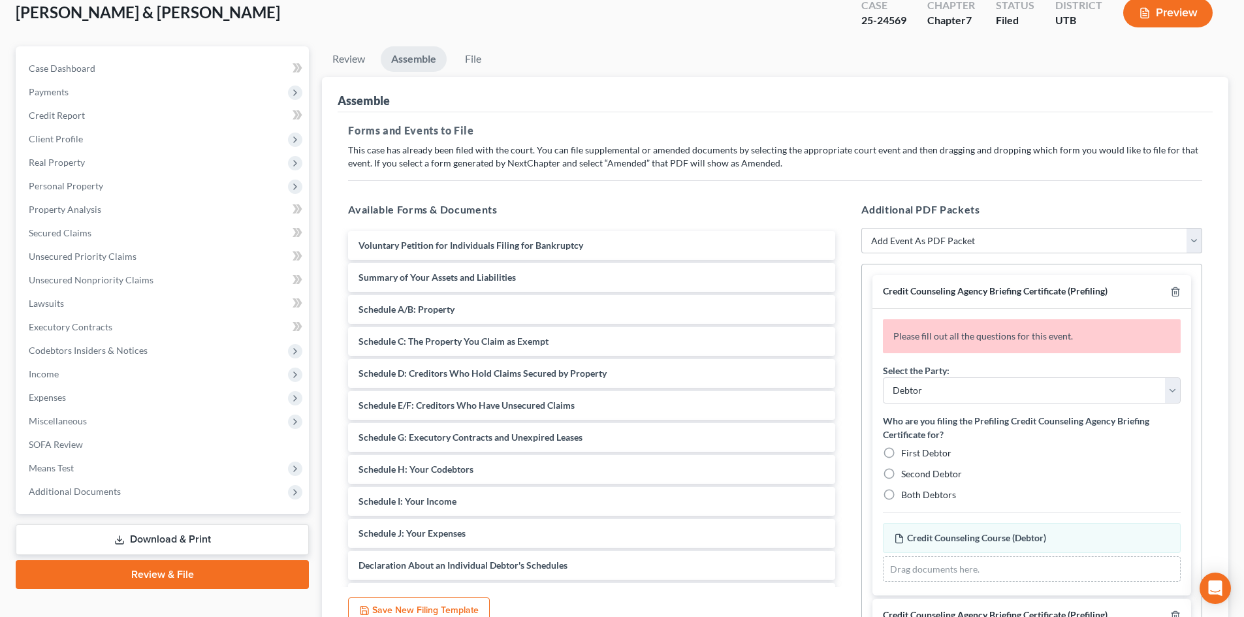
scroll to position [196, 0]
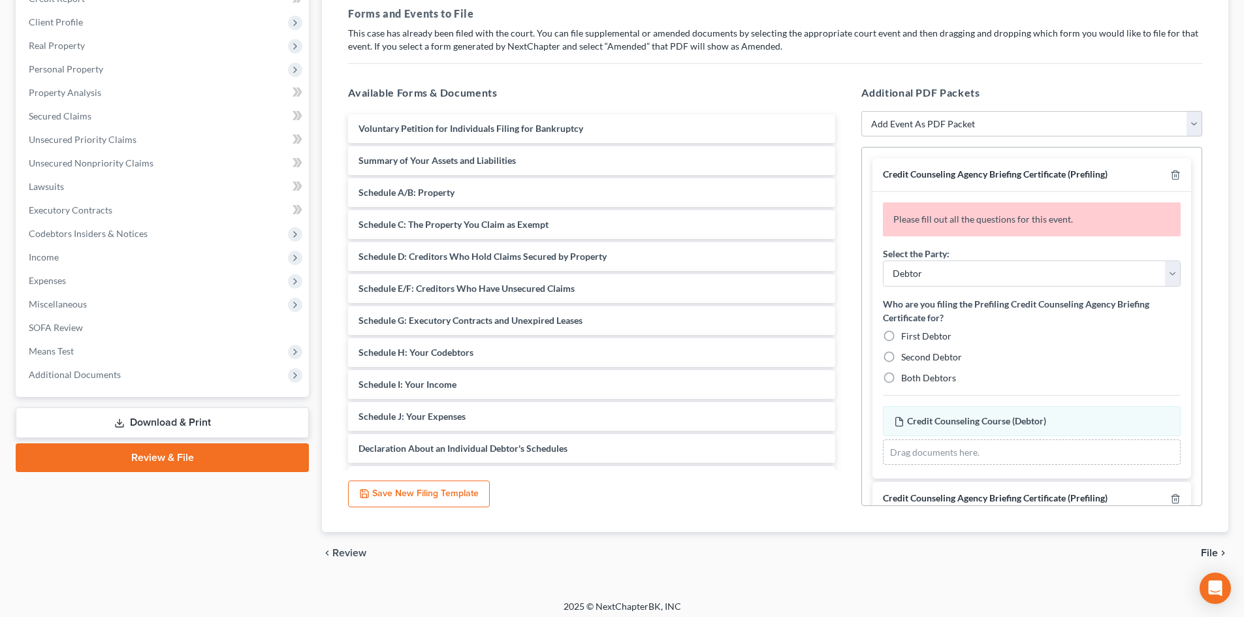
click at [1082, 545] on div "chevron_left Review File chevron_right" at bounding box center [775, 553] width 906 height 42
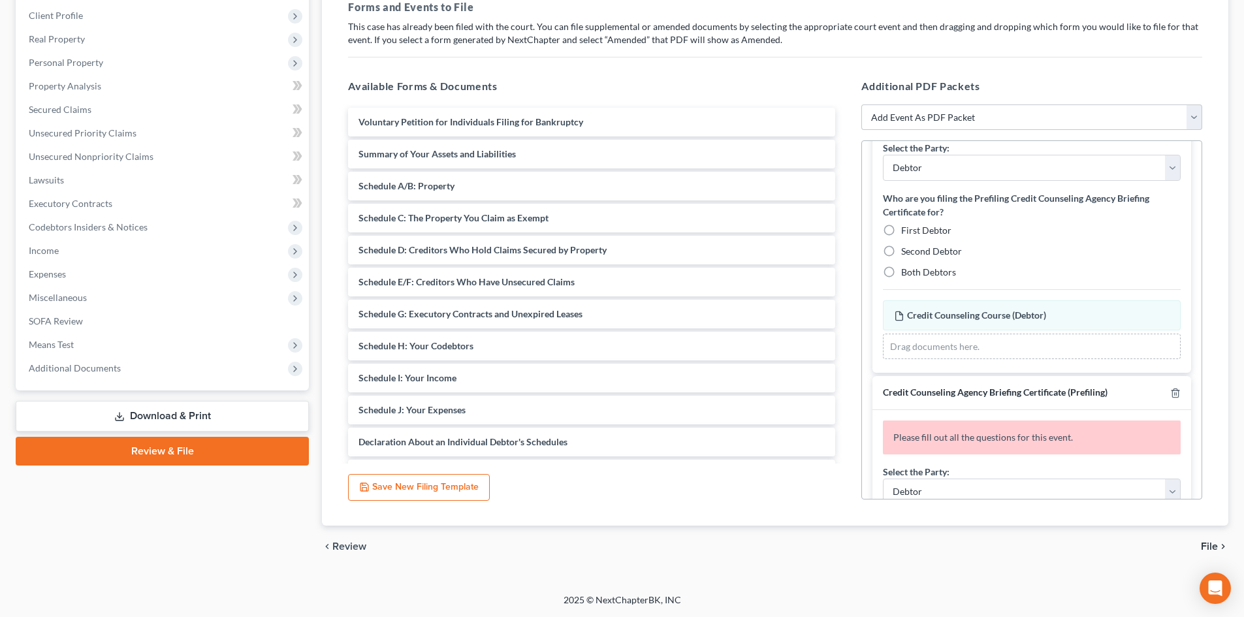
scroll to position [131, 0]
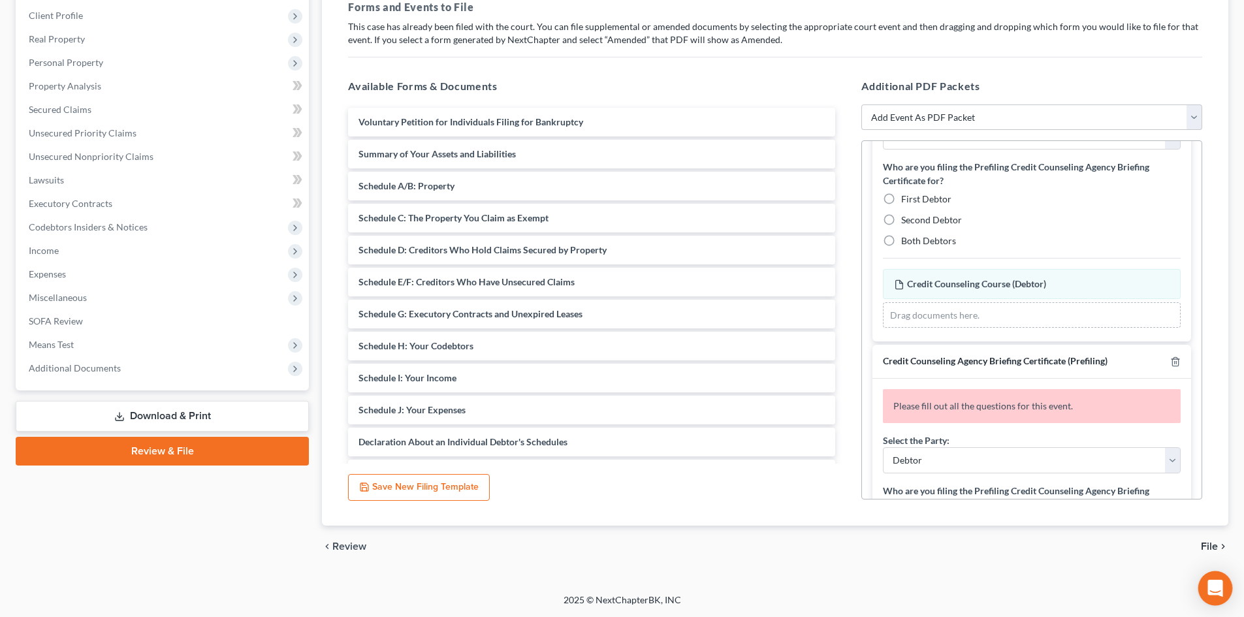
click at [1221, 582] on icon "Open Intercom Messenger" at bounding box center [1214, 588] width 15 height 17
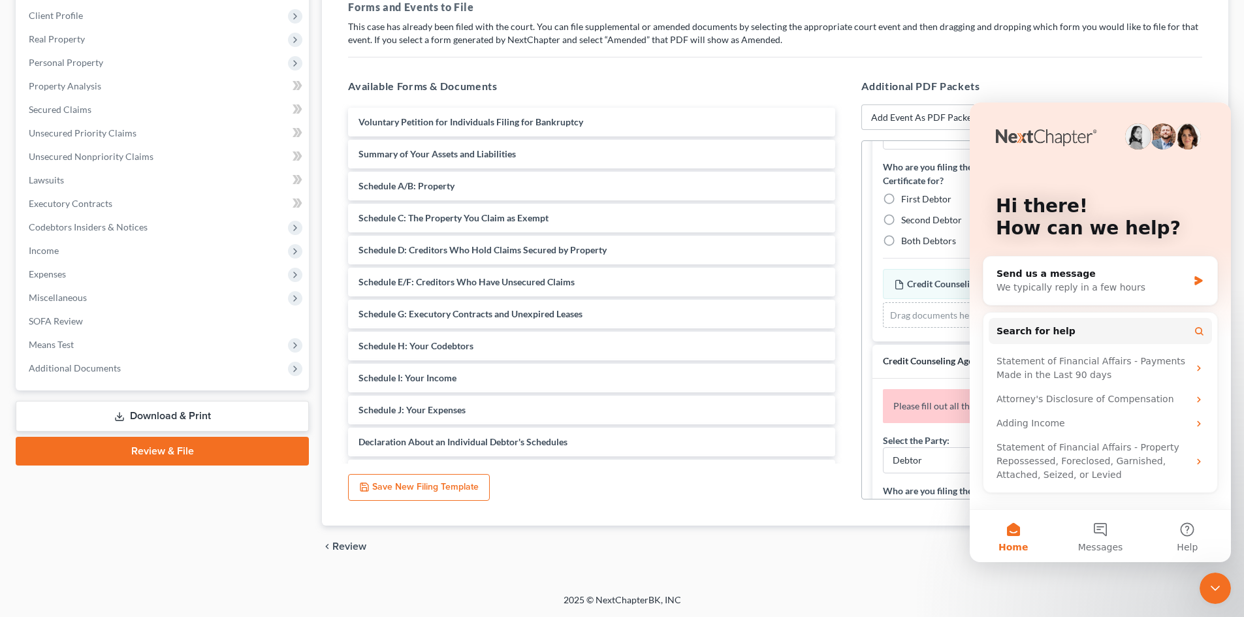
scroll to position [0, 0]
click at [1127, 288] on div "We typically reply in a few hours" at bounding box center [1091, 288] width 191 height 14
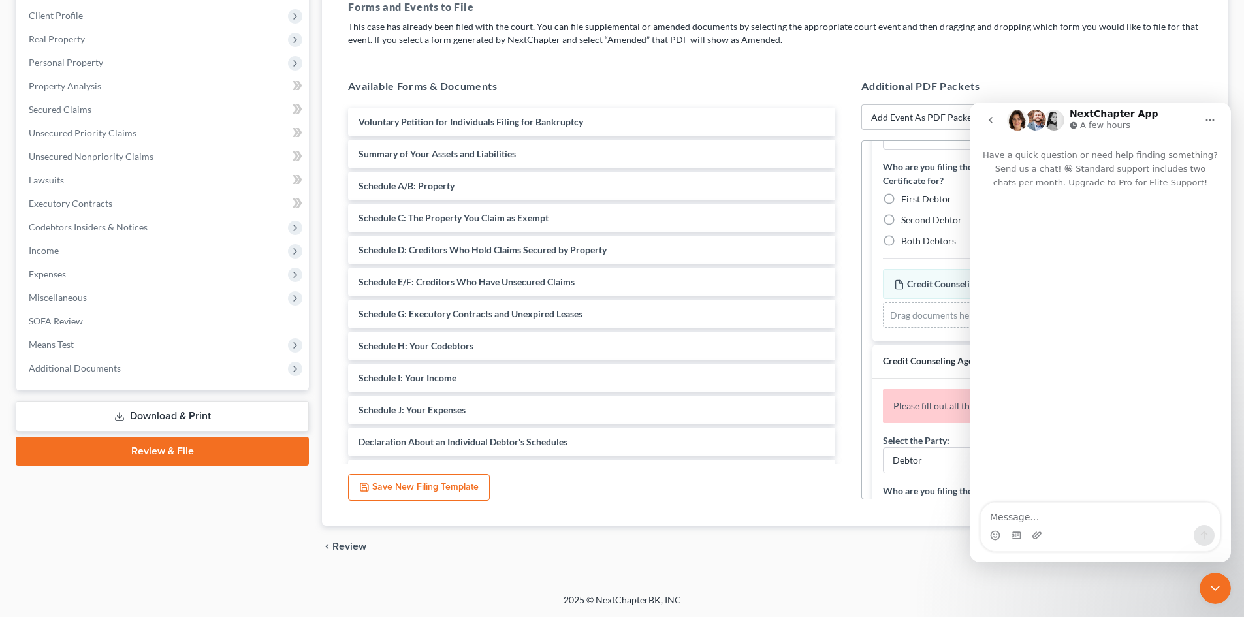
click at [1028, 515] on textarea "Message…" at bounding box center [1100, 514] width 239 height 22
type textarea "H"
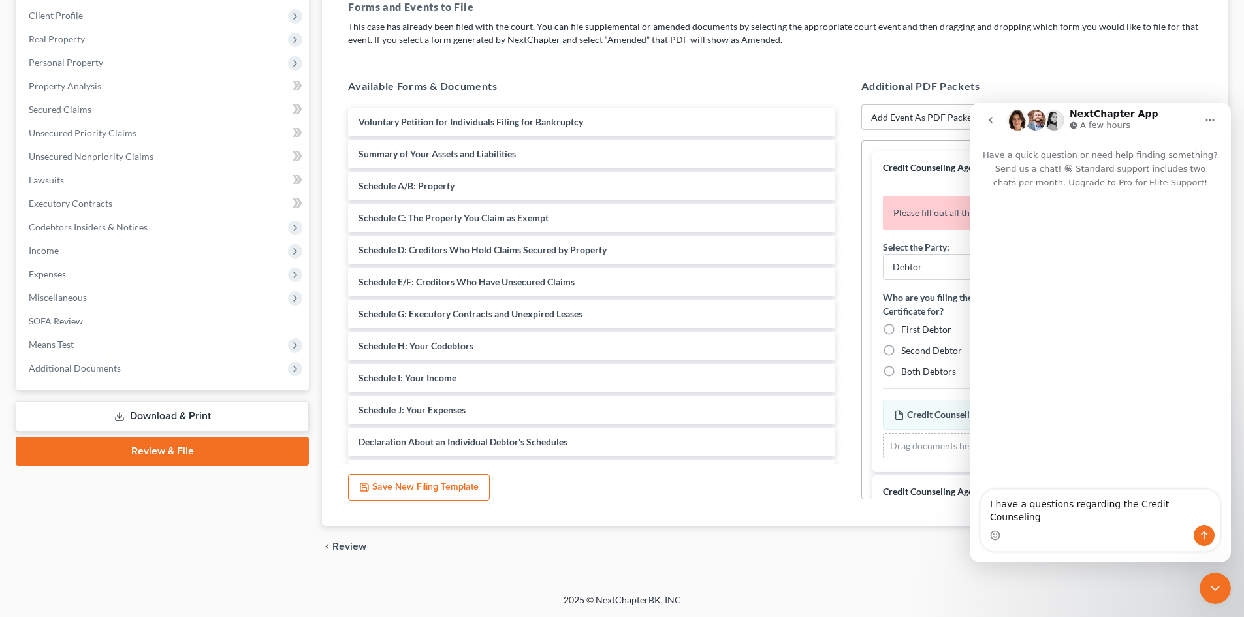
type textarea "I have a questions regarding the Credit Counseling"
click at [1216, 588] on icon "Close Intercom Messenger" at bounding box center [1215, 588] width 16 height 16
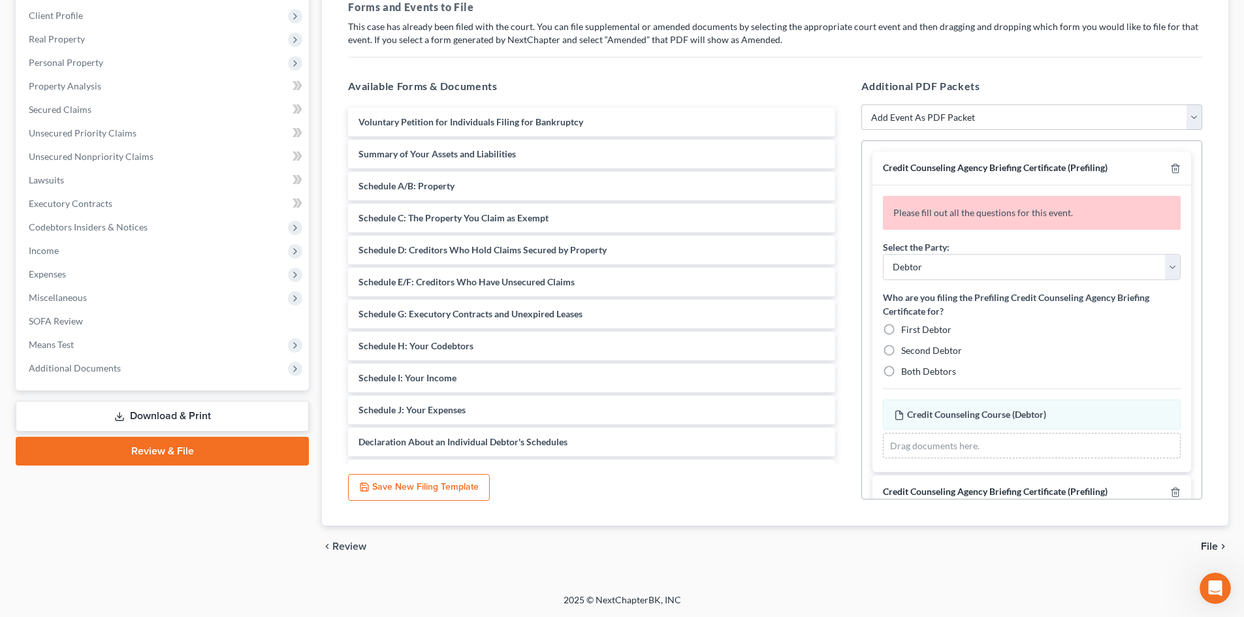
click at [1231, 599] on footer "2025 © NextChapterBK, INC" at bounding box center [622, 605] width 1244 height 24
click at [1219, 593] on icon "Open Intercom Messenger" at bounding box center [1215, 589] width 22 height 22
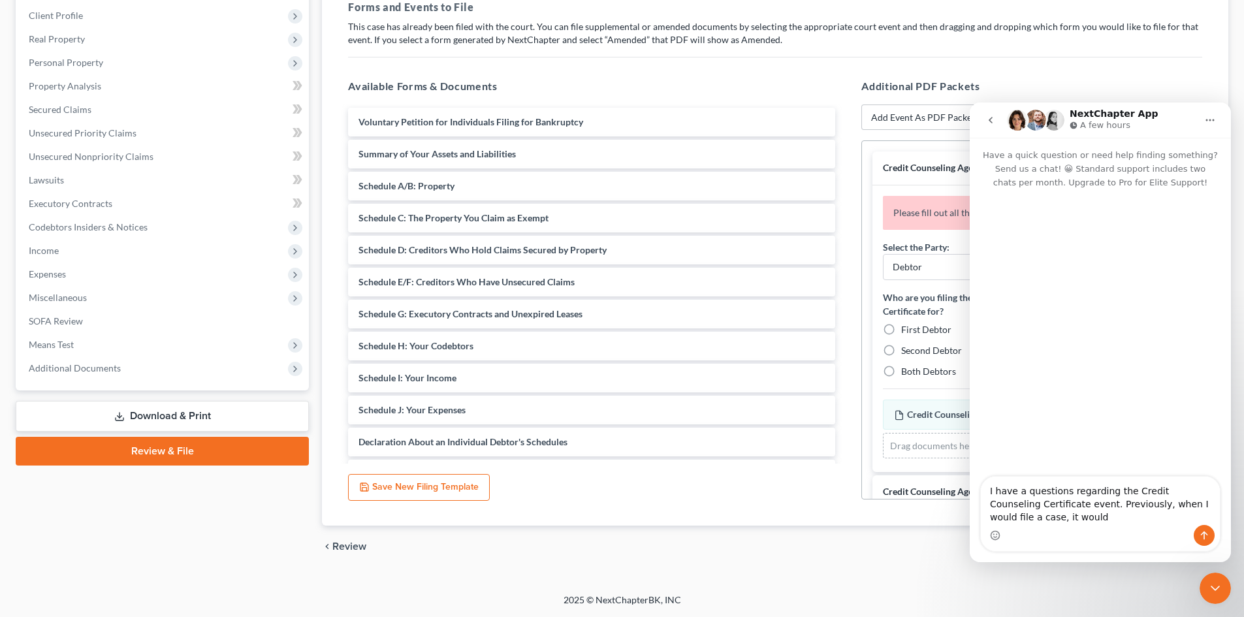
click at [1213, 125] on button "Home" at bounding box center [1209, 120] width 25 height 25
click at [1112, 532] on div "Intercom messenger" at bounding box center [1100, 535] width 239 height 21
click at [1077, 520] on textarea "I have a questions regarding the Credit Counseling Certificate event. Previousl…" at bounding box center [1100, 501] width 239 height 48
click at [1100, 525] on div "Intercom messenger" at bounding box center [1100, 535] width 239 height 21
click at [1105, 516] on textarea "I have a questions regarding the Credit Counseling Certificate event. Previousl…" at bounding box center [1100, 501] width 239 height 48
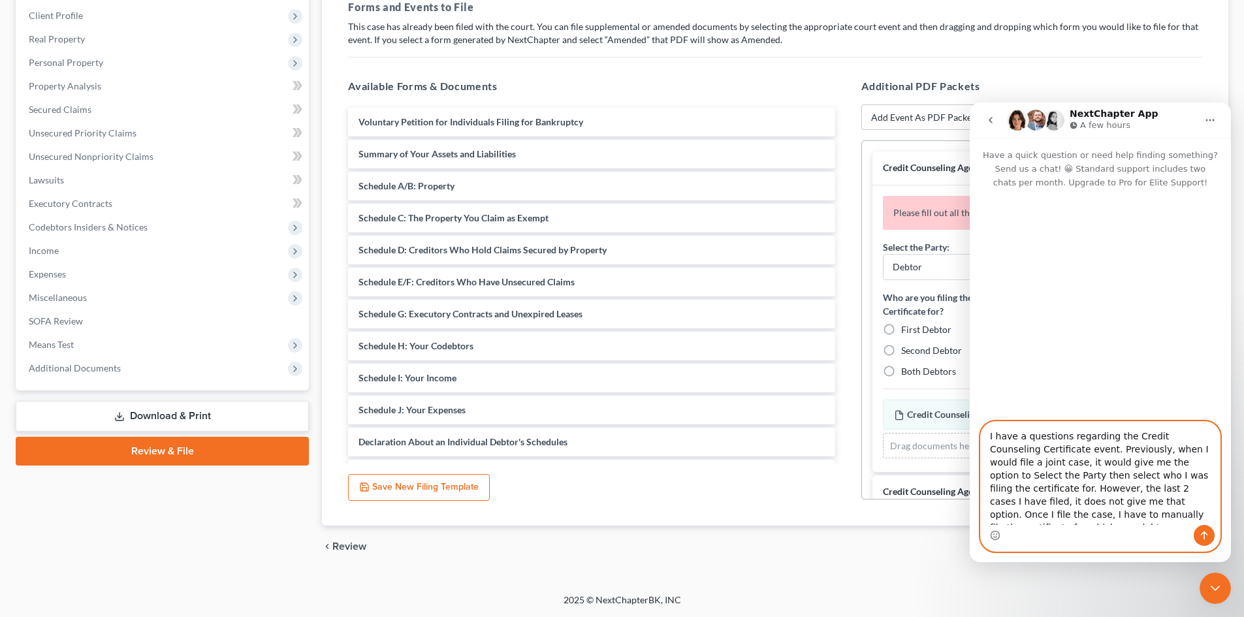
drag, startPoint x: 1035, startPoint y: 516, endPoint x: 1135, endPoint y: 523, distance: 100.1
click at [1135, 523] on textarea "I have a questions regarding the Credit Counseling Certificate event. Previousl…" at bounding box center [1100, 473] width 239 height 103
click at [1139, 516] on textarea "I have a questions regarding the Credit Counseling Certificate event. Previousl…" at bounding box center [1100, 473] width 239 height 103
click at [1159, 515] on textarea "I have a questions regarding the Credit Counseling Certificate event. Previousl…" at bounding box center [1100, 473] width 239 height 103
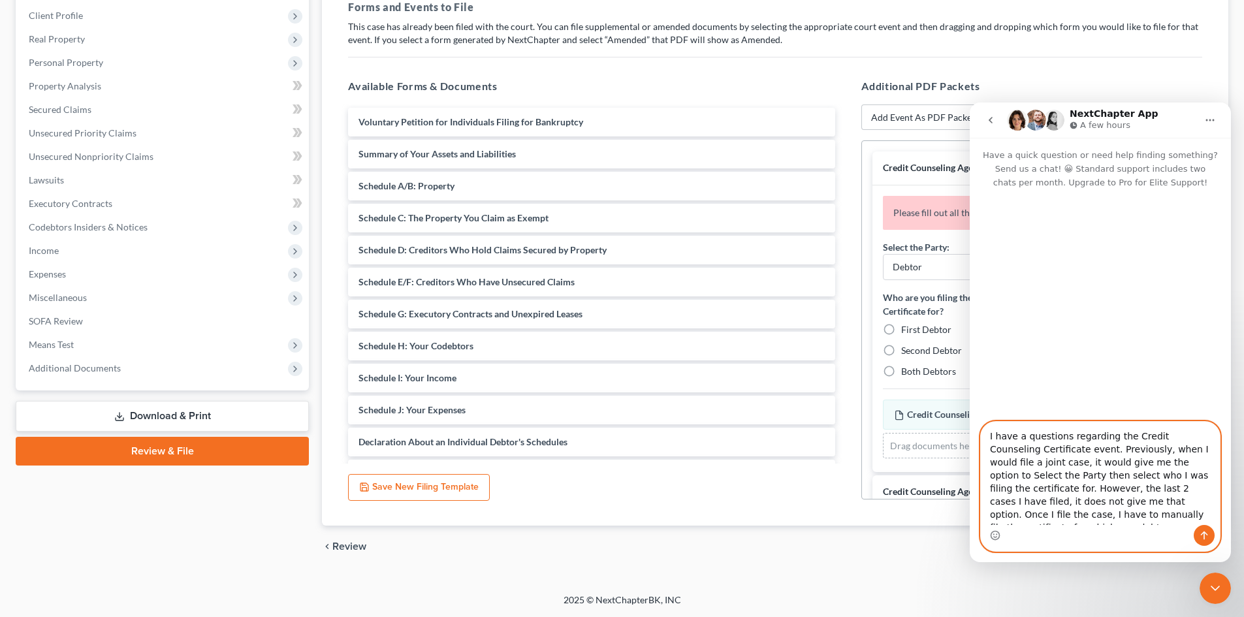
click at [1042, 519] on textarea "I have a questions regarding the Credit Counseling Certificate event. Previousl…" at bounding box center [1100, 473] width 239 height 103
drag, startPoint x: 1031, startPoint y: 514, endPoint x: 1142, endPoint y: 522, distance: 110.6
click at [1144, 524] on textarea "I have a questions regarding the Credit Counseling Certificate event. Previousl…" at bounding box center [1100, 473] width 239 height 103
type textarea "I have a questions regarding the Credit Counseling Certificate event. Previousl…"
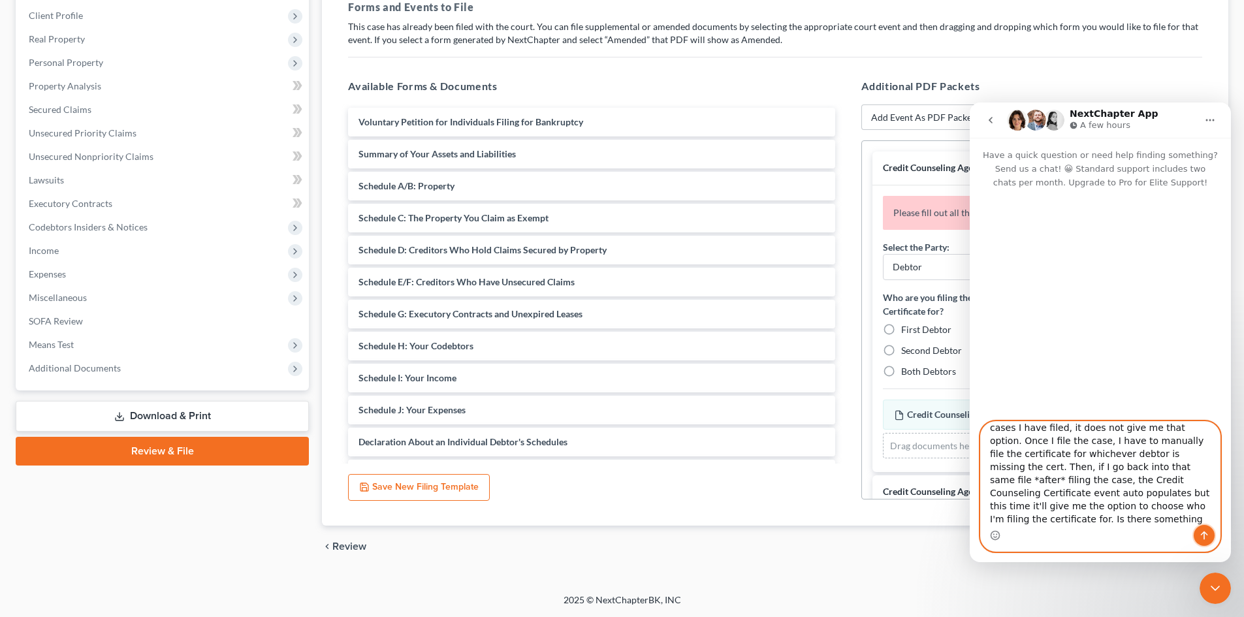
click at [1209, 536] on button "Send a message…" at bounding box center [1203, 535] width 21 height 21
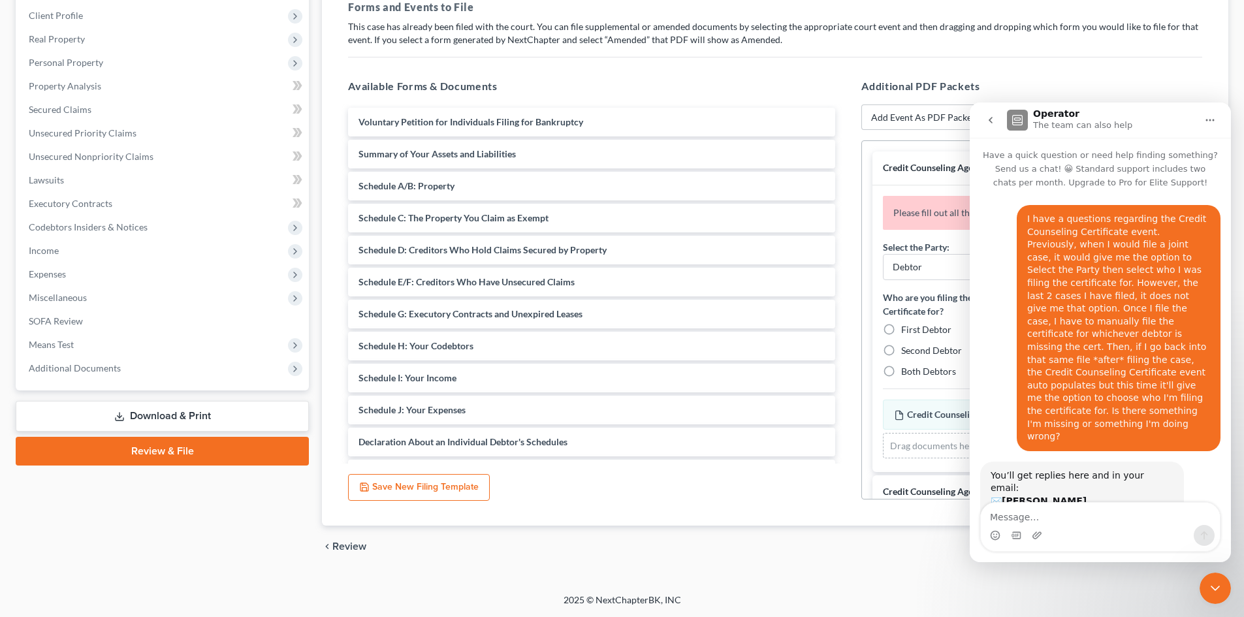
scroll to position [21, 0]
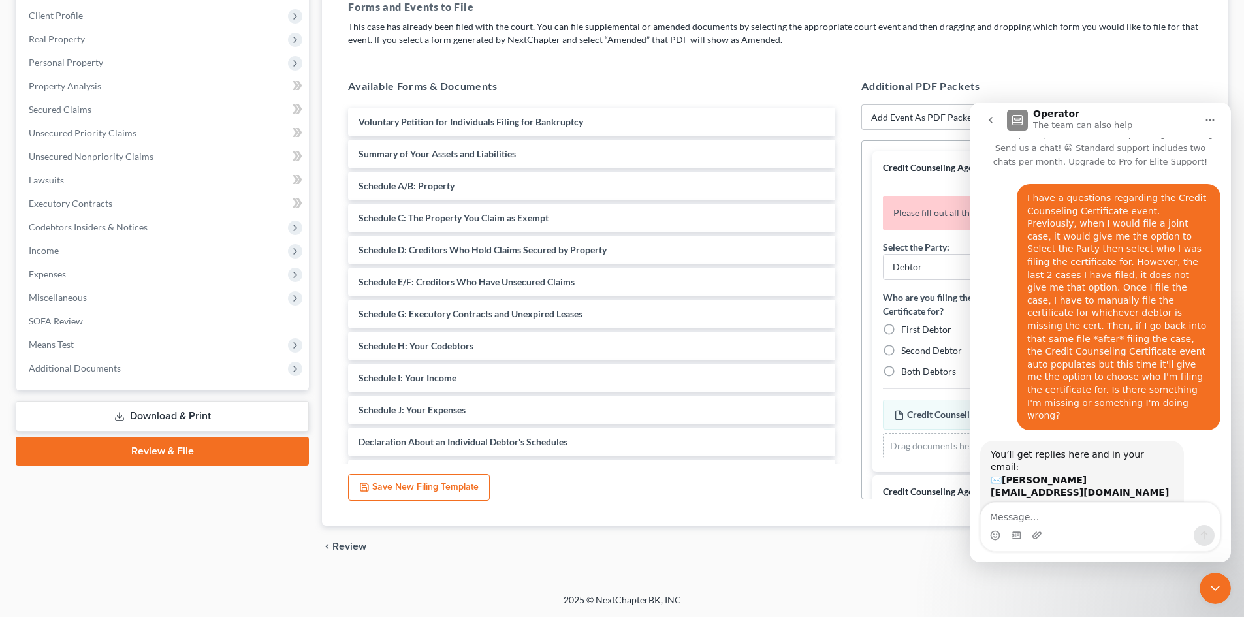
click at [1213, 582] on icon "Close Intercom Messenger" at bounding box center [1215, 588] width 16 height 16
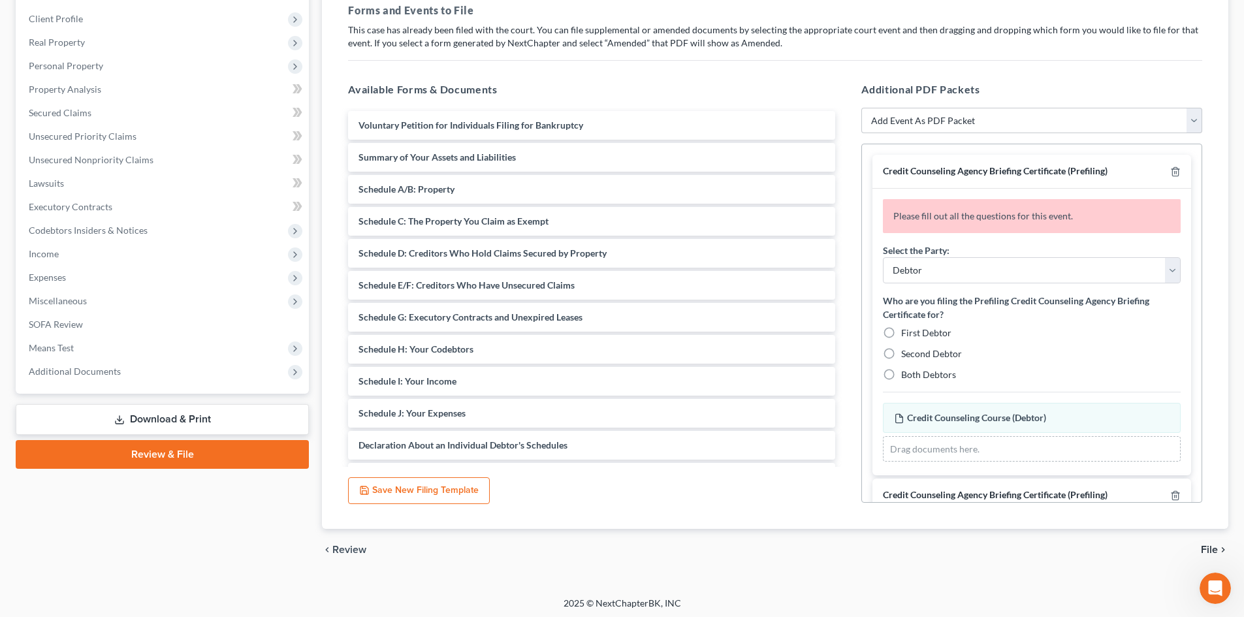
scroll to position [202, 0]
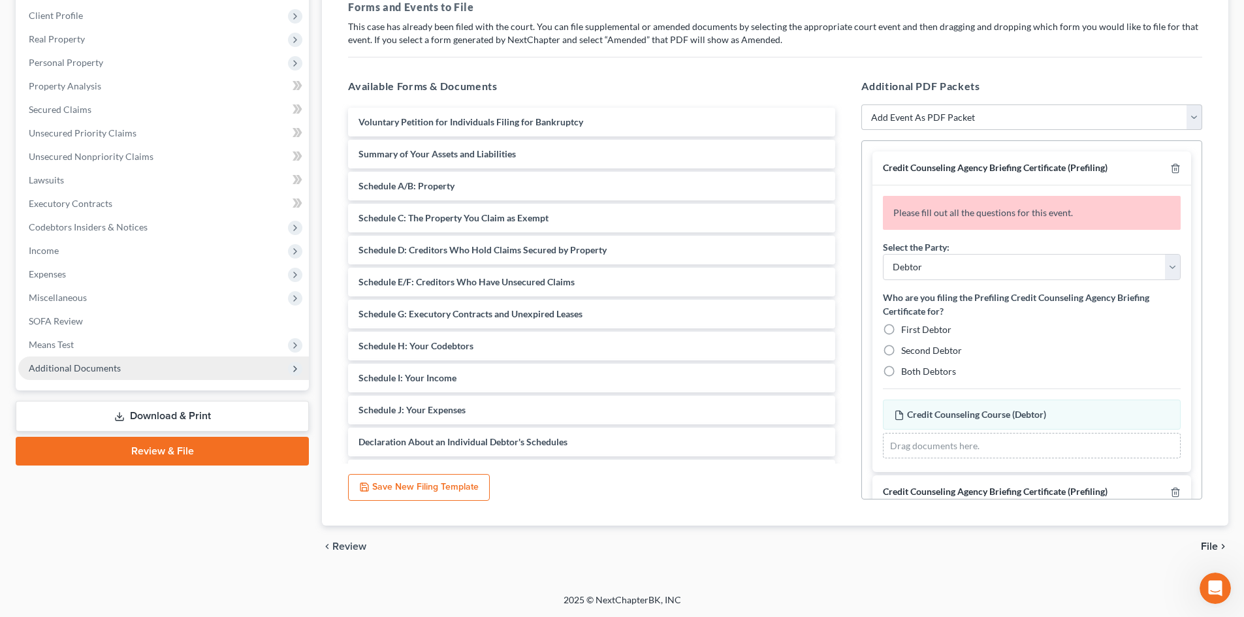
click at [131, 366] on span "Additional Documents" at bounding box center [163, 368] width 291 height 24
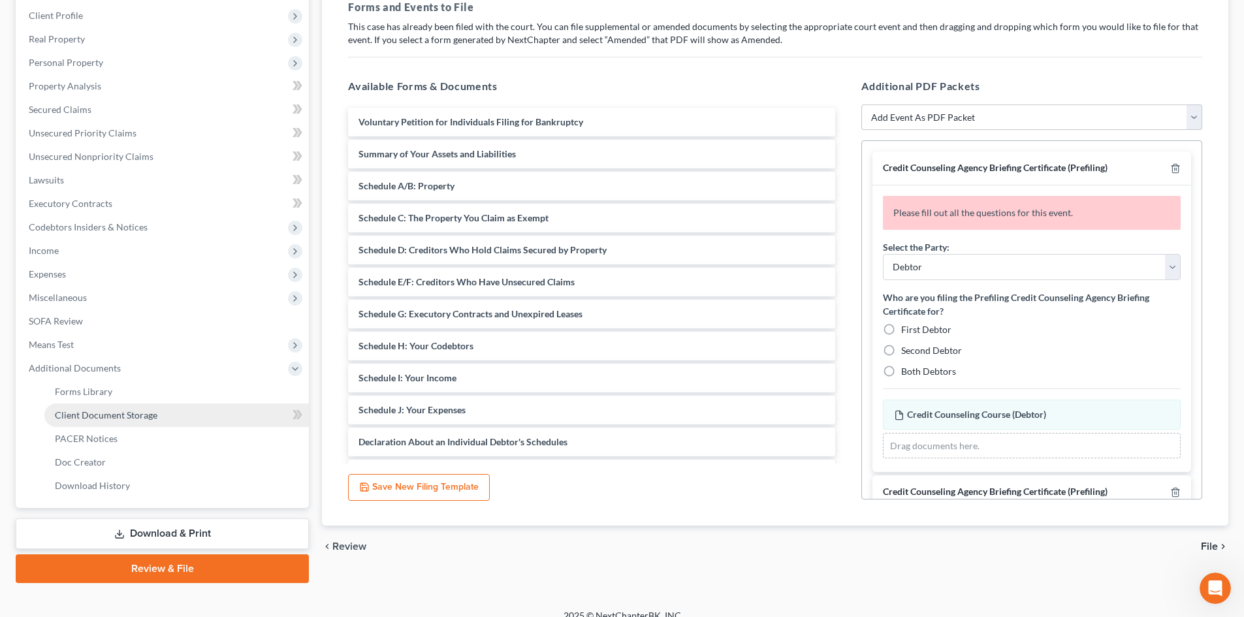
click at [134, 416] on span "Client Document Storage" at bounding box center [106, 414] width 102 height 11
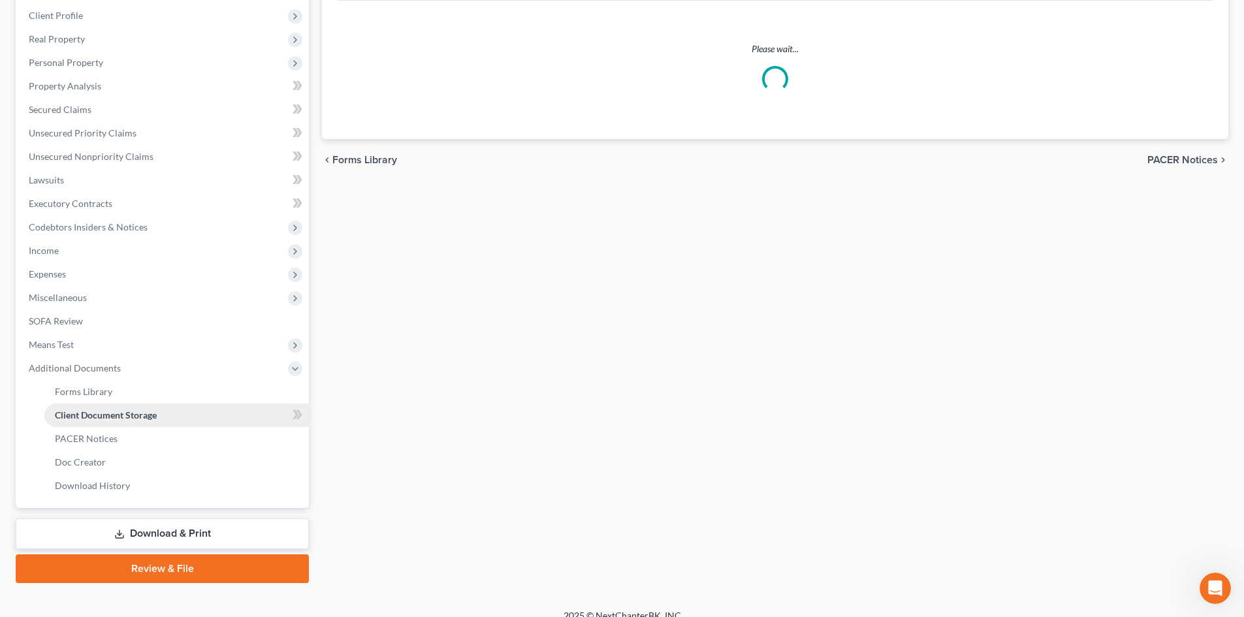
scroll to position [3, 0]
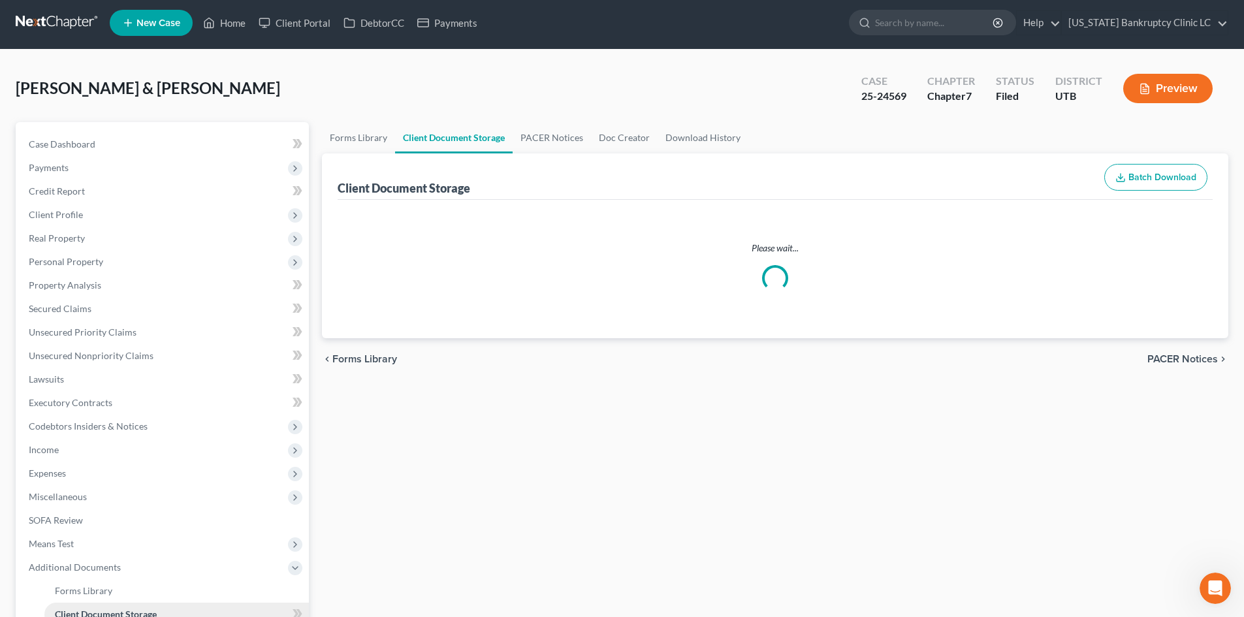
select select "30"
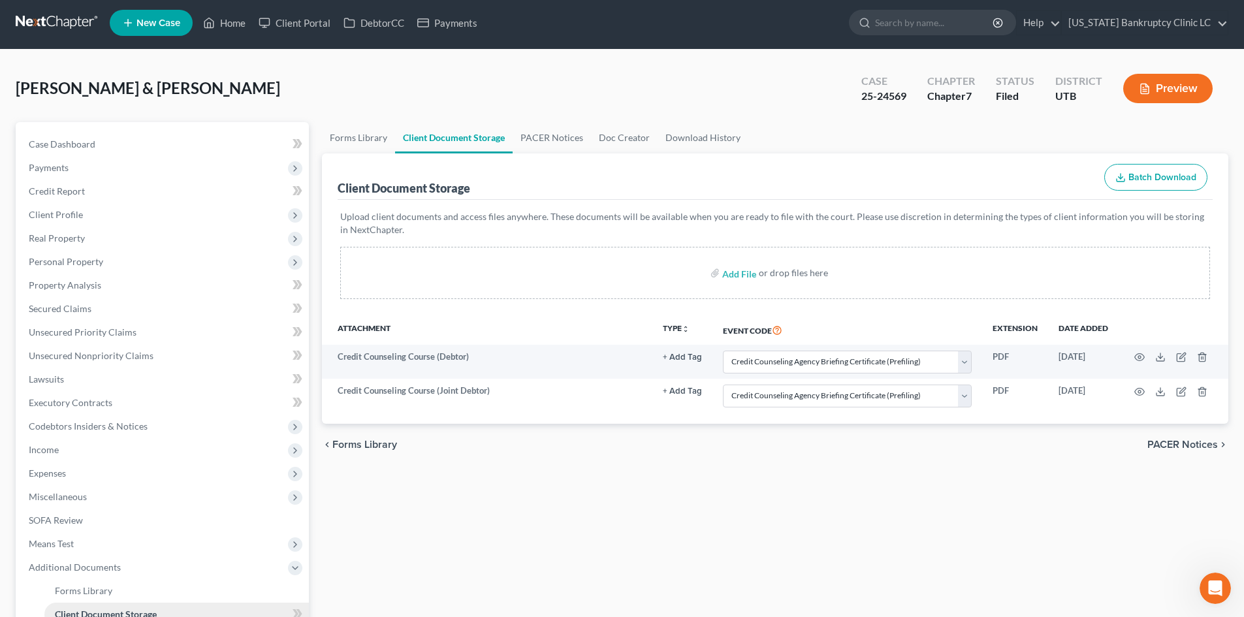
scroll to position [0, 0]
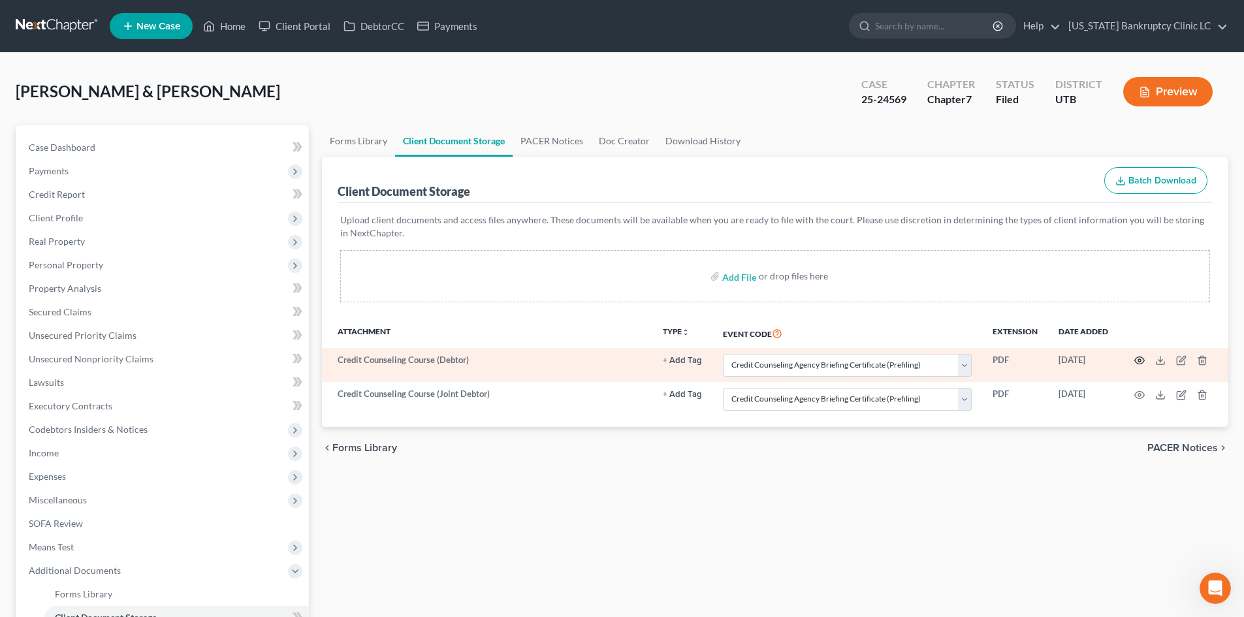
click at [1140, 360] on icon "button" at bounding box center [1139, 360] width 10 height 10
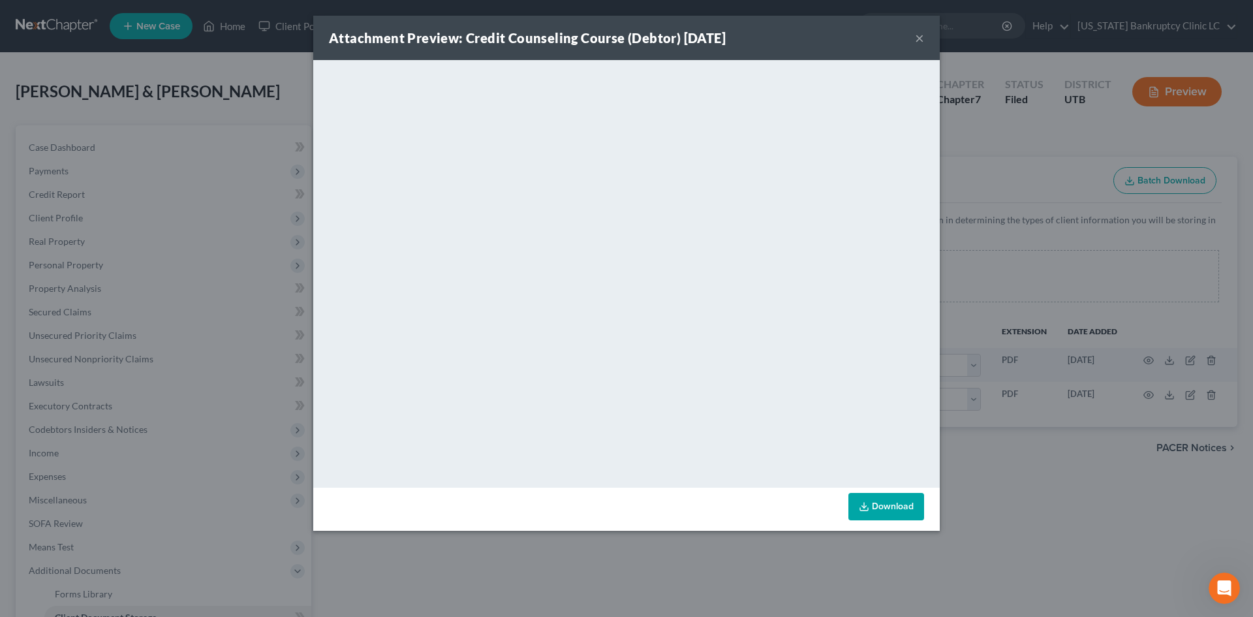
click at [919, 36] on button "×" at bounding box center [919, 38] width 9 height 16
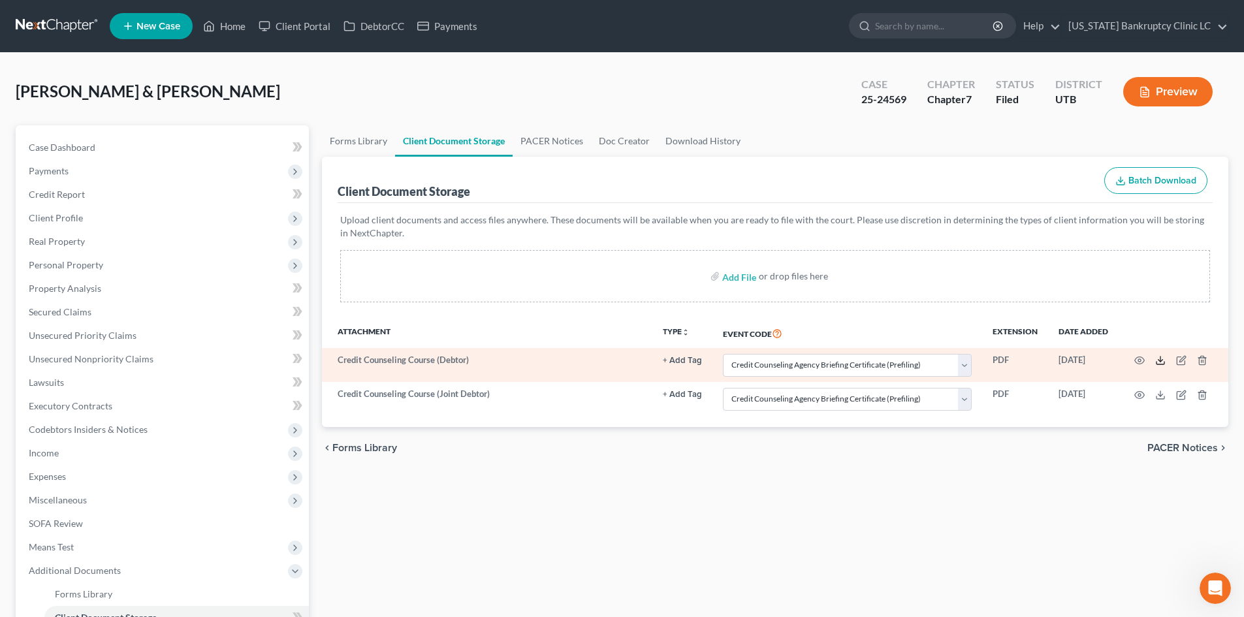
click at [1157, 360] on icon at bounding box center [1160, 360] width 10 height 10
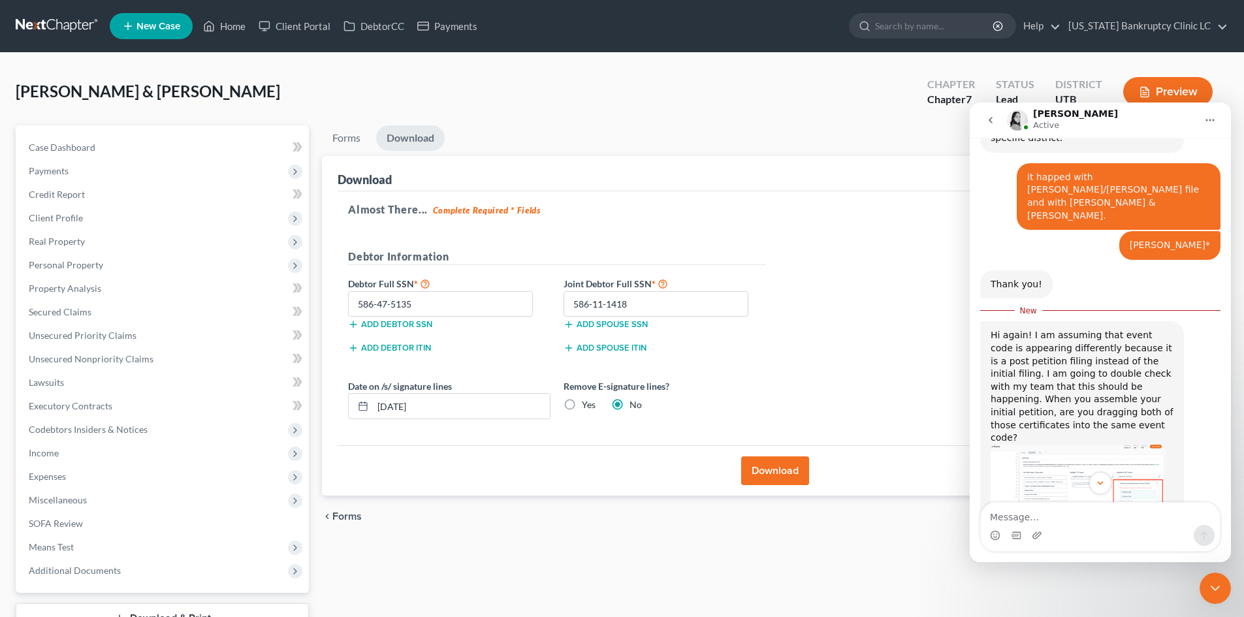
scroll to position [656, 0]
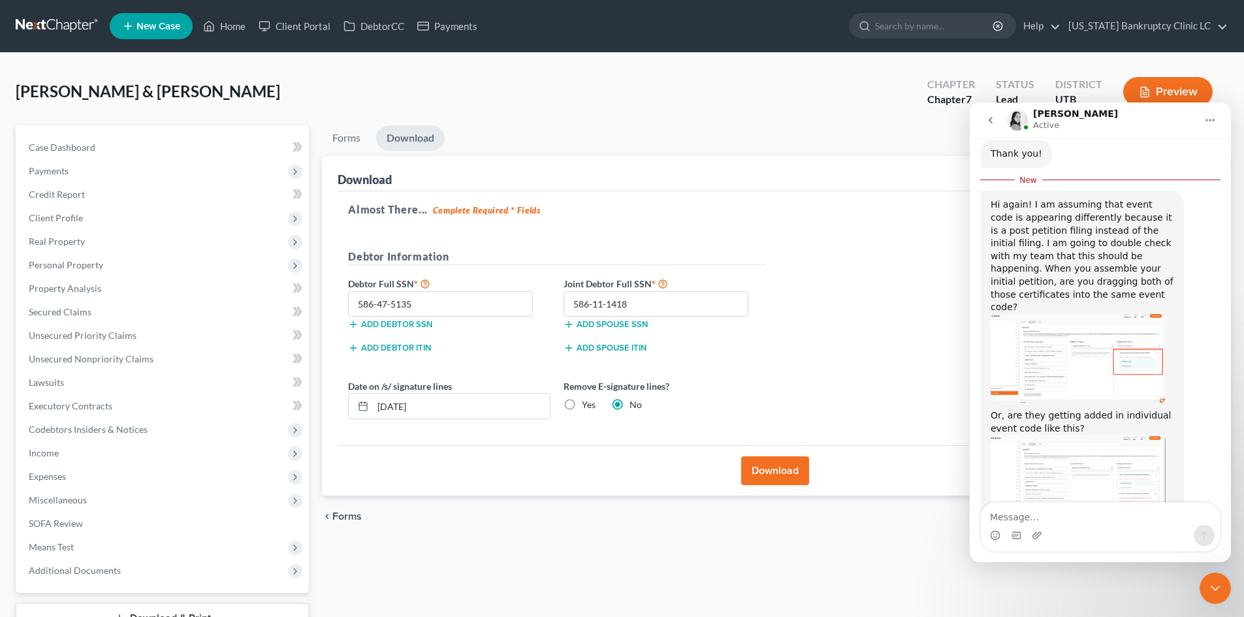
click at [1115, 435] on img "Lindsey says…" at bounding box center [1077, 479] width 175 height 88
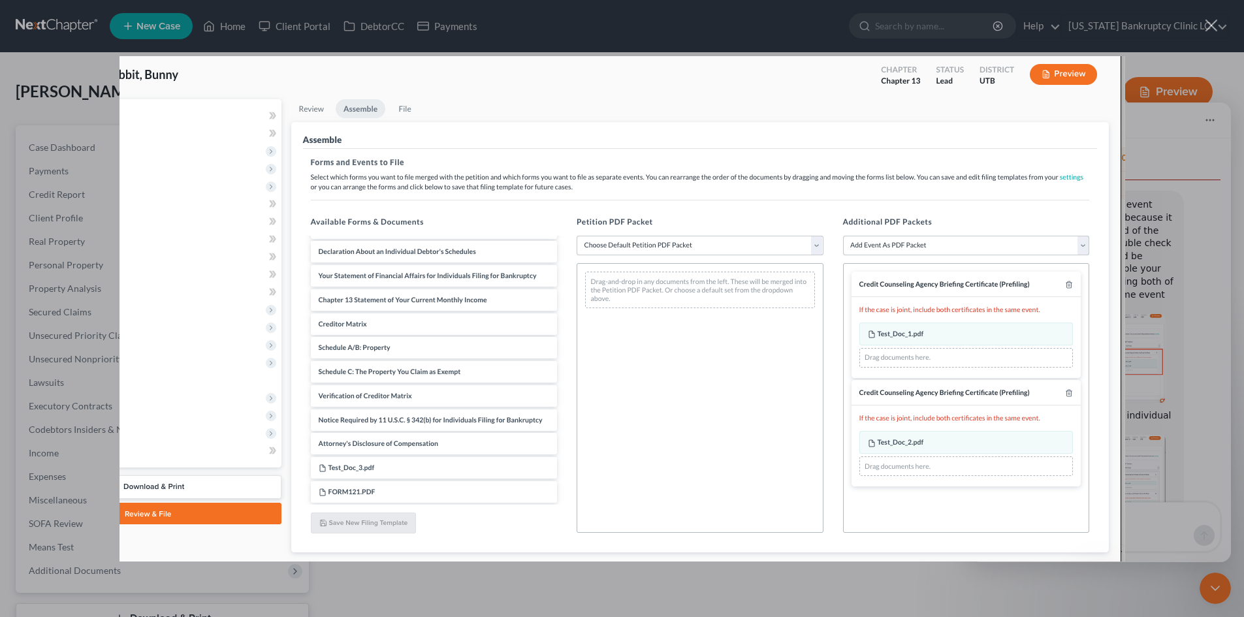
click at [1153, 301] on div "Intercom messenger" at bounding box center [622, 308] width 1244 height 617
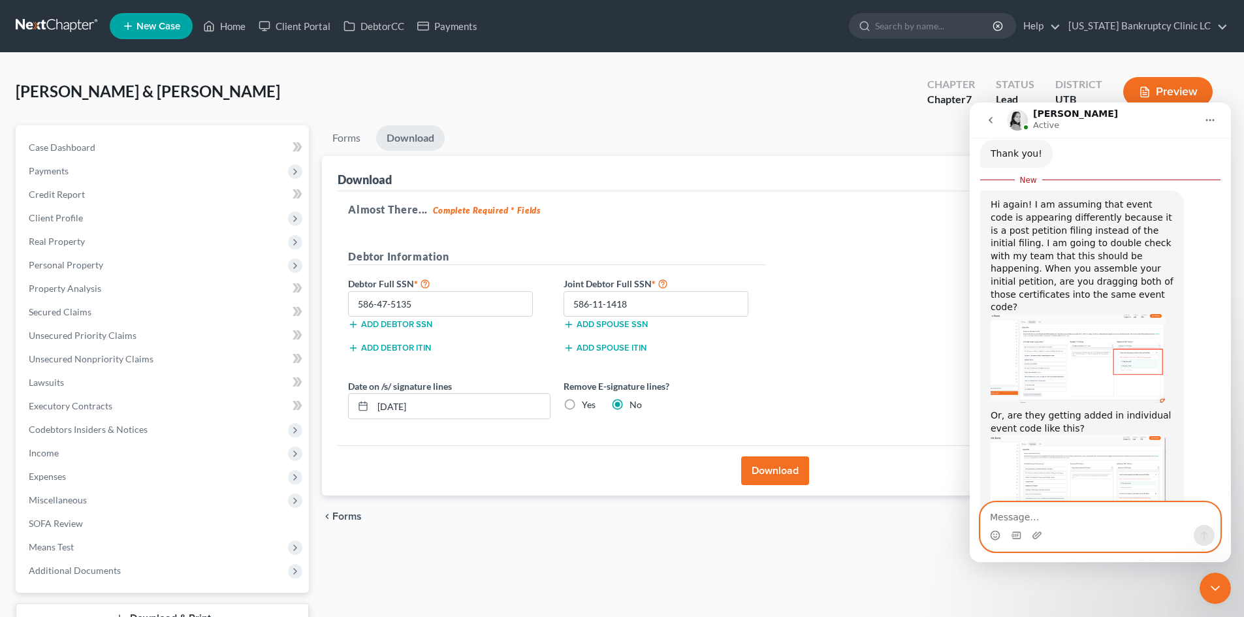
click at [1064, 522] on textarea "Message…" at bounding box center [1100, 514] width 239 height 22
click at [1052, 514] on textarea "They appear" at bounding box center [1100, 514] width 239 height 22
click at [1036, 514] on textarea "They appear" at bounding box center [1100, 514] width 239 height 22
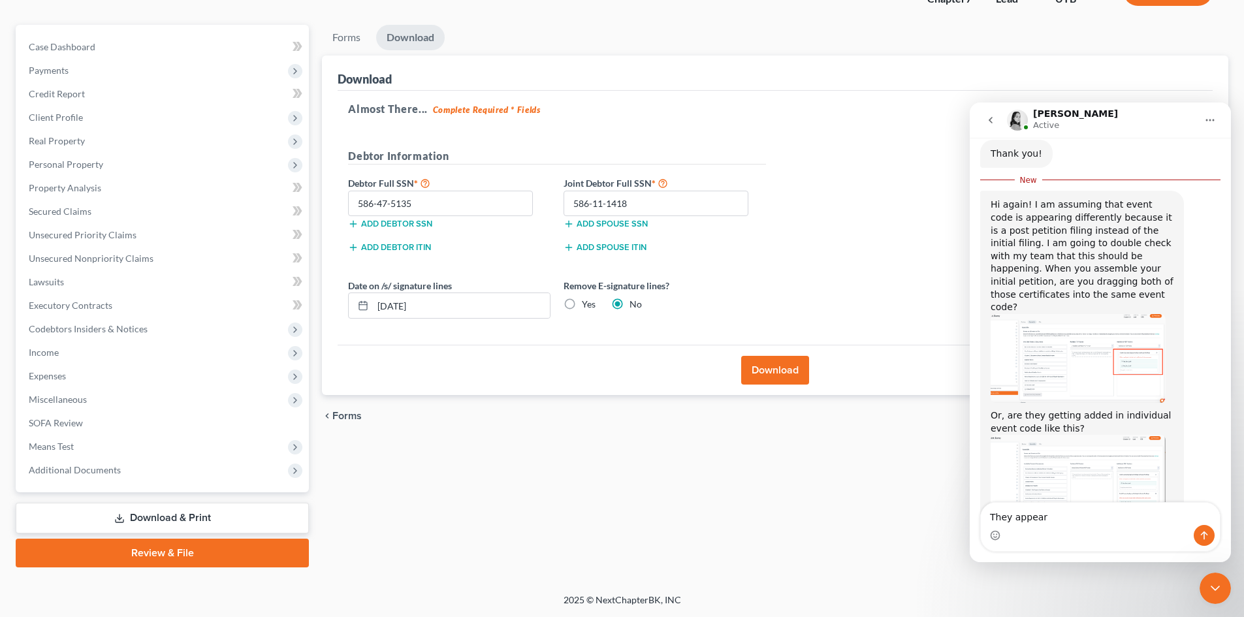
click at [148, 548] on link "Review & File" at bounding box center [162, 553] width 293 height 29
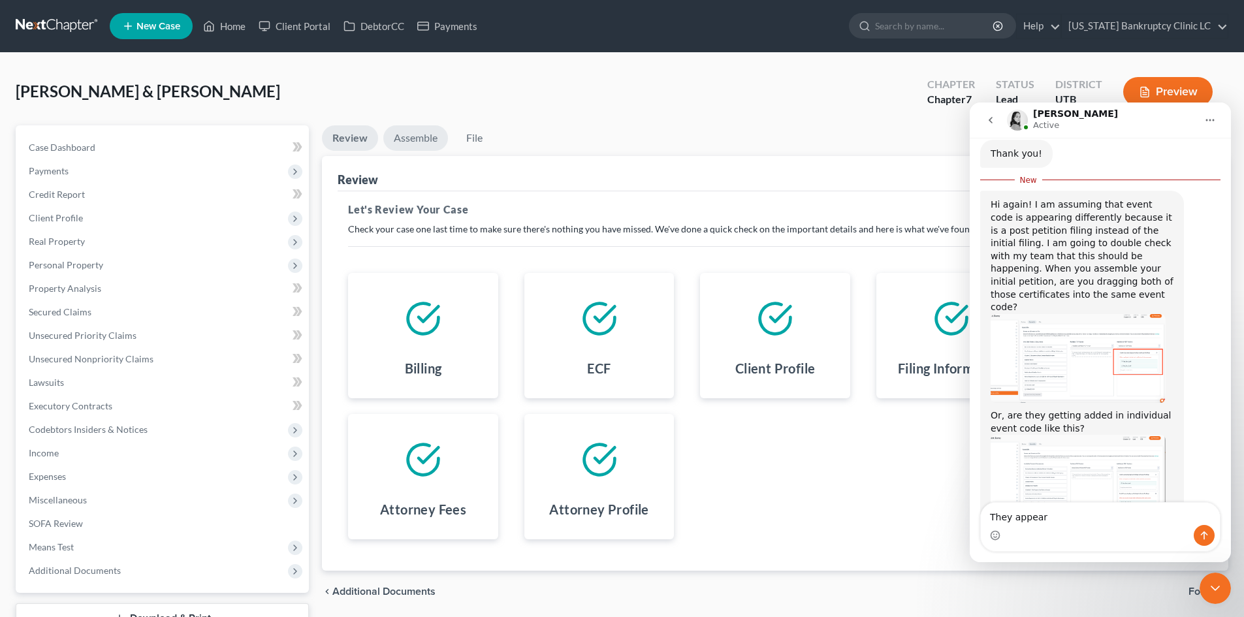
drag, startPoint x: 394, startPoint y: 153, endPoint x: 408, endPoint y: 144, distance: 16.5
click at [394, 153] on li "Assemble" at bounding box center [415, 140] width 65 height 31
click at [408, 144] on link "Assemble" at bounding box center [415, 137] width 65 height 25
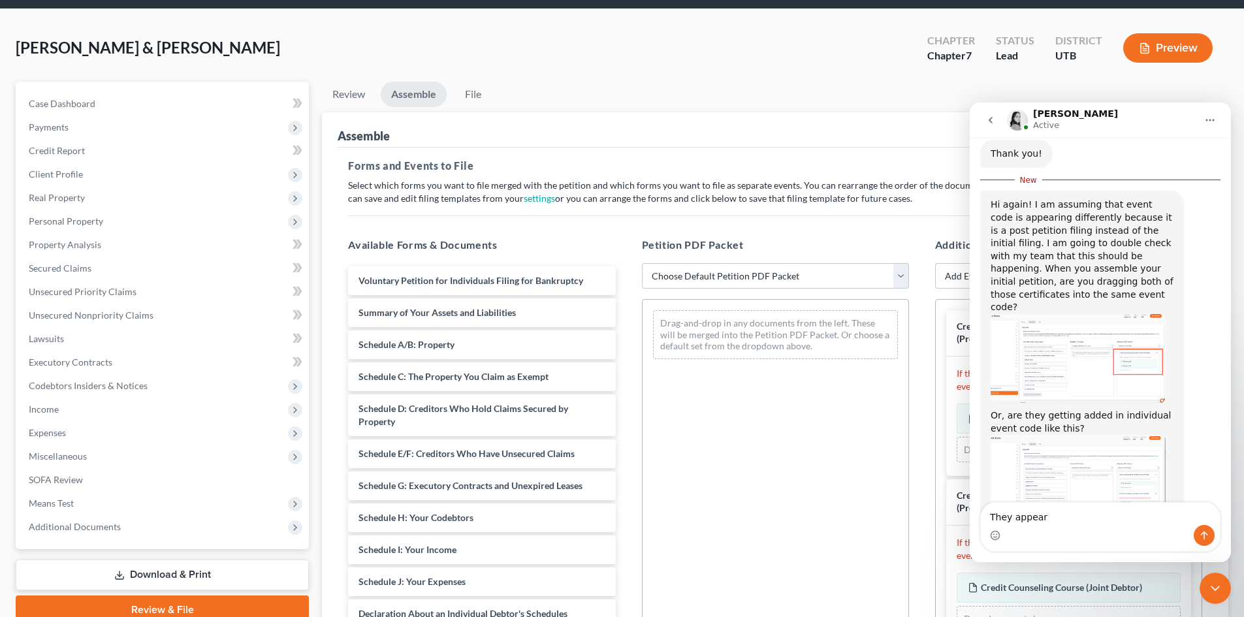
scroll to position [65, 0]
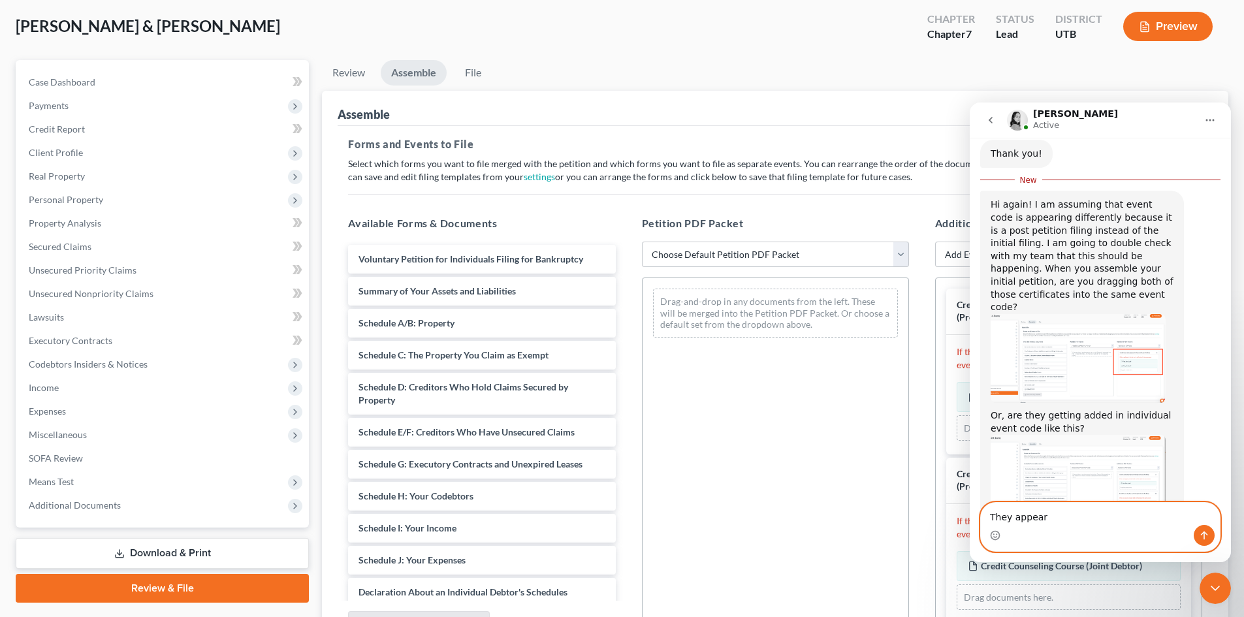
click at [1078, 509] on textarea "They appear" at bounding box center [1100, 514] width 239 height 22
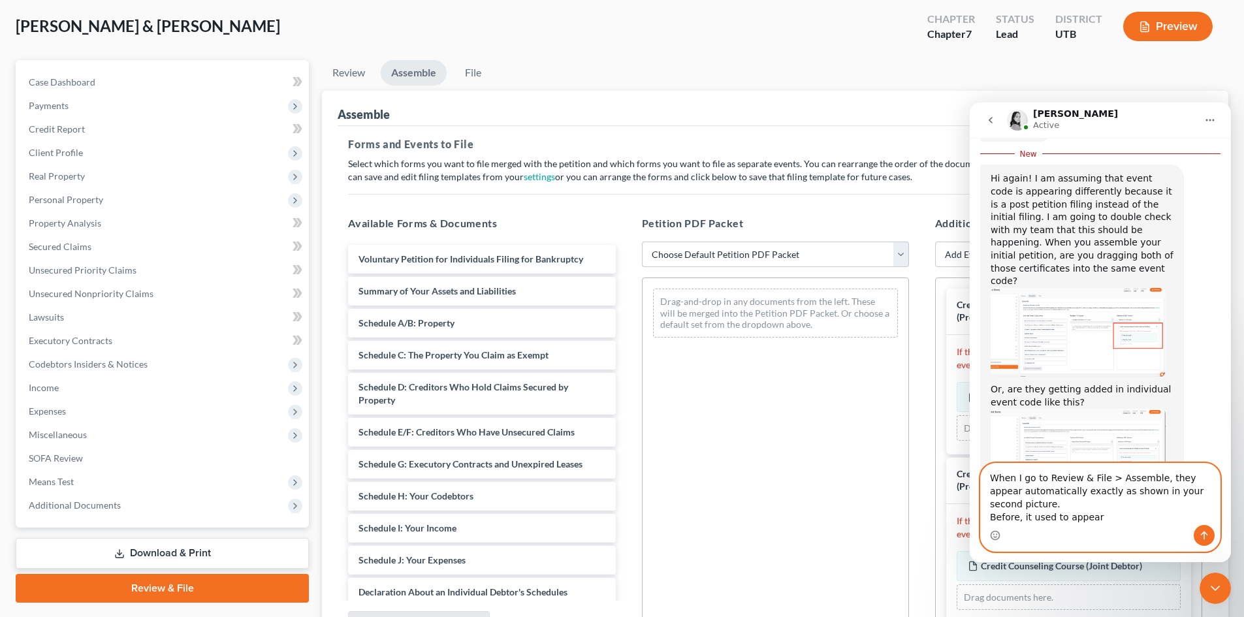
click at [1103, 518] on textarea "When I go to Review & File > Assemble, they appear automatically exactly as sho…" at bounding box center [1100, 494] width 239 height 61
paste textarea "Select the Party: Who are you filing the Prefiling Credit Counseling Agency Bri…"
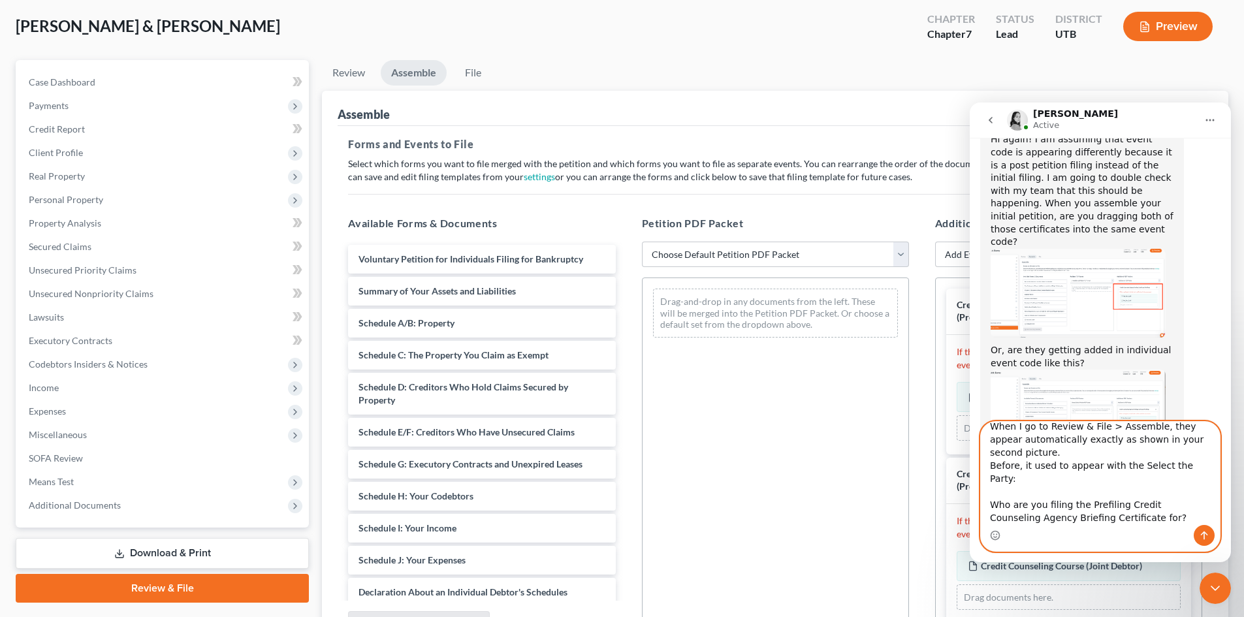
scroll to position [13, 0]
click at [1124, 476] on textarea "When I go to Review & File > Assemble, they appear automatically exactly as sho…" at bounding box center [1100, 473] width 239 height 103
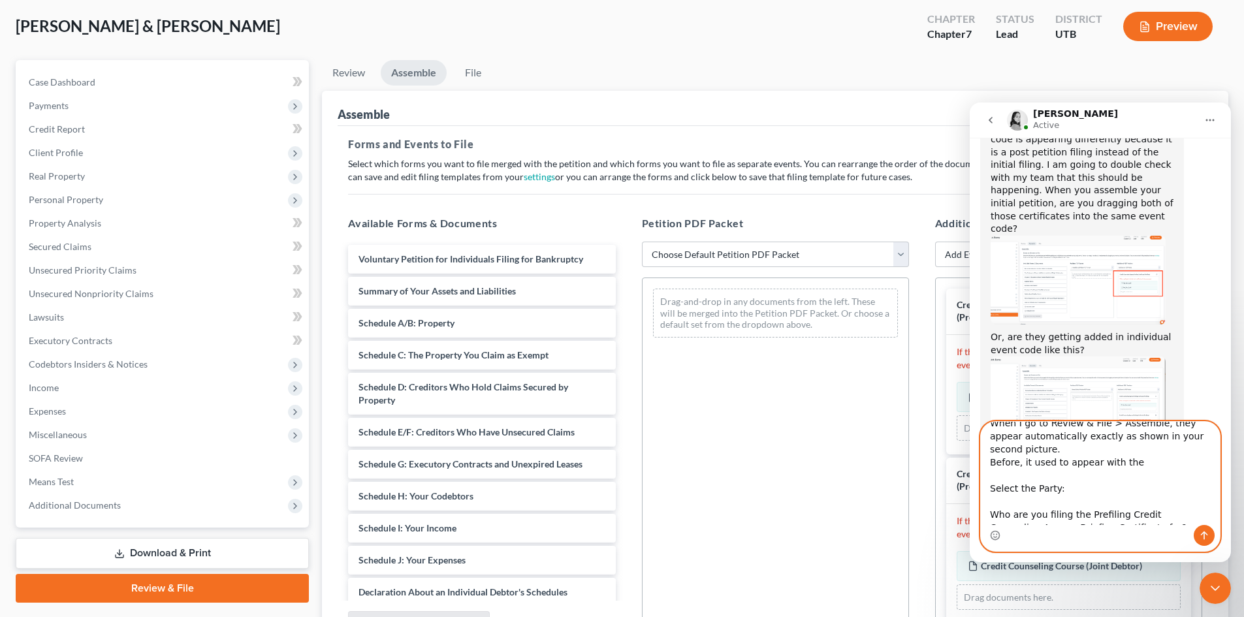
scroll to position [737, 0]
click at [1118, 460] on textarea "When I go to Review & File > Assemble, they appear automatically exactly as sho…" at bounding box center [1100, 473] width 239 height 103
click at [1149, 516] on textarea "When I go to Review & File > Assemble, they appear automatically exactly as sho…" at bounding box center [1100, 473] width 239 height 103
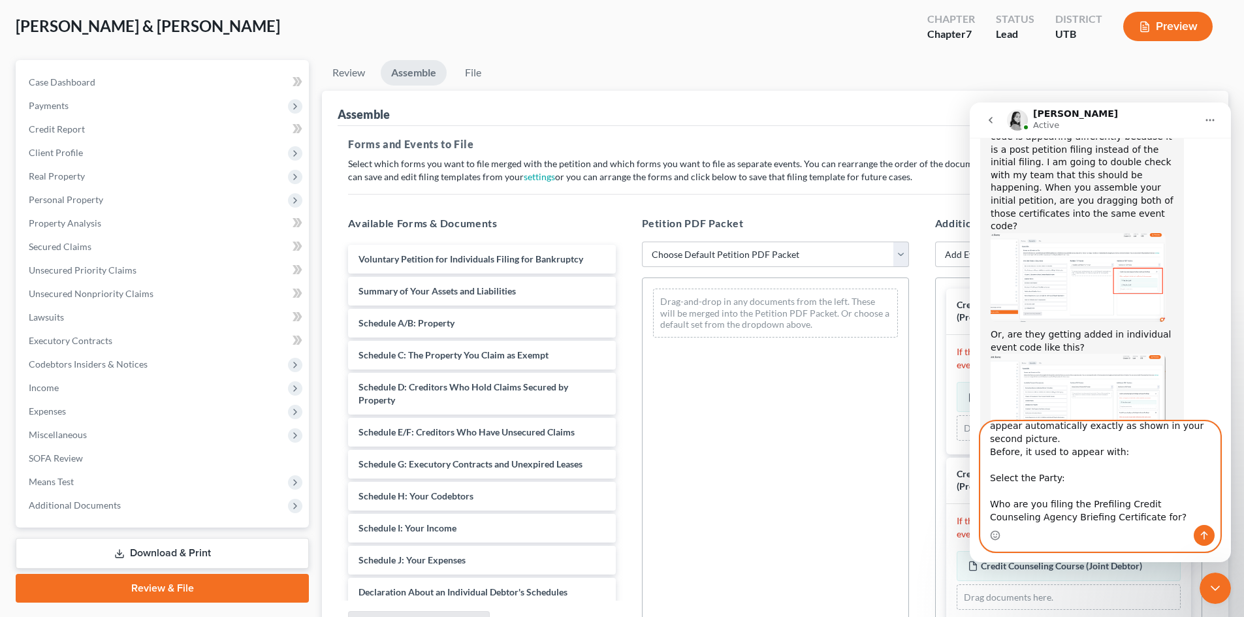
scroll to position [35, 0]
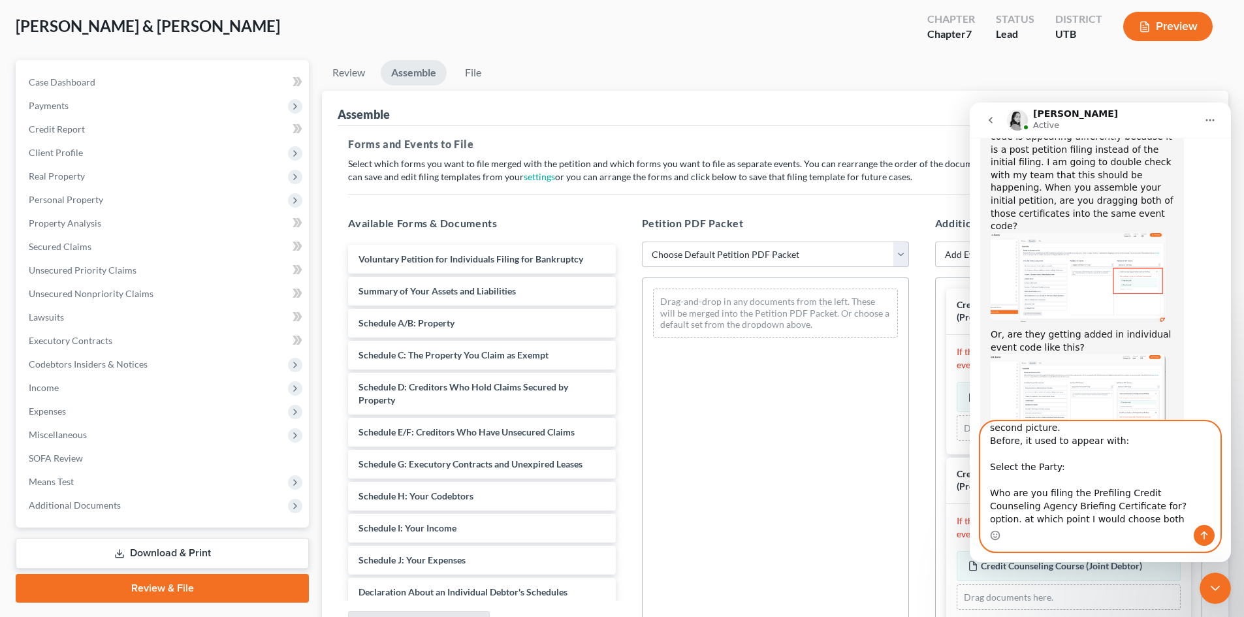
type textarea "When I go to Review & File > Assemble, they appear automatically exactly as sho…"
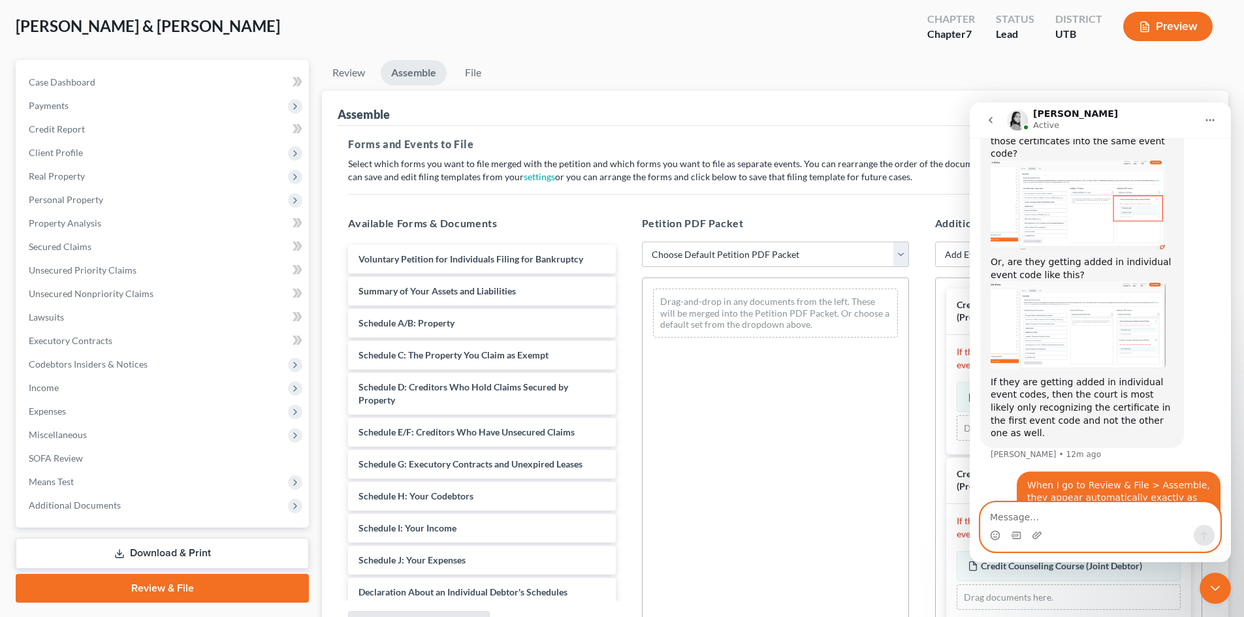
scroll to position [789, 0]
type textarea "But now"
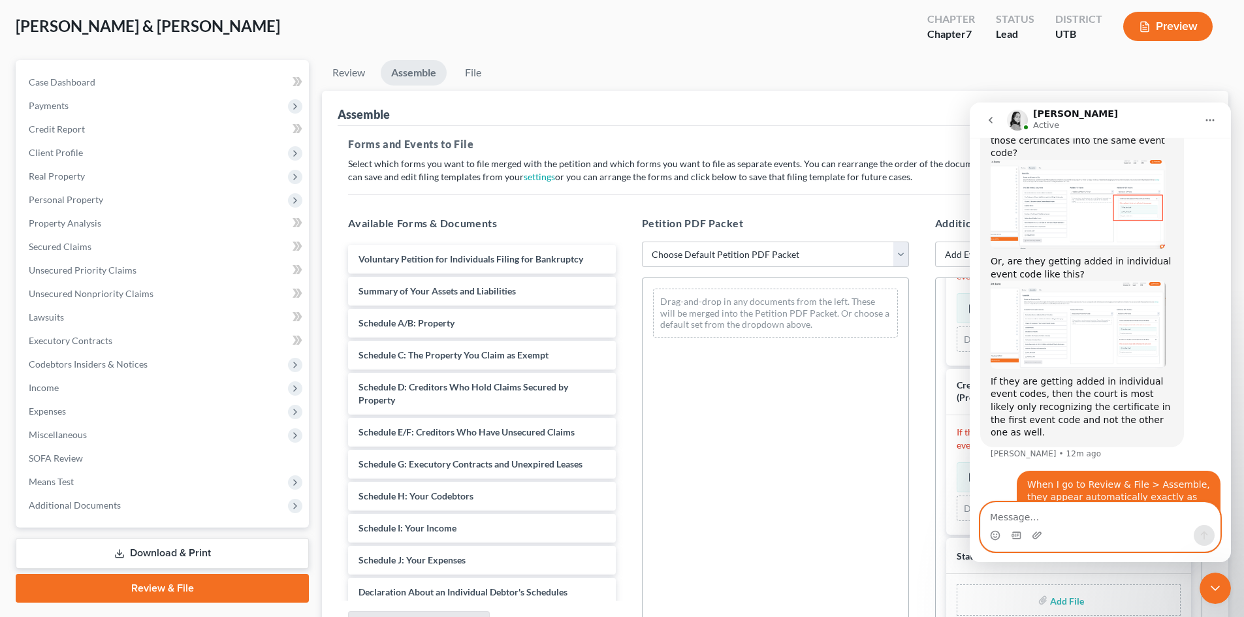
click at [1016, 509] on textarea "Message…" at bounding box center [1100, 514] width 239 height 22
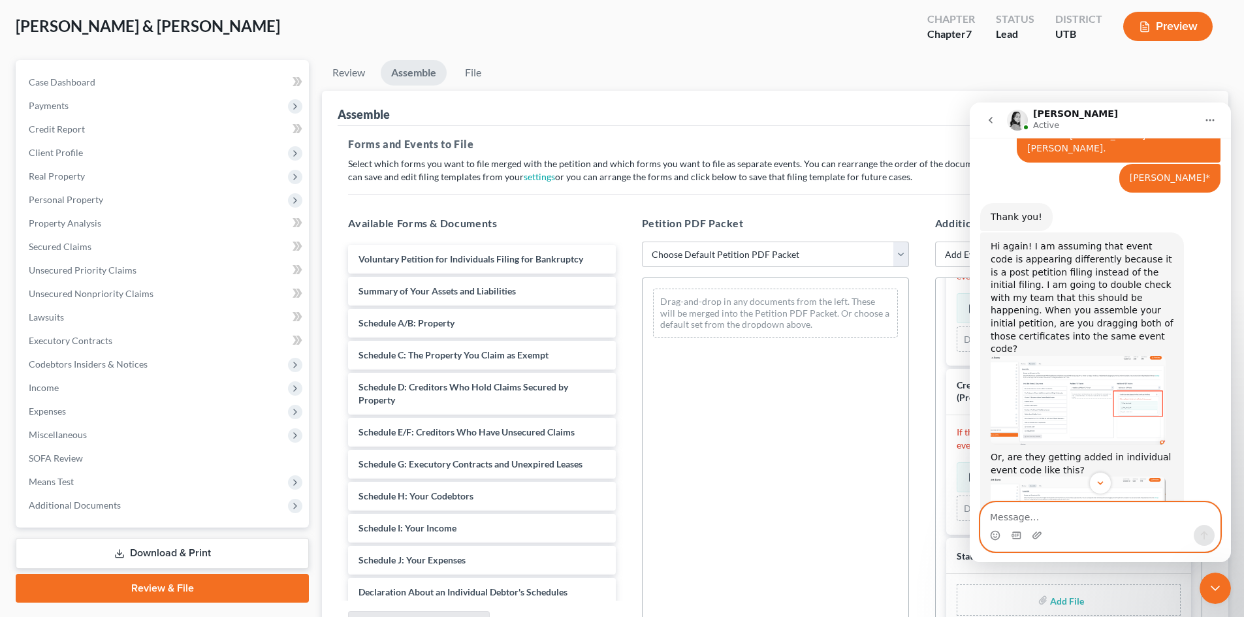
scroll to position [527, 0]
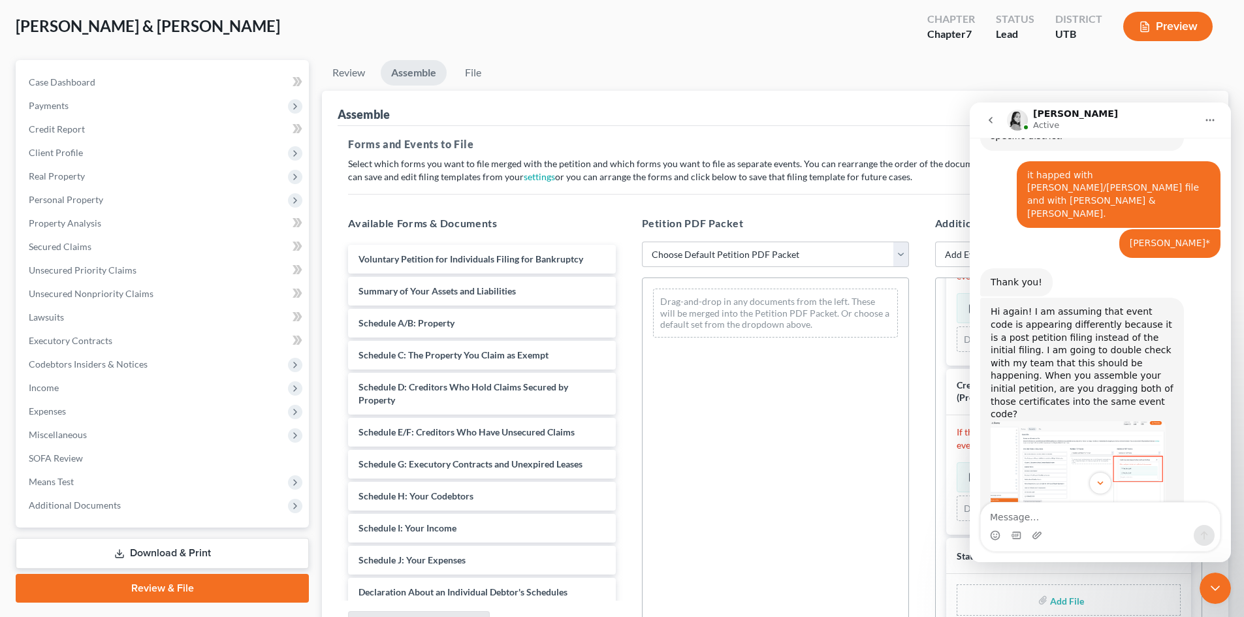
click at [1209, 587] on icon "Close Intercom Messenger" at bounding box center [1215, 588] width 16 height 16
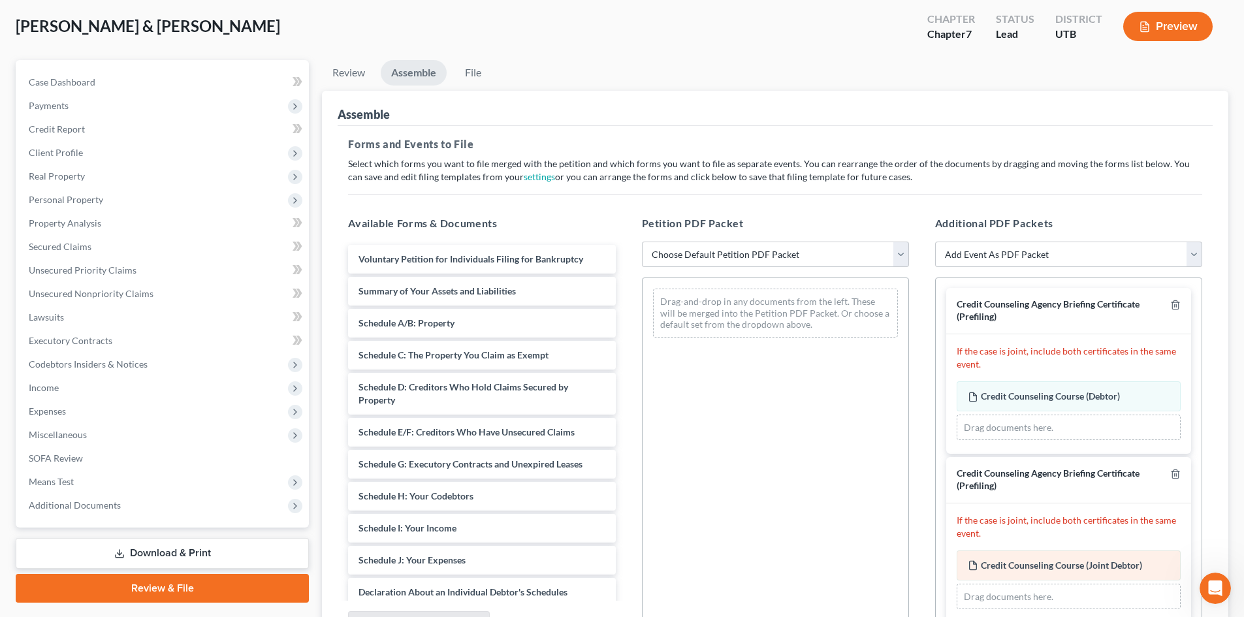
scroll to position [0, 0]
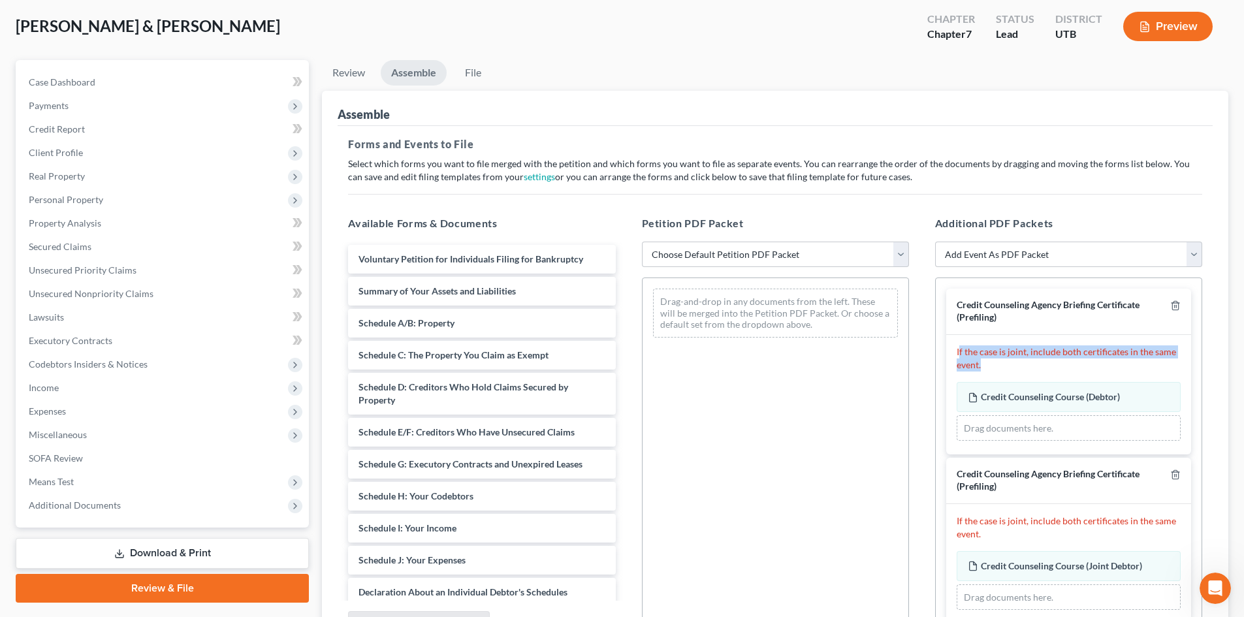
drag, startPoint x: 958, startPoint y: 351, endPoint x: 1003, endPoint y: 363, distance: 47.4
click at [1003, 363] on p "If the case is joint, include both certificates in the same event." at bounding box center [1068, 358] width 224 height 26
click at [1031, 366] on p "If the case is joint, include both certificates in the same event." at bounding box center [1068, 358] width 224 height 26
click at [1219, 593] on icon "Open Intercom Messenger" at bounding box center [1215, 589] width 22 height 22
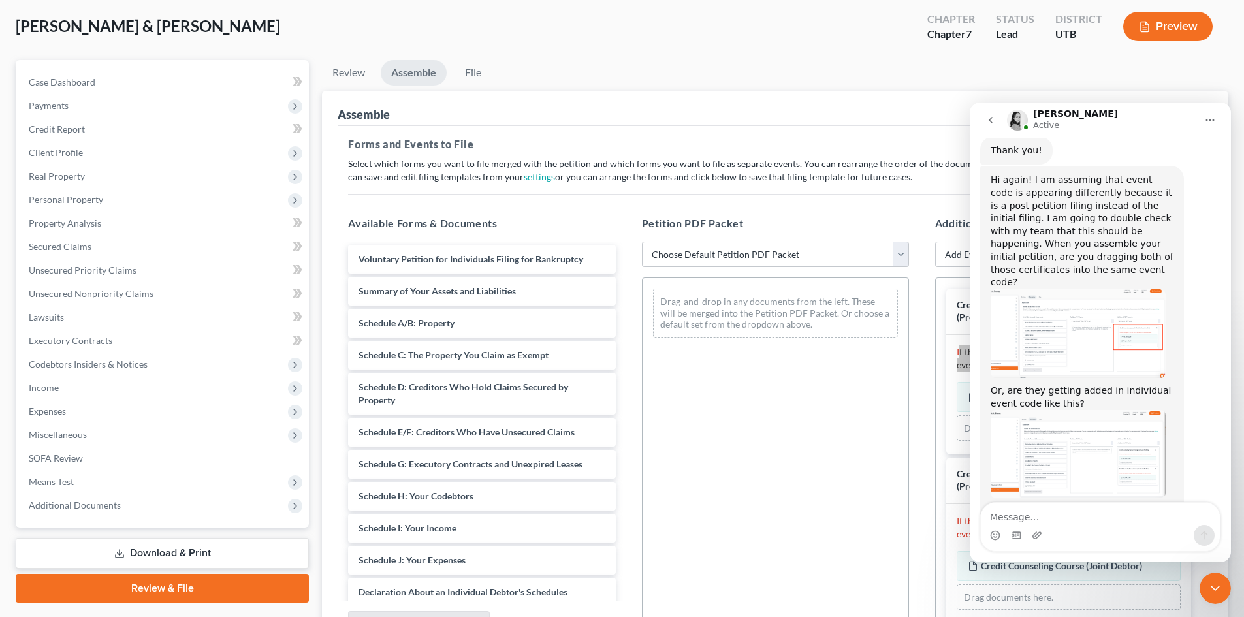
scroll to position [658, 0]
click at [1107, 292] on img "Lindsey says…" at bounding box center [1077, 336] width 175 height 89
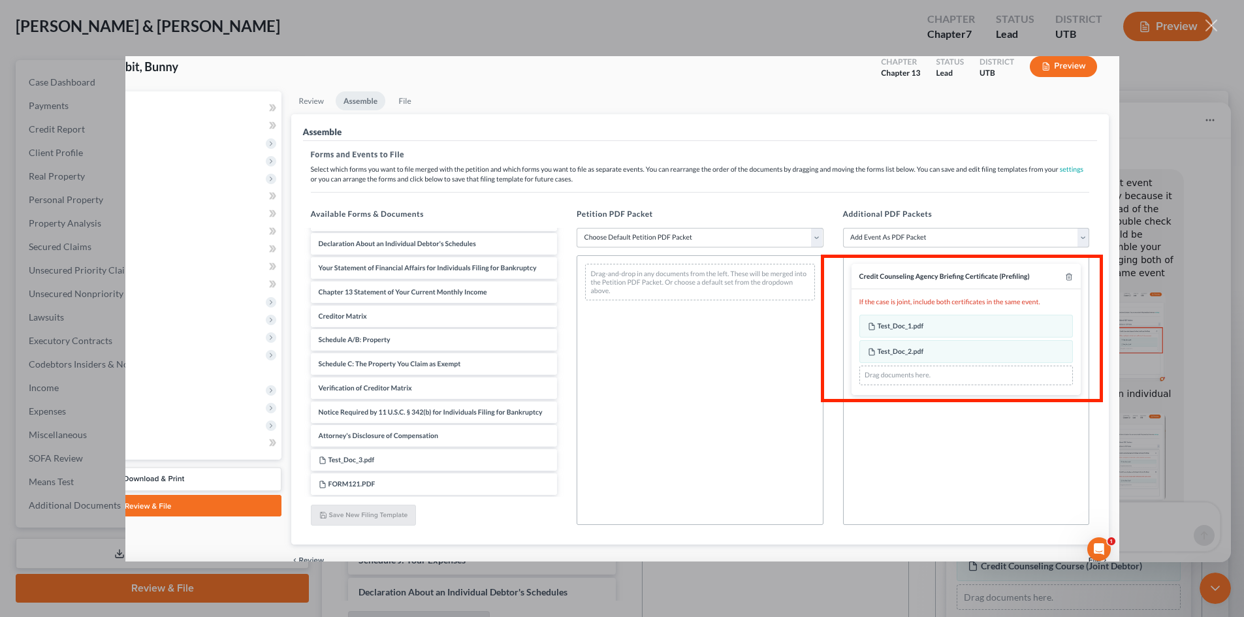
click at [1152, 328] on div "Intercom messenger" at bounding box center [622, 308] width 1244 height 617
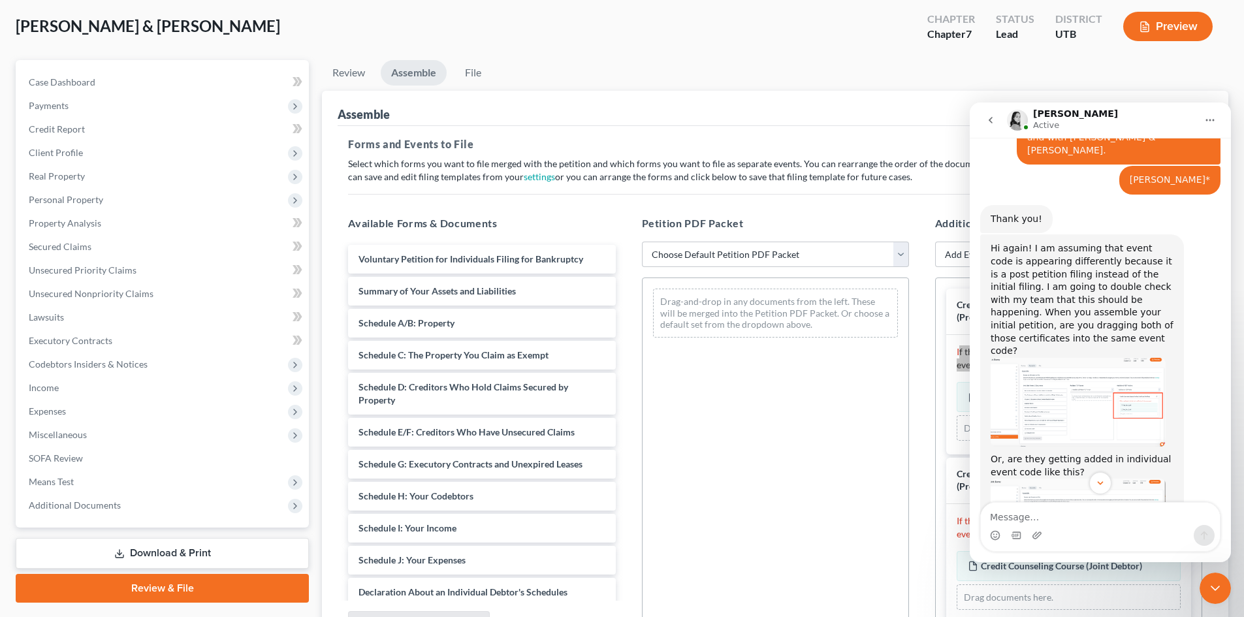
scroll to position [658, 0]
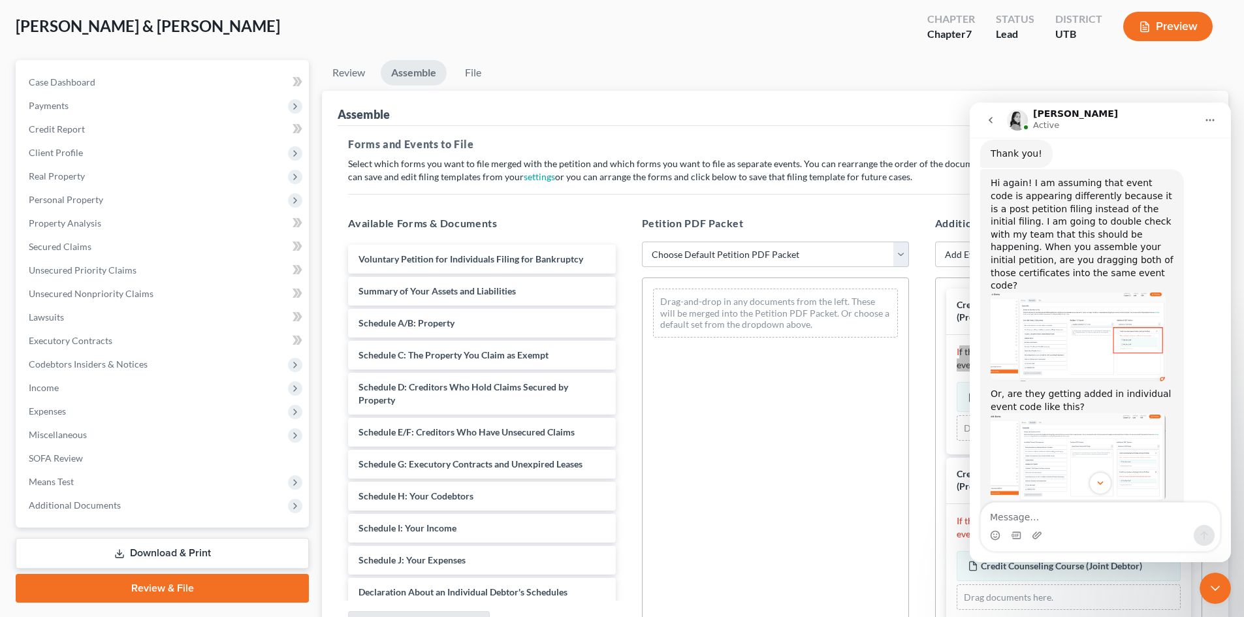
click at [1101, 525] on div "Intercom messenger" at bounding box center [1100, 535] width 239 height 21
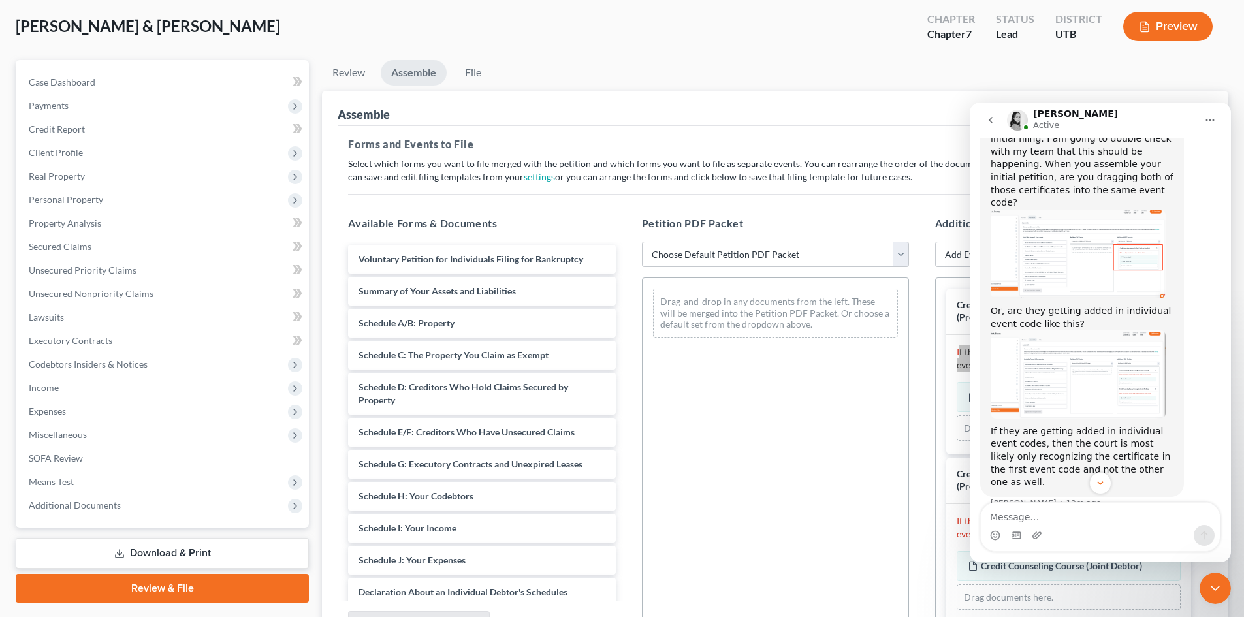
scroll to position [789, 0]
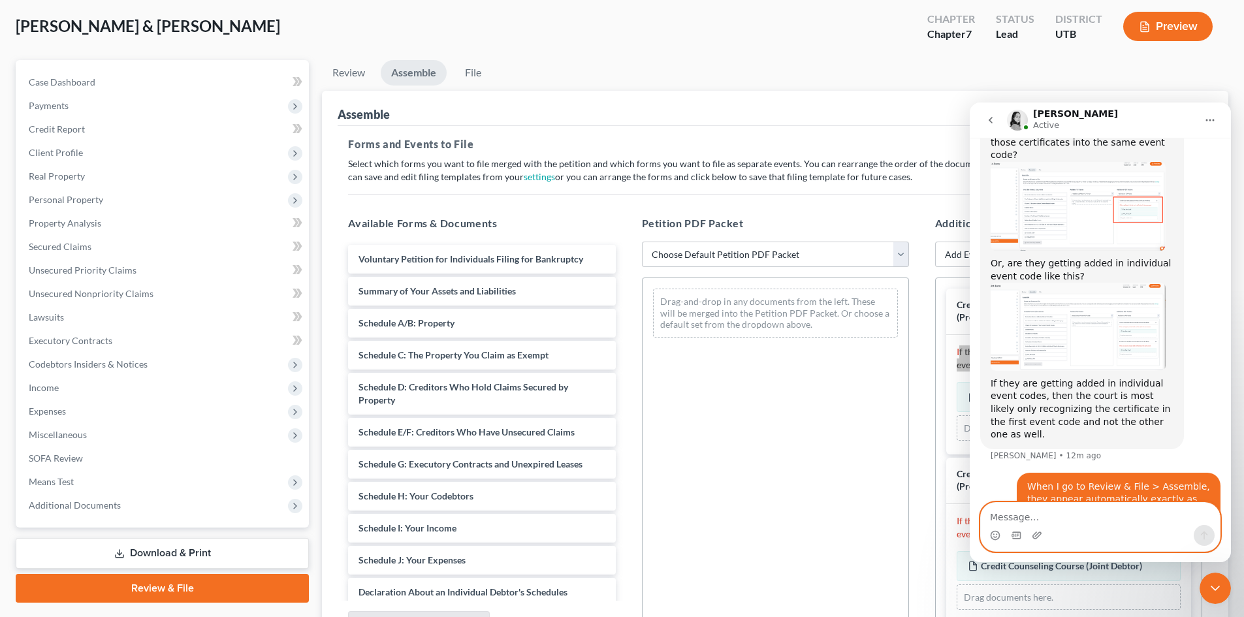
click at [1037, 517] on textarea "Message…" at bounding box center [1100, 514] width 239 height 22
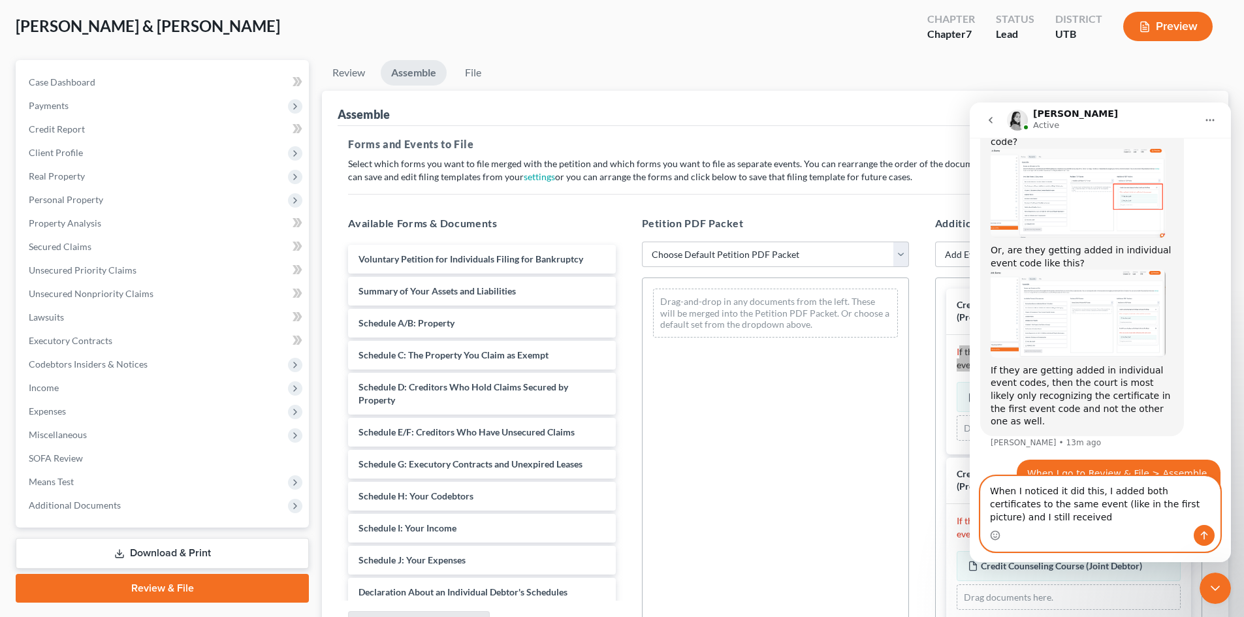
scroll to position [815, 0]
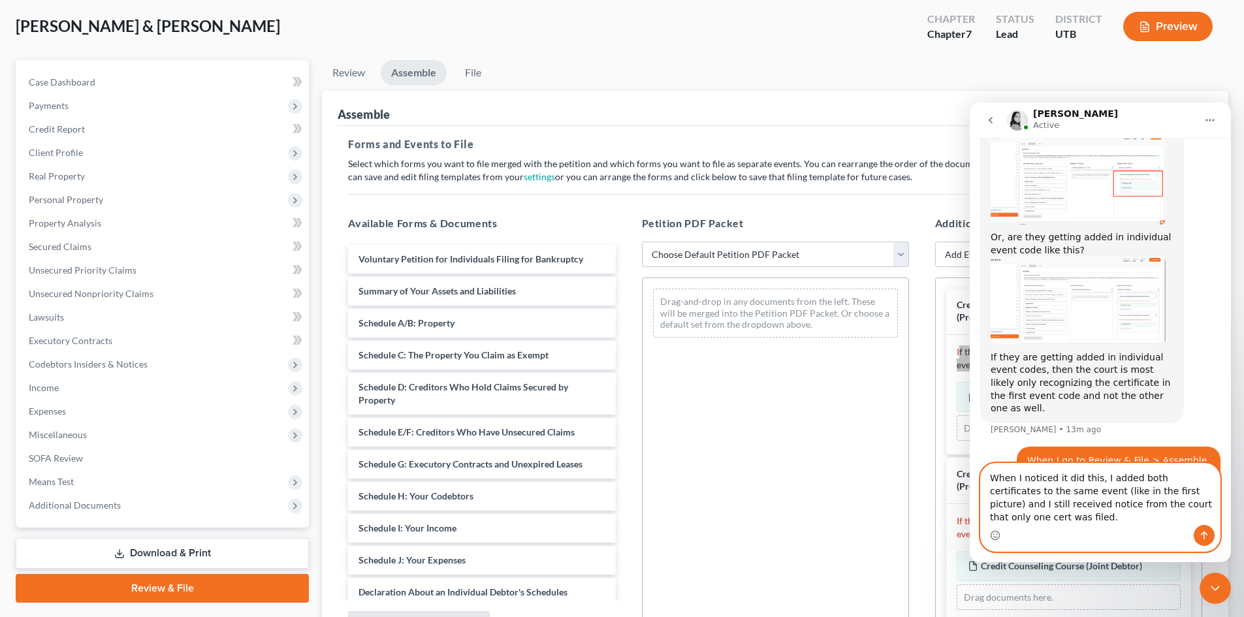
type textarea "When I noticed it did this, I added both certificates to the same event (like i…"
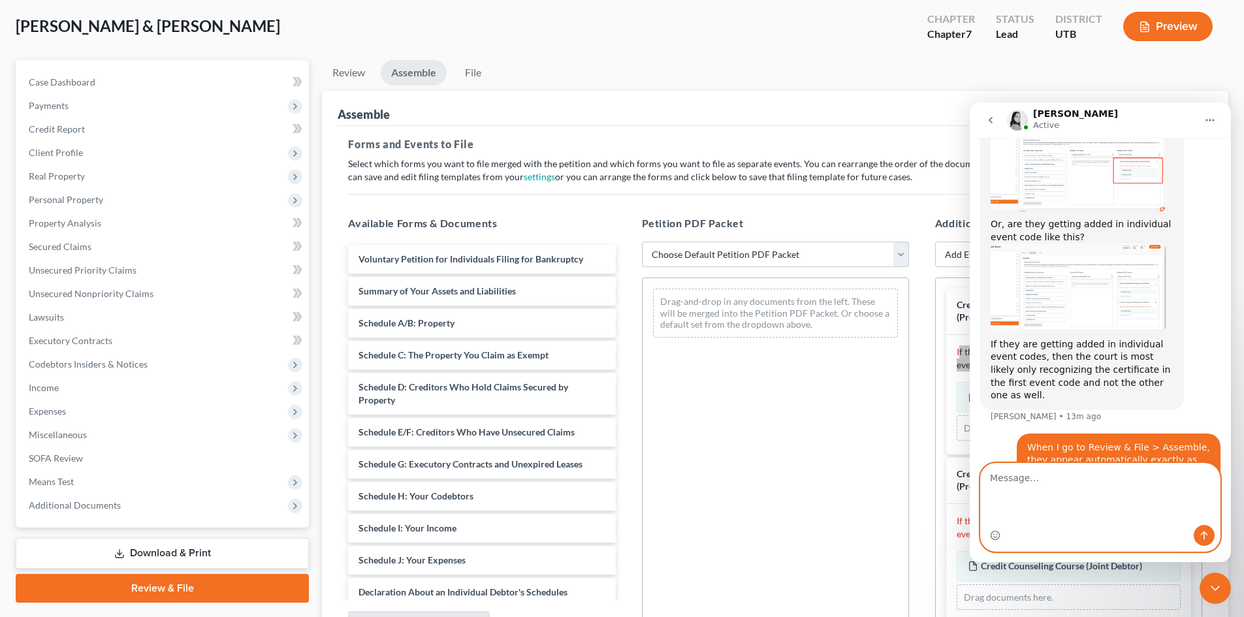
scroll to position [857, 0]
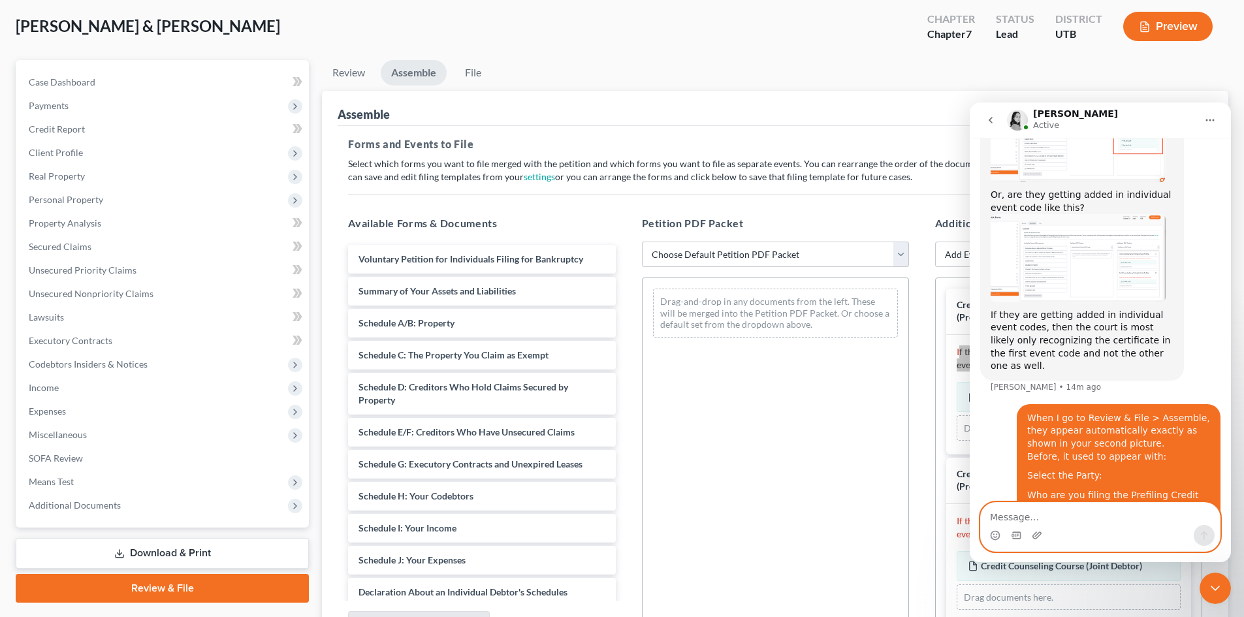
click at [1086, 507] on textarea "Message…" at bounding box center [1100, 514] width 239 height 22
drag, startPoint x: 1204, startPoint y: 589, endPoint x: 2452, endPoint y: 1165, distance: 1374.0
click at [1204, 589] on div "Close Intercom Messenger" at bounding box center [1214, 588] width 31 height 31
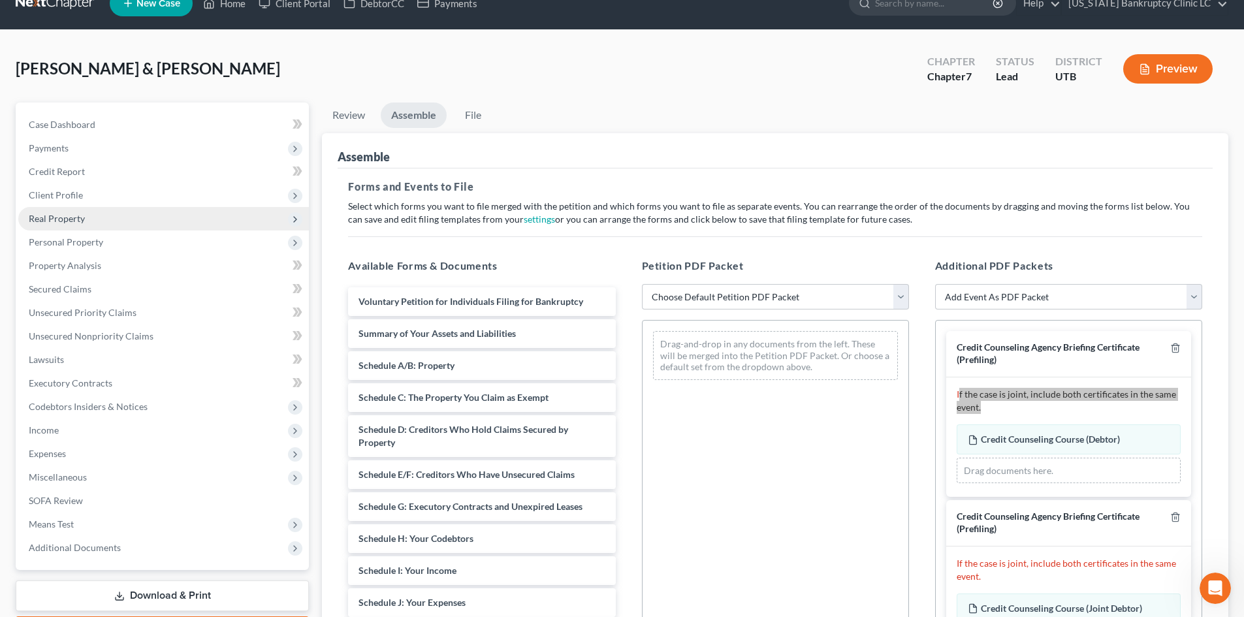
scroll to position [0, 0]
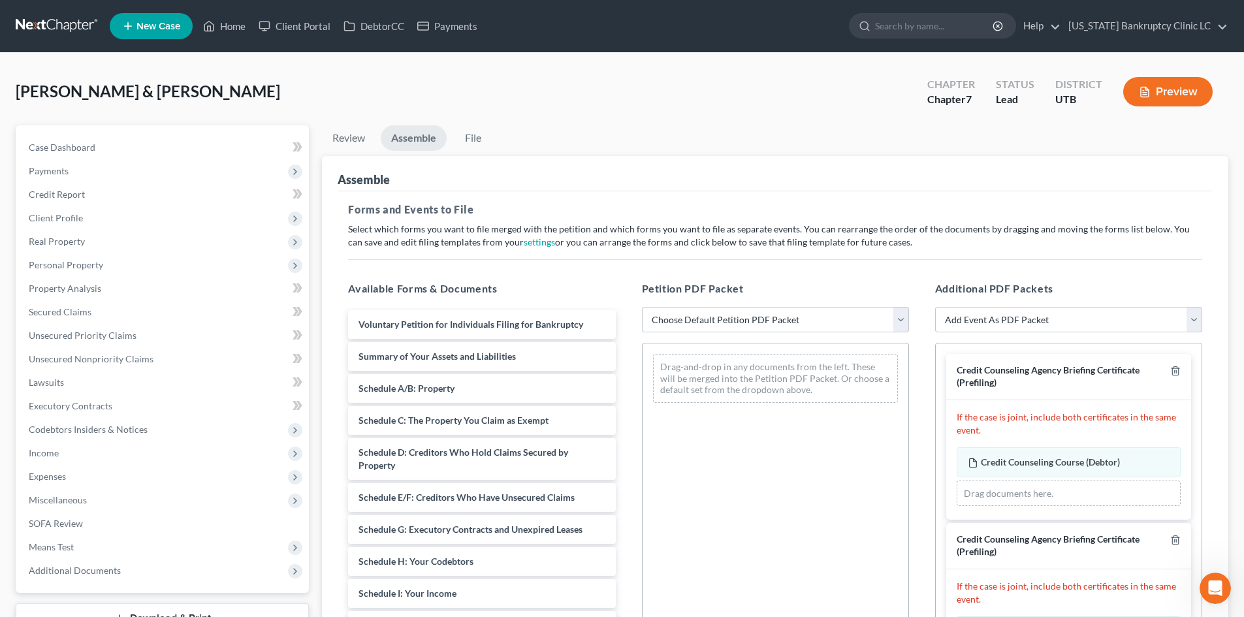
click at [1030, 381] on div "Credit Counseling Agency Briefing Certificate (Prefiling)" at bounding box center [1060, 376] width 208 height 24
click at [237, 16] on link "Home" at bounding box center [223, 26] width 55 height 24
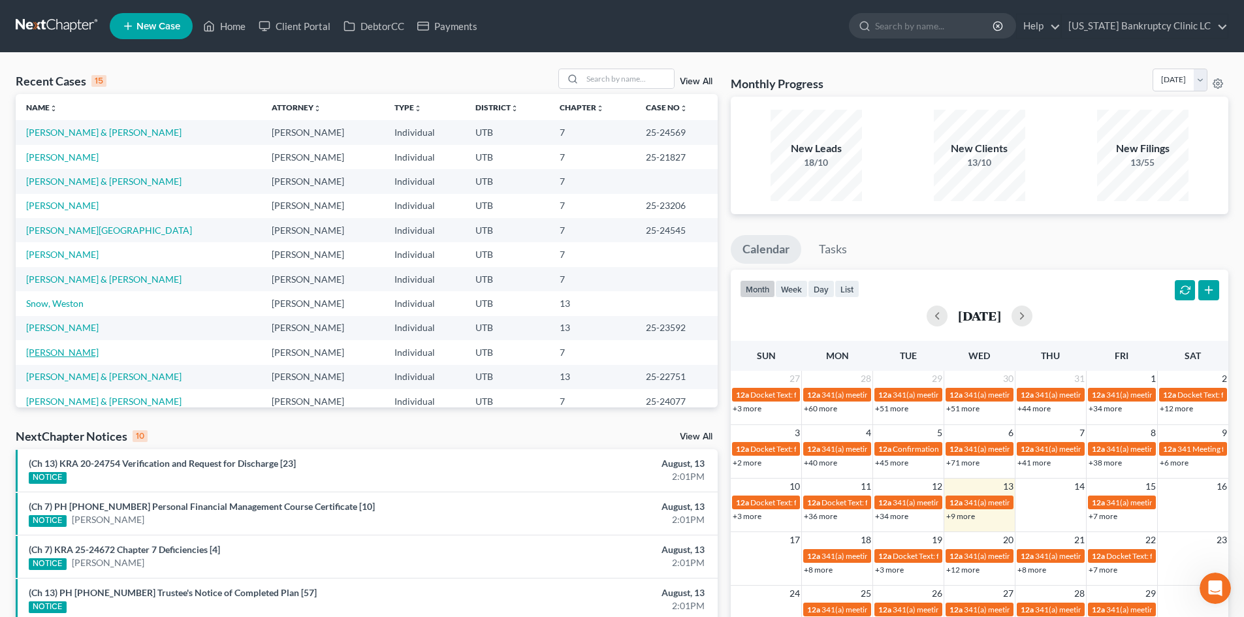
click at [52, 353] on link "[PERSON_NAME]" at bounding box center [62, 352] width 72 height 11
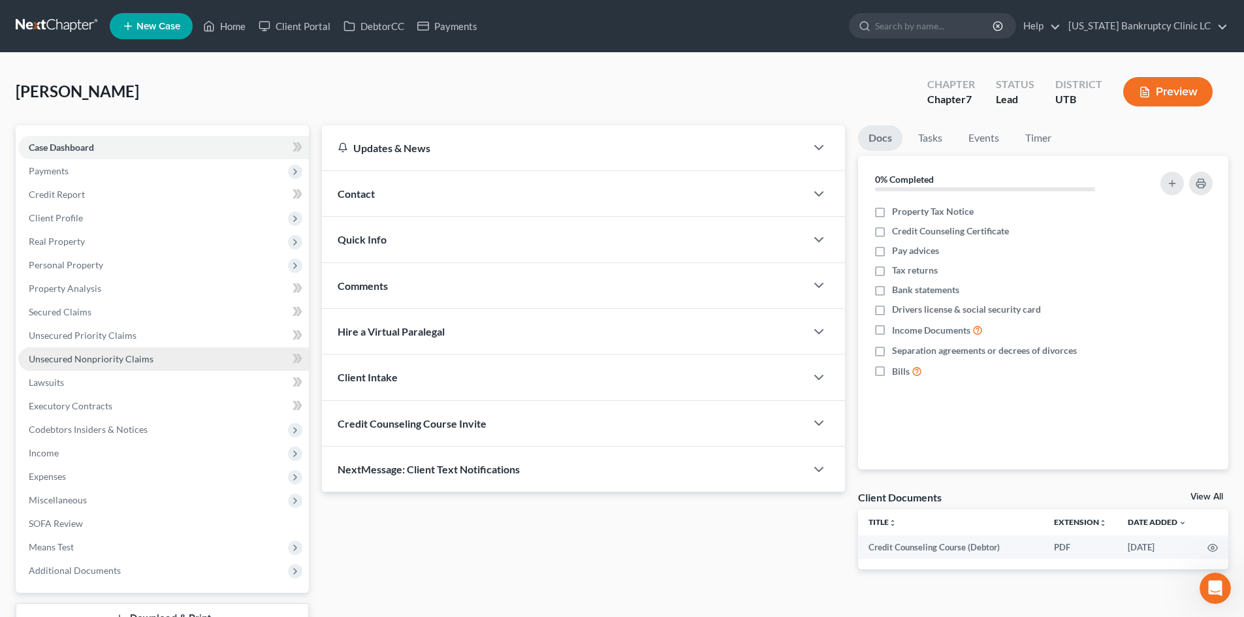
click at [119, 360] on span "Unsecured Nonpriority Claims" at bounding box center [91, 358] width 125 height 11
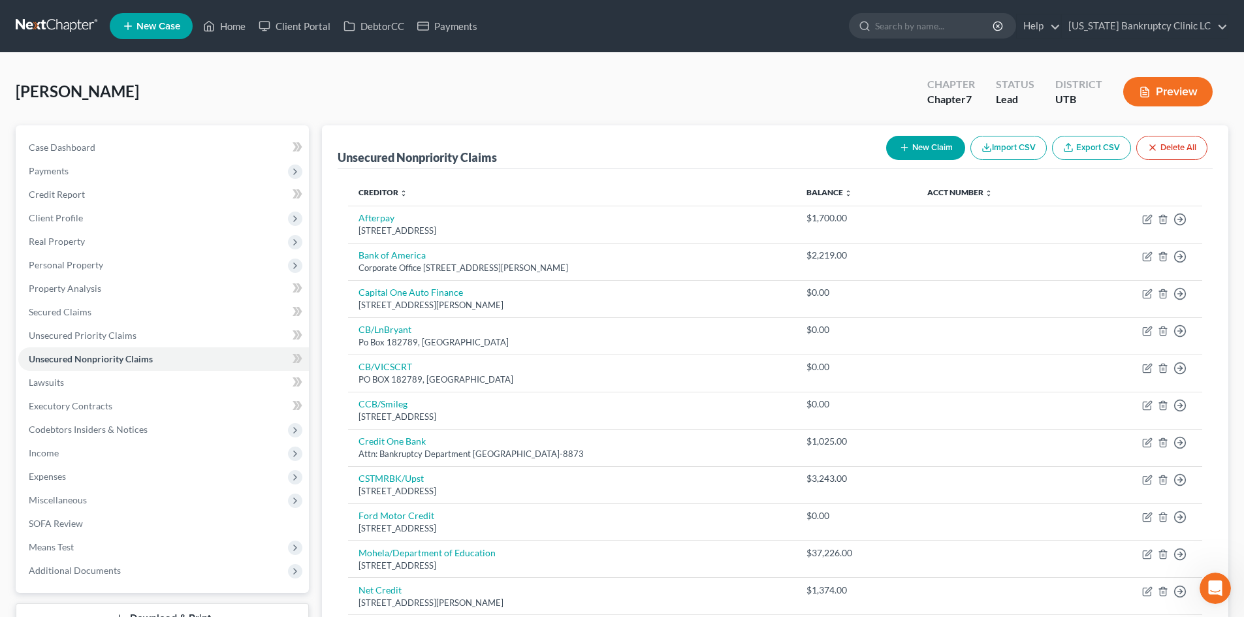
click at [952, 151] on button "New Claim" at bounding box center [925, 148] width 79 height 24
select select "0"
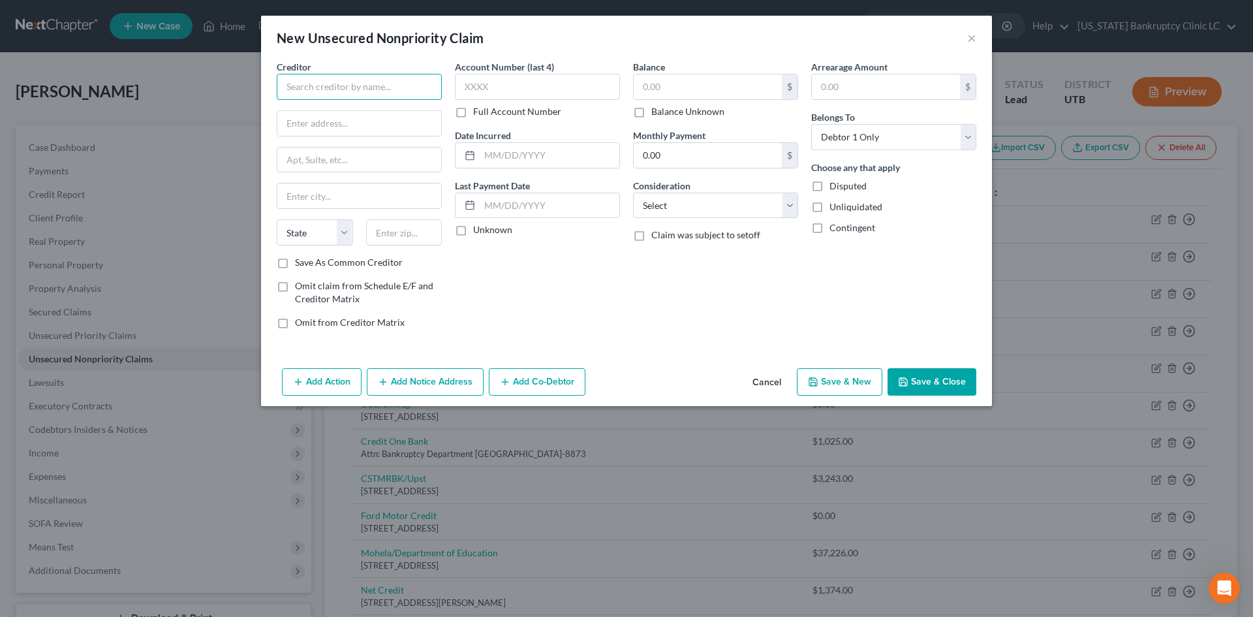
click at [360, 91] on input "text" at bounding box center [359, 87] width 165 height 26
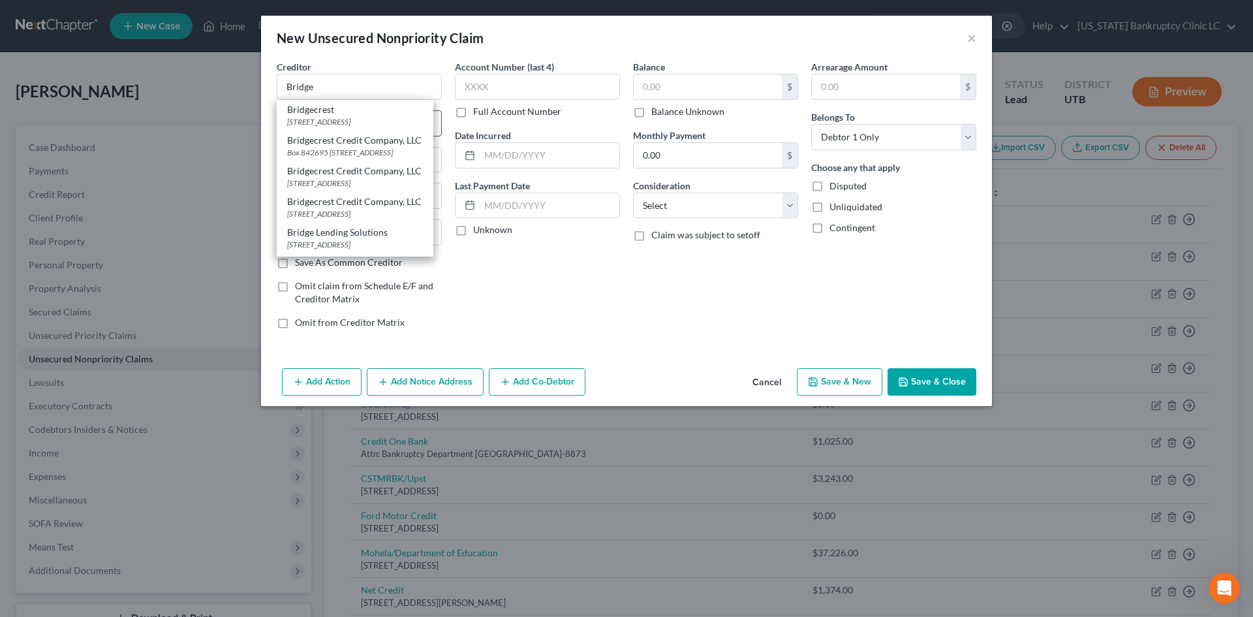
click at [341, 112] on div "Bridgecrest" at bounding box center [355, 109] width 136 height 13
type input "Bridgecrest"
type input "7300 E Hampton Ave"
type input "Mesa"
select select "3"
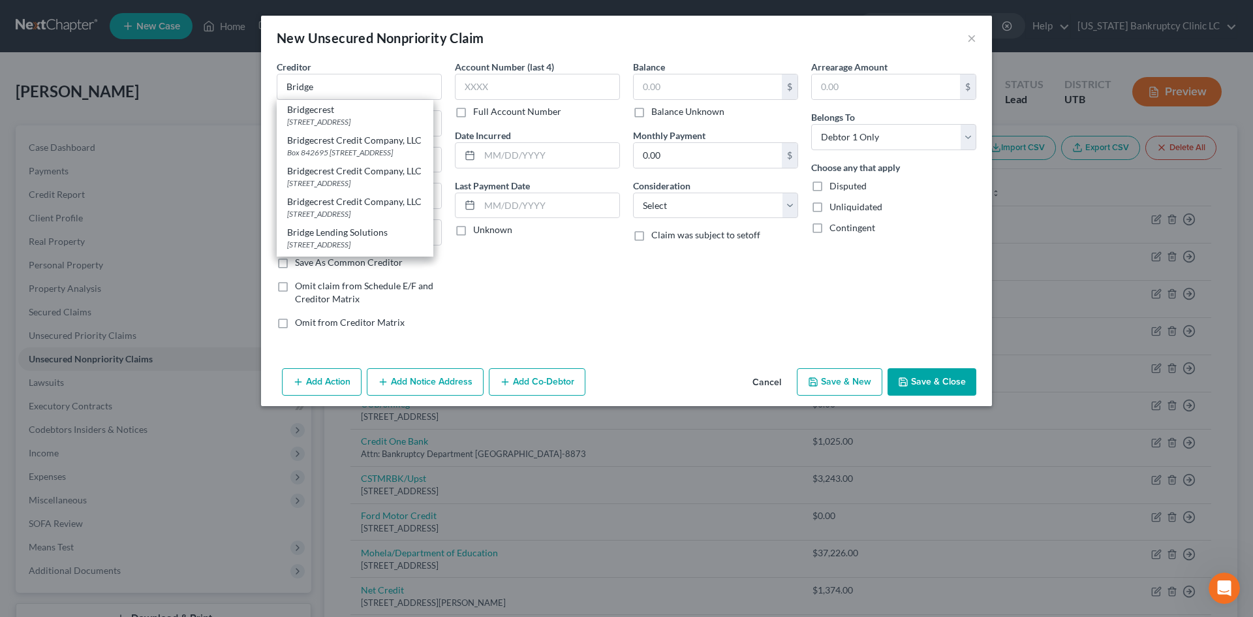
type input "85209"
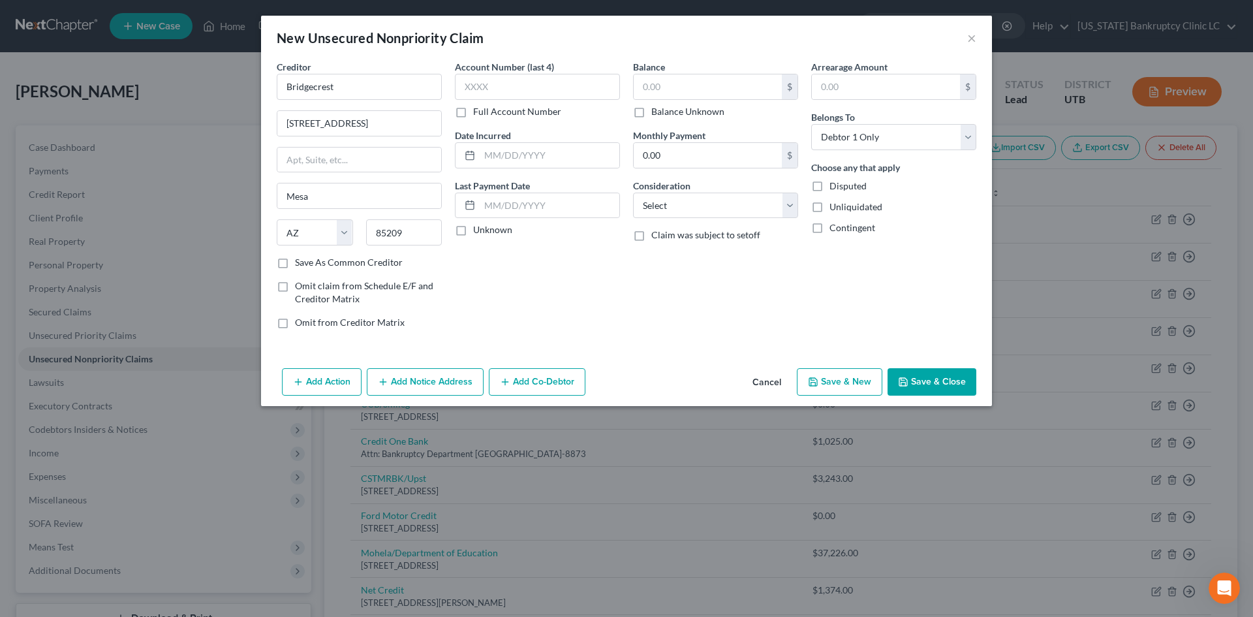
click at [832, 387] on button "Save & New" at bounding box center [840, 381] width 86 height 27
select select "0"
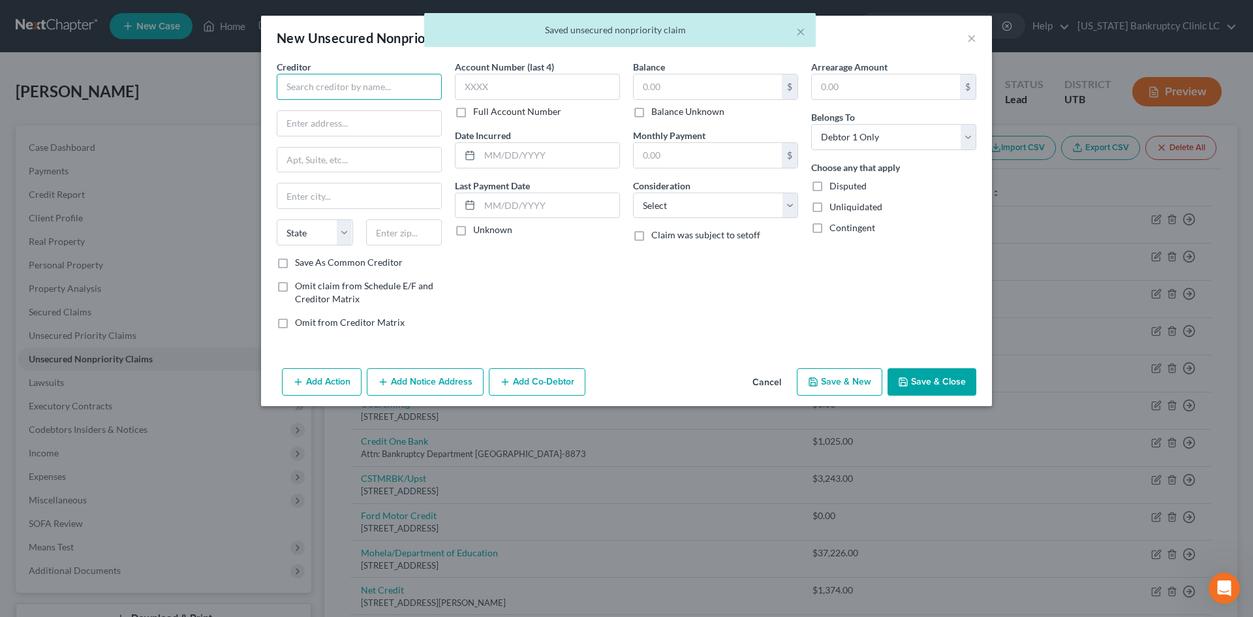
click at [328, 94] on input "text" at bounding box center [359, 87] width 165 height 26
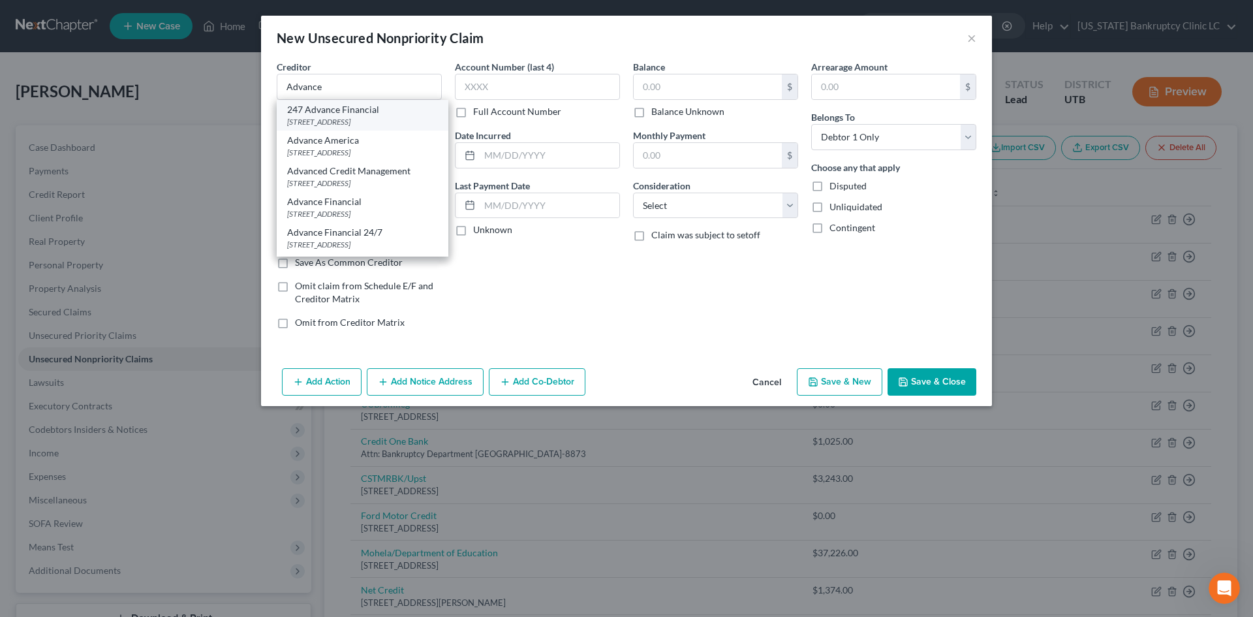
click at [342, 116] on div "100 Oceanside Drive, Nashville, TN 37204" at bounding box center [362, 121] width 151 height 11
type input "247 Advance Financial"
type input "100 Oceanside Drive"
type input "Nashville"
select select "44"
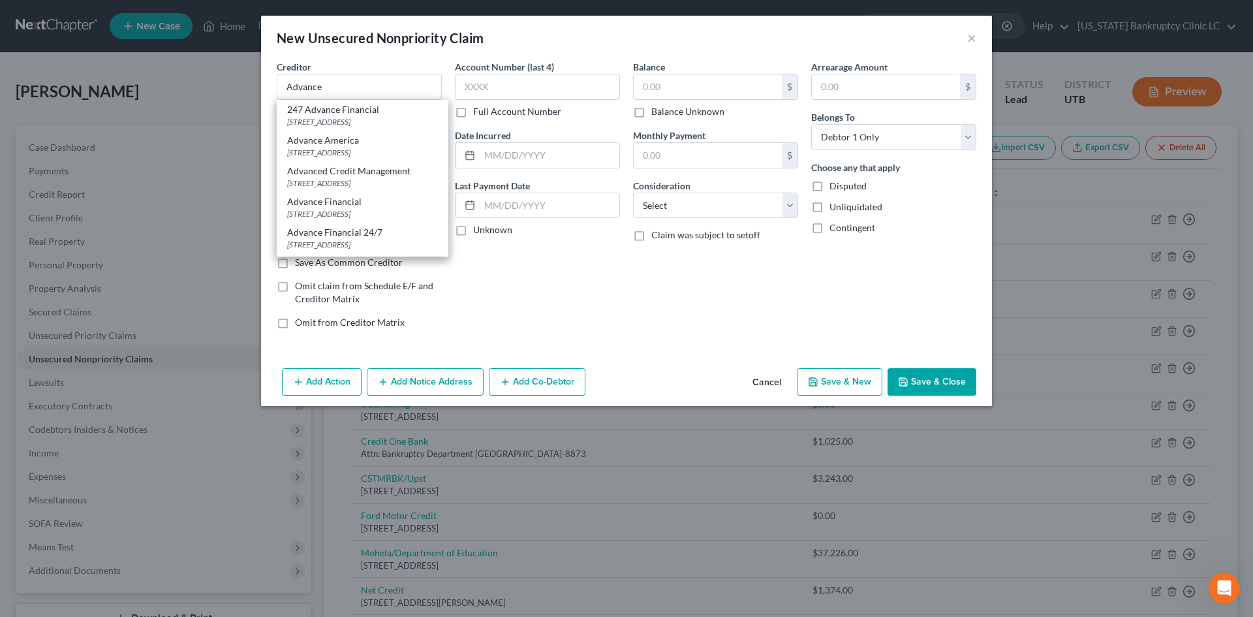
type input "37204"
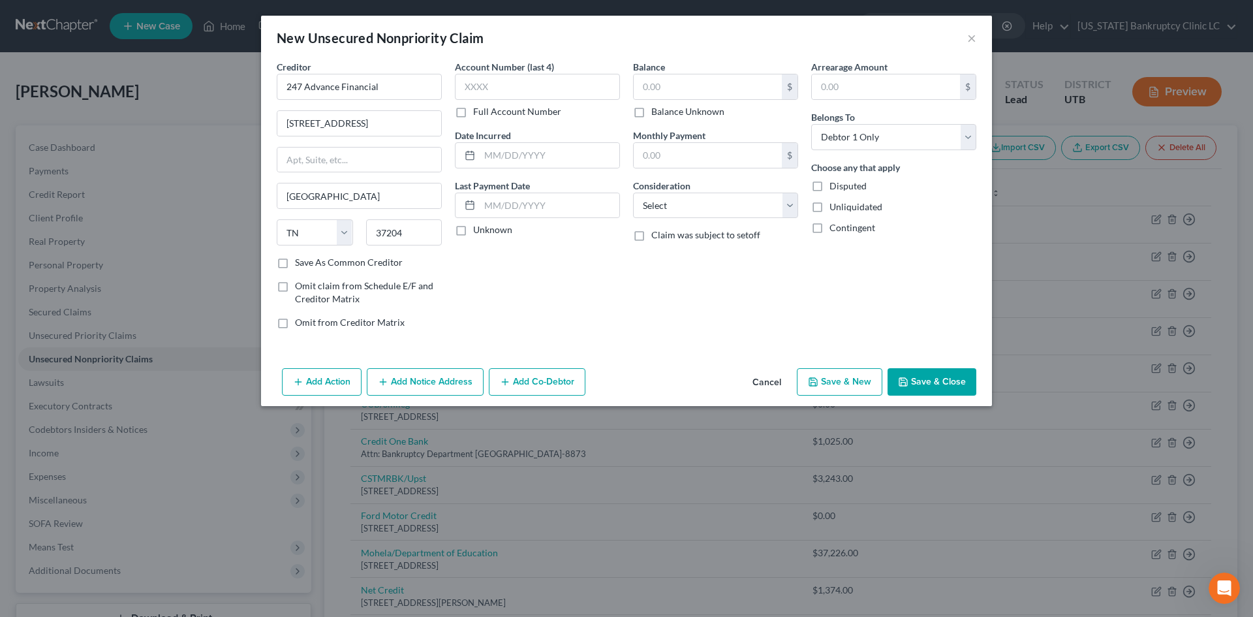
click at [846, 380] on button "Save & New" at bounding box center [840, 381] width 86 height 27
select select "0"
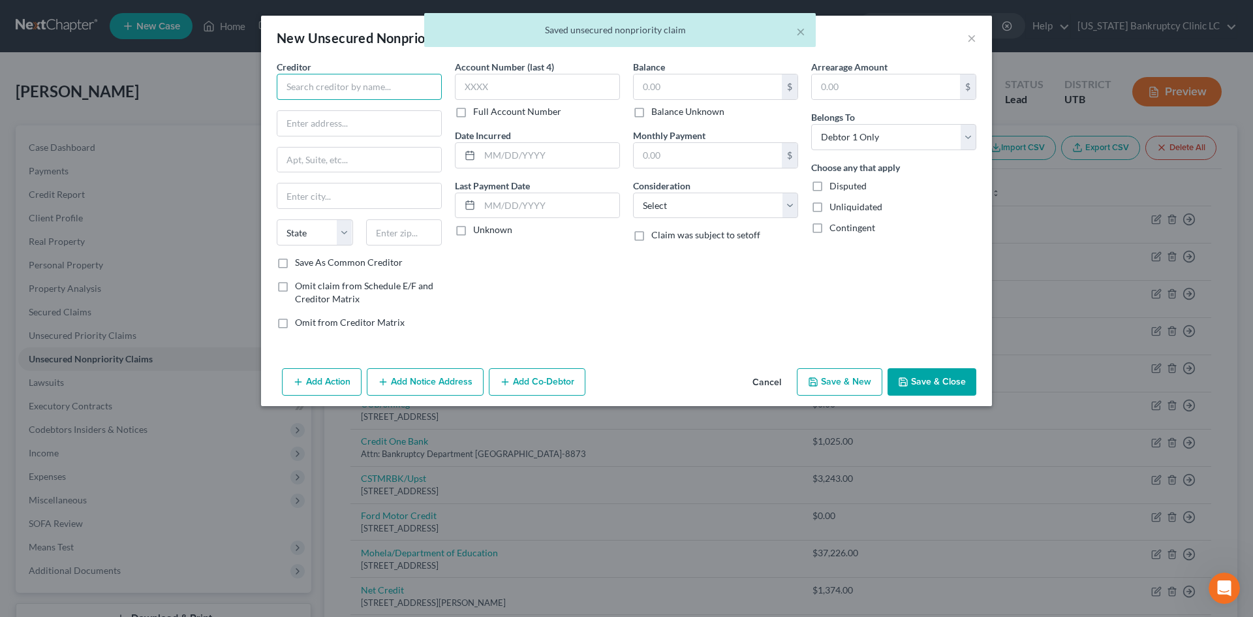
click at [320, 89] on input "text" at bounding box center [359, 87] width 165 height 26
click at [325, 127] on div "650 California Street 12th Floor, San Francisco, CA 94108" at bounding box center [355, 121] width 136 height 11
type input "Affirm, Inc."
type input "650 California Street"
type input "12th Floor"
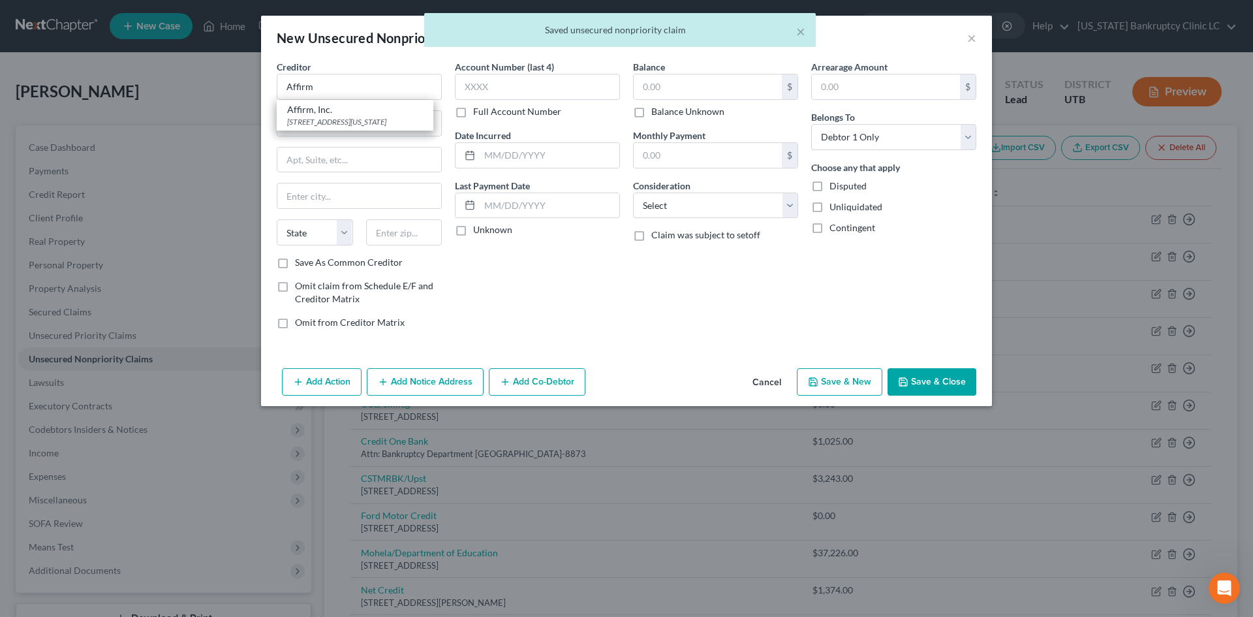
type input "San Francisco"
select select "4"
type input "94108"
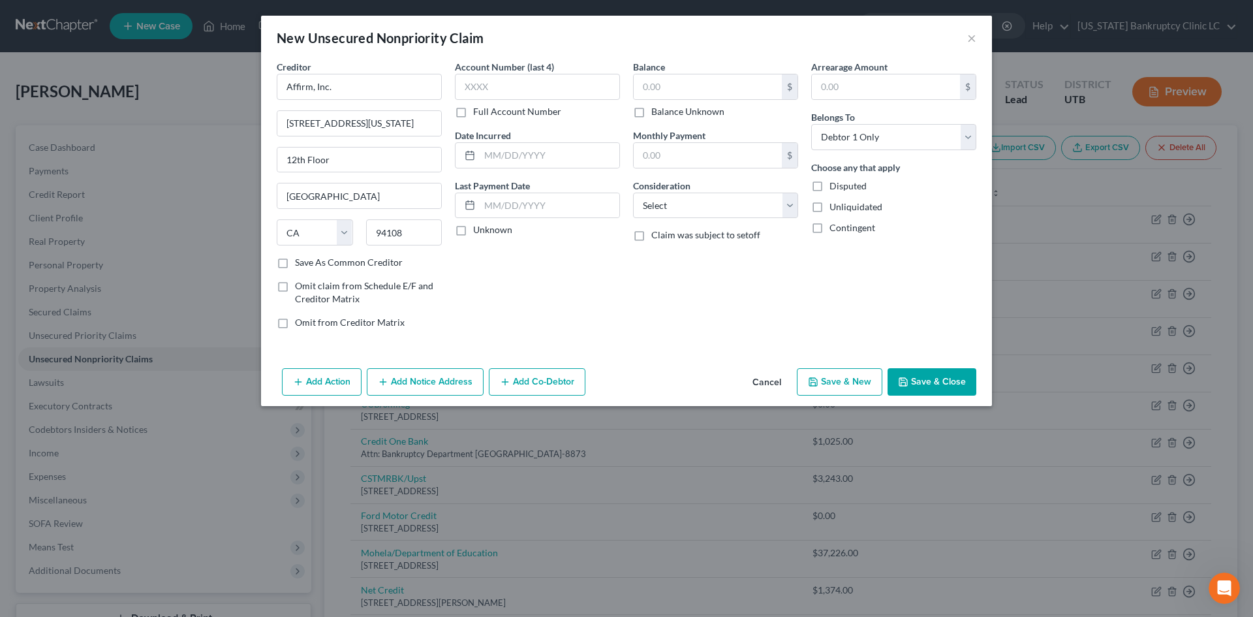
click at [930, 389] on button "Save & Close" at bounding box center [932, 381] width 89 height 27
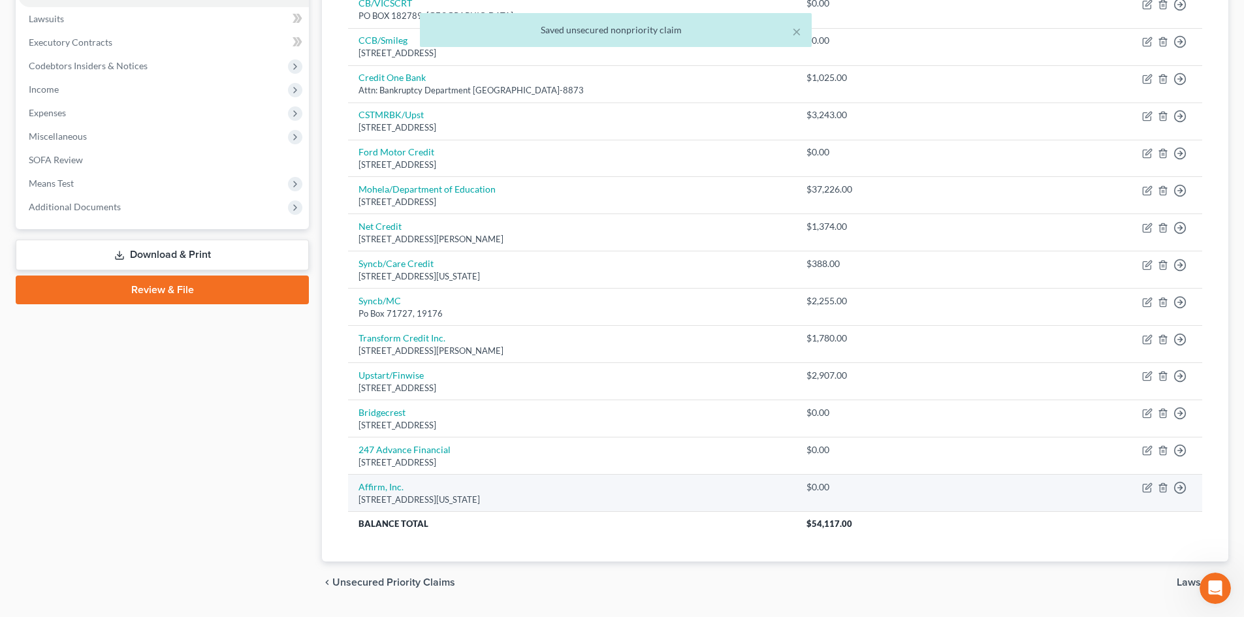
scroll to position [400, 0]
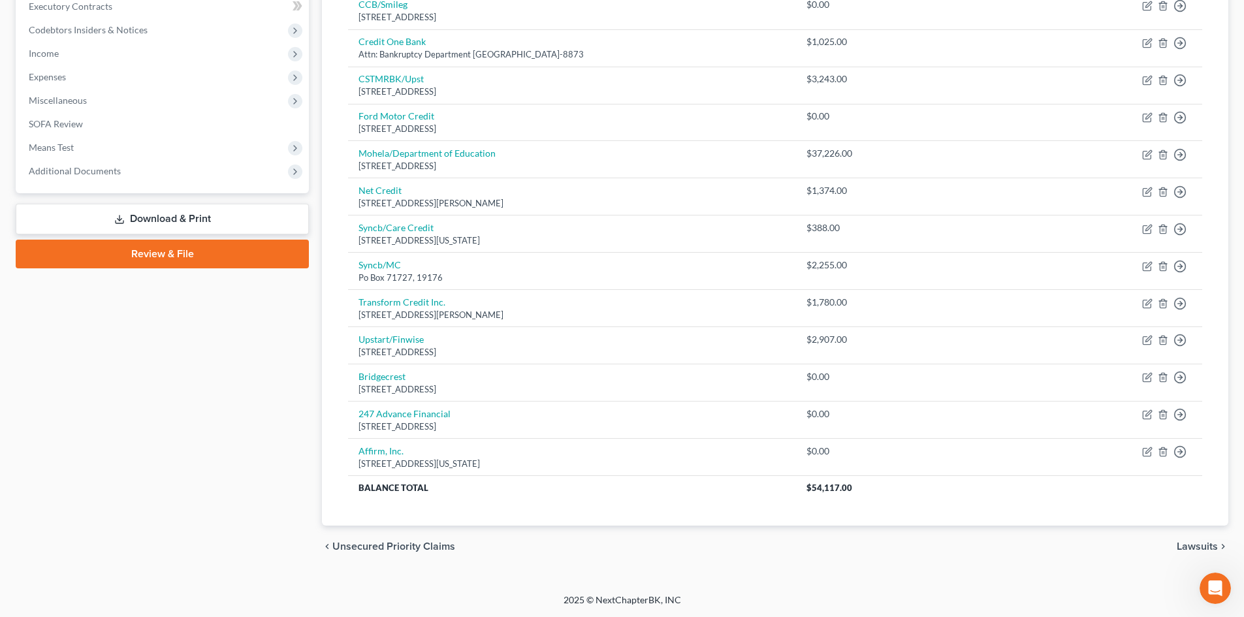
click at [174, 255] on link "Review & File" at bounding box center [162, 254] width 293 height 29
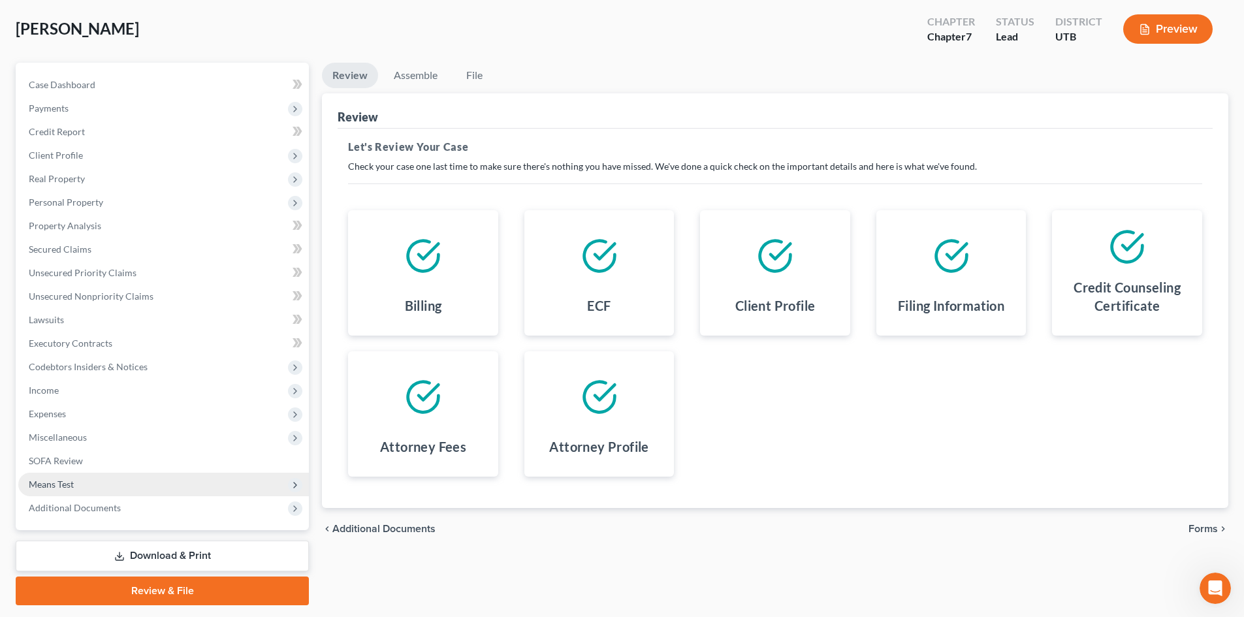
scroll to position [101, 0]
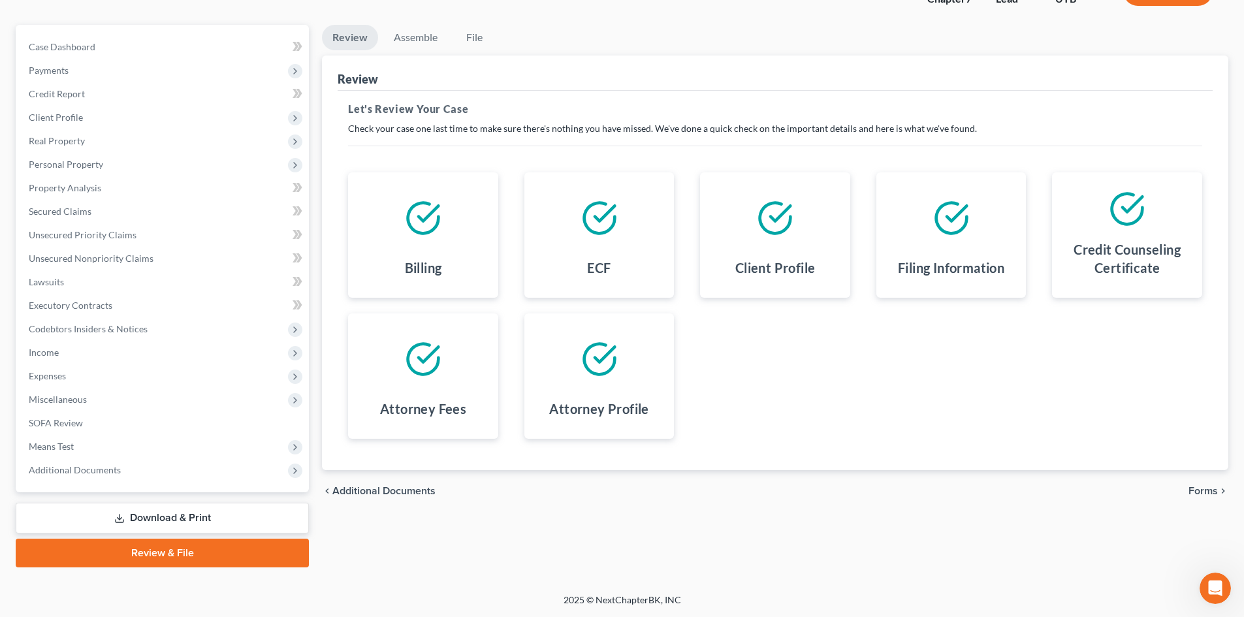
click at [211, 559] on link "Review & File" at bounding box center [162, 553] width 293 height 29
click at [1213, 588] on icon "Open Intercom Messenger" at bounding box center [1215, 589] width 22 height 22
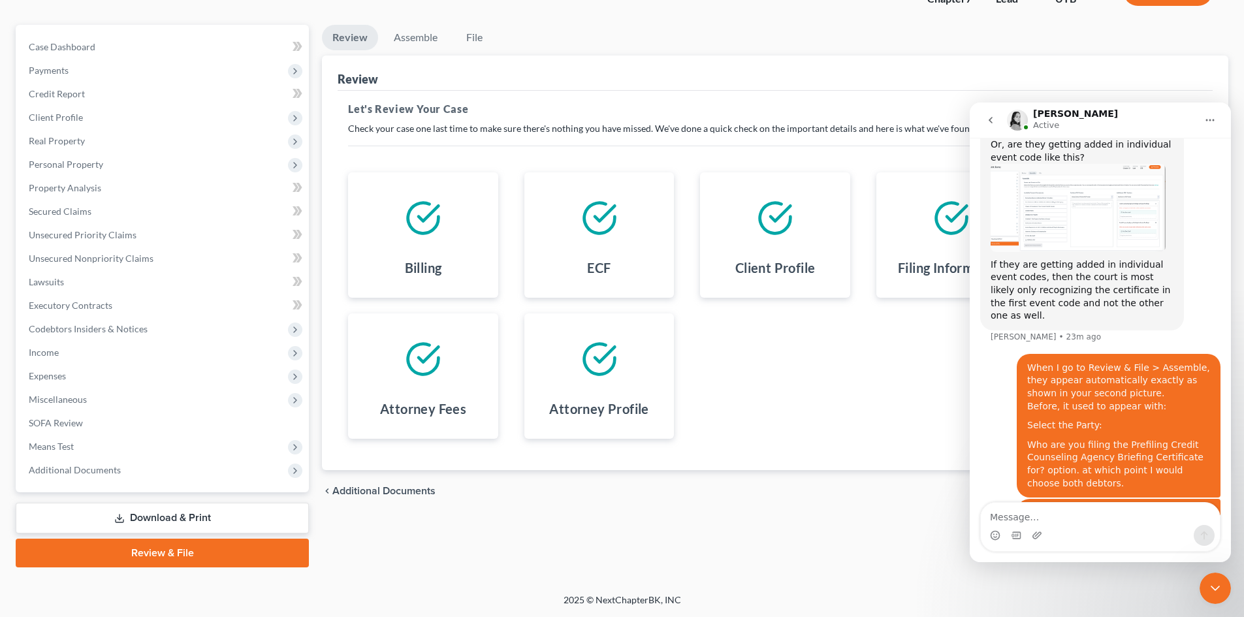
click at [868, 421] on div "Billing ECF Client Profile Filing Information Credit Counseling Certificate Att…" at bounding box center [775, 306] width 880 height 298
click at [1211, 591] on icon "Close Intercom Messenger" at bounding box center [1215, 588] width 16 height 16
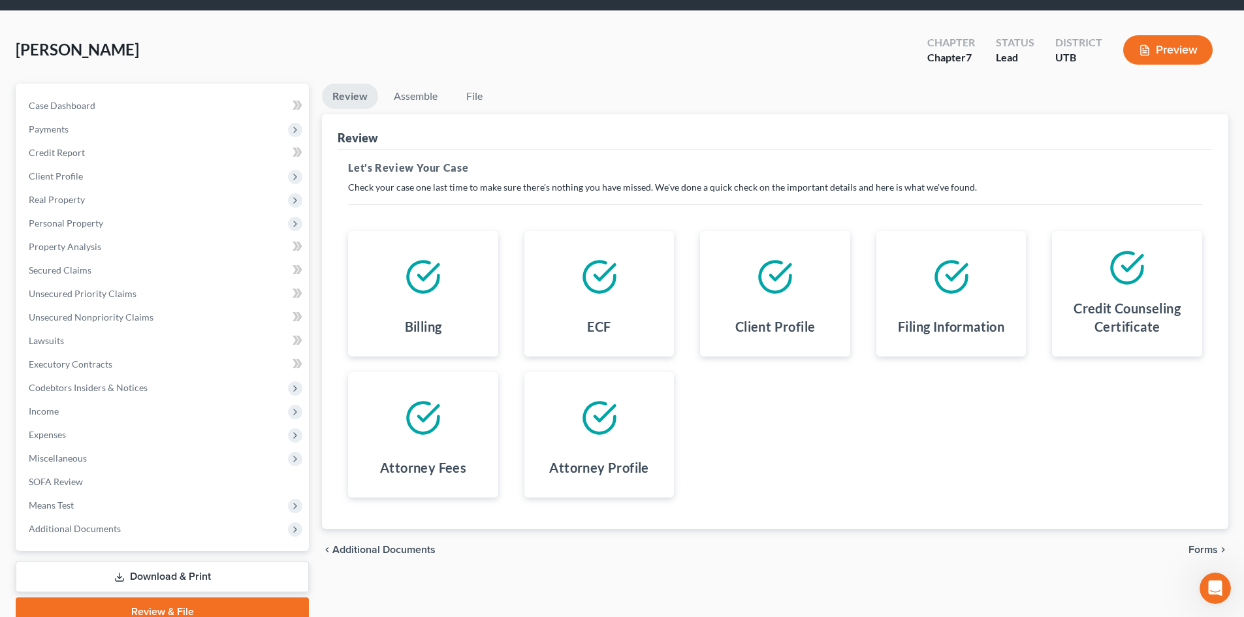
scroll to position [65, 0]
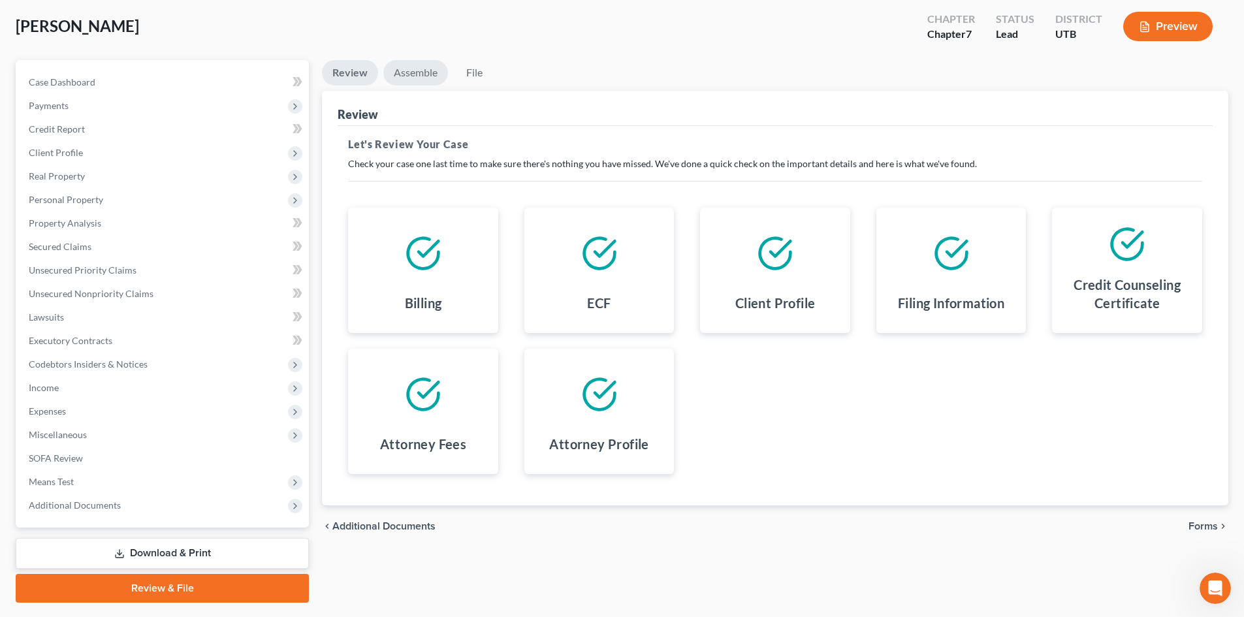
click at [420, 62] on link "Assemble" at bounding box center [415, 72] width 65 height 25
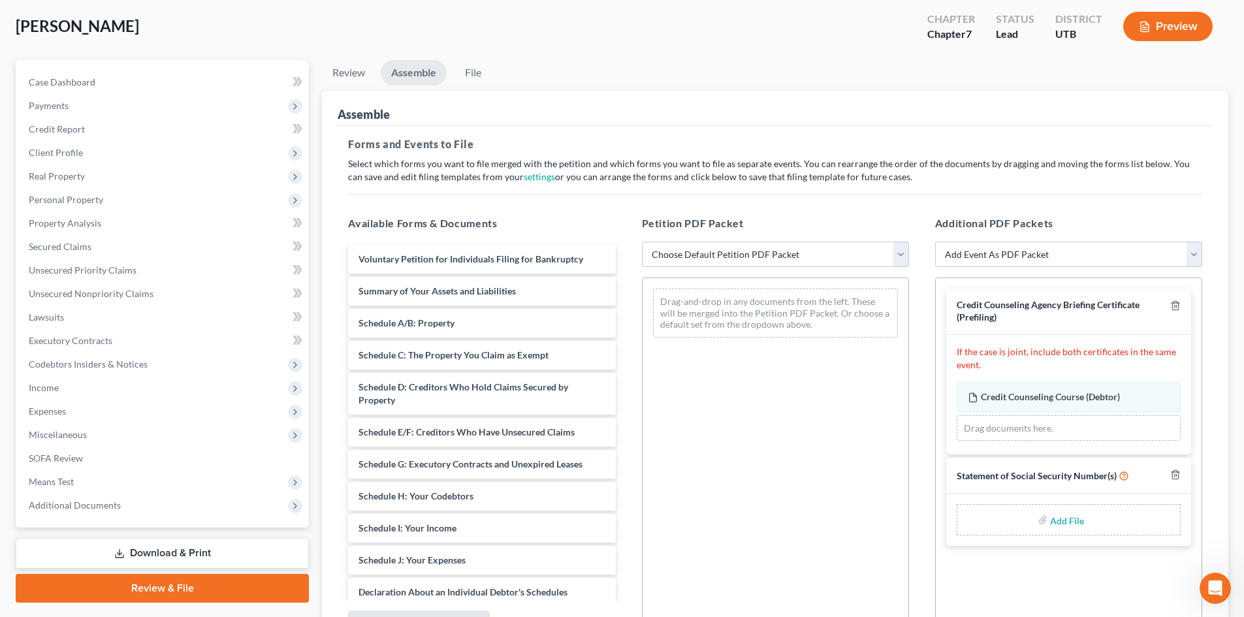
scroll to position [0, 0]
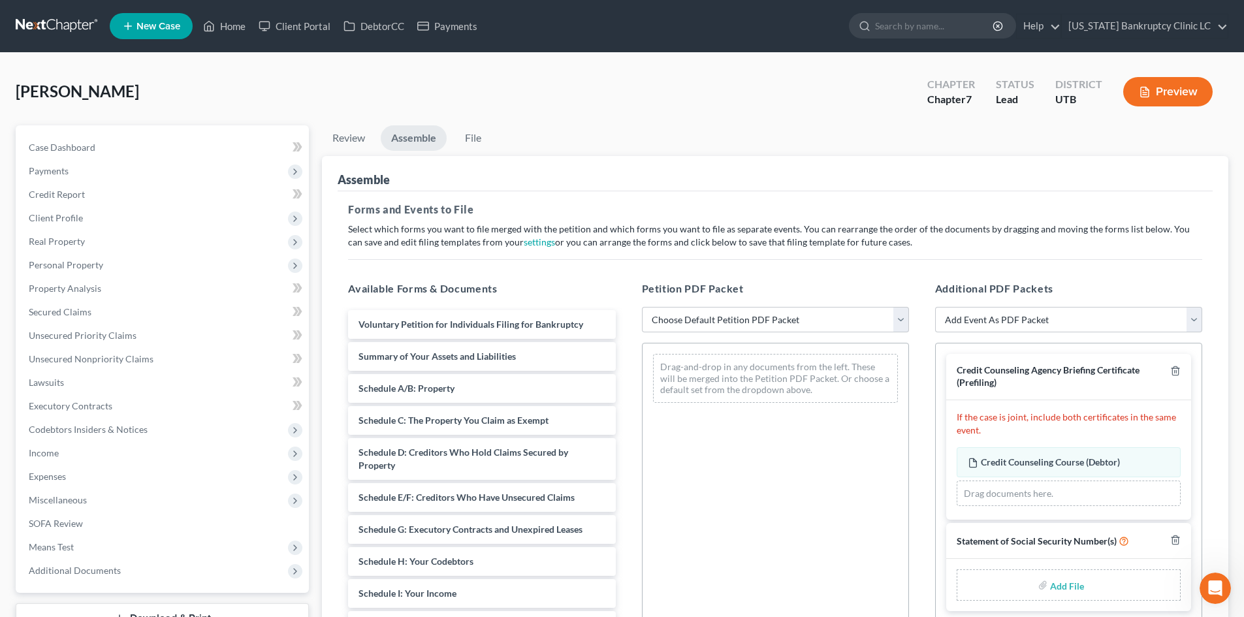
click at [1078, 591] on input "file" at bounding box center [1065, 585] width 31 height 24
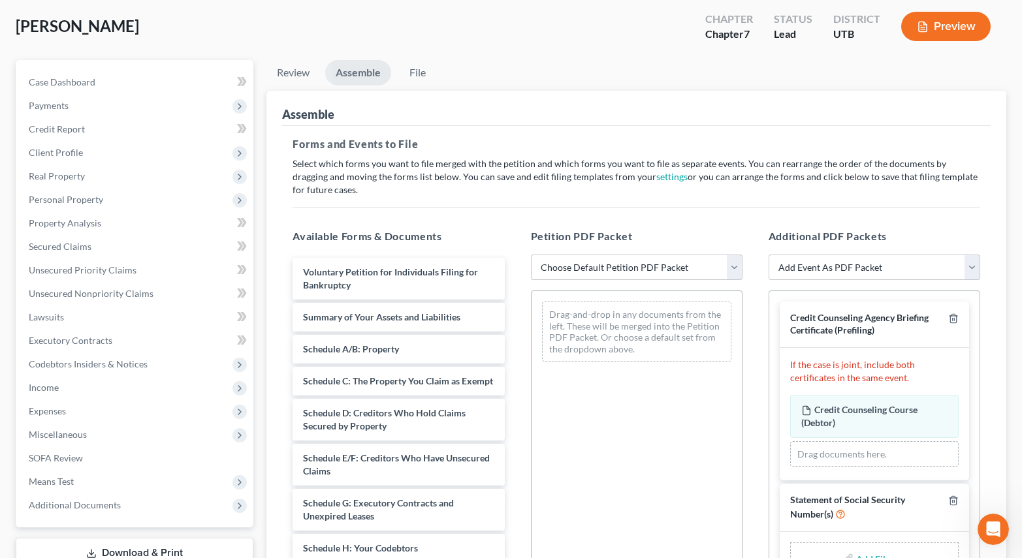
scroll to position [857, 0]
click at [597, 119] on div "Assemble" at bounding box center [636, 108] width 708 height 35
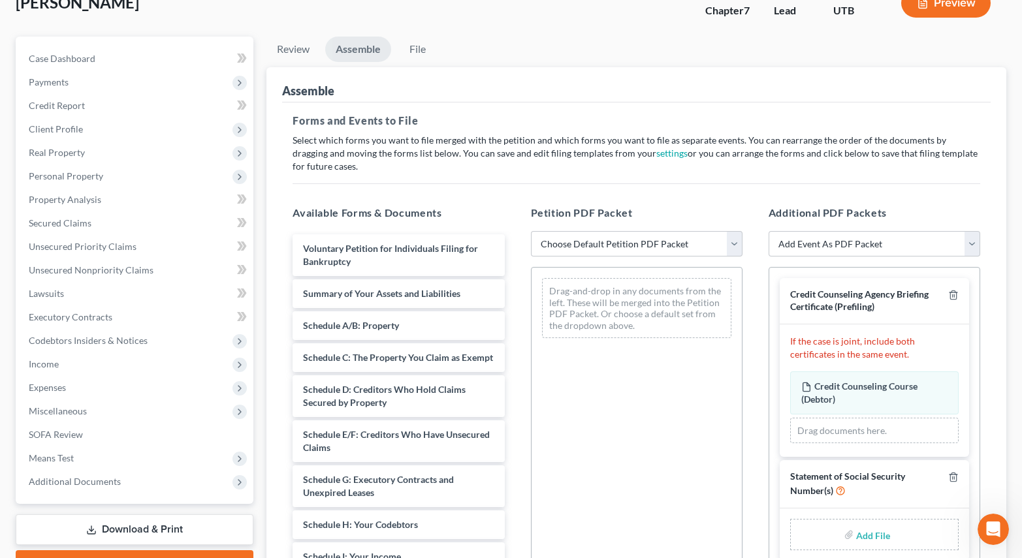
scroll to position [131, 0]
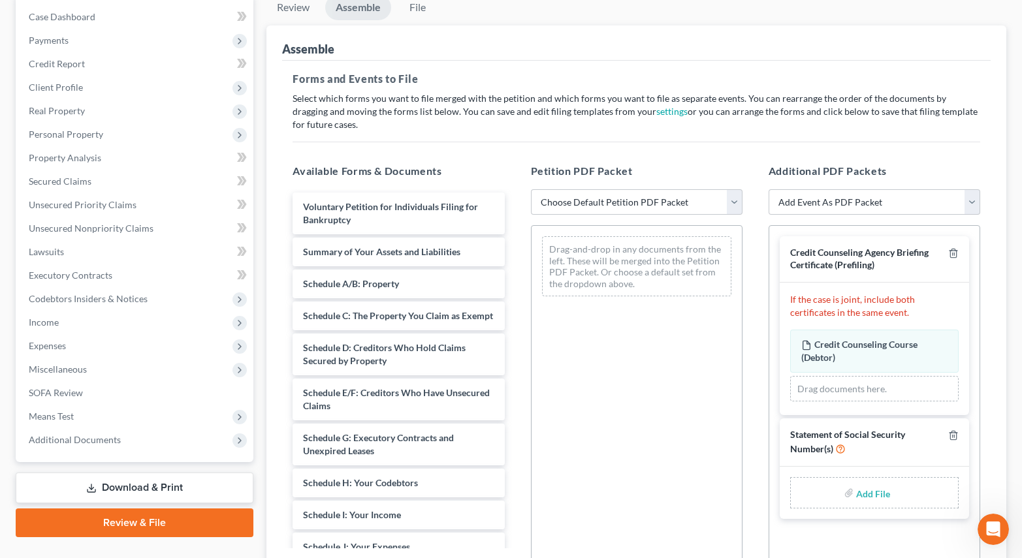
click at [854, 497] on div "Add File" at bounding box center [874, 492] width 168 height 31
click at [865, 495] on input "file" at bounding box center [871, 493] width 31 height 24
type input "C:\fakepath\Allen SSN.pdf"
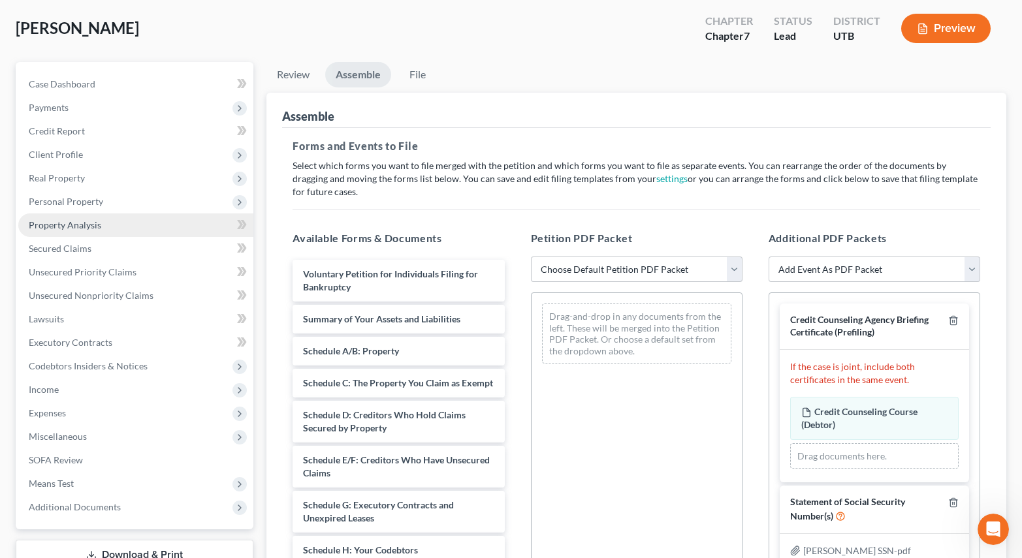
scroll to position [0, 0]
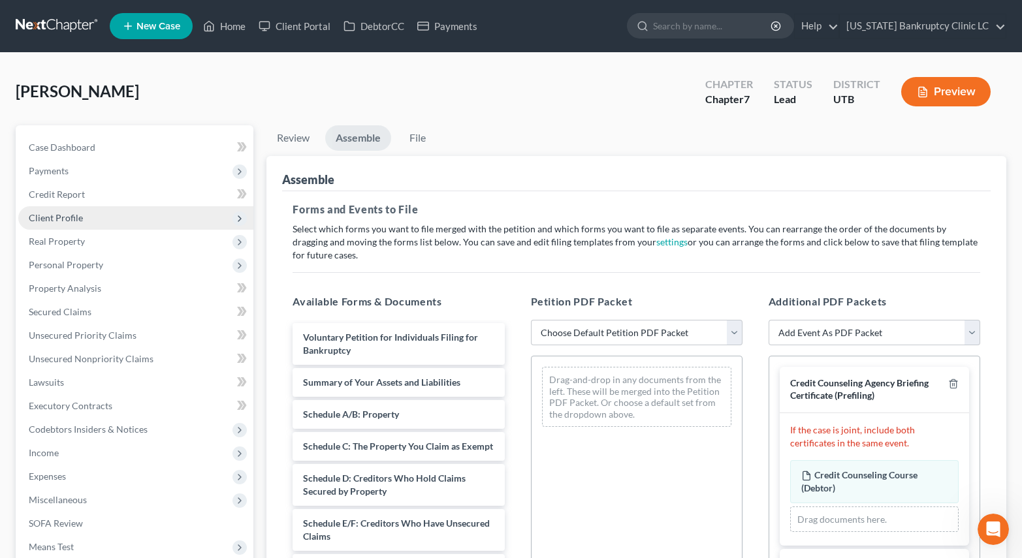
click at [79, 221] on span "Client Profile" at bounding box center [56, 217] width 54 height 11
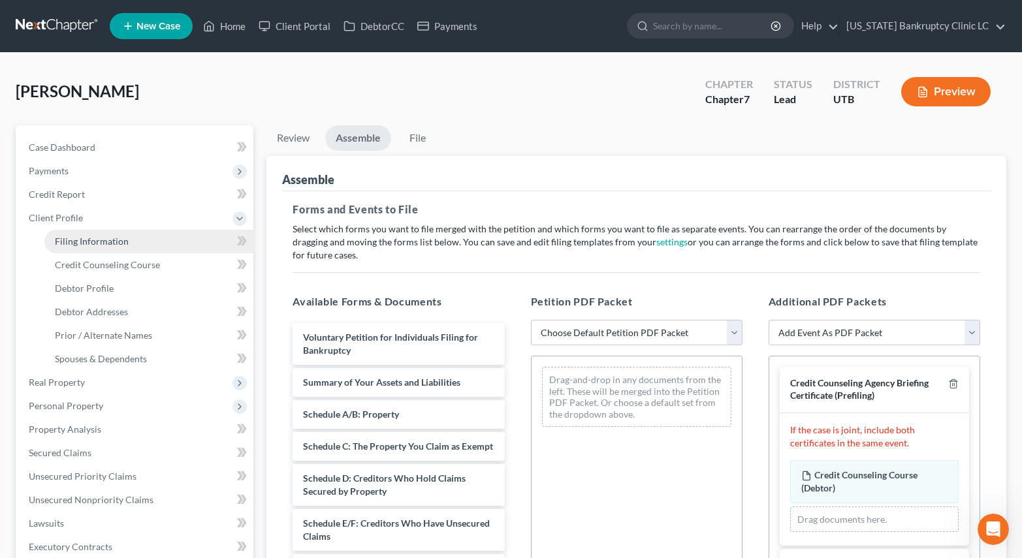
click at [106, 240] on span "Filing Information" at bounding box center [92, 241] width 74 height 11
select select "1"
select select "0"
select select "81"
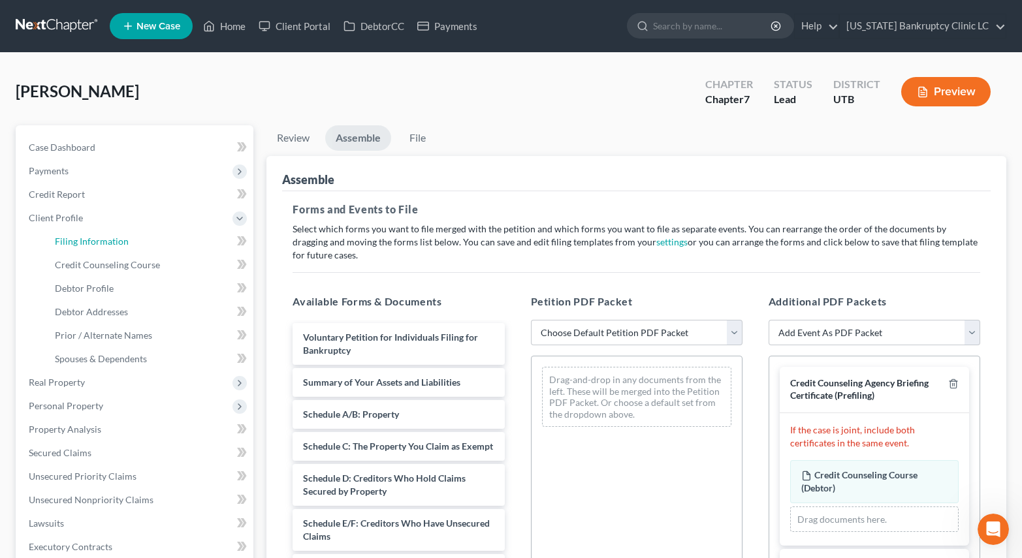
select select "0"
select select "46"
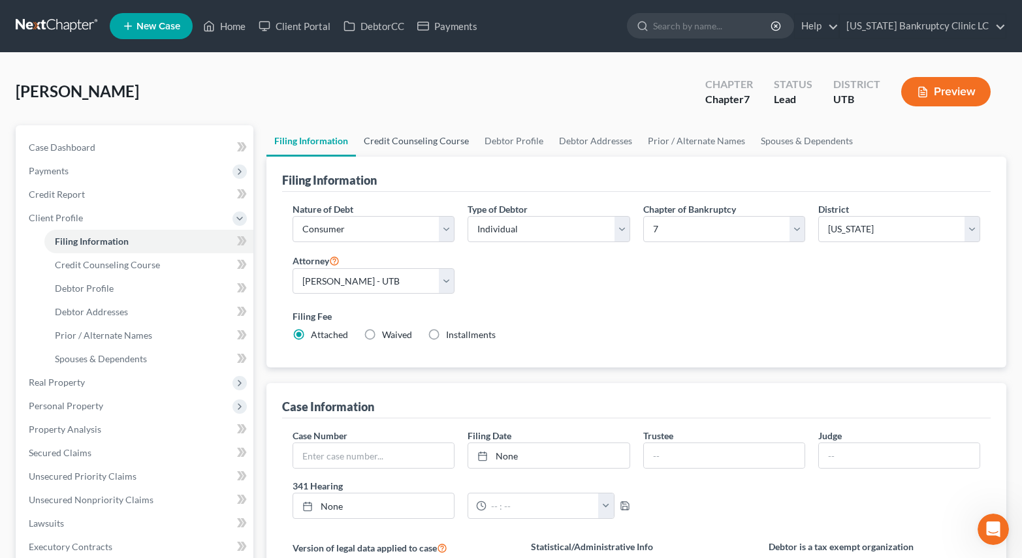
click at [397, 129] on link "Credit Counseling Course" at bounding box center [416, 140] width 121 height 31
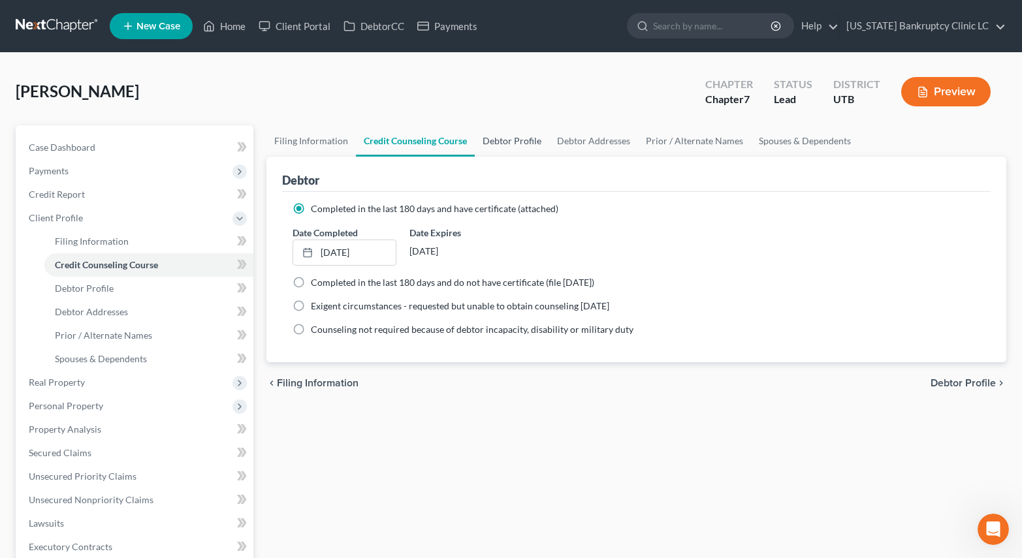
click at [512, 145] on link "Debtor Profile" at bounding box center [512, 140] width 74 height 31
select select "0"
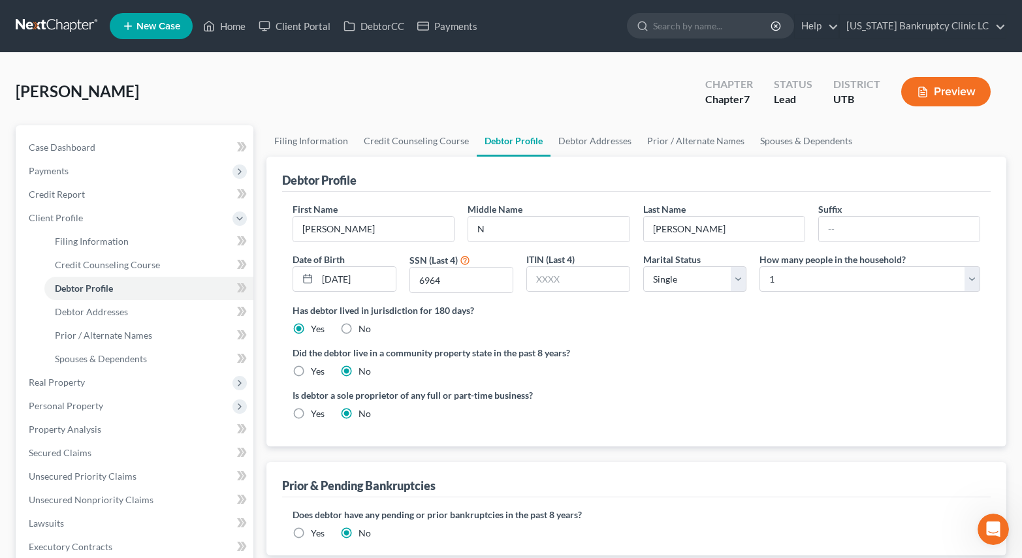
scroll to position [300, 0]
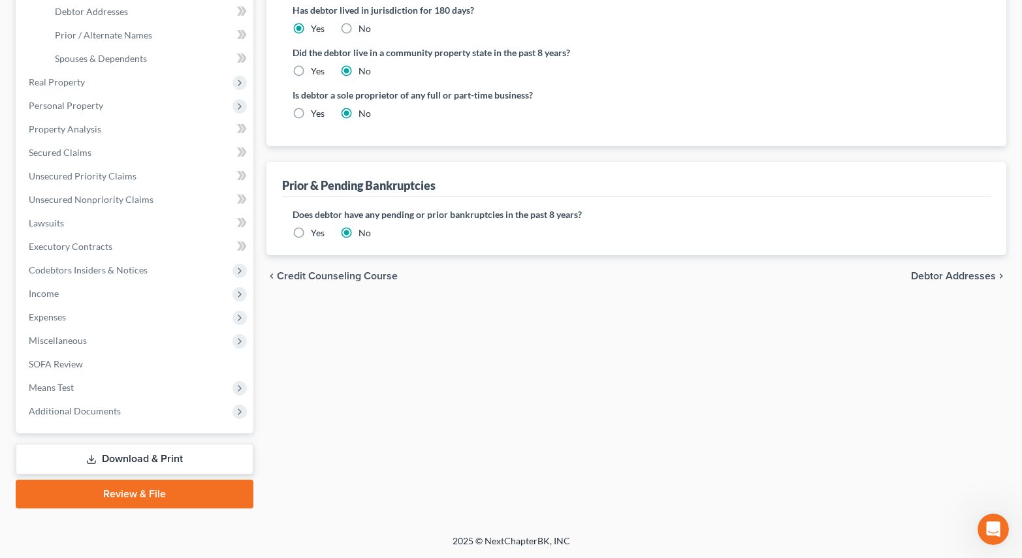
click at [212, 502] on link "Review & File" at bounding box center [135, 494] width 238 height 29
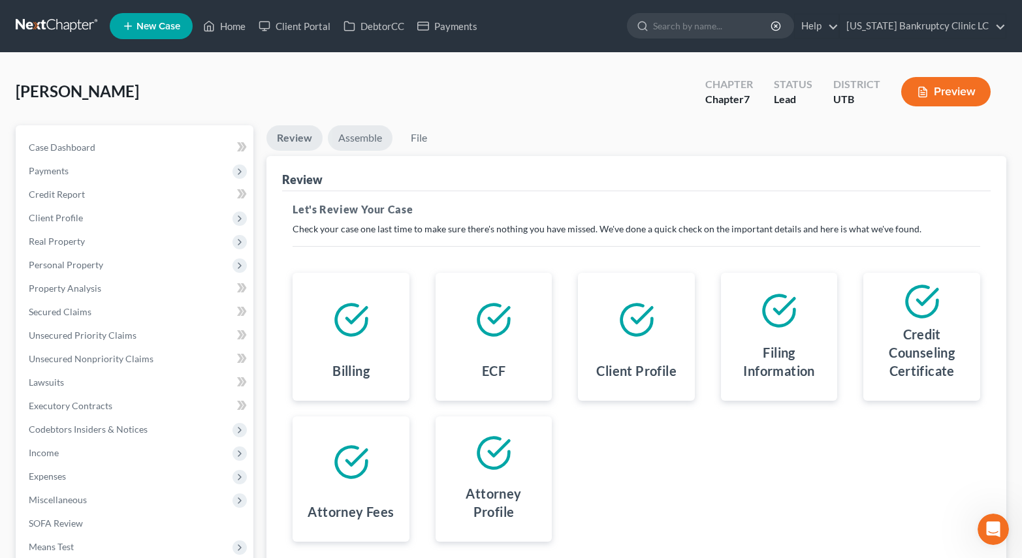
click at [354, 144] on link "Assemble" at bounding box center [360, 137] width 65 height 25
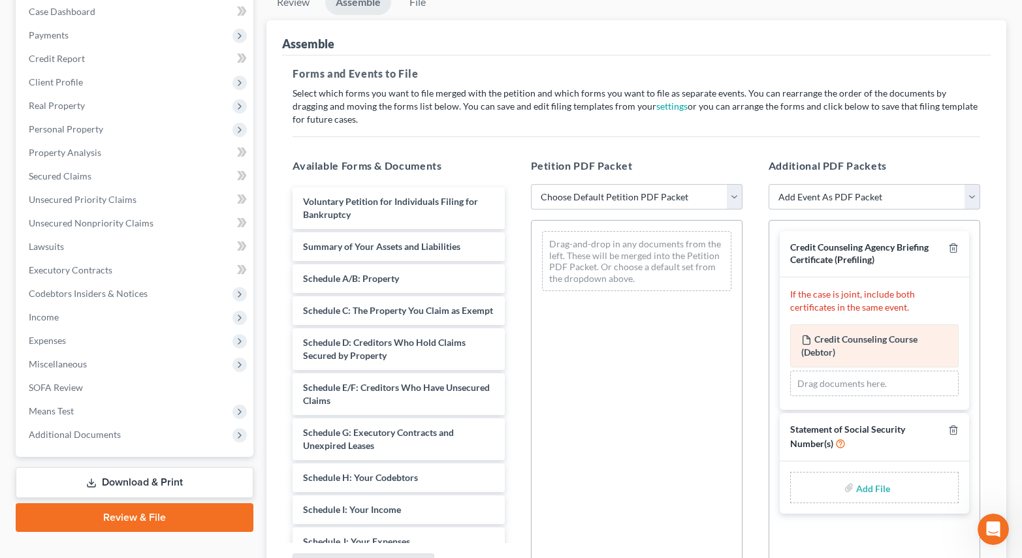
scroll to position [274, 0]
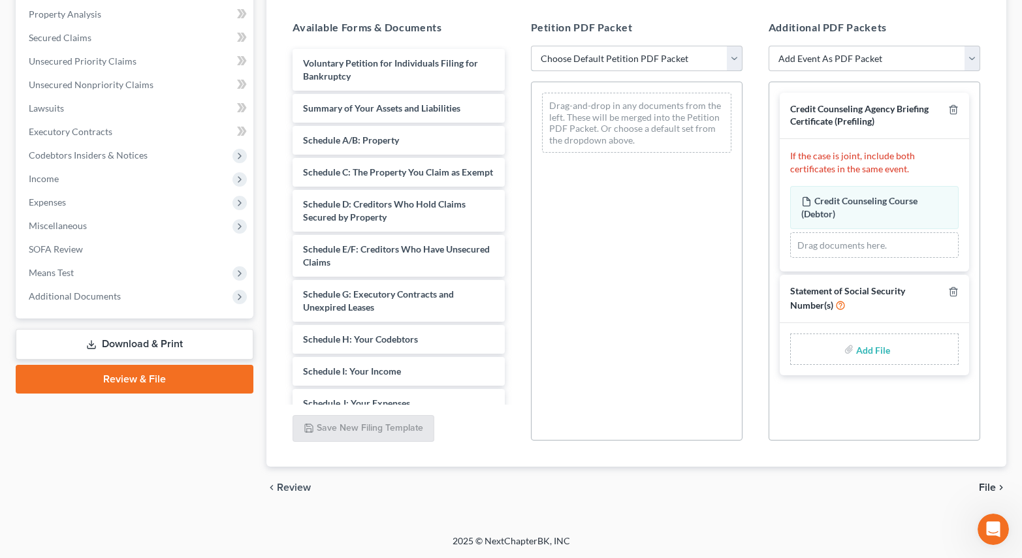
click at [598, 67] on select "Choose Default Petition PDF Packet Emergency Filing (Voluntary Petition and Cre…" at bounding box center [637, 59] width 212 height 26
select select "3"
click at [531, 46] on select "Choose Default Petition PDF Packet Emergency Filing (Voluntary Petition and Cre…" at bounding box center [637, 59] width 212 height 26
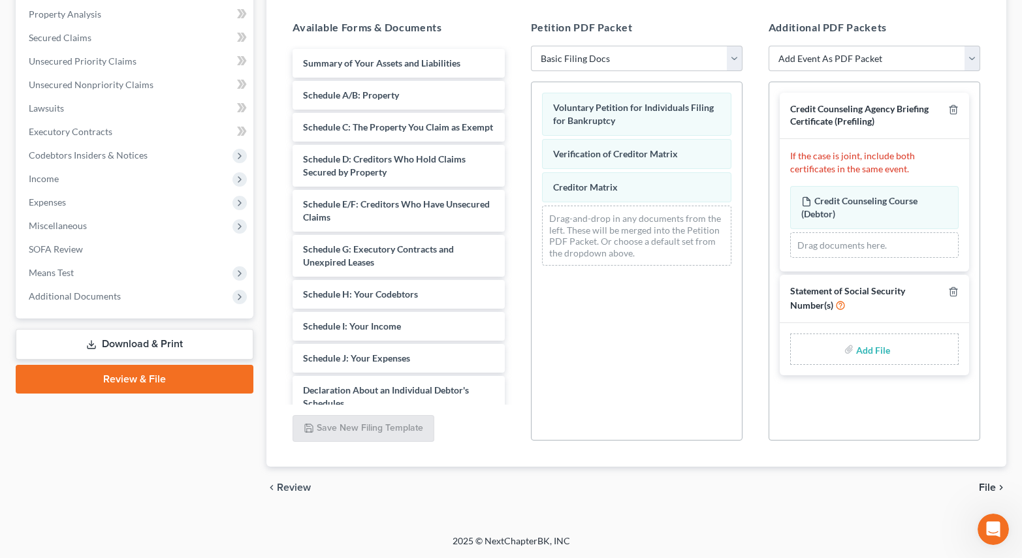
click at [866, 348] on input "file" at bounding box center [871, 350] width 31 height 24
type input "C:\fakepath\Allen SSN.pdf"
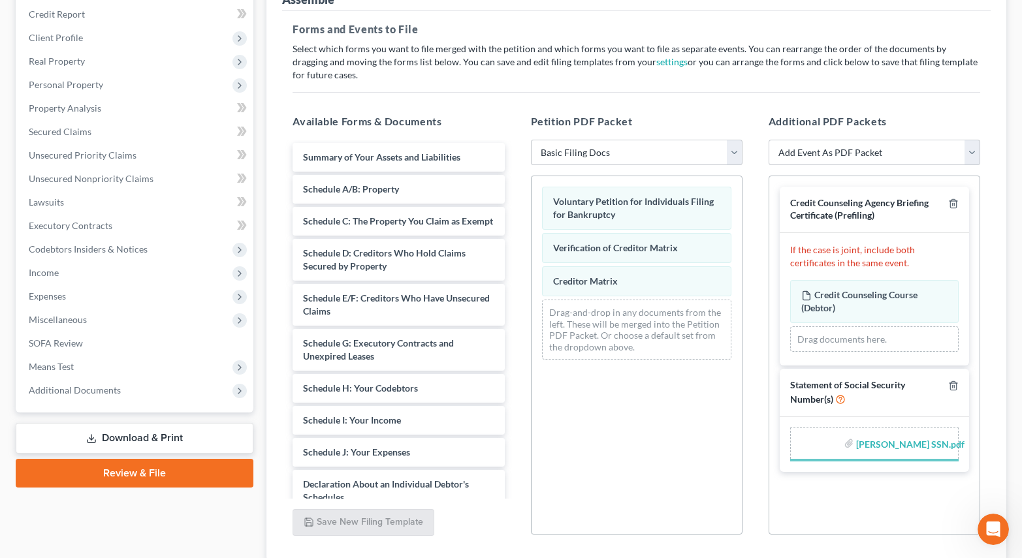
scroll to position [78, 0]
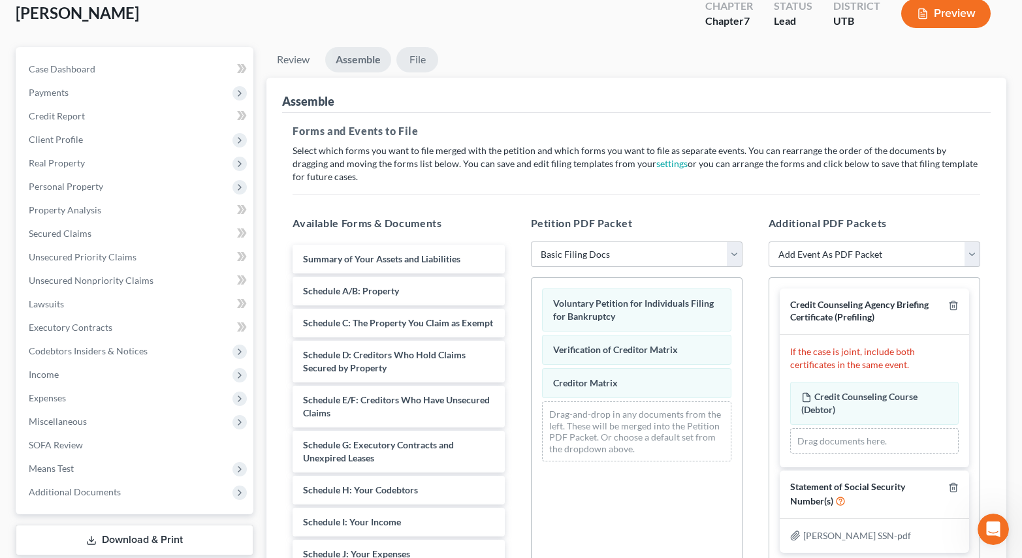
click at [422, 59] on link "File" at bounding box center [417, 59] width 42 height 25
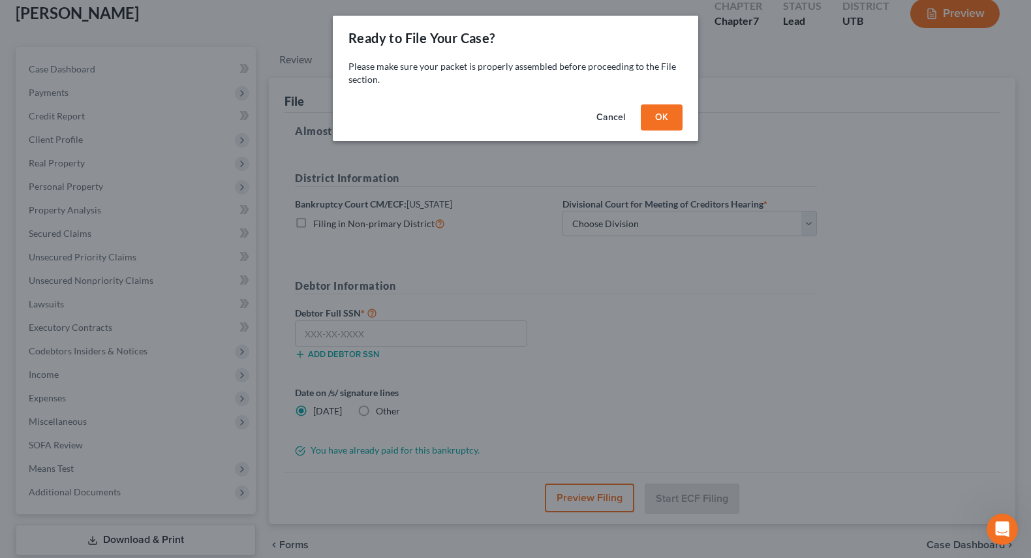
drag, startPoint x: 682, startPoint y: 112, endPoint x: 624, endPoint y: 215, distance: 119.0
click at [682, 111] on button "OK" at bounding box center [662, 117] width 42 height 26
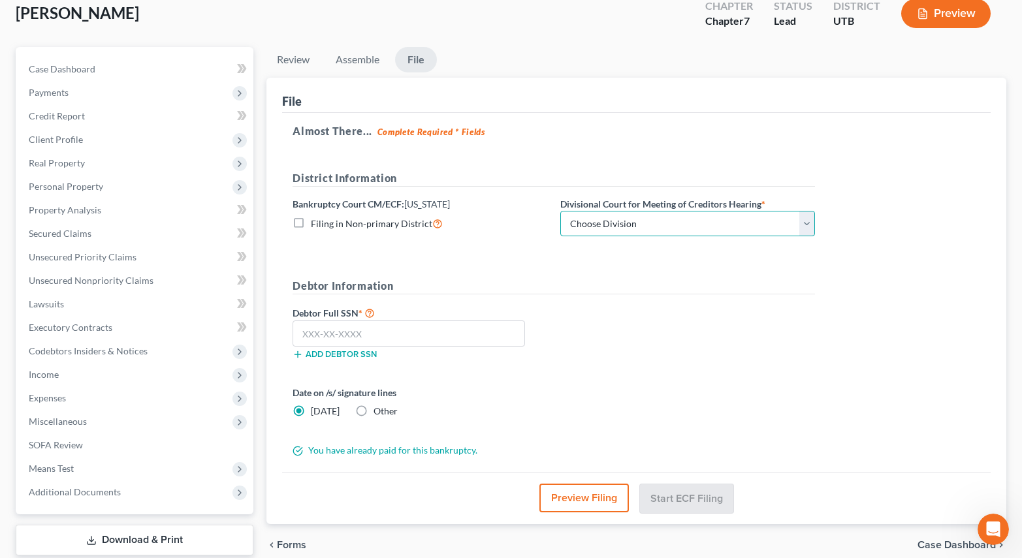
drag, startPoint x: 624, startPoint y: 215, endPoint x: 617, endPoint y: 236, distance: 21.5
click at [624, 215] on select "Choose Division Salt Lake city" at bounding box center [687, 224] width 255 height 26
select select "0"
click at [560, 211] on select "Choose Division Salt Lake city" at bounding box center [687, 224] width 255 height 26
click at [412, 334] on input "text" at bounding box center [408, 334] width 232 height 26
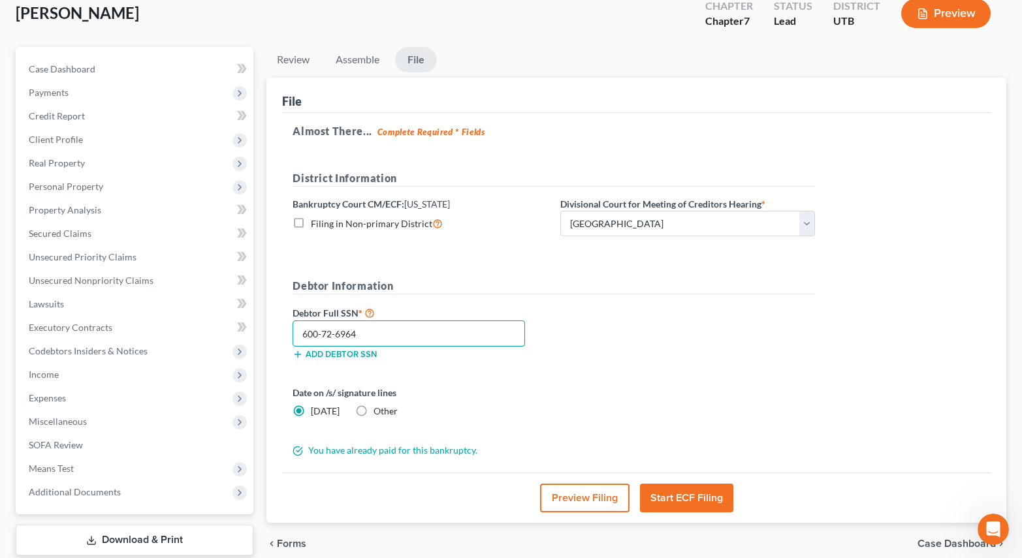
type input "600-72-6964"
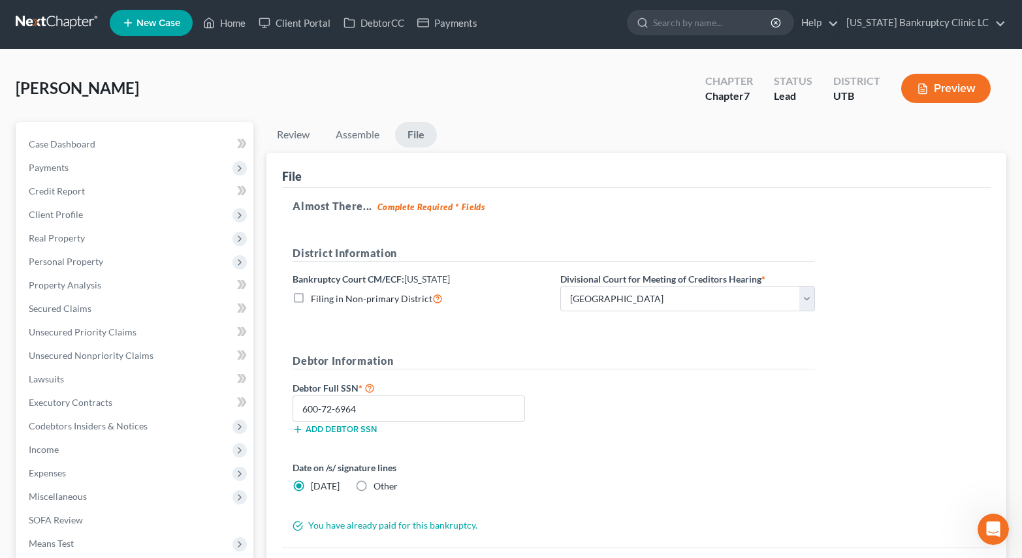
scroll to position [0, 0]
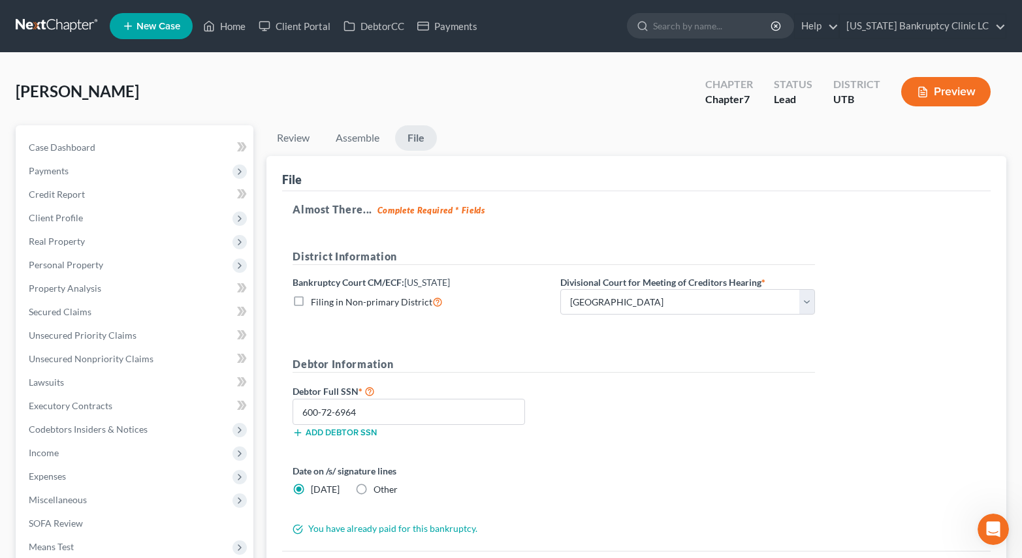
click at [717, 430] on div "Debtor Full SSN * 600-72-6964 Add debtor SSN" at bounding box center [553, 415] width 535 height 65
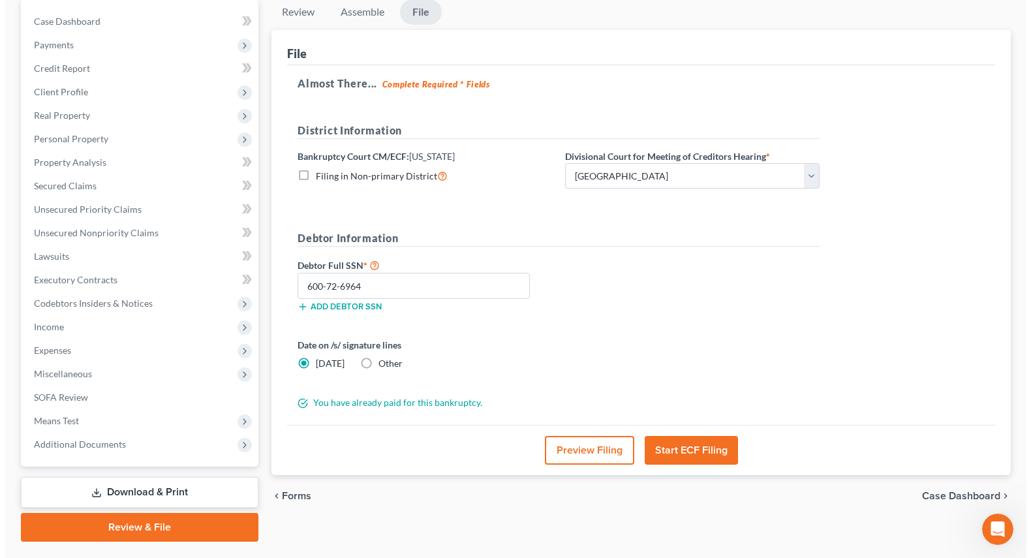
scroll to position [131, 0]
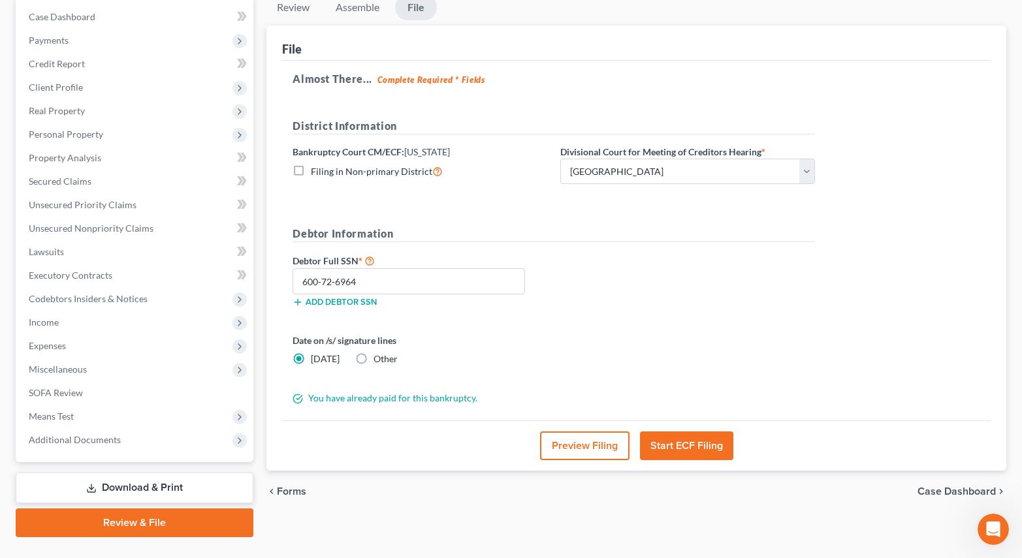
click at [603, 454] on button "Preview Filing" at bounding box center [584, 446] width 89 height 29
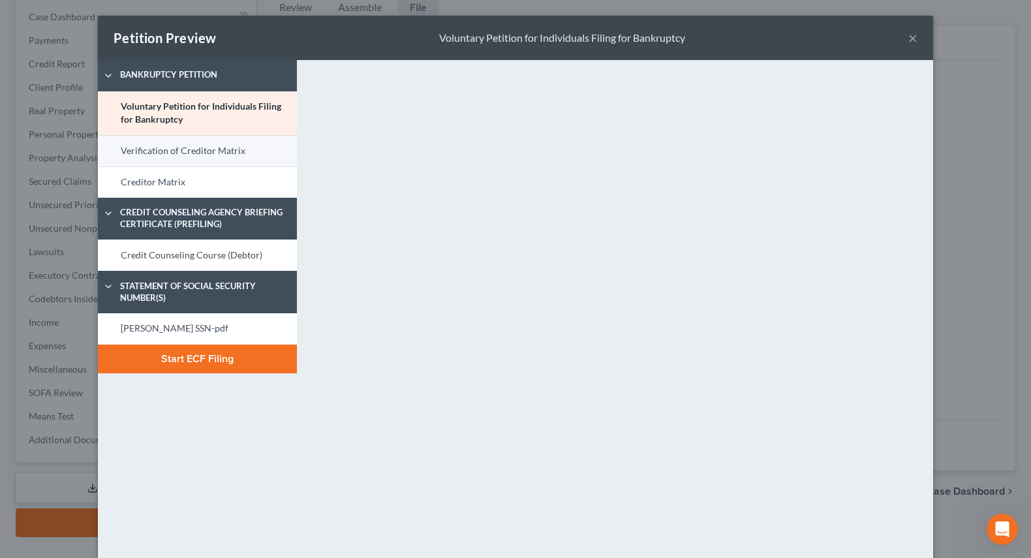
click at [176, 153] on link "Verification of Creditor Matrix" at bounding box center [197, 150] width 199 height 31
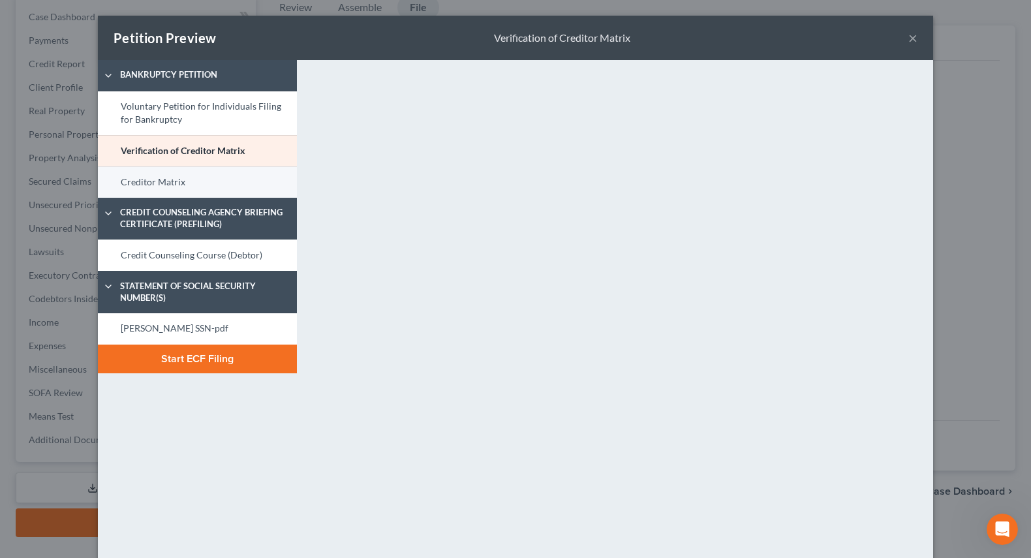
click at [190, 187] on link "Creditor Matrix" at bounding box center [197, 181] width 199 height 31
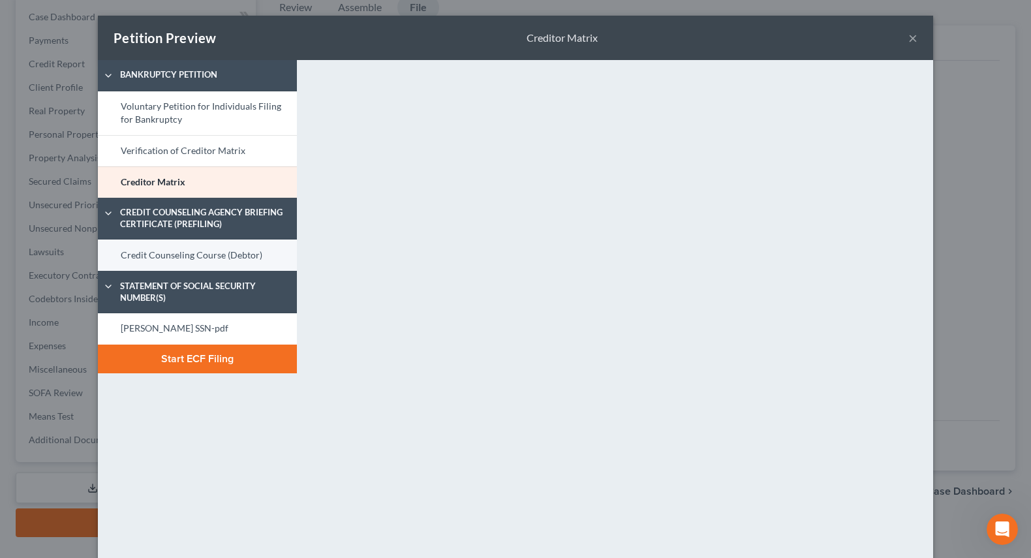
click at [202, 251] on link "Credit Counseling Course (Debtor)" at bounding box center [197, 255] width 199 height 31
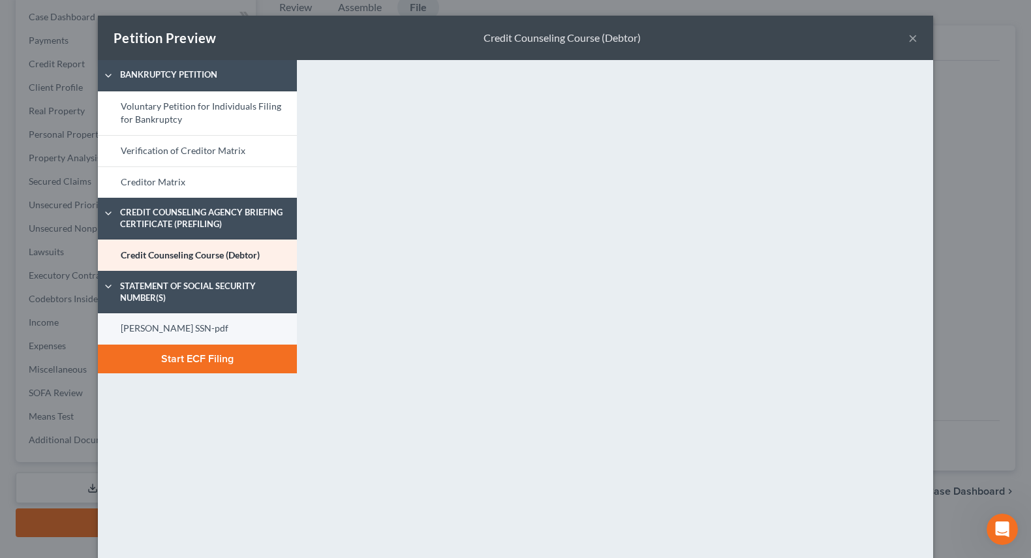
click at [200, 330] on link "Allen SSN-pdf" at bounding box center [197, 328] width 199 height 31
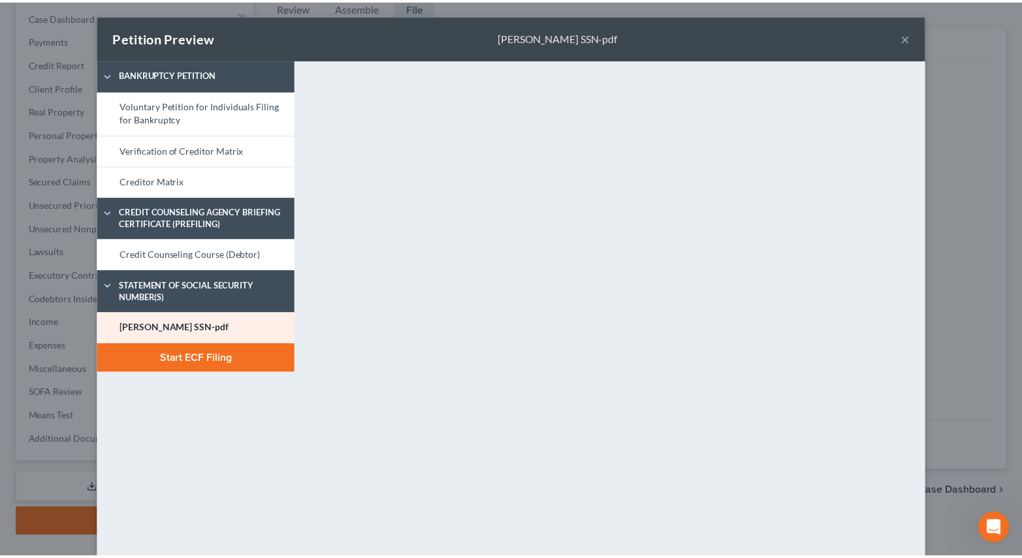
scroll to position [0, 0]
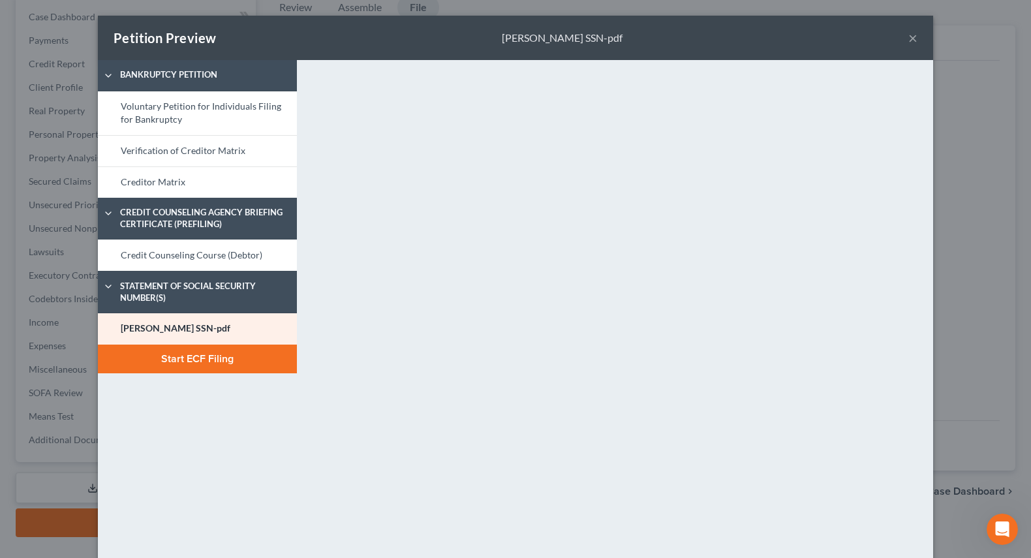
click at [911, 37] on button "×" at bounding box center [913, 38] width 9 height 16
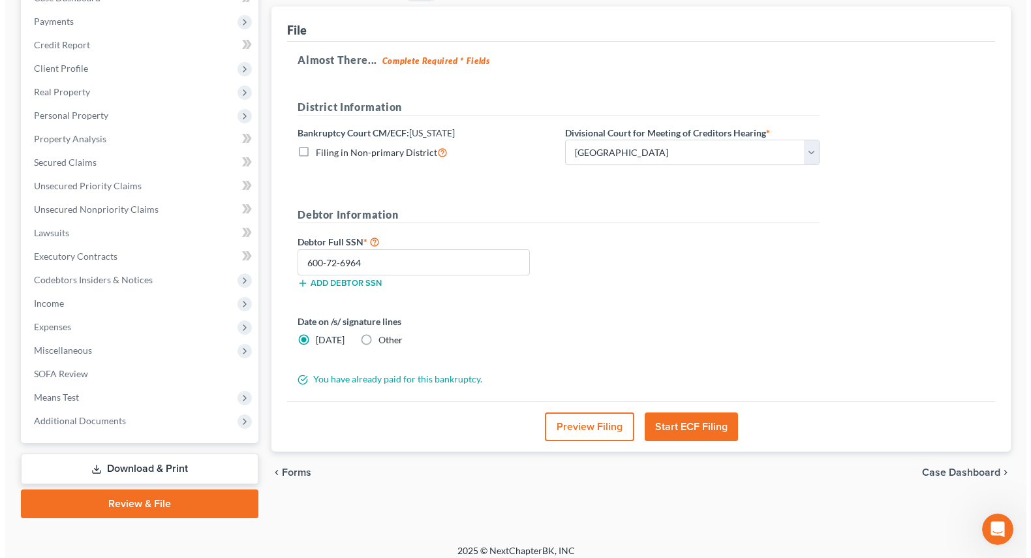
scroll to position [159, 0]
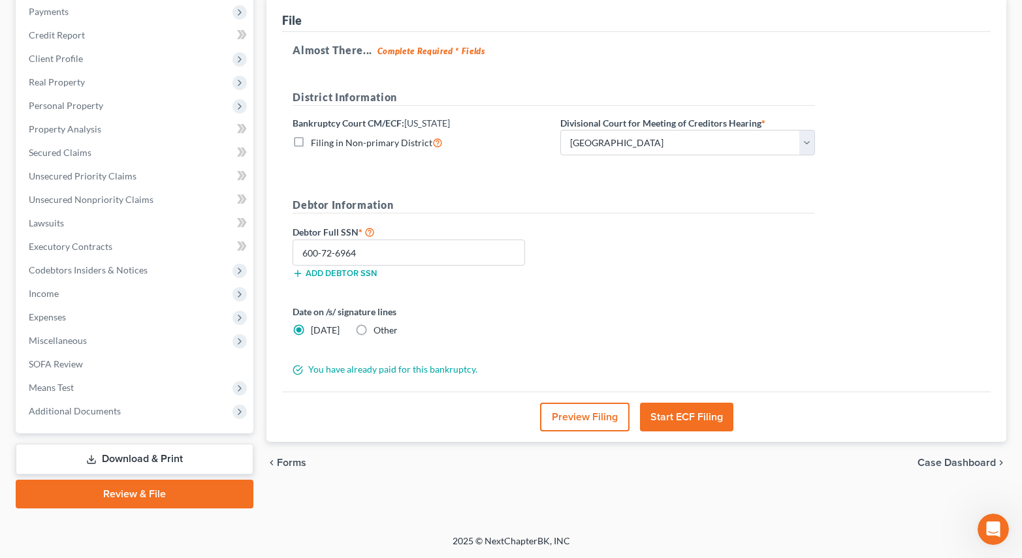
click at [705, 413] on button "Start ECF Filing" at bounding box center [686, 417] width 93 height 29
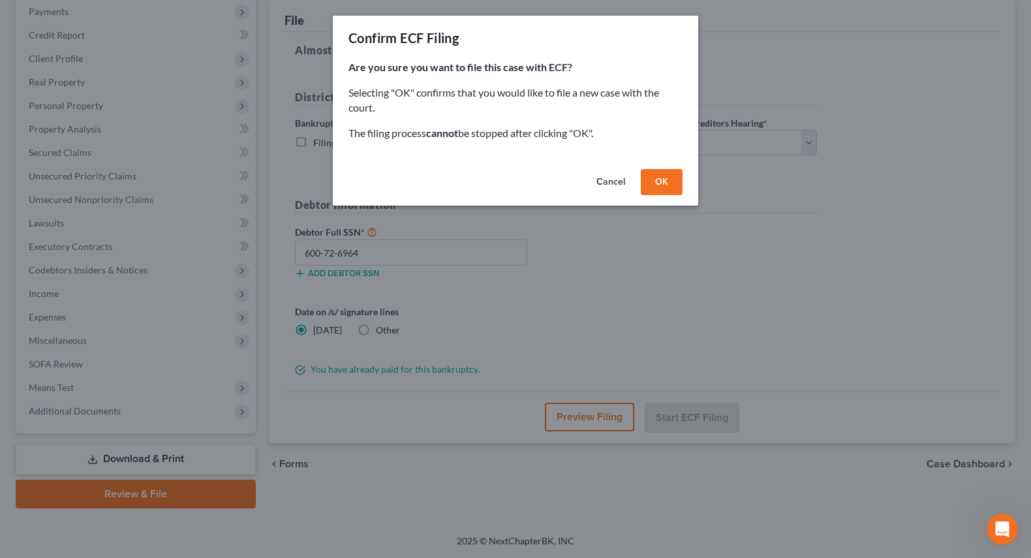
click at [644, 180] on button "OK" at bounding box center [662, 182] width 42 height 26
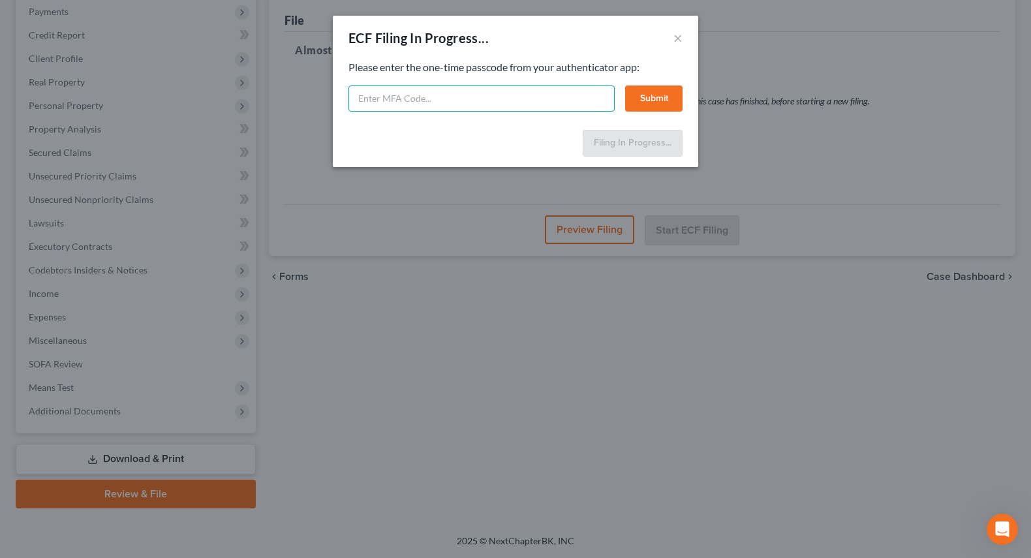
click at [551, 102] on input "text" at bounding box center [482, 99] width 266 height 26
type input "875719"
click at [649, 95] on button "Submit" at bounding box center [653, 99] width 57 height 26
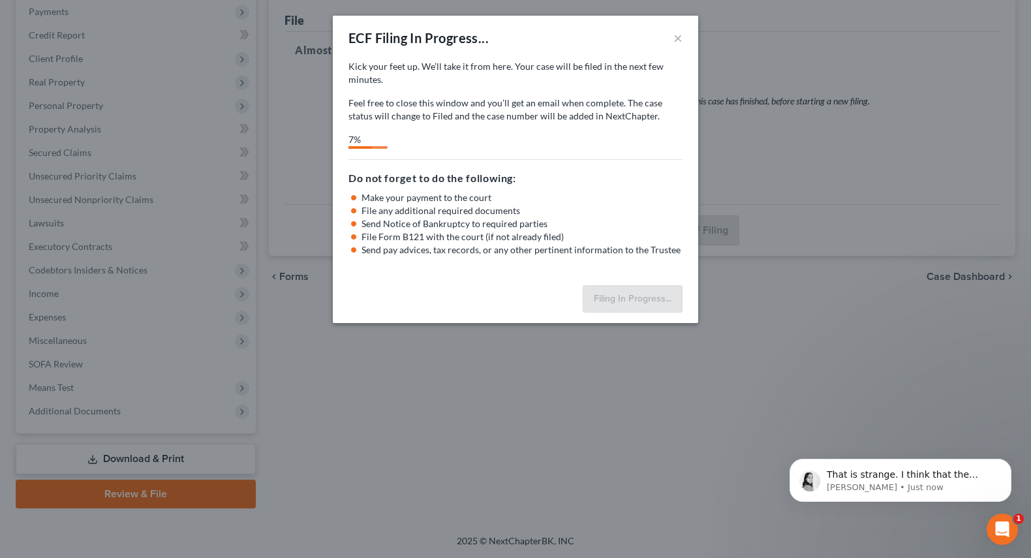
scroll to position [1159, 0]
click at [937, 479] on p "That is strange. I think that the certificates automatically populate in two di…" at bounding box center [911, 475] width 168 height 13
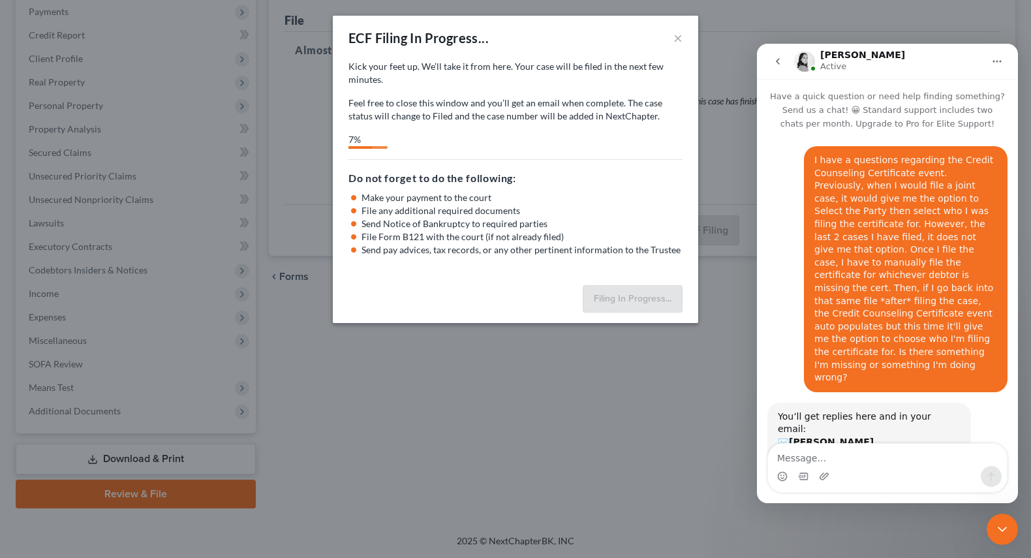
scroll to position [2, 0]
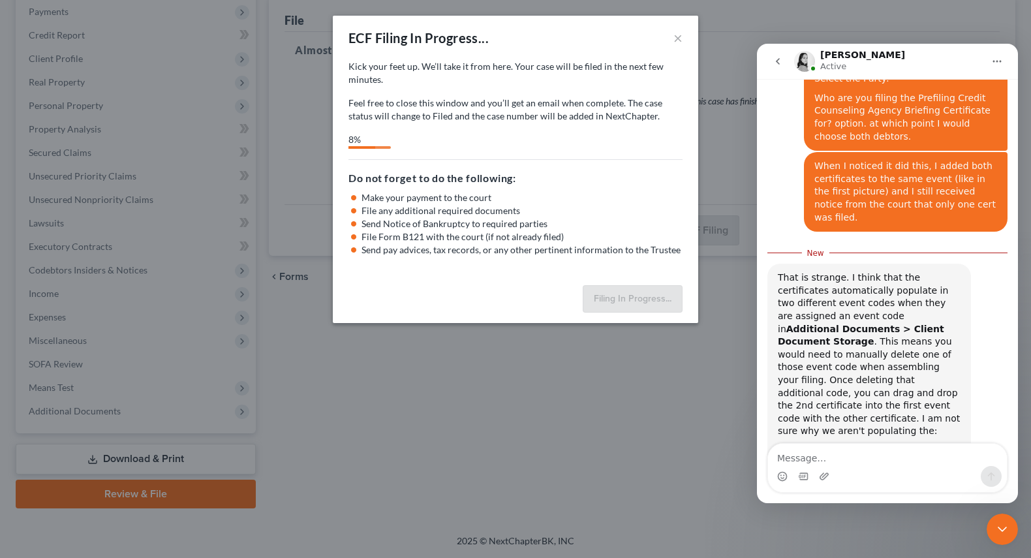
click at [930, 477] on div "Intercom messenger" at bounding box center [887, 476] width 239 height 21
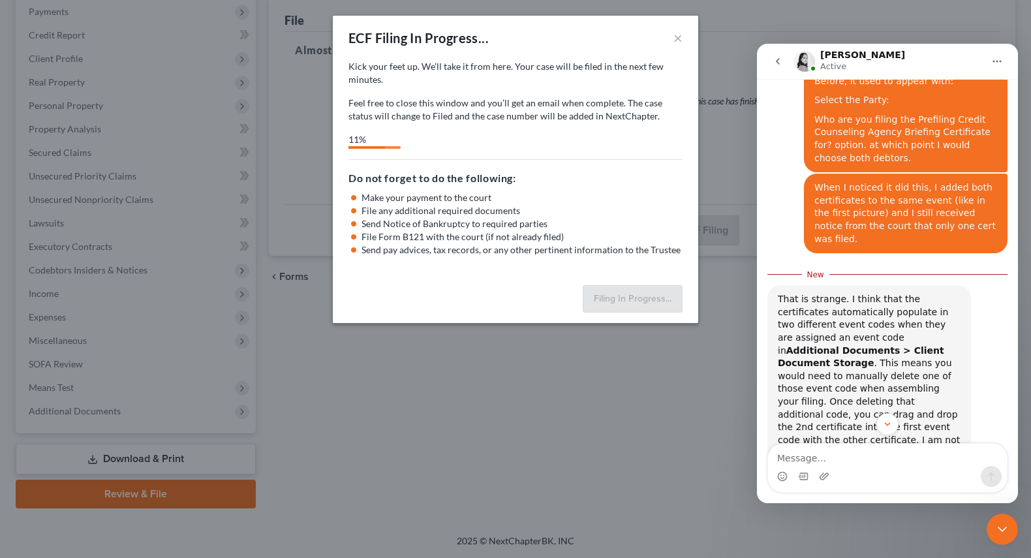
scroll to position [1180, 0]
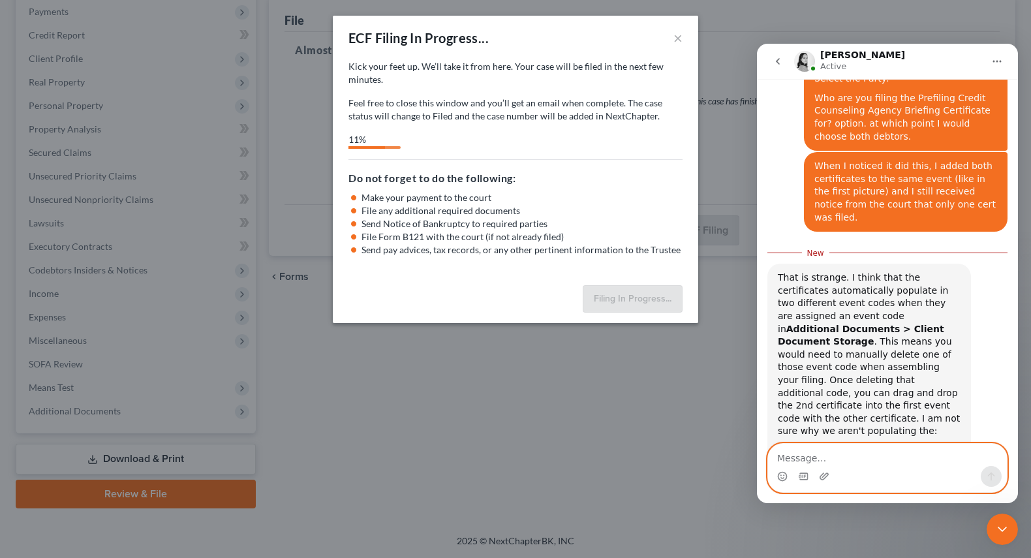
click at [857, 452] on textarea "Message…" at bounding box center [887, 455] width 239 height 22
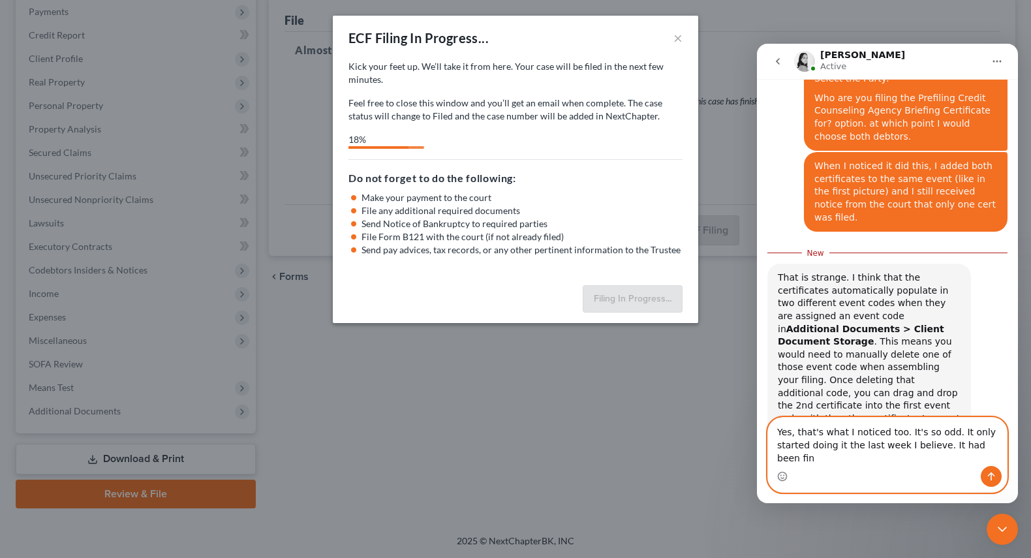
type textarea "Yes, that's what I noticed too. It's so odd. It only started doing it the last …"
select select "0"
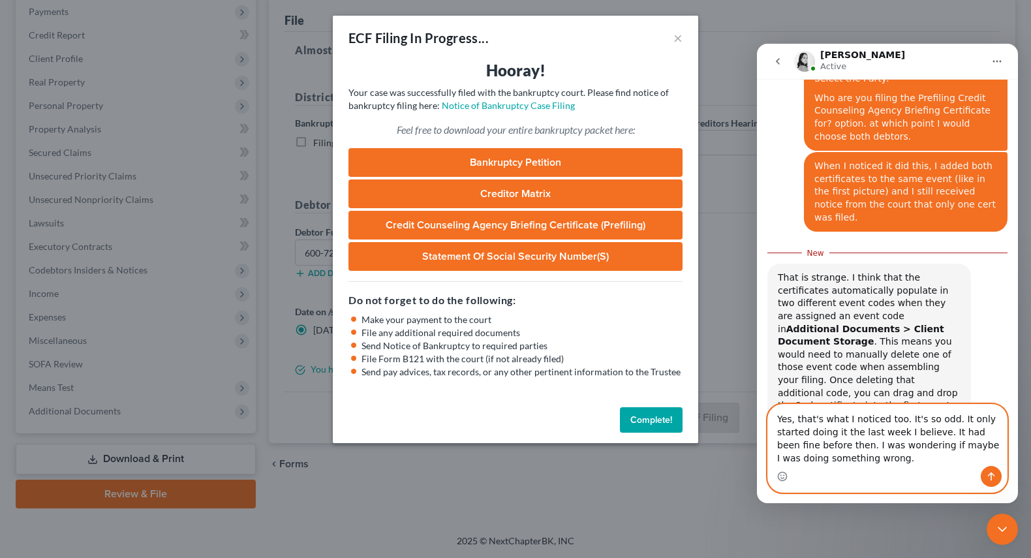
type textarea "Yes, that's what I noticed too. It's so odd. It only started doing it the last …"
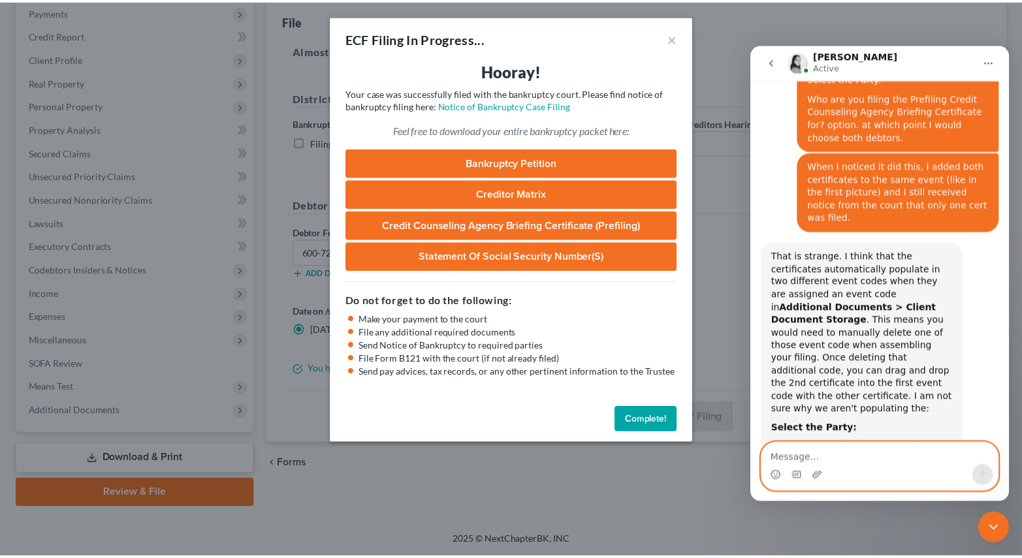
scroll to position [1236, 0]
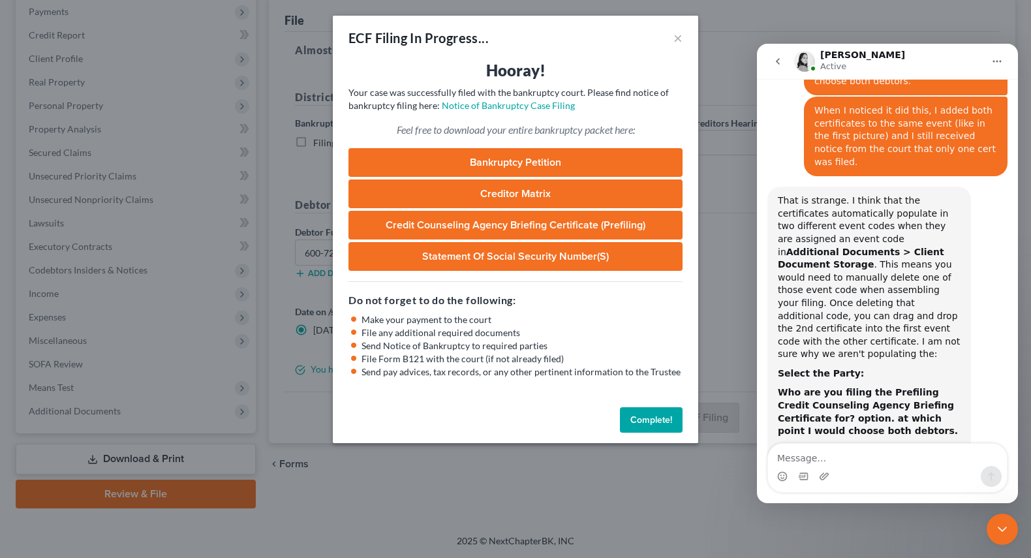
click at [992, 524] on div "Close Intercom Messenger" at bounding box center [1002, 529] width 31 height 31
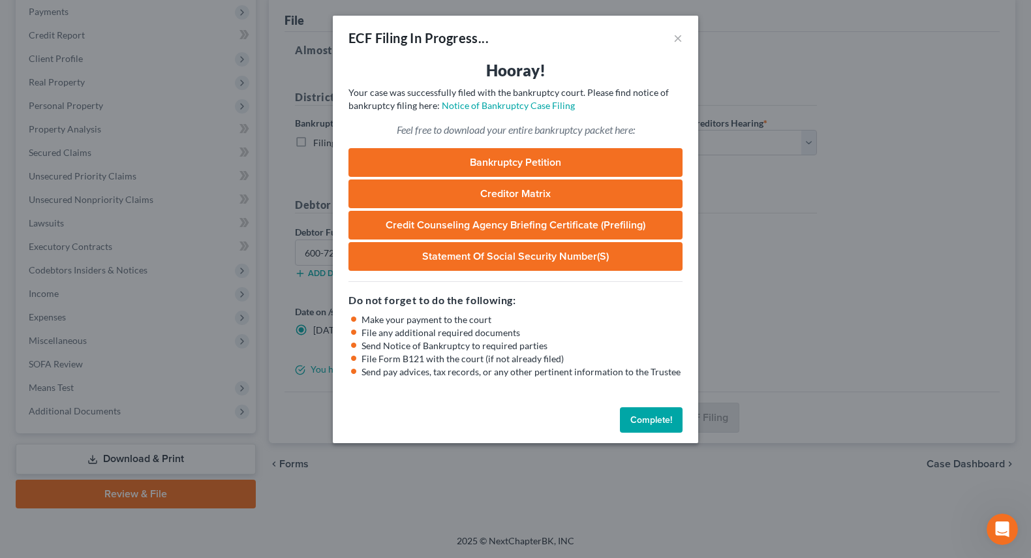
click at [651, 424] on button "Complete!" at bounding box center [651, 420] width 63 height 26
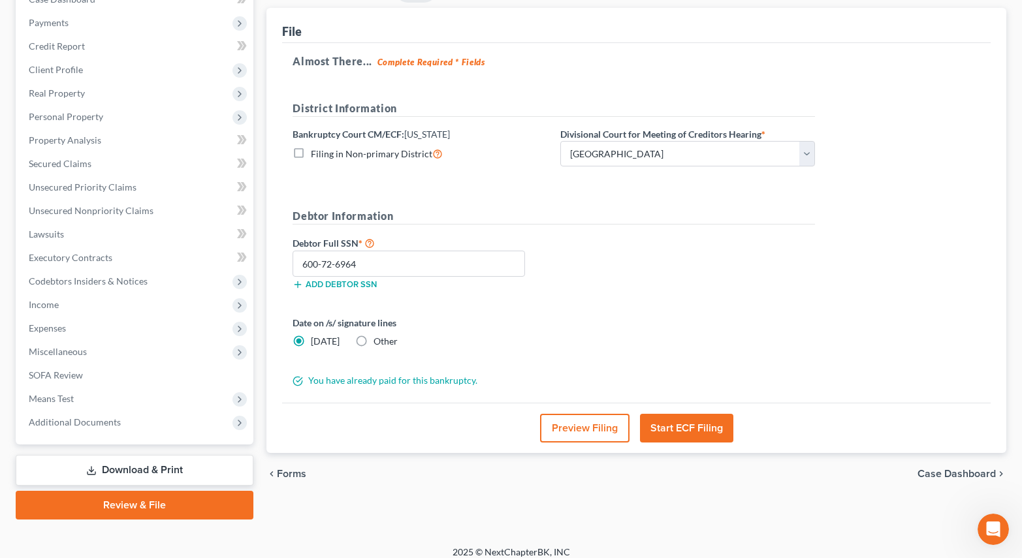
scroll to position [0, 0]
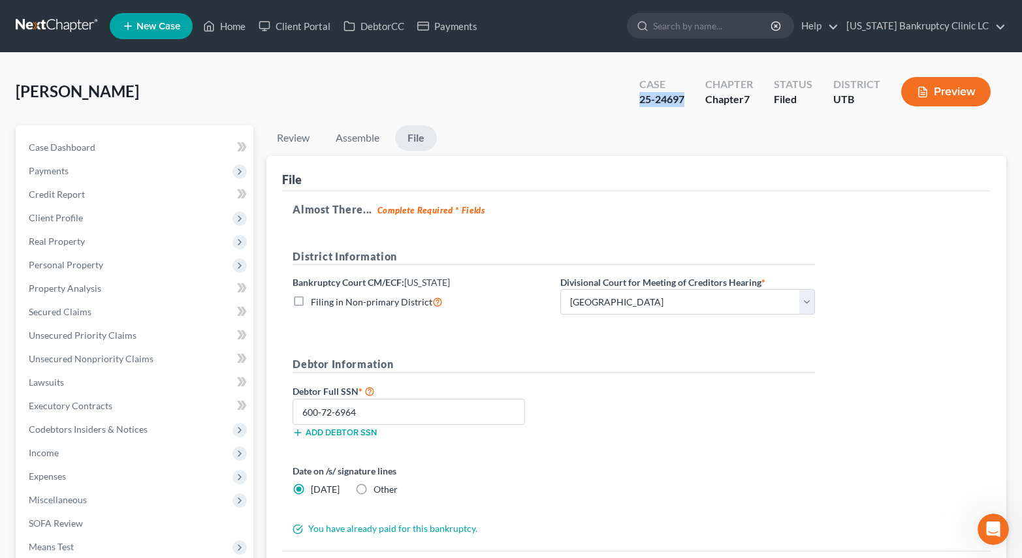
drag, startPoint x: 640, startPoint y: 100, endPoint x: 688, endPoint y: 103, distance: 48.4
click at [688, 103] on div "Case 25-24697" at bounding box center [662, 93] width 66 height 39
copy div "25-24697"
click at [210, 93] on div "Allen, Lindsay Upgraded Case 25-24697 Chapter Chapter 7 Status Filed District U…" at bounding box center [511, 97] width 990 height 57
click at [69, 264] on span "Personal Property" at bounding box center [66, 264] width 74 height 11
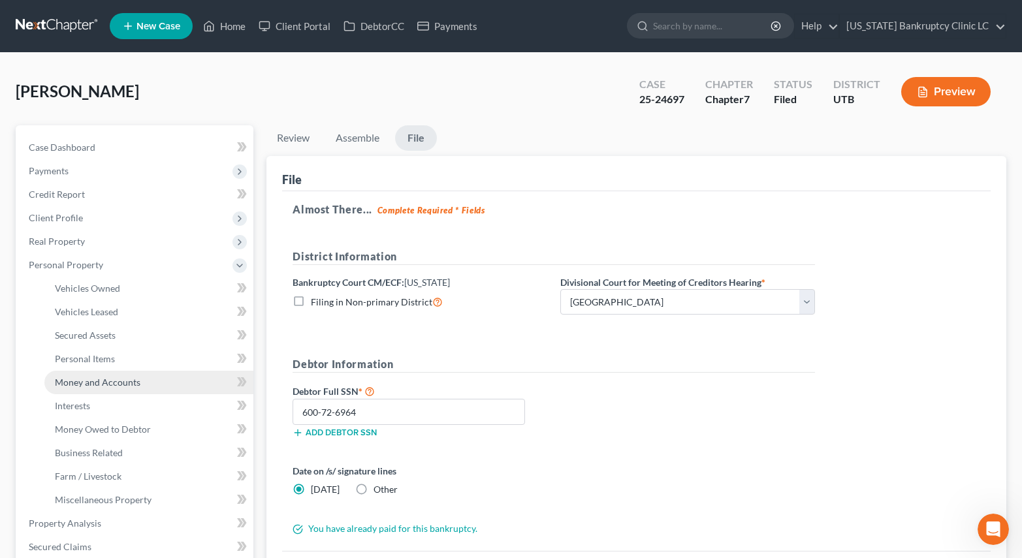
click at [85, 380] on span "Money and Accounts" at bounding box center [98, 382] width 86 height 11
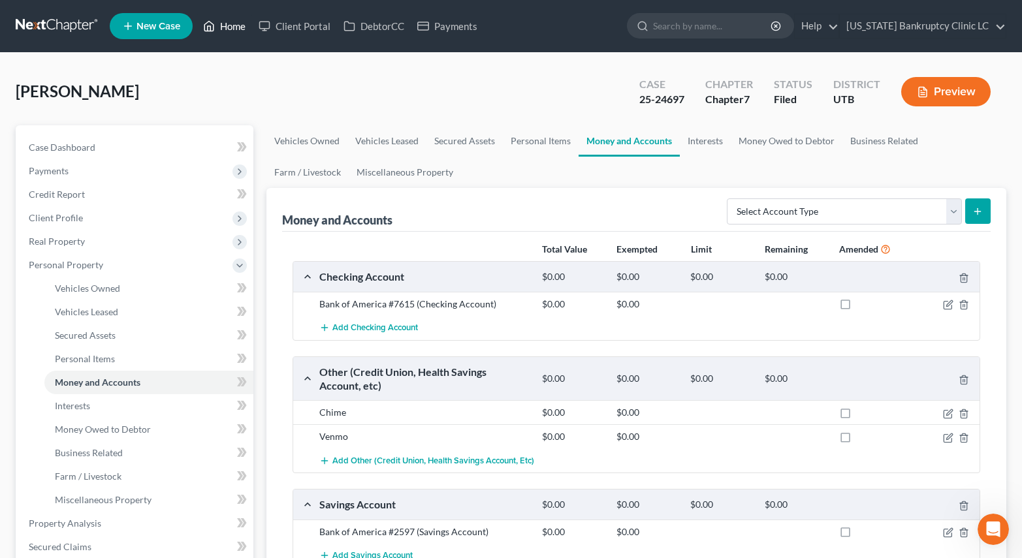
click at [228, 28] on link "Home" at bounding box center [223, 26] width 55 height 24
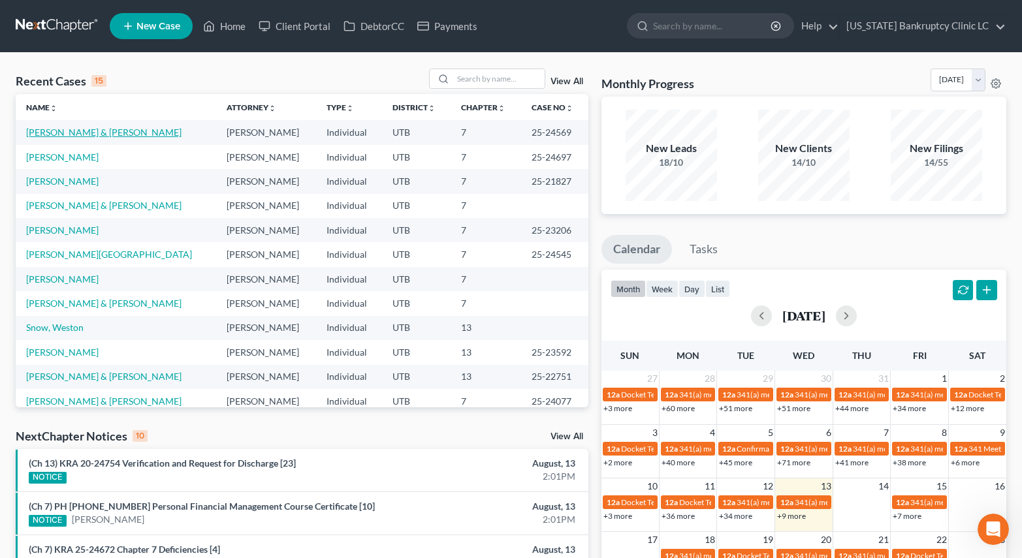
click at [83, 138] on link "[PERSON_NAME] & [PERSON_NAME]" at bounding box center [103, 132] width 155 height 11
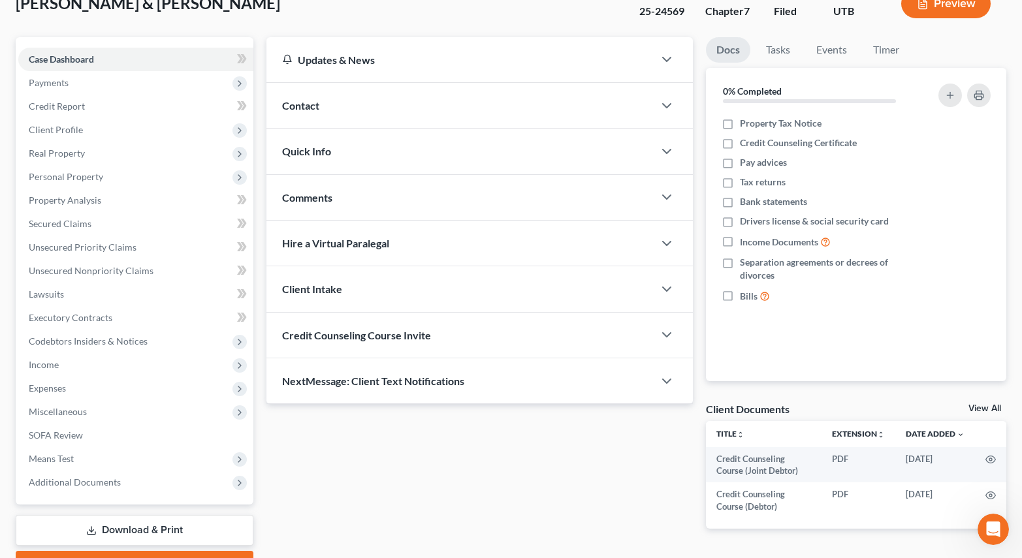
scroll to position [159, 0]
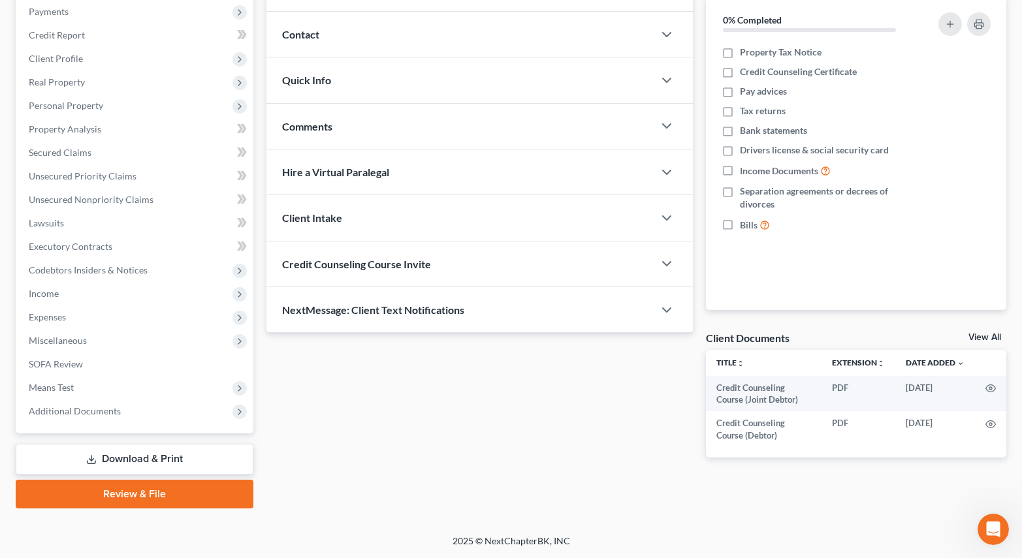
click at [138, 497] on link "Review & File" at bounding box center [135, 494] width 238 height 29
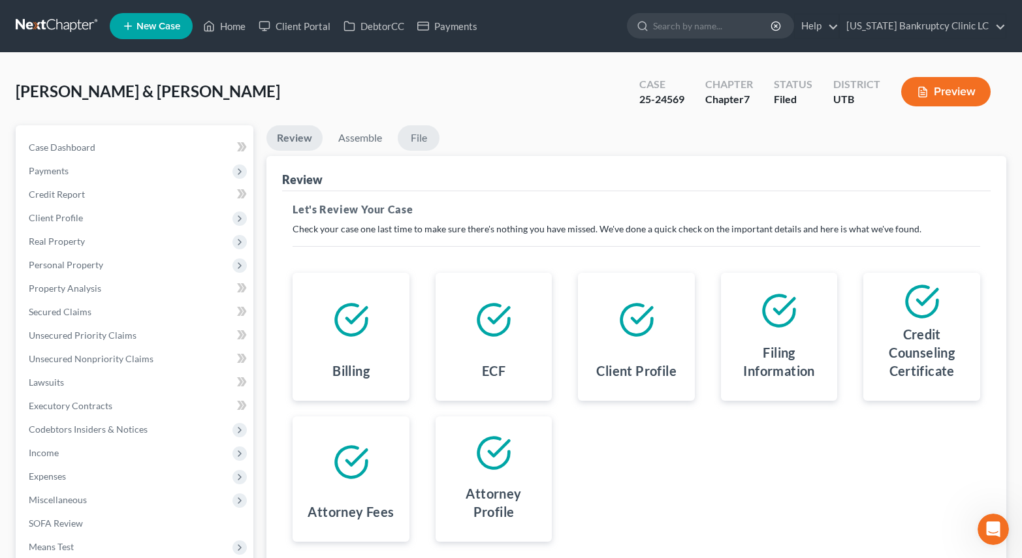
click at [415, 135] on link "File" at bounding box center [419, 137] width 42 height 25
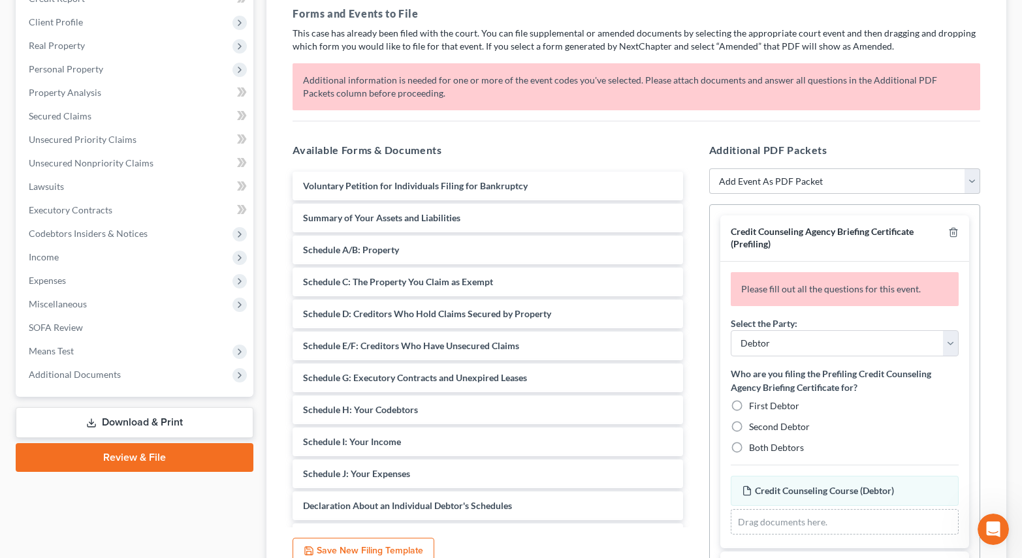
scroll to position [1286, 0]
drag, startPoint x: 732, startPoint y: 370, endPoint x: 867, endPoint y: 392, distance: 136.2
click at [867, 392] on label "Who are you filing the Prefiling Credit Counseling Agency Briefing Certificate …" at bounding box center [845, 380] width 228 height 27
copy label "Who are you filing the Prefiling Credit Counseling Agency Briefing Certificate …"
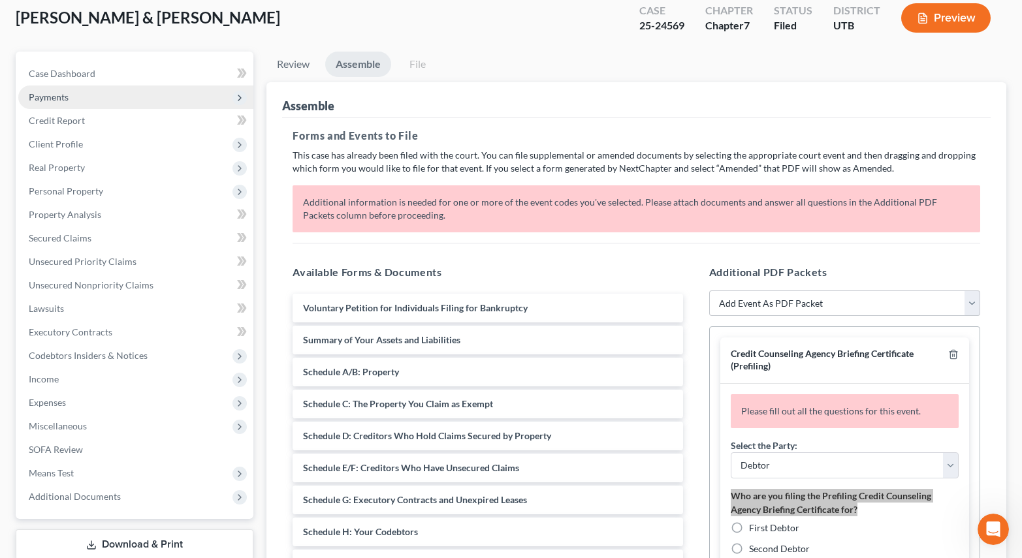
scroll to position [0, 0]
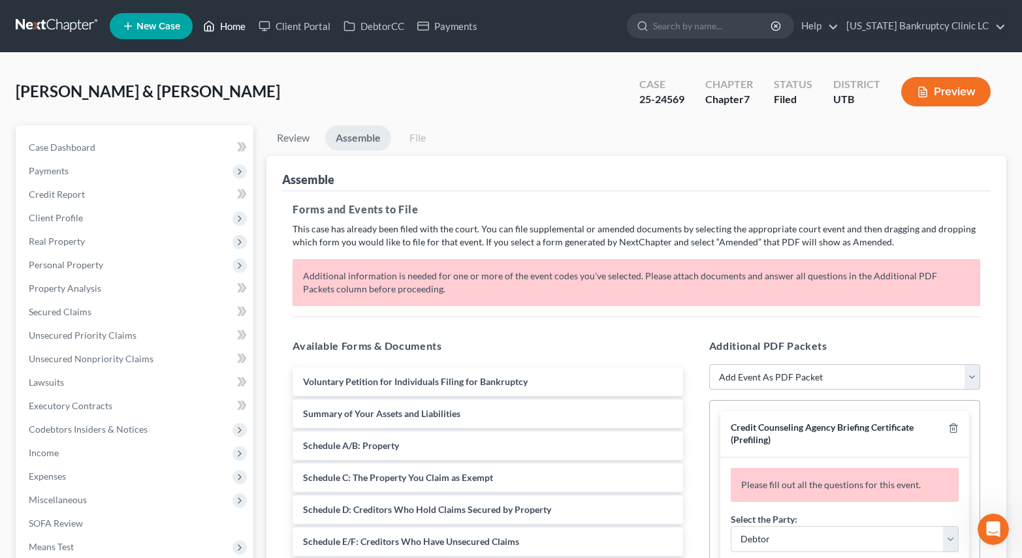
click at [221, 20] on link "Home" at bounding box center [223, 26] width 55 height 24
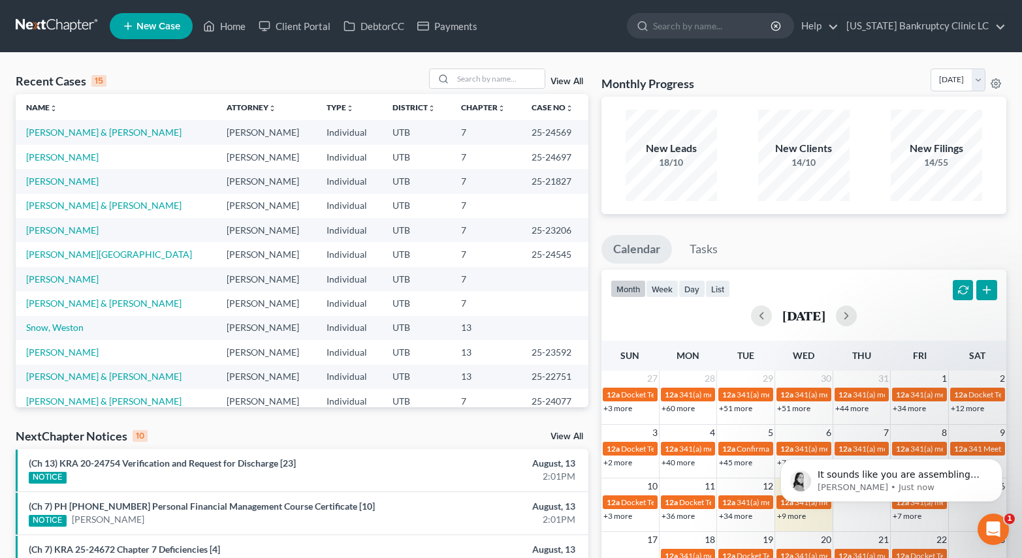
scroll to position [1313, 0]
click at [917, 492] on p "Lindsey • Just now" at bounding box center [901, 488] width 168 height 12
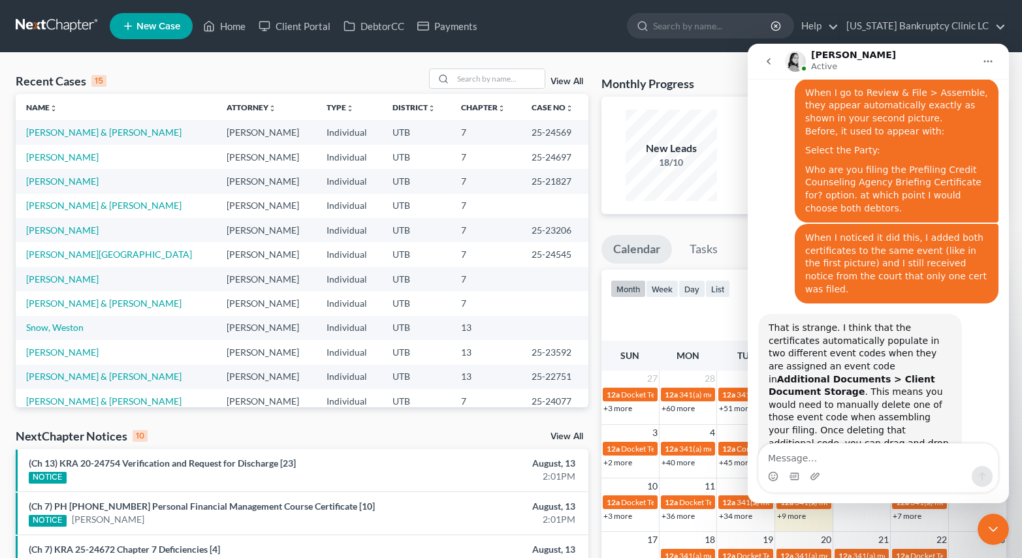
scroll to position [1334, 0]
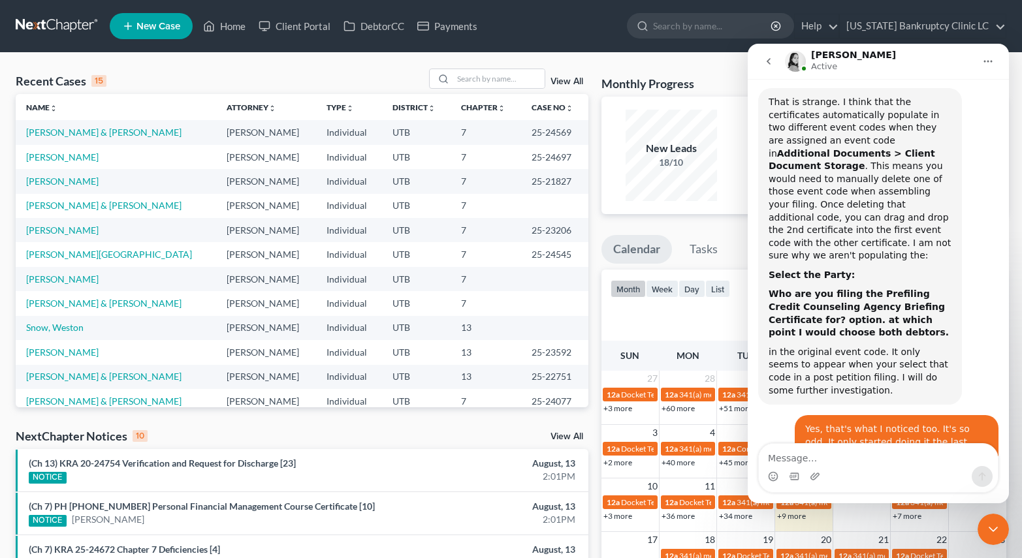
click at [910, 460] on textarea "Message…" at bounding box center [878, 455] width 239 height 22
click at [913, 459] on textarea "Message…" at bounding box center [878, 455] width 239 height 22
drag, startPoint x: 992, startPoint y: 525, endPoint x: 1002, endPoint y: 526, distance: 9.9
click at [993, 524] on icon "Close Intercom Messenger" at bounding box center [993, 530] width 16 height 16
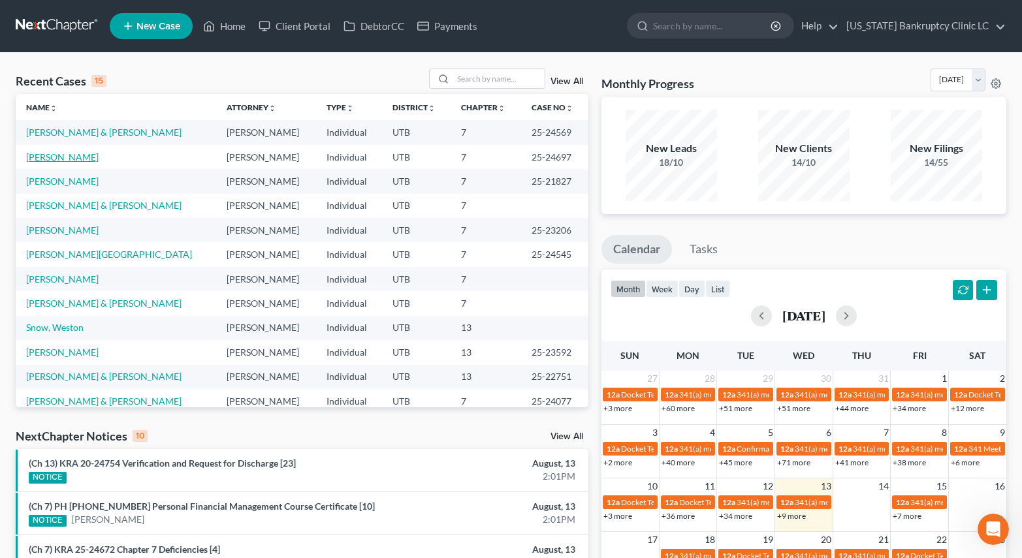
click at [63, 158] on link "[PERSON_NAME]" at bounding box center [62, 156] width 72 height 11
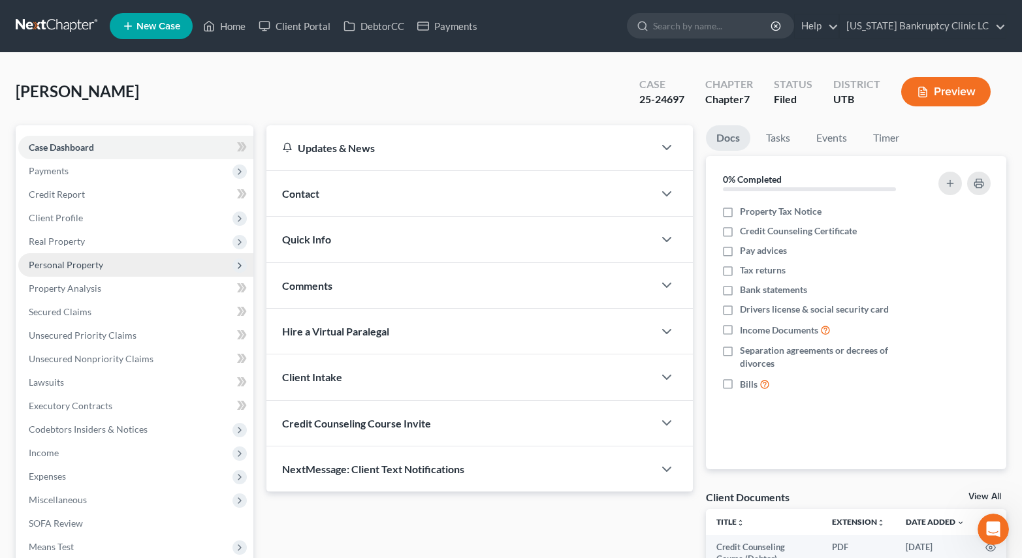
click at [92, 260] on span "Personal Property" at bounding box center [66, 264] width 74 height 11
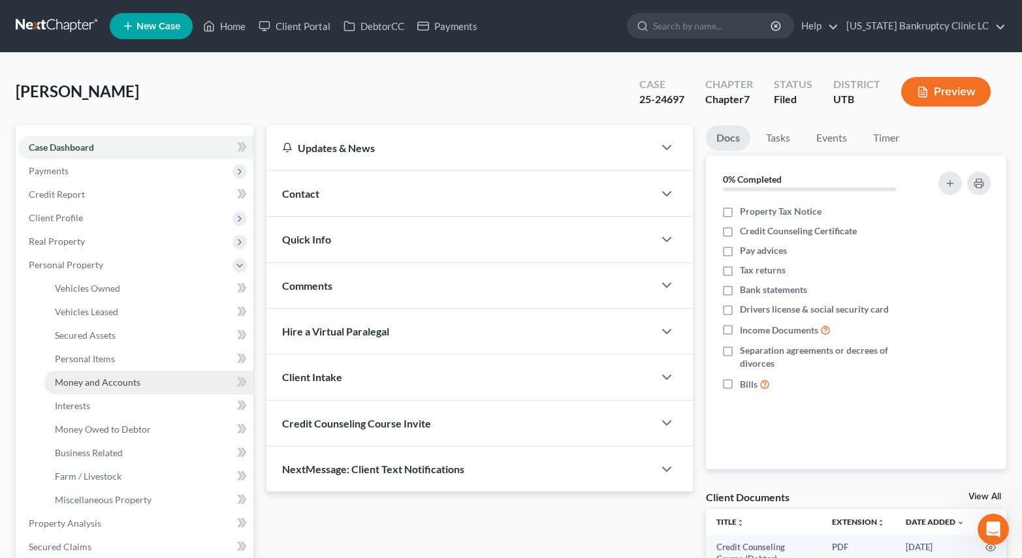
click at [108, 383] on span "Money and Accounts" at bounding box center [98, 382] width 86 height 11
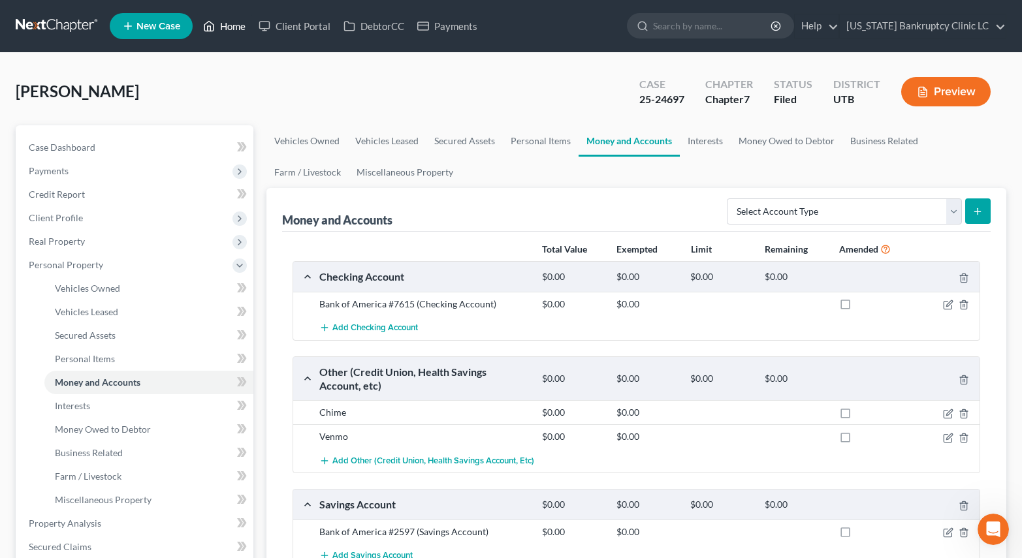
click at [222, 29] on link "Home" at bounding box center [223, 26] width 55 height 24
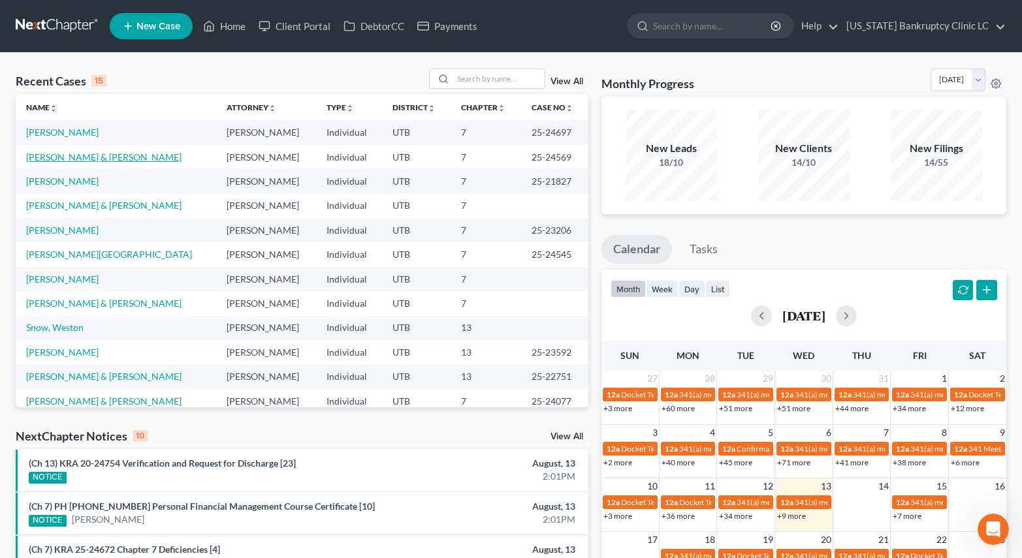
click at [77, 155] on link "[PERSON_NAME] & [PERSON_NAME]" at bounding box center [103, 156] width 155 height 11
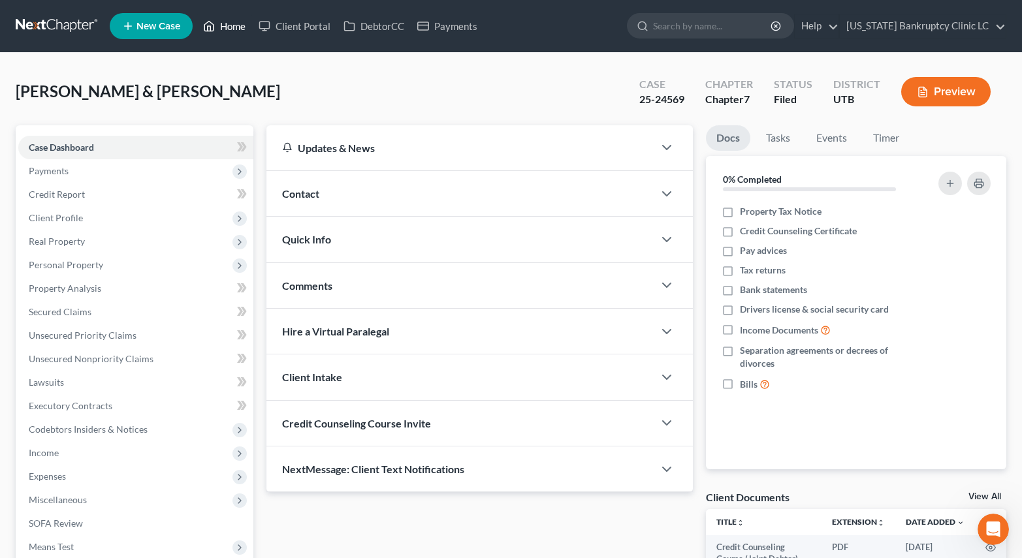
click at [214, 24] on icon at bounding box center [209, 26] width 12 height 16
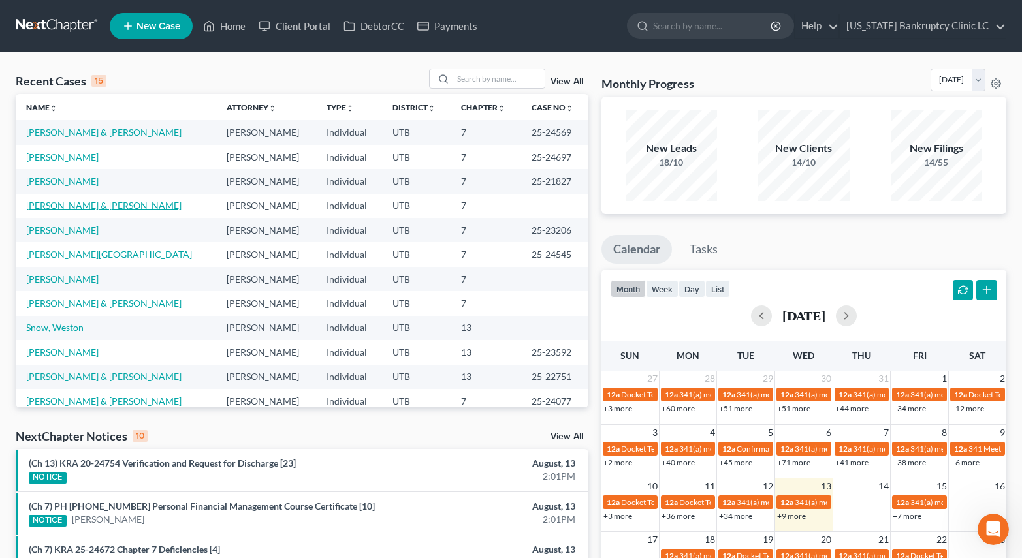
click at [48, 204] on link "[PERSON_NAME] & [PERSON_NAME]" at bounding box center [103, 205] width 155 height 11
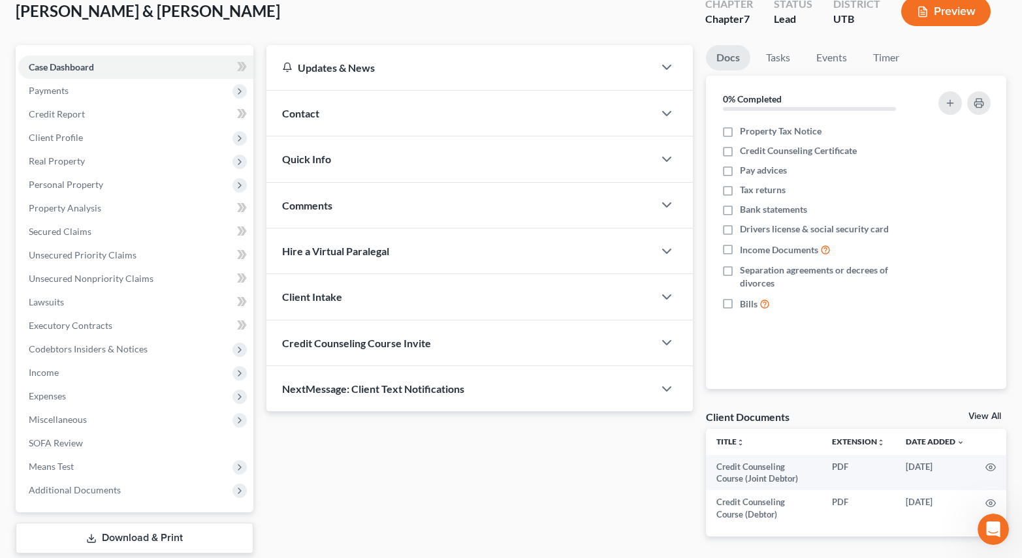
scroll to position [159, 0]
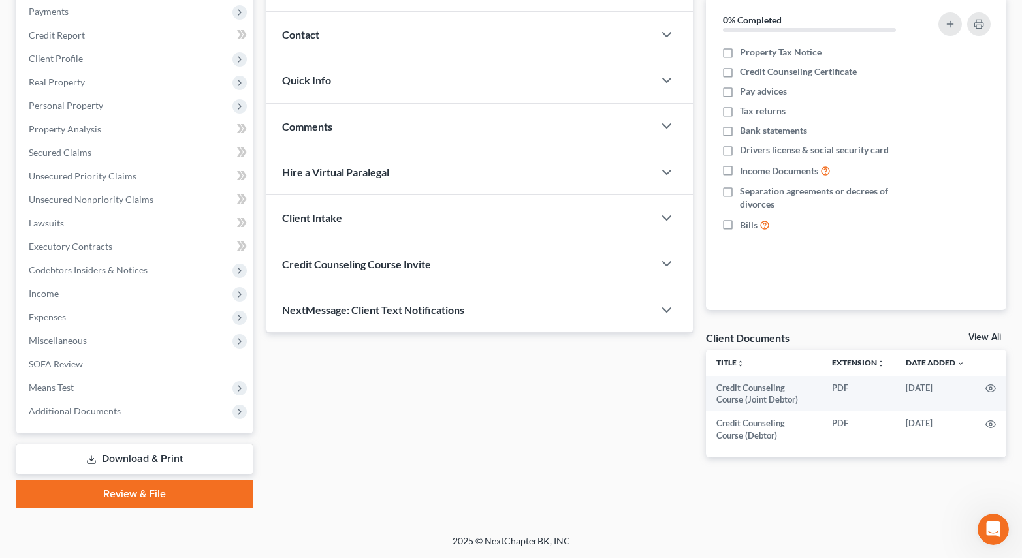
drag, startPoint x: 119, startPoint y: 499, endPoint x: 990, endPoint y: 48, distance: 980.5
click at [121, 499] on link "Review & File" at bounding box center [135, 494] width 238 height 29
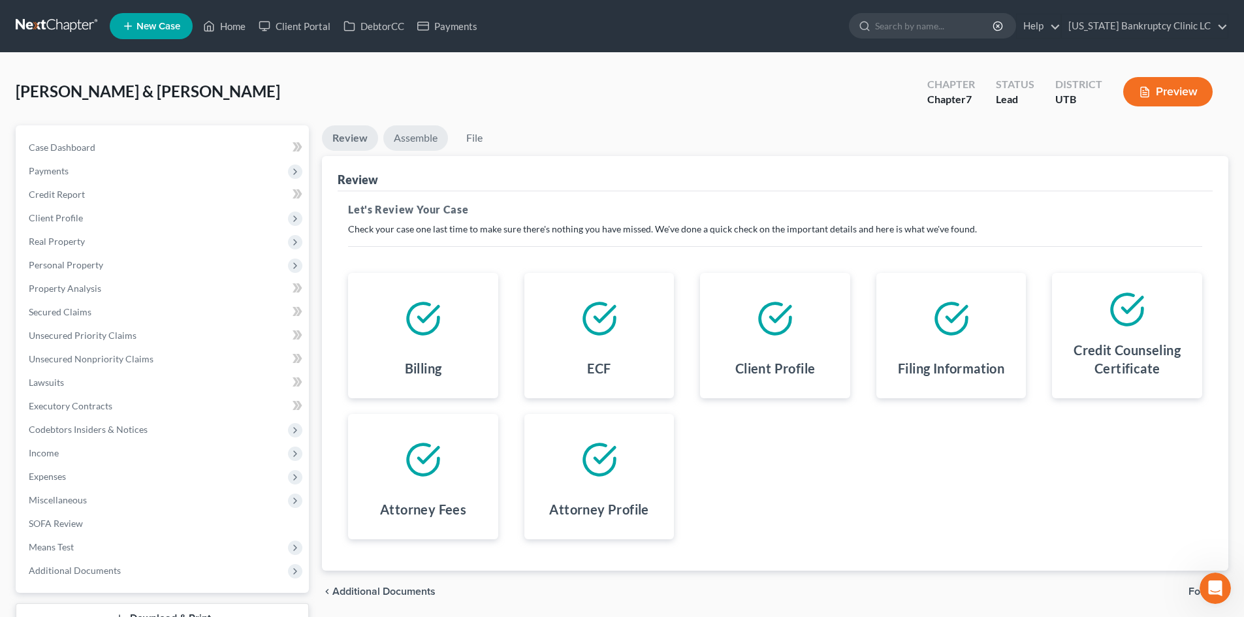
click at [422, 131] on link "Assemble" at bounding box center [415, 137] width 65 height 25
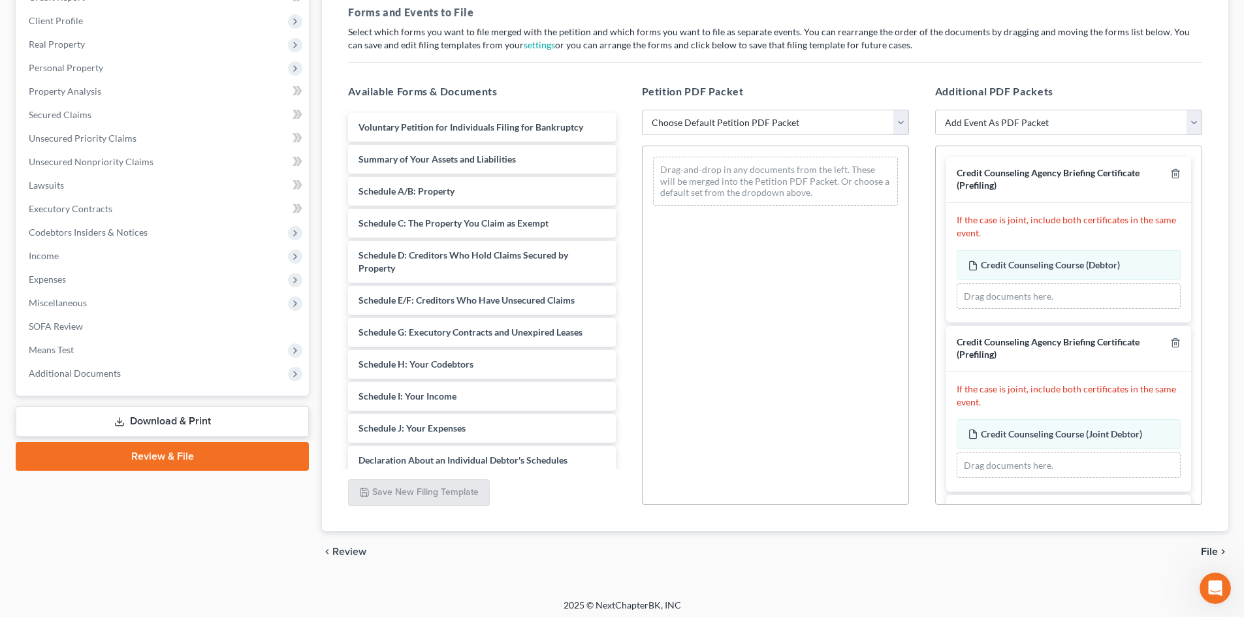
scroll to position [202, 0]
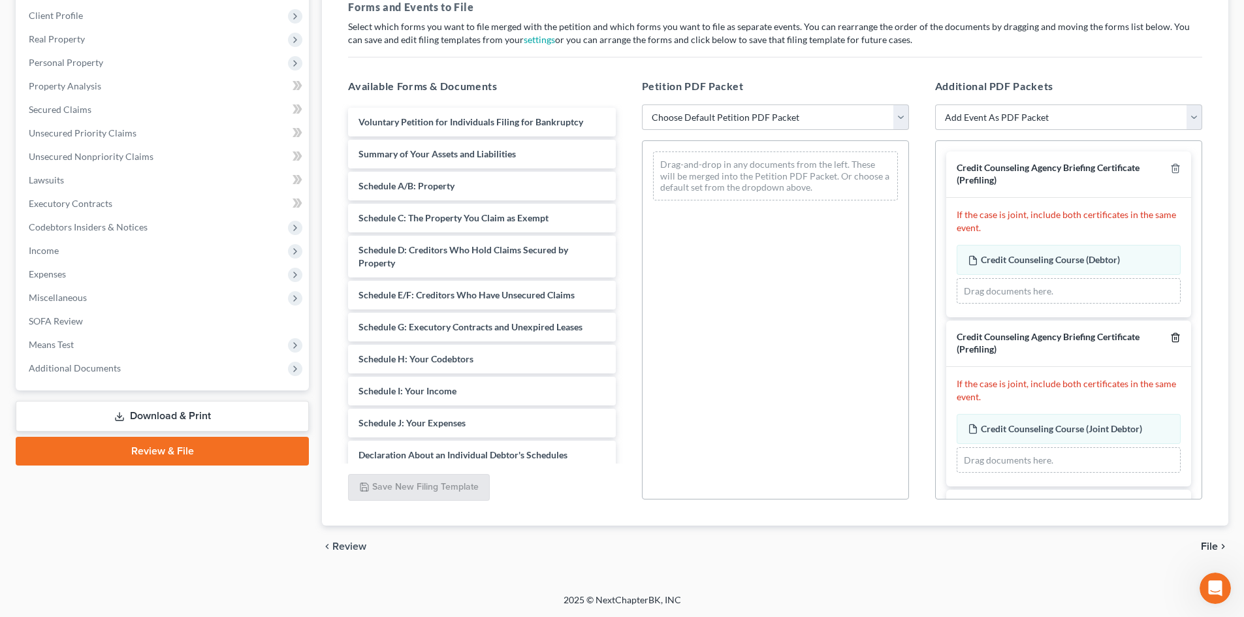
click at [1172, 338] on icon "button" at bounding box center [1175, 338] width 6 height 8
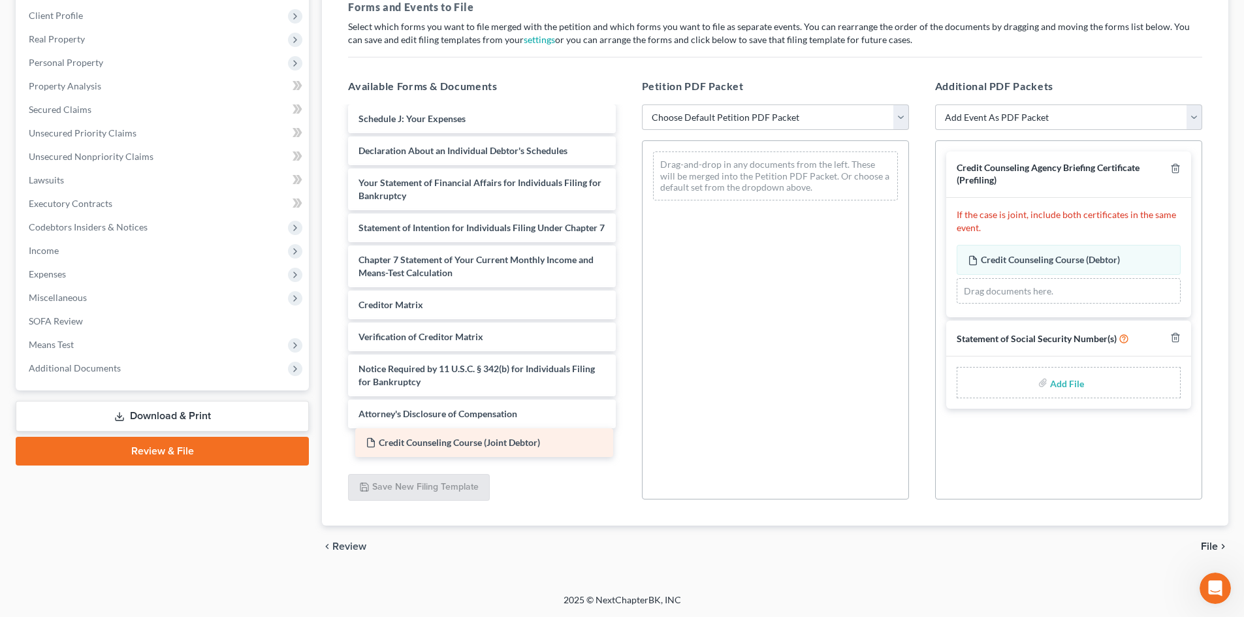
scroll to position [285, 0]
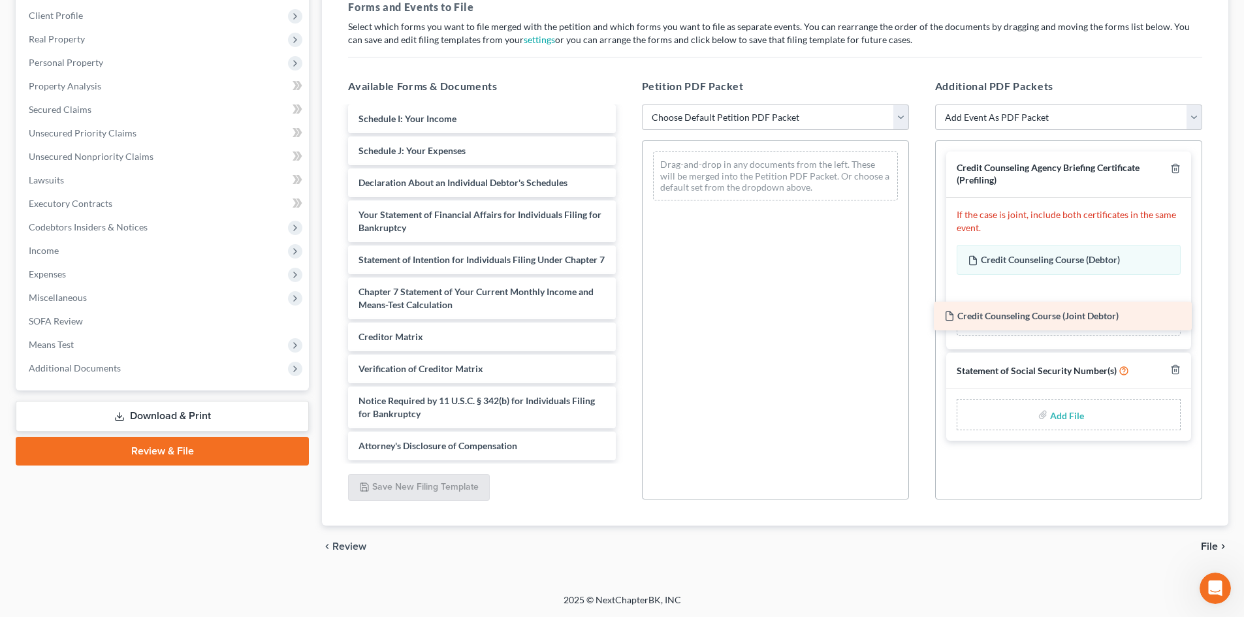
drag, startPoint x: 448, startPoint y: 447, endPoint x: 1064, endPoint y: 309, distance: 631.5
click at [625, 309] on div "Credit Counseling Course (Joint Debtor) Voluntary Petition for Individuals Fili…" at bounding box center [482, 147] width 288 height 625
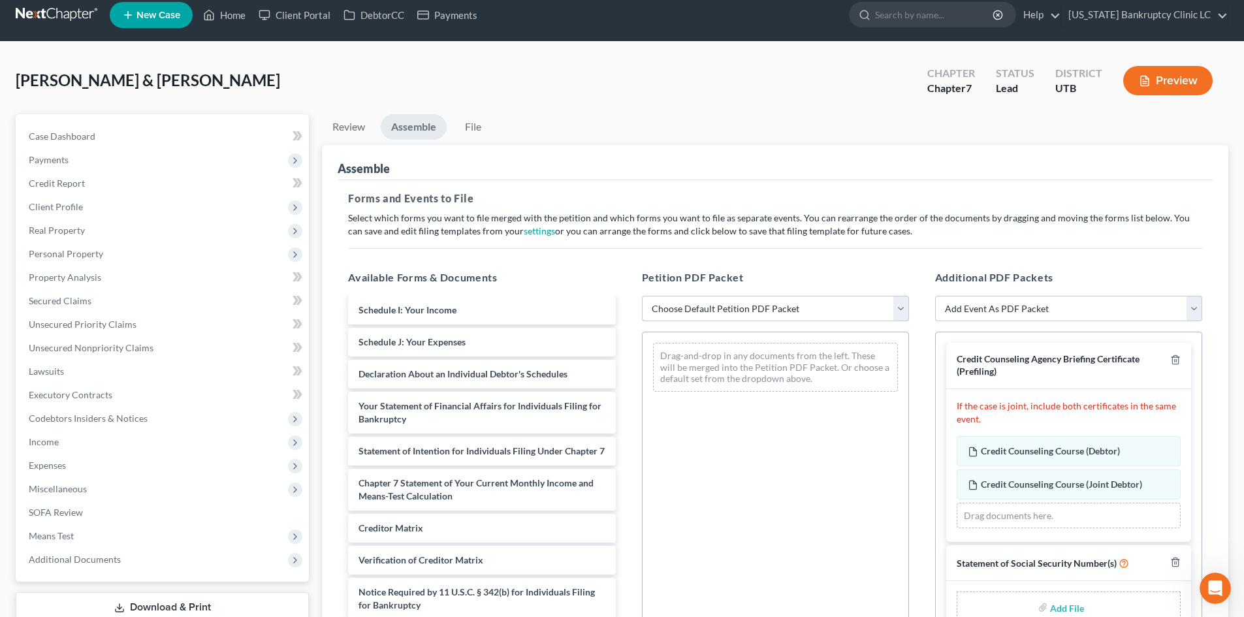
scroll to position [0, 0]
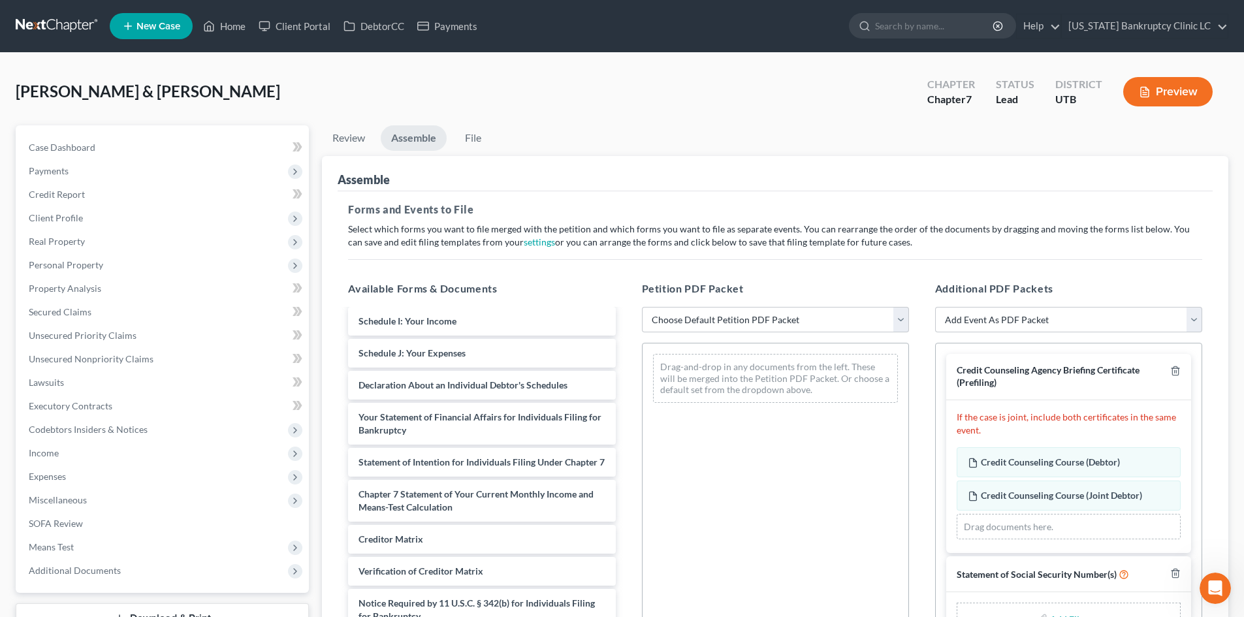
click at [424, 150] on link "Assemble" at bounding box center [414, 137] width 66 height 25
click at [218, 9] on ul "New Case Home Client Portal DebtorCC Payments - No Result - See all results Or …" at bounding box center [669, 26] width 1118 height 34
click at [216, 21] on link "Home" at bounding box center [223, 26] width 55 height 24
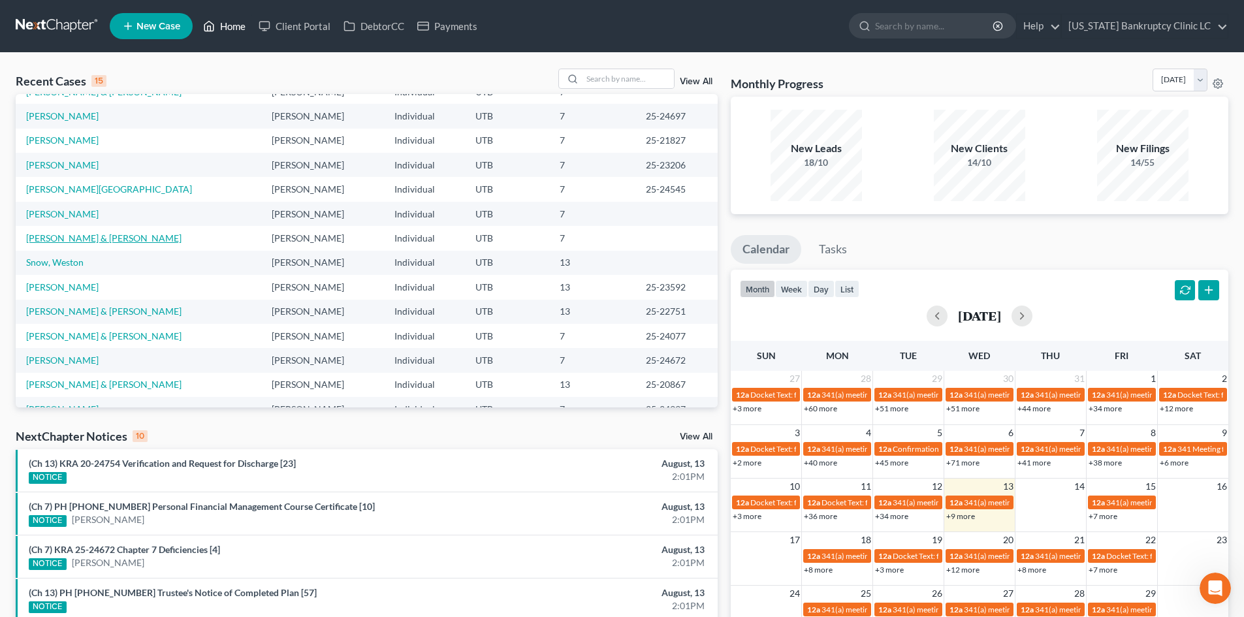
scroll to position [89, 0]
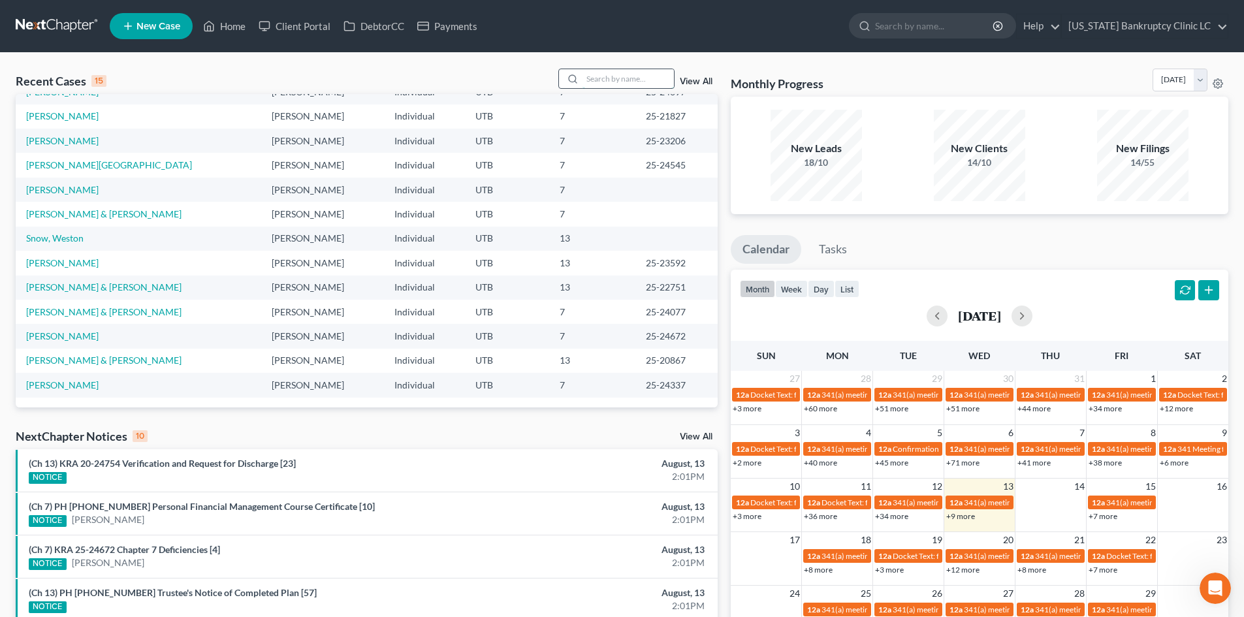
click at [649, 71] on input "search" at bounding box center [627, 78] width 91 height 19
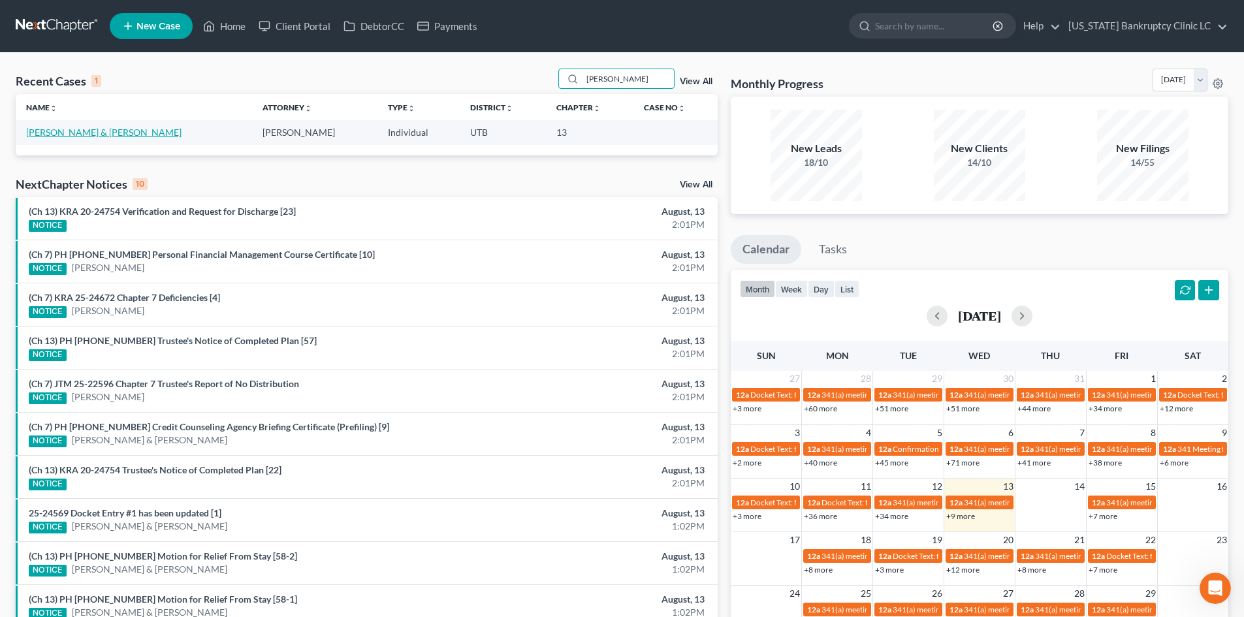
type input "ehrler"
click at [76, 130] on link "Ehrler, Chad & Melanie" at bounding box center [103, 132] width 155 height 11
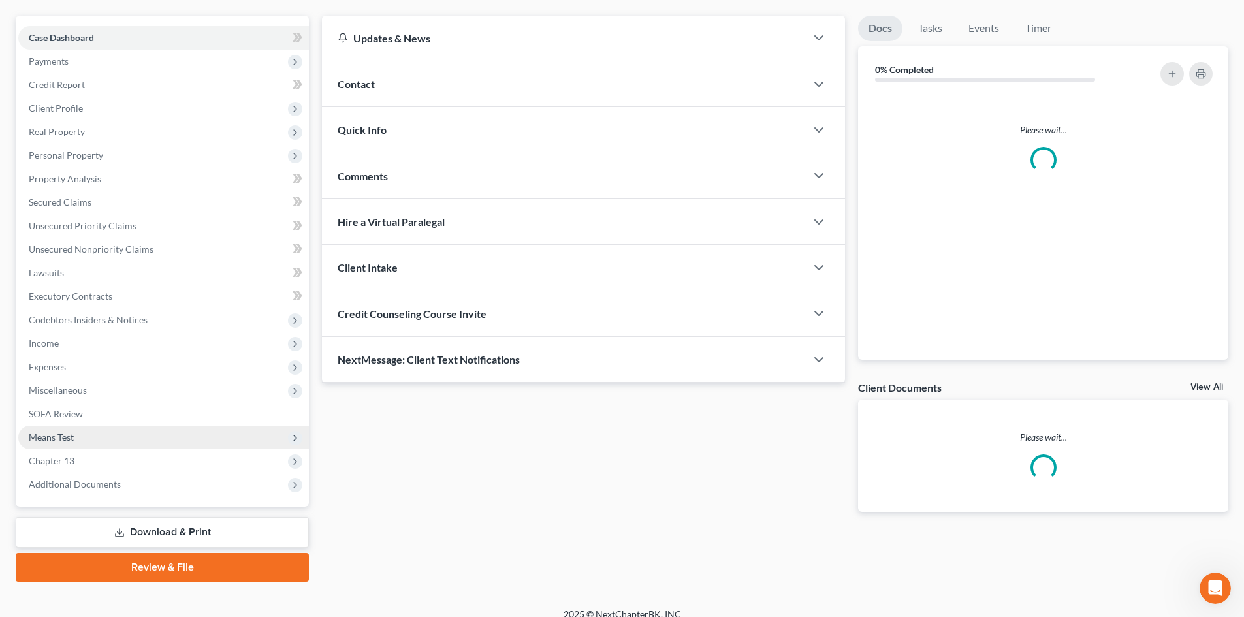
scroll to position [124, 0]
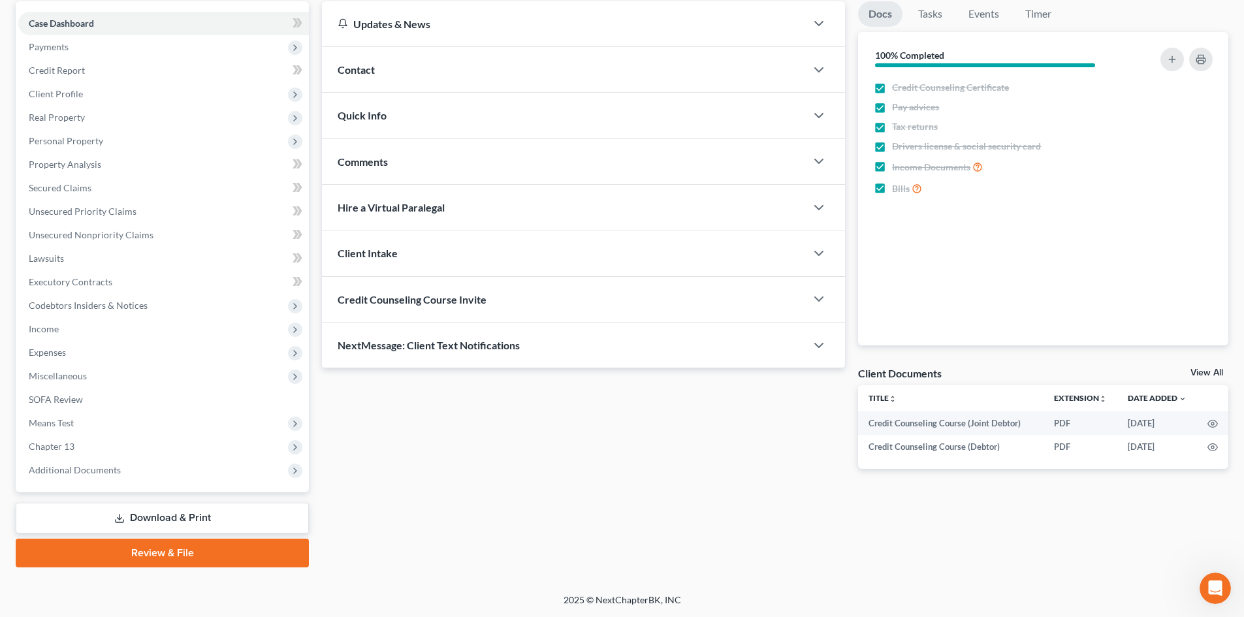
click at [209, 558] on link "Review & File" at bounding box center [162, 553] width 293 height 29
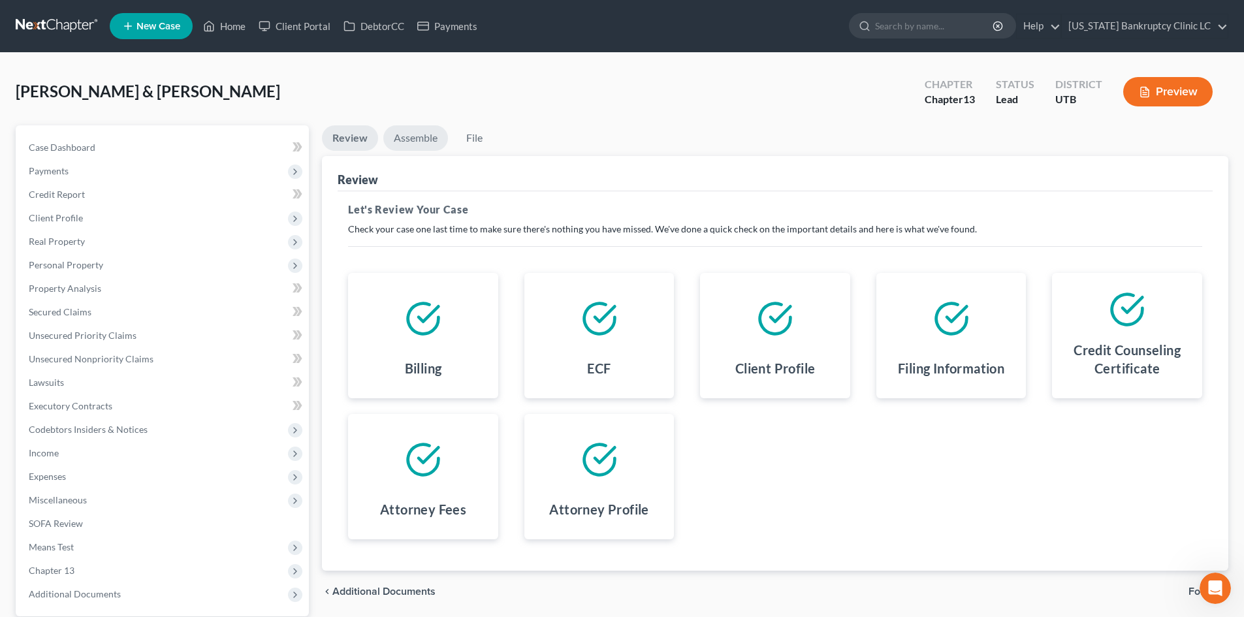
click at [421, 134] on link "Assemble" at bounding box center [415, 137] width 65 height 25
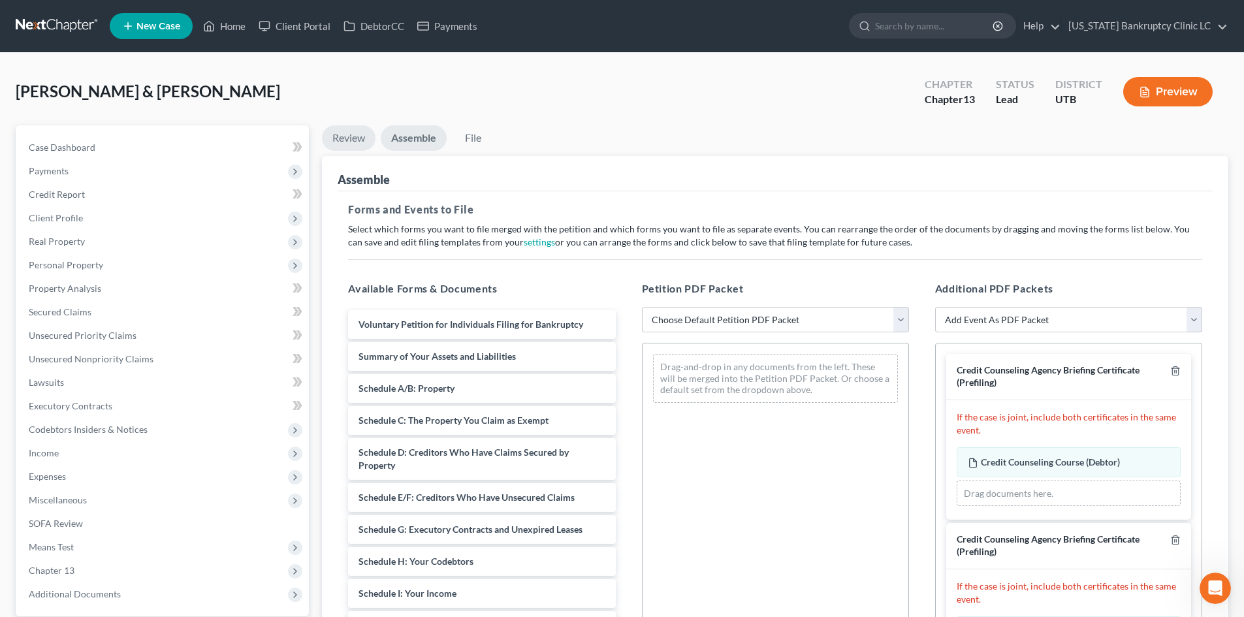
click at [340, 138] on link "Review" at bounding box center [349, 137] width 54 height 25
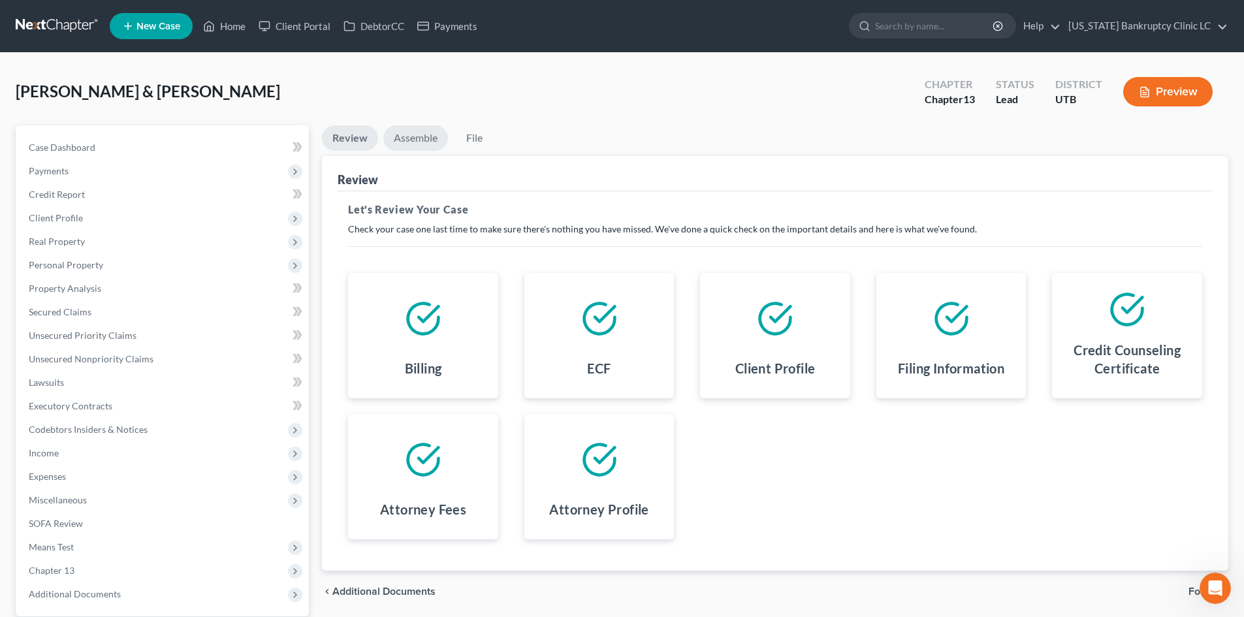
click at [413, 149] on link "Assemble" at bounding box center [415, 137] width 65 height 25
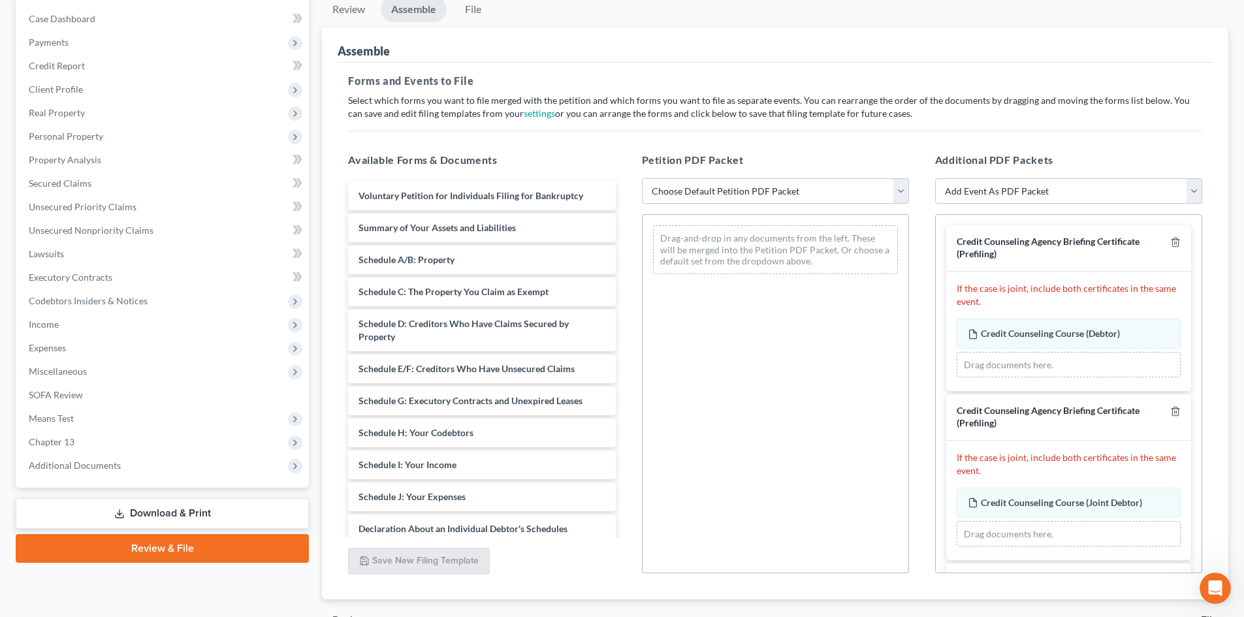
scroll to position [65, 0]
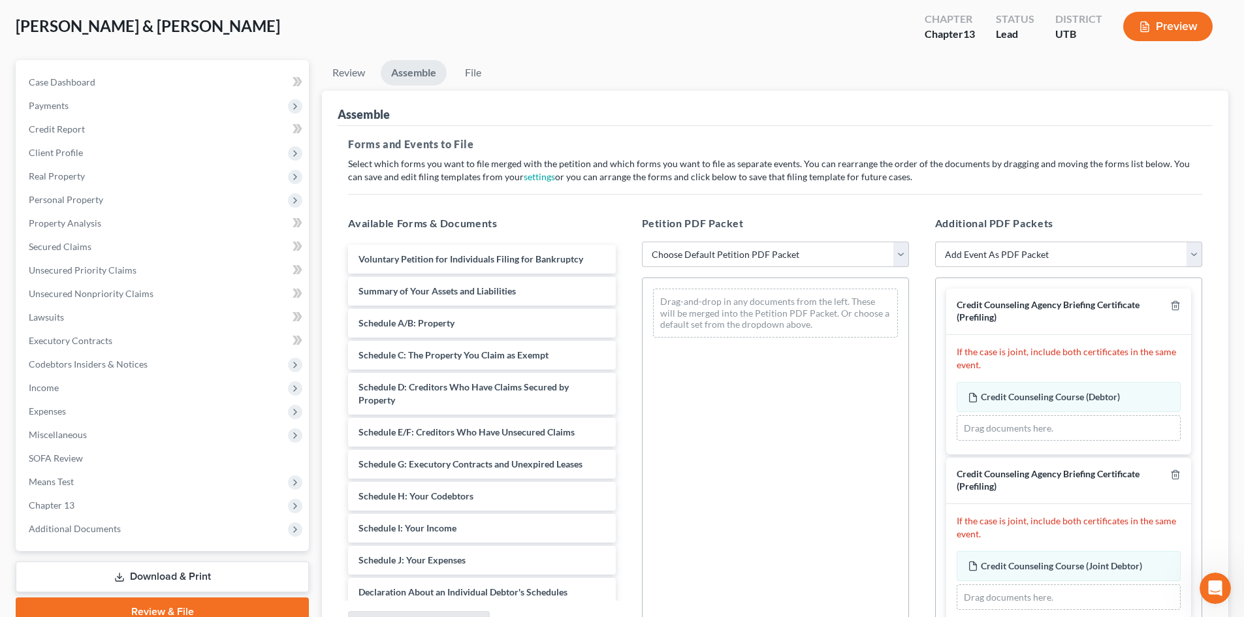
click at [420, 84] on link "Assemble" at bounding box center [414, 72] width 66 height 25
click at [734, 254] on select "Choose Default Petition PDF Packet Emergency Filing (Voluntary Petition and Cre…" at bounding box center [775, 255] width 267 height 26
select select "2"
click at [642, 242] on select "Choose Default Petition PDF Packet Emergency Filing (Voluntary Petition and Cre…" at bounding box center [775, 255] width 267 height 26
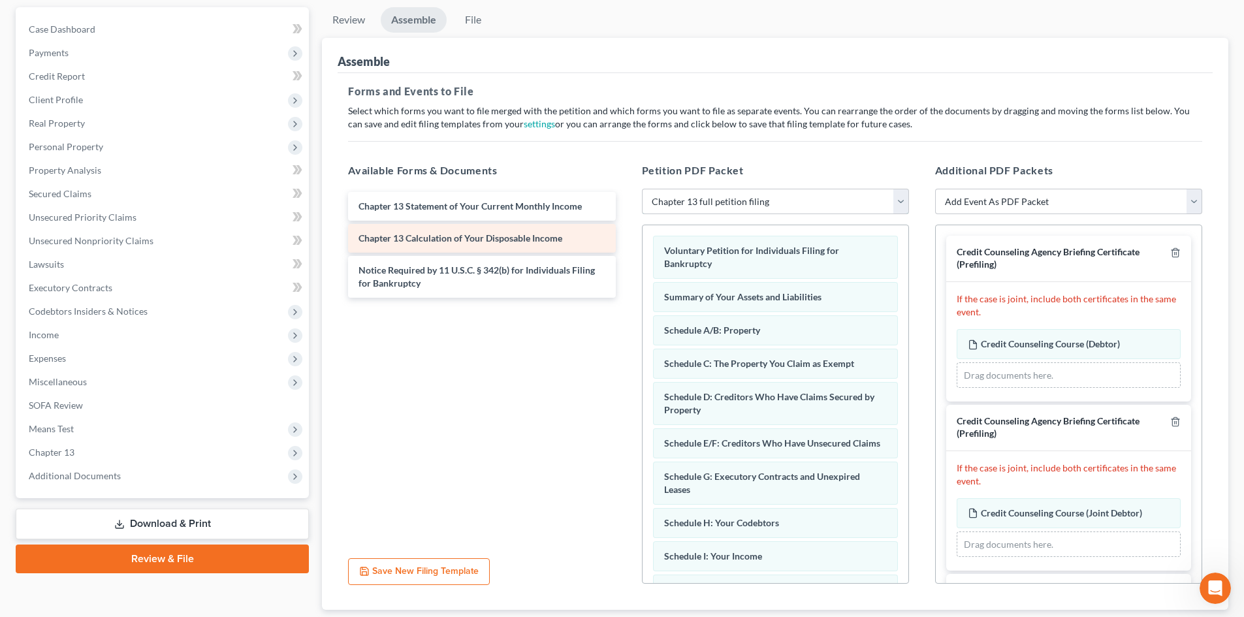
scroll to position [0, 0]
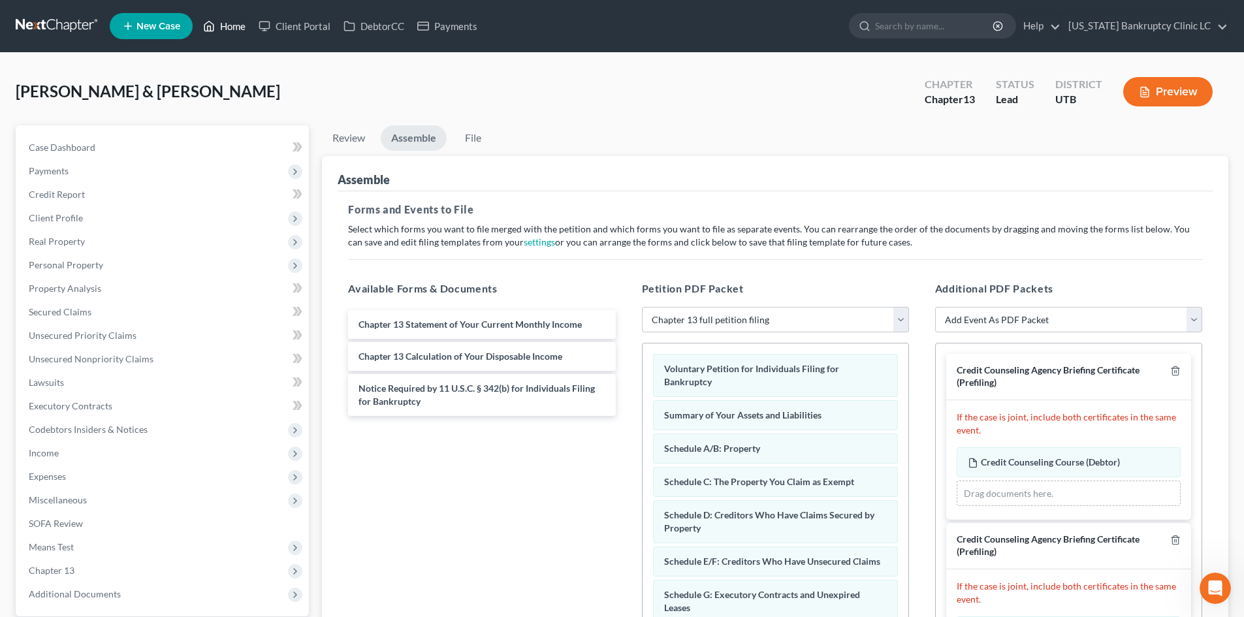
click at [228, 28] on link "Home" at bounding box center [223, 26] width 55 height 24
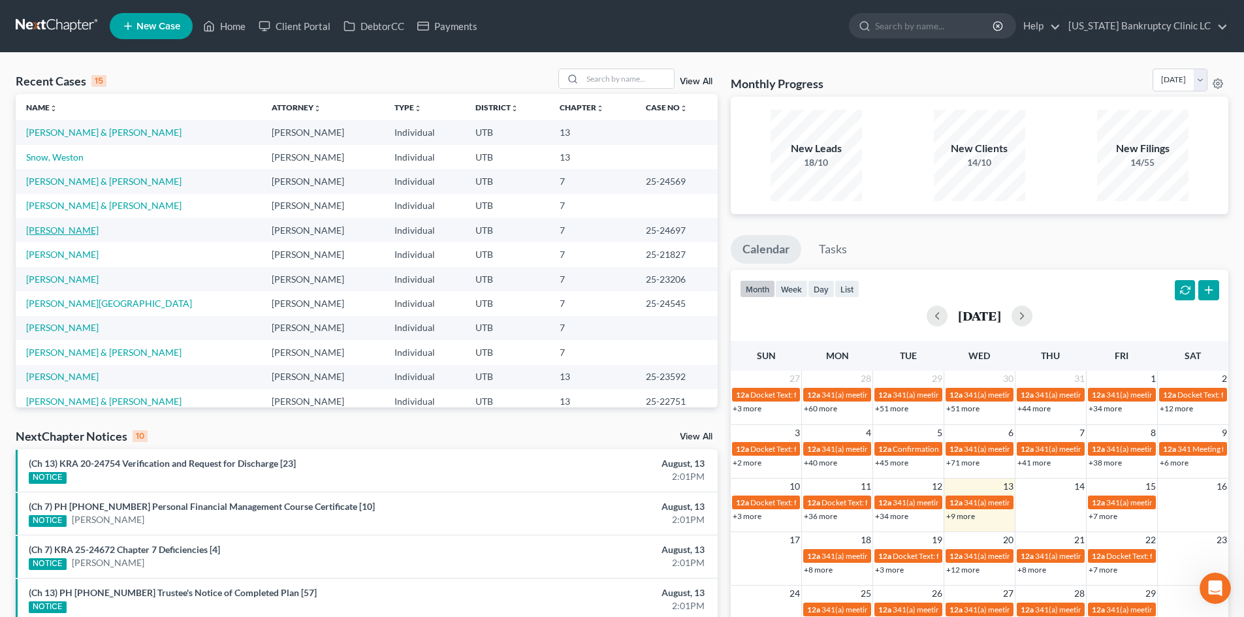
click at [65, 229] on link "[PERSON_NAME]" at bounding box center [62, 230] width 72 height 11
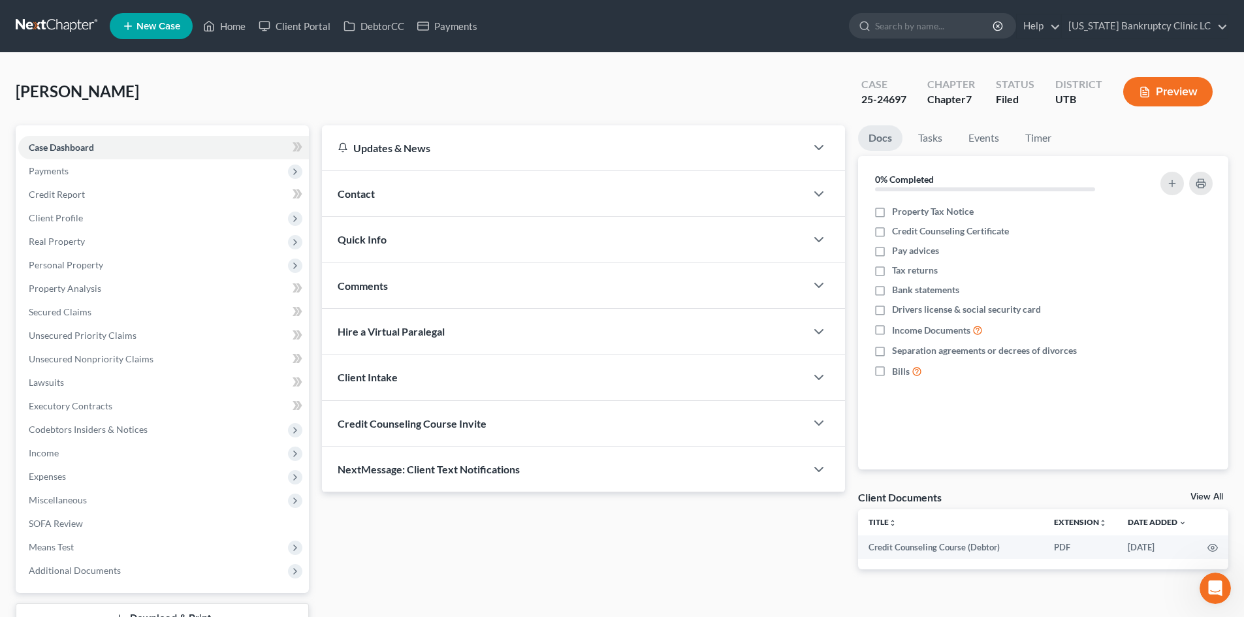
click at [241, 38] on ul "New Case Home Client Portal DebtorCC Payments - No Result - See all results Or …" at bounding box center [669, 26] width 1118 height 34
click at [229, 26] on link "Home" at bounding box center [223, 26] width 55 height 24
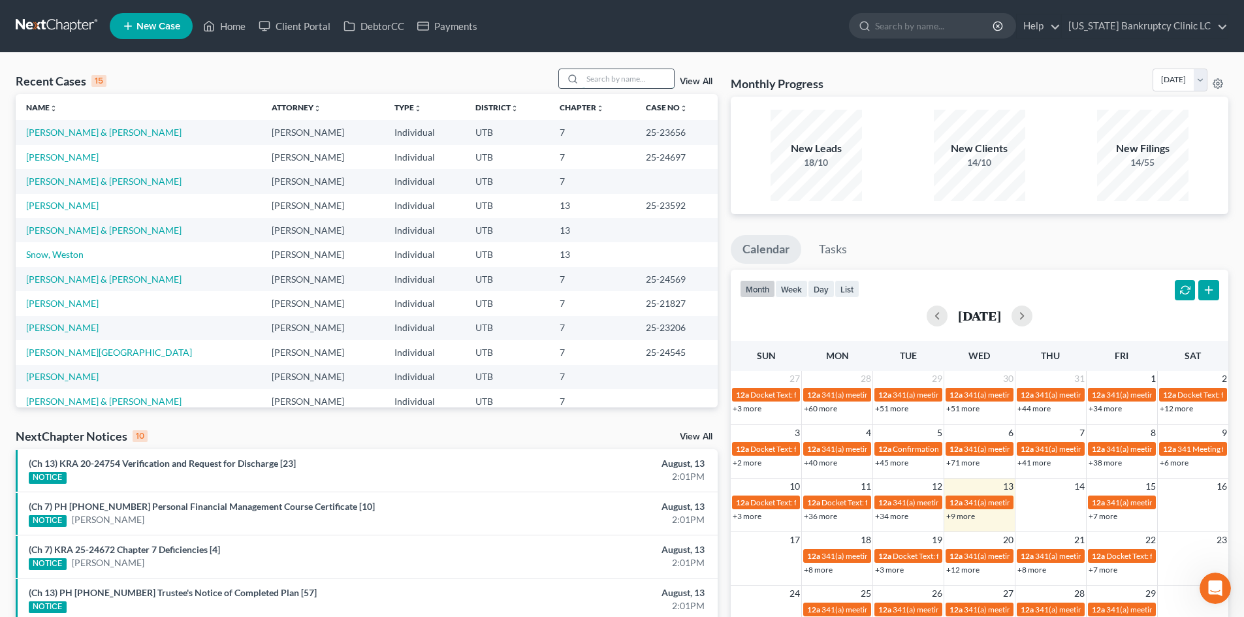
click at [591, 84] on input "search" at bounding box center [627, 78] width 91 height 19
type input "pedrus"
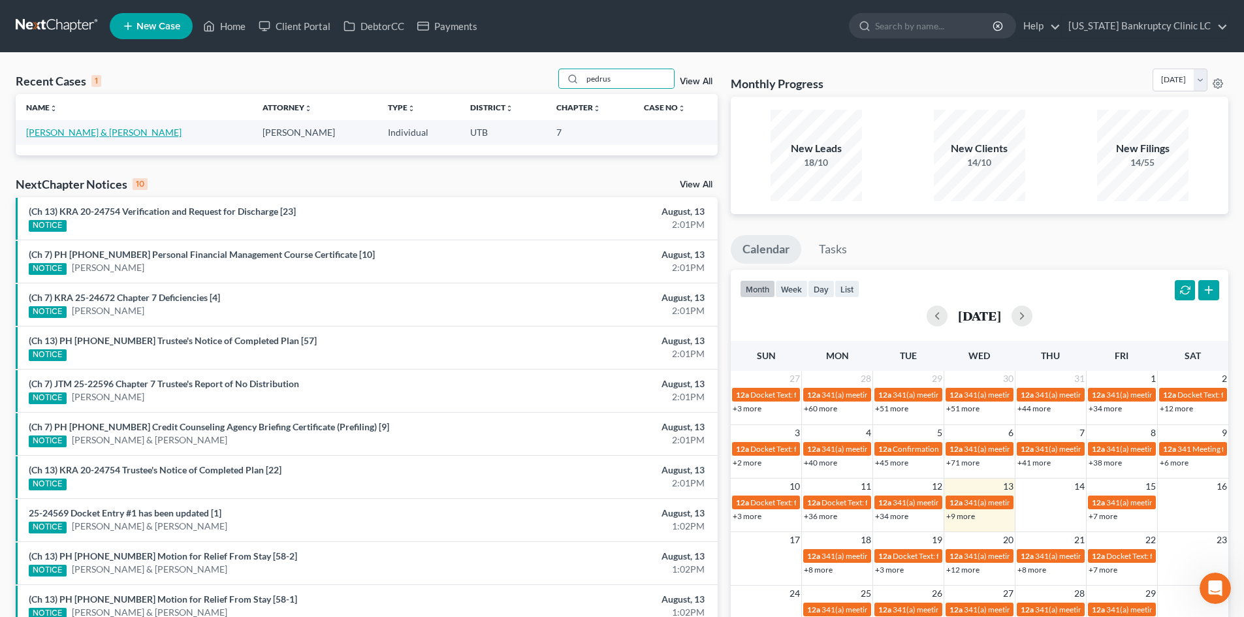
click at [64, 134] on link "[PERSON_NAME] & [PERSON_NAME]" at bounding box center [103, 132] width 155 height 11
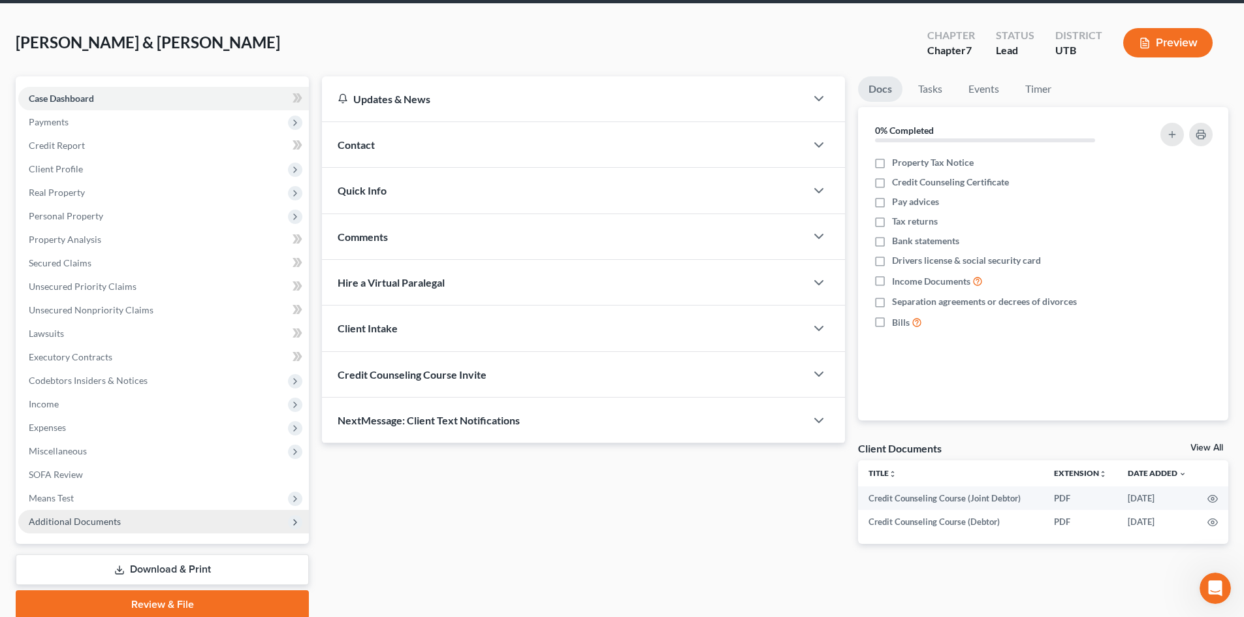
scroll to position [101, 0]
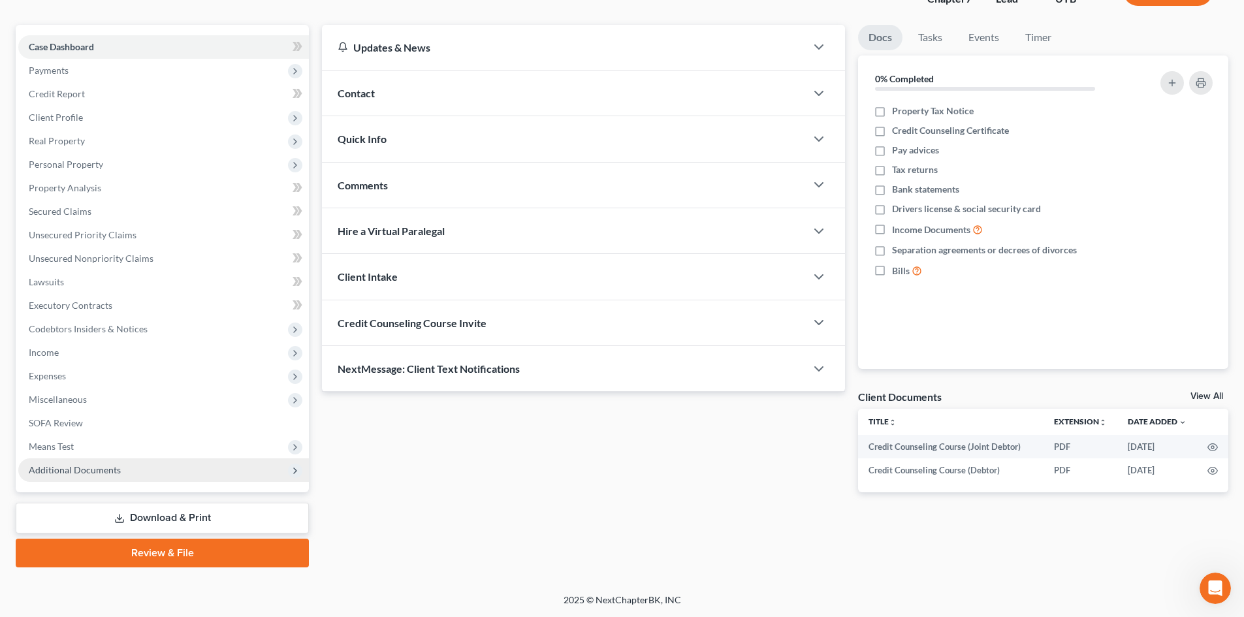
click at [97, 471] on span "Additional Documents" at bounding box center [75, 469] width 92 height 11
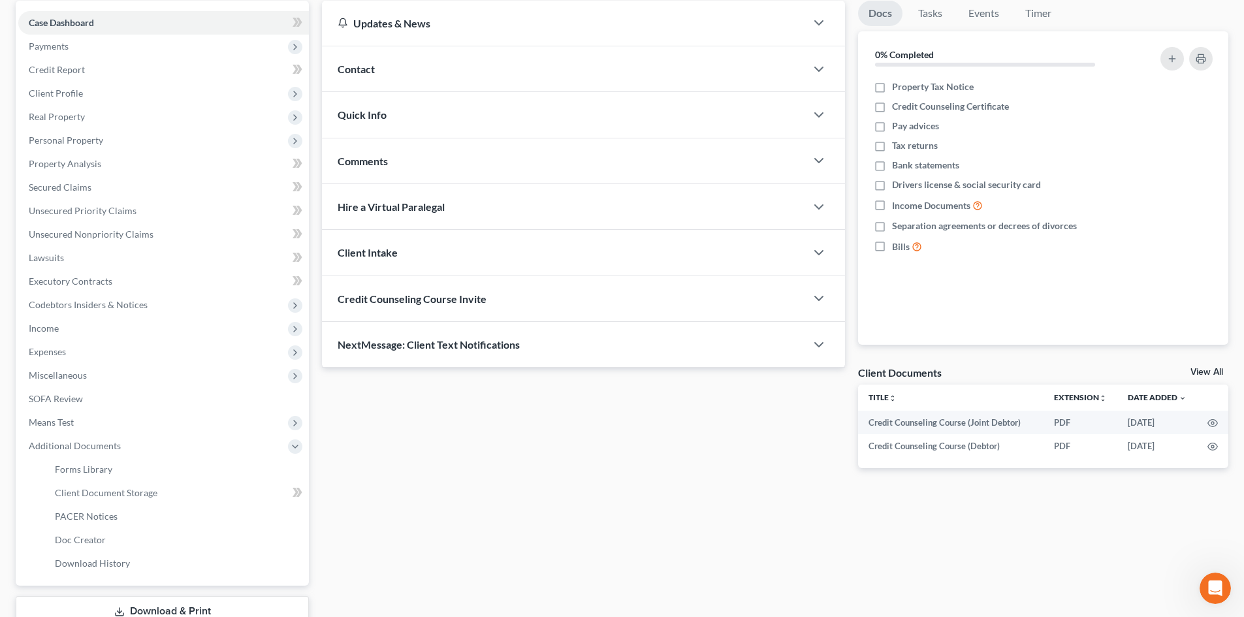
scroll to position [218, 0]
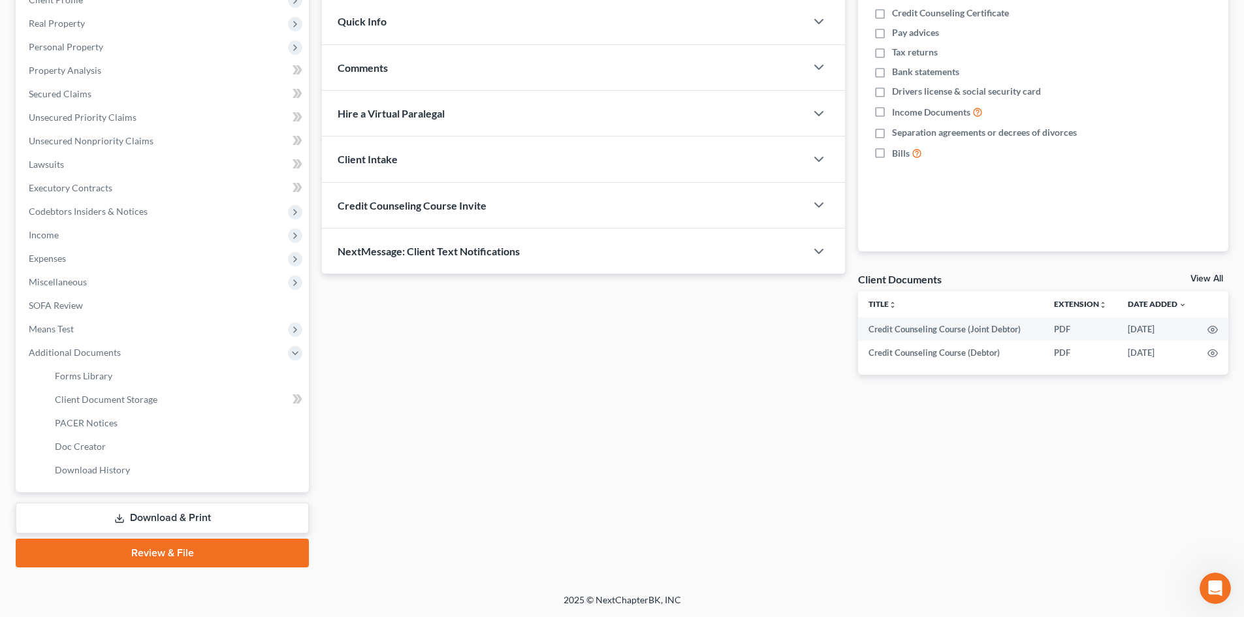
click at [201, 551] on link "Review & File" at bounding box center [162, 553] width 293 height 29
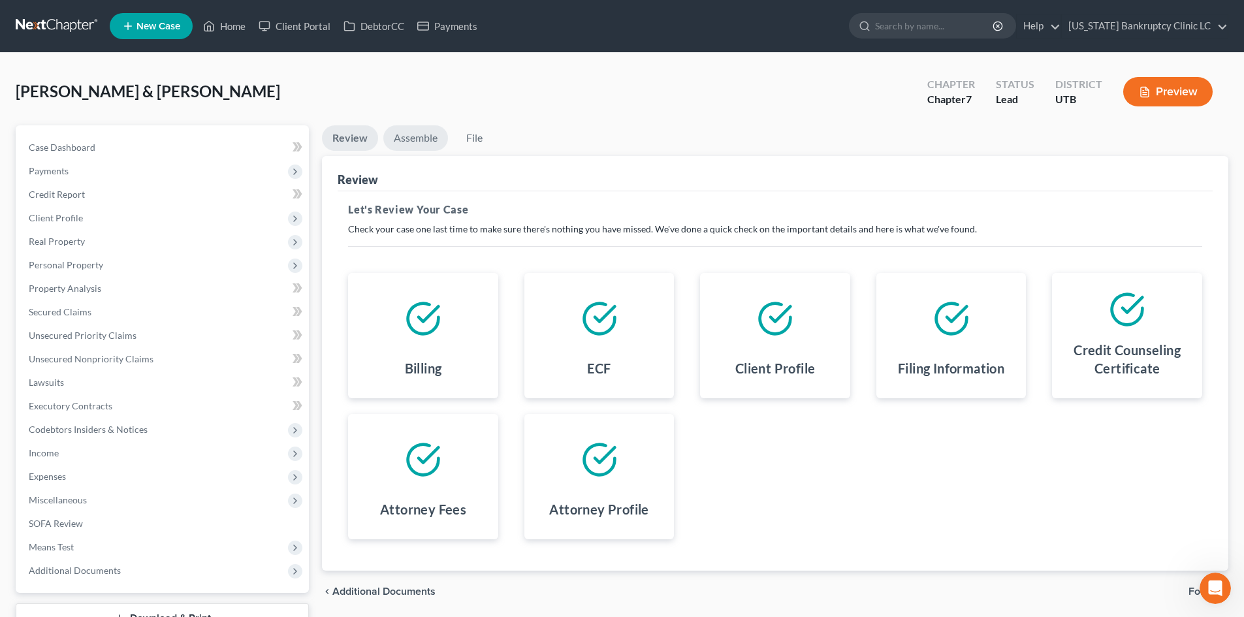
click at [428, 128] on link "Assemble" at bounding box center [415, 137] width 65 height 25
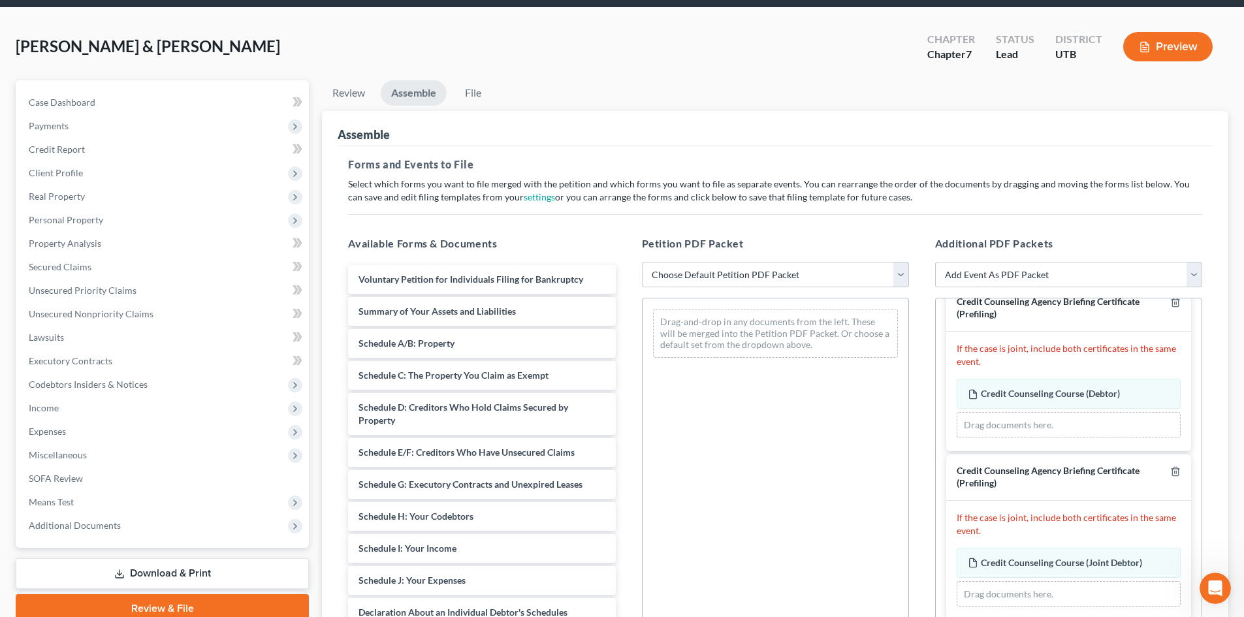
scroll to position [65, 0]
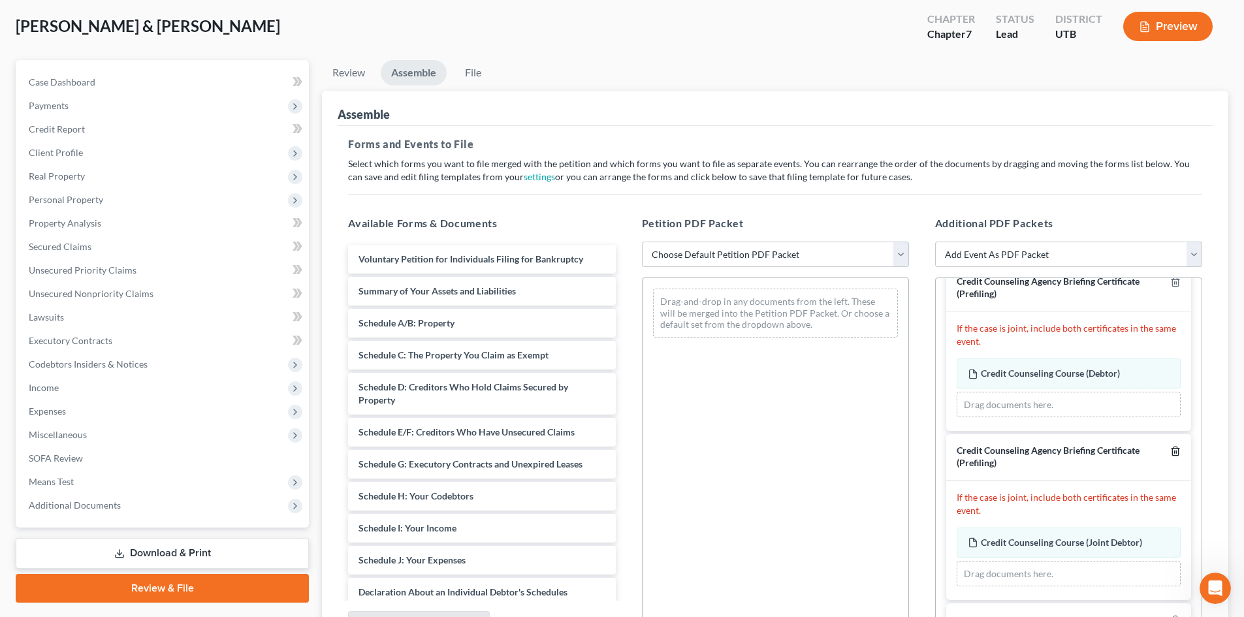
click at [1170, 455] on icon "button" at bounding box center [1175, 451] width 10 height 10
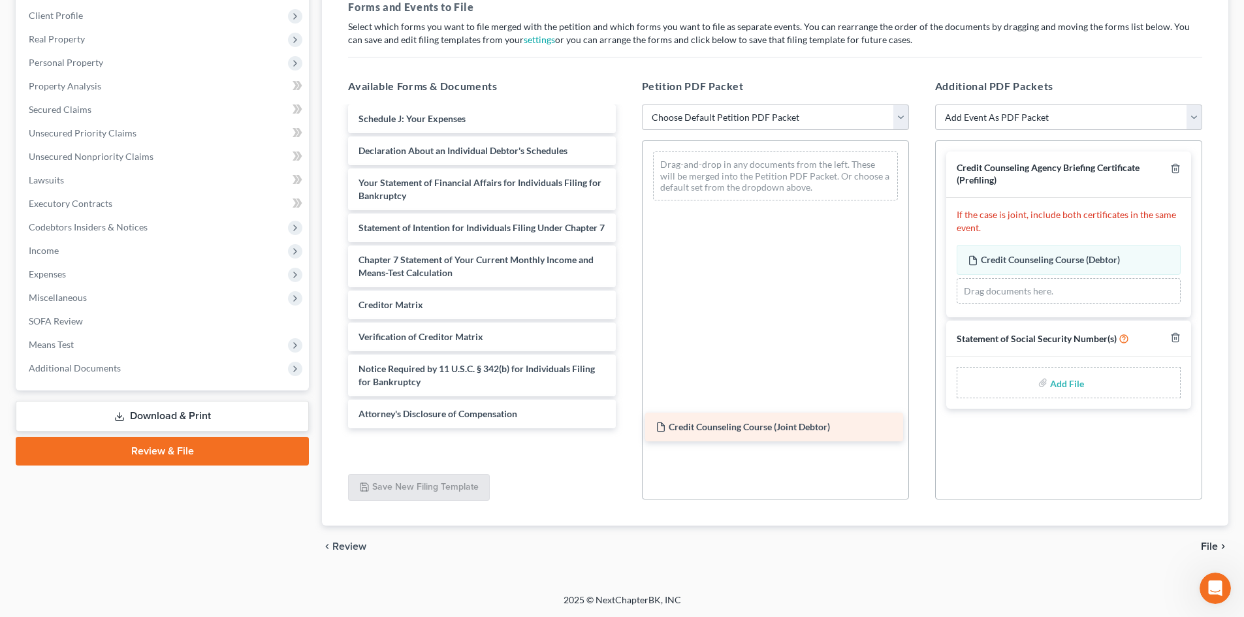
scroll to position [285, 0]
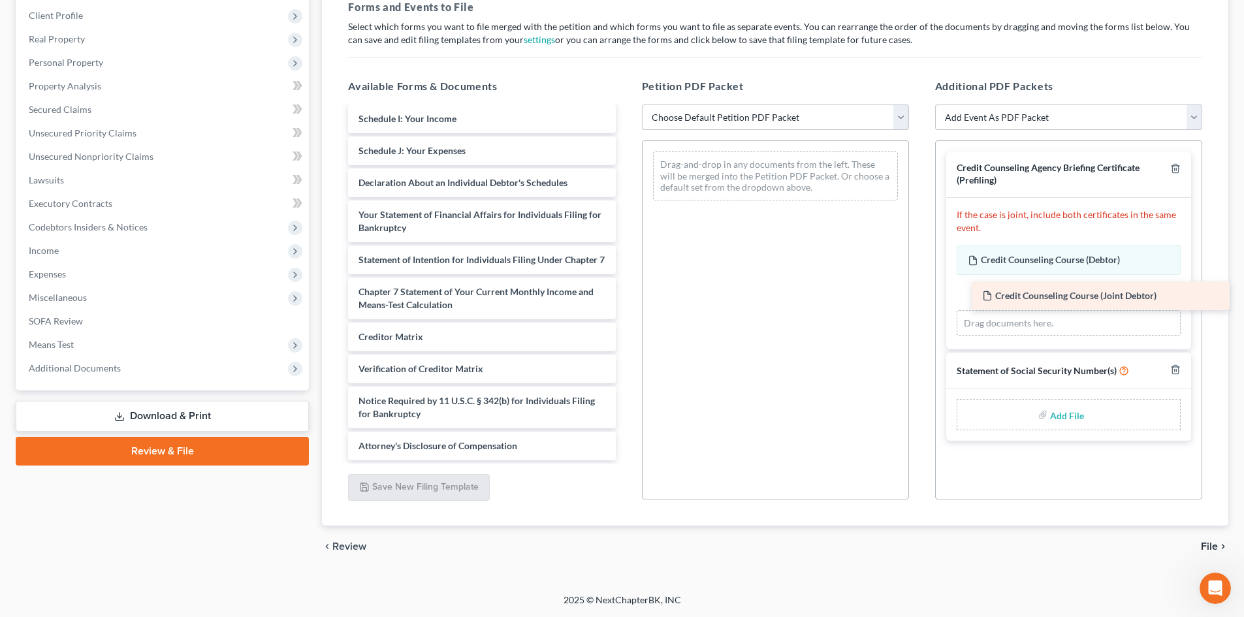
drag, startPoint x: 435, startPoint y: 456, endPoint x: 1059, endPoint y: 304, distance: 642.4
click at [625, 304] on div "Credit Counseling Course (Joint Debtor) Voluntary Petition for Individuals Fili…" at bounding box center [482, 147] width 288 height 625
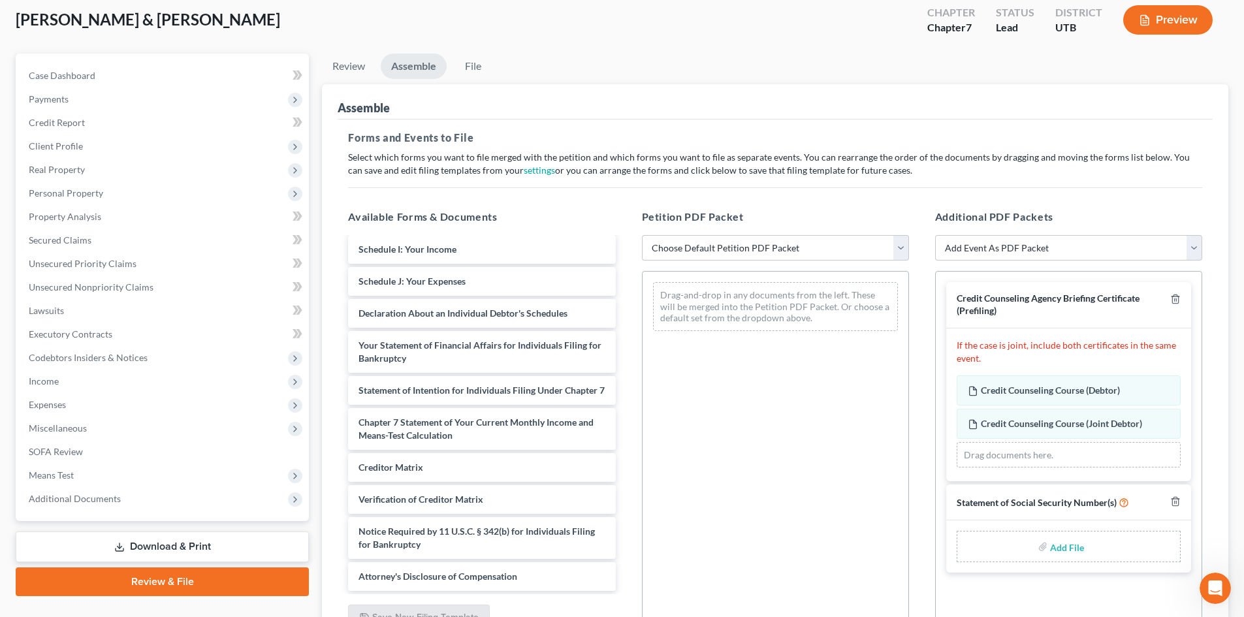
scroll to position [7, 0]
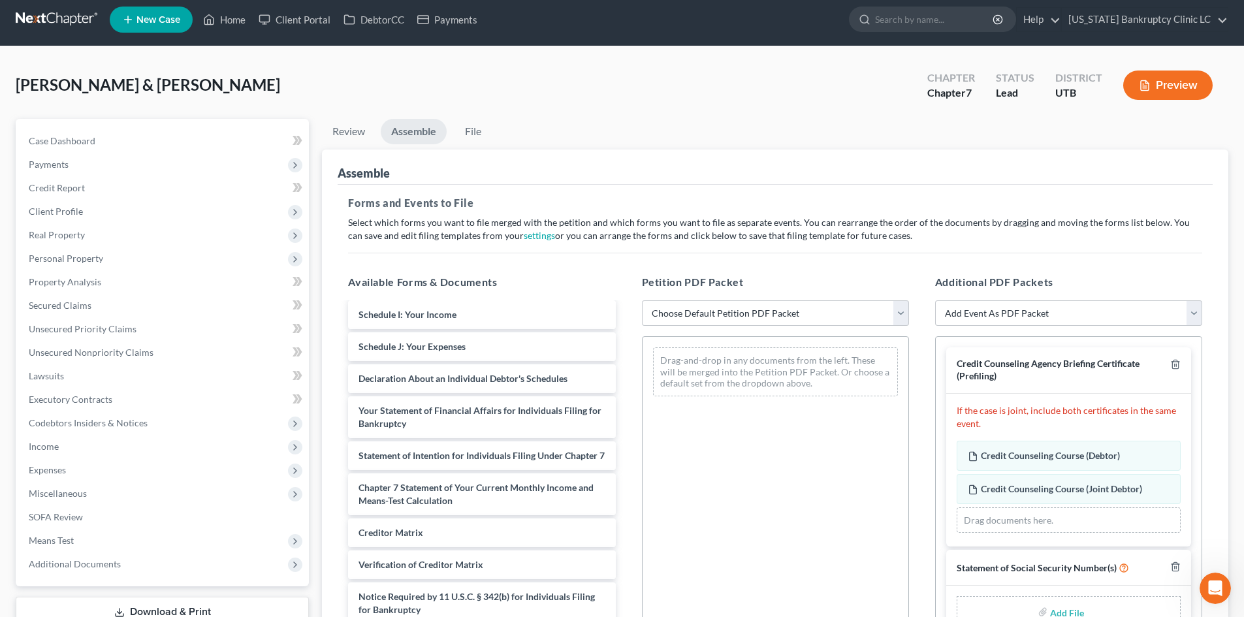
click at [221, 33] on ul "New Case Home Client Portal DebtorCC Payments - No Result - See all results Or …" at bounding box center [669, 20] width 1118 height 34
click at [221, 22] on link "Home" at bounding box center [223, 20] width 55 height 24
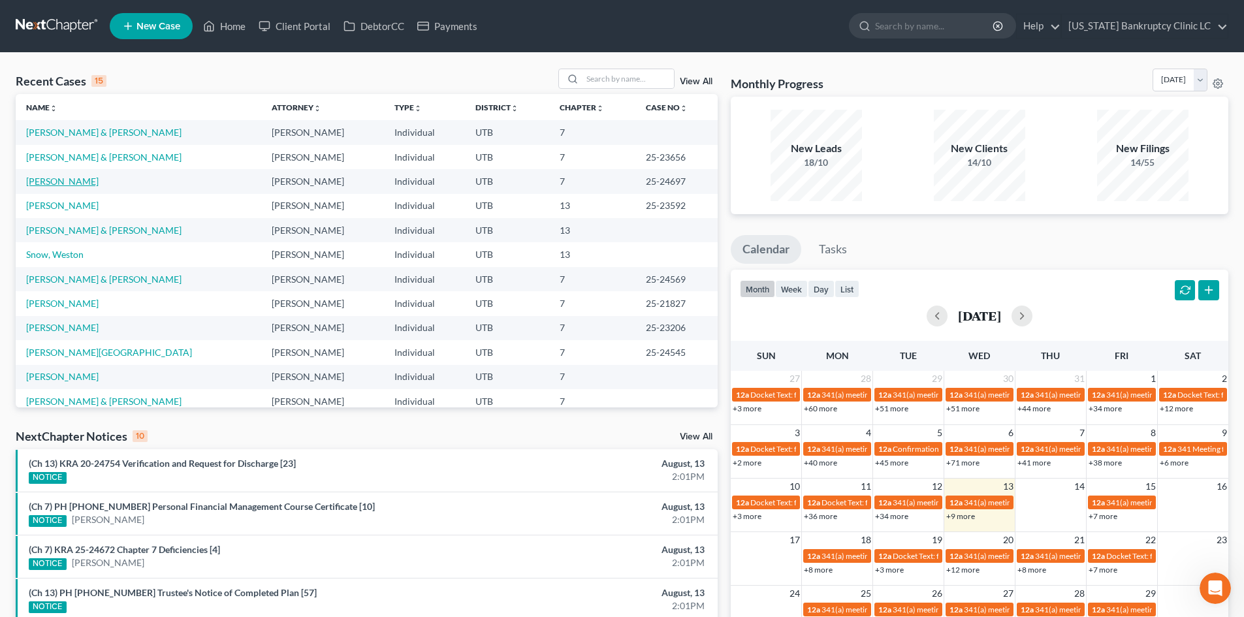
click at [56, 178] on link "[PERSON_NAME]" at bounding box center [62, 181] width 72 height 11
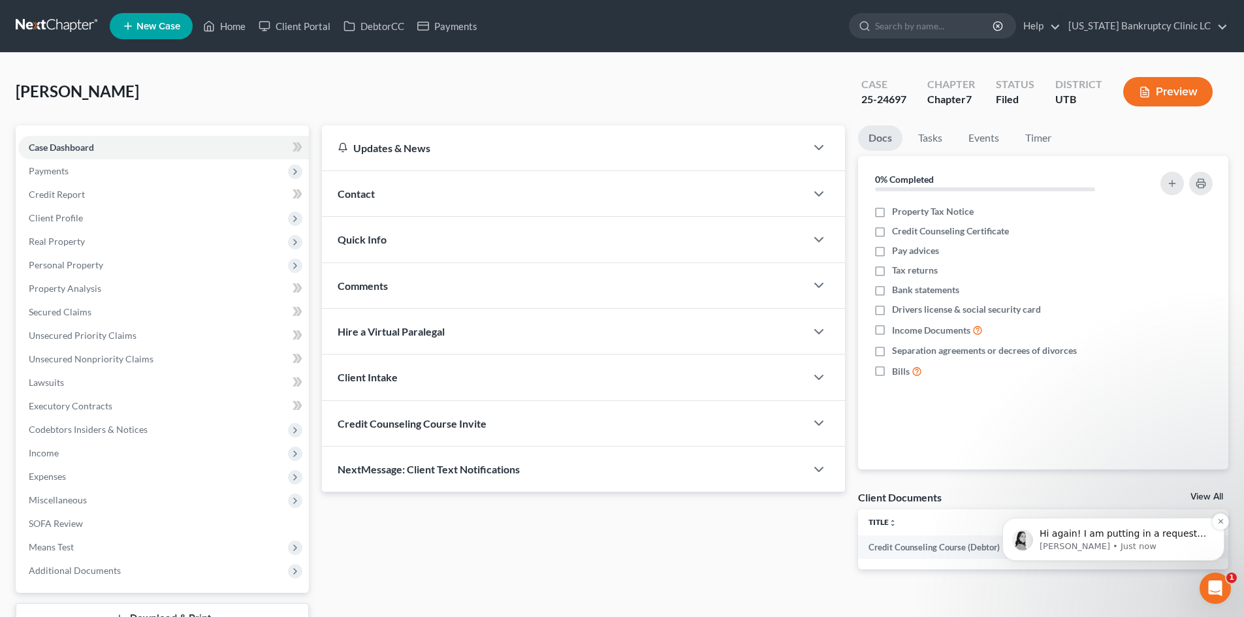
click at [1192, 556] on div "Hi again! I am putting in a request with our dev team to investigate and resolv…" at bounding box center [1113, 539] width 222 height 43
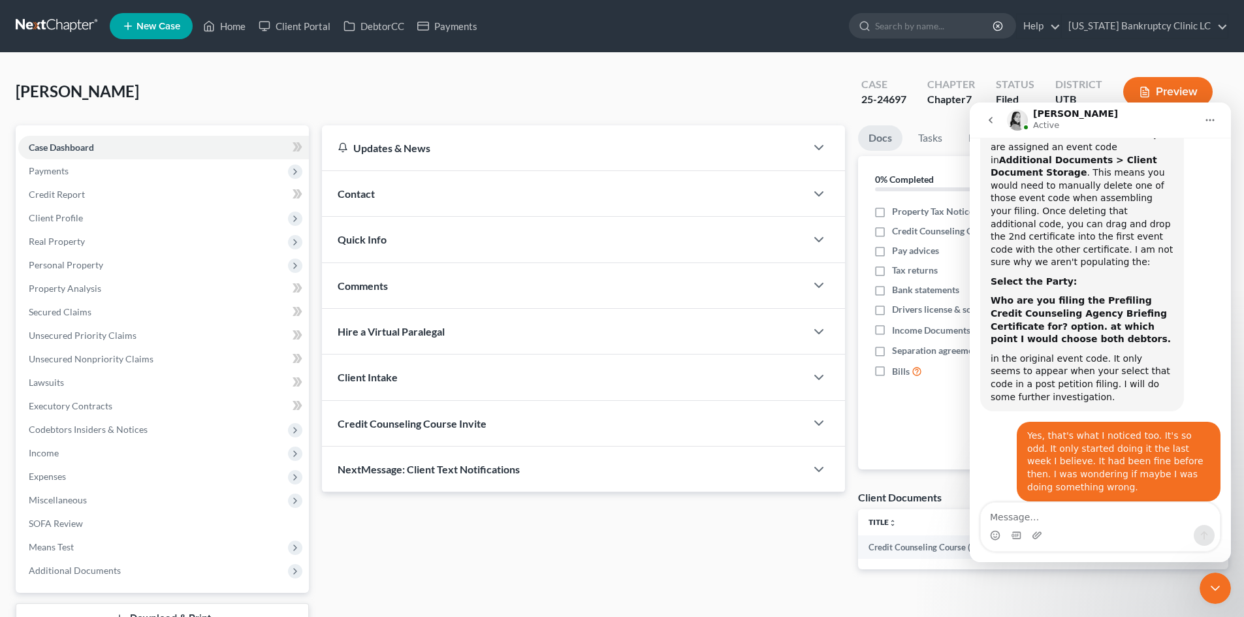
scroll to position [1415, 0]
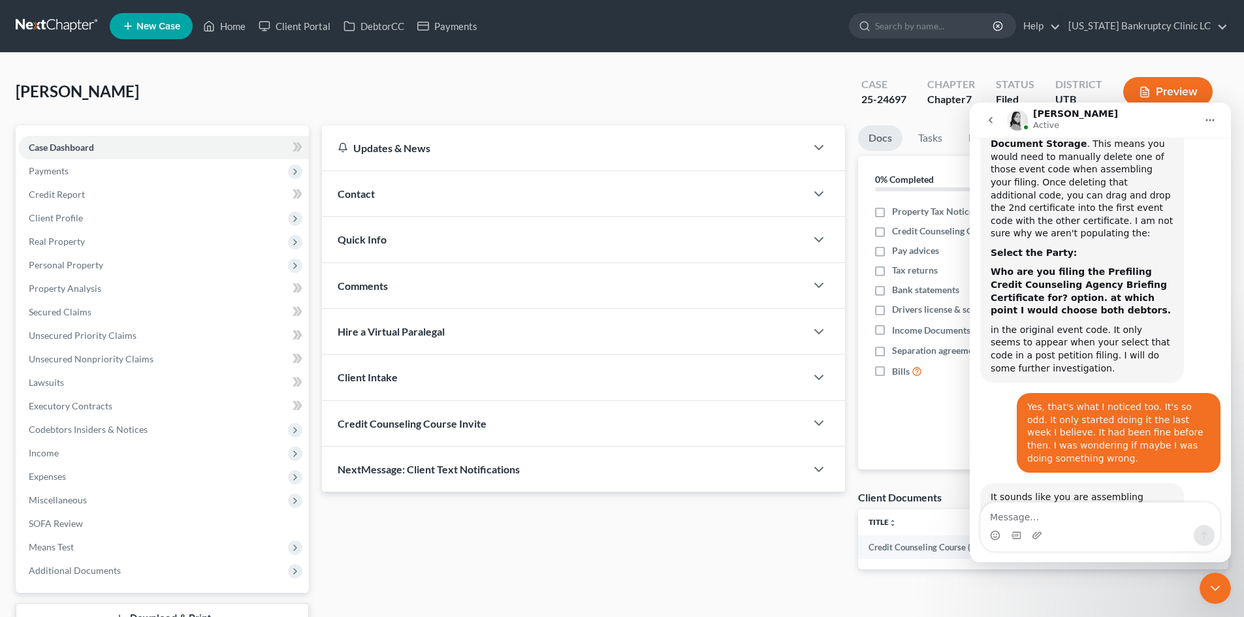
click at [1099, 515] on textarea "Message…" at bounding box center [1100, 514] width 239 height 22
click at [1098, 516] on textarea "Message…" at bounding box center [1100, 514] width 239 height 22
type textarea "Sounds good. Thank you!"
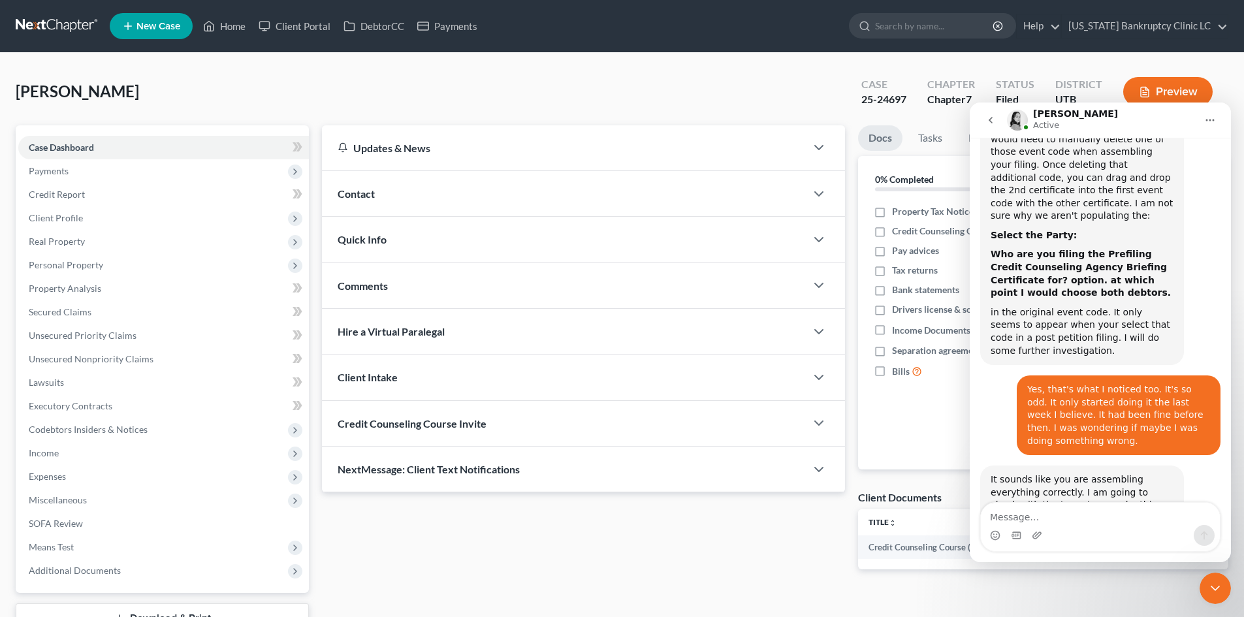
click at [1218, 583] on icon "Close Intercom Messenger" at bounding box center [1215, 588] width 16 height 16
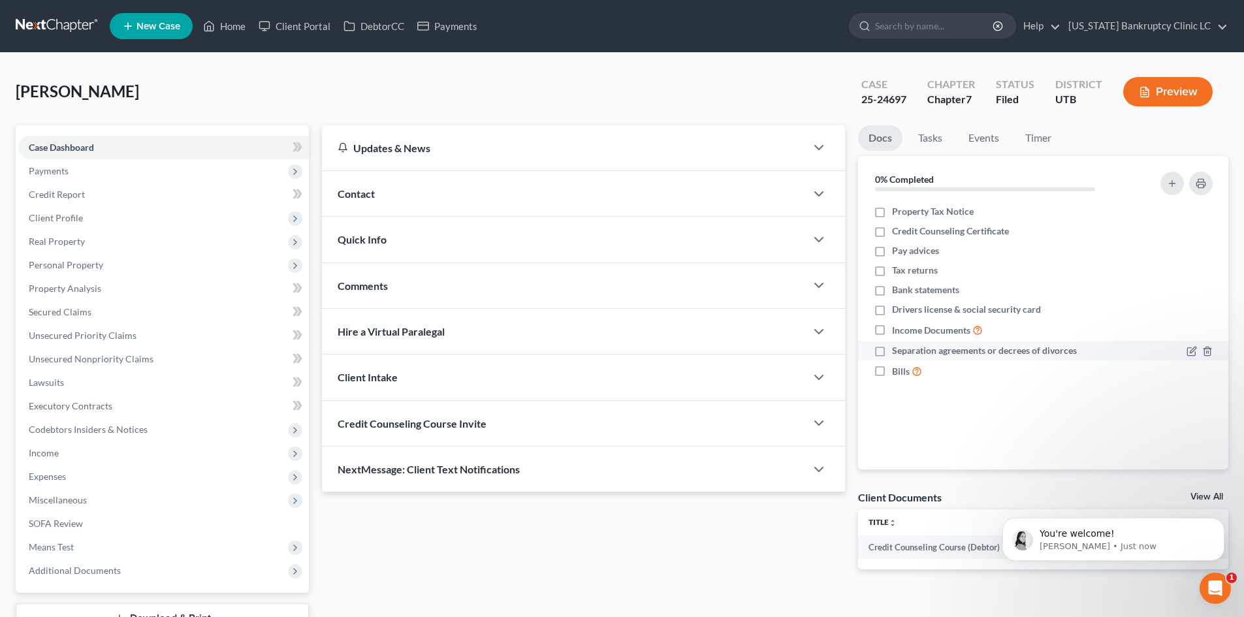
scroll to position [1471, 0]
click at [1221, 524] on icon "Dismiss notification" at bounding box center [1220, 521] width 7 height 7
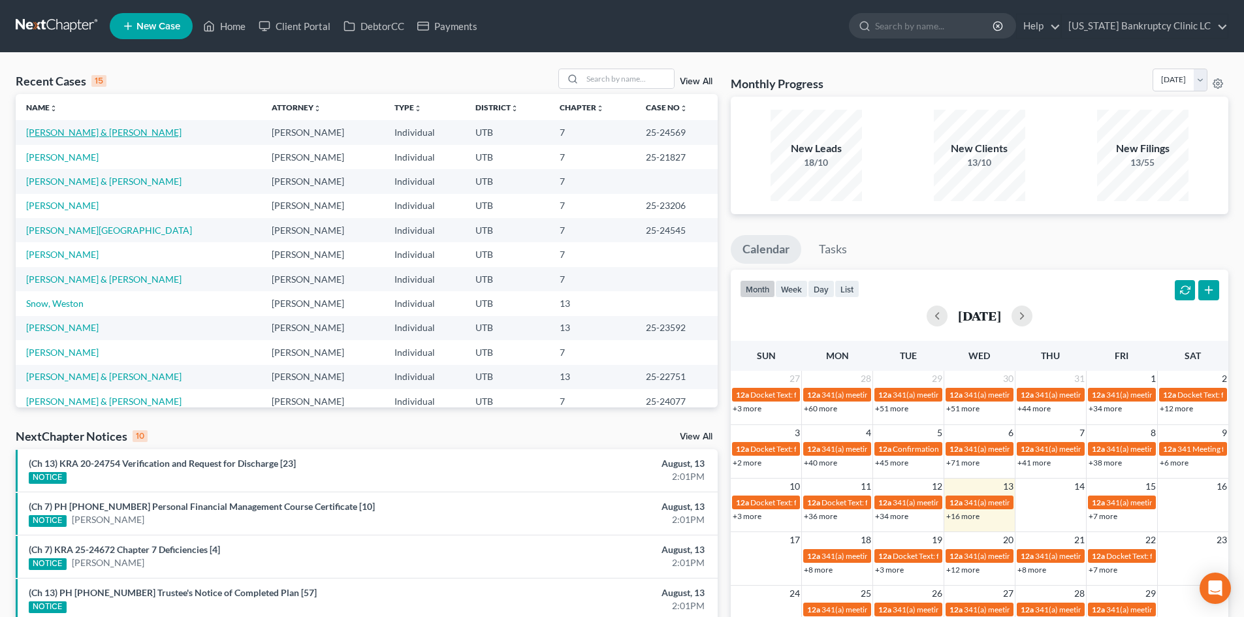
click at [62, 133] on link "[PERSON_NAME] & [PERSON_NAME]" at bounding box center [103, 132] width 155 height 11
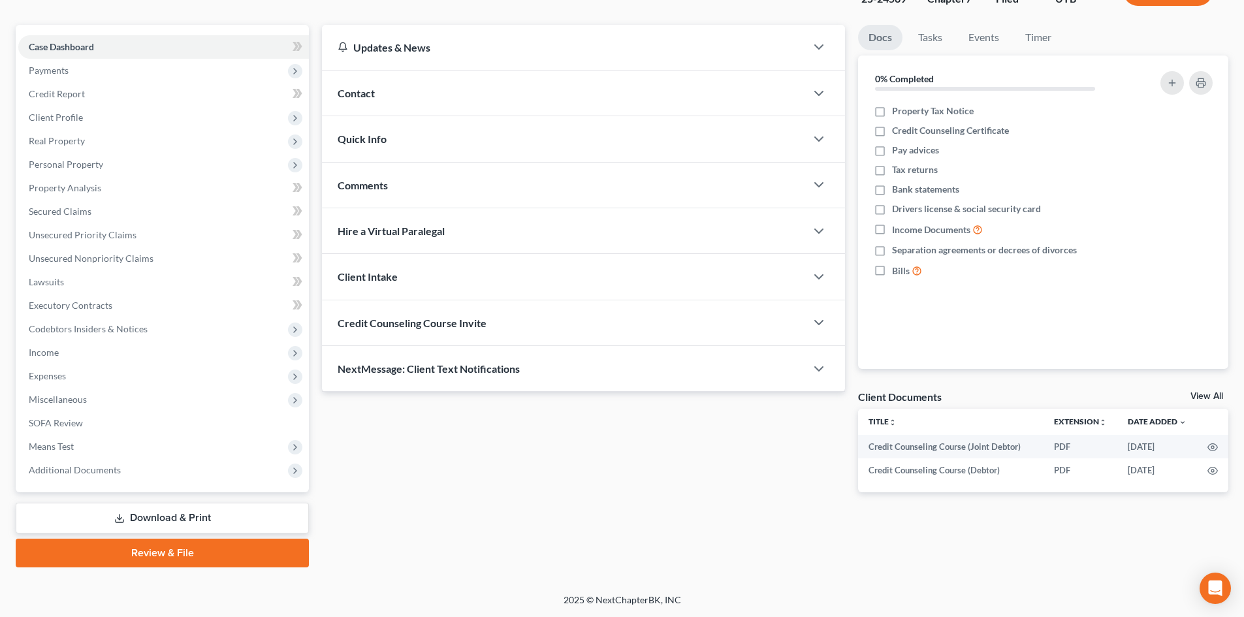
click at [138, 554] on link "Review & File" at bounding box center [162, 553] width 293 height 29
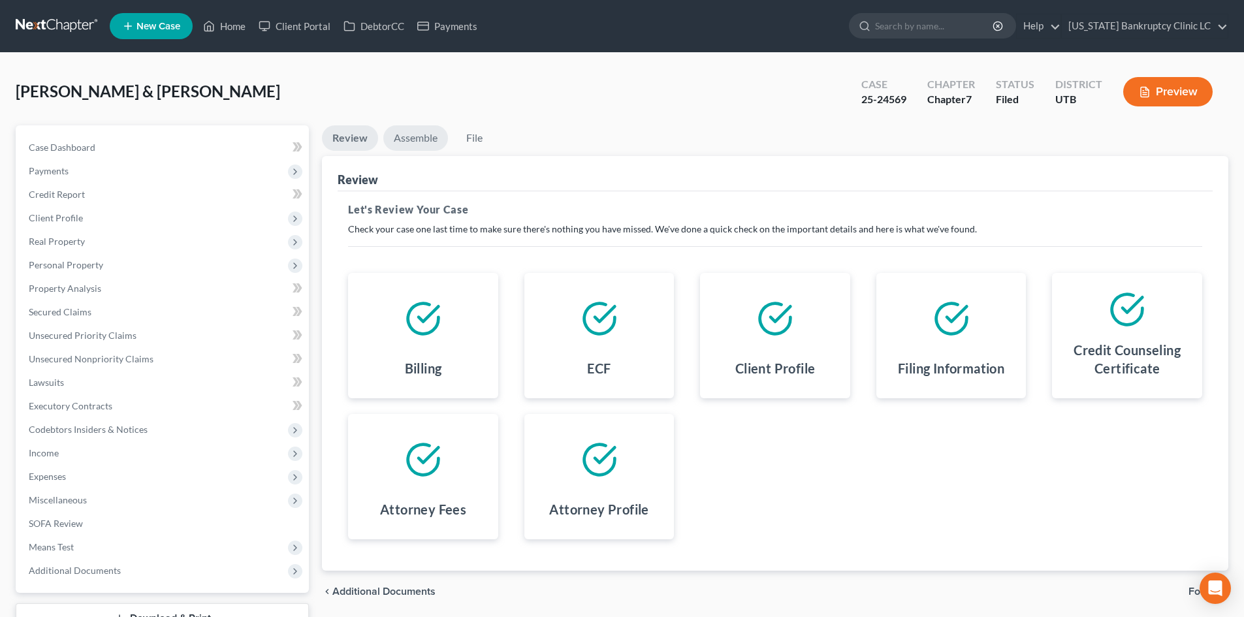
click at [428, 140] on link "Assemble" at bounding box center [415, 137] width 65 height 25
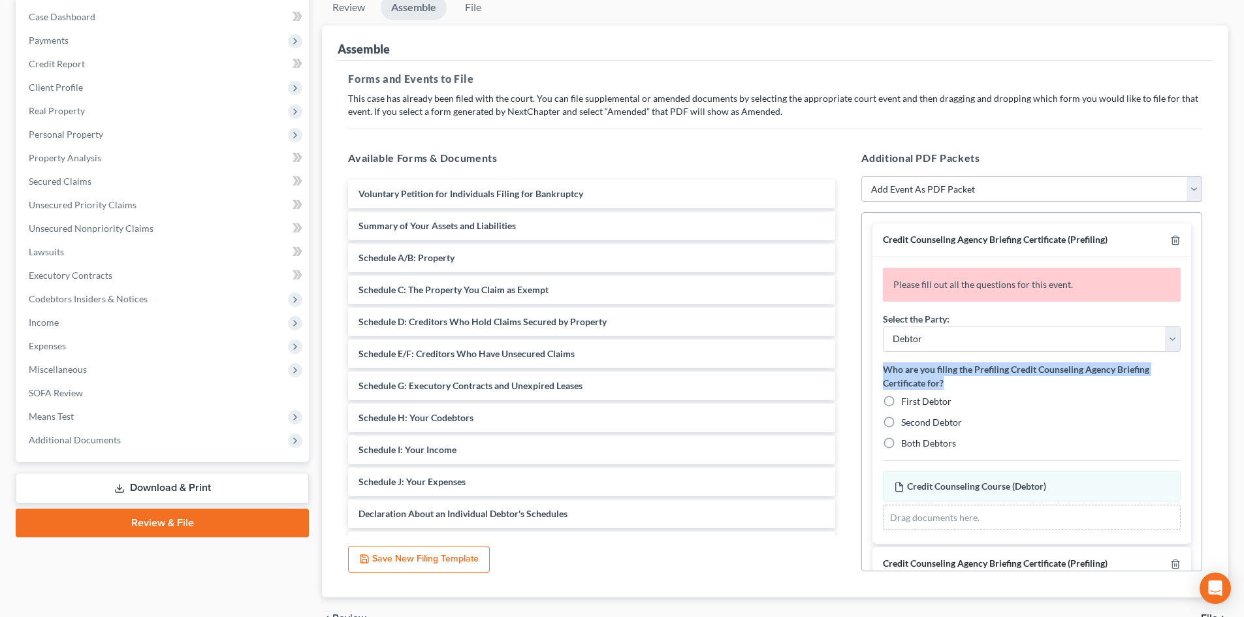
drag, startPoint x: 884, startPoint y: 366, endPoint x: 955, endPoint y: 378, distance: 72.1
click at [955, 378] on label "Who are you filing the Prefiling Credit Counseling Agency Briefing Certificate …" at bounding box center [1032, 375] width 298 height 27
copy label "Who are you filing the Prefiling Credit Counseling Agency Briefing Certificate …"
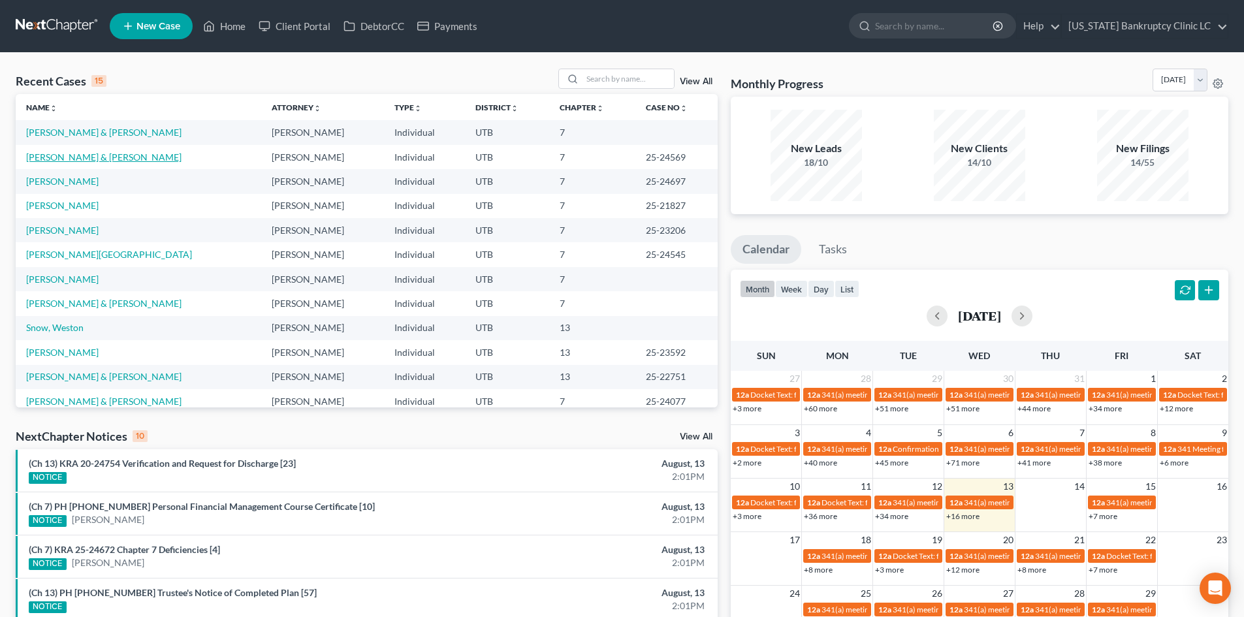
click at [106, 159] on link "[PERSON_NAME] & [PERSON_NAME]" at bounding box center [103, 156] width 155 height 11
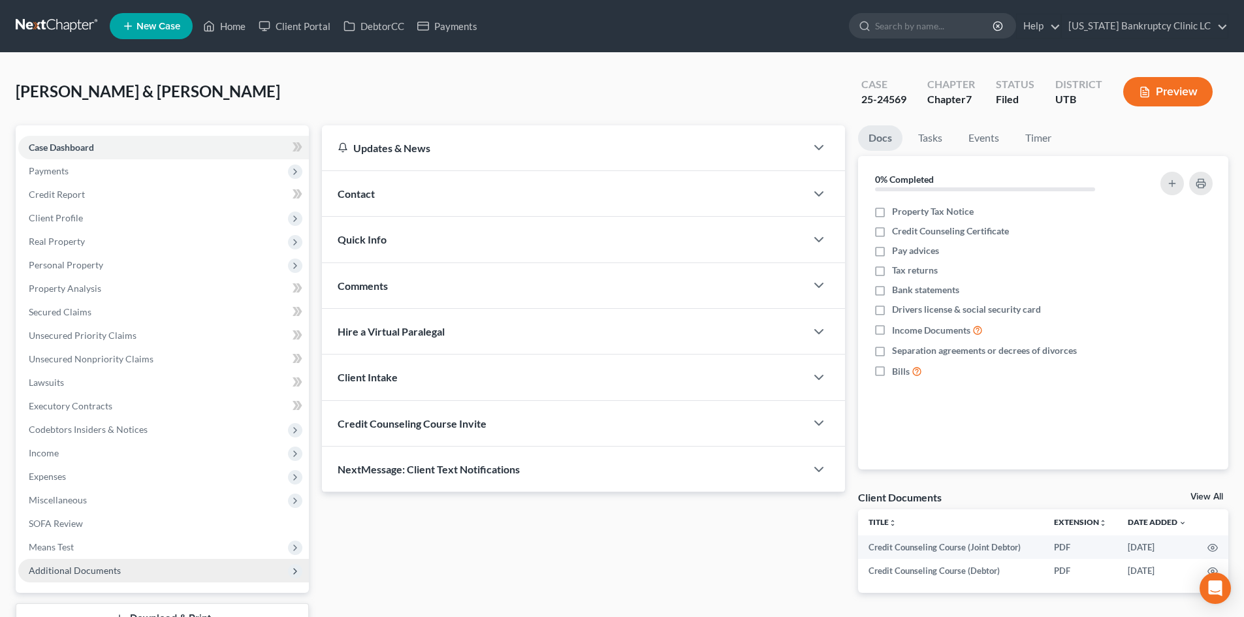
click at [126, 574] on span "Additional Documents" at bounding box center [163, 571] width 291 height 24
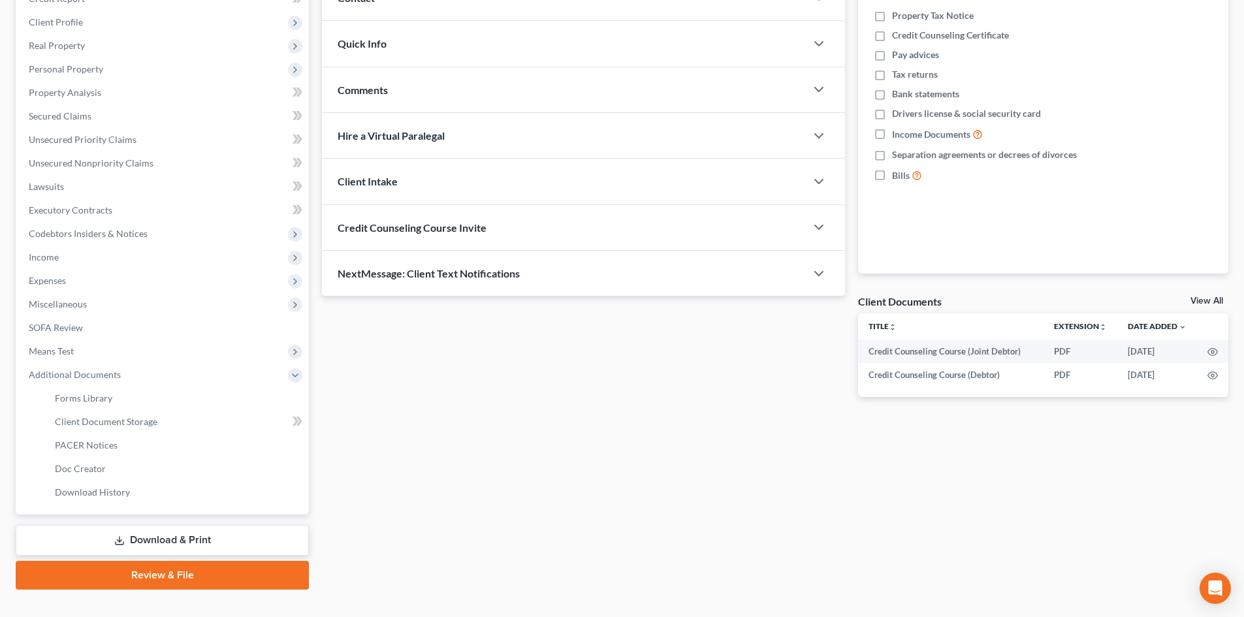
click at [140, 568] on link "Review & File" at bounding box center [162, 575] width 293 height 29
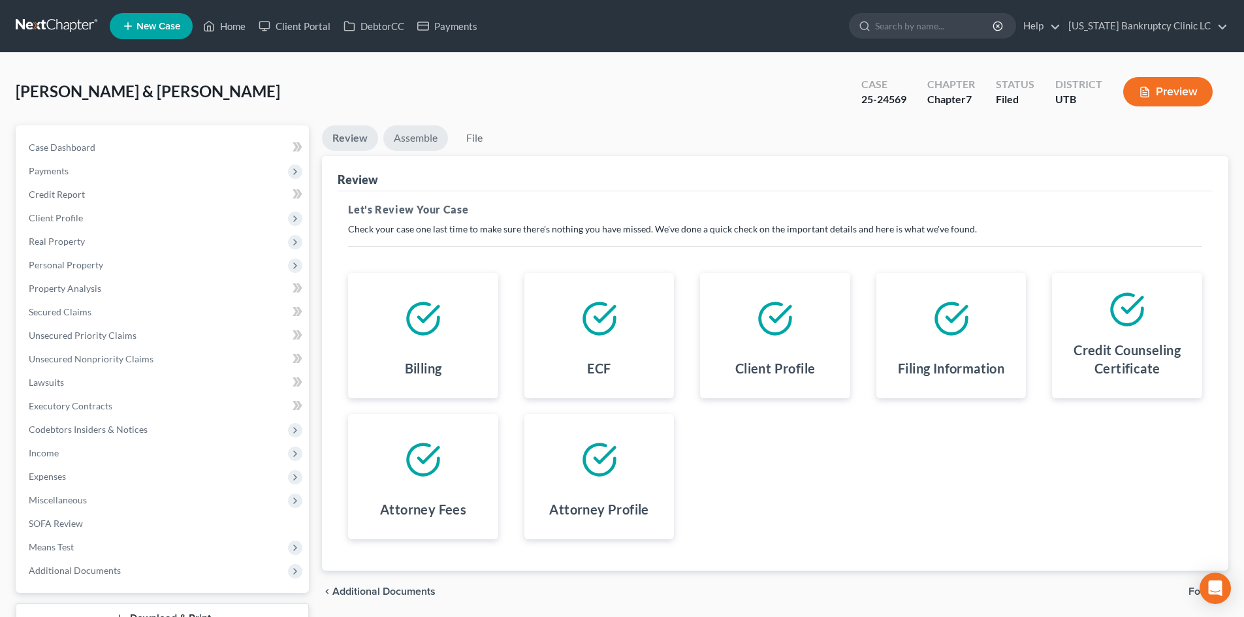
click at [403, 138] on link "Assemble" at bounding box center [415, 137] width 65 height 25
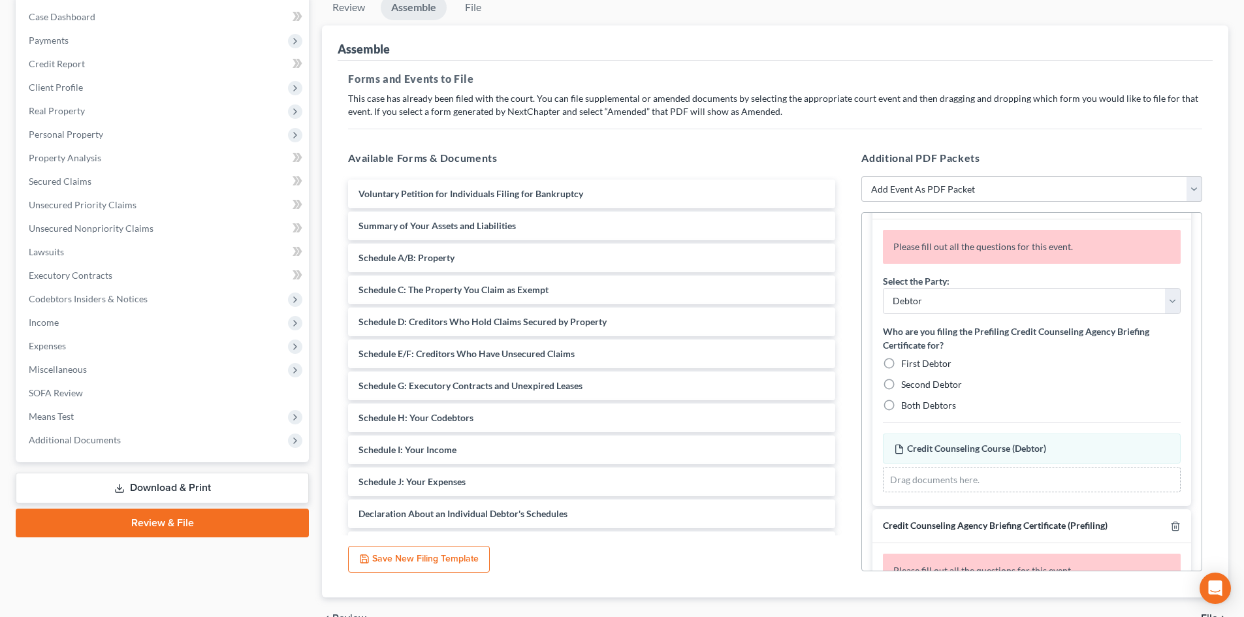
scroll to position [30, 0]
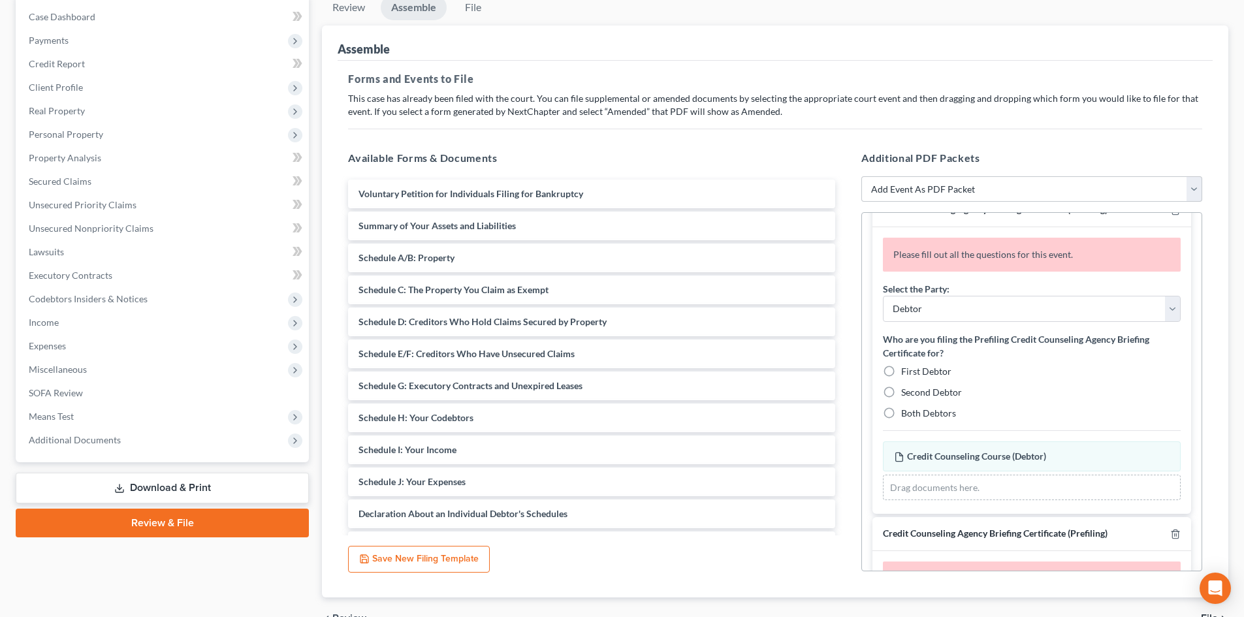
click at [930, 411] on span "Both Debtors" at bounding box center [928, 412] width 55 height 11
click at [915, 411] on input "Both Debtors" at bounding box center [910, 411] width 8 height 8
radio input "true"
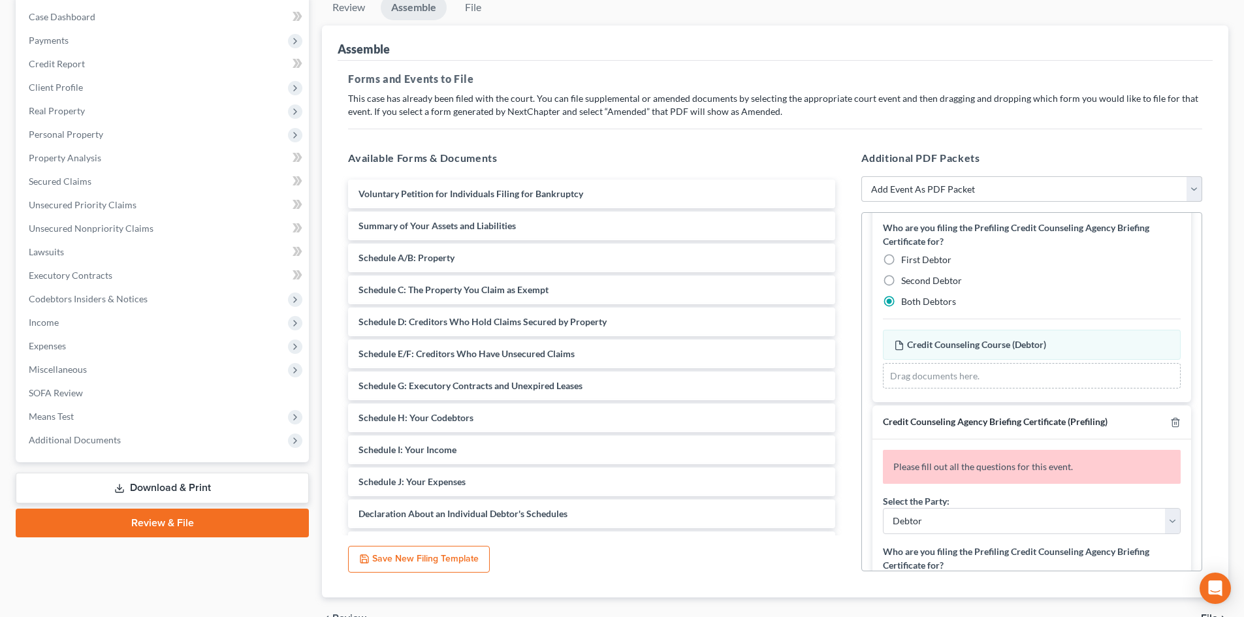
scroll to position [161, 0]
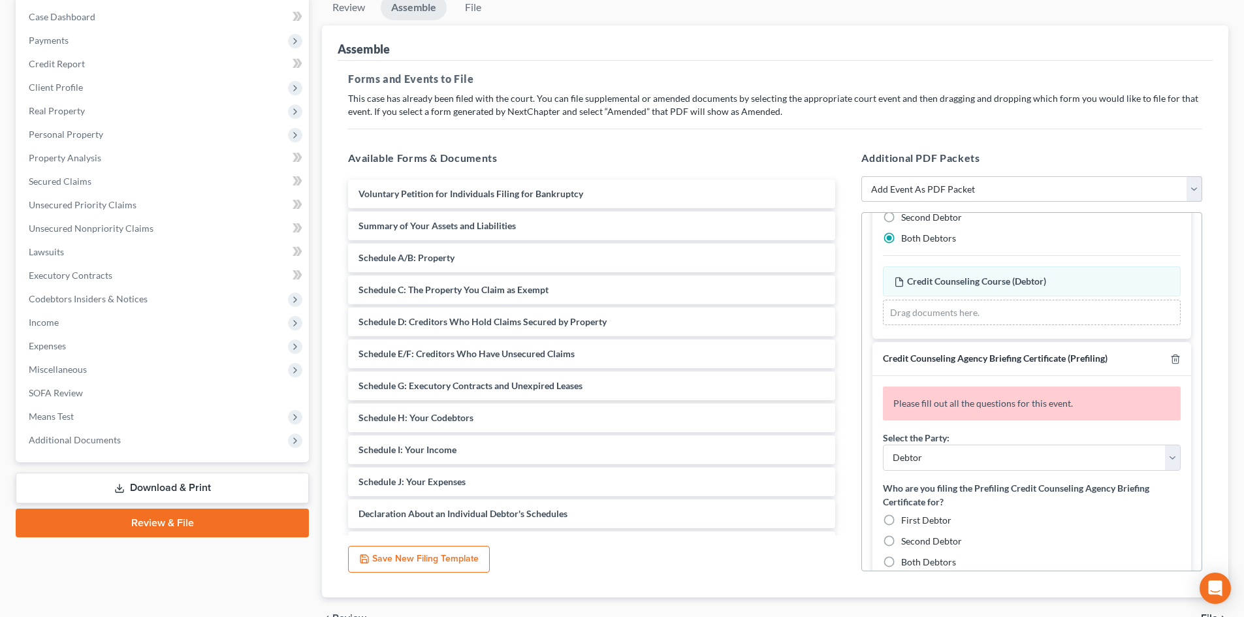
click at [929, 560] on span "Both Debtors" at bounding box center [928, 561] width 55 height 11
click at [915, 560] on input "Both Debtors" at bounding box center [910, 560] width 8 height 8
radio input "true"
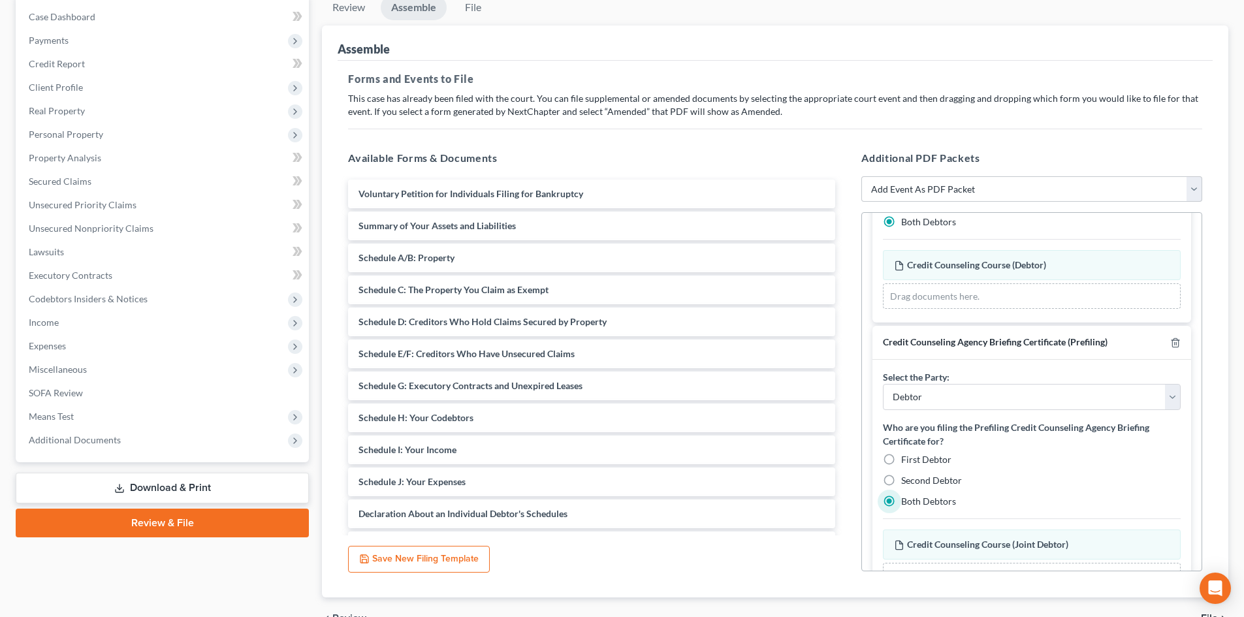
scroll to position [153, 0]
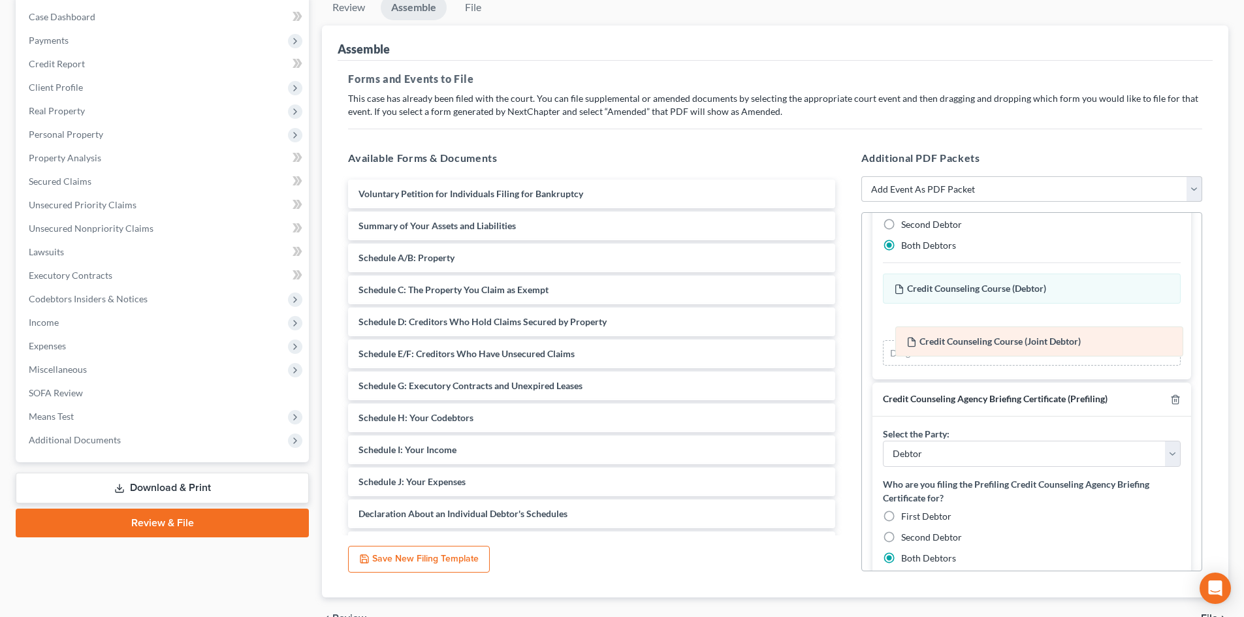
drag, startPoint x: 997, startPoint y: 560, endPoint x: 1005, endPoint y: 327, distance: 233.2
click at [1007, 586] on div "Credit Counseling Course (Joint Debtor) Amended Credit Counseling Course (Joint…" at bounding box center [1032, 599] width 298 height 26
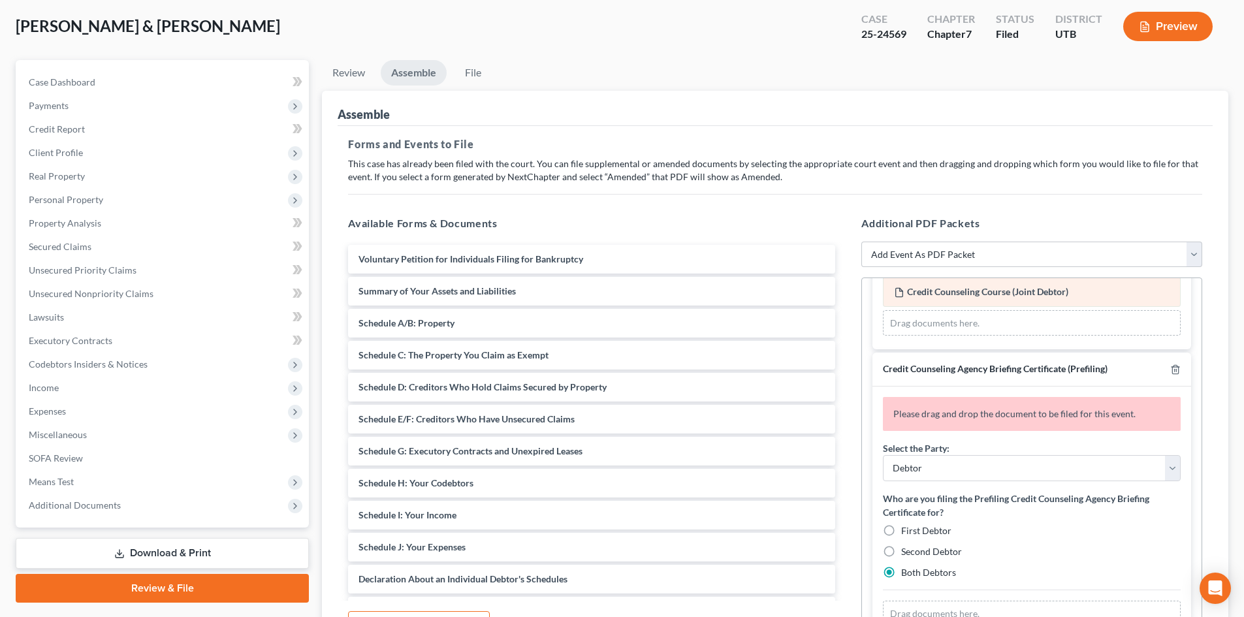
scroll to position [261, 0]
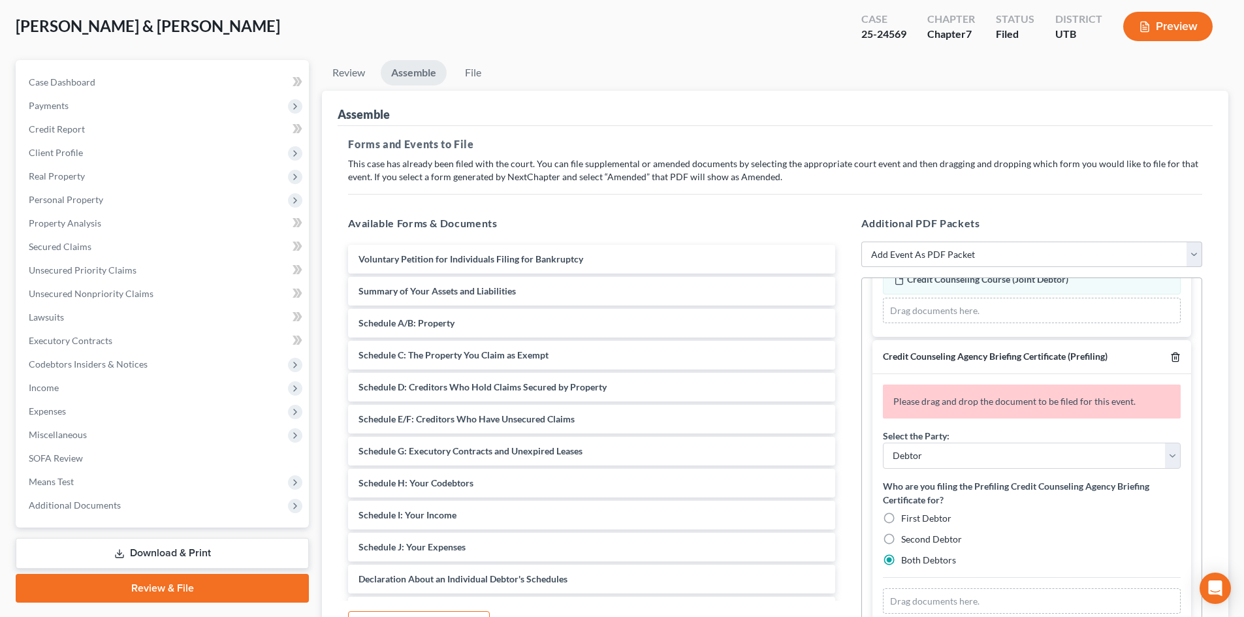
click at [1172, 360] on icon "button" at bounding box center [1175, 357] width 6 height 8
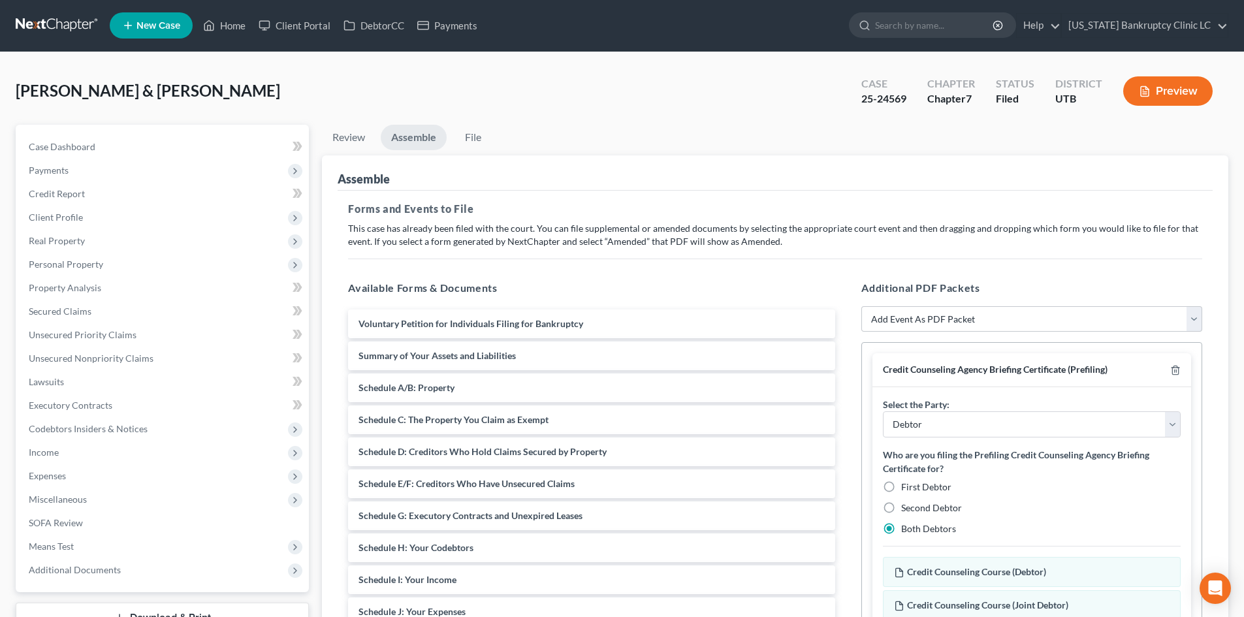
scroll to position [0, 0]
